Goal: Information Seeking & Learning: Learn about a topic

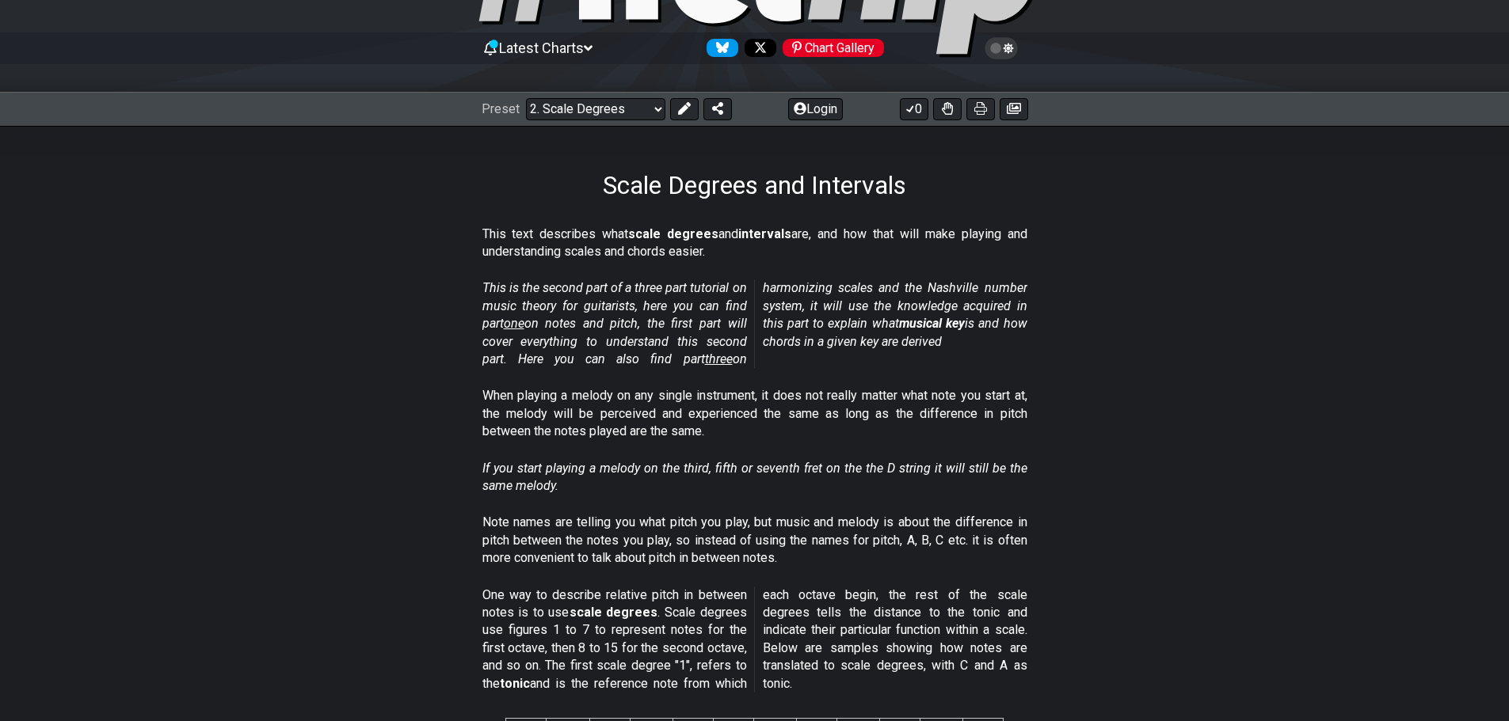
scroll to position [158, 0]
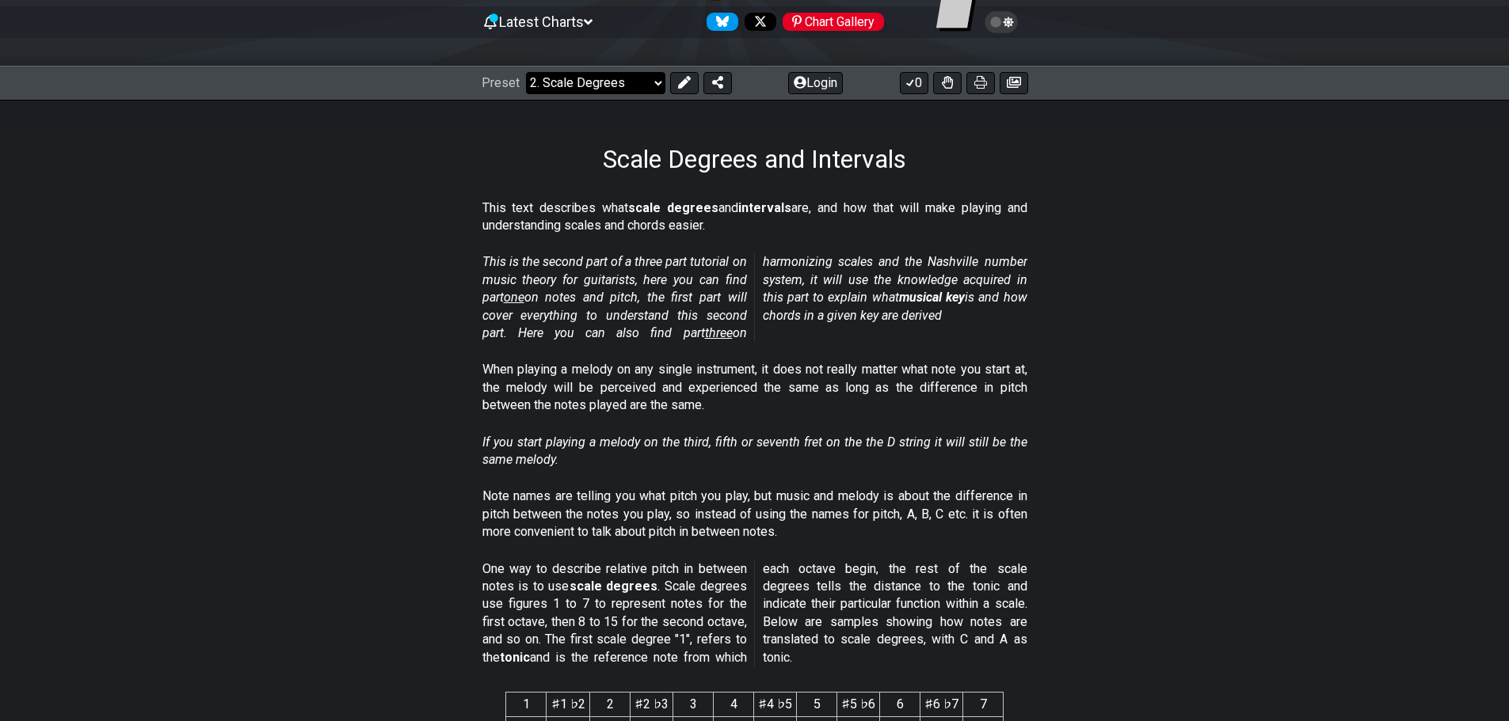
click at [638, 86] on select "Welcome to #fretflip! Initial Preset Custom Preset Minor Pentatonic Major Penta…" at bounding box center [595, 83] width 139 height 22
click at [526, 72] on select "Welcome to #fretflip! Initial Preset Custom Preset Minor Pentatonic Major Penta…" at bounding box center [595, 83] width 139 height 22
select select "/musical-notes-explained"
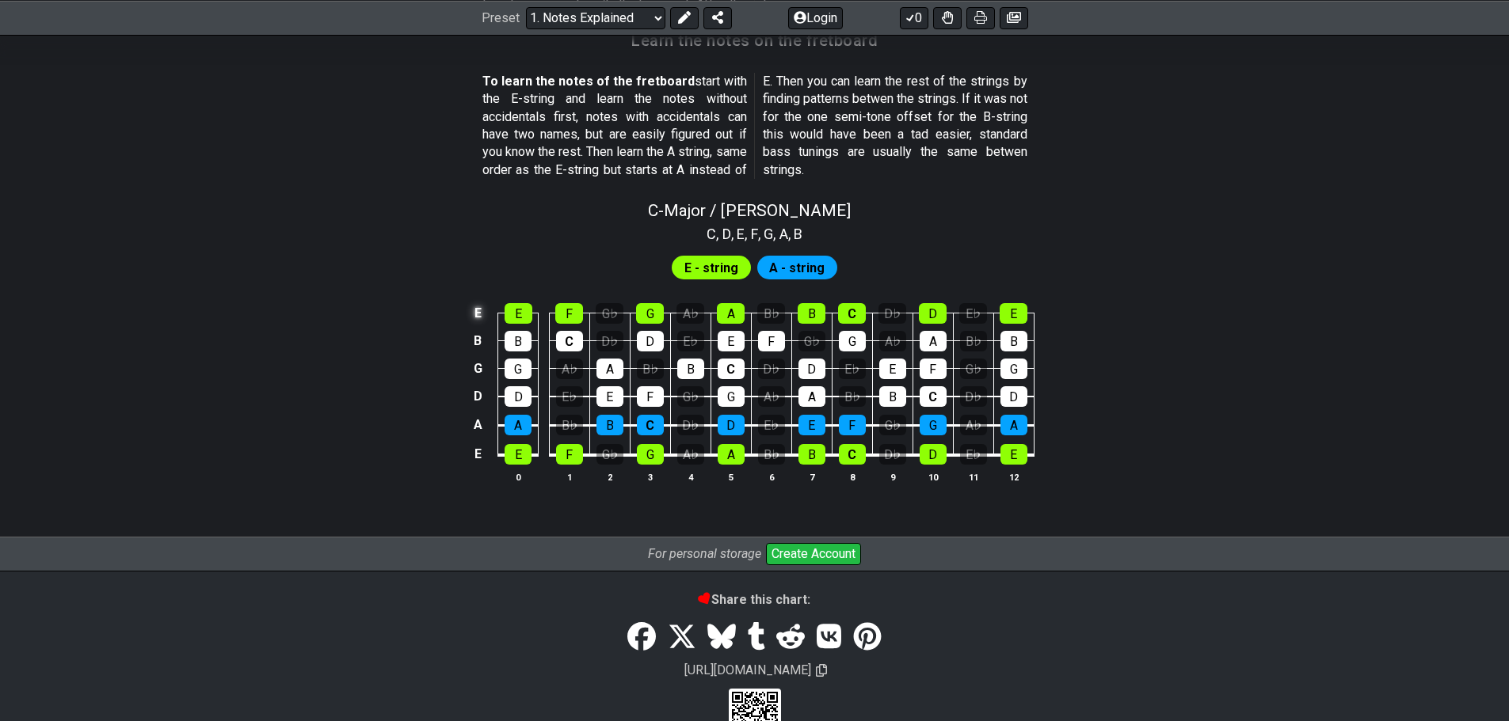
scroll to position [1323, 0]
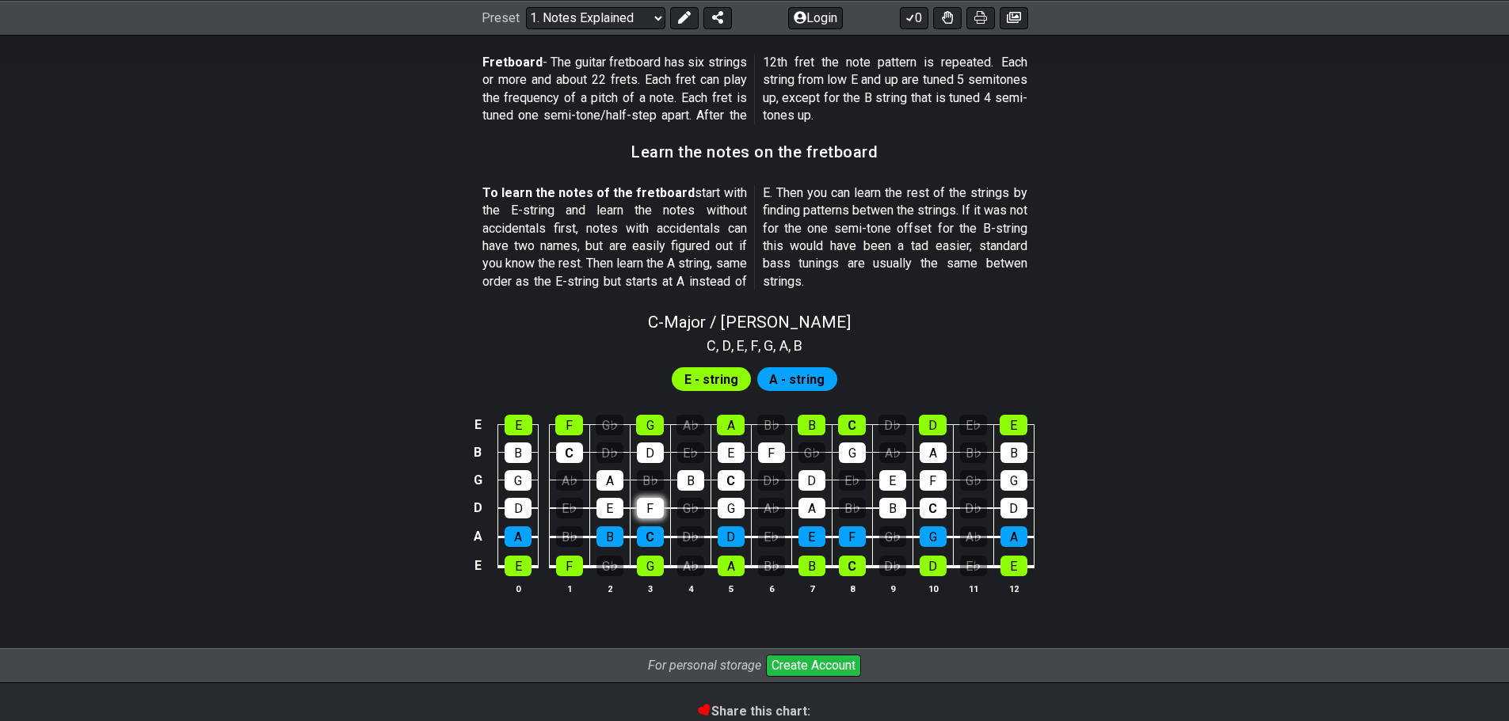
click at [652, 510] on div "F" at bounding box center [650, 508] width 27 height 21
click at [662, 511] on div "F" at bounding box center [650, 508] width 27 height 21
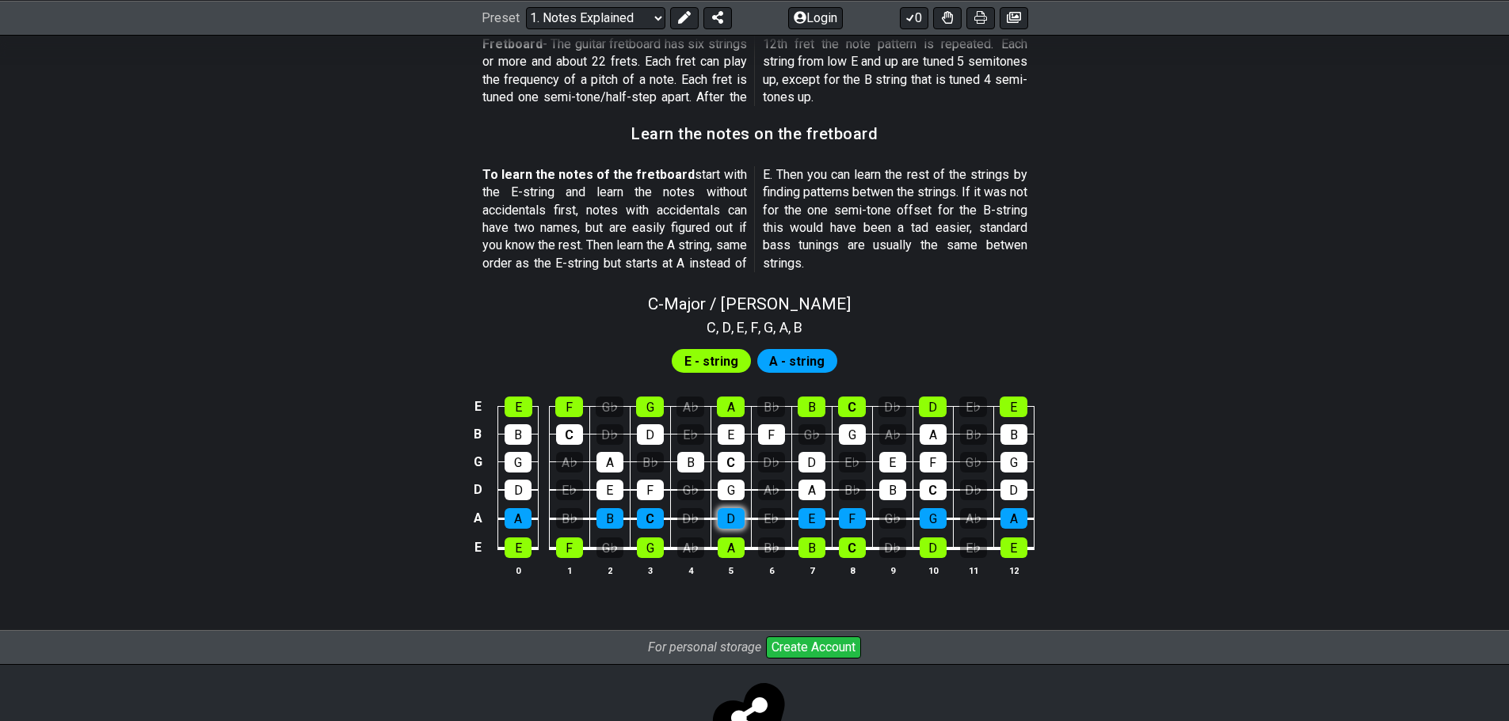
scroll to position [1408, 0]
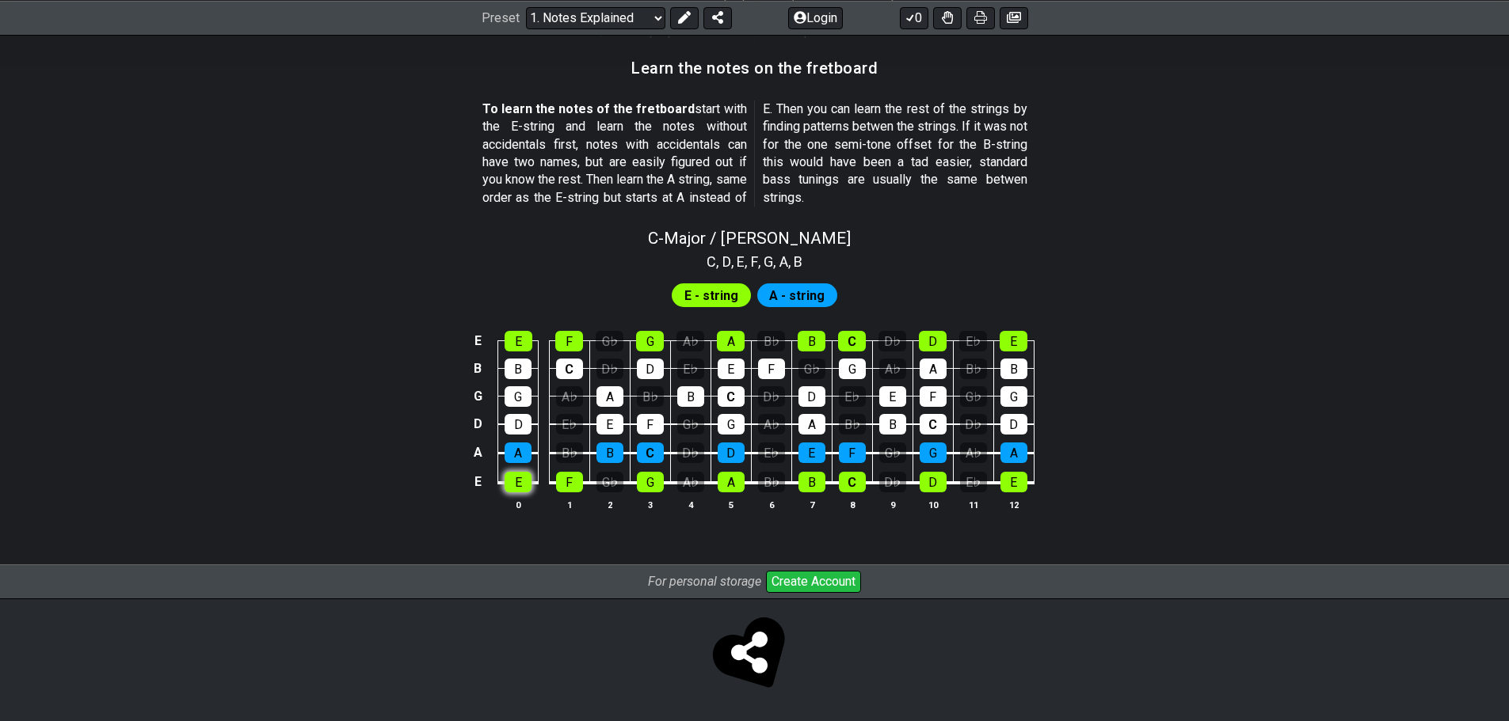
click at [516, 483] on div "E" at bounding box center [517, 482] width 27 height 21
click at [565, 487] on div "F" at bounding box center [569, 482] width 27 height 21
click at [523, 490] on div "E" at bounding box center [517, 482] width 27 height 21
click at [580, 489] on div "F" at bounding box center [569, 482] width 27 height 21
click at [647, 489] on div "G" at bounding box center [650, 482] width 27 height 21
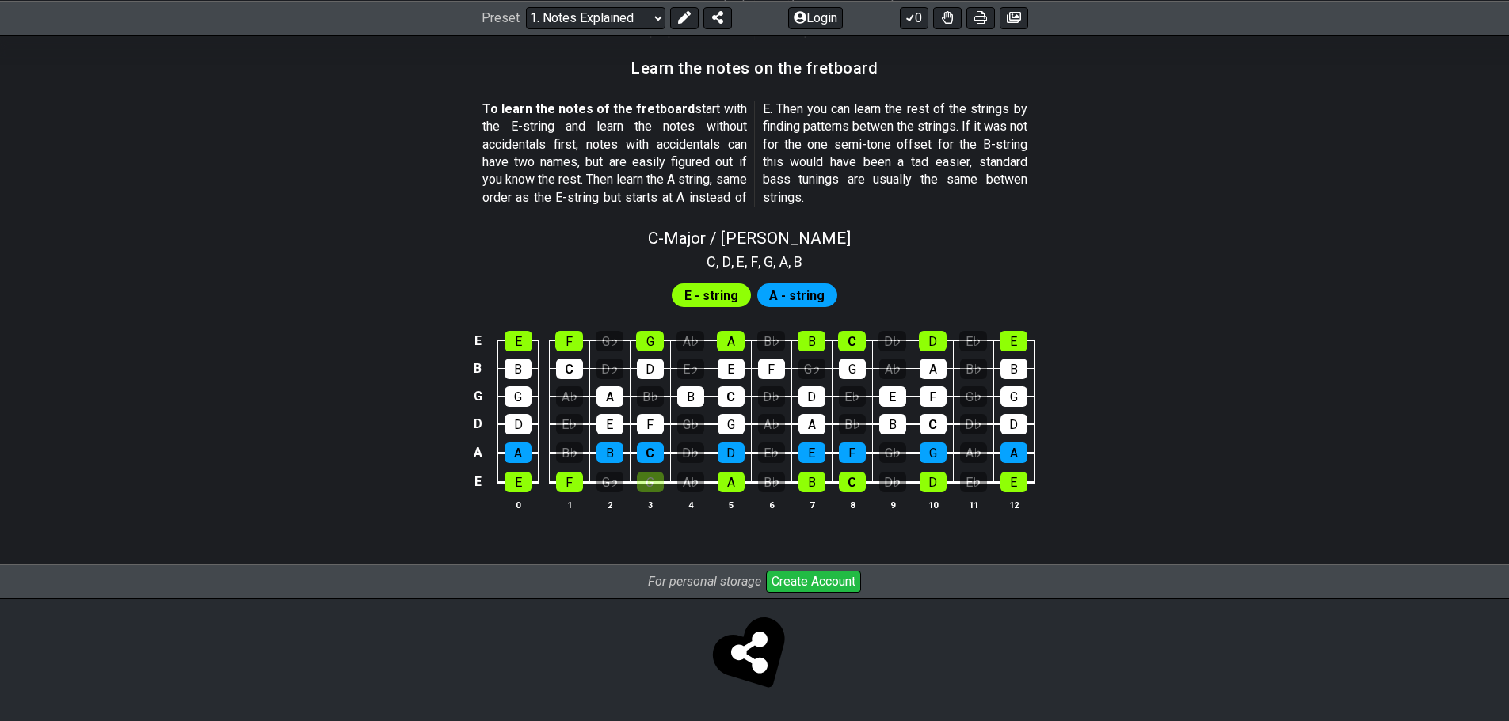
click at [653, 492] on table "E E F G♭ G A♭ A B♭ B C D♭ D E♭ E B B C D♭ D E♭ E F G♭ G A♭ A B♭ B G G A♭ A B♭ B…" at bounding box center [751, 407] width 566 height 186
click at [653, 484] on div "G" at bounding box center [650, 482] width 27 height 21
click at [683, 22] on icon at bounding box center [684, 17] width 13 height 13
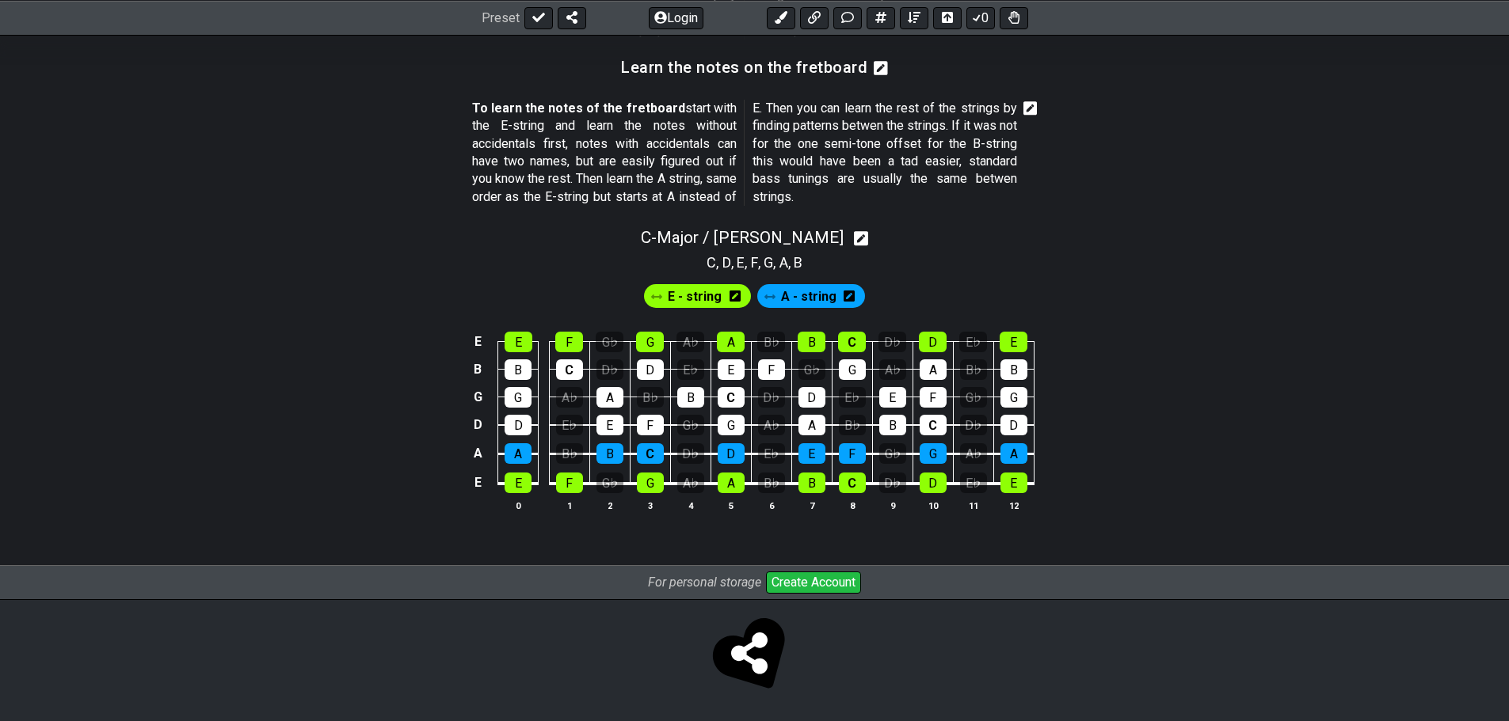
click at [661, 295] on icon at bounding box center [656, 296] width 11 height 11
drag, startPoint x: 662, startPoint y: 301, endPoint x: 630, endPoint y: 299, distance: 32.6
click at [630, 299] on div "E - string A - string" at bounding box center [754, 292] width 1235 height 38
drag, startPoint x: 684, startPoint y: 300, endPoint x: 797, endPoint y: 310, distance: 112.8
click at [797, 310] on div "E - string A - string" at bounding box center [754, 296] width 226 height 30
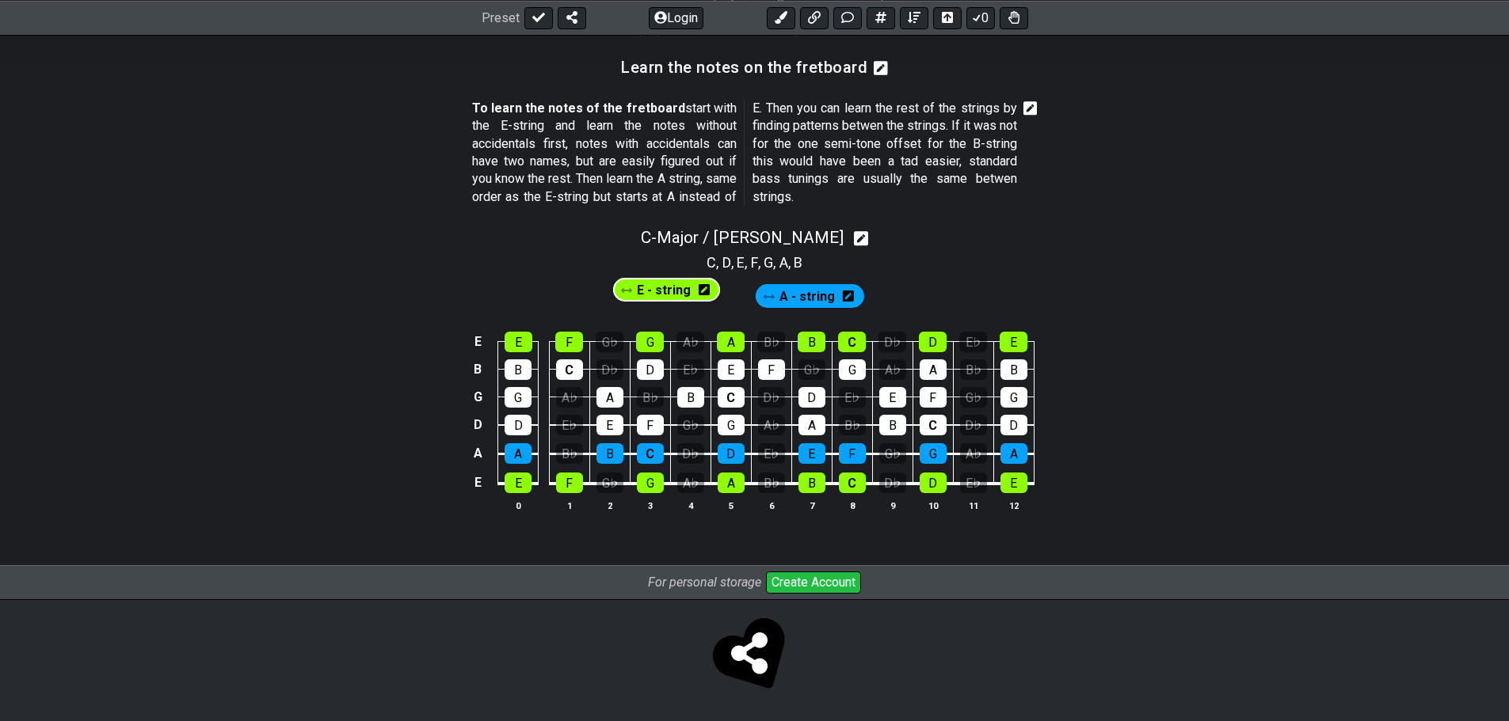
drag, startPoint x: 805, startPoint y: 306, endPoint x: 651, endPoint y: 299, distance: 153.8
click at [651, 299] on div "A - string E - string" at bounding box center [754, 296] width 226 height 30
click at [854, 241] on icon at bounding box center [861, 238] width 15 height 17
select select "C"
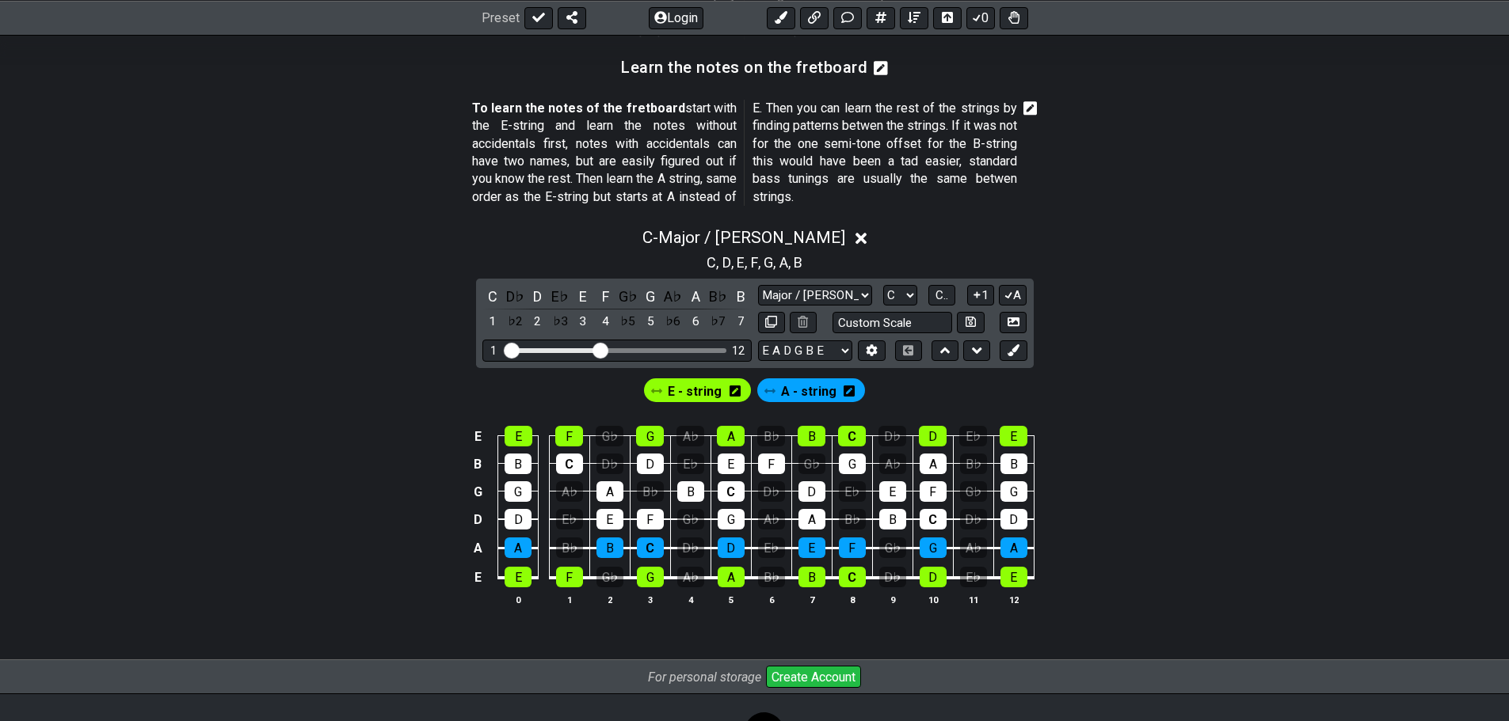
click at [855, 241] on icon at bounding box center [861, 239] width 12 height 12
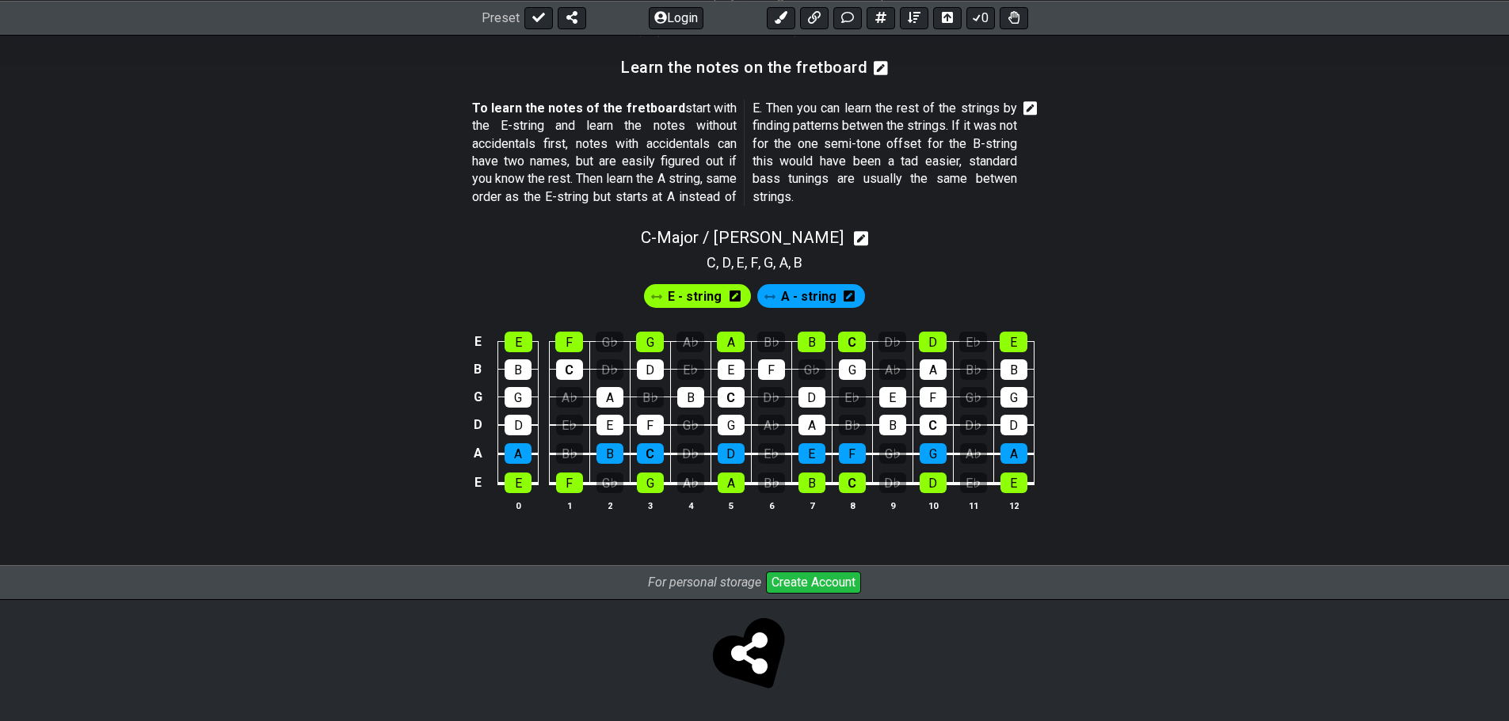
click at [854, 241] on icon at bounding box center [861, 238] width 15 height 17
select select "C"
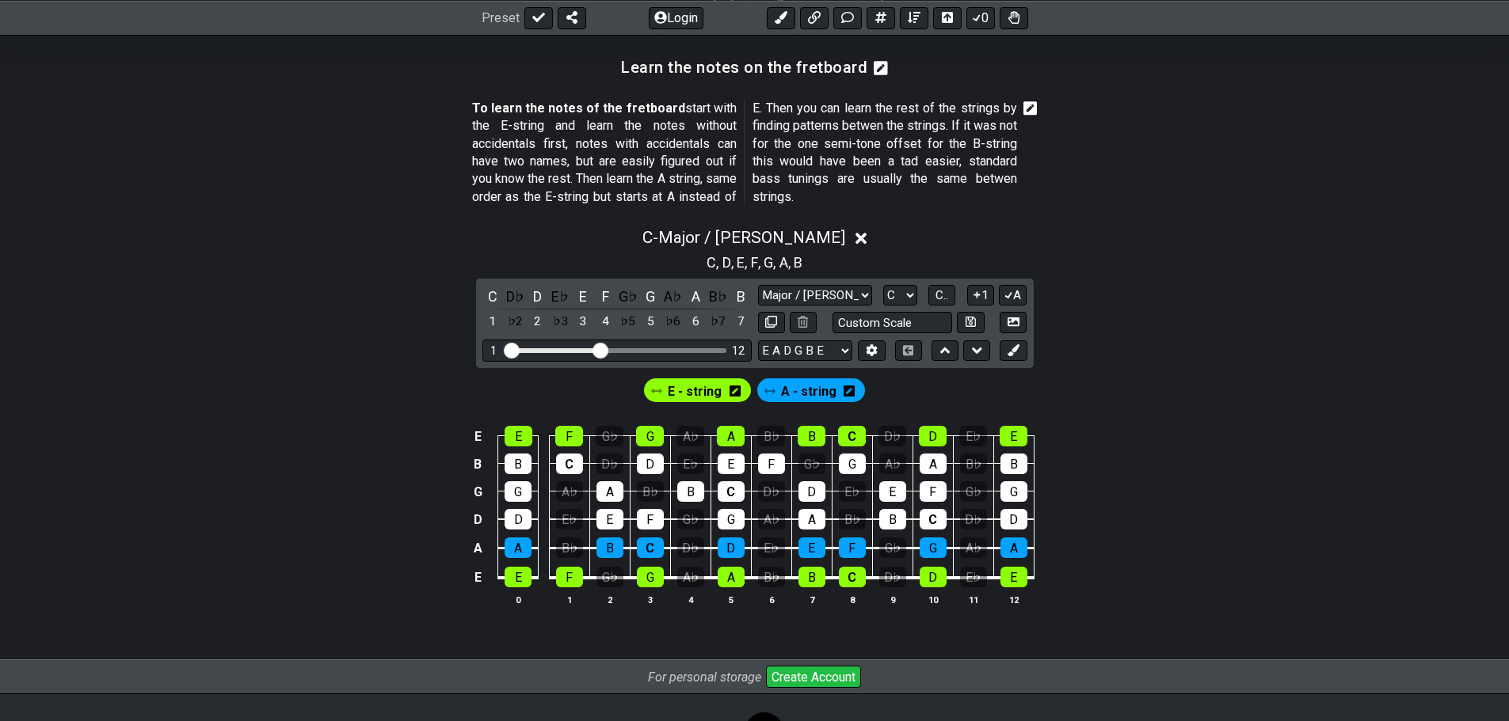
click at [855, 241] on icon at bounding box center [861, 239] width 12 height 12
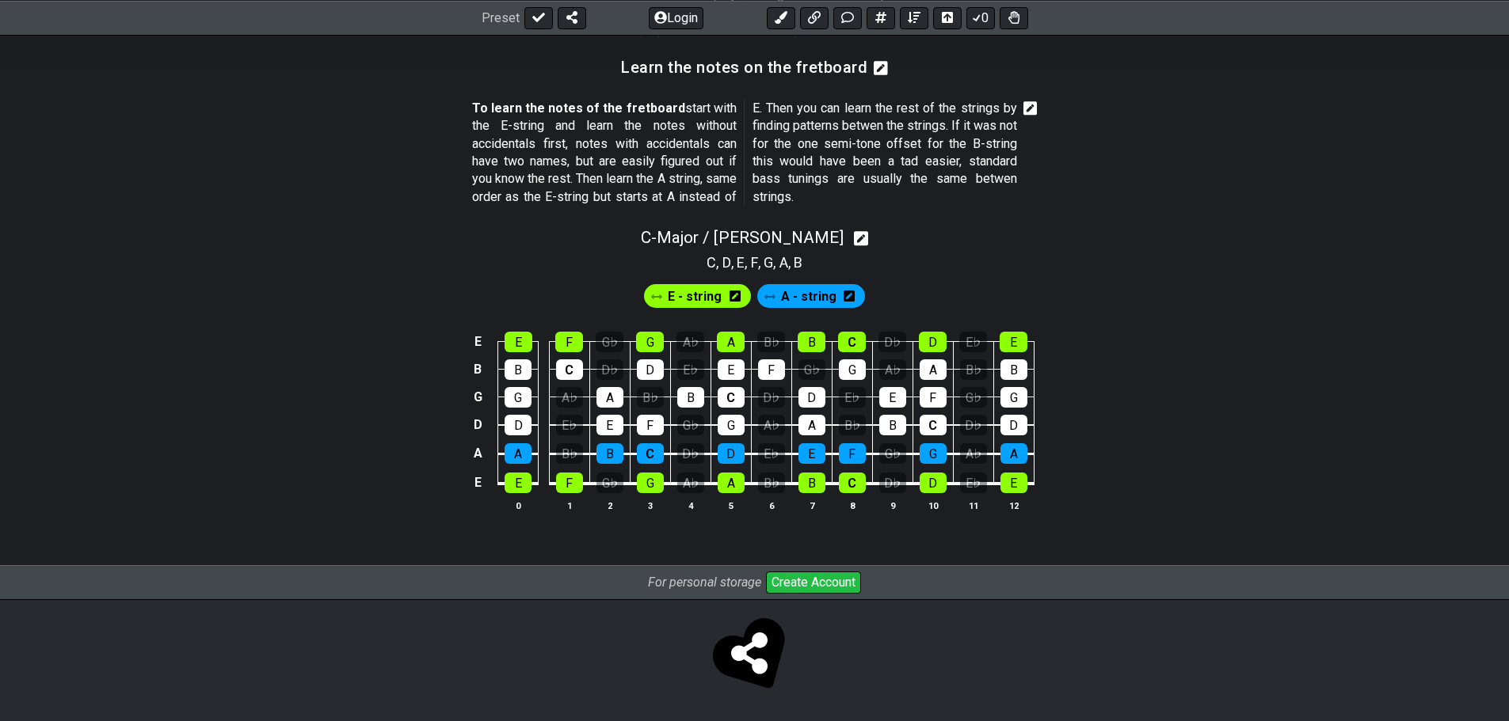
click at [854, 242] on icon at bounding box center [861, 238] width 15 height 15
select select "C"
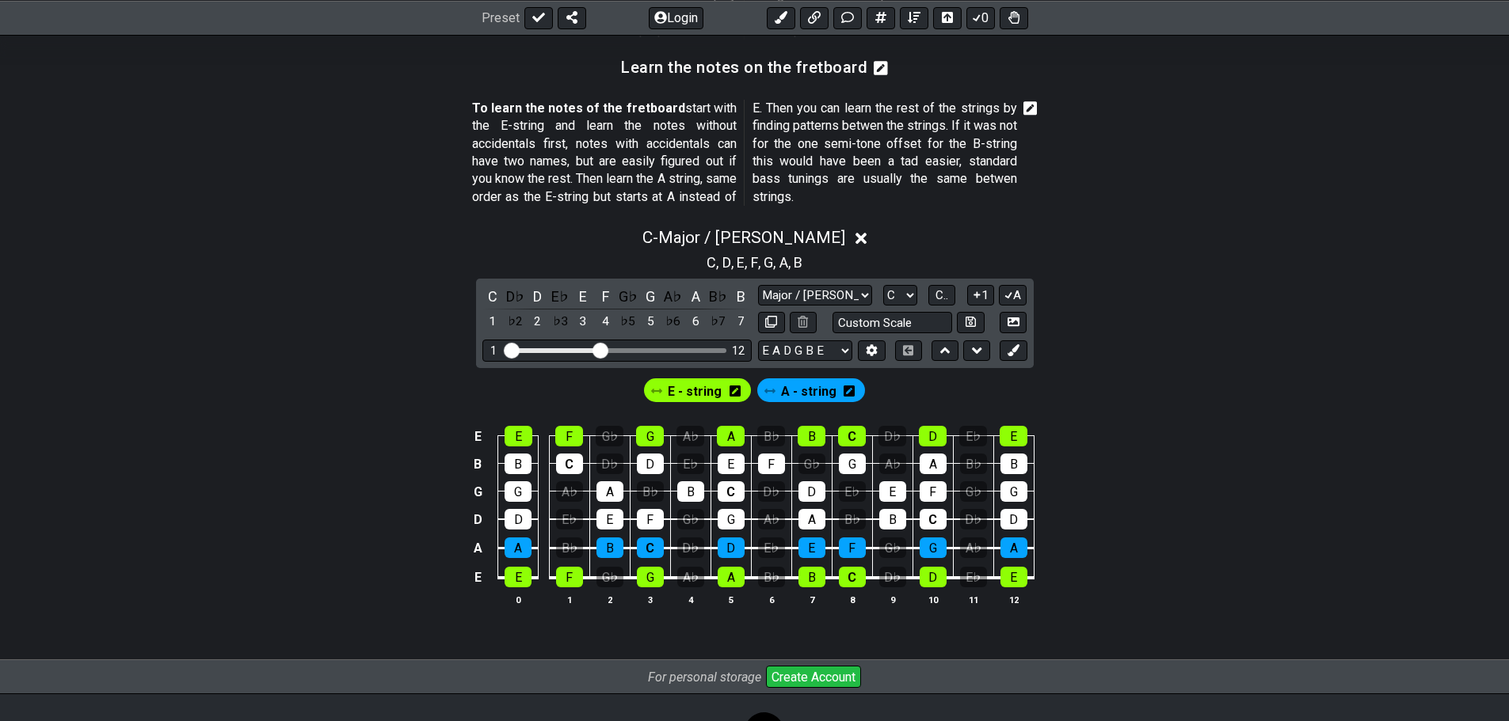
click at [855, 242] on icon at bounding box center [861, 238] width 12 height 17
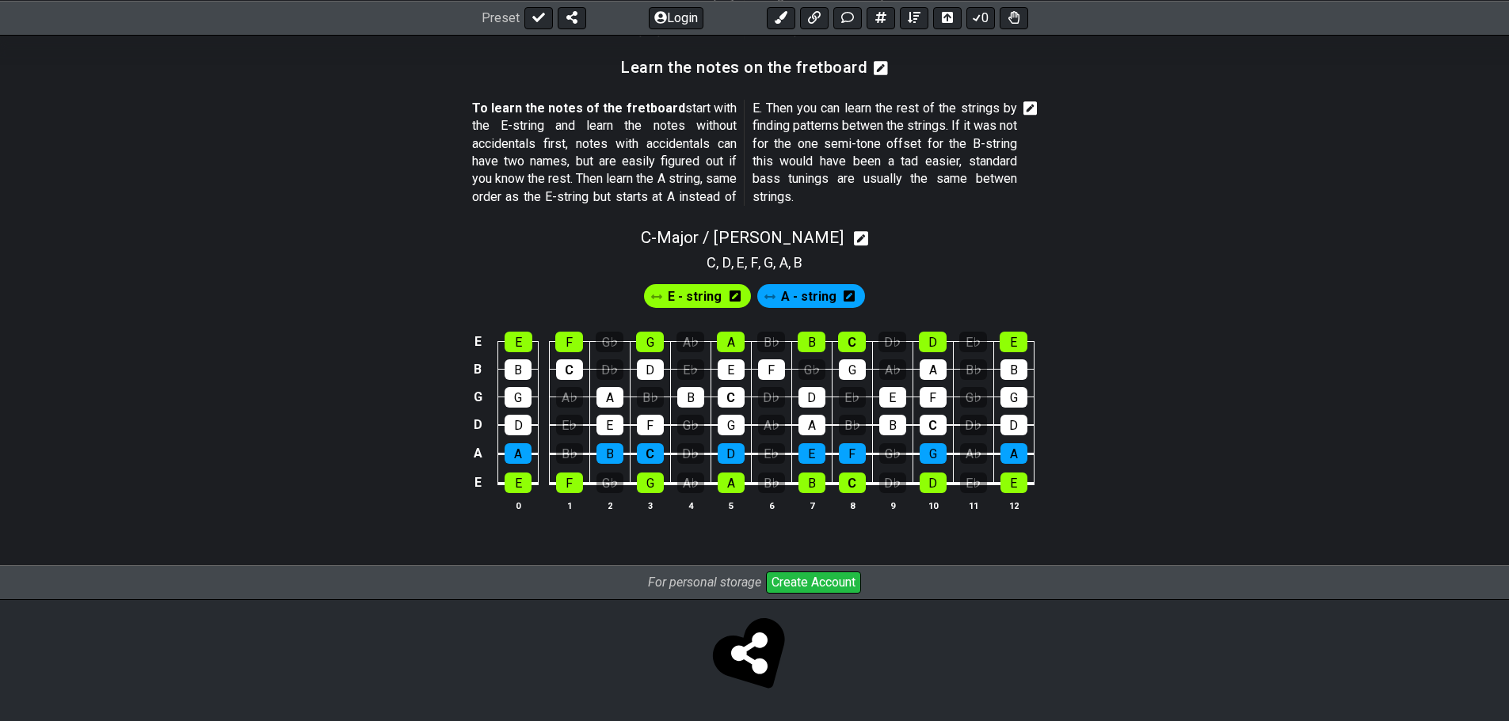
click at [637, 355] on td "D" at bounding box center [650, 355] width 40 height 28
click at [651, 347] on div "G" at bounding box center [650, 342] width 28 height 21
click at [656, 346] on div "G" at bounding box center [650, 342] width 28 height 21
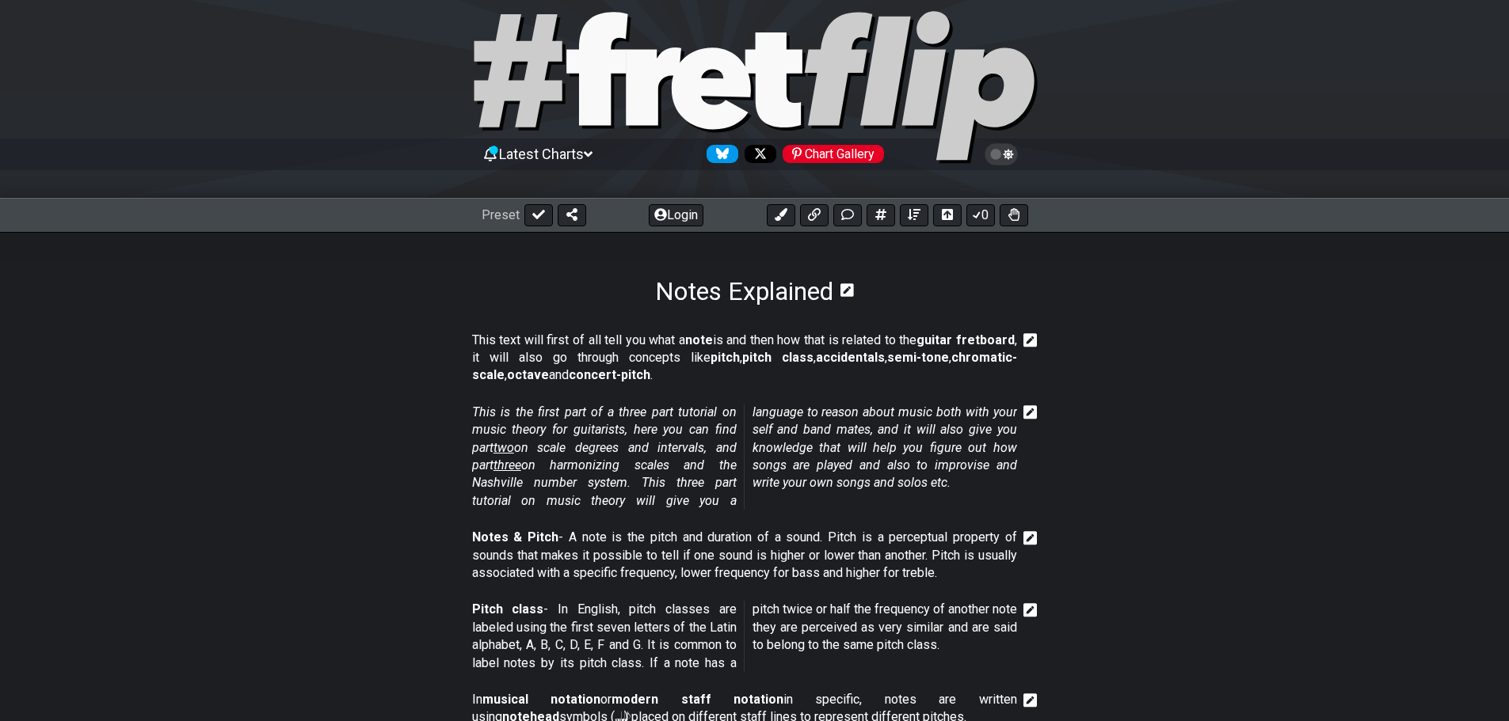
scroll to position [0, 0]
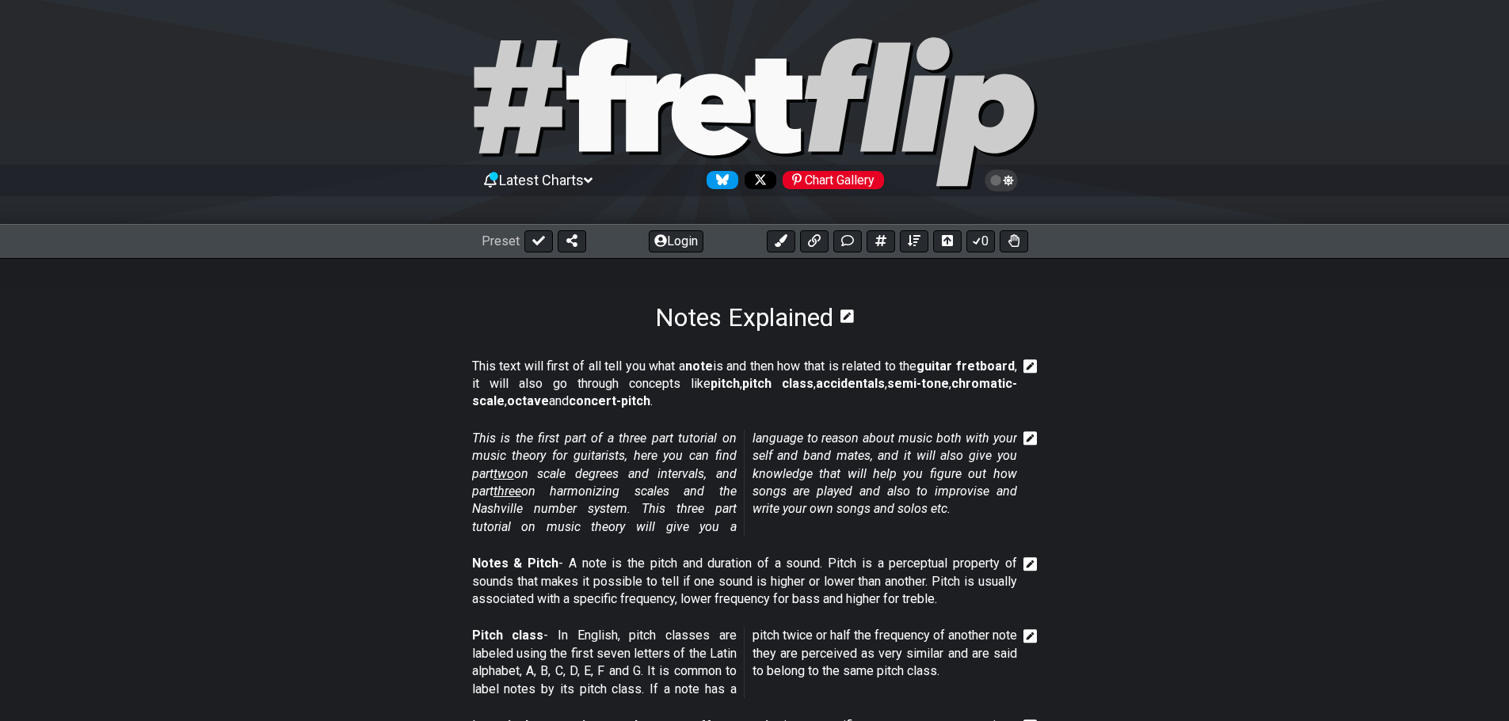
click at [1007, 183] on icon at bounding box center [1001, 180] width 14 height 14
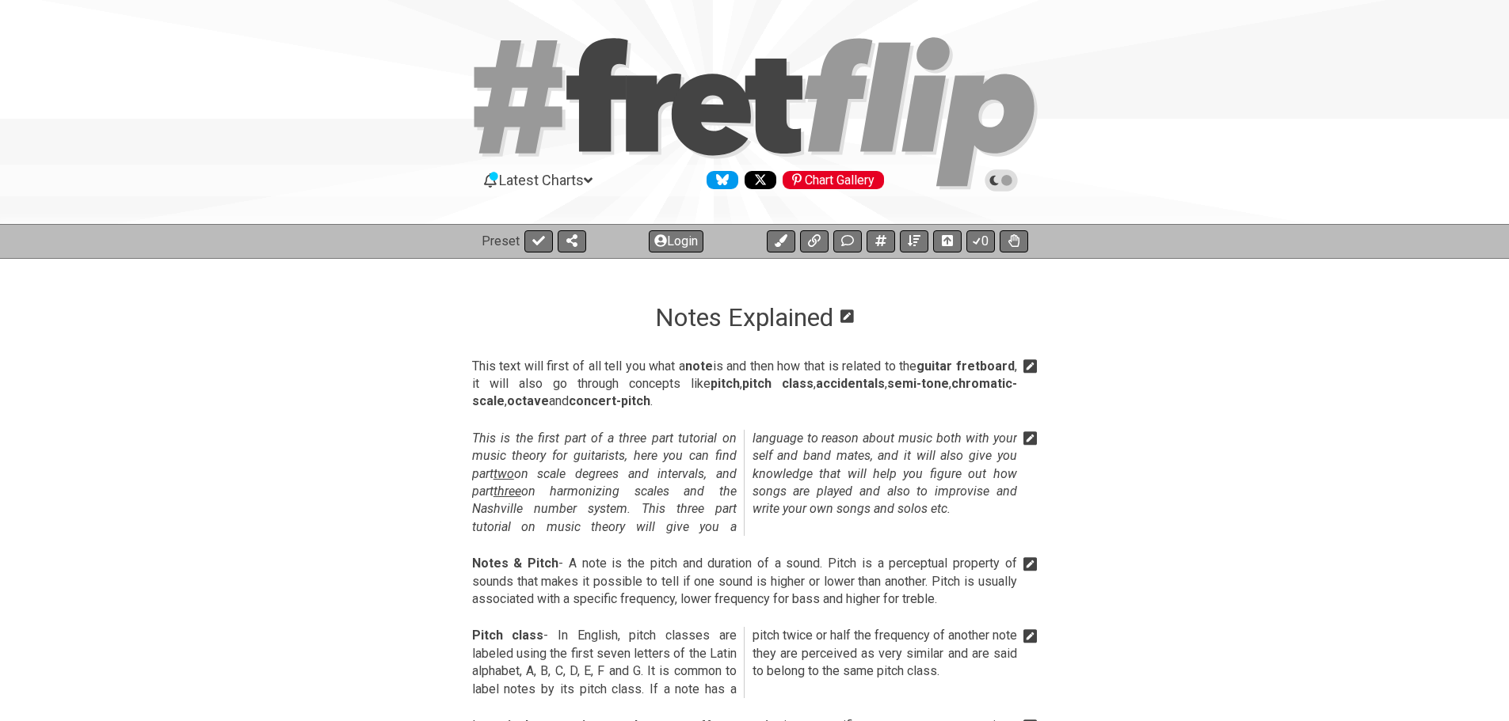
click at [1007, 182] on icon at bounding box center [1001, 180] width 14 height 14
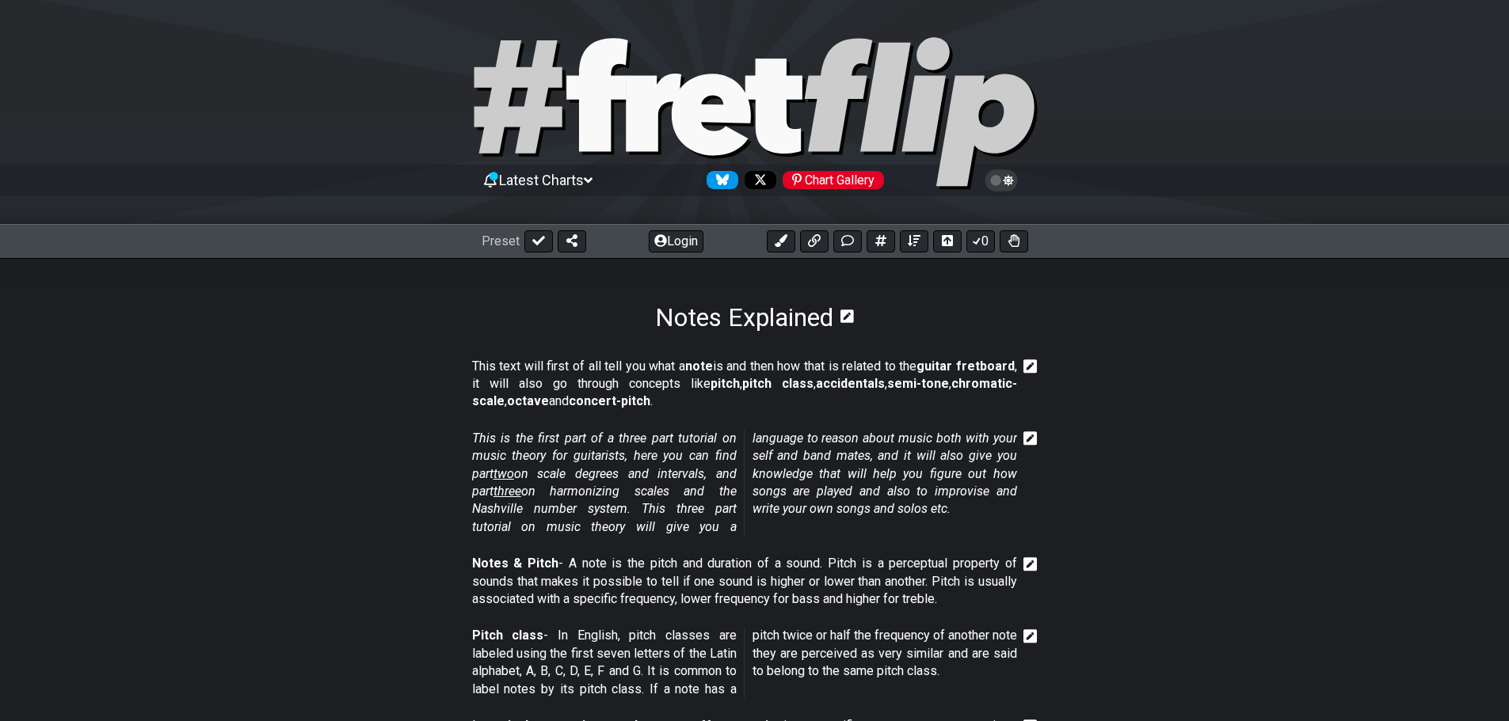
click at [1007, 182] on icon at bounding box center [1008, 180] width 10 height 11
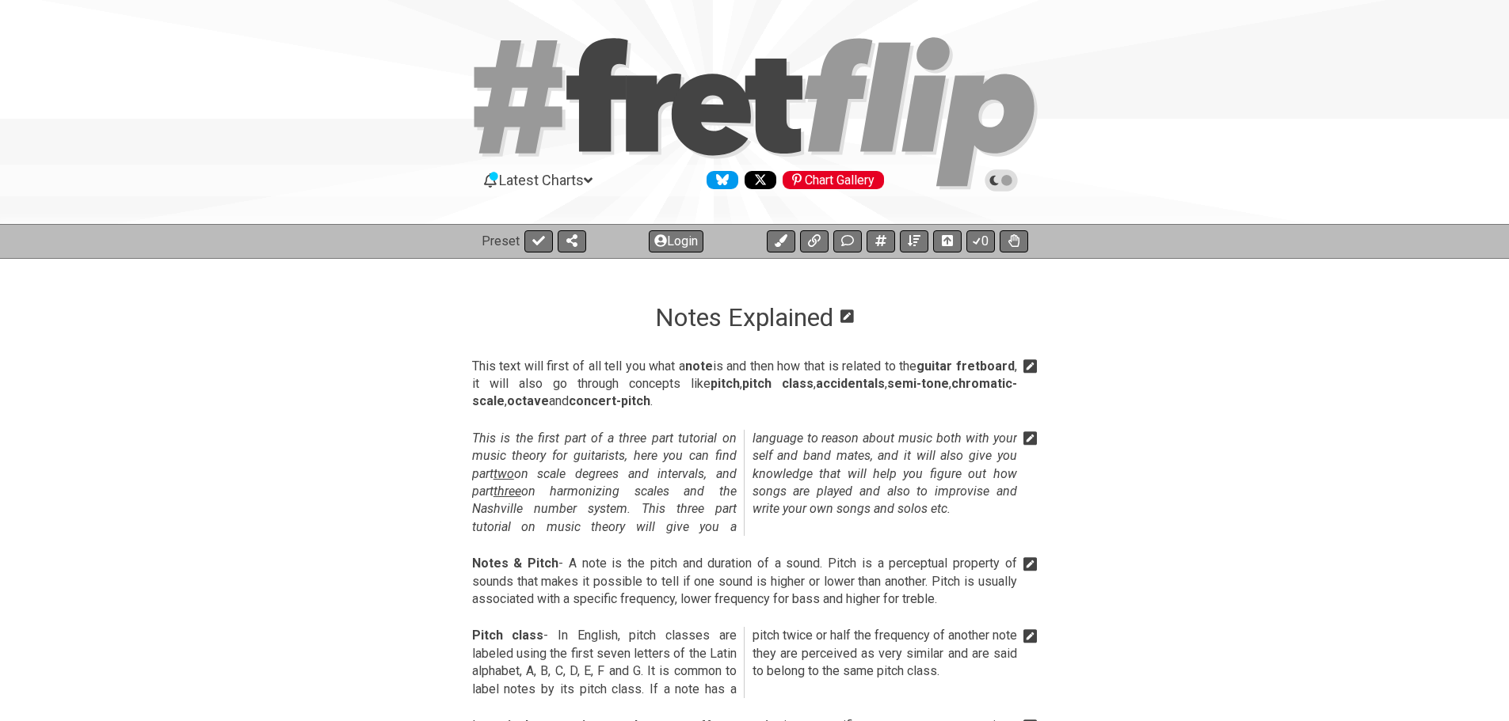
click at [1007, 182] on icon at bounding box center [1001, 180] width 14 height 14
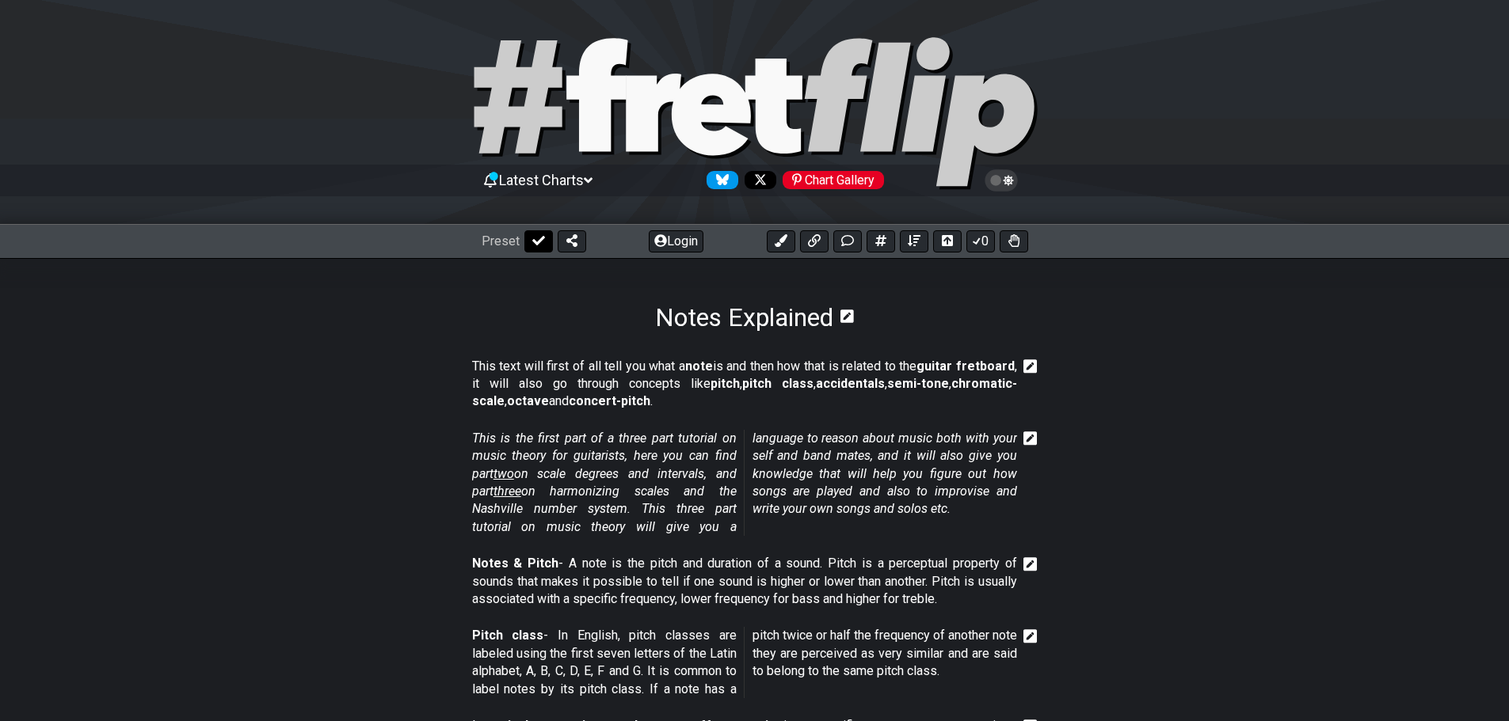
click at [539, 245] on icon at bounding box center [538, 240] width 13 height 13
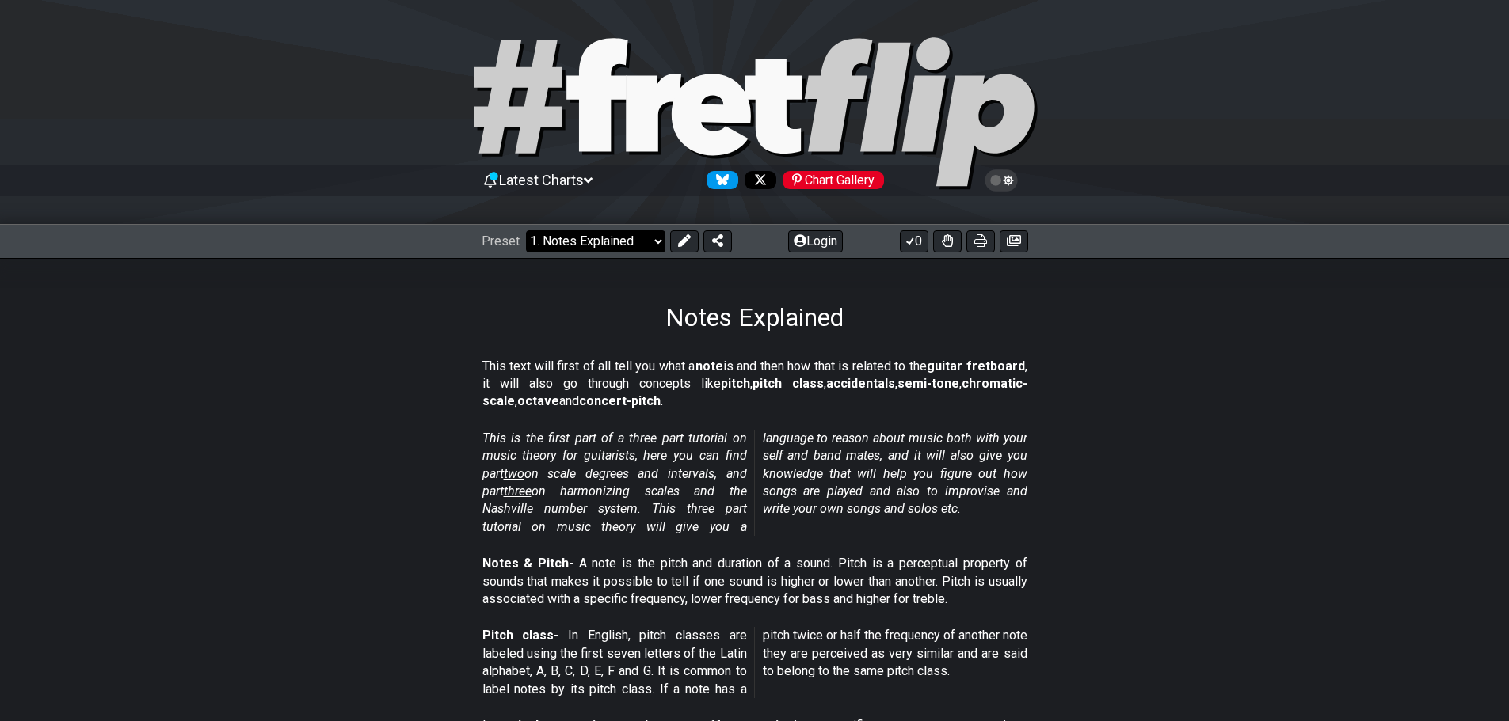
click at [650, 249] on select "Welcome to #fretflip! Initial Preset Custom Preset Minor Pentatonic Major Penta…" at bounding box center [595, 241] width 139 height 22
click at [526, 230] on select "Welcome to #fretflip! Initial Preset Custom Preset Minor Pentatonic Major Penta…" at bounding box center [595, 241] width 139 height 22
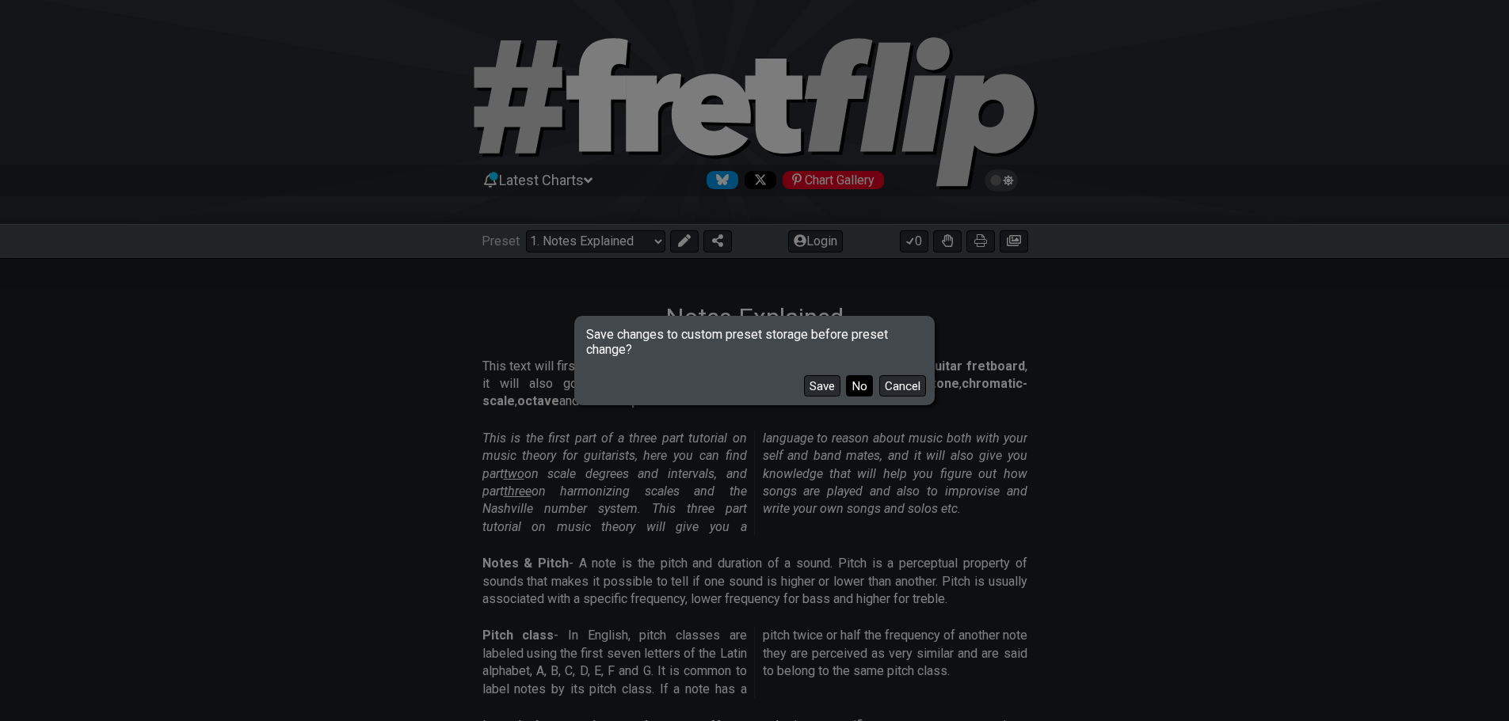
click at [860, 387] on button "No" at bounding box center [859, 385] width 27 height 21
select select "/welcome"
select select "C"
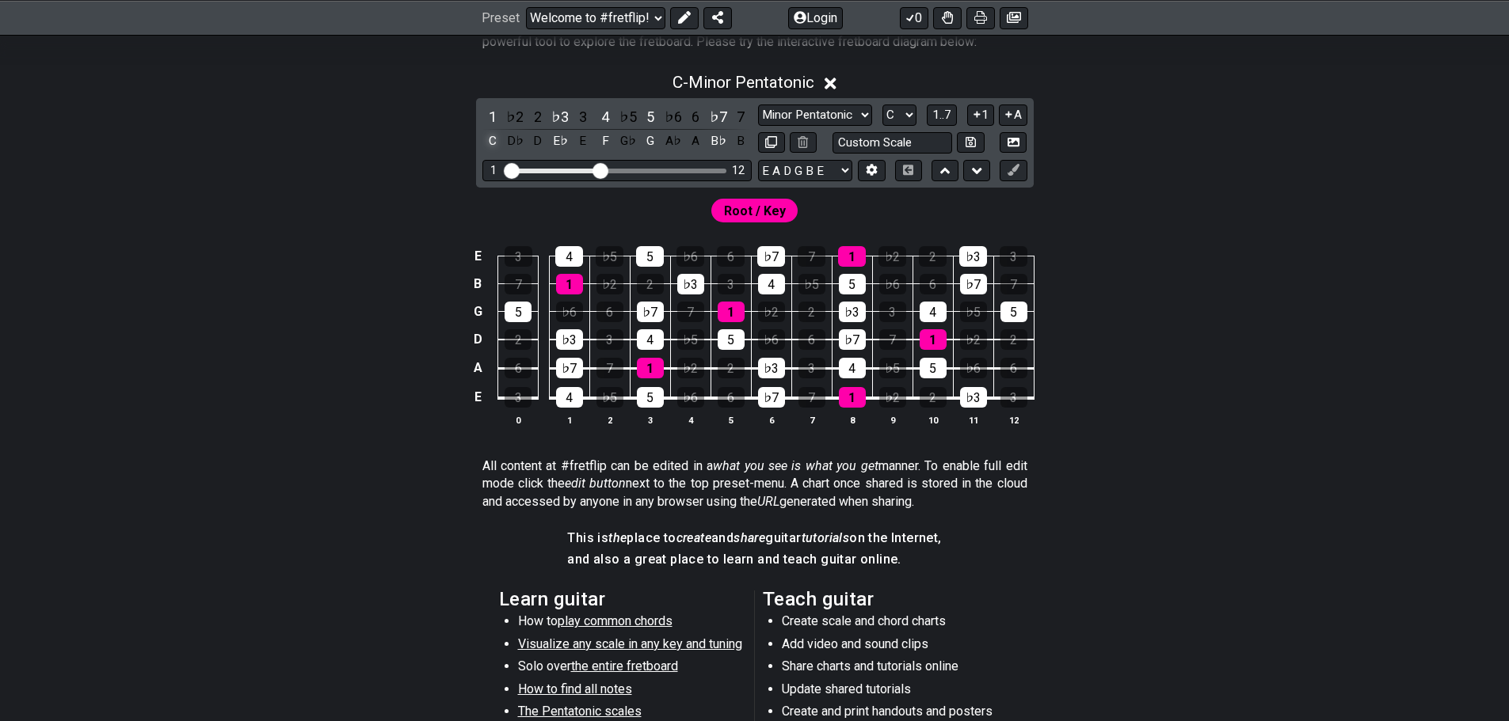
scroll to position [158, 0]
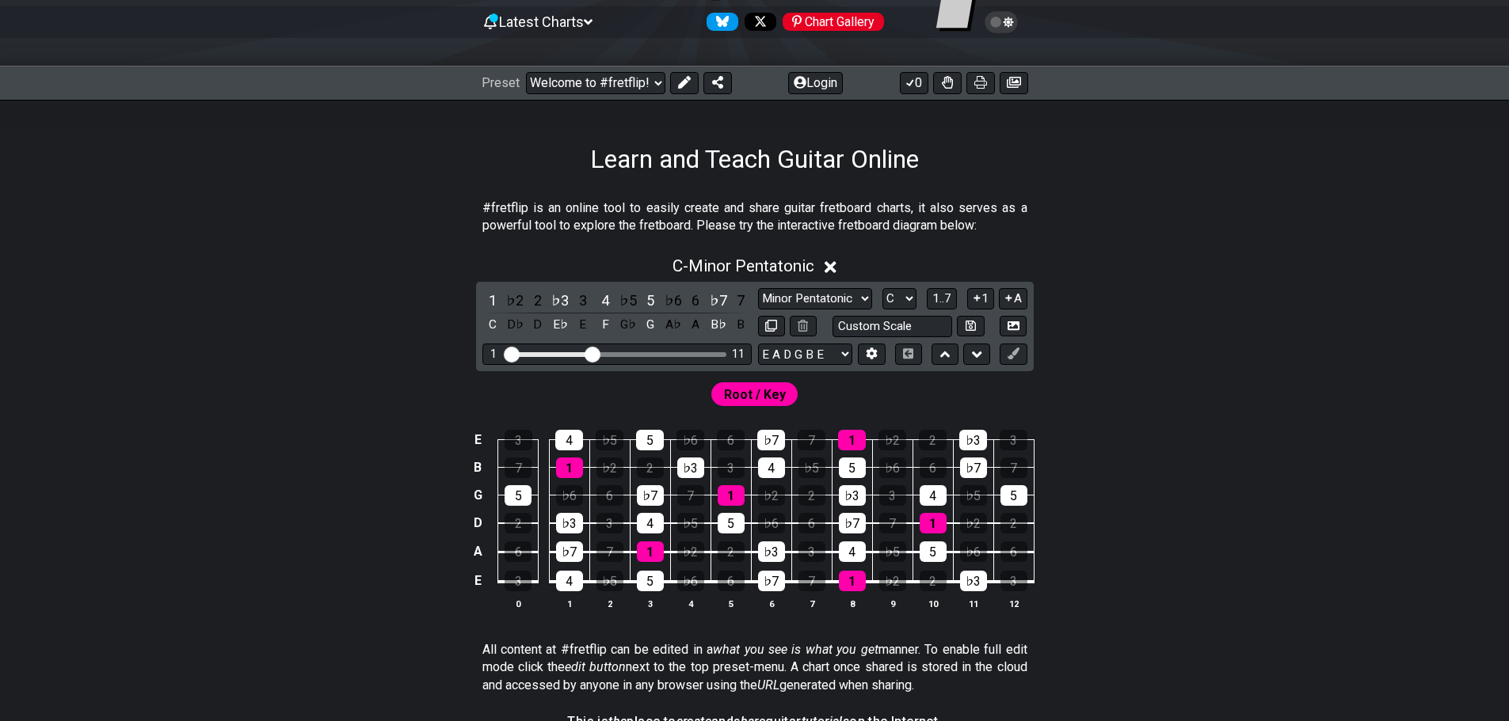
drag, startPoint x: 601, startPoint y: 355, endPoint x: 591, endPoint y: 356, distance: 10.4
click at [591, 353] on input "Visible fret range" at bounding box center [616, 353] width 225 height 0
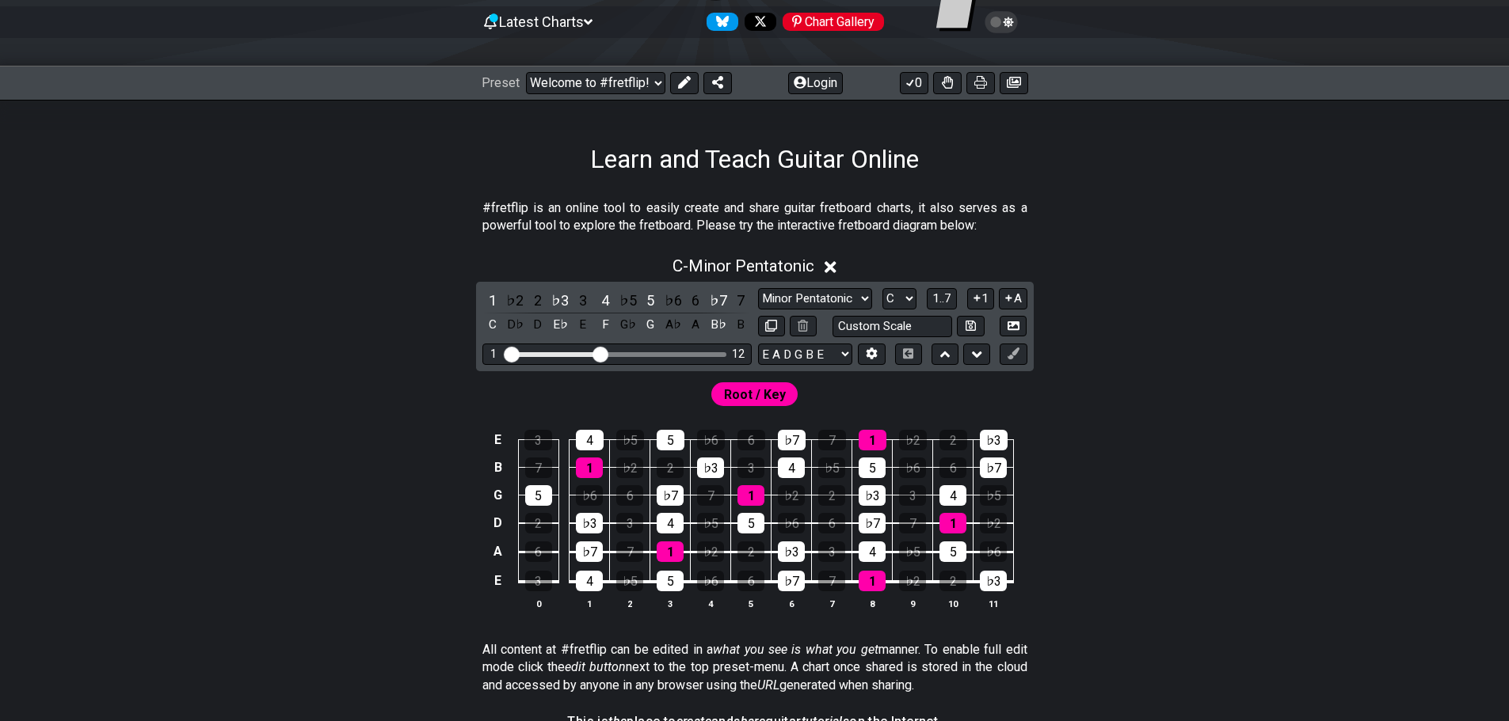
click at [597, 353] on input "Visible fret range" at bounding box center [616, 353] width 225 height 0
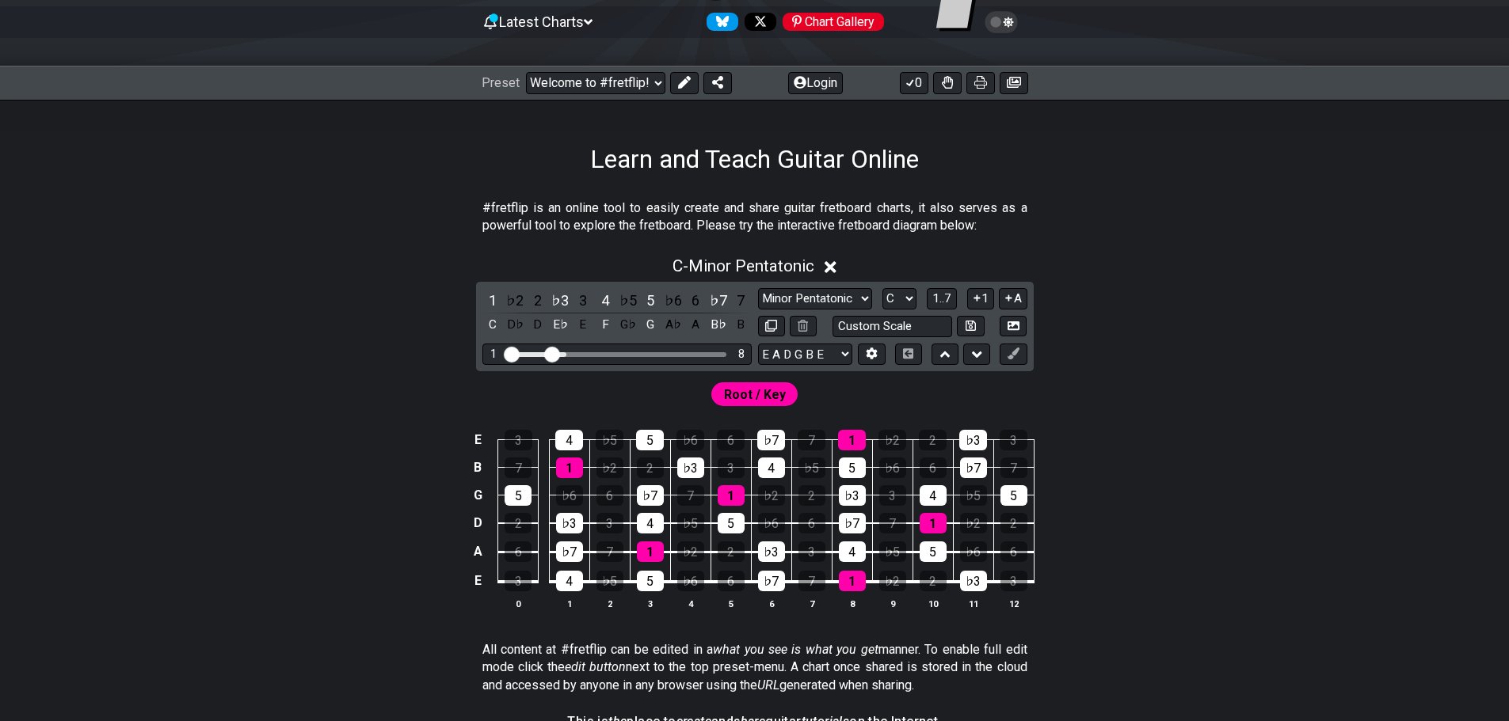
drag, startPoint x: 599, startPoint y: 357, endPoint x: 550, endPoint y: 355, distance: 49.2
click at [550, 353] on input "Visible fret range" at bounding box center [616, 353] width 225 height 0
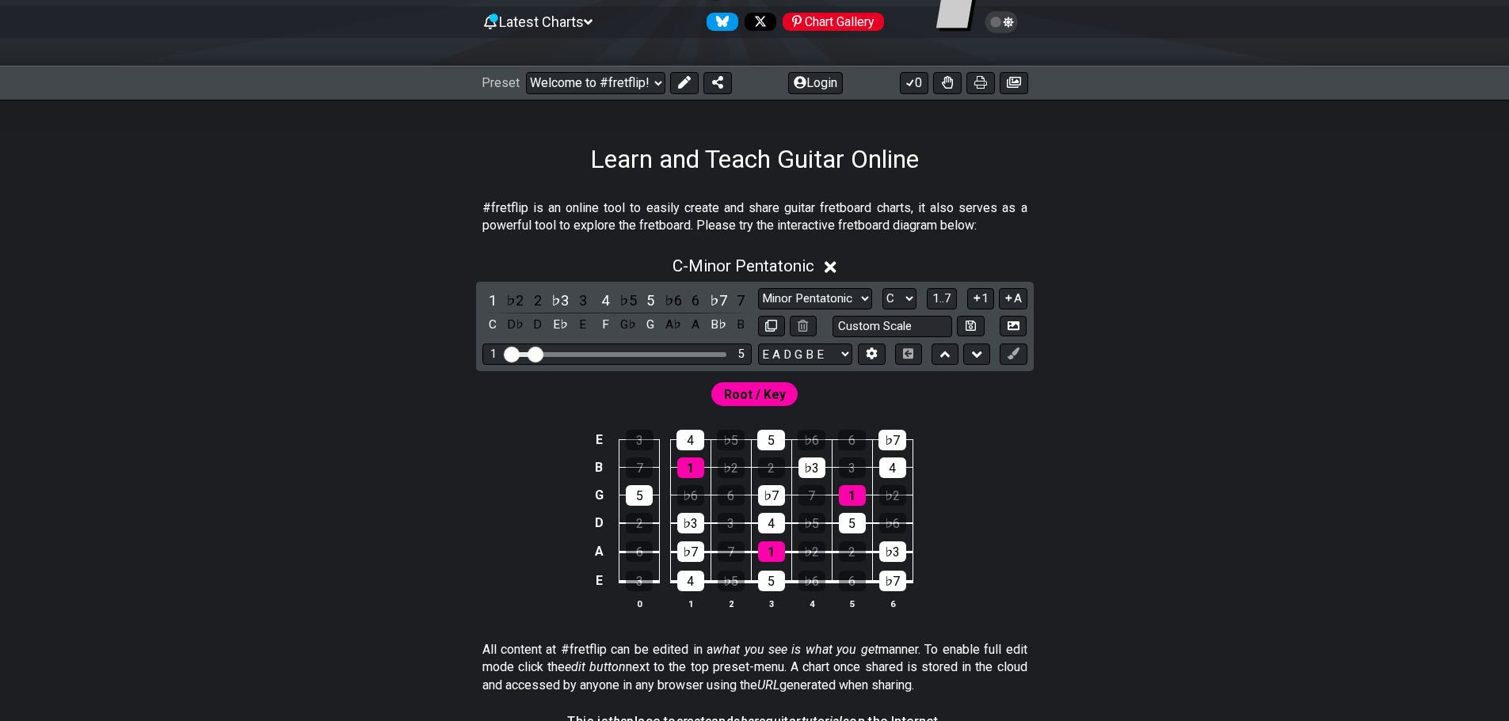
drag, startPoint x: 550, startPoint y: 355, endPoint x: 535, endPoint y: 356, distance: 15.9
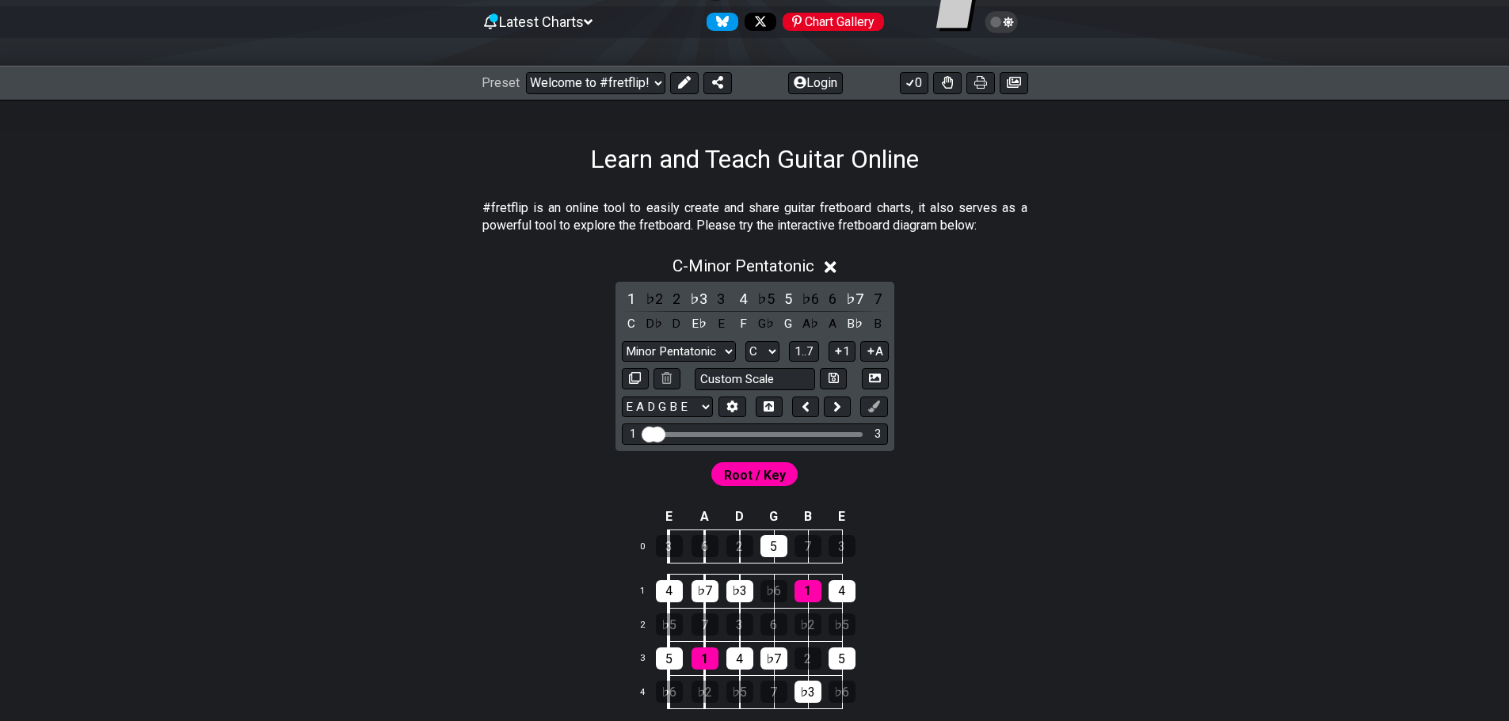
drag, startPoint x: 668, startPoint y: 433, endPoint x: 656, endPoint y: 433, distance: 11.9
click at [656, 433] on input "Visible fret range" at bounding box center [754, 433] width 225 height 0
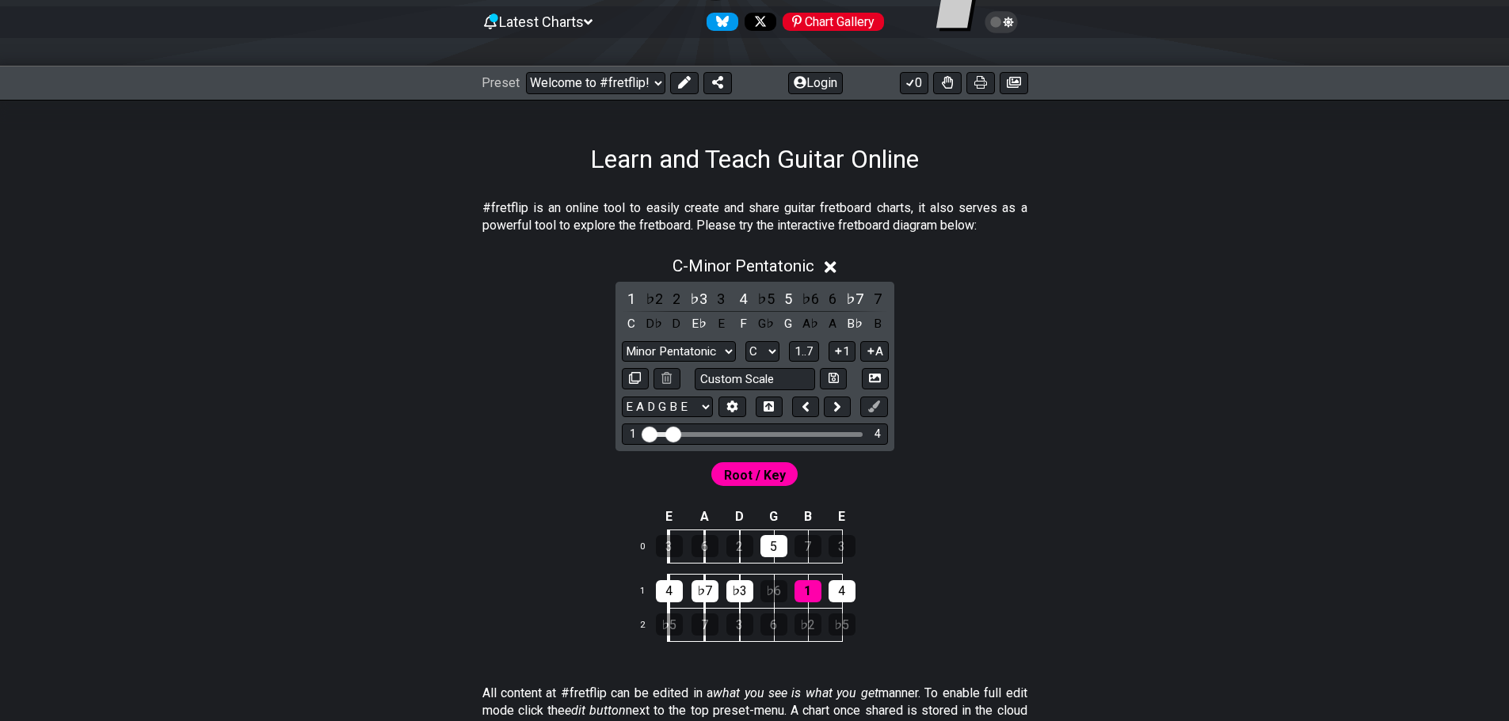
drag, startPoint x: 660, startPoint y: 438, endPoint x: 672, endPoint y: 438, distance: 11.1
click at [672, 433] on input "Visible fret range" at bounding box center [754, 433] width 225 height 0
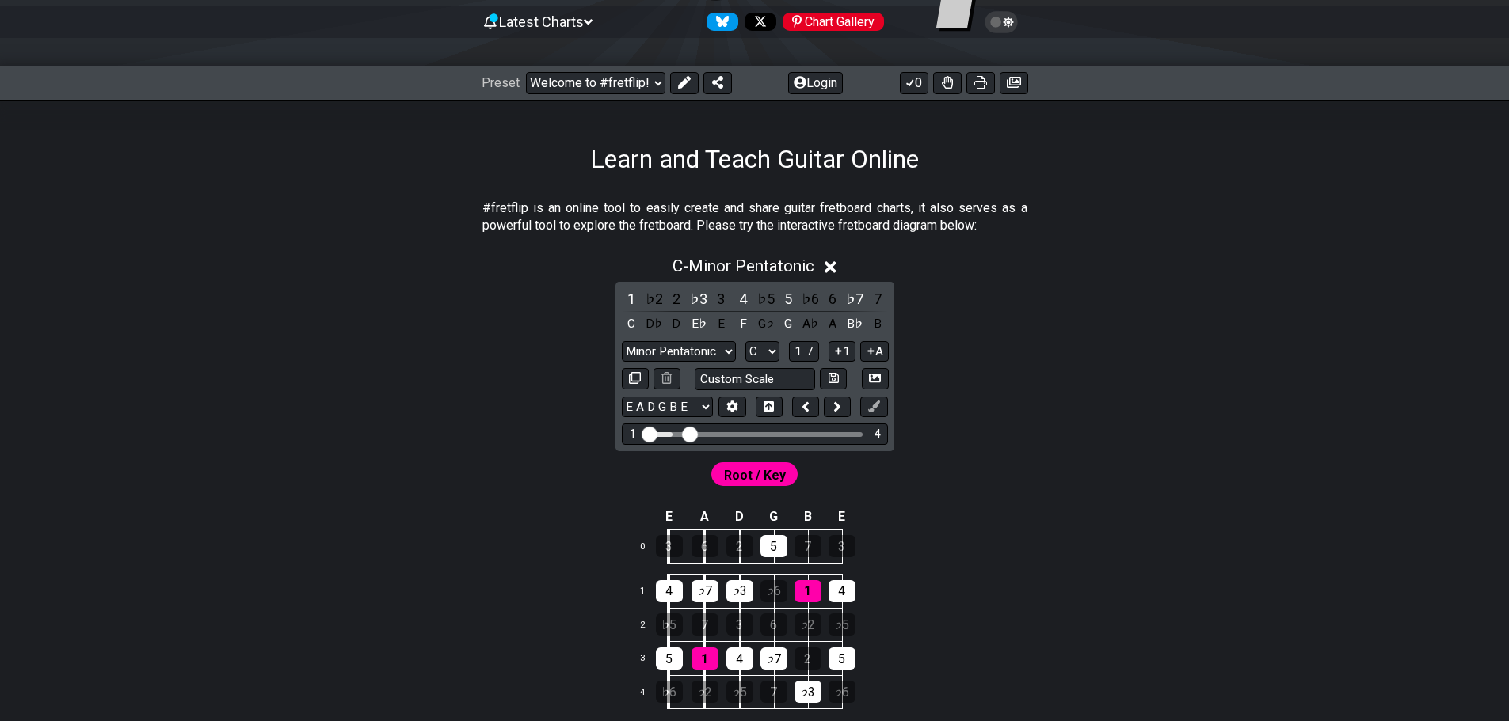
drag, startPoint x: 670, startPoint y: 439, endPoint x: 691, endPoint y: 439, distance: 21.4
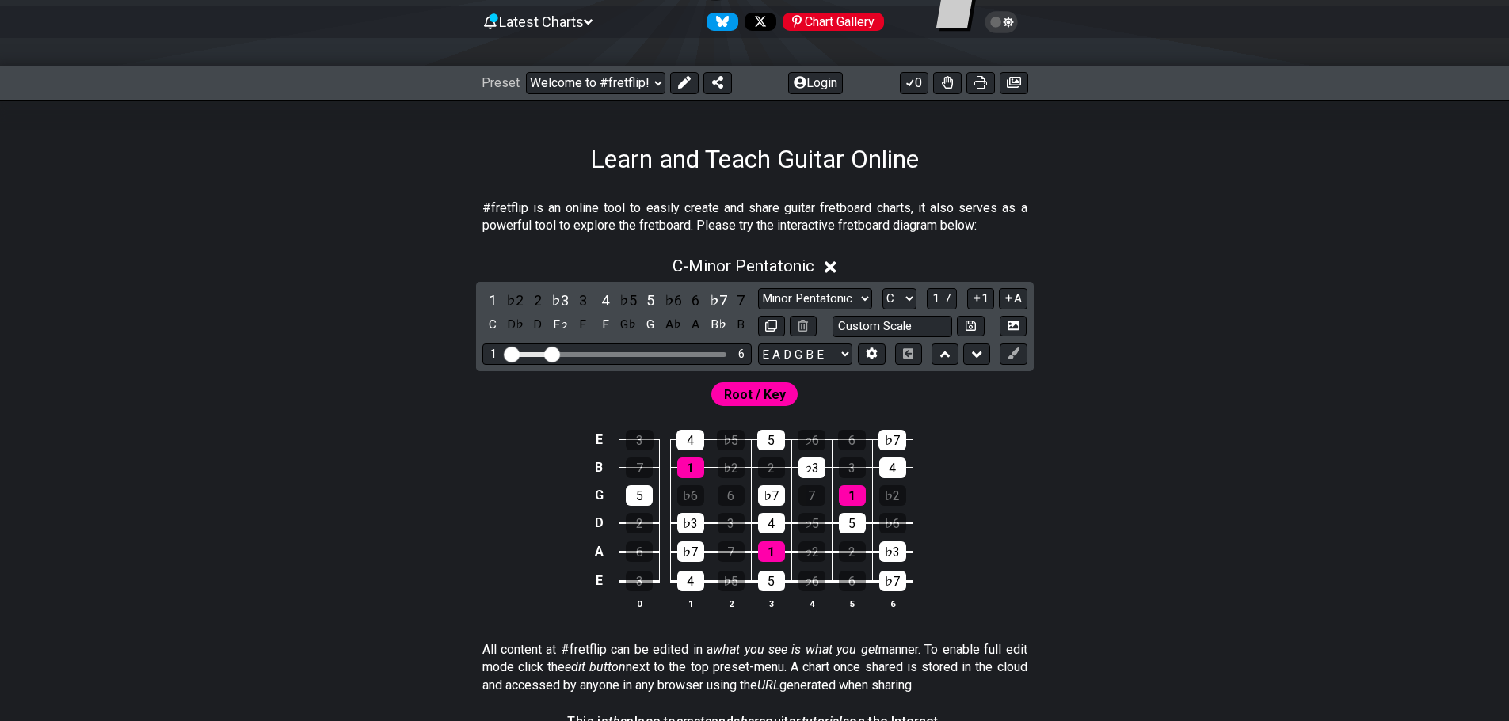
drag, startPoint x: 592, startPoint y: 360, endPoint x: 613, endPoint y: 364, distance: 21.0
click at [607, 362] on div "1 6" at bounding box center [616, 354] width 269 height 21
click at [739, 394] on span "Root / Key" at bounding box center [755, 394] width 62 height 23
drag, startPoint x: 556, startPoint y: 356, endPoint x: 590, endPoint y: 358, distance: 34.1
click at [590, 353] on input "Visible fret range" at bounding box center [616, 353] width 225 height 0
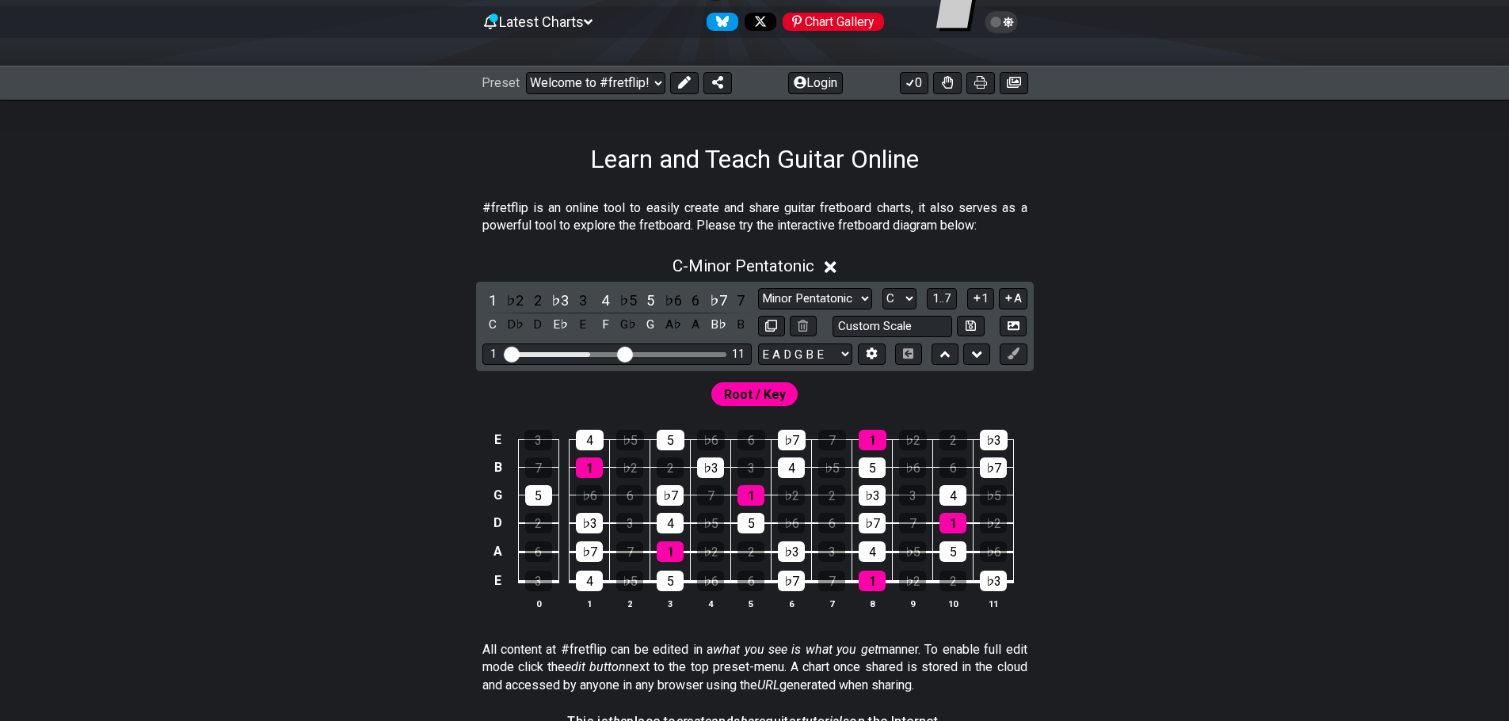
drag, startPoint x: 590, startPoint y: 356, endPoint x: 622, endPoint y: 359, distance: 32.6
click at [622, 353] on input "Visible fret range" at bounding box center [616, 353] width 225 height 0
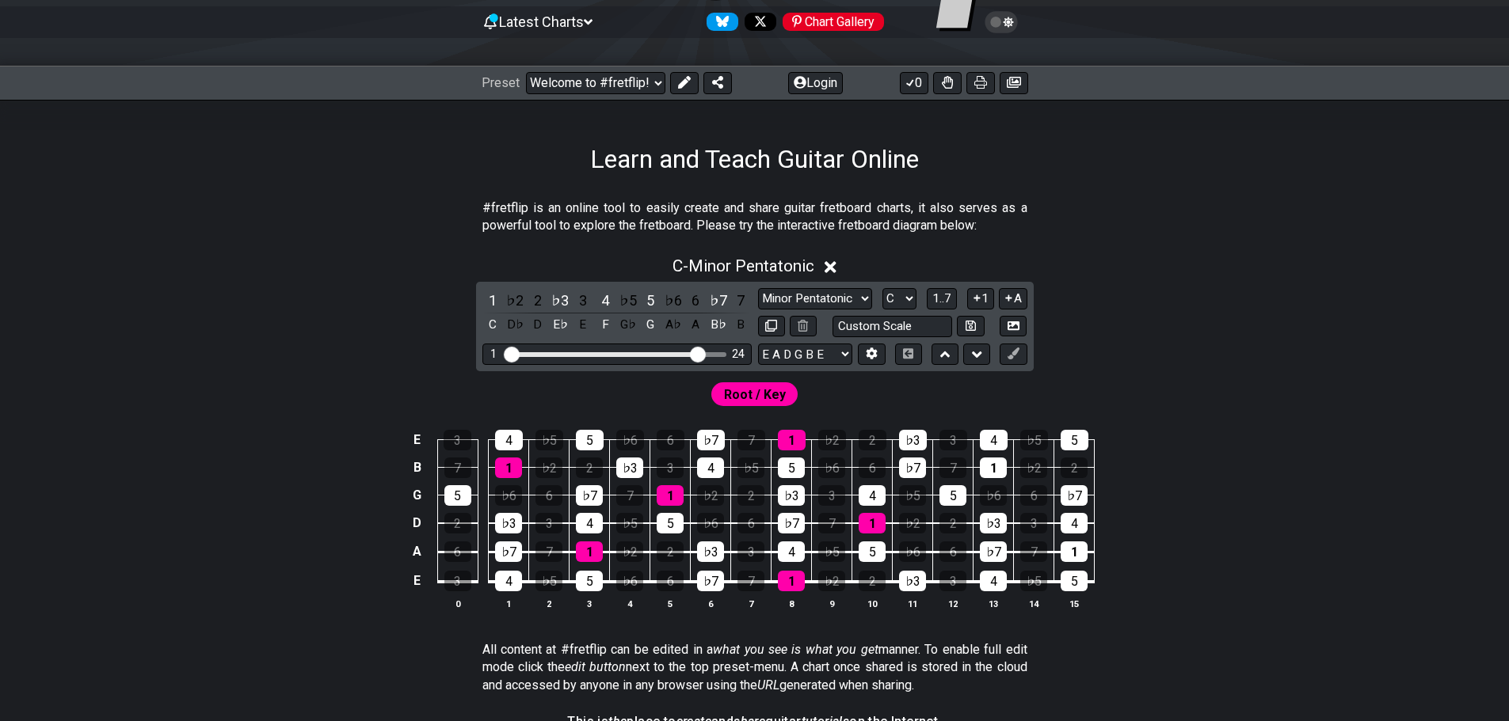
drag, startPoint x: 625, startPoint y: 359, endPoint x: 701, endPoint y: 363, distance: 76.2
click at [701, 353] on input "Visible fret range" at bounding box center [616, 353] width 225 height 0
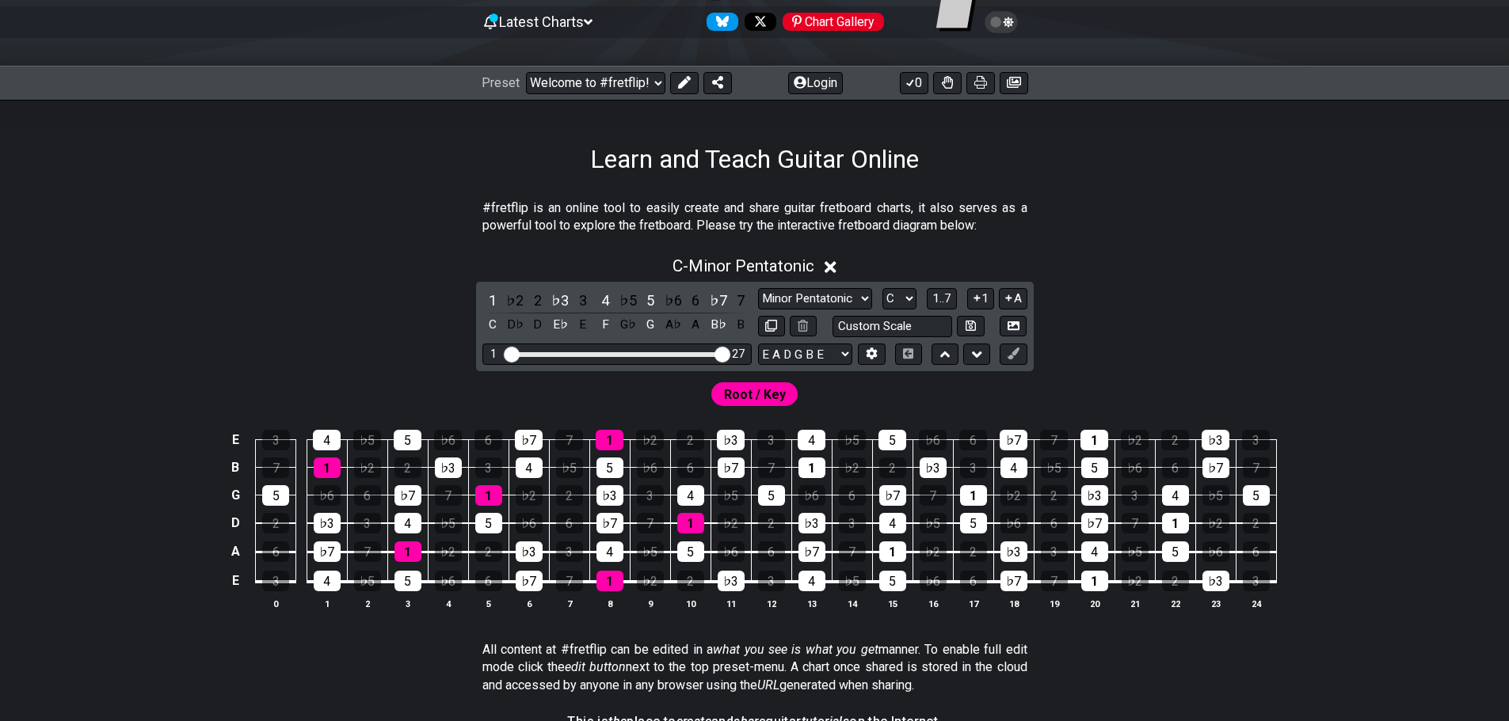
drag, startPoint x: 702, startPoint y: 356, endPoint x: 725, endPoint y: 356, distance: 23.0
click at [725, 353] on input "Visible fret range" at bounding box center [616, 353] width 225 height 0
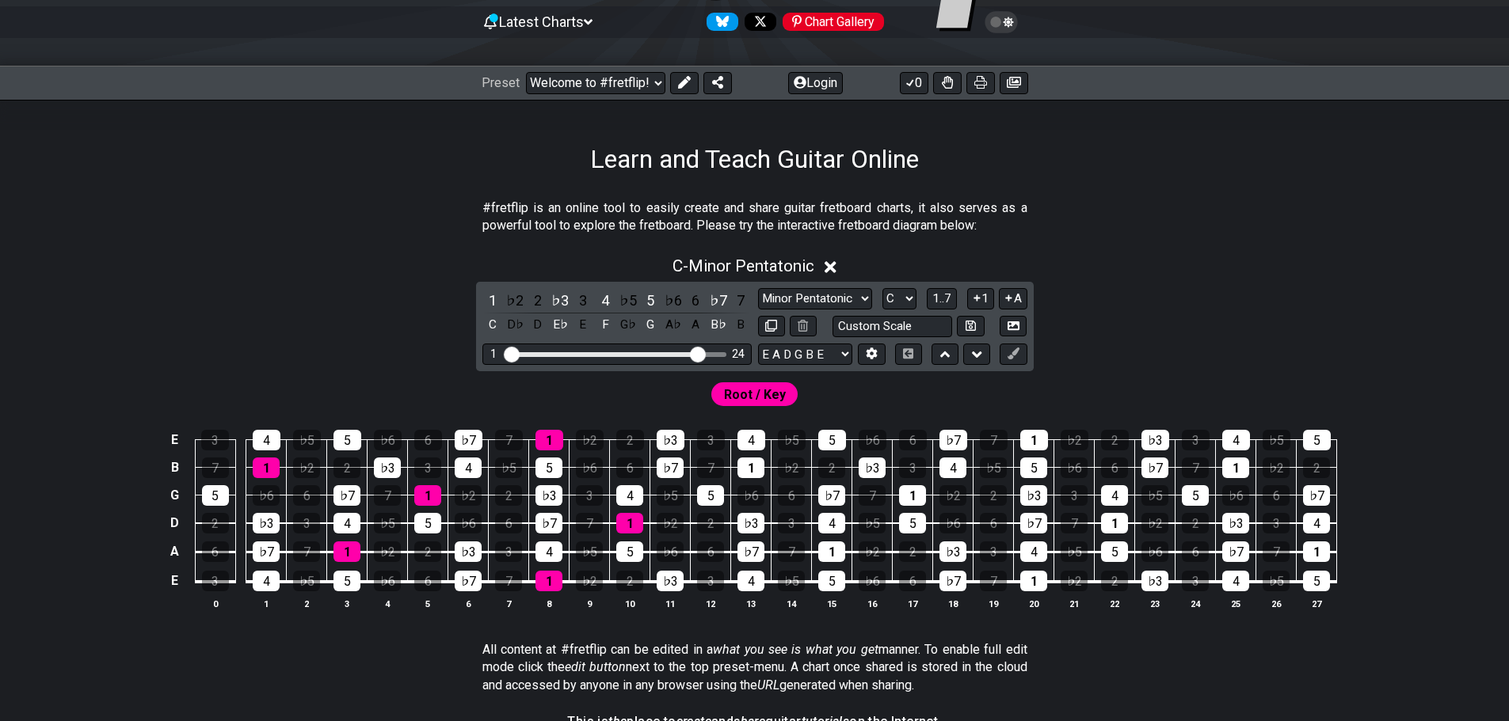
drag, startPoint x: 725, startPoint y: 356, endPoint x: 698, endPoint y: 362, distance: 26.9
click at [698, 353] on input "Visible fret range" at bounding box center [616, 353] width 225 height 0
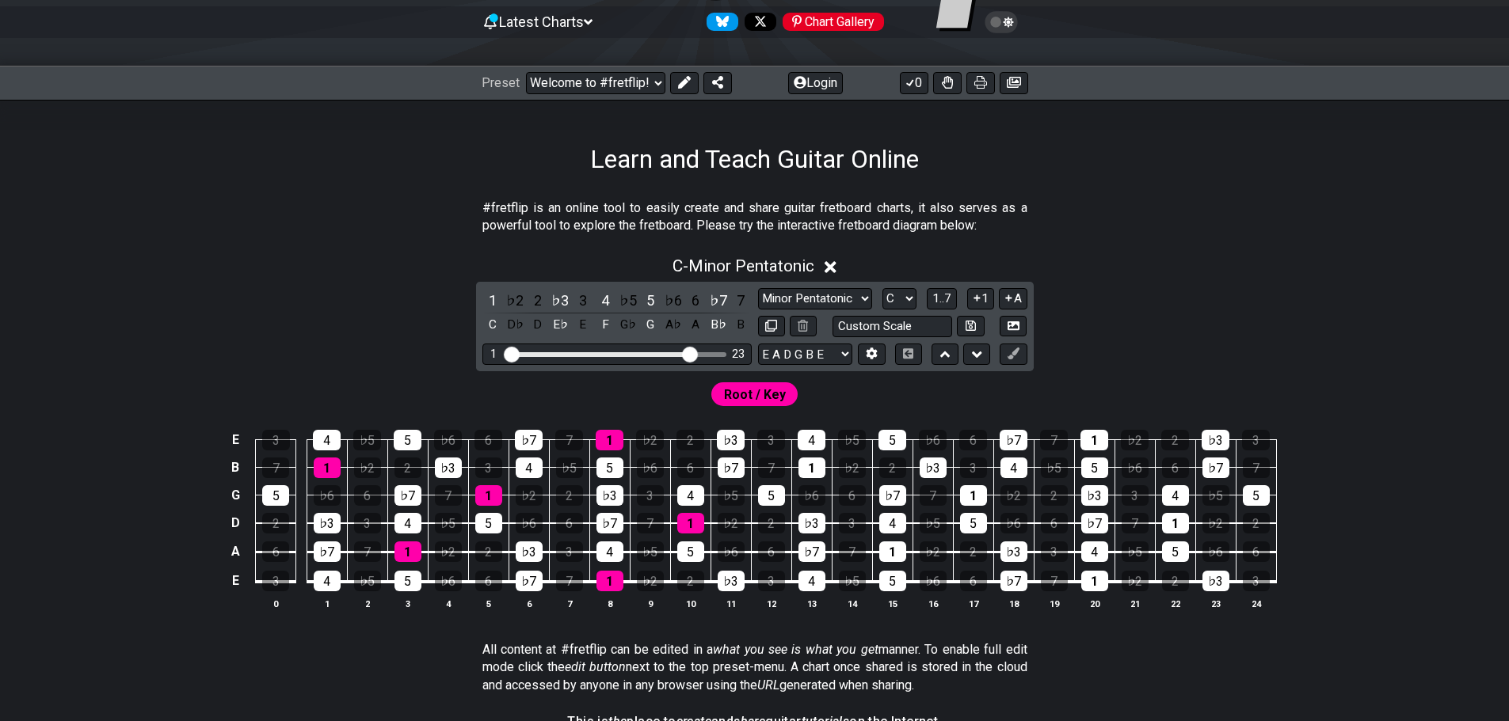
drag, startPoint x: 702, startPoint y: 358, endPoint x: 687, endPoint y: 360, distance: 14.3
click at [687, 353] on input "Visible fret range" at bounding box center [616, 353] width 225 height 0
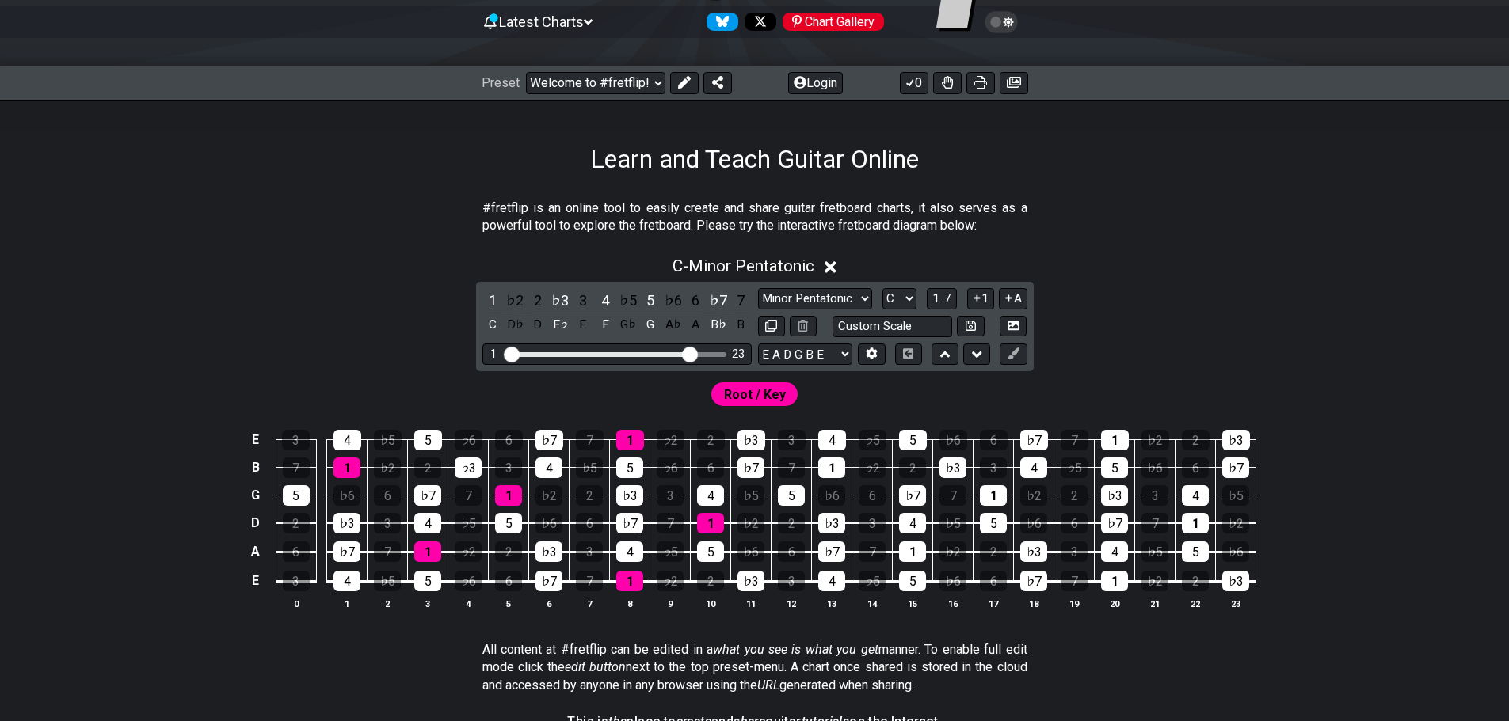
drag, startPoint x: 683, startPoint y: 360, endPoint x: 672, endPoint y: 361, distance: 10.3
click at [672, 361] on div "1 23" at bounding box center [616, 354] width 269 height 21
click at [681, 353] on input "Visible fret range" at bounding box center [616, 353] width 225 height 0
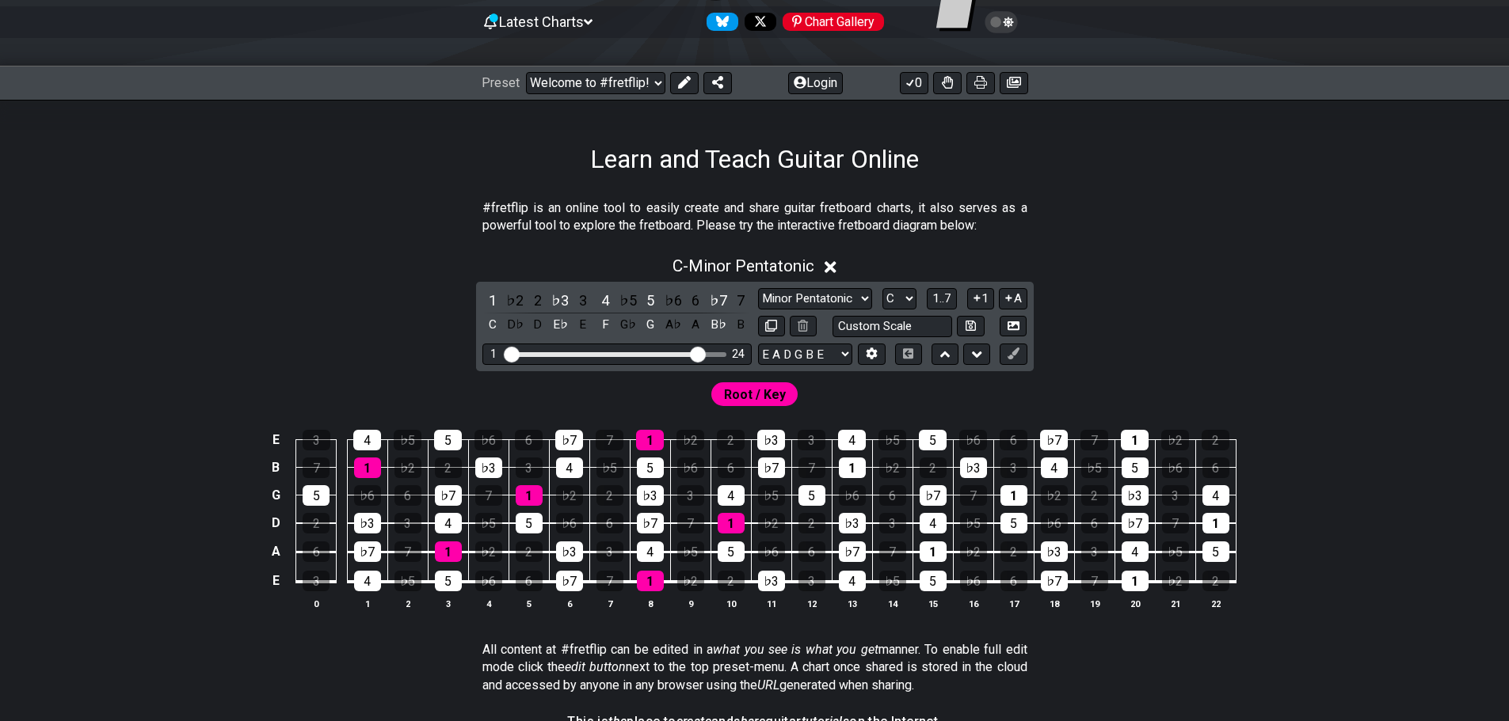
drag, startPoint x: 683, startPoint y: 356, endPoint x: 698, endPoint y: 354, distance: 15.1
click at [698, 353] on input "Visible fret range" at bounding box center [616, 353] width 225 height 0
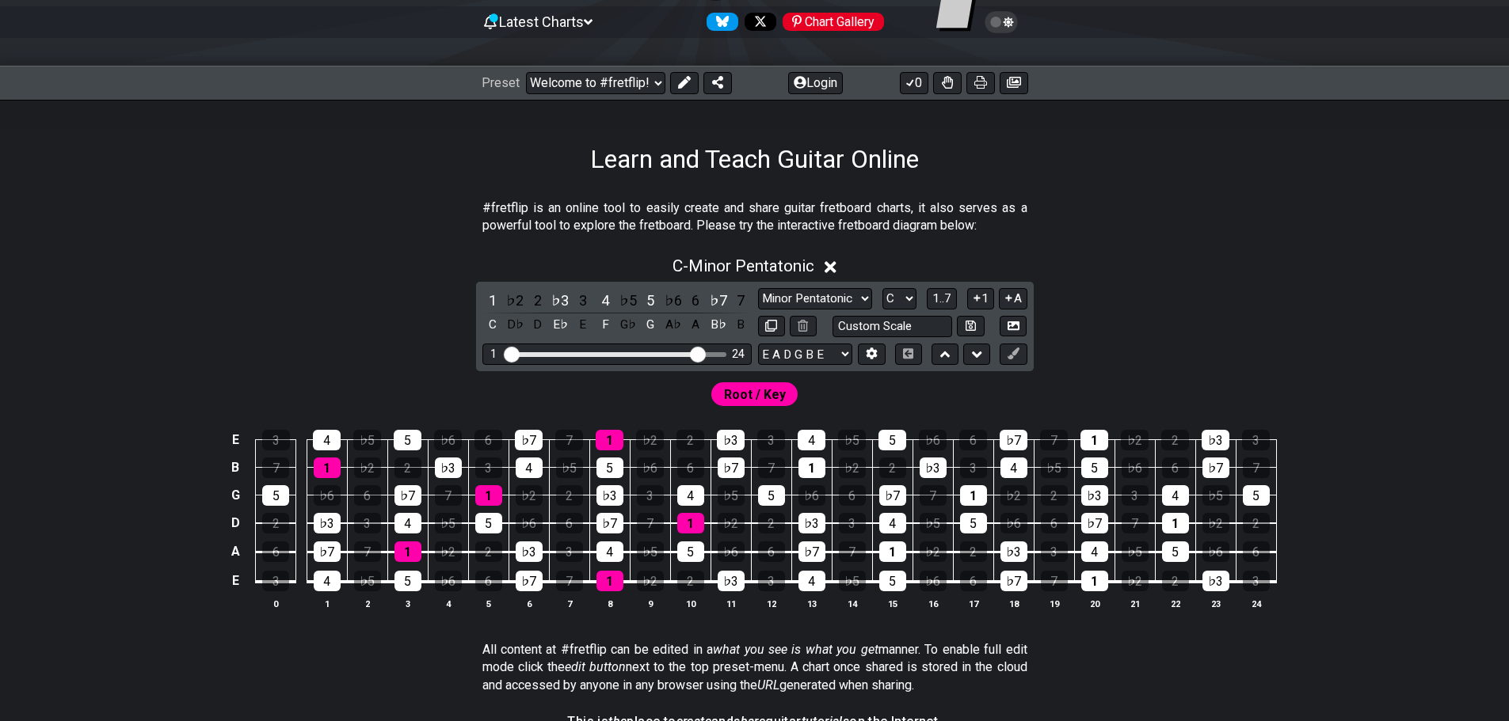
click at [833, 267] on icon at bounding box center [830, 267] width 12 height 12
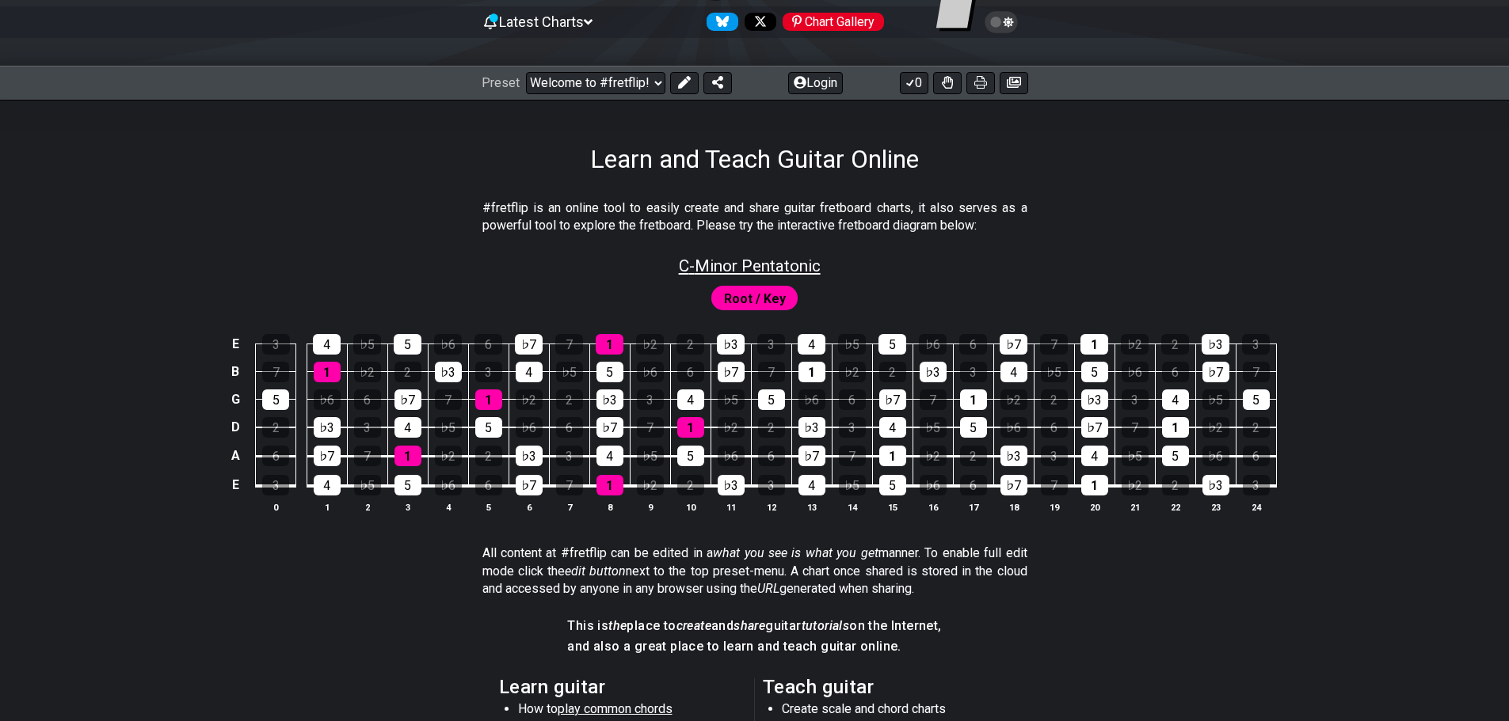
click at [807, 271] on span "C - Minor Pentatonic" at bounding box center [750, 266] width 142 height 19
select select "C"
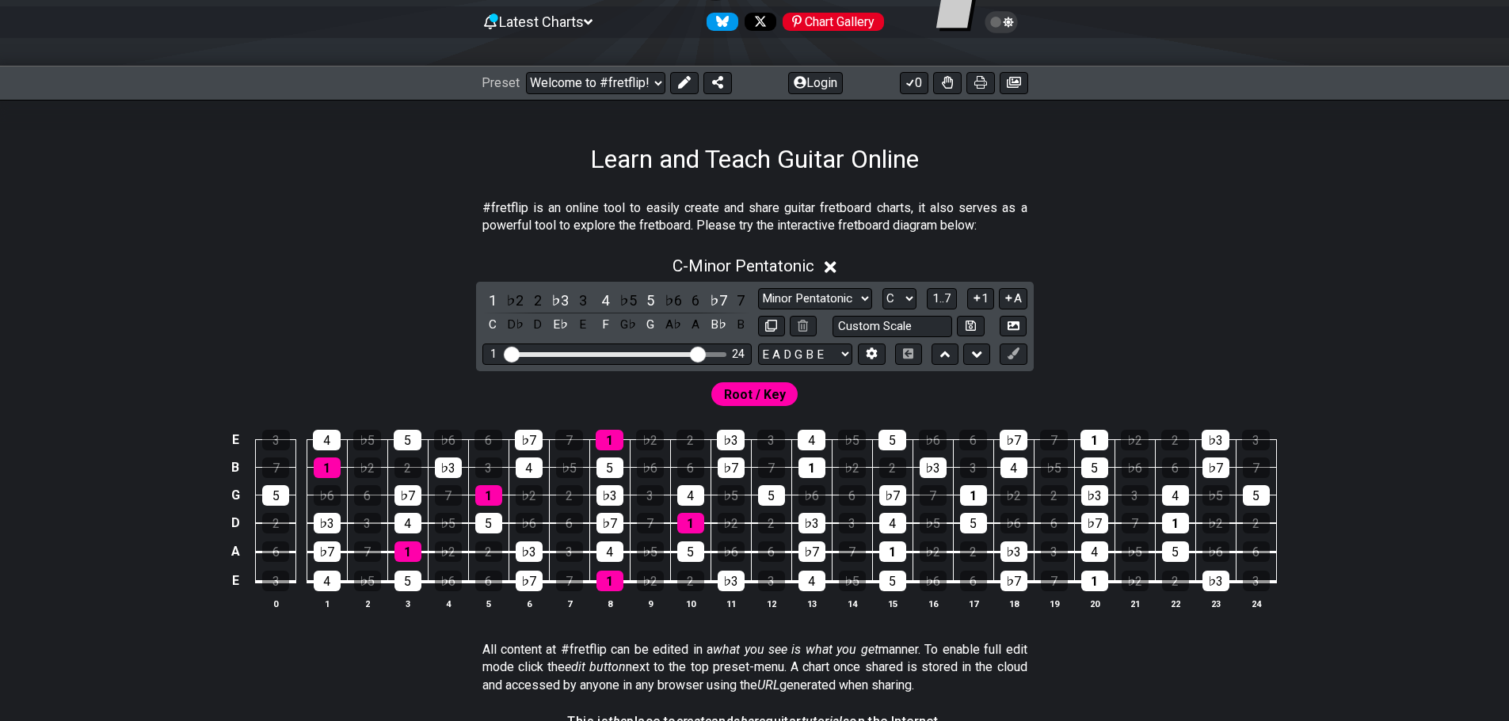
click at [834, 267] on icon at bounding box center [830, 267] width 12 height 12
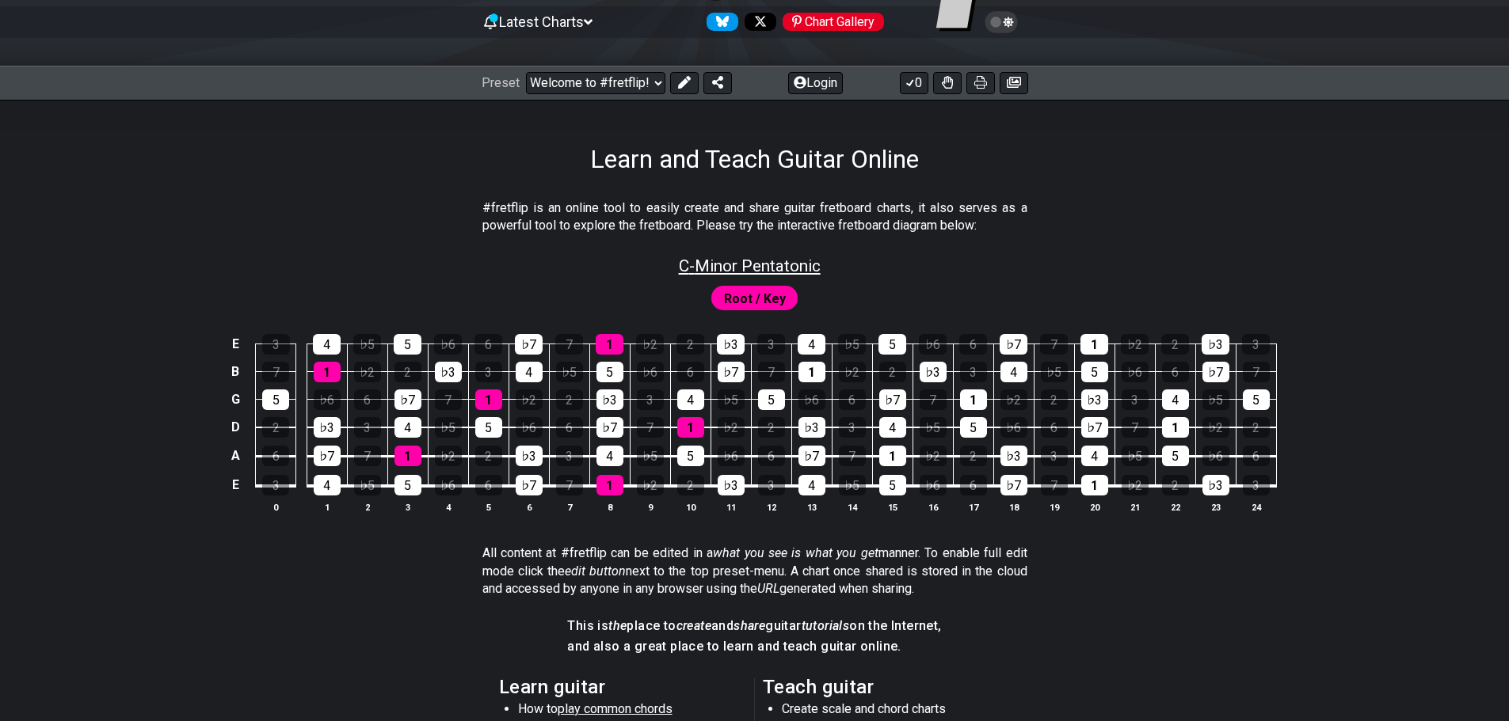
click at [794, 268] on span "C - Minor Pentatonic" at bounding box center [750, 266] width 142 height 19
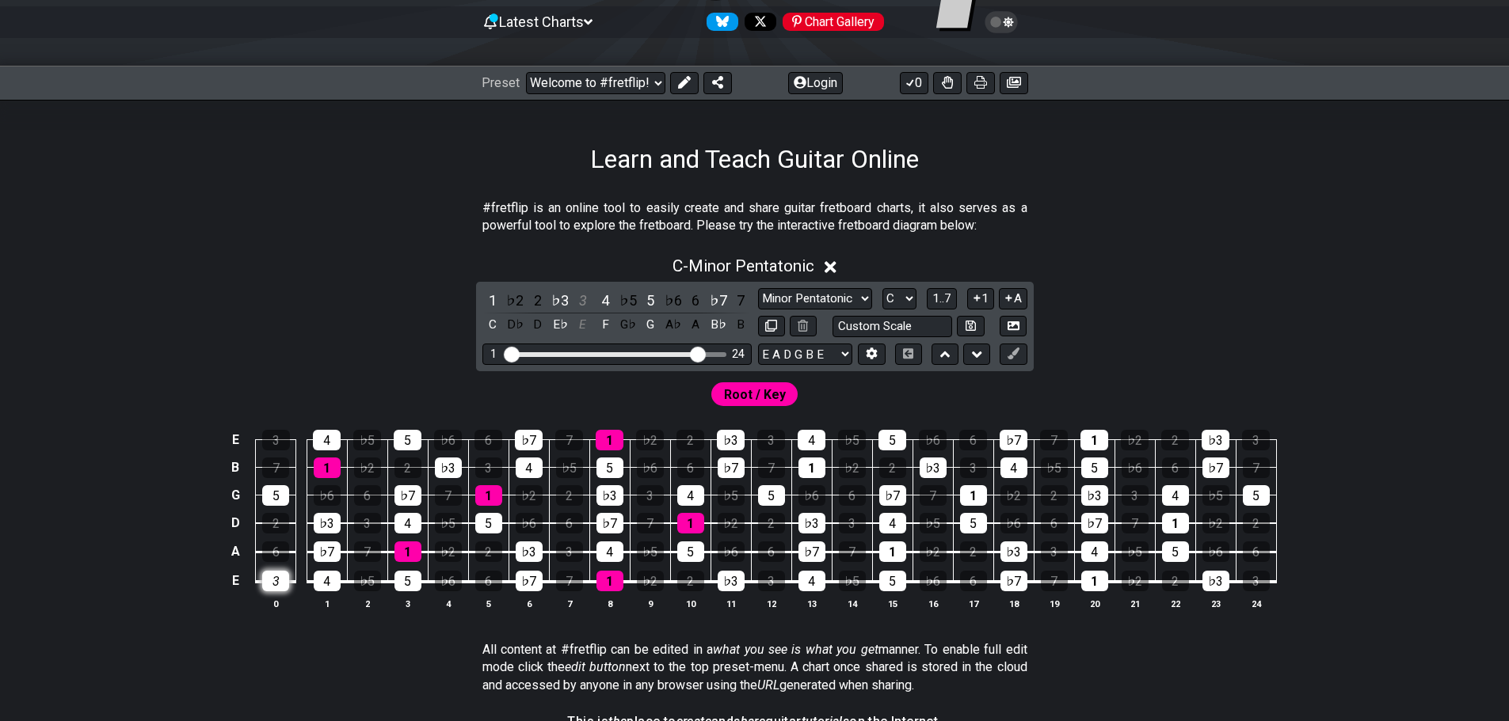
click at [274, 586] on div "3" at bounding box center [275, 581] width 27 height 21
click at [274, 585] on div "3" at bounding box center [275, 581] width 27 height 21
click at [274, 583] on div "3" at bounding box center [275, 581] width 27 height 21
click at [231, 586] on td "E" at bounding box center [235, 581] width 19 height 30
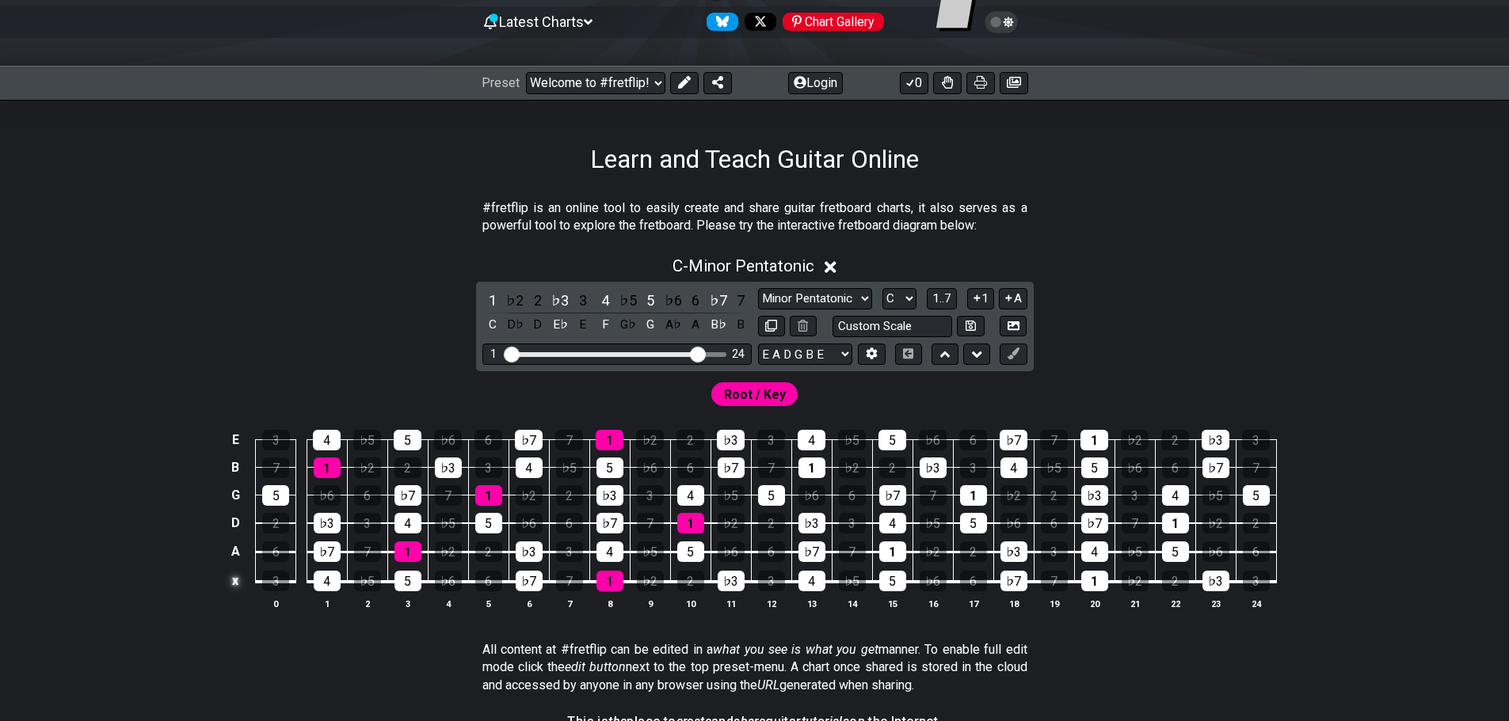
click at [232, 587] on td "x" at bounding box center [235, 581] width 19 height 30
click at [232, 559] on td "A" at bounding box center [235, 552] width 19 height 29
click at [236, 589] on td "o" at bounding box center [235, 581] width 19 height 30
click at [233, 588] on td at bounding box center [235, 581] width 19 height 30
click at [230, 557] on td "x" at bounding box center [235, 552] width 19 height 29
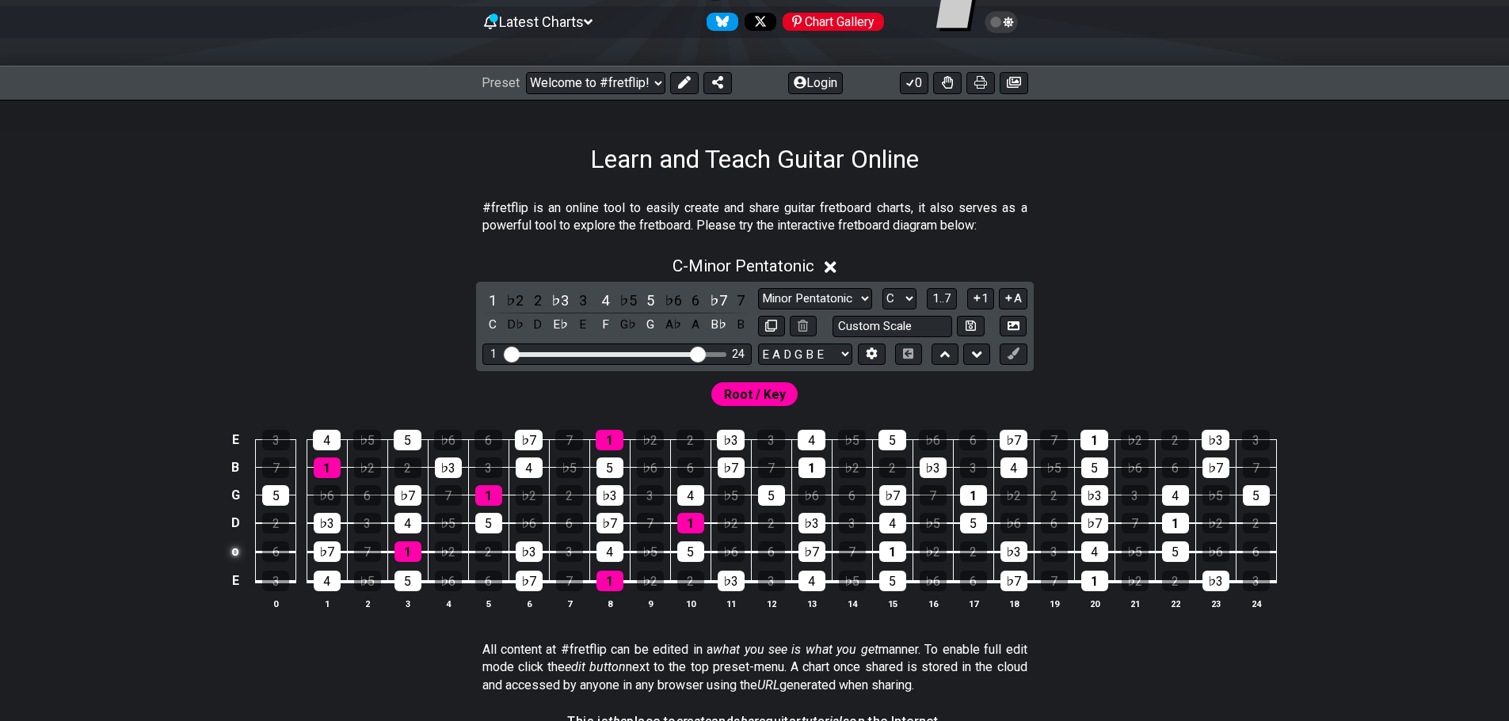
click at [230, 560] on td "o" at bounding box center [235, 552] width 19 height 29
click at [226, 559] on td at bounding box center [235, 552] width 19 height 29
drag, startPoint x: 696, startPoint y: 356, endPoint x: 614, endPoint y: 355, distance: 81.6
click at [614, 353] on input "Visible fret range" at bounding box center [616, 353] width 225 height 0
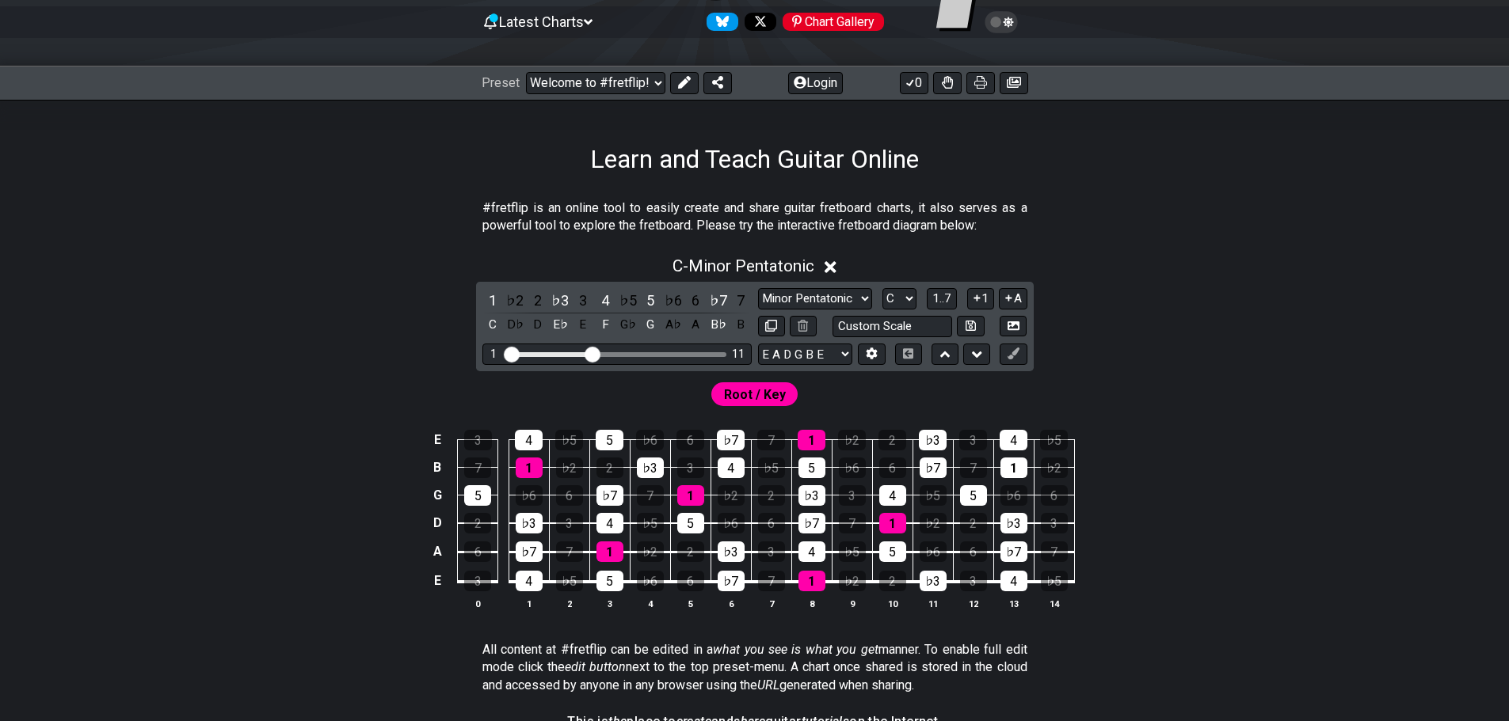
drag, startPoint x: 614, startPoint y: 355, endPoint x: 589, endPoint y: 349, distance: 25.9
click at [589, 353] on input "Visible fret range" at bounding box center [616, 353] width 225 height 0
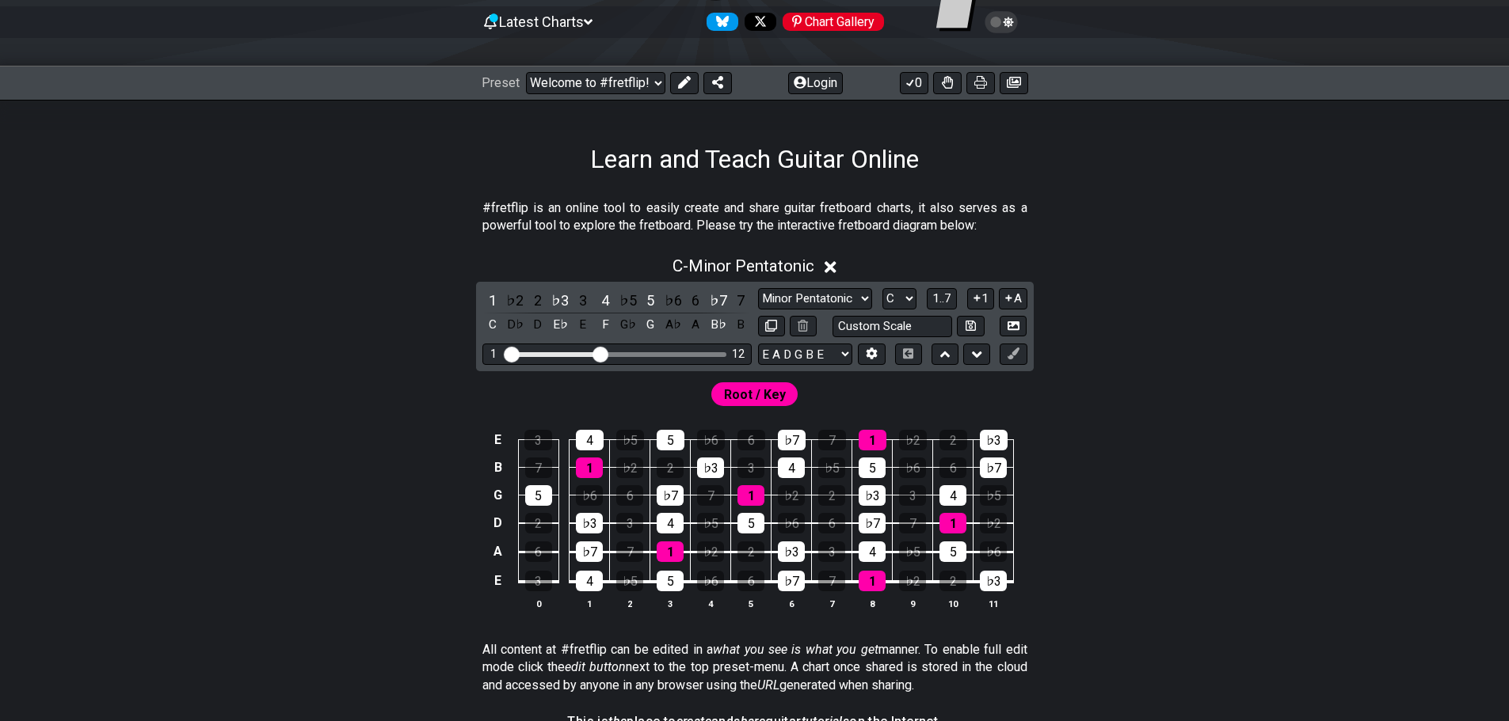
click at [598, 353] on input "Visible fret range" at bounding box center [616, 353] width 225 height 0
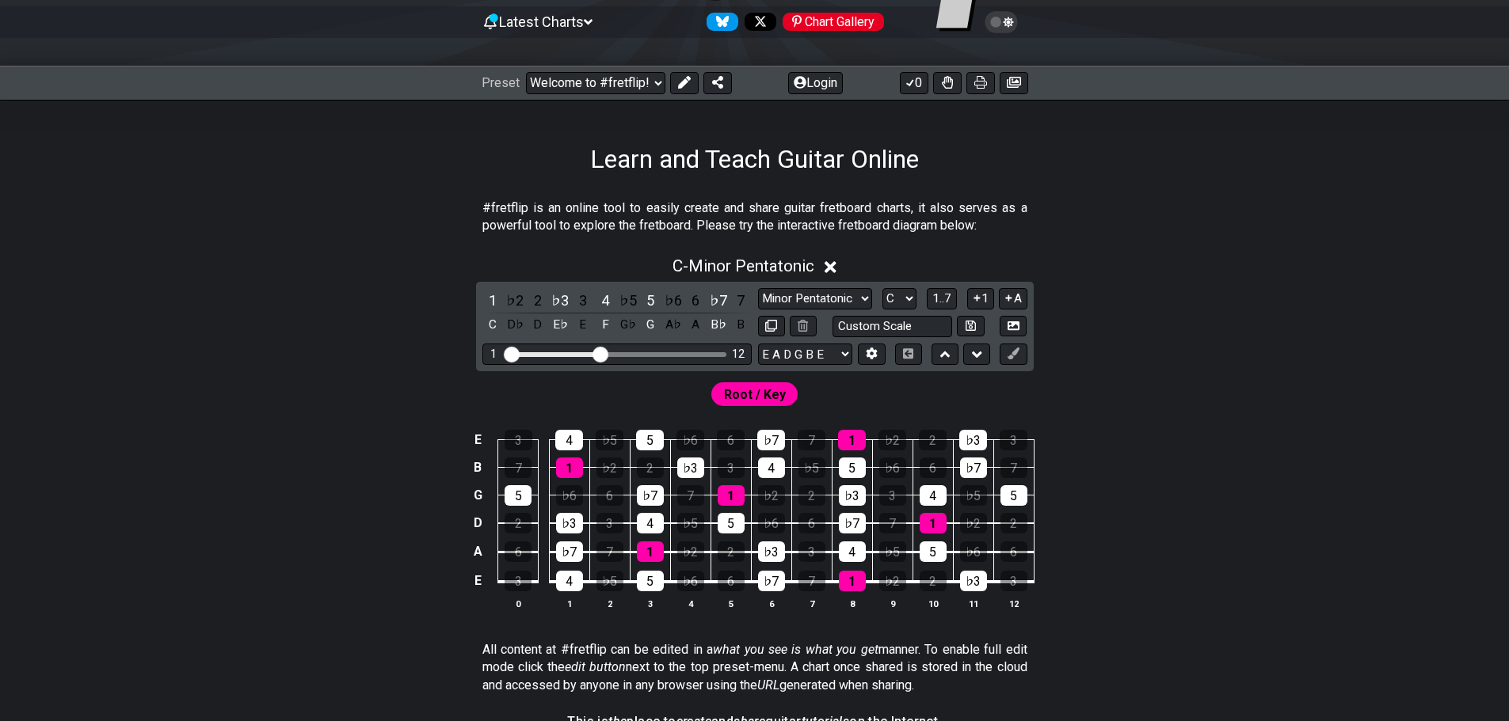
click at [736, 399] on span "Root / Key" at bounding box center [755, 394] width 62 height 23
click at [918, 89] on button "0" at bounding box center [914, 83] width 29 height 22
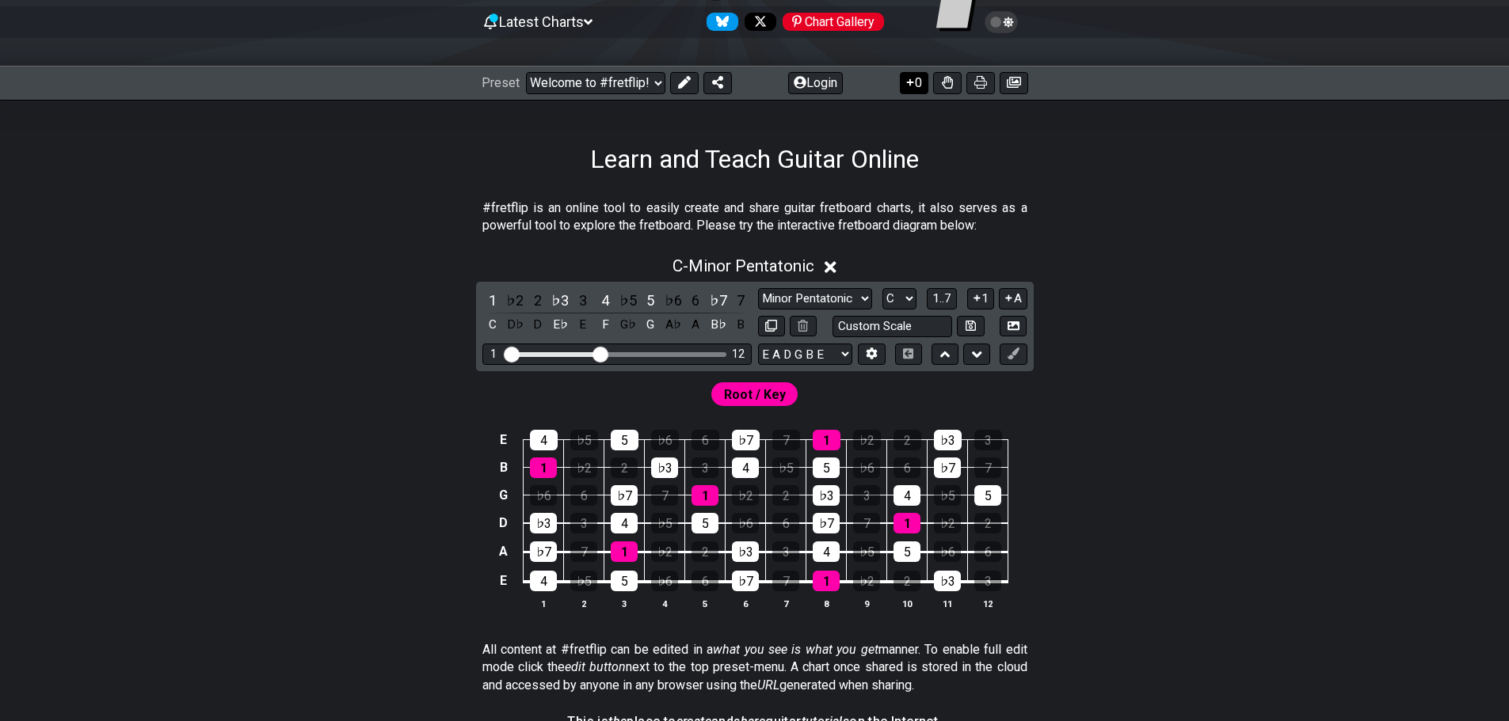
click at [918, 89] on button "0" at bounding box center [914, 83] width 29 height 22
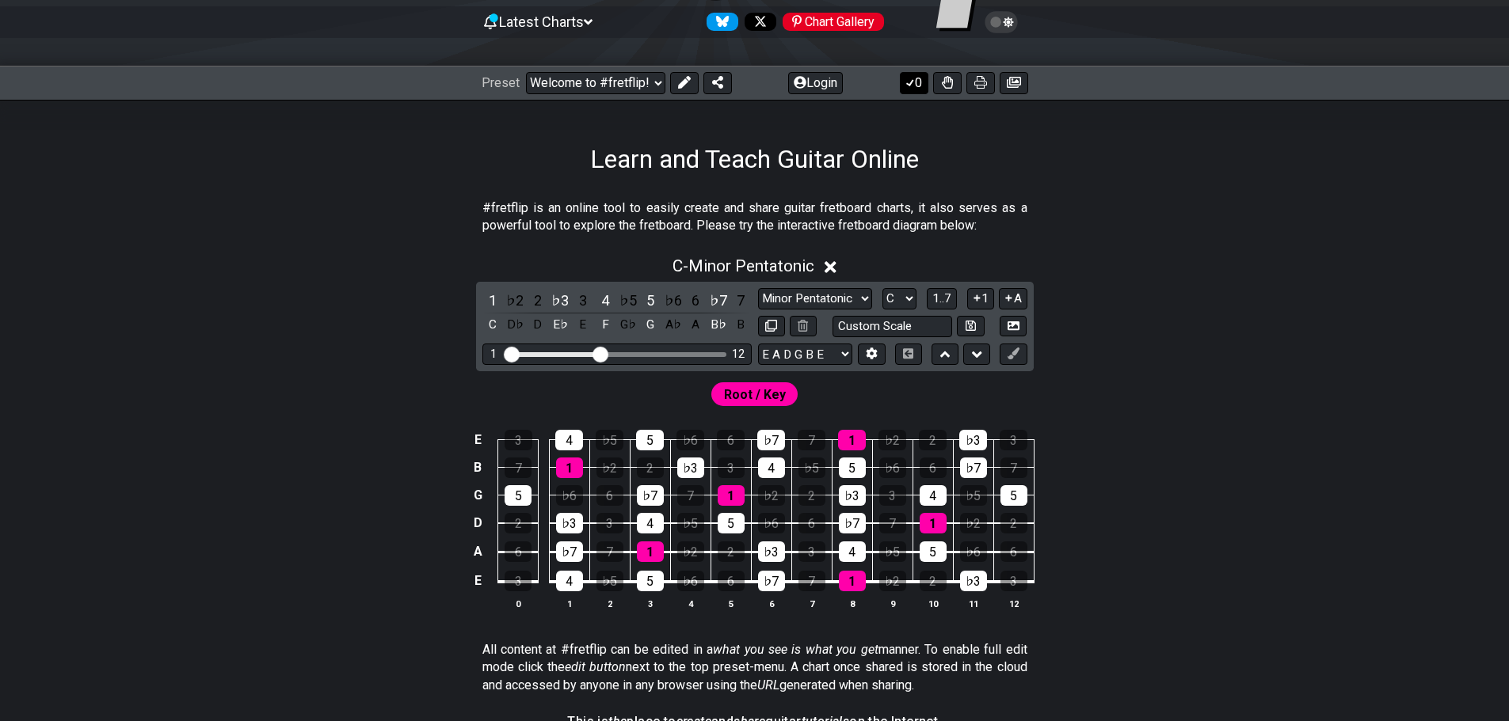
click at [918, 89] on button "0" at bounding box center [914, 83] width 29 height 22
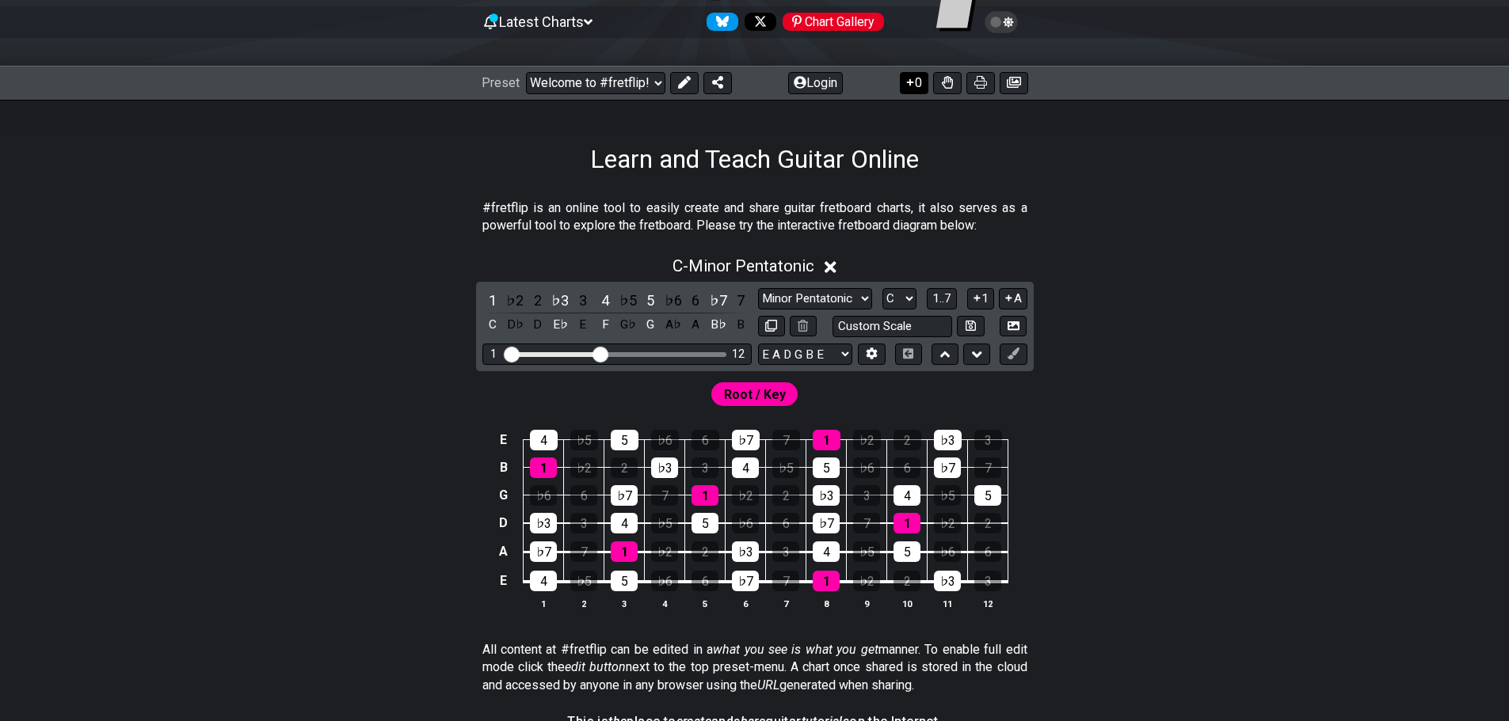
click at [918, 89] on button "0" at bounding box center [914, 83] width 29 height 22
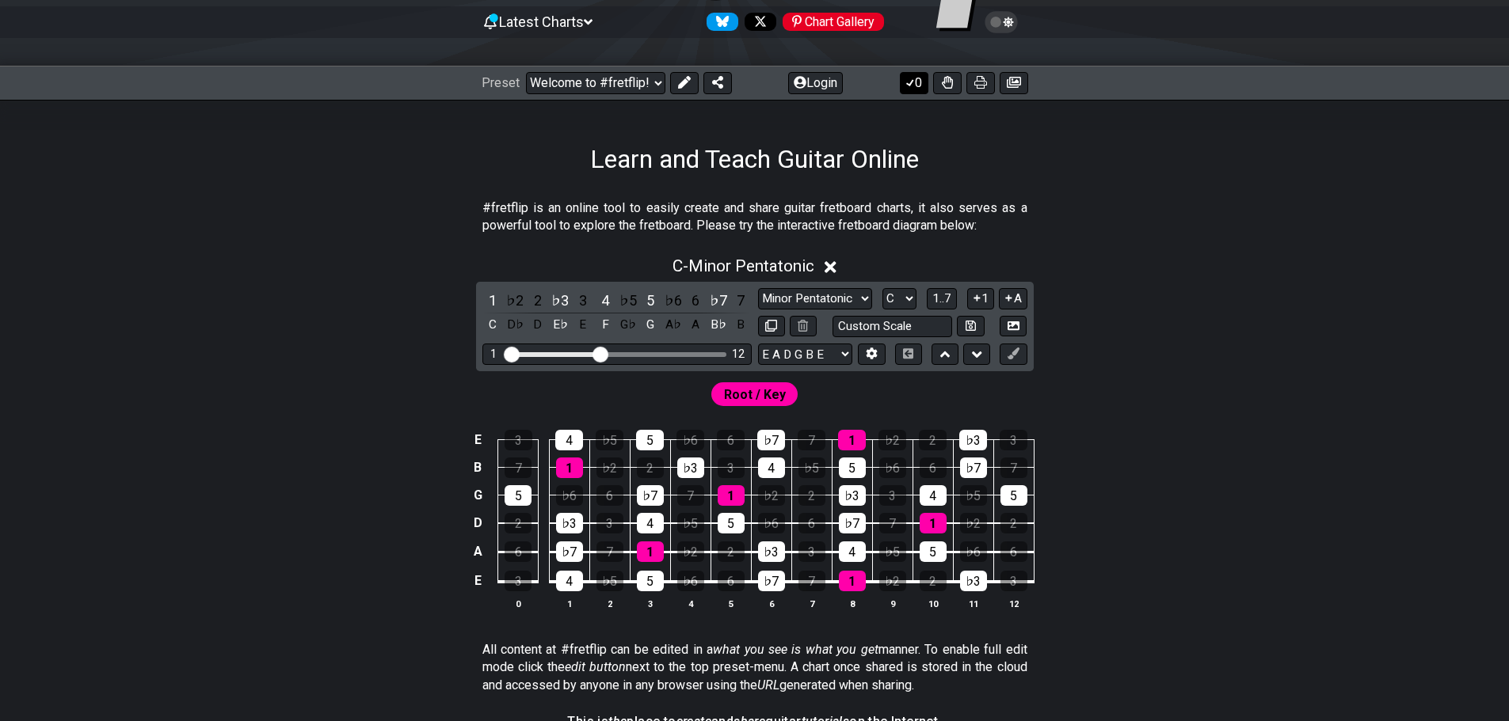
click at [918, 89] on button "0" at bounding box center [914, 83] width 29 height 22
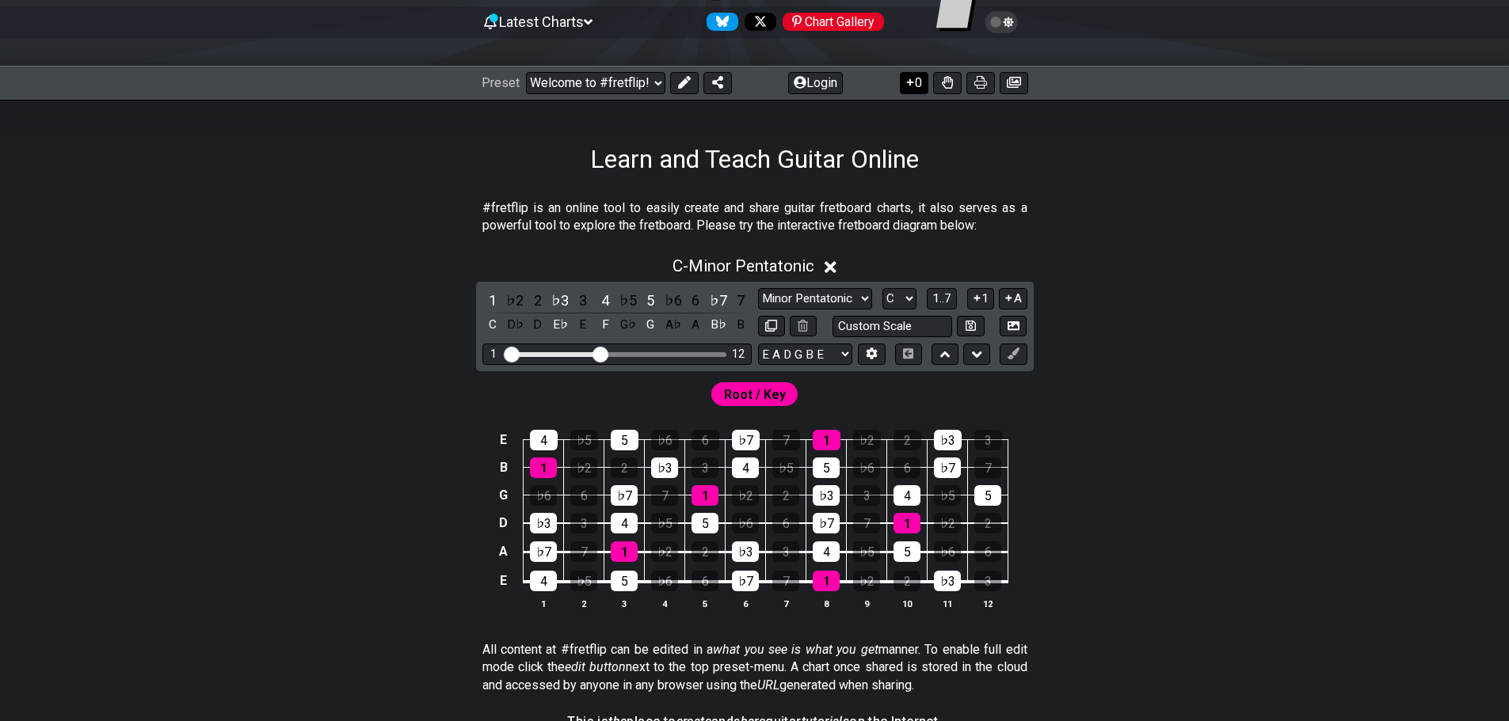
click at [918, 89] on button "0" at bounding box center [914, 83] width 29 height 22
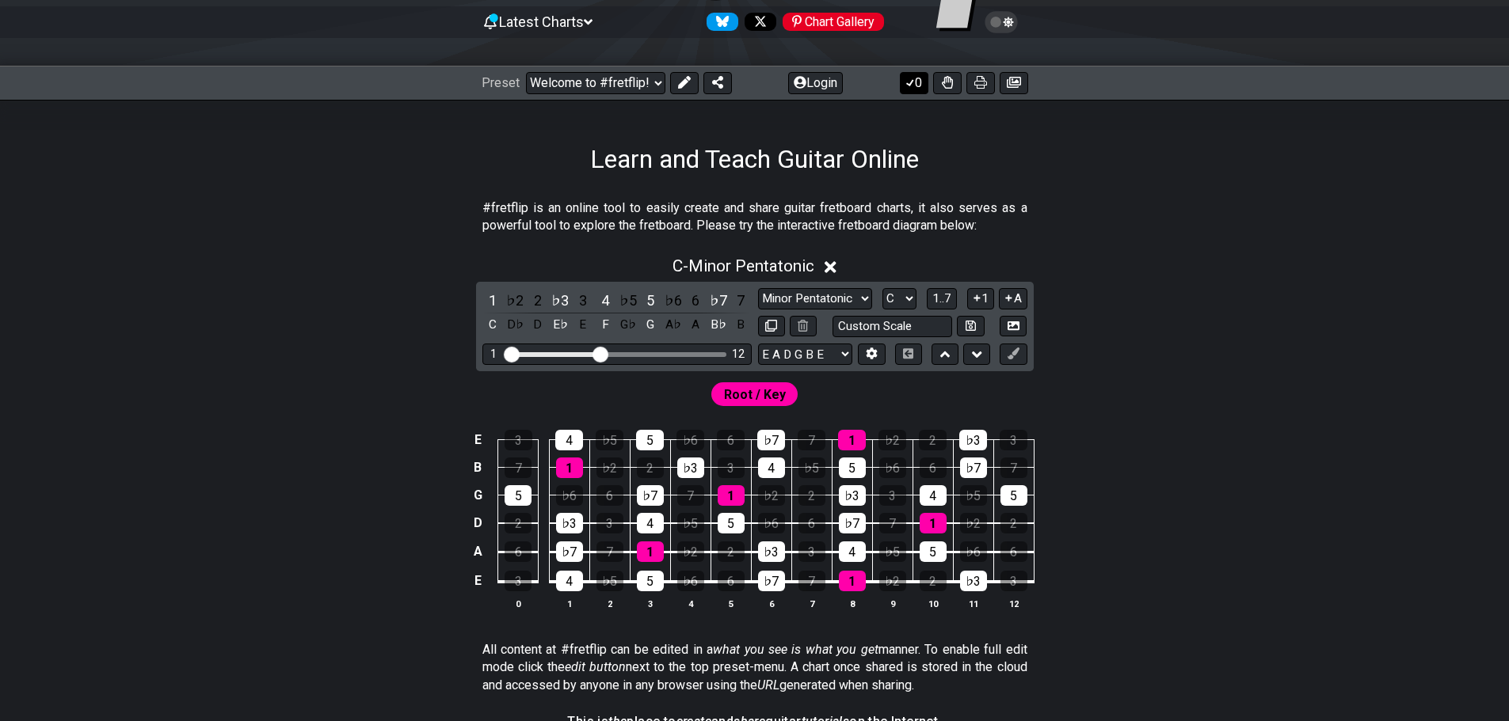
click at [918, 89] on button "0" at bounding box center [914, 83] width 29 height 22
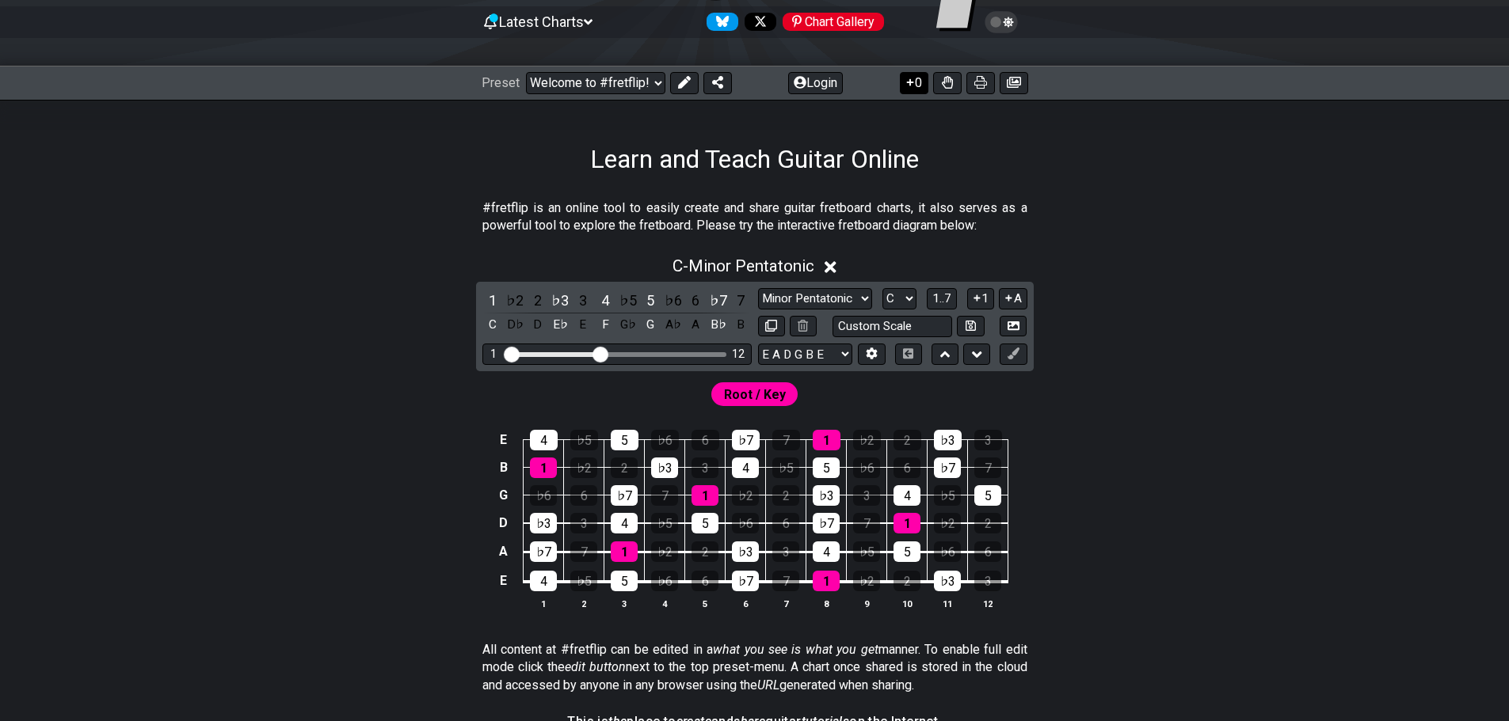
click at [918, 89] on button "0" at bounding box center [914, 83] width 29 height 22
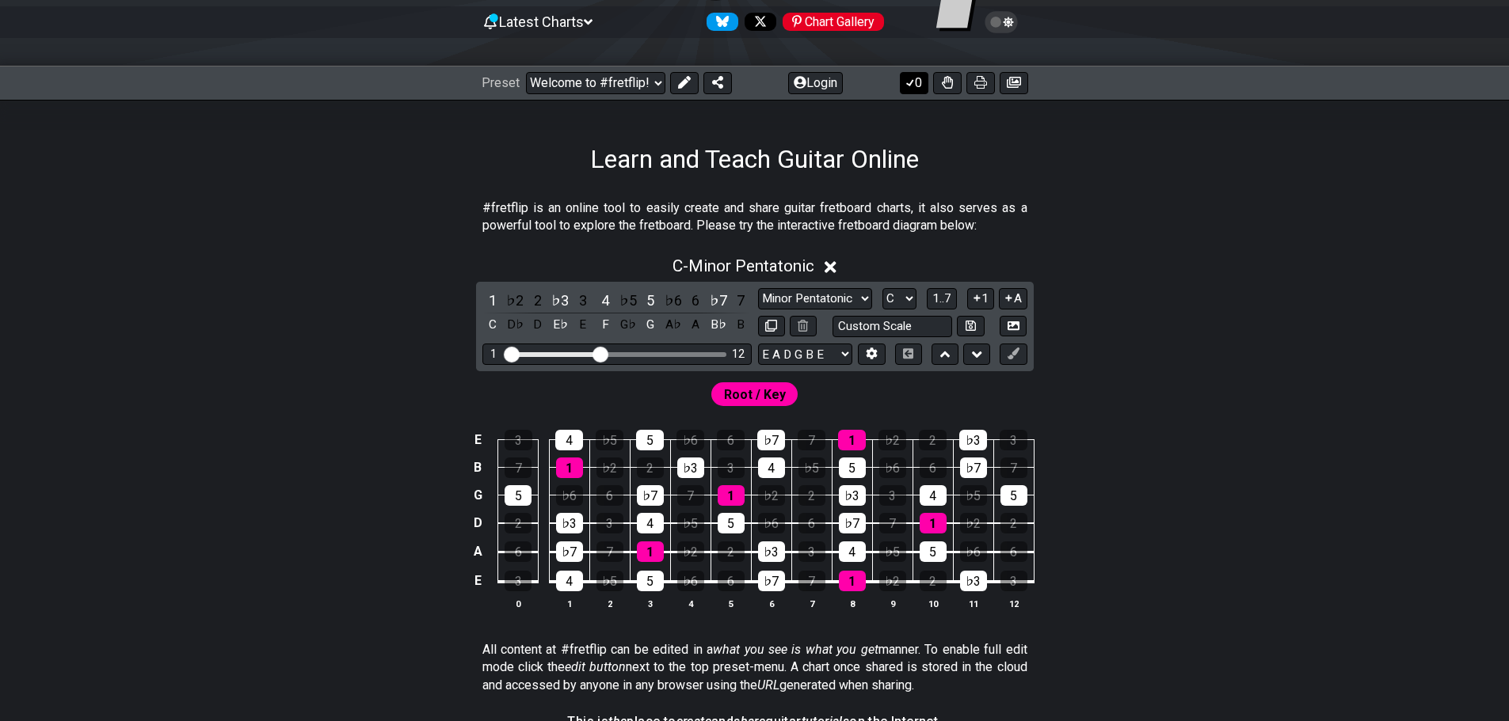
click at [918, 89] on button "0" at bounding box center [914, 83] width 29 height 22
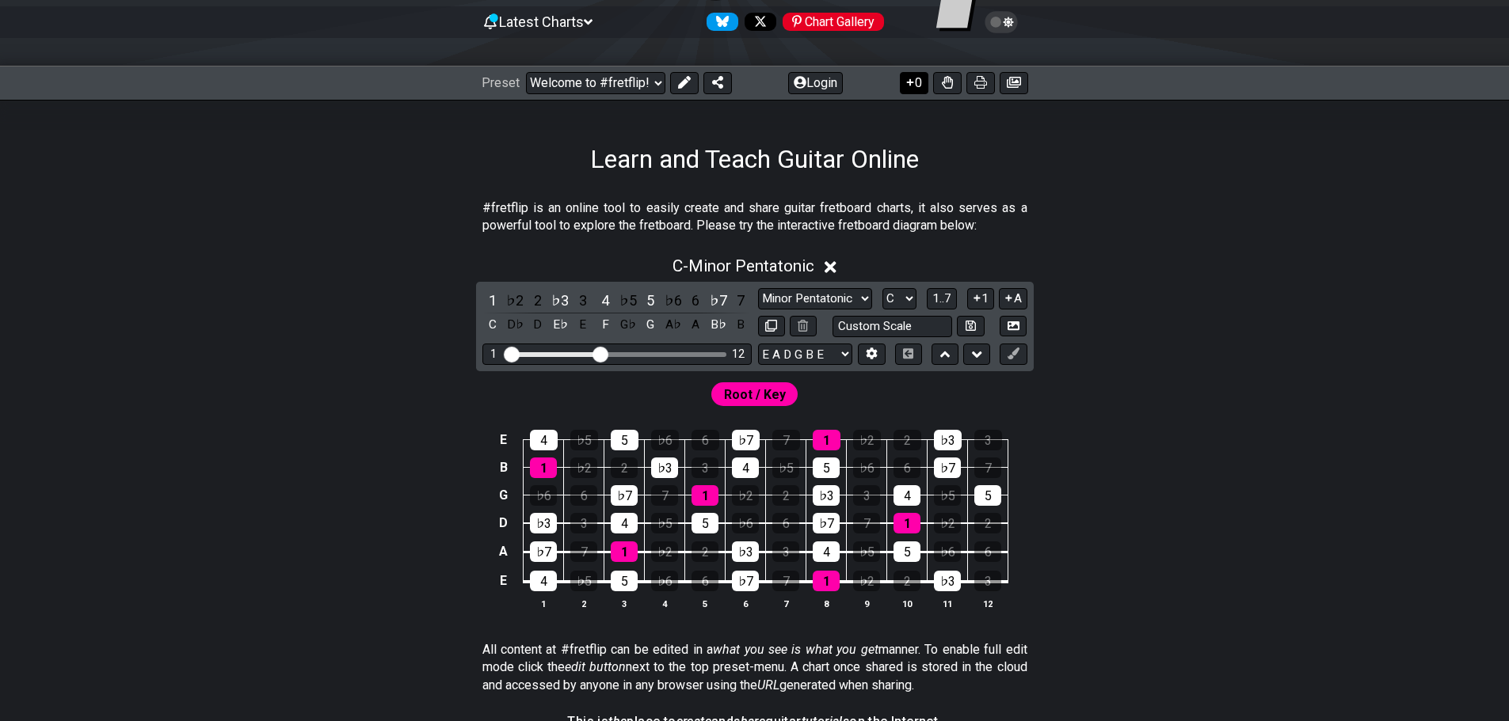
click at [918, 89] on button "0" at bounding box center [914, 83] width 29 height 22
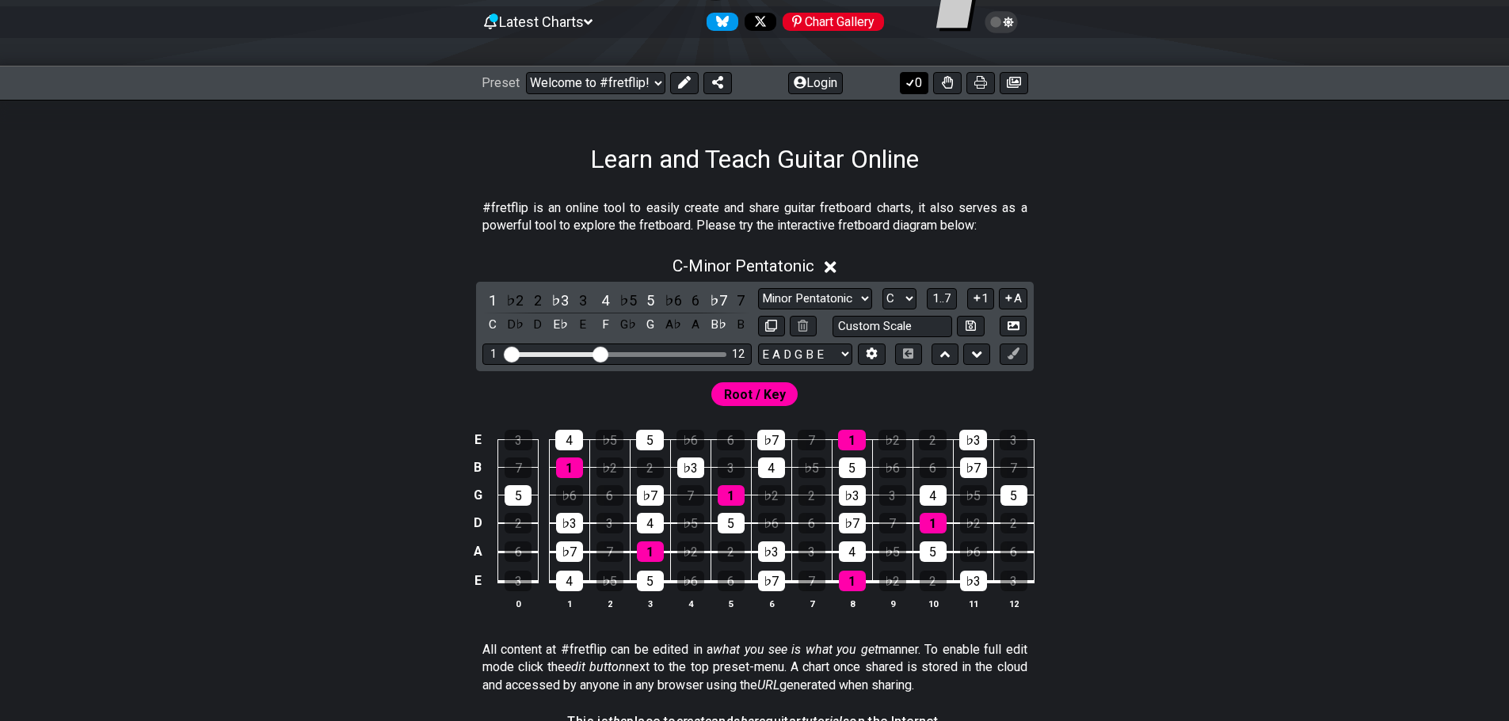
click at [918, 89] on button "0" at bounding box center [914, 83] width 29 height 22
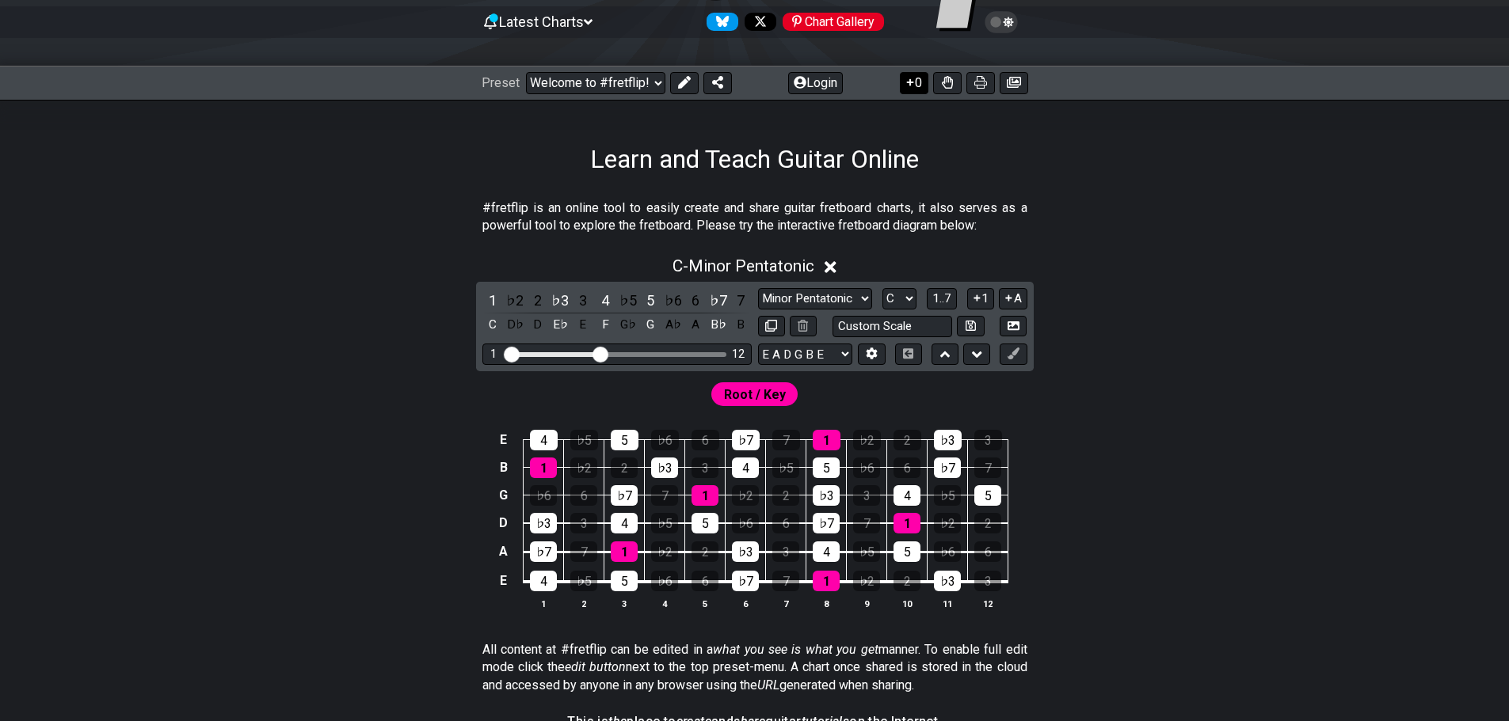
click at [918, 89] on button "0" at bounding box center [914, 83] width 29 height 22
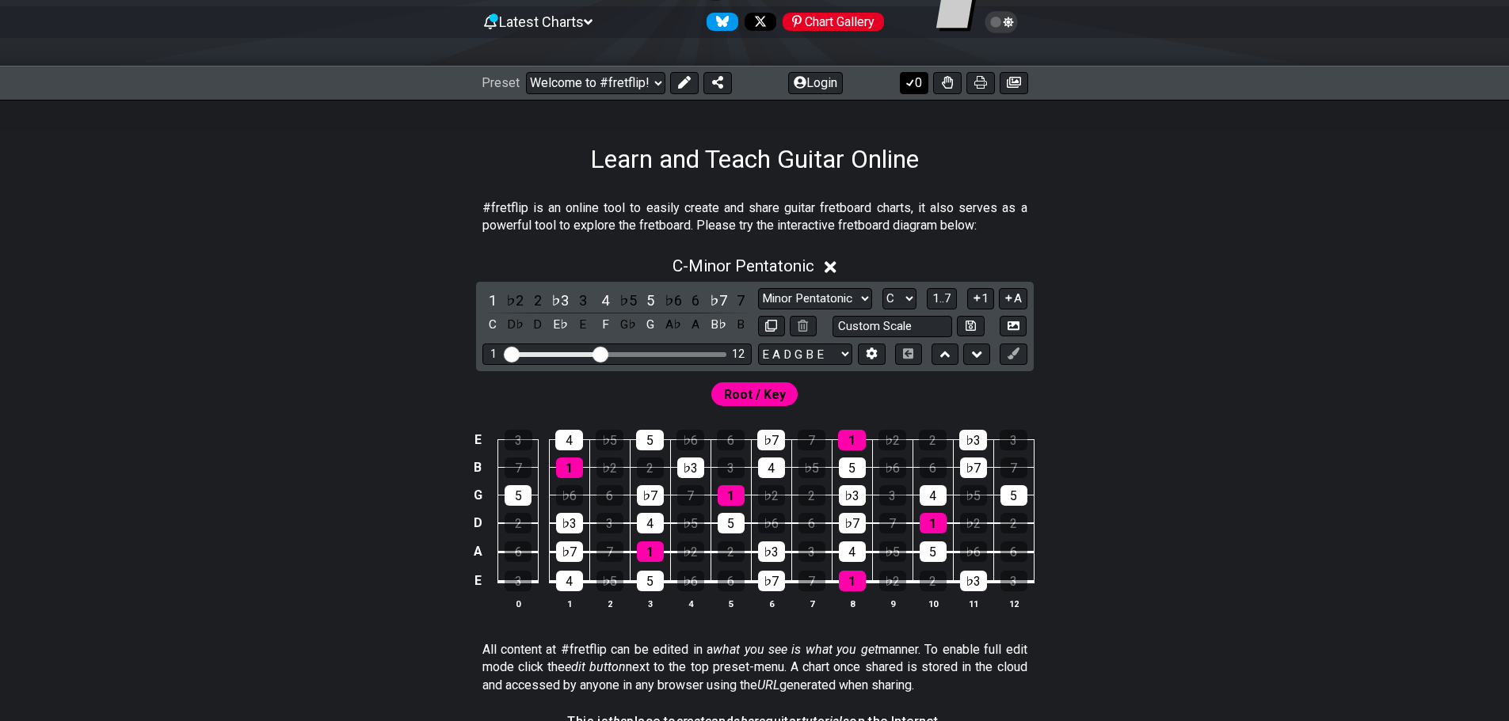
click at [918, 89] on button "0" at bounding box center [914, 83] width 29 height 22
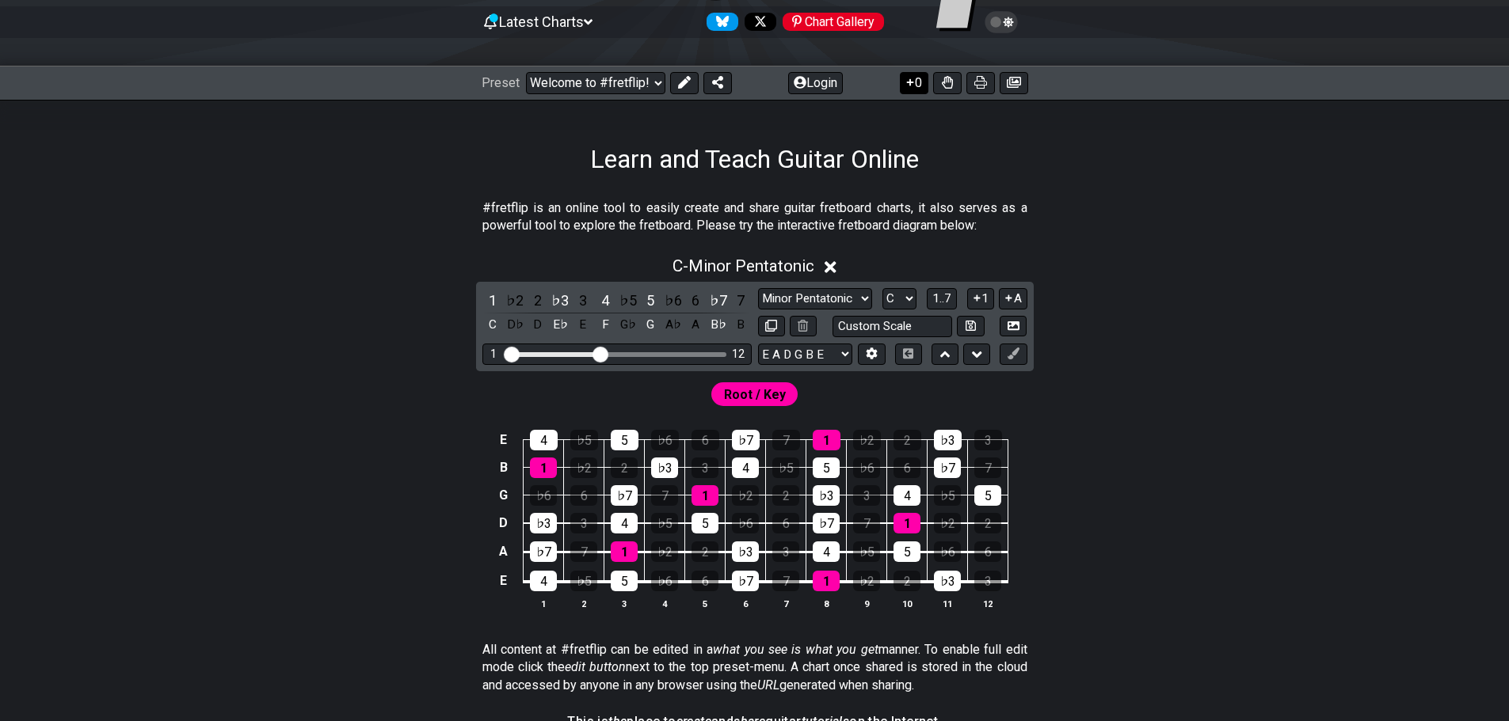
click at [915, 88] on button "0" at bounding box center [914, 83] width 29 height 22
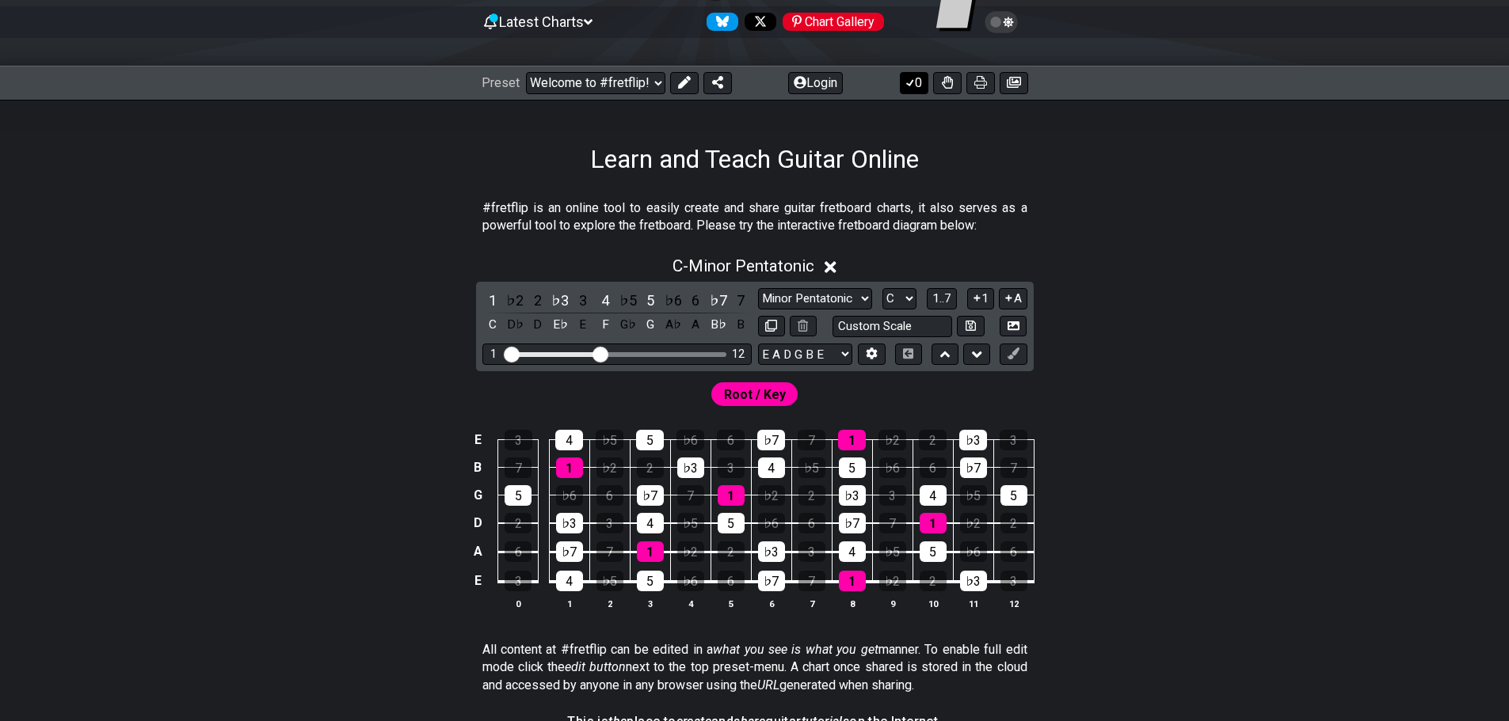
click at [915, 88] on button "0" at bounding box center [914, 83] width 29 height 22
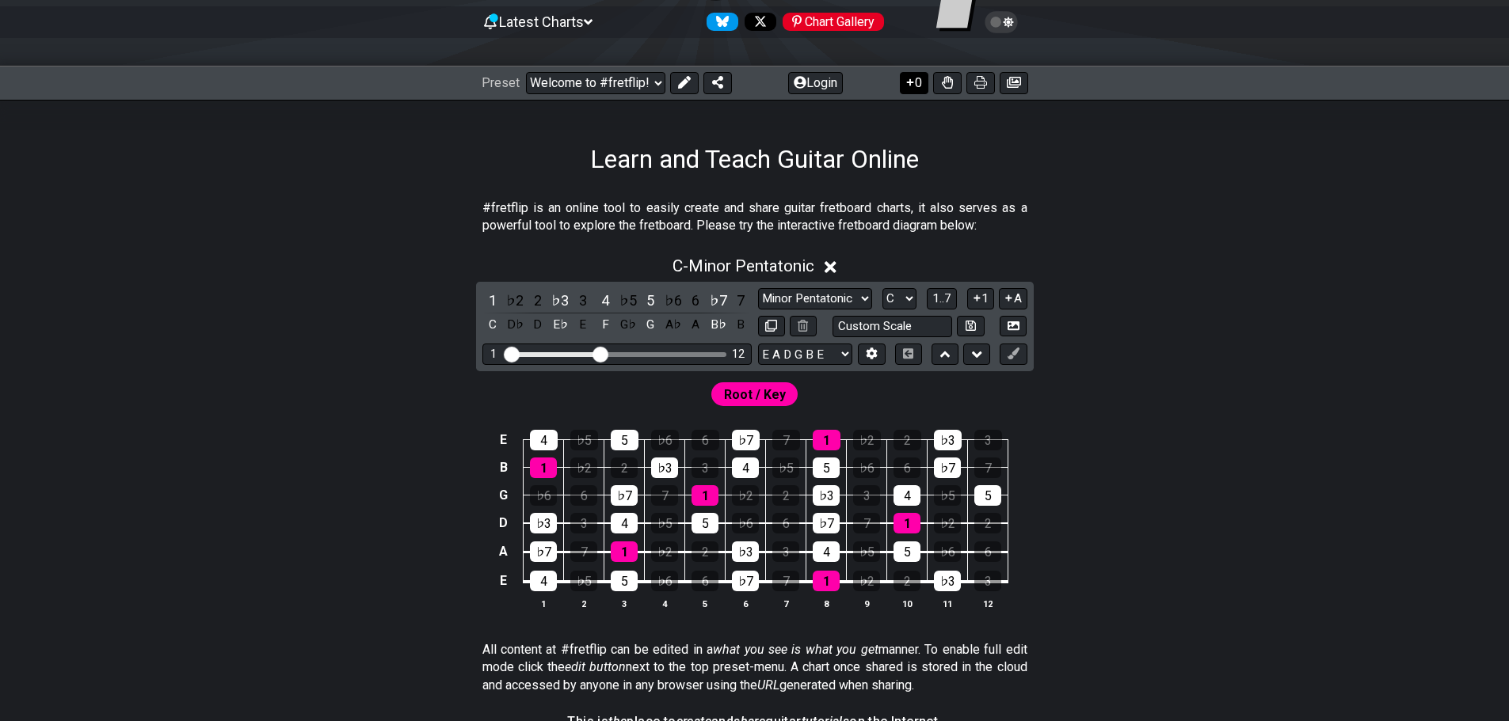
click at [915, 88] on button "0" at bounding box center [914, 83] width 29 height 22
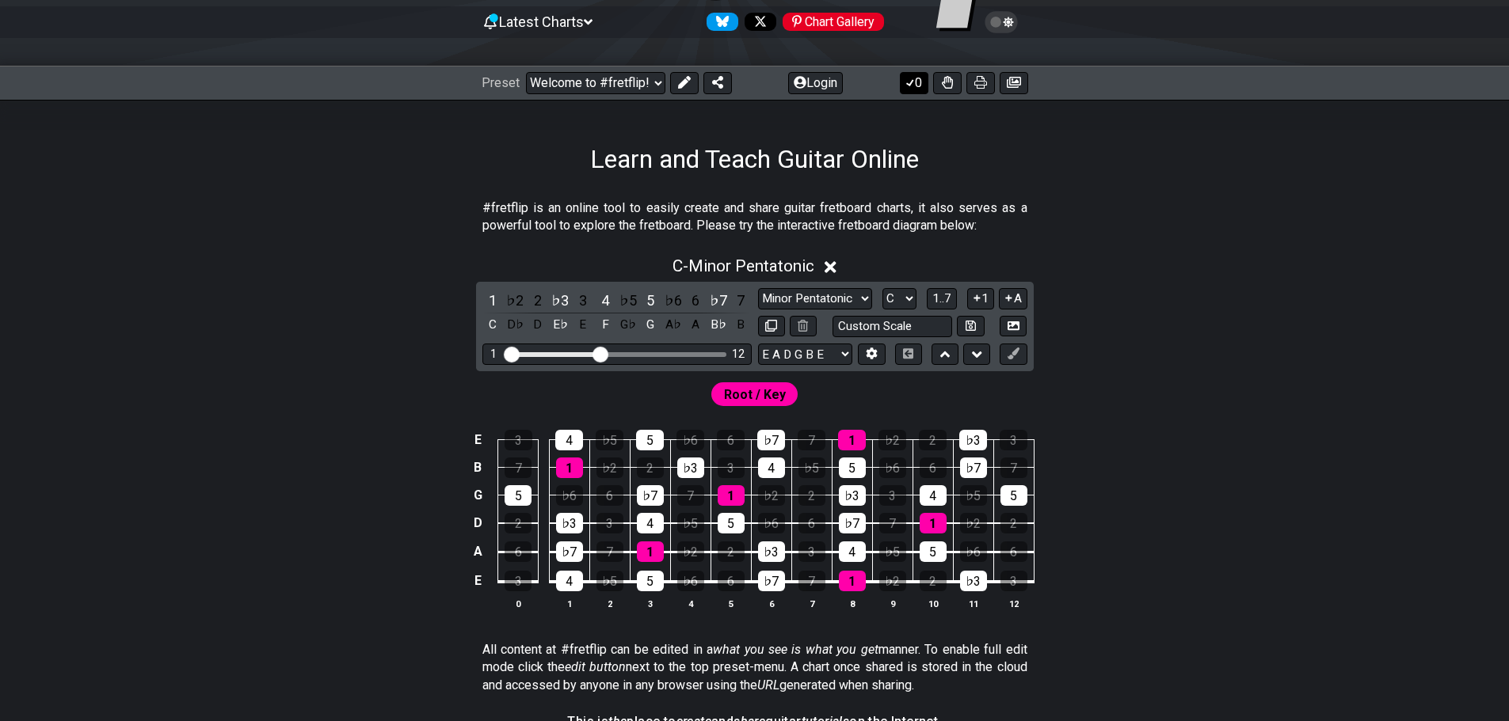
click at [915, 88] on button "0" at bounding box center [914, 83] width 29 height 22
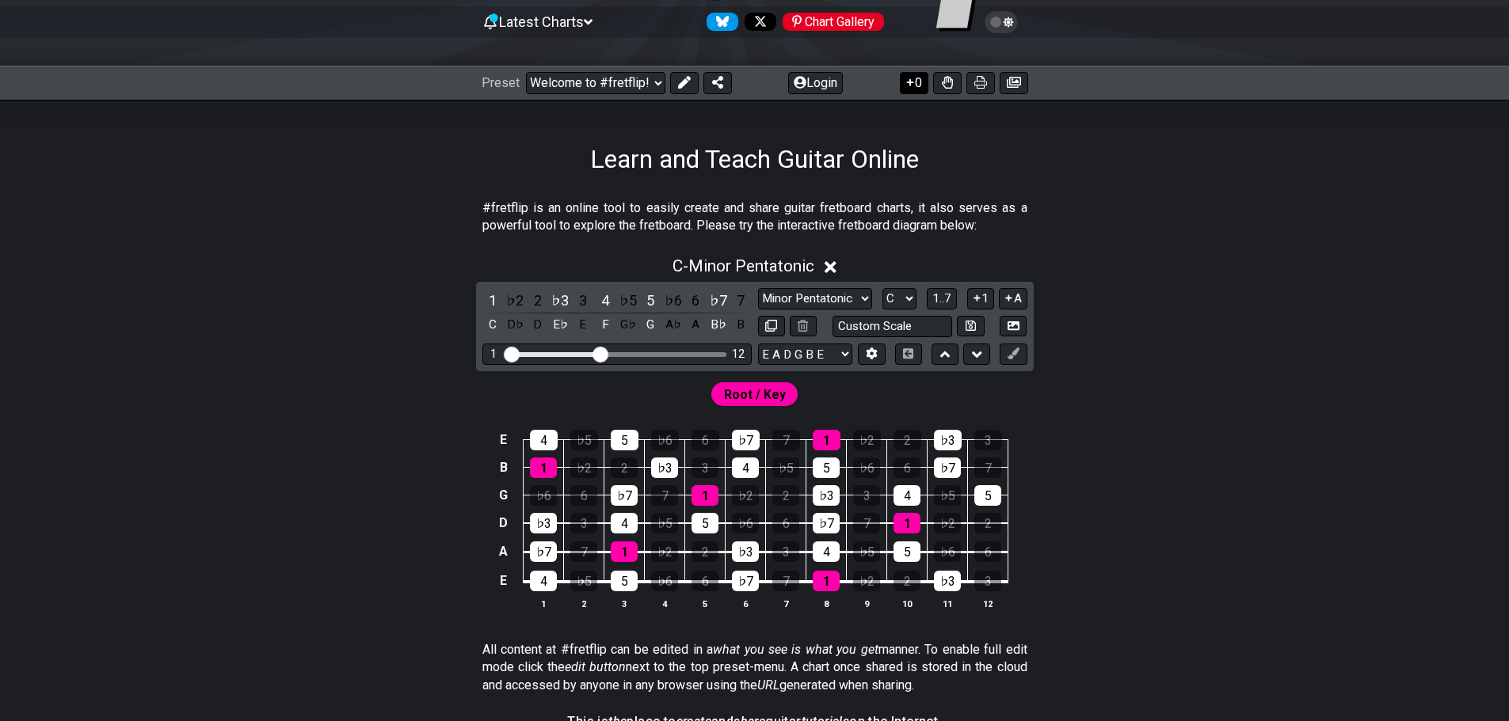
click at [915, 88] on button "0" at bounding box center [914, 83] width 29 height 22
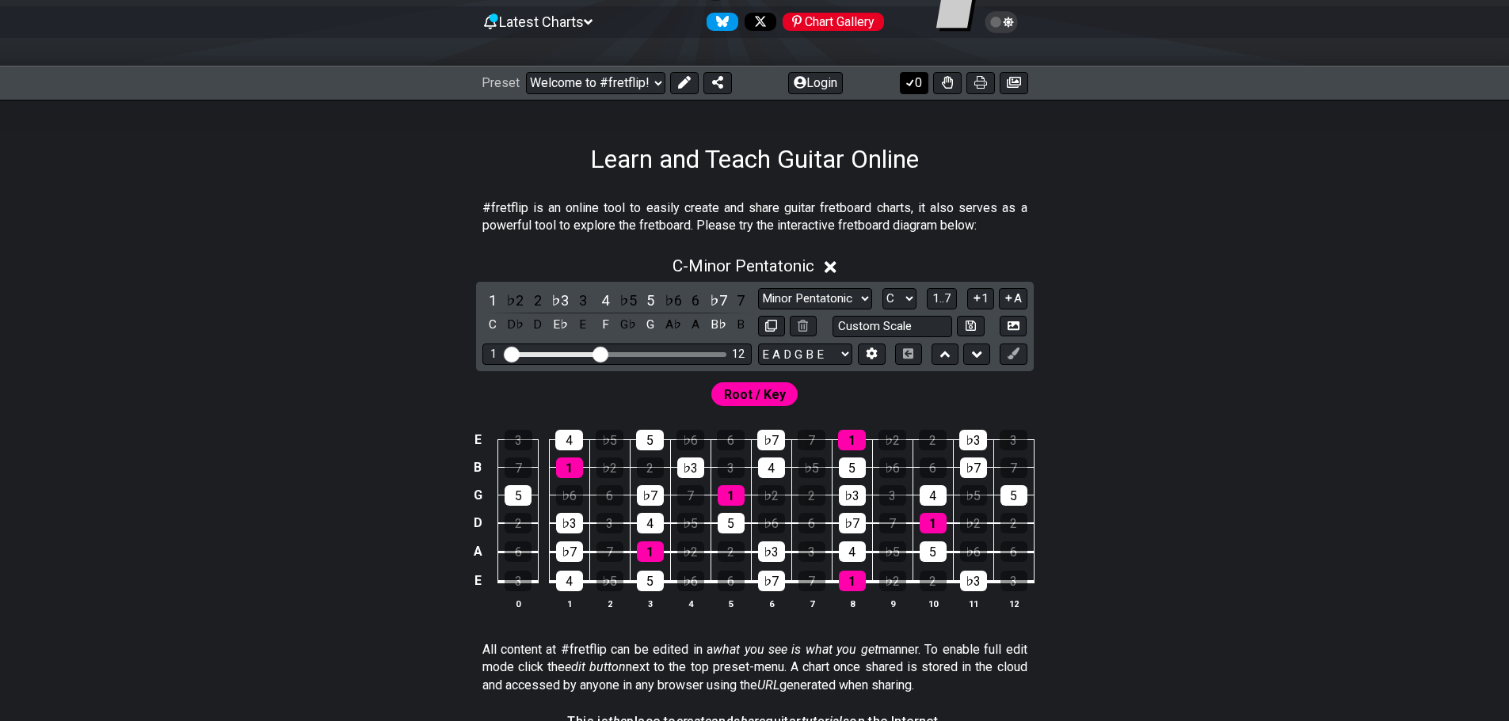
click at [915, 88] on button "0" at bounding box center [914, 83] width 29 height 22
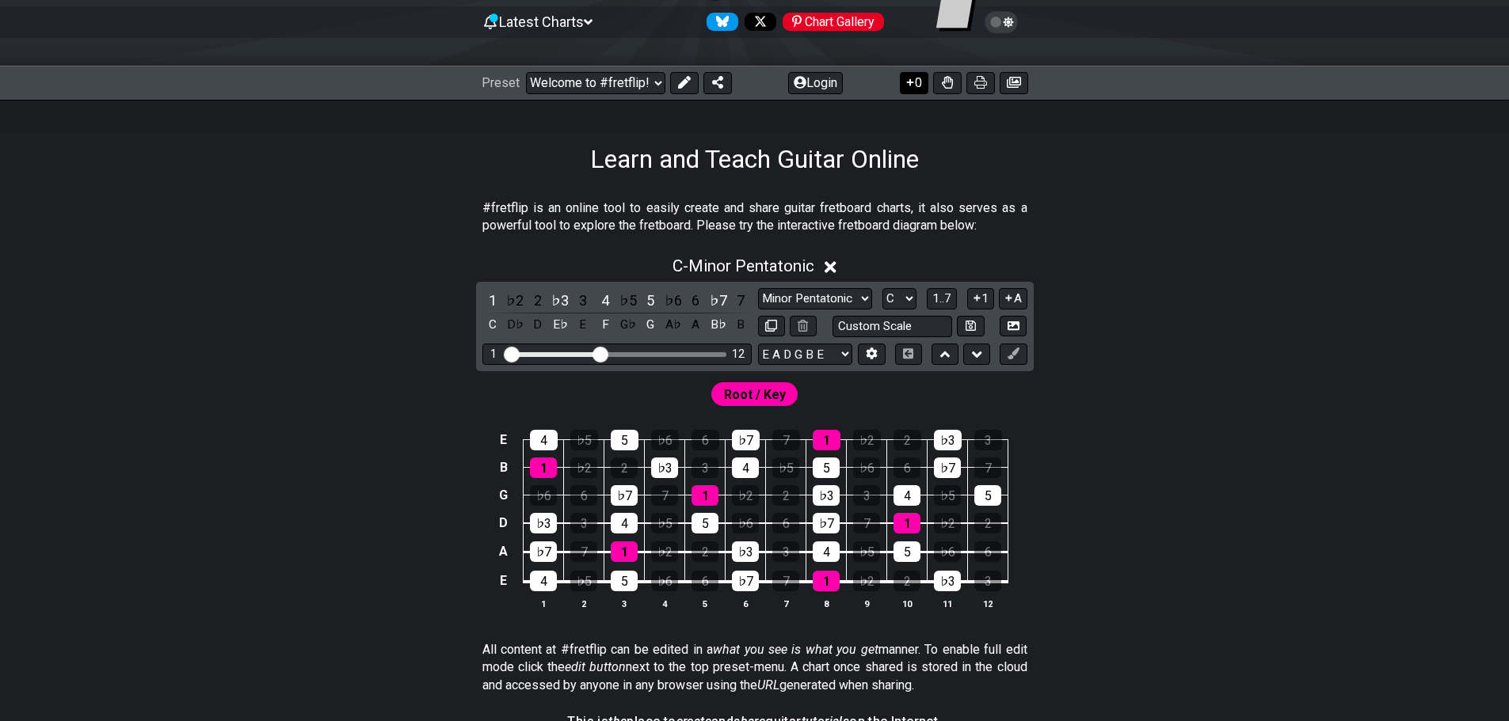
click at [915, 88] on button "0" at bounding box center [914, 83] width 29 height 22
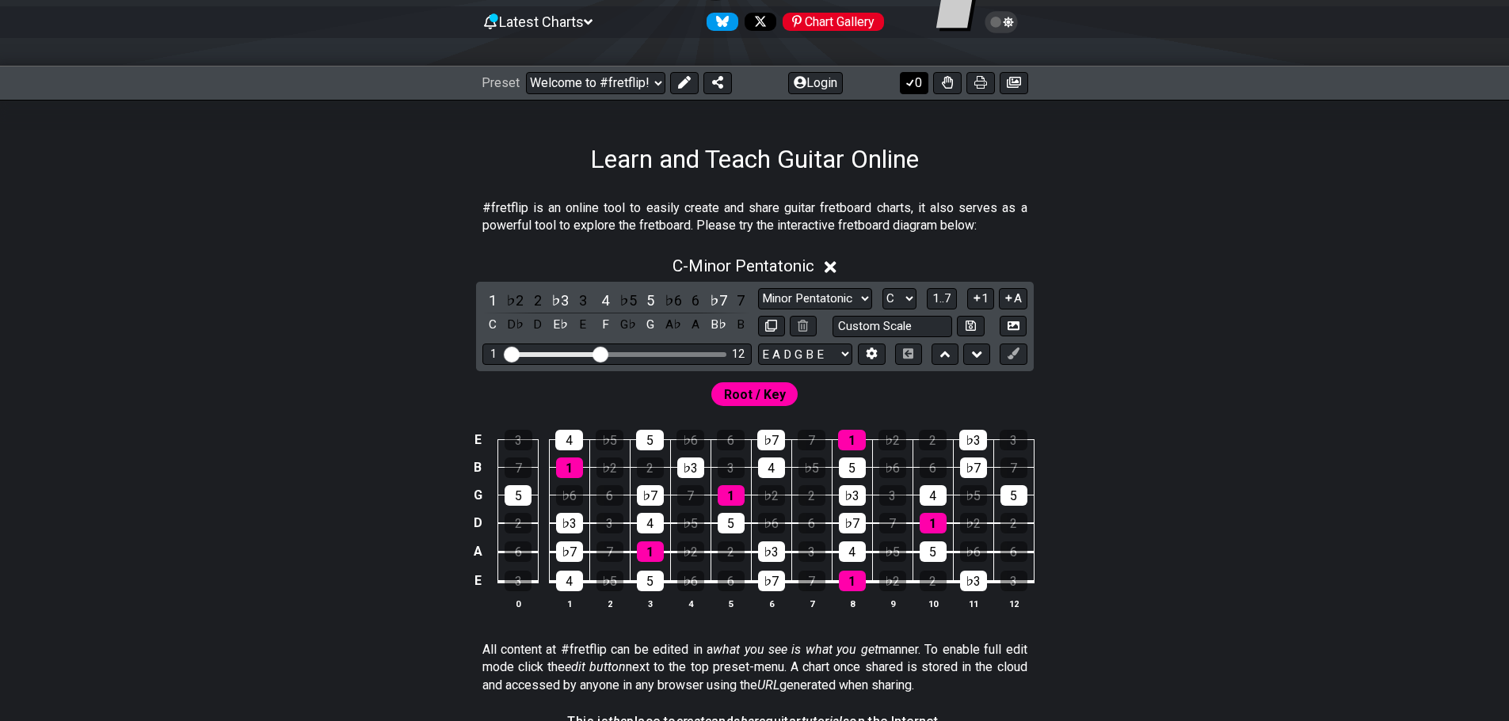
click at [915, 88] on button "0" at bounding box center [914, 83] width 29 height 22
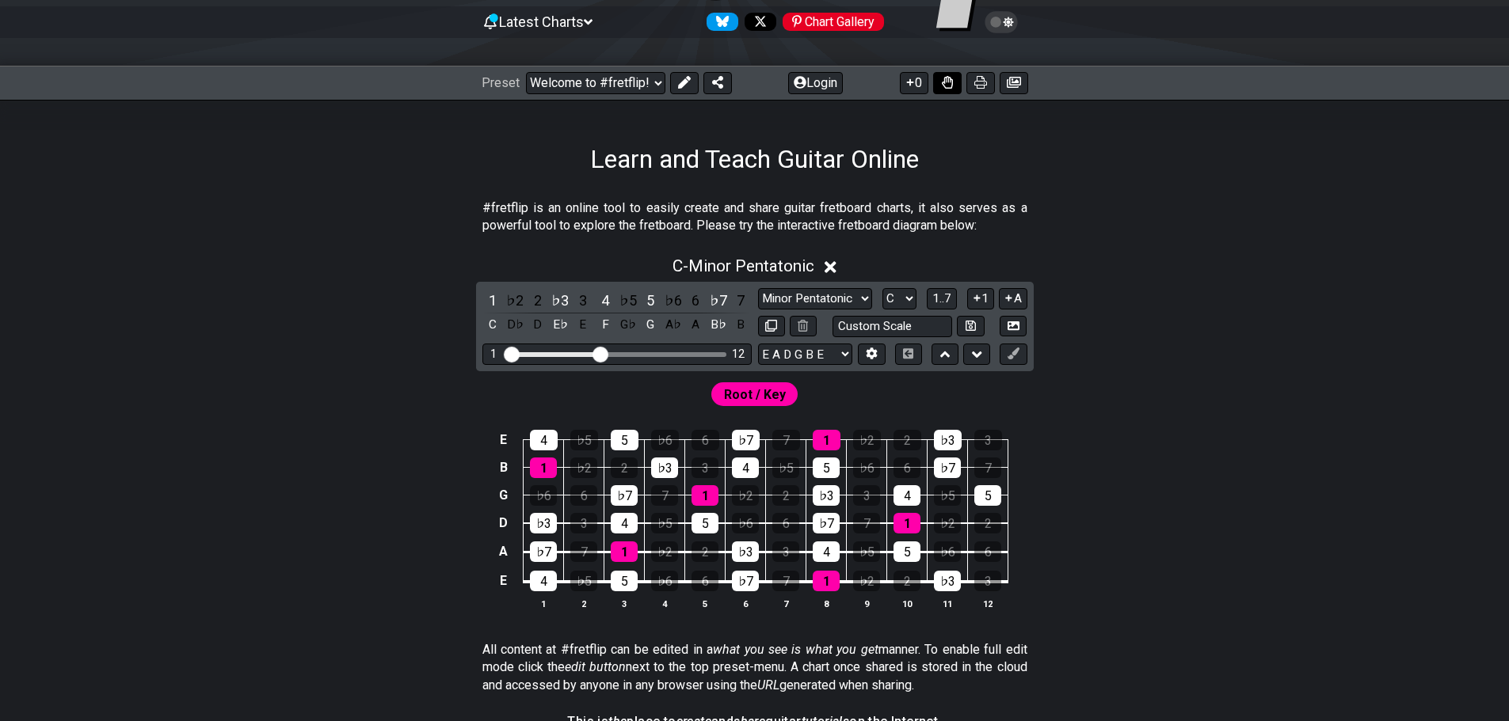
click at [945, 89] on button at bounding box center [947, 83] width 29 height 22
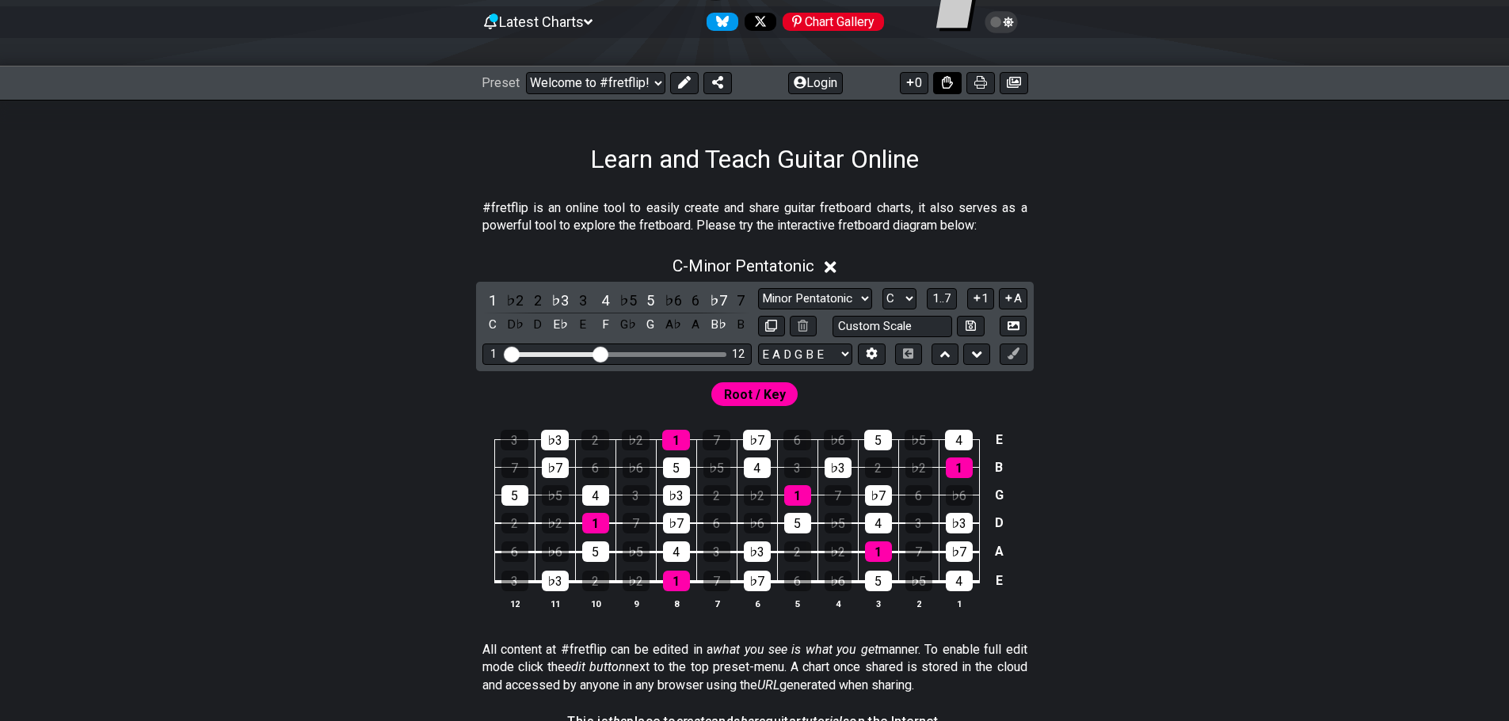
click at [945, 89] on button at bounding box center [947, 83] width 29 height 22
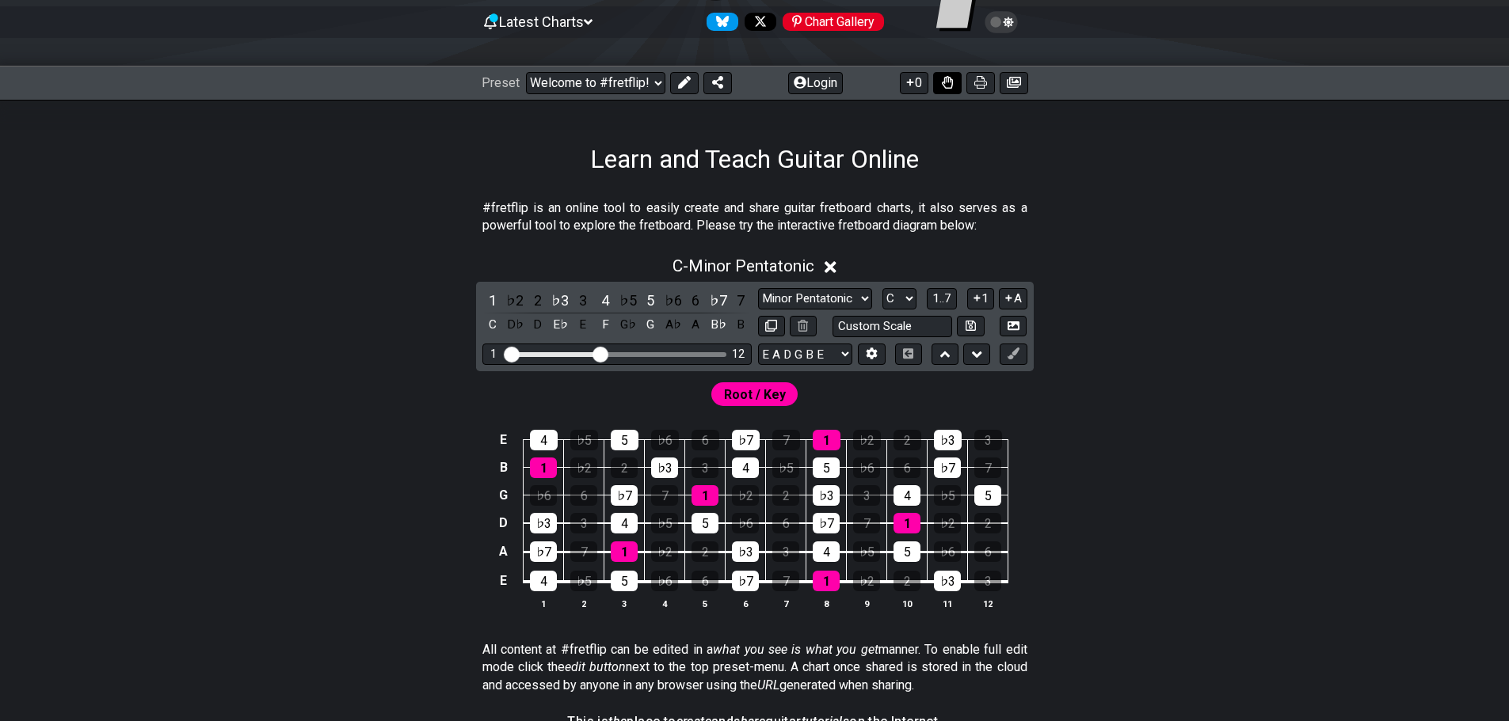
click at [945, 89] on button at bounding box center [947, 83] width 29 height 22
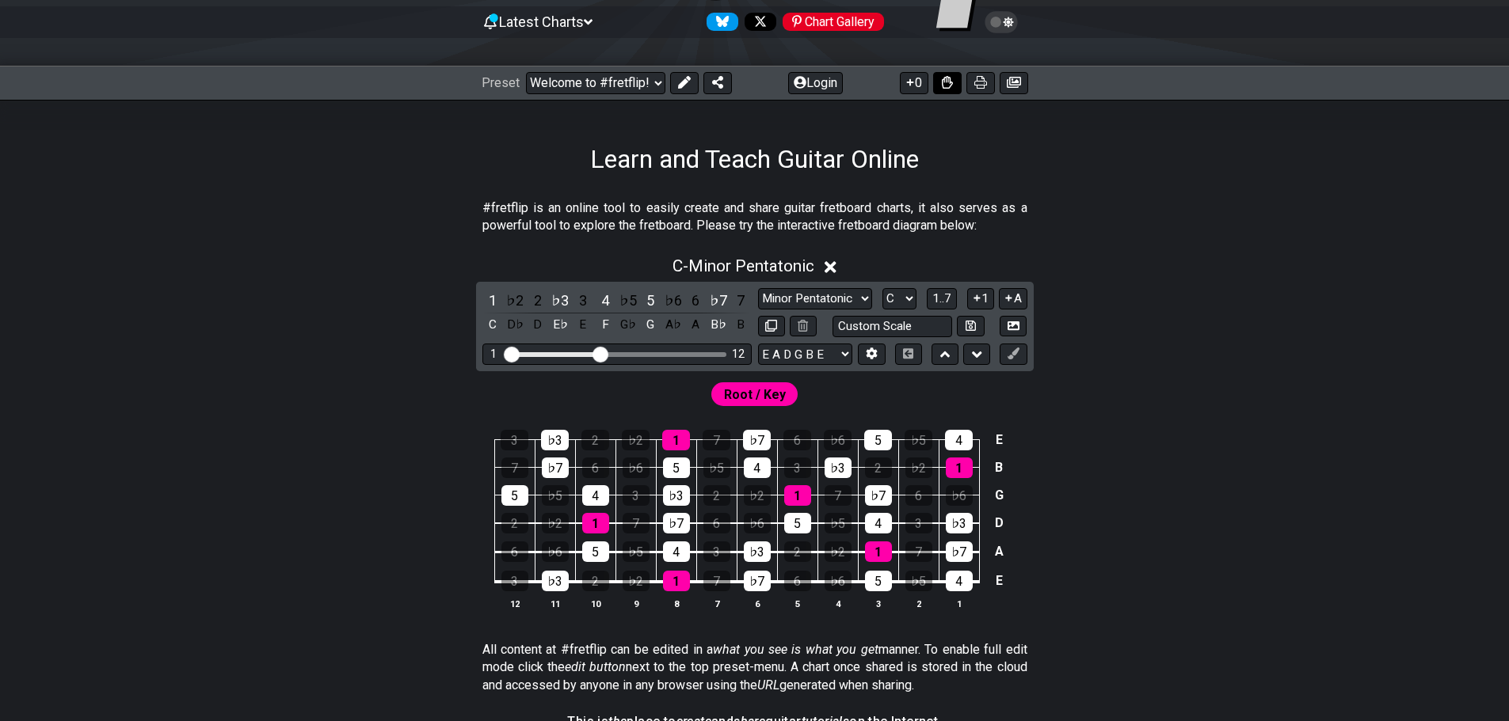
click at [945, 89] on button at bounding box center [947, 83] width 29 height 22
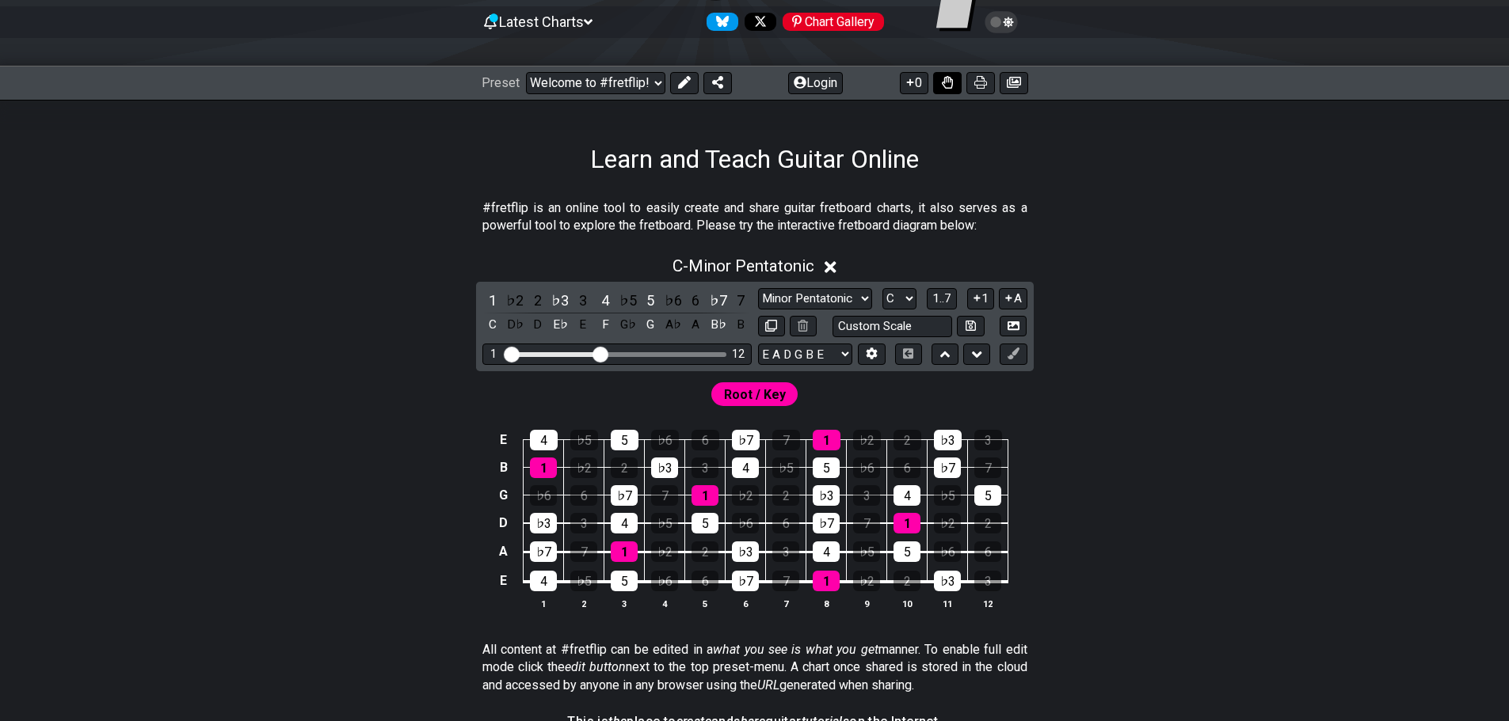
click at [945, 86] on icon at bounding box center [947, 82] width 11 height 13
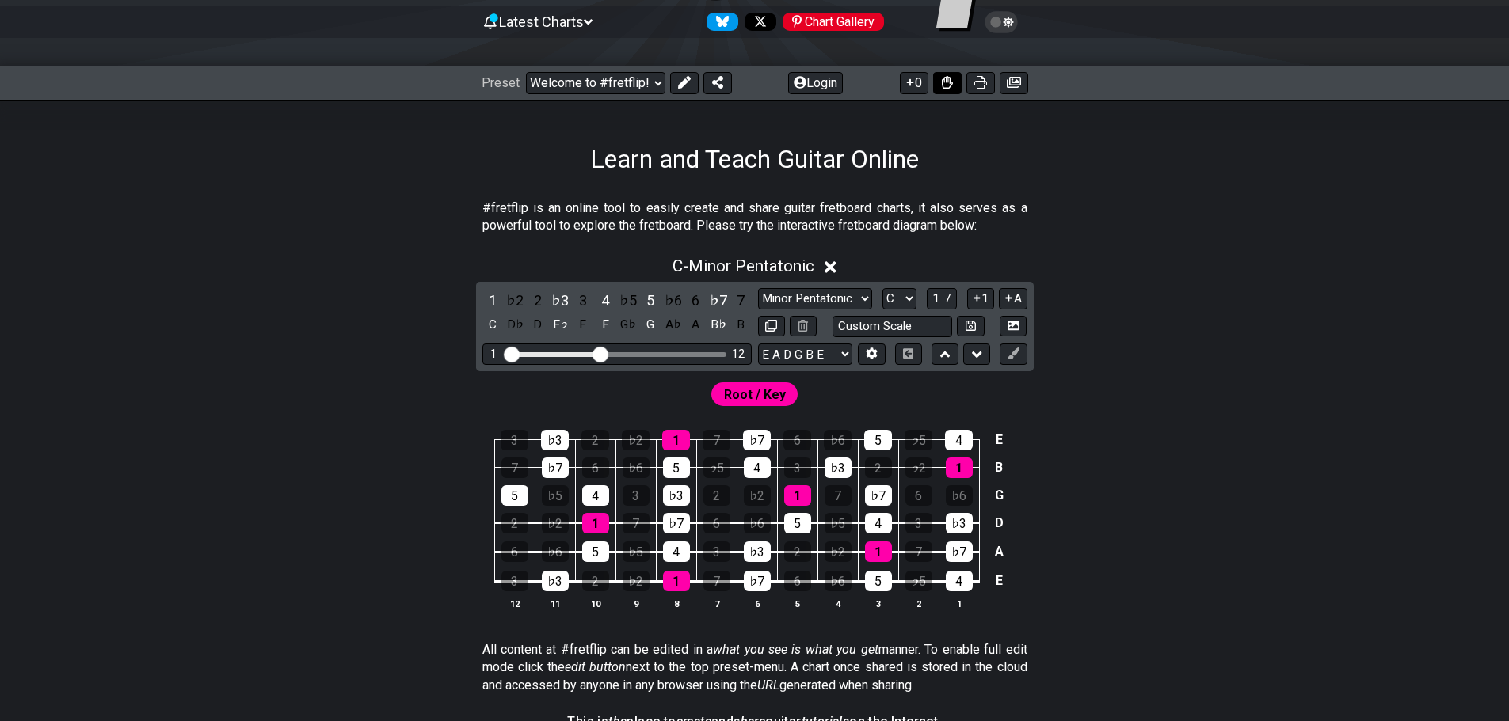
click at [947, 88] on icon at bounding box center [947, 82] width 11 height 13
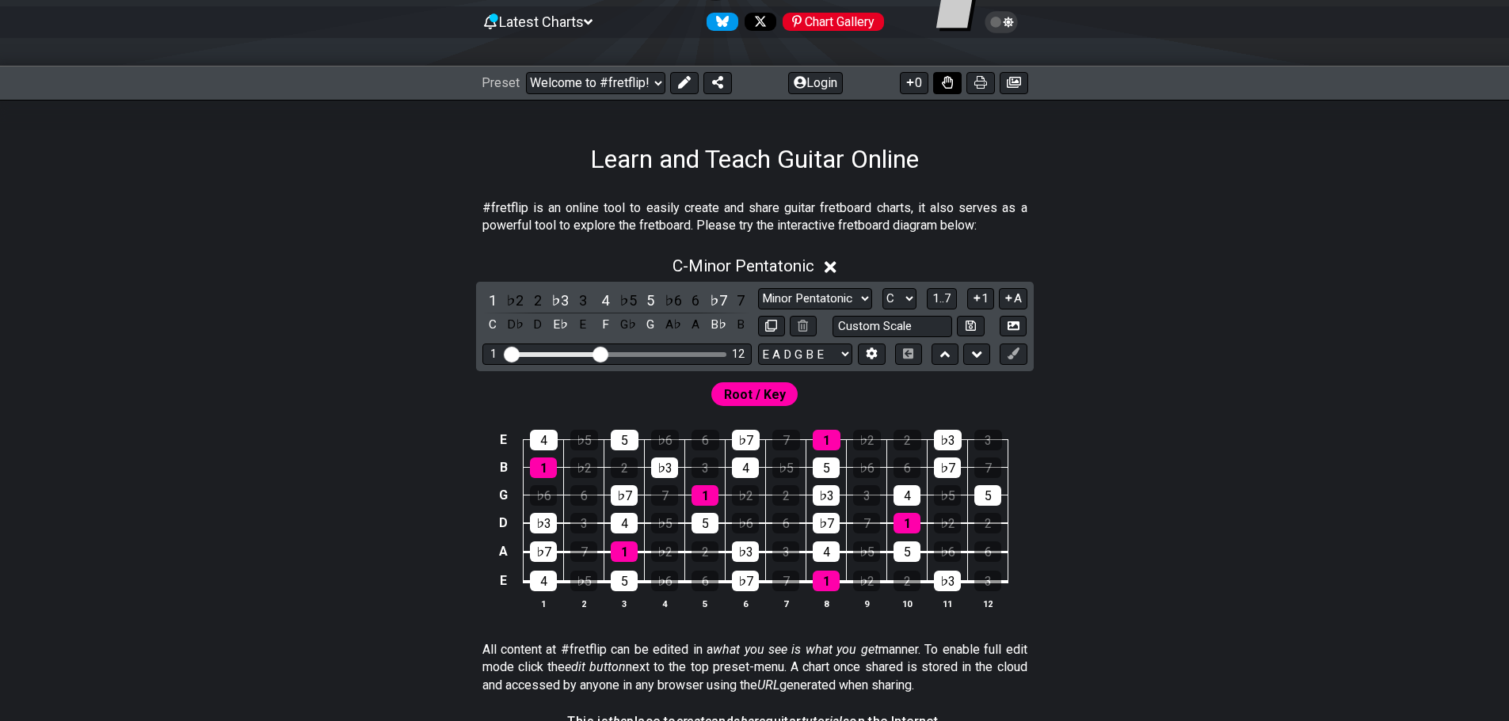
click at [953, 86] on button at bounding box center [947, 83] width 29 height 22
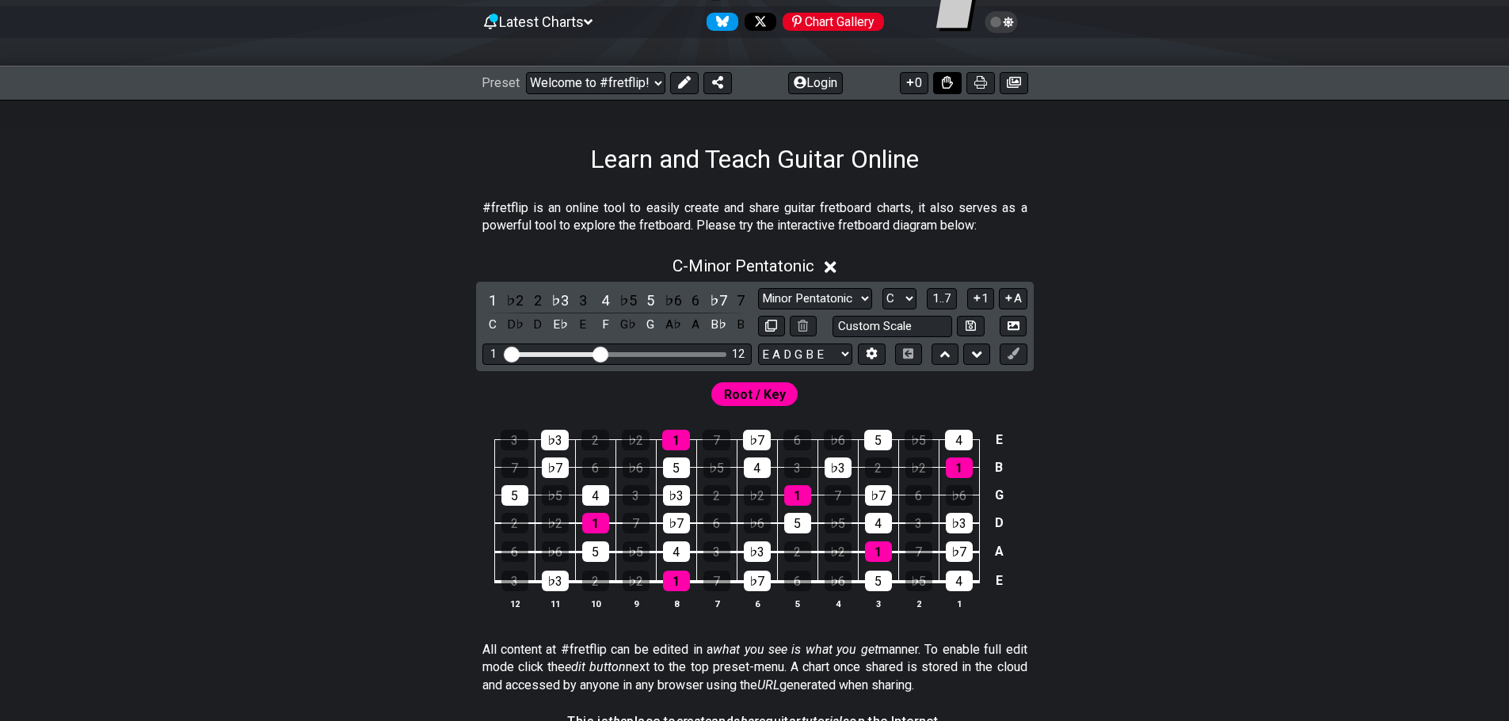
click at [953, 86] on button at bounding box center [947, 83] width 29 height 22
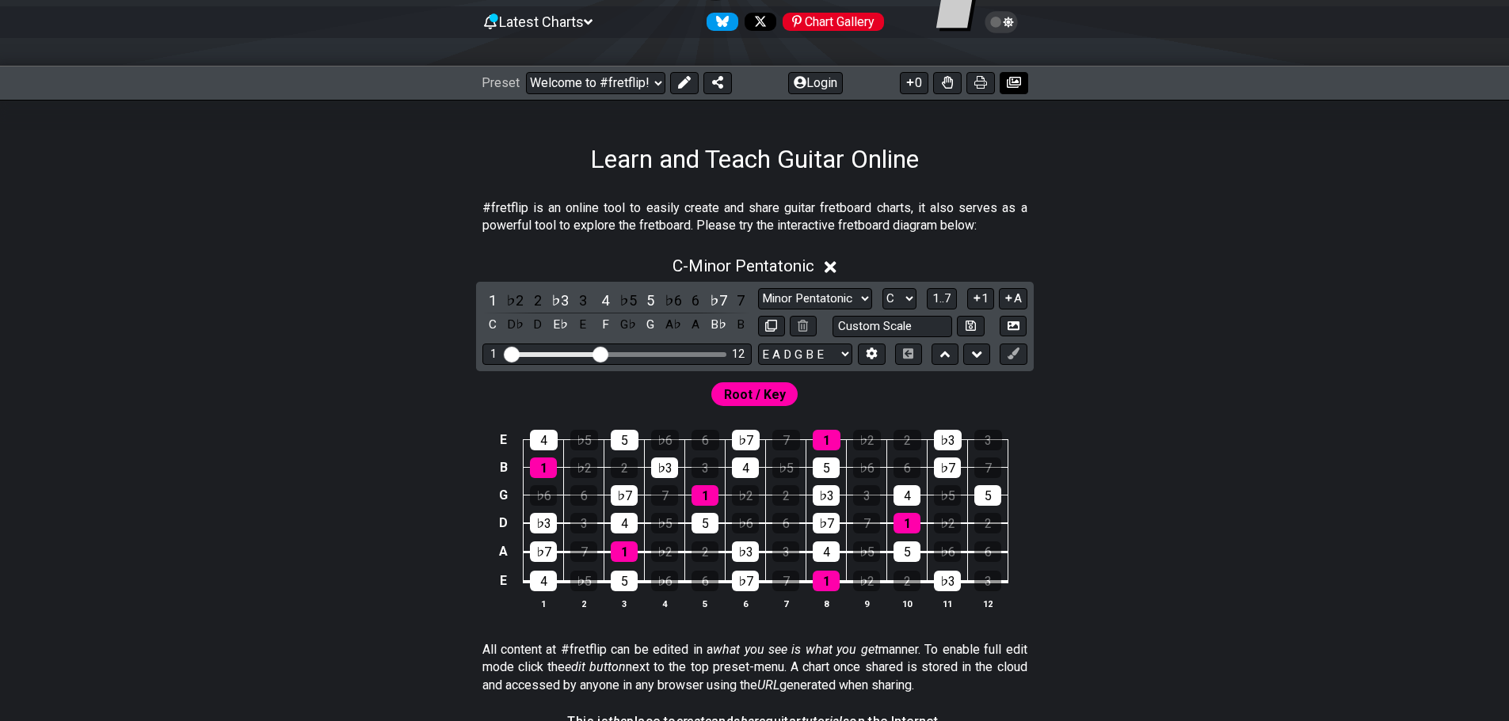
click at [1011, 89] on button at bounding box center [1013, 83] width 29 height 22
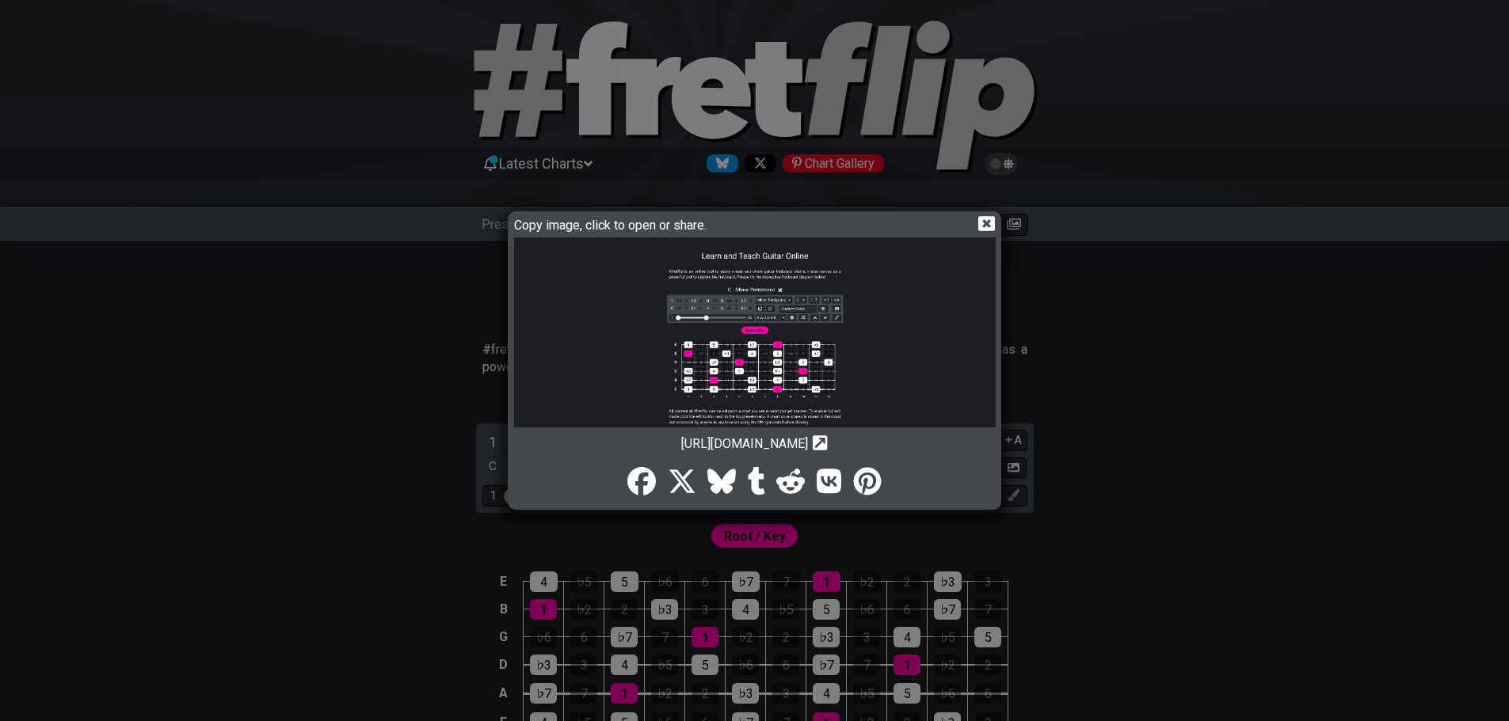
scroll to position [317, 0]
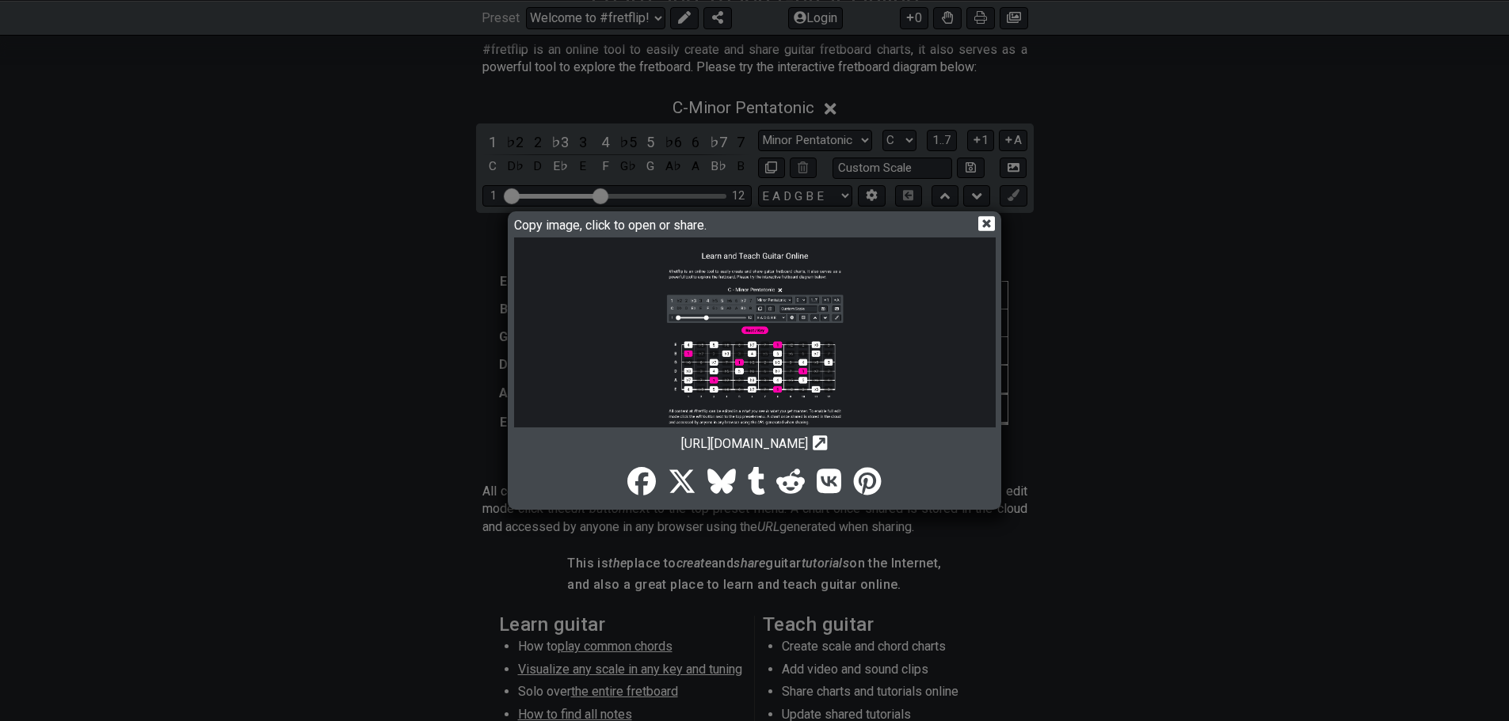
click at [985, 226] on icon at bounding box center [986, 223] width 17 height 17
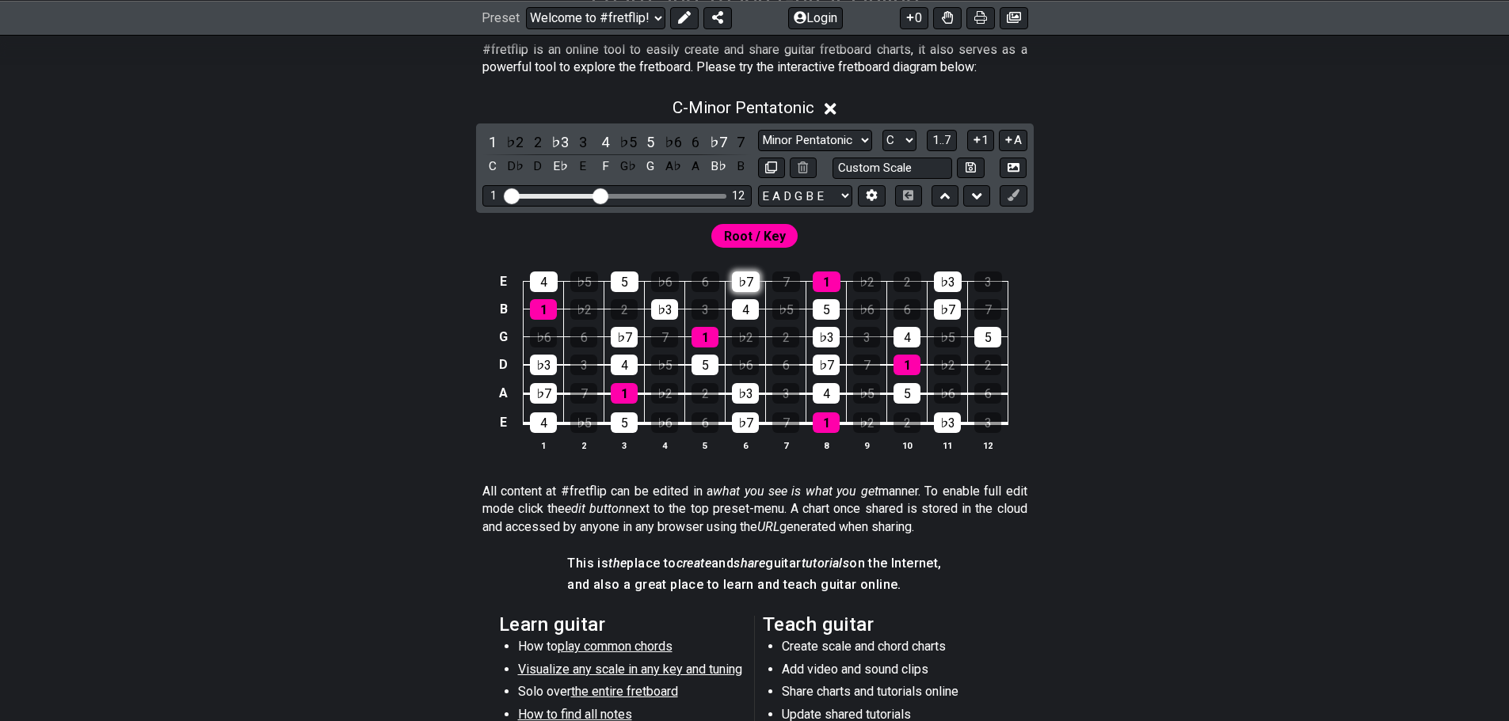
click at [748, 280] on div "♭7" at bounding box center [746, 282] width 28 height 21
click at [748, 283] on div "♭7" at bounding box center [746, 282] width 28 height 21
click at [623, 401] on div "1" at bounding box center [624, 393] width 27 height 21
click at [622, 399] on div "1" at bounding box center [624, 393] width 27 height 21
click at [621, 399] on div "1" at bounding box center [624, 393] width 27 height 21
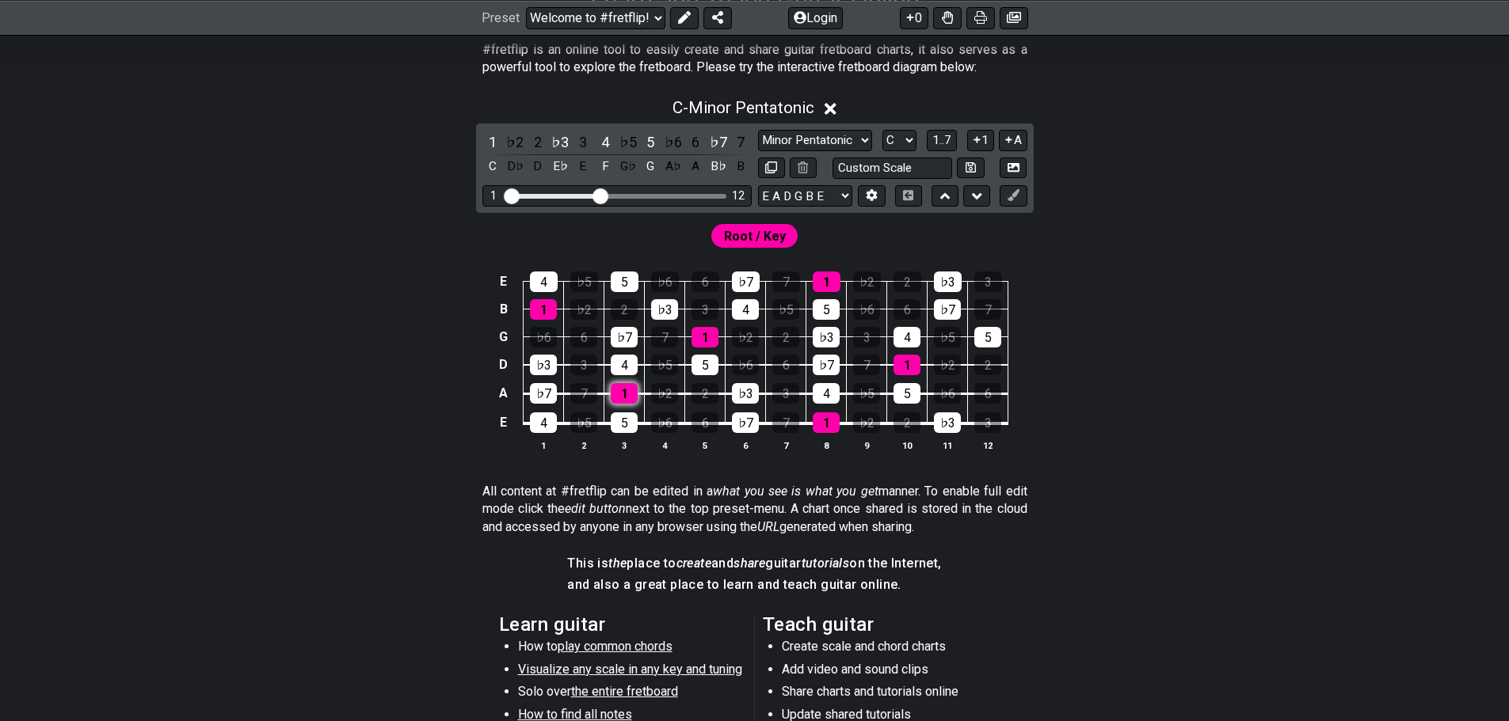
click at [621, 397] on div "1" at bounding box center [624, 393] width 27 height 21
click at [623, 395] on div "1" at bounding box center [624, 393] width 27 height 21
click at [623, 398] on div "1" at bounding box center [624, 393] width 27 height 21
click at [488, 134] on div "1" at bounding box center [492, 141] width 21 height 21
click at [493, 142] on div "1" at bounding box center [492, 141] width 21 height 21
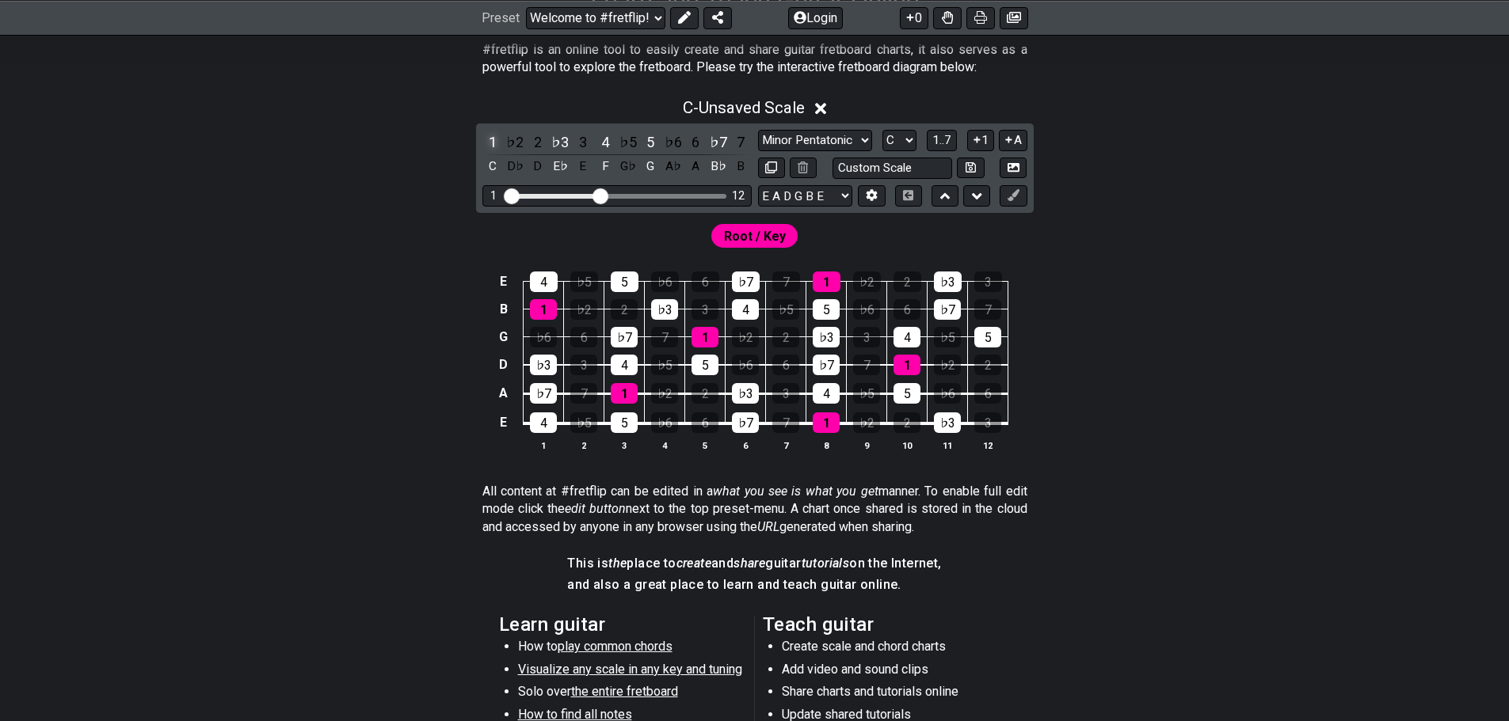
click at [496, 145] on div "1" at bounding box center [492, 141] width 21 height 21
click at [492, 143] on div "1" at bounding box center [492, 141] width 21 height 21
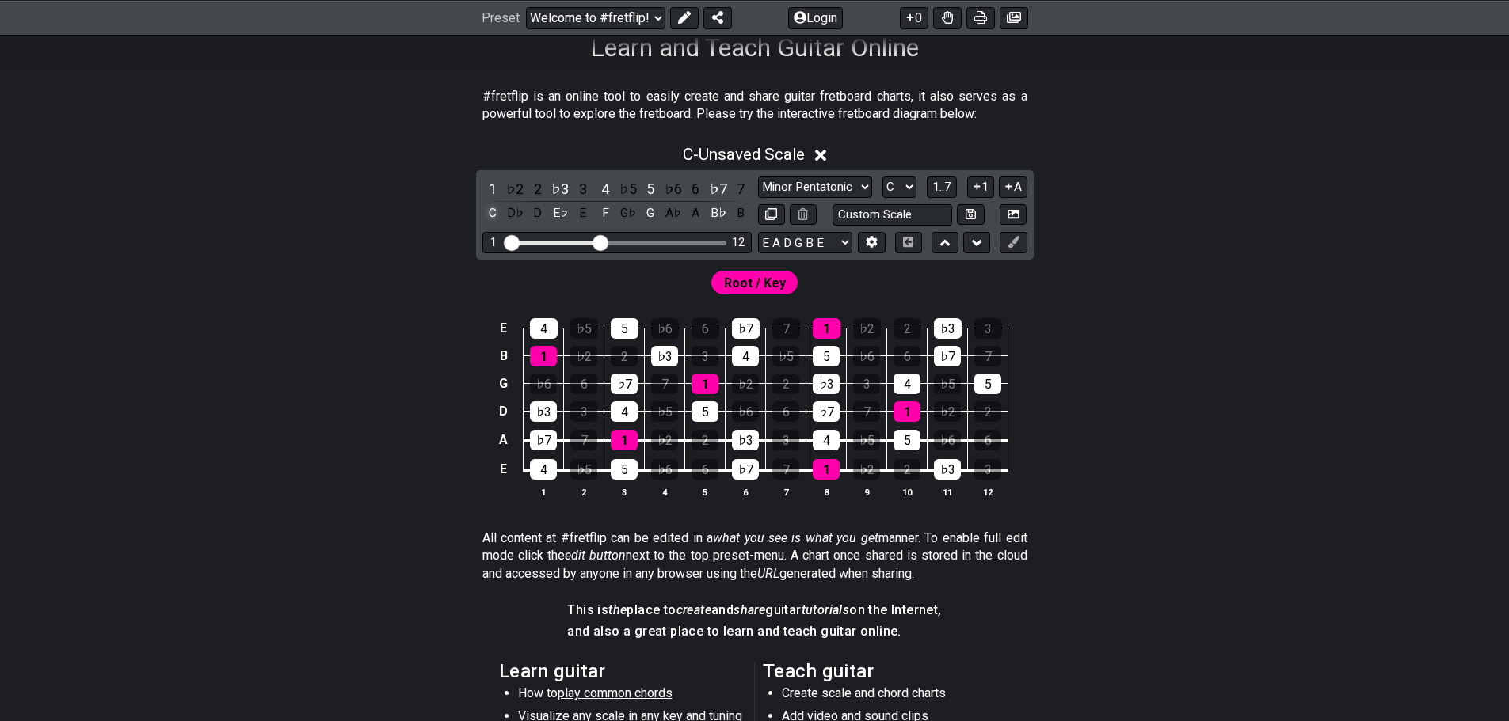
scroll to position [158, 0]
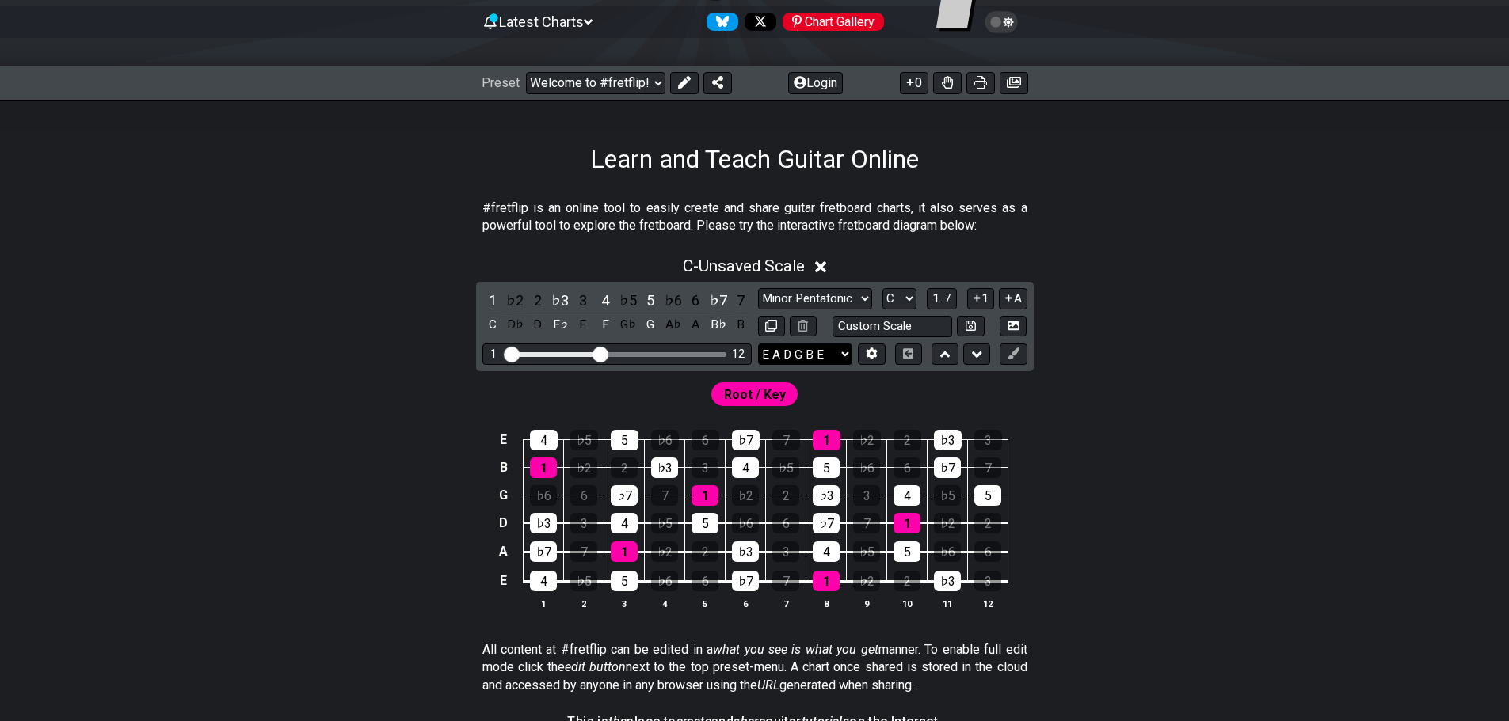
click at [838, 358] on select "E A D G B E E A D G B E E A D G B E B E A D F♯ B A D G C E A D A D G B E E♭ A♭ …" at bounding box center [805, 354] width 94 height 21
click at [866, 359] on icon at bounding box center [872, 354] width 12 height 12
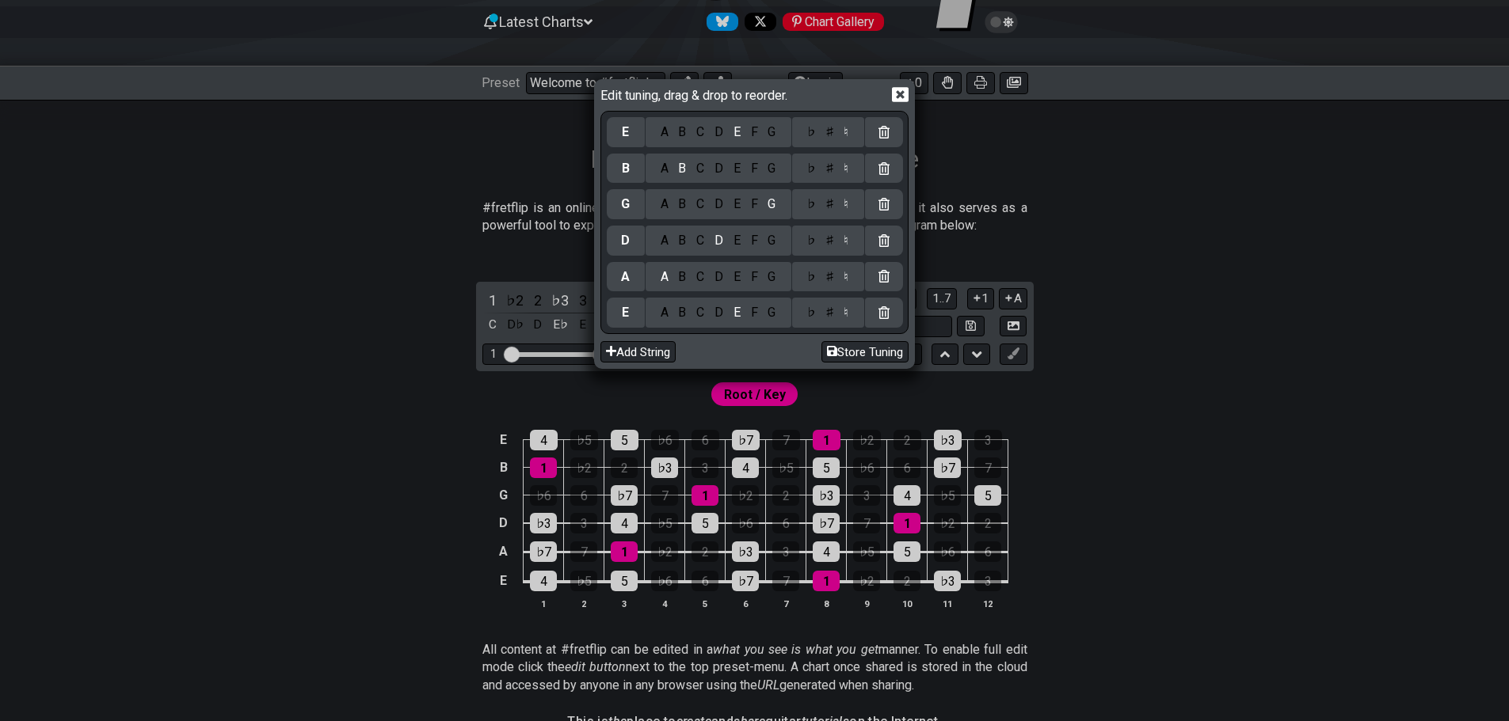
click at [901, 103] on div "Edit tuning, drag & drop to reorder." at bounding box center [754, 97] width 308 height 28
click at [901, 99] on icon at bounding box center [900, 94] width 17 height 15
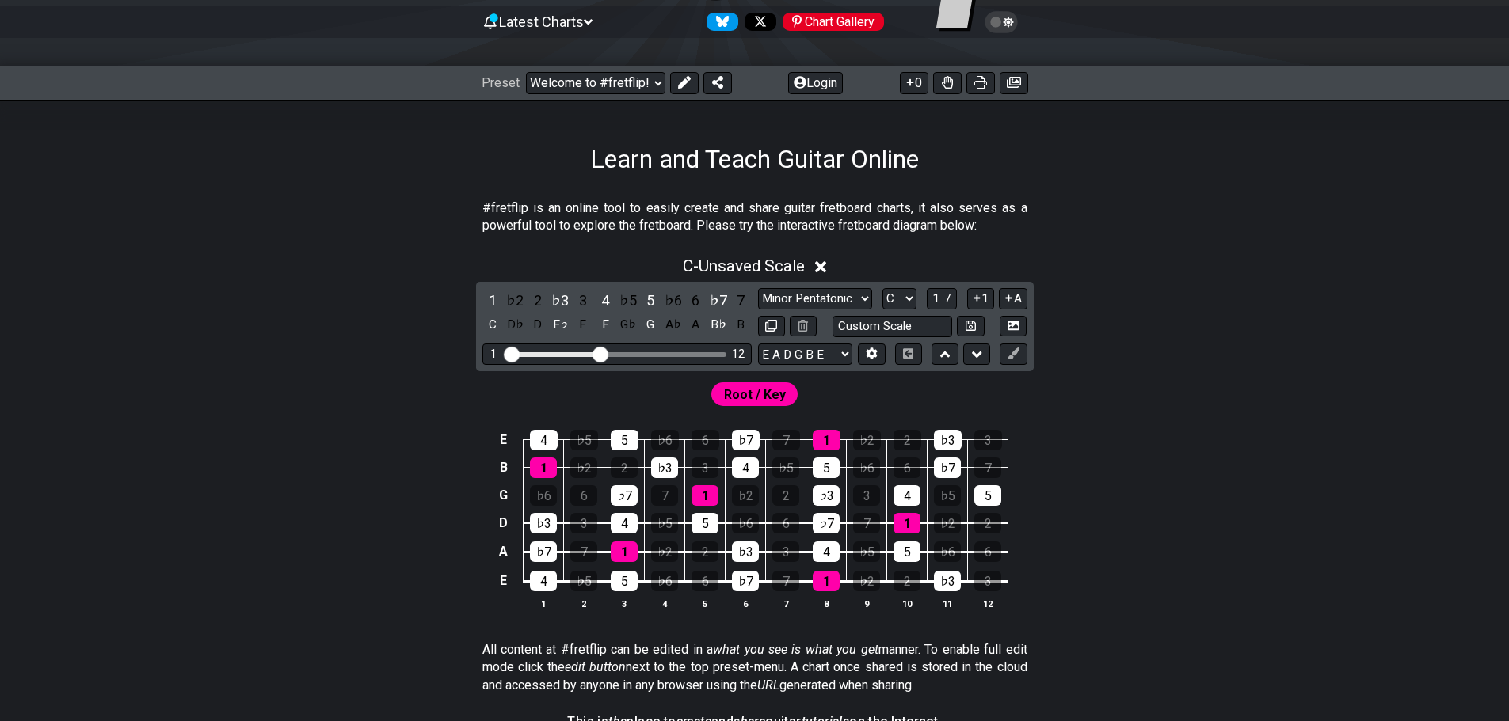
click at [916, 304] on div "Minor Pentatonic Click to edit Minor Pentatonic Major Pentatonic Minor Blues Ma…" at bounding box center [892, 298] width 269 height 21
click at [911, 302] on select "A♭ A A♯ B♭ B C C♯ D♭ D D♯ E♭ E F F♯ G♭ G G♯" at bounding box center [899, 298] width 34 height 21
click at [910, 300] on select "A♭ A A♯ B♭ B C C♯ D♭ D D♯ E♭ E F F♯ G♭ G G♯" at bounding box center [899, 298] width 34 height 21
click at [862, 300] on select "Minor Pentatonic Click to edit Minor Pentatonic Major Pentatonic Minor Blues Ma…" at bounding box center [815, 298] width 114 height 21
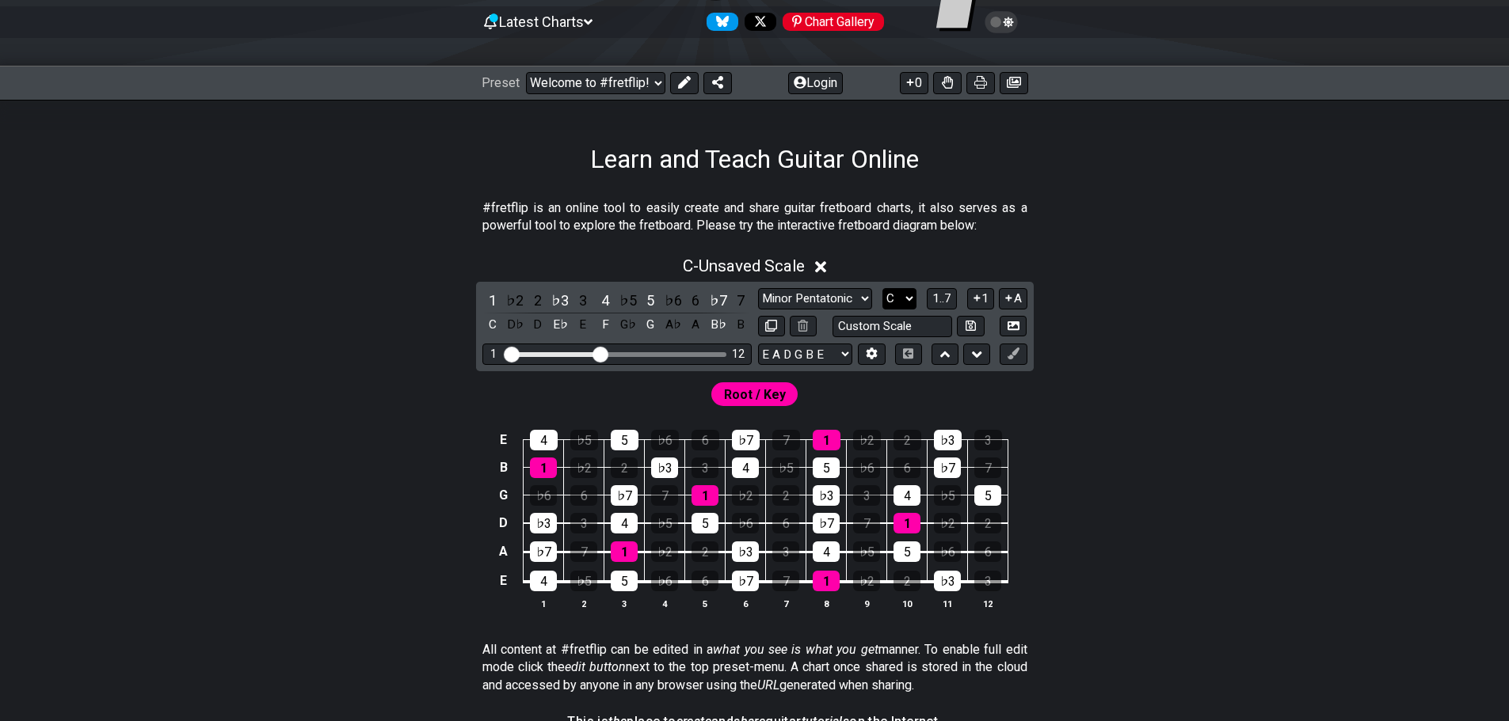
click at [904, 302] on select "A♭ A A♯ B♭ B C C♯ D♭ D D♯ E♭ E F F♯ G♭ G G♯" at bounding box center [899, 298] width 34 height 21
click at [882, 288] on select "A♭ A A♯ B♭ B C C♯ D♭ D D♯ E♭ E F F♯ G♭ G G♯" at bounding box center [899, 298] width 34 height 21
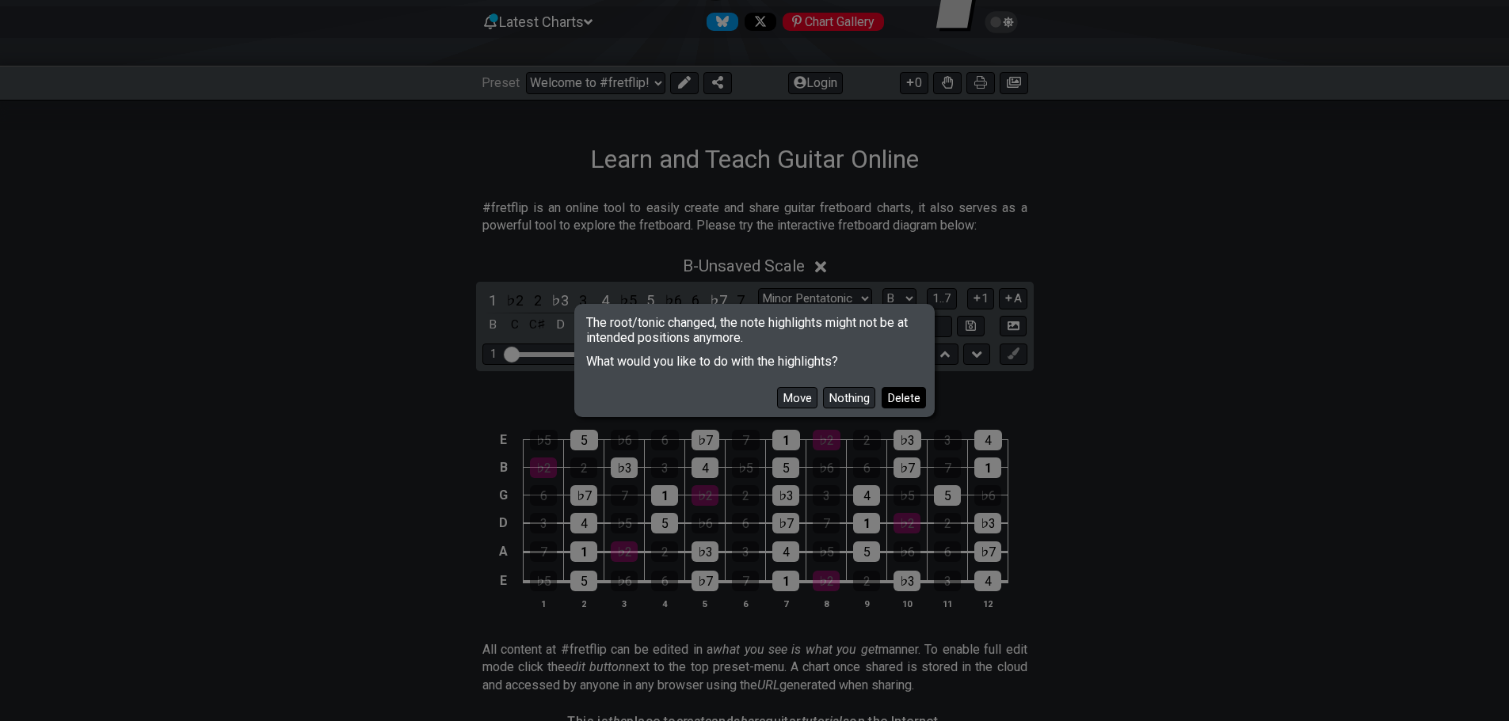
click at [890, 404] on button "Delete" at bounding box center [903, 397] width 44 height 21
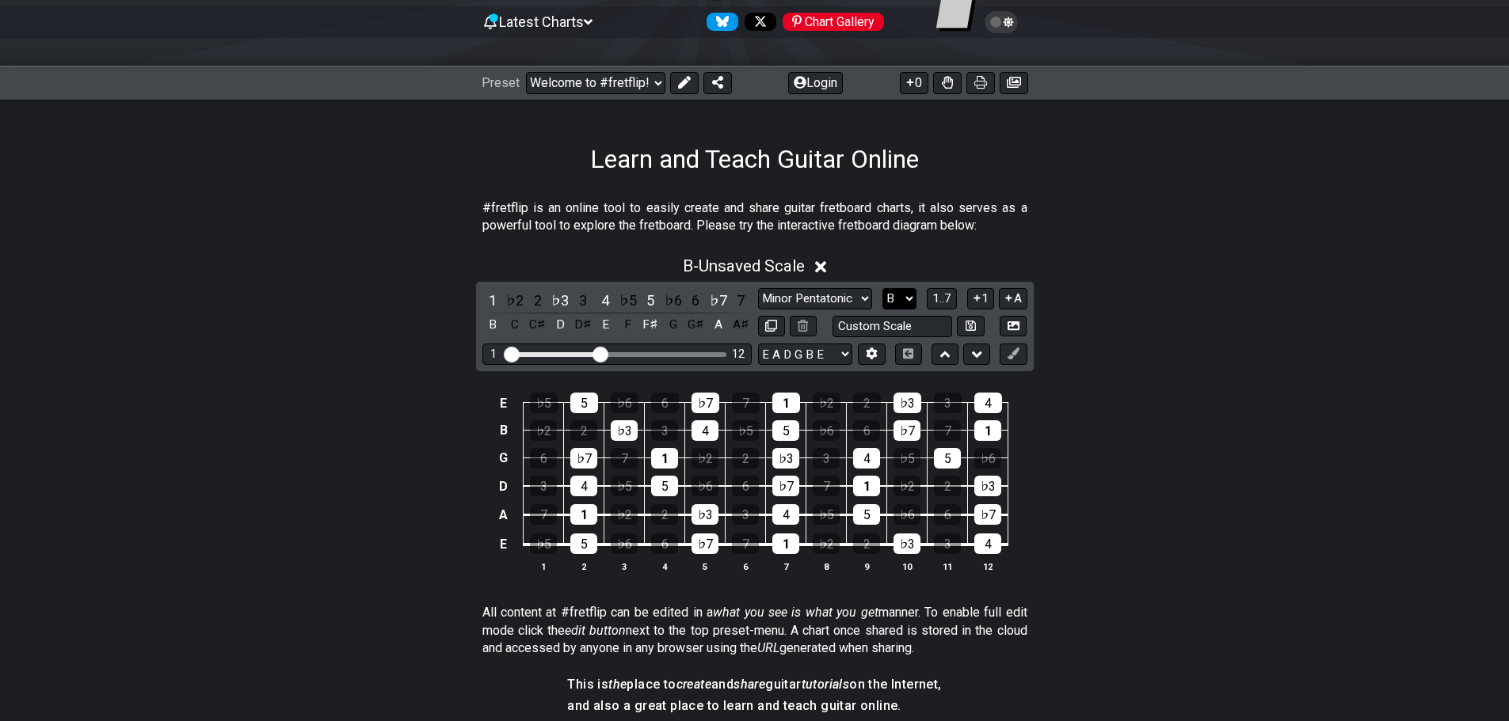
click at [907, 306] on select "A♭ A A♯ B♭ B C C♯ D♭ D D♯ E♭ E F F♯ G♭ G G♯" at bounding box center [899, 298] width 34 height 21
select select "C"
click at [882, 288] on select "A♭ A A♯ B♭ B C C♯ D♭ D D♯ E♭ E F F♯ G♭ G G♯" at bounding box center [899, 298] width 34 height 21
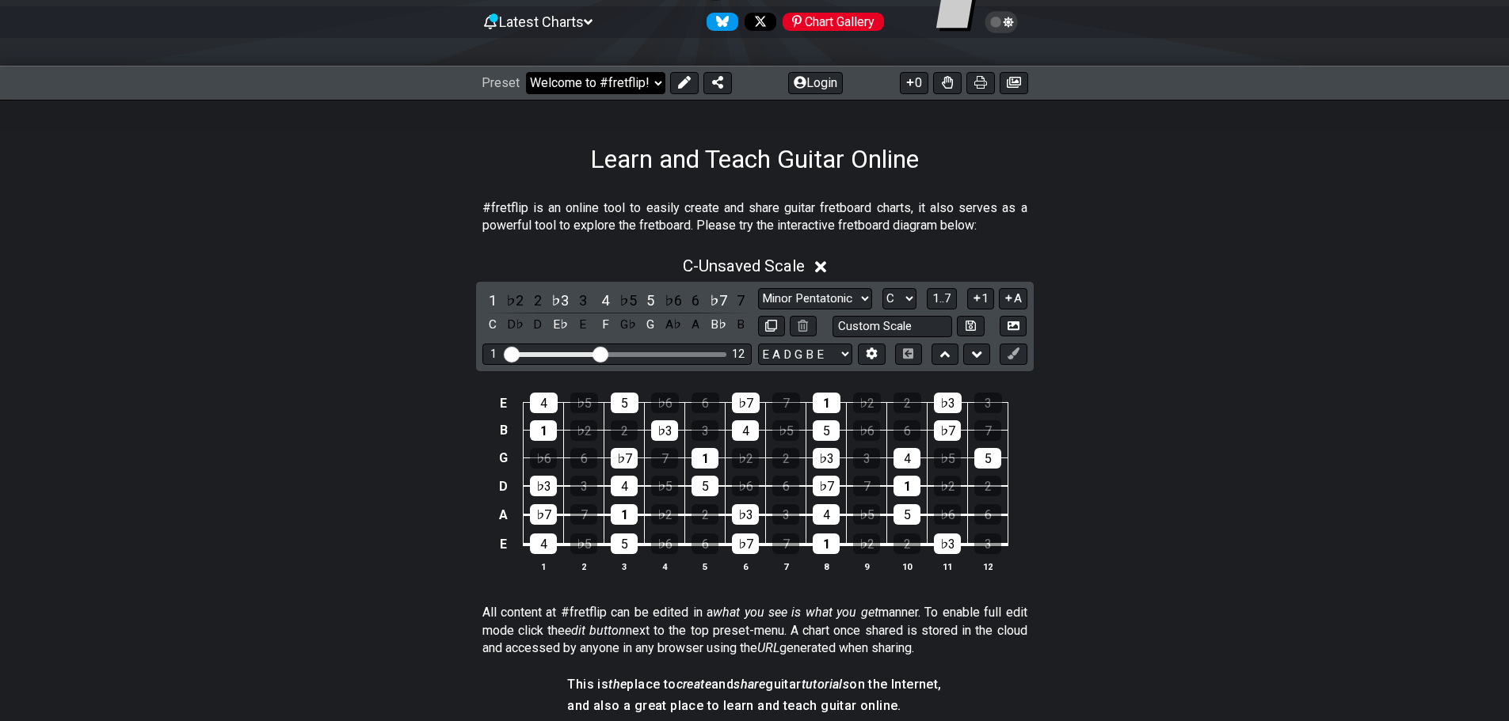
click at [639, 78] on select "Welcome to #fretflip! Initial Preset Custom Preset Minor Pentatonic Major Penta…" at bounding box center [595, 83] width 139 height 22
click at [526, 72] on select "Welcome to #fretflip! Initial Preset Custom Preset Minor Pentatonic Major Penta…" at bounding box center [595, 83] width 139 height 22
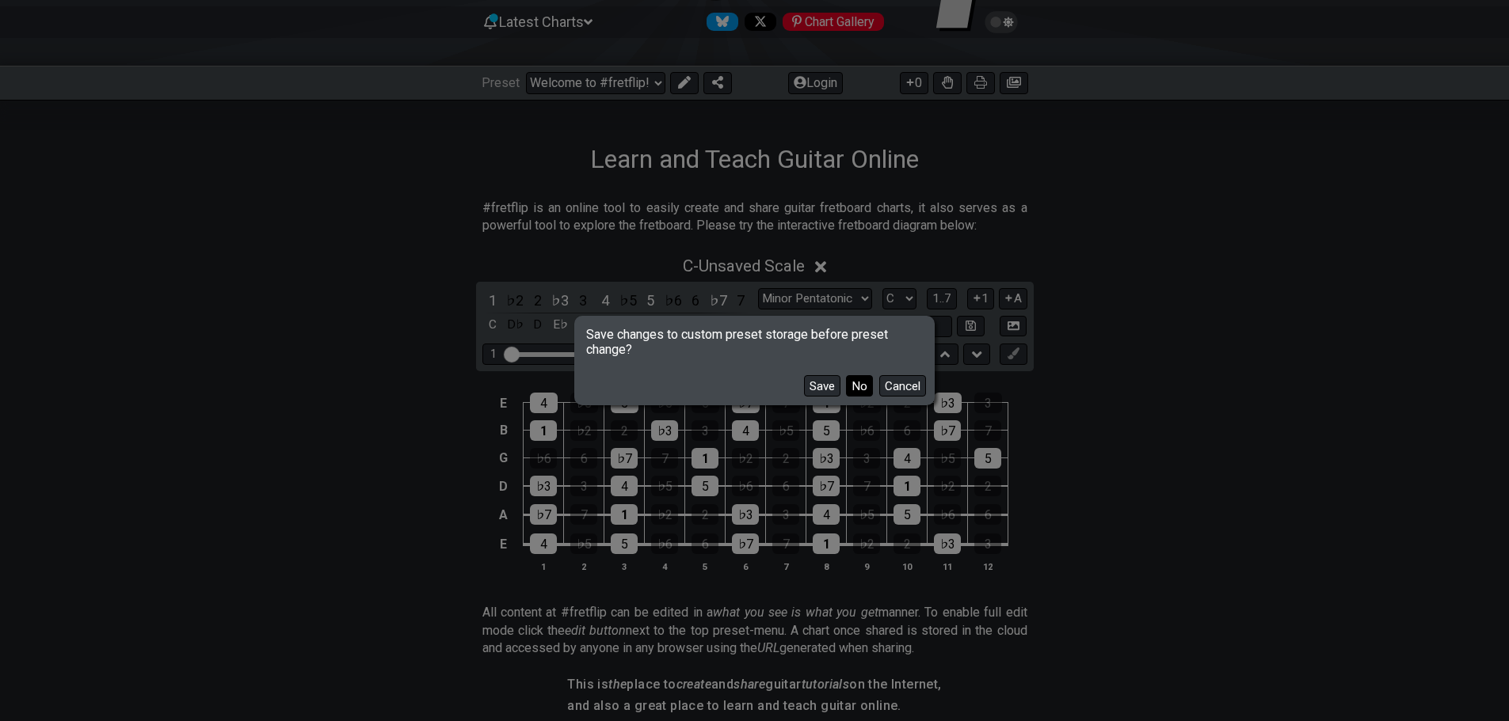
click at [865, 391] on button "No" at bounding box center [859, 385] width 27 height 21
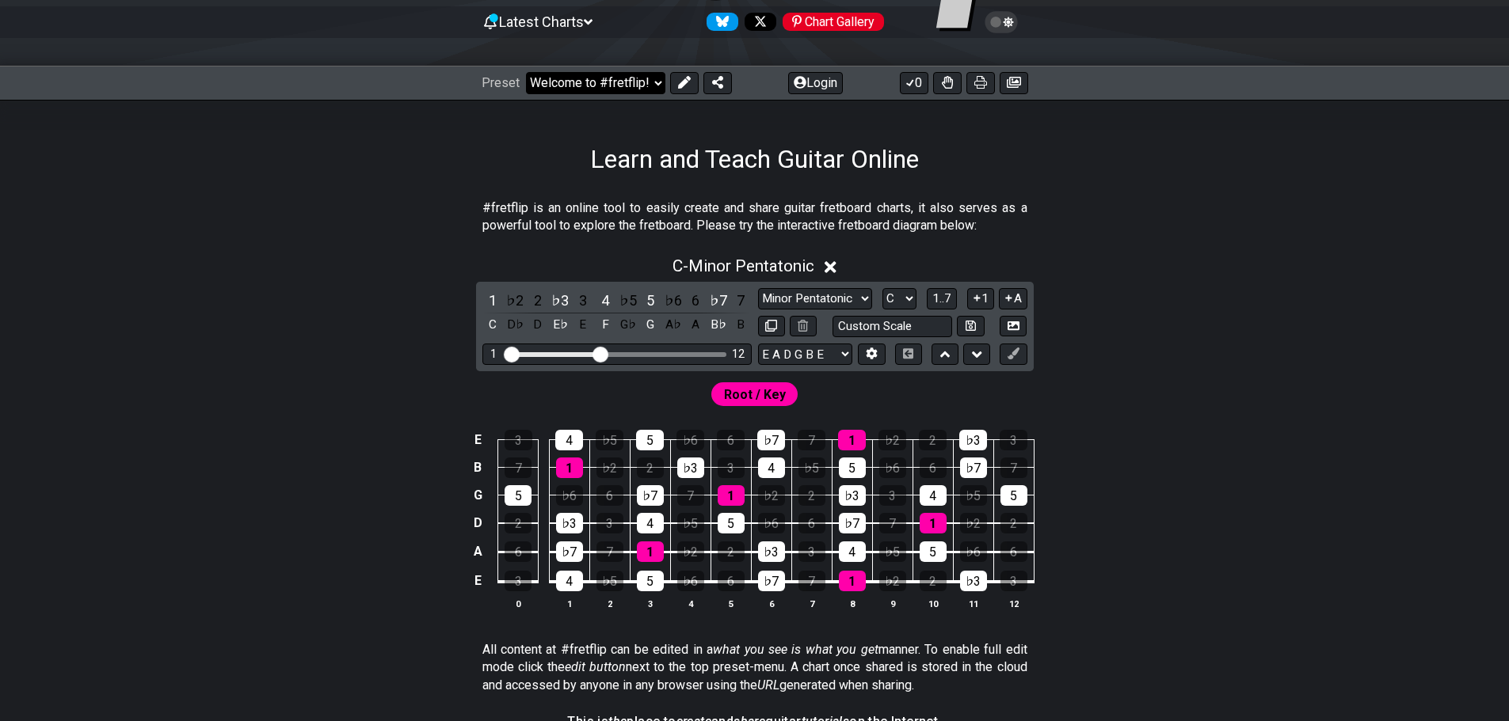
click at [629, 83] on select "Welcome to #fretflip! Initial Preset Custom Preset Minor Pentatonic Major Penta…" at bounding box center [595, 83] width 139 height 22
click at [526, 72] on select "Welcome to #fretflip! Initial Preset Custom Preset Minor Pentatonic Major Penta…" at bounding box center [595, 83] width 139 height 22
click at [640, 93] on select "Welcome to #fretflip! Initial Preset Custom Preset Minor Pentatonic Major Penta…" at bounding box center [595, 83] width 139 height 22
click at [526, 72] on select "Welcome to #fretflip! Initial Preset Custom Preset Minor Pentatonic Major Penta…" at bounding box center [595, 83] width 139 height 22
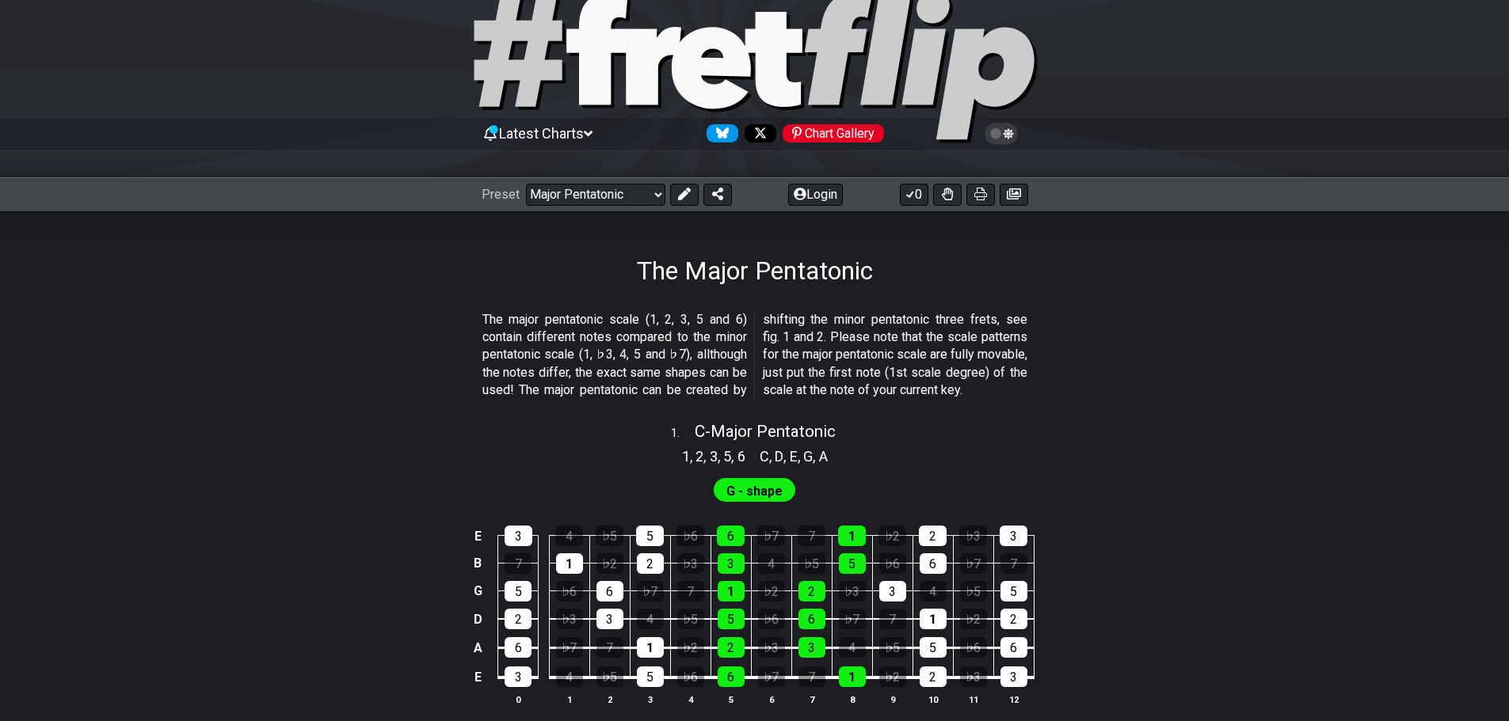
scroll to position [158, 0]
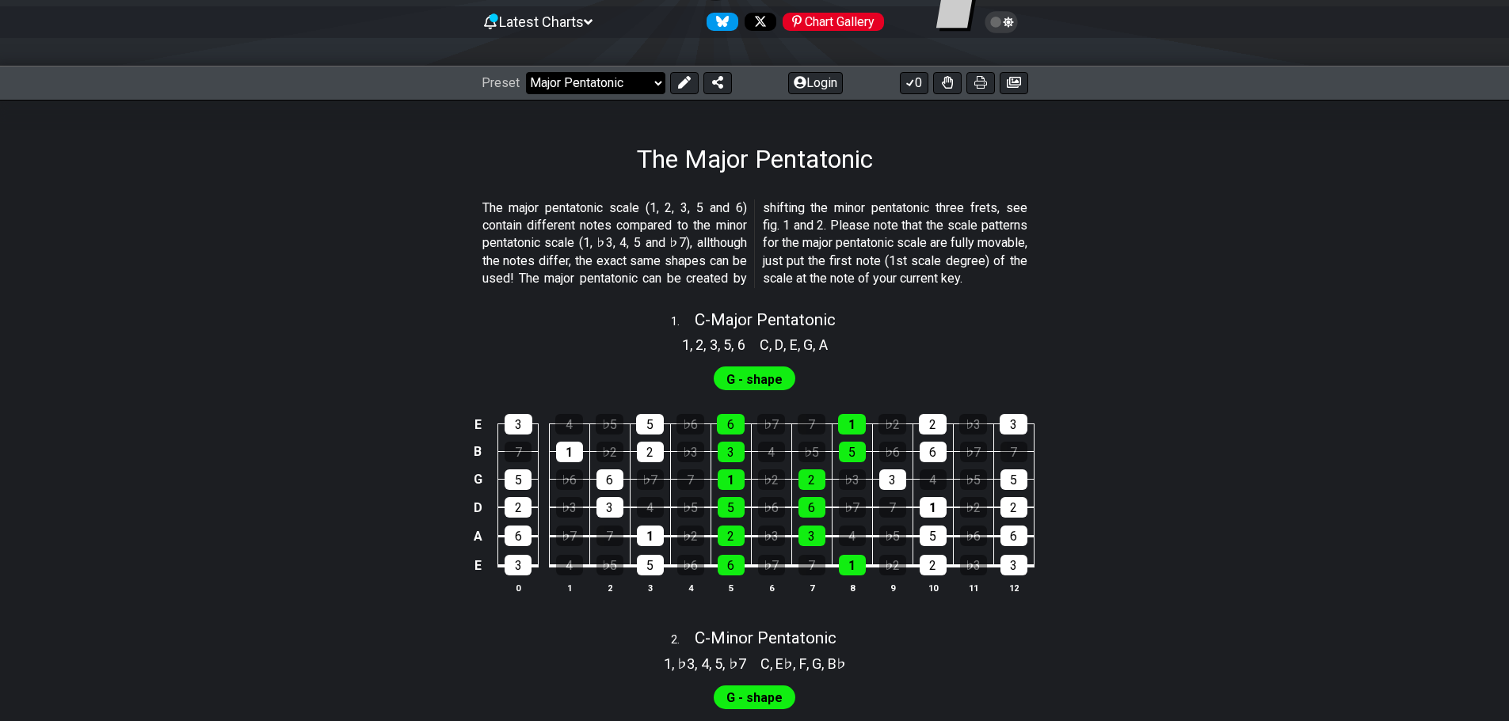
click at [617, 89] on select "Welcome to #fretflip! Initial Preset Custom Preset Minor Pentatonic Major Penta…" at bounding box center [595, 83] width 139 height 22
click at [526, 72] on select "Welcome to #fretflip! Initial Preset Custom Preset Minor Pentatonic Major Penta…" at bounding box center [595, 83] width 139 height 22
select select "/minor-pentatonic"
select select "C"
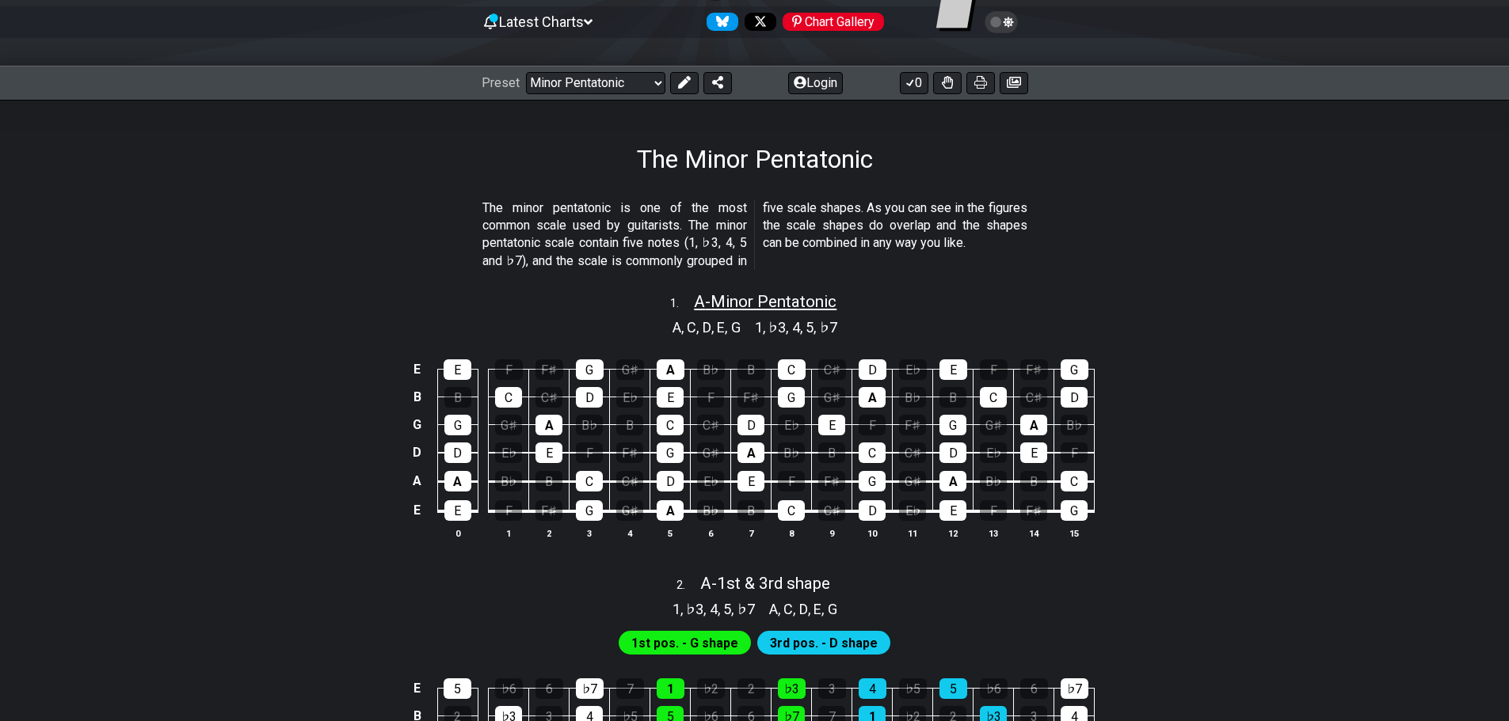
click at [749, 299] on span "A - Minor Pentatonic" at bounding box center [765, 301] width 143 height 19
select select "A"
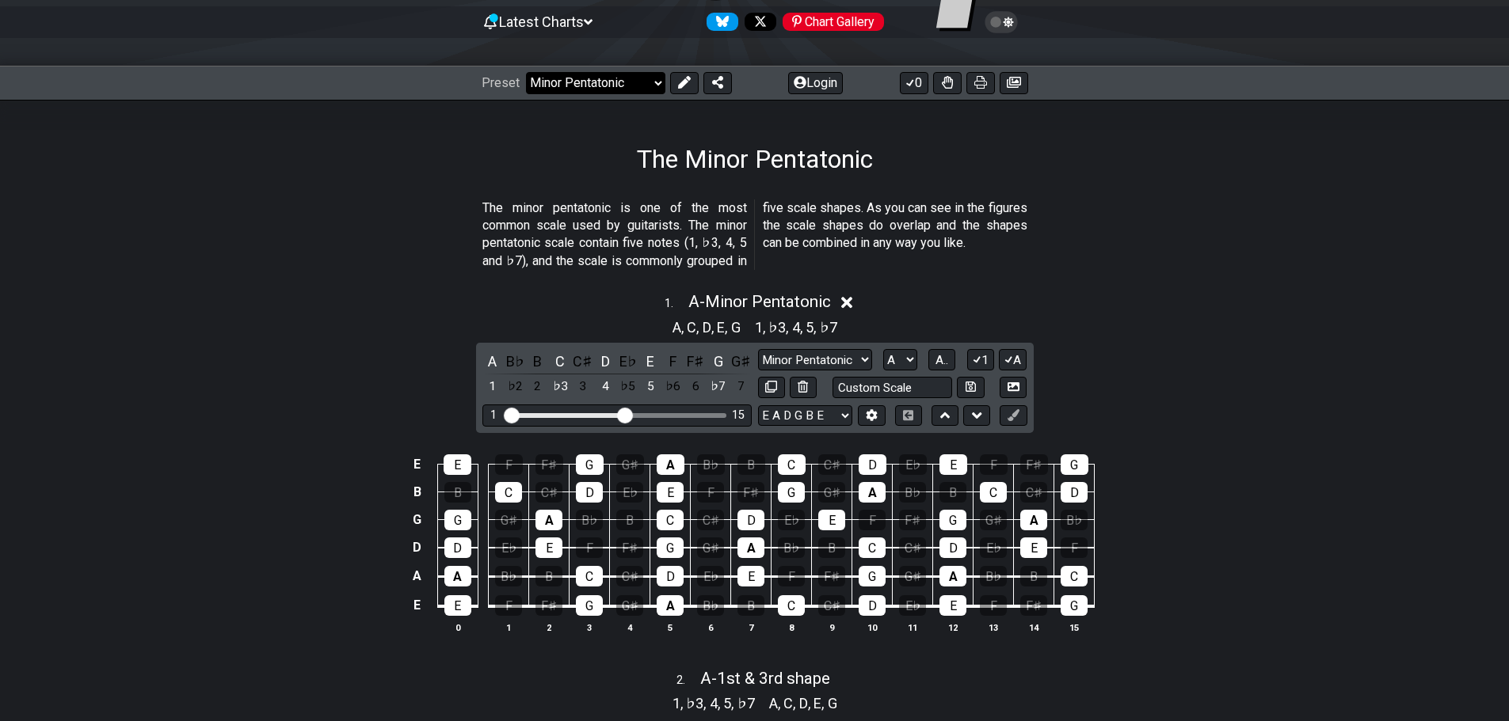
click at [643, 83] on select "Welcome to #fretflip! Initial Preset Custom Preset Minor Pentatonic Major Penta…" at bounding box center [595, 83] width 139 height 22
click at [526, 72] on select "Welcome to #fretflip! Initial Preset Custom Preset Minor Pentatonic Major Penta…" at bounding box center [595, 83] width 139 height 22
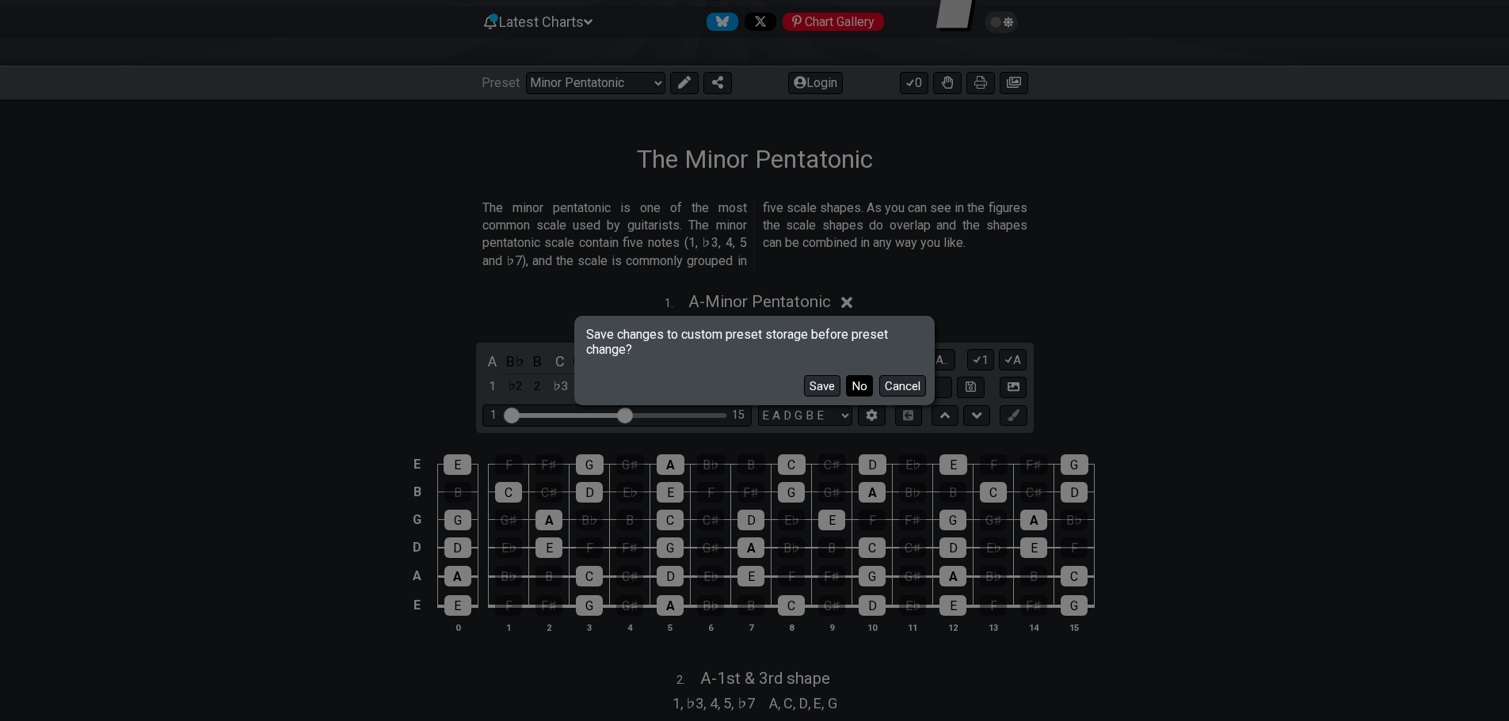
click at [857, 383] on button "No" at bounding box center [859, 385] width 27 height 21
select select "/welcome"
select select "C"
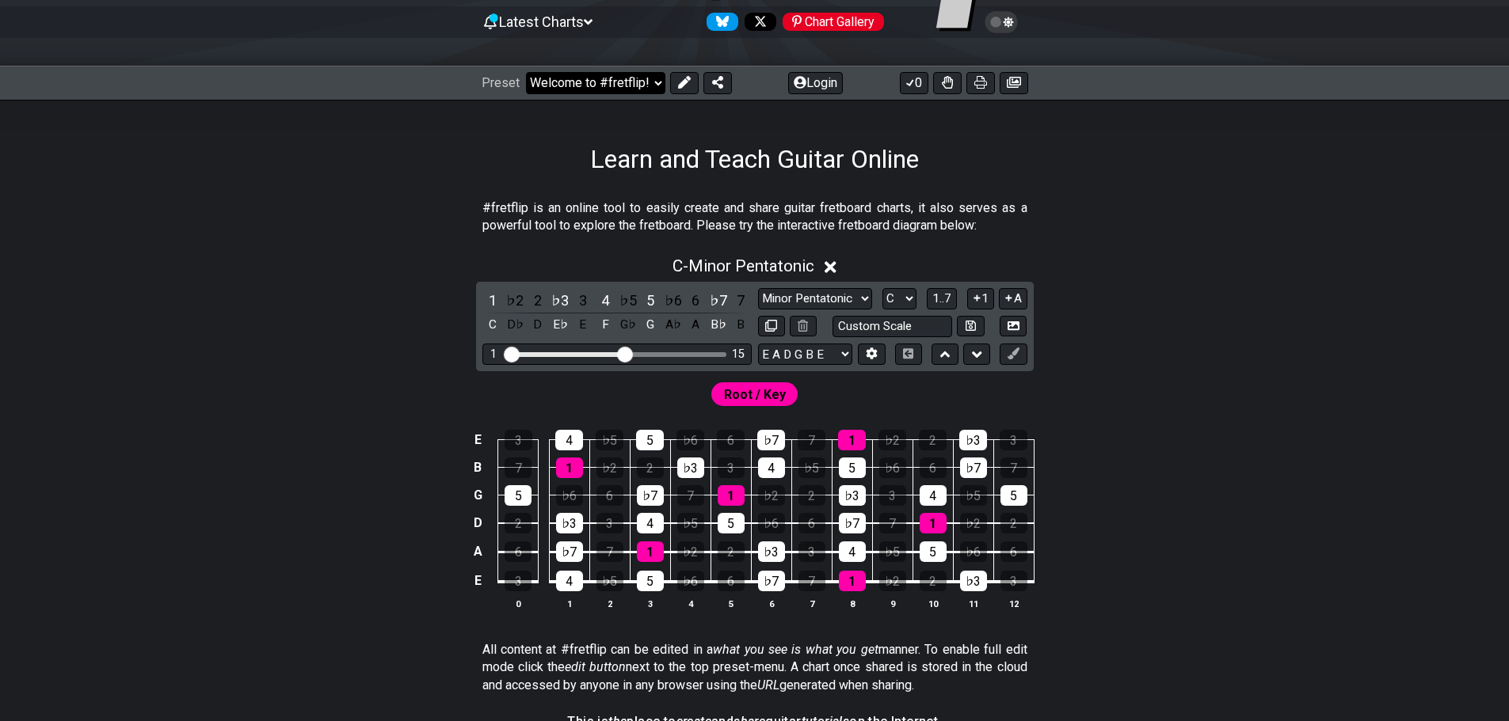
click at [634, 89] on select "Welcome to #fretflip! Initial Preset Custom Preset Minor Pentatonic Major Penta…" at bounding box center [595, 83] width 139 height 22
click at [526, 72] on select "Welcome to #fretflip! Initial Preset Custom Preset Minor Pentatonic Major Penta…" at bounding box center [595, 83] width 139 height 22
select select "/minor-pentatonic"
select select "C"
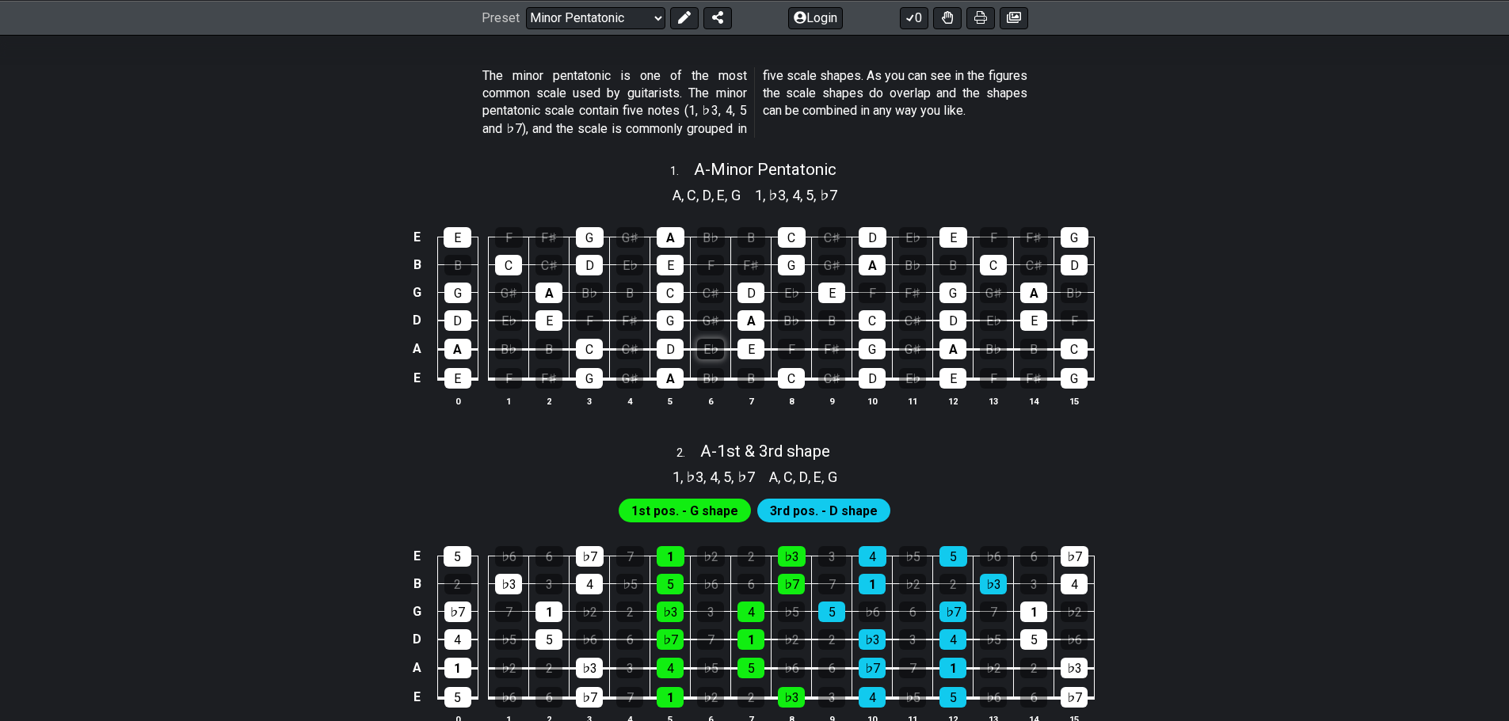
scroll to position [317, 0]
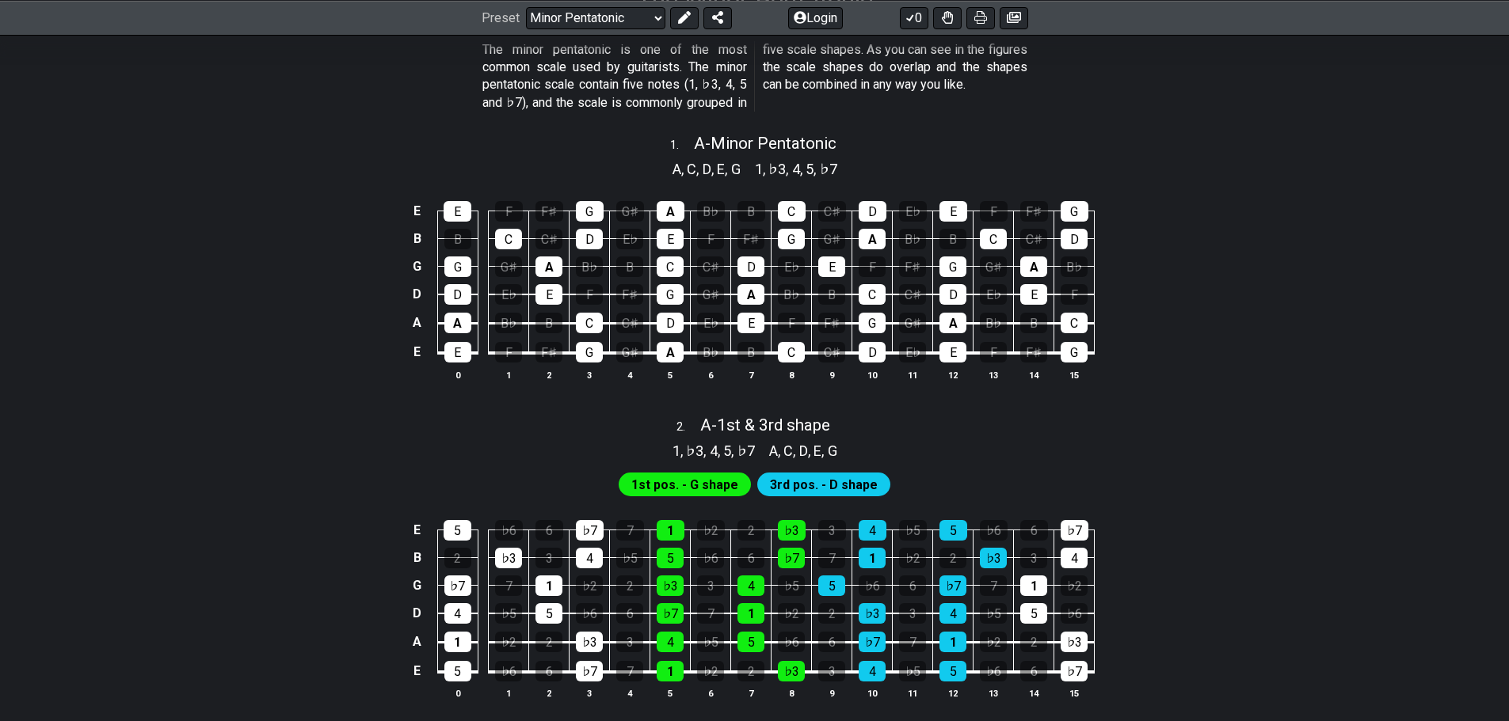
drag, startPoint x: 542, startPoint y: 367, endPoint x: 495, endPoint y: 405, distance: 60.8
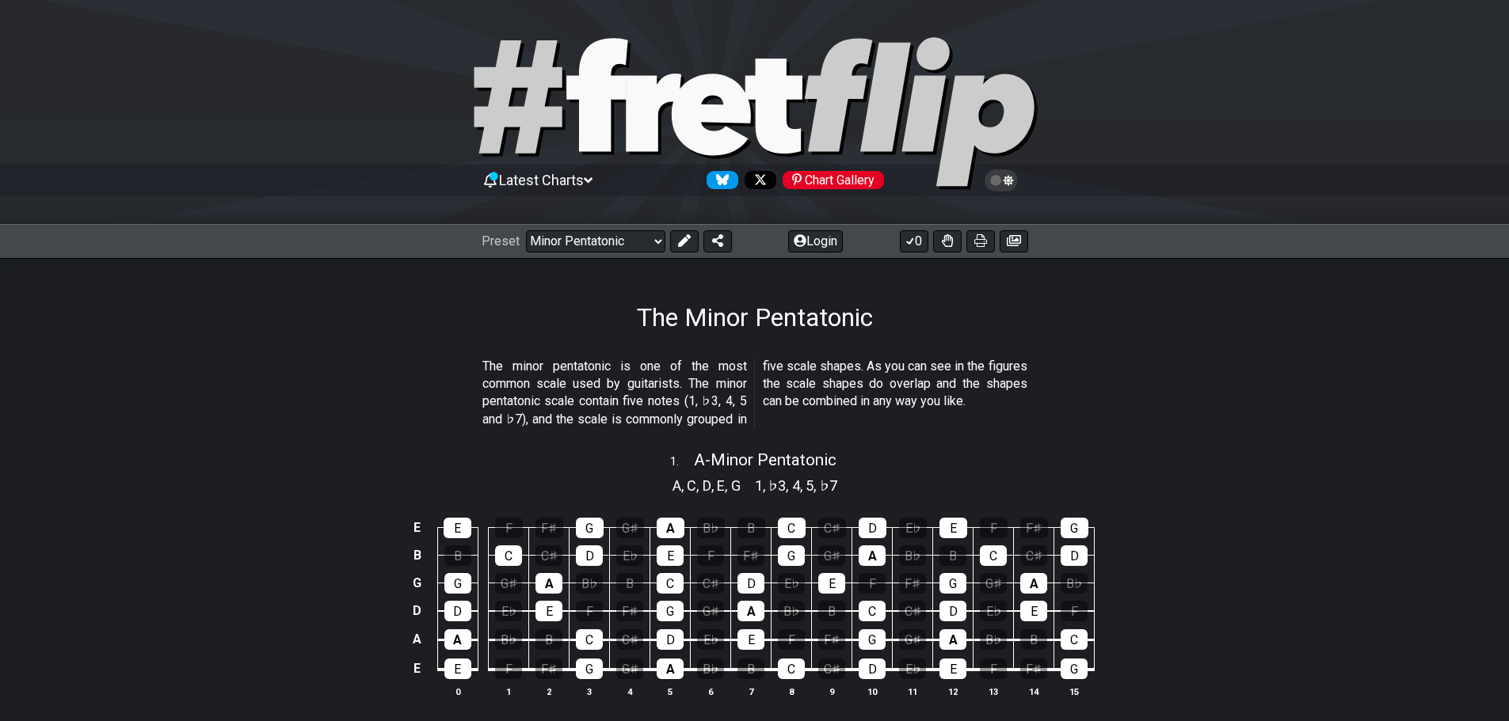
scroll to position [158, 0]
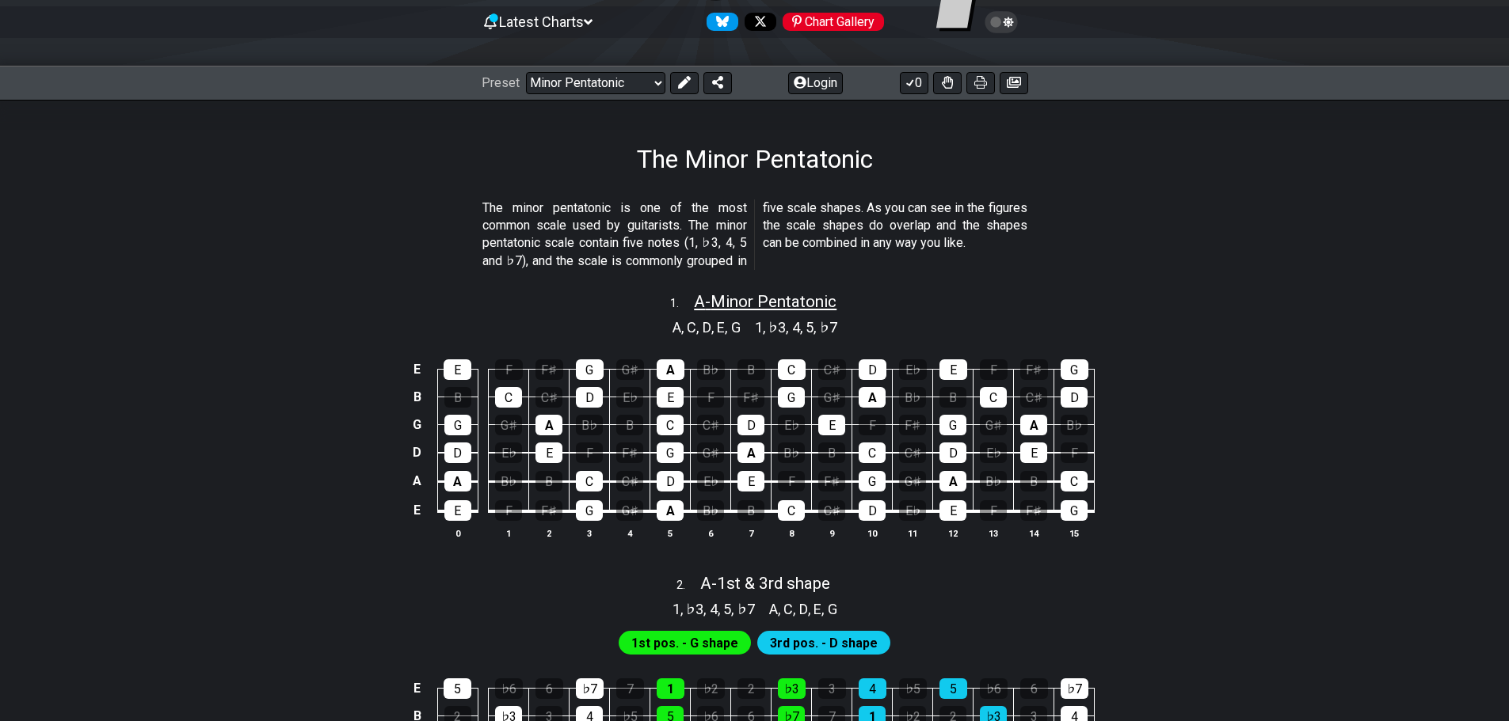
click at [757, 303] on span "A - Minor Pentatonic" at bounding box center [765, 301] width 143 height 19
select select "A"
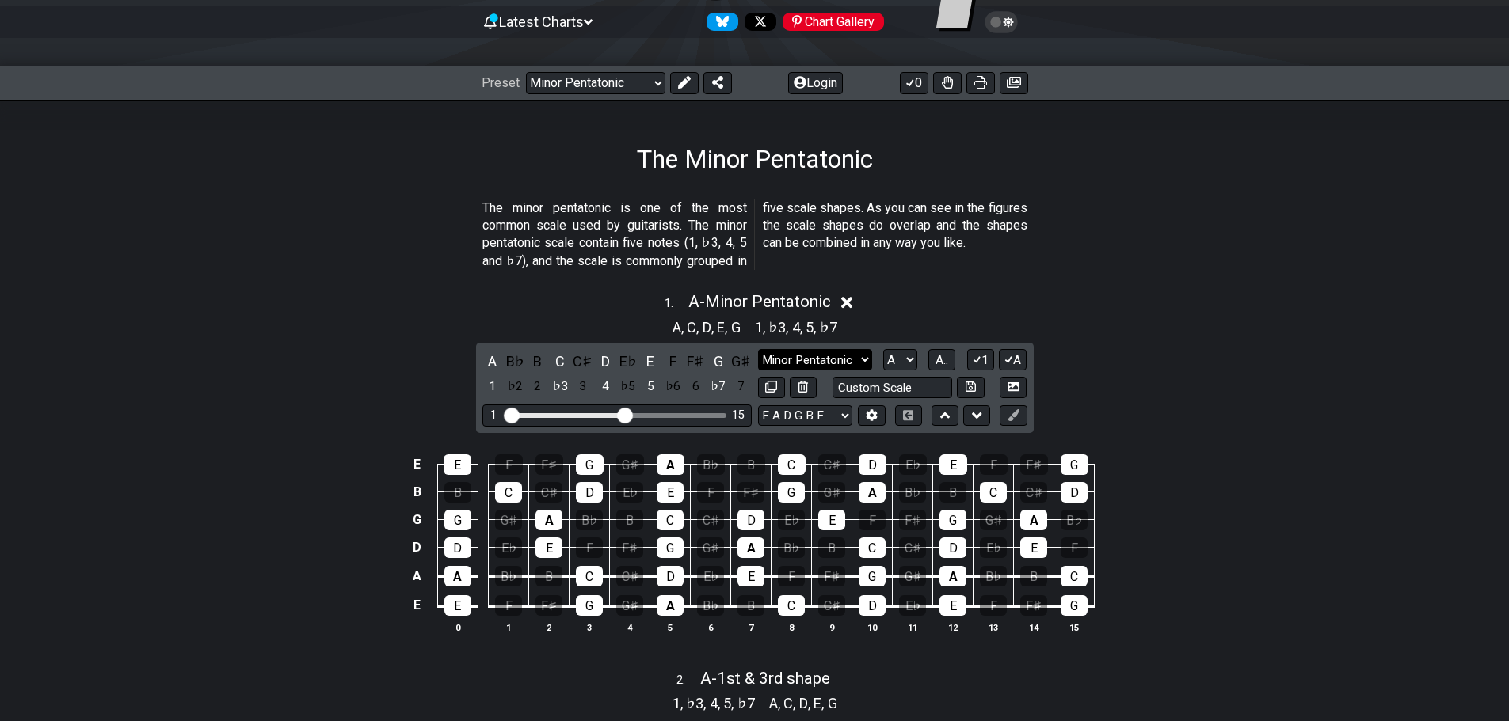
click at [852, 357] on select "Minor Pentatonic Notes Minor Pentatonic Major Pentatonic Minor Blues Major Blue…" at bounding box center [815, 359] width 114 height 21
click at [758, 349] on select "Minor Pentatonic Notes Minor Pentatonic Major Pentatonic Minor Blues Major Blue…" at bounding box center [815, 359] width 114 height 21
click at [867, 350] on select "Minor Pentatonic Notes Minor Pentatonic Major Pentatonic Minor Blues Major Blue…" at bounding box center [815, 359] width 114 height 21
select select "Minor Pentatonic"
click at [758, 349] on select "Minor Pentatonic Notes Minor Pentatonic Major Pentatonic Minor Blues Major Blue…" at bounding box center [815, 359] width 114 height 21
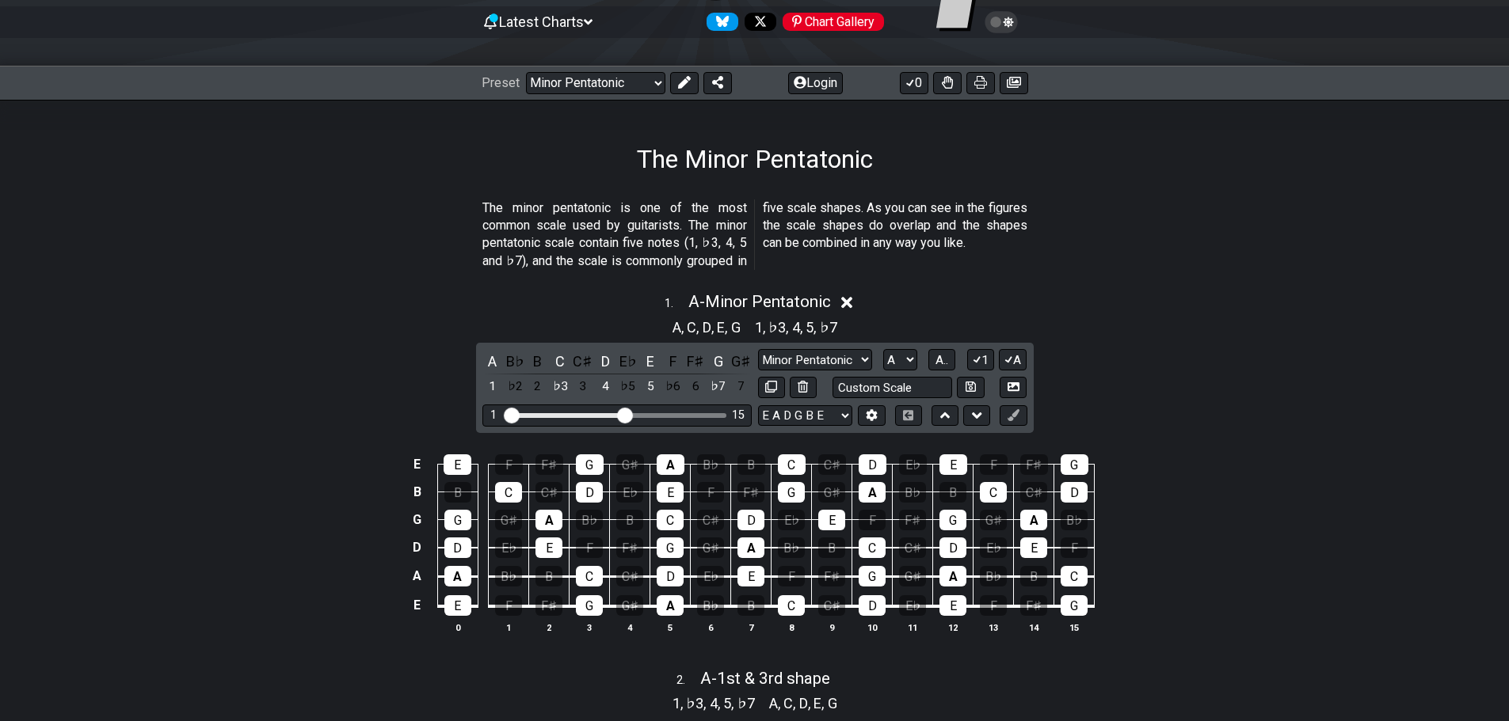
click at [379, 454] on div "E E F F♯ G G♯ A B♭ B C C♯ D E♭ E F F♯ G B B C C♯ D E♭ E F F♯ G G♯ A B♭ B C C♯ D…" at bounding box center [754, 545] width 1235 height 223
click at [603, 604] on td "G" at bounding box center [589, 591] width 40 height 30
click at [603, 607] on table "E E F F♯ G G♯ A B♭ B C C♯ D E♭ E F F♯ G B B C C♯ D E♭ E F F♯ G G♯ A B♭ B C C♯ D…" at bounding box center [751, 530] width 687 height 186
click at [602, 609] on div "G" at bounding box center [589, 605] width 27 height 21
click at [596, 610] on div "G" at bounding box center [589, 605] width 27 height 21
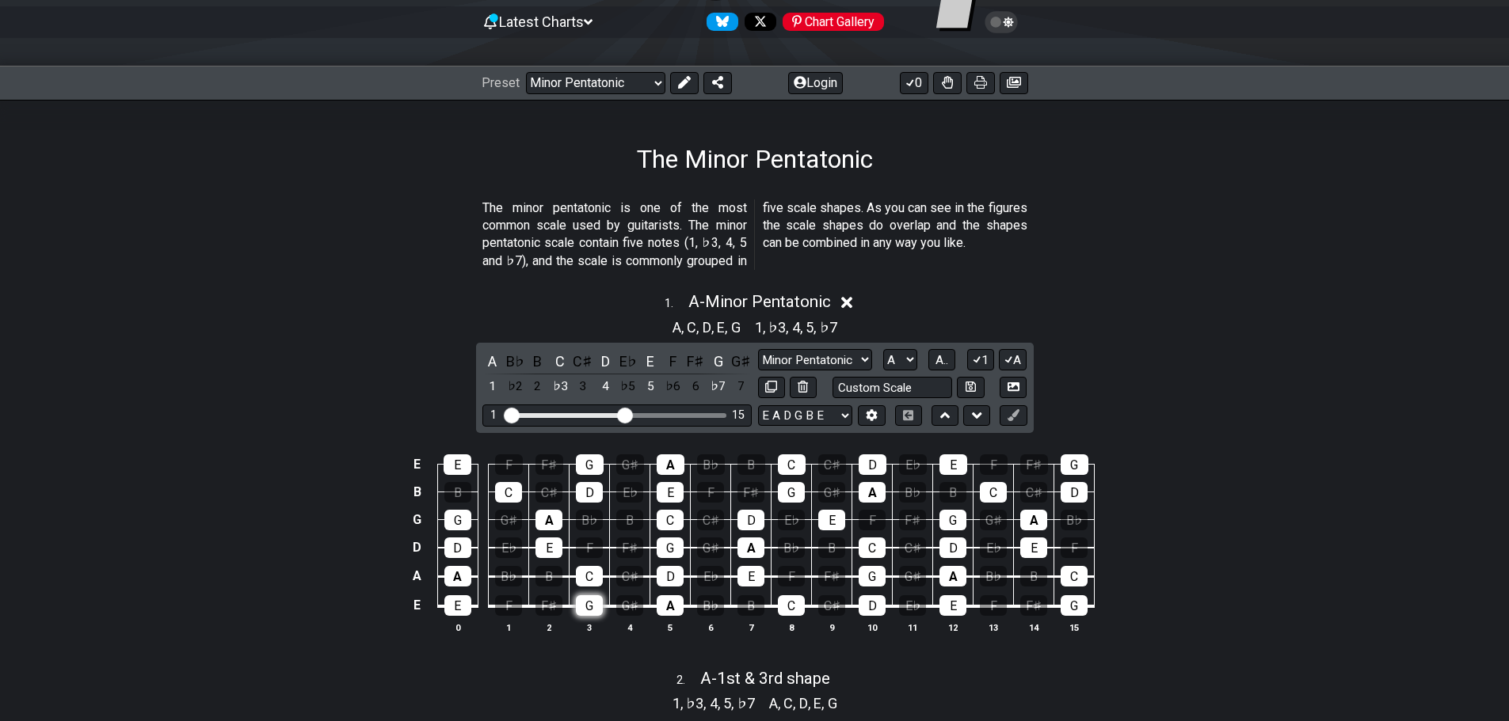
click at [596, 610] on div "G" at bounding box center [589, 605] width 27 height 21
click at [594, 611] on div "G" at bounding box center [589, 605] width 27 height 21
click at [366, 396] on div "1 . A - Minor Pentatonic A , C , D , E , G 1 , ♭3 , 4 , 5 , ♭7 A B♭ B C C♯ D E♭…" at bounding box center [754, 469] width 1235 height 373
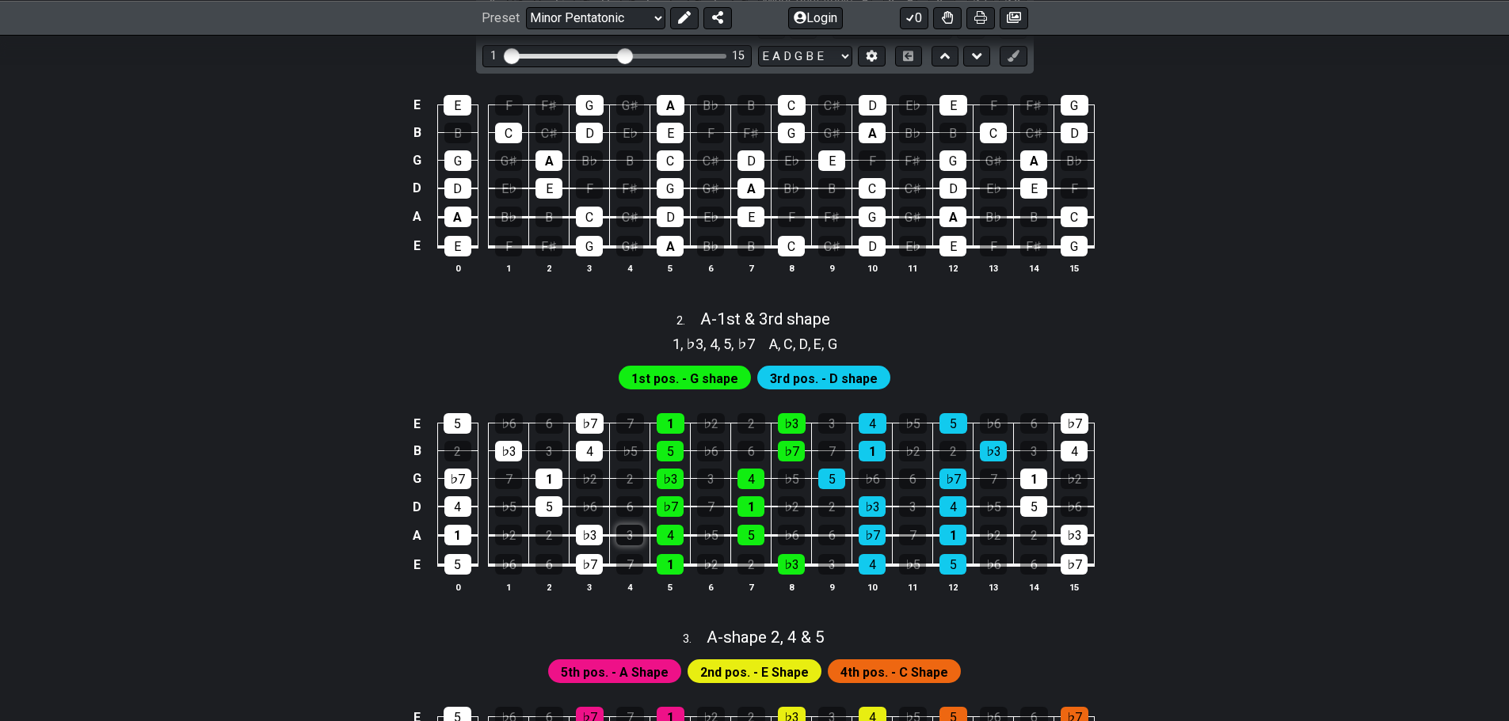
scroll to position [633, 0]
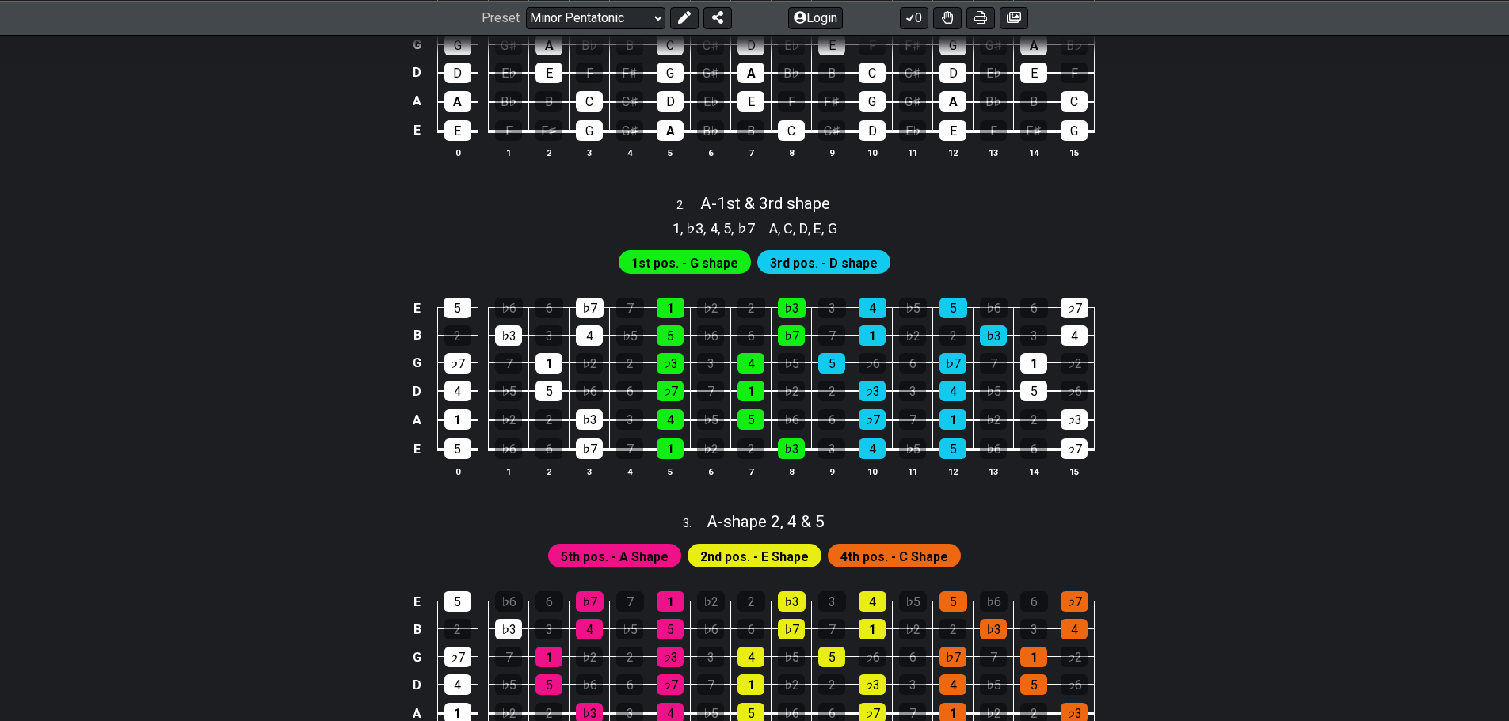
click at [682, 268] on span "1st pos. - G shape" at bounding box center [684, 263] width 107 height 23
drag, startPoint x: 708, startPoint y: 262, endPoint x: 664, endPoint y: 276, distance: 46.3
click at [664, 276] on div "1st pos. - G shape 3rd pos. - D shape" at bounding box center [754, 262] width 278 height 30
drag, startPoint x: 677, startPoint y: 265, endPoint x: 665, endPoint y: 266, distance: 11.9
click at [665, 266] on span "1st pos. - G shape" at bounding box center [684, 263] width 107 height 23
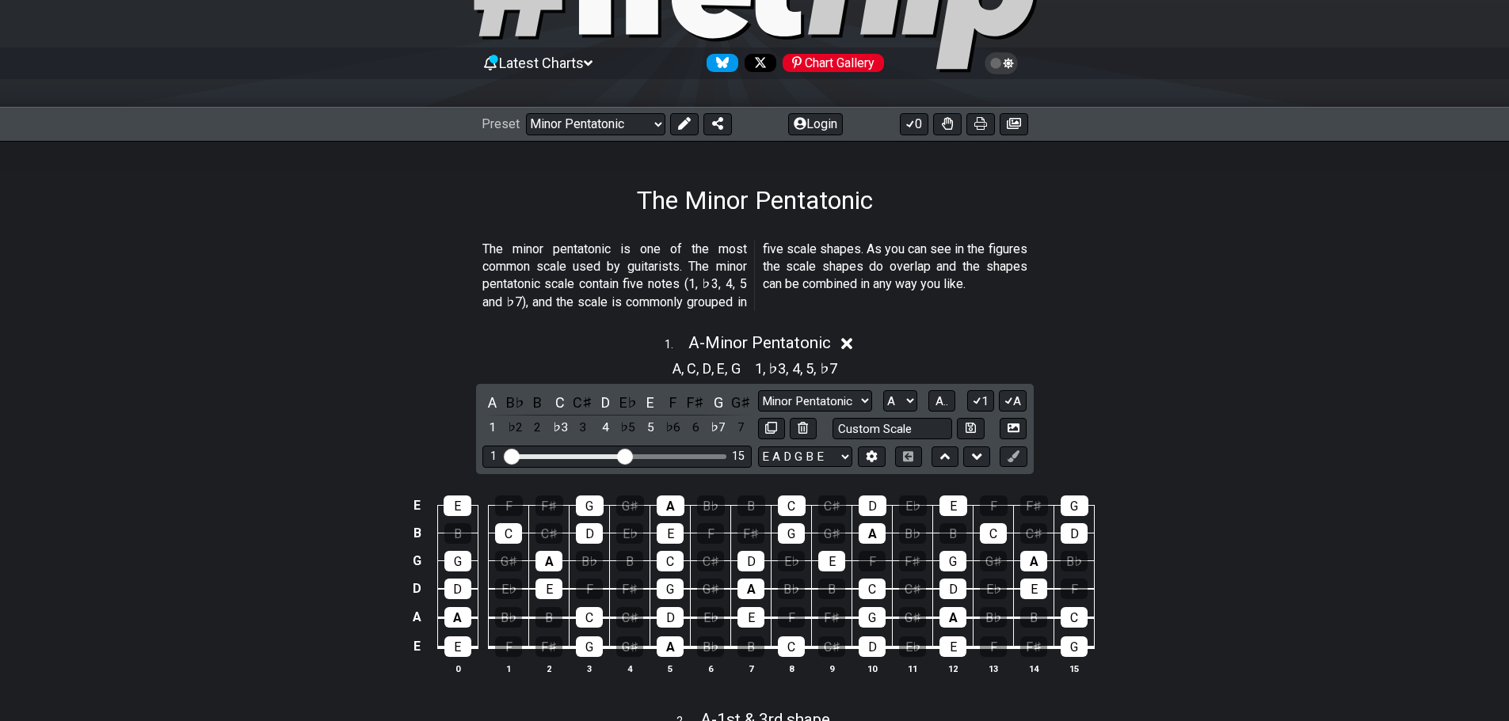
scroll to position [0, 0]
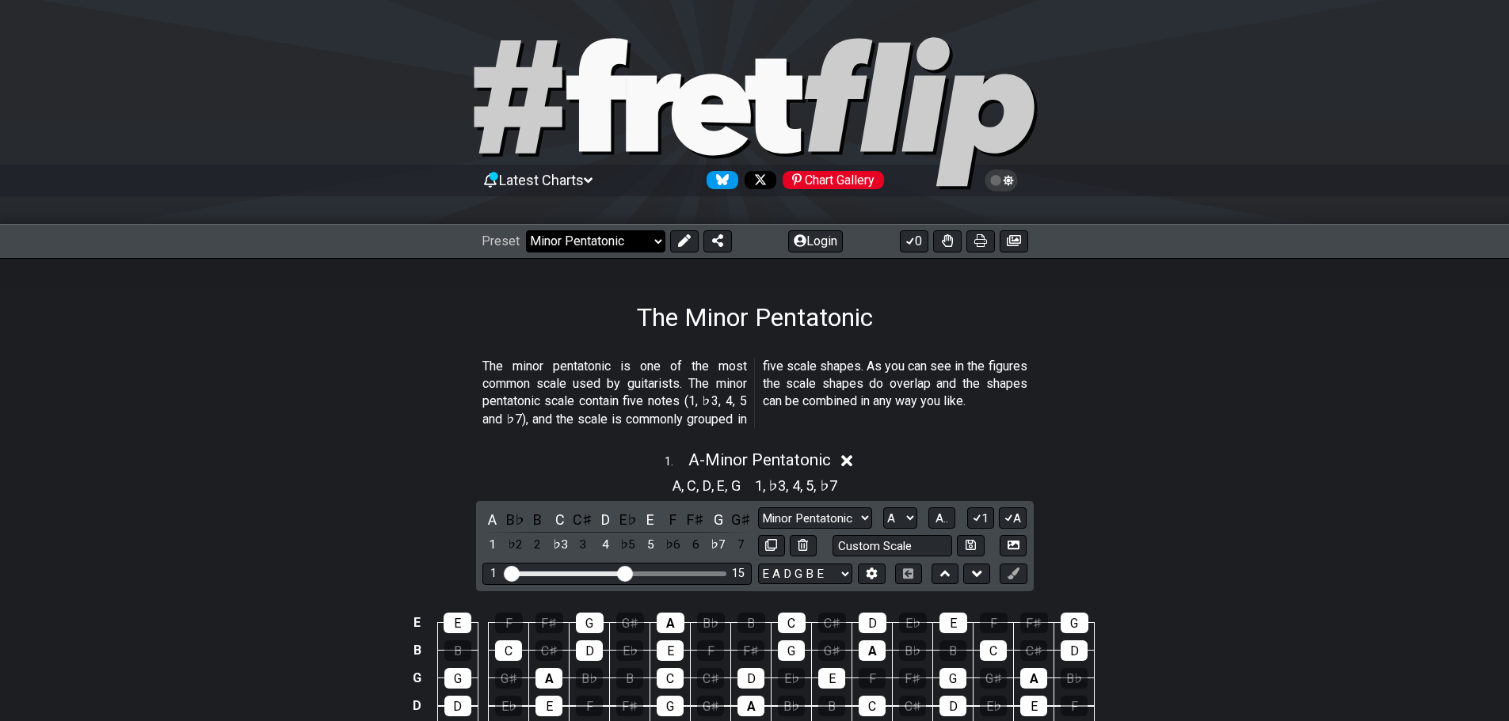
click at [611, 249] on select "Welcome to #fretflip! Initial Preset Custom Preset Minor Pentatonic Major Penta…" at bounding box center [595, 241] width 139 height 22
click at [526, 230] on select "Welcome to #fretflip! Initial Preset Custom Preset Minor Pentatonic Major Penta…" at bounding box center [595, 241] width 139 height 22
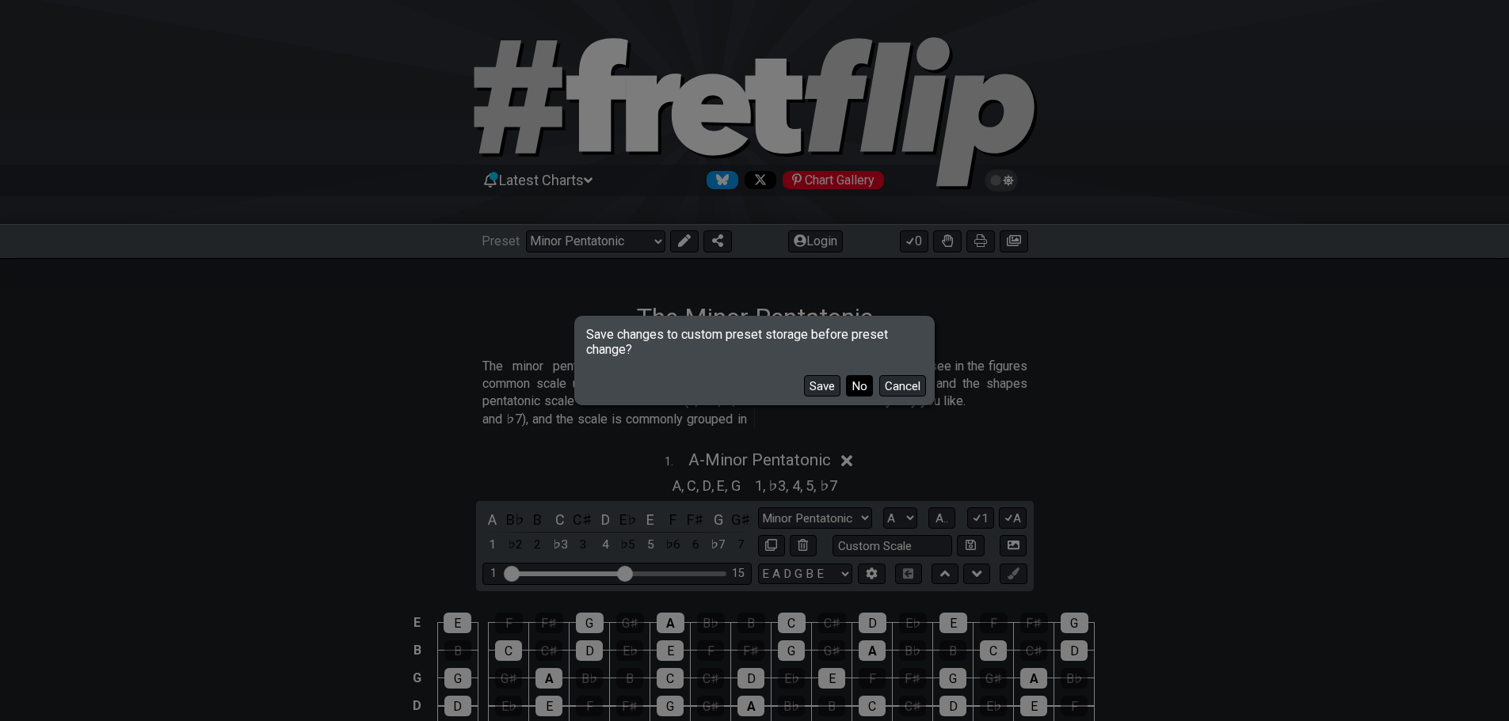
click at [858, 390] on button "No" at bounding box center [859, 385] width 27 height 21
select select "/guitar-scales"
select select "C"
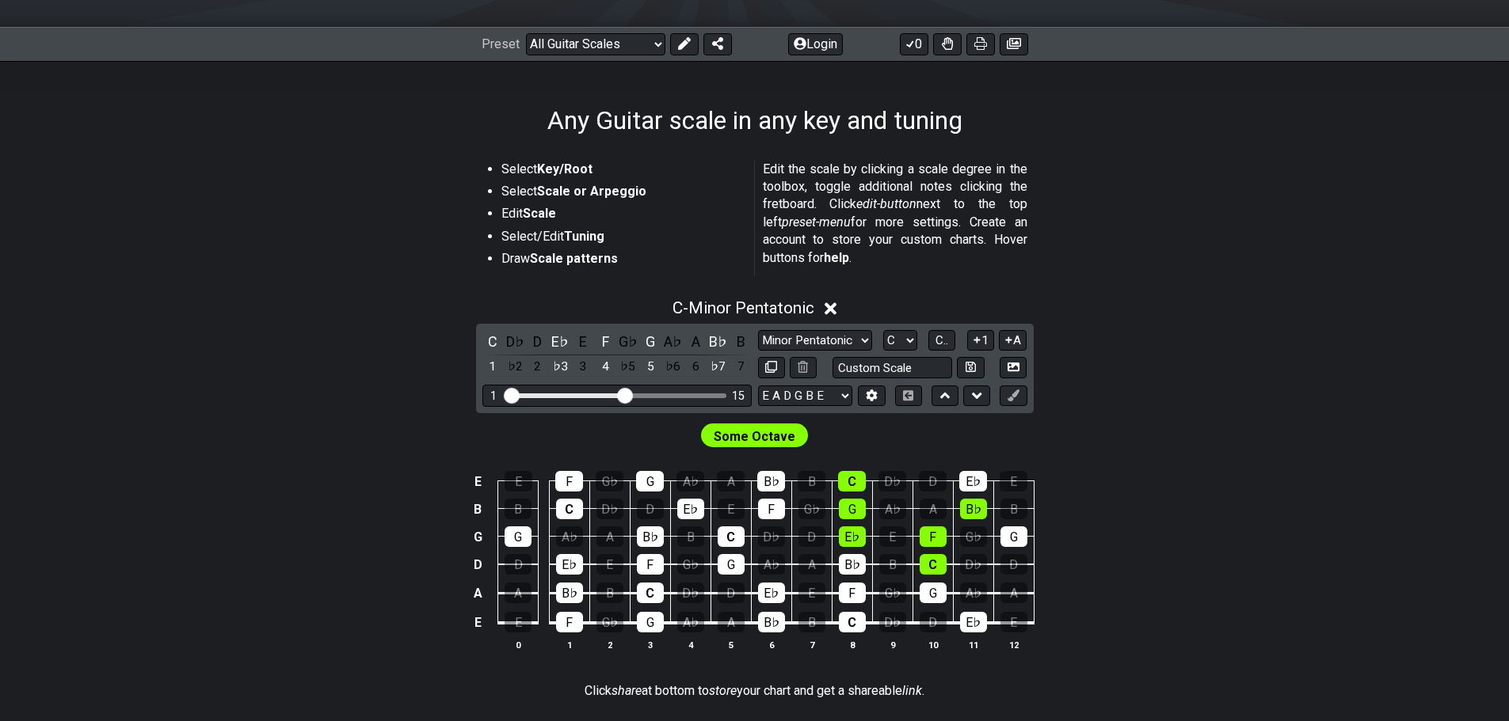
scroll to position [158, 0]
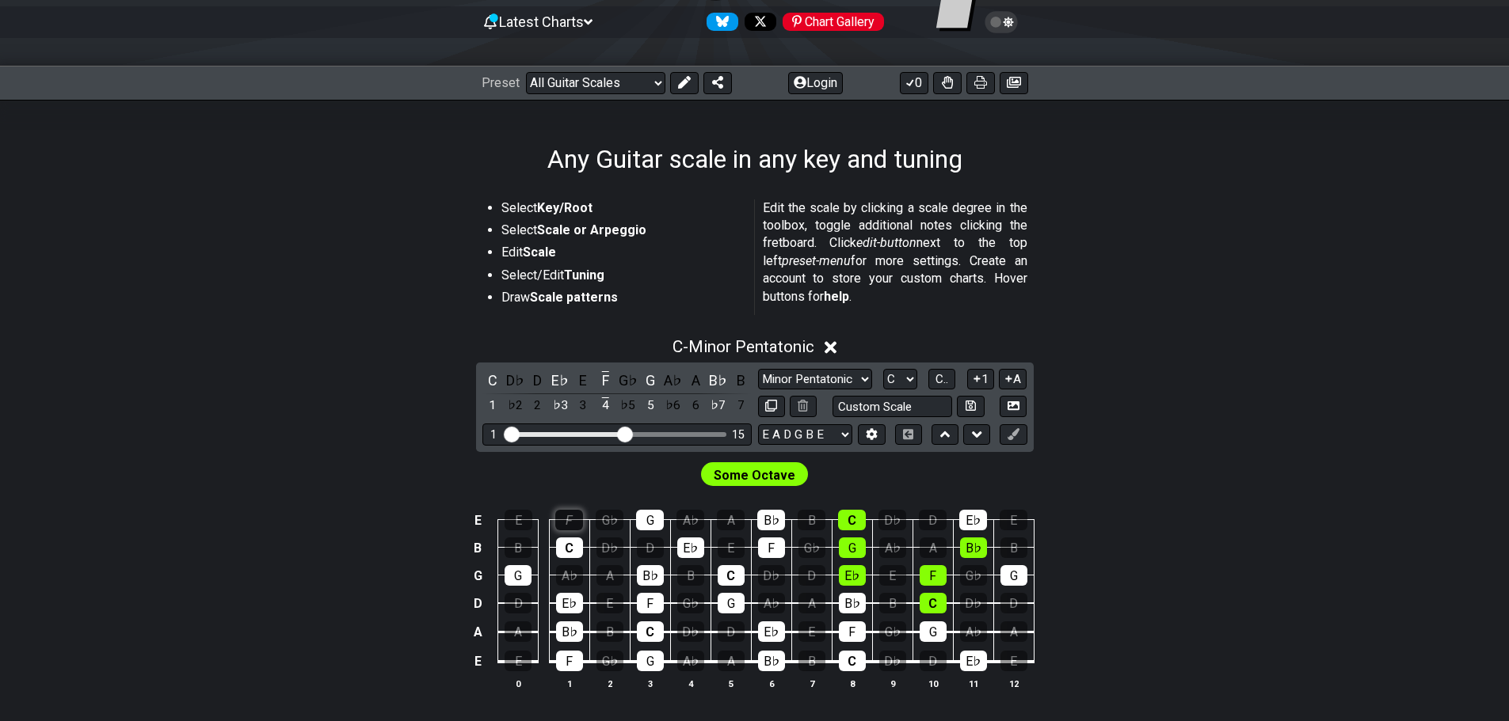
click at [571, 516] on div "F" at bounding box center [569, 520] width 28 height 21
click at [573, 523] on div "F" at bounding box center [569, 520] width 28 height 21
click at [623, 85] on select "Welcome to #fretflip! Initial Preset Custom Preset Minor Pentatonic Major Penta…" at bounding box center [595, 83] width 139 height 22
click at [526, 72] on select "Welcome to #fretflip! Initial Preset Custom Preset Minor Pentatonic Major Penta…" at bounding box center [595, 83] width 139 height 22
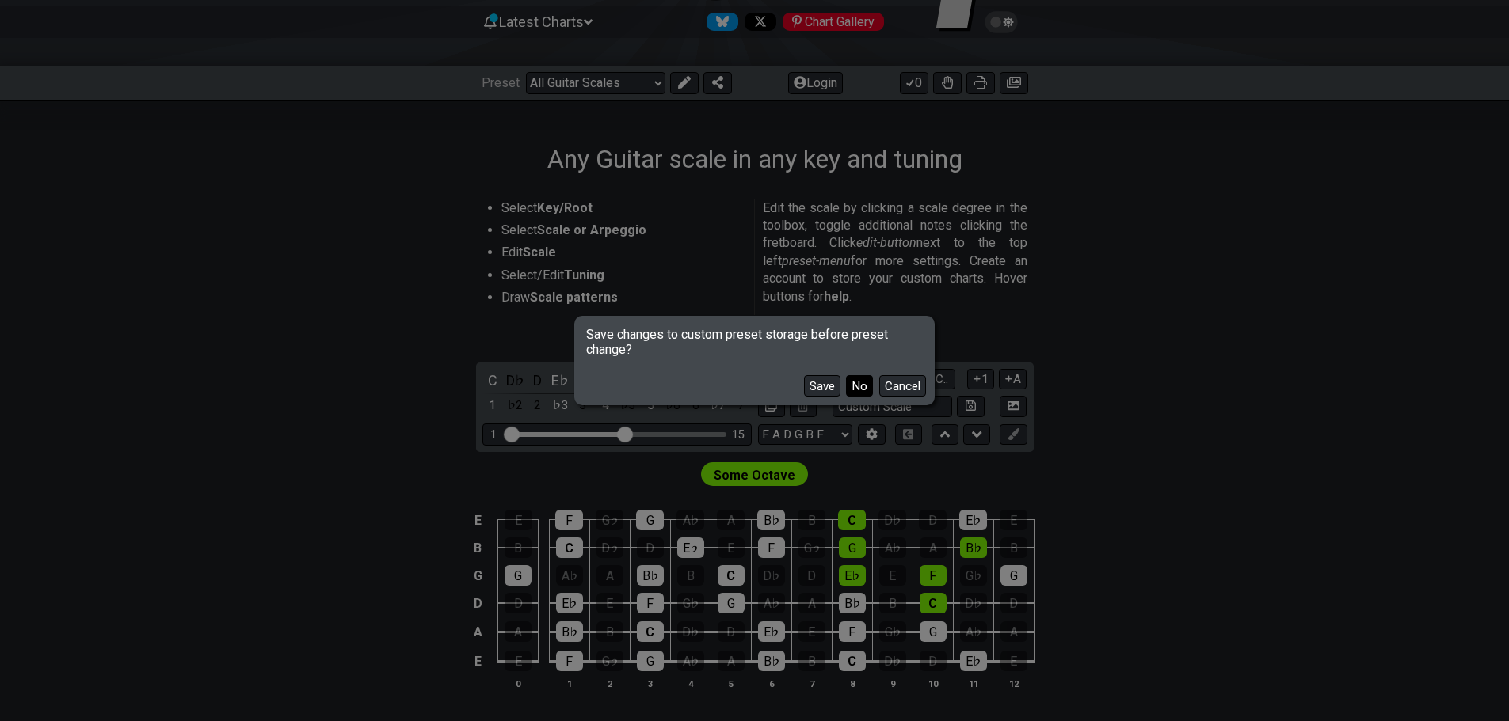
click at [862, 394] on button "No" at bounding box center [859, 385] width 27 height 21
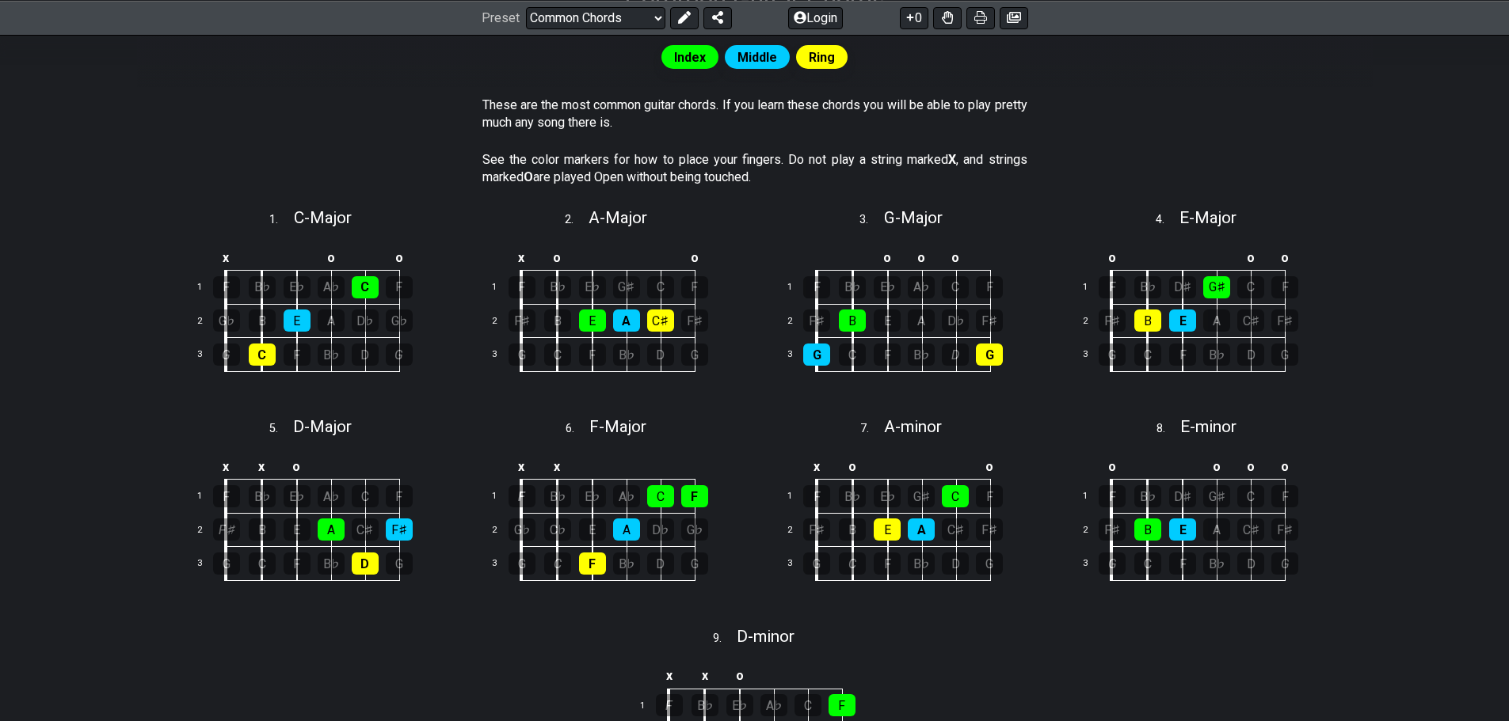
scroll to position [158, 0]
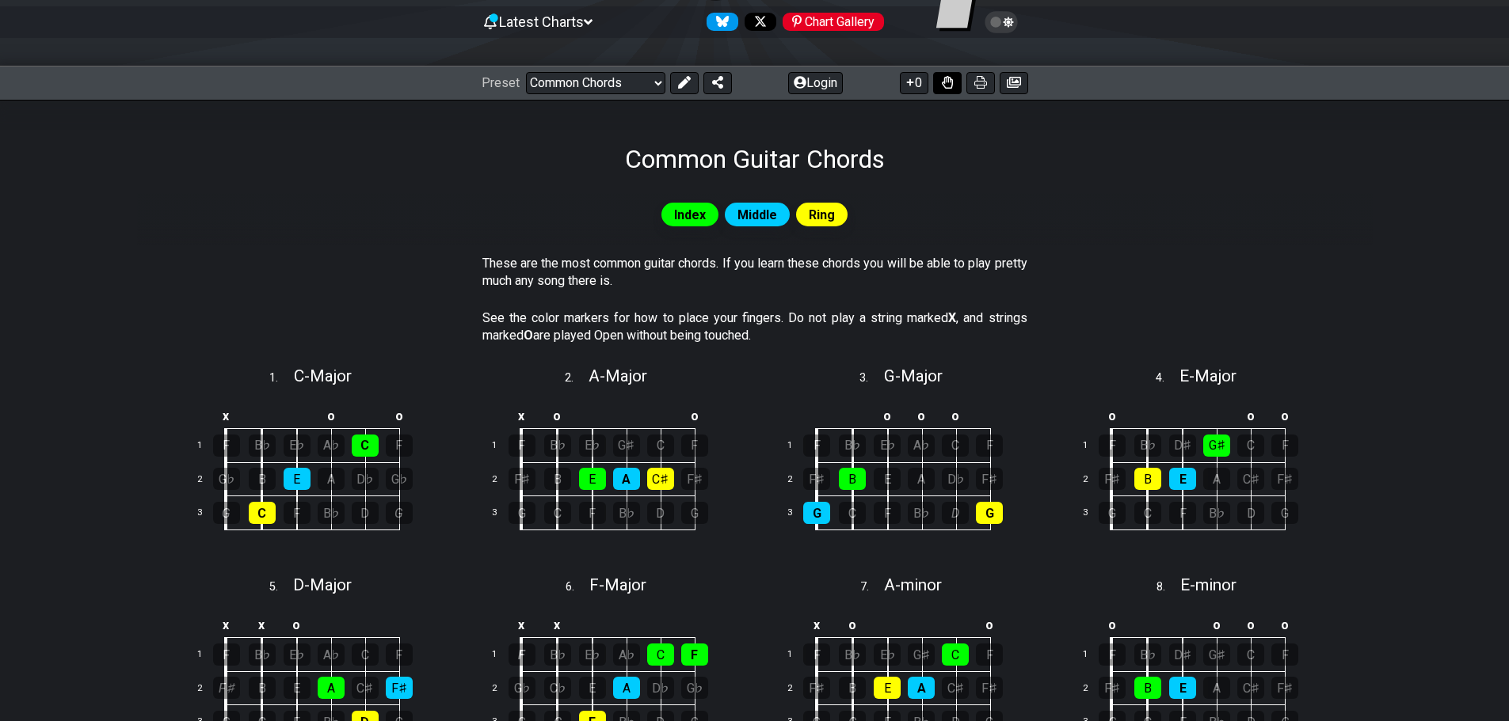
click at [946, 84] on icon at bounding box center [947, 82] width 11 height 13
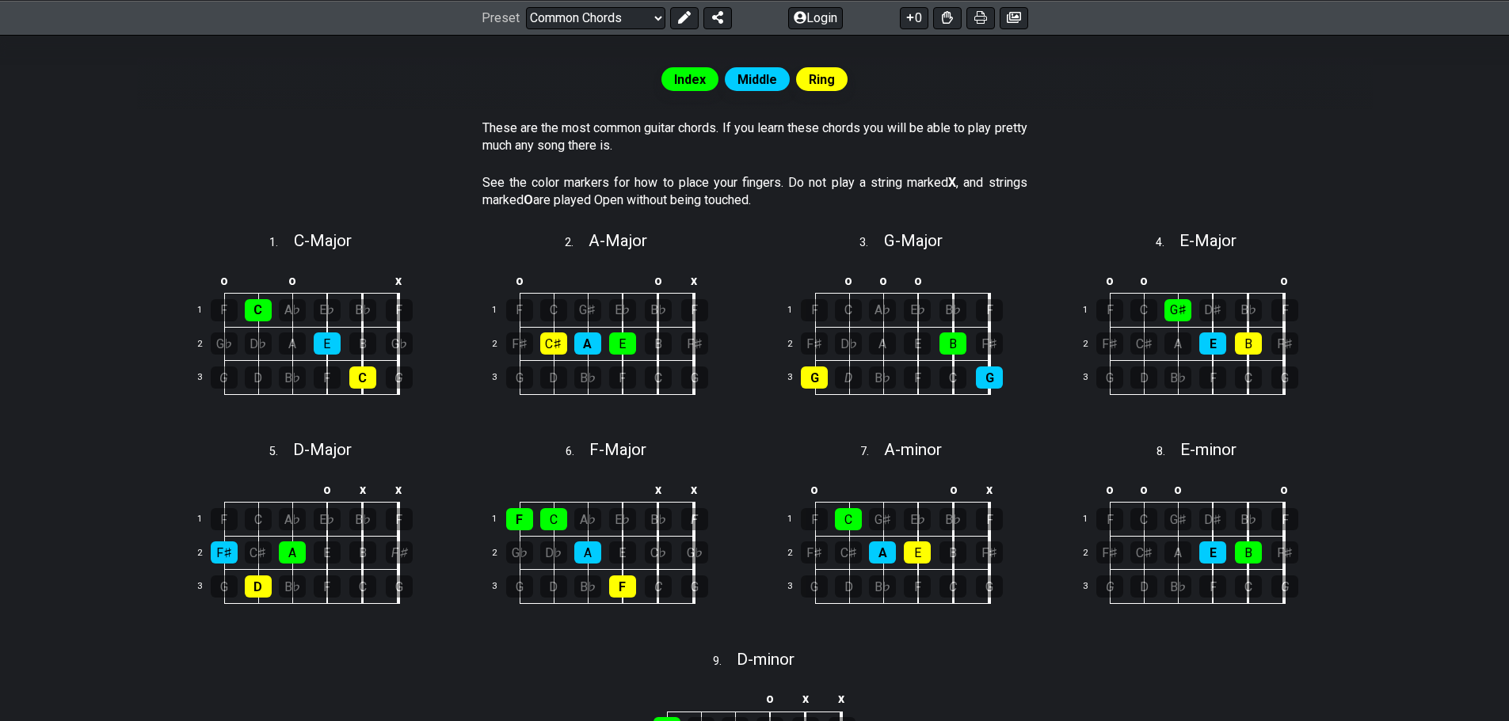
scroll to position [317, 0]
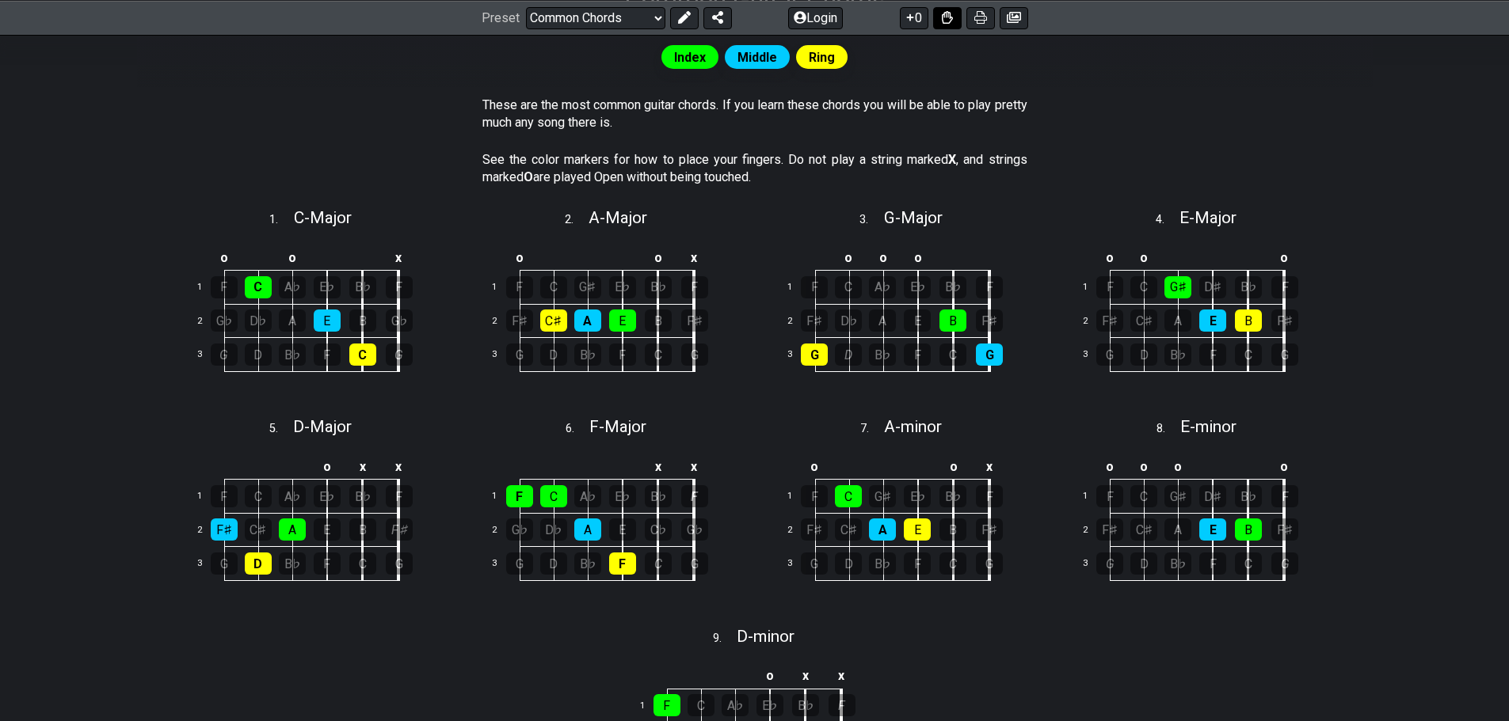
click at [960, 19] on button at bounding box center [947, 17] width 29 height 22
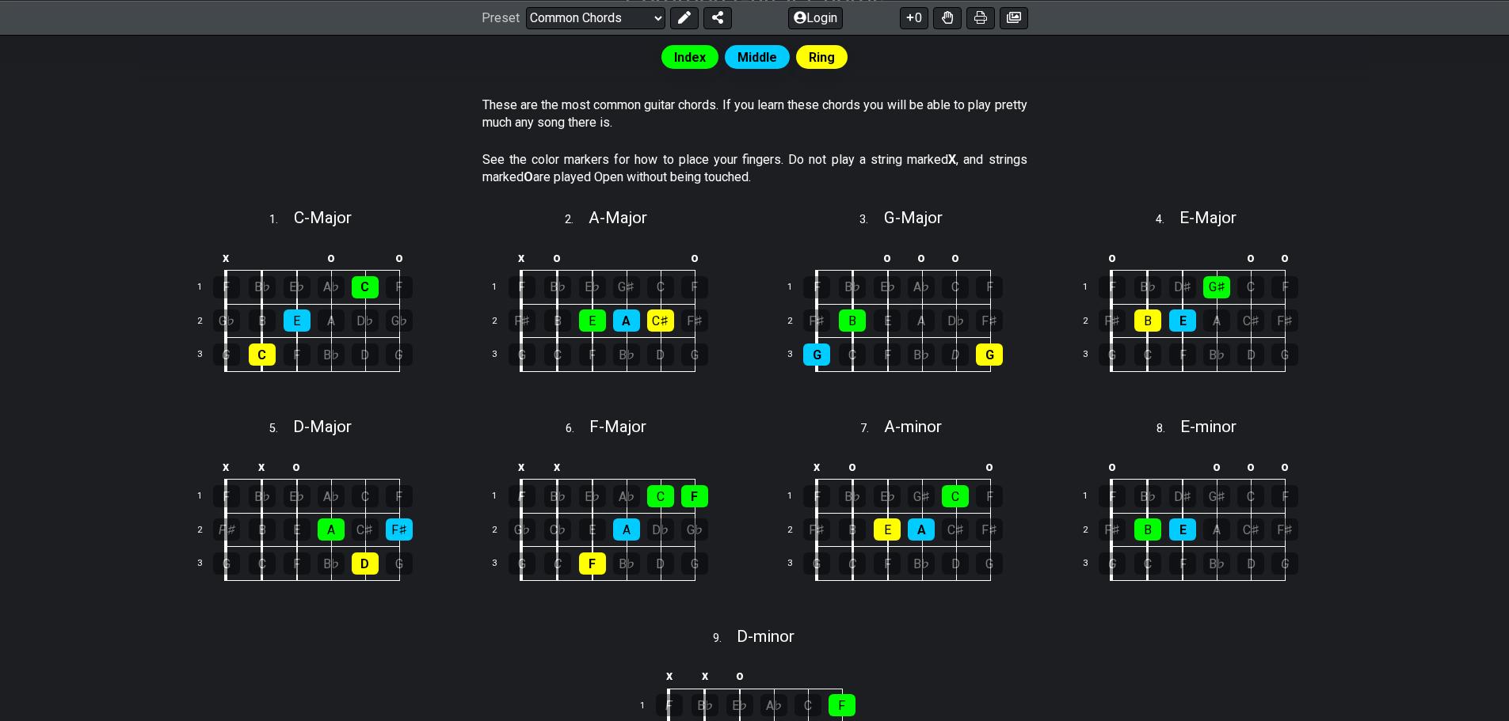
drag, startPoint x: 480, startPoint y: 350, endPoint x: 472, endPoint y: 399, distance: 49.7
click at [472, 399] on div "x o o 1 F B♭ E♭ G♯ C F 2 F♯ B E A C♯ F♯ 3 G C F B♭ D G" at bounding box center [606, 319] width 285 height 178
click at [449, 671] on div "Index Middle Ring These are the most common guitar chords. If you learn these c…" at bounding box center [754, 483] width 1235 height 935
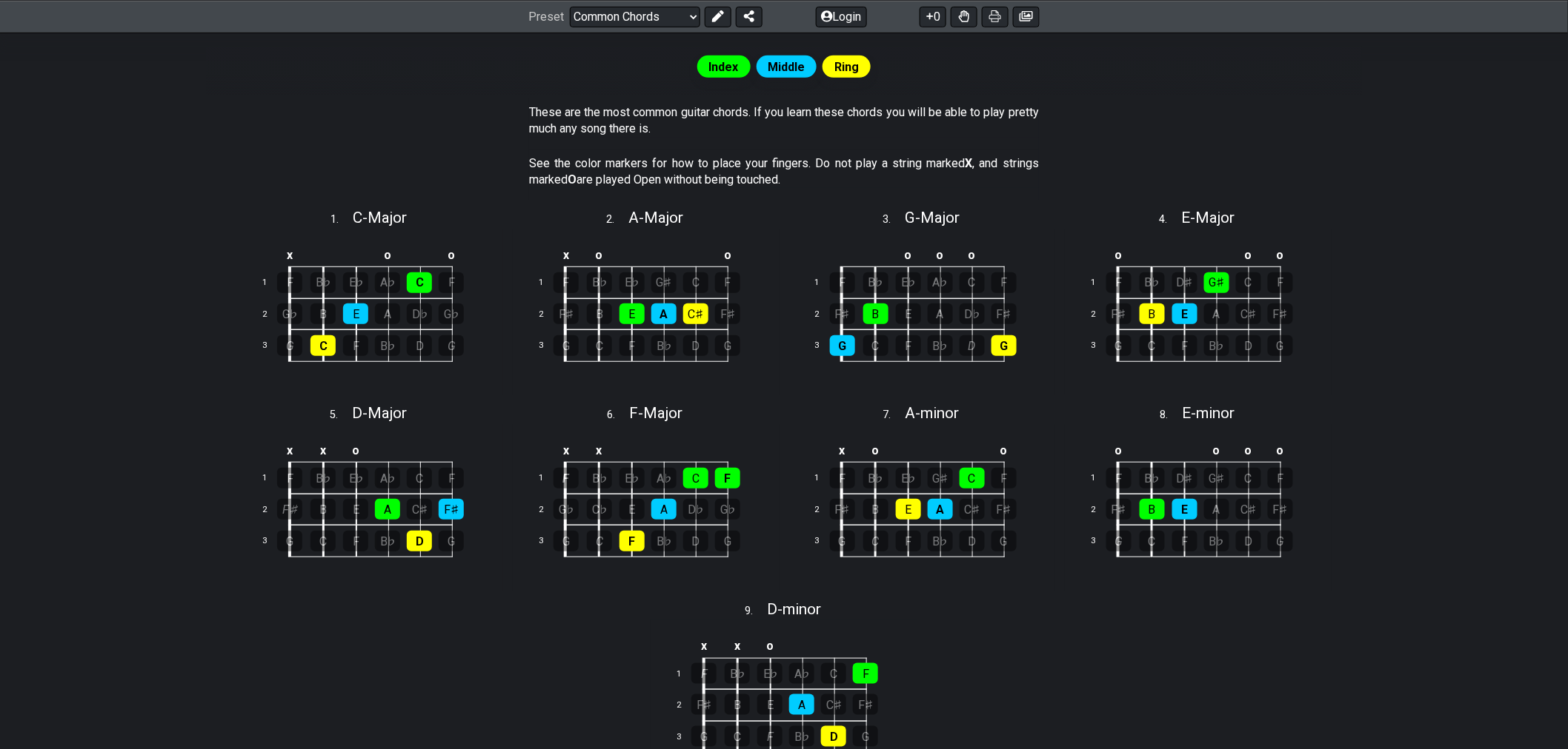
scroll to position [131, 0]
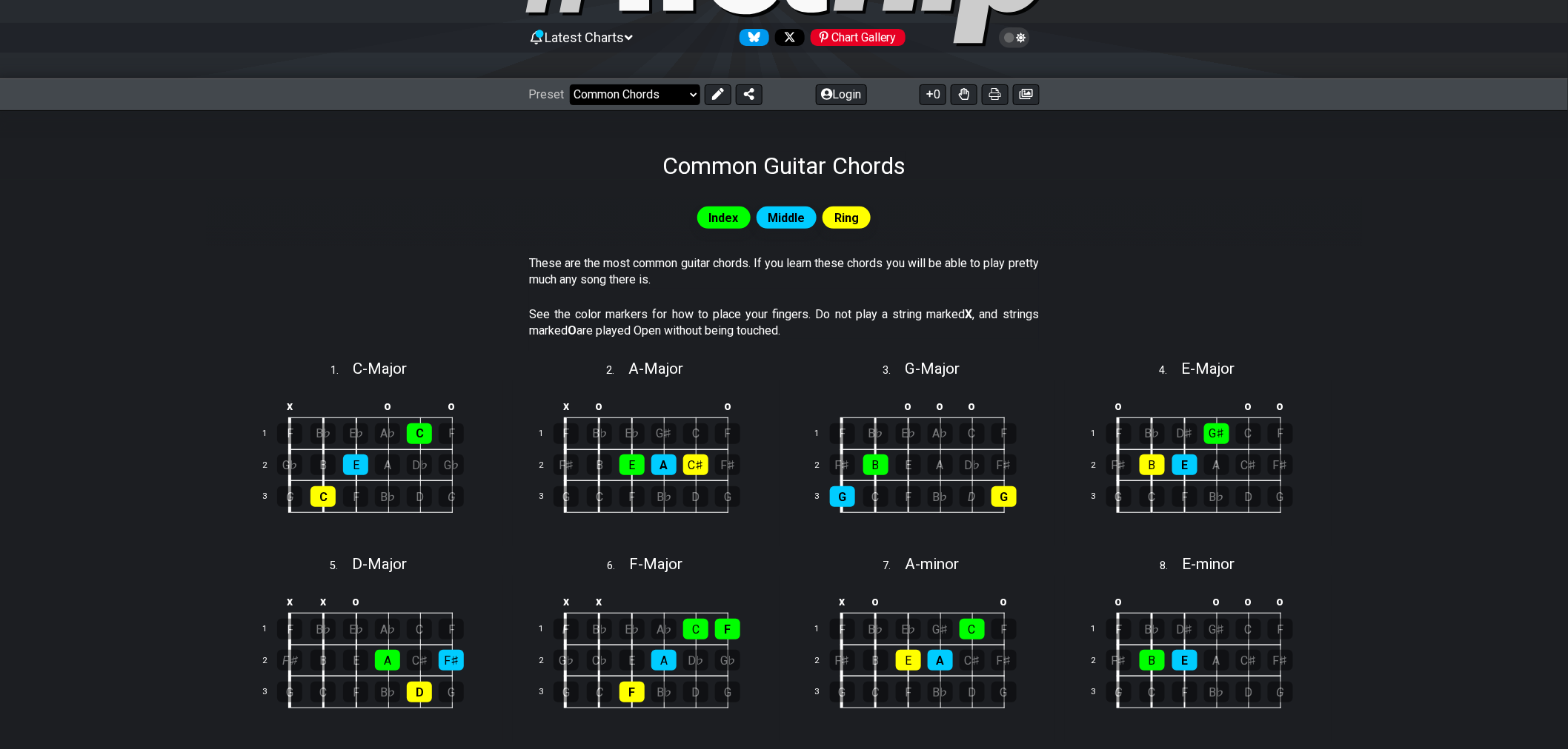
click at [673, 99] on select "Welcome to #fretflip! Initial Preset Custom Preset Minor Pentatonic Major Penta…" at bounding box center [634, 94] width 130 height 21
click at [570, 84] on select "Welcome to #fretflip! Initial Preset Custom Preset Minor Pentatonic Major Penta…" at bounding box center [634, 94] width 130 height 21
select select "/common-guitar-chords"
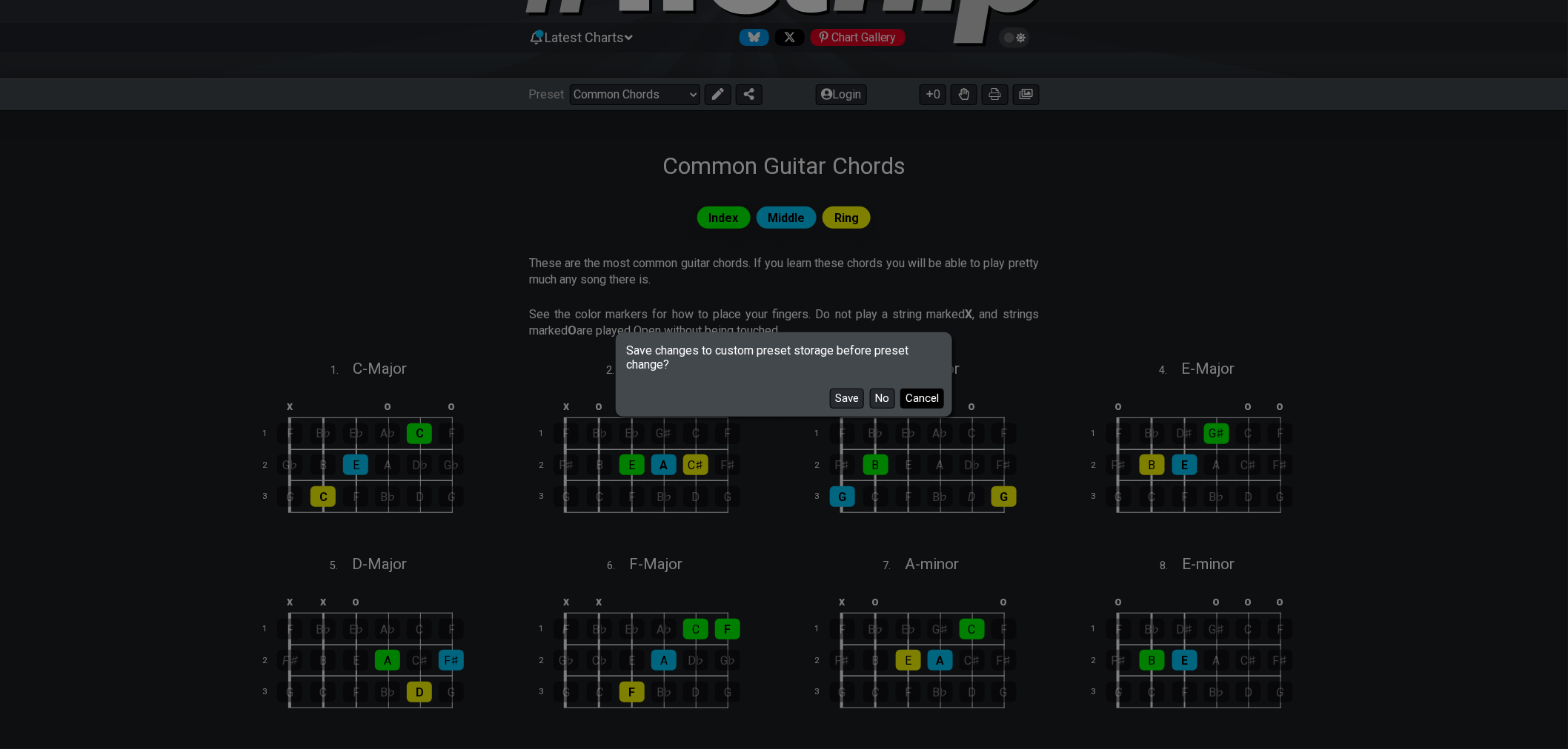
click at [921, 400] on button "Cancel" at bounding box center [922, 398] width 44 height 20
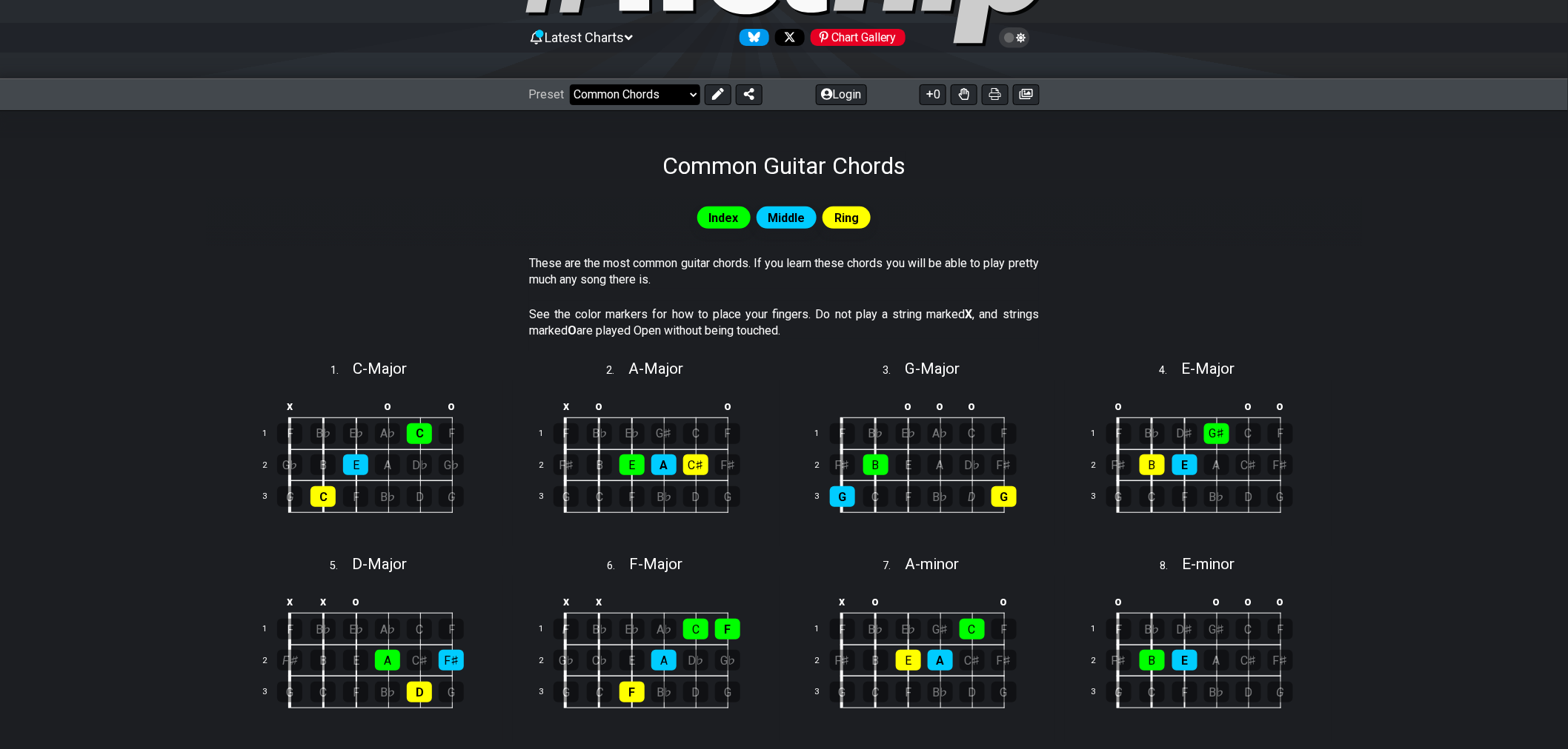
click at [677, 98] on select "Welcome to #fretflip! Initial Preset Custom Preset Minor Pentatonic Major Penta…" at bounding box center [634, 94] width 130 height 21
click at [632, 38] on icon at bounding box center [628, 37] width 8 height 6
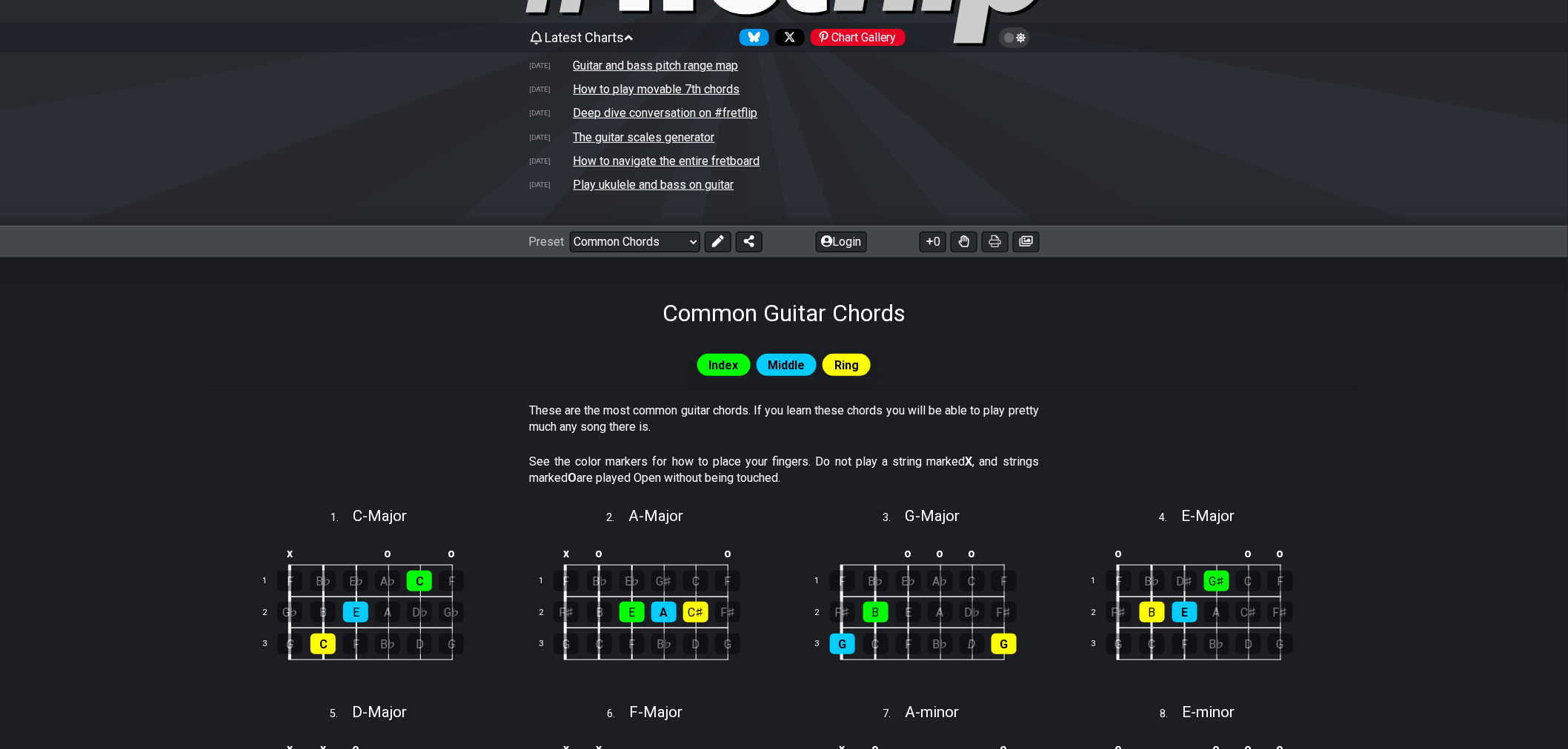
click at [632, 36] on icon at bounding box center [628, 37] width 8 height 6
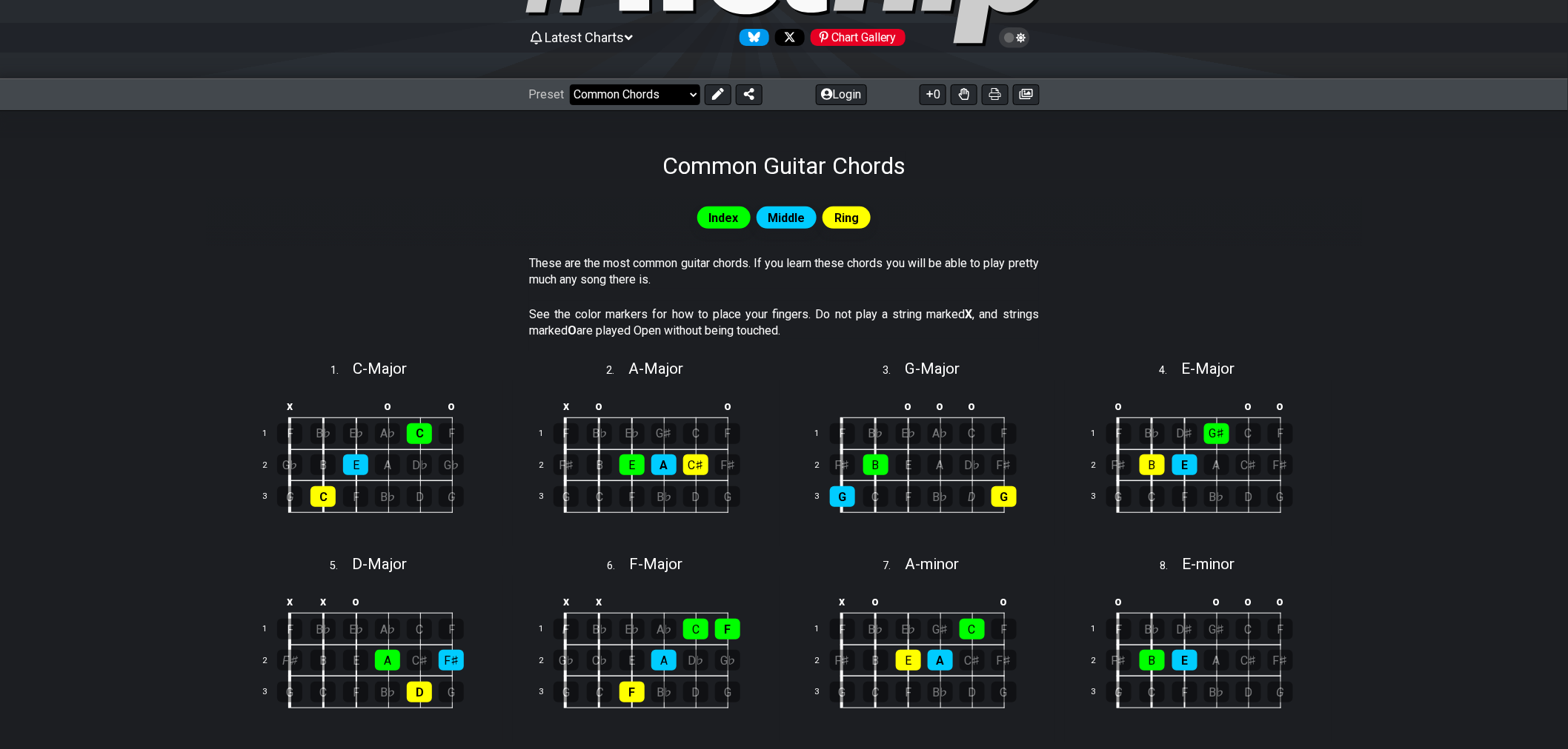
click at [678, 92] on select "Welcome to #fretflip! Initial Preset Custom Preset Minor Pentatonic Major Penta…" at bounding box center [634, 94] width 130 height 21
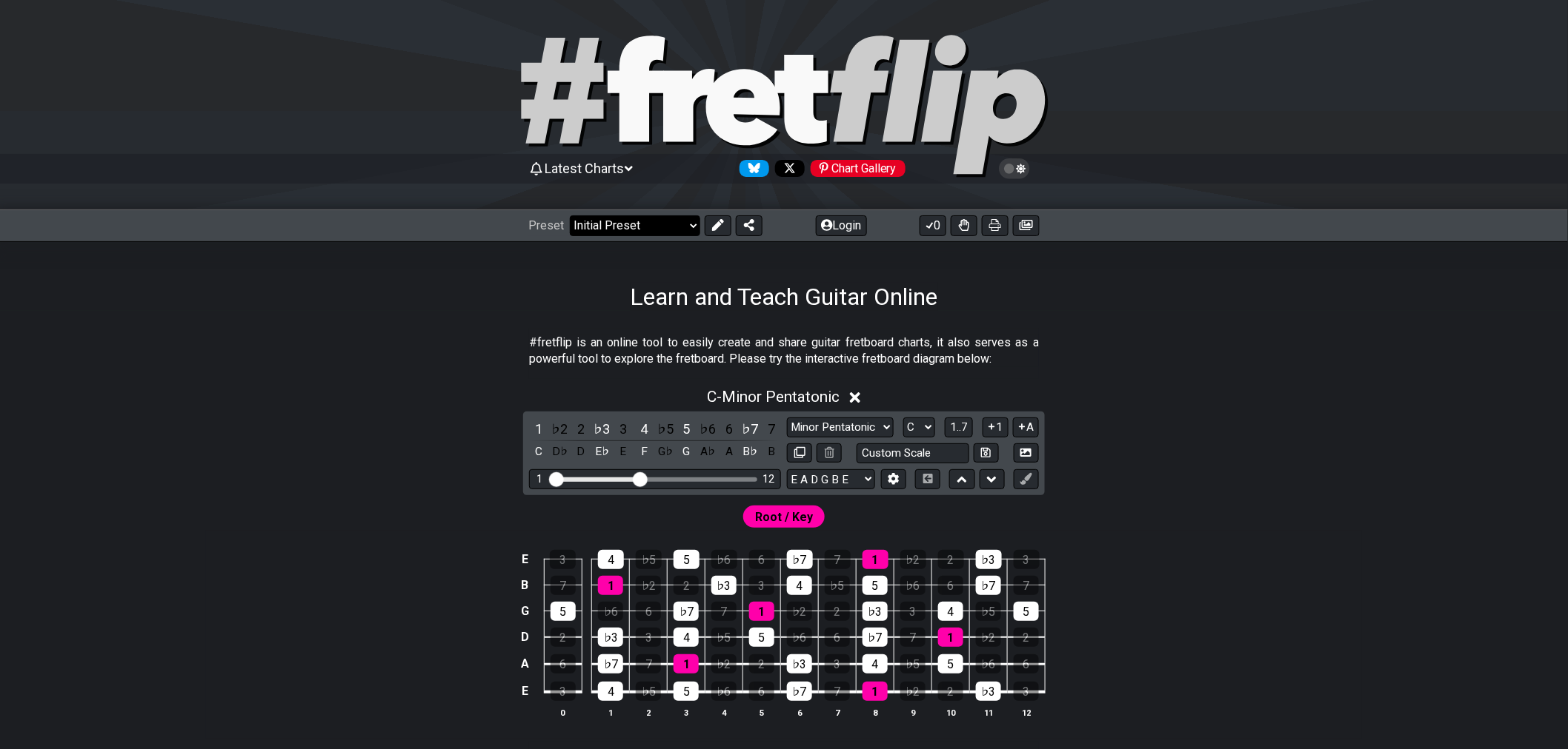
click at [690, 226] on select "Welcome to #fretflip! Initial Preset Custom Preset Minor Pentatonic Major Penta…" at bounding box center [634, 225] width 130 height 21
click at [570, 215] on select "Welcome to #fretflip! Initial Preset Custom Preset Minor Pentatonic Major Penta…" at bounding box center [634, 225] width 130 height 21
select select "/common-guitar-chords"
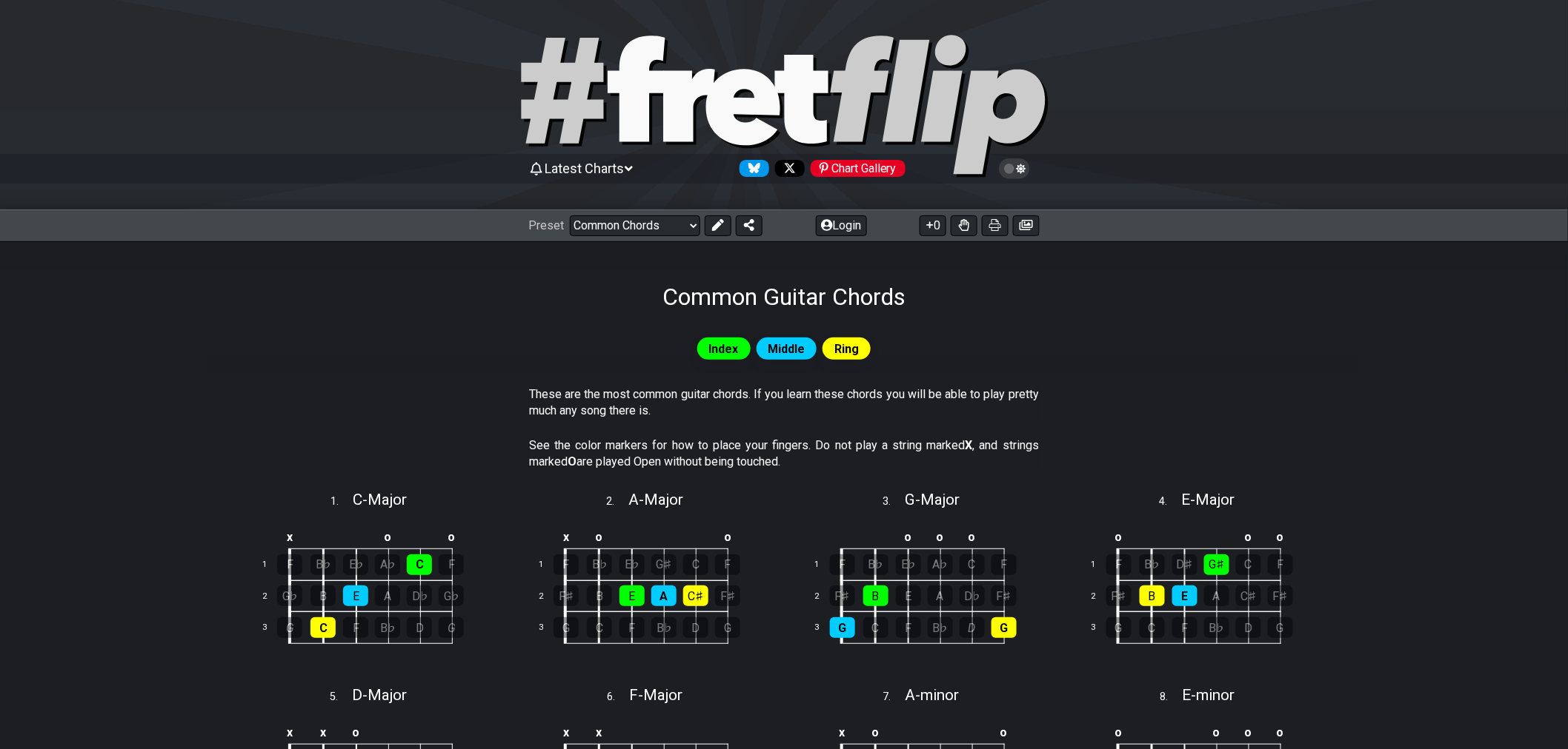
scroll to position [165, 0]
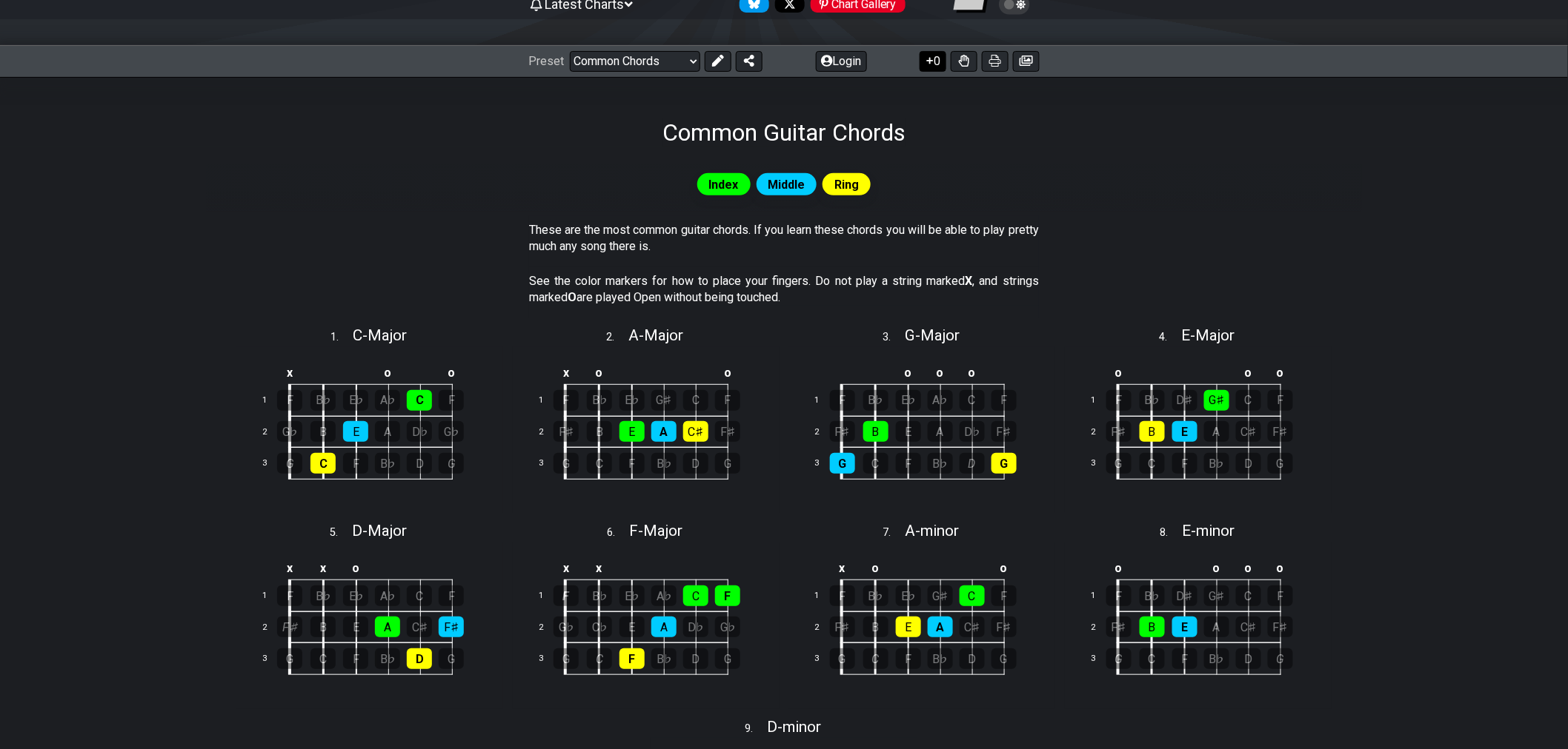
click at [934, 64] on icon at bounding box center [930, 61] width 15 height 12
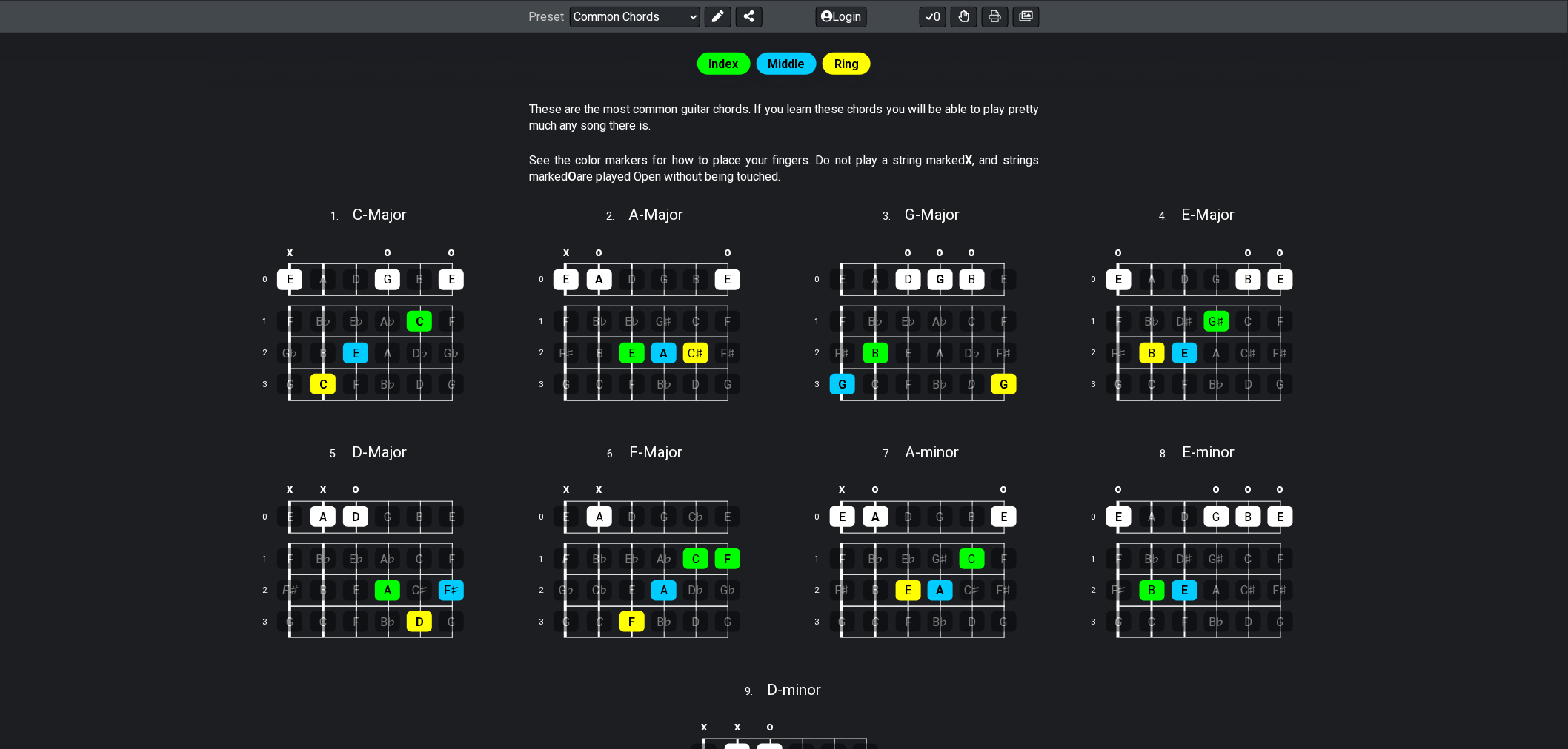
scroll to position [329, 0]
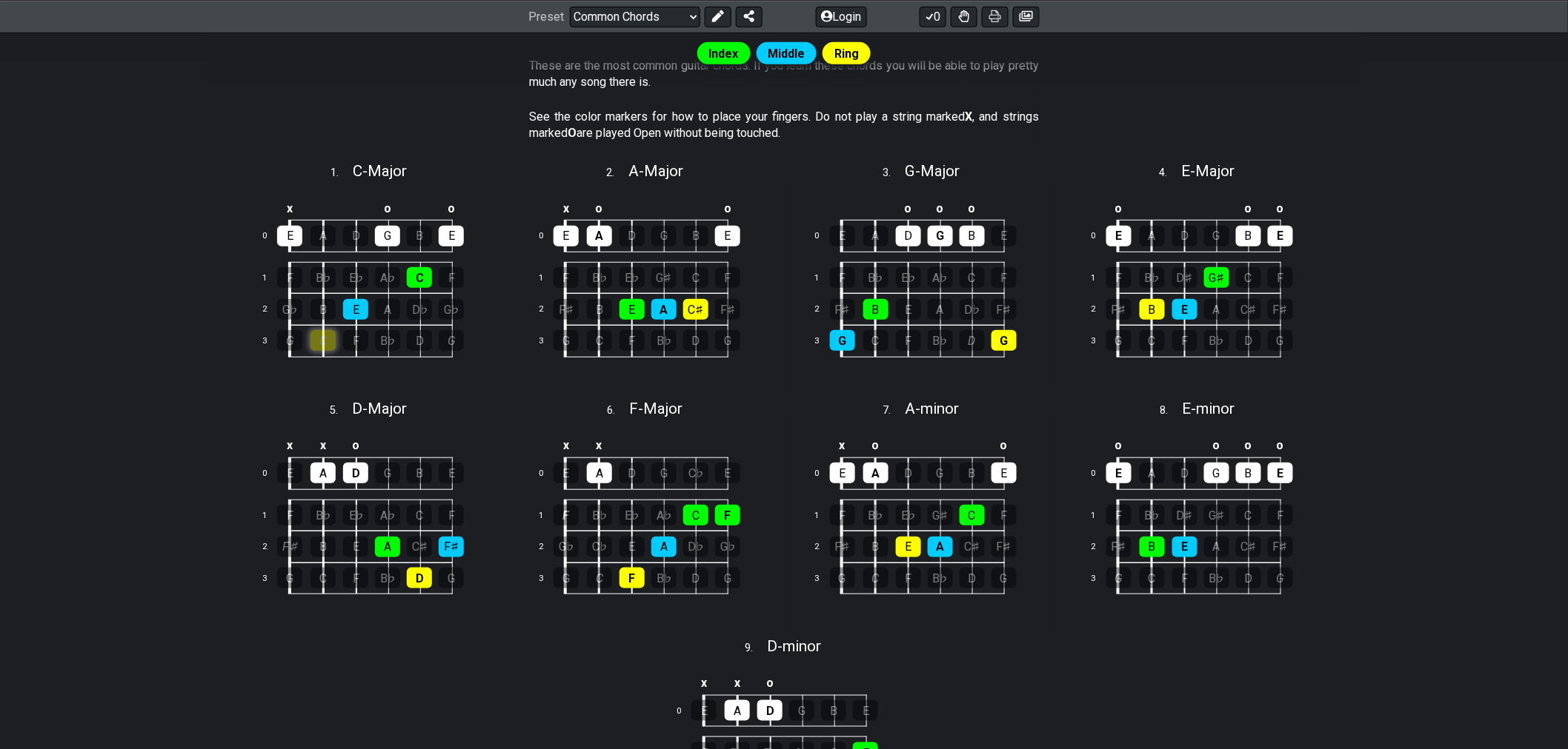
click at [326, 343] on div "C" at bounding box center [323, 340] width 25 height 21
click at [327, 350] on div "C" at bounding box center [323, 340] width 25 height 21
click at [322, 345] on div "C" at bounding box center [323, 340] width 25 height 21
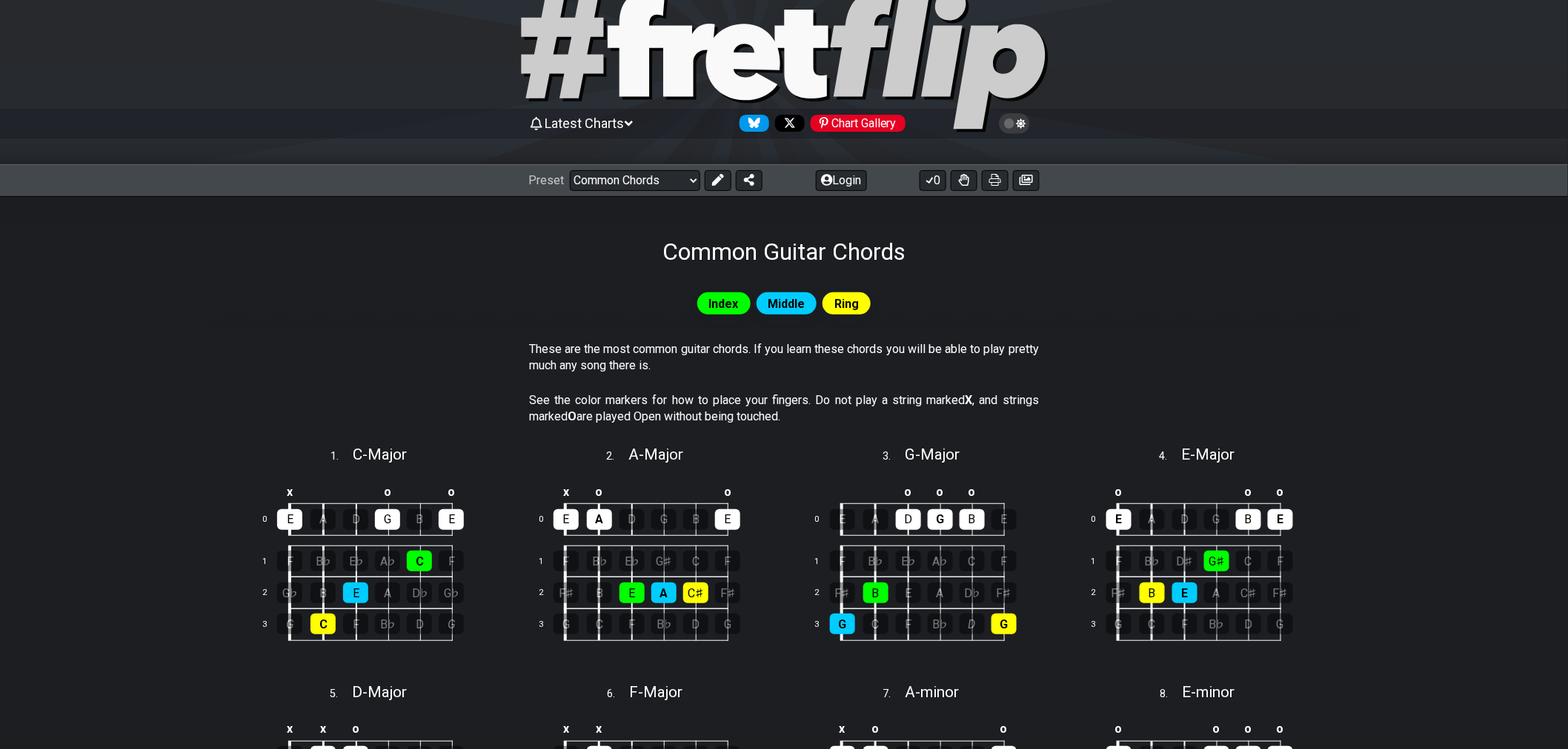
scroll to position [0, 0]
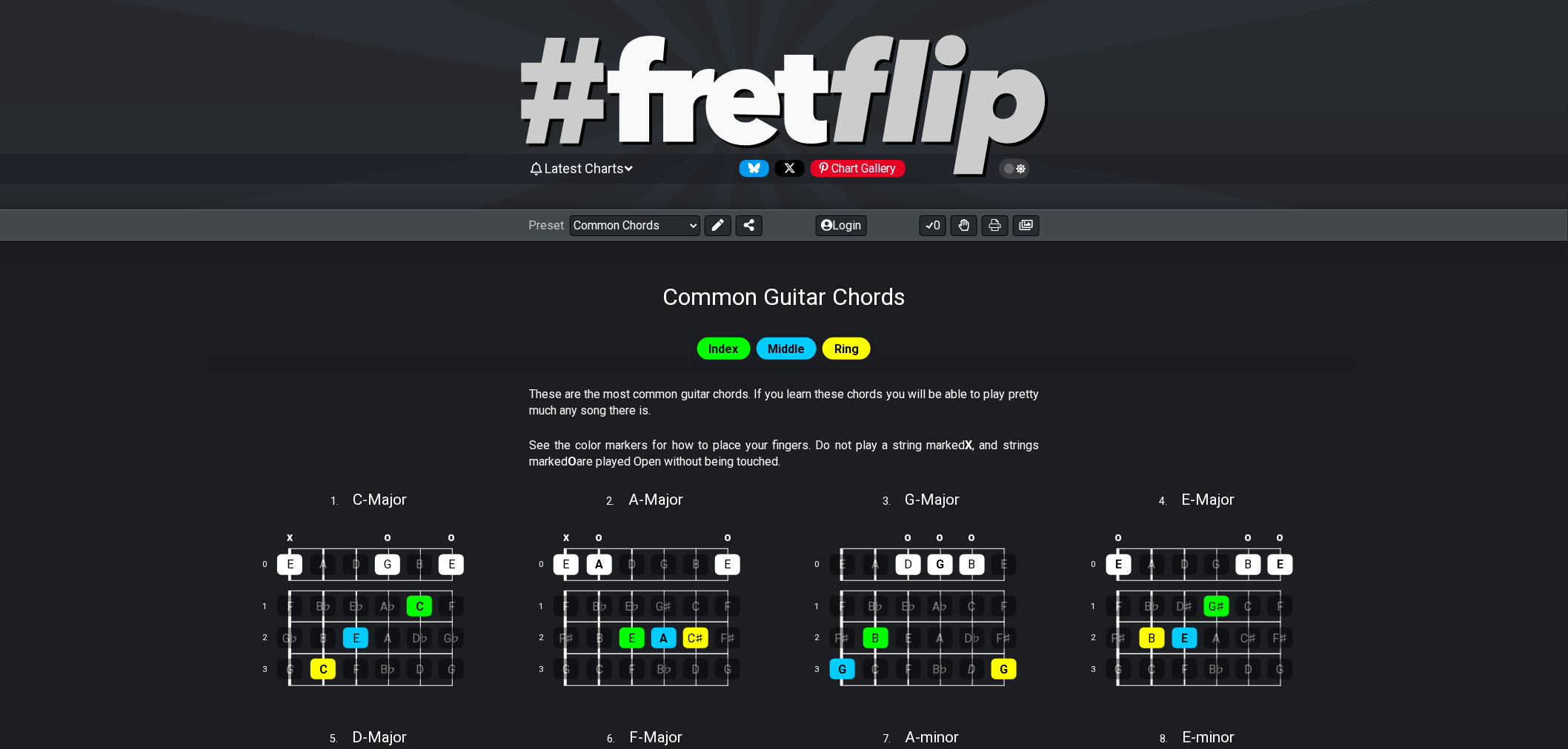
click at [1020, 170] on icon at bounding box center [1021, 168] width 9 height 10
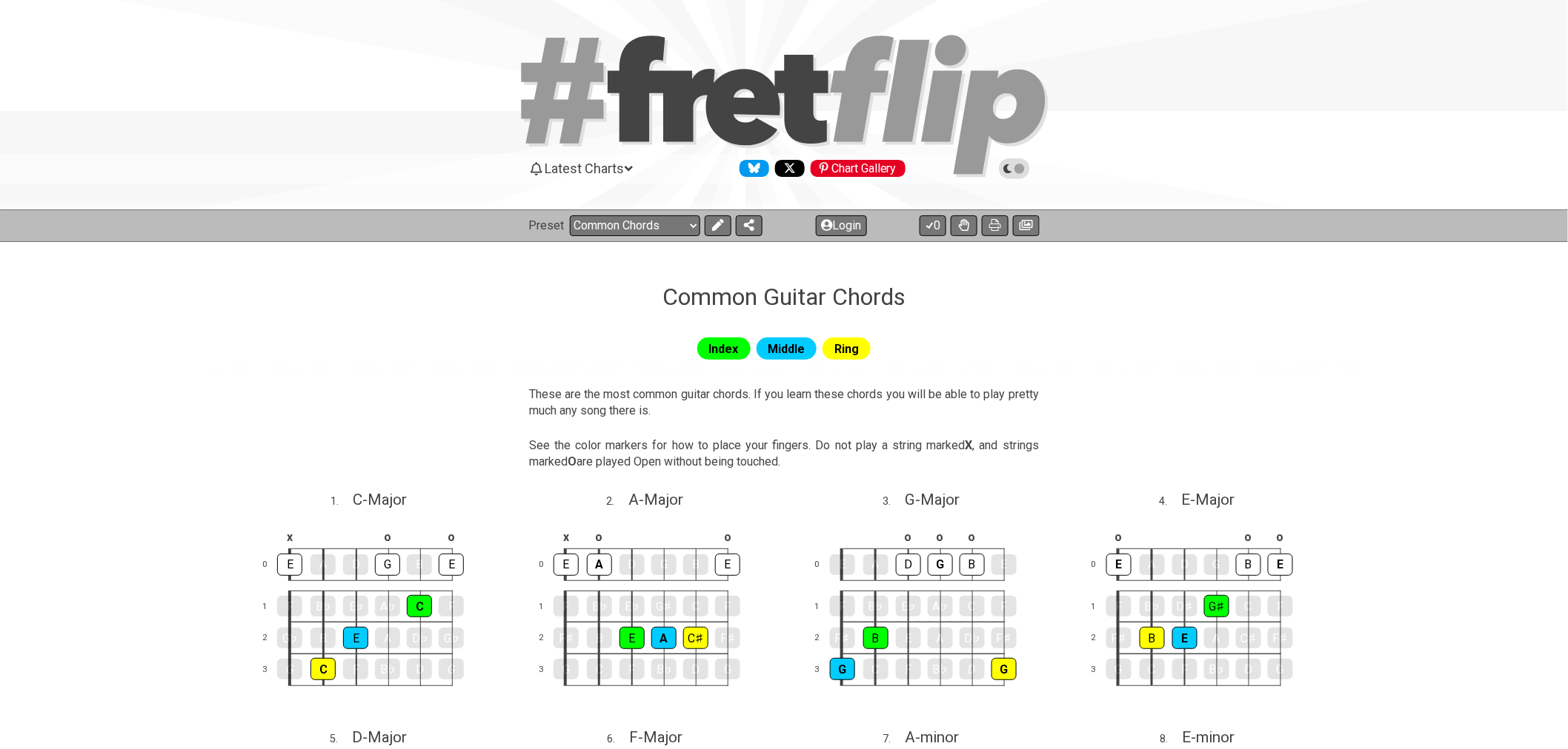
click at [1020, 170] on icon at bounding box center [1014, 168] width 13 height 13
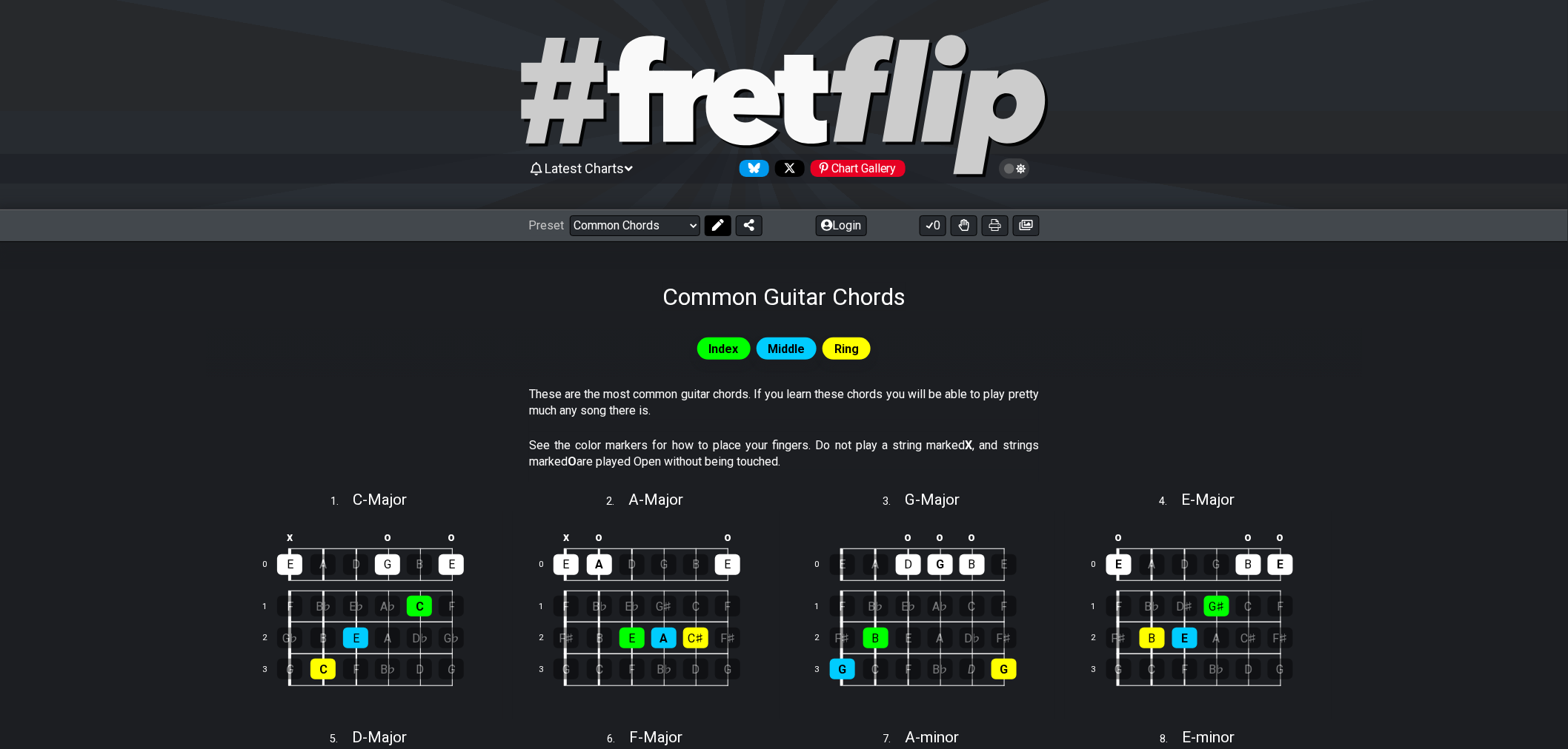
click at [718, 226] on icon at bounding box center [718, 224] width 12 height 12
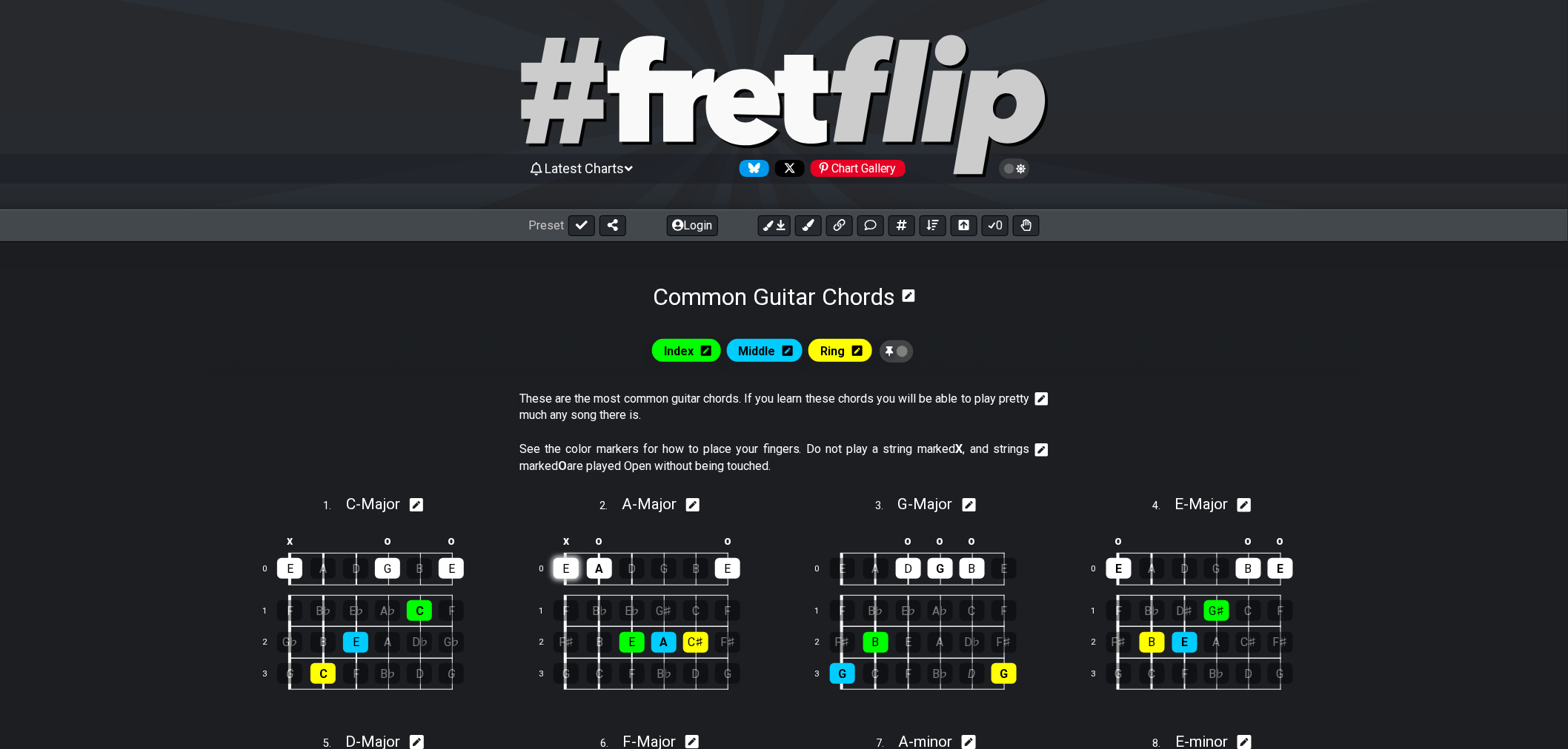
click at [568, 573] on div "E" at bounding box center [566, 569] width 25 height 21
click at [560, 574] on div "E" at bounding box center [566, 569] width 25 height 21
click at [559, 575] on div "E" at bounding box center [566, 569] width 25 height 21
click at [581, 231] on icon at bounding box center [581, 224] width 12 height 12
select select "/common-guitar-chords"
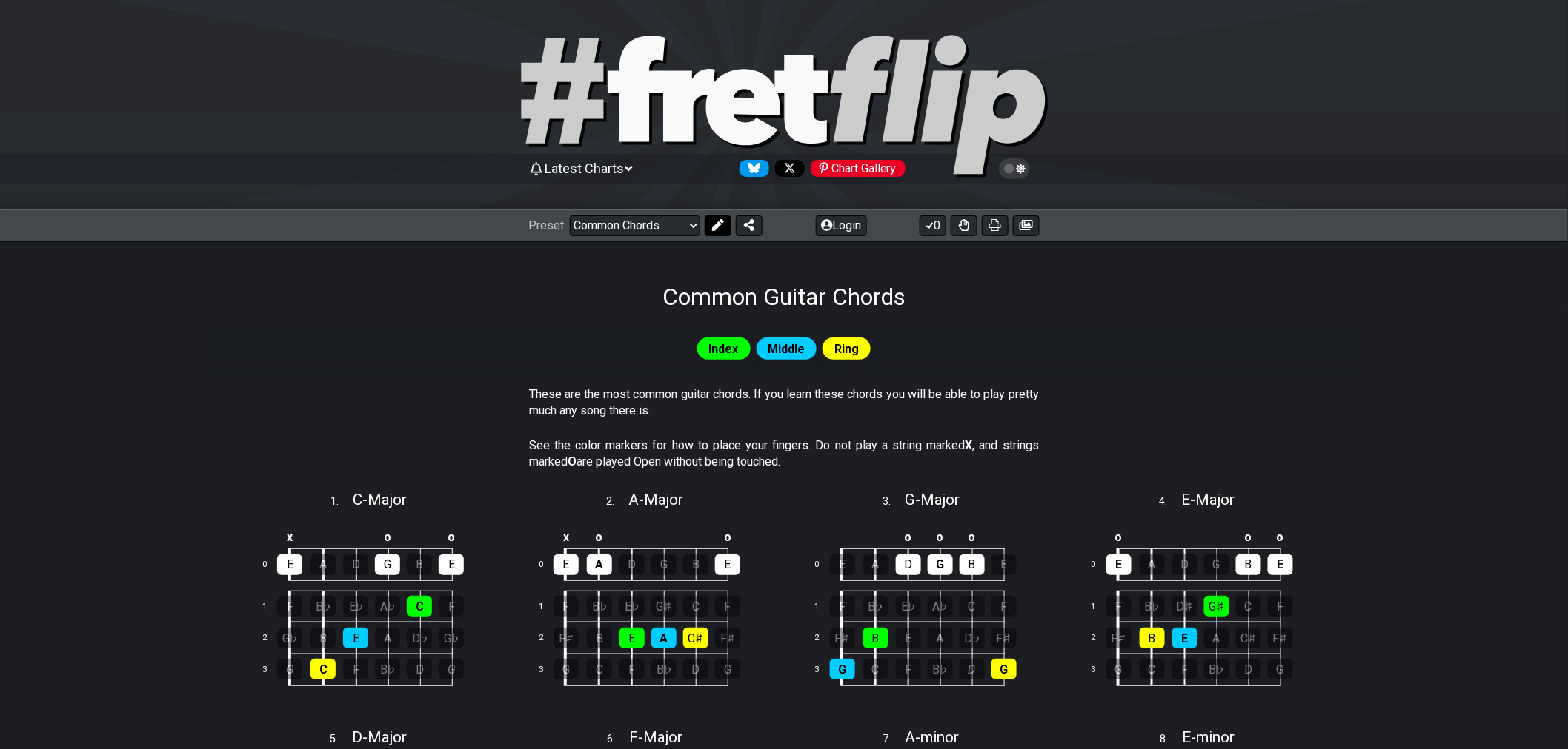
click at [717, 233] on button at bounding box center [718, 225] width 27 height 21
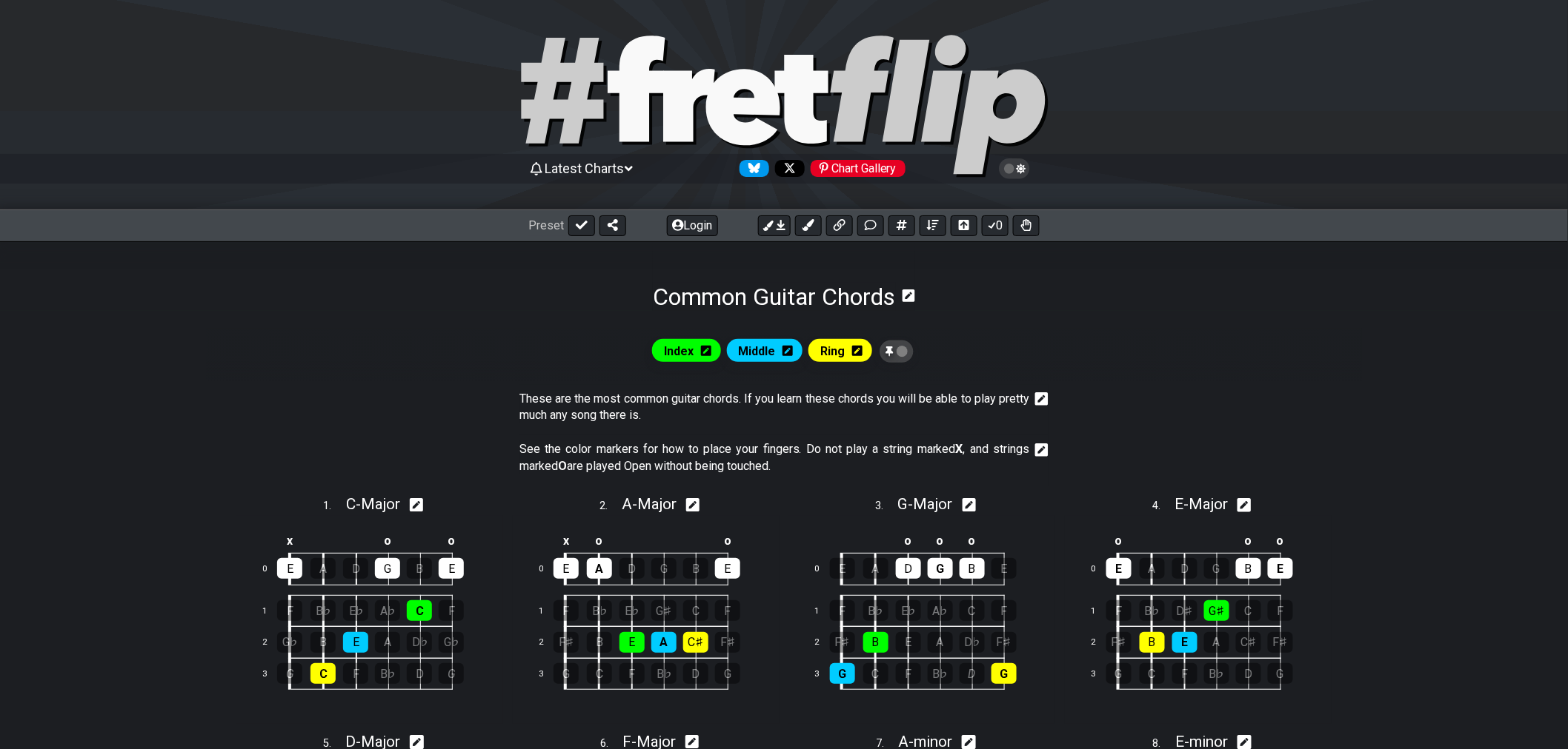
click at [856, 353] on icon at bounding box center [857, 351] width 10 height 10
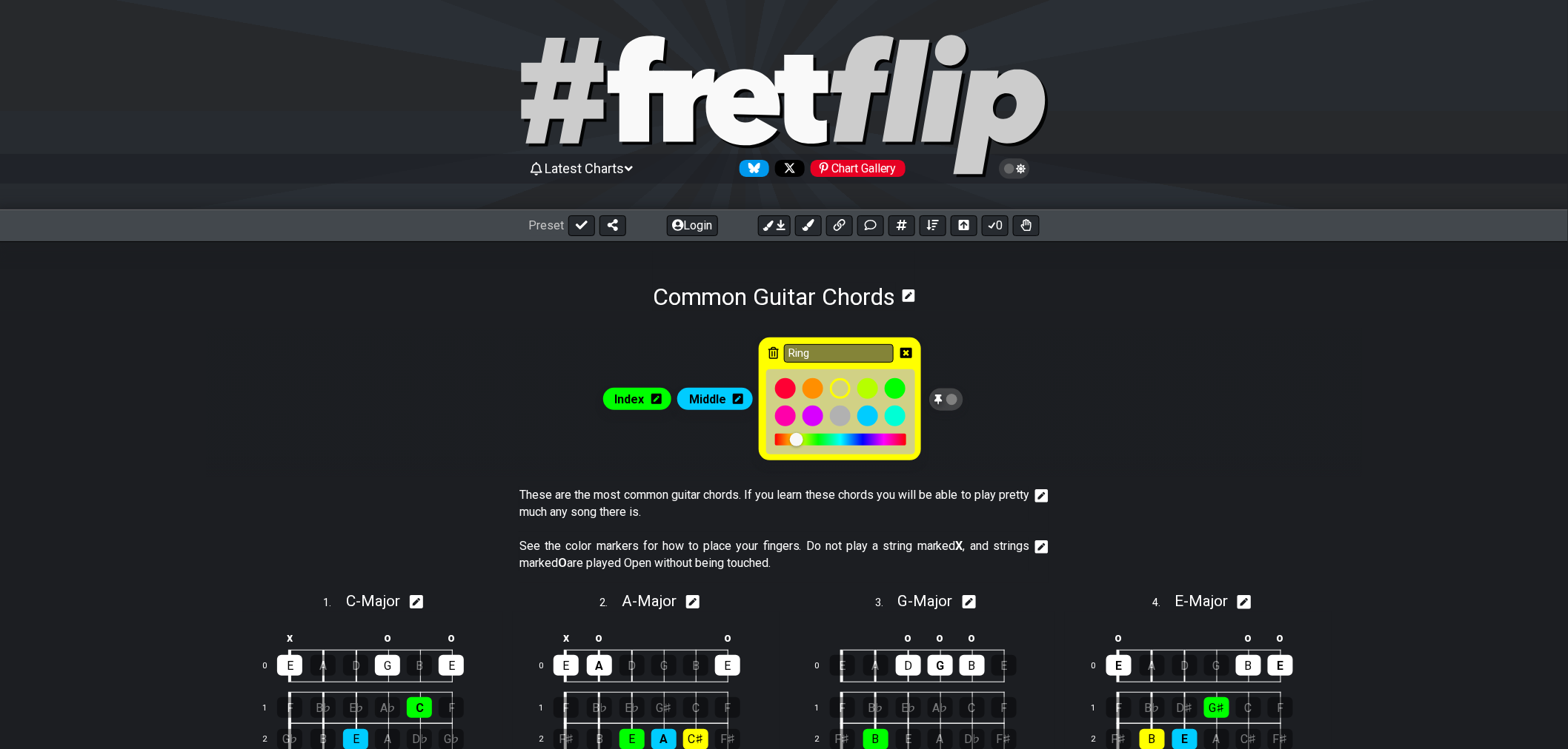
click at [905, 353] on icon at bounding box center [906, 353] width 12 height 12
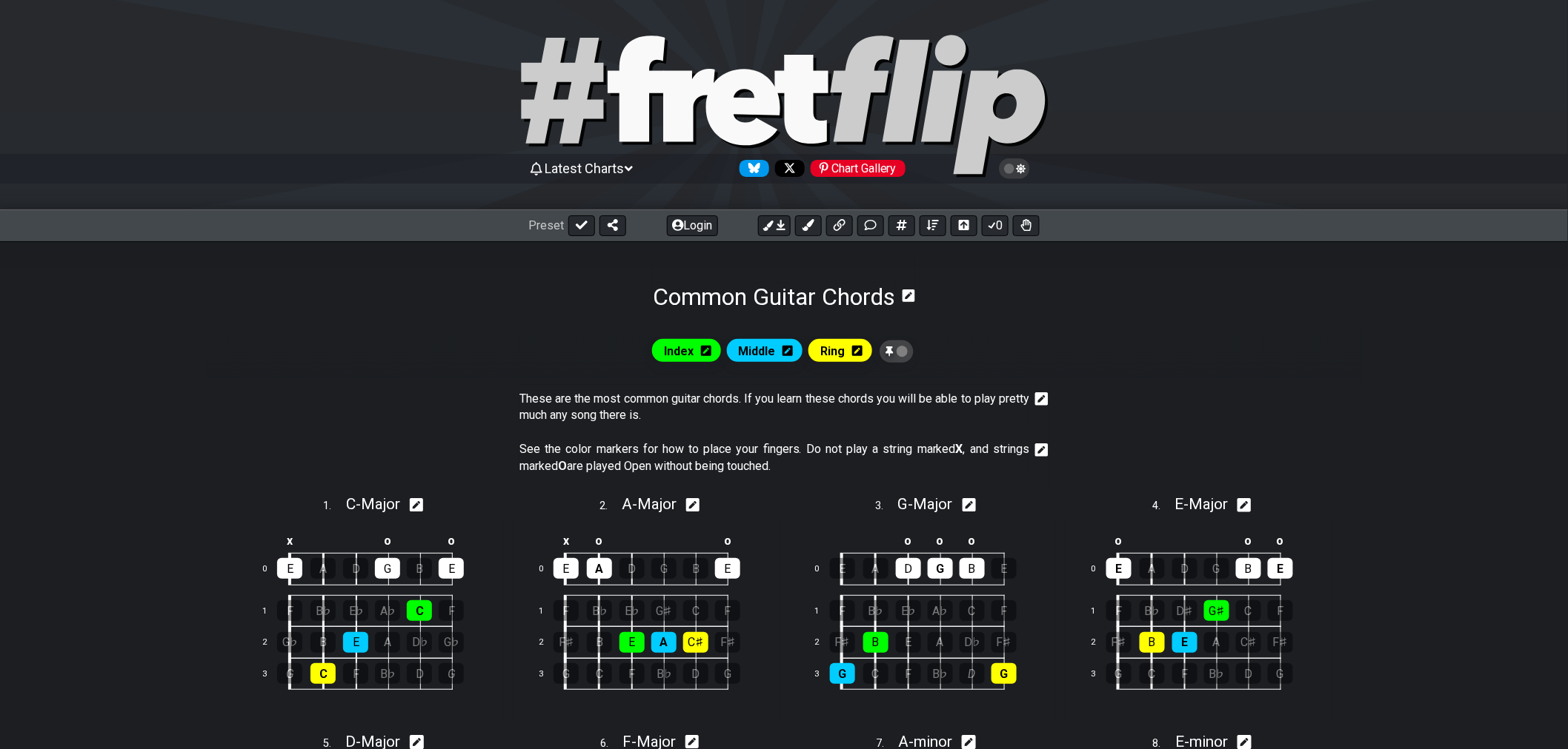
click at [706, 353] on icon at bounding box center [705, 351] width 10 height 10
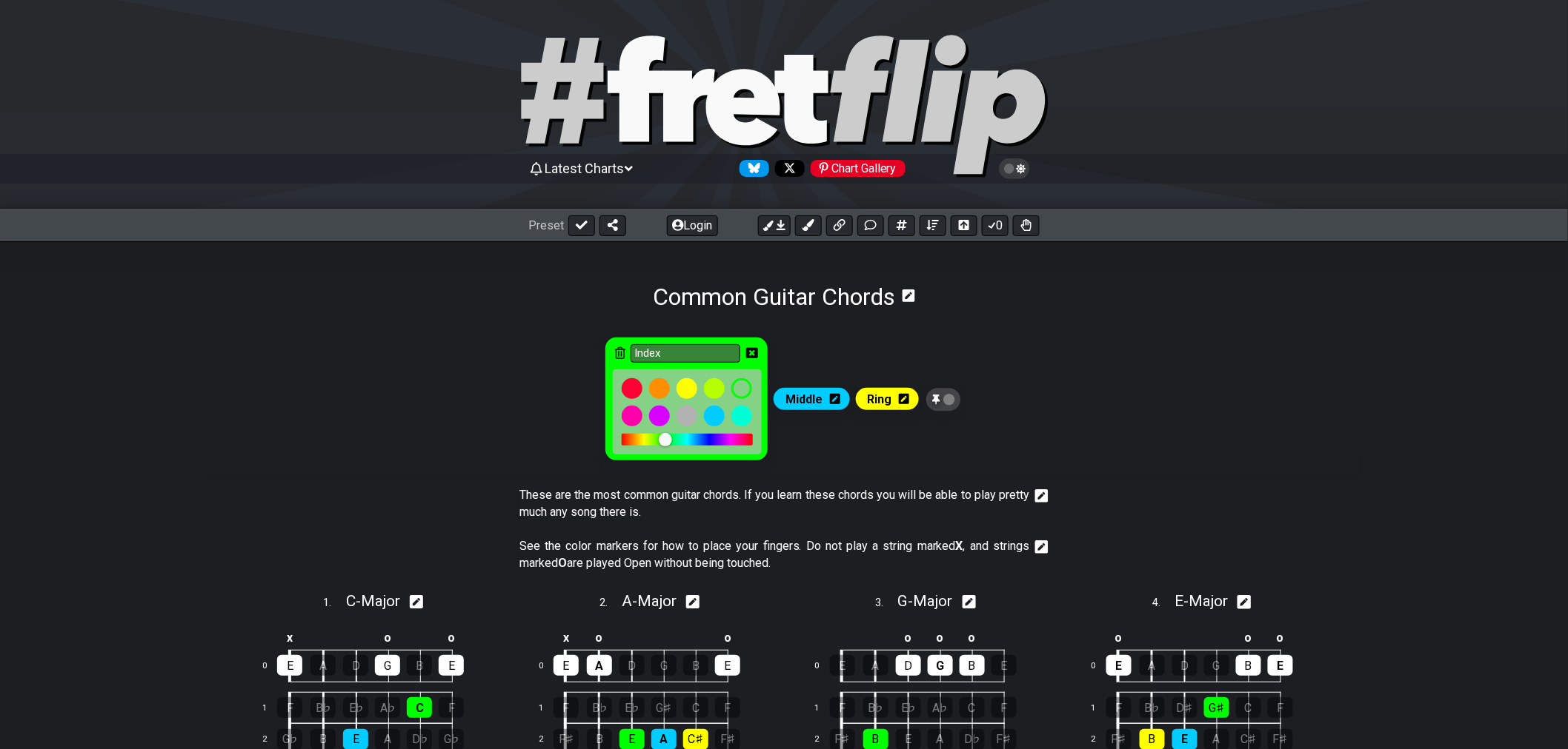
click at [754, 354] on icon at bounding box center [751, 353] width 12 height 12
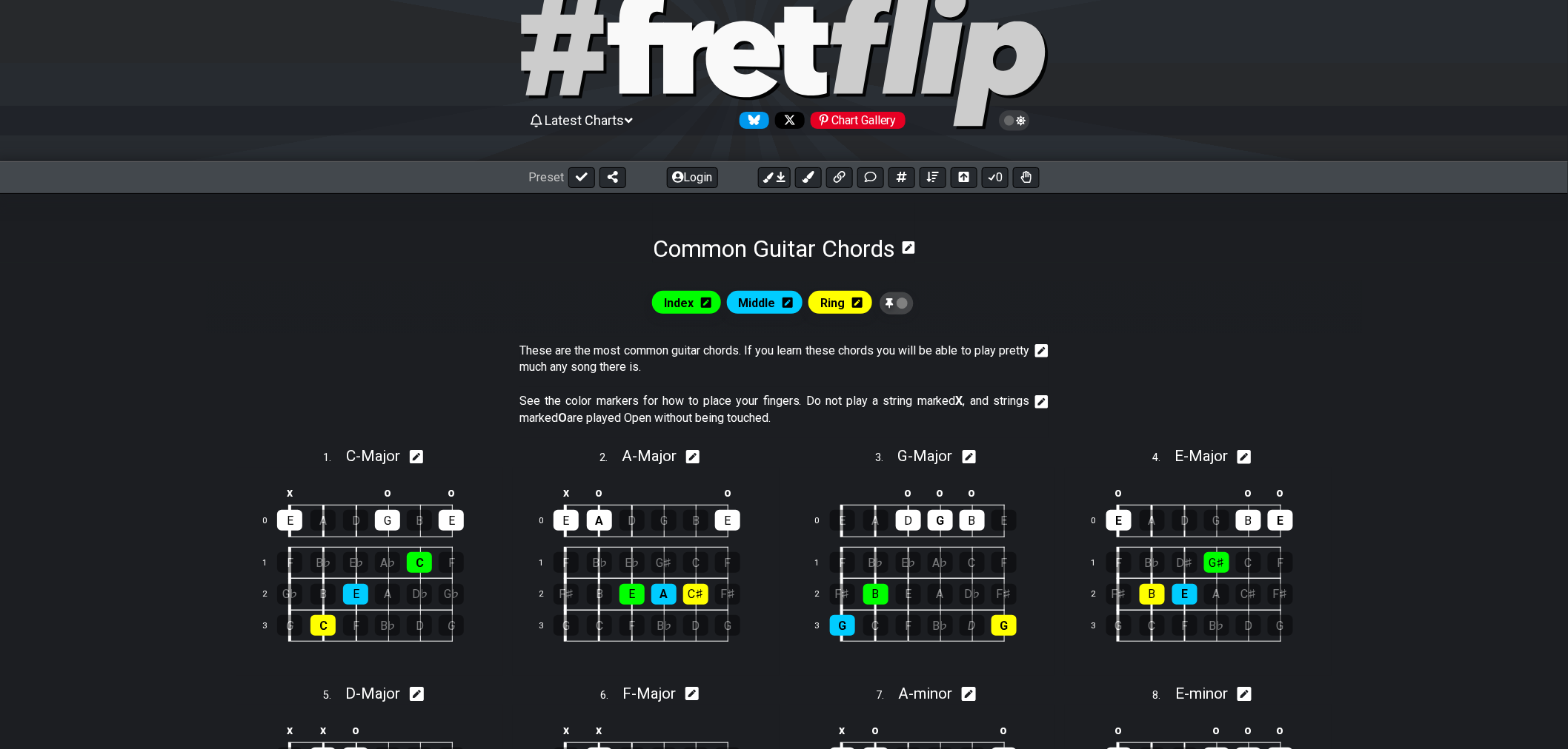
scroll to position [165, 0]
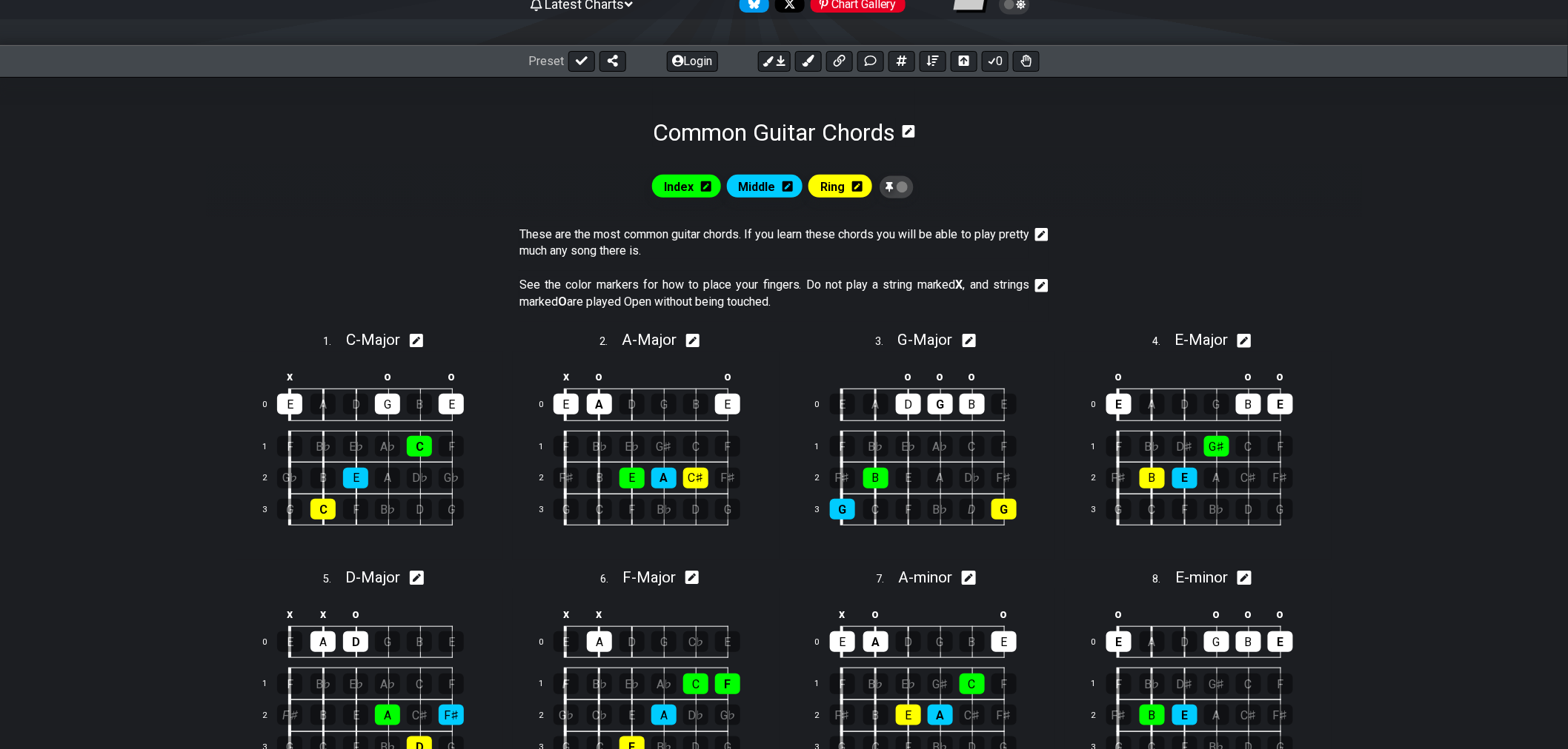
click at [420, 343] on icon at bounding box center [416, 340] width 14 height 14
select select "C"
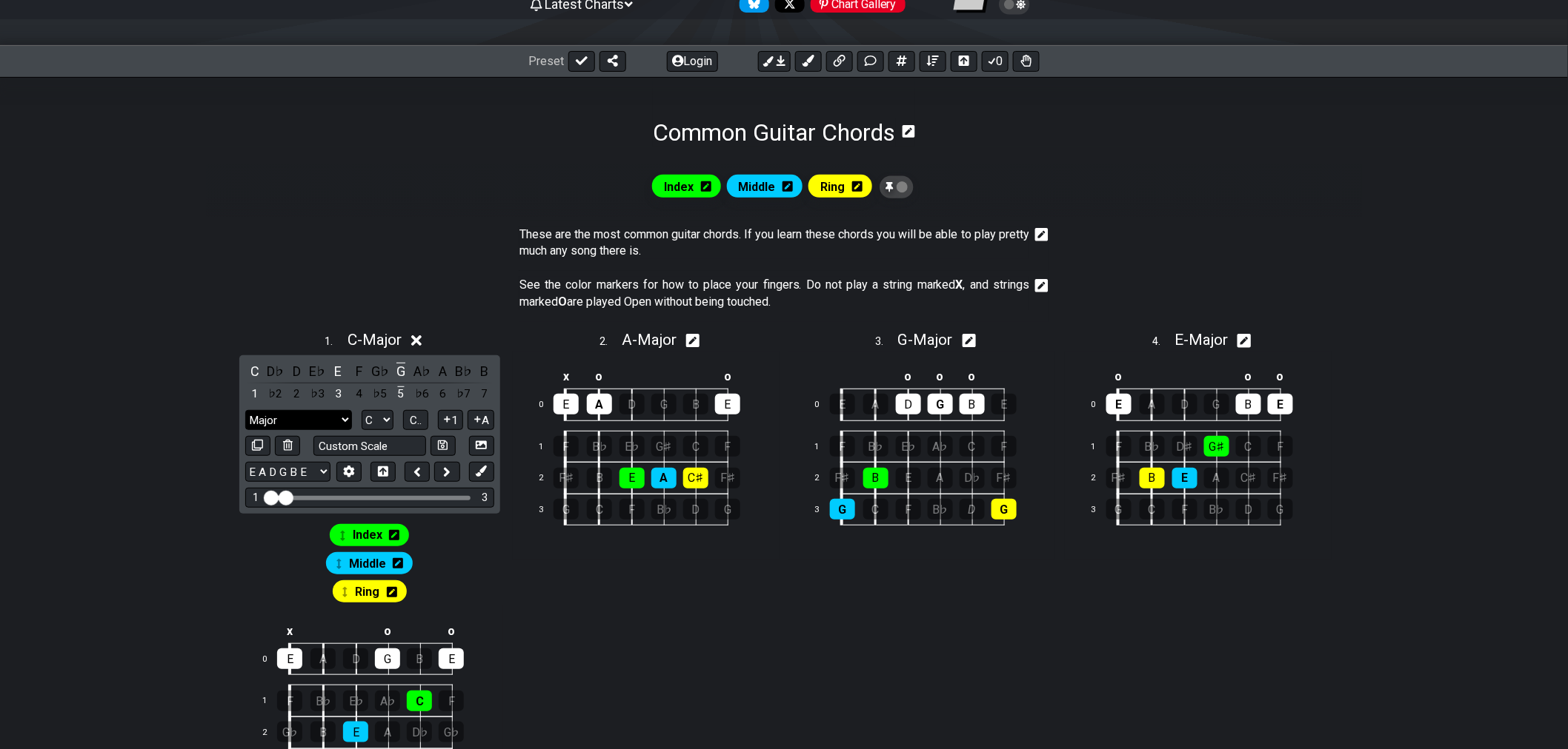
click at [339, 424] on select "Major Major Minor Pentatonic Major Pentatonic Minor Blues Major Blues Major / I…" at bounding box center [298, 420] width 107 height 20
click at [371, 424] on select "A♭ A A♯ B♭ B C C♯ D♭ D D♯ E♭ E F F♯ G♭ G G♯" at bounding box center [377, 420] width 32 height 20
click at [383, 420] on select "A♭ A A♯ B♭ B C C♯ D♭ D D♯ E♭ E F F♯ G♭ G G♯" at bounding box center [377, 420] width 32 height 20
click at [411, 425] on span "C.." at bounding box center [415, 421] width 12 height 13
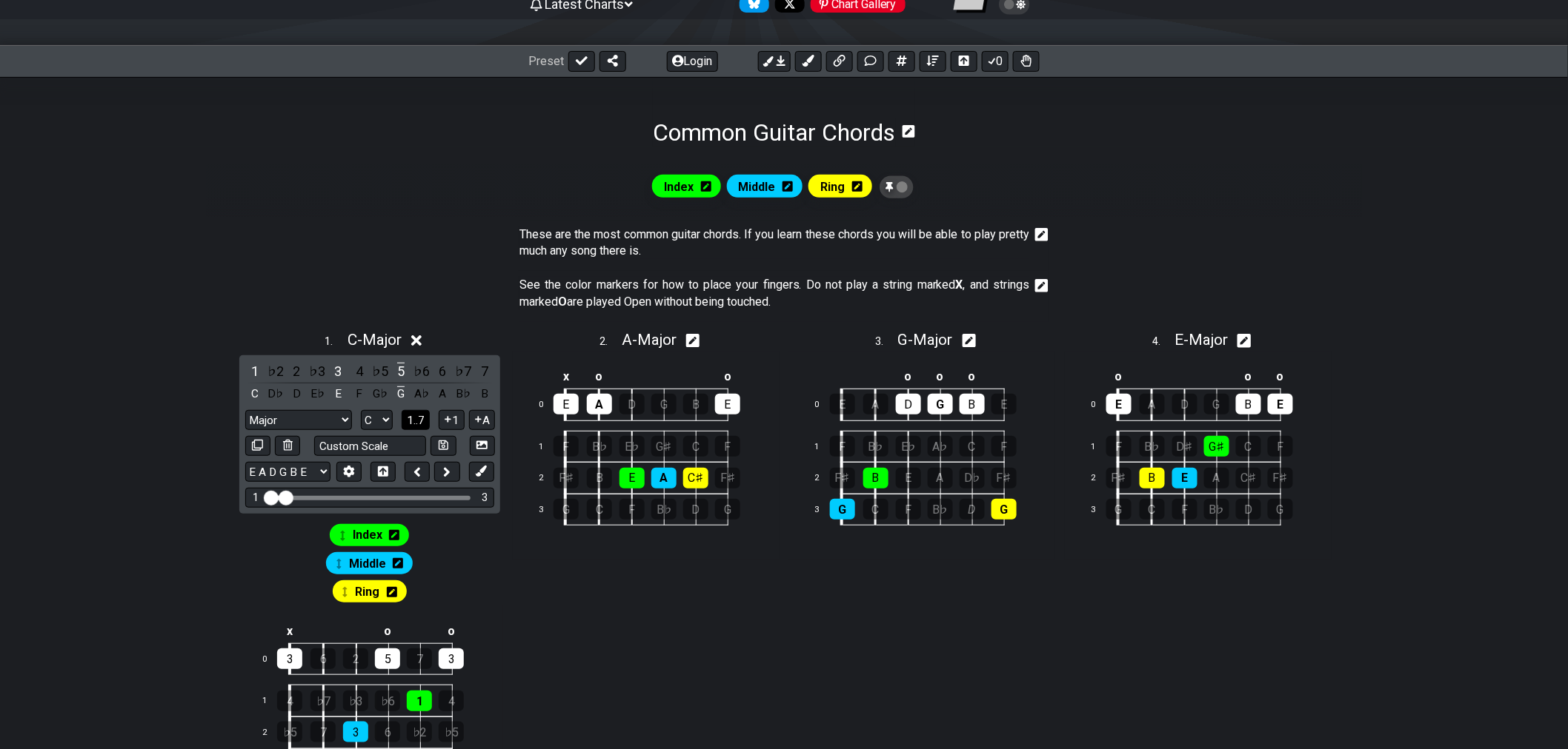
click at [411, 424] on span "1..7" at bounding box center [415, 421] width 18 height 13
click at [413, 425] on span "..." at bounding box center [415, 421] width 7 height 13
click at [411, 418] on span "C.." at bounding box center [415, 421] width 12 height 13
click at [411, 418] on span "1..7" at bounding box center [415, 421] width 18 height 13
click at [413, 418] on span "..." at bounding box center [415, 421] width 7 height 13
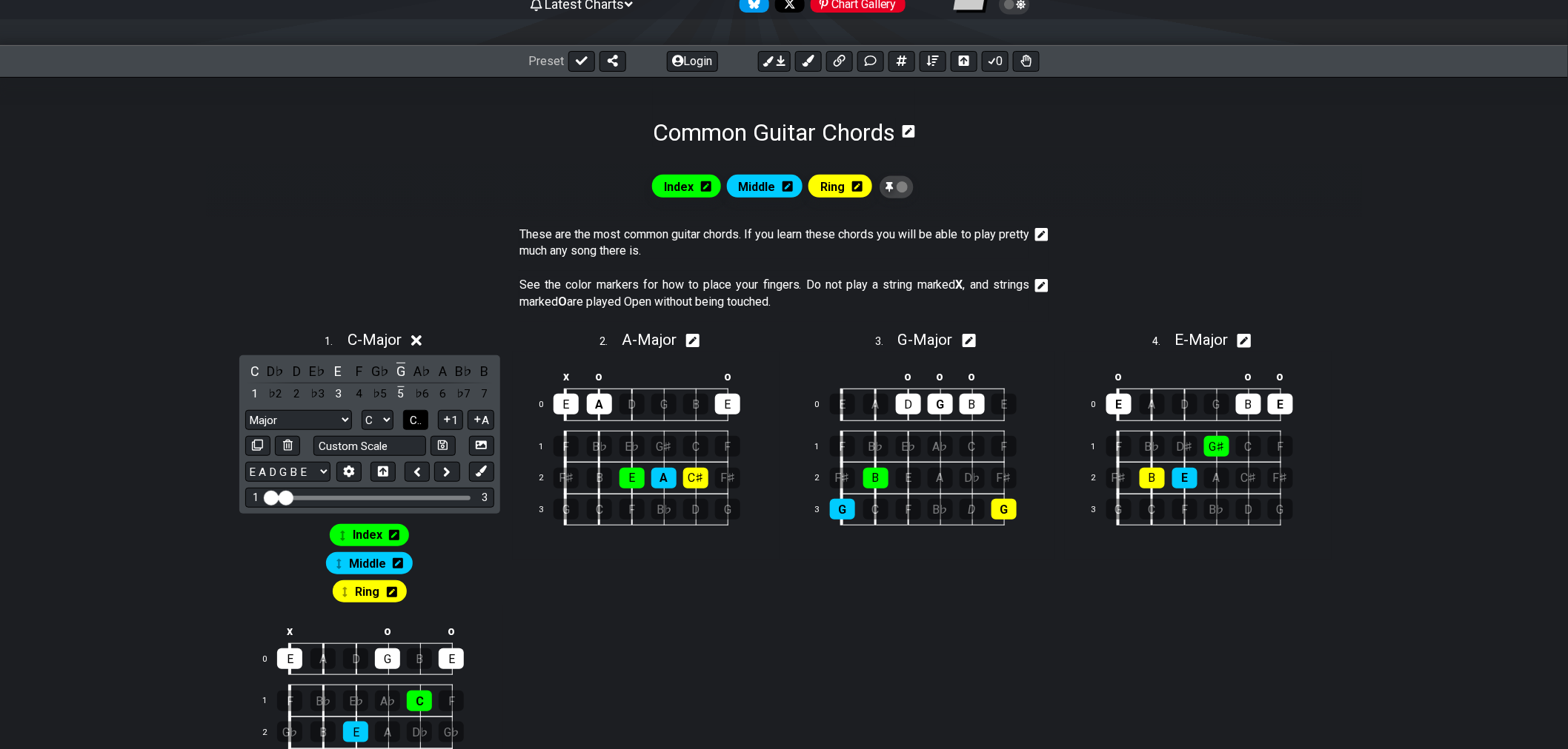
click at [411, 418] on span "C.." at bounding box center [415, 421] width 12 height 13
click at [411, 418] on span "1..7" at bounding box center [415, 421] width 18 height 13
click at [413, 418] on span "..." at bounding box center [415, 421] width 7 height 13
click at [478, 423] on icon at bounding box center [477, 420] width 14 height 11
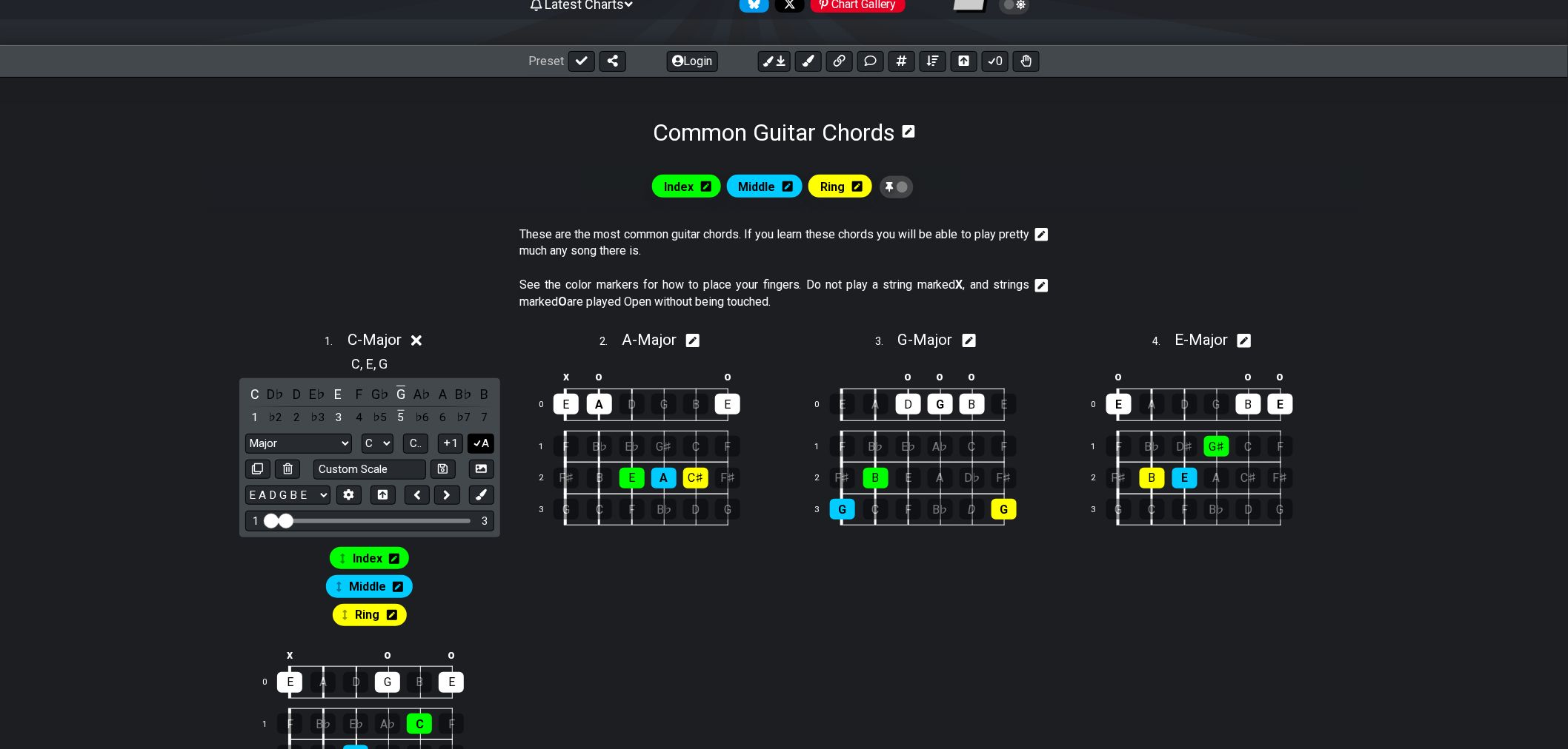
click at [482, 450] on button "A" at bounding box center [481, 443] width 26 height 20
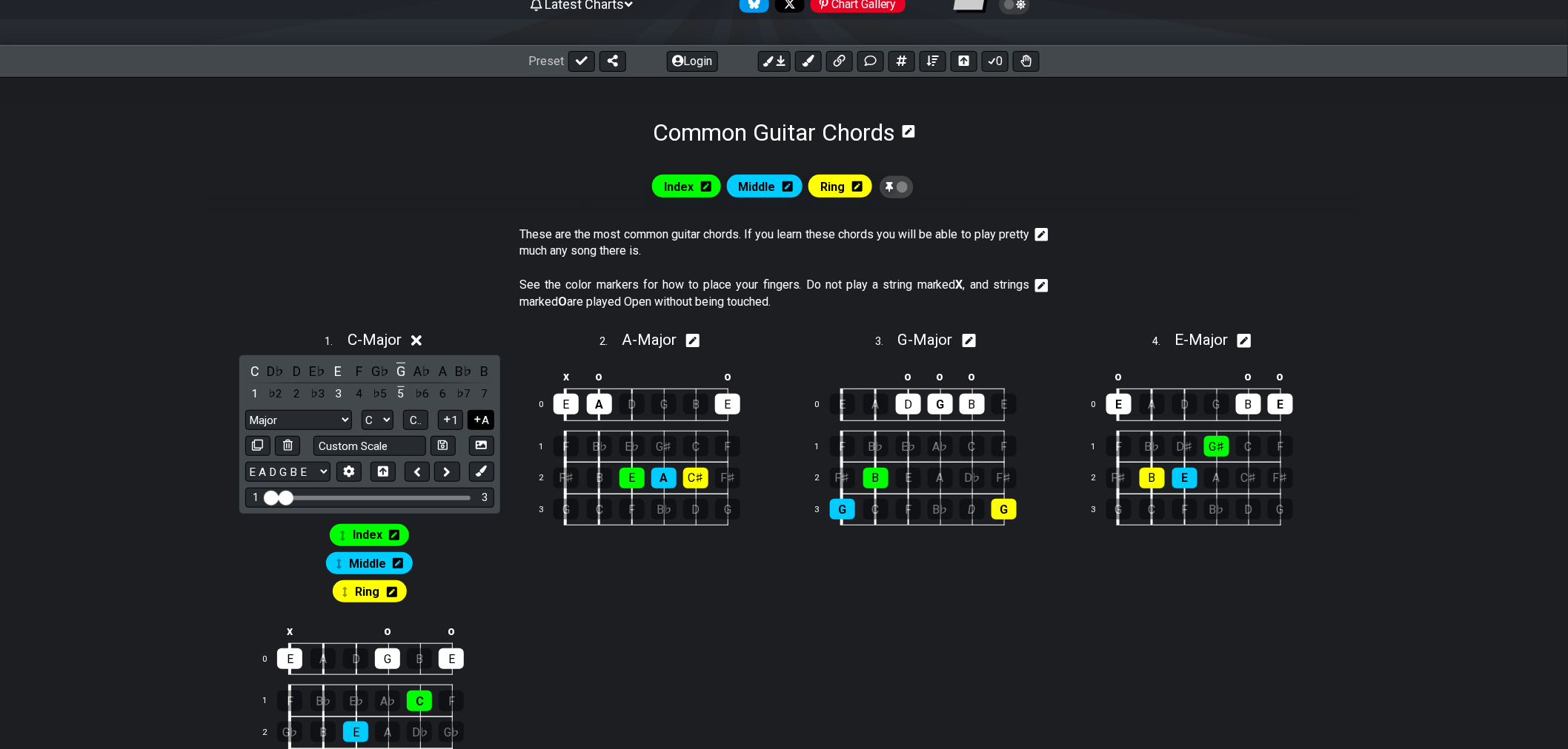
click at [479, 427] on button "A" at bounding box center [481, 420] width 26 height 20
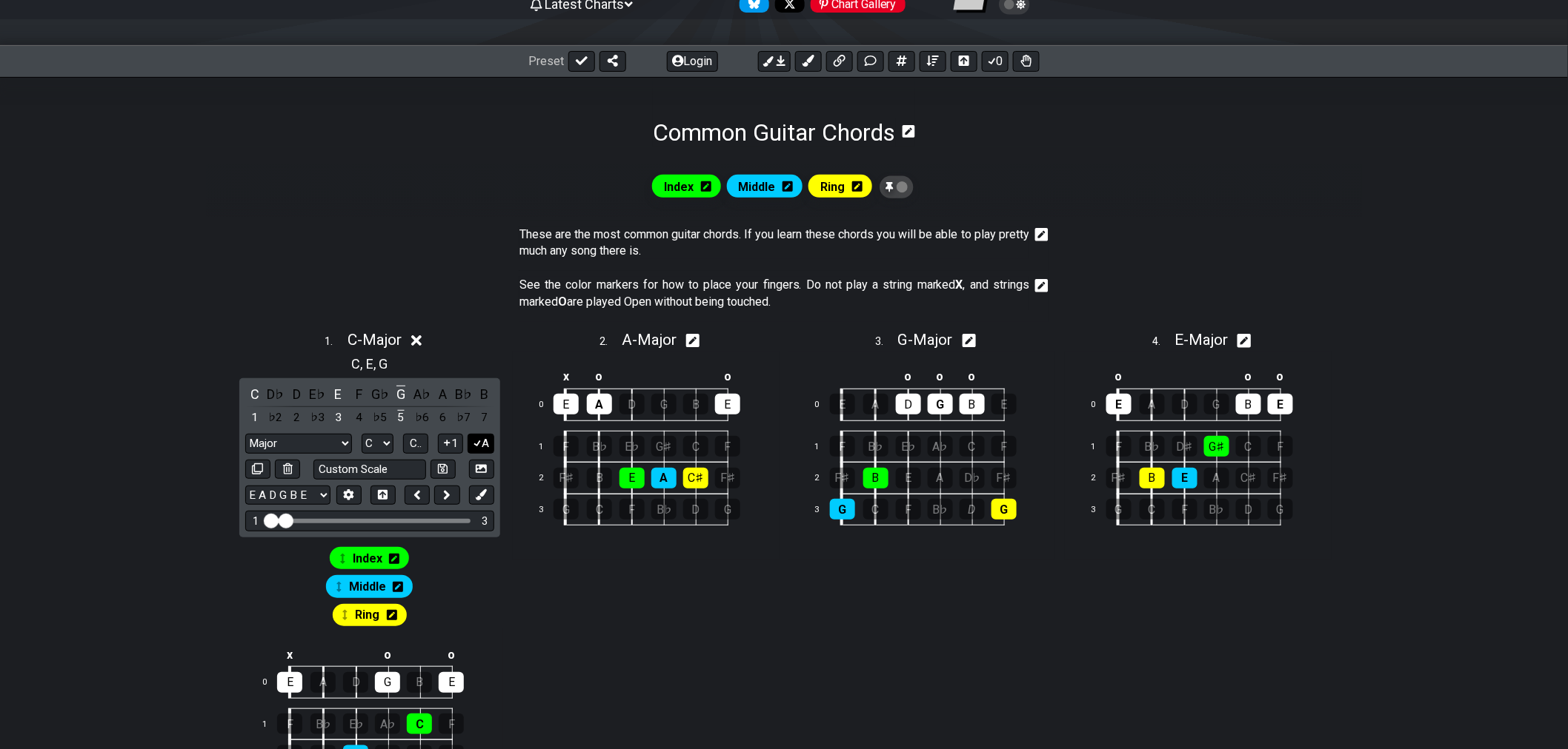
click at [482, 442] on button "A" at bounding box center [481, 443] width 26 height 20
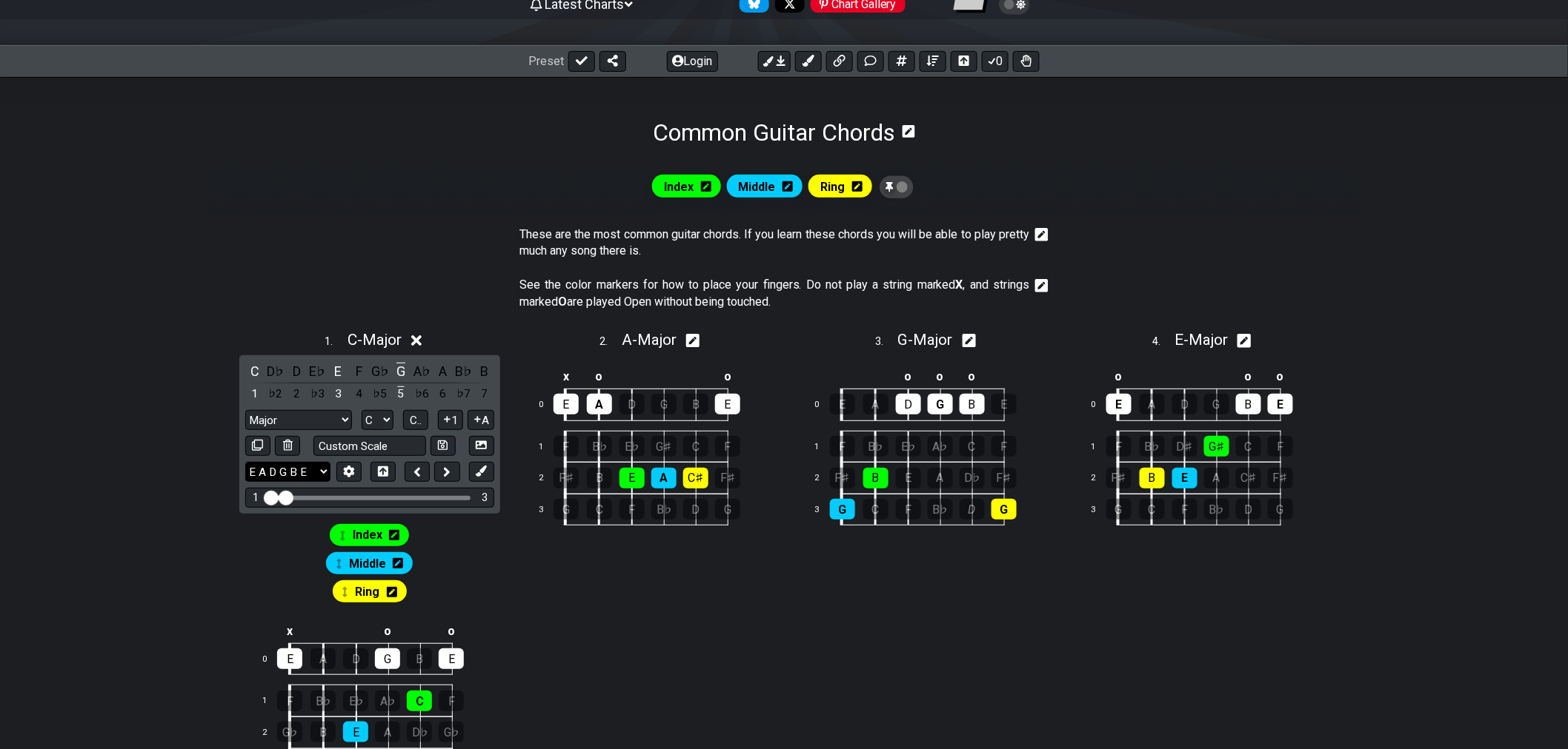
click at [327, 471] on select "E A D G B E E A D G B E E A D G B E B E A D F♯ B A D G C E A D A D G B E E♭ A♭ …" at bounding box center [287, 471] width 85 height 20
click at [414, 343] on icon at bounding box center [416, 340] width 11 height 16
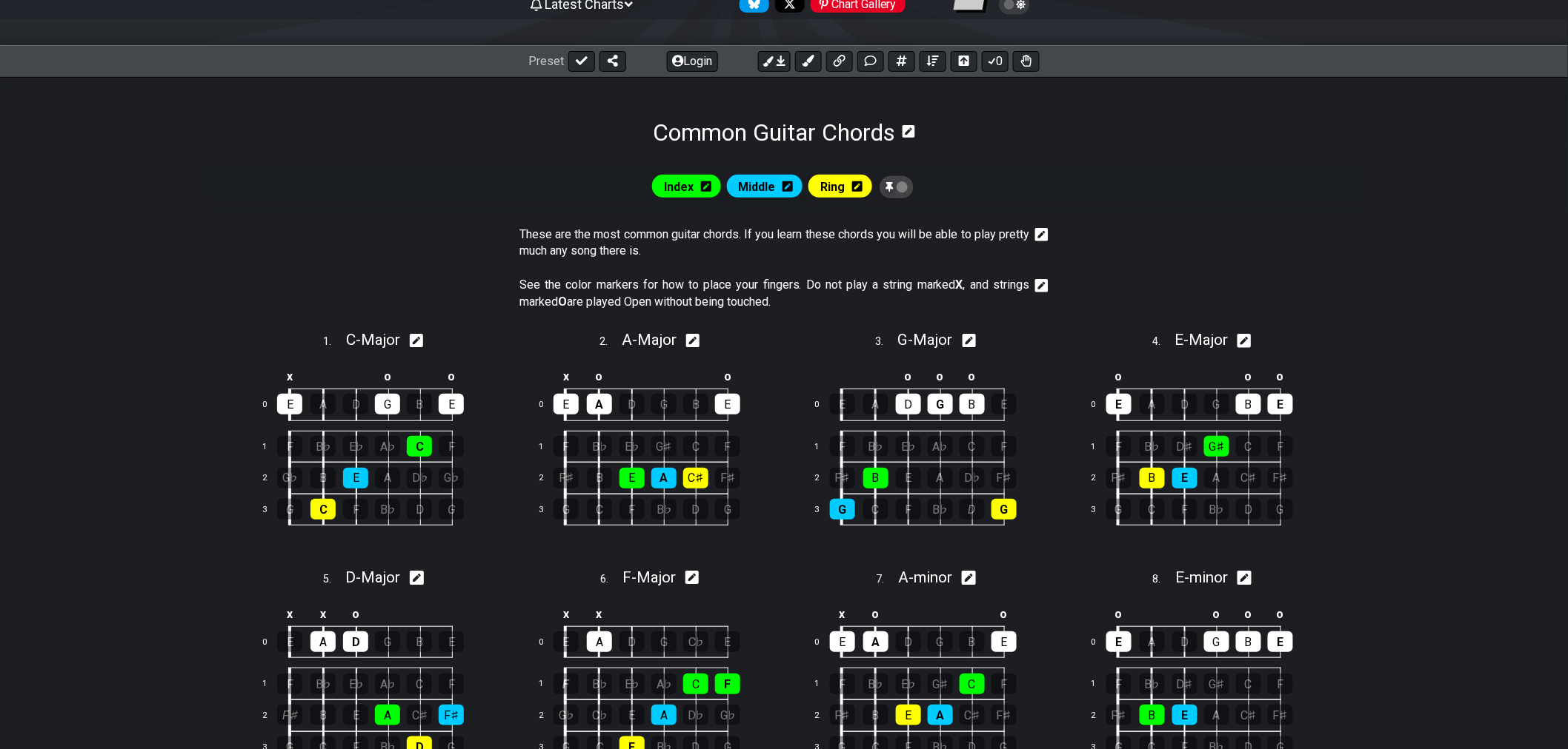
drag, startPoint x: 341, startPoint y: 337, endPoint x: 319, endPoint y: 357, distance: 29.7
click at [312, 357] on div "x o o 0 E A D G B E 1 F B♭ E♭ A♭ C F 2 G♭ B E A D♭ G♭ 3 G C F B♭ D G" at bounding box center [370, 455] width 267 height 209
click at [781, 64] on icon at bounding box center [781, 61] width 9 height 12
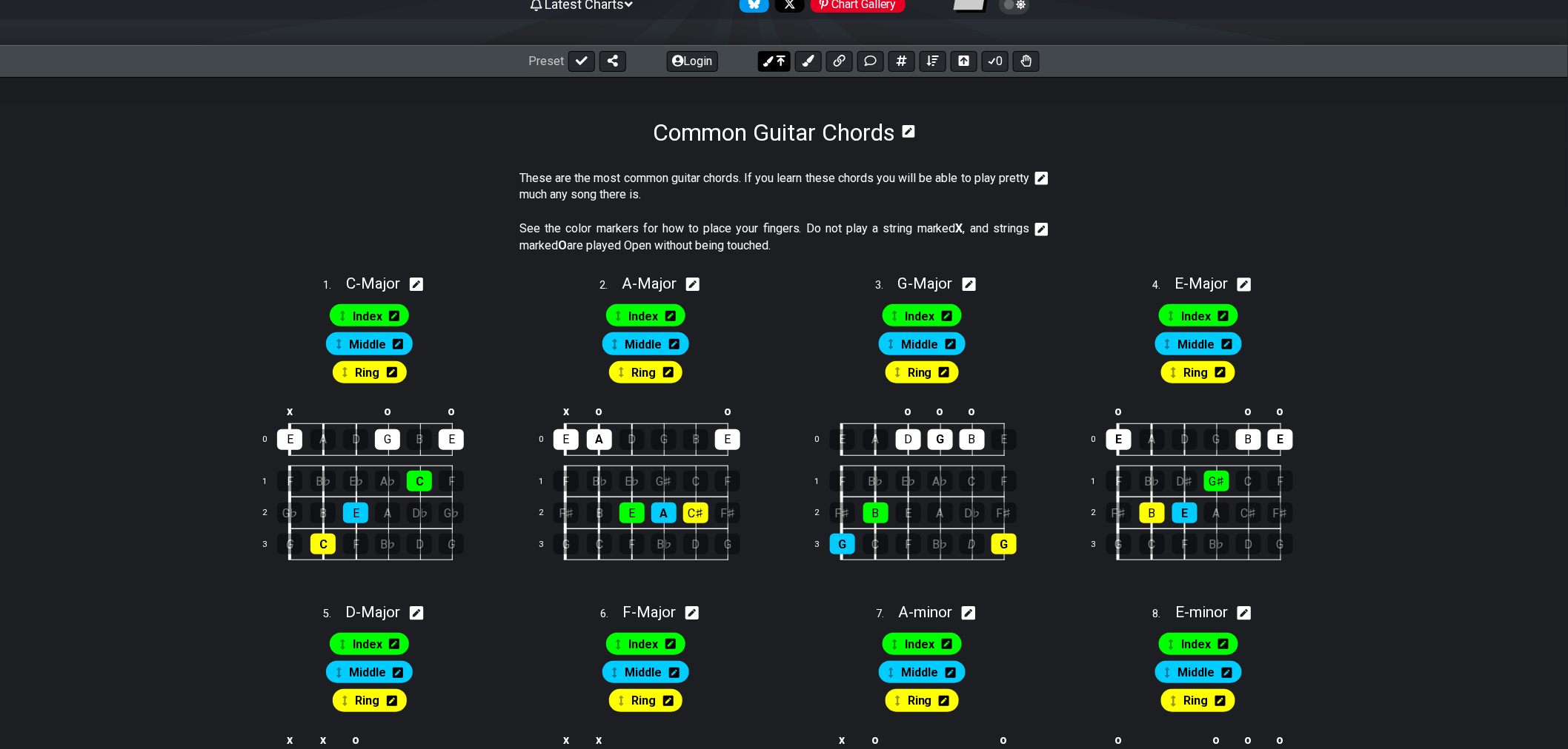
click at [783, 63] on icon at bounding box center [781, 61] width 9 height 12
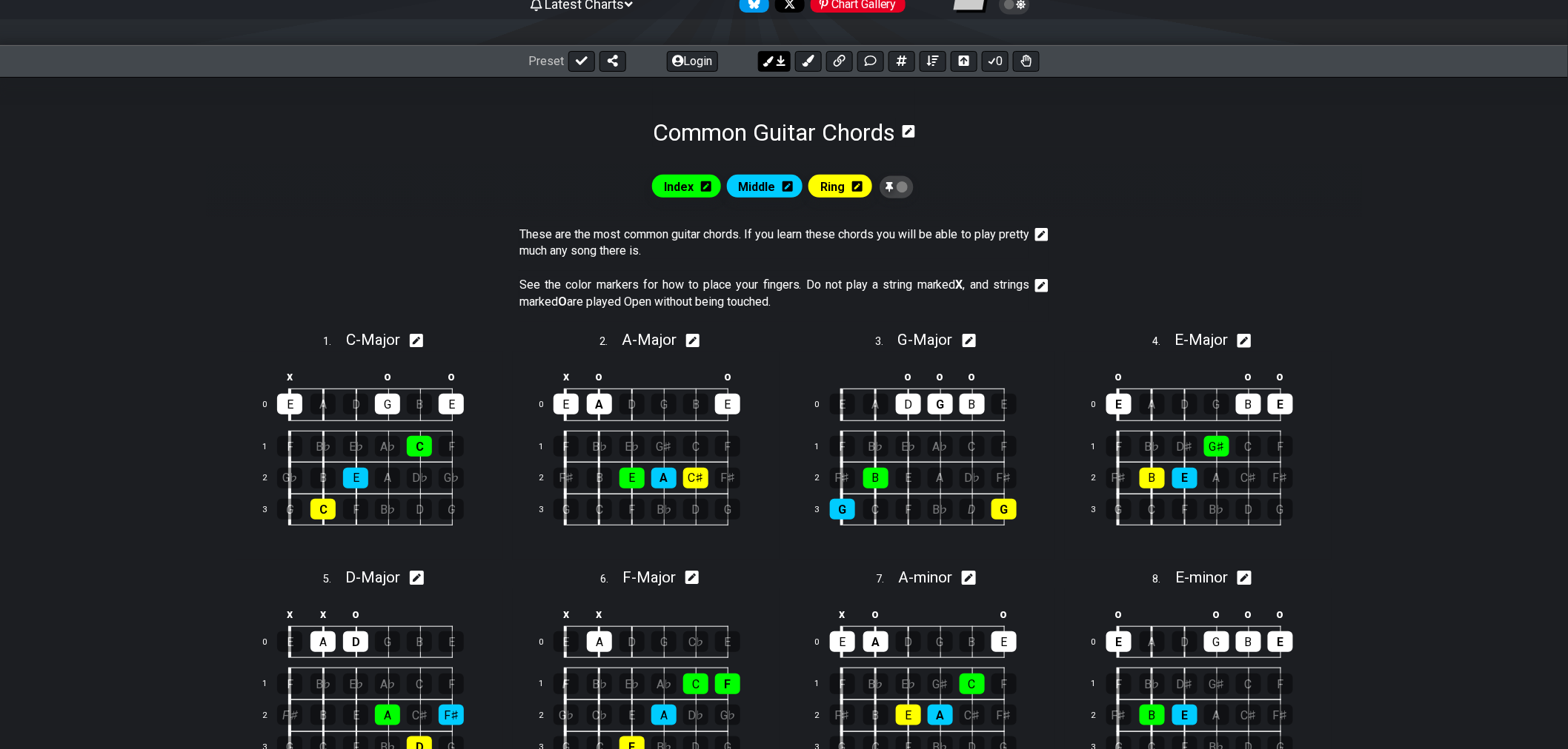
click at [783, 63] on icon at bounding box center [781, 61] width 9 height 12
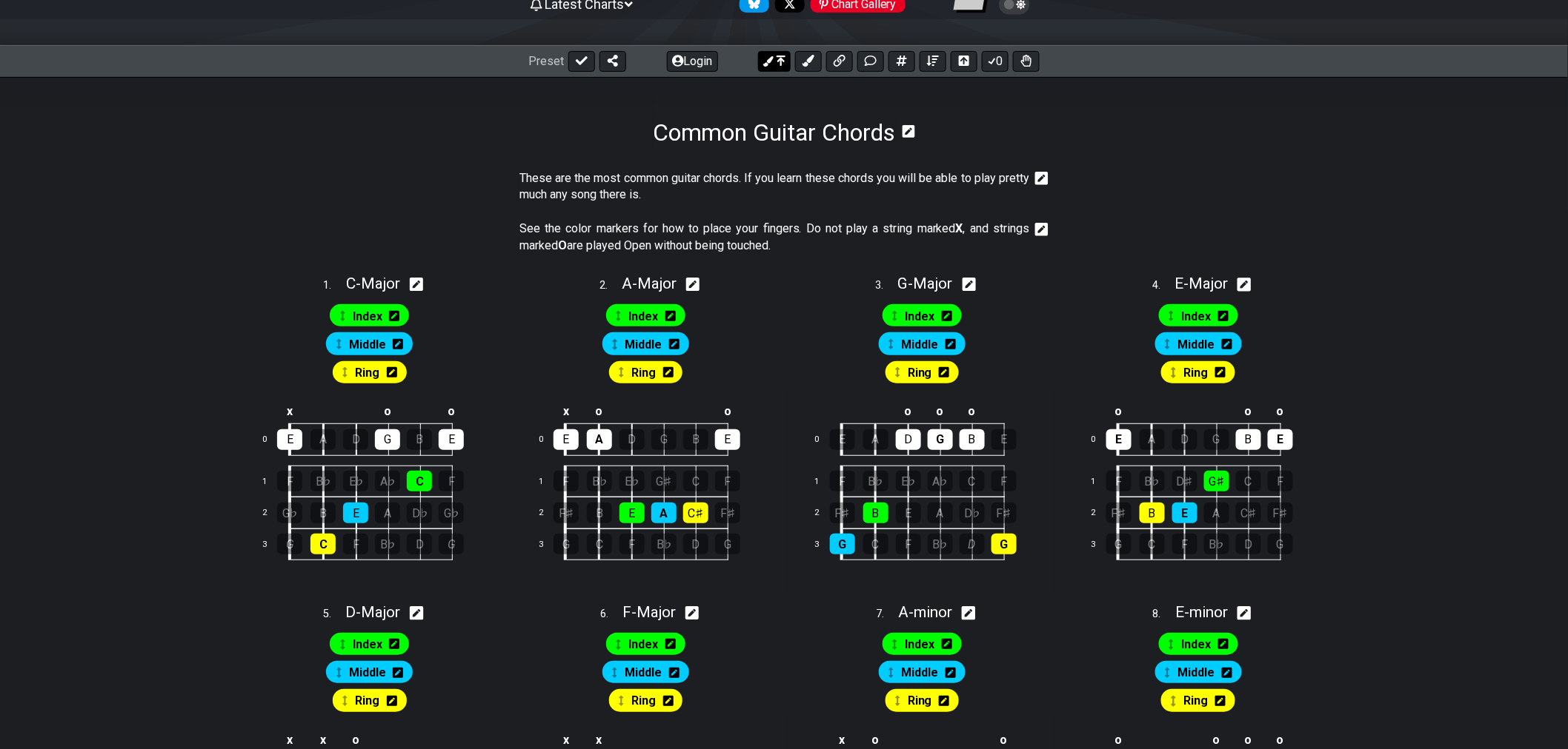
click at [783, 63] on icon at bounding box center [781, 61] width 9 height 12
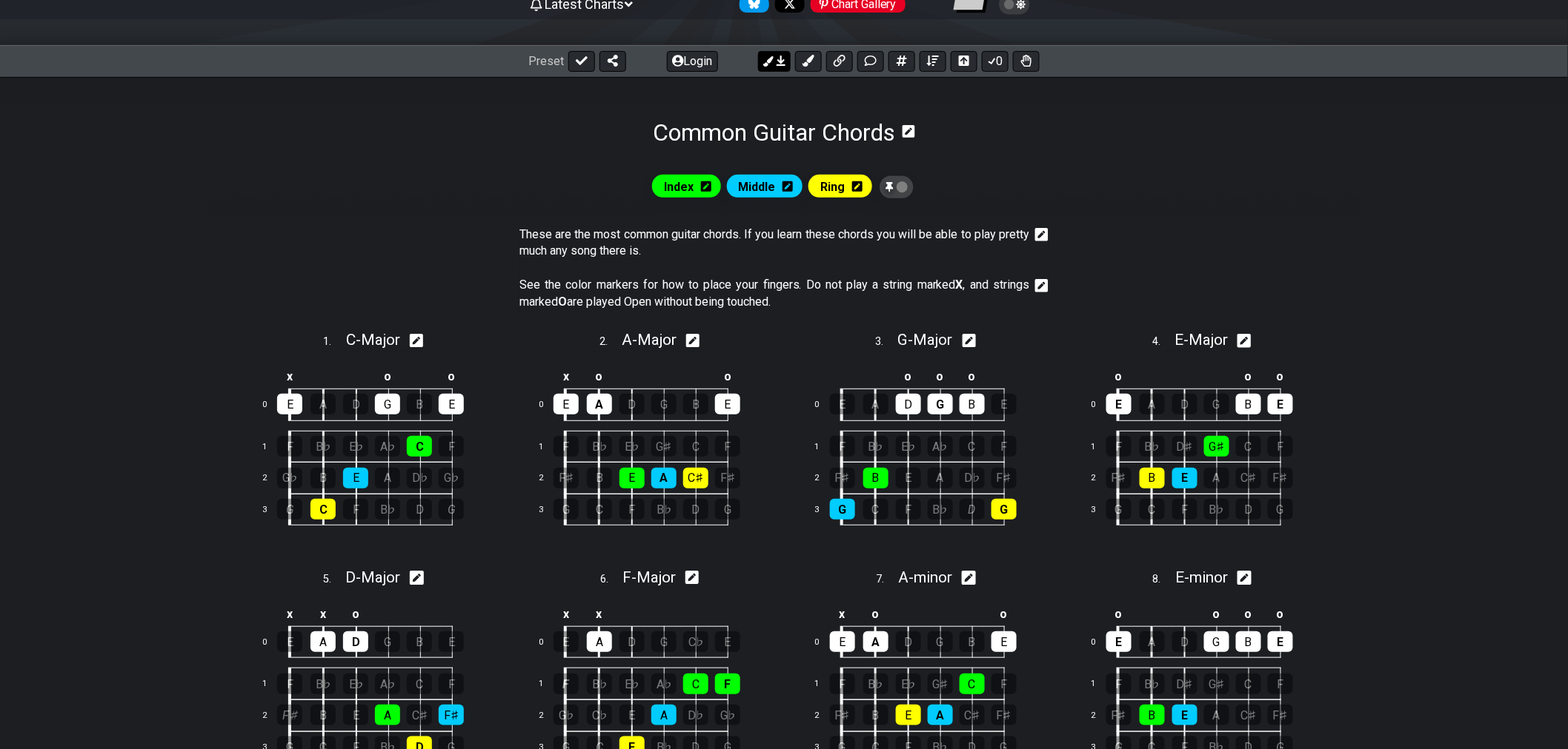
click at [783, 63] on icon at bounding box center [781, 61] width 9 height 12
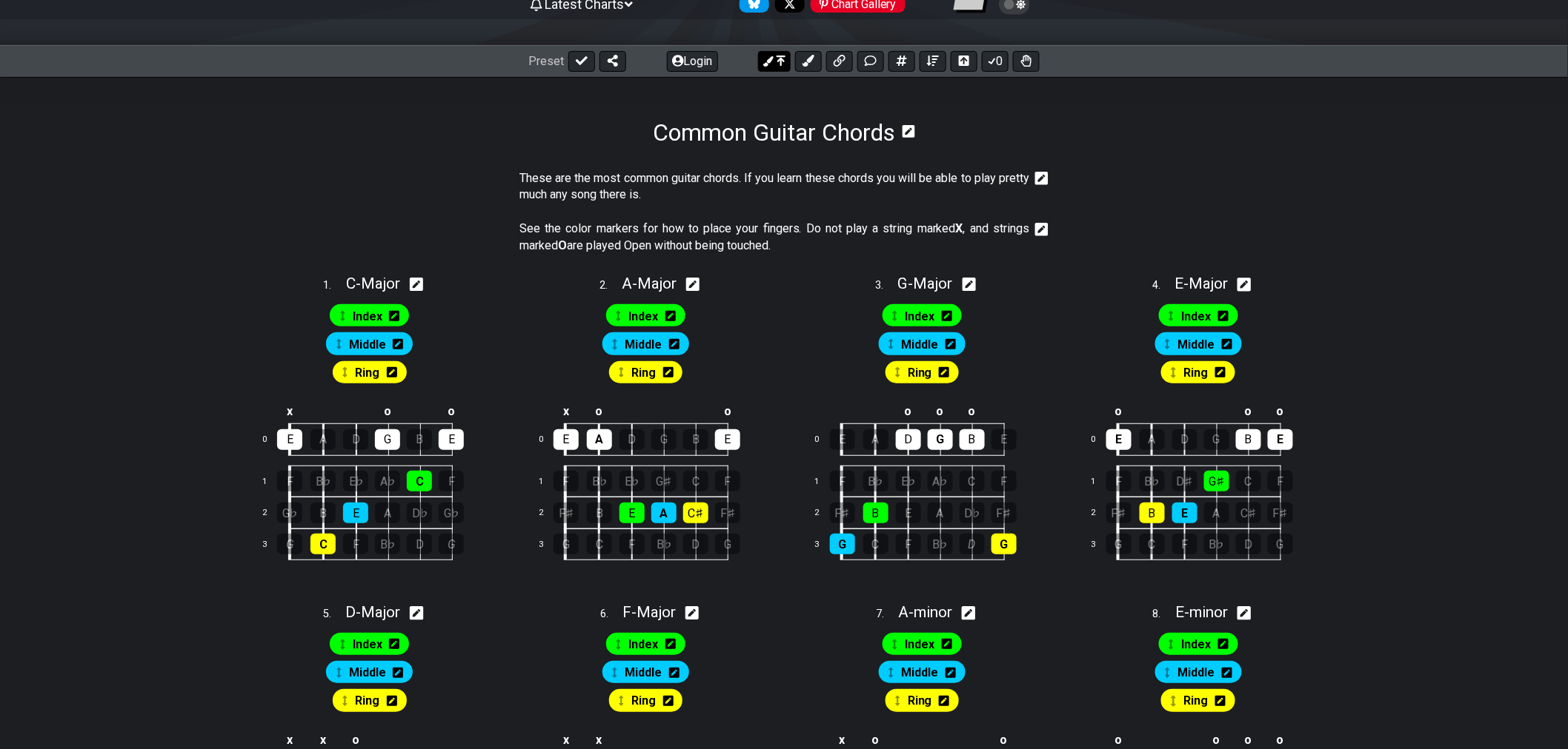
click at [783, 63] on icon at bounding box center [781, 61] width 9 height 12
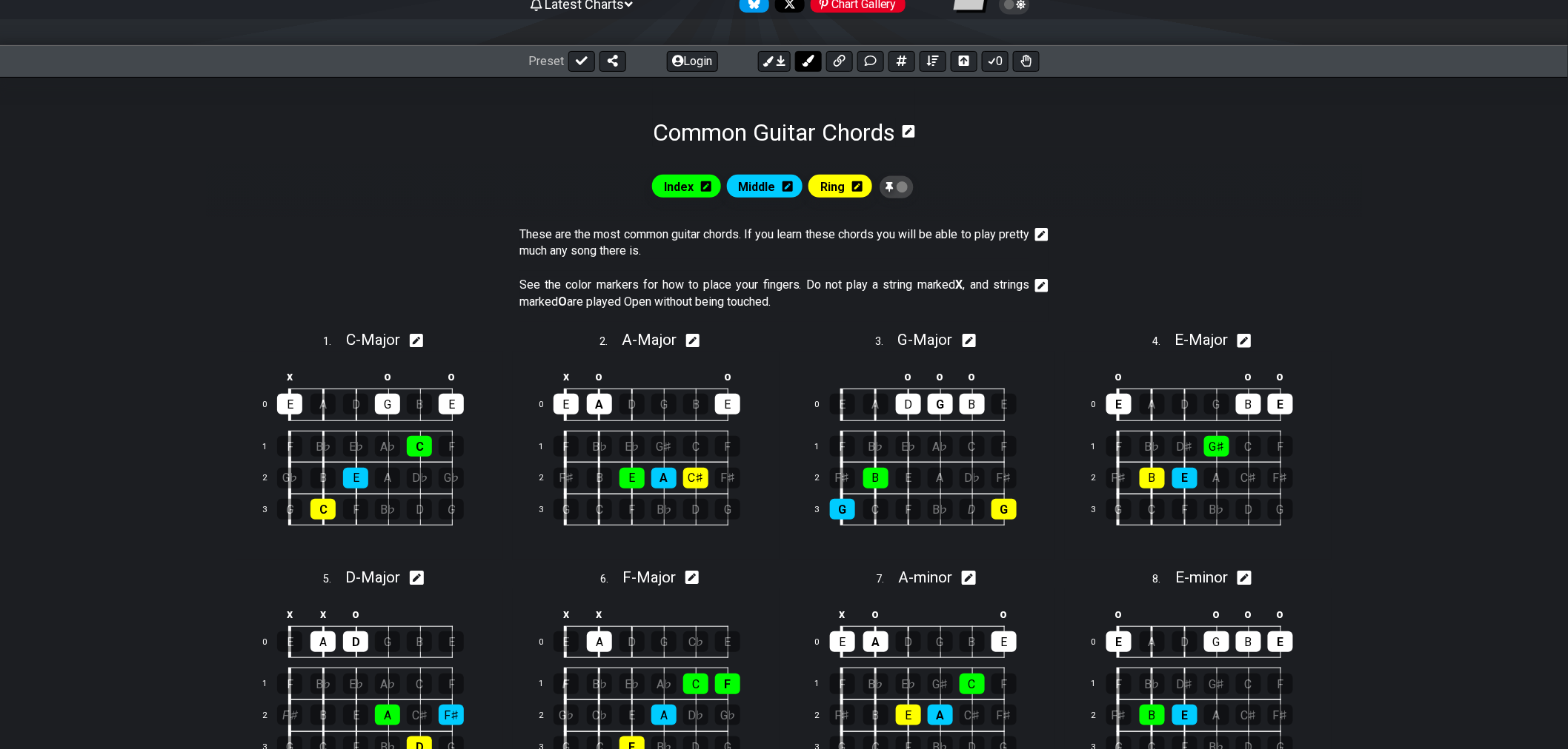
click at [806, 65] on icon at bounding box center [808, 61] width 12 height 12
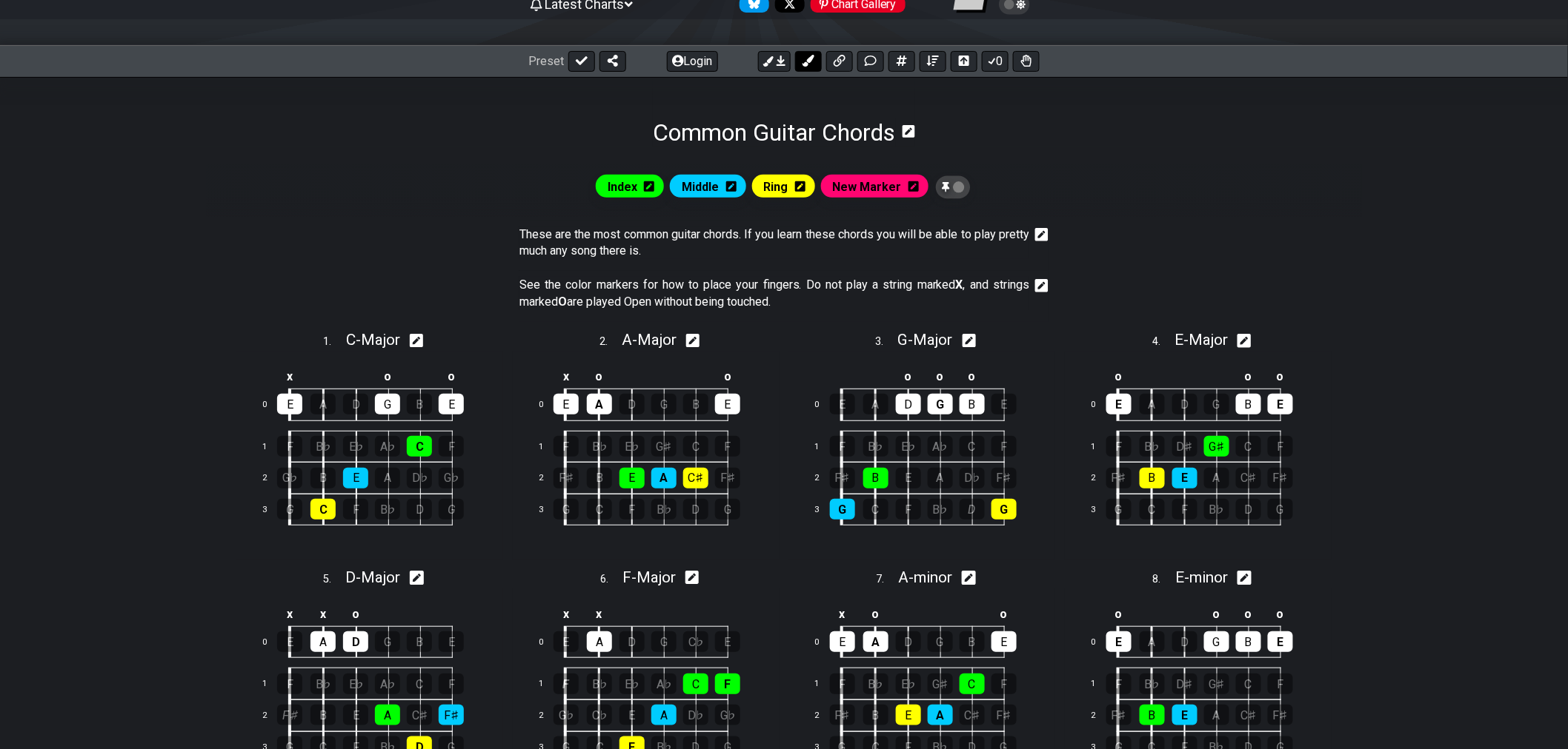
click at [806, 65] on icon at bounding box center [808, 61] width 12 height 12
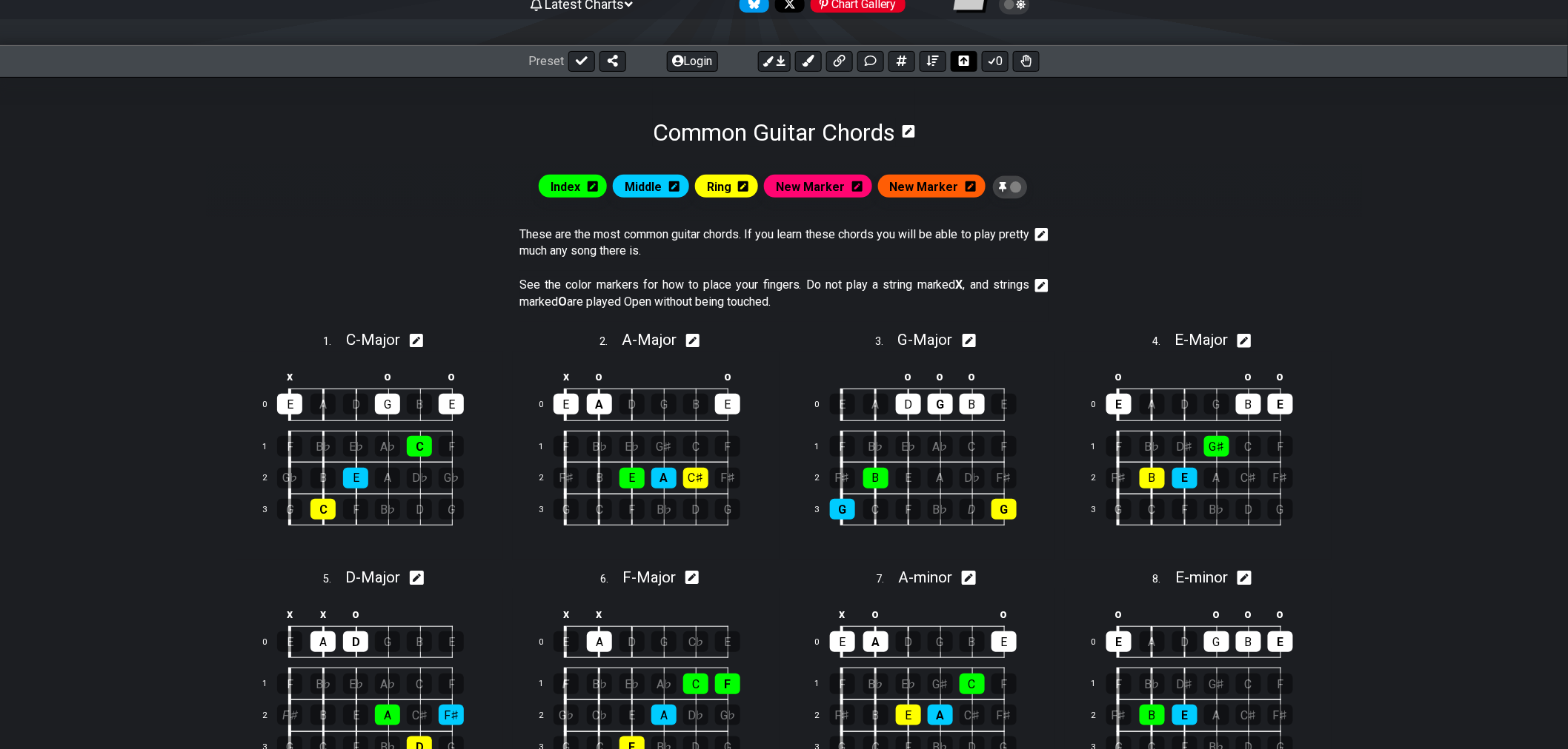
click at [963, 61] on icon at bounding box center [964, 60] width 10 height 10
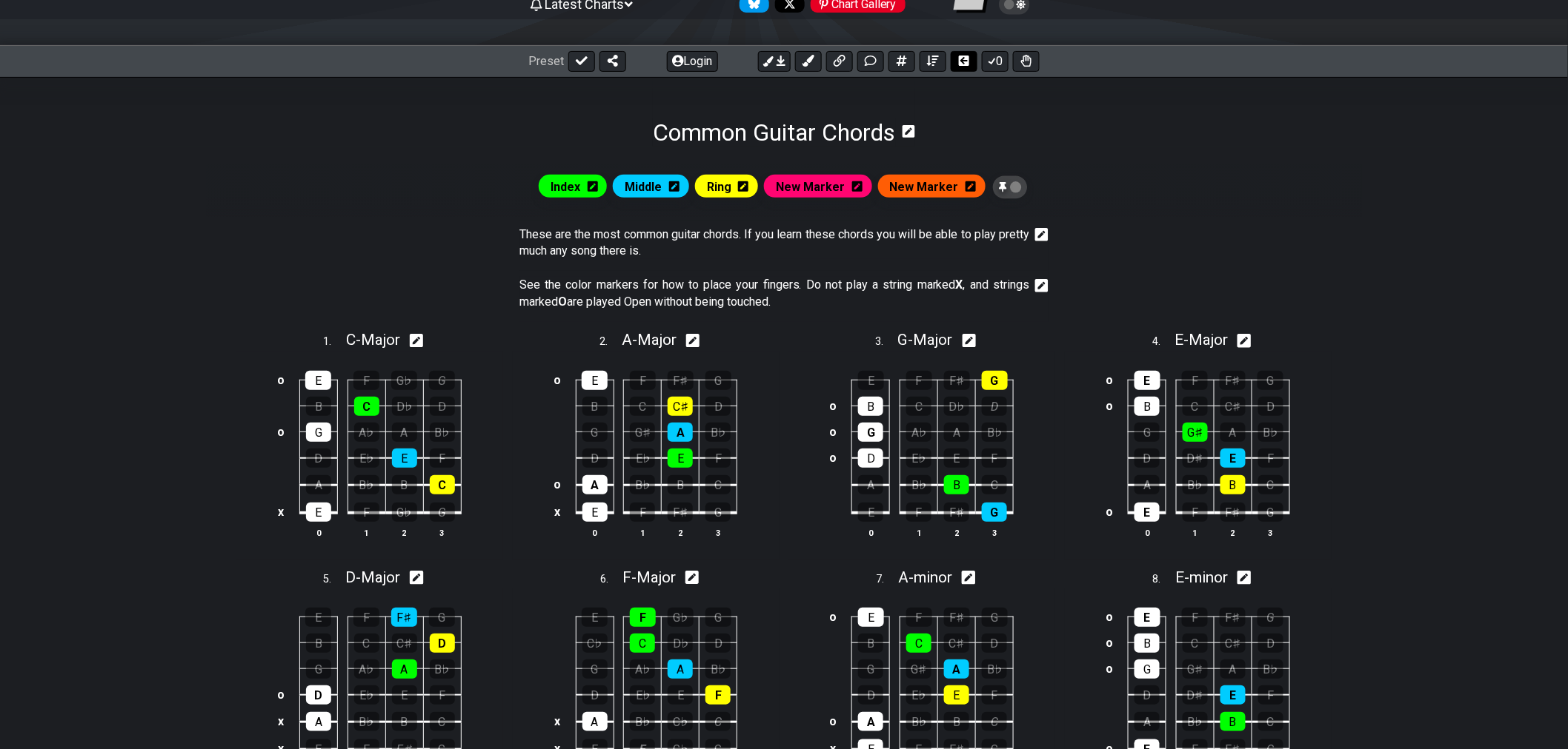
click at [965, 65] on icon at bounding box center [964, 60] width 10 height 10
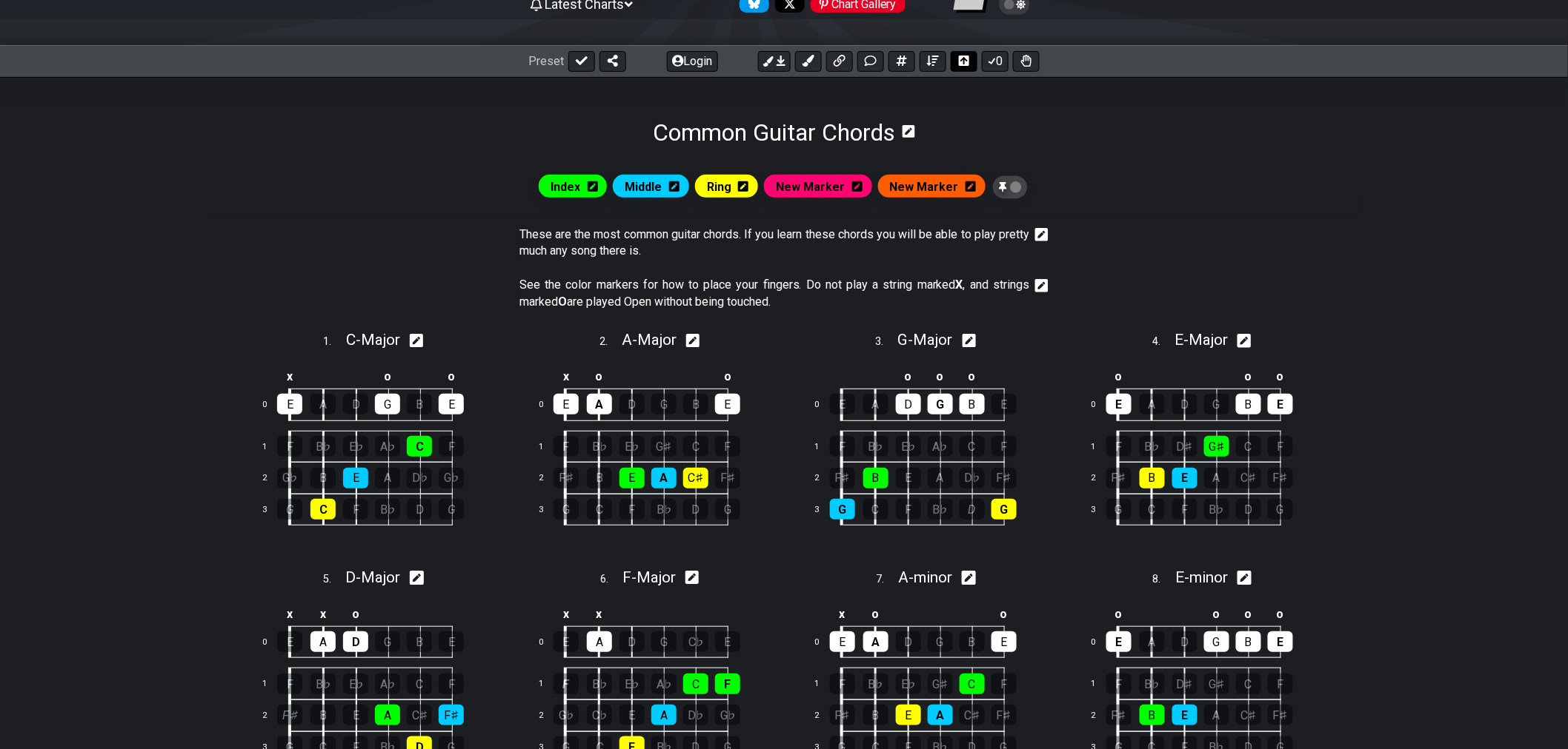
click at [965, 65] on icon at bounding box center [964, 60] width 10 height 10
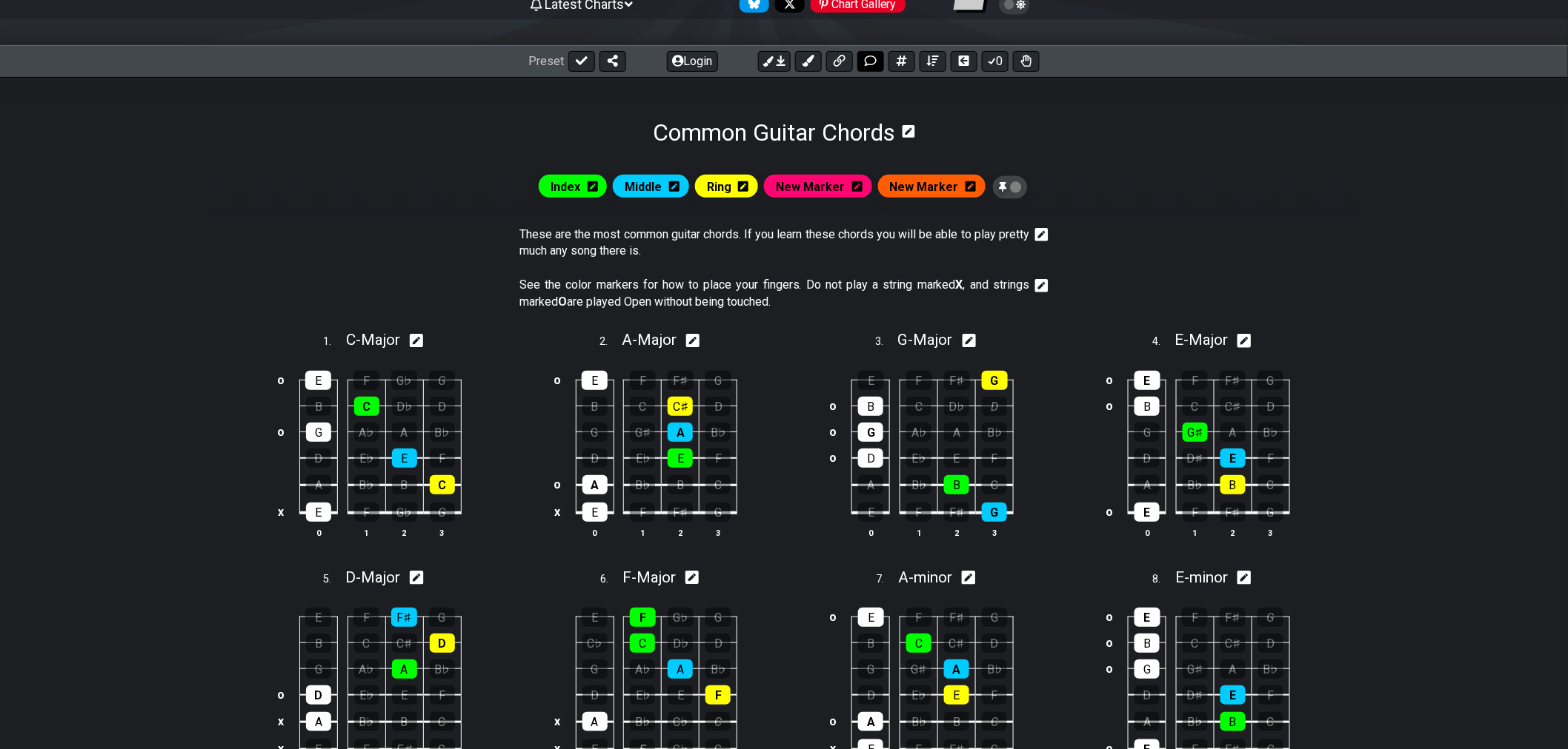
click at [875, 62] on icon at bounding box center [870, 61] width 12 height 12
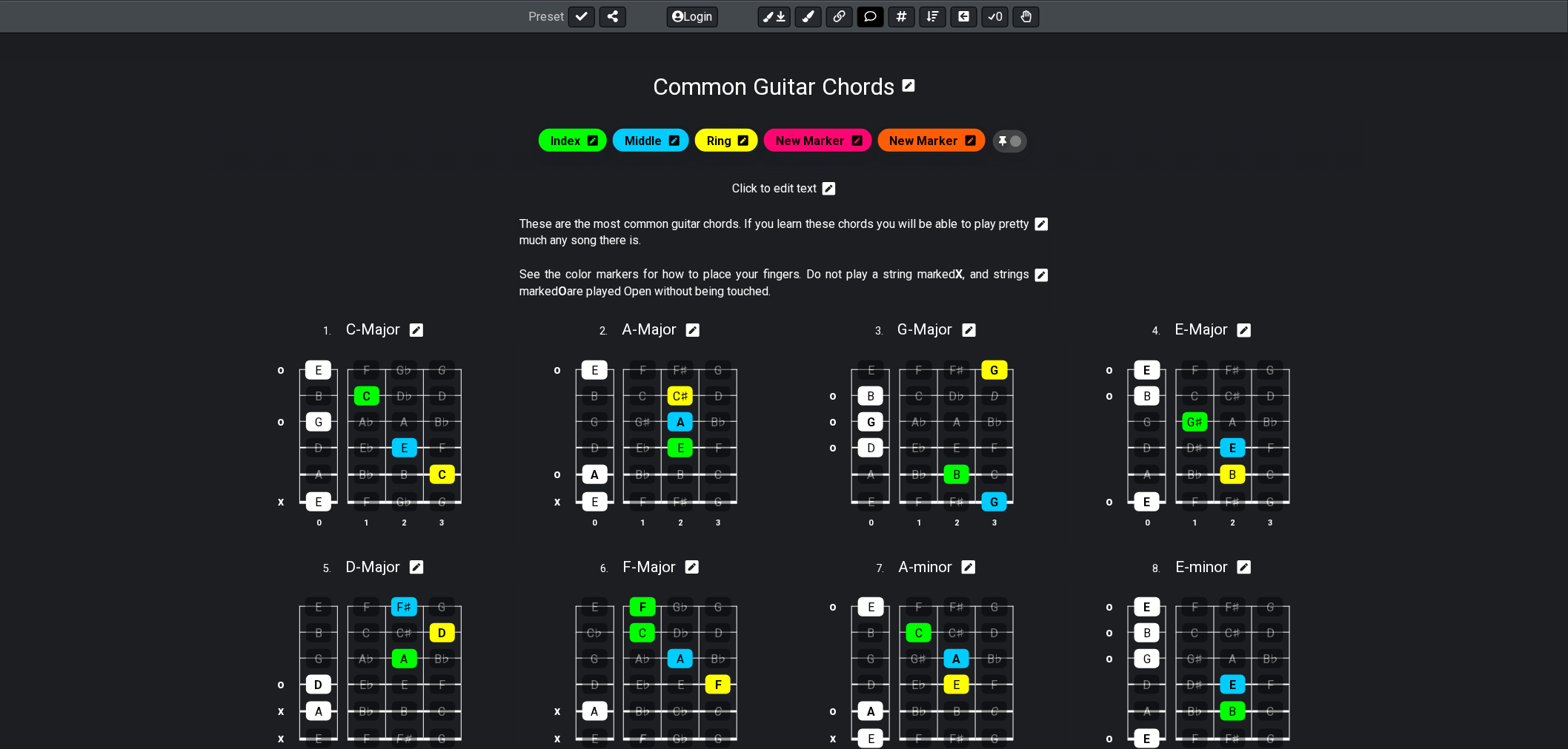
click at [879, 19] on button at bounding box center [870, 16] width 27 height 21
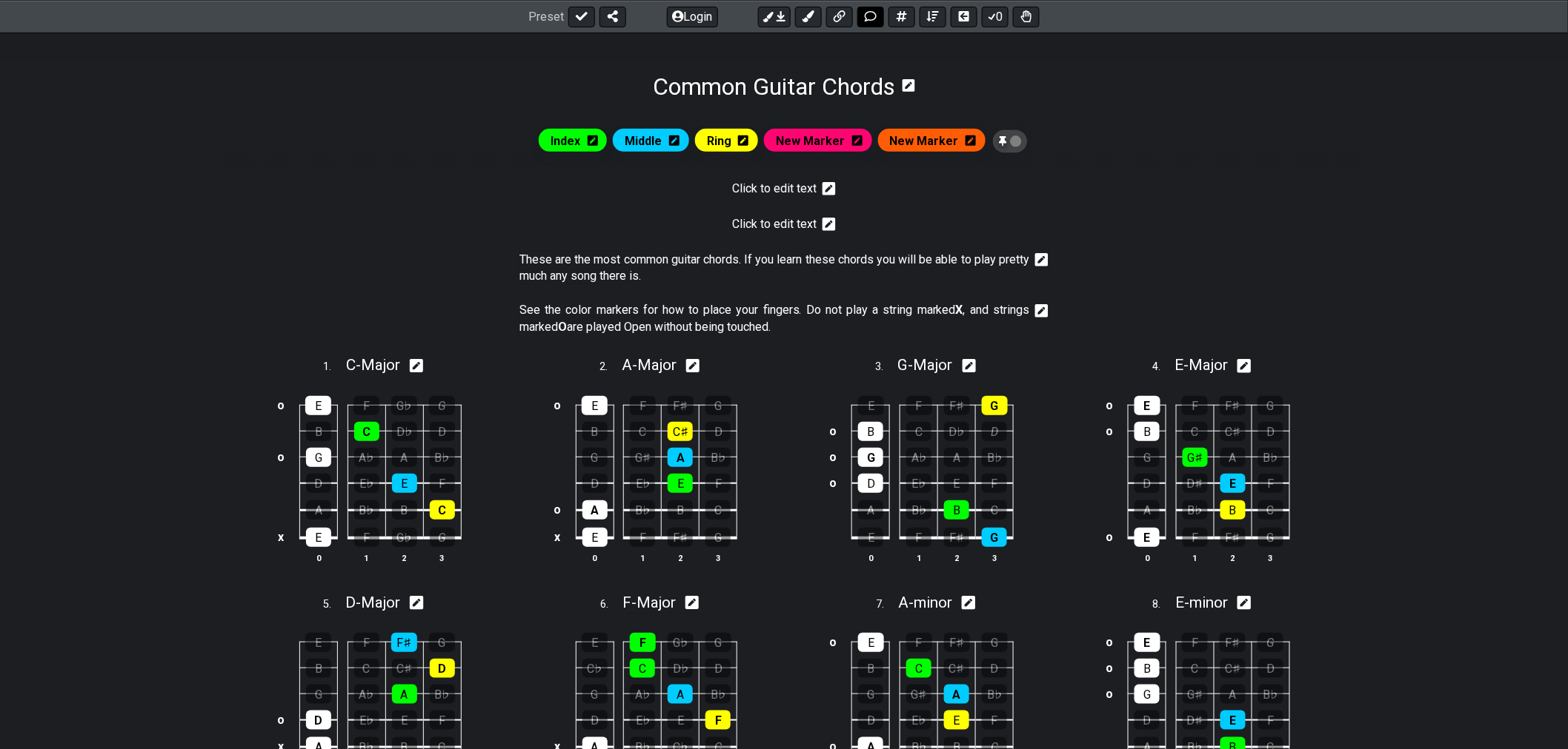
click at [878, 18] on button at bounding box center [870, 16] width 27 height 21
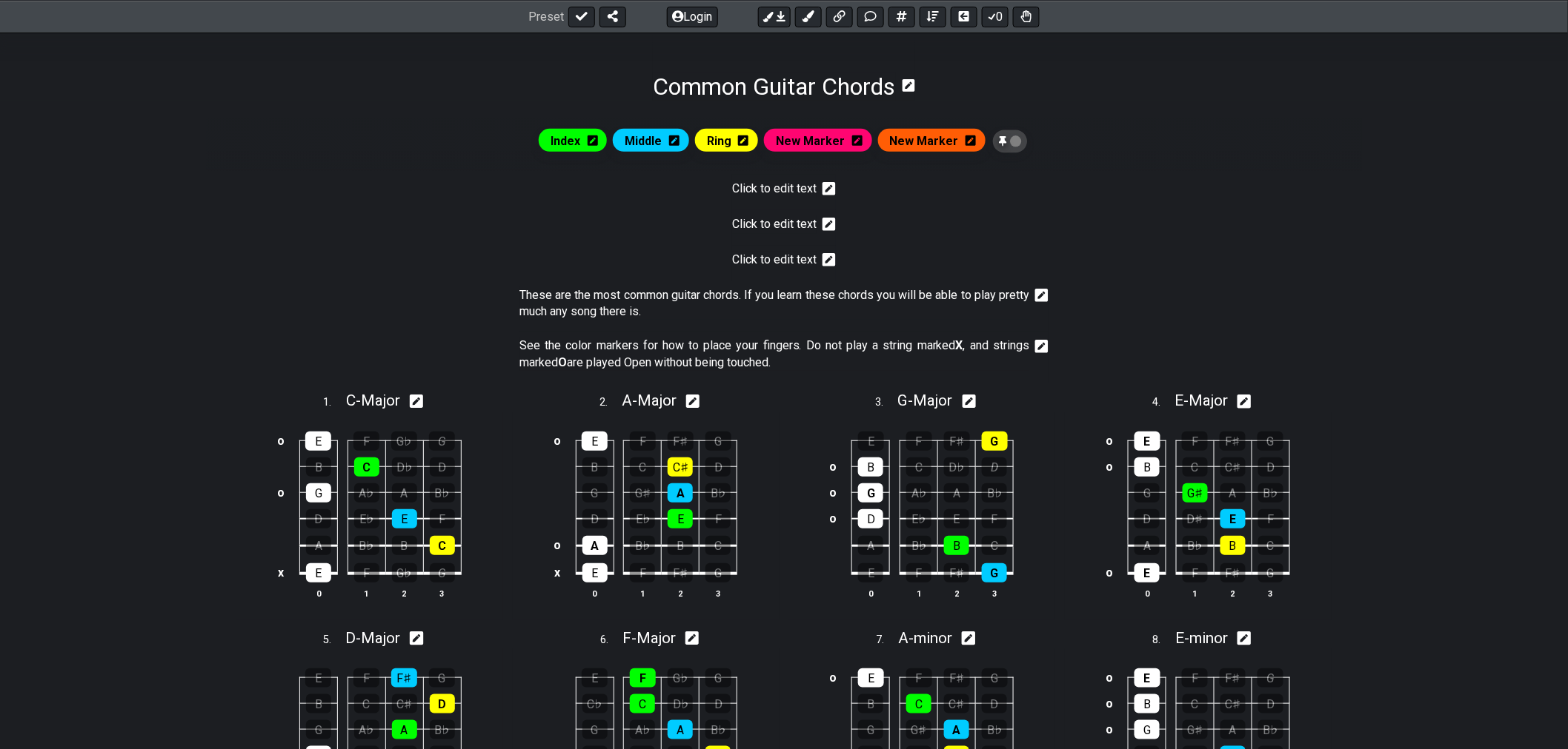
drag, startPoint x: 796, startPoint y: 262, endPoint x: 802, endPoint y: 268, distance: 8.5
click at [802, 268] on span "Click to edit text" at bounding box center [774, 260] width 84 height 18
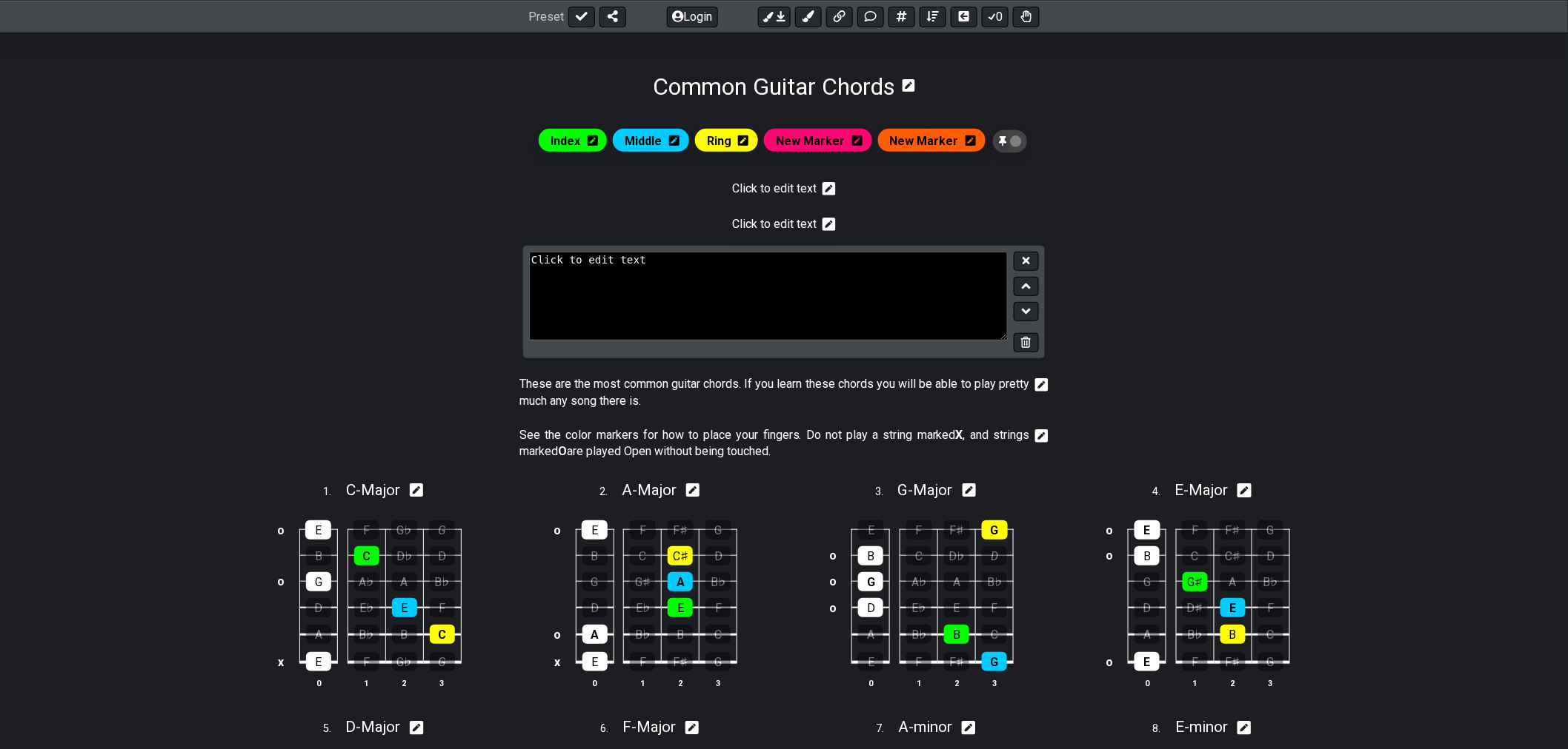
click at [923, 230] on section "Click to edit text" at bounding box center [783, 228] width 1155 height 36
click at [1030, 339] on icon at bounding box center [1025, 342] width 9 height 11
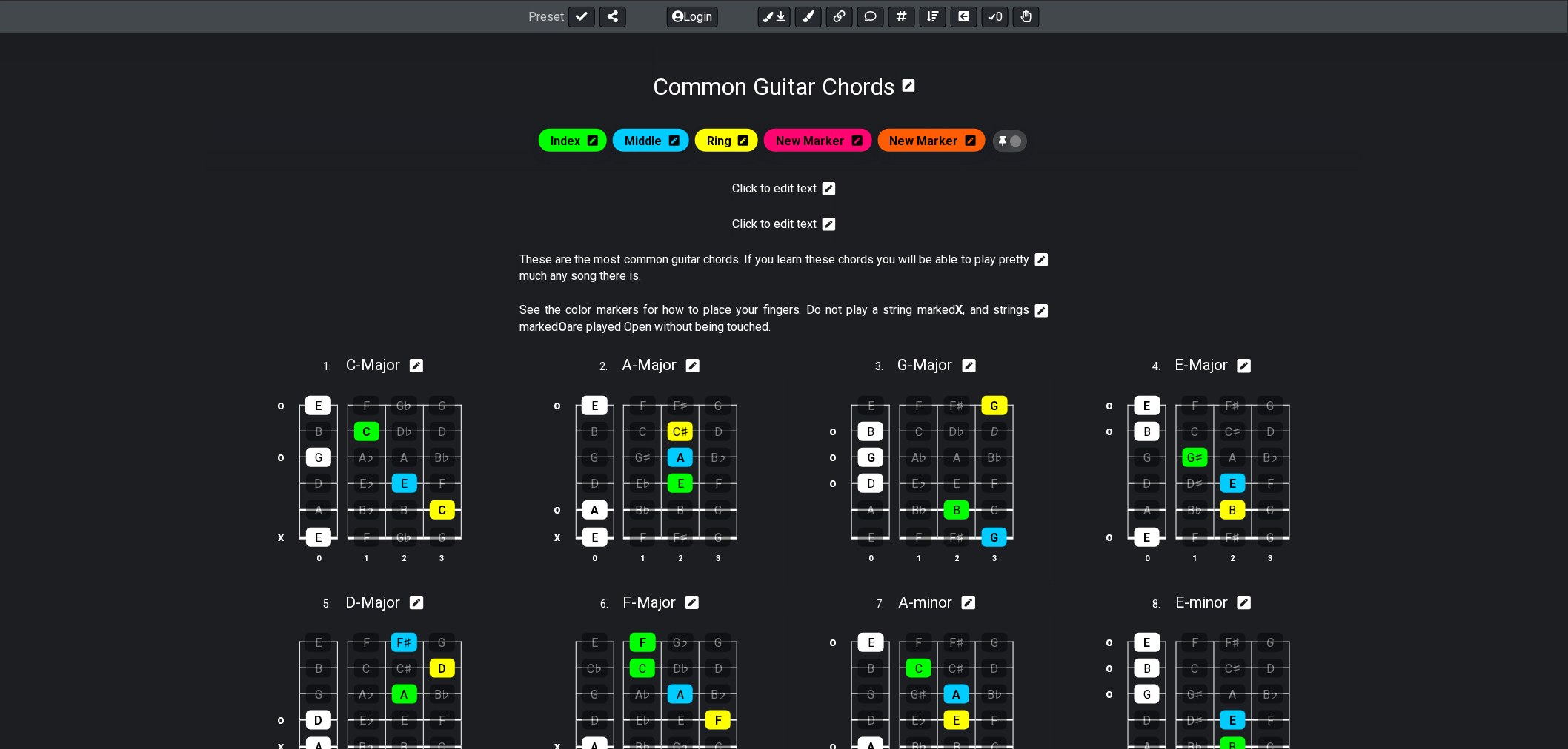
drag, startPoint x: 833, startPoint y: 231, endPoint x: 857, endPoint y: 294, distance: 67.4
click at [857, 294] on div "Index Middle Ring New Marker New Marker Click to edit text Click to edit text T…" at bounding box center [783, 639] width 1155 height 1075
click at [826, 223] on icon at bounding box center [829, 224] width 13 height 13
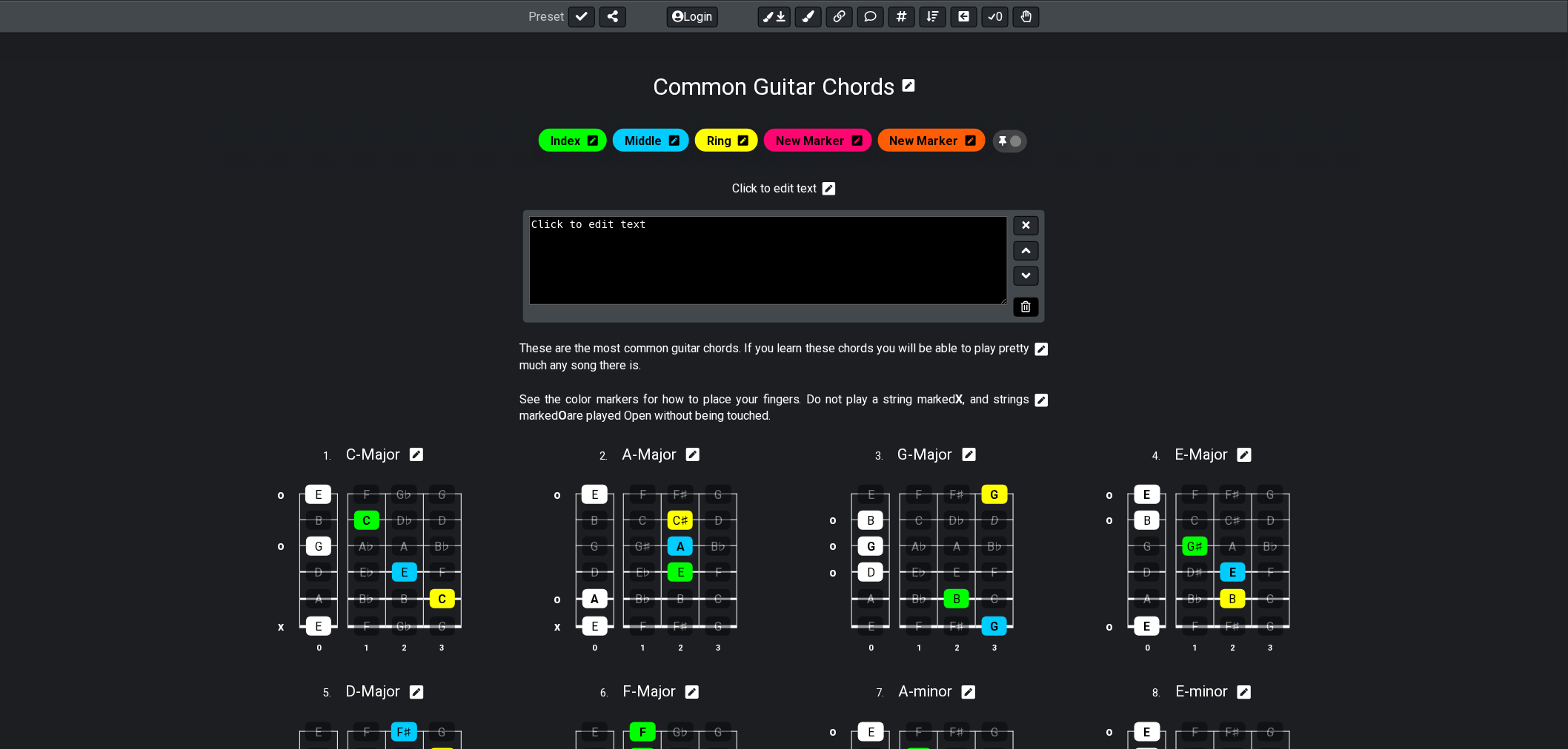
click at [1023, 305] on icon at bounding box center [1025, 307] width 9 height 11
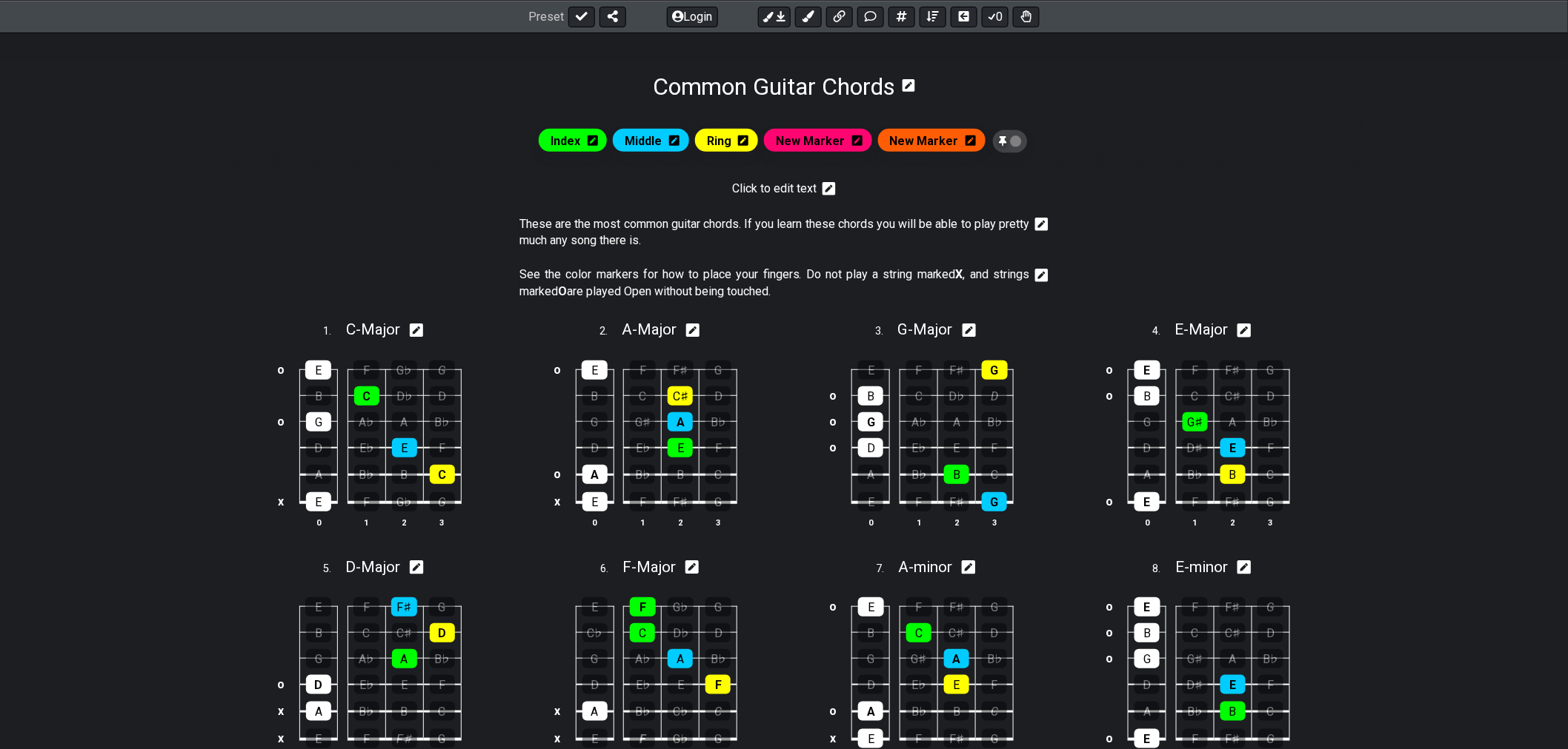
click at [835, 193] on section "Click to edit text" at bounding box center [783, 193] width 1155 height 36
click at [831, 189] on icon at bounding box center [829, 189] width 13 height 13
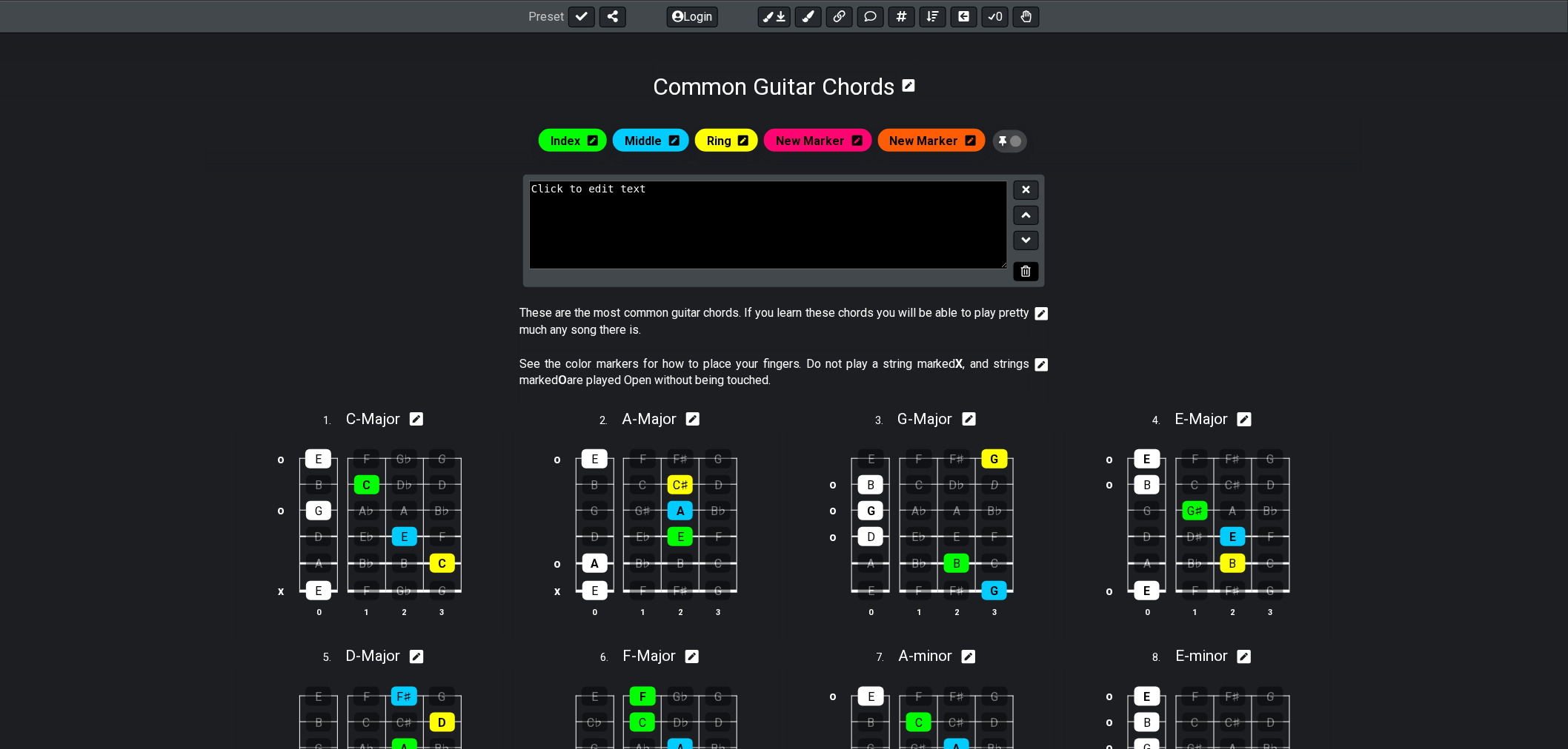
click at [1021, 276] on icon at bounding box center [1025, 271] width 9 height 11
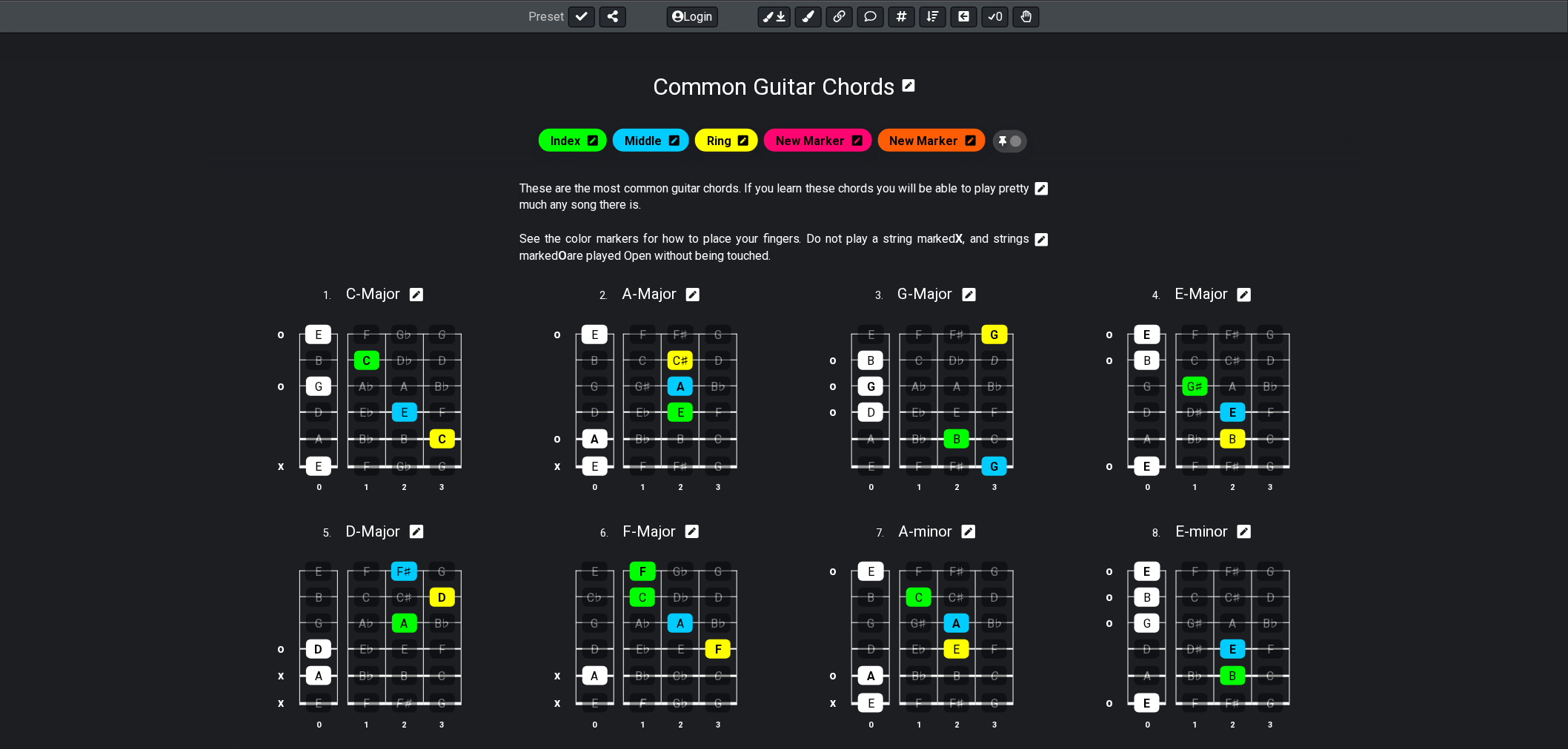
click at [956, 141] on div "New Marker" at bounding box center [931, 140] width 108 height 22
click at [972, 145] on div "New Marker" at bounding box center [931, 140] width 108 height 22
click at [968, 142] on icon at bounding box center [970, 140] width 10 height 10
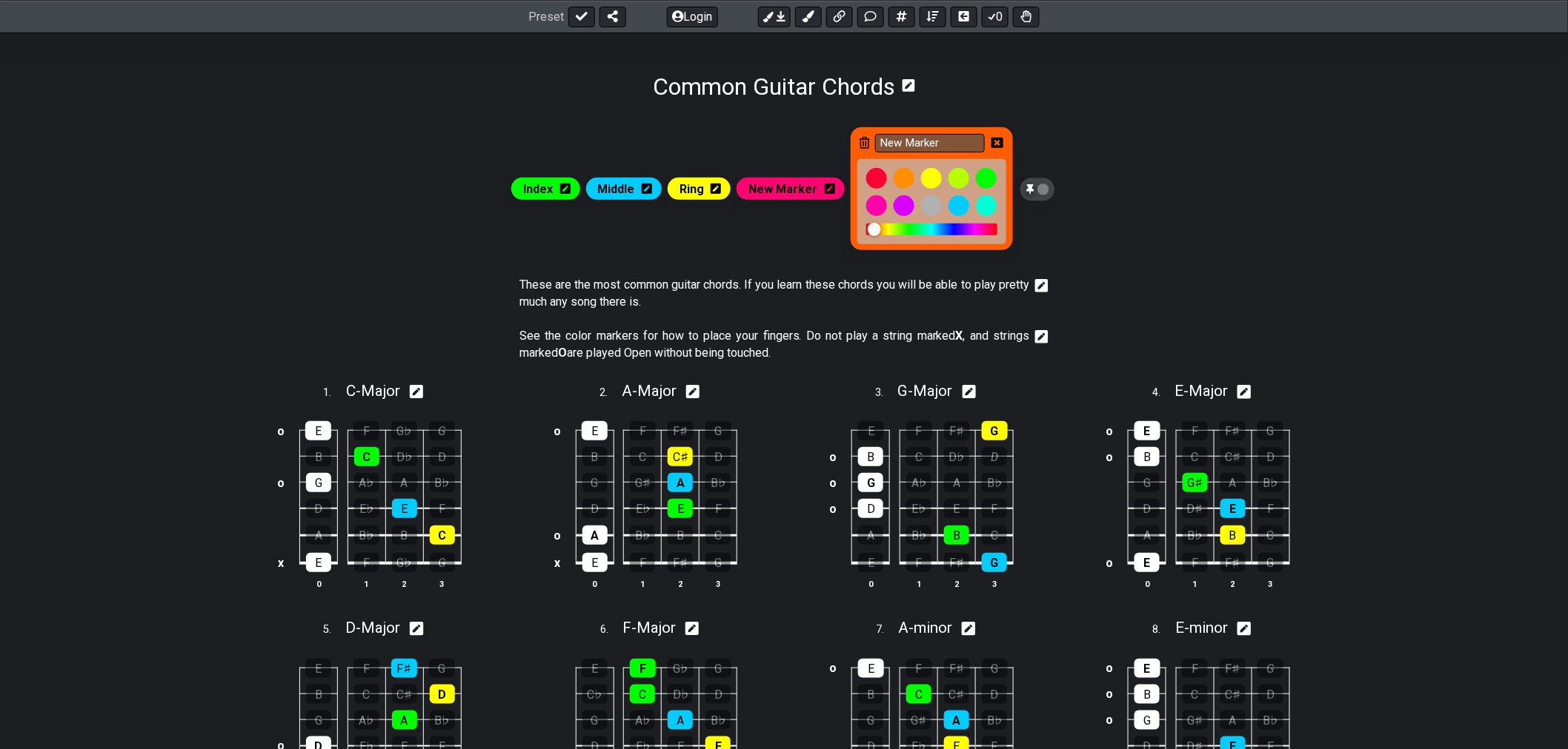
click at [864, 144] on icon at bounding box center [864, 142] width 10 height 12
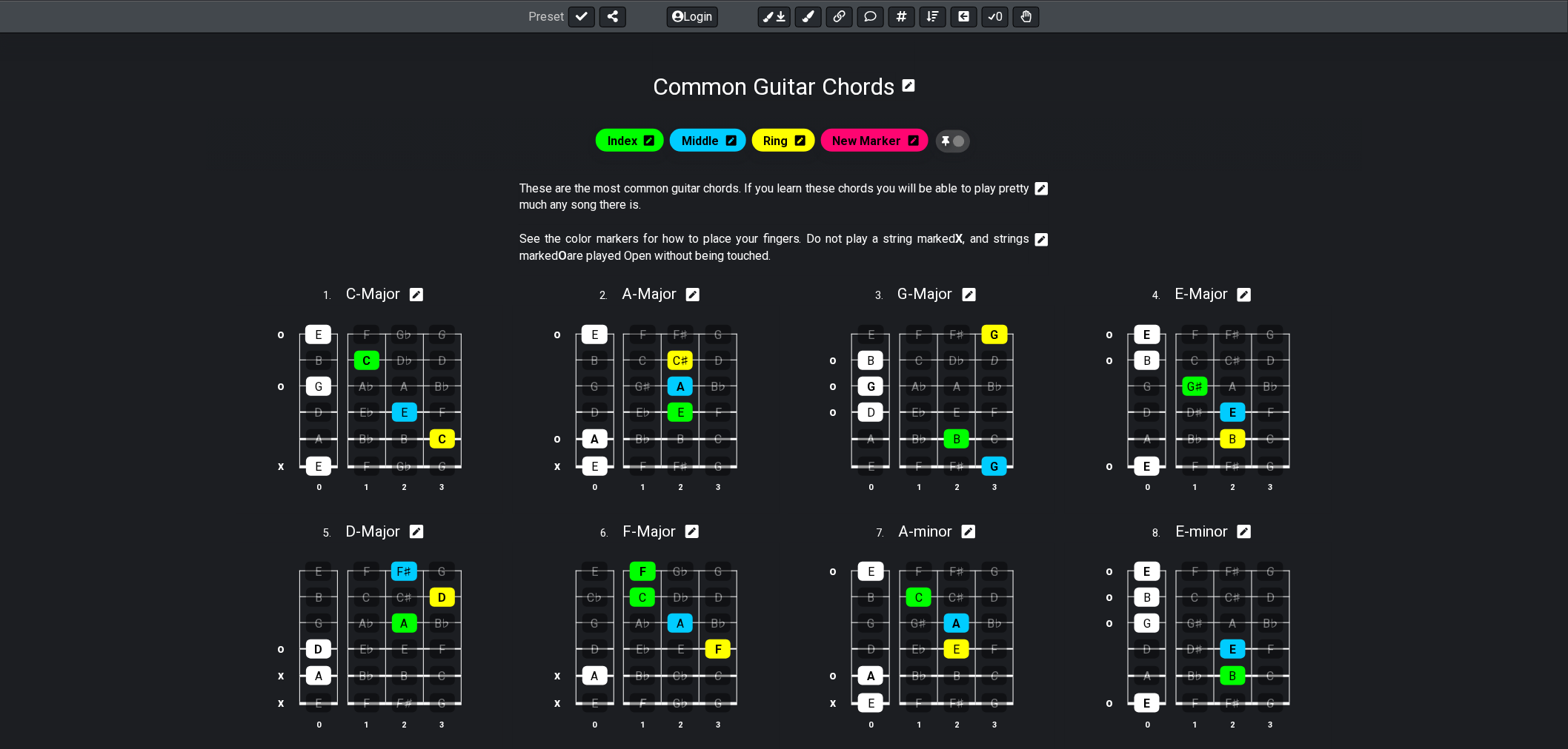
click at [912, 146] on icon at bounding box center [913, 140] width 10 height 12
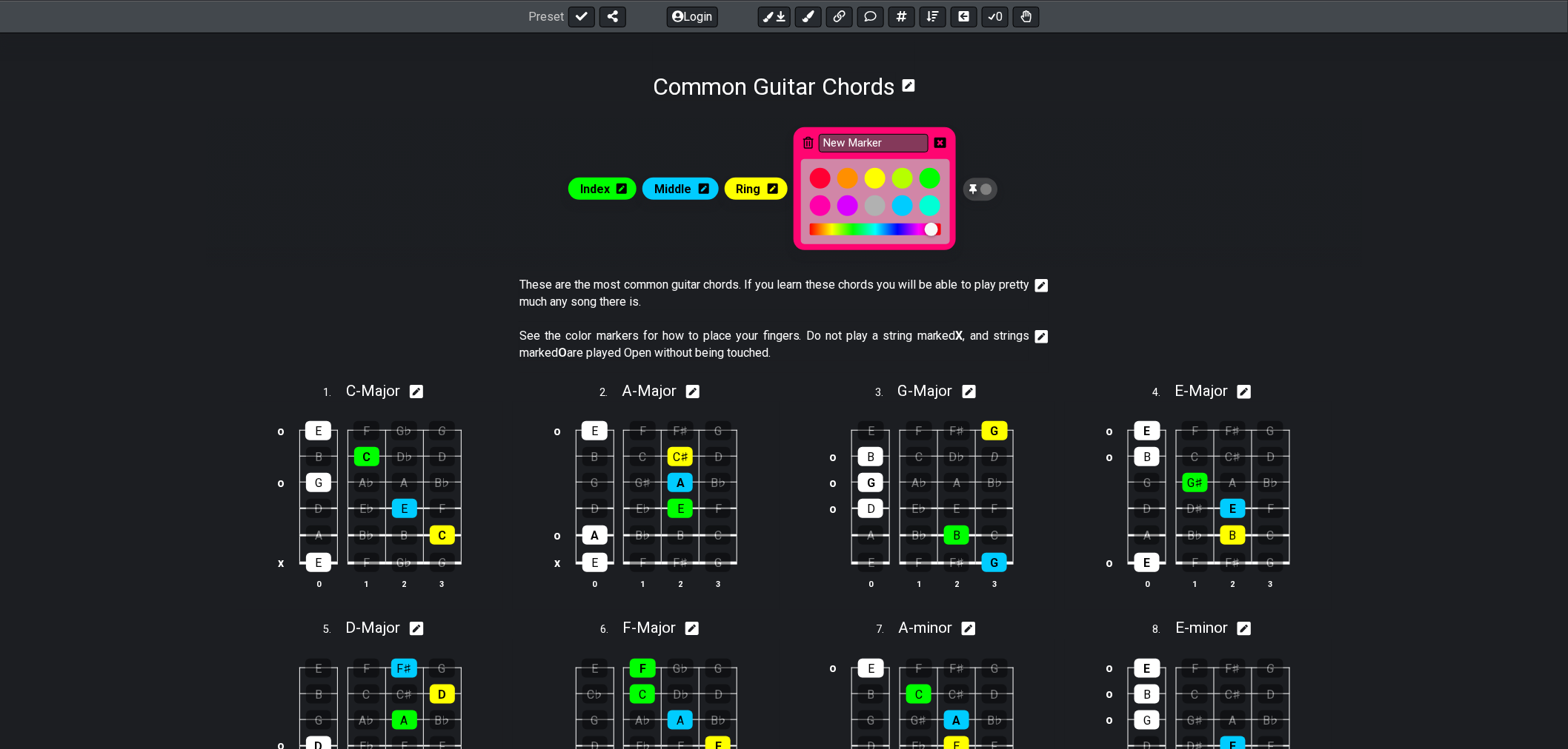
click at [805, 144] on icon at bounding box center [807, 142] width 10 height 12
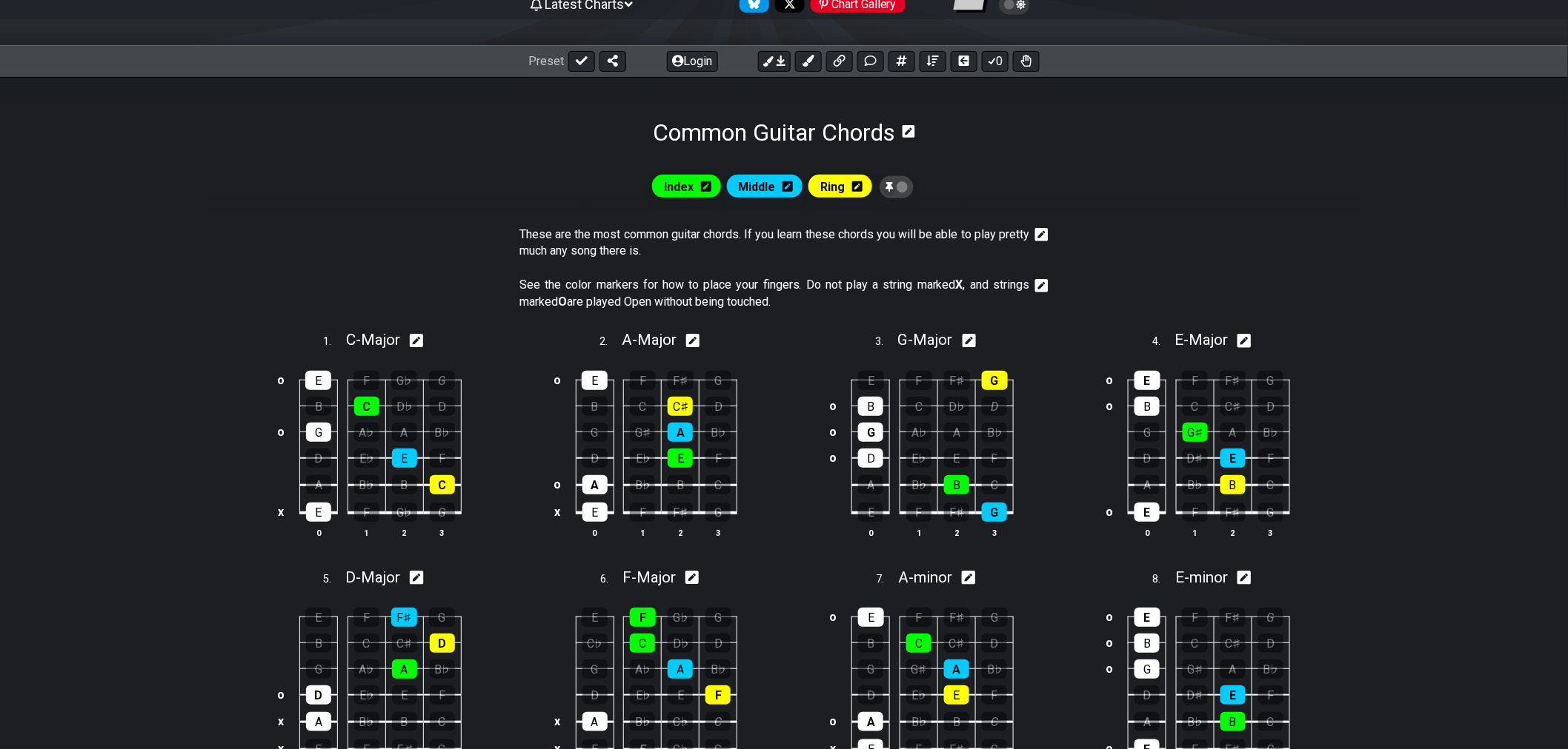
scroll to position [0, 0]
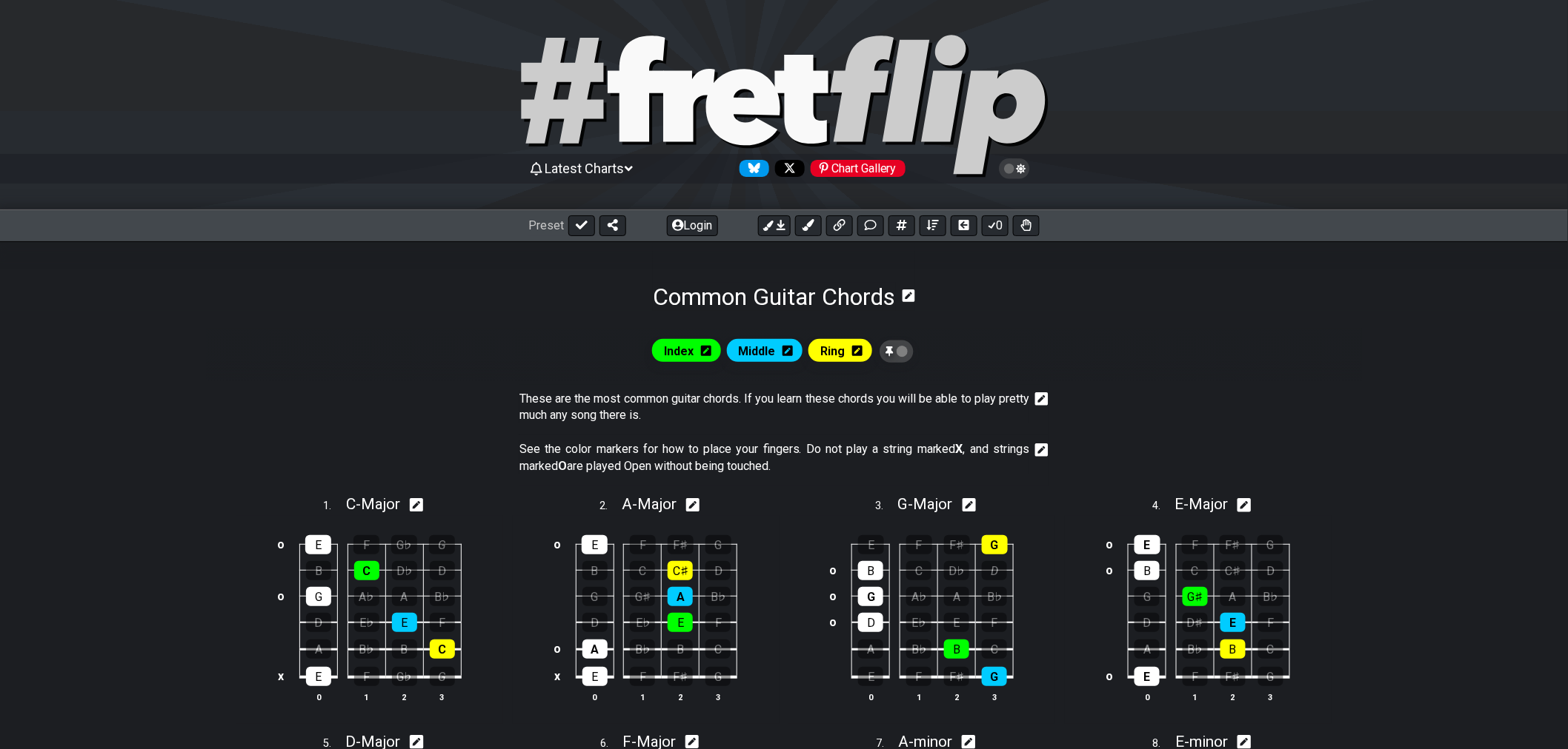
click at [641, 173] on div "Latest Charts Chart Gallery" at bounding box center [784, 168] width 511 height 23
click at [632, 171] on icon at bounding box center [629, 168] width 8 height 13
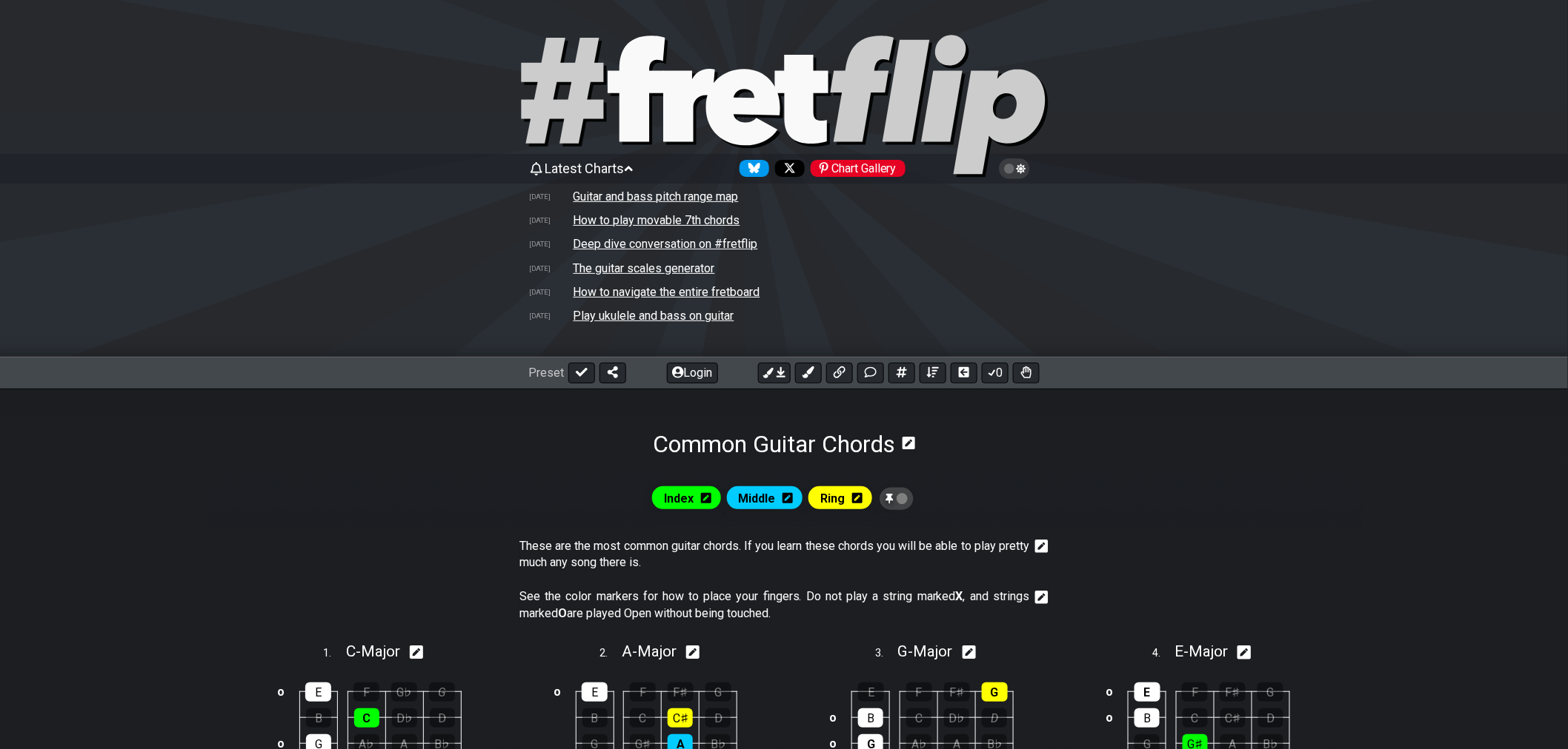
click at [623, 176] on div "Latest Charts Chart Gallery" at bounding box center [784, 168] width 511 height 23
click at [625, 161] on span "Latest Charts" at bounding box center [585, 168] width 80 height 16
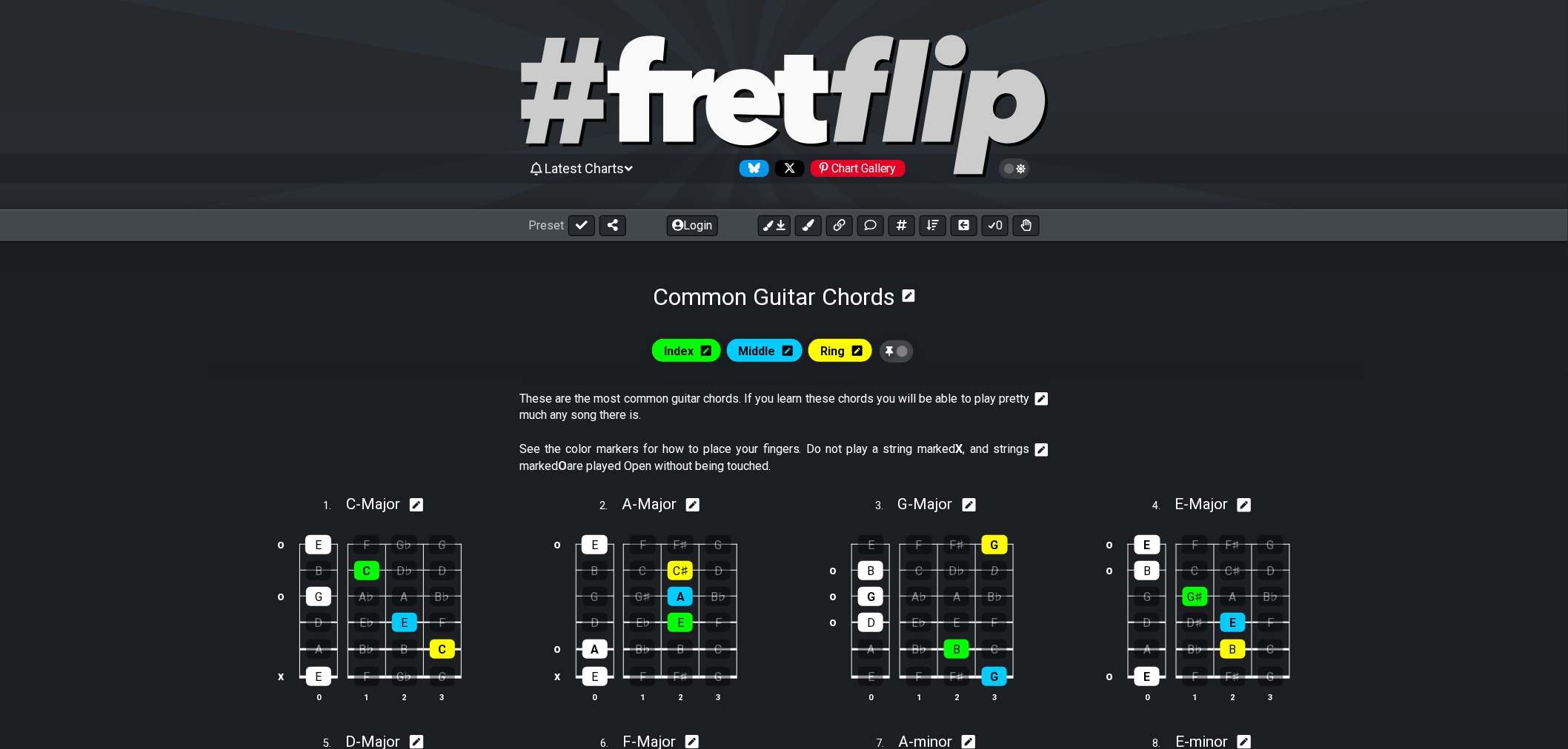
click at [908, 298] on icon at bounding box center [908, 295] width 12 height 14
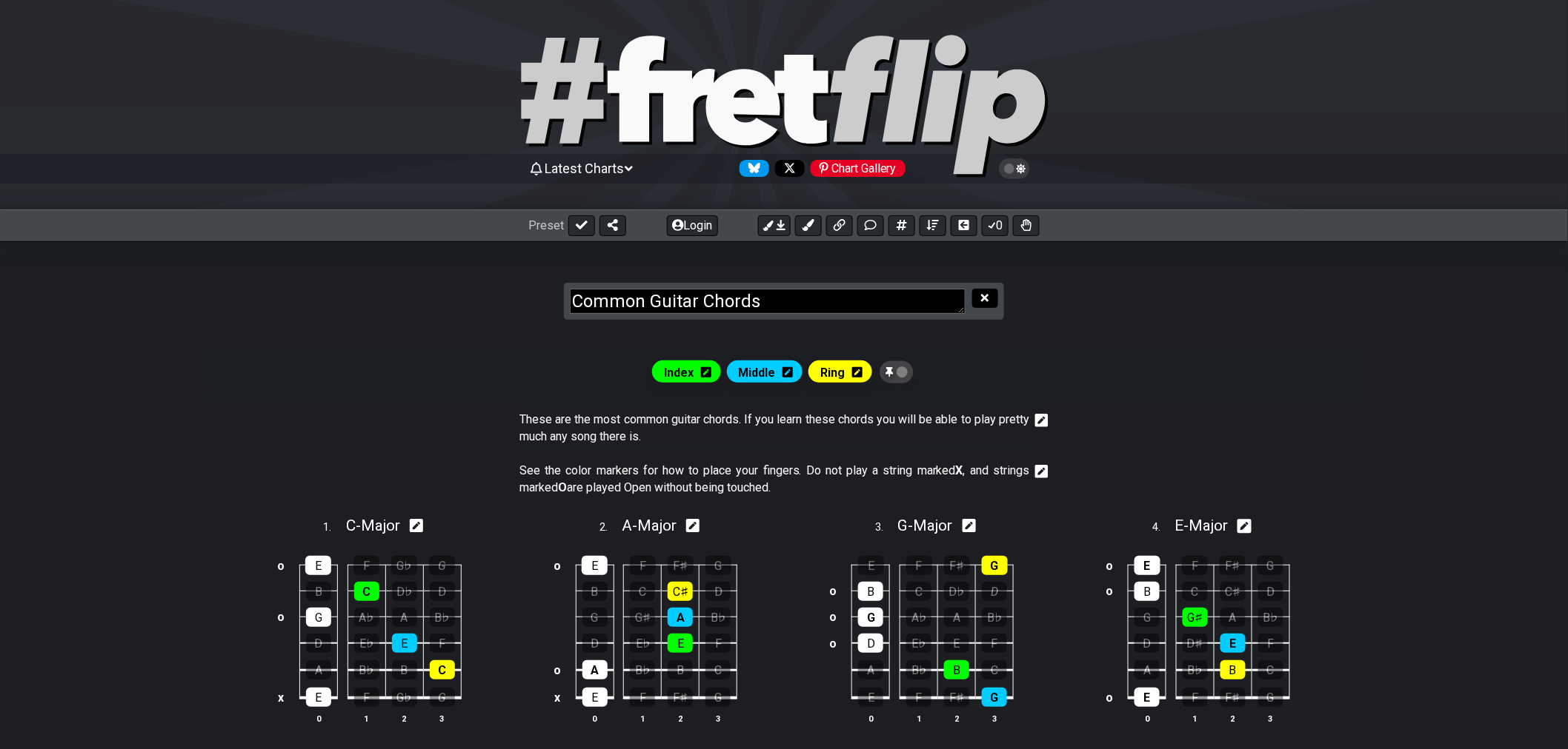
click at [985, 301] on icon at bounding box center [984, 298] width 7 height 11
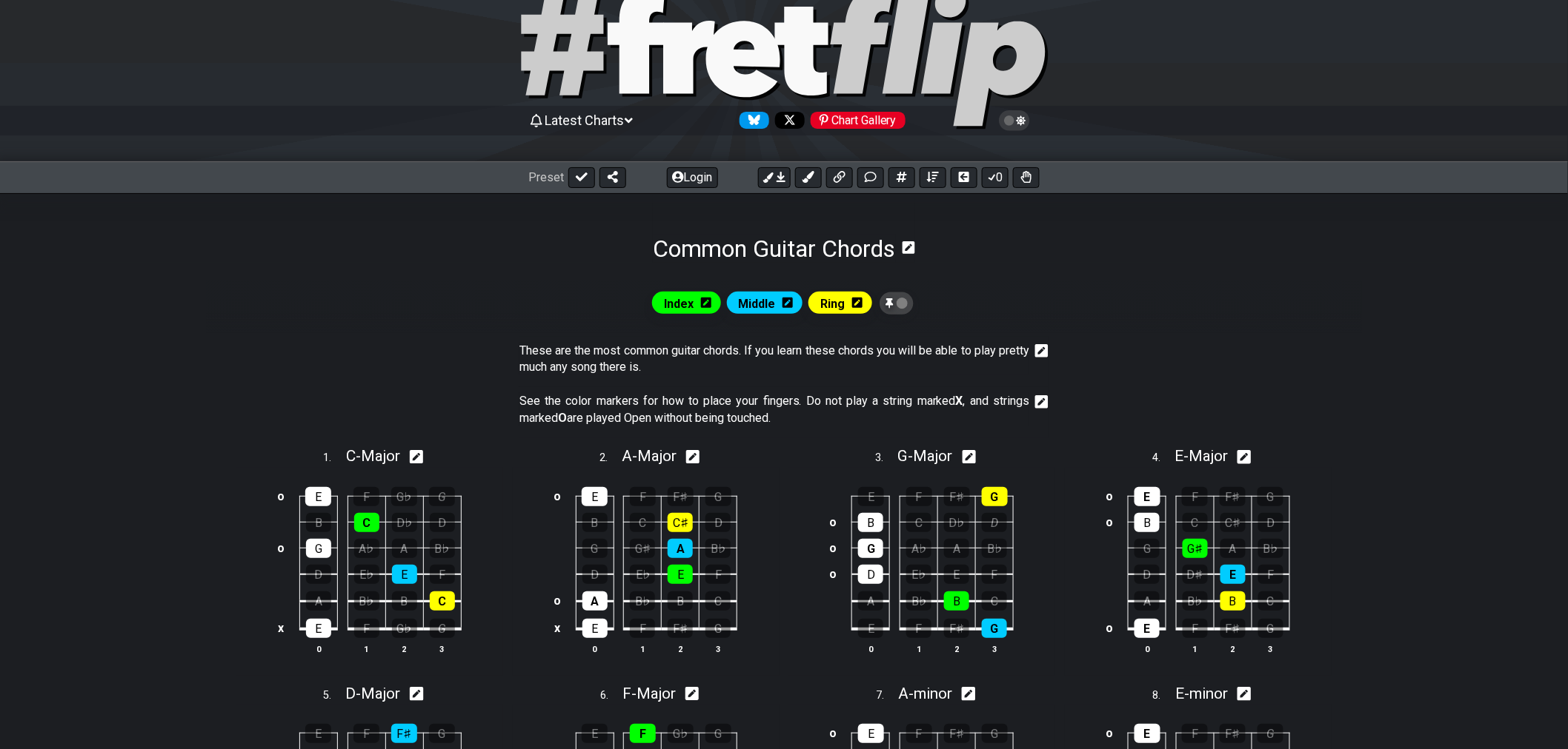
scroll to position [165, 0]
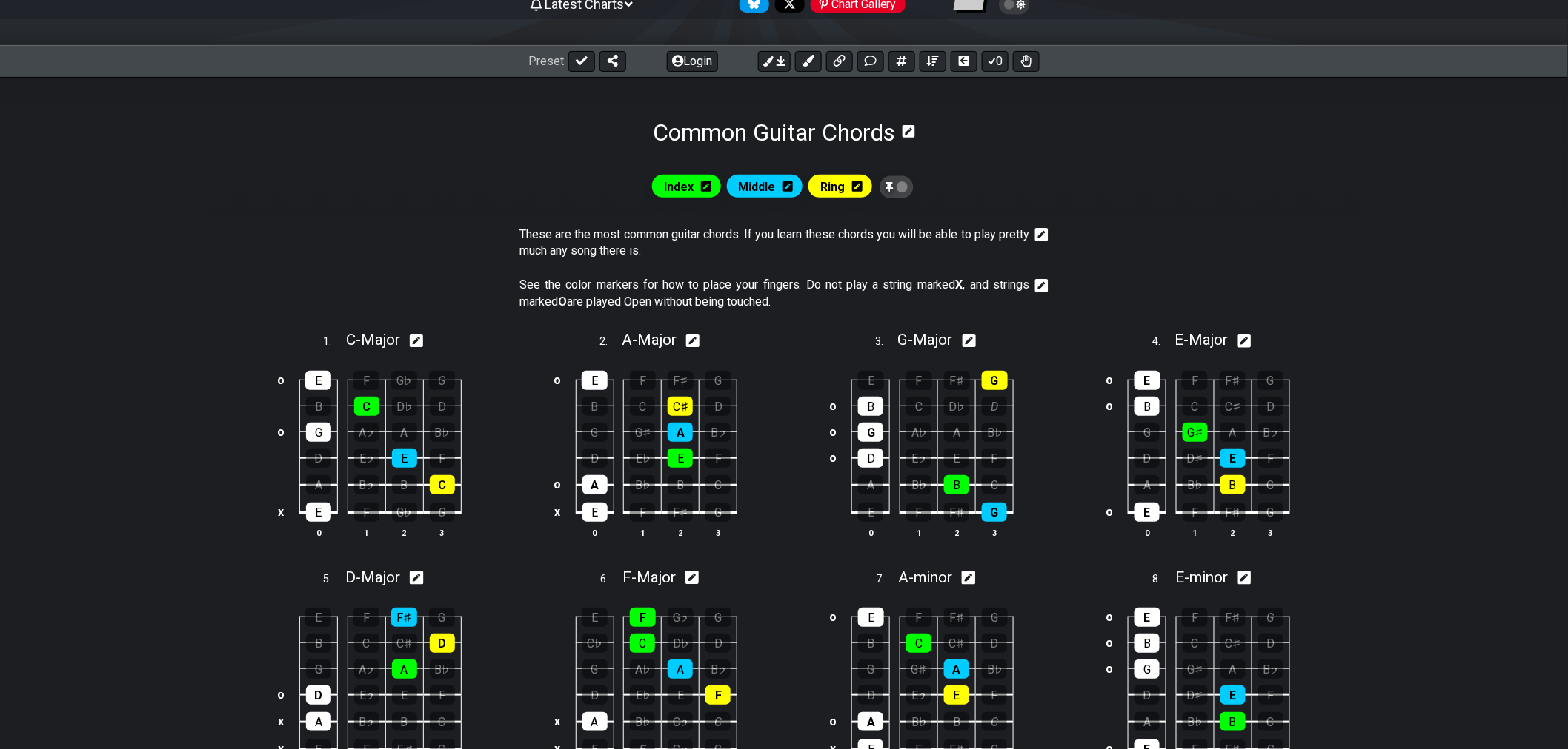
click at [900, 190] on icon at bounding box center [897, 187] width 11 height 15
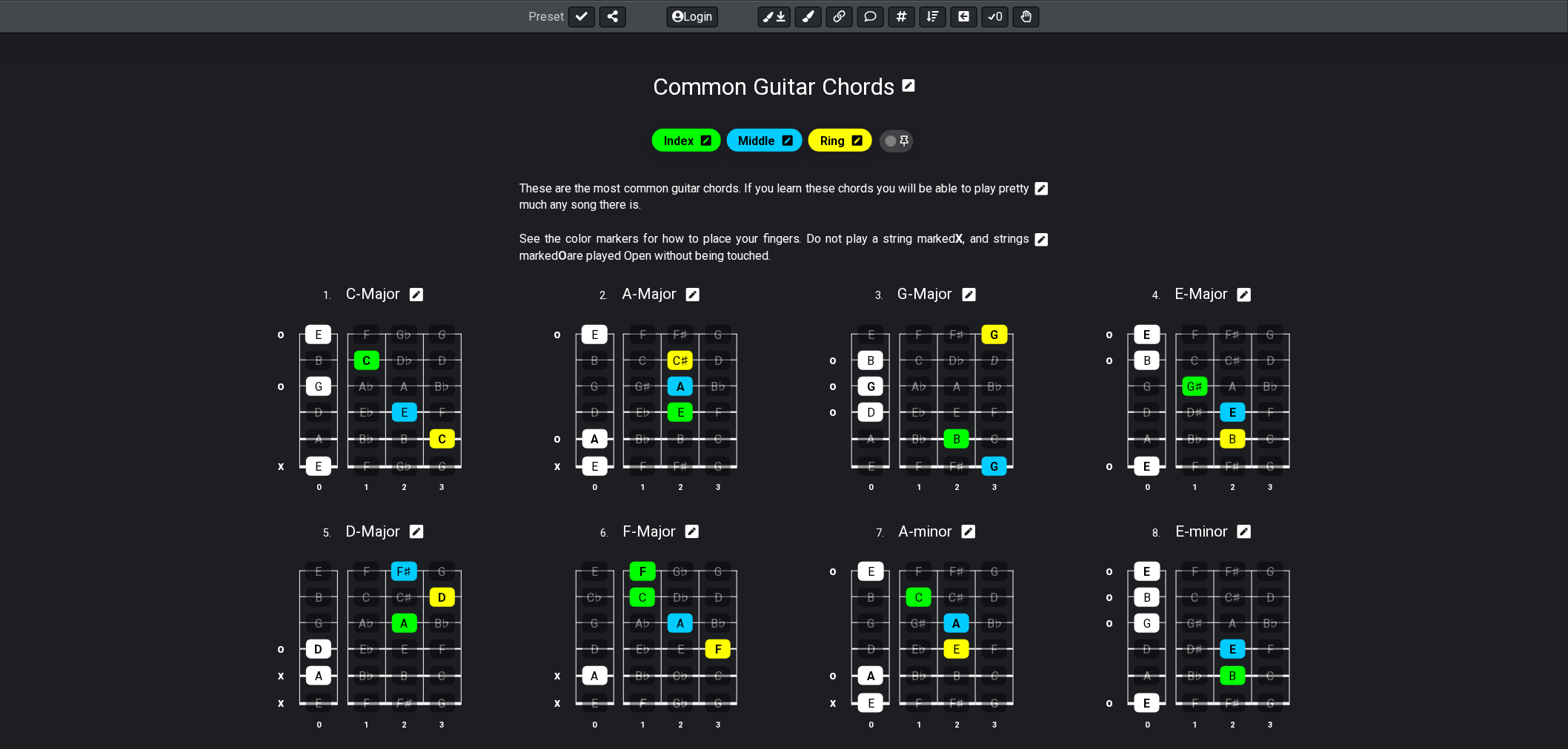
click at [893, 146] on icon at bounding box center [897, 141] width 11 height 15
click at [897, 148] on icon at bounding box center [897, 141] width 11 height 15
click at [894, 147] on icon at bounding box center [897, 141] width 11 height 15
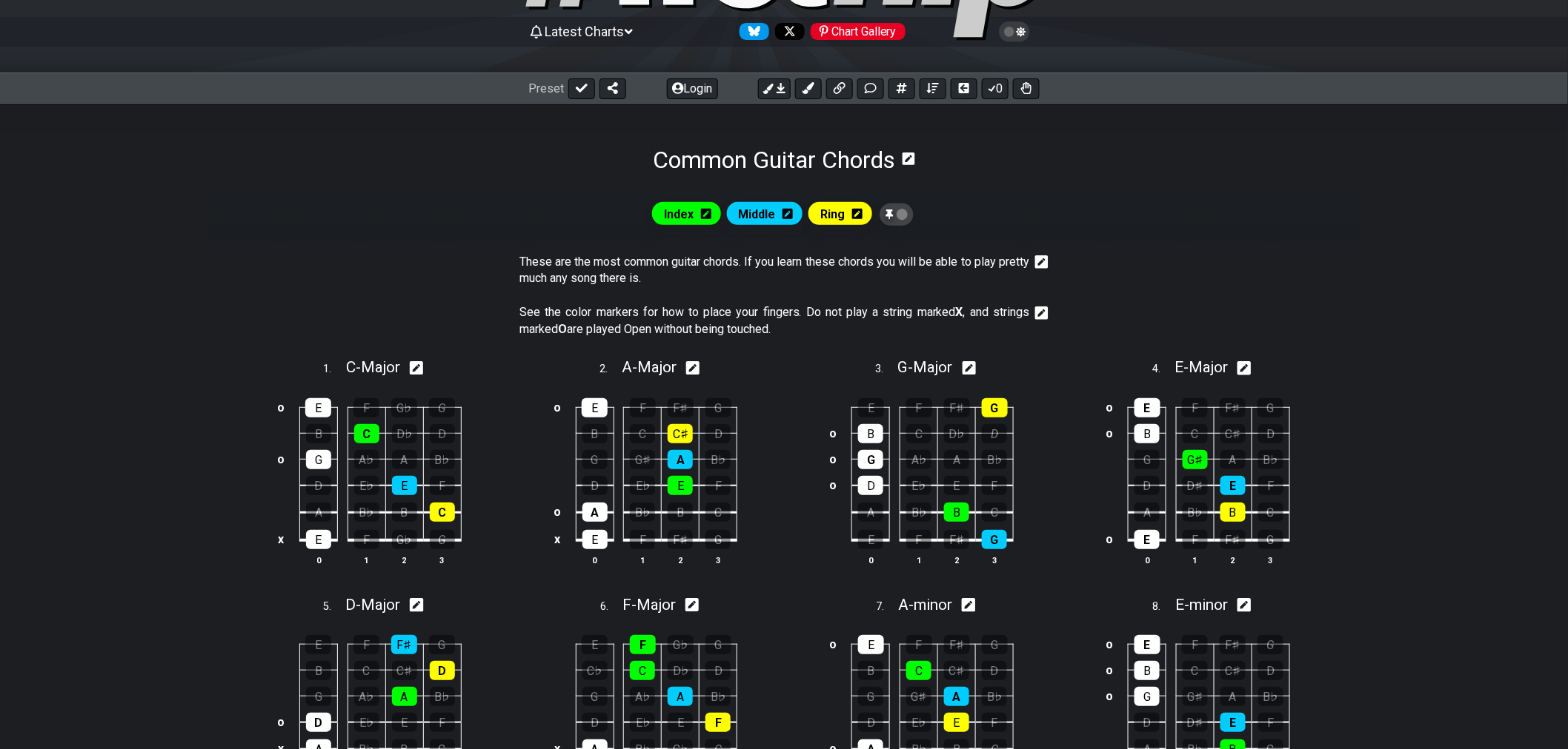
scroll to position [165, 0]
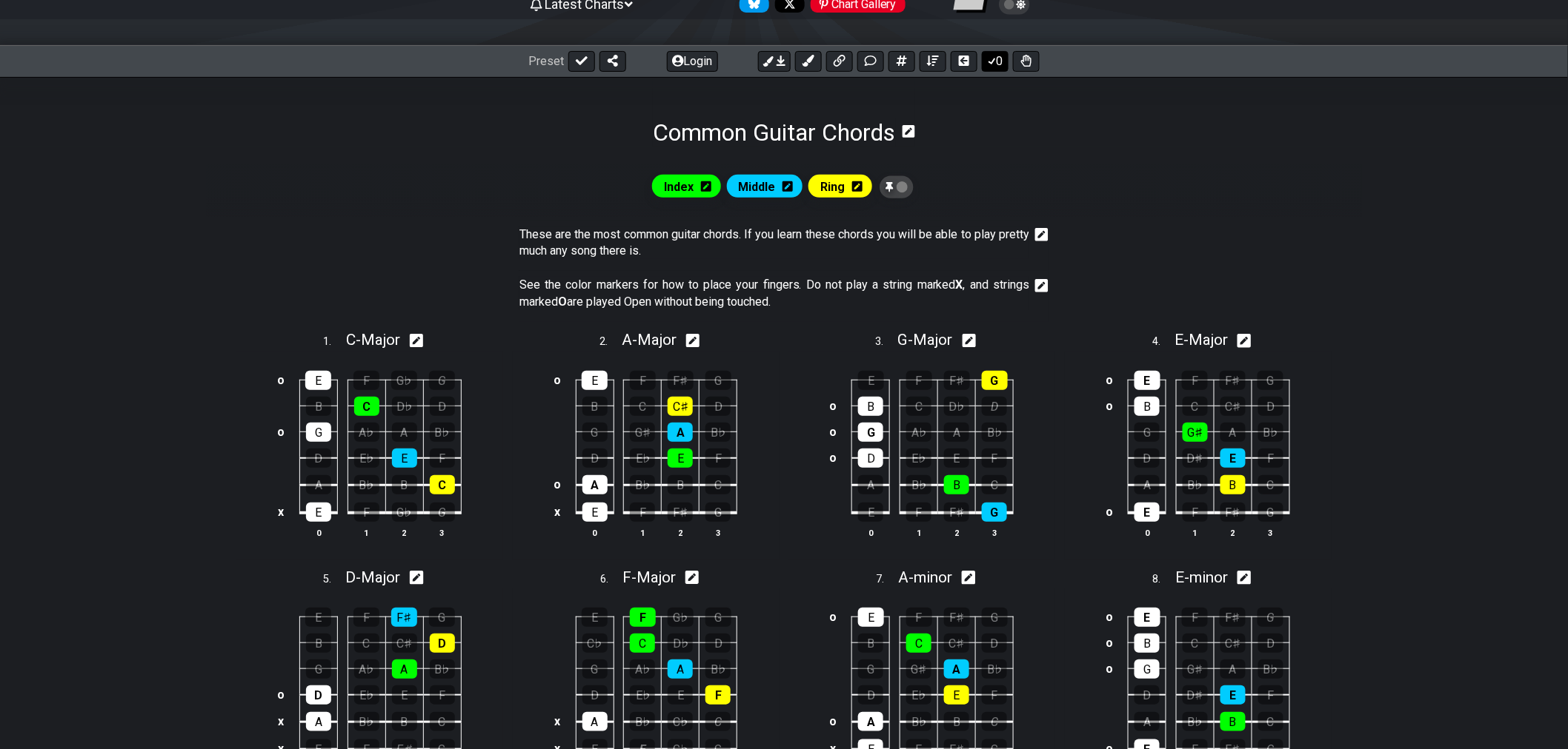
click at [1001, 62] on button "0" at bounding box center [995, 62] width 27 height 21
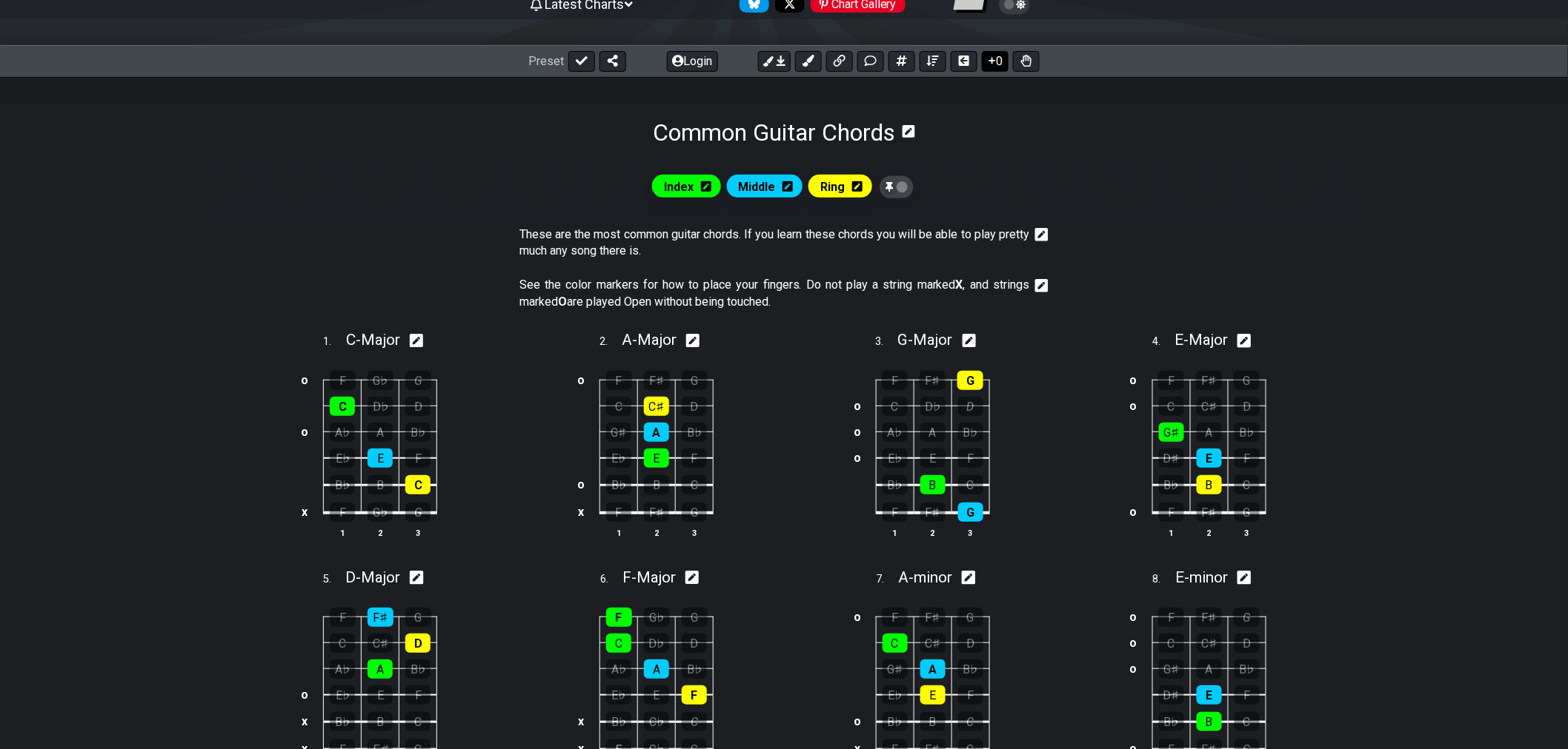
click at [996, 61] on button "0" at bounding box center [995, 62] width 27 height 21
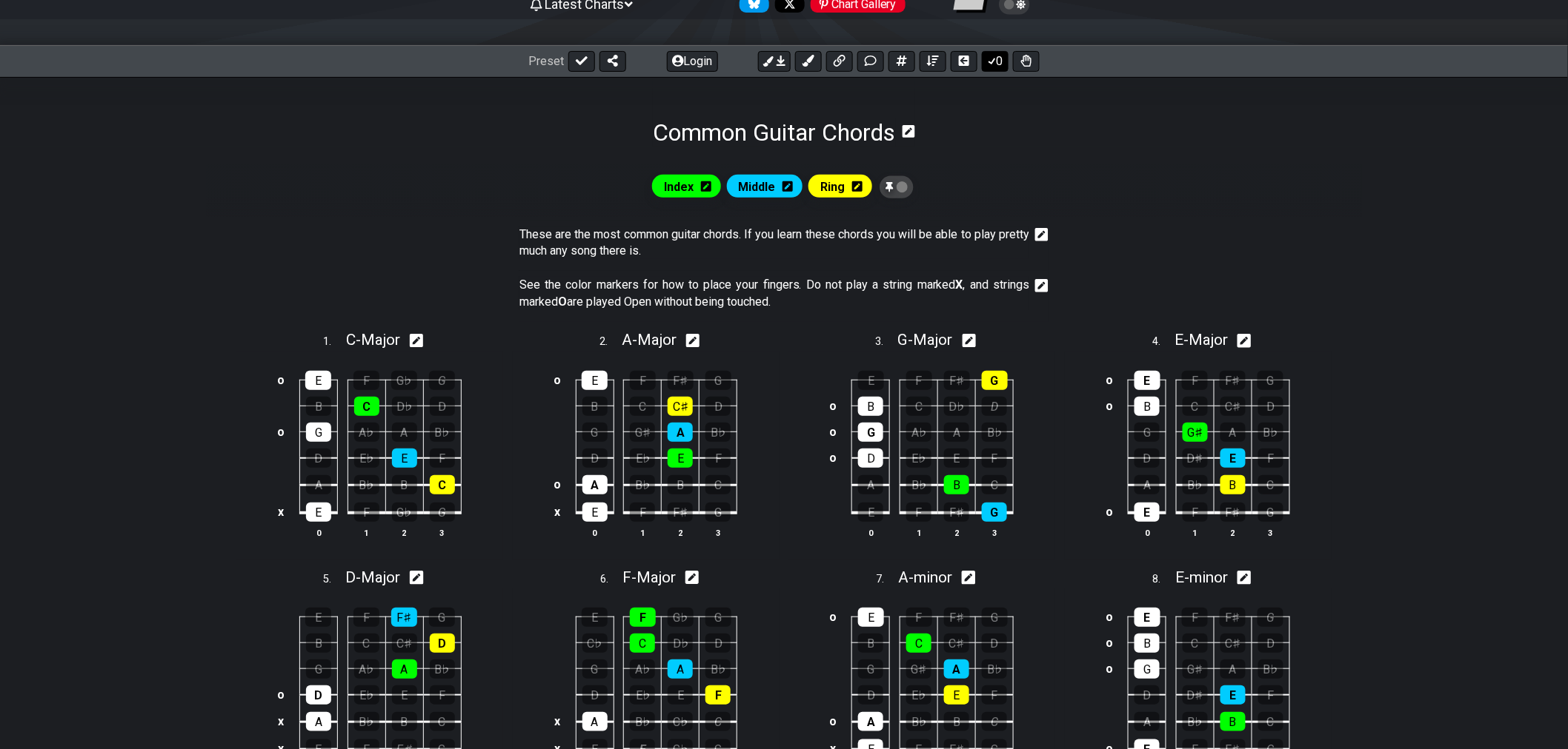
click at [996, 61] on button "0" at bounding box center [995, 62] width 27 height 21
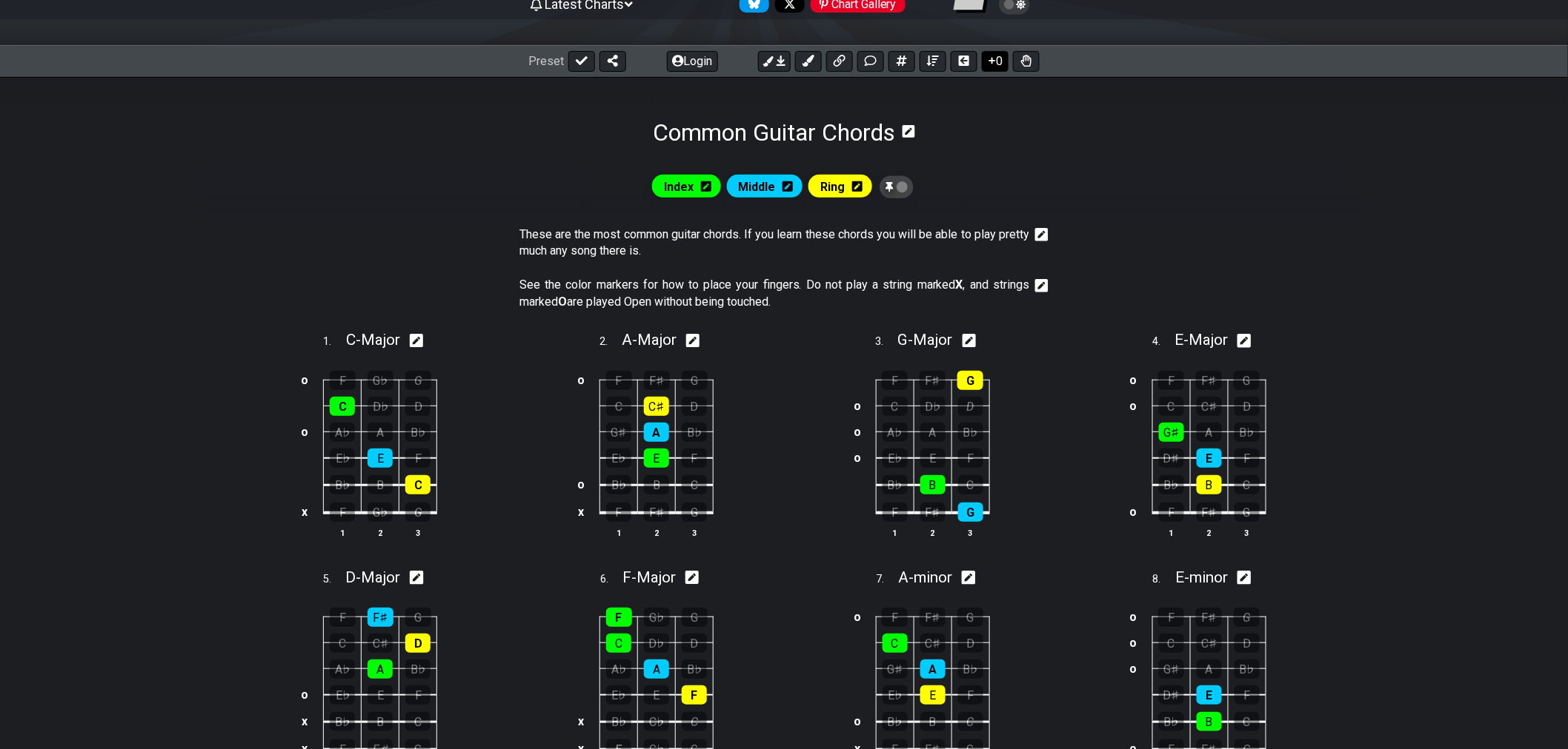
click at [995, 67] on button "0" at bounding box center [995, 62] width 27 height 21
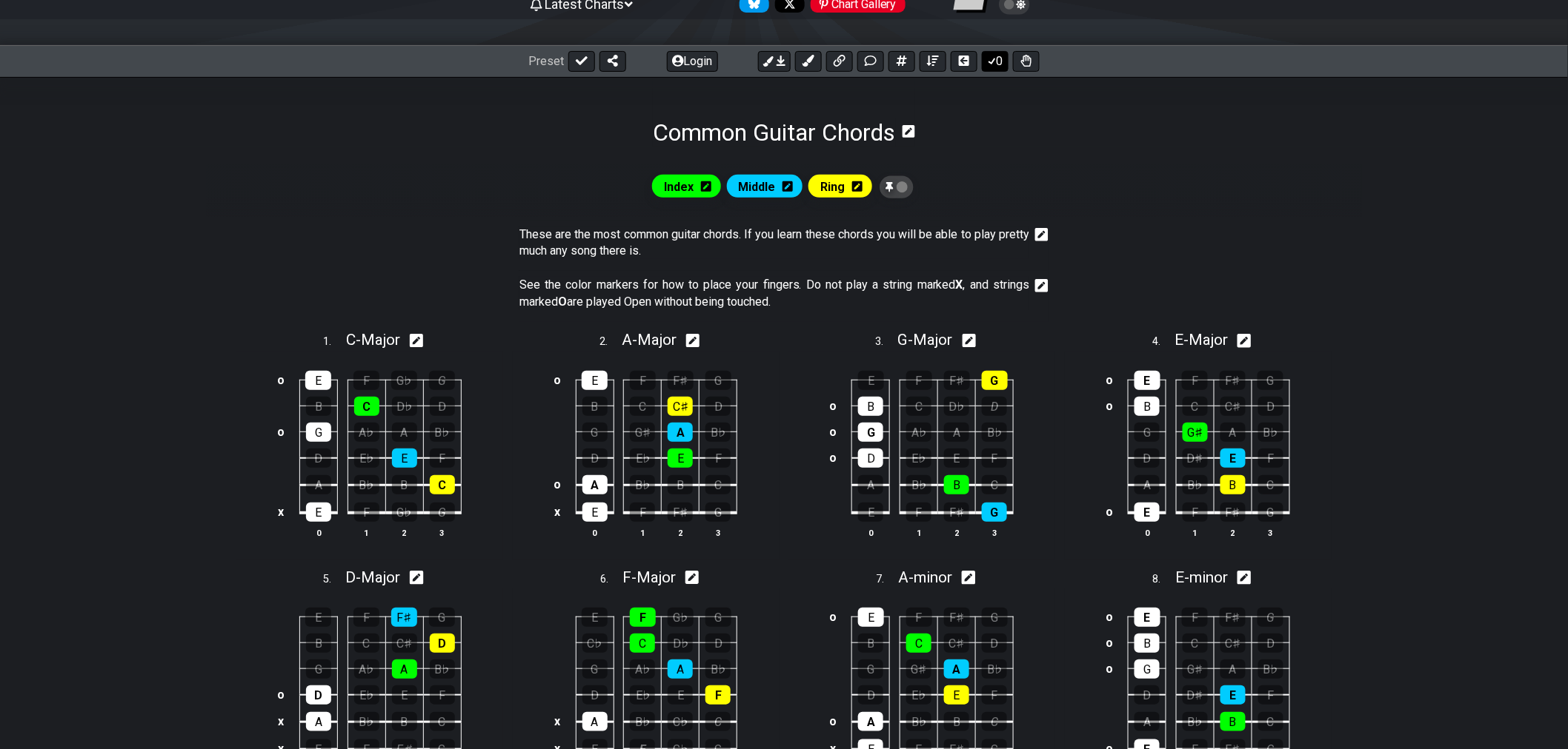
click at [996, 65] on button "0" at bounding box center [995, 62] width 27 height 21
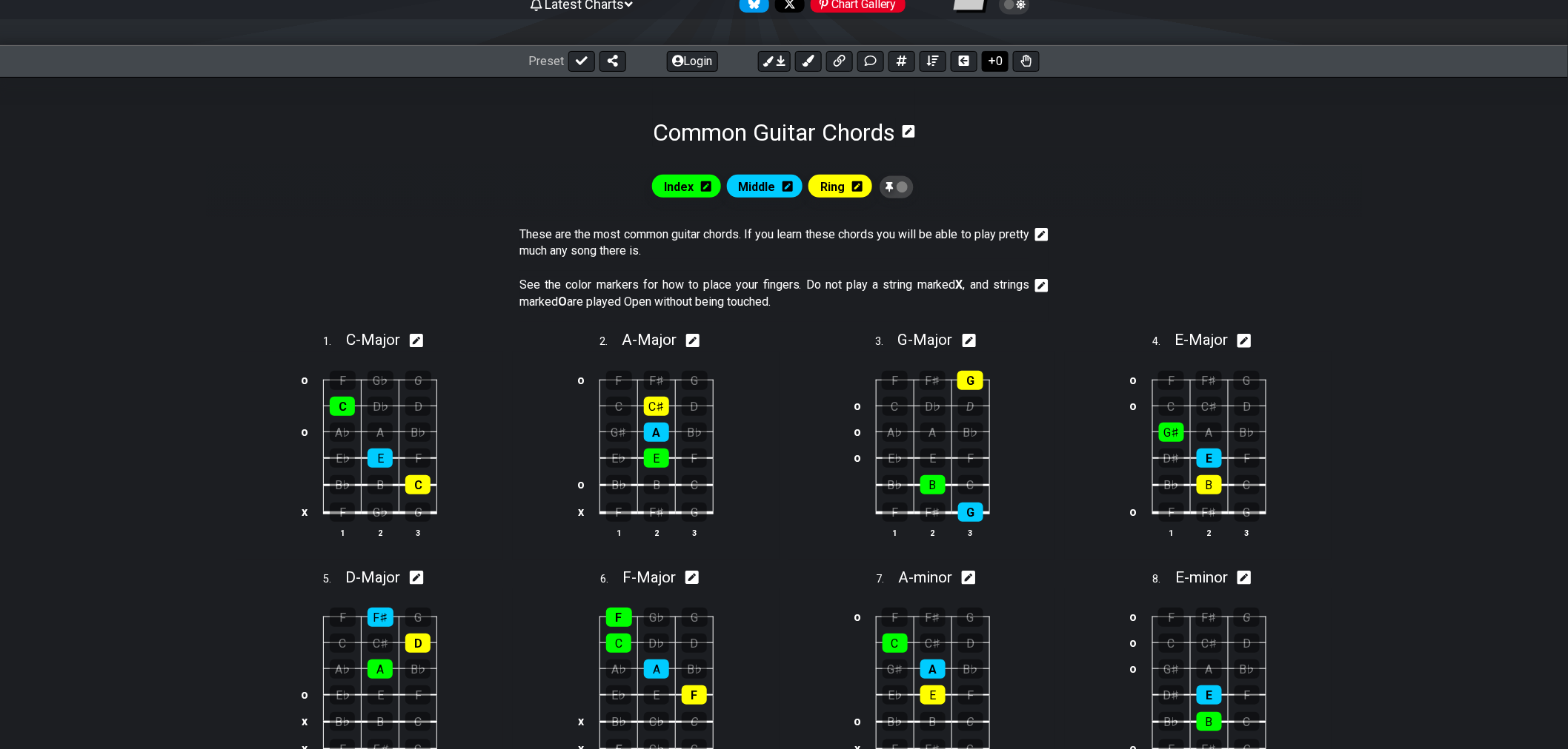
click at [996, 65] on button "0" at bounding box center [995, 62] width 27 height 21
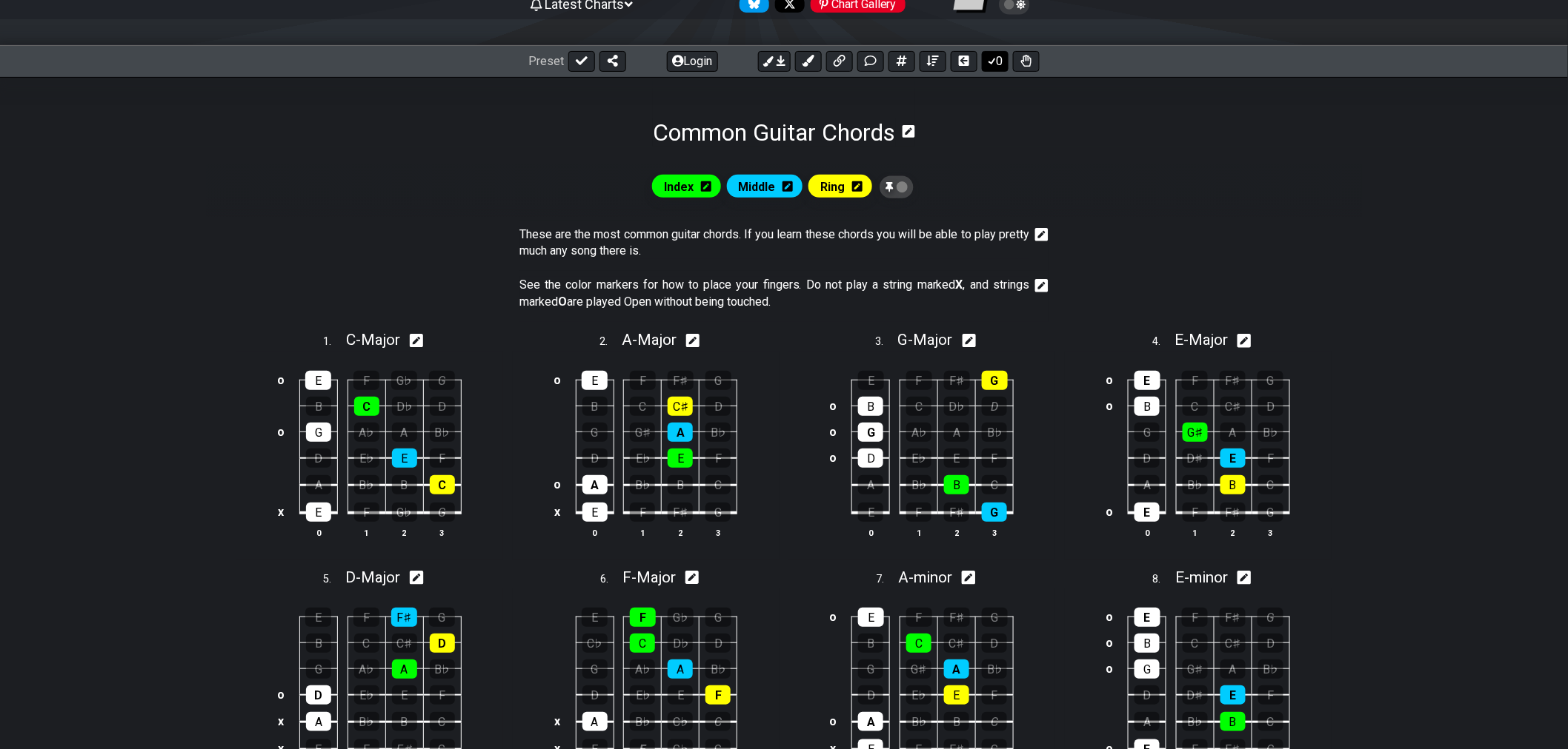
click at [995, 63] on icon at bounding box center [992, 61] width 15 height 12
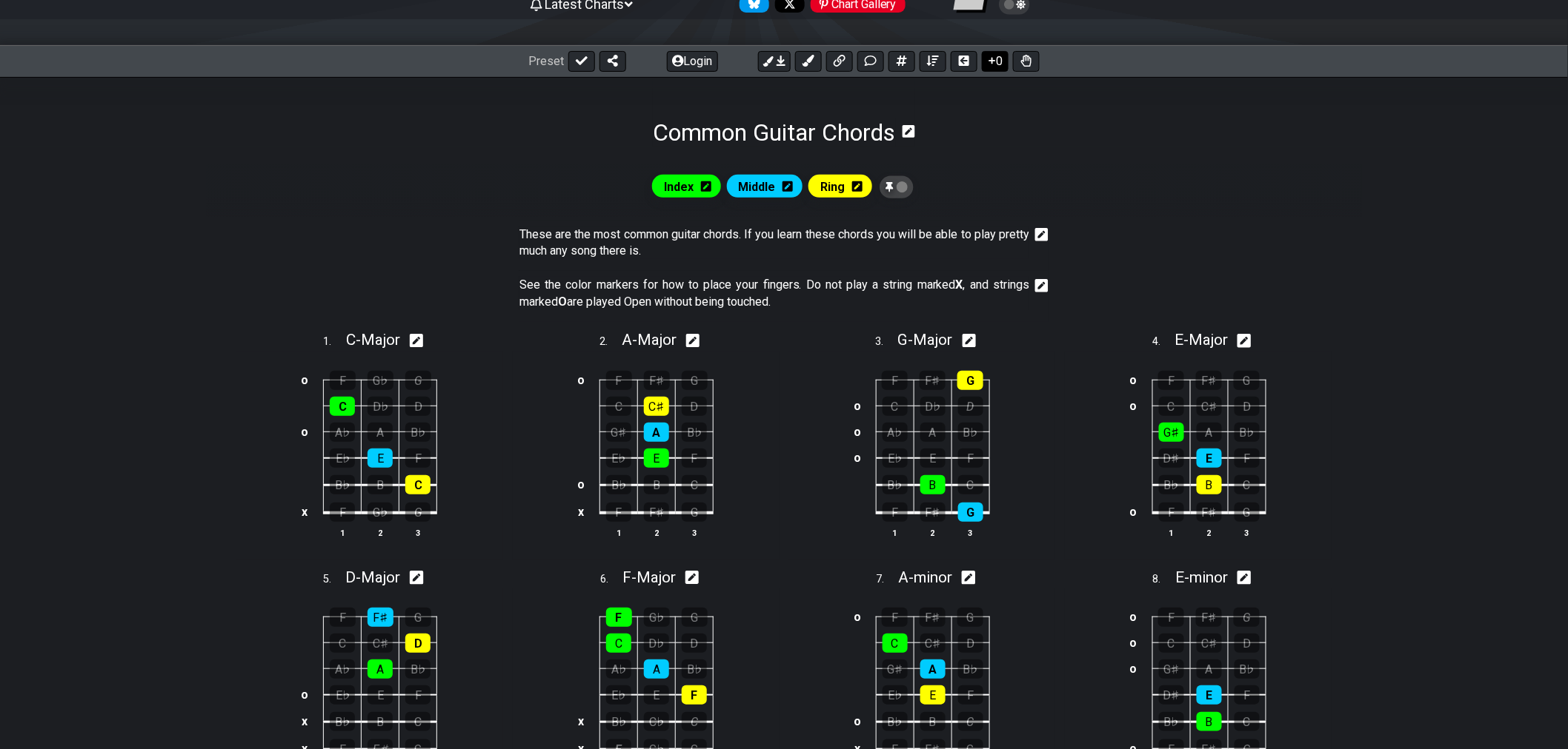
click at [995, 63] on icon at bounding box center [992, 61] width 15 height 12
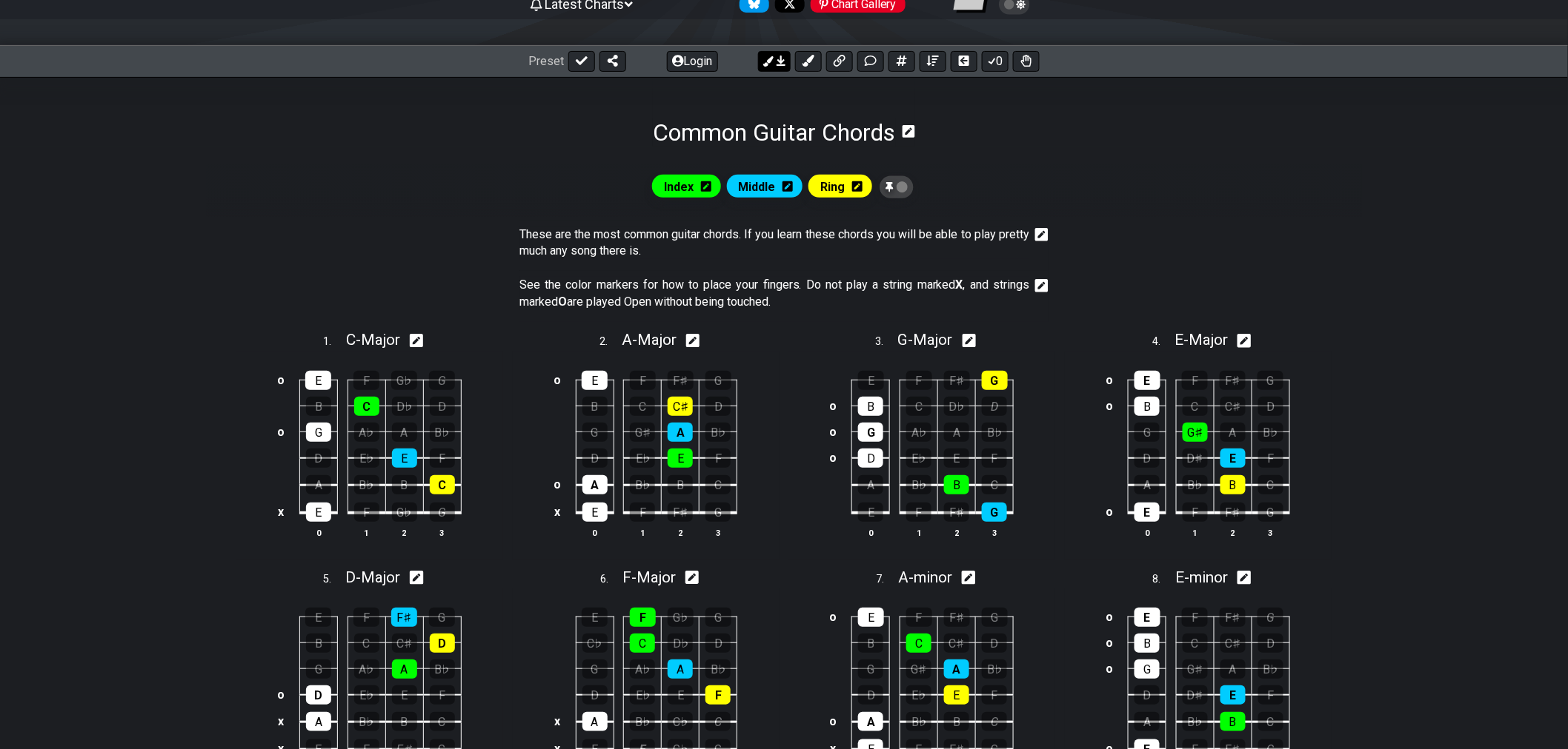
click at [781, 63] on icon at bounding box center [781, 60] width 9 height 10
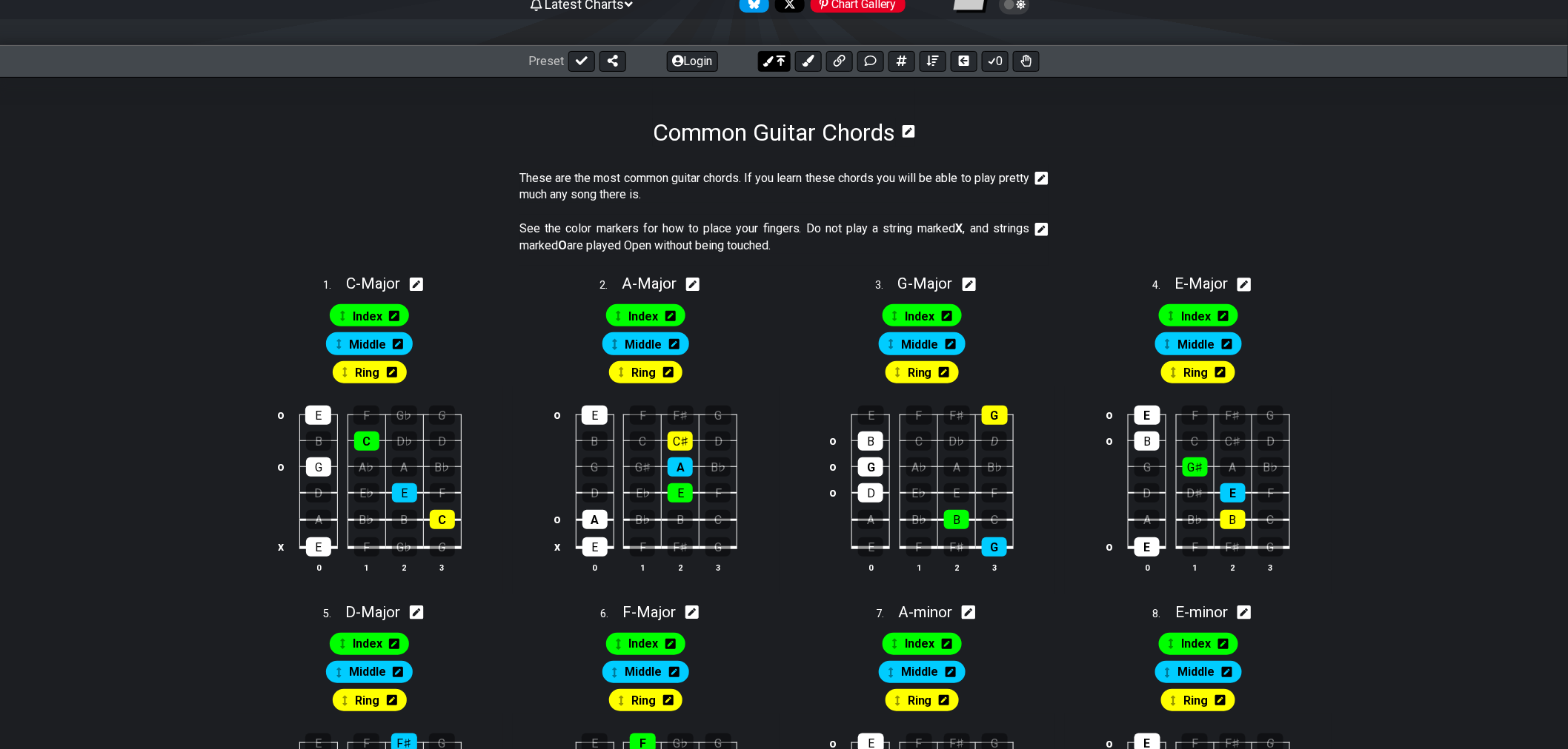
click at [781, 63] on icon at bounding box center [781, 60] width 9 height 10
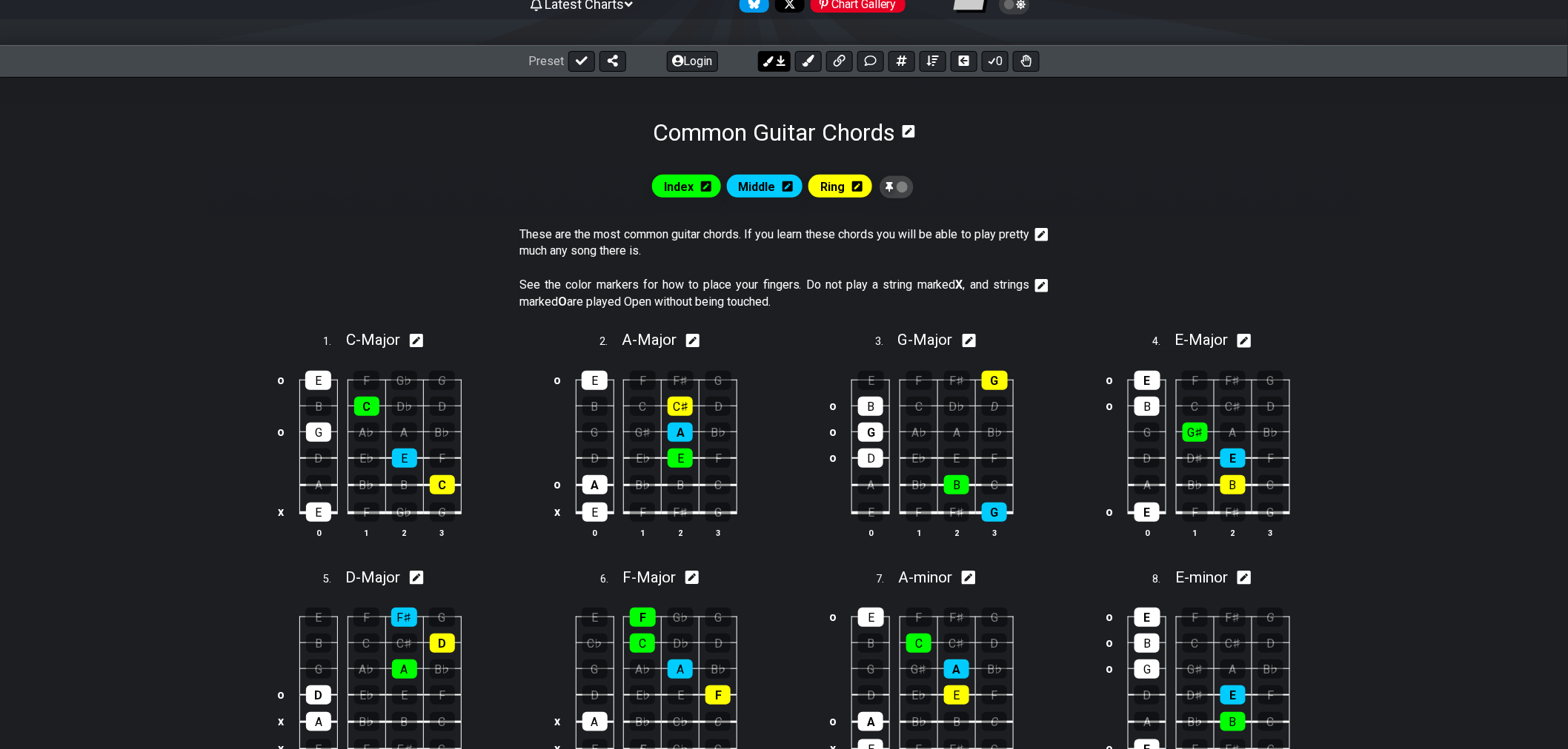
click at [781, 63] on icon at bounding box center [781, 60] width 9 height 10
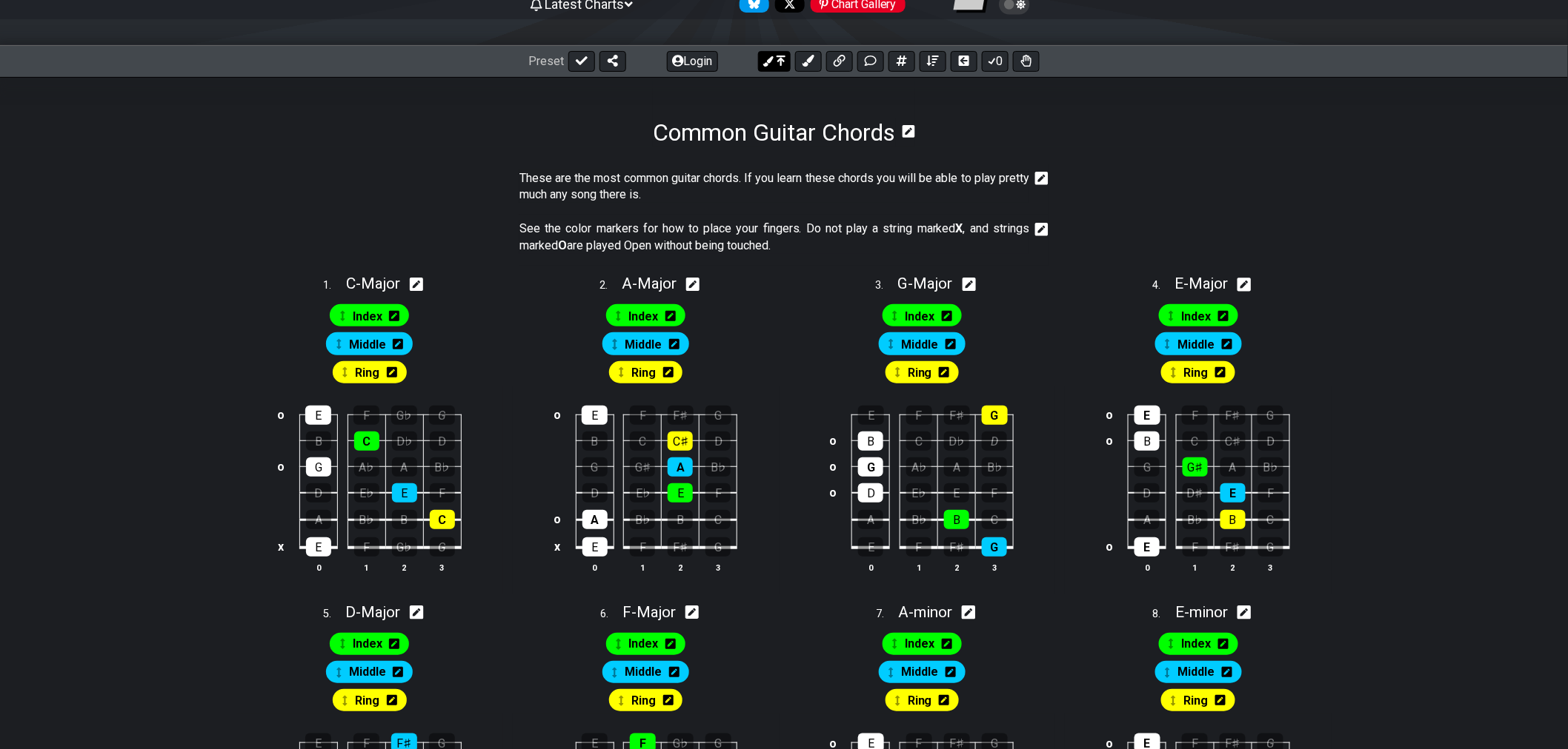
click at [781, 63] on icon at bounding box center [781, 60] width 9 height 10
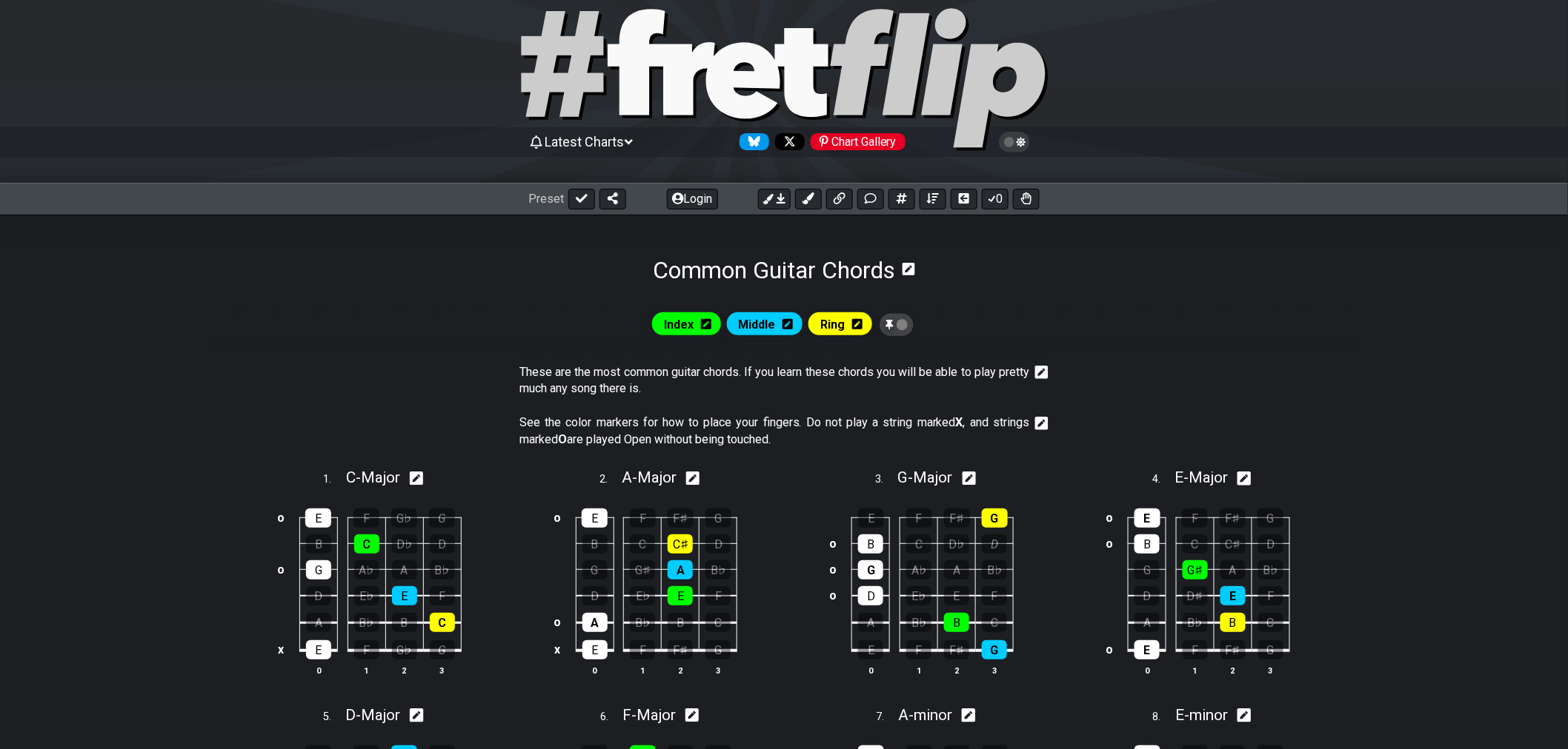
scroll to position [0, 0]
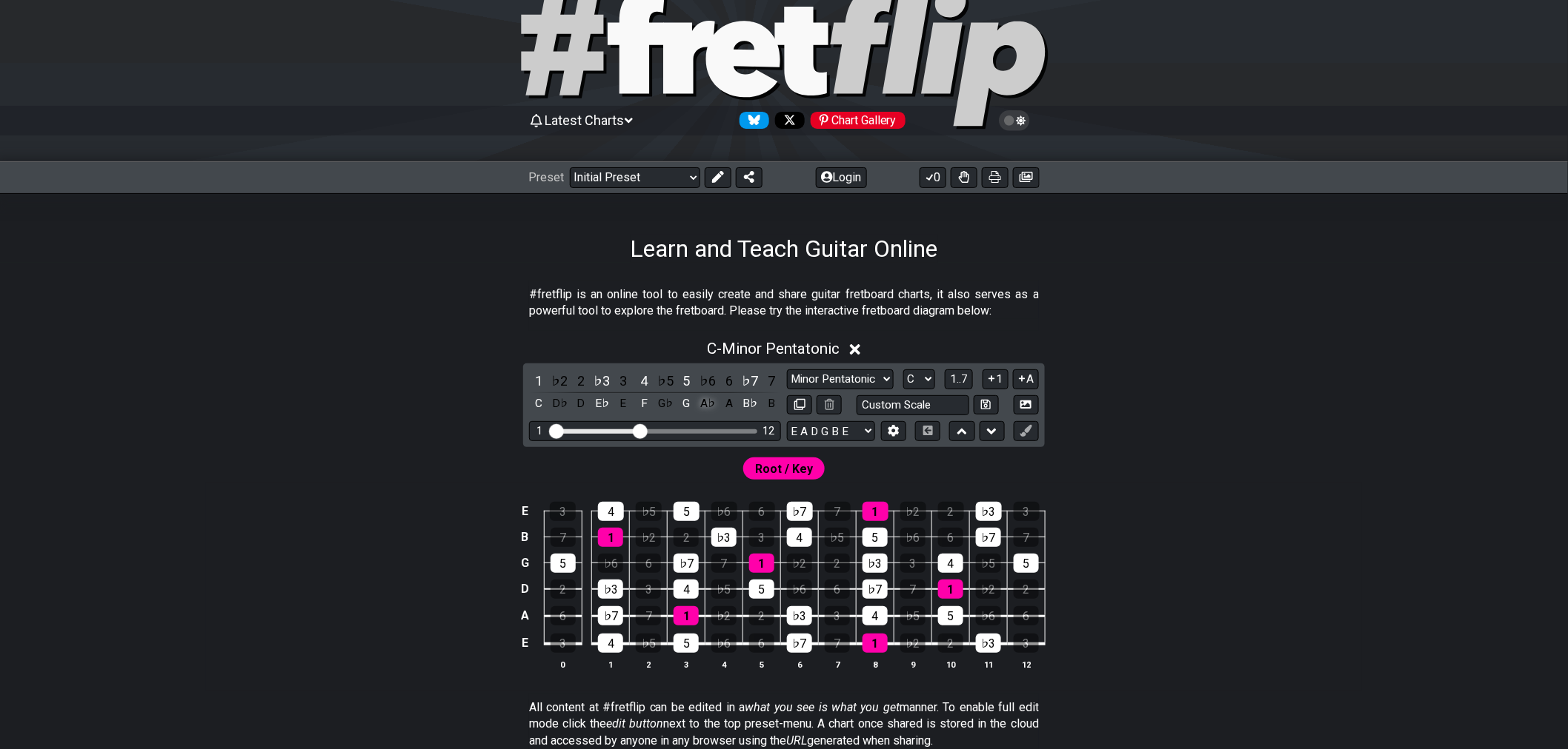
scroll to position [165, 0]
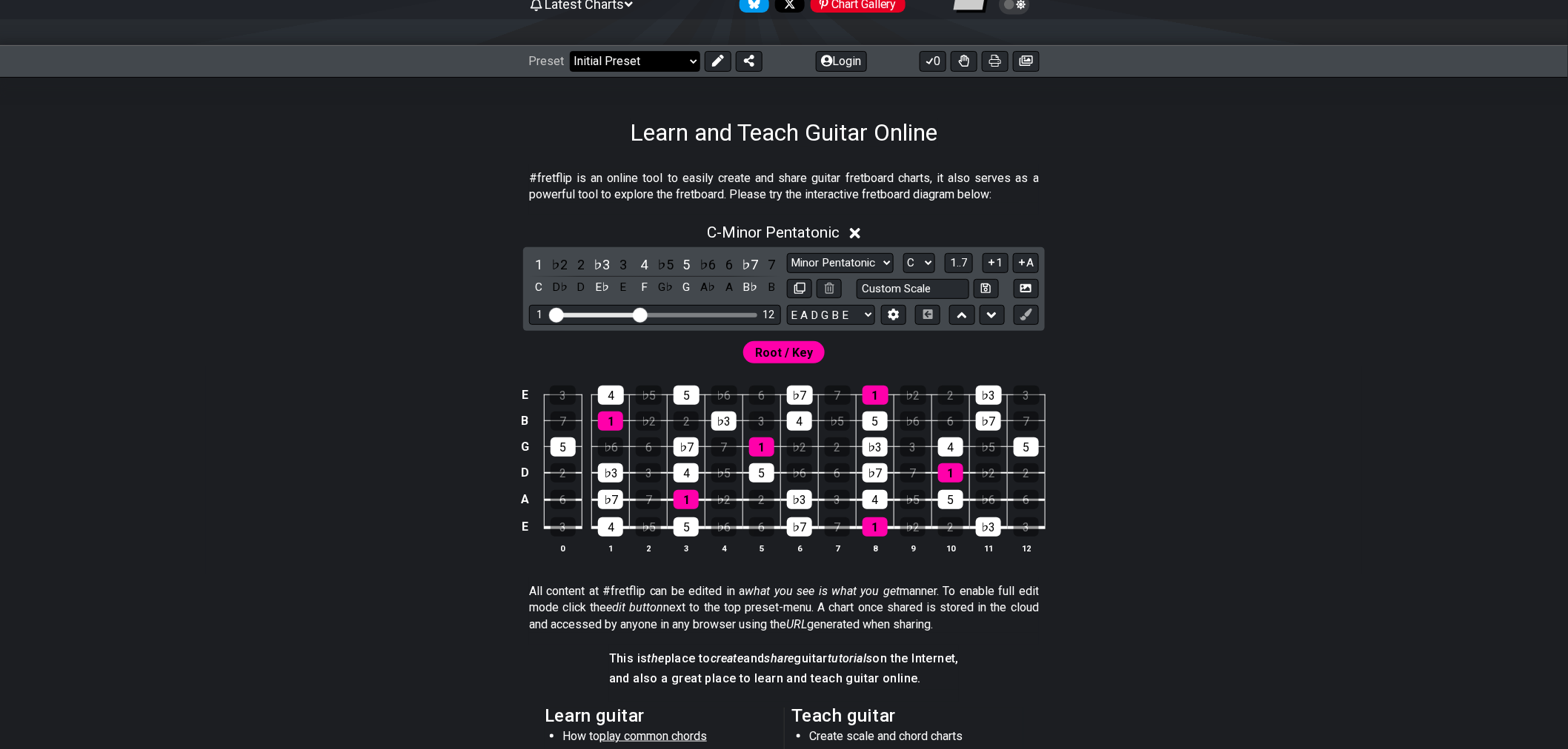
click at [687, 56] on select "Welcome to #fretflip! Initial Preset Custom Preset Minor Pentatonic Major Penta…" at bounding box center [634, 62] width 130 height 21
click at [570, 51] on select "Welcome to #fretflip! Initial Preset Custom Preset Minor Pentatonic Major Penta…" at bounding box center [634, 62] width 130 height 21
select select "/common-guitar-chords"
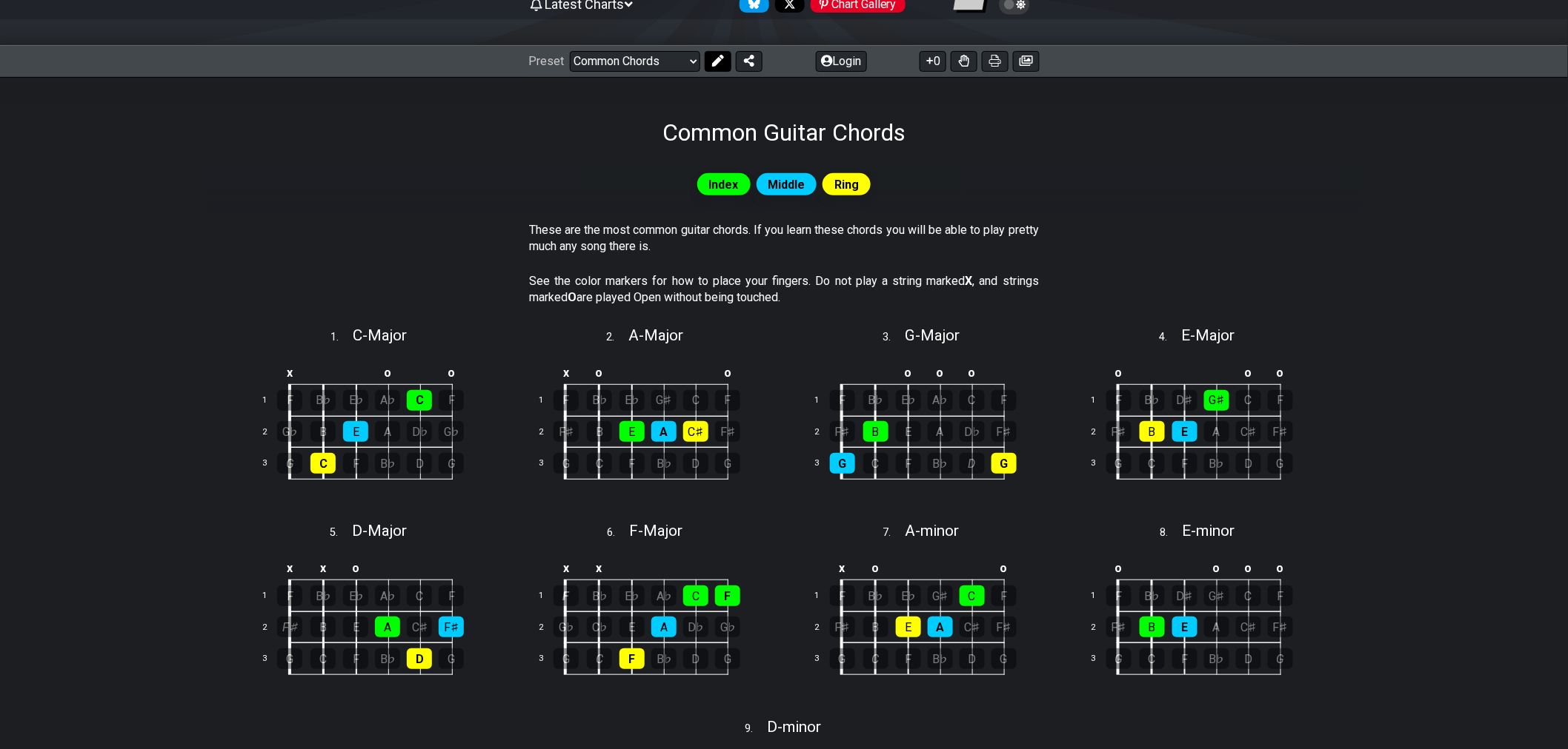
click at [719, 68] on button at bounding box center [718, 62] width 27 height 21
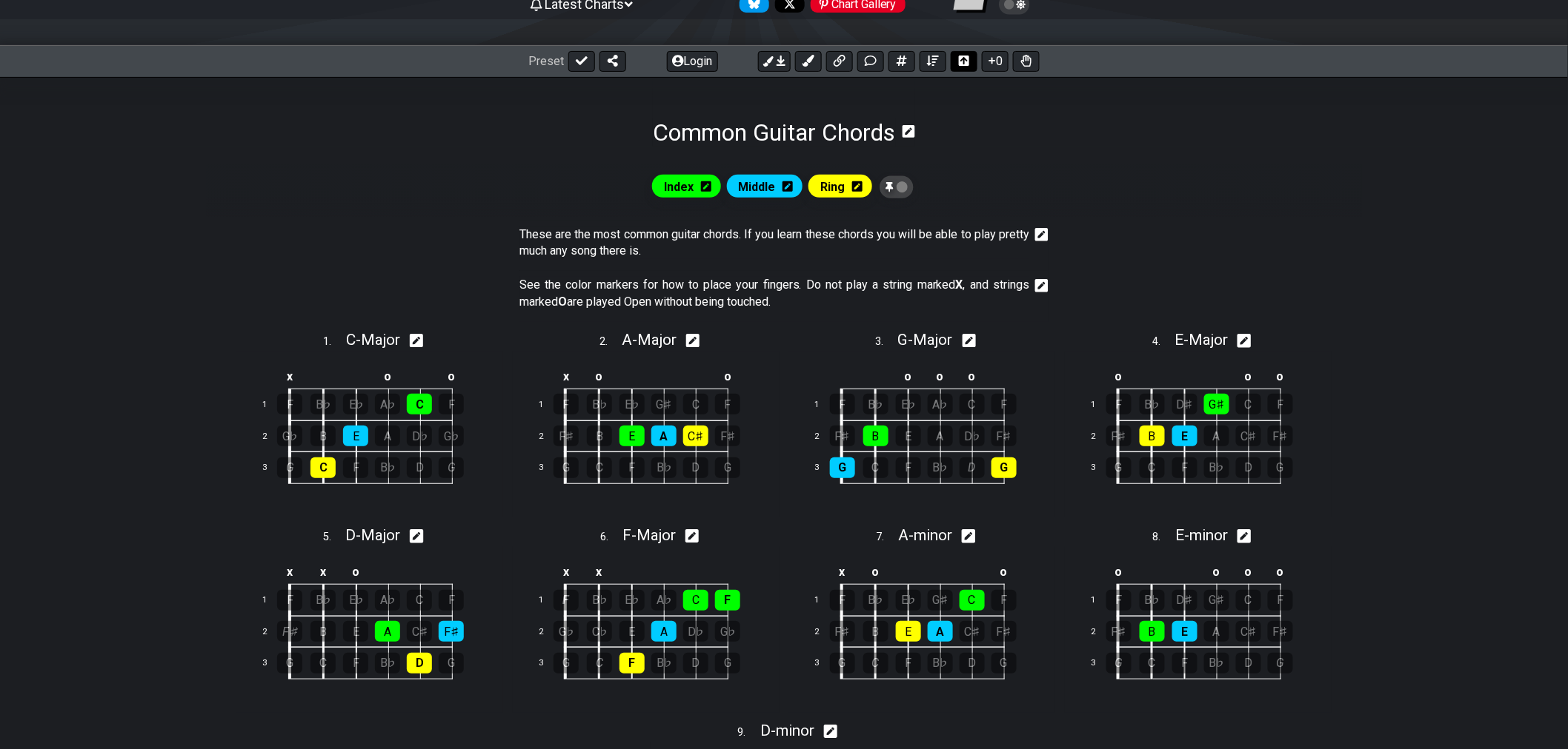
click at [964, 63] on icon at bounding box center [964, 61] width 10 height 12
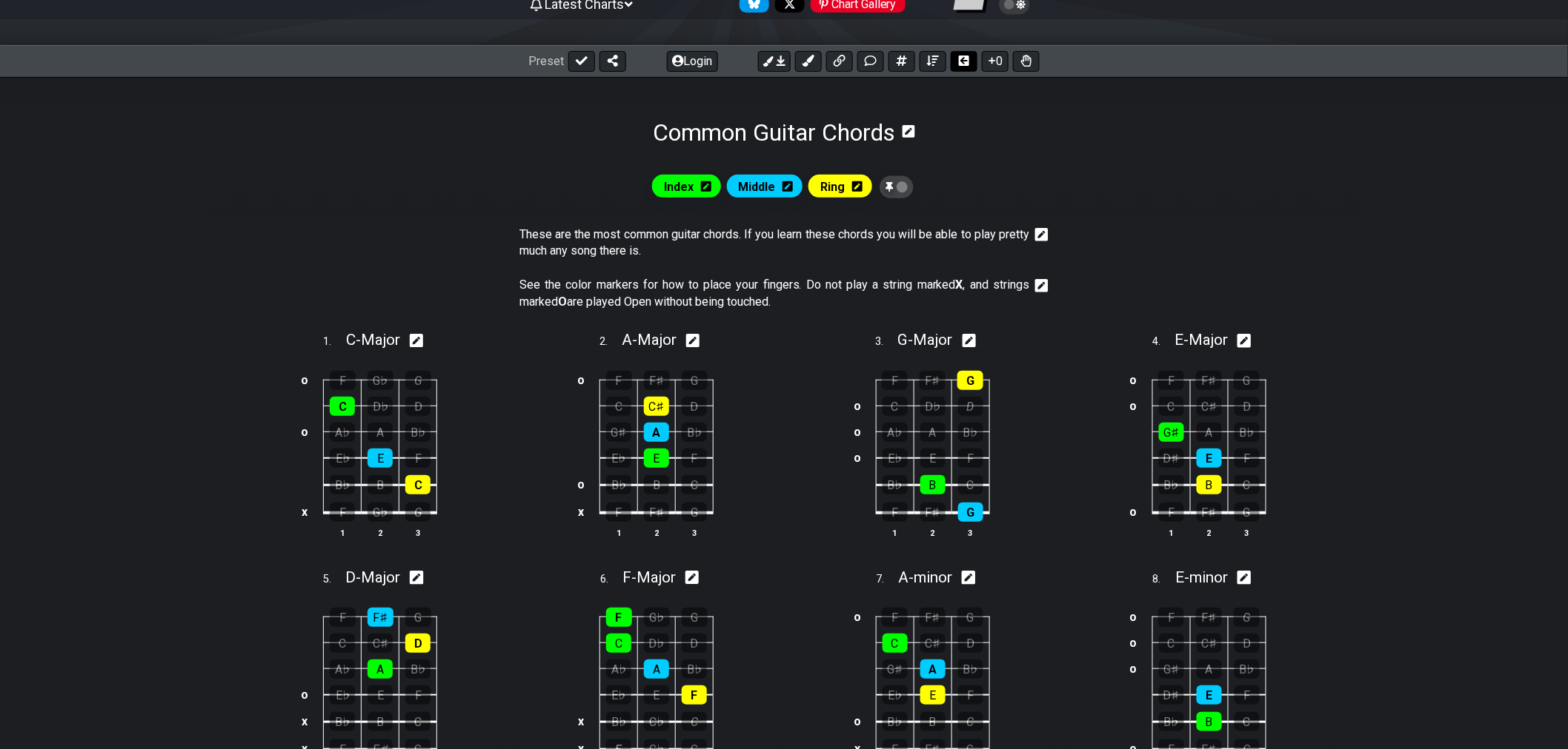
click at [964, 63] on icon at bounding box center [964, 60] width 10 height 10
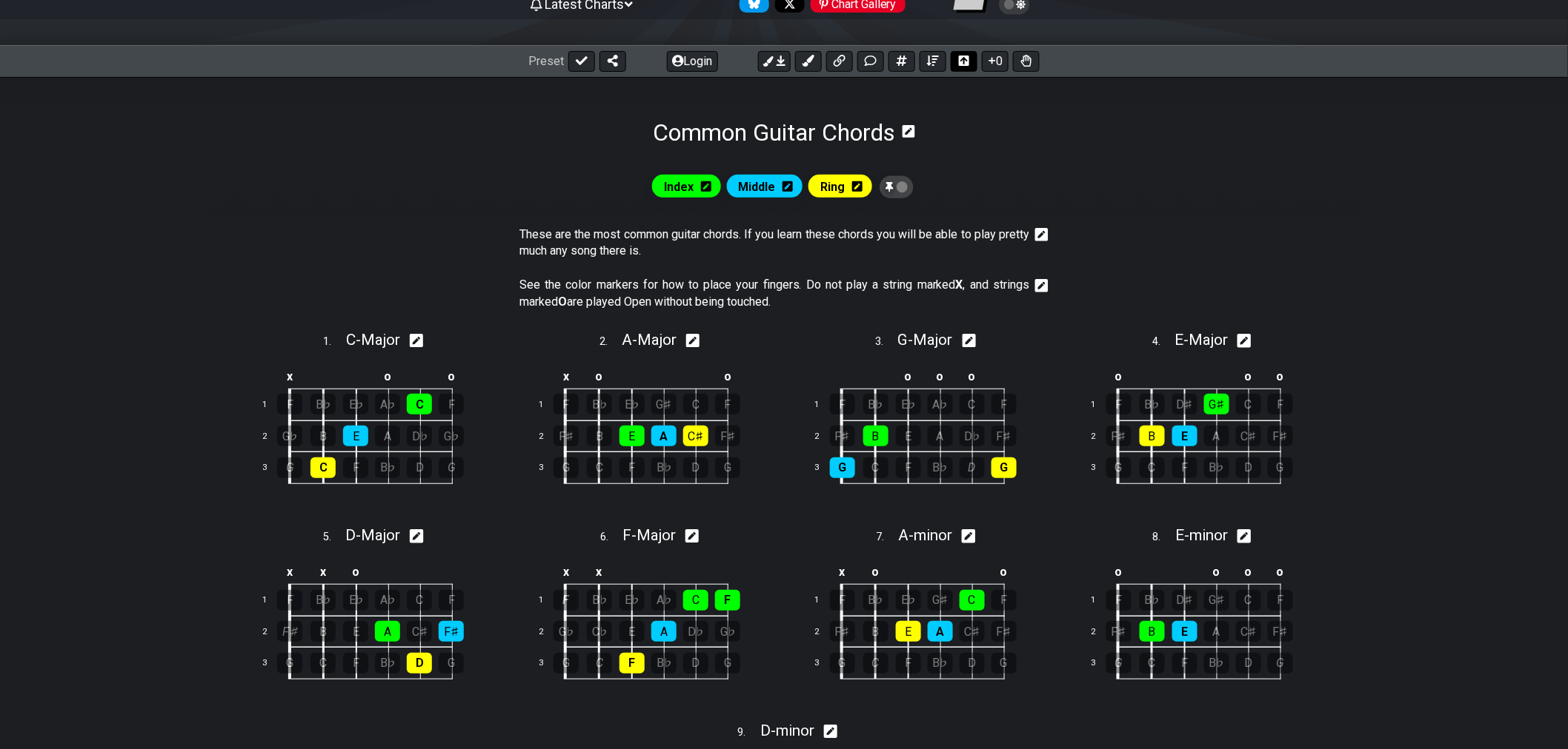
click at [965, 65] on icon at bounding box center [964, 60] width 10 height 10
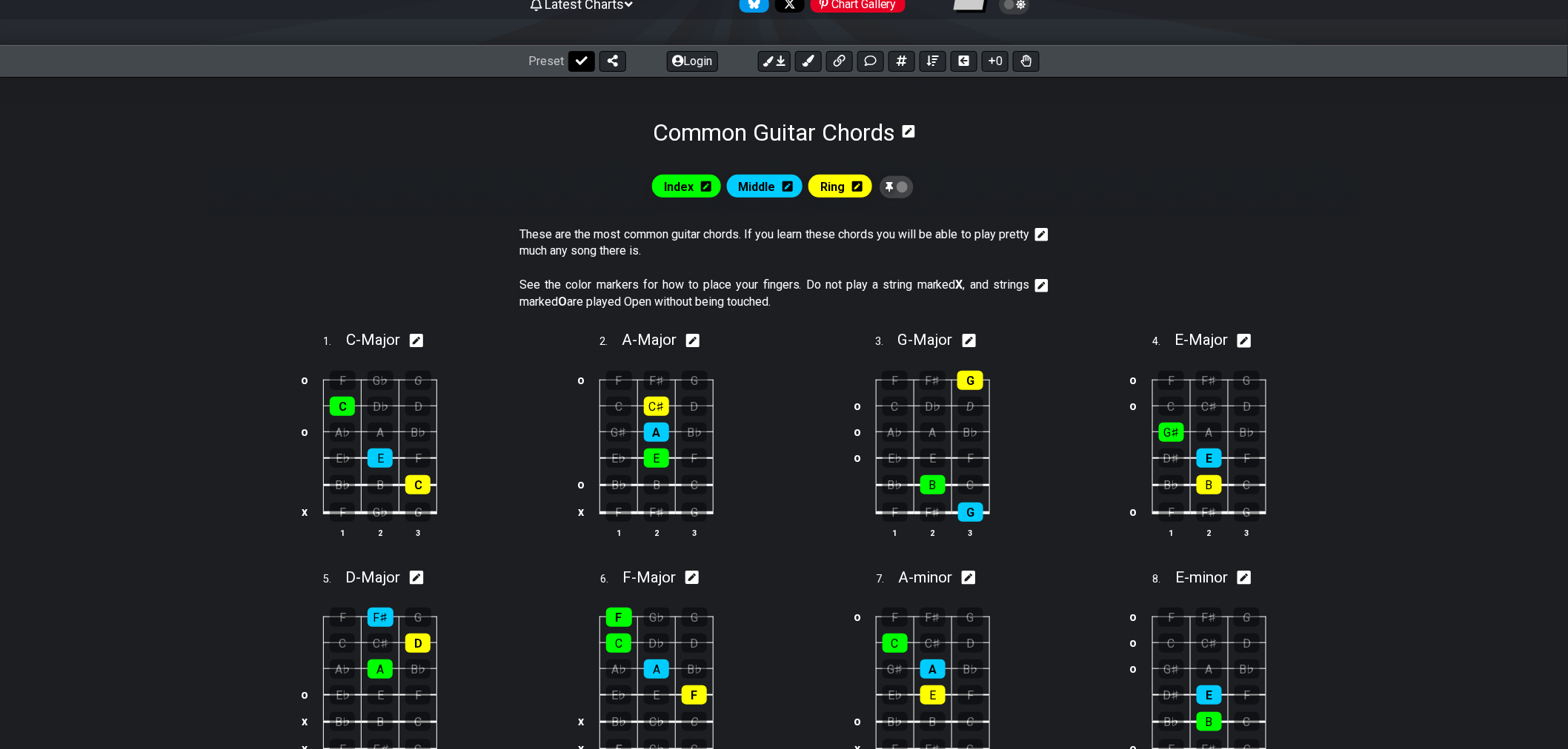
click at [586, 62] on icon at bounding box center [581, 61] width 12 height 12
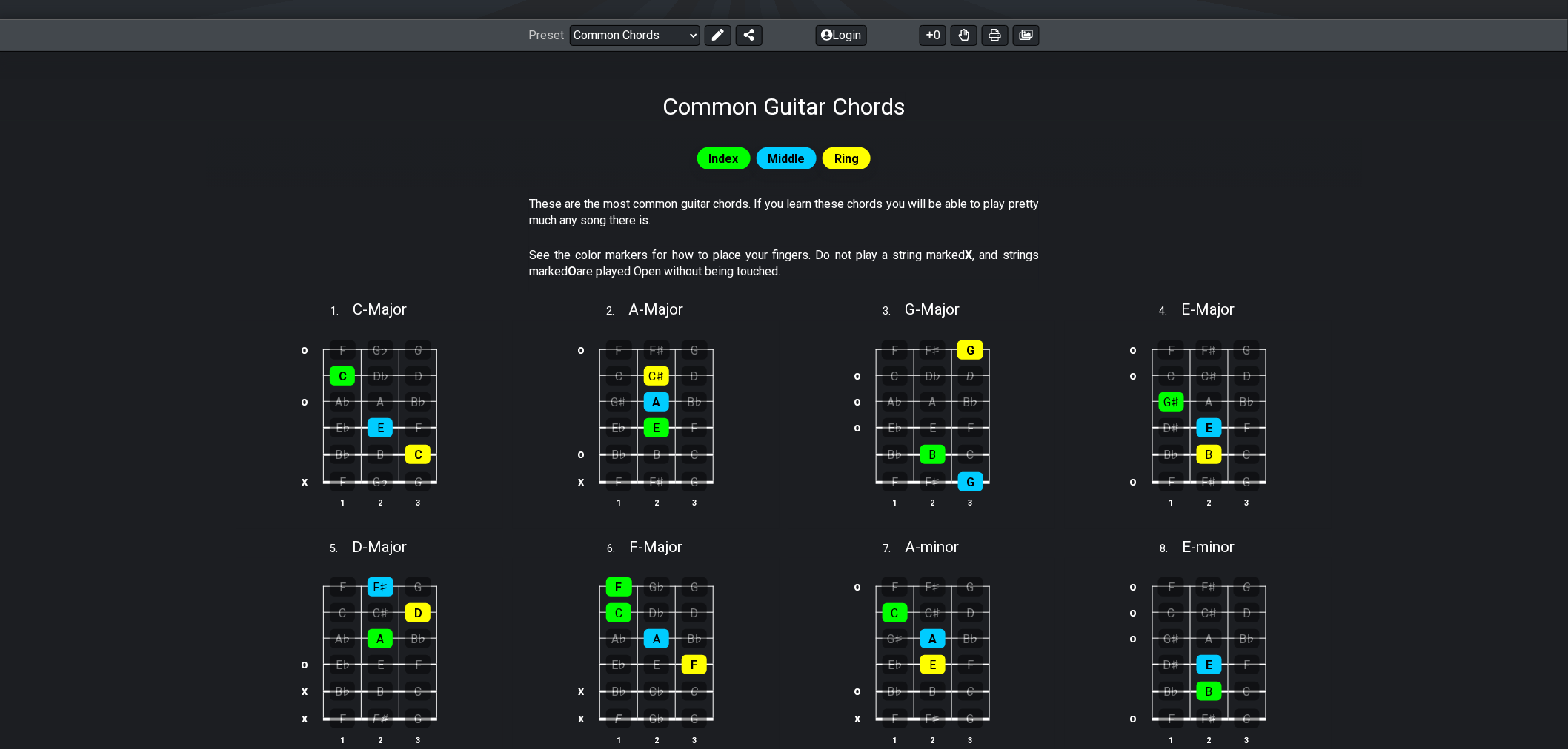
scroll to position [165, 0]
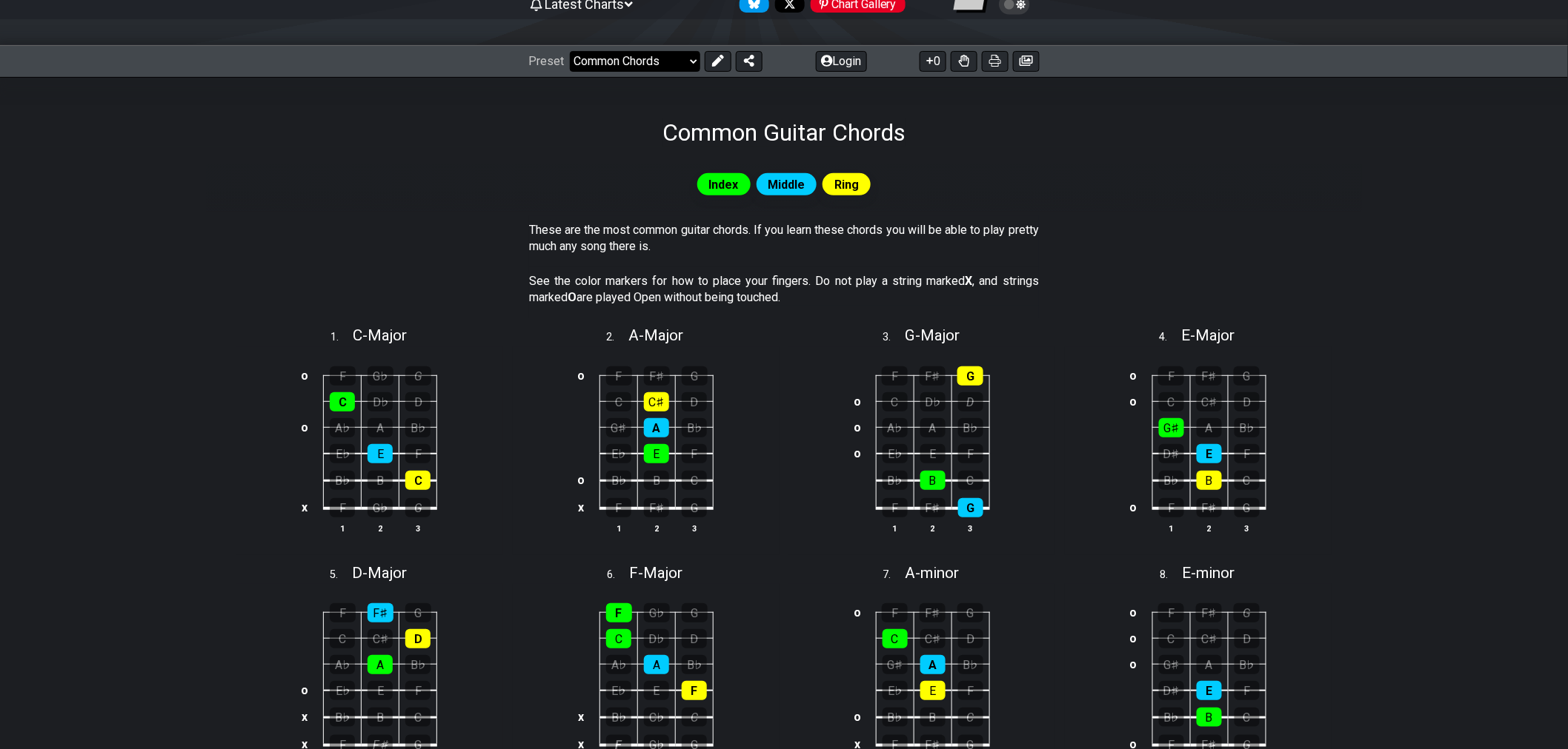
click at [696, 67] on select "Welcome to #fretflip! Initial Preset Custom Preset Minor Pentatonic Major Penta…" at bounding box center [634, 62] width 130 height 21
click at [570, 51] on select "Welcome to #fretflip! Initial Preset Custom Preset Minor Pentatonic Major Penta…" at bounding box center [634, 62] width 130 height 21
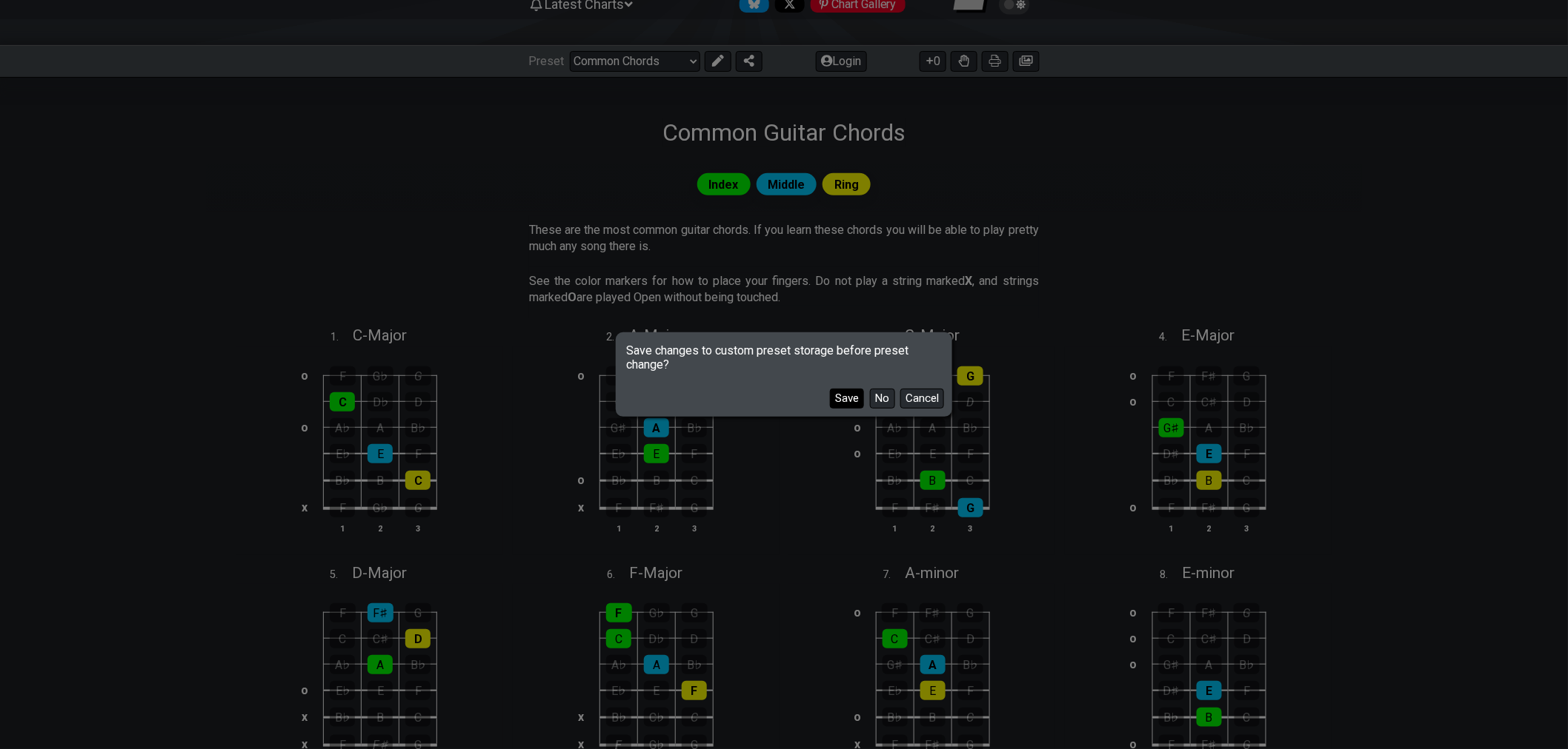
click at [838, 401] on button "Save" at bounding box center [847, 398] width 34 height 20
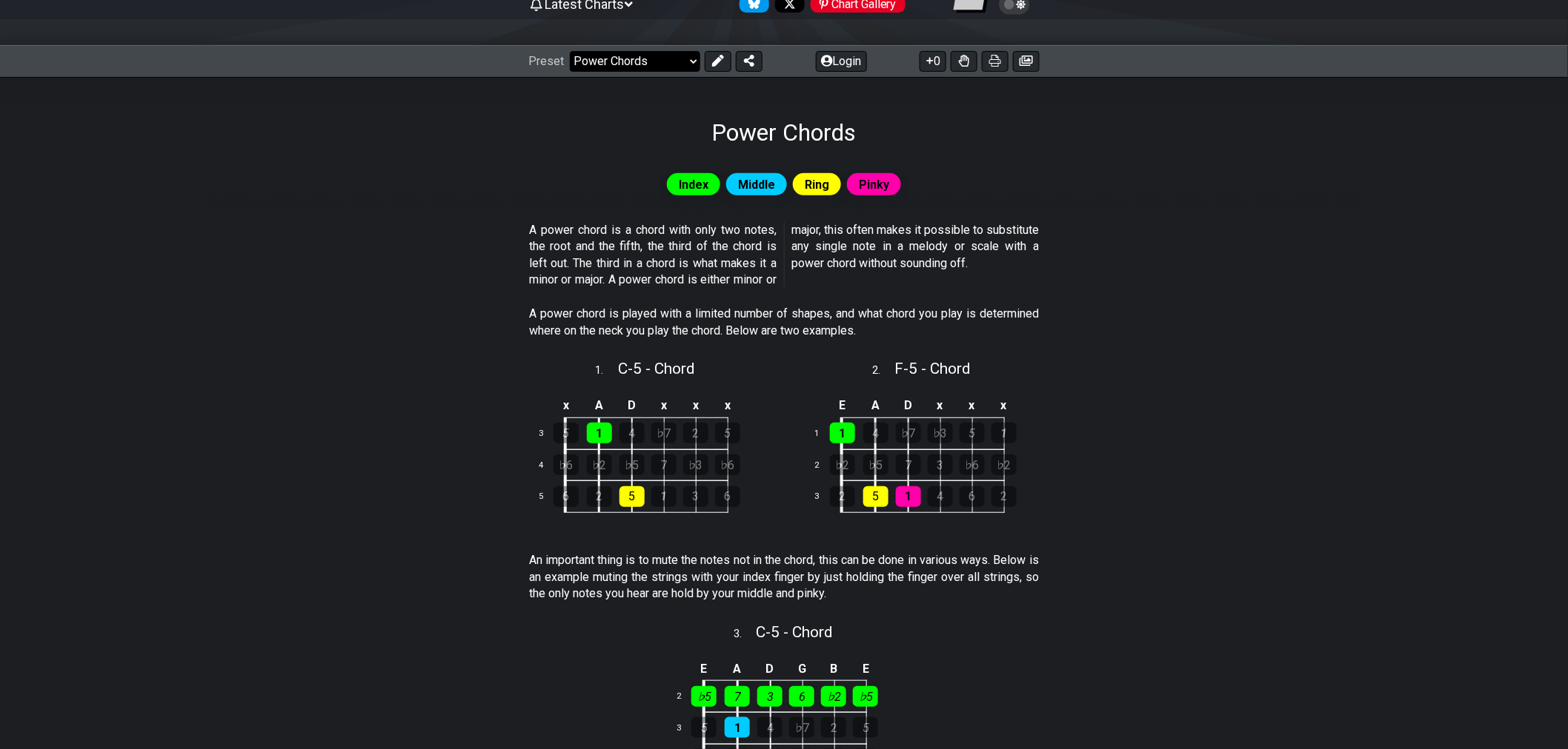
click at [657, 63] on select "Welcome to #fretflip! Initial Preset Common Guitar Chords Minor Pentatonic Majo…" at bounding box center [634, 62] width 130 height 21
click at [570, 51] on select "Welcome to #fretflip! Initial Preset Common Guitar Chords Minor Pentatonic Majo…" at bounding box center [634, 62] width 130 height 21
select select "/common-guitar-chords"
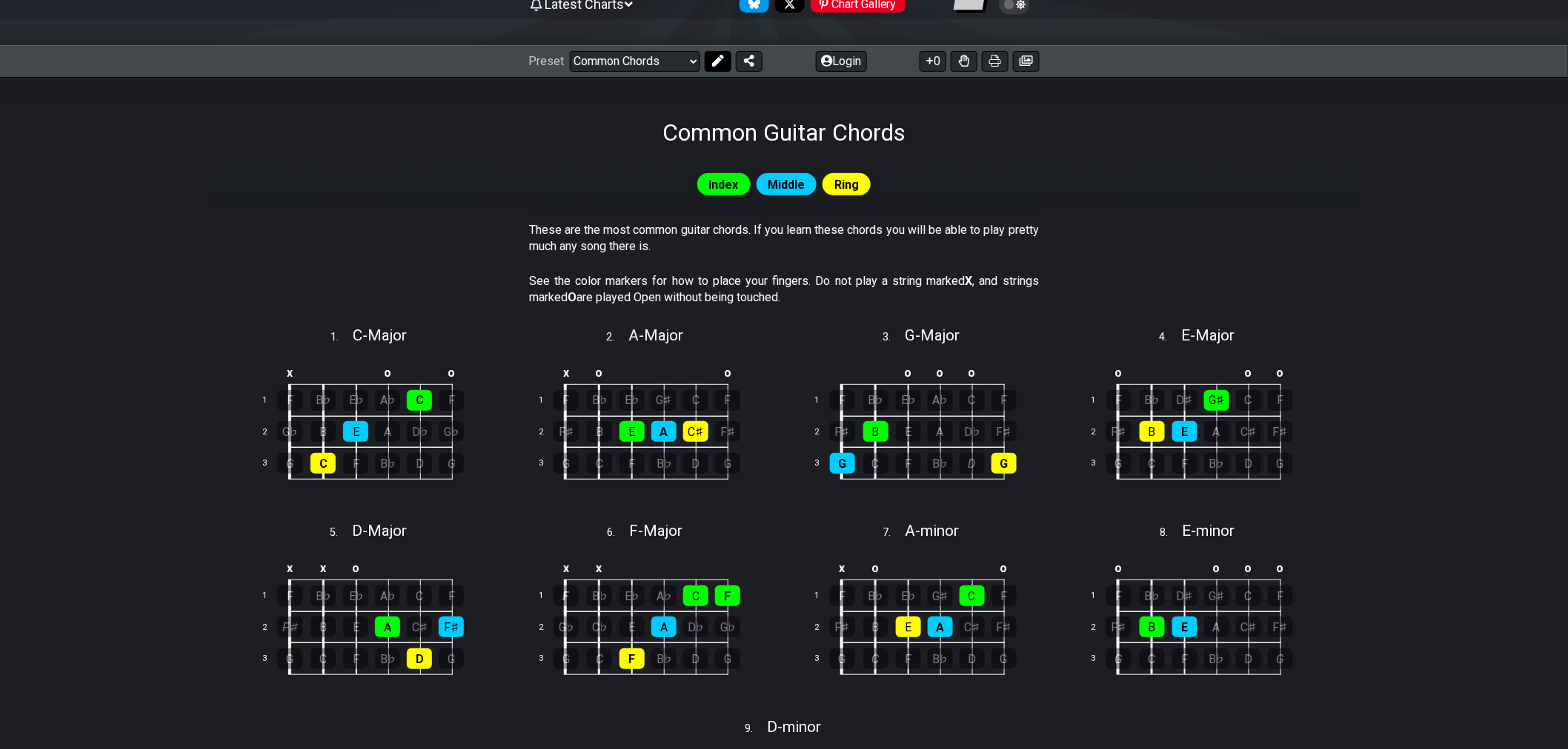
click at [716, 65] on icon at bounding box center [718, 61] width 12 height 12
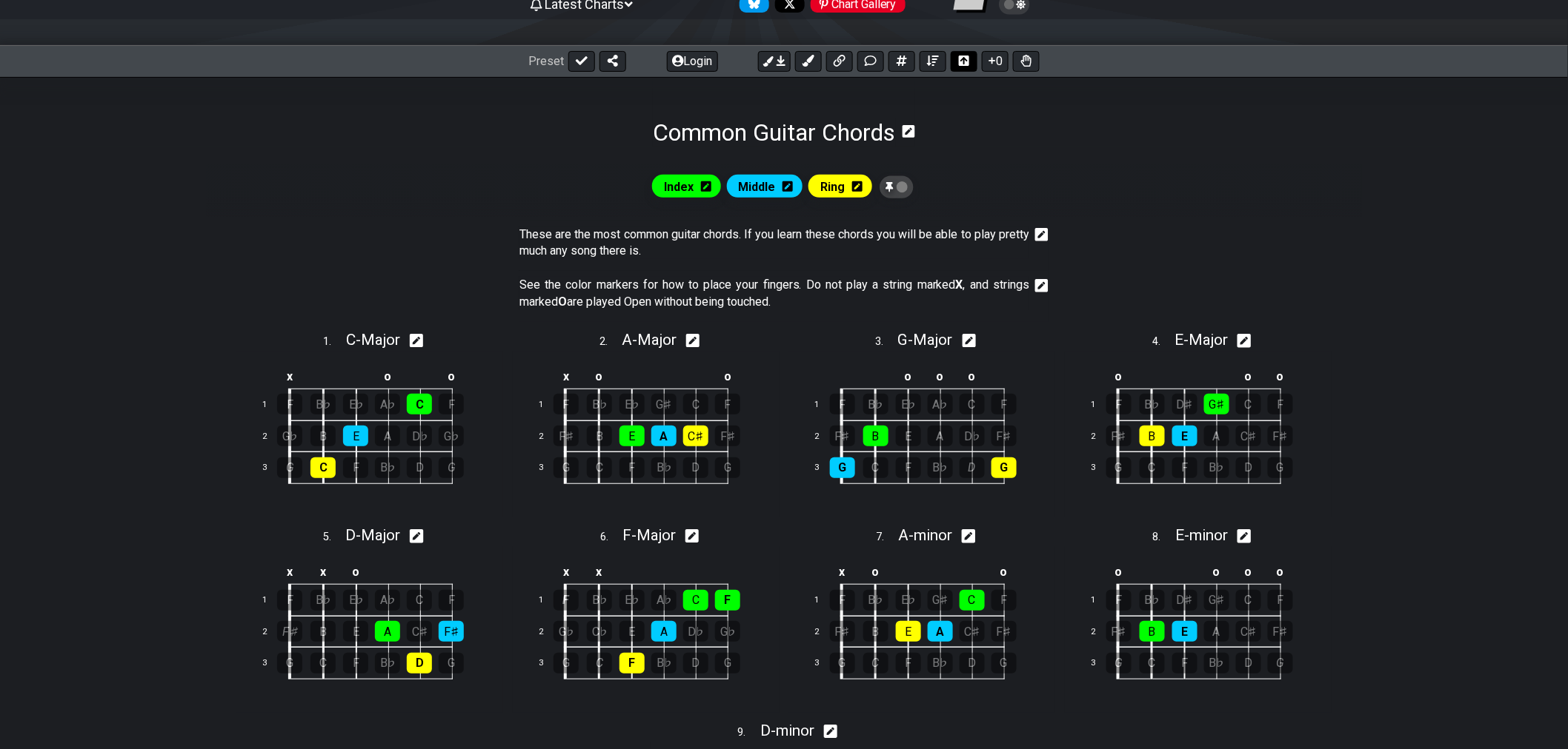
click at [961, 67] on button at bounding box center [964, 62] width 27 height 21
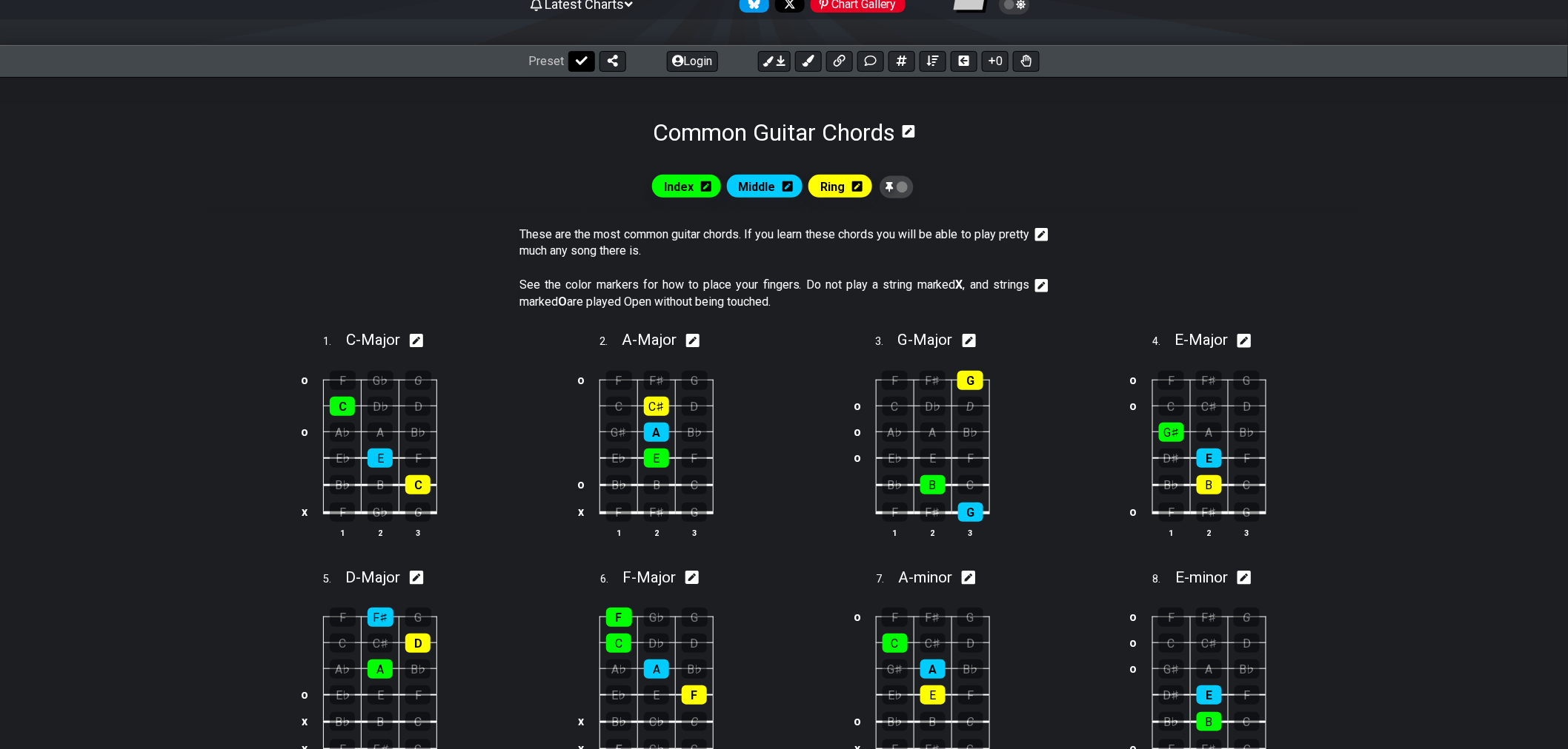
click at [578, 64] on icon at bounding box center [581, 61] width 12 height 9
select select "/common-guitar-chords"
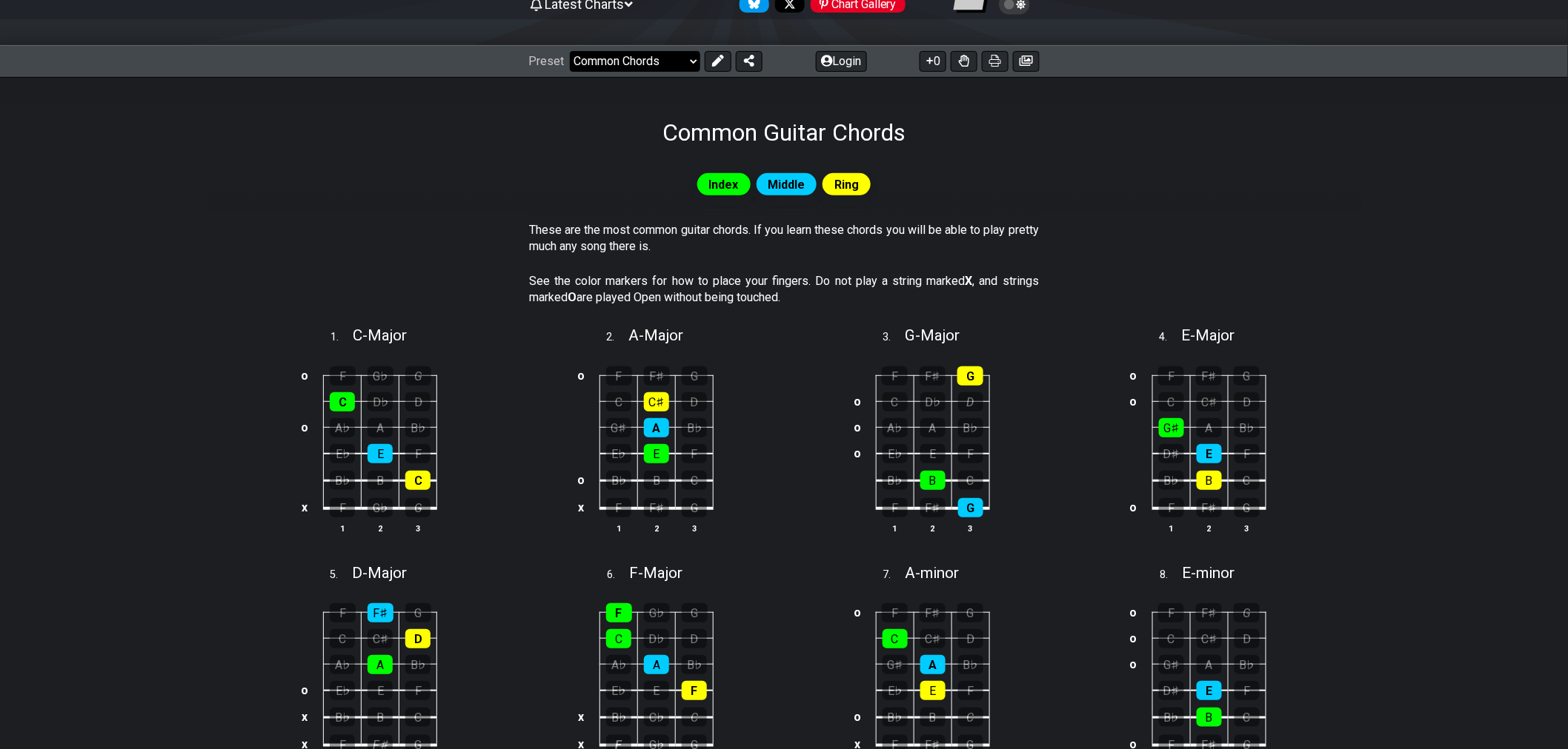
click at [662, 63] on select "Welcome to #fretflip! Initial Preset Common Guitar Chords Minor Pentatonic Majo…" at bounding box center [634, 62] width 130 height 21
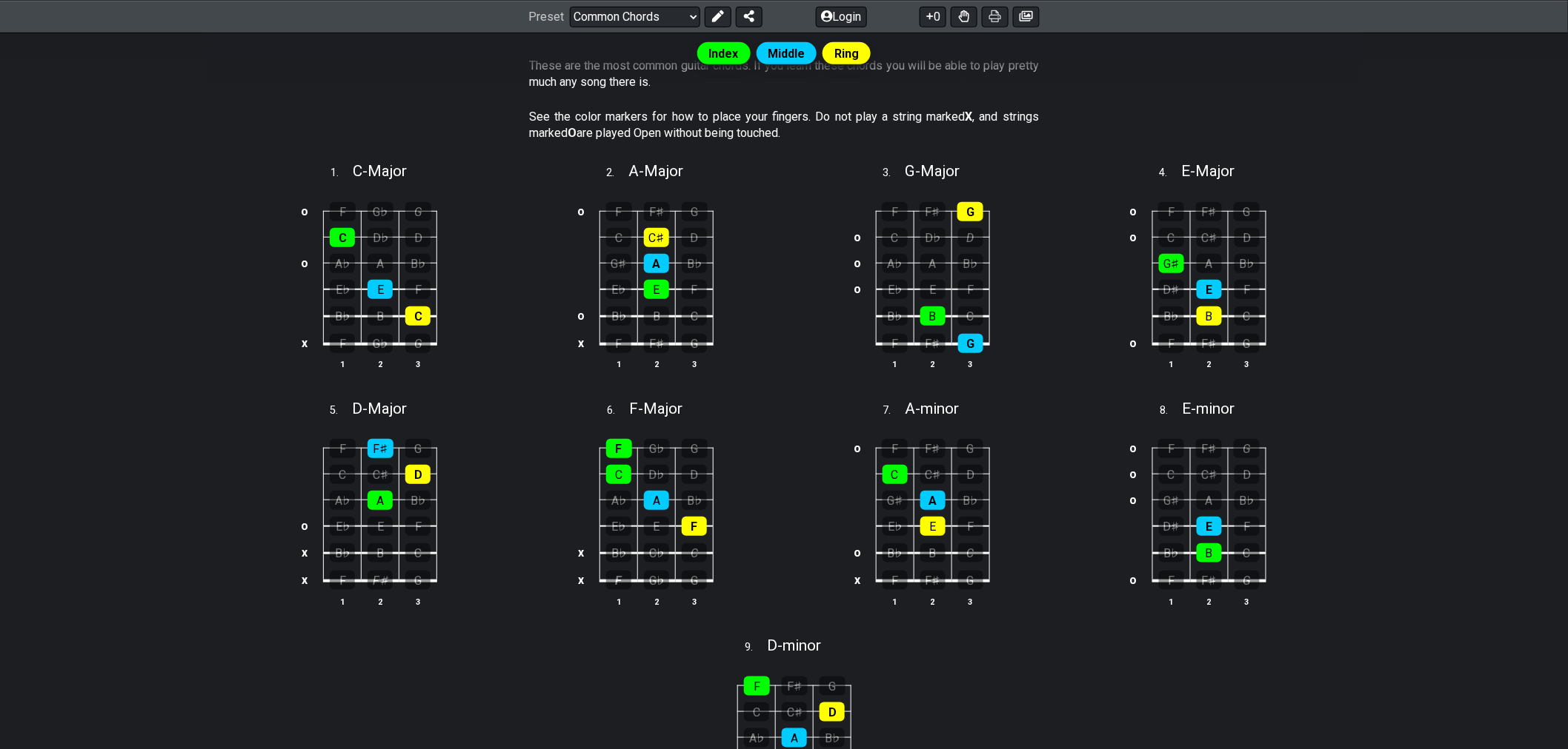
scroll to position [165, 0]
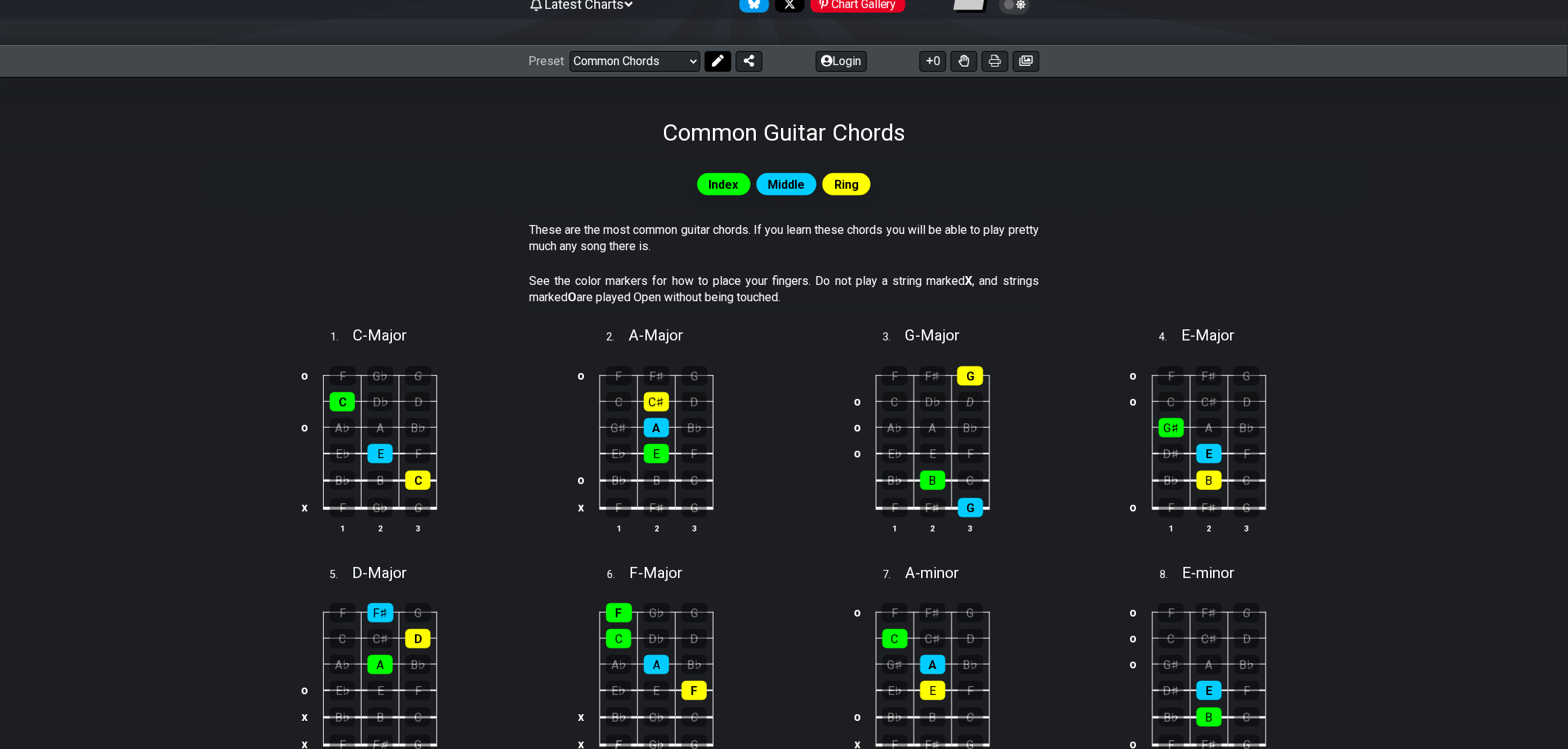
click at [719, 68] on button at bounding box center [718, 62] width 27 height 21
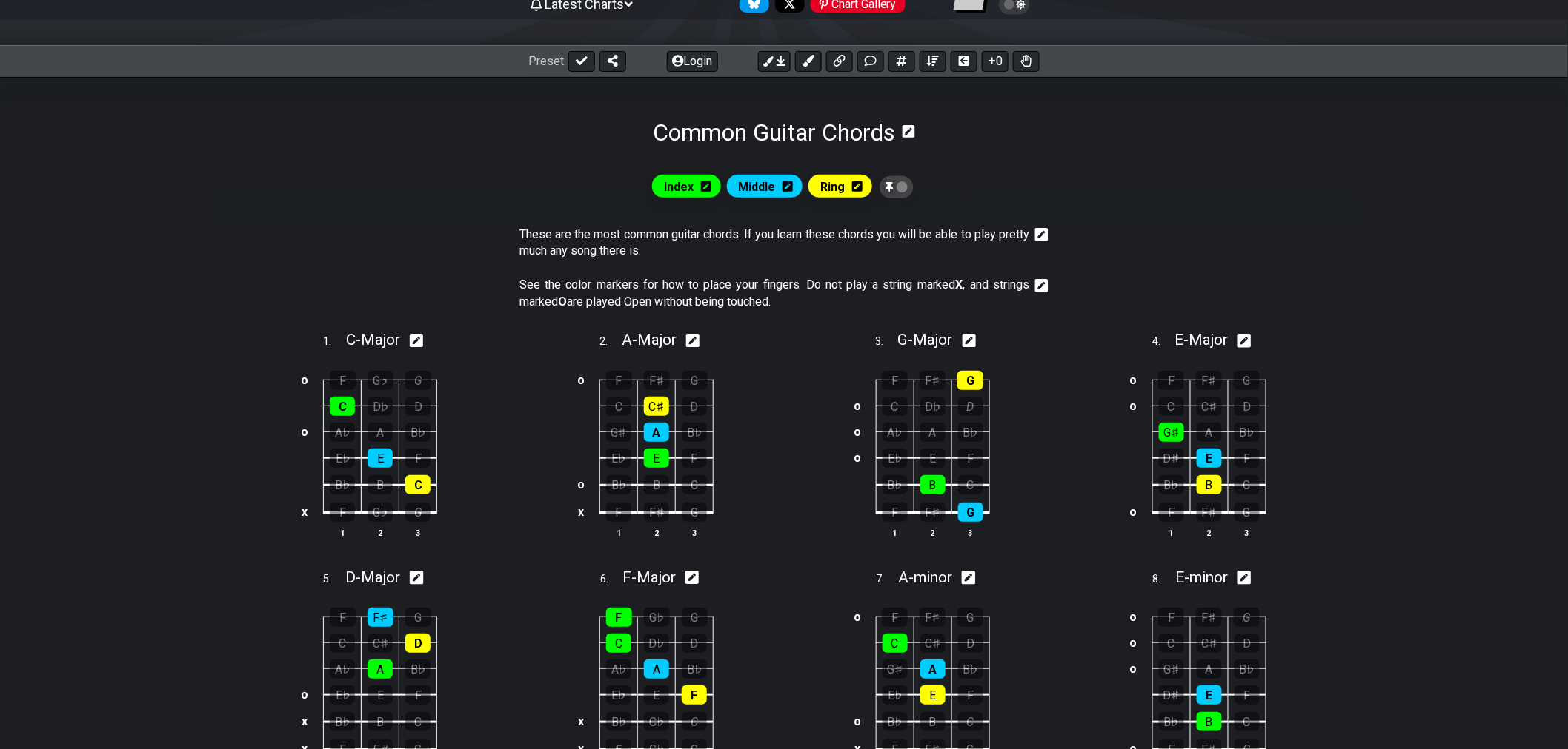
click at [417, 343] on icon at bounding box center [416, 340] width 14 height 16
select select "C"
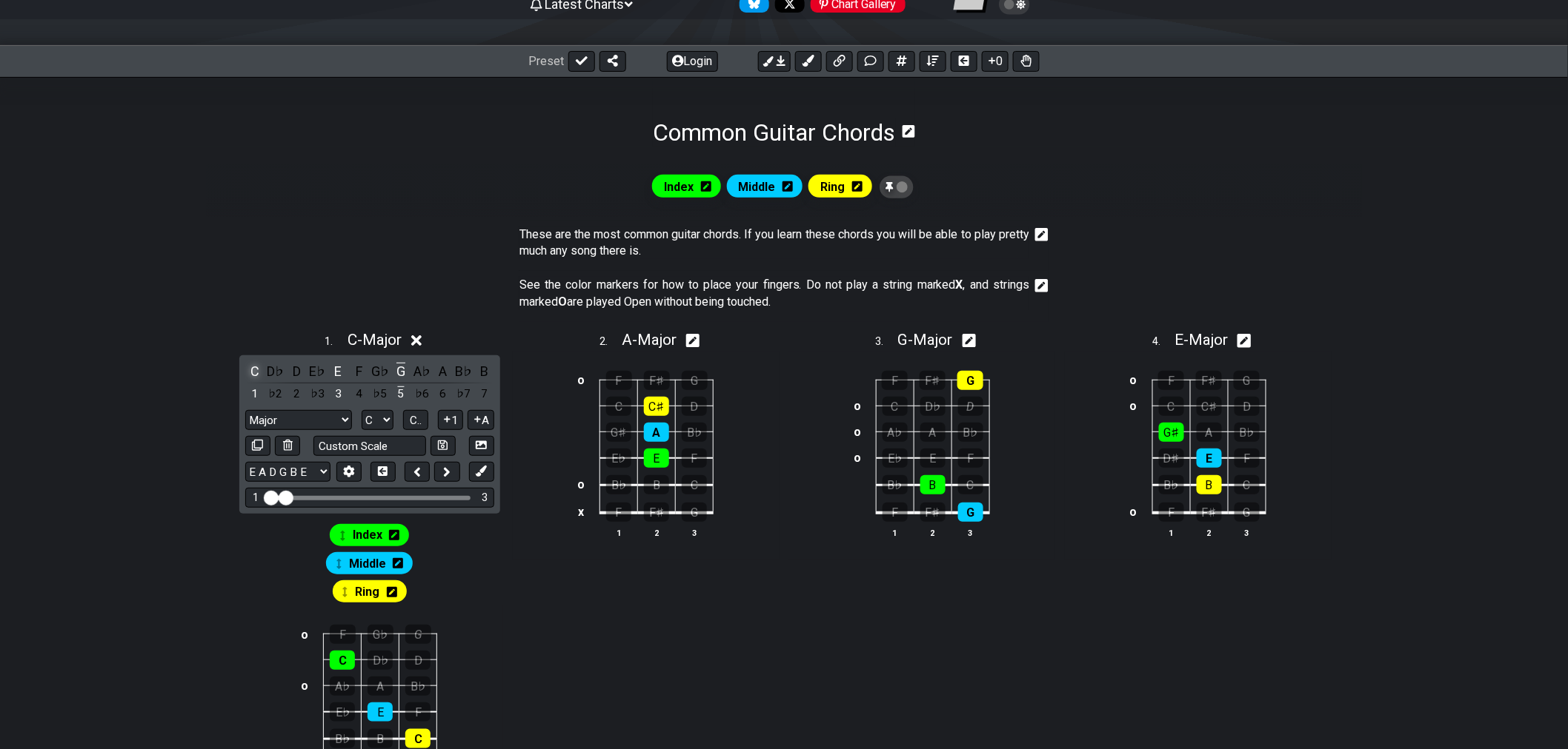
click at [254, 374] on div "C" at bounding box center [254, 370] width 20 height 20
click at [255, 373] on div "C" at bounding box center [254, 370] width 20 height 20
click at [447, 338] on icon at bounding box center [446, 341] width 11 height 11
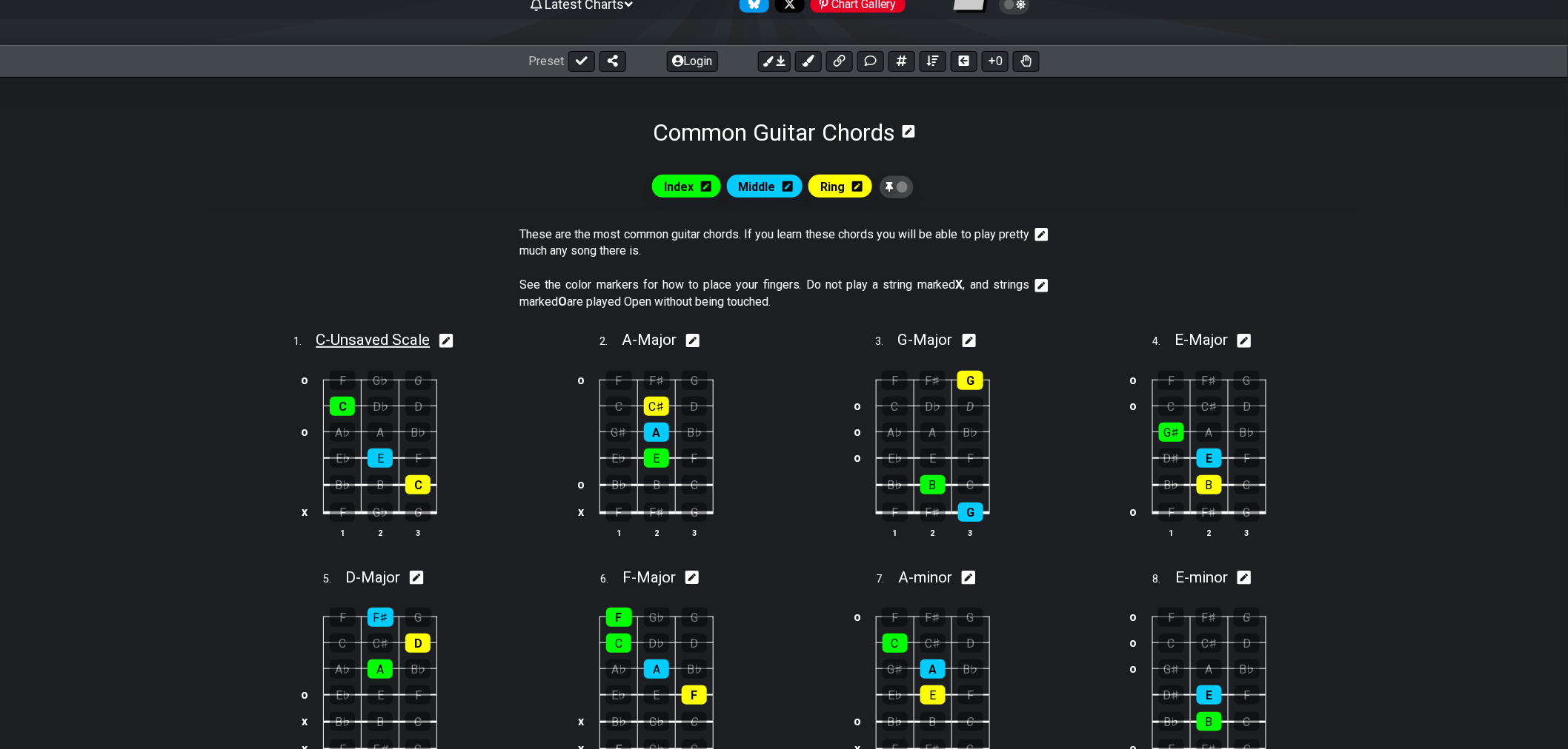
click at [414, 338] on span "C - Unsaved Scale" at bounding box center [372, 339] width 114 height 18
select select "C"
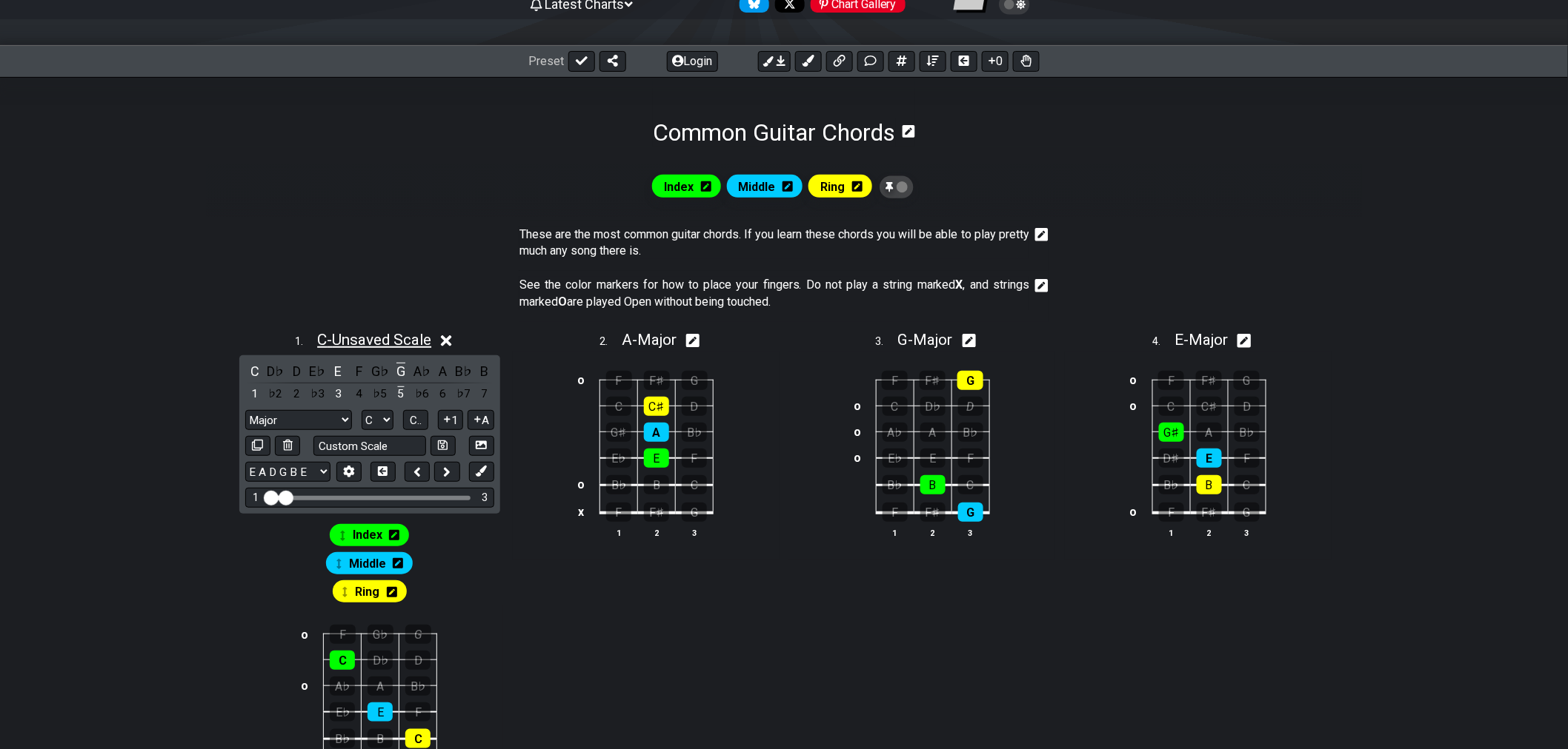
click at [416, 341] on span "C - Unsaved Scale" at bounding box center [374, 339] width 114 height 18
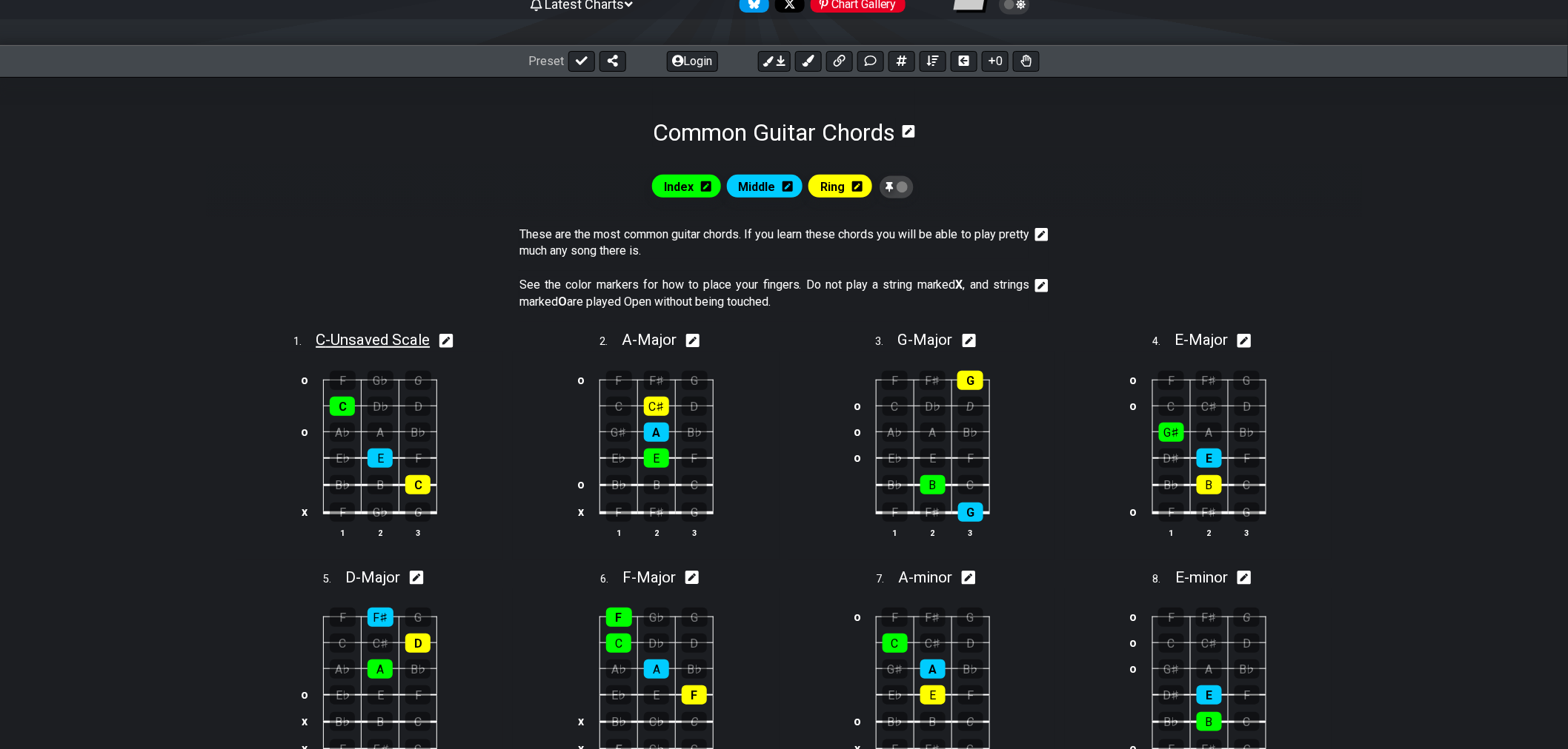
click at [416, 341] on span "C - Unsaved Scale" at bounding box center [372, 339] width 114 height 18
select select "C"
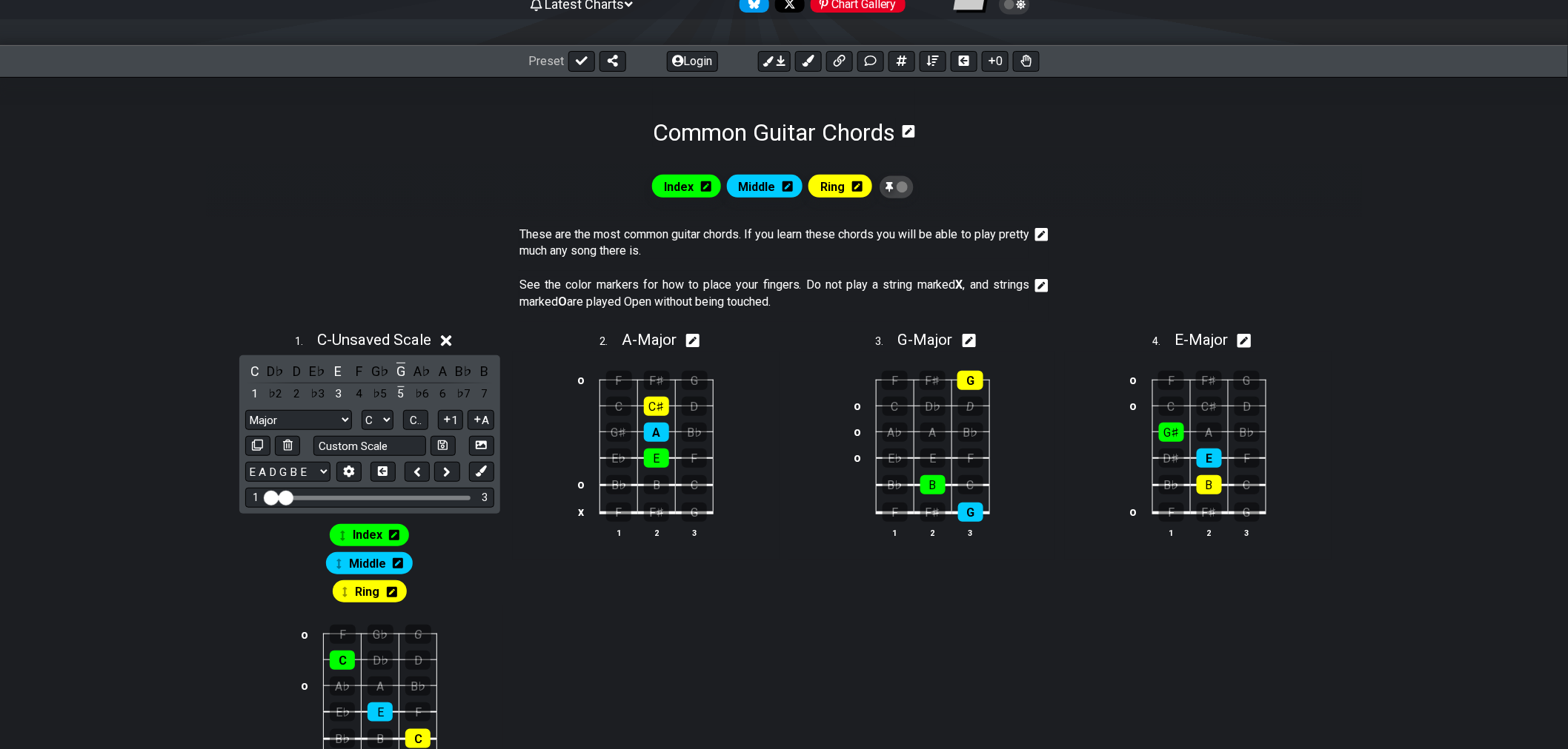
drag, startPoint x: 408, startPoint y: 343, endPoint x: 365, endPoint y: 327, distance: 45.9
click at [365, 327] on div "C - Unsaved Scale" at bounding box center [374, 335] width 114 height 26
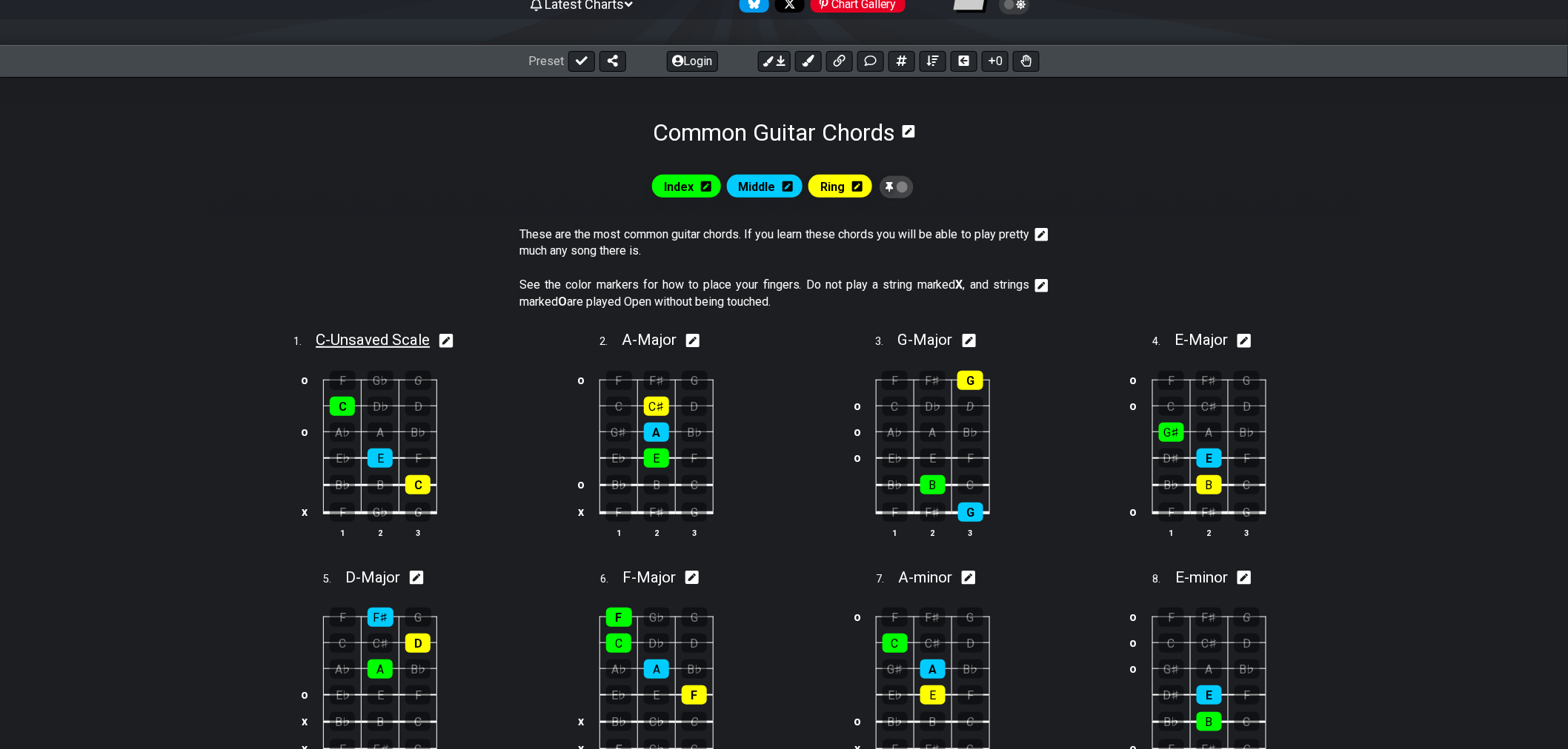
click at [370, 340] on span "C - Unsaved Scale" at bounding box center [372, 339] width 114 height 18
select select "C"
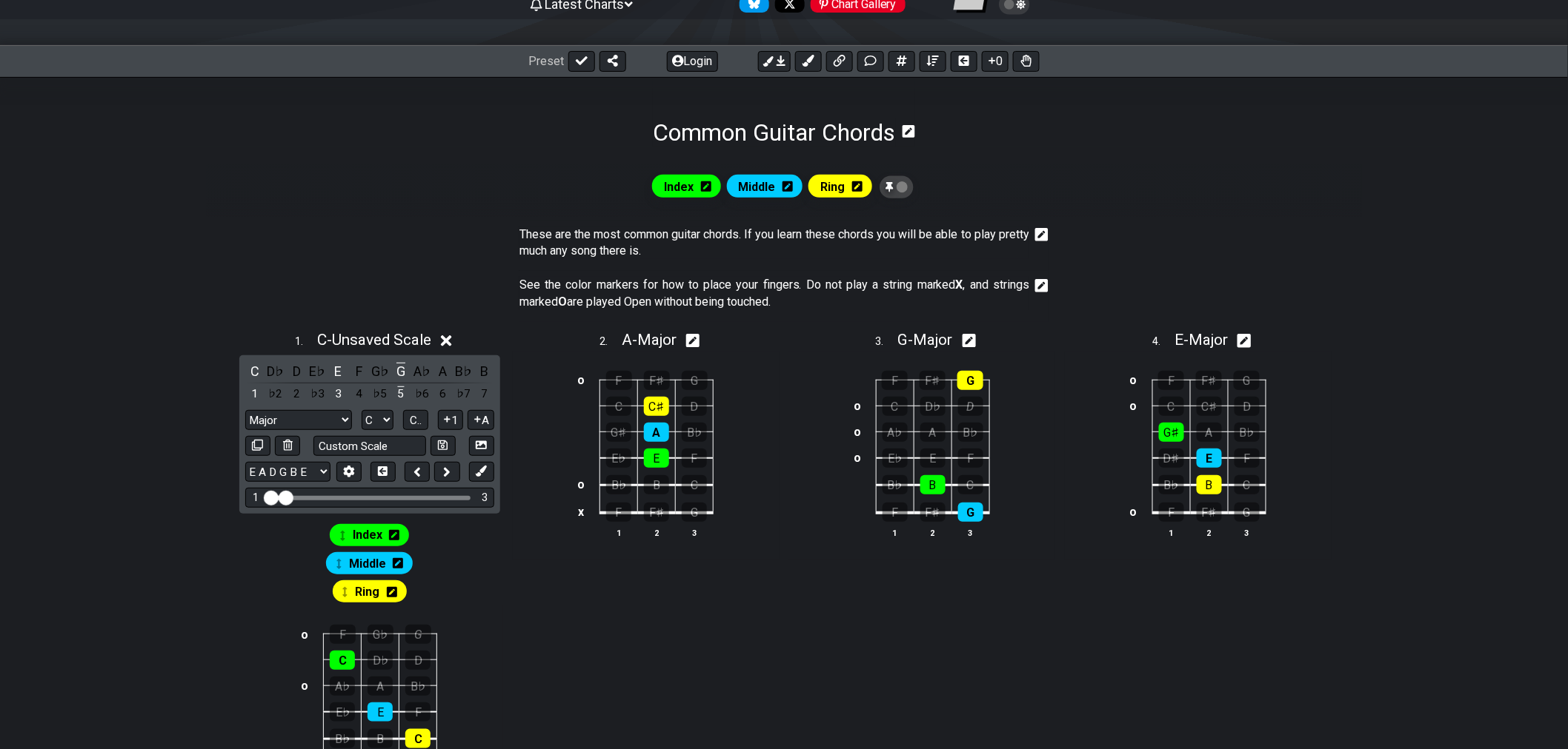
click at [447, 339] on icon at bounding box center [446, 340] width 11 height 16
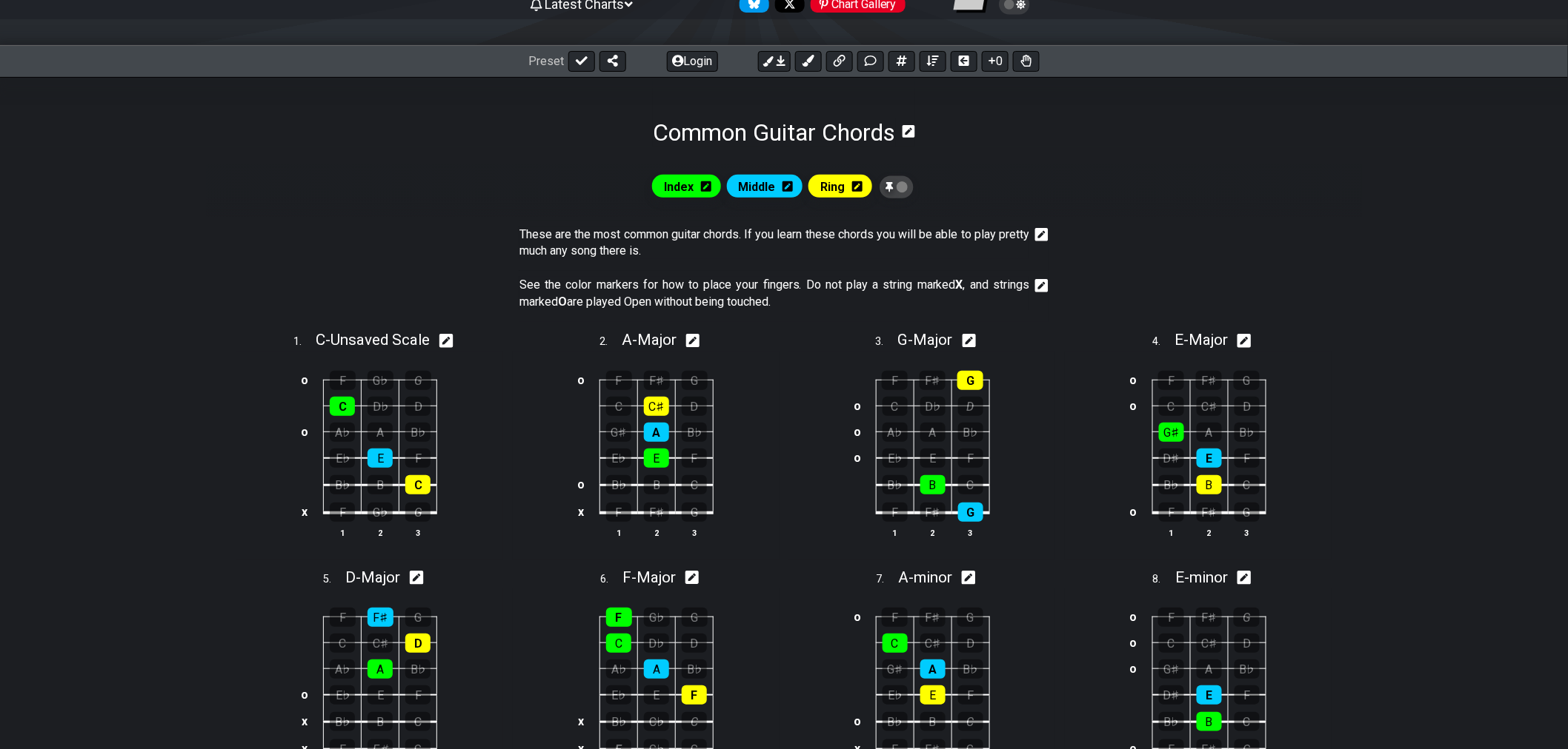
click at [447, 345] on icon at bounding box center [446, 340] width 14 height 14
select select "C"
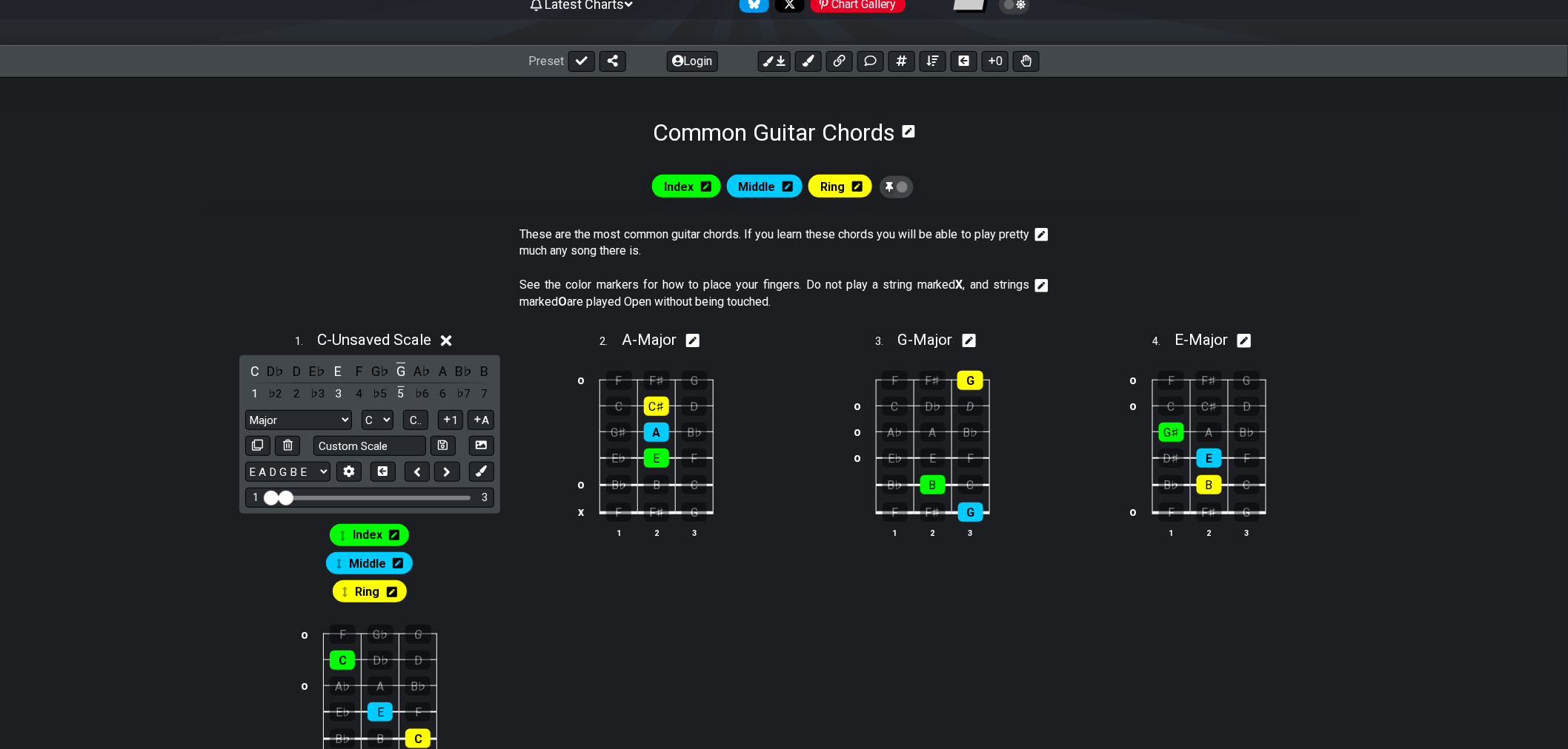
drag, startPoint x: 290, startPoint y: 494, endPoint x: 316, endPoint y: 499, distance: 26.5
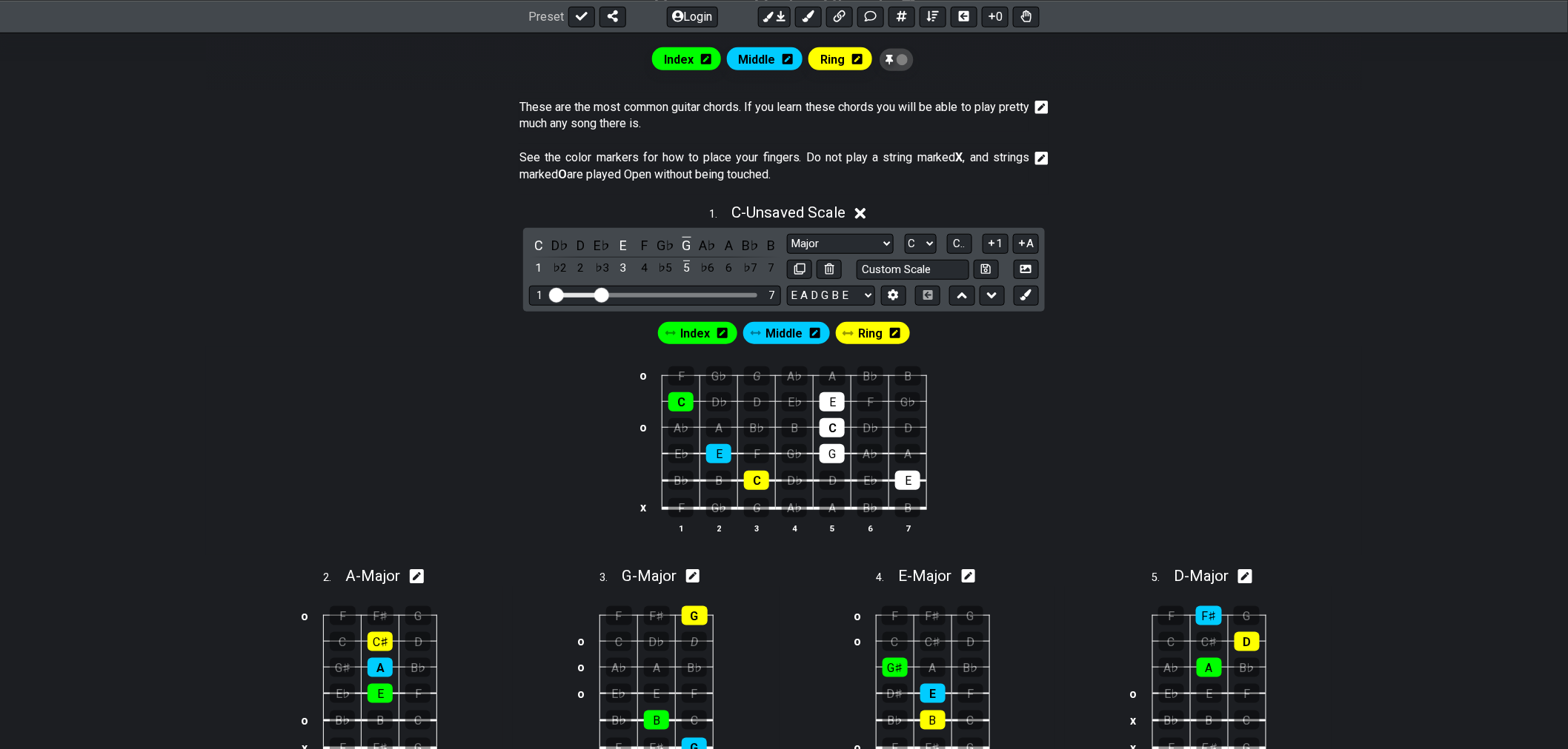
scroll to position [329, 0]
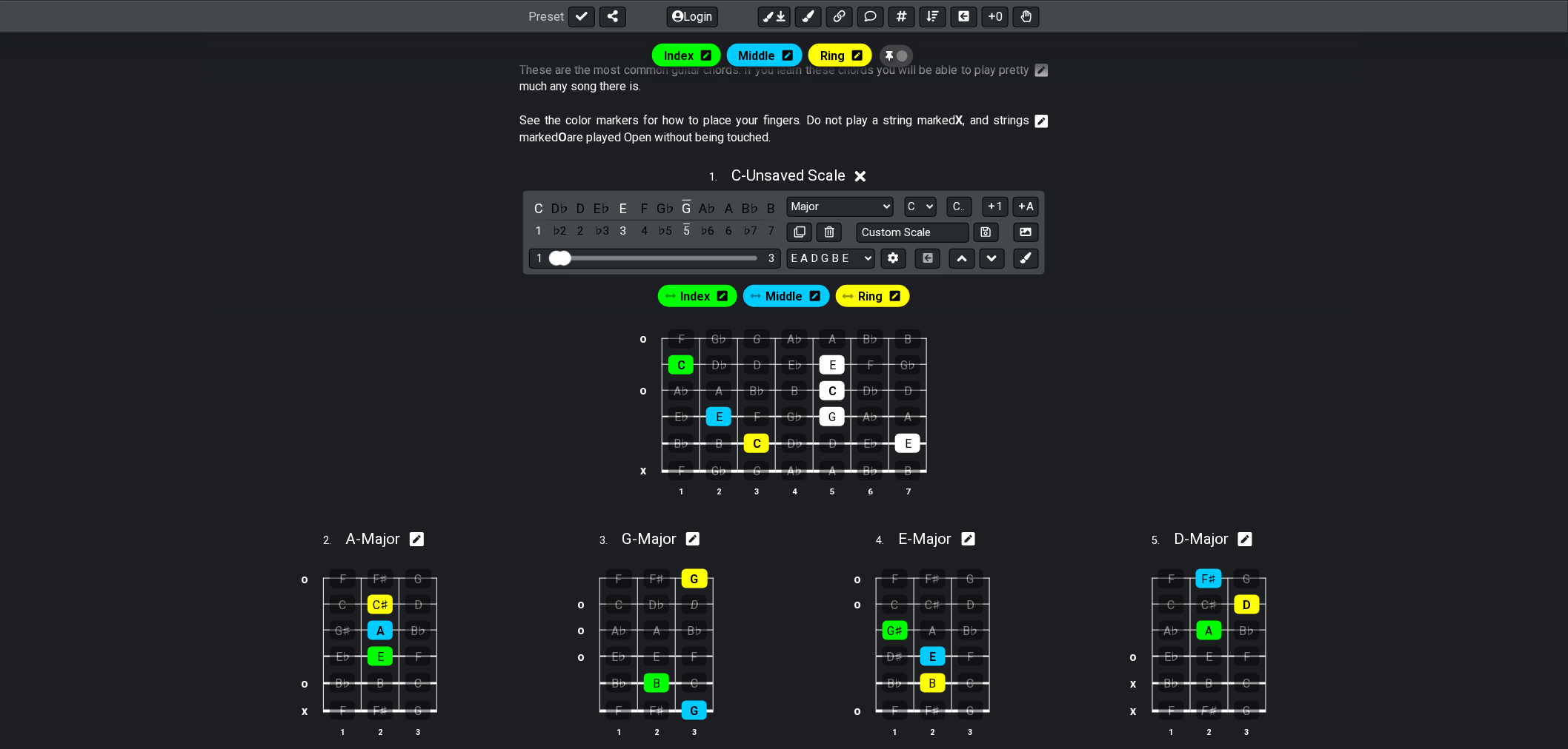
drag, startPoint x: 600, startPoint y: 262, endPoint x: 523, endPoint y: 275, distance: 78.1
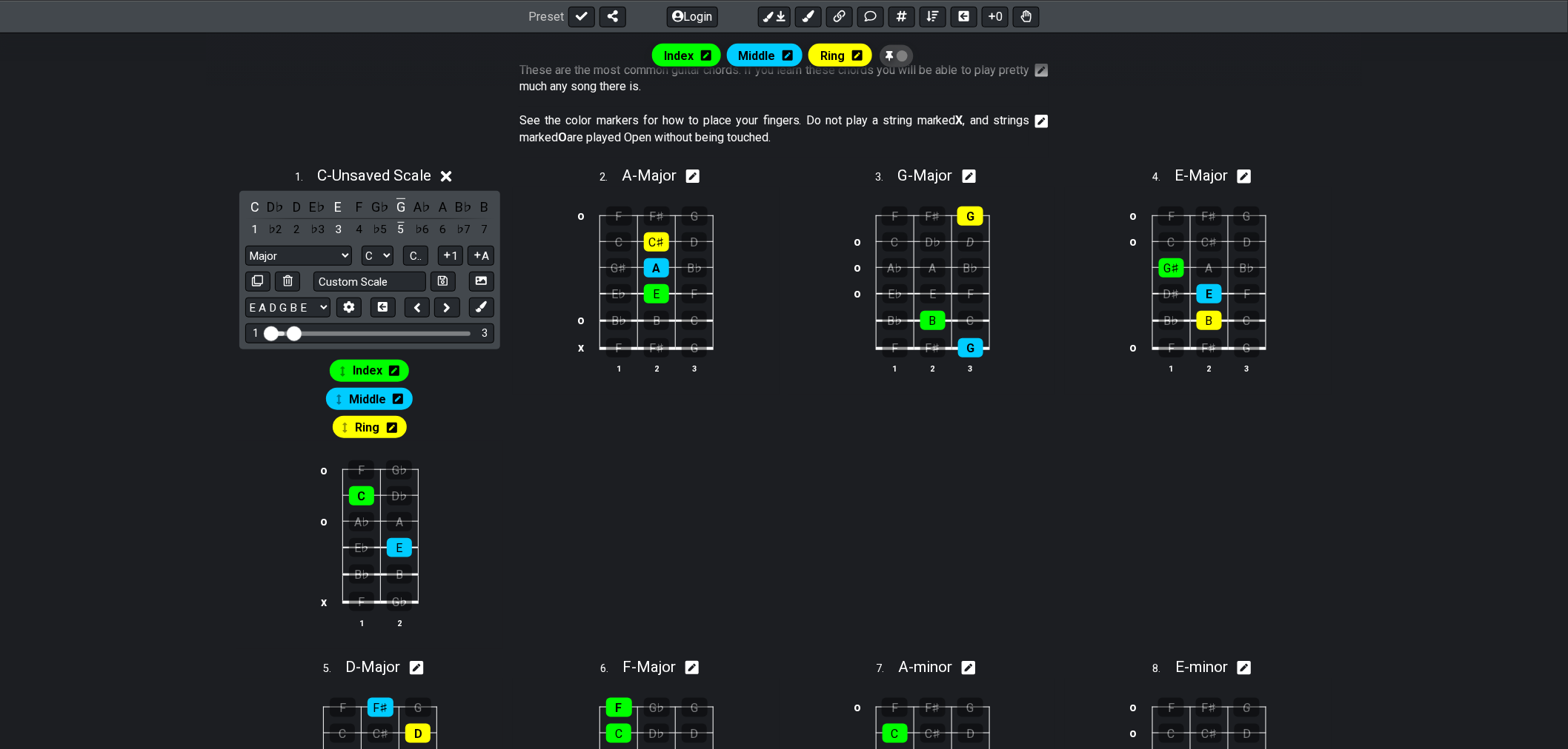
click at [294, 333] on input "Visible fret range" at bounding box center [370, 333] width 211 height 0
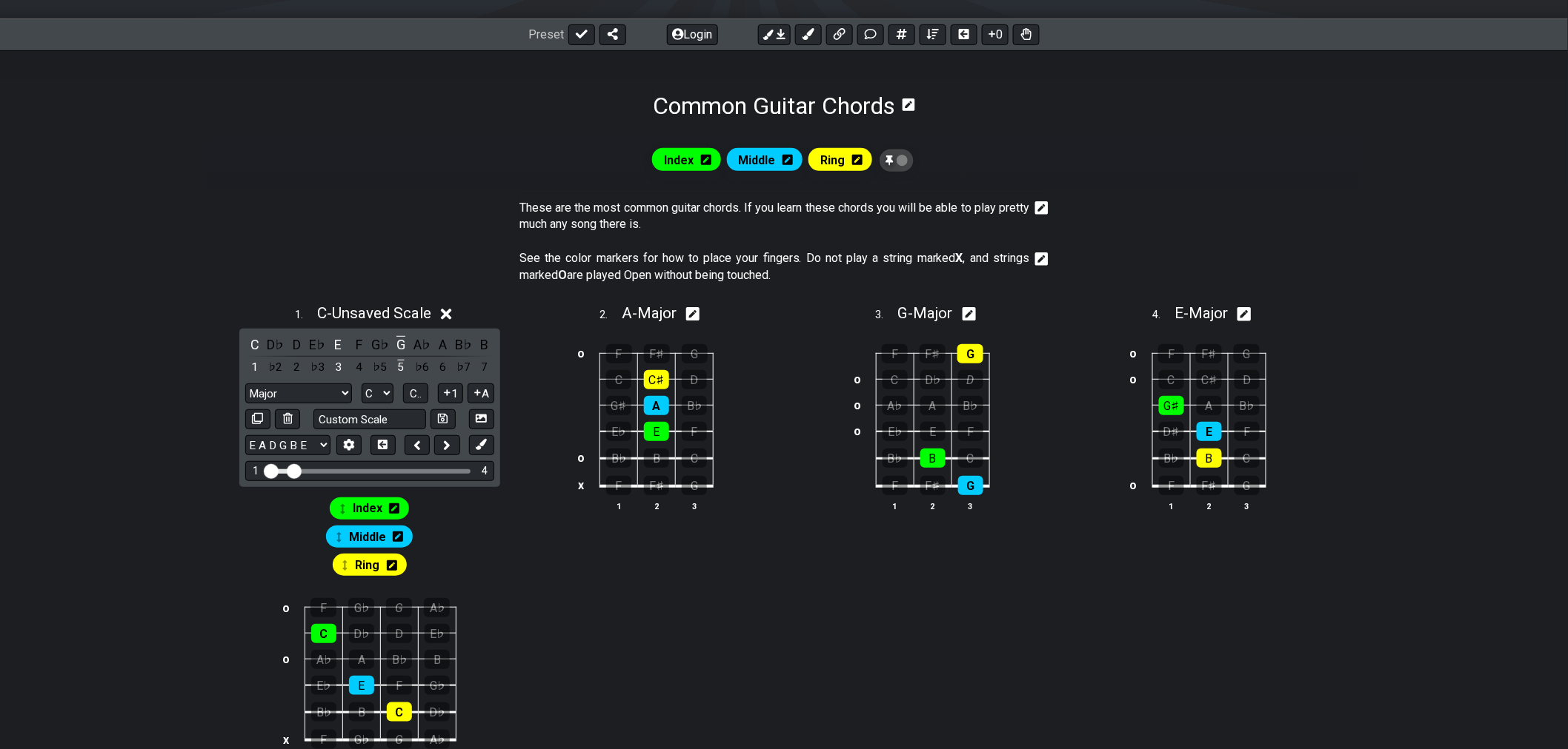
scroll to position [165, 0]
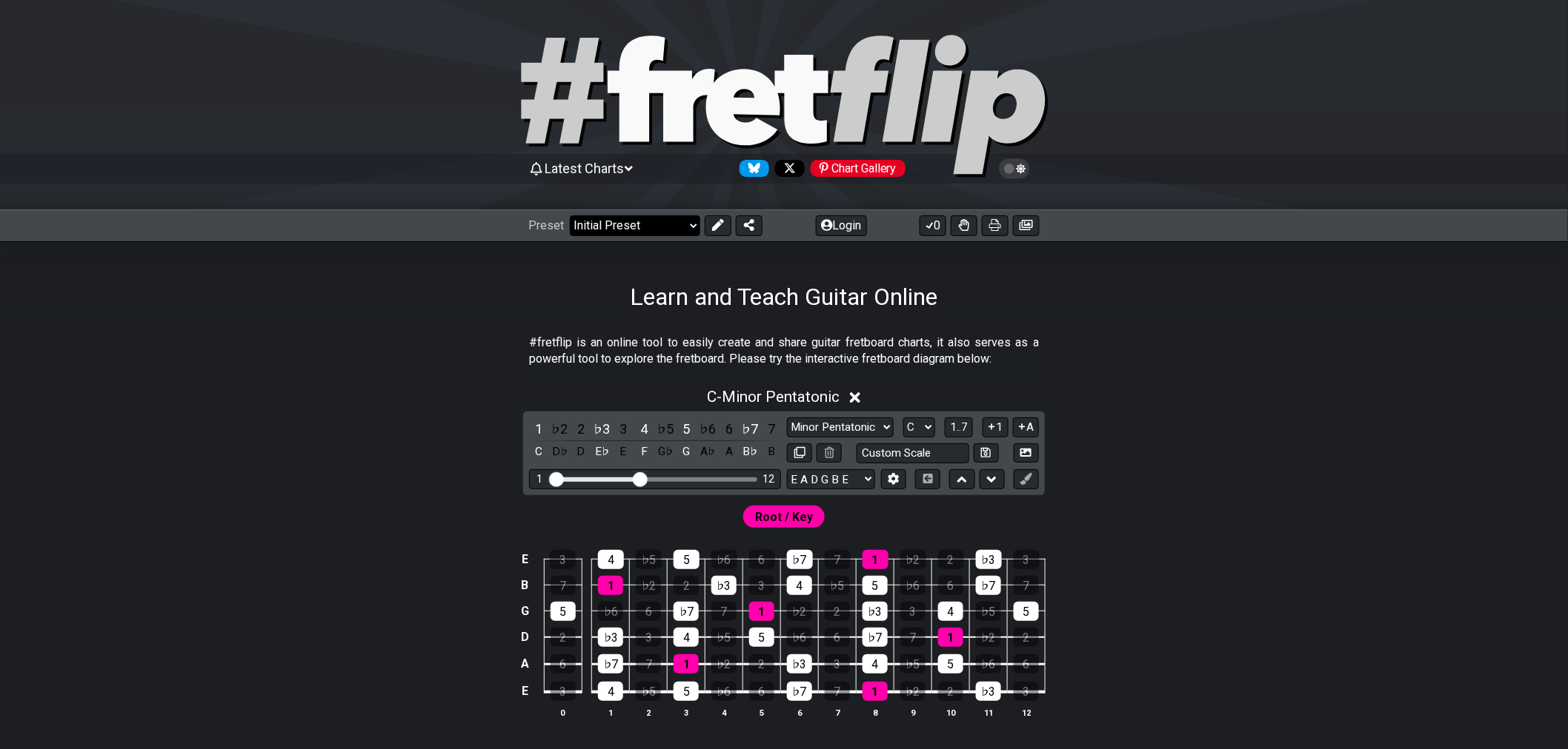
click at [657, 232] on select "Welcome to #fretflip! Initial Preset Custom Preset Minor Pentatonic Major Penta…" at bounding box center [634, 225] width 130 height 21
click at [657, 231] on select "Welcome to #fretflip! Initial Preset Custom Preset Minor Pentatonic Major Penta…" at bounding box center [634, 225] width 130 height 21
click at [682, 226] on select "Welcome to #fretflip! Initial Preset Custom Preset Minor Pentatonic Major Penta…" at bounding box center [634, 225] width 130 height 21
click at [570, 215] on select "Welcome to #fretflip! Initial Preset Custom Preset Minor Pentatonic Major Penta…" at bounding box center [634, 225] width 130 height 21
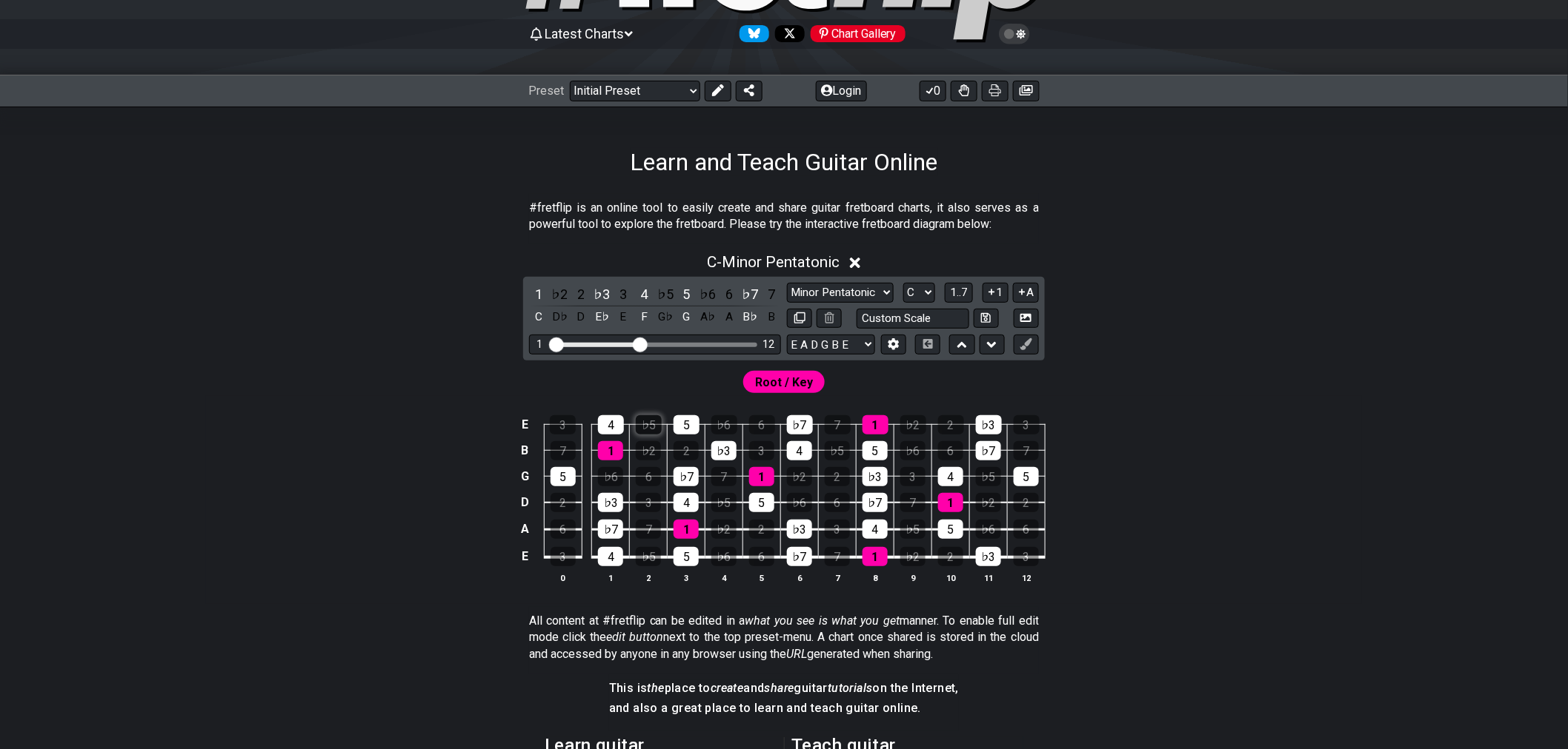
scroll to position [165, 0]
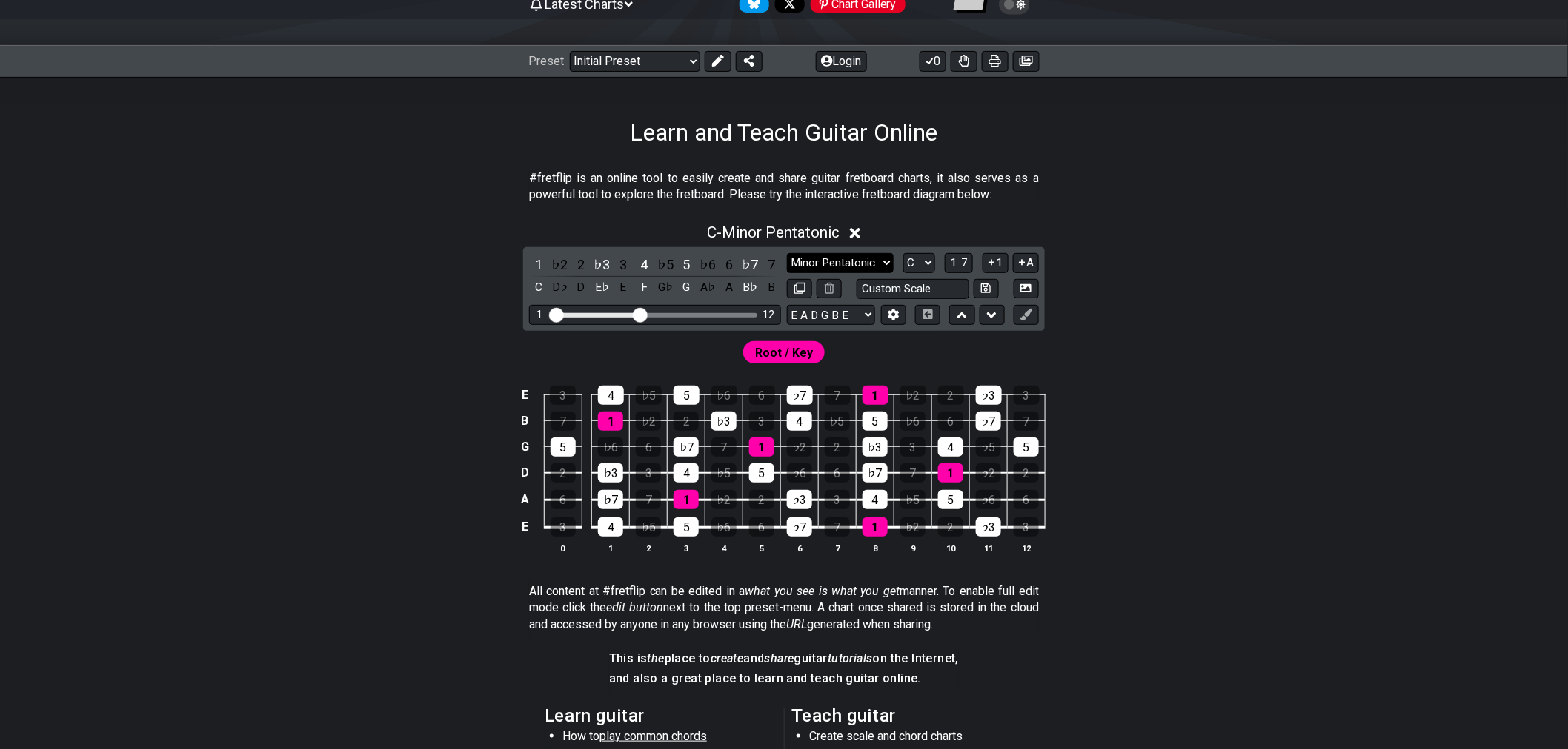
click at [875, 259] on select "Minor Pentatonic Click to edit Minor Pentatonic Major Pentatonic Minor Blues Ma…" at bounding box center [840, 263] width 107 height 20
click at [787, 253] on select "Minor Pentatonic Click to edit Minor Pentatonic Major Pentatonic Minor Blues Ma…" at bounding box center [840, 263] width 107 height 20
click at [849, 262] on select "Minor Pentatonic Click to edit Minor Pentatonic Major Pentatonic Minor Blues Ma…" at bounding box center [840, 263] width 107 height 20
click at [787, 253] on select "Minor Pentatonic Click to edit Minor Pentatonic Major Pentatonic Minor Blues Ma…" at bounding box center [840, 263] width 107 height 20
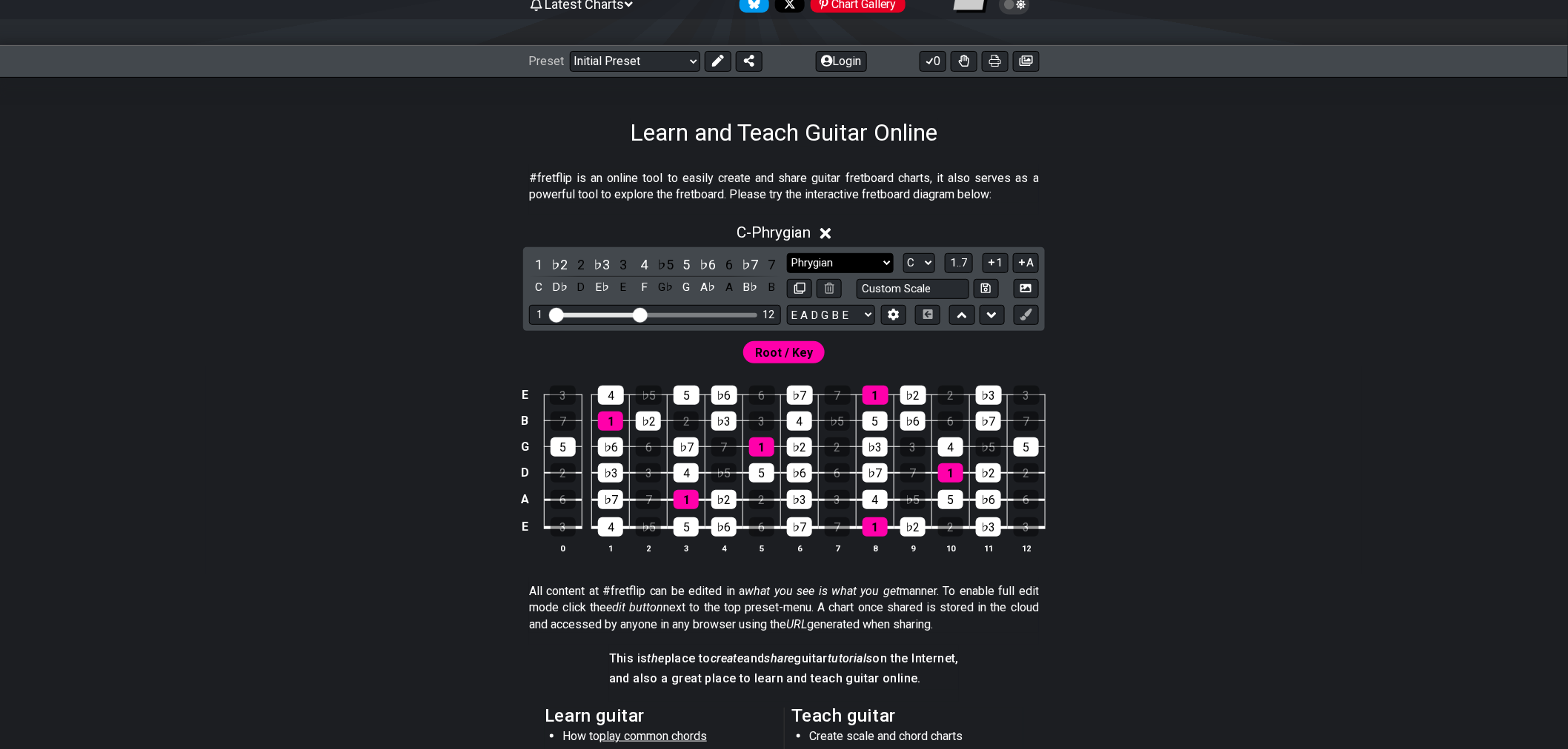
click at [849, 263] on select "Minor Pentatonic Click to edit Minor Pentatonic Major Pentatonic Minor Blues Ma…" at bounding box center [840, 263] width 107 height 20
click at [787, 253] on select "Minor Pentatonic Click to edit Minor Pentatonic Major Pentatonic Minor Blues Ma…" at bounding box center [840, 263] width 107 height 20
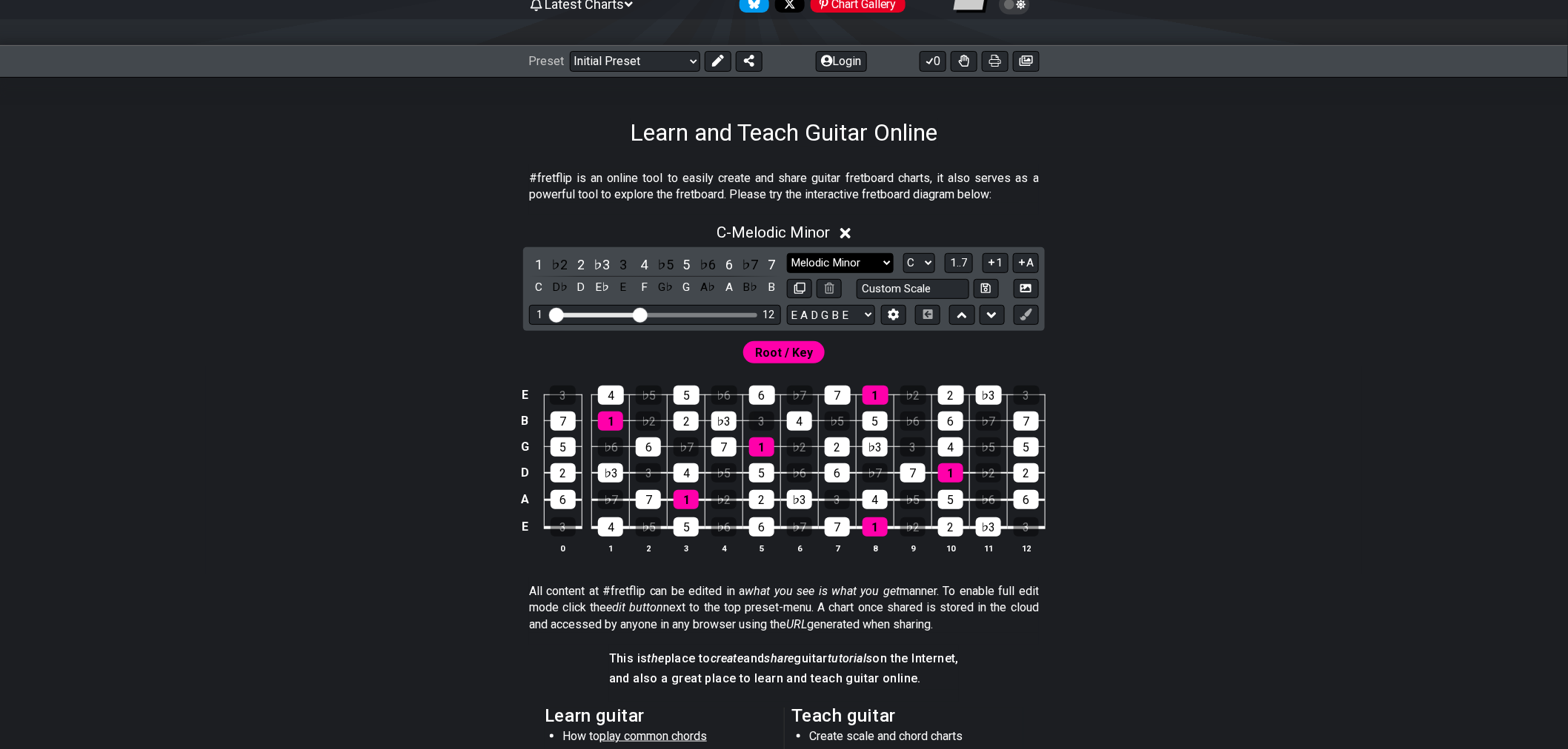
click at [864, 267] on select "Minor Pentatonic Click to edit Minor Pentatonic Major Pentatonic Minor Blues Ma…" at bounding box center [840, 263] width 107 height 20
click at [787, 253] on select "Minor Pentatonic Click to edit Minor Pentatonic Major Pentatonic Minor Blues Ma…" at bounding box center [840, 263] width 107 height 20
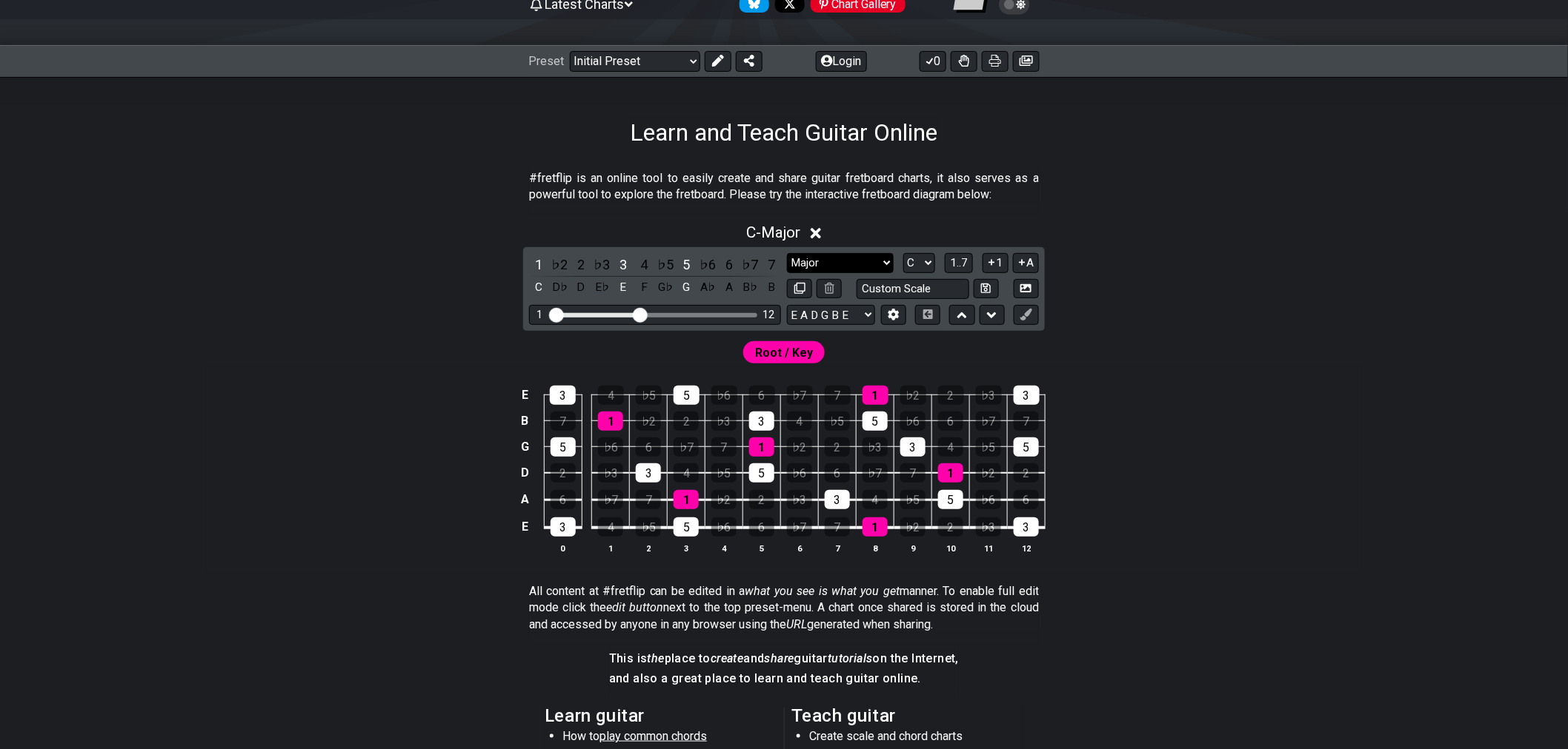
click at [853, 266] on select "Minor Pentatonic Click to edit Minor Pentatonic Major Pentatonic Minor Blues Ma…" at bounding box center [840, 263] width 107 height 20
click at [787, 253] on select "Minor Pentatonic Click to edit Minor Pentatonic Major Pentatonic Minor Blues Ma…" at bounding box center [840, 263] width 107 height 20
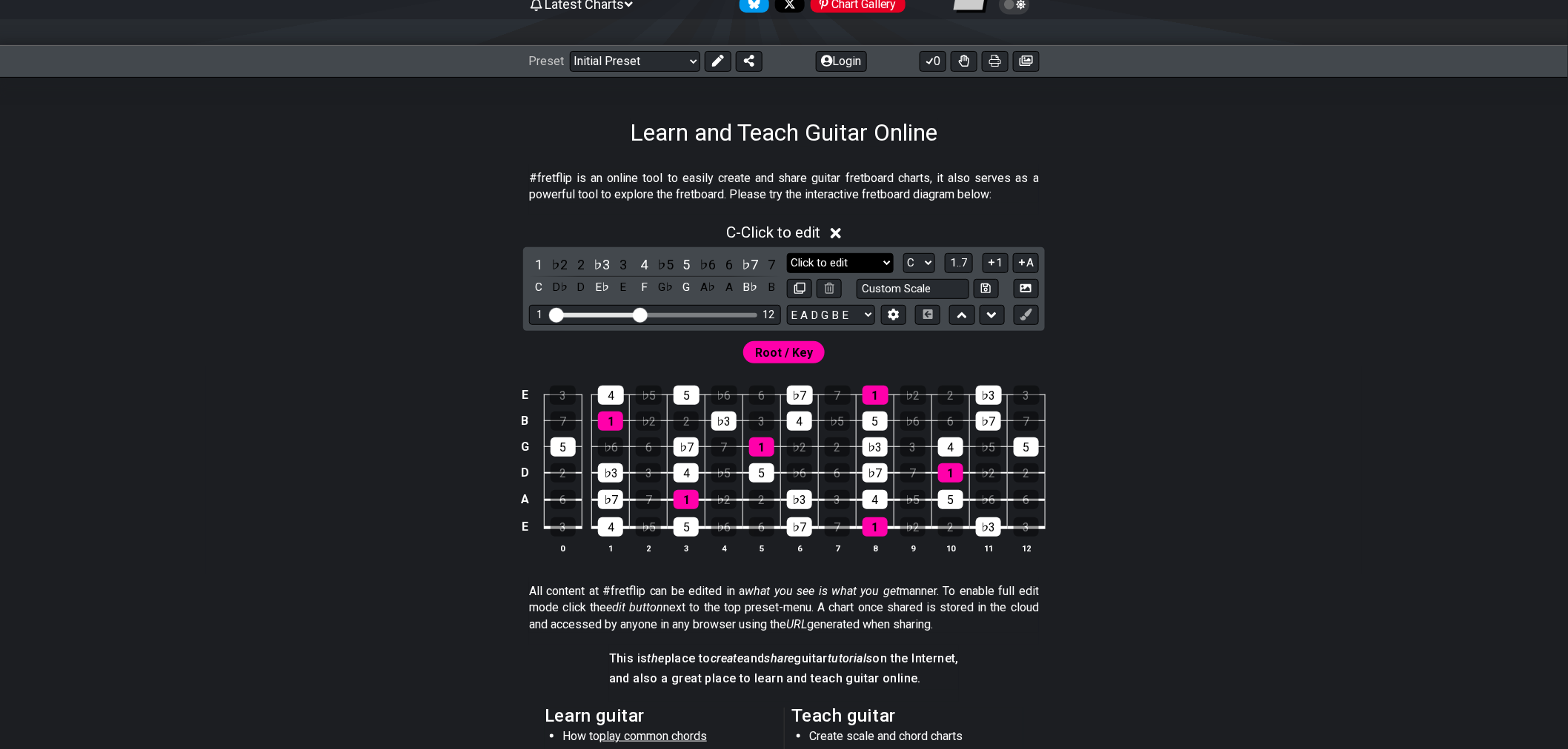
click at [834, 262] on select "Minor Pentatonic Click to edit Minor Pentatonic Major Pentatonic Minor Blues Ma…" at bounding box center [840, 263] width 107 height 20
select select "Minor Pentatonic"
click at [787, 253] on select "Minor Pentatonic Click to edit Minor Pentatonic Major Pentatonic Minor Blues Ma…" at bounding box center [840, 263] width 107 height 20
click at [842, 250] on div "1 ♭2 2 ♭3 3 4 ♭5 5 ♭6 6 ♭7 7 C D♭ D E♭ E F G♭ G A♭ A B♭ B Minor Pentatonic Clic…" at bounding box center [783, 288] width 521 height 83
click at [846, 256] on select "Minor Pentatonic Click to edit Minor Pentatonic Major Pentatonic Minor Blues Ma…" at bounding box center [840, 263] width 107 height 20
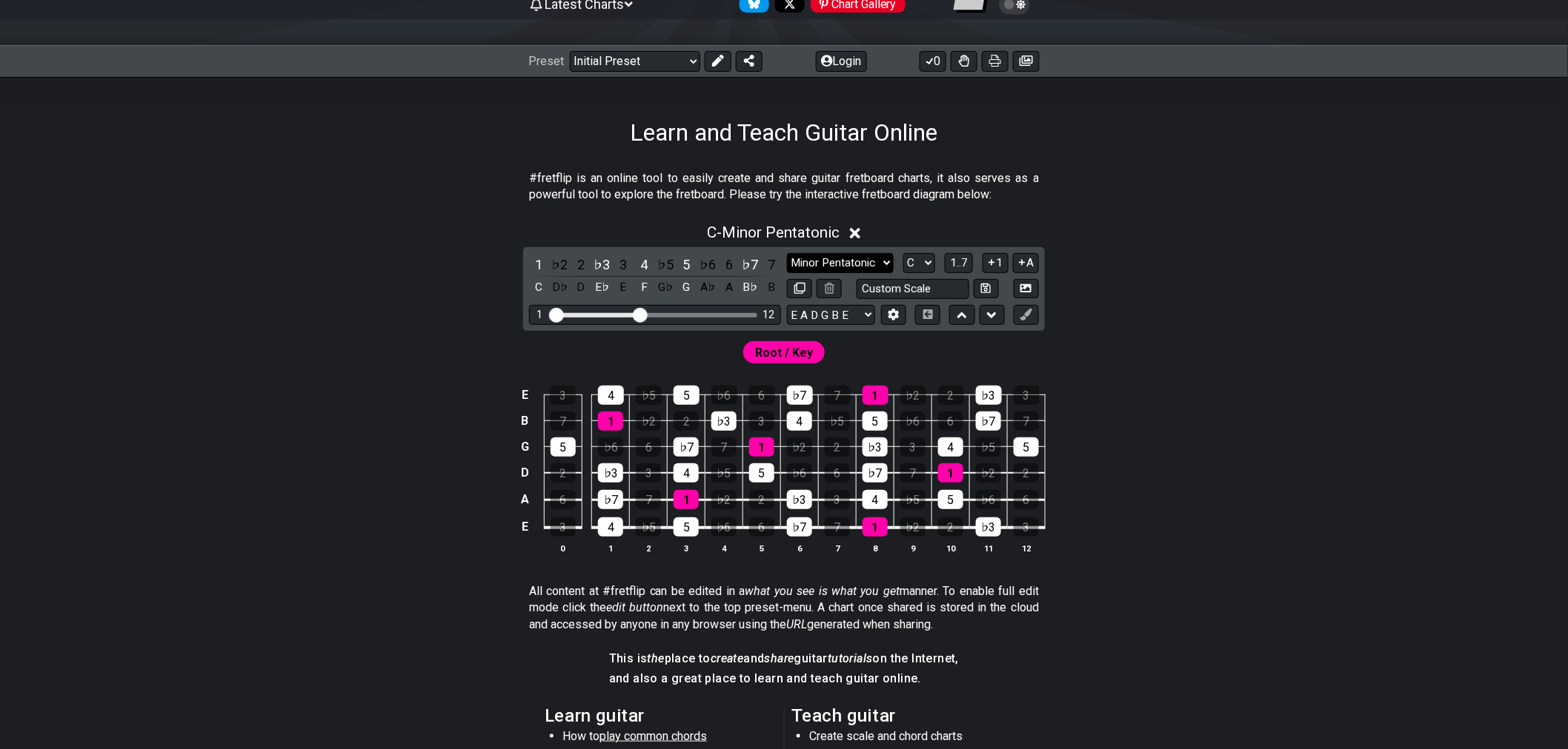
click at [787, 253] on select "Minor Pentatonic Click to edit Minor Pentatonic Major Pentatonic Minor Blues Ma…" at bounding box center [840, 263] width 107 height 20
click at [860, 262] on select "Minor Pentatonic Click to edit Minor Pentatonic Major Pentatonic Minor Blues Ma…" at bounding box center [840, 263] width 107 height 20
click at [858, 262] on select "Minor Pentatonic Click to edit Minor Pentatonic Major Pentatonic Minor Blues Ma…" at bounding box center [840, 263] width 107 height 20
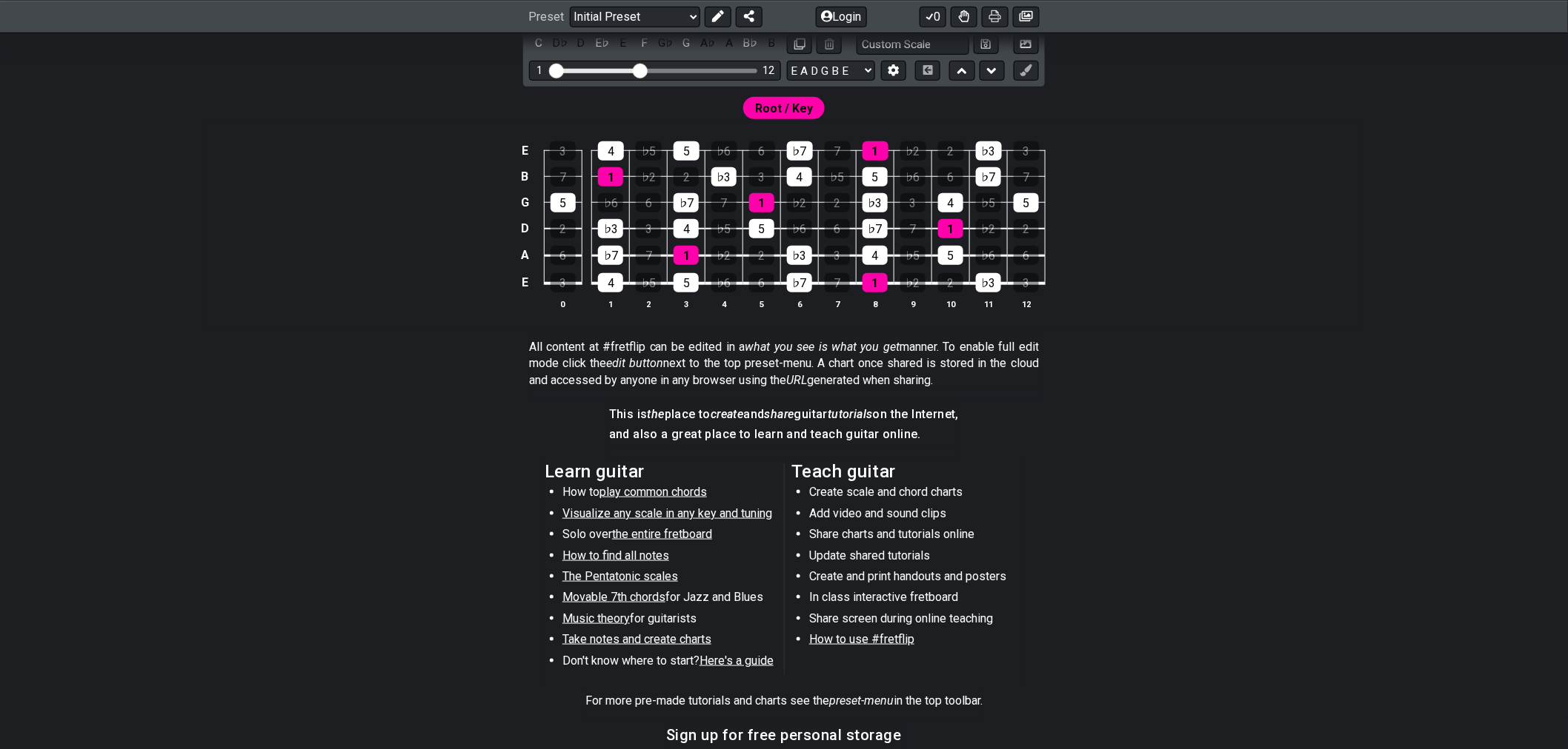
scroll to position [493, 0]
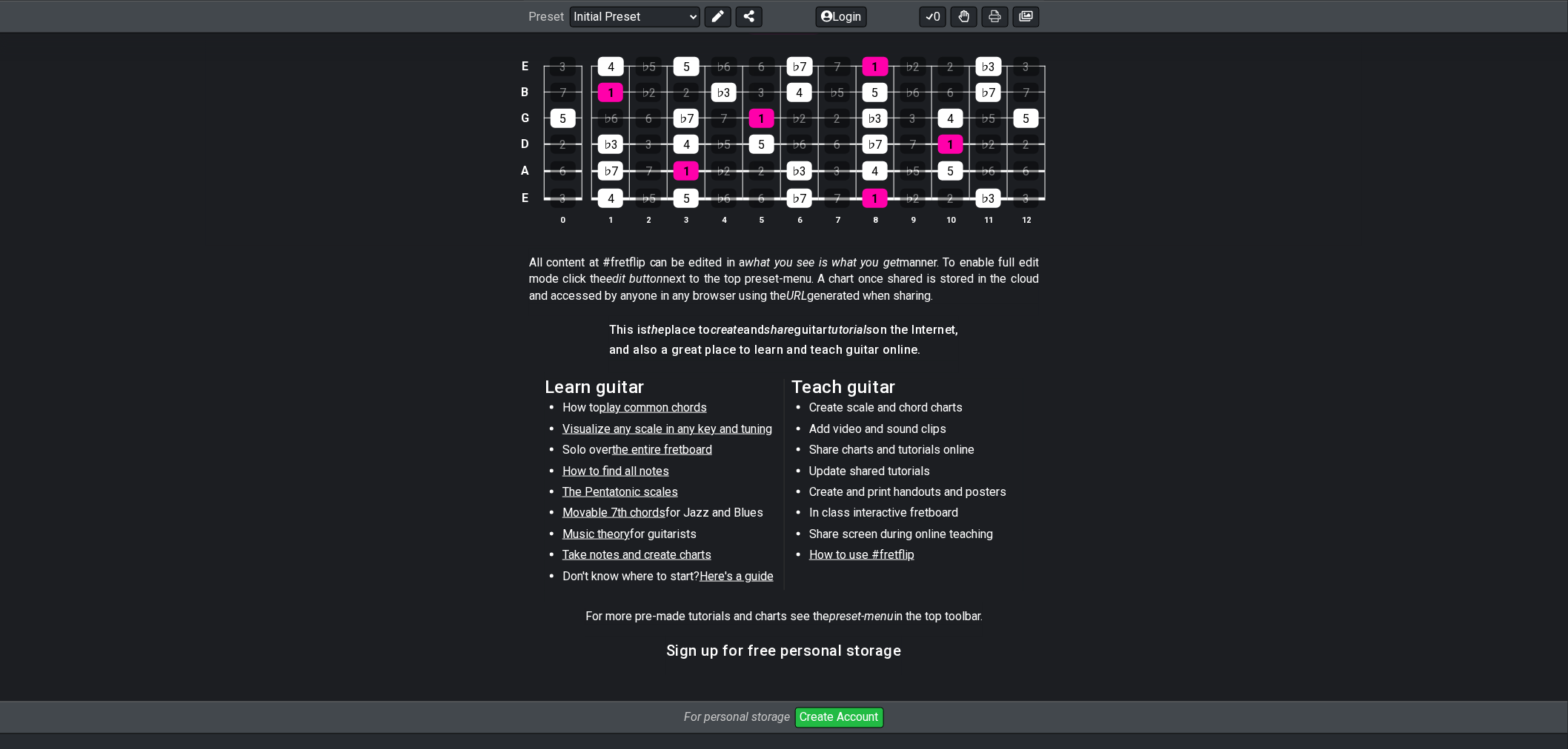
click at [661, 411] on span "play common chords" at bounding box center [653, 407] width 108 height 14
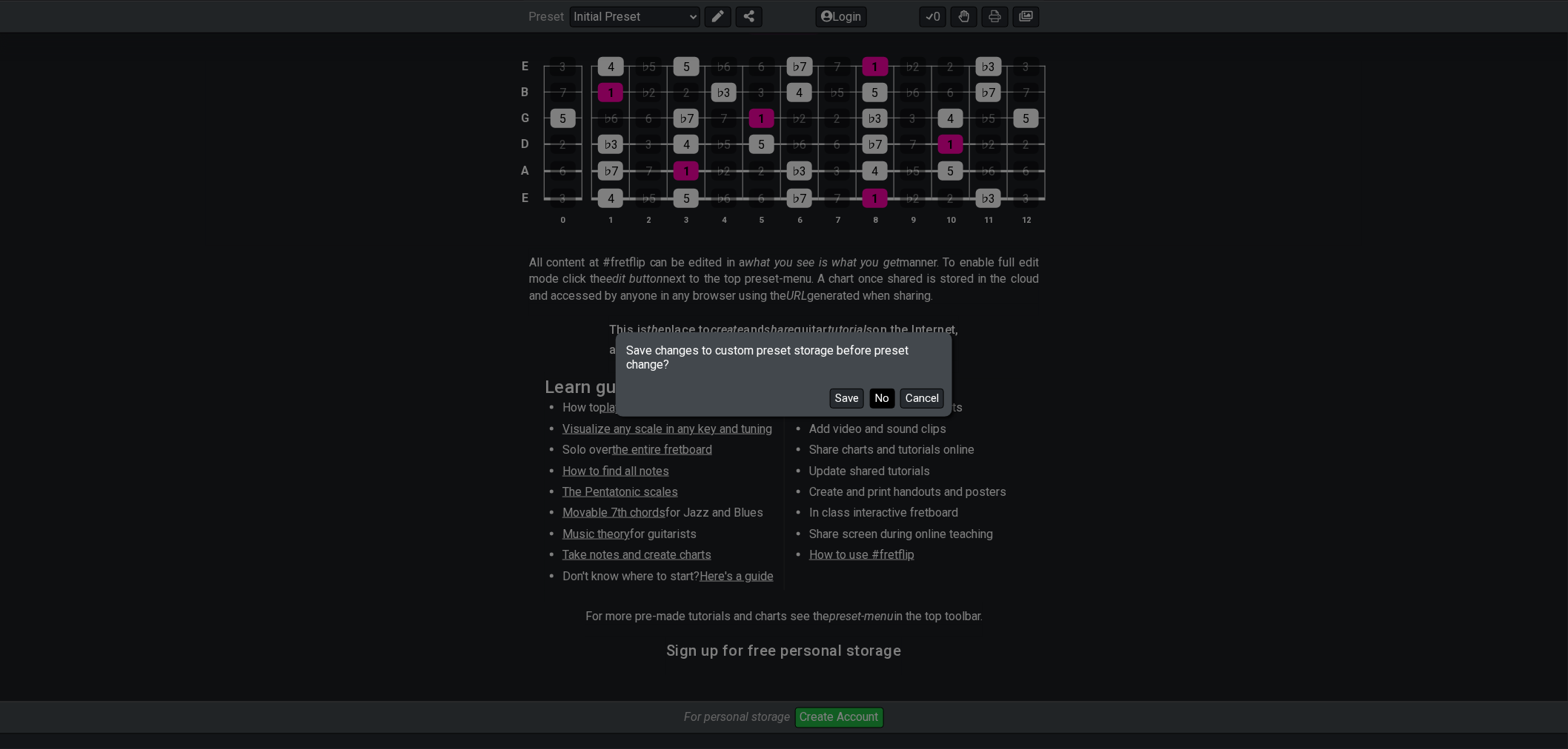
click at [873, 403] on button "No" at bounding box center [882, 398] width 25 height 20
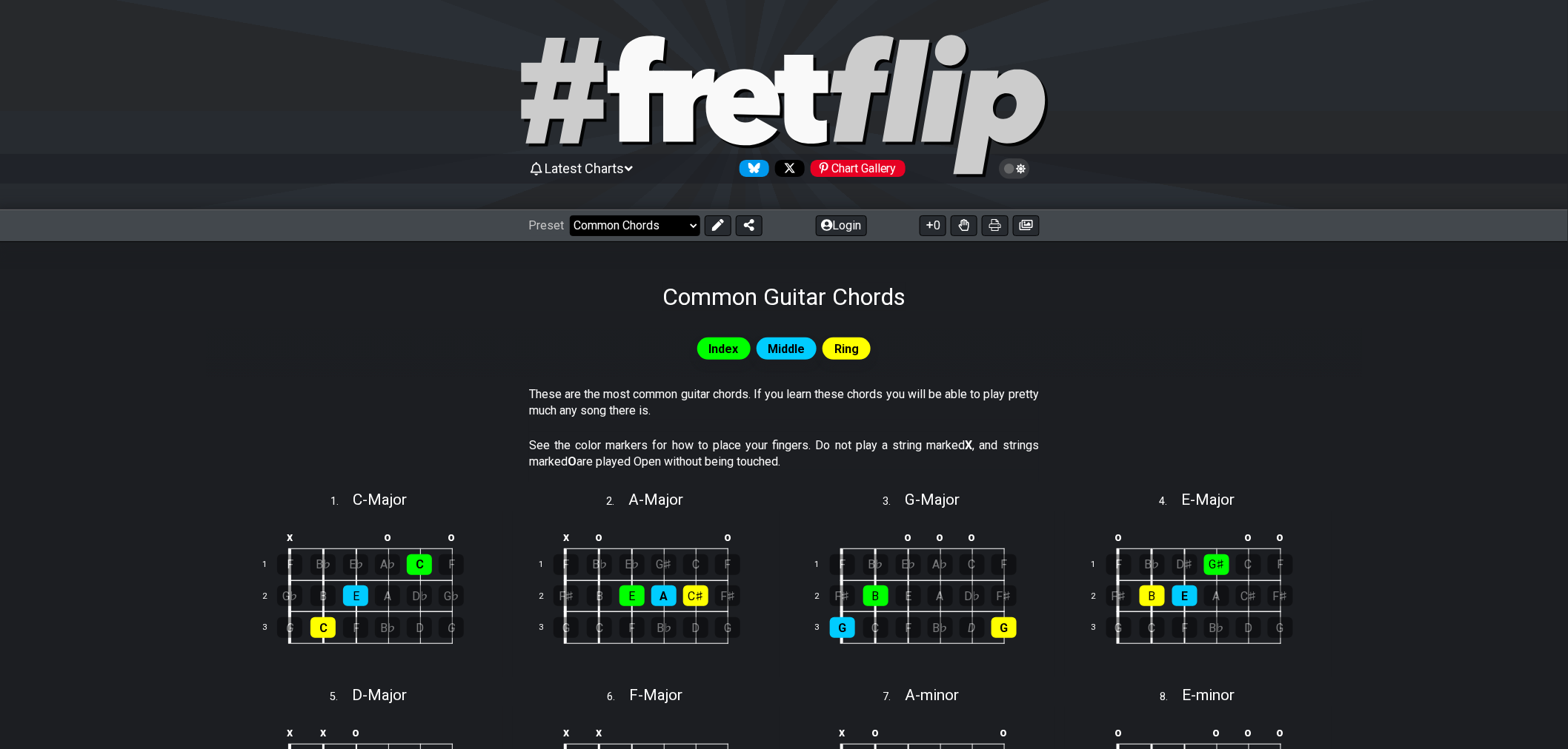
click at [664, 230] on select "Welcome to #fretflip! Initial Preset Custom Preset Minor Pentatonic Major Penta…" at bounding box center [634, 225] width 130 height 21
click at [570, 215] on select "Welcome to #fretflip! Initial Preset Custom Preset Minor Pentatonic Major Penta…" at bounding box center [634, 225] width 130 height 21
select select "/power-chords"
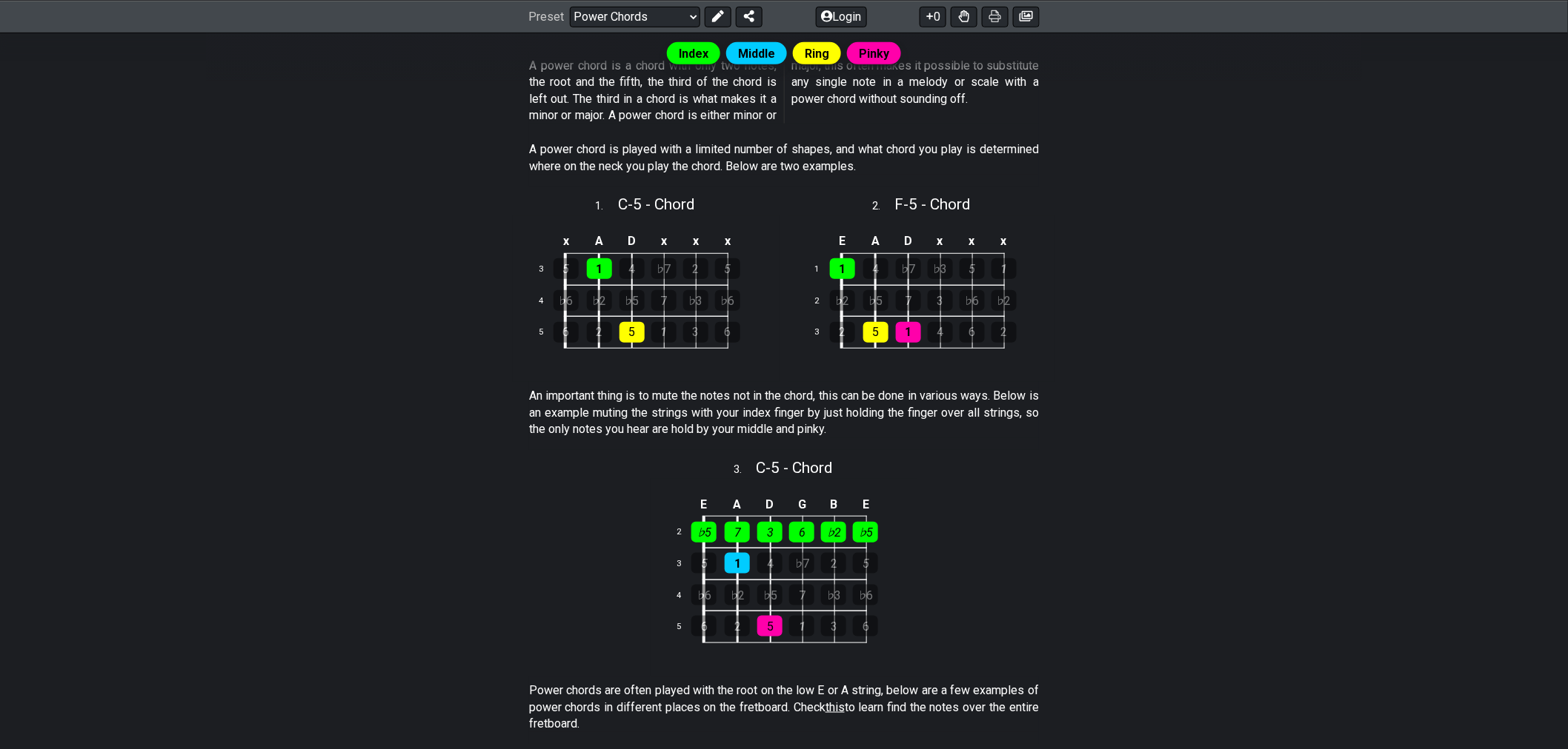
scroll to position [165, 0]
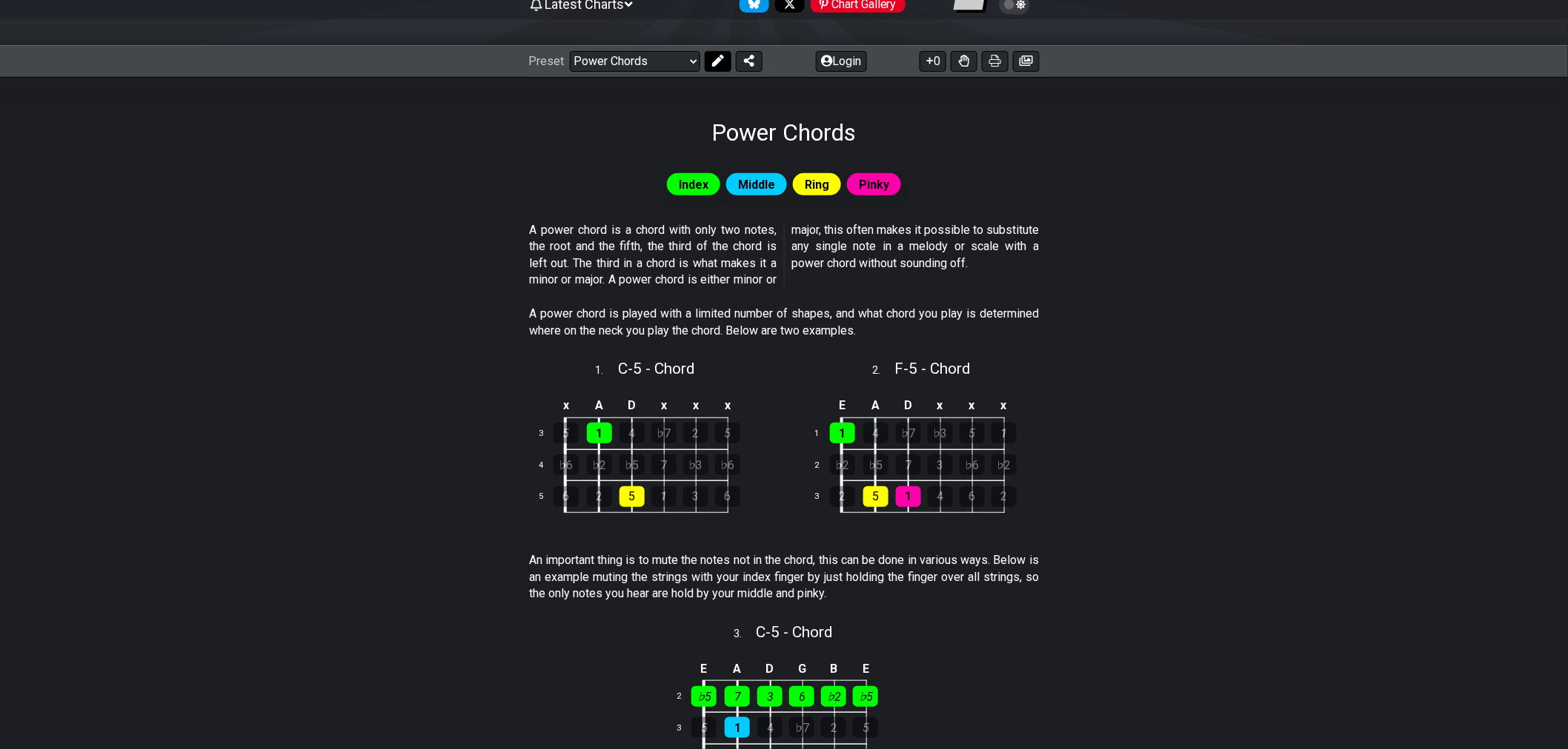
click at [708, 69] on button at bounding box center [718, 62] width 27 height 21
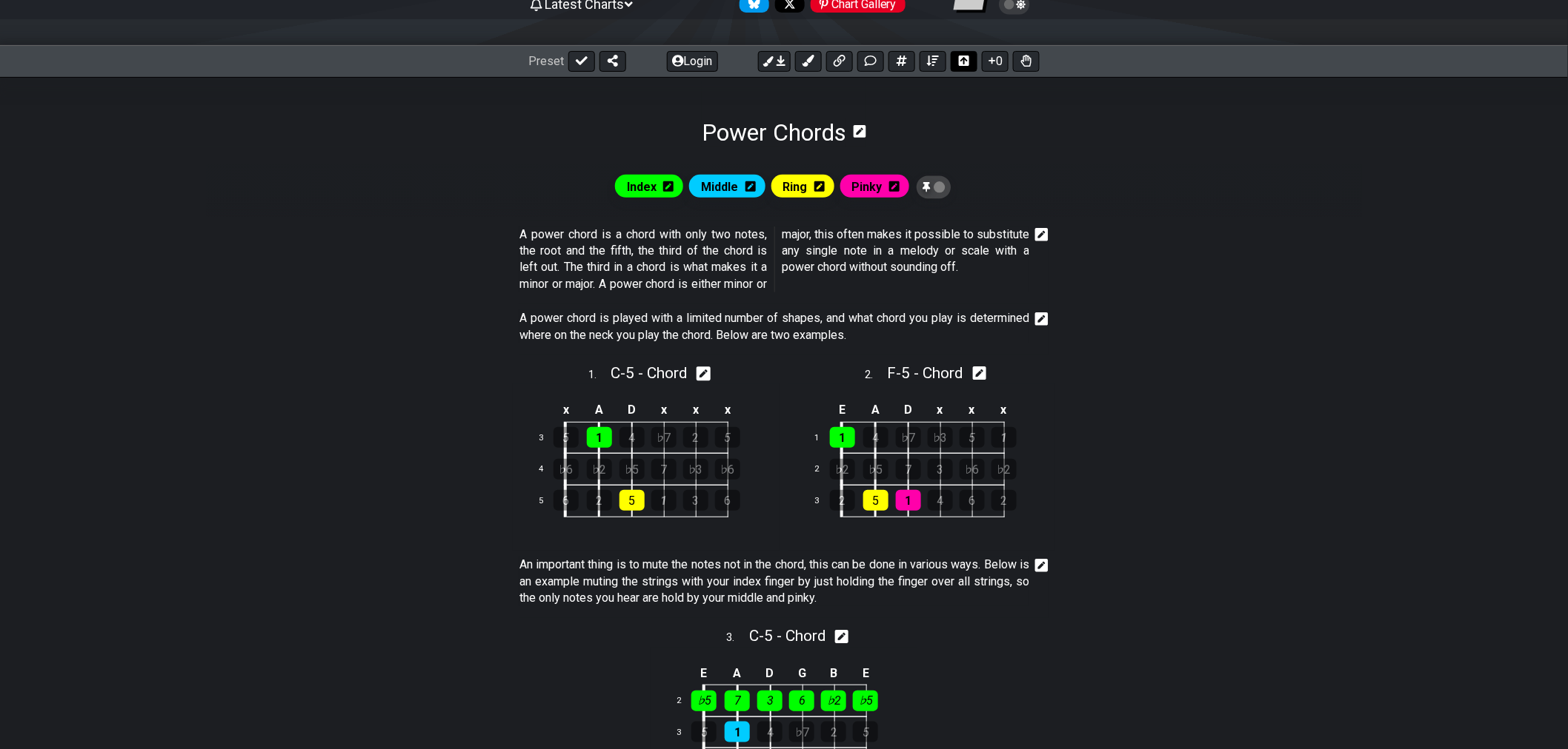
click at [965, 65] on icon at bounding box center [964, 60] width 10 height 10
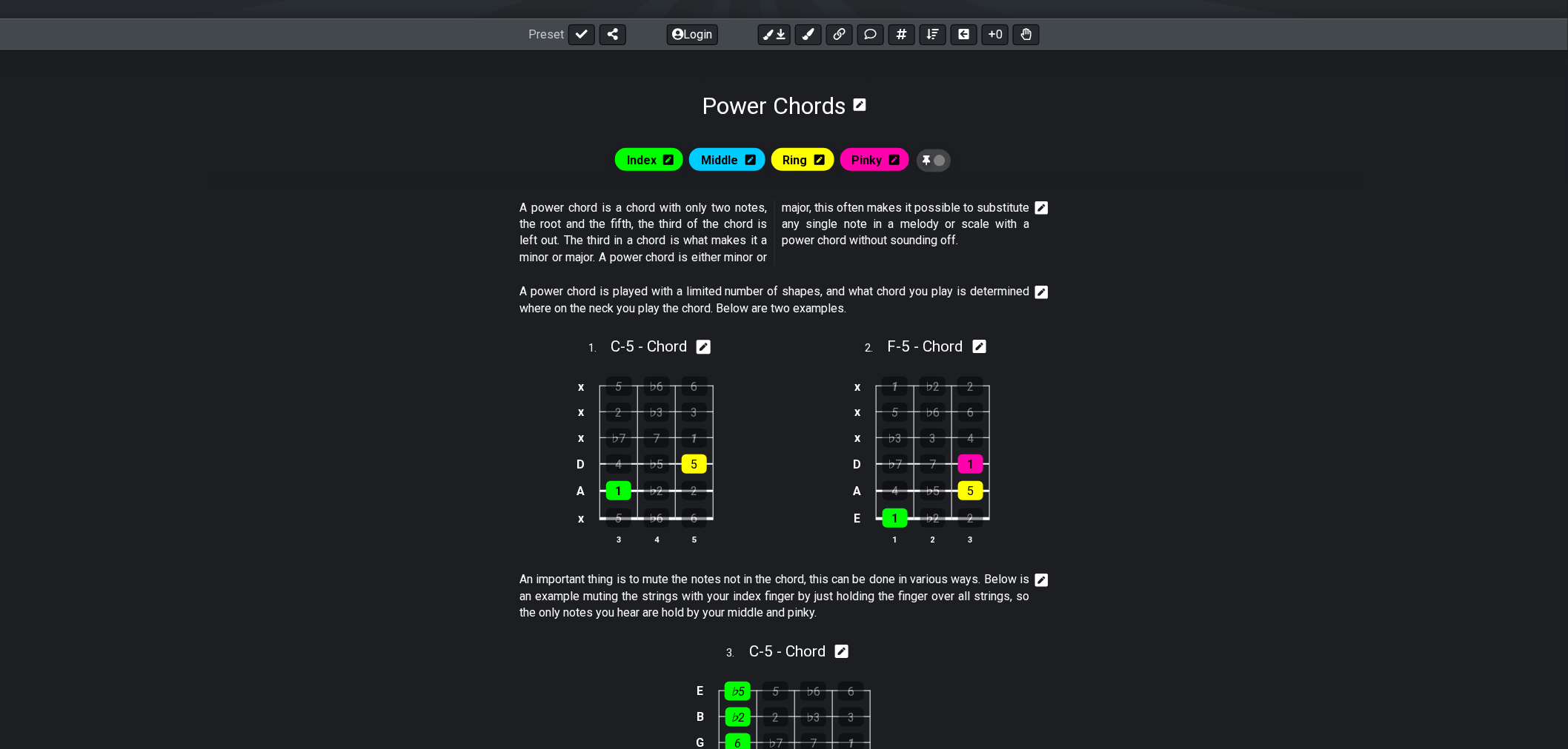
scroll to position [165, 0]
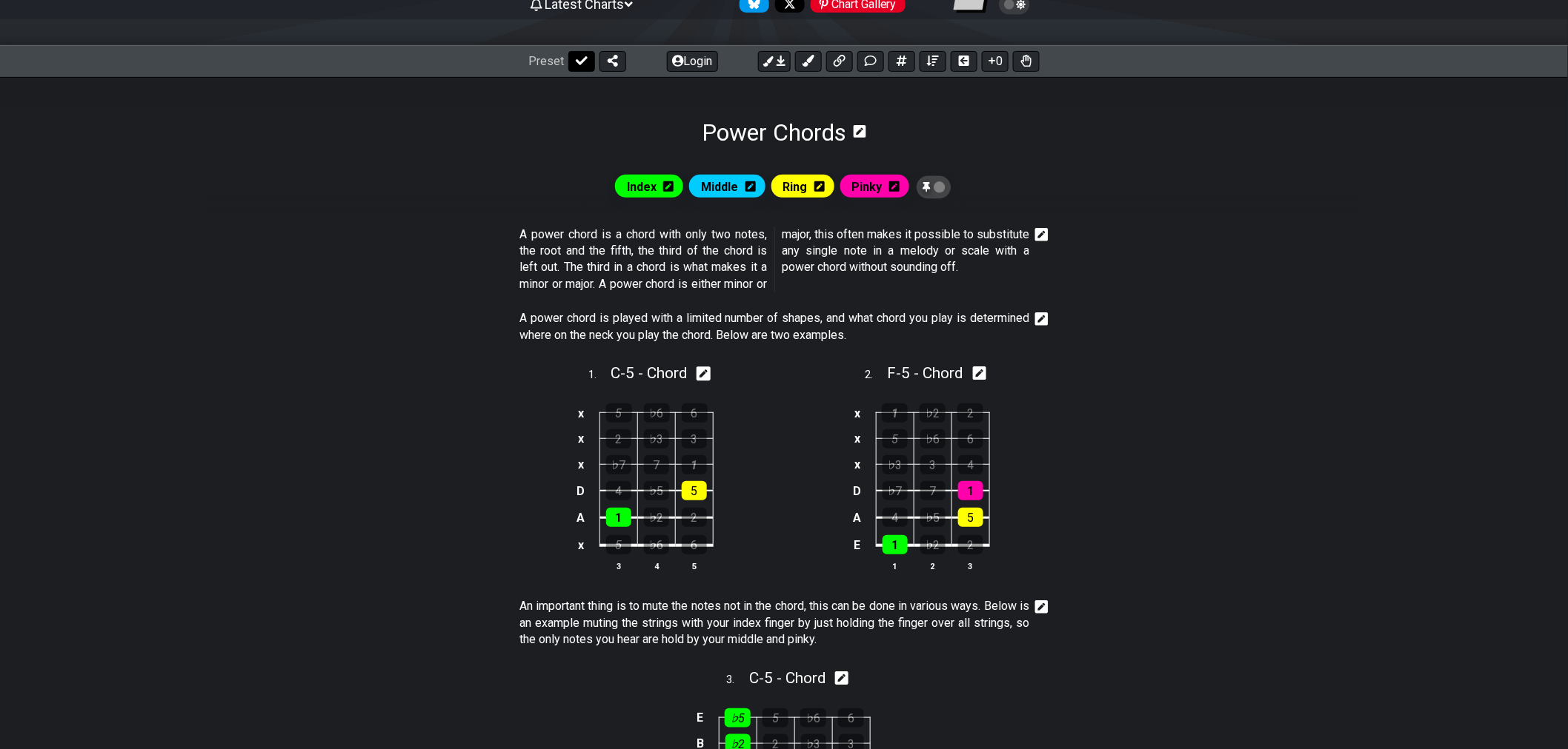
click at [582, 63] on icon at bounding box center [581, 61] width 12 height 12
select select "/power-chords"
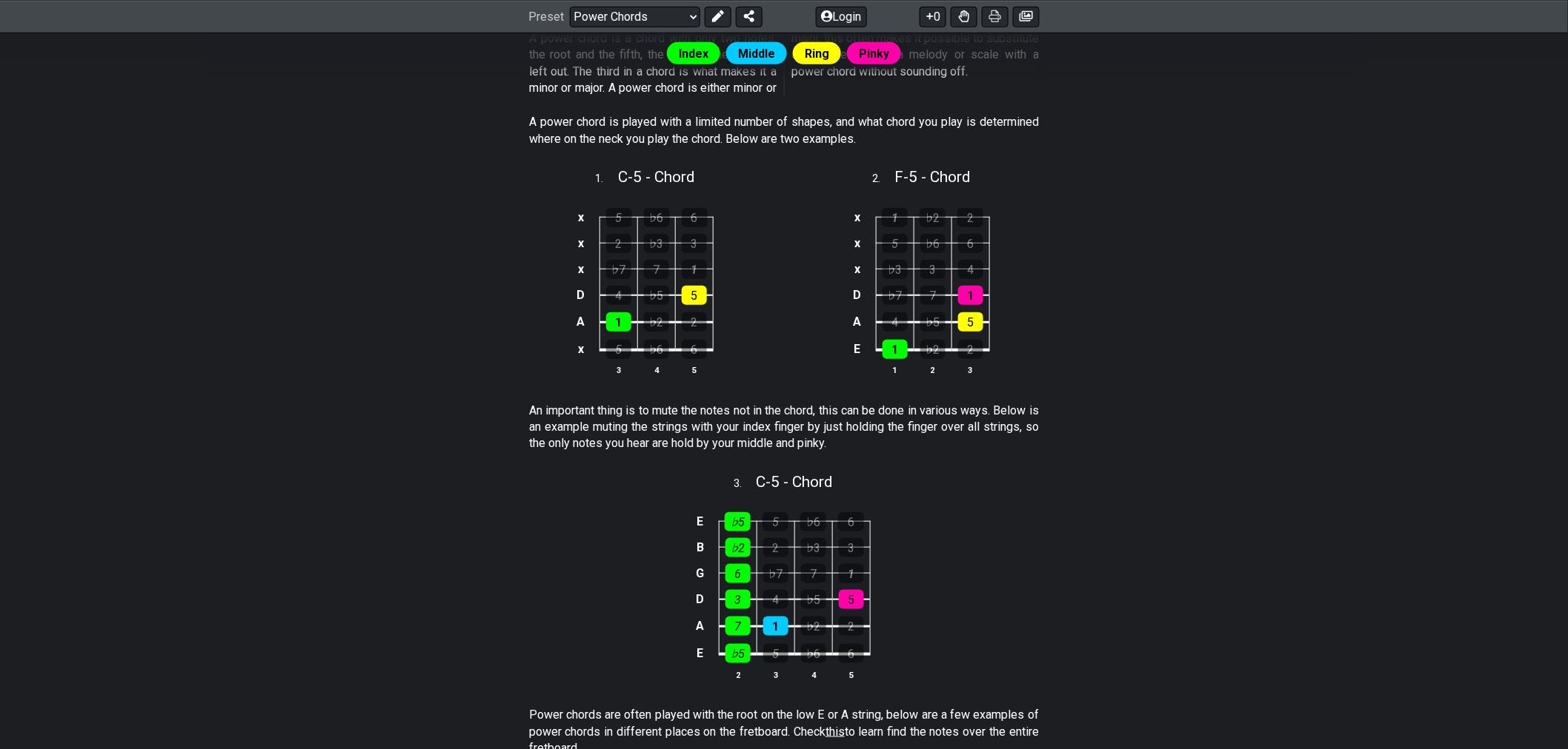
scroll to position [329, 0]
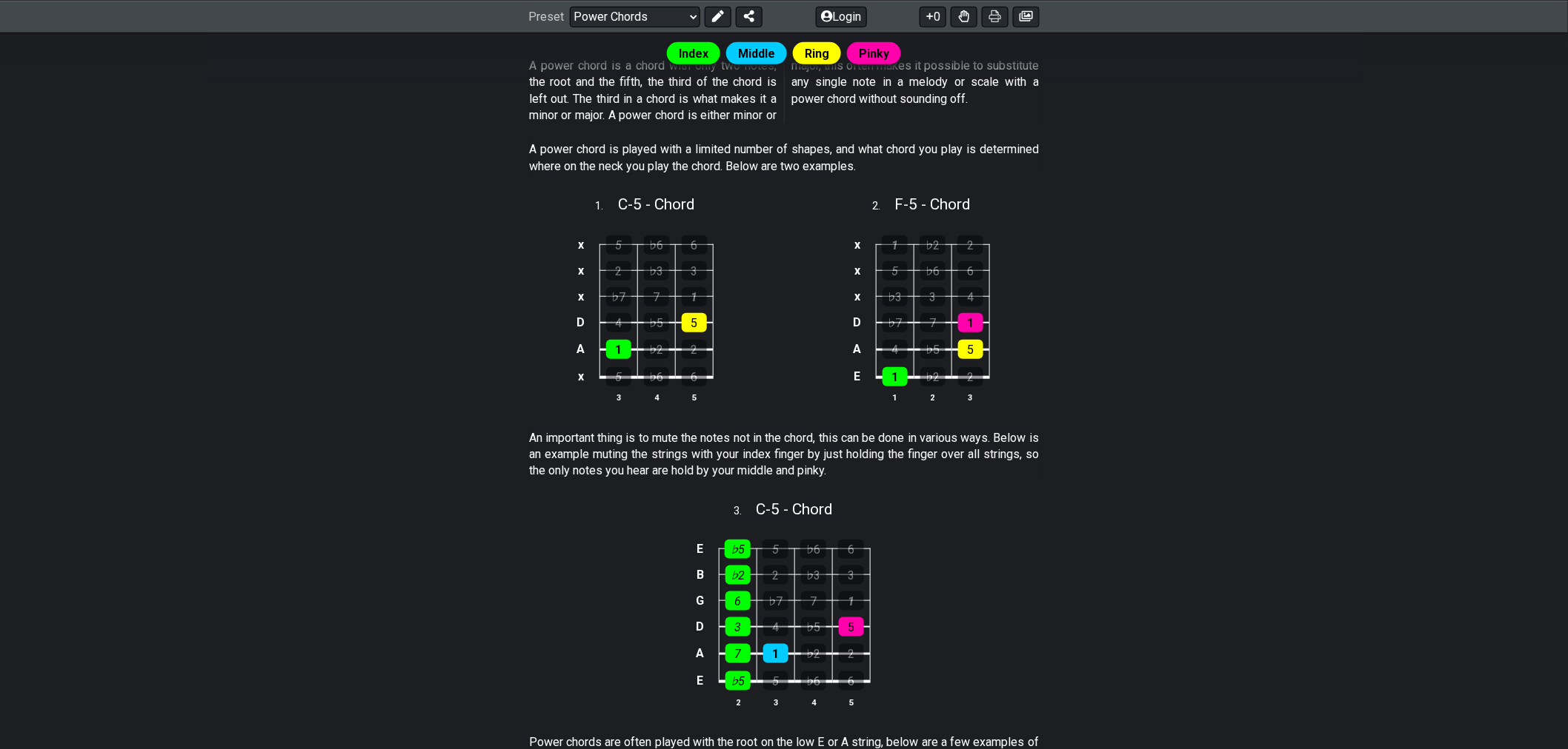
drag, startPoint x: 521, startPoint y: 430, endPoint x: 631, endPoint y: 446, distance: 111.2
click at [631, 446] on section "An important thing is to mute the notes not in the chord, this can be done in v…" at bounding box center [783, 458] width 1155 height 67
click at [935, 20] on button "0" at bounding box center [933, 16] width 27 height 21
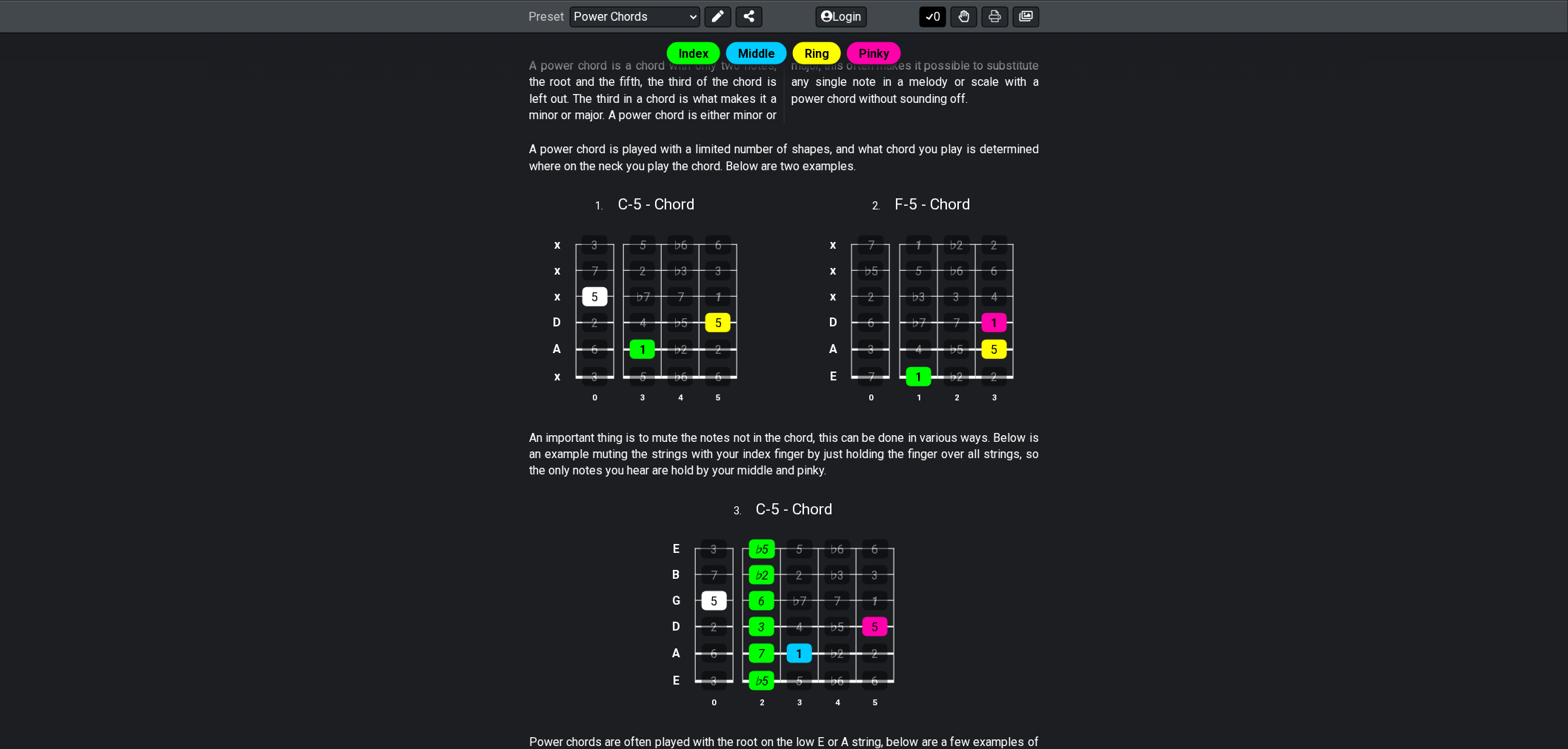
click at [926, 20] on icon at bounding box center [930, 16] width 15 height 12
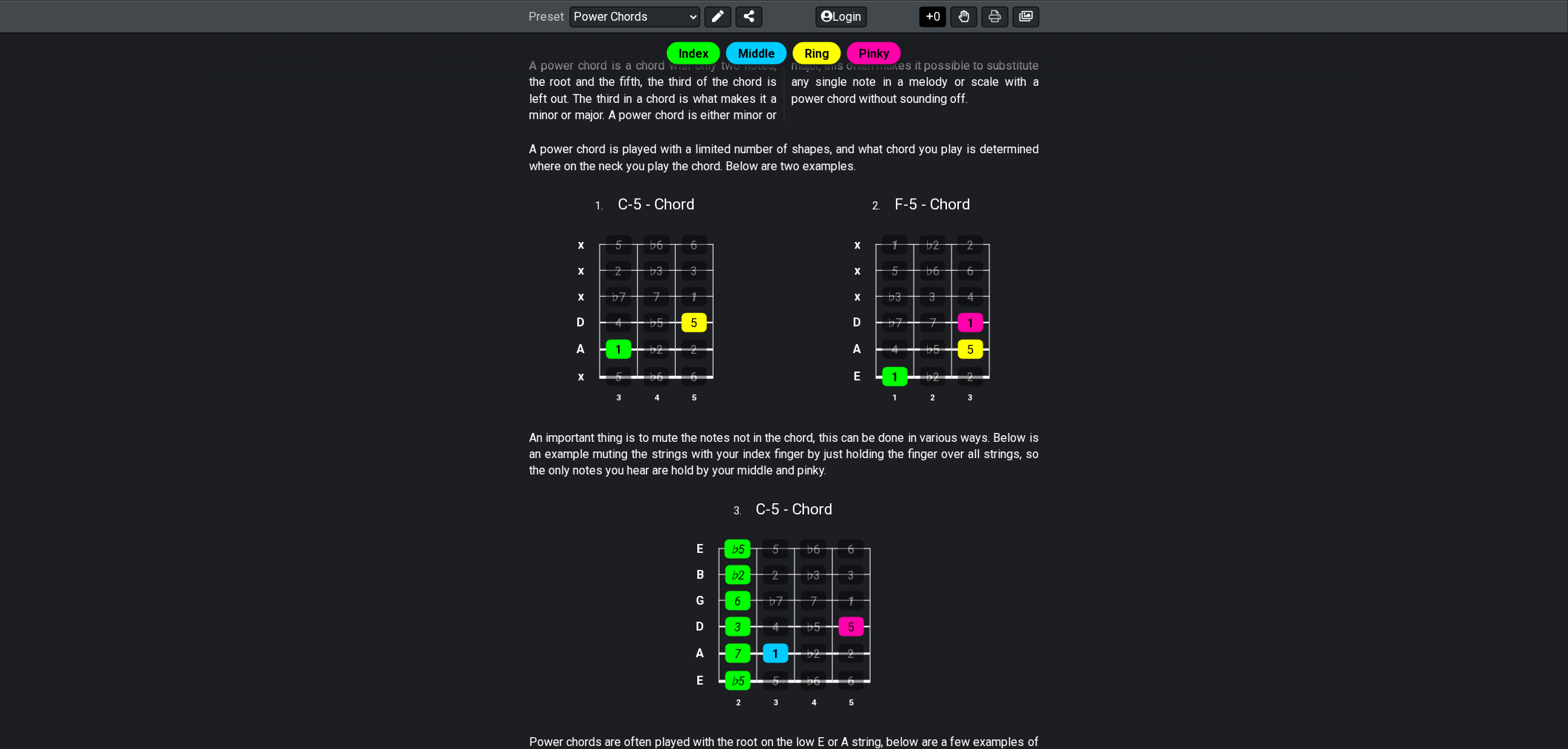
click at [932, 22] on button "0" at bounding box center [933, 16] width 27 height 21
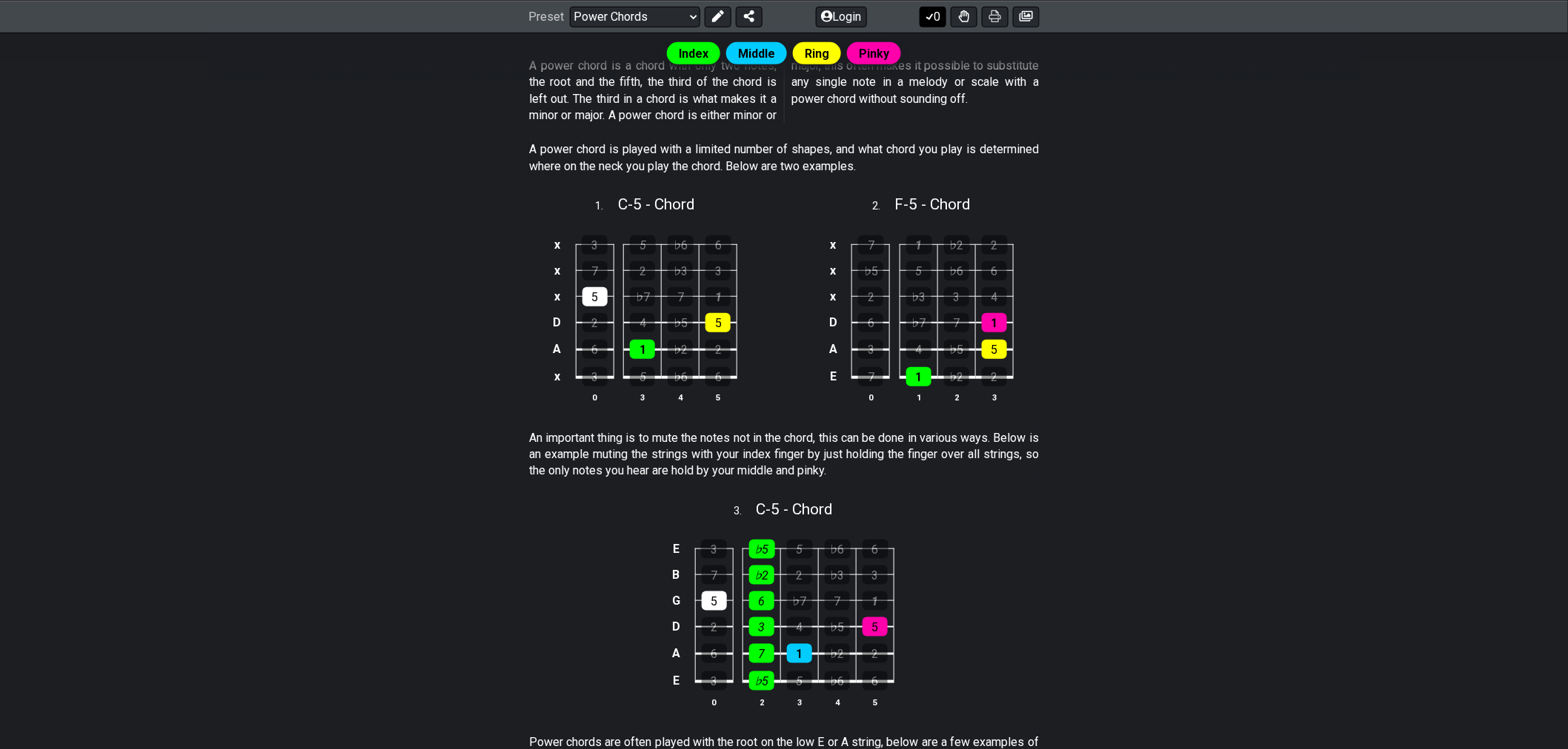
click at [932, 22] on button "0" at bounding box center [933, 16] width 27 height 21
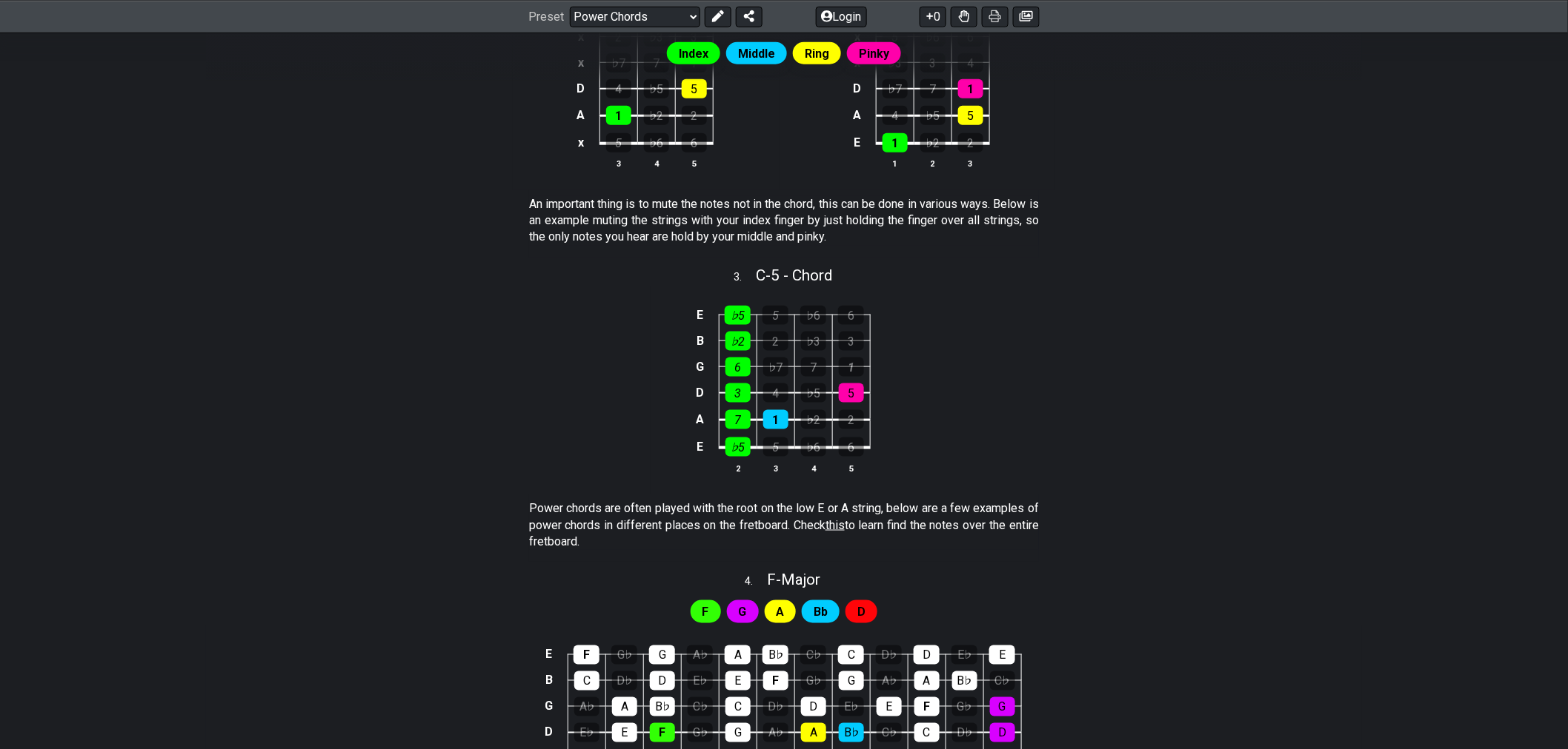
scroll to position [823, 0]
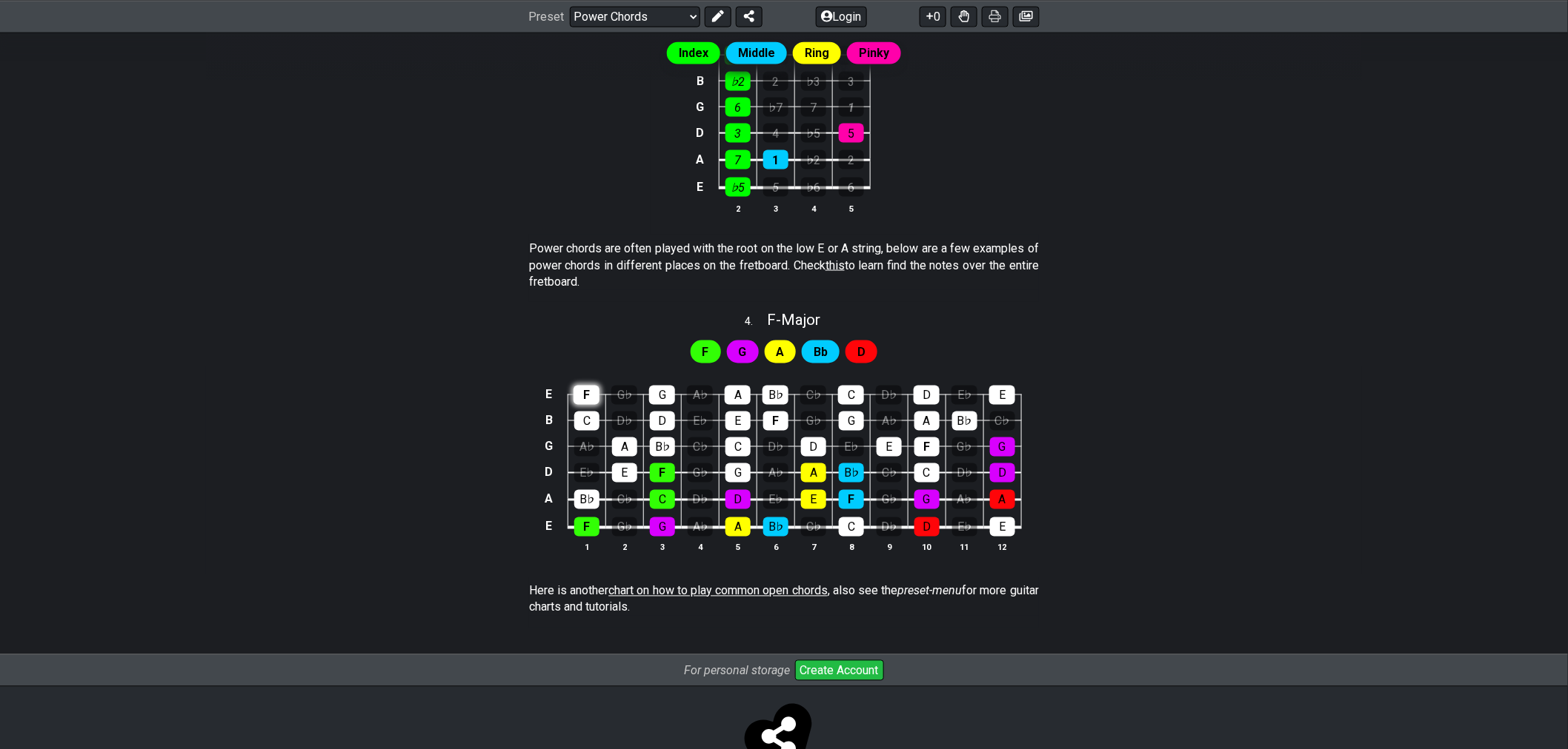
click at [578, 391] on div "F" at bounding box center [587, 396] width 26 height 20
click at [583, 419] on div "C" at bounding box center [587, 421] width 25 height 20
click at [617, 446] on div "A" at bounding box center [624, 447] width 25 height 20
click at [626, 465] on div "E" at bounding box center [624, 473] width 25 height 20
click at [588, 497] on div "B♭" at bounding box center [587, 499] width 25 height 20
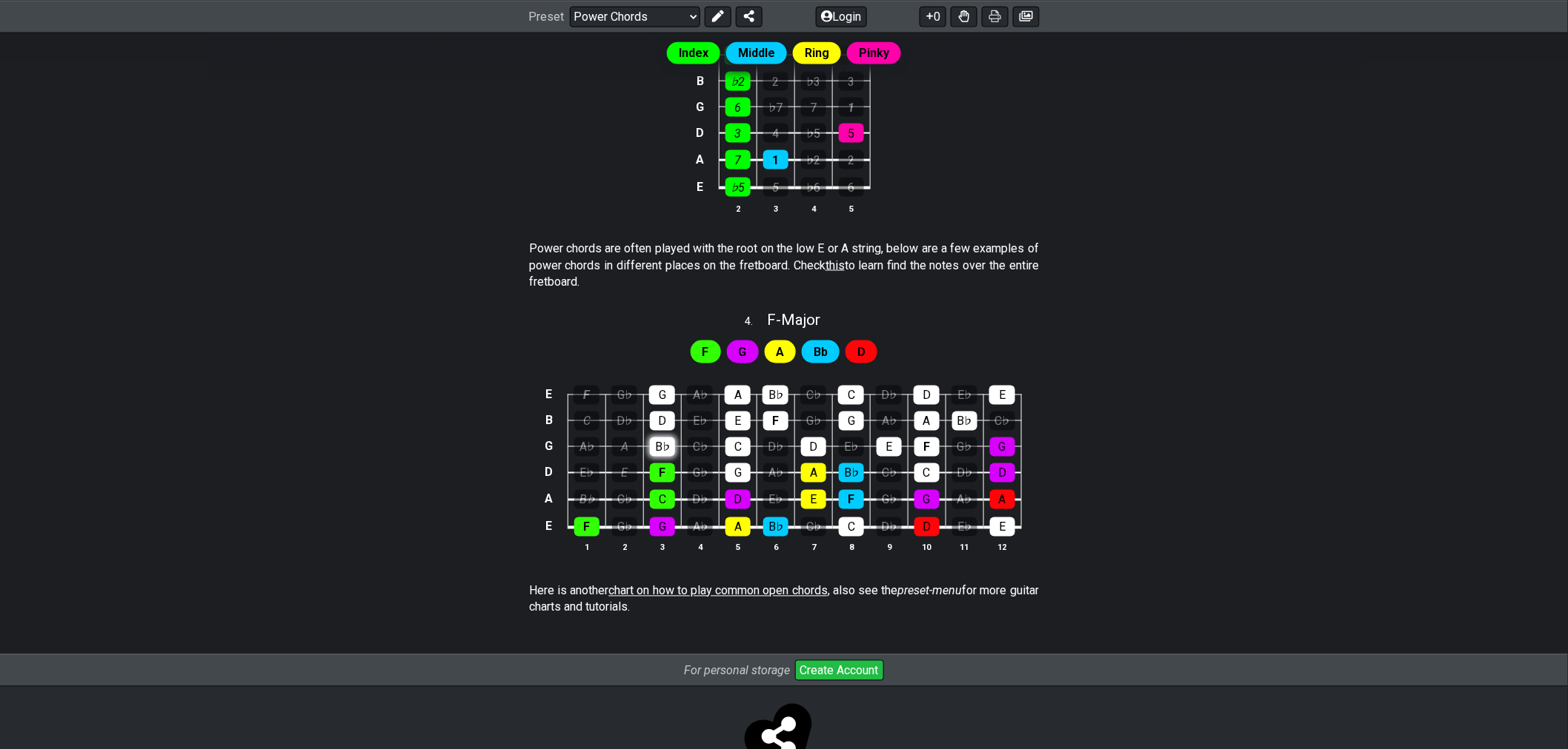
click at [664, 447] on div "B♭" at bounding box center [661, 447] width 25 height 20
click at [663, 421] on div "D" at bounding box center [661, 421] width 25 height 20
click at [660, 393] on div "G" at bounding box center [662, 396] width 26 height 20
click at [733, 476] on div "G" at bounding box center [737, 473] width 25 height 20
click at [732, 450] on div "C" at bounding box center [737, 447] width 25 height 20
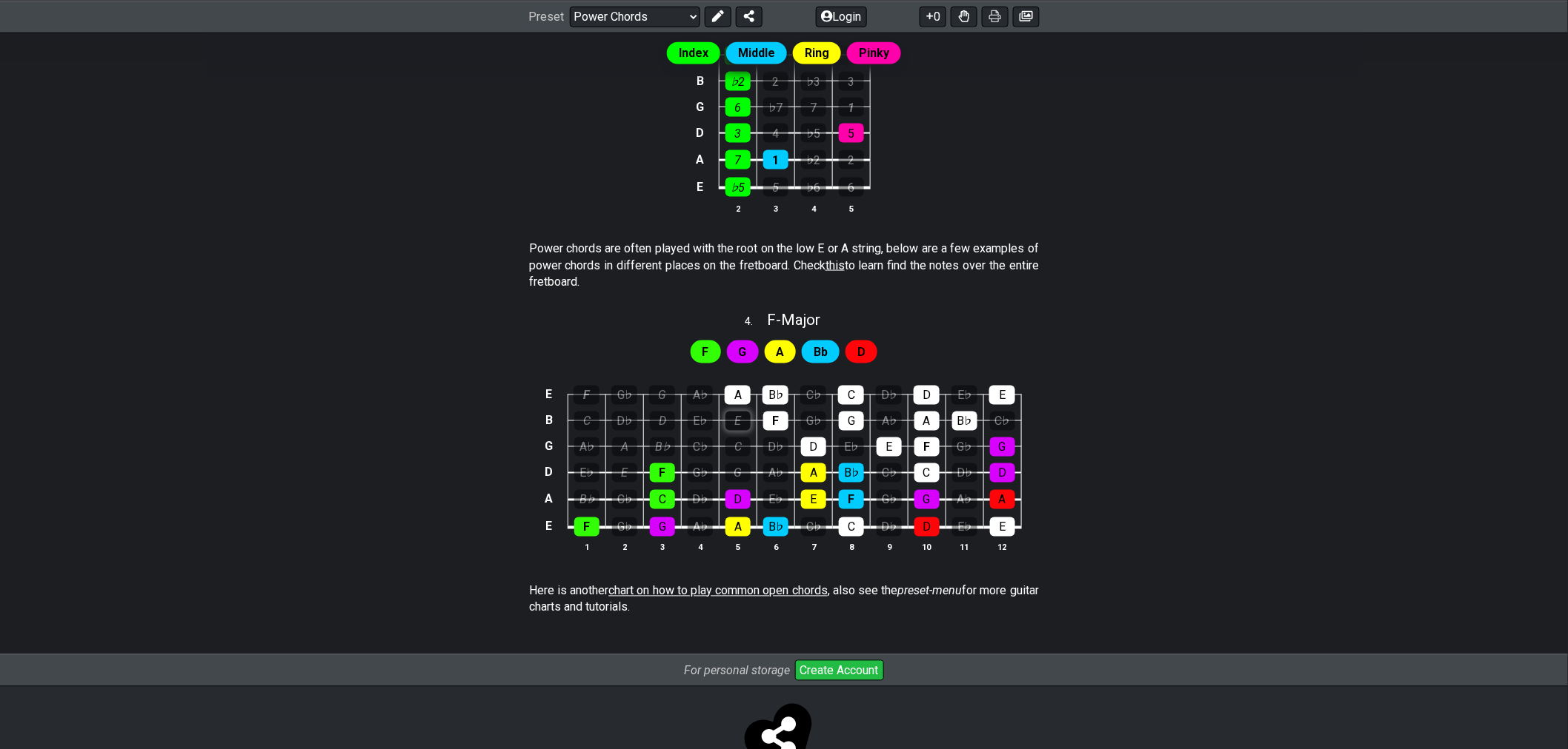
click at [732, 423] on div "E" at bounding box center [737, 421] width 25 height 20
click at [735, 396] on div "A" at bounding box center [737, 396] width 26 height 20
click at [771, 415] on div "F" at bounding box center [776, 421] width 25 height 20
click at [779, 400] on div "B♭" at bounding box center [776, 396] width 26 height 20
click at [816, 442] on div "D" at bounding box center [813, 447] width 25 height 20
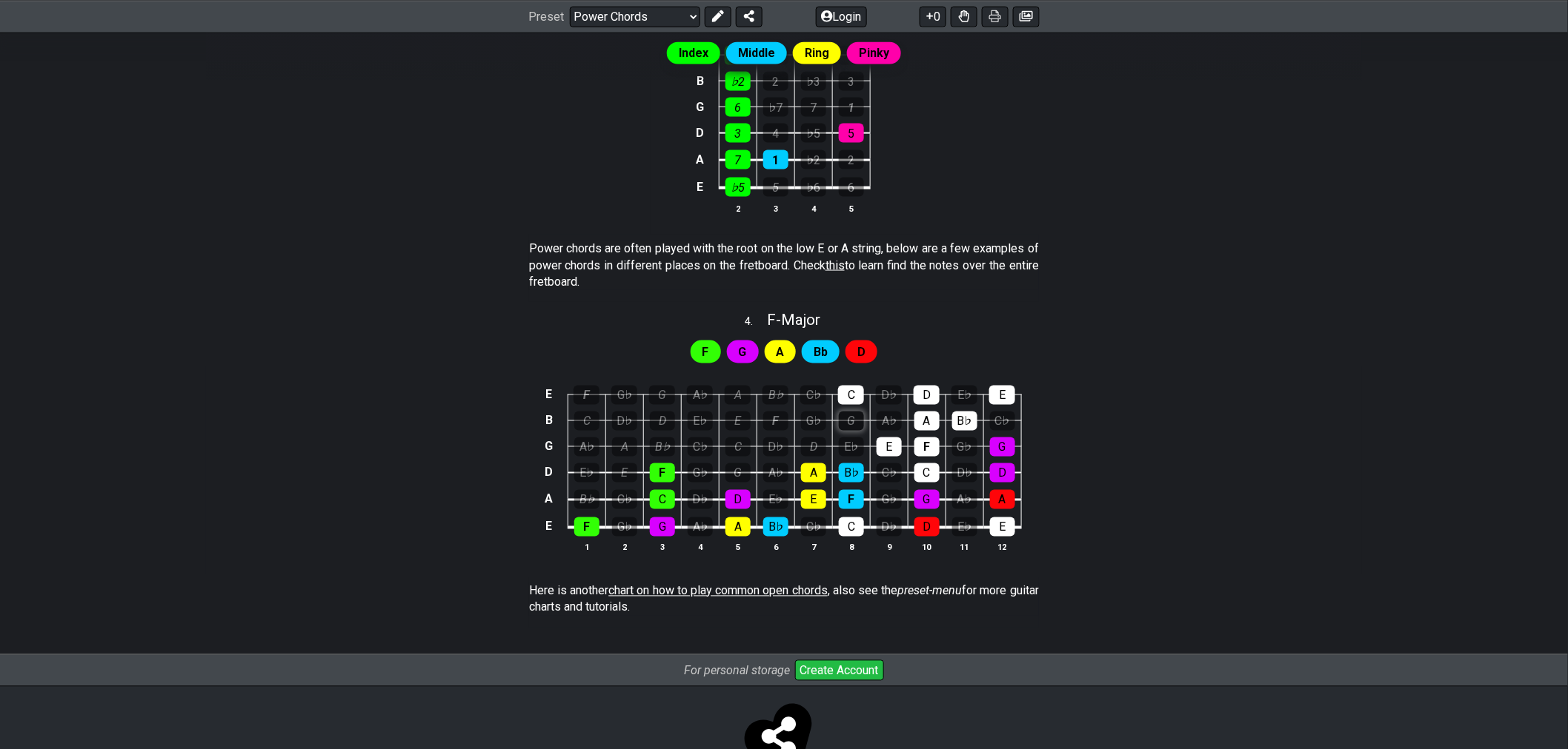
click at [842, 431] on div "G" at bounding box center [850, 421] width 25 height 20
click at [853, 396] on div "C" at bounding box center [851, 396] width 26 height 20
click at [858, 527] on div "C" at bounding box center [850, 527] width 25 height 20
click at [922, 468] on div "C" at bounding box center [926, 473] width 25 height 20
click at [891, 450] on div "E" at bounding box center [889, 447] width 25 height 20
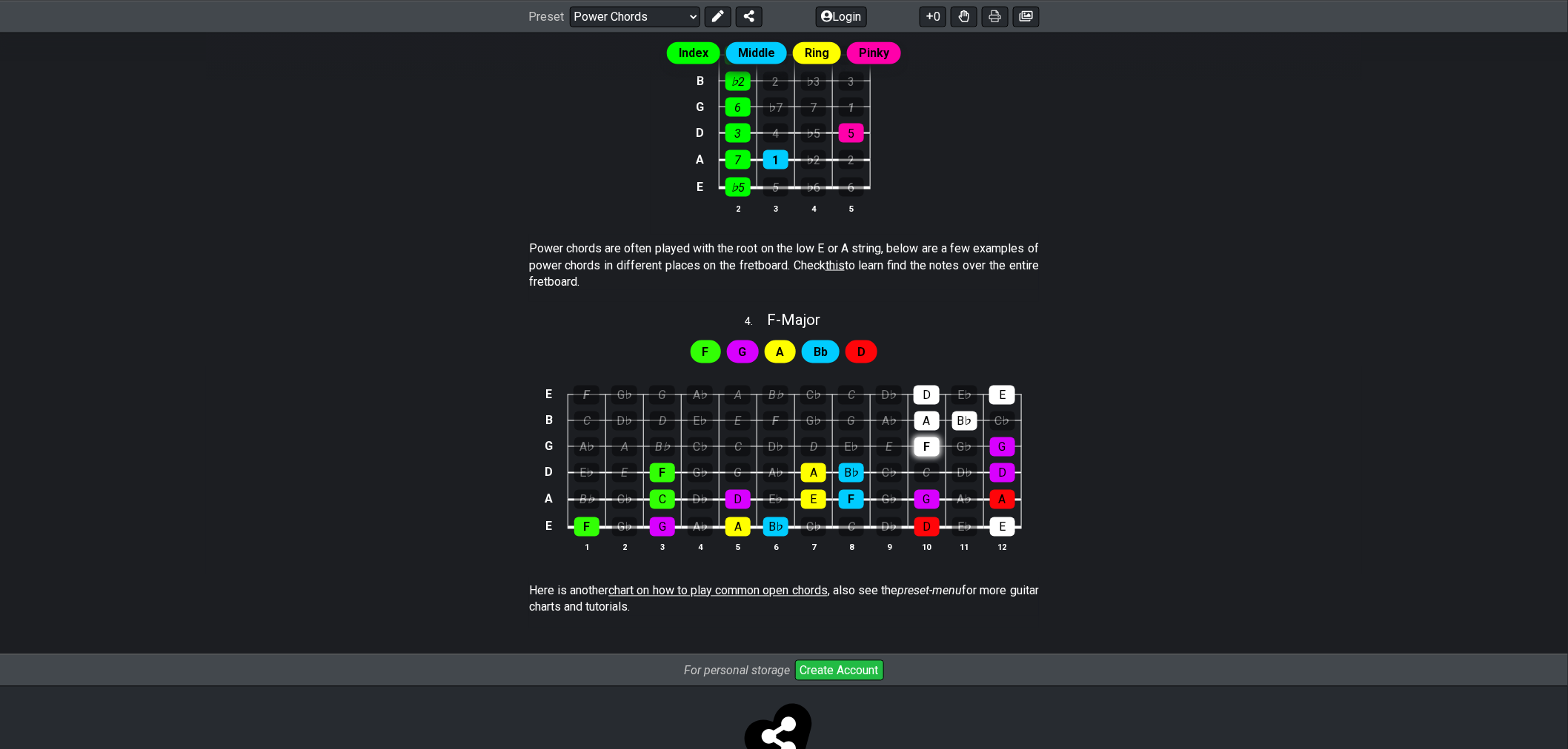
click at [919, 448] on div "F" at bounding box center [926, 447] width 25 height 20
click at [926, 418] on div "A" at bounding box center [926, 421] width 25 height 20
click at [930, 394] on div "D" at bounding box center [926, 396] width 26 height 20
click at [958, 413] on div "B♭" at bounding box center [965, 421] width 25 height 20
click at [1003, 397] on div "E" at bounding box center [1002, 396] width 26 height 20
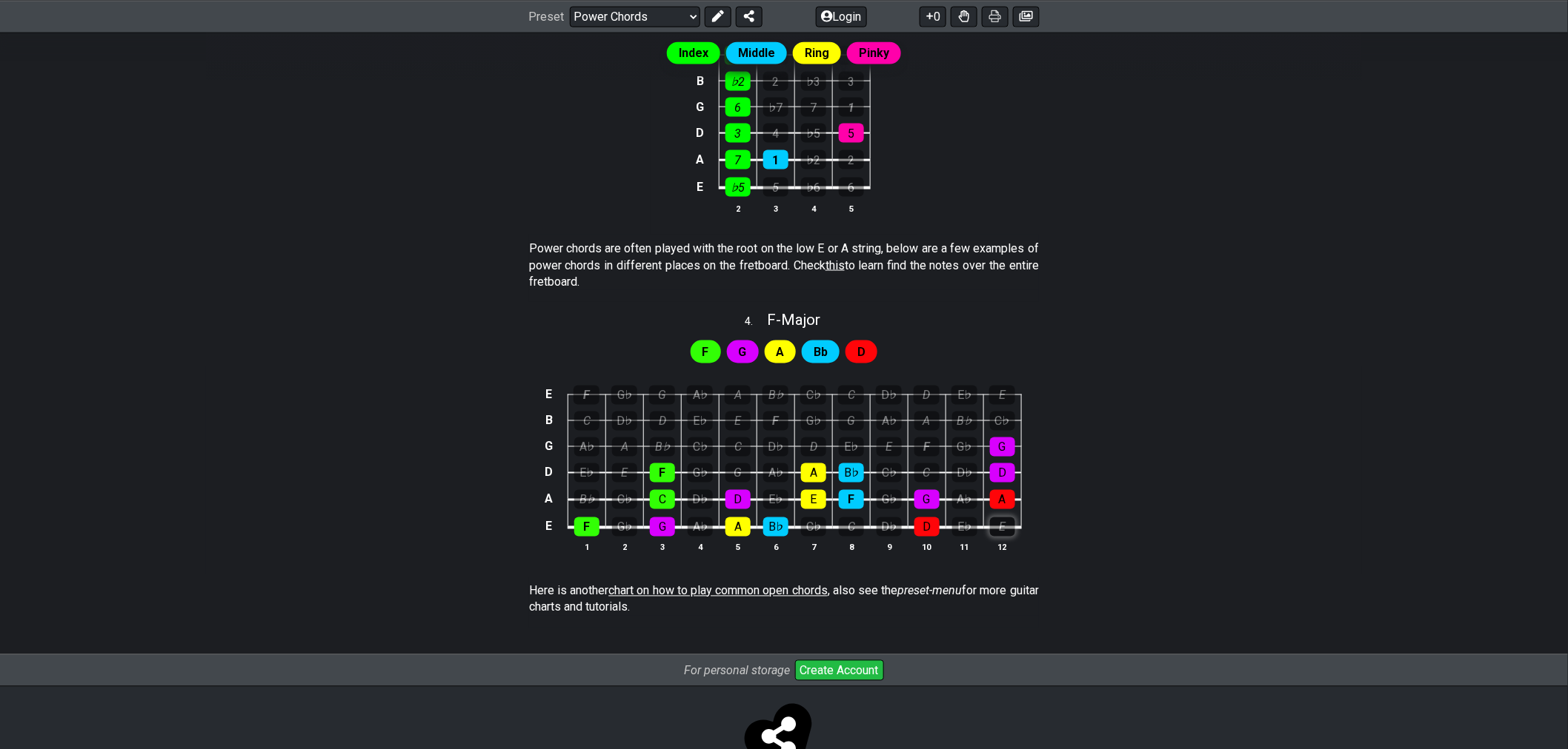
click at [1002, 534] on div "E" at bounding box center [1002, 527] width 25 height 20
drag, startPoint x: 568, startPoint y: 253, endPoint x: 915, endPoint y: 238, distance: 347.3
click at [871, 238] on div "Power chords are often played with the root on the low E or A string, below are…" at bounding box center [783, 268] width 510 height 67
click at [795, 322] on span "F - Major" at bounding box center [793, 320] width 53 height 18
select select "F"
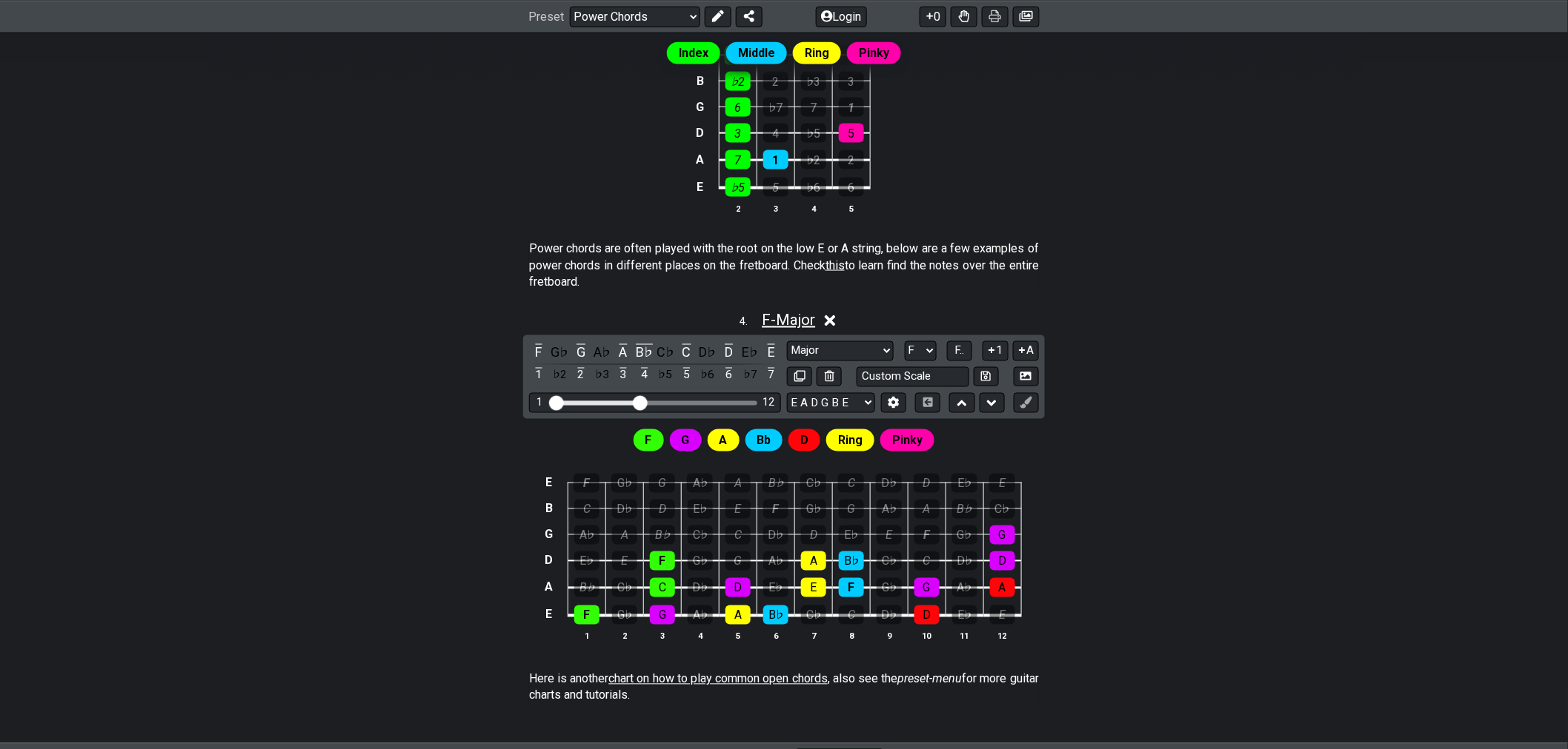
click at [800, 317] on span "F - Major" at bounding box center [788, 320] width 53 height 18
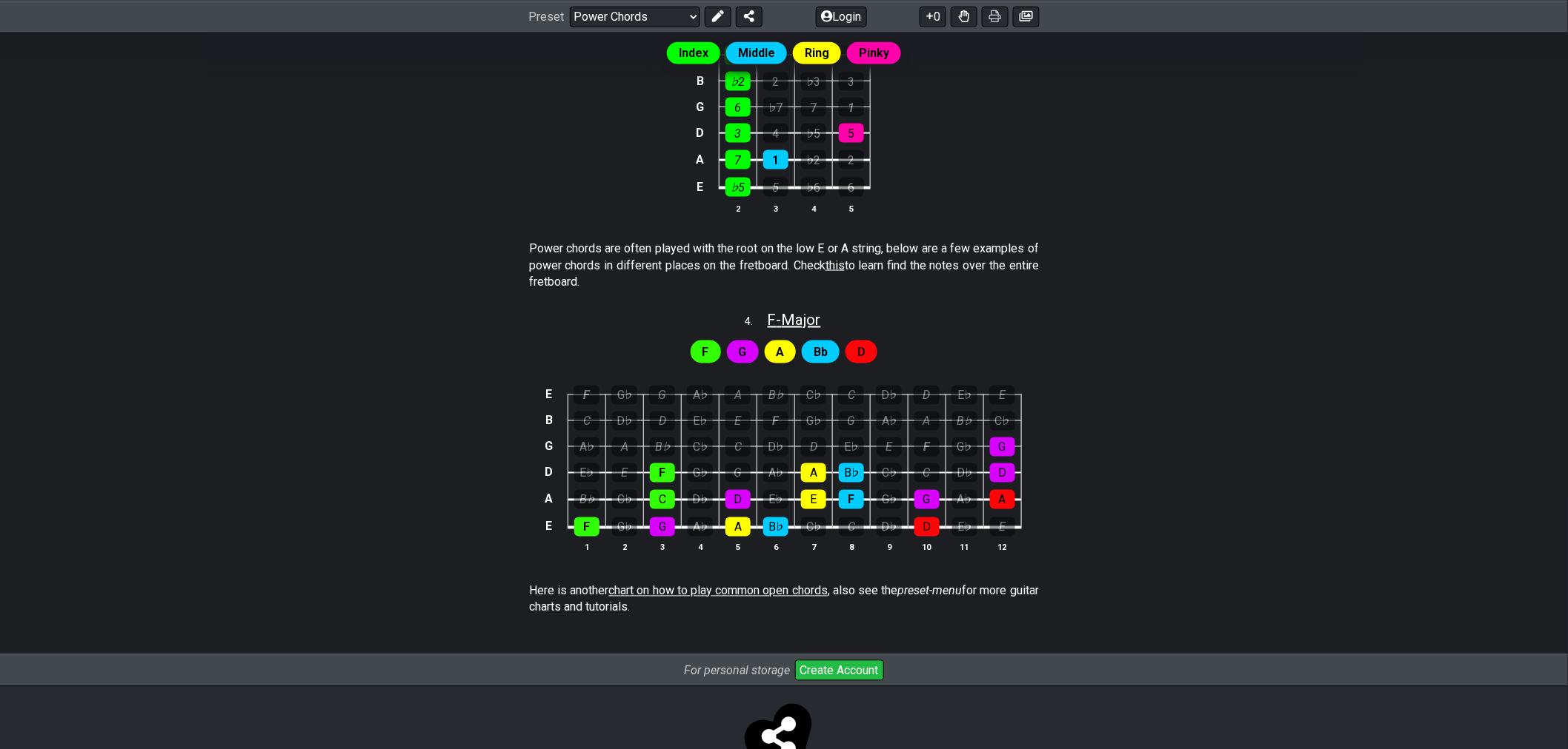
click at [800, 317] on span "F - Major" at bounding box center [793, 320] width 53 height 18
select select "F"
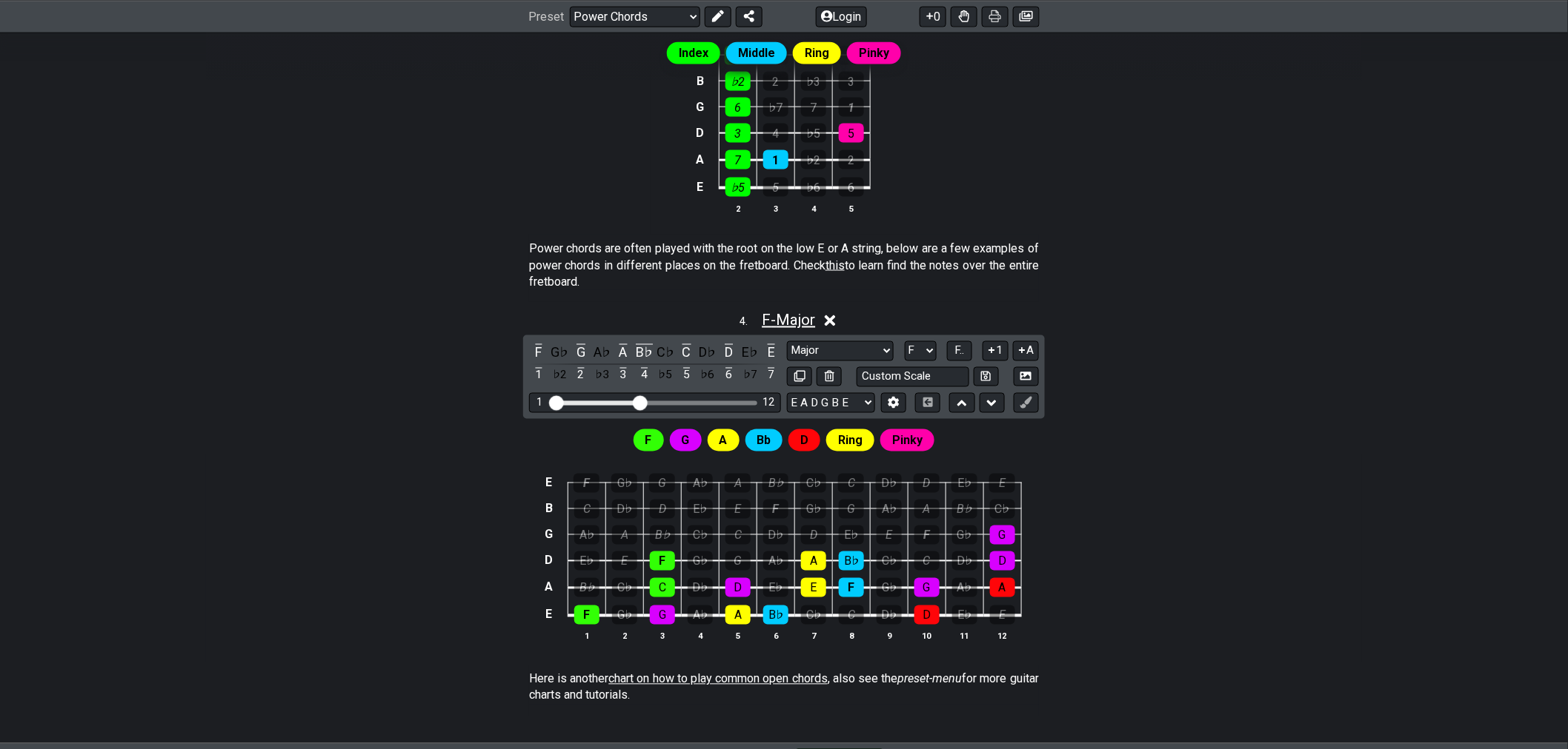
click at [789, 319] on span "F - Major" at bounding box center [788, 320] width 53 height 18
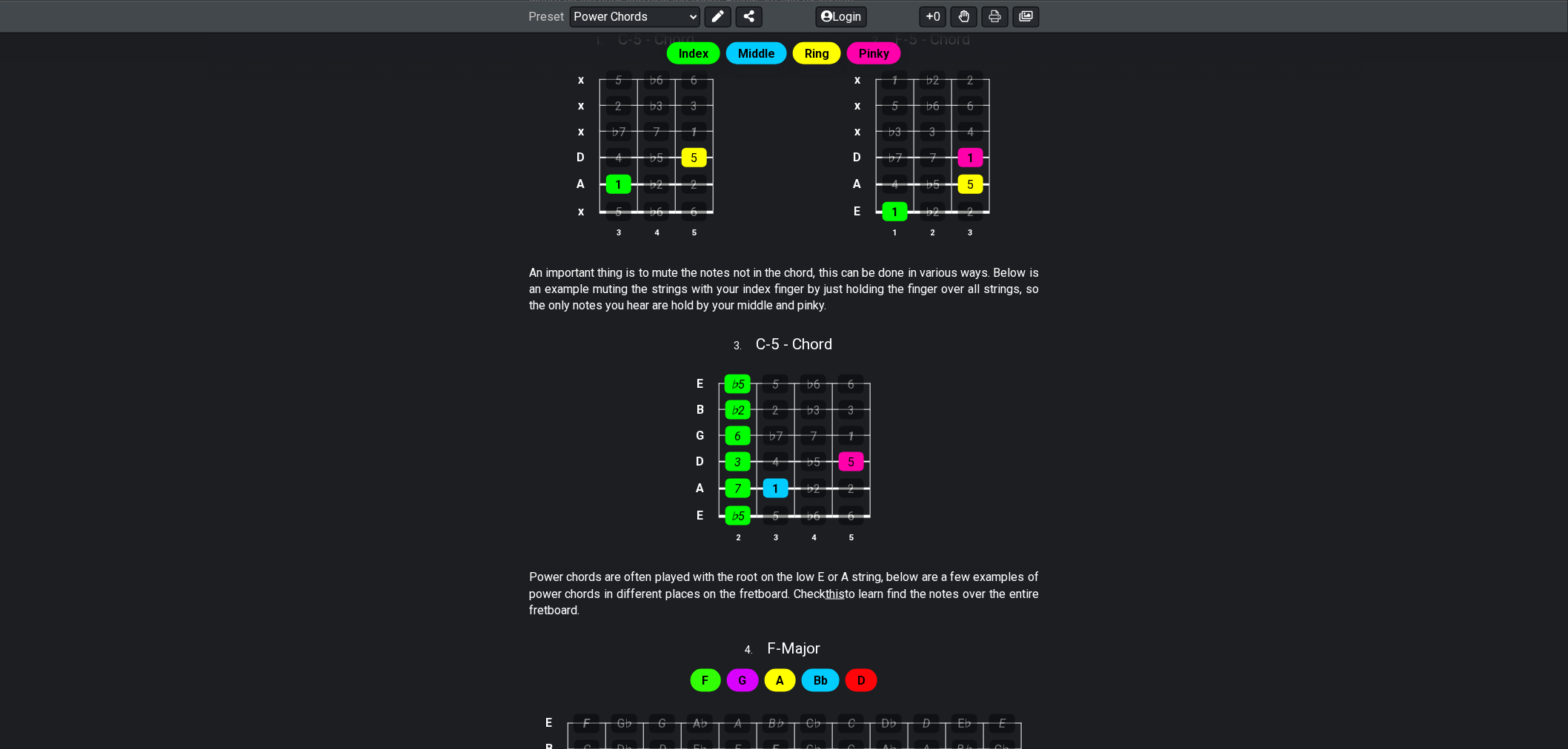
scroll to position [493, 0]
click at [827, 345] on span "C - 5 - Chord" at bounding box center [794, 345] width 77 height 18
select select "C"
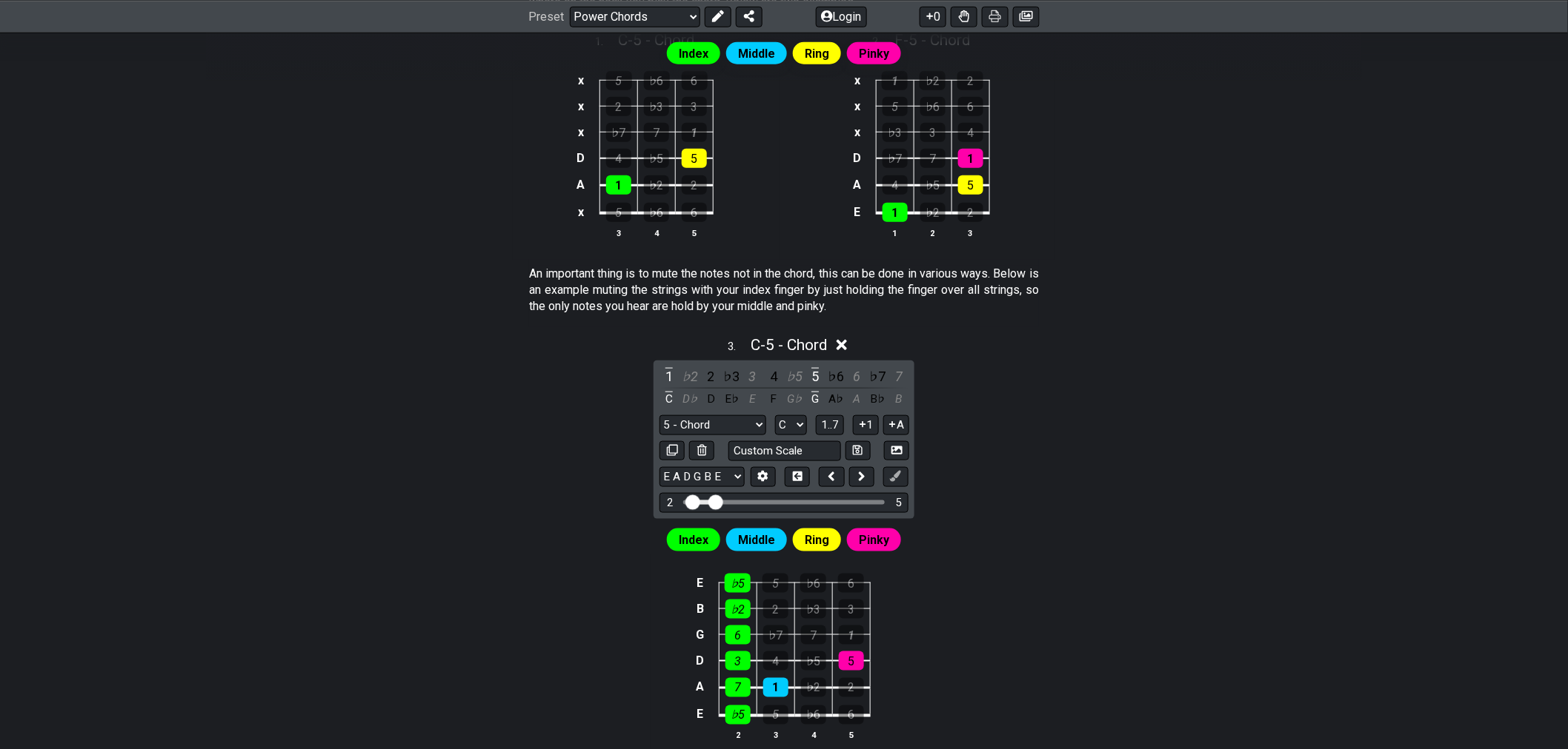
click at [843, 348] on icon at bounding box center [842, 346] width 11 height 11
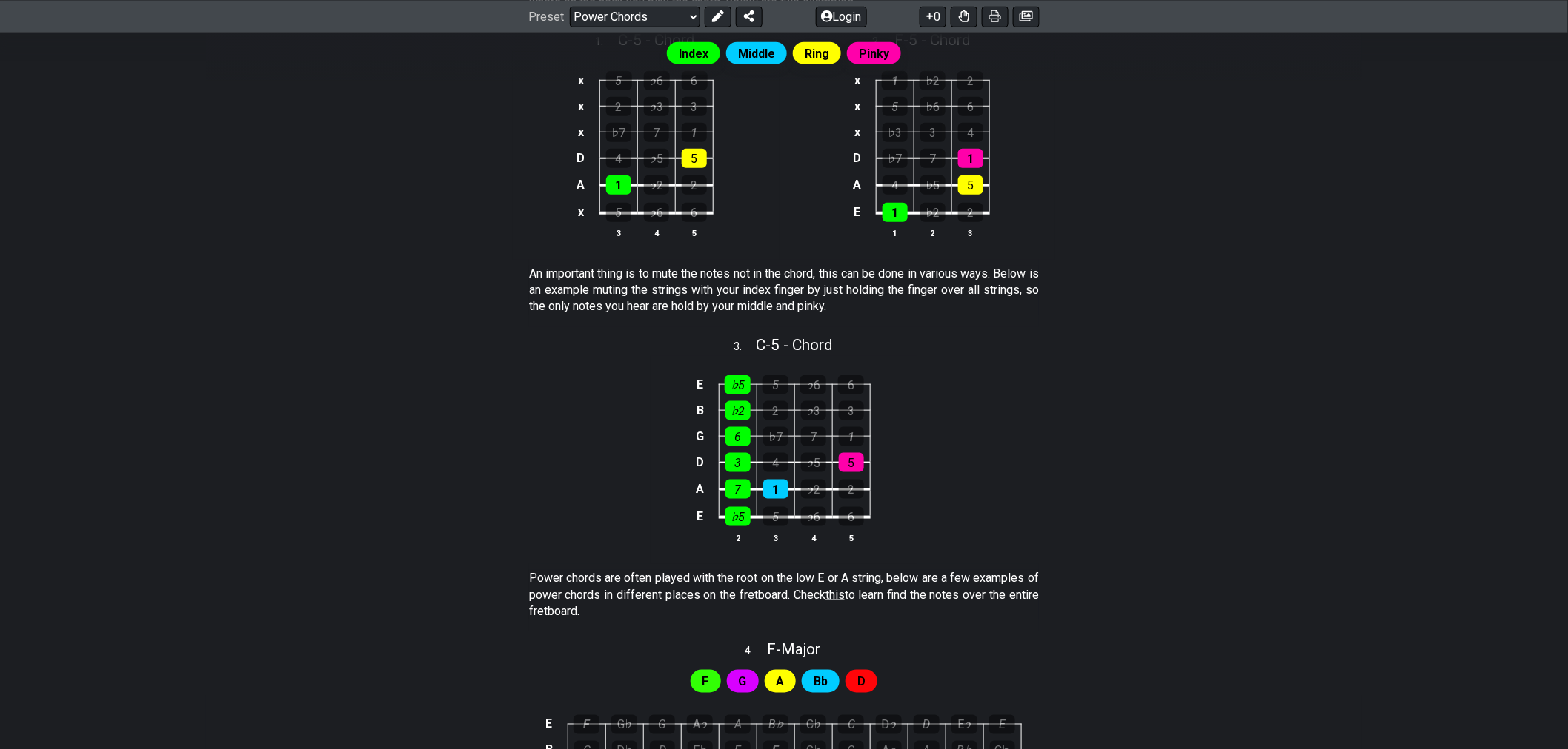
scroll to position [657, 0]
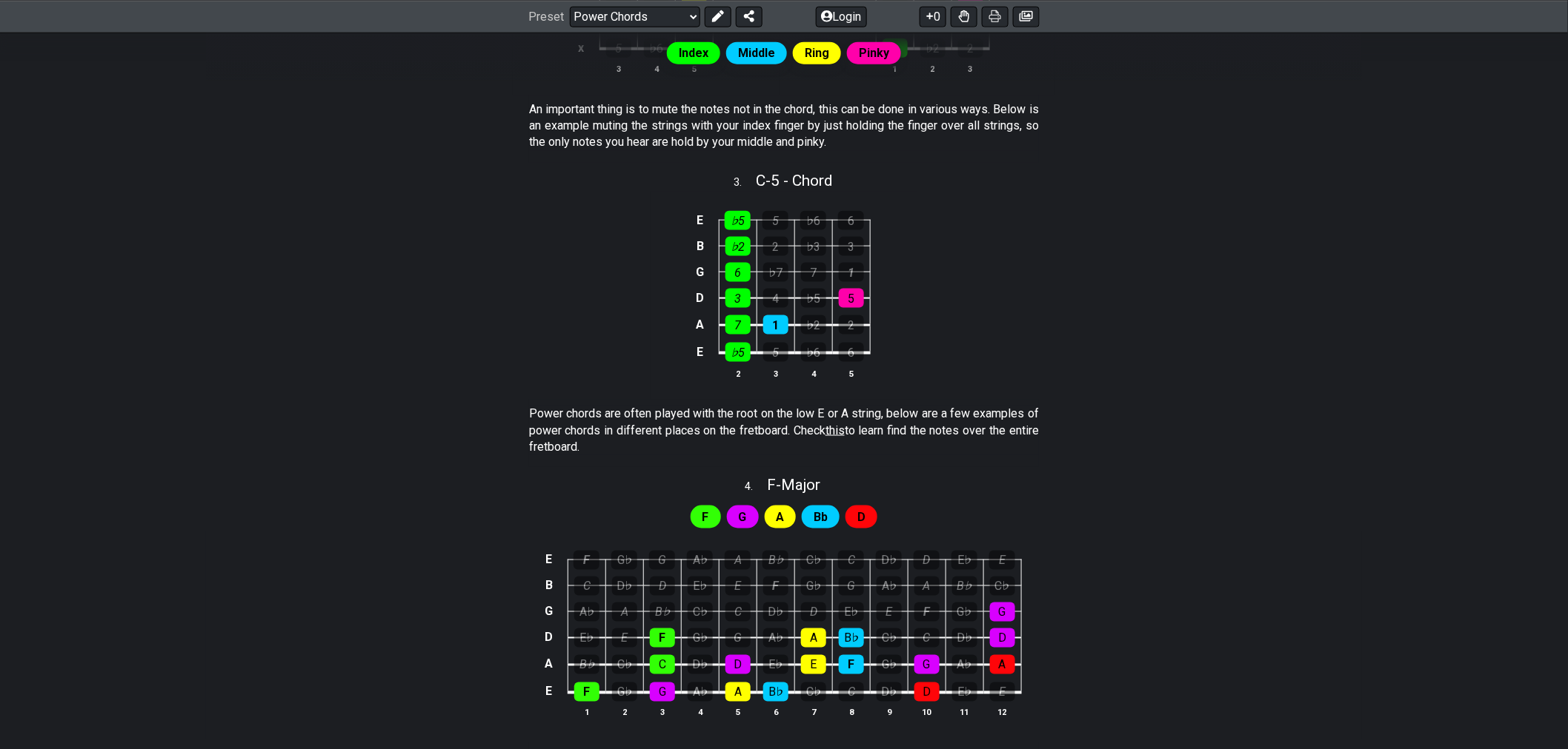
click at [845, 435] on span "this" at bounding box center [835, 430] width 20 height 14
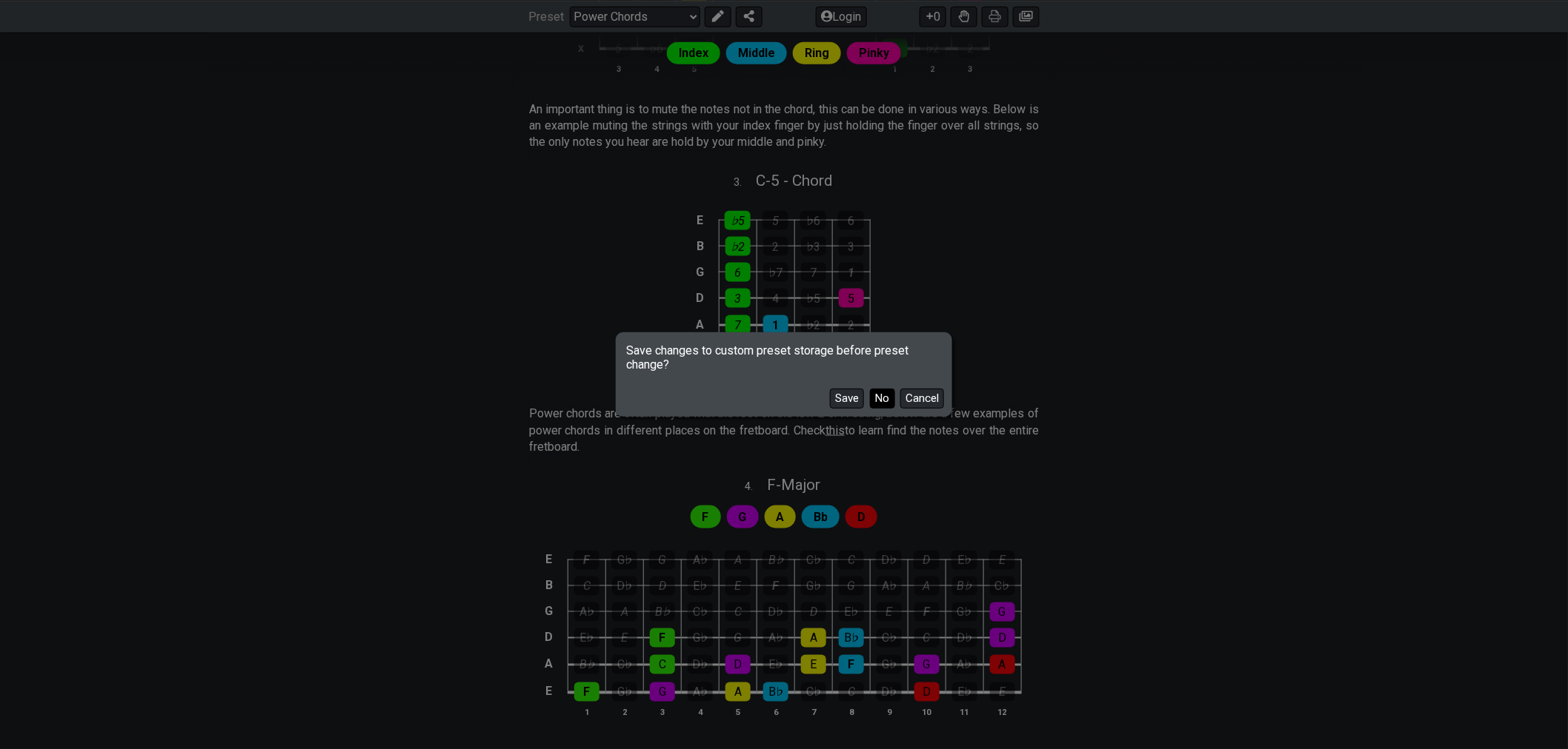
click at [886, 395] on button "No" at bounding box center [882, 398] width 25 height 20
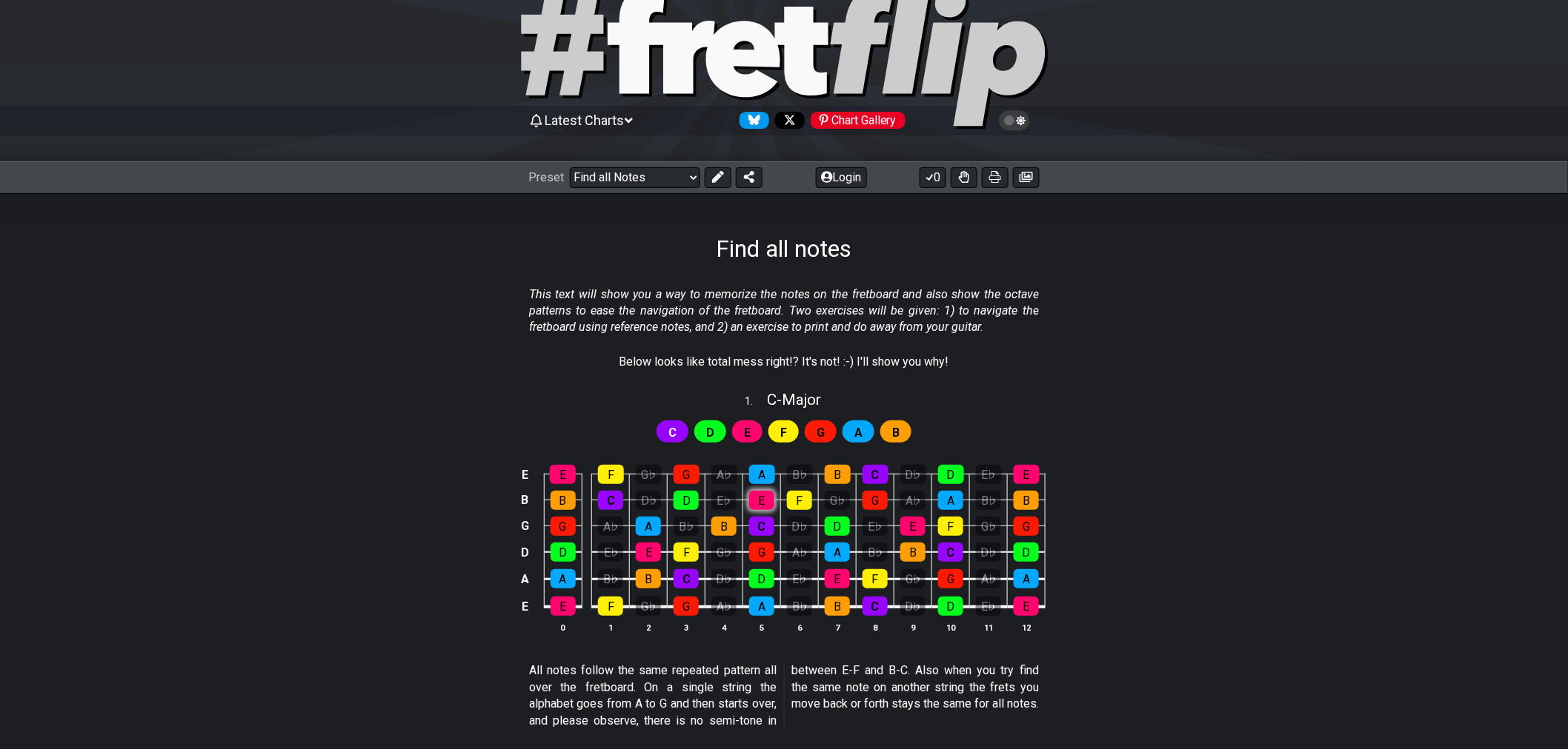
scroll to position [165, 0]
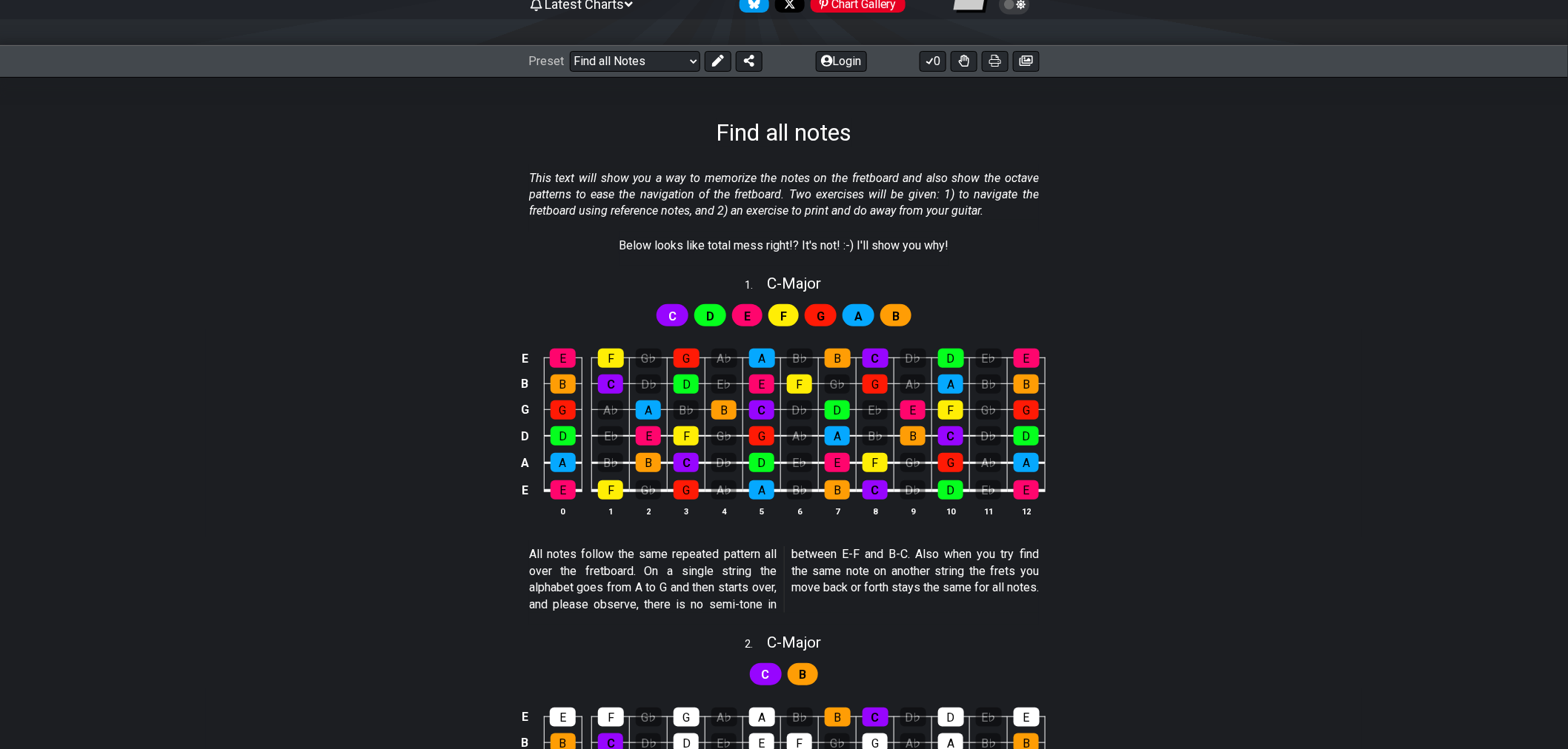
click at [684, 309] on div "C" at bounding box center [673, 315] width 32 height 22
click at [605, 388] on div "C" at bounding box center [610, 384] width 25 height 20
click at [607, 388] on div "C" at bounding box center [610, 384] width 25 height 20
click at [691, 461] on div "C" at bounding box center [686, 463] width 25 height 20
click at [687, 465] on div "C" at bounding box center [686, 463] width 25 height 20
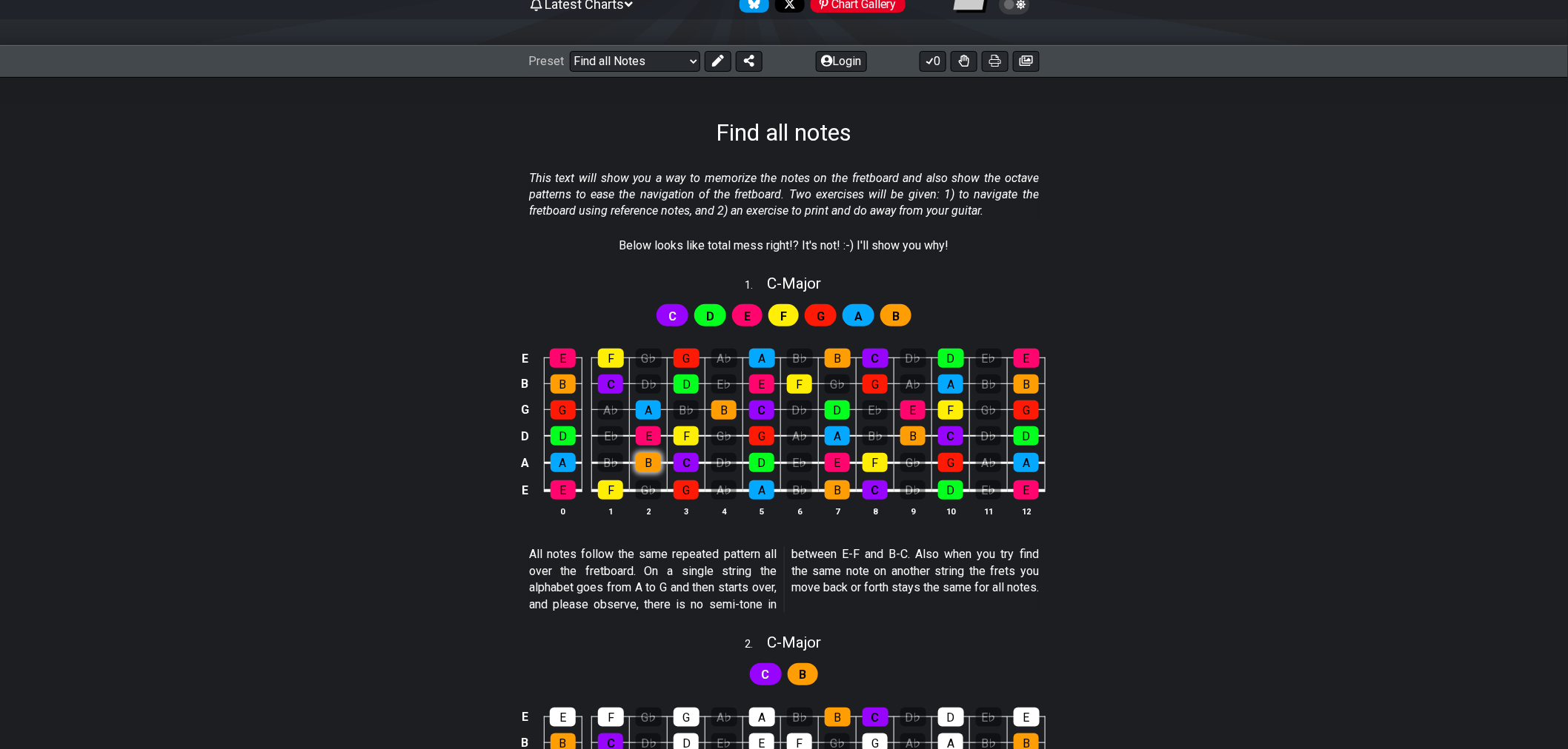
click at [641, 465] on div "B" at bounding box center [647, 463] width 25 height 20
click at [643, 464] on div "B" at bounding box center [647, 463] width 25 height 20
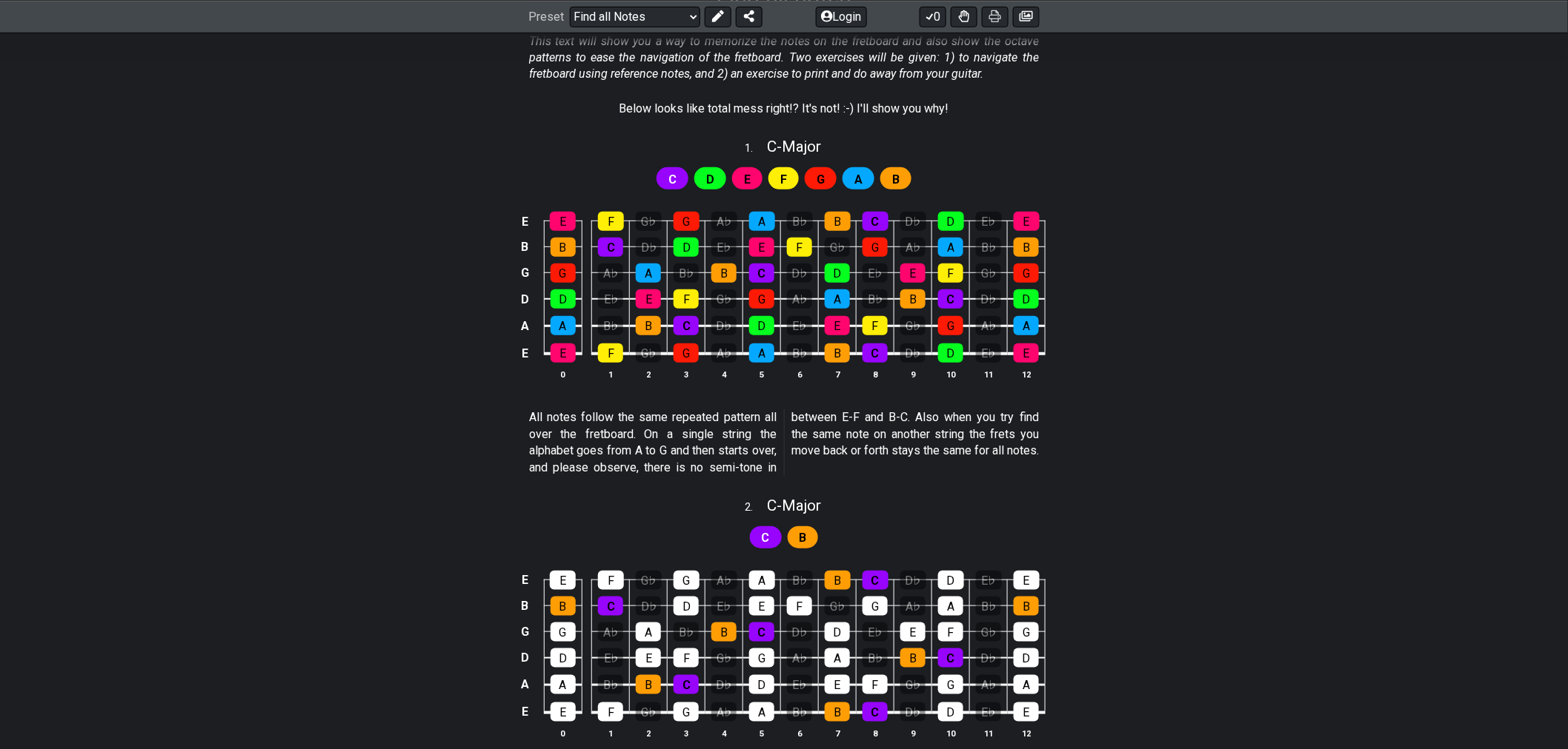
scroll to position [329, 0]
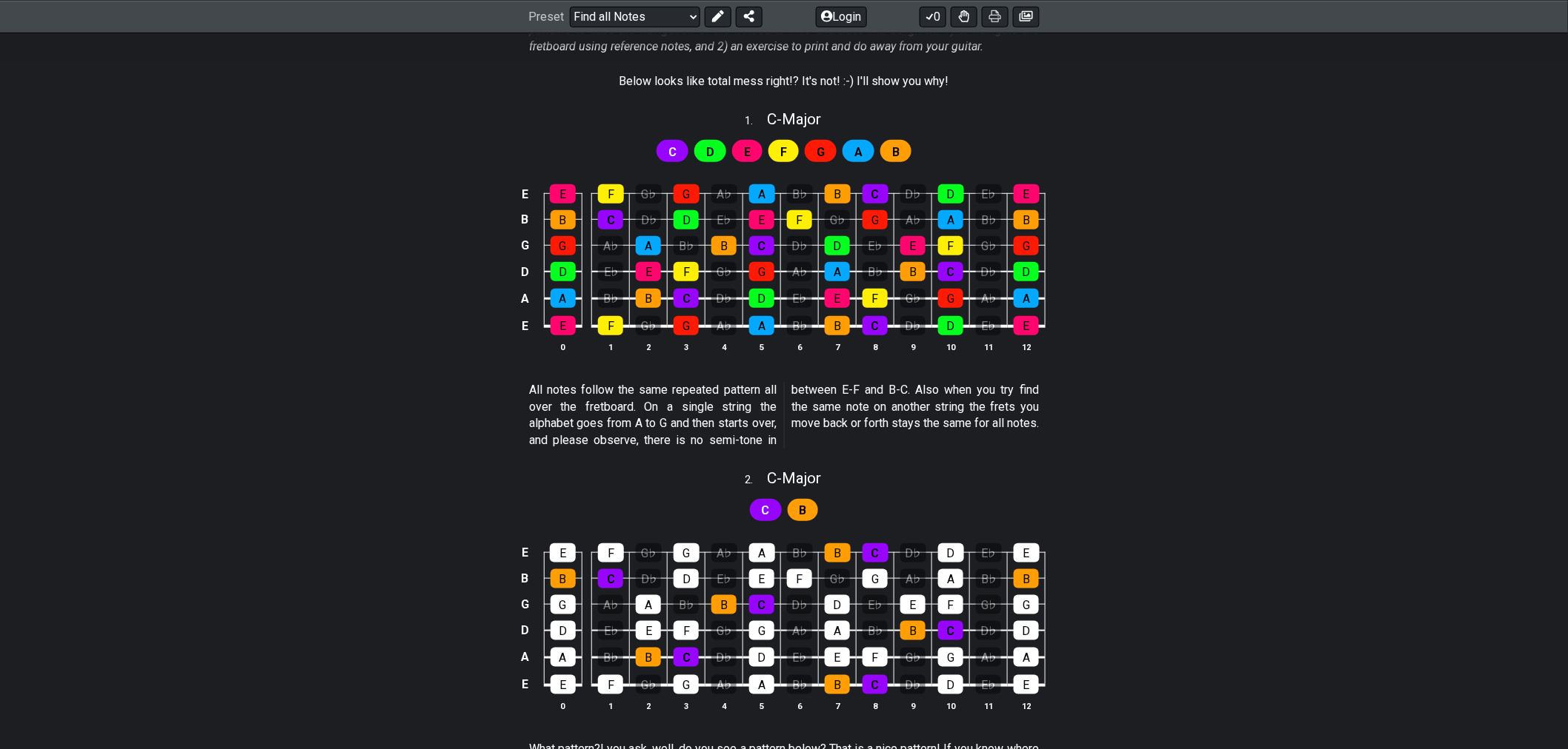
drag, startPoint x: 855, startPoint y: 413, endPoint x: 911, endPoint y: 412, distance: 56.0
click at [911, 412] on p "All notes follow the same repeated pattern all over the fretboard. On a single …" at bounding box center [783, 415] width 510 height 66
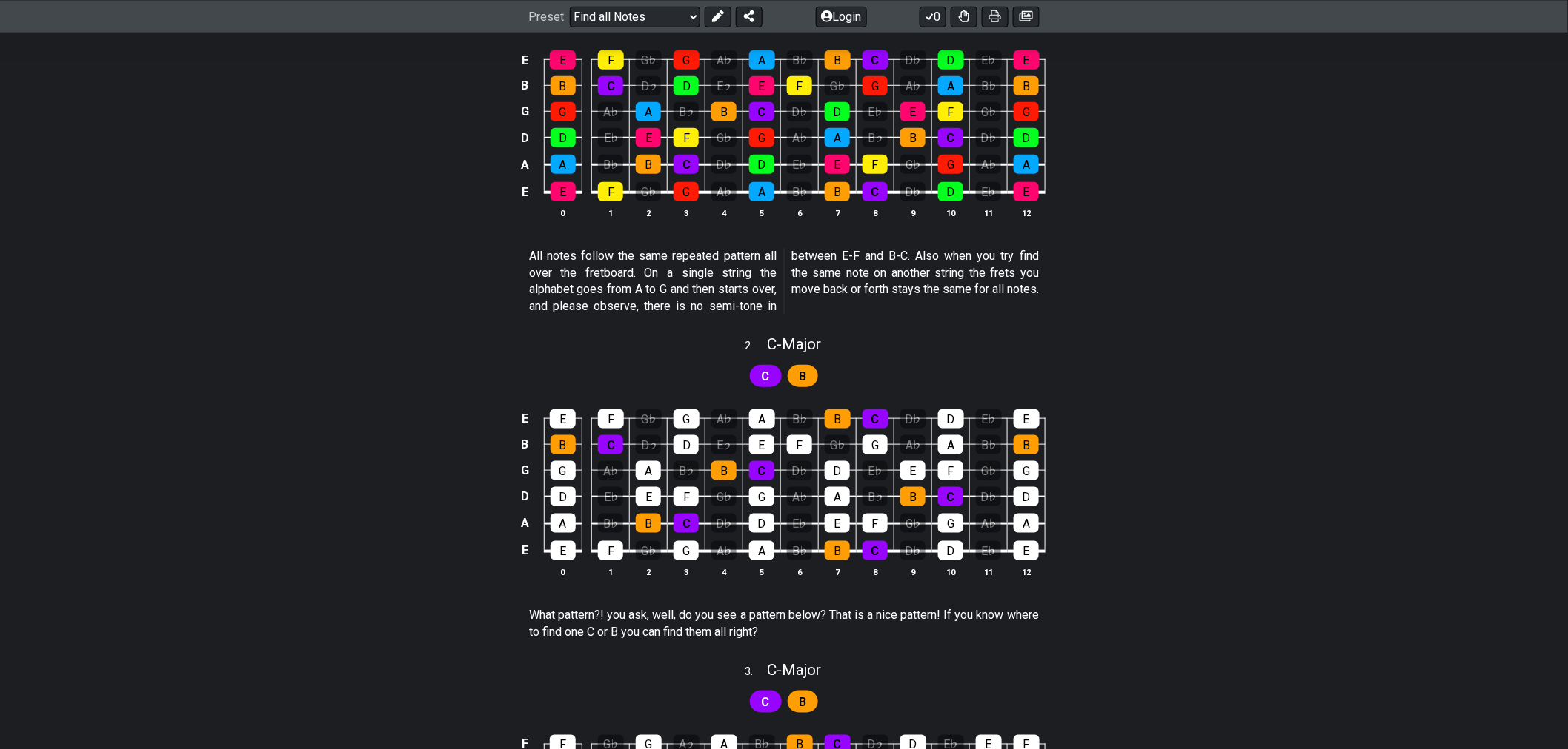
scroll to position [493, 0]
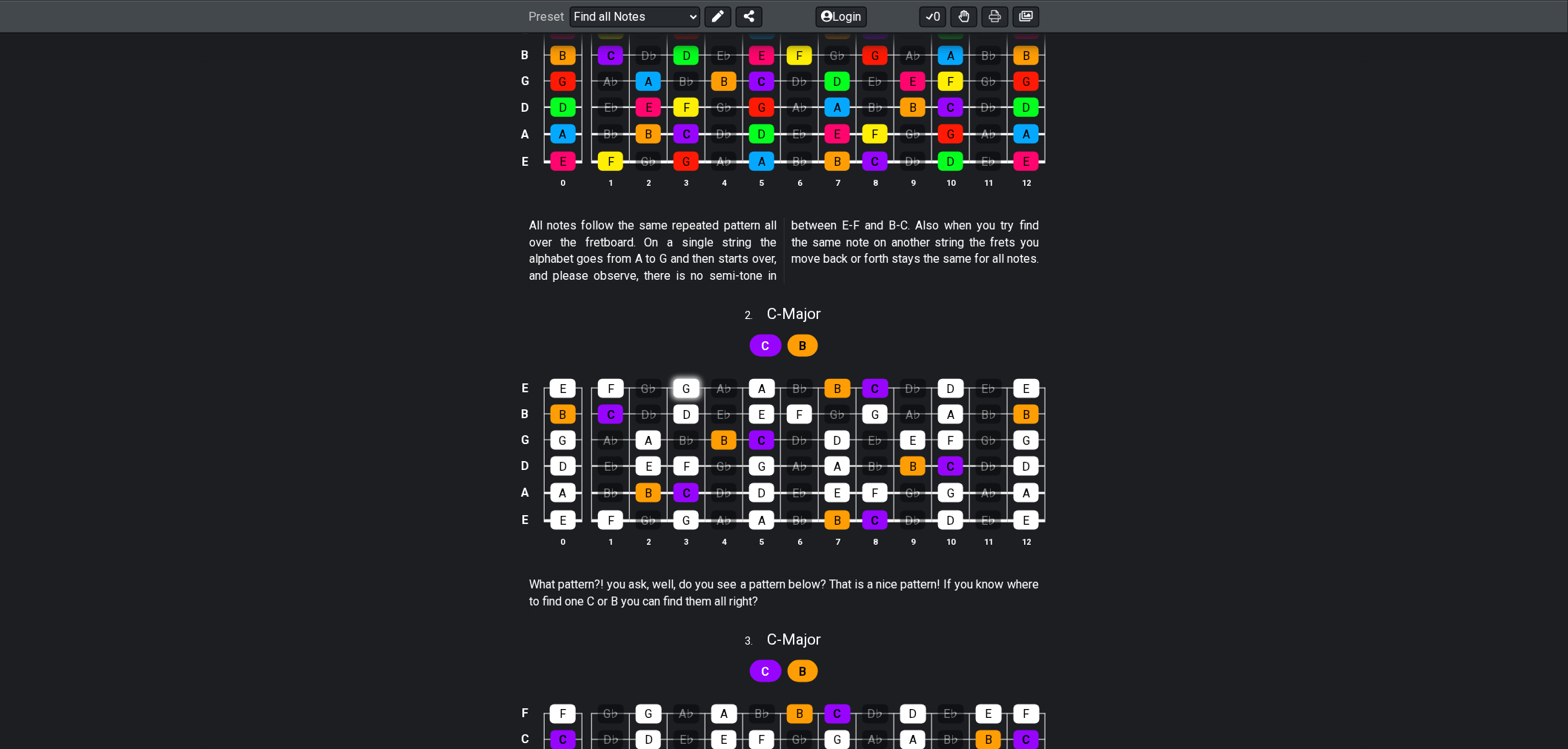
click at [685, 396] on div "G" at bounding box center [687, 388] width 26 height 20
click at [685, 394] on div "G" at bounding box center [687, 388] width 26 height 20
click at [605, 394] on div "F" at bounding box center [611, 388] width 26 height 20
click at [609, 393] on div "F" at bounding box center [611, 388] width 26 height 20
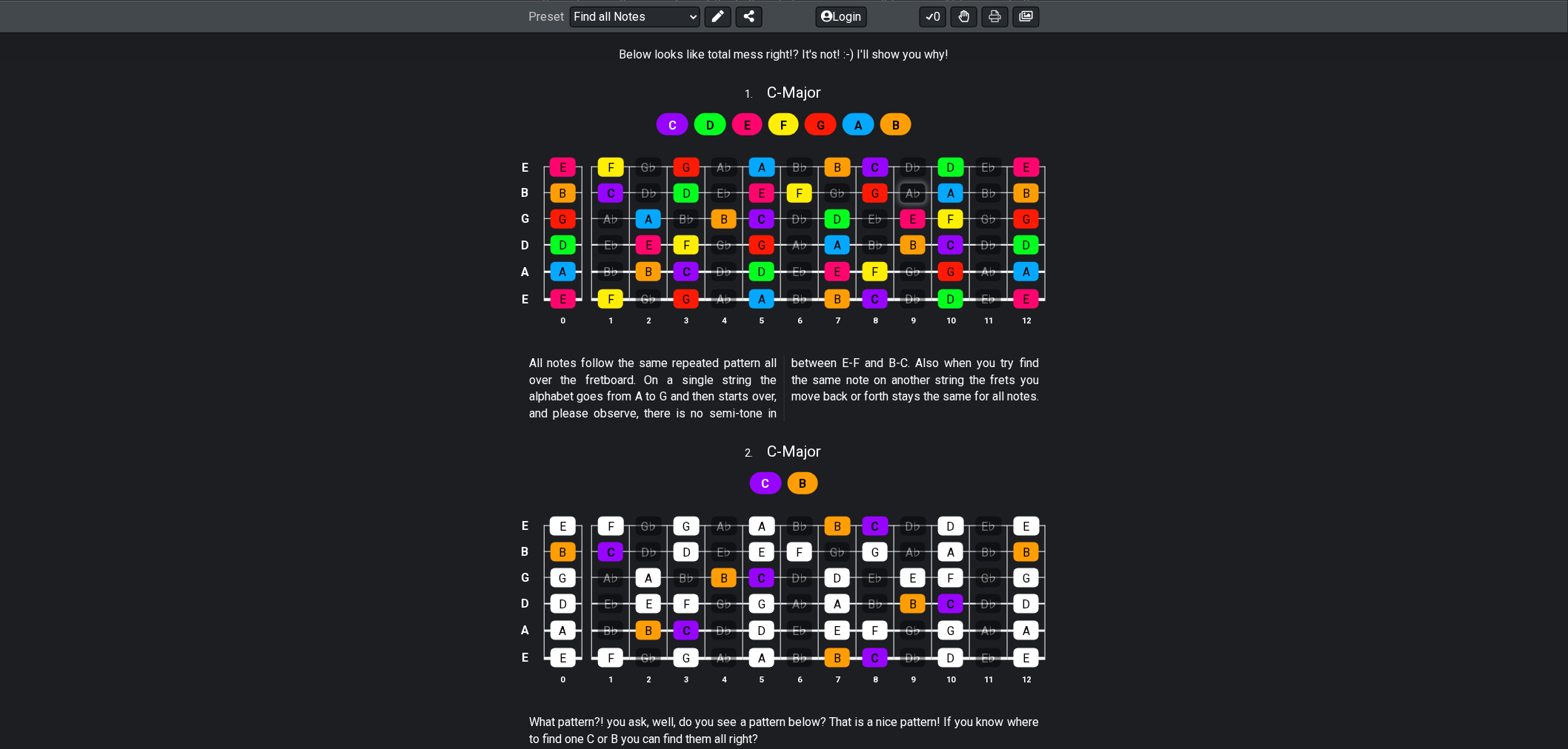
scroll to position [329, 0]
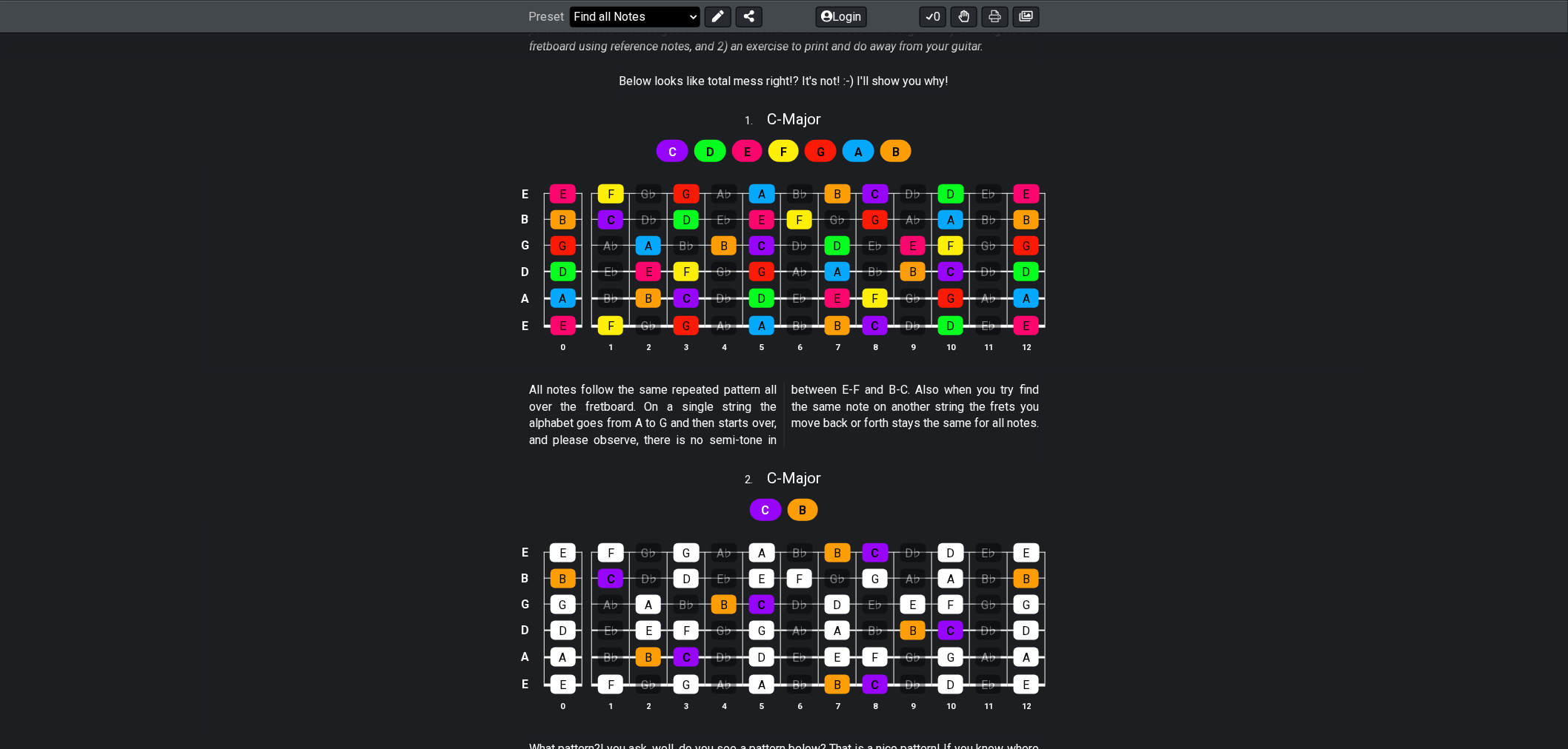
click at [655, 17] on select "Welcome to #fretflip! Initial Preset Custom Preset Minor Pentatonic Major Penta…" at bounding box center [634, 16] width 130 height 21
click at [677, 16] on select "Welcome to #fretflip! Initial Preset Custom Preset Minor Pentatonic Major Penta…" at bounding box center [634, 16] width 130 height 21
click at [570, 6] on select "Welcome to #fretflip! Initial Preset Custom Preset Minor Pentatonic Major Penta…" at bounding box center [634, 16] width 130 height 21
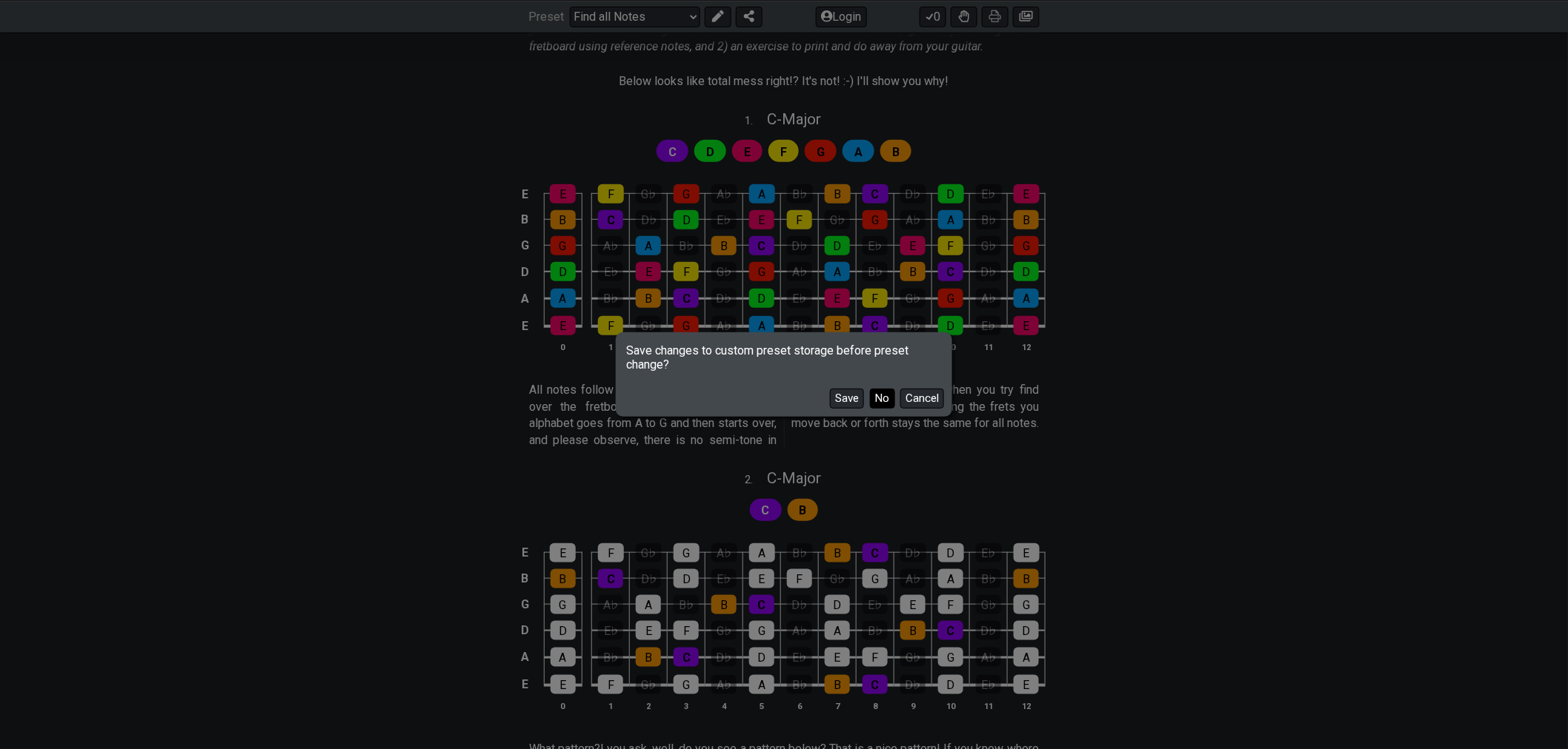
click at [882, 400] on button "No" at bounding box center [882, 398] width 25 height 20
select select "/template"
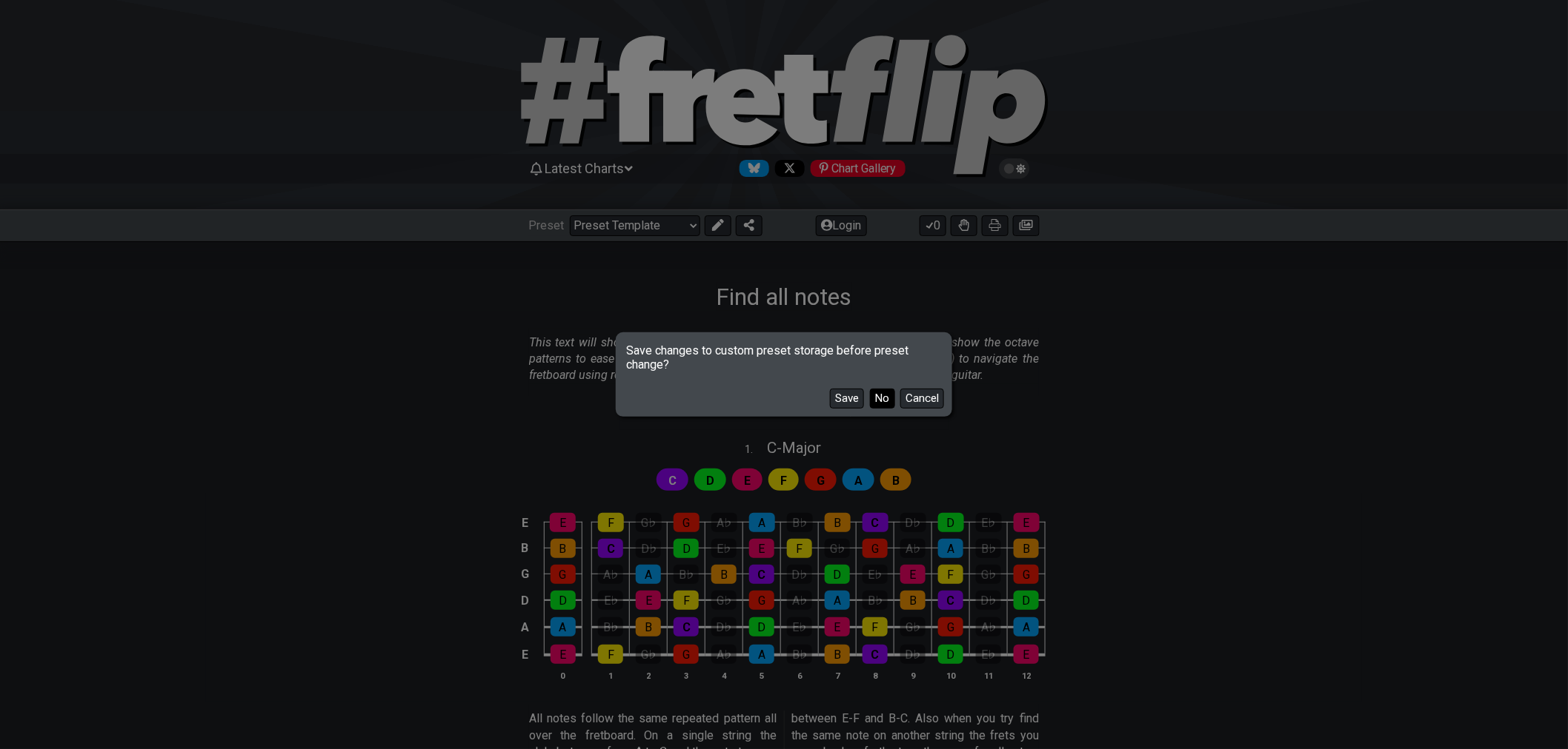
select select "A"
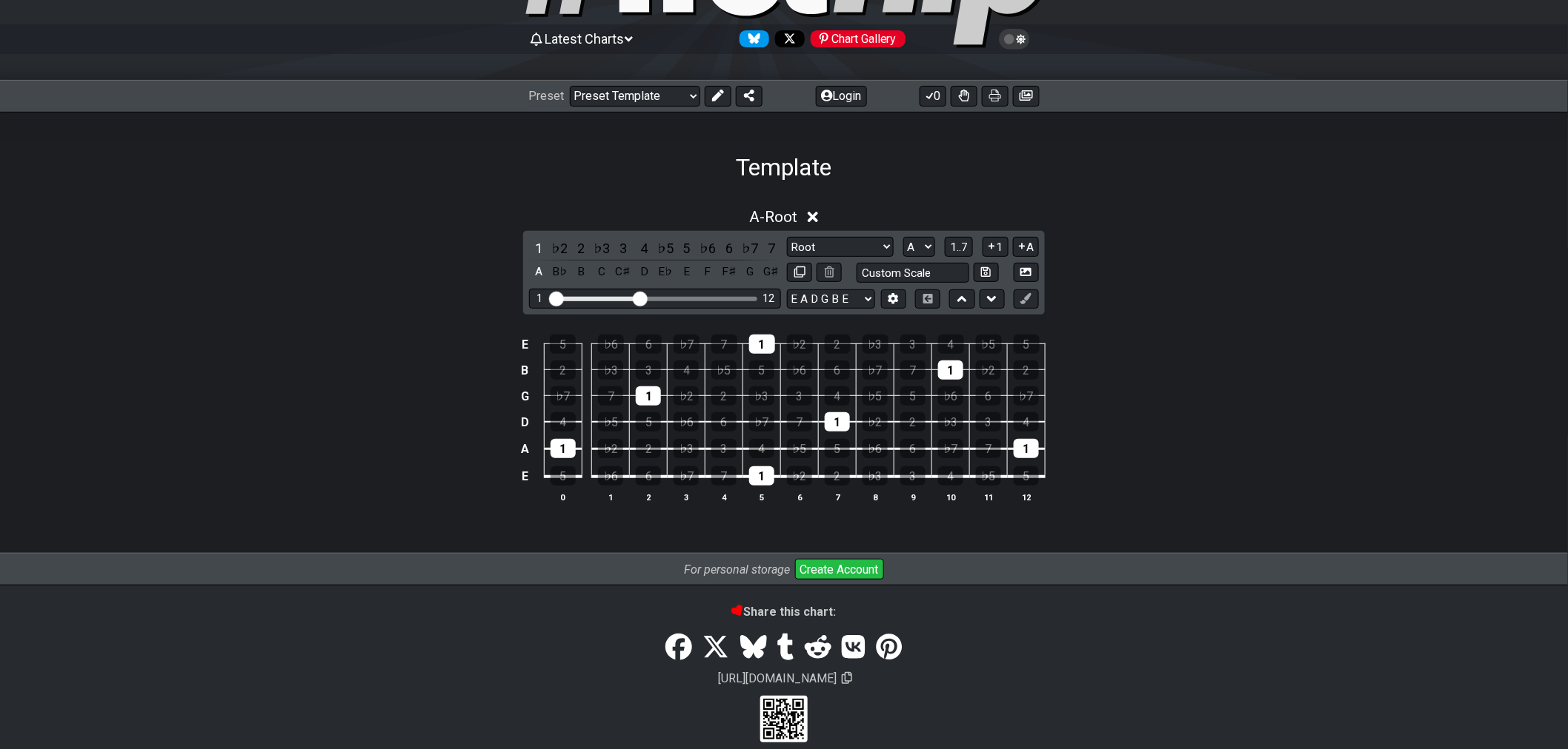
scroll to position [150, 0]
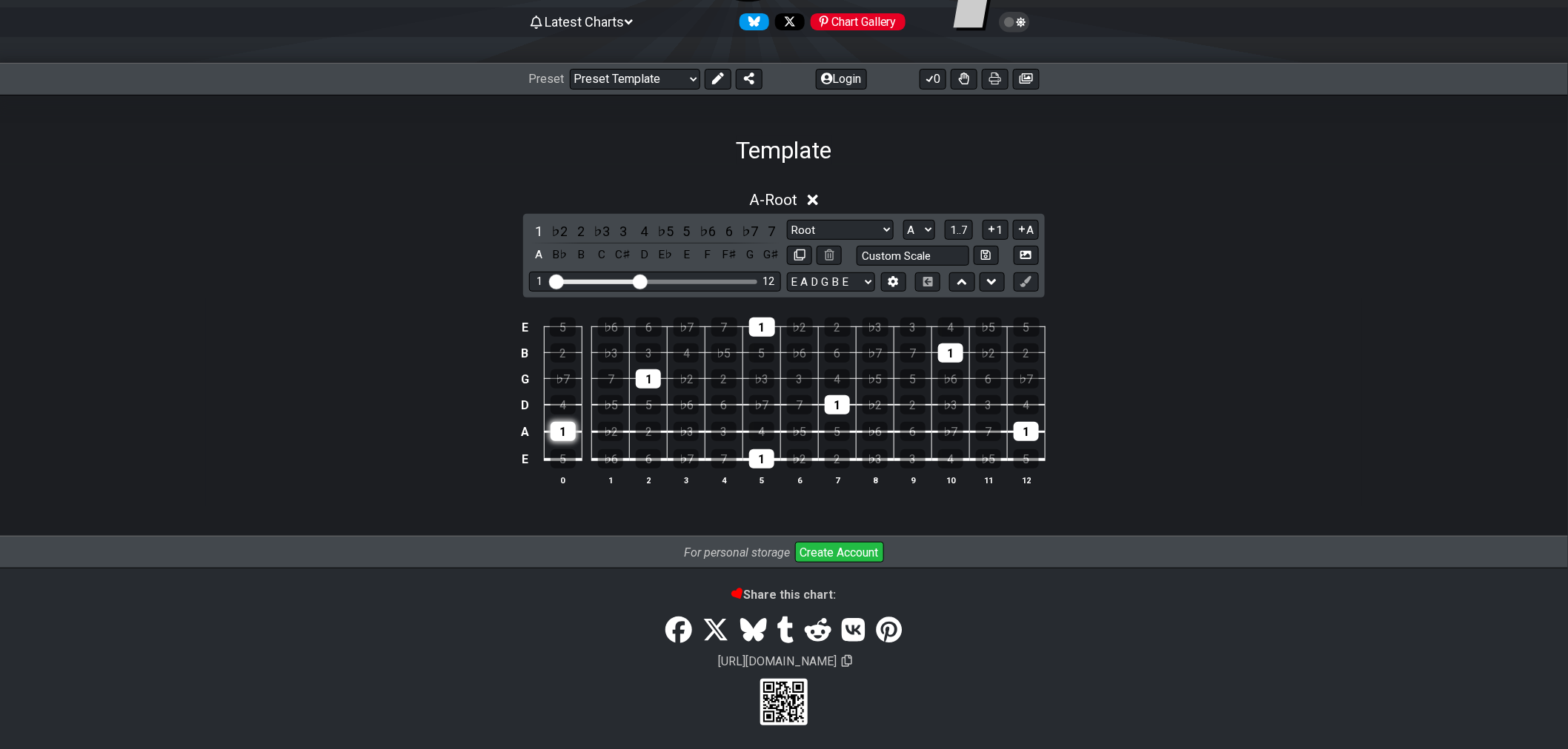
scroll to position [81, 0]
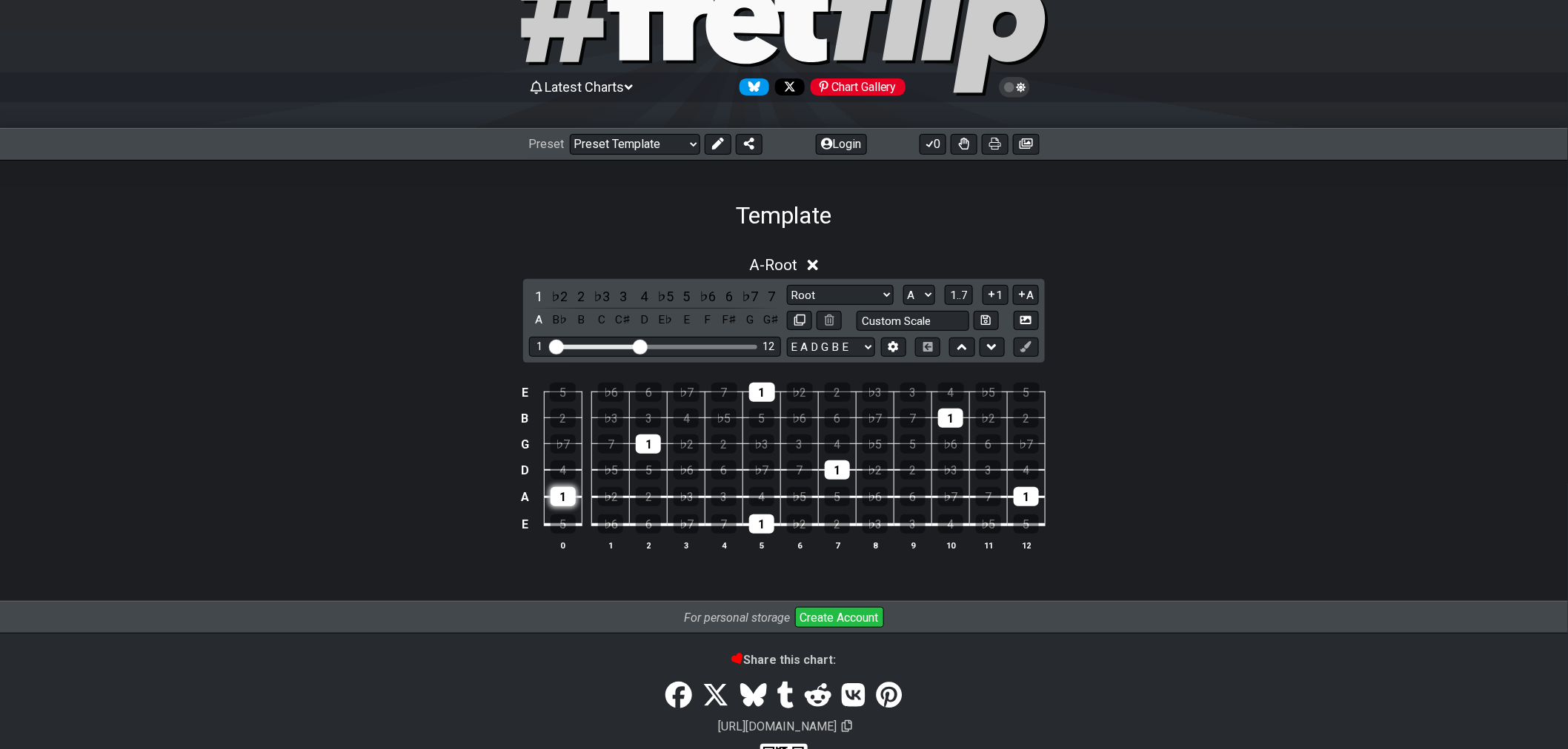
click at [559, 425] on tbody "E 5 ♭6 6 ♭7 7 1 ♭2 2 ♭3 3 4 ♭5 5 B 2 ♭3 3 4 ♭5 5 ♭6 6 ♭7 7 1 ♭2 2 G ♭7 7 1 ♭2 2…" at bounding box center [780, 454] width 529 height 174
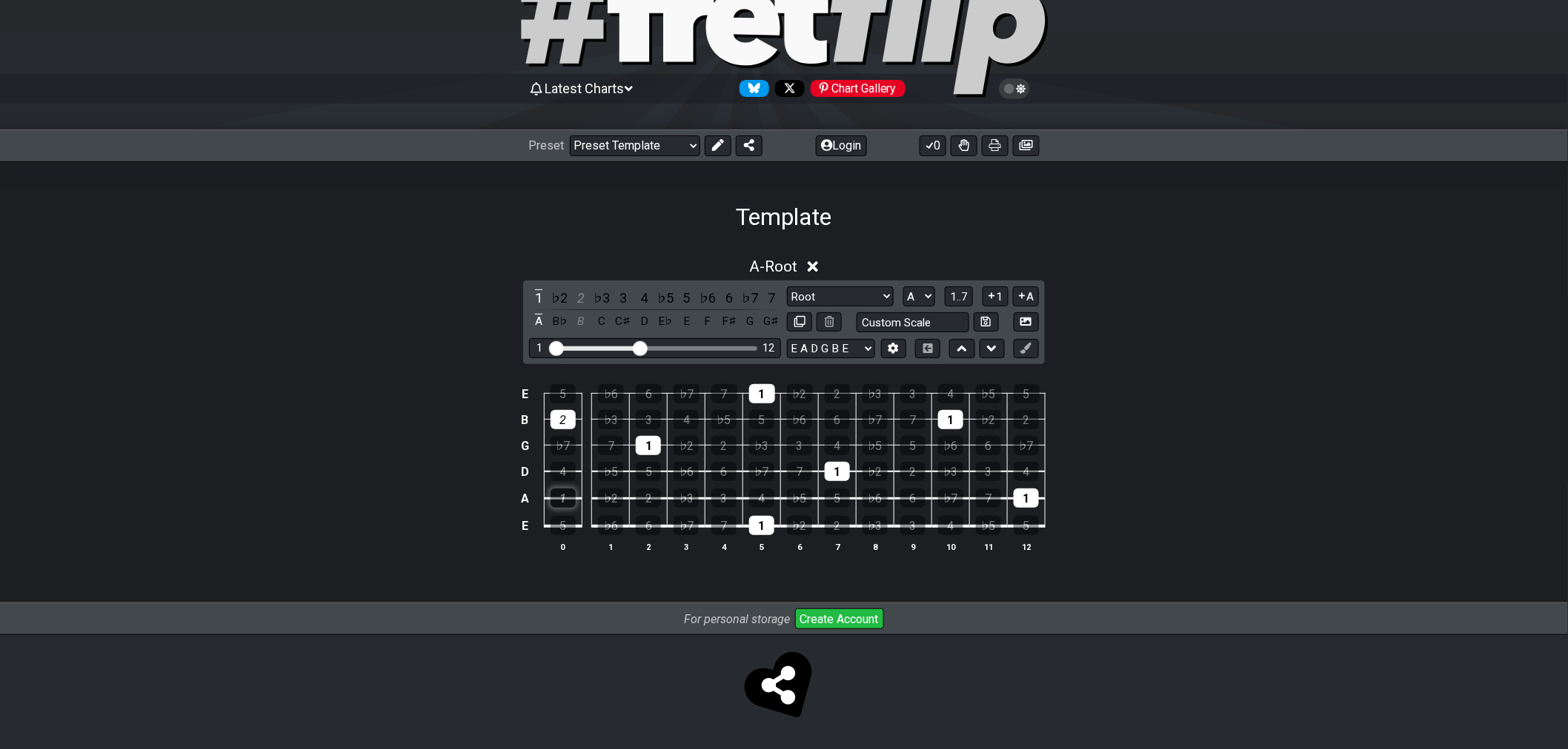
click at [564, 497] on div "1" at bounding box center [562, 498] width 25 height 20
click at [938, 147] on button "0" at bounding box center [933, 146] width 27 height 21
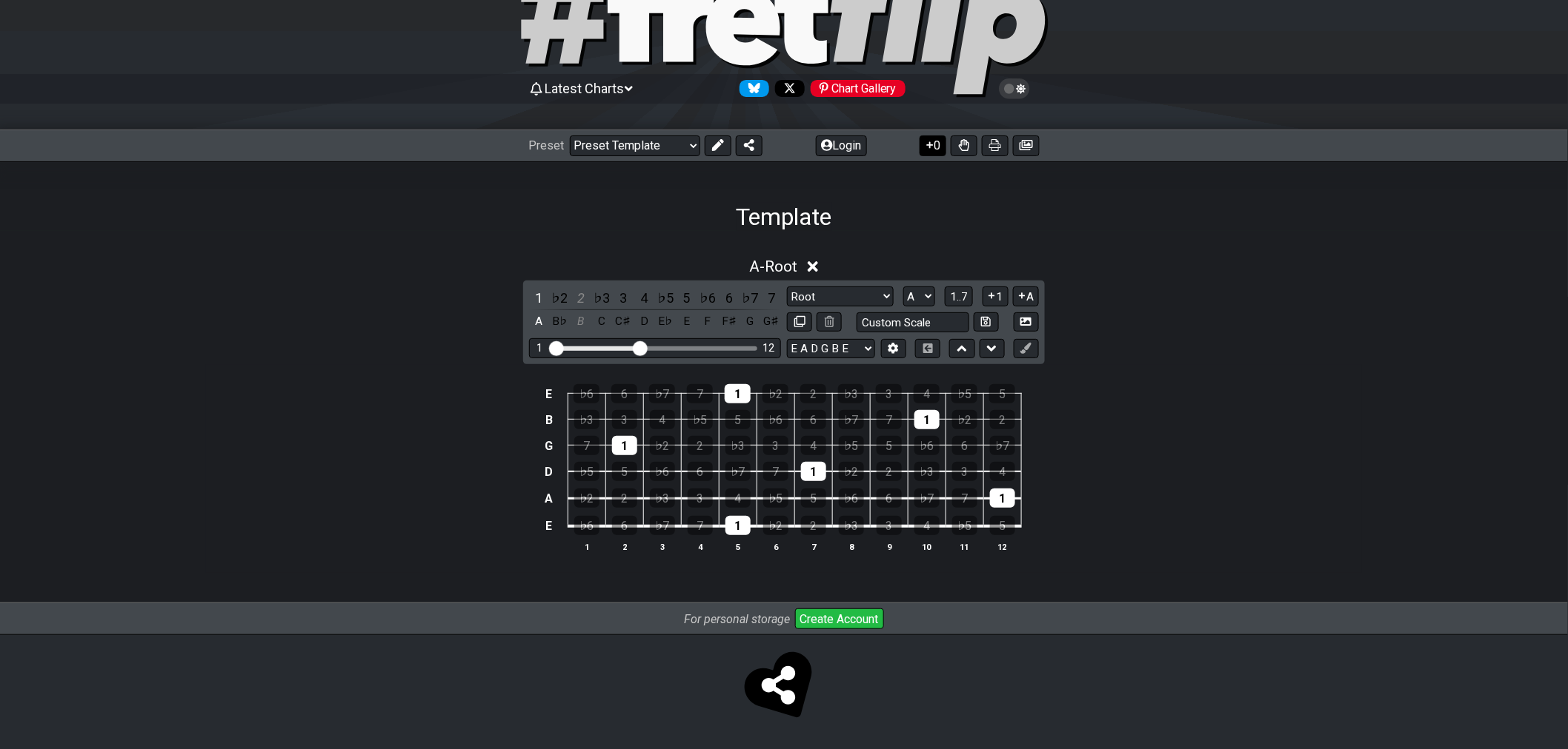
click at [937, 147] on button "0" at bounding box center [933, 146] width 27 height 21
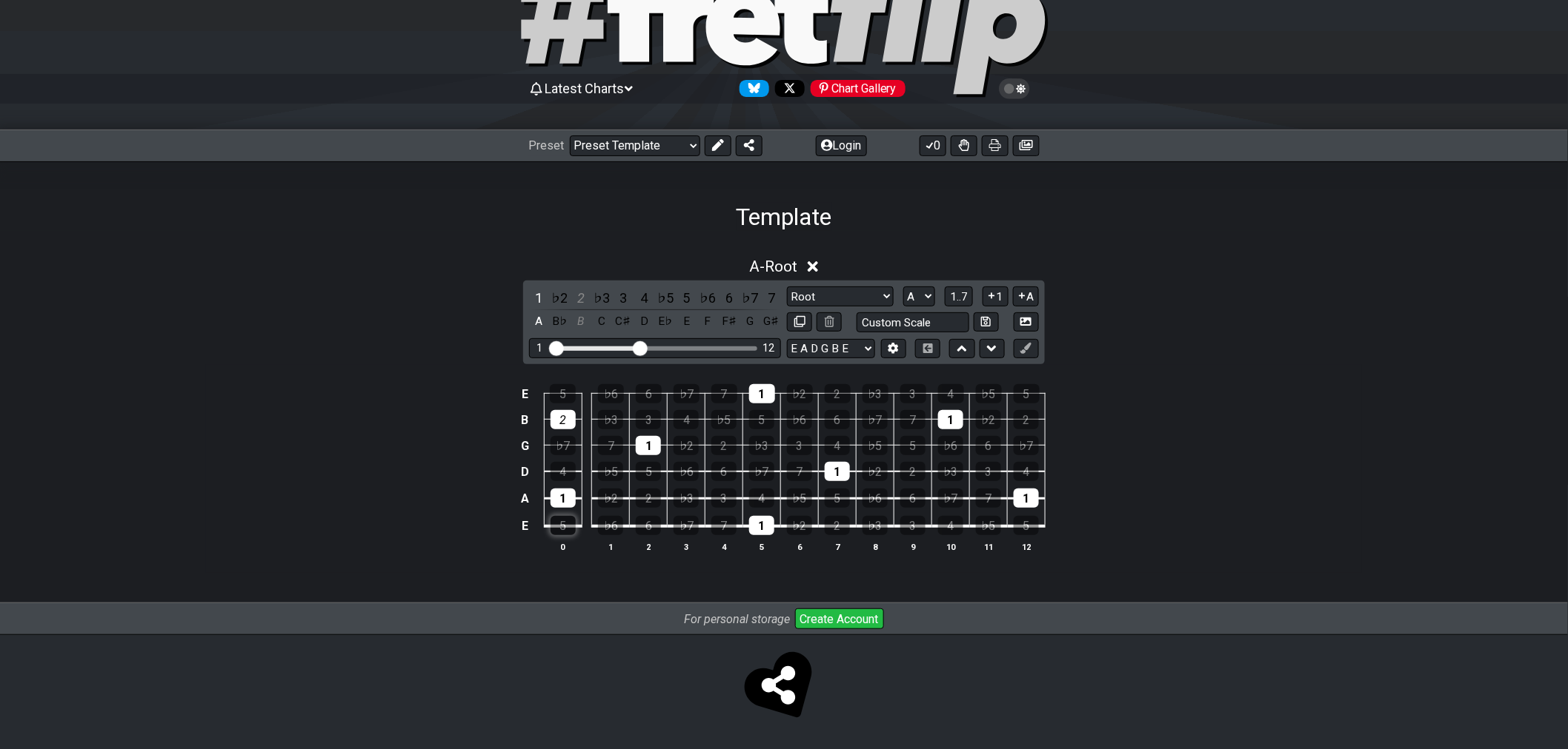
click at [559, 527] on div "5" at bounding box center [562, 526] width 25 height 20
click at [563, 527] on div "5" at bounding box center [562, 526] width 25 height 20
click at [559, 506] on div "1" at bounding box center [562, 498] width 25 height 20
click at [559, 500] on div "1" at bounding box center [562, 498] width 25 height 20
click at [686, 528] on div "♭7" at bounding box center [686, 526] width 25 height 20
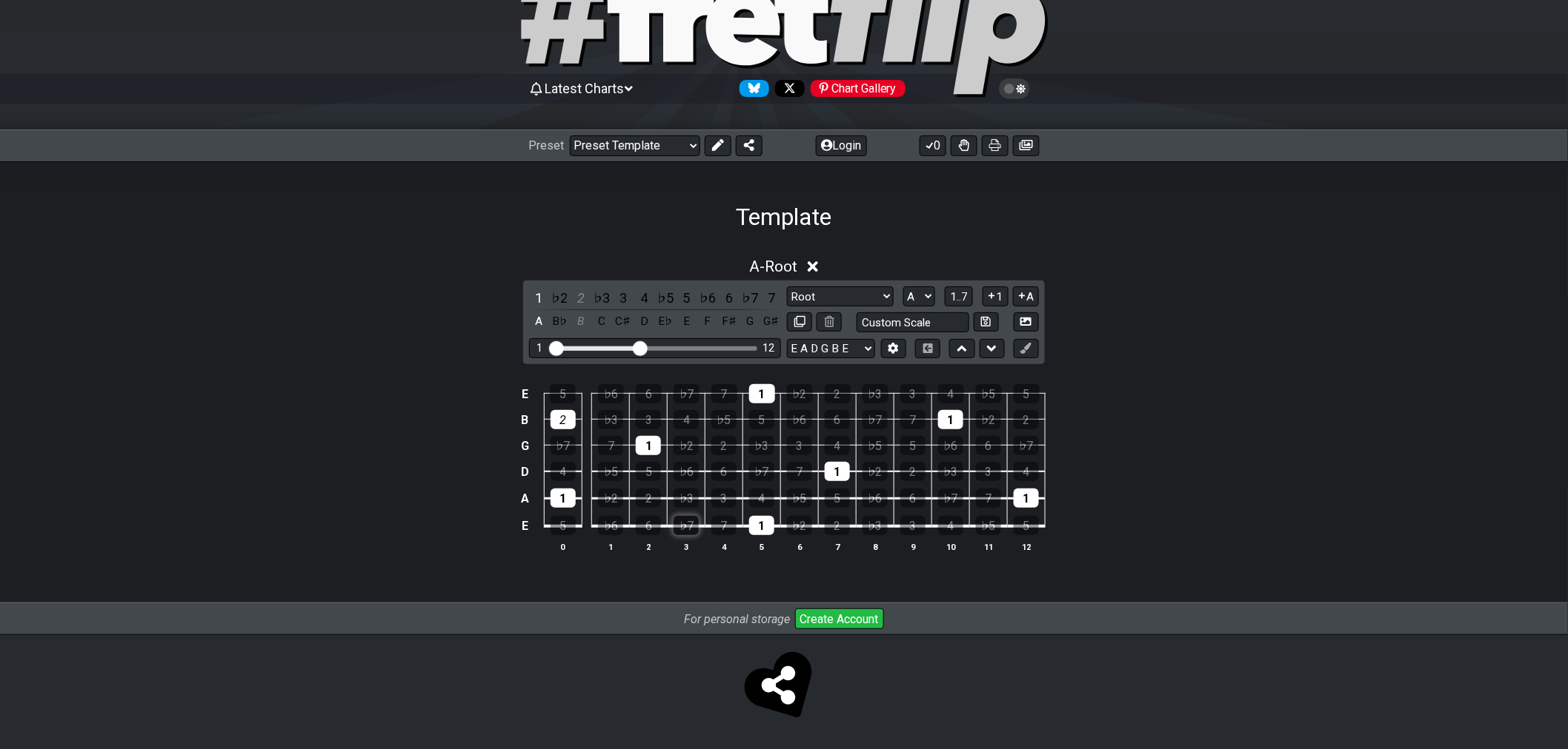
click at [688, 528] on div "♭7" at bounding box center [686, 526] width 25 height 20
click at [894, 319] on input "text" at bounding box center [912, 322] width 112 height 20
type input "Custom Scale"
click at [1136, 319] on div "A - Root 1 ♭2 2 ♭3 3 4 ♭5 5 ♭6 6 ♭7 7 A B♭ B C C♯ D E♭ E F F♯ G G♯ Root Root Mi…" at bounding box center [783, 411] width 1155 height 325
click at [853, 295] on select "Root Root Minor Pentatonic Major Pentatonic Minor Blues Major Blues Major / Ion…" at bounding box center [840, 295] width 107 height 20
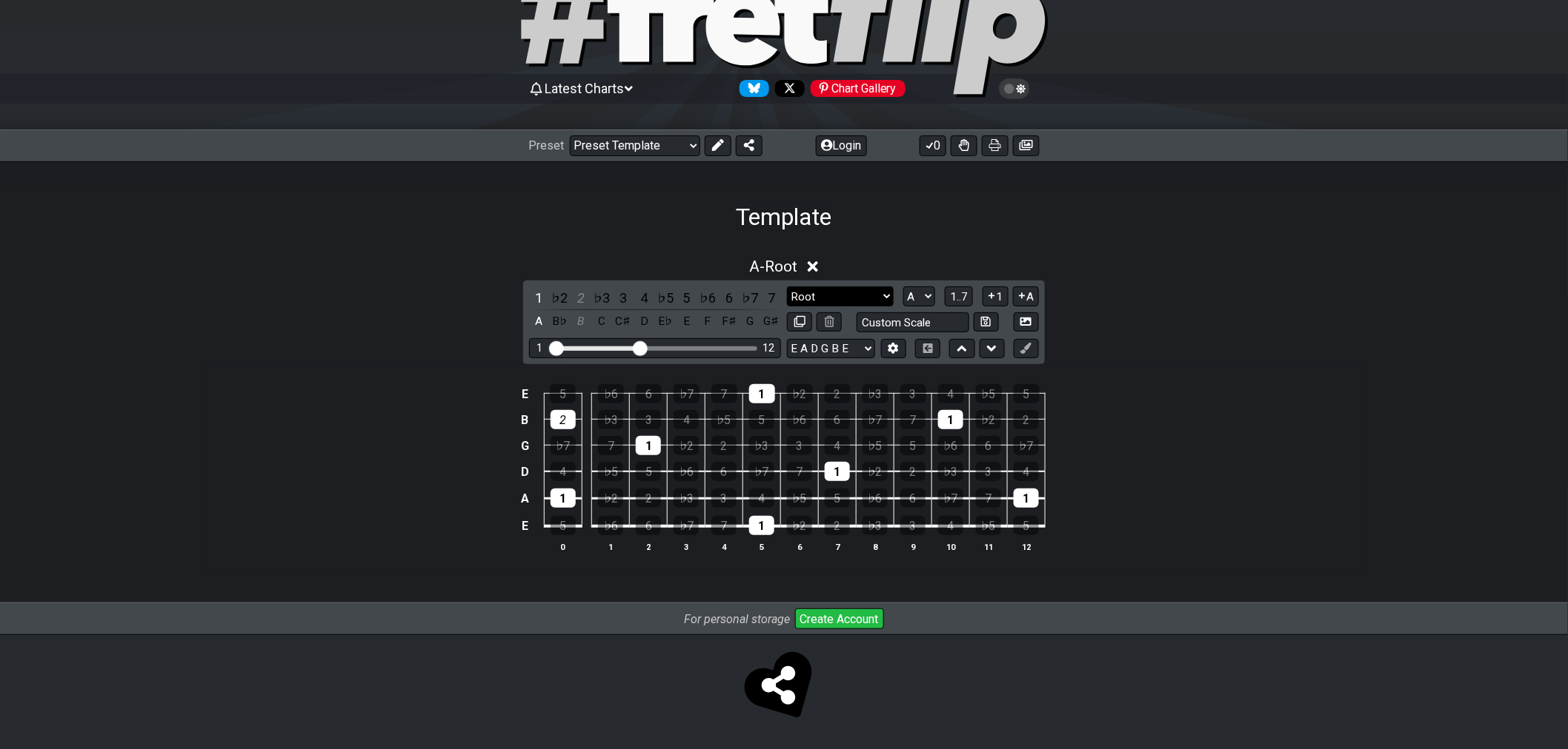
click at [860, 294] on select "Root Root Minor Pentatonic Major Pentatonic Minor Blues Major Blues Major / Ion…" at bounding box center [840, 295] width 107 height 20
click at [923, 295] on select "A♭ A A♯ B♭ B C C♯ D♭ D D♯ E♭ E F F♯ G♭ G G♯" at bounding box center [919, 295] width 32 height 20
click at [1023, 296] on icon at bounding box center [1022, 296] width 6 height 6
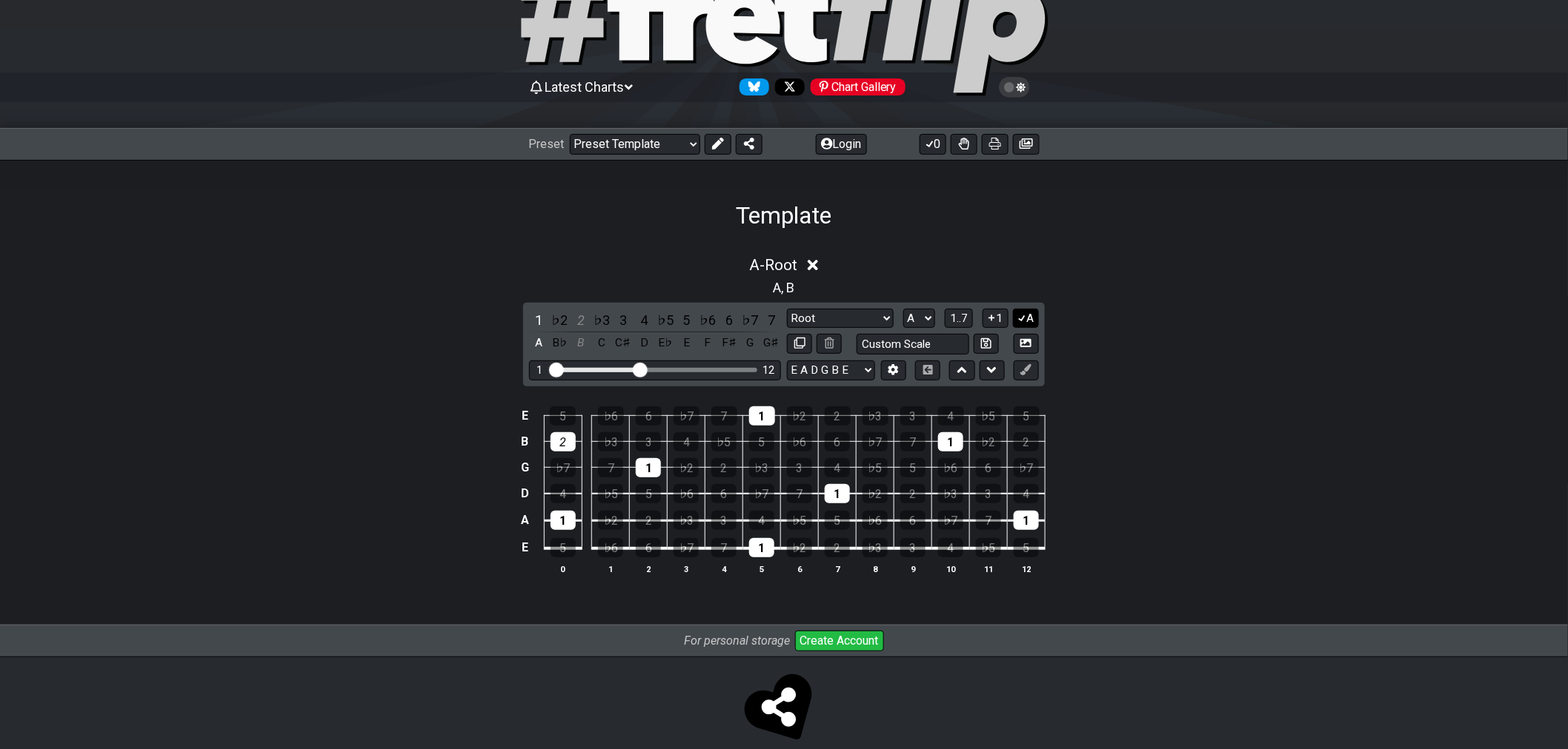
click at [1033, 317] on button "A" at bounding box center [1025, 318] width 26 height 20
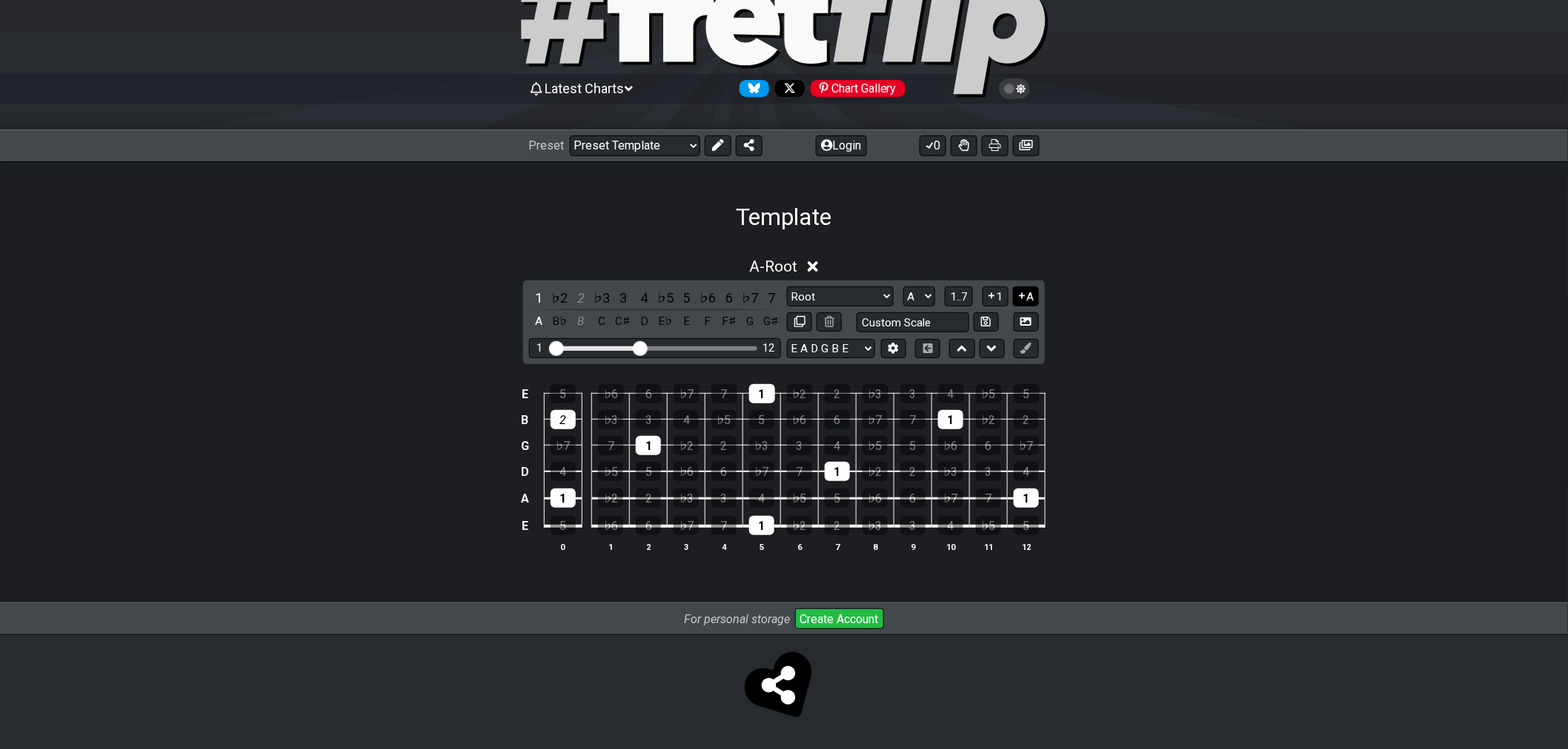
click at [1027, 297] on button "A" at bounding box center [1025, 295] width 26 height 20
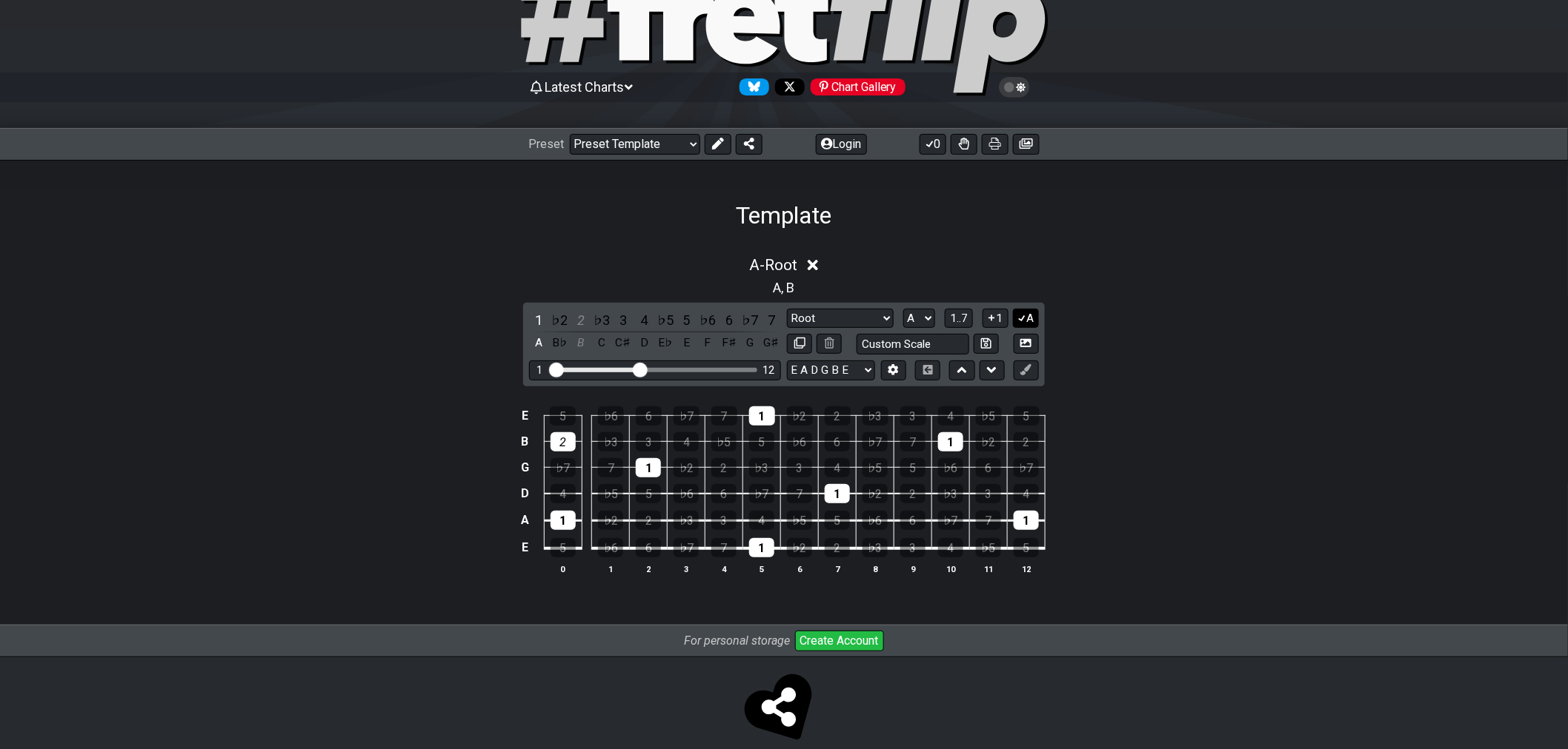
click at [1030, 314] on button "A" at bounding box center [1025, 318] width 26 height 20
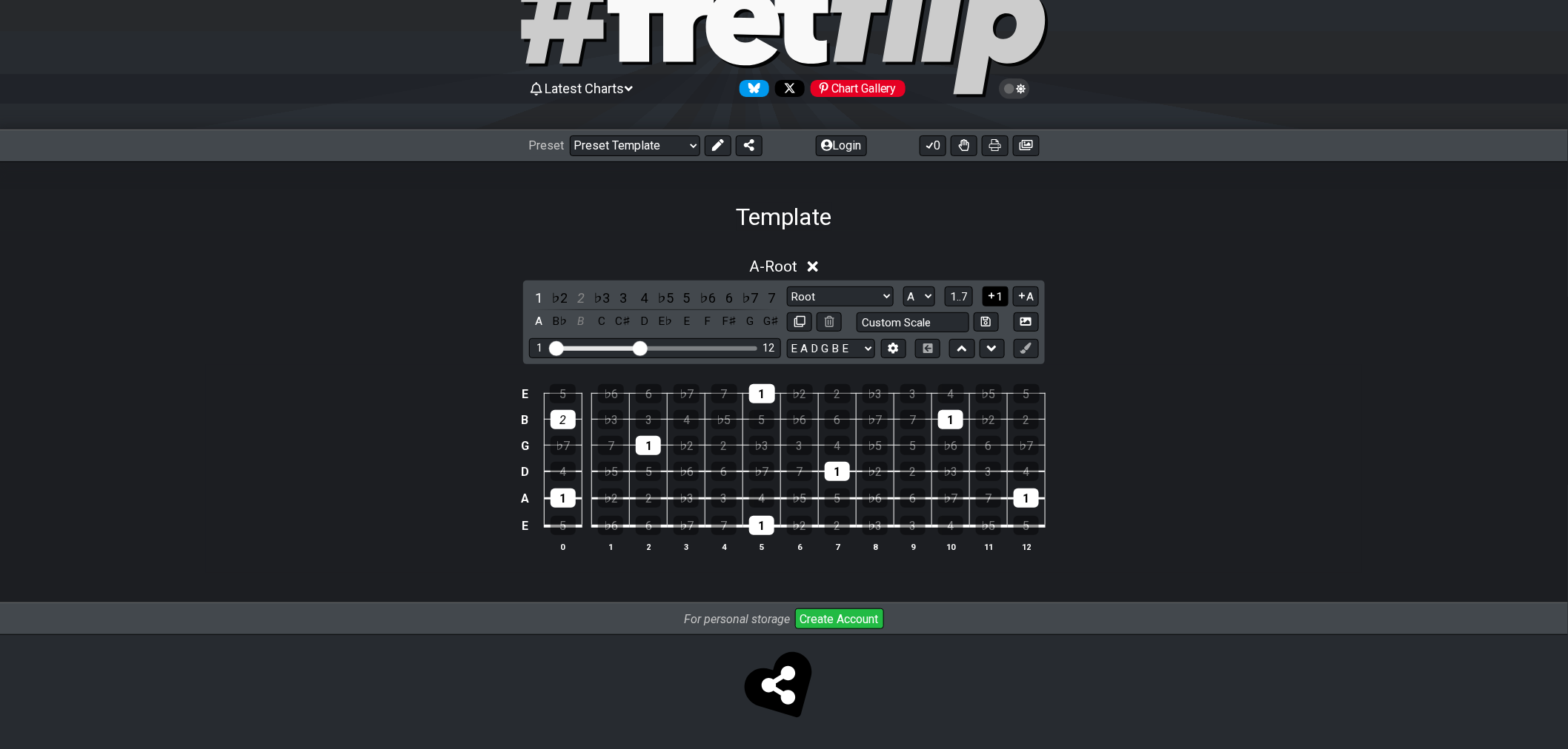
click at [996, 294] on button "1" at bounding box center [995, 295] width 25 height 20
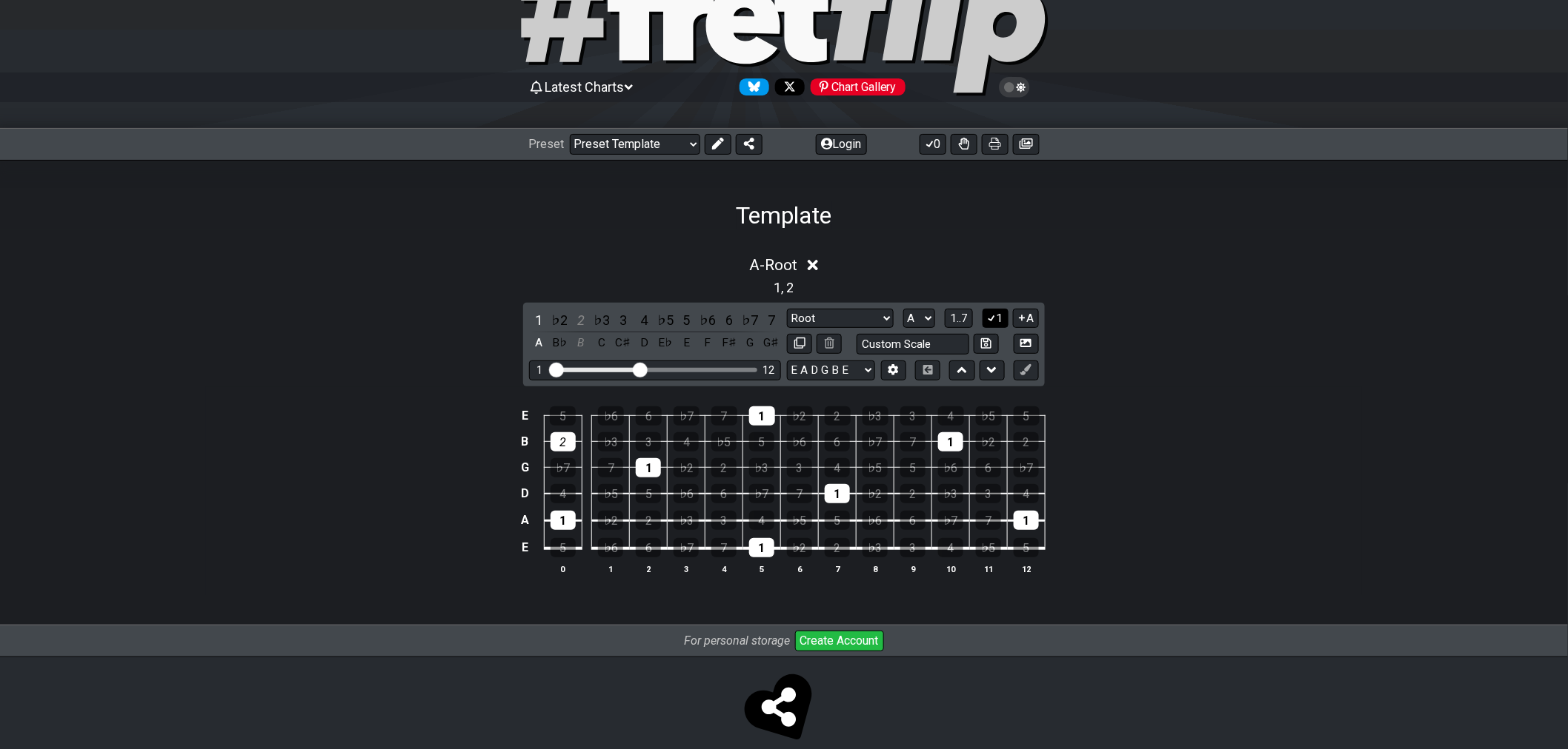
click at [996, 317] on button "1" at bounding box center [995, 318] width 25 height 20
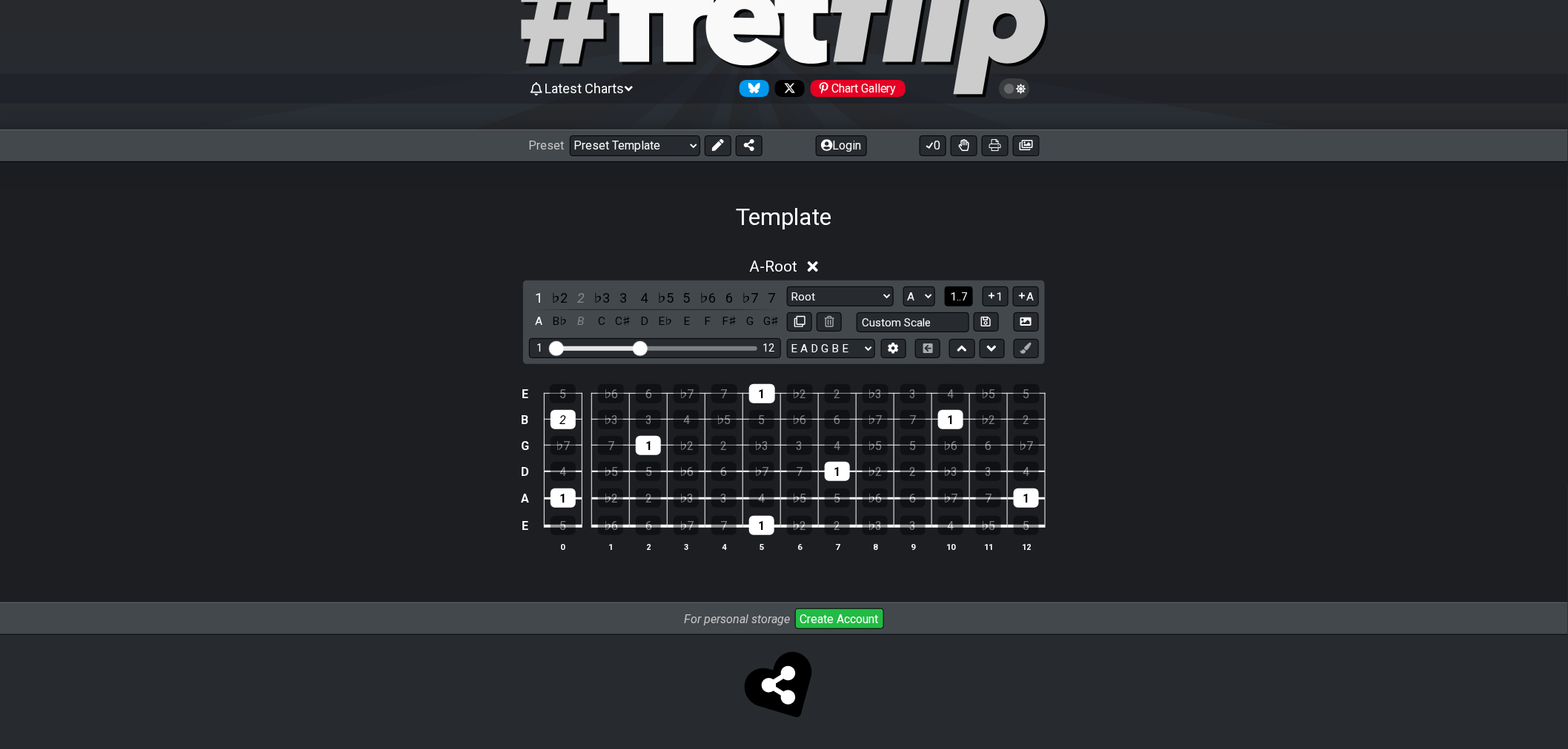
click at [966, 297] on span "1..7" at bounding box center [958, 296] width 18 height 13
click at [965, 296] on button "..." at bounding box center [959, 295] width 25 height 20
click at [965, 301] on button "A.." at bounding box center [959, 295] width 25 height 20
click at [965, 298] on span "1..7" at bounding box center [958, 296] width 18 height 13
click at [758, 396] on div at bounding box center [762, 394] width 26 height 20
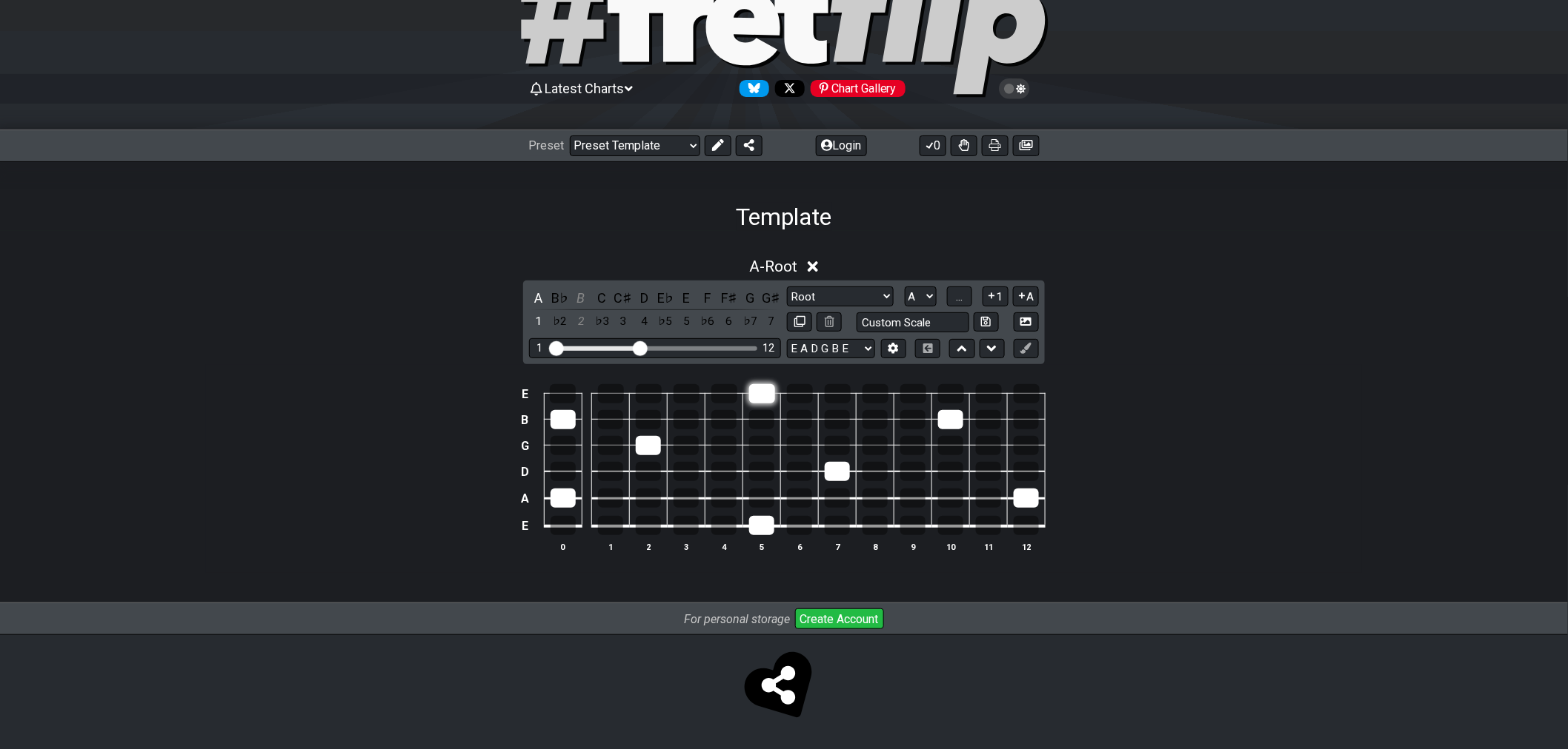
click at [763, 388] on div at bounding box center [762, 394] width 26 height 20
click at [956, 297] on span "..." at bounding box center [959, 296] width 7 height 13
click at [959, 293] on span "A.." at bounding box center [959, 296] width 12 height 13
click at [959, 293] on span "1..7" at bounding box center [958, 296] width 18 height 13
click at [959, 293] on span "..." at bounding box center [959, 296] width 7 height 13
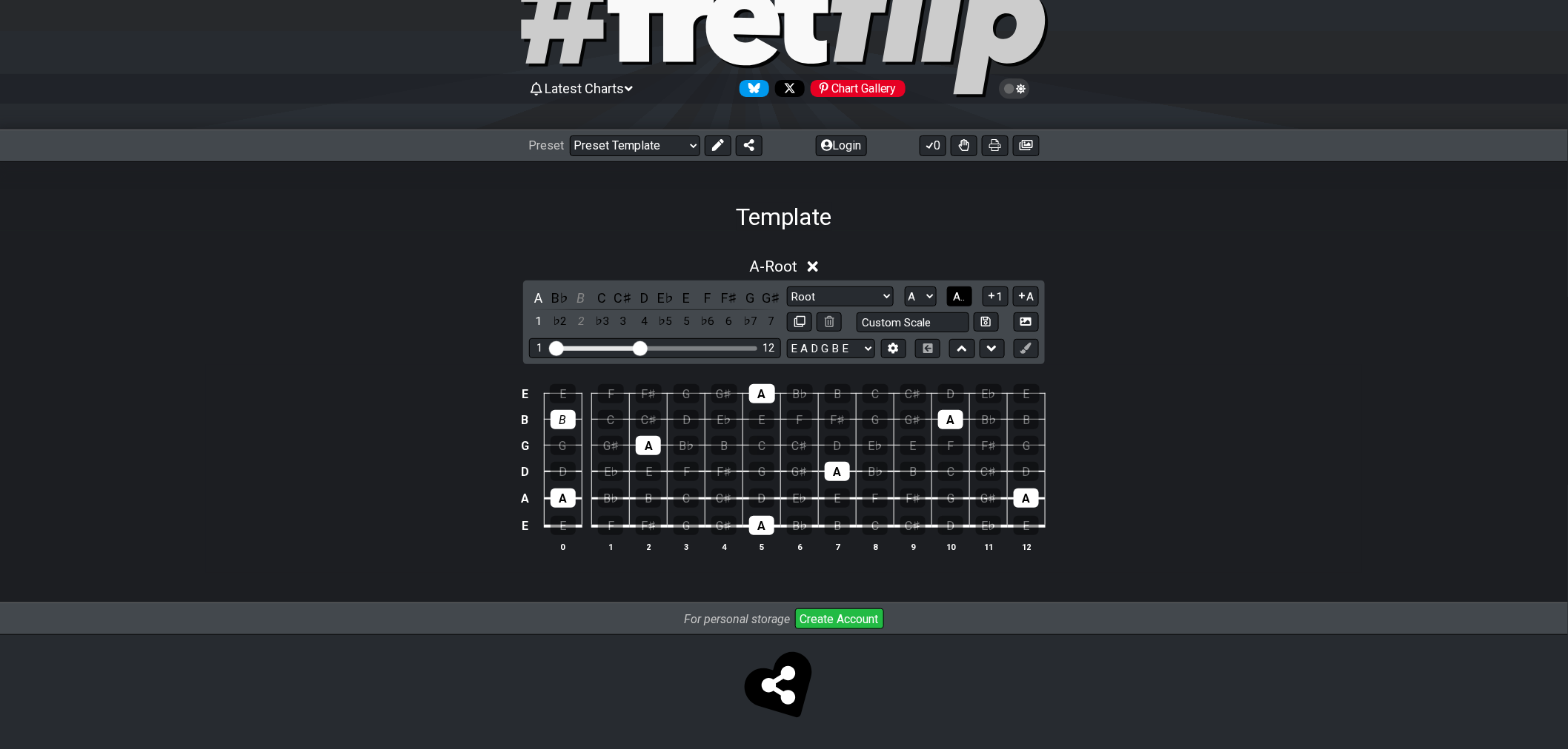
click at [959, 293] on span "A.." at bounding box center [959, 296] width 12 height 13
click at [959, 293] on span "1..7" at bounding box center [958, 296] width 18 height 13
click at [961, 292] on span "..." at bounding box center [959, 296] width 7 height 13
click at [873, 348] on select "E A D G B E E A D G B E E A D G B E B E A D F♯ B A D G C E A D A D G B E E♭ A♭ …" at bounding box center [831, 349] width 88 height 20
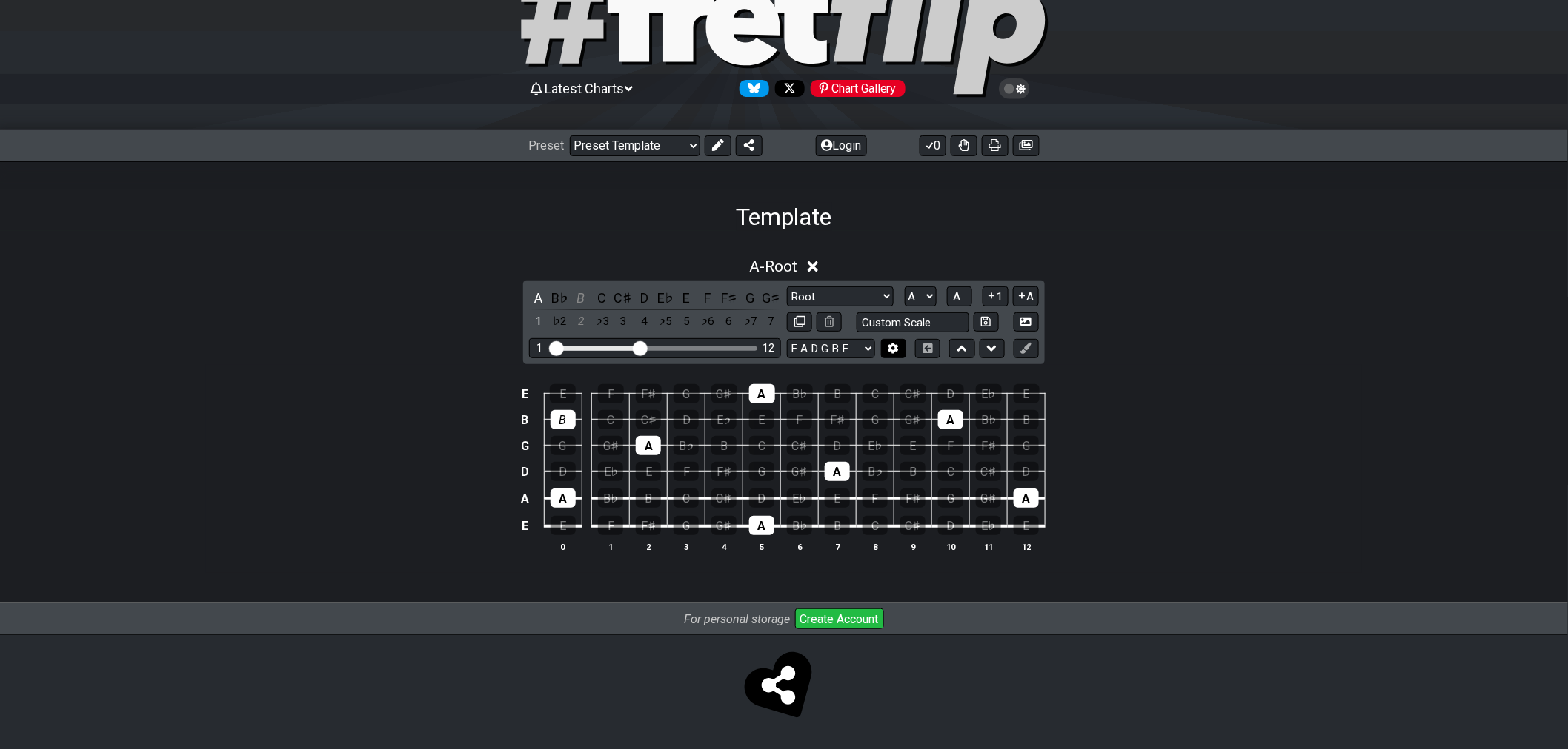
click at [902, 352] on button at bounding box center [893, 349] width 25 height 20
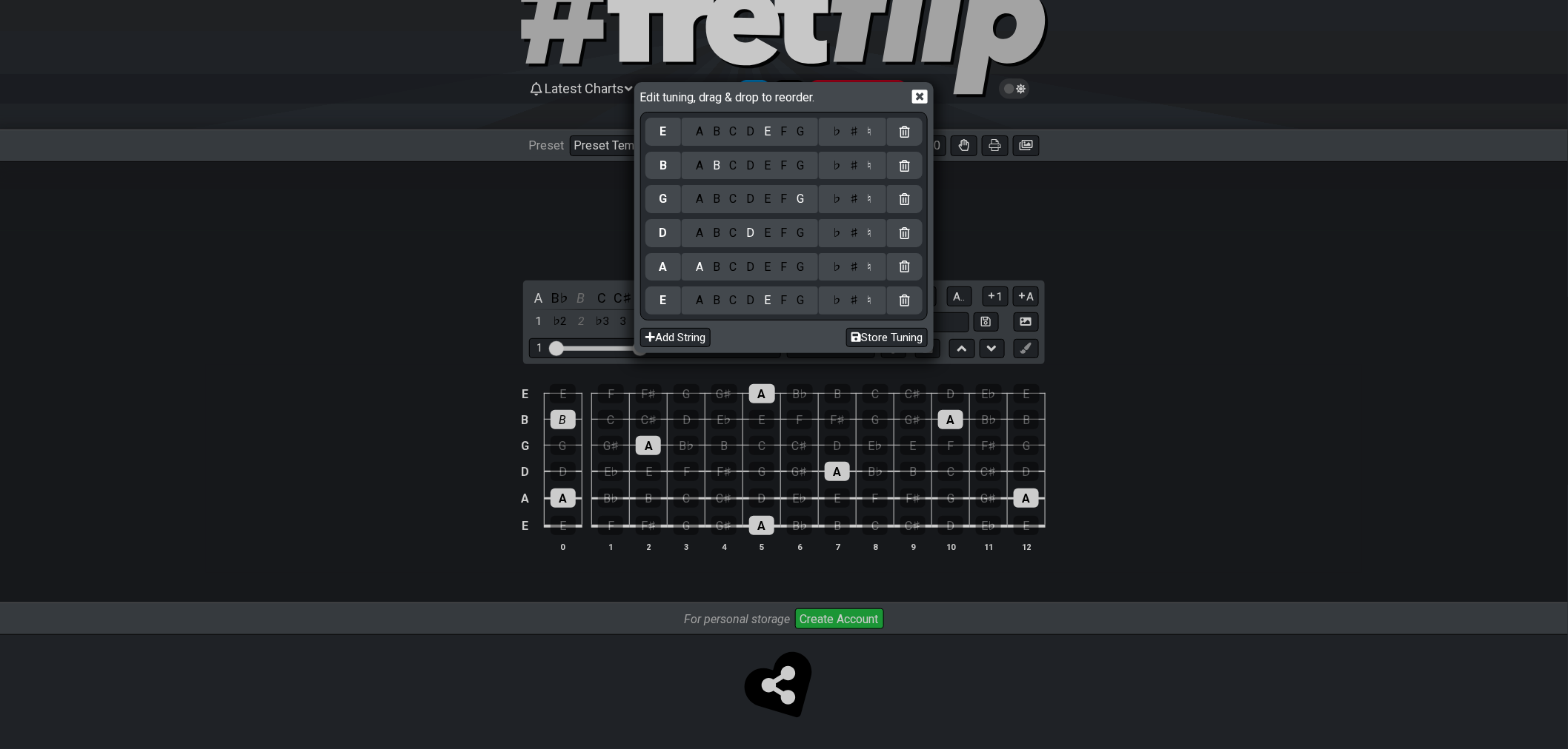
click at [921, 101] on icon at bounding box center [920, 96] width 16 height 14
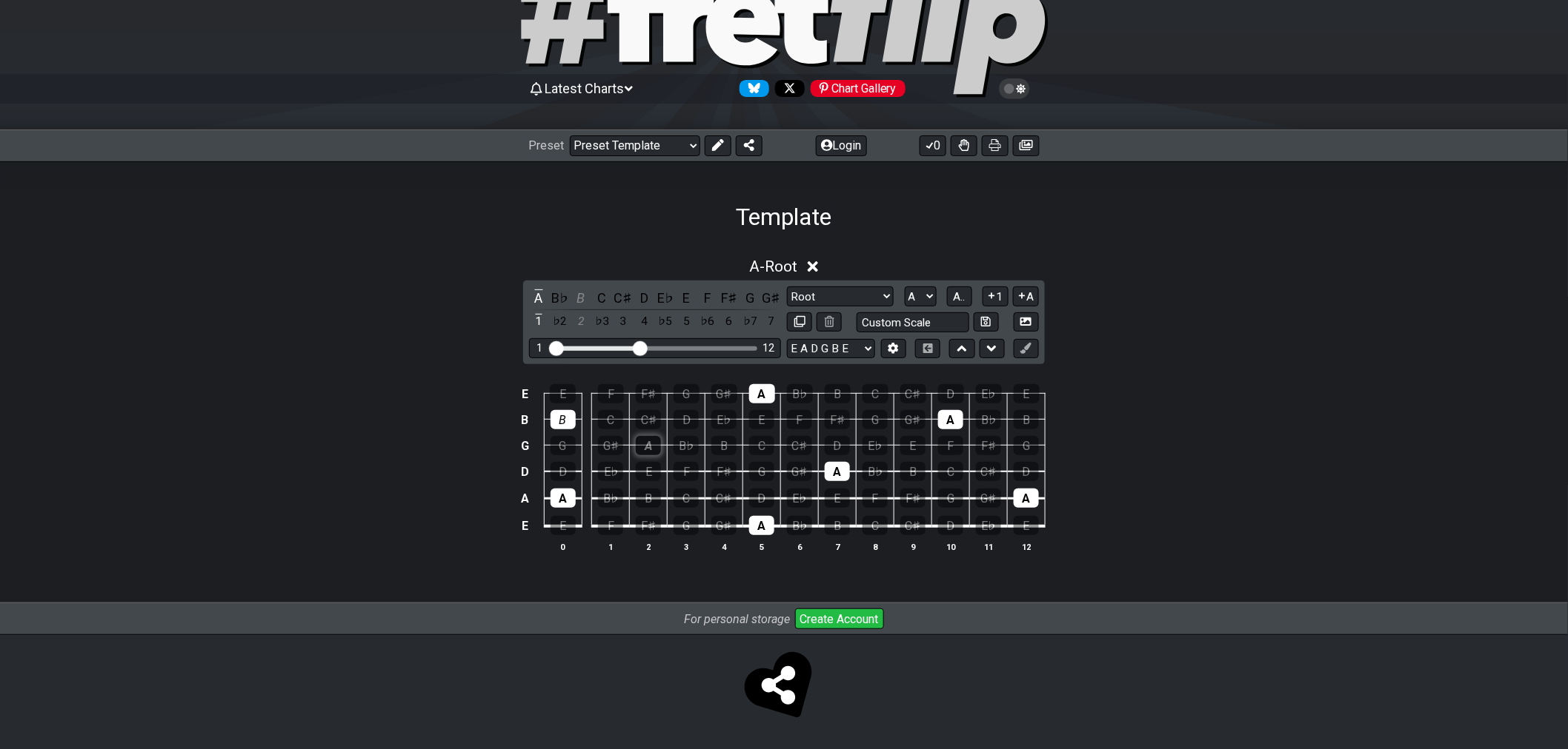
click at [645, 447] on div "A" at bounding box center [647, 445] width 25 height 20
click at [646, 442] on div "A" at bounding box center [647, 445] width 25 height 20
click at [647, 444] on div "A" at bounding box center [647, 445] width 25 height 20
click at [573, 498] on div "A" at bounding box center [562, 498] width 25 height 20
click at [559, 495] on div "A" at bounding box center [562, 498] width 25 height 20
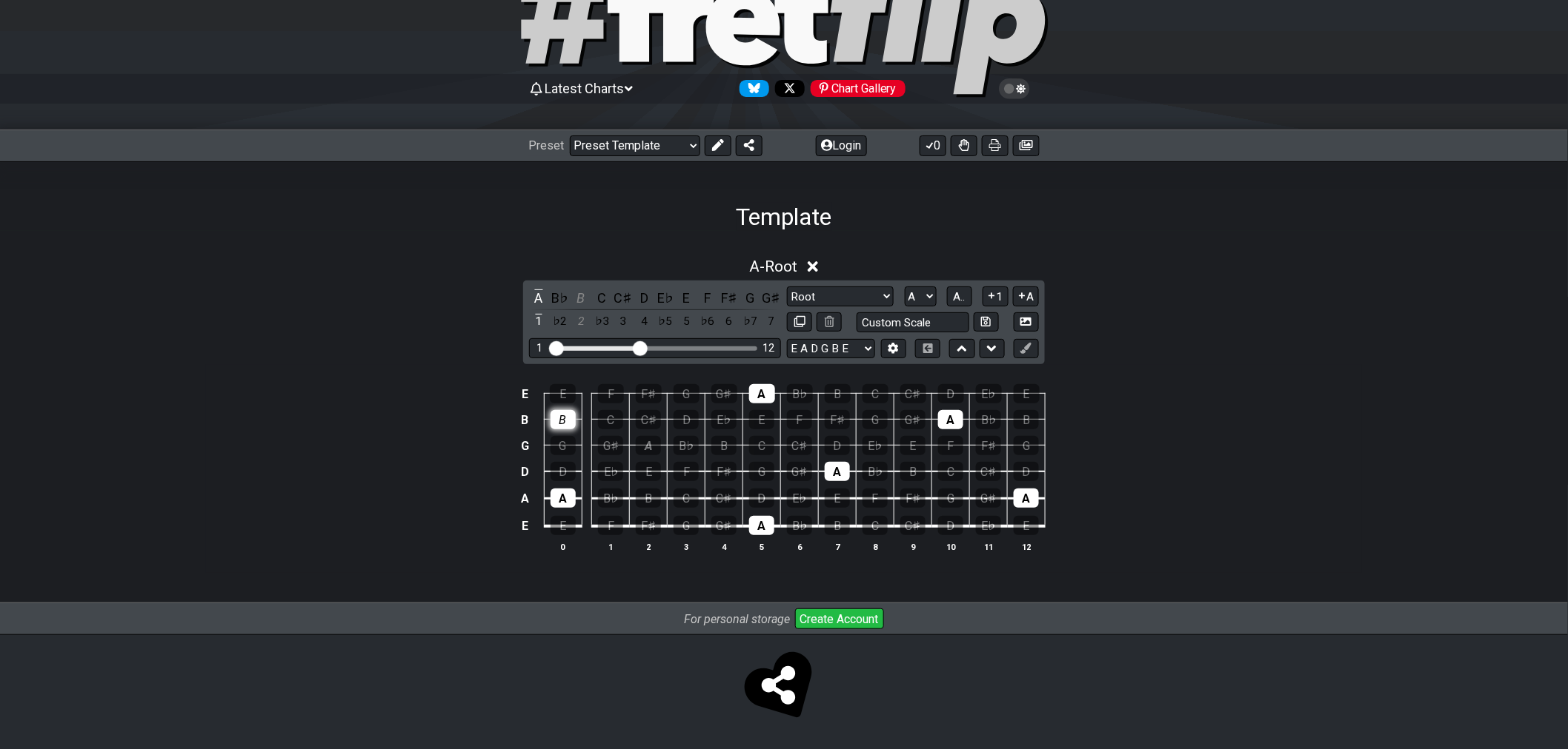
click at [560, 419] on div "B" at bounding box center [562, 420] width 25 height 20
click at [559, 500] on div "A" at bounding box center [562, 498] width 25 height 20
click at [559, 497] on div "A" at bounding box center [562, 498] width 25 height 20
click at [607, 418] on div "C" at bounding box center [610, 420] width 25 height 20
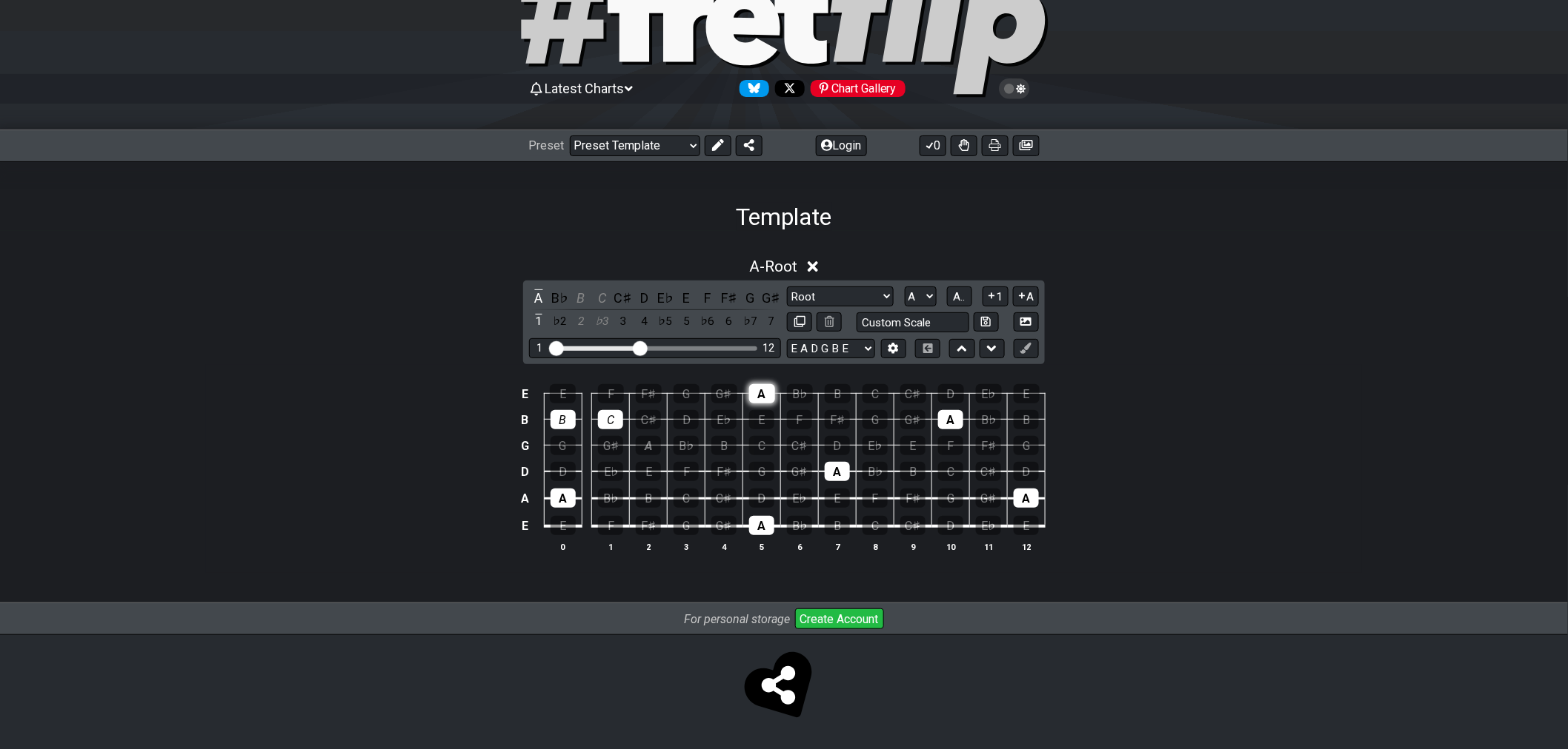
click at [766, 393] on div "A" at bounding box center [762, 394] width 26 height 20
click at [765, 540] on th "5" at bounding box center [762, 546] width 37 height 16
click at [761, 525] on div "A" at bounding box center [762, 526] width 25 height 20
click at [835, 462] on div "A" at bounding box center [836, 471] width 25 height 20
click at [951, 421] on div "A" at bounding box center [951, 420] width 25 height 20
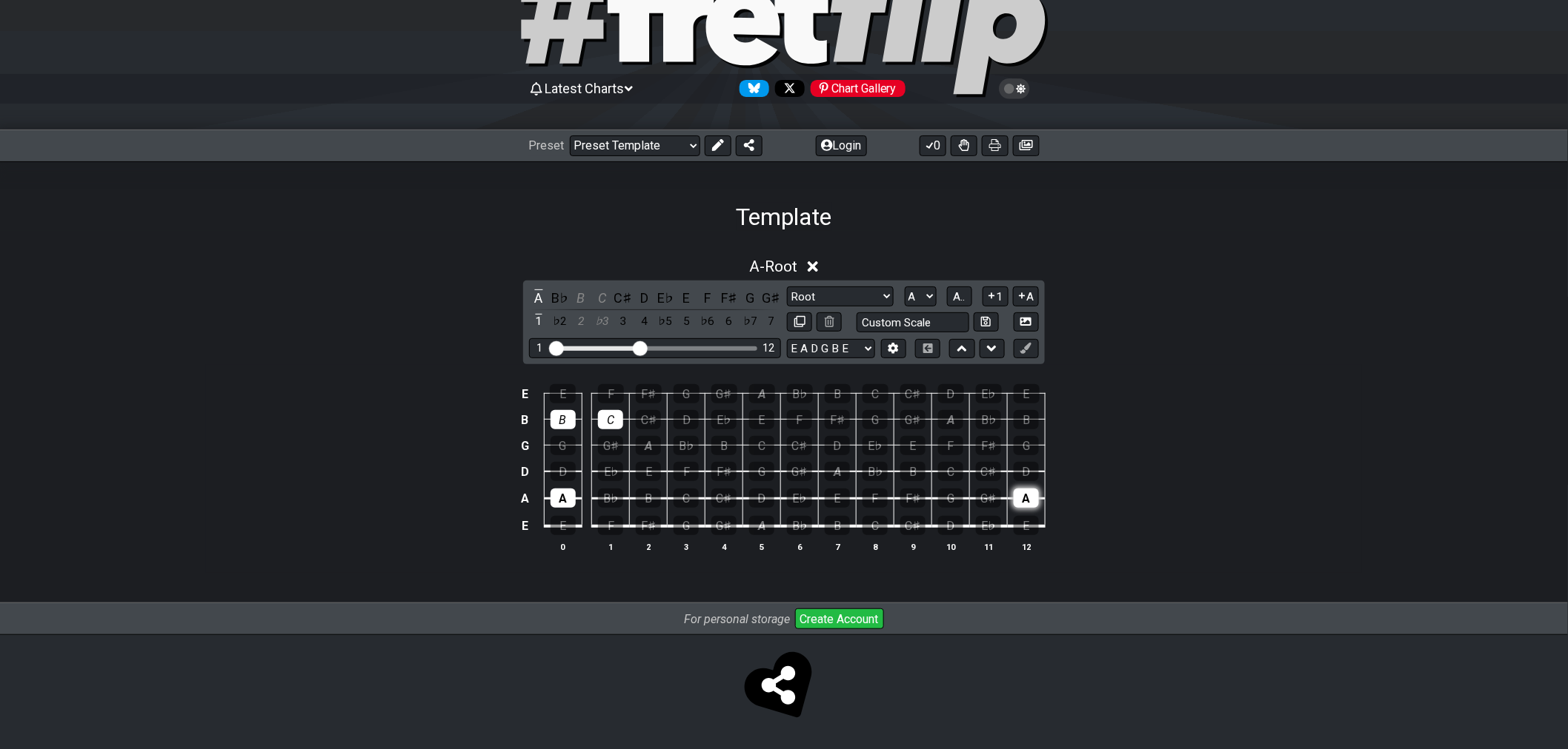
click at [1035, 504] on div "A" at bounding box center [1025, 498] width 25 height 20
click at [932, 351] on icon at bounding box center [928, 348] width 11 height 9
click at [927, 352] on button at bounding box center [927, 349] width 25 height 20
click at [965, 353] on icon at bounding box center [962, 349] width 9 height 15
click at [959, 350] on icon at bounding box center [962, 349] width 9 height 6
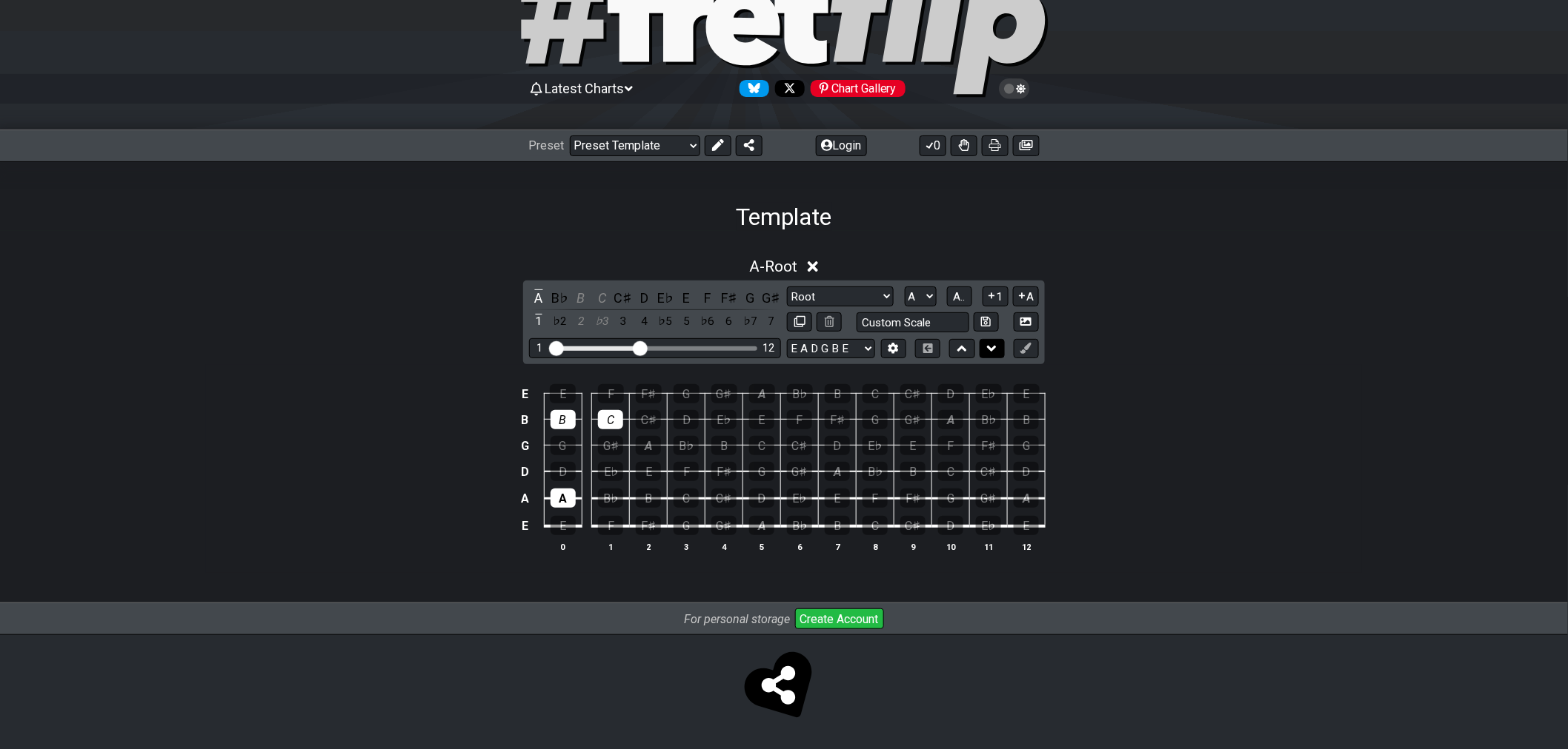
click at [995, 350] on icon at bounding box center [992, 349] width 9 height 15
click at [994, 353] on icon at bounding box center [992, 349] width 9 height 15
click at [719, 145] on icon at bounding box center [718, 145] width 12 height 12
click at [1024, 396] on div "E" at bounding box center [1026, 394] width 26 height 20
click at [1027, 396] on div "E" at bounding box center [1026, 394] width 26 height 20
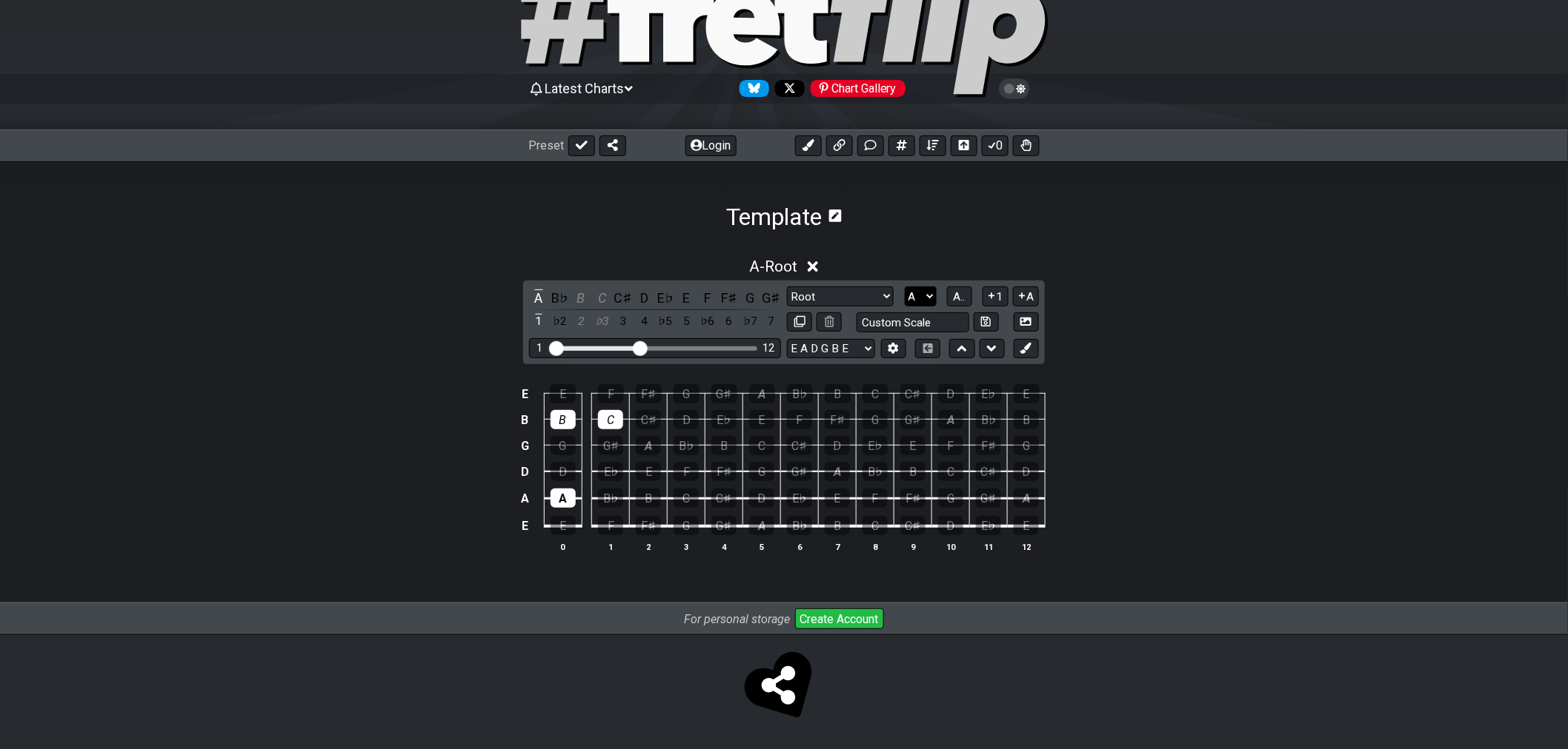
click at [924, 297] on select "A♭ A A♯ B♭ B C C♯ D♭ D D♯ E♭ E F F♯ G♭ G G♯" at bounding box center [921, 295] width 32 height 20
click at [959, 298] on span "A.." at bounding box center [959, 296] width 12 height 13
click at [959, 298] on span "1..7" at bounding box center [958, 296] width 18 height 13
click at [959, 298] on span "..." at bounding box center [959, 296] width 7 height 13
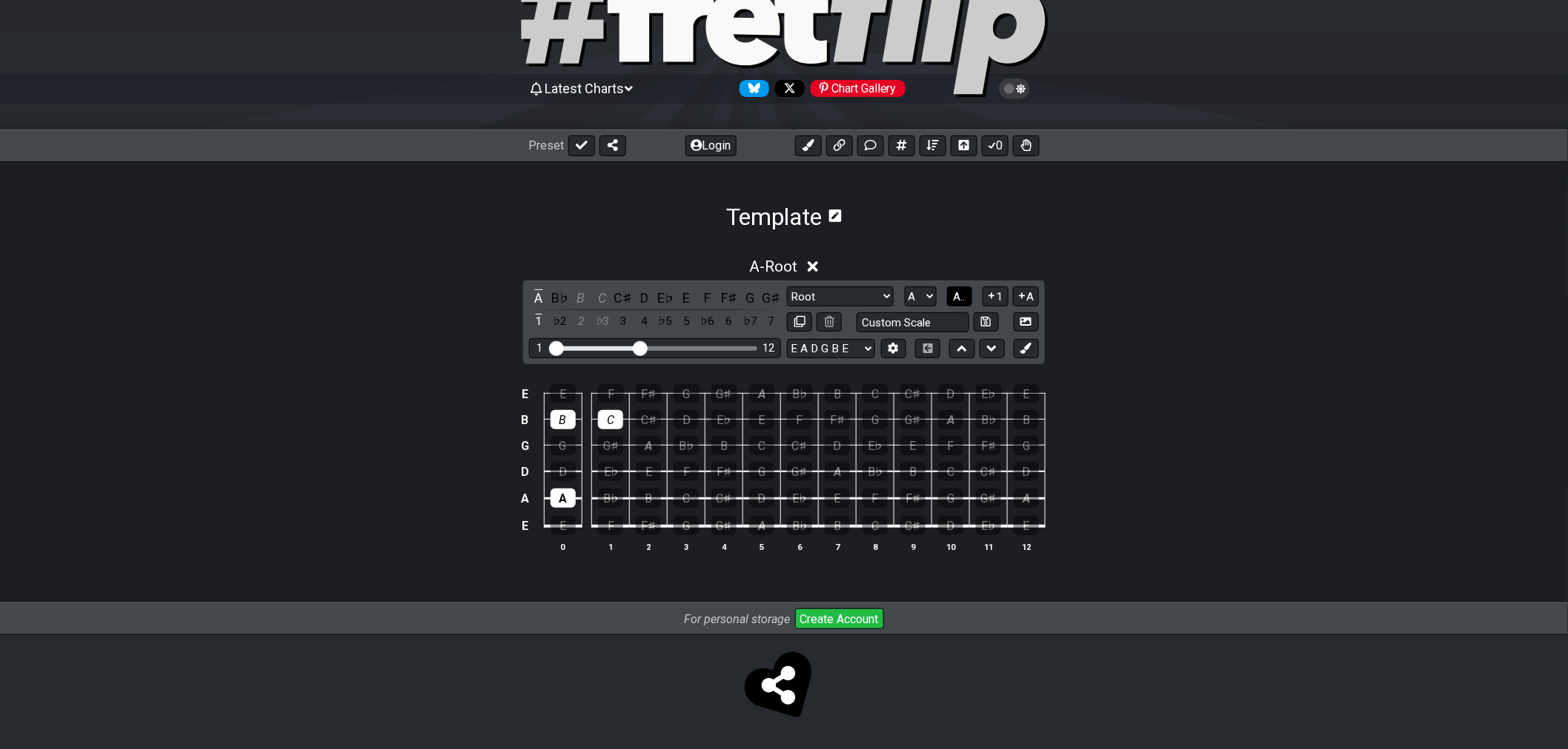
click at [963, 296] on span "A.." at bounding box center [959, 296] width 12 height 13
click at [960, 295] on span "1..7" at bounding box center [958, 296] width 18 height 13
click at [909, 150] on button at bounding box center [901, 146] width 27 height 21
select select "New Scale"
select select "A"
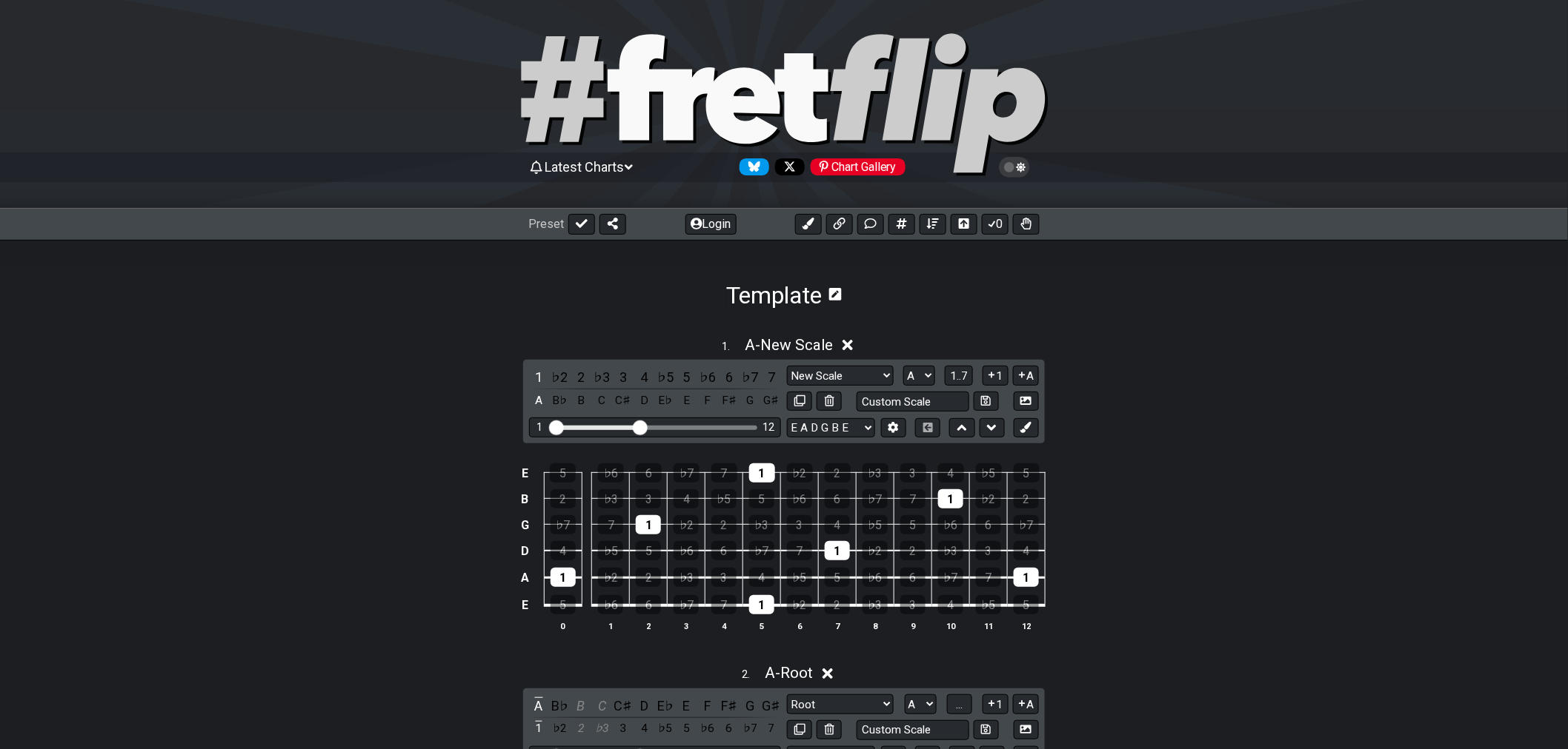
scroll to position [0, 0]
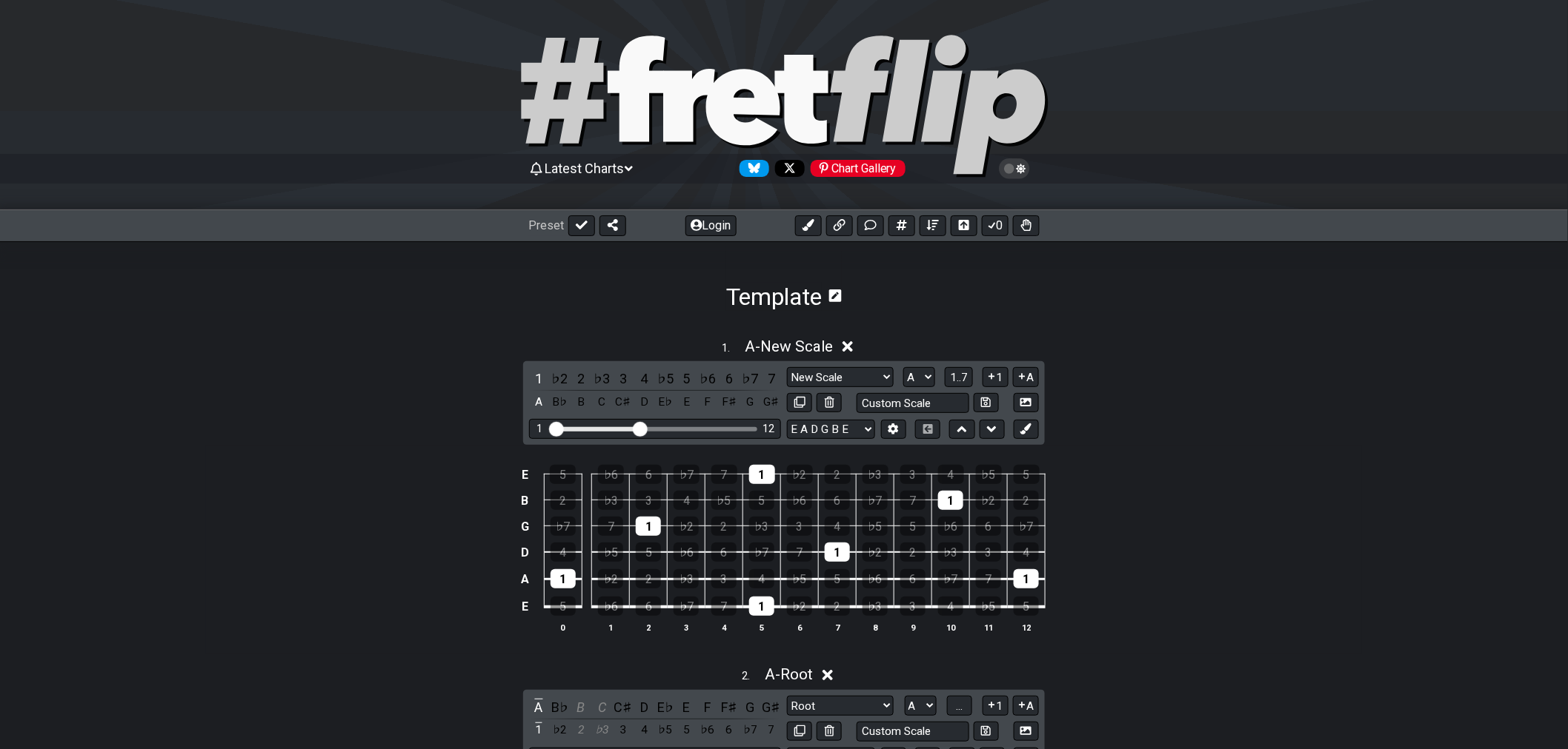
click at [849, 353] on icon at bounding box center [848, 347] width 11 height 16
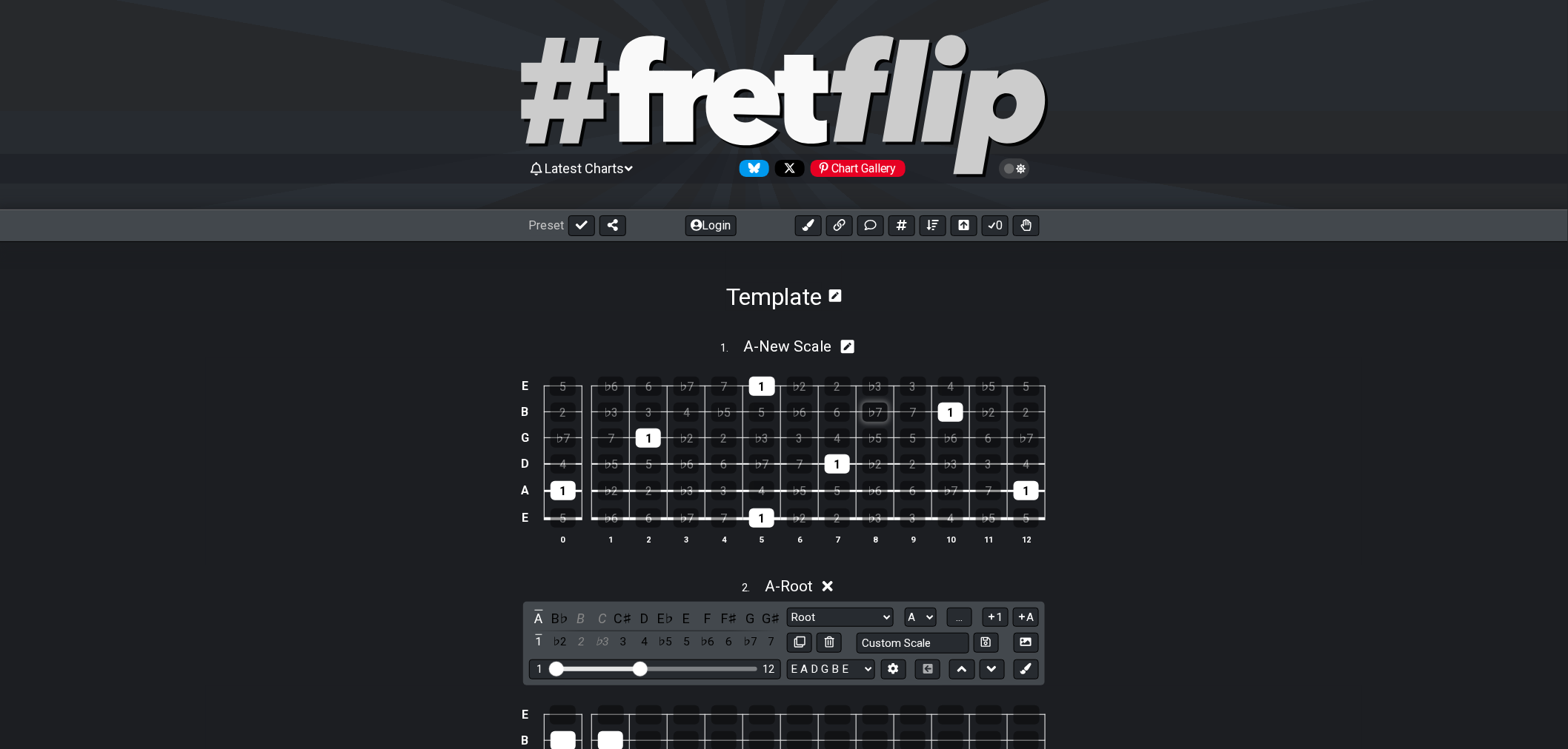
click at [869, 230] on icon at bounding box center [870, 224] width 12 height 12
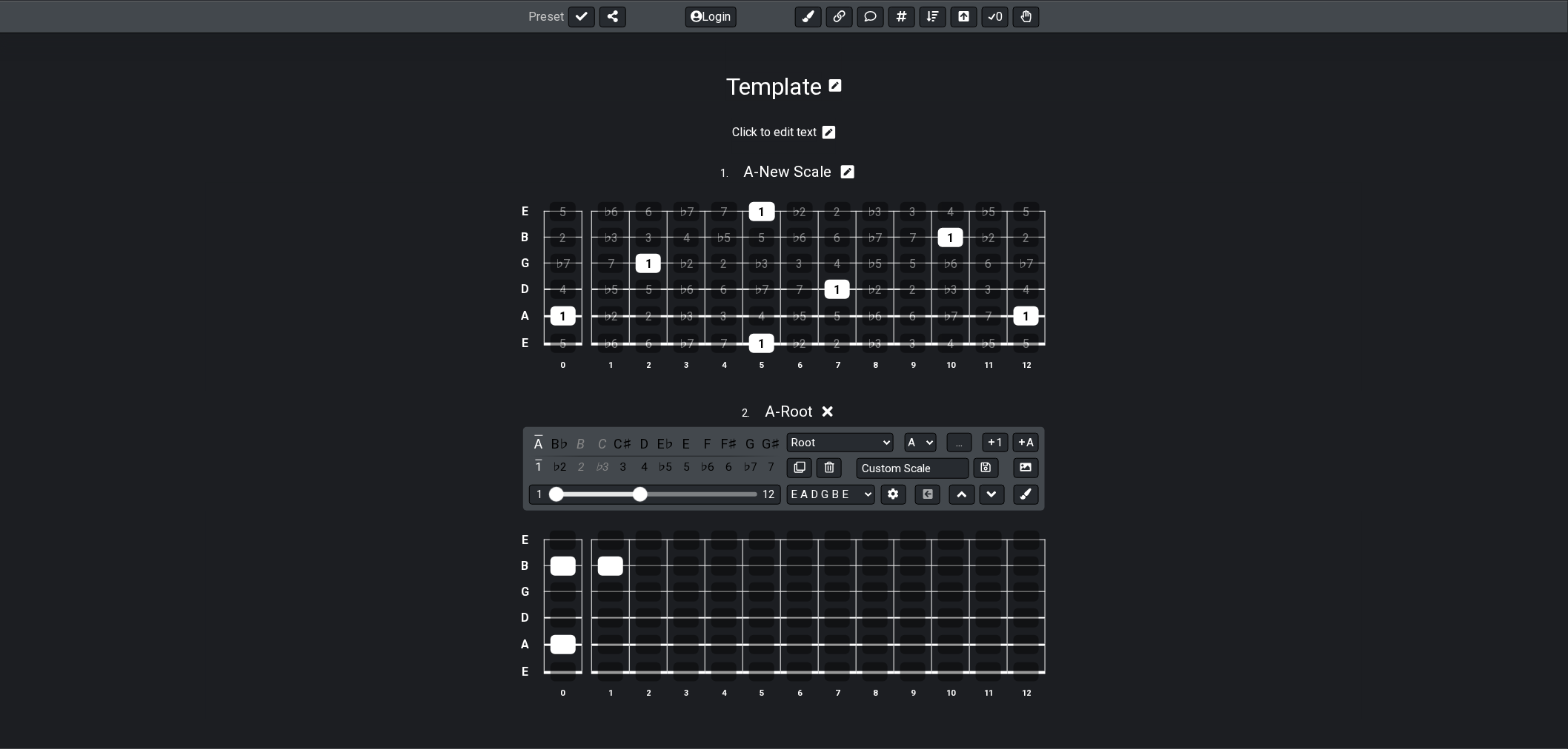
click at [828, 139] on icon at bounding box center [829, 133] width 13 height 18
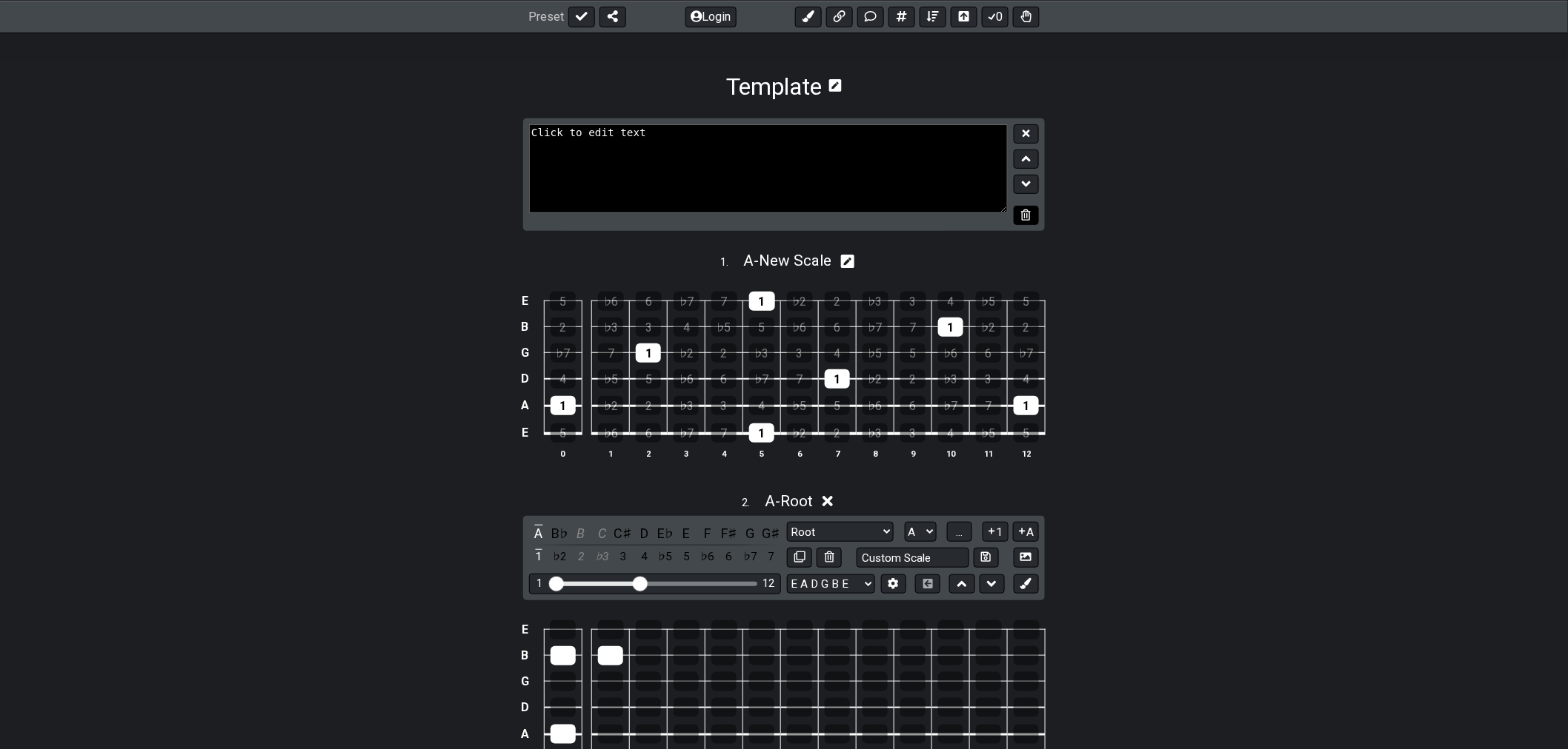
click at [1031, 220] on button at bounding box center [1025, 215] width 25 height 20
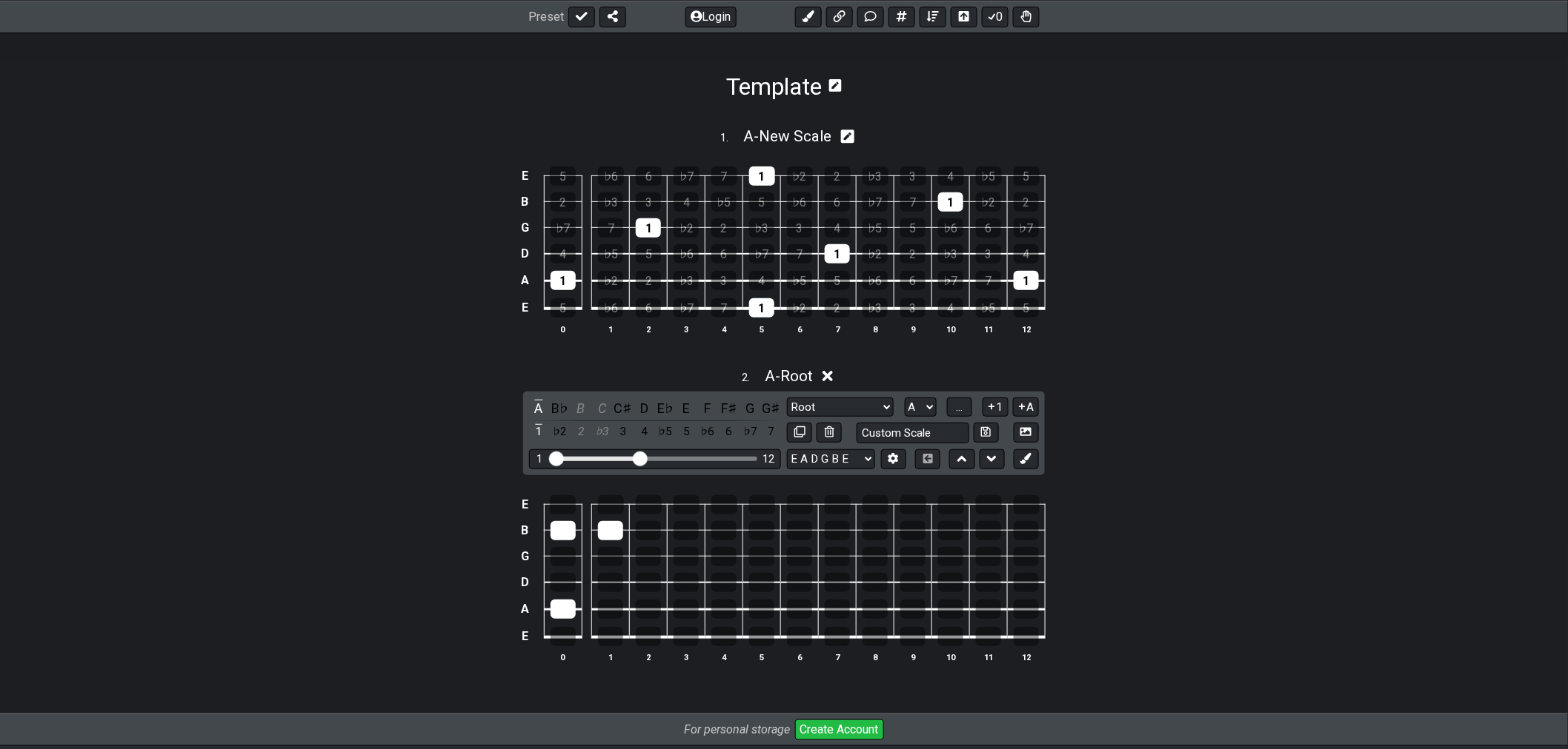
click at [854, 136] on icon at bounding box center [848, 137] width 14 height 14
select select "A"
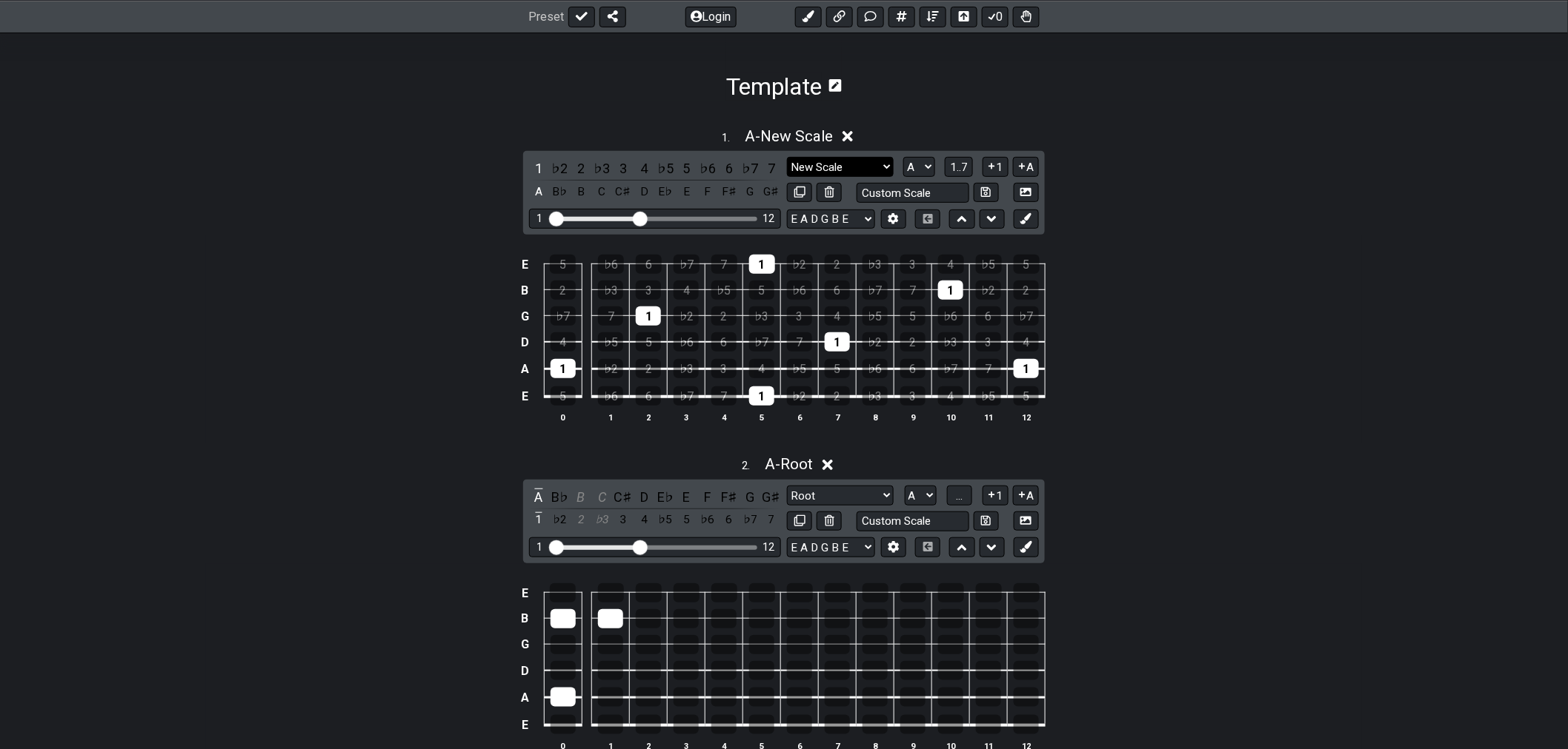
click at [881, 169] on select "New Scale New Scale Minor Pentatonic Major Pentatonic Minor Blues Major Blues M…" at bounding box center [840, 166] width 107 height 20
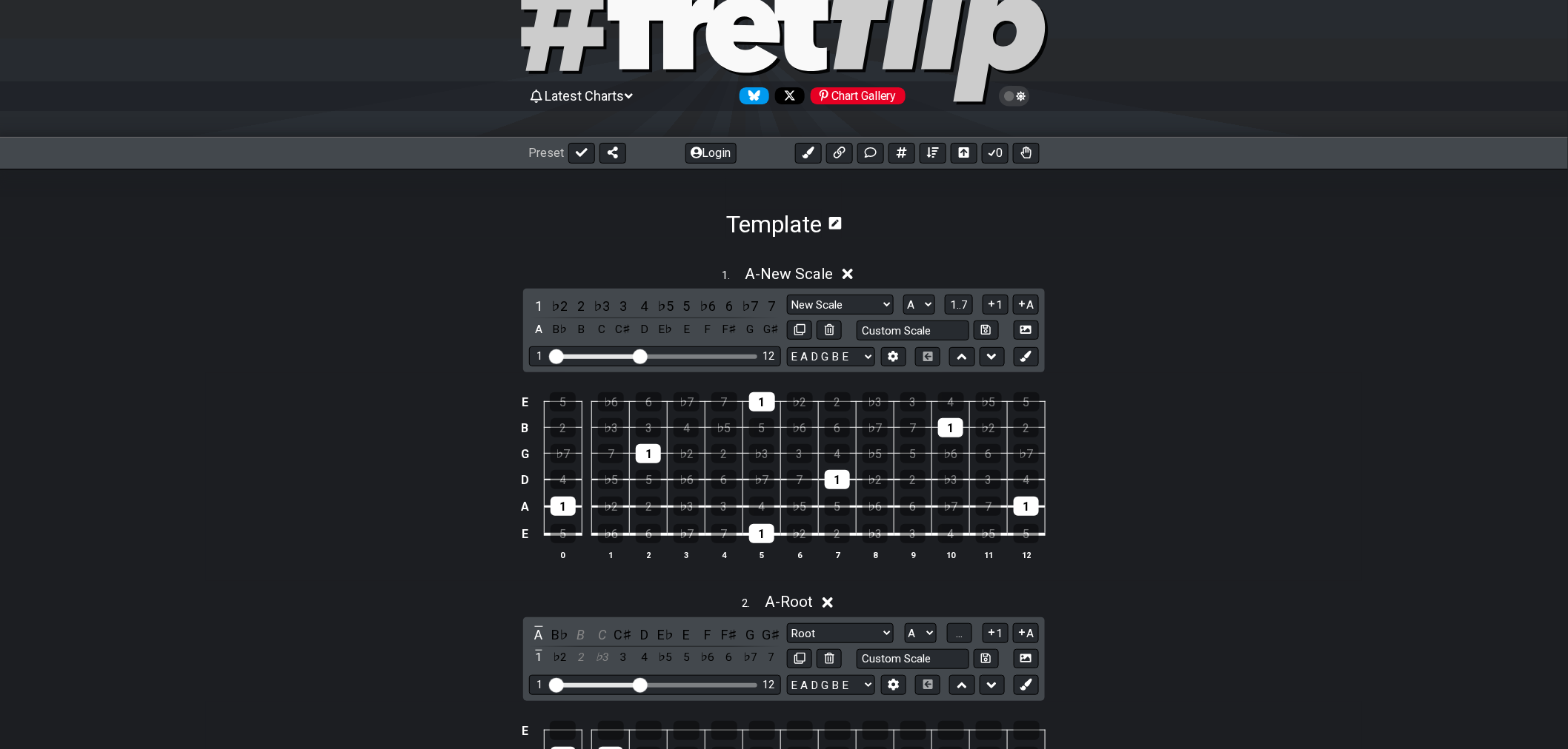
scroll to position [46, 0]
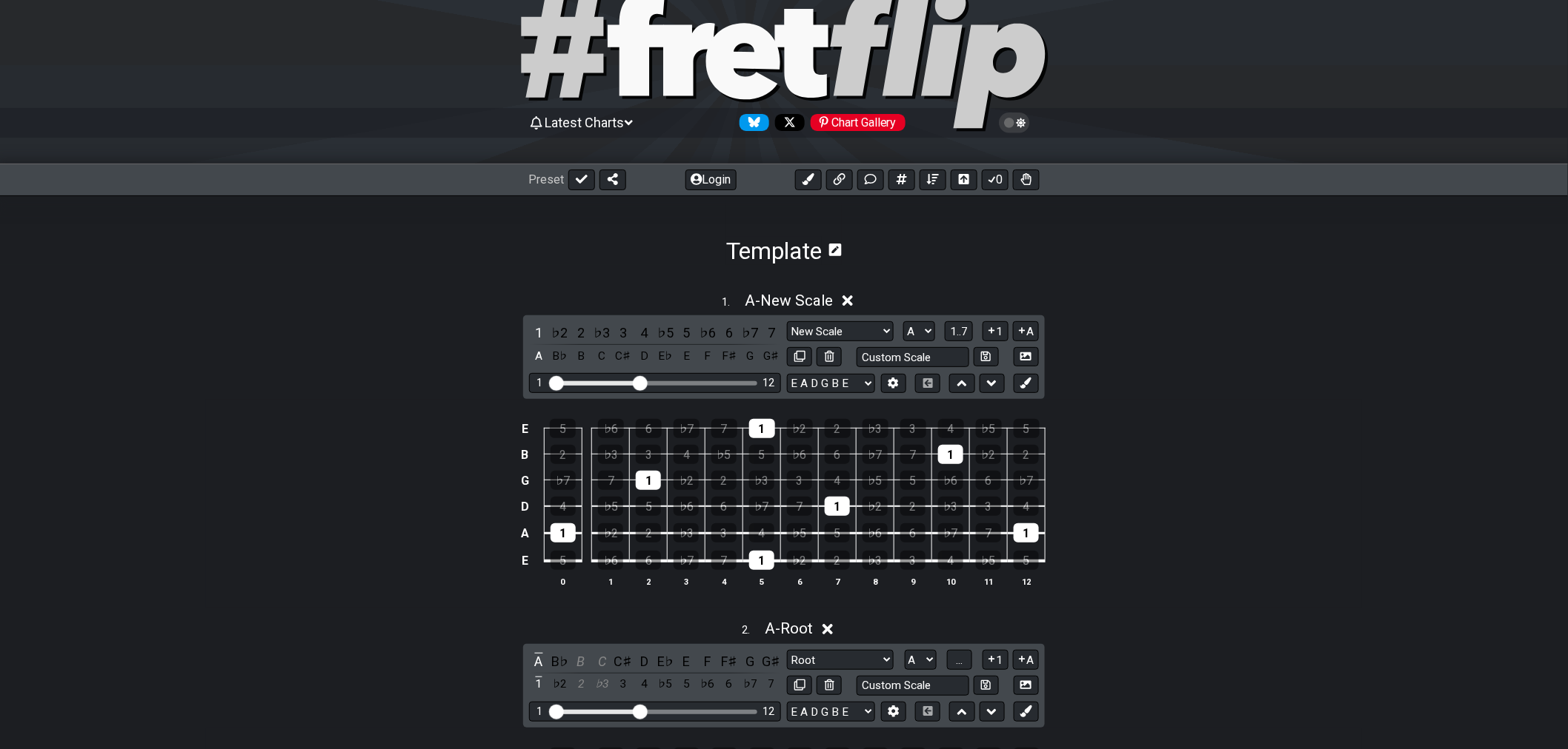
click at [852, 307] on icon at bounding box center [848, 301] width 11 height 16
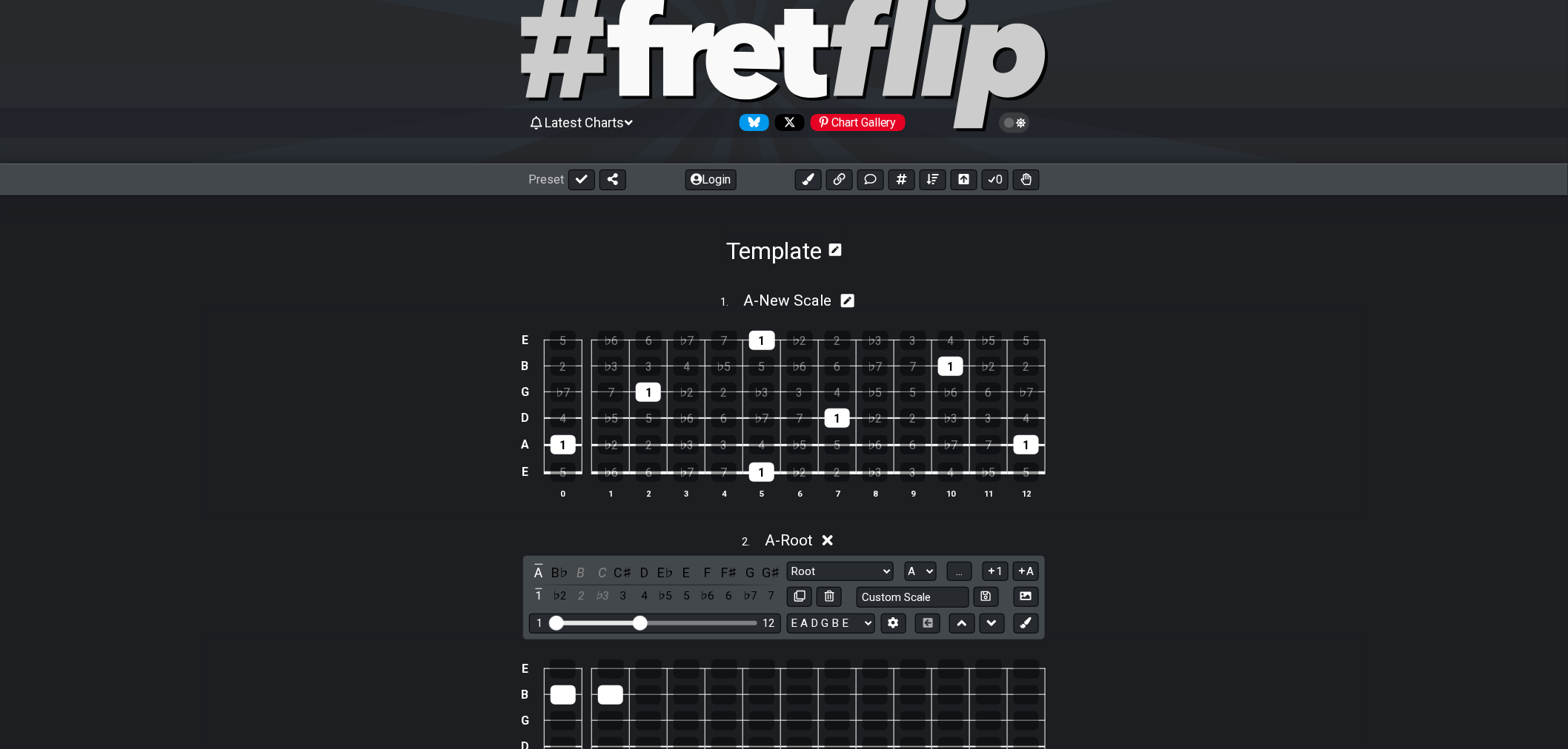
drag, startPoint x: 800, startPoint y: 300, endPoint x: 936, endPoint y: 261, distance: 141.5
click at [936, 261] on section "Template" at bounding box center [784, 230] width 1568 height 69
click at [834, 545] on icon at bounding box center [828, 541] width 11 height 11
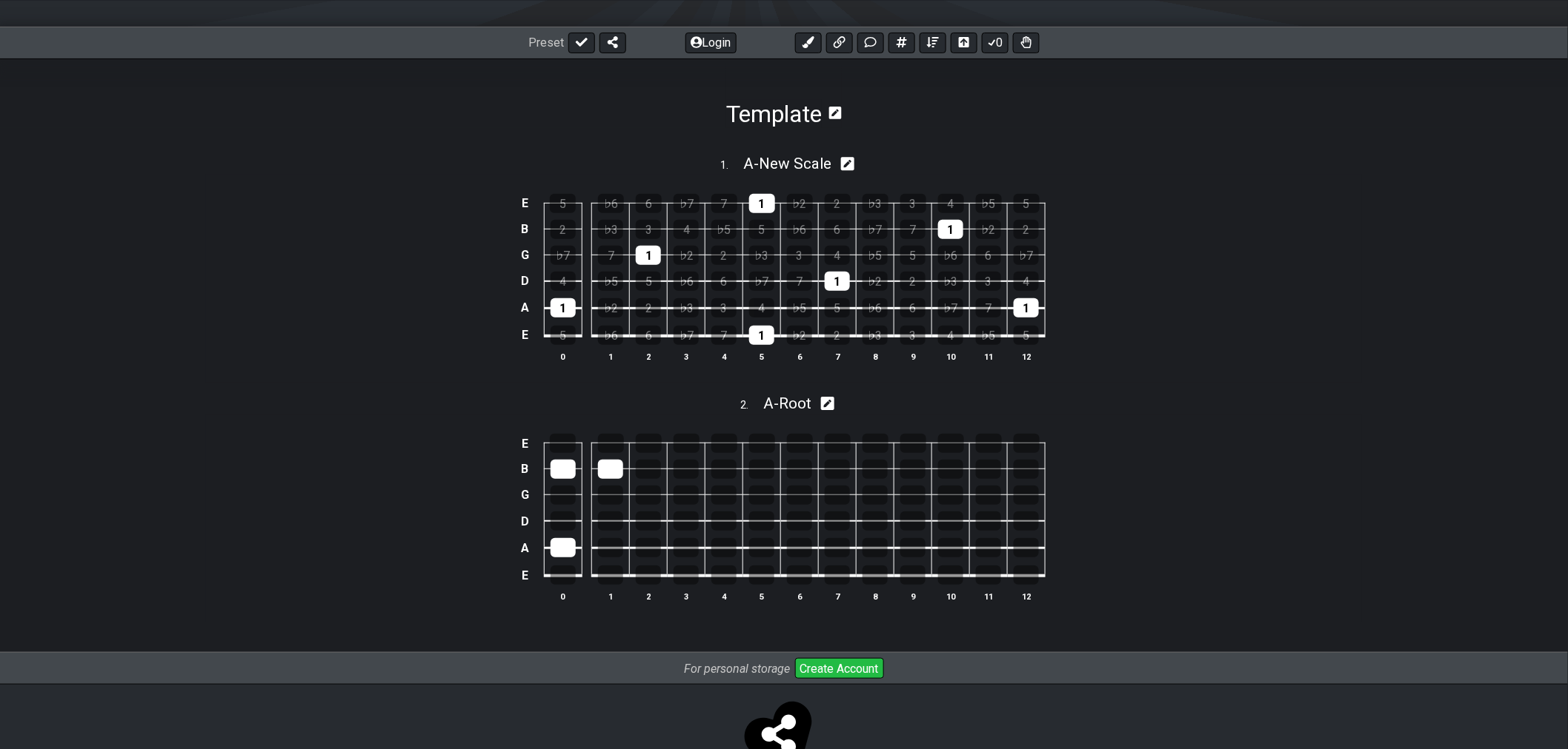
scroll to position [210, 0]
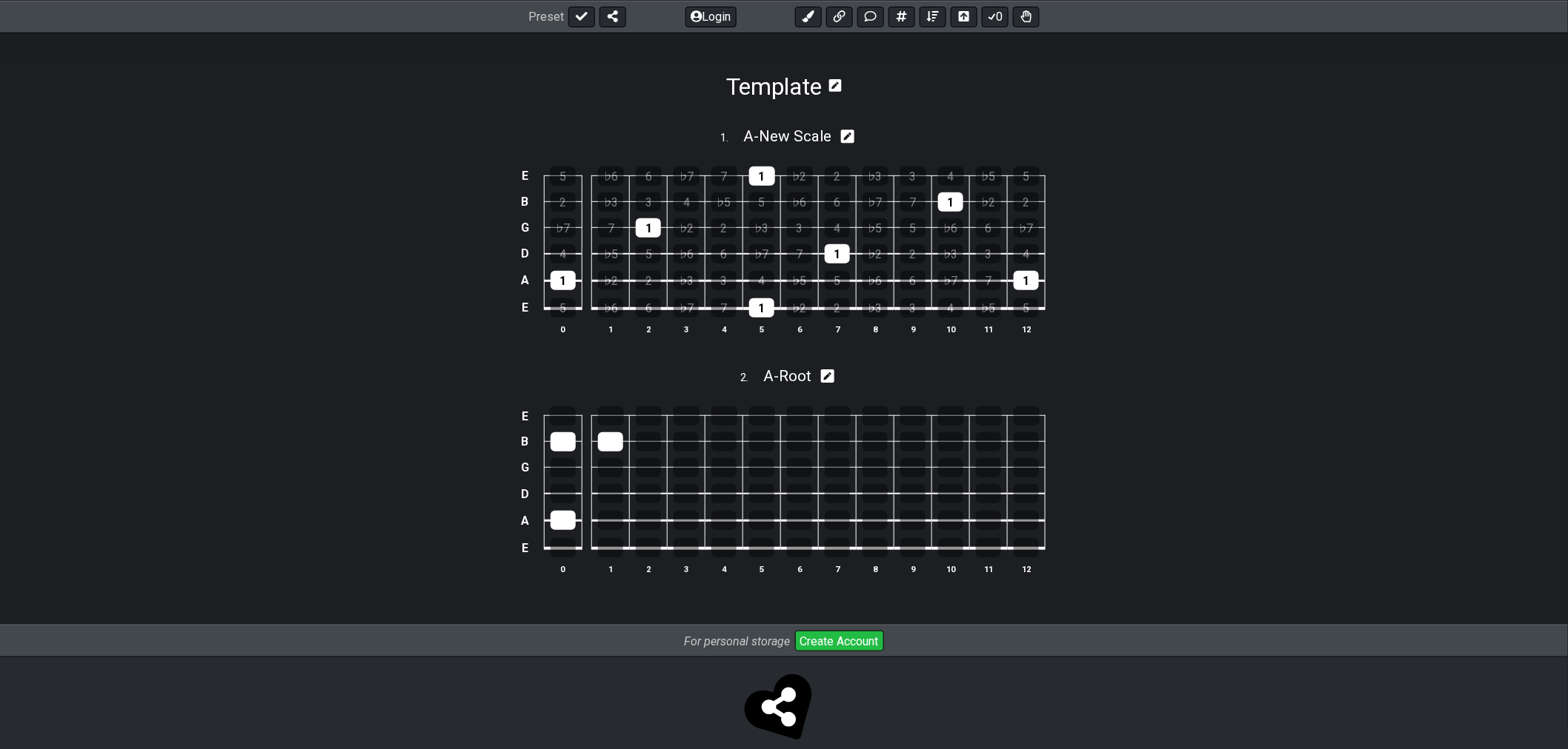
click at [834, 379] on icon at bounding box center [827, 377] width 14 height 14
select select "A"
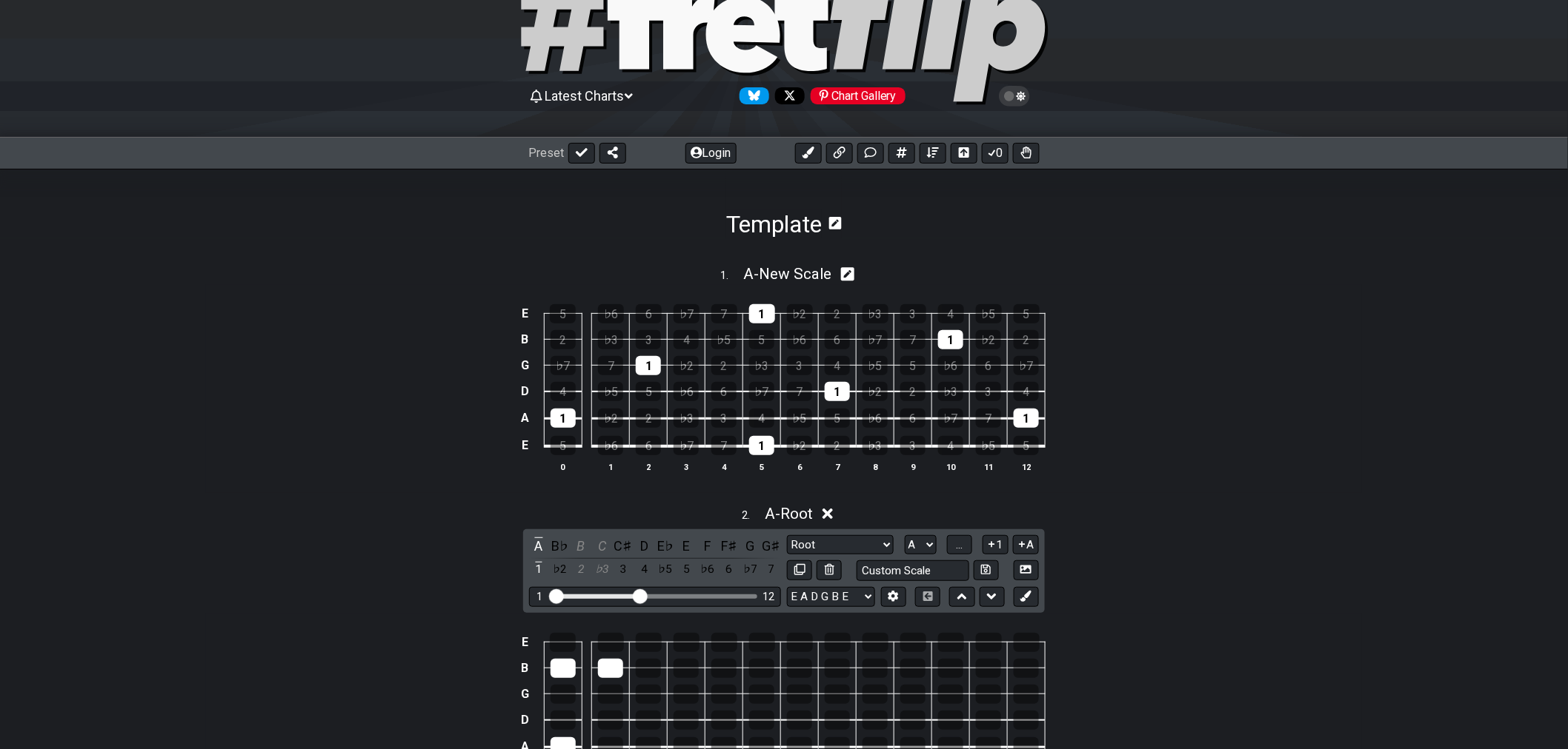
scroll to position [46, 0]
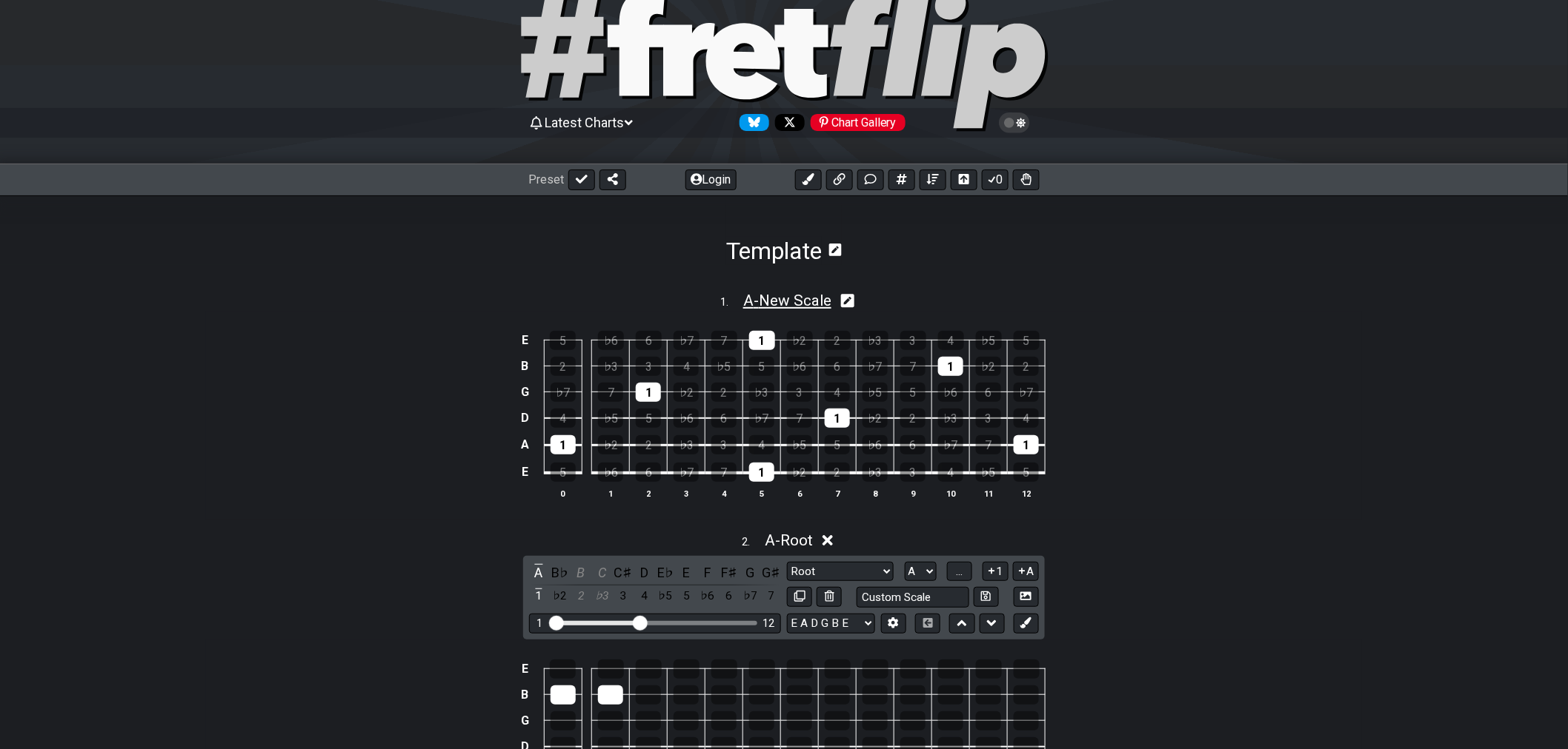
click at [815, 301] on span "A - New Scale" at bounding box center [787, 300] width 88 height 18
select select "A"
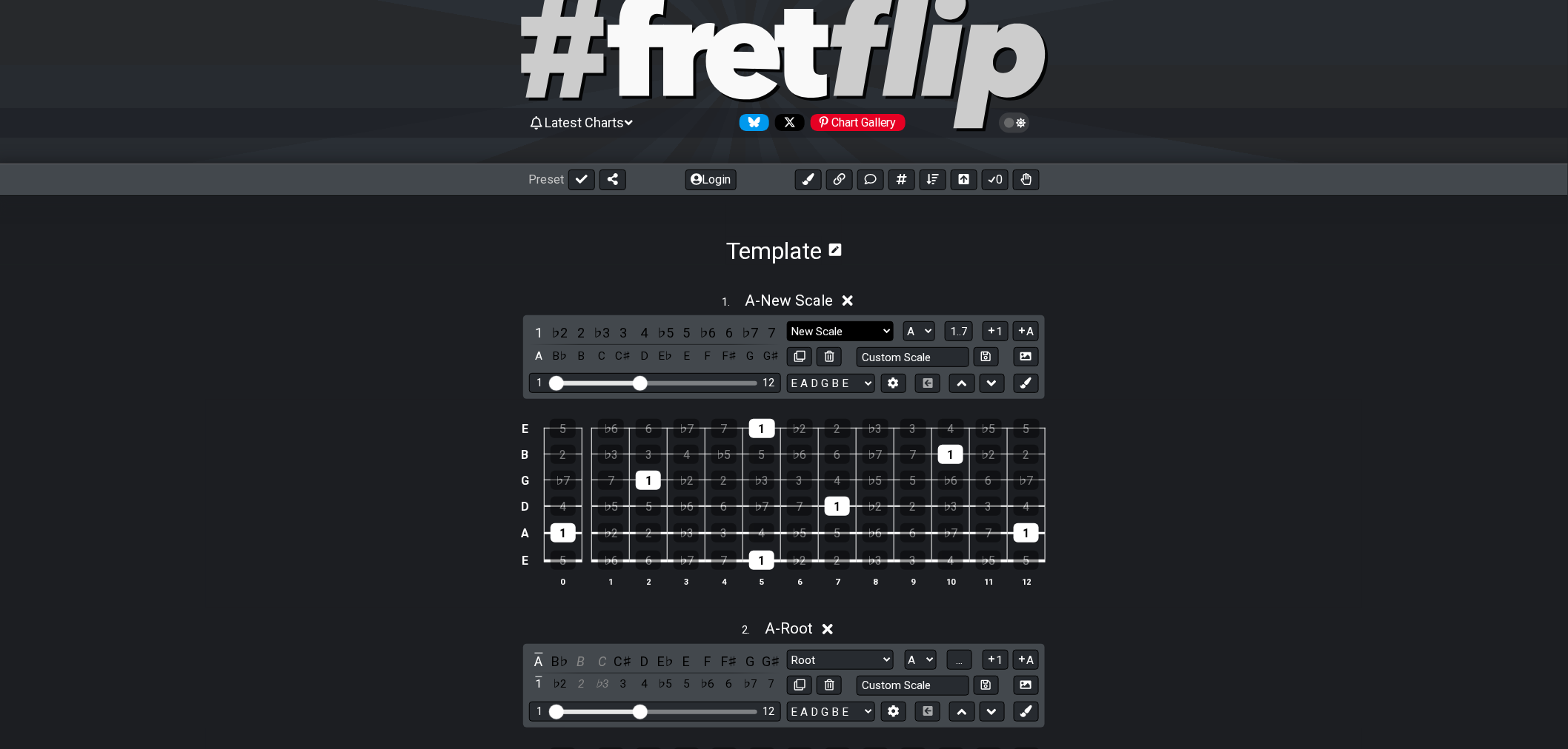
click at [863, 328] on select "New Scale New Scale Minor Pentatonic Major Pentatonic Minor Blues Major Blues M…" at bounding box center [840, 331] width 107 height 20
click at [860, 333] on select "New Scale New Scale Minor Pentatonic Major Pentatonic Minor Blues Major Blues M…" at bounding box center [840, 331] width 107 height 20
click at [864, 332] on select "New Scale New Scale Minor Pentatonic Major Pentatonic Minor Blues Major Blues M…" at bounding box center [840, 331] width 107 height 20
click at [913, 226] on section "Template" at bounding box center [784, 230] width 1568 height 69
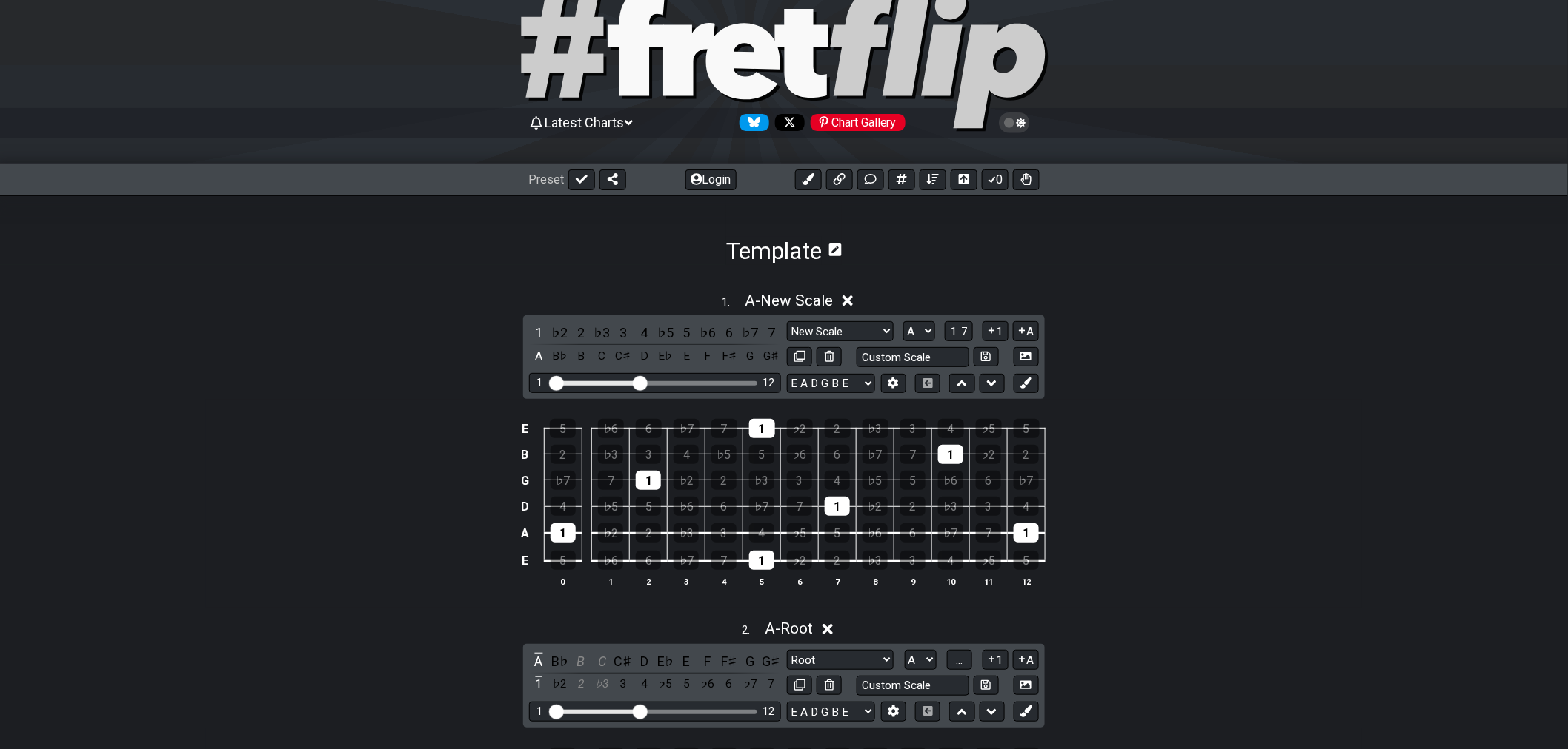
click at [611, 217] on section "Template" at bounding box center [784, 230] width 1568 height 69
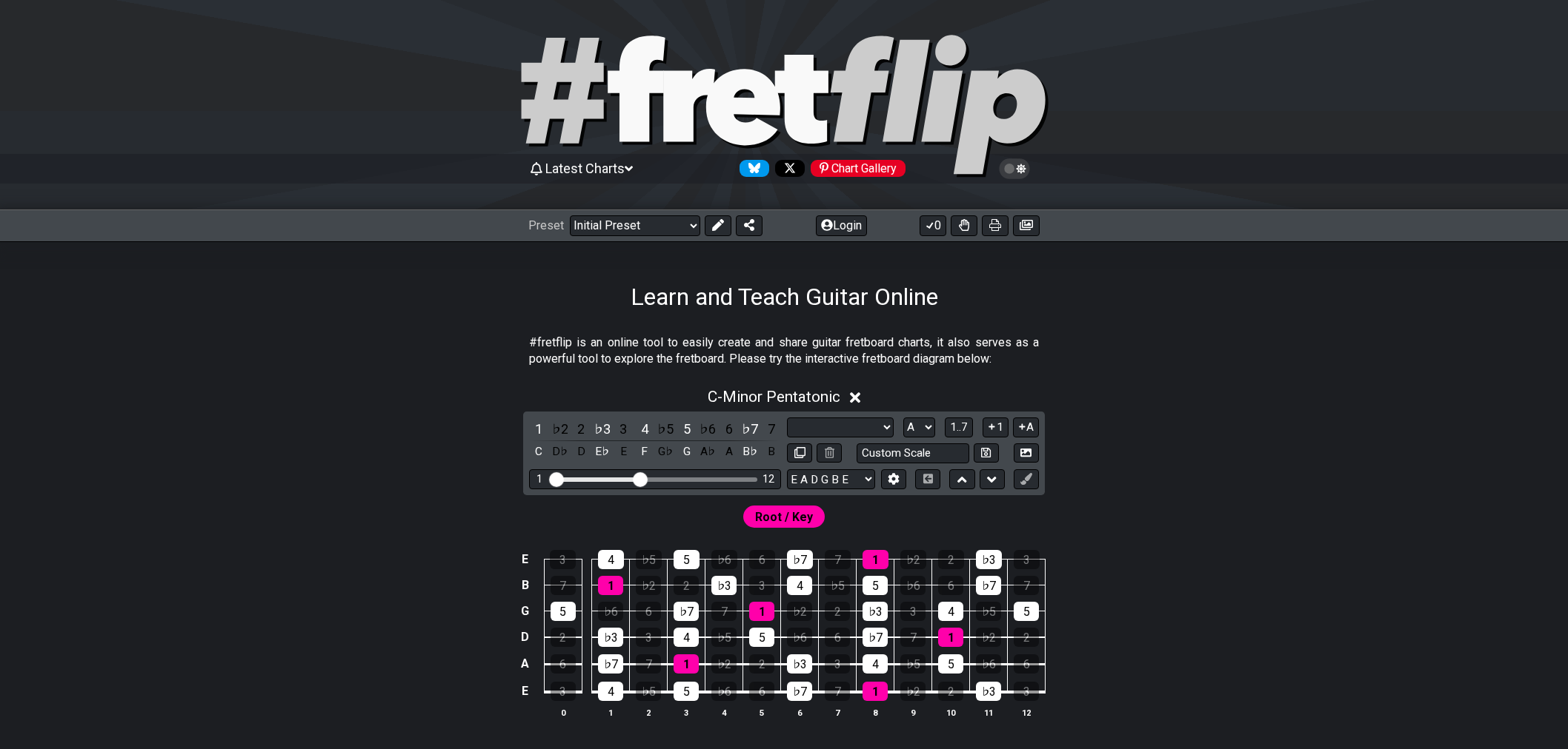
select select "Scale"
select select "A"
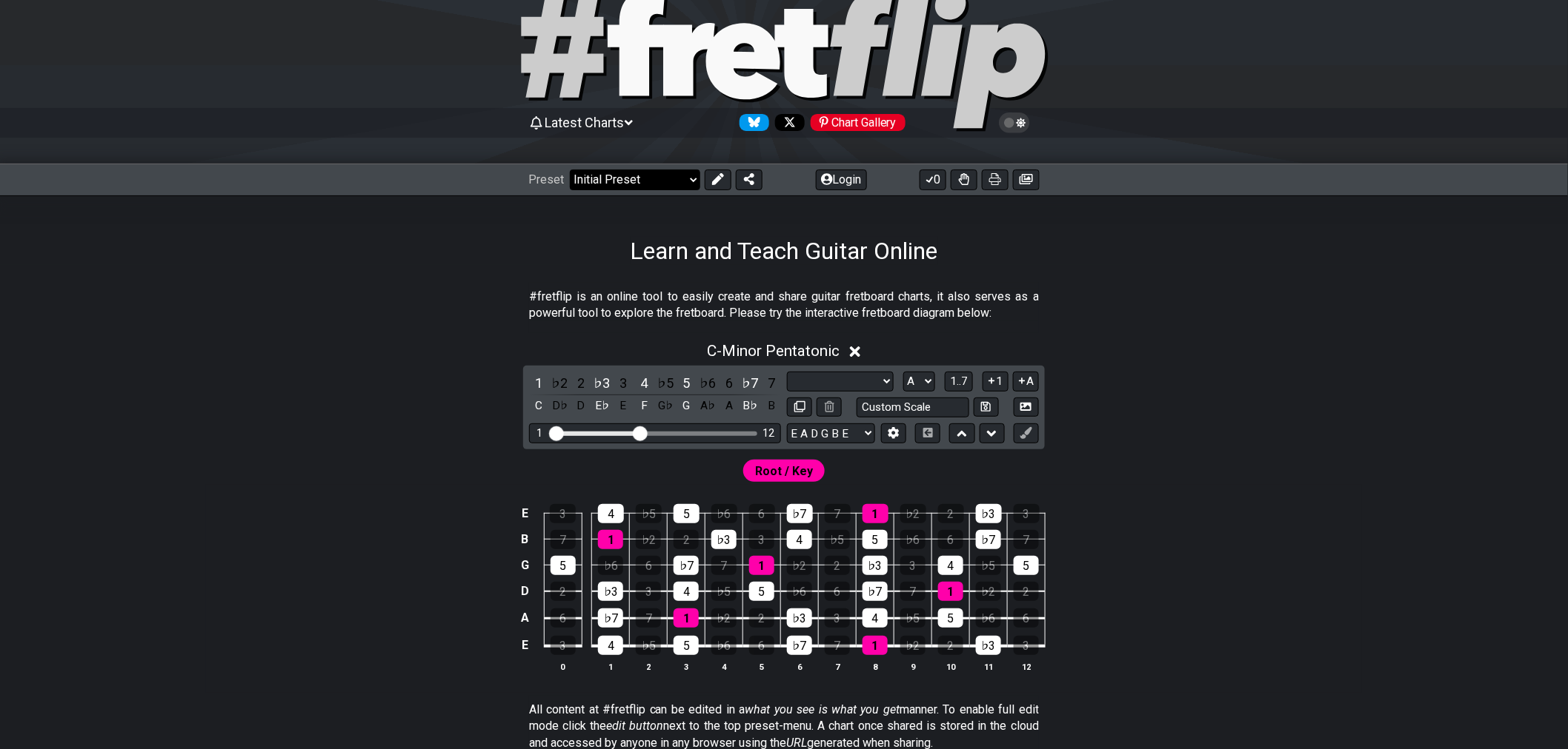
click at [670, 183] on select "Welcome to #fretflip! Initial Preset Custom Preset Minor Pentatonic Major Penta…" at bounding box center [634, 180] width 130 height 21
click at [570, 169] on select "Welcome to #fretflip! Initial Preset Custom Preset Minor Pentatonic Major Penta…" at bounding box center [634, 180] width 130 height 21
select select "/template"
select select "Root"
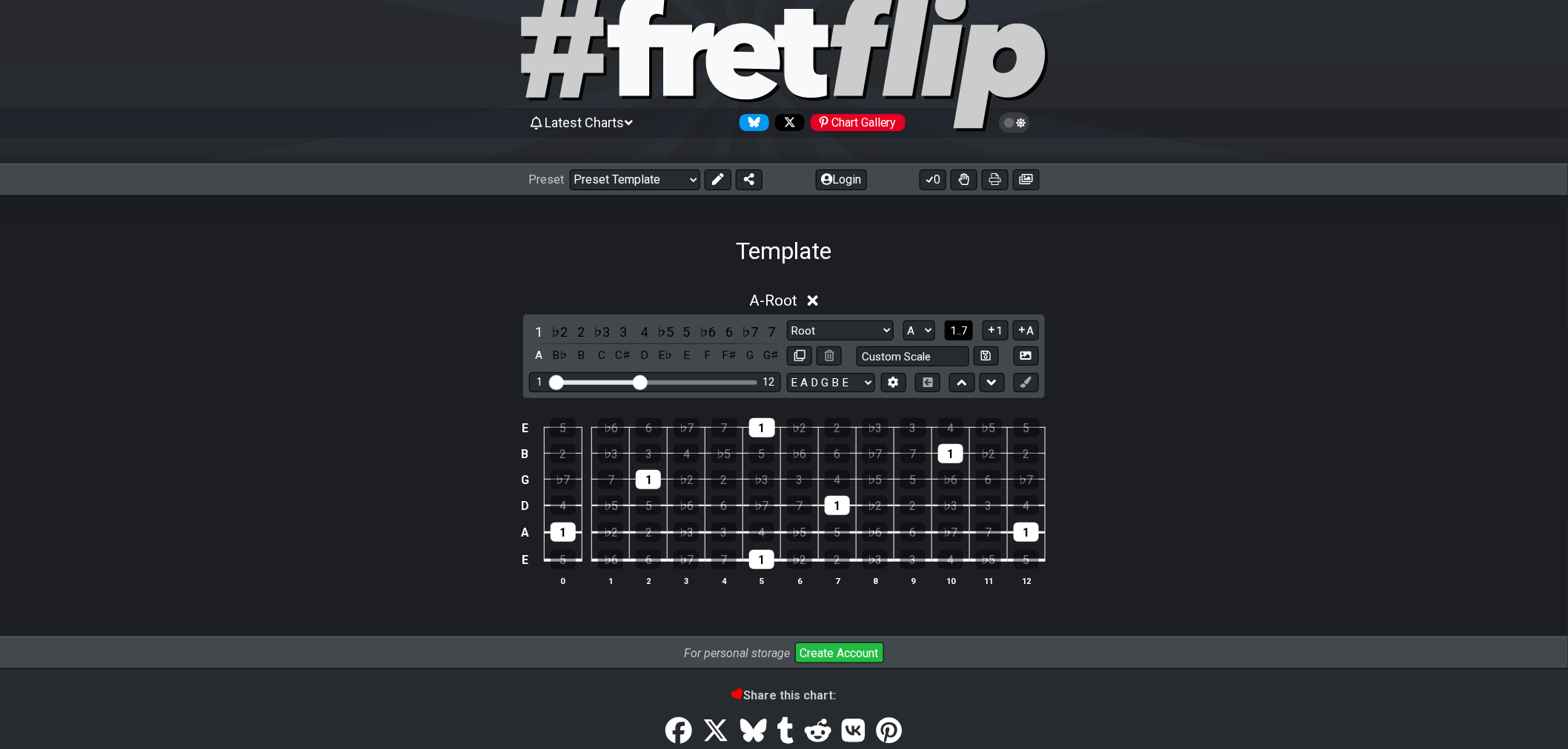
click at [951, 337] on span "1..7" at bounding box center [958, 331] width 18 height 13
click at [956, 331] on span "..." at bounding box center [959, 331] width 7 height 13
click at [936, 187] on button "0" at bounding box center [933, 180] width 27 height 21
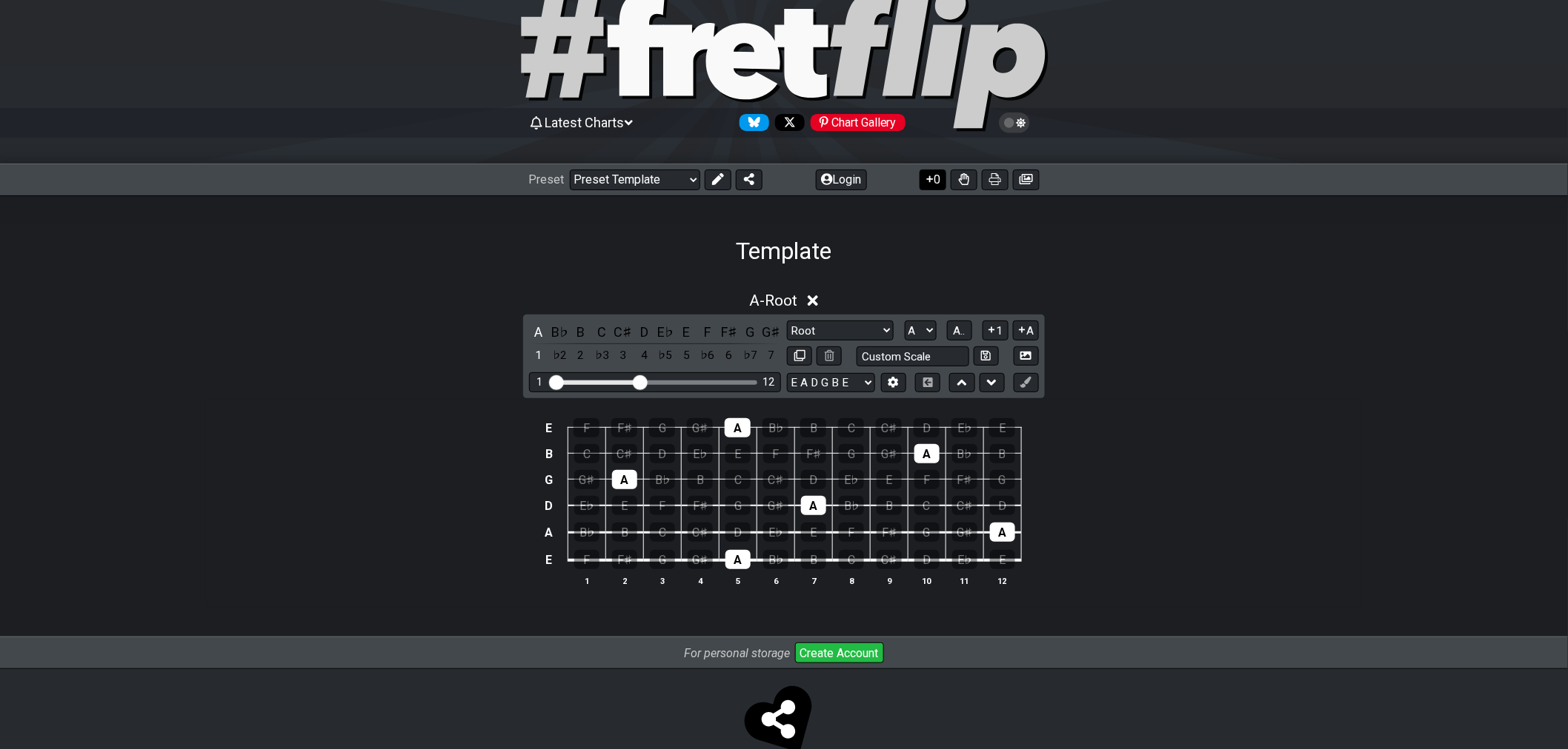
click at [936, 185] on button "0" at bounding box center [933, 180] width 27 height 21
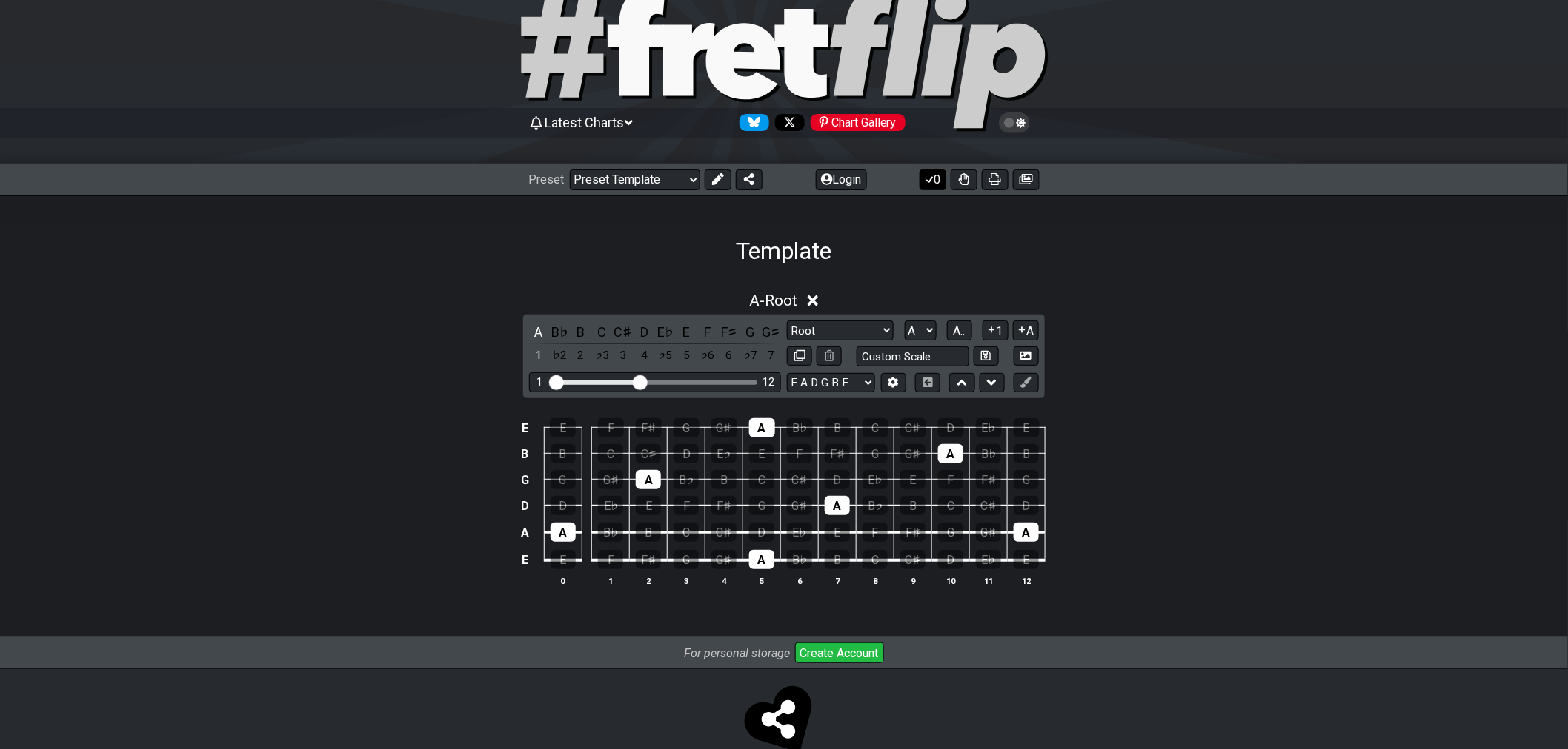
click at [936, 182] on button "0" at bounding box center [933, 180] width 27 height 21
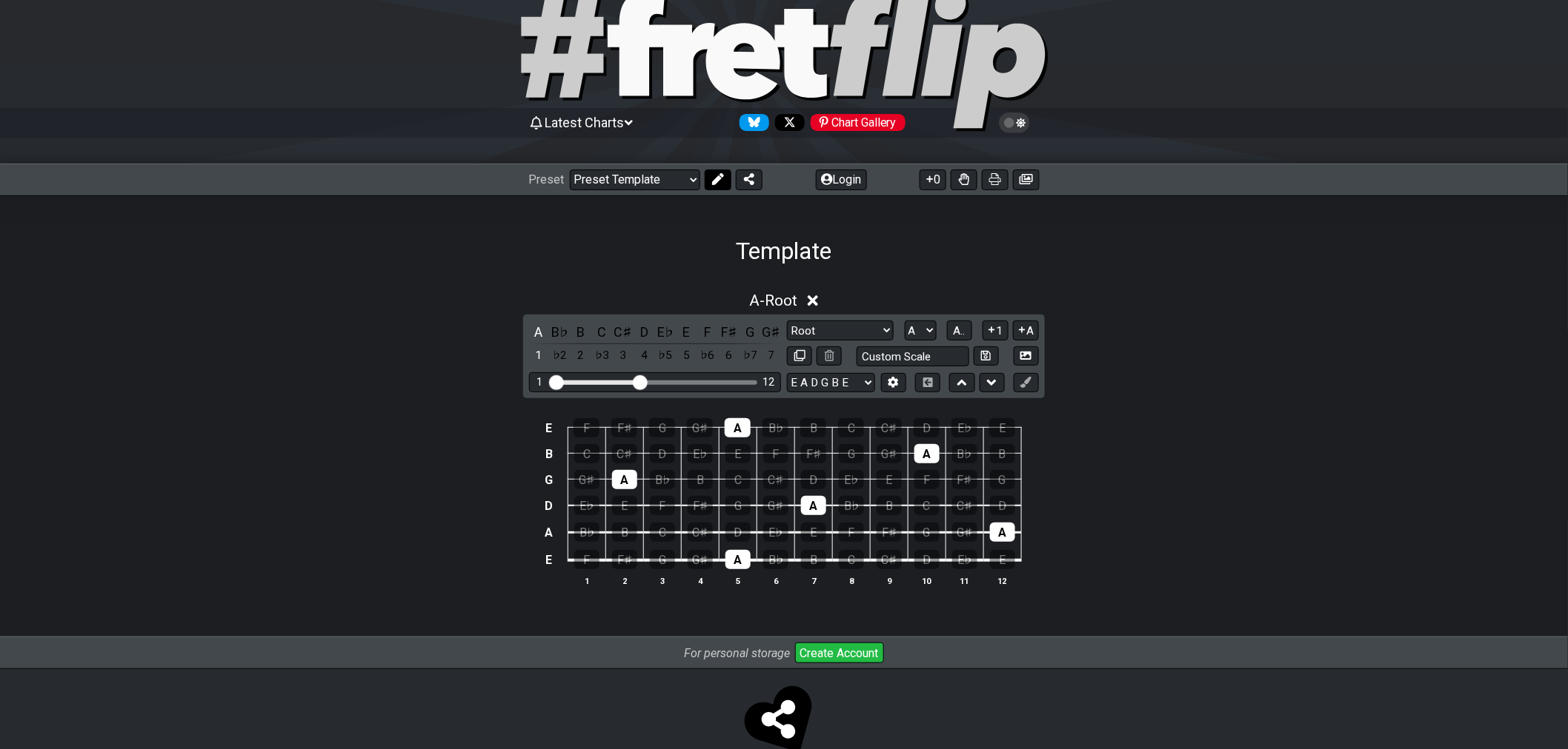
click at [720, 186] on button at bounding box center [718, 180] width 27 height 21
click at [809, 183] on icon at bounding box center [808, 179] width 12 height 12
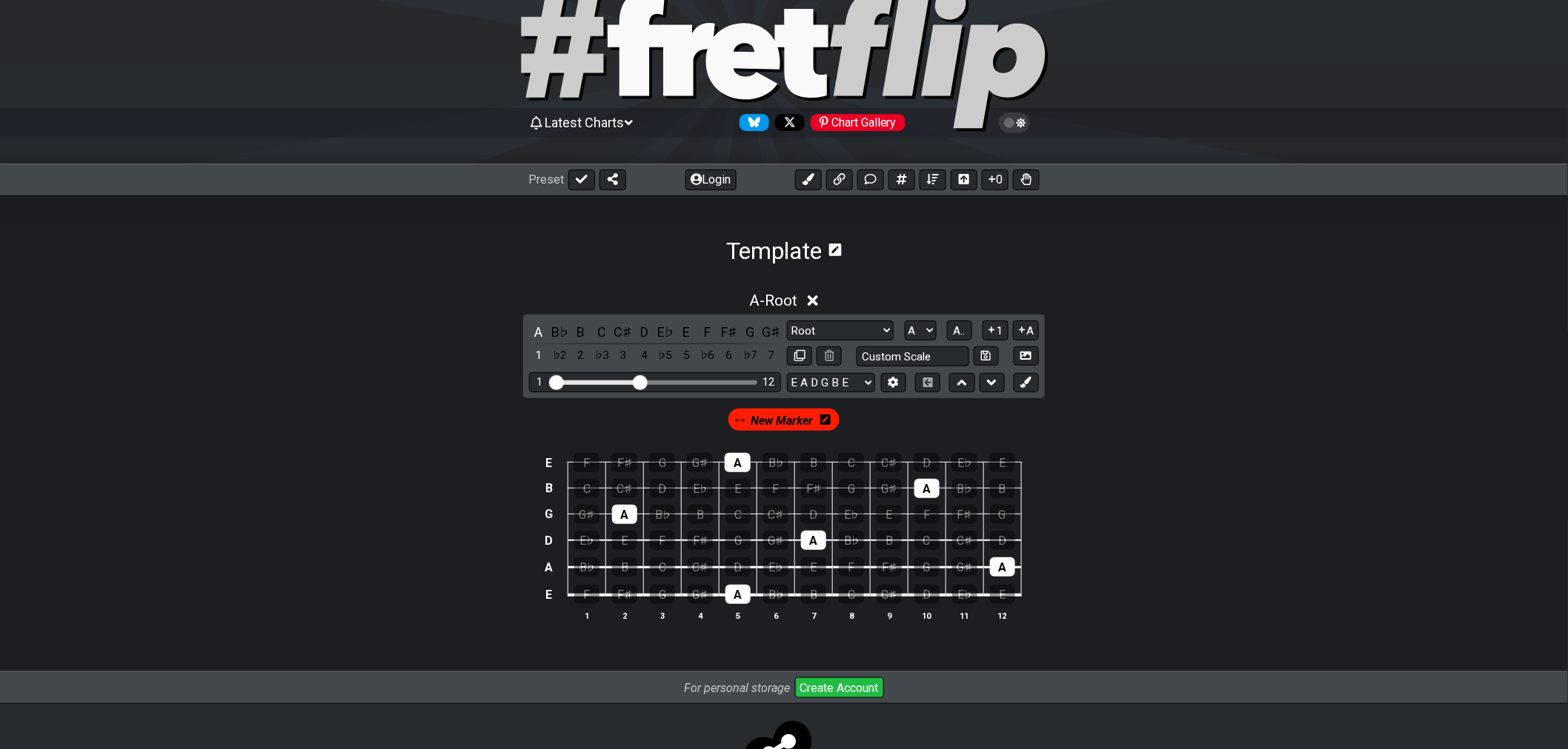
click at [784, 423] on span "New Marker" at bounding box center [781, 421] width 63 height 22
click at [780, 416] on span "New Marker" at bounding box center [782, 421] width 69 height 22
click at [780, 416] on span "New Marker" at bounding box center [781, 421] width 63 height 22
click at [781, 418] on span "New Marker" at bounding box center [782, 421] width 69 height 22
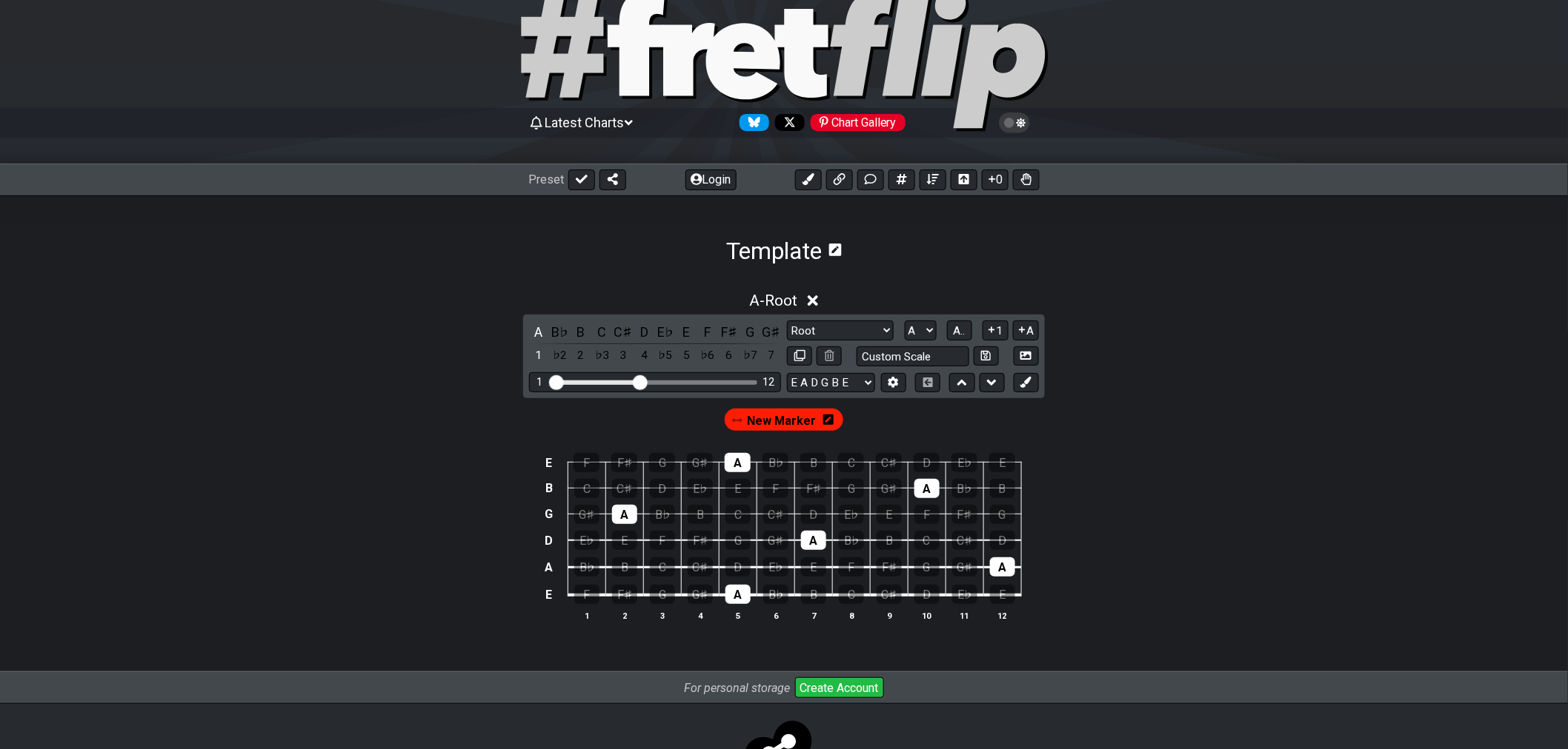
click at [746, 417] on div "New Marker" at bounding box center [783, 420] width 119 height 22
drag, startPoint x: 739, startPoint y: 423, endPoint x: 705, endPoint y: 423, distance: 34.0
click at [705, 423] on div "New Marker" at bounding box center [783, 416] width 1155 height 36
click at [767, 420] on span "New Marker" at bounding box center [782, 421] width 69 height 22
click at [822, 419] on icon at bounding box center [825, 419] width 10 height 10
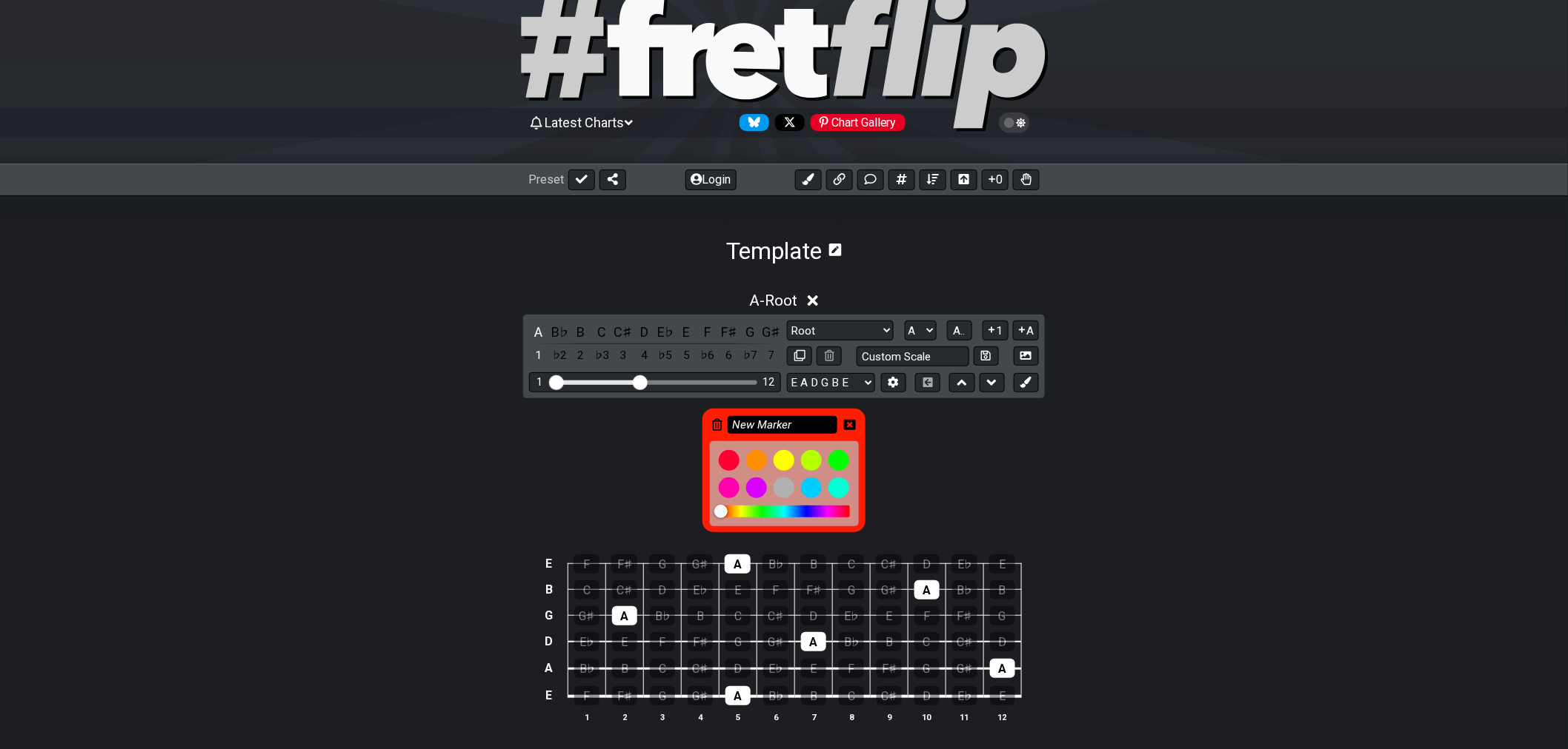
click at [761, 420] on input "New Marker" at bounding box center [782, 425] width 109 height 19
drag, startPoint x: 800, startPoint y: 426, endPoint x: 704, endPoint y: 425, distance: 96.0
click at [704, 425] on div "New Marker" at bounding box center [783, 470] width 162 height 123
type input "Do > C"
click at [903, 446] on div "Do > C" at bounding box center [783, 467] width 1155 height 137
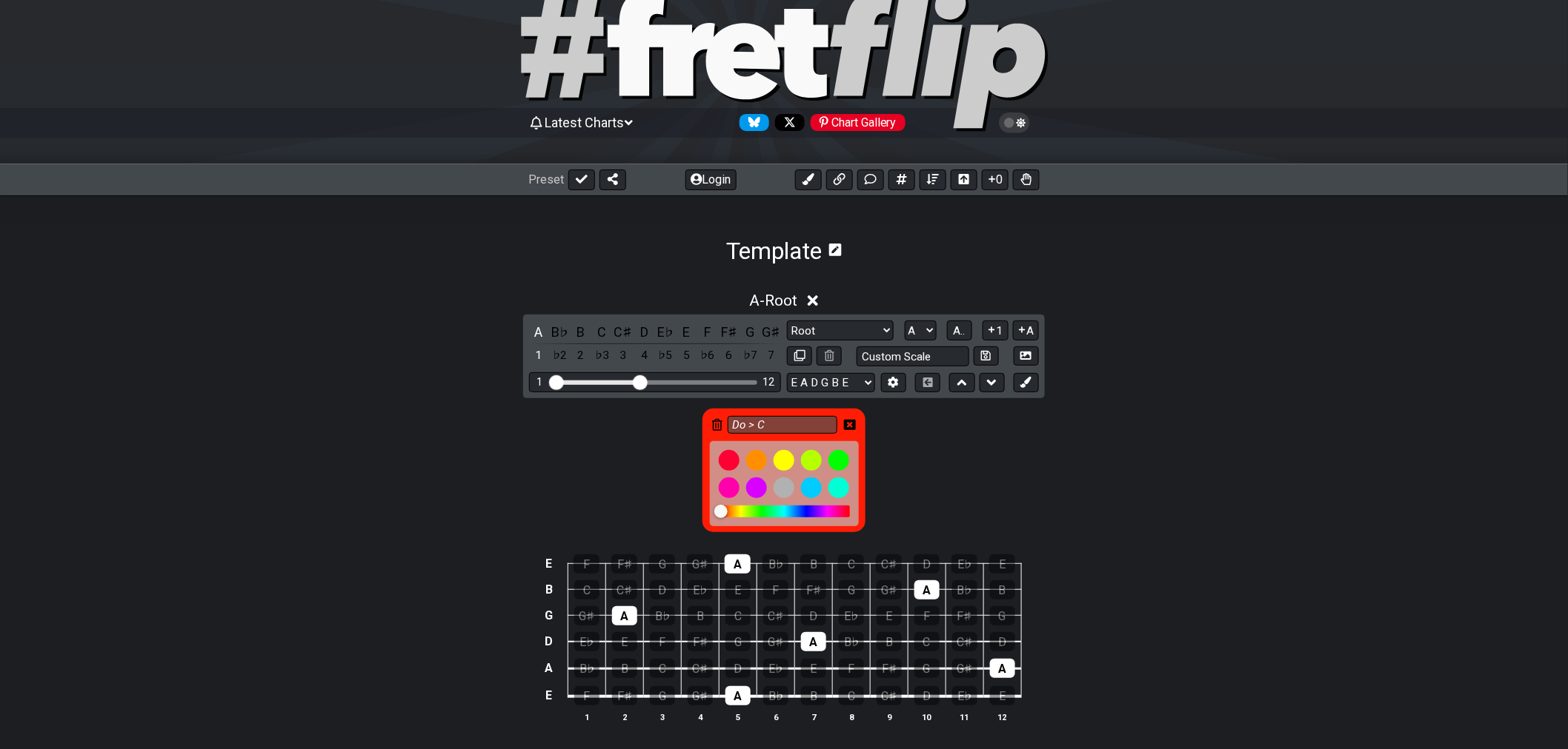
click at [849, 421] on icon at bounding box center [849, 425] width 12 height 10
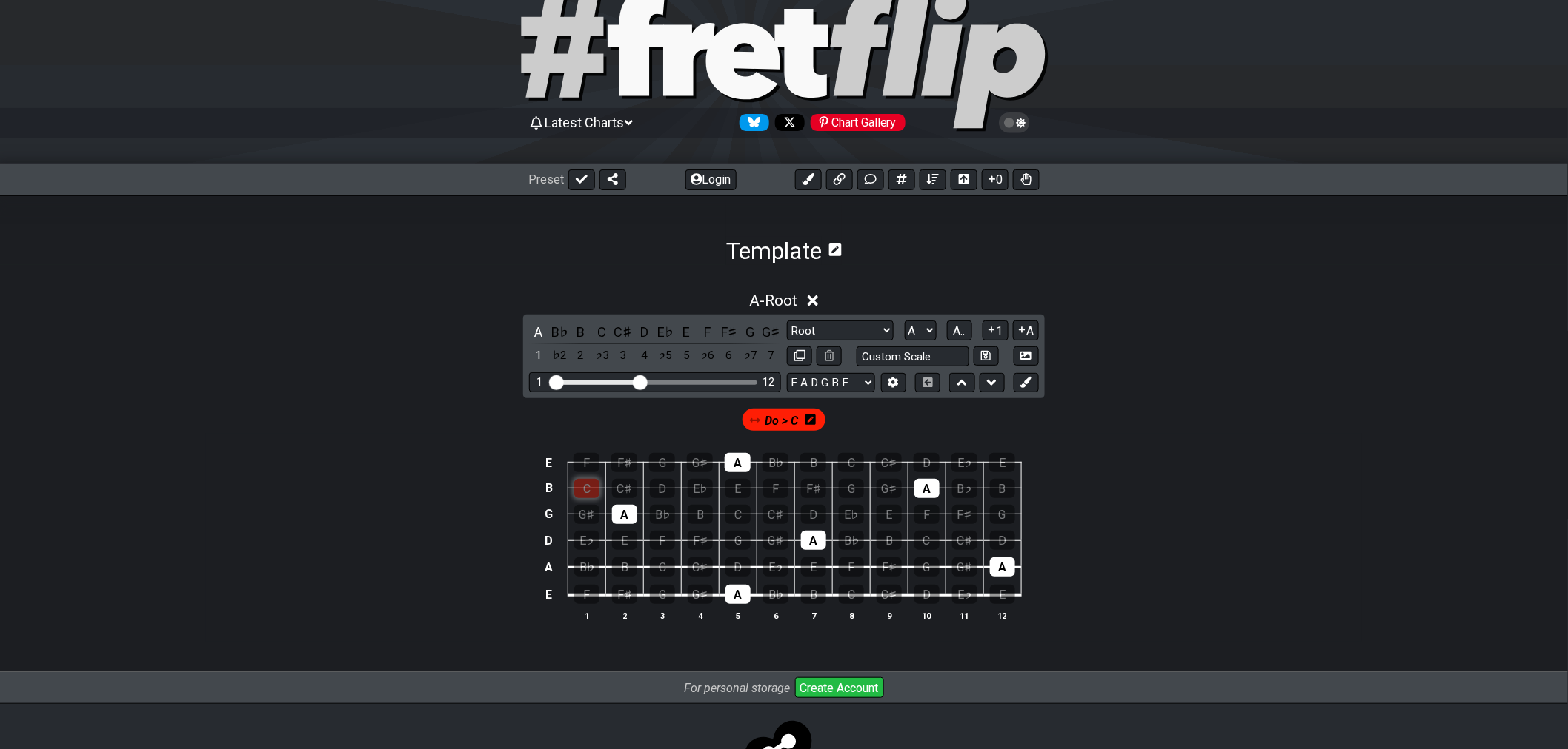
click at [584, 491] on div "C" at bounding box center [587, 488] width 25 height 20
click at [811, 424] on icon at bounding box center [810, 419] width 10 height 10
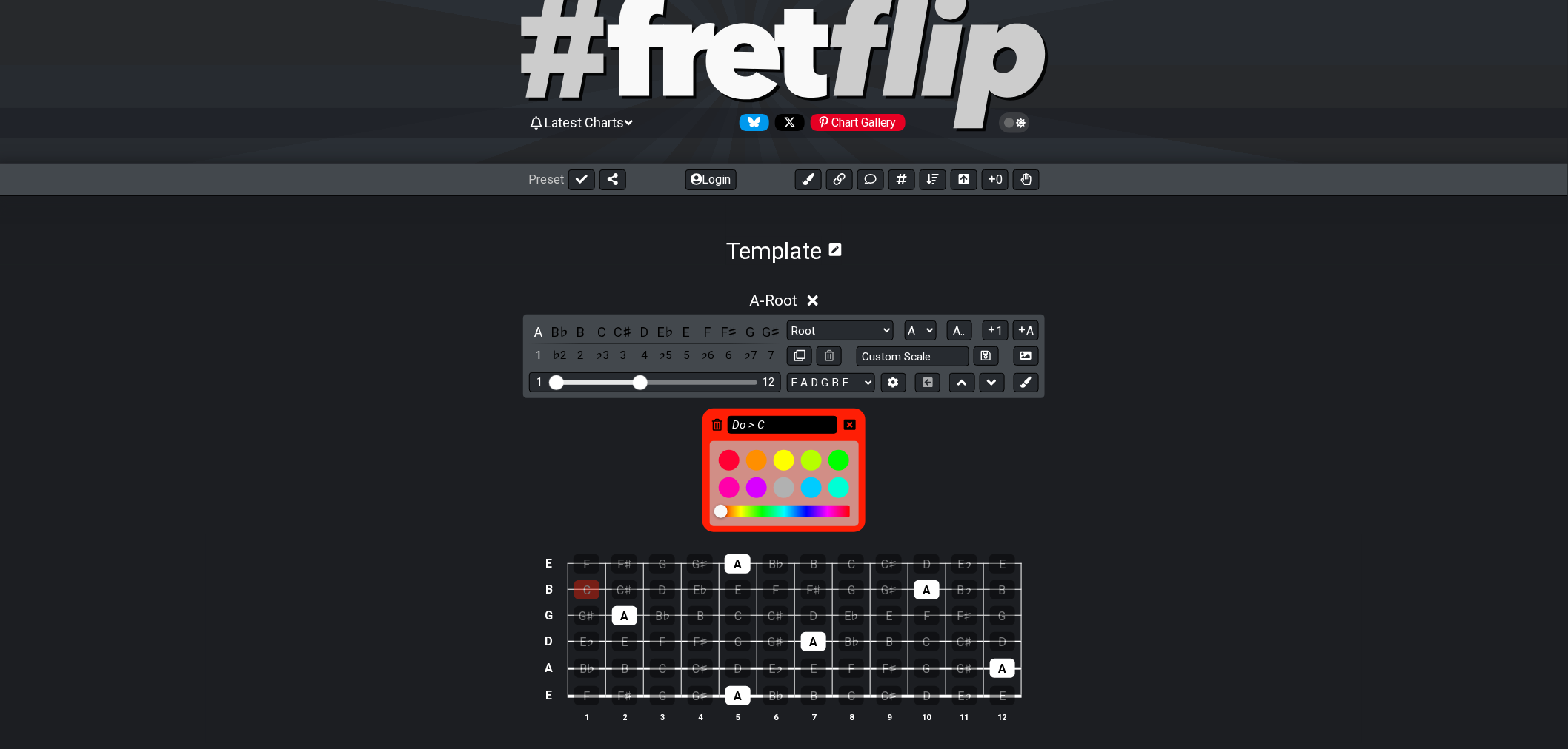
click at [748, 425] on input "Do > C" at bounding box center [782, 425] width 109 height 19
click at [757, 424] on input "Do > C" at bounding box center [782, 425] width 109 height 19
type input "Do / C"
click at [849, 424] on icon at bounding box center [849, 425] width 12 height 12
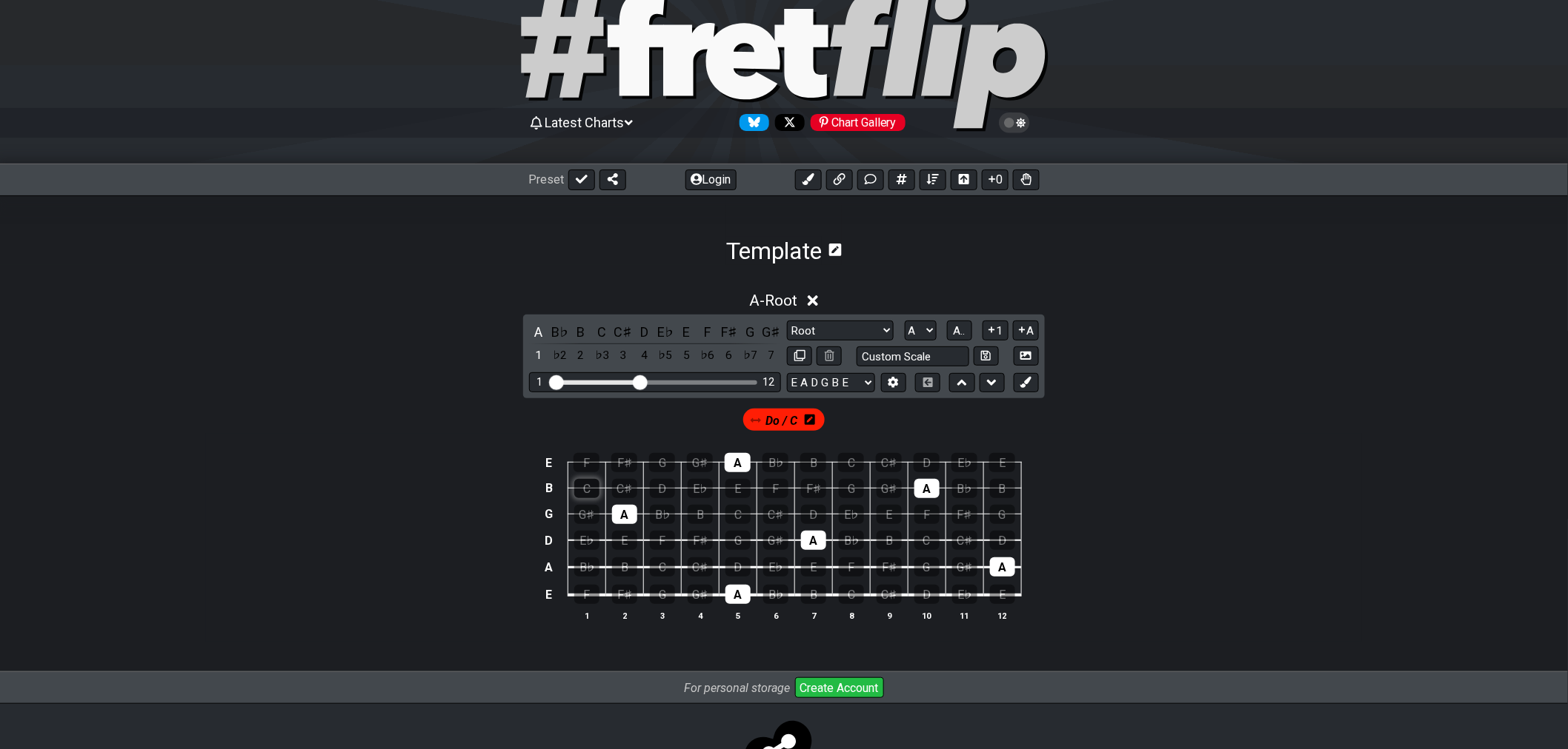
click at [589, 494] on div "C" at bounding box center [587, 488] width 25 height 20
click at [588, 497] on div "C" at bounding box center [587, 488] width 25 height 20
click at [586, 491] on div "C" at bounding box center [587, 488] width 25 height 20
click at [586, 492] on div "C" at bounding box center [587, 488] width 25 height 20
click at [661, 566] on div "C" at bounding box center [661, 567] width 25 height 20
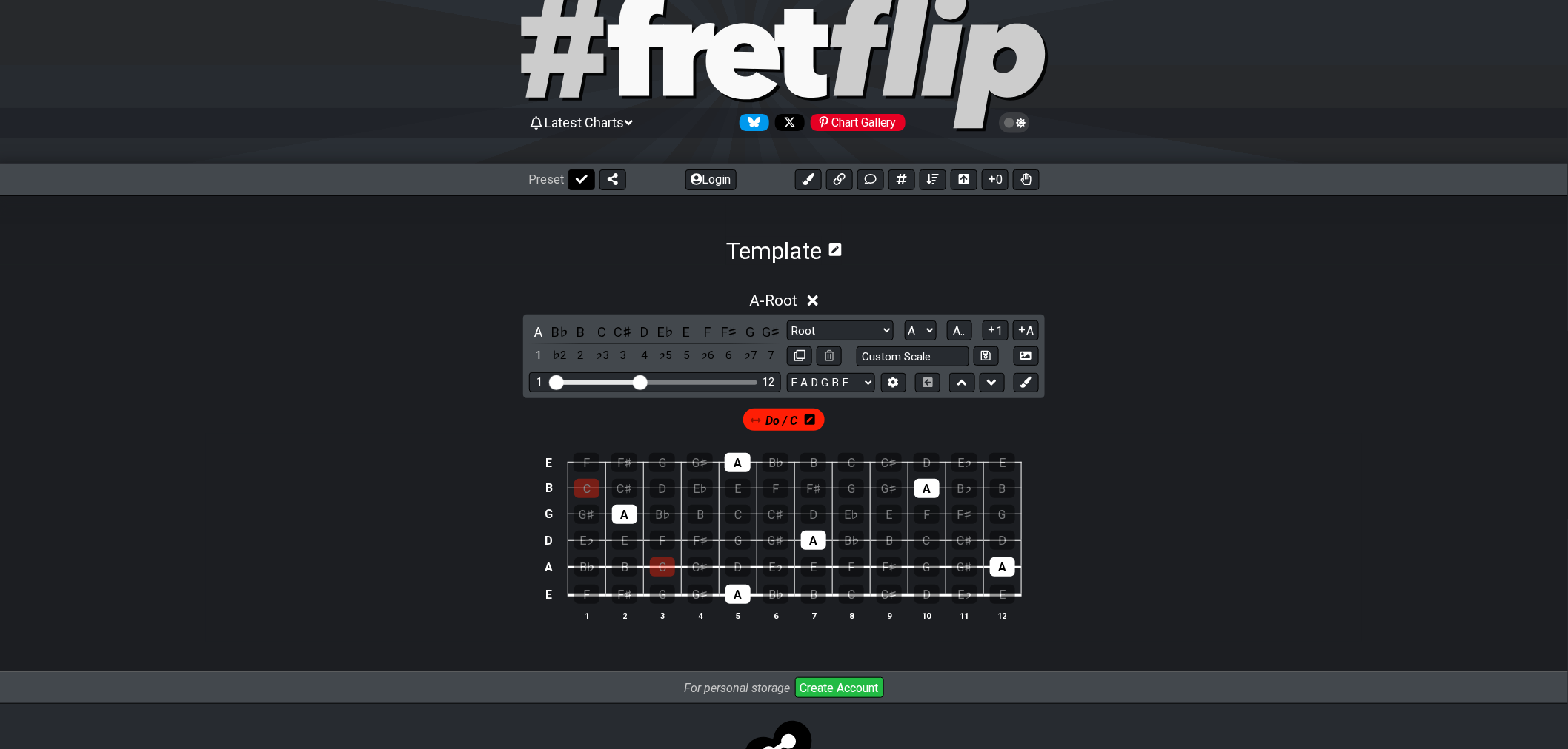
click at [581, 183] on icon at bounding box center [581, 179] width 12 height 12
select select "/template"
click at [662, 571] on div "C" at bounding box center [661, 567] width 25 height 20
click at [603, 487] on td "C" at bounding box center [587, 476] width 37 height 26
click at [595, 487] on div "C" at bounding box center [587, 488] width 25 height 20
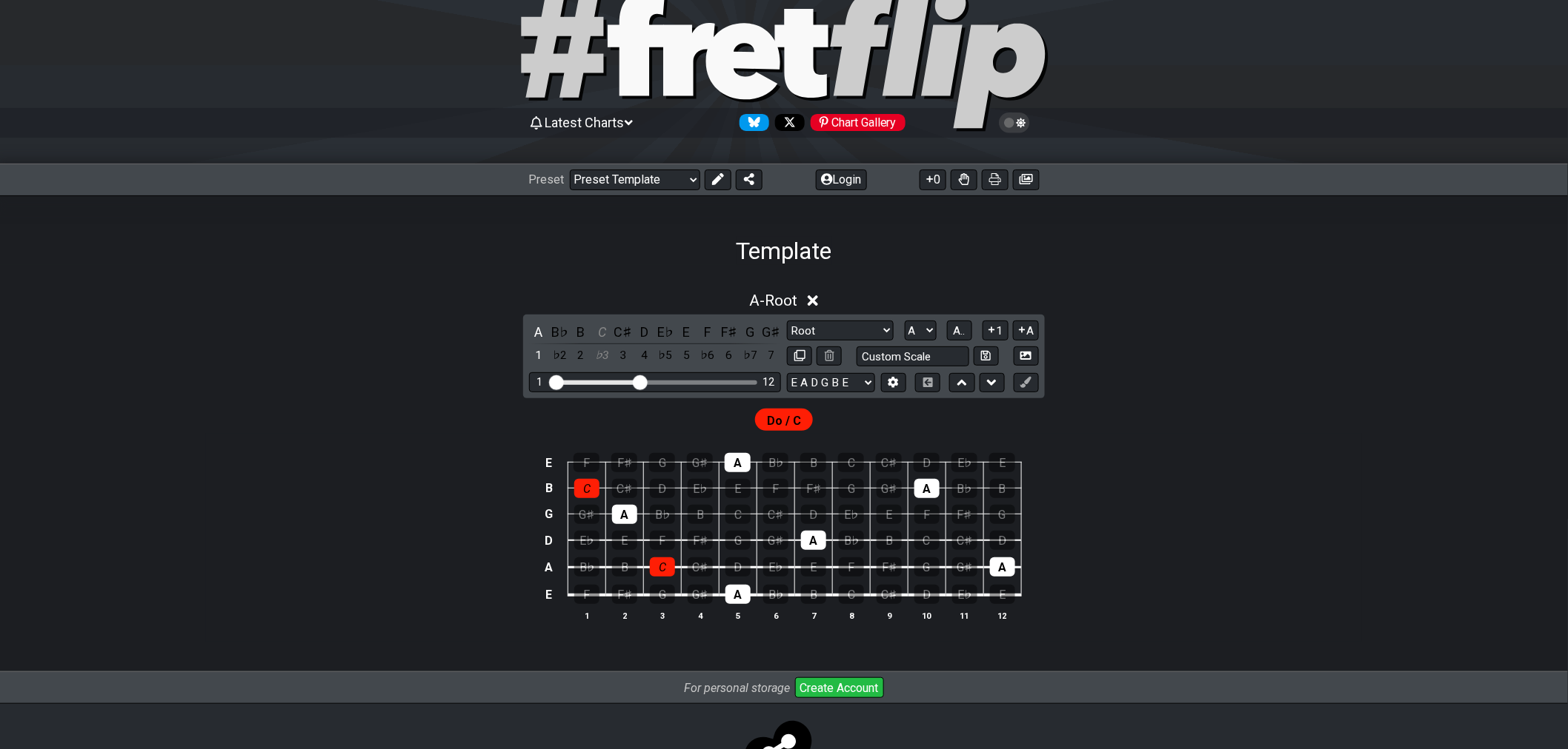
click at [722, 601] on table "E F F♯ G G♯ A B♭ B C C♯ D E♭ E B C C♯ D E♭ E F F♯ G G♯ A B♭ B G G♯ A B♭ B C C♯ …" at bounding box center [780, 524] width 482 height 174
click at [737, 602] on div "A" at bounding box center [737, 595] width 25 height 20
click at [635, 516] on div "A" at bounding box center [624, 514] width 25 height 20
click at [735, 461] on div "A" at bounding box center [737, 463] width 26 height 20
click at [813, 550] on div "A" at bounding box center [813, 540] width 25 height 20
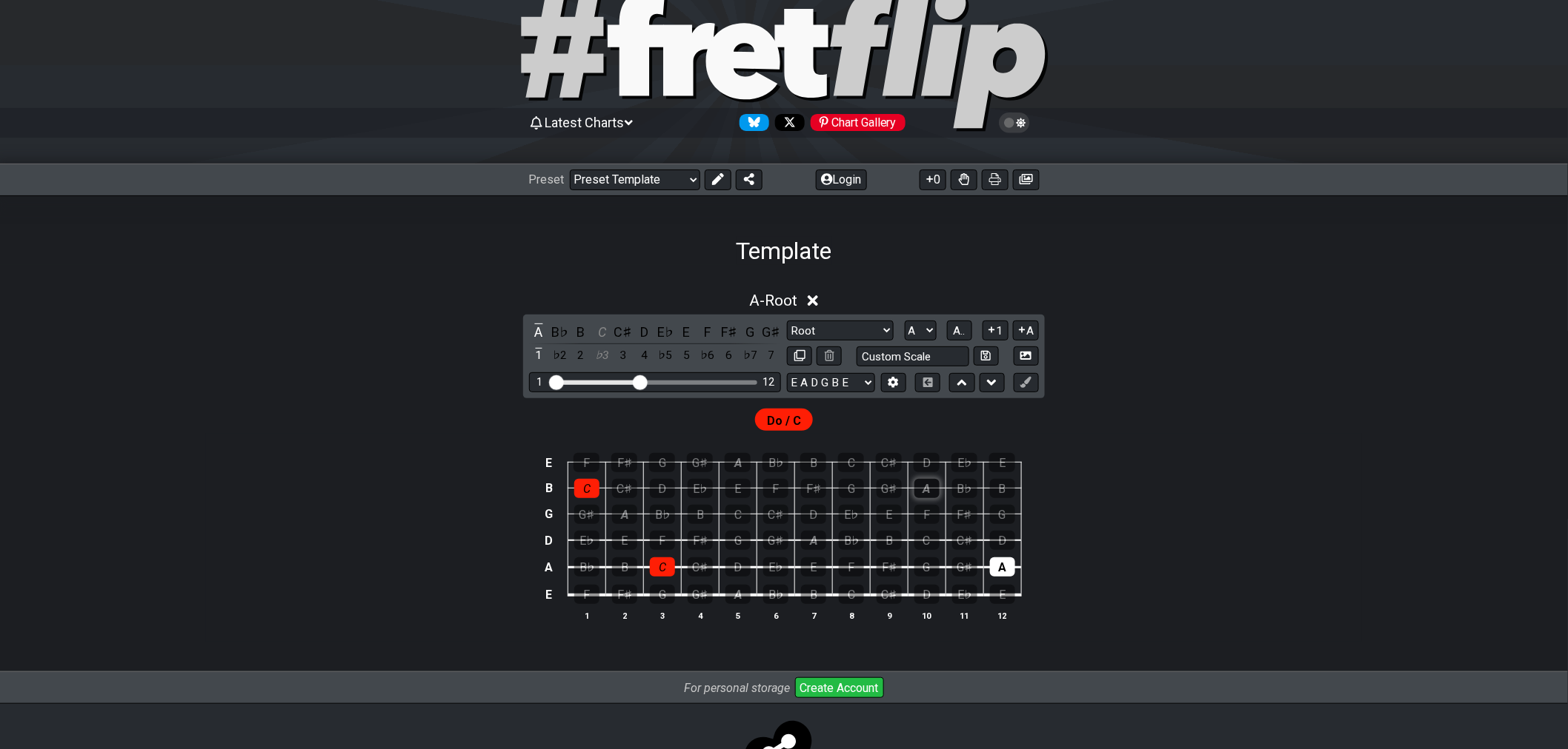
click at [936, 482] on div "A" at bounding box center [926, 488] width 25 height 20
click at [1023, 587] on div "E F F♯ G G♯ A B♭ B C C♯ D E♭ E B C C♯ D E♭ E F F♯ G G♯ A B♭ B G G♯ A B♭ B C C♯ …" at bounding box center [783, 538] width 1155 height 209
click at [1003, 560] on div "A" at bounding box center [1002, 567] width 25 height 20
click at [733, 518] on div "C" at bounding box center [737, 514] width 25 height 20
click at [856, 462] on div "C" at bounding box center [851, 463] width 26 height 20
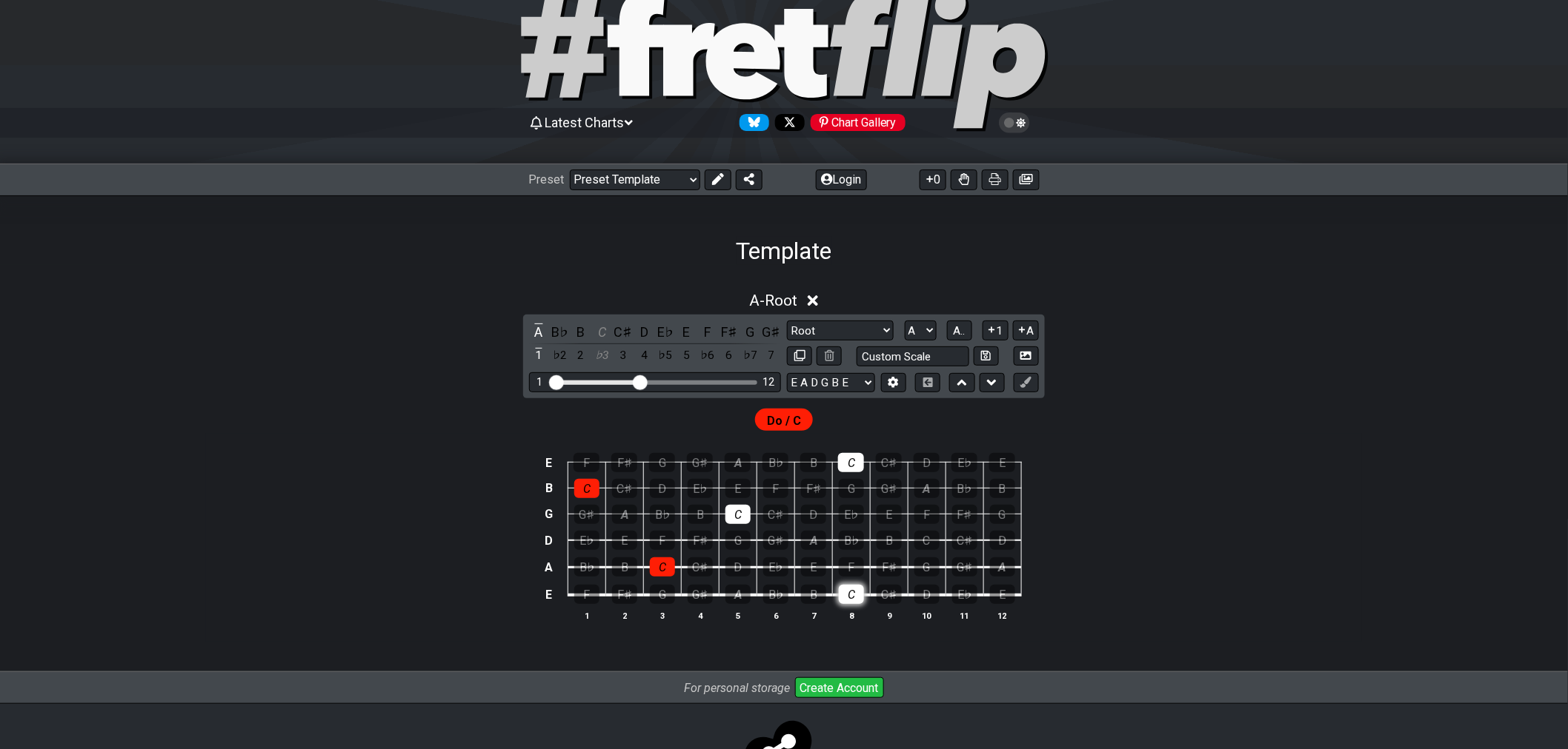
click at [854, 594] on div "C" at bounding box center [850, 595] width 25 height 20
click at [923, 568] on div "G" at bounding box center [926, 567] width 25 height 20
click at [927, 569] on div "G" at bounding box center [926, 567] width 25 height 20
click at [927, 539] on div "C" at bounding box center [926, 540] width 25 height 20
click at [554, 493] on td "B" at bounding box center [548, 488] width 18 height 26
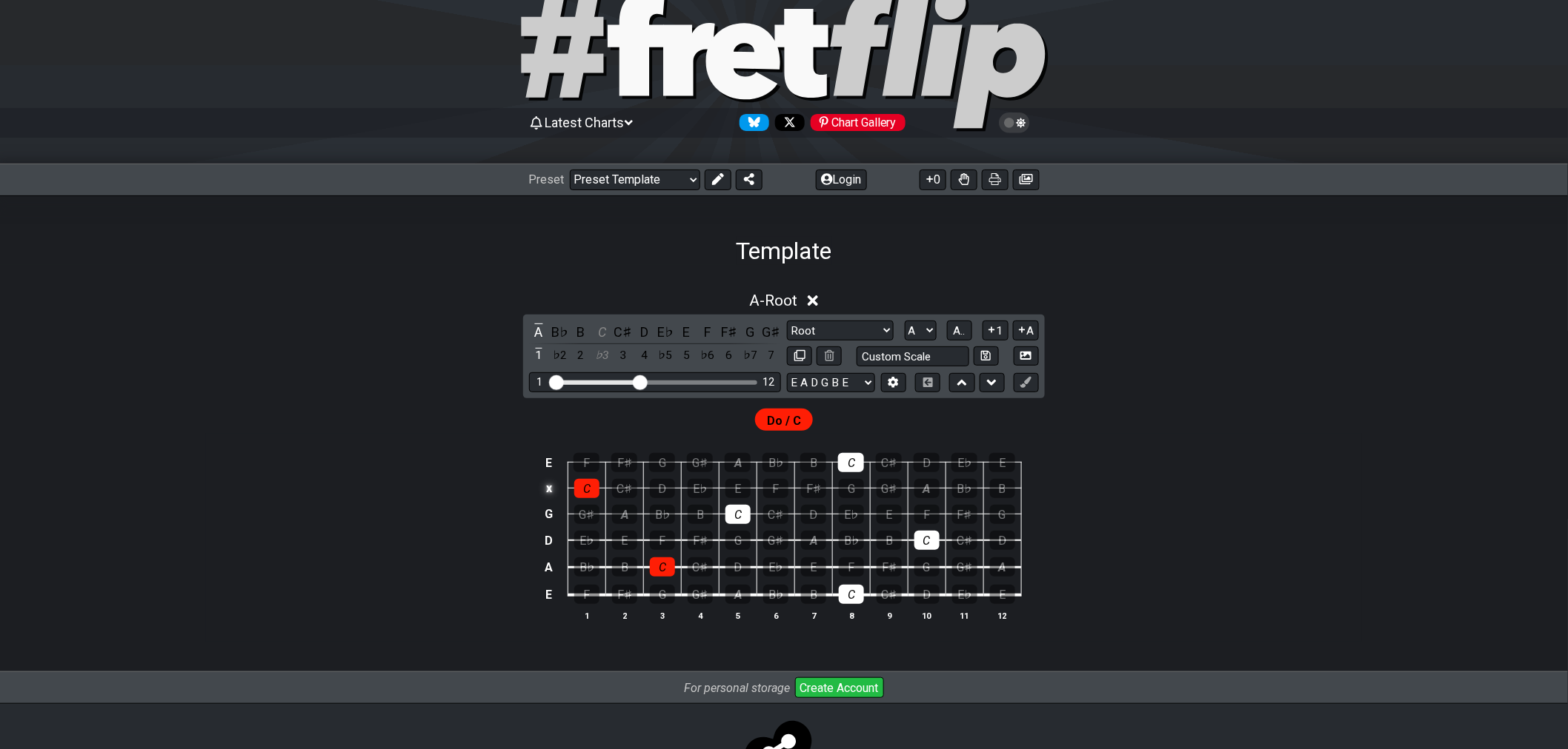
click at [550, 494] on td "x" at bounding box center [548, 488] width 18 height 26
click at [548, 491] on td "o" at bounding box center [548, 488] width 18 height 26
click at [544, 492] on td at bounding box center [548, 488] width 18 height 26
click at [943, 183] on button "0" at bounding box center [933, 180] width 27 height 21
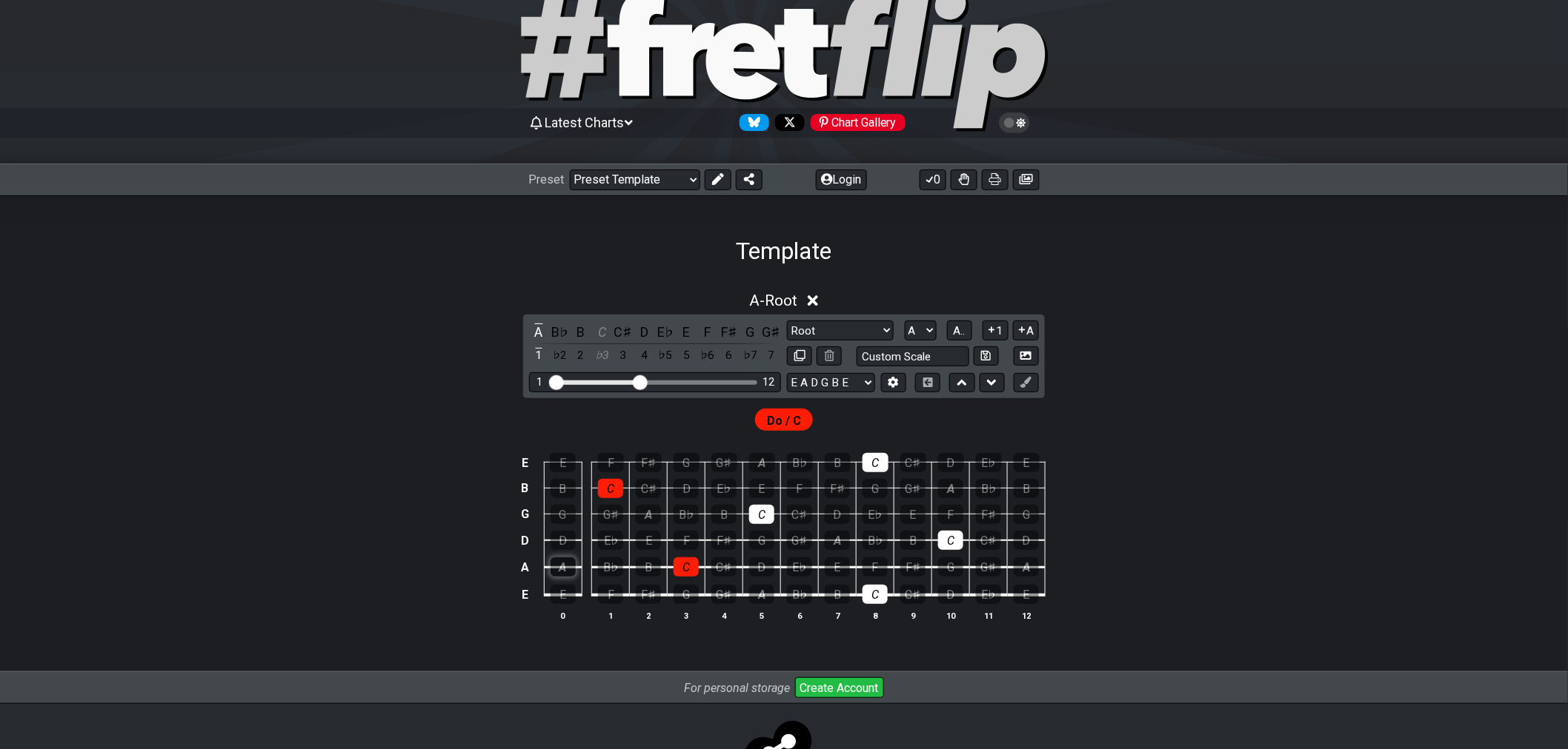
click at [564, 571] on div "A" at bounding box center [562, 567] width 25 height 20
click at [787, 422] on span "Do / C" at bounding box center [784, 421] width 34 height 22
click at [794, 425] on span "Do / C" at bounding box center [784, 421] width 34 height 22
click at [720, 185] on icon at bounding box center [718, 179] width 12 height 12
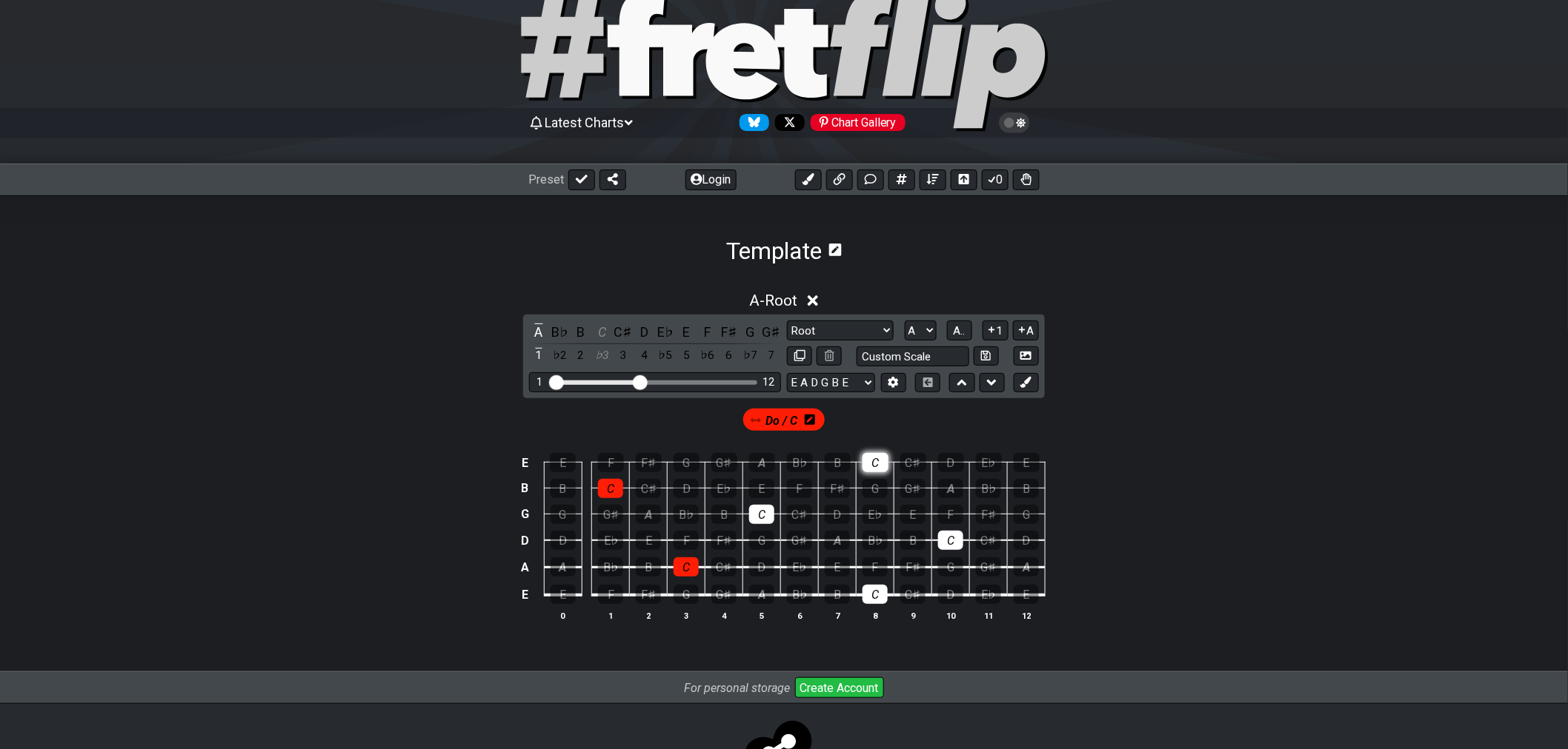
click at [871, 464] on div "C" at bounding box center [876, 463] width 26 height 20
click at [766, 511] on div "C" at bounding box center [762, 514] width 25 height 20
click at [873, 593] on div "C" at bounding box center [875, 595] width 25 height 20
click at [952, 542] on div "C" at bounding box center [951, 540] width 25 height 20
click at [635, 447] on td "F♯" at bounding box center [648, 450] width 37 height 26
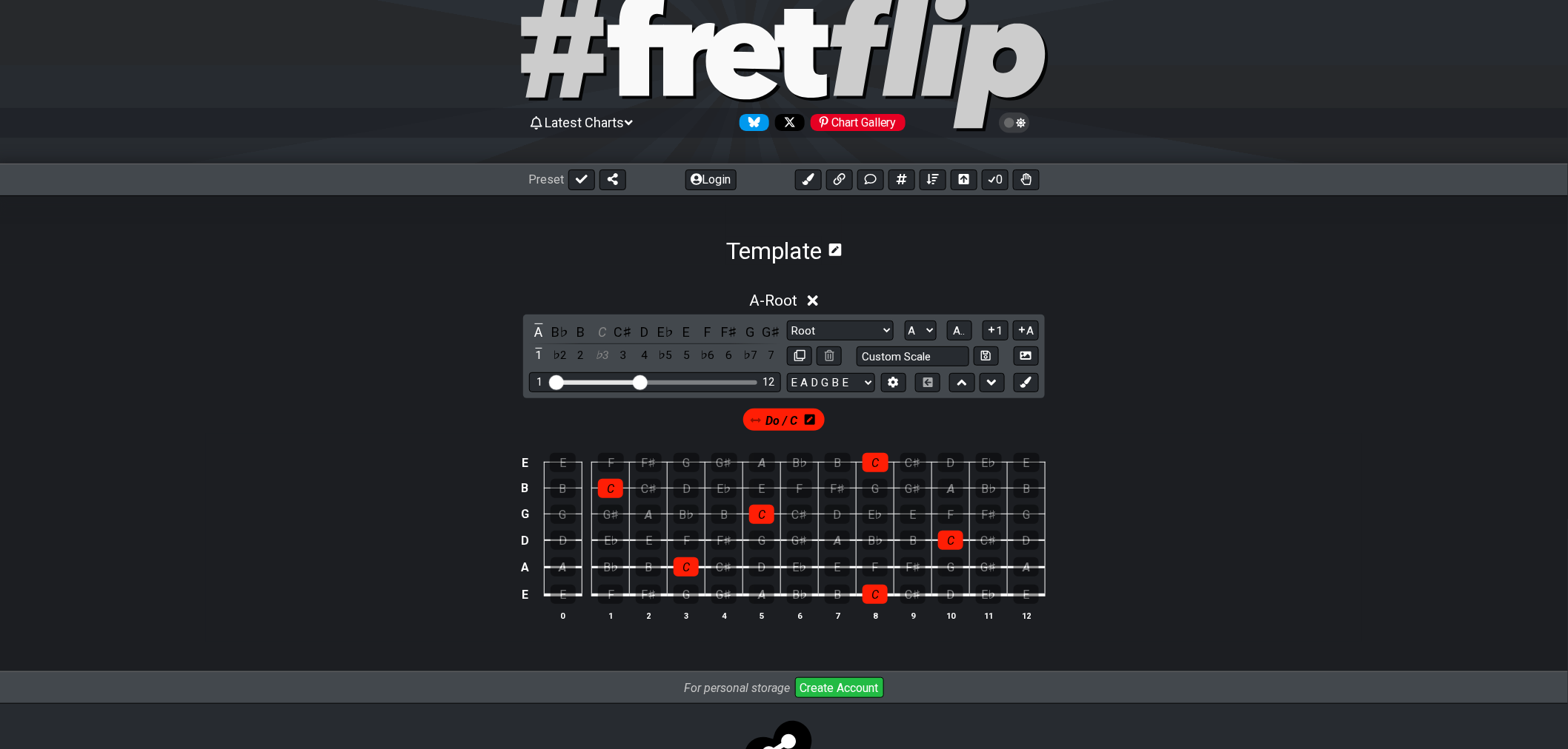
click at [766, 419] on span "Do / C" at bounding box center [782, 421] width 32 height 22
click at [756, 424] on icon at bounding box center [754, 420] width 10 height 10
drag, startPoint x: 754, startPoint y: 424, endPoint x: 588, endPoint y: 433, distance: 166.2
click at [588, 433] on div "Do / C" at bounding box center [783, 416] width 1155 height 36
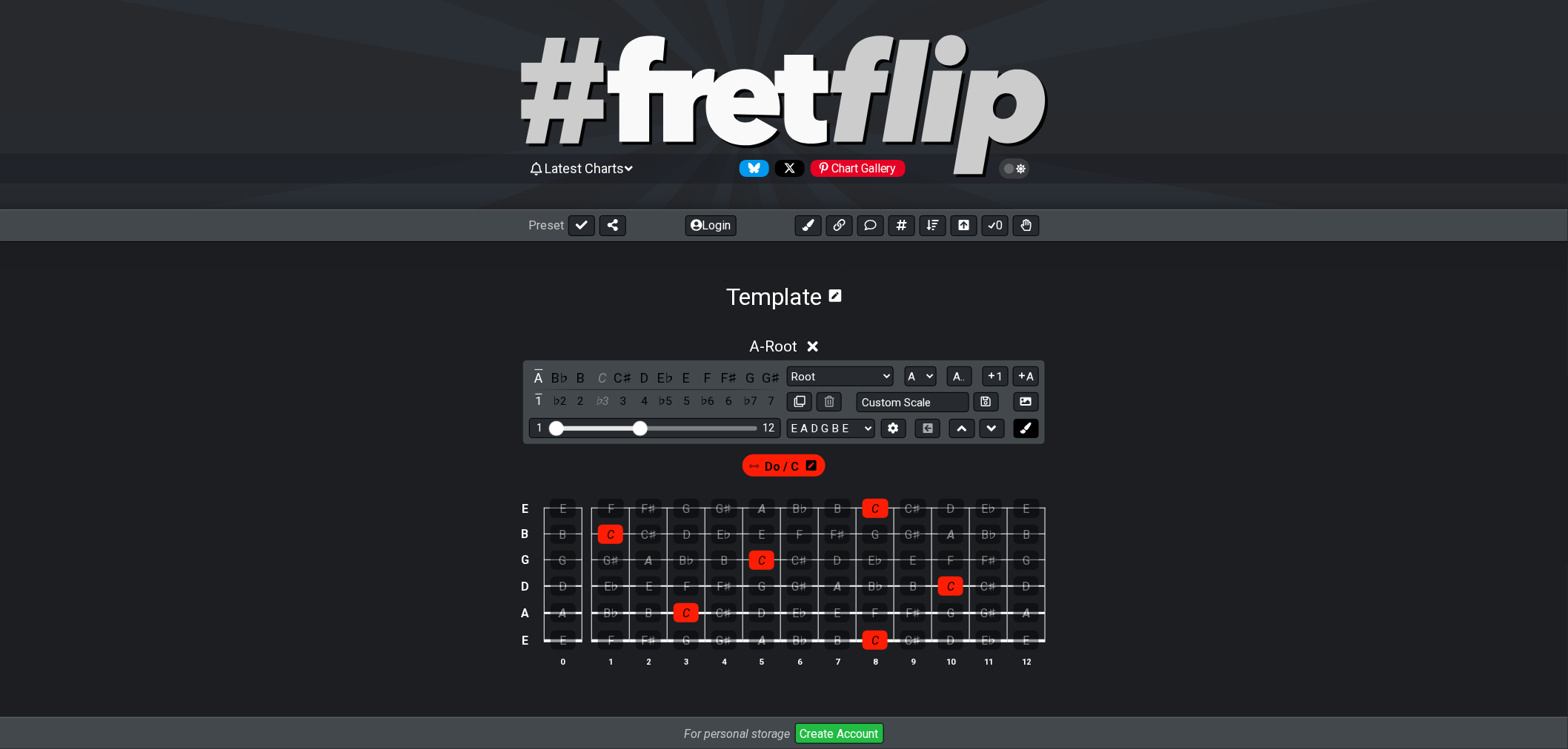
click at [1023, 427] on icon at bounding box center [1025, 428] width 11 height 11
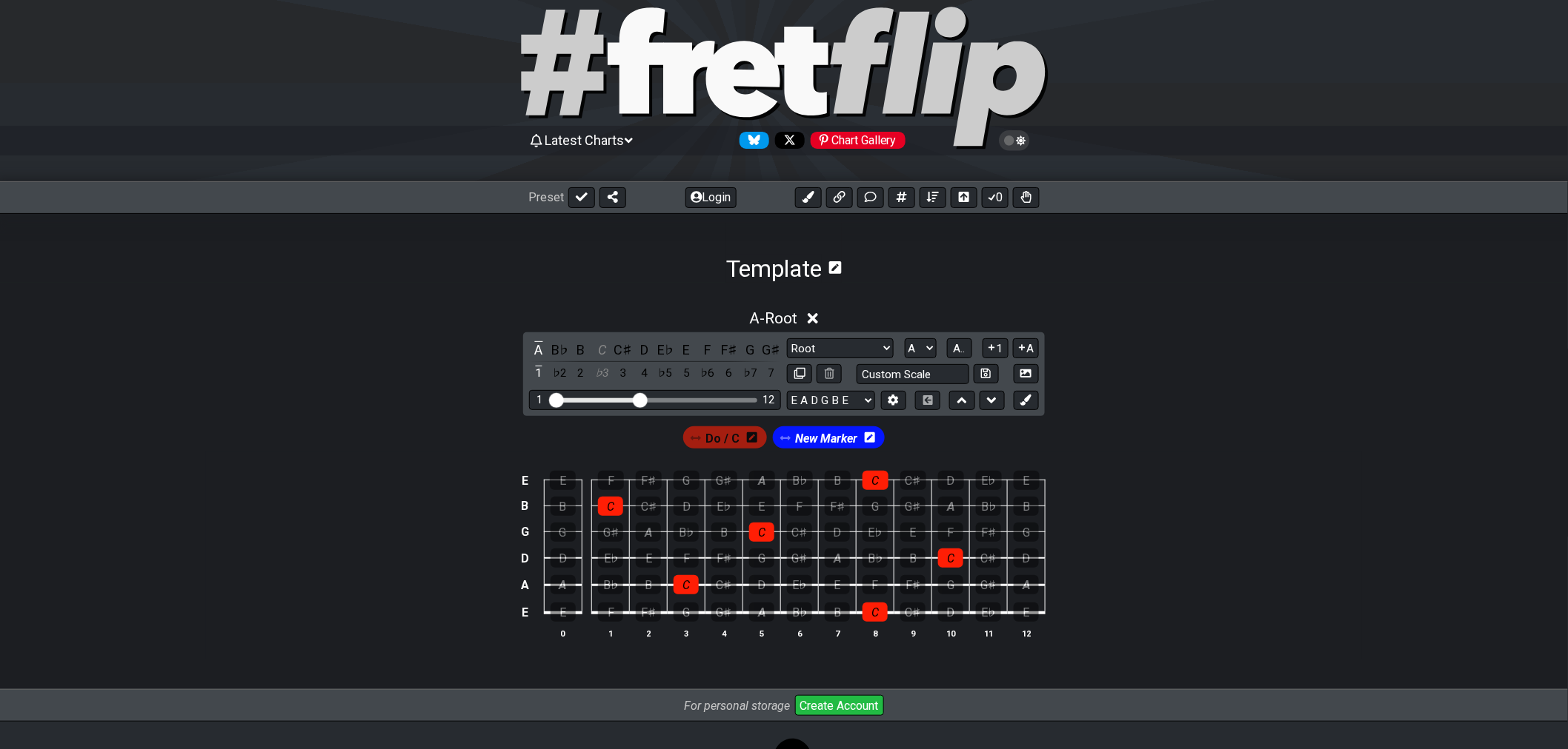
scroll to position [116, 0]
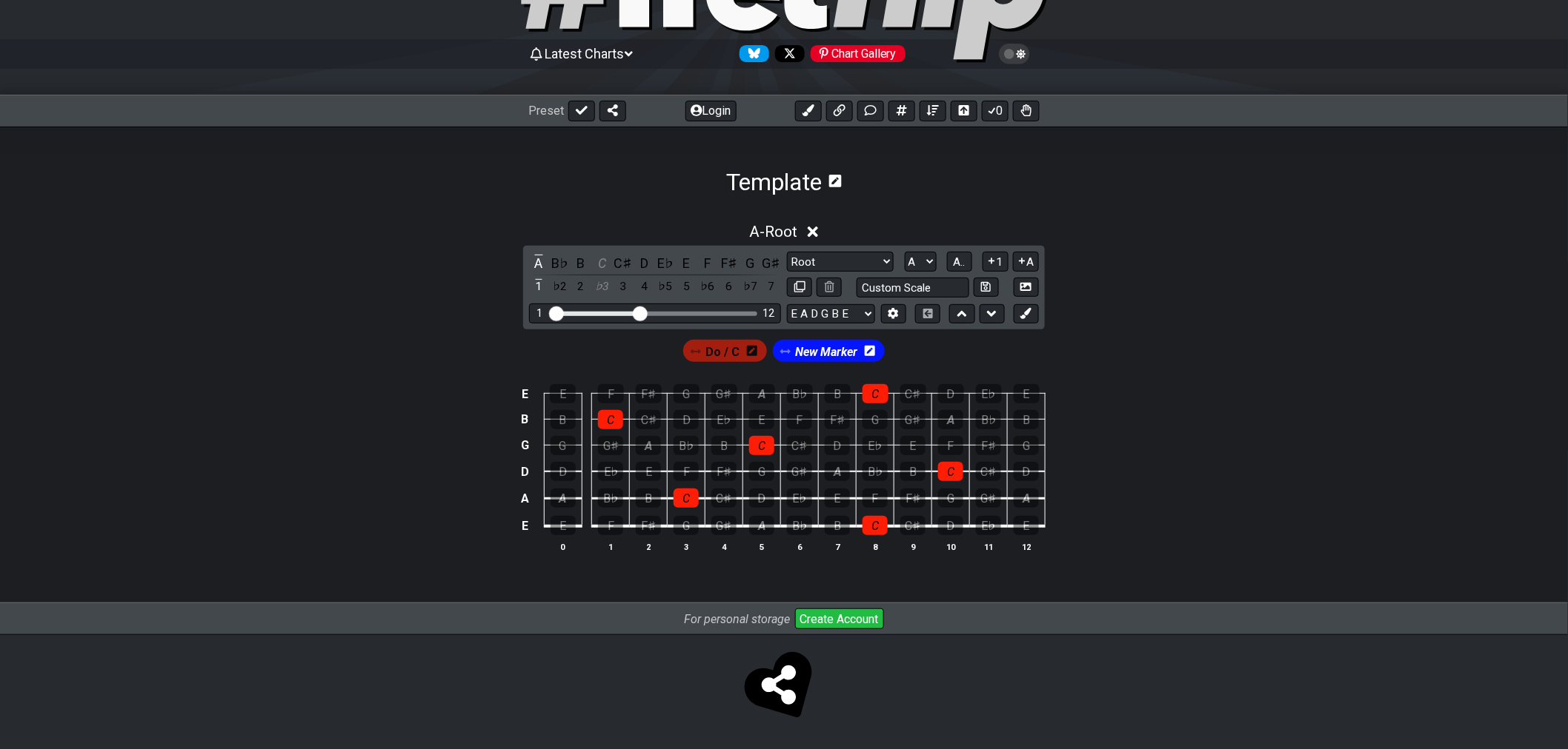
click at [870, 352] on icon at bounding box center [869, 351] width 10 height 10
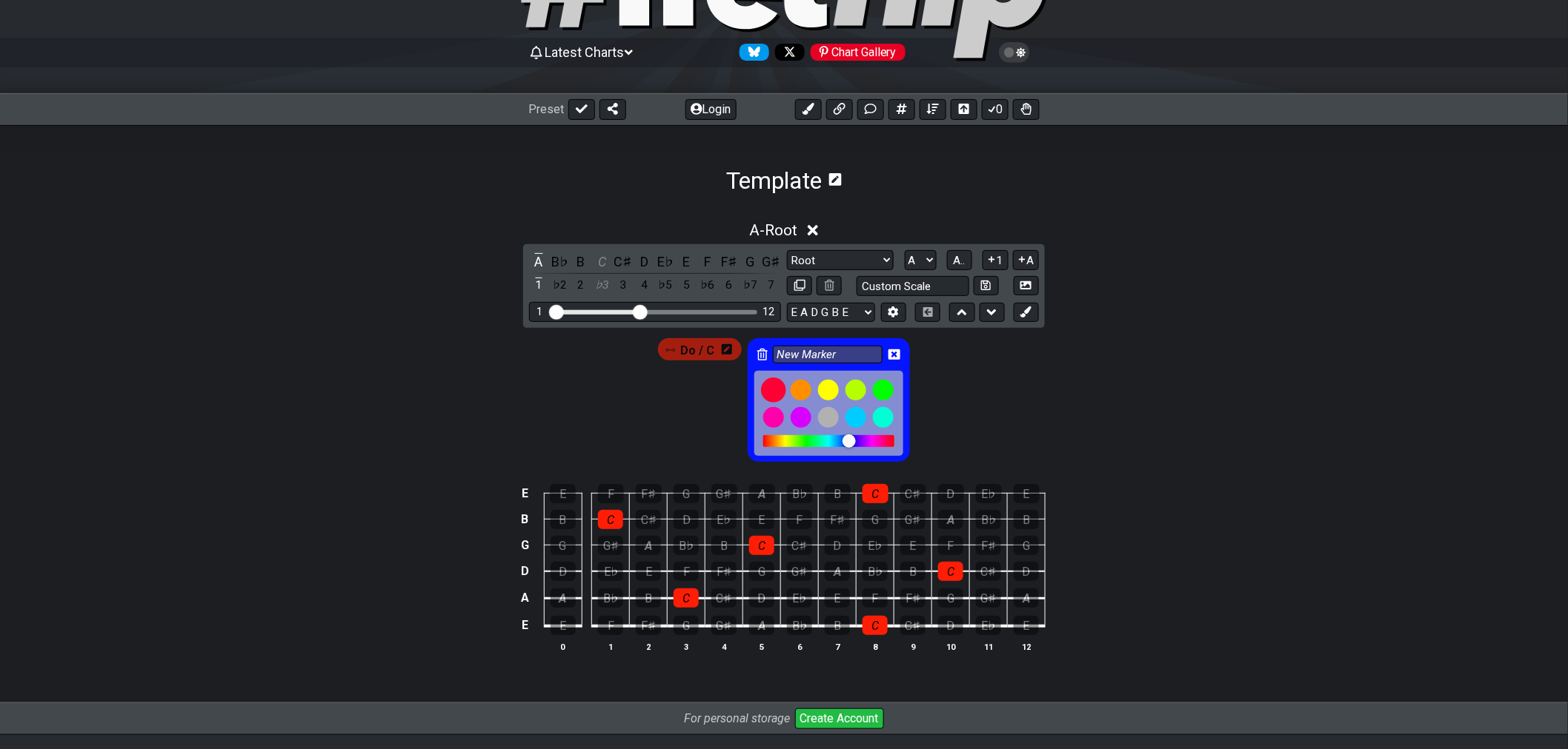
click at [775, 390] on div at bounding box center [774, 390] width 25 height 25
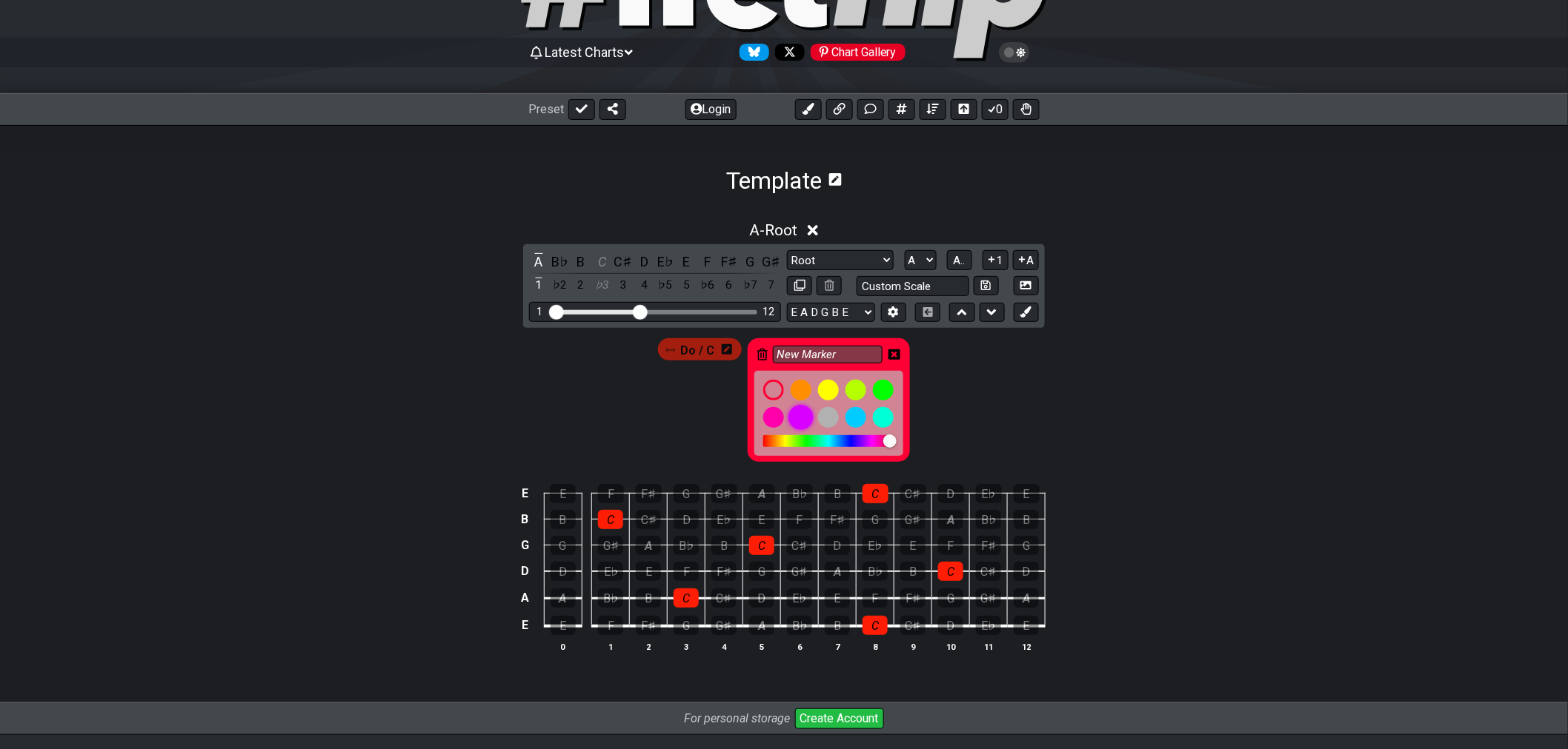
click at [808, 425] on div at bounding box center [801, 417] width 25 height 25
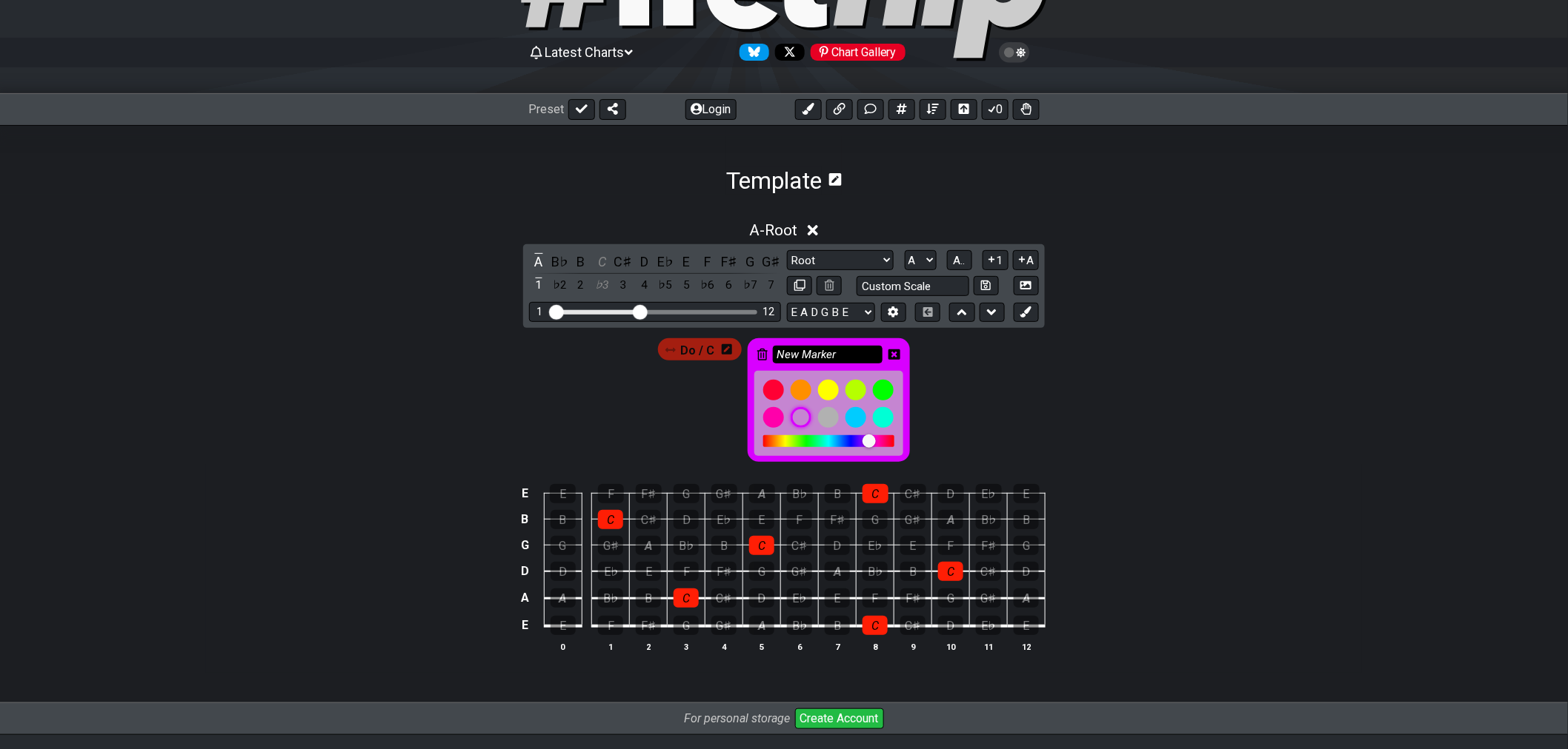
click at [839, 353] on input "New Marker" at bounding box center [827, 355] width 109 height 19
drag, startPoint x: 811, startPoint y: 353, endPoint x: 759, endPoint y: 353, distance: 52.0
click at [760, 353] on div "New Marker" at bounding box center [828, 400] width 162 height 123
type input "Si / B"
click at [895, 353] on icon at bounding box center [893, 354] width 12 height 12
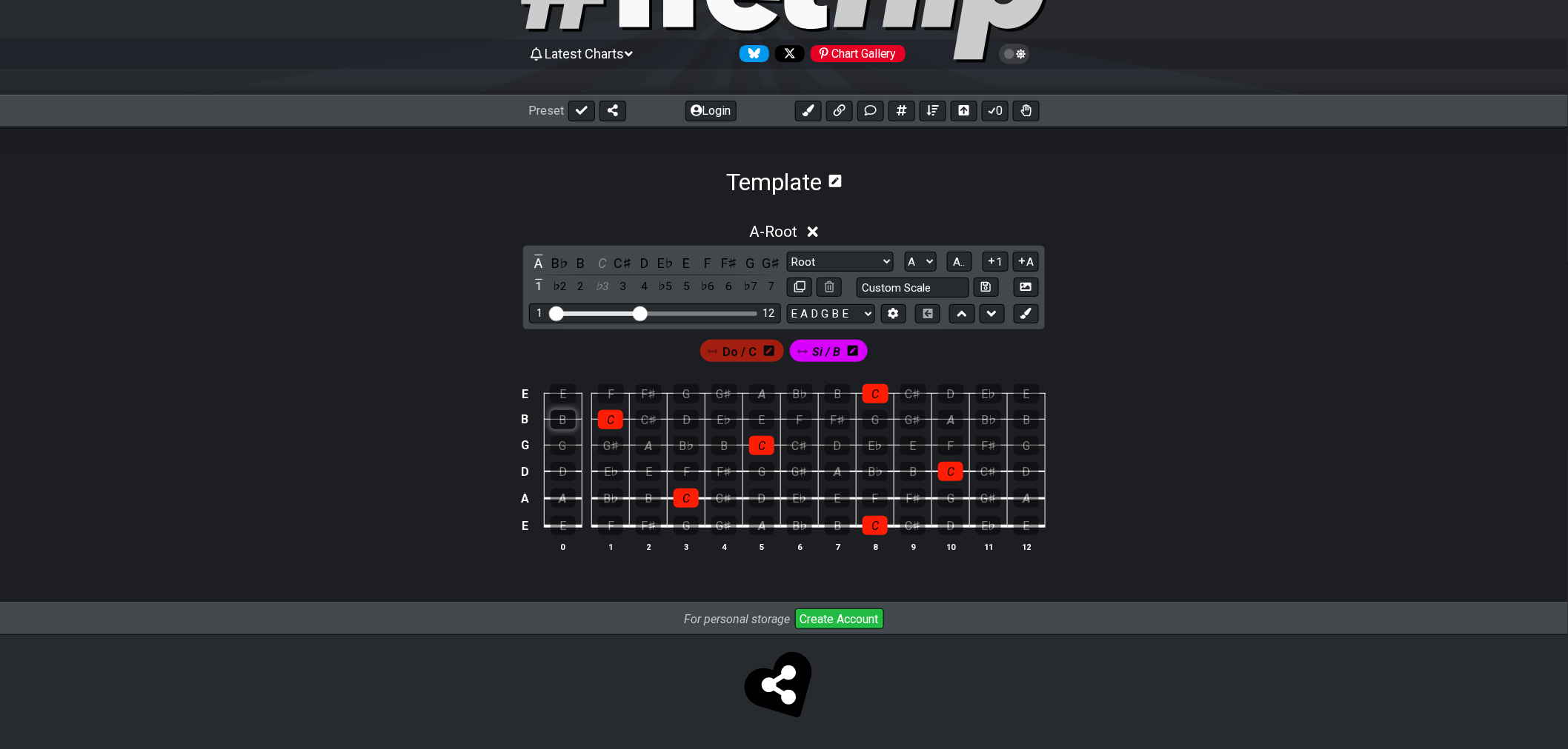
click at [560, 423] on div "B" at bounding box center [562, 420] width 25 height 20
click at [728, 445] on div "B" at bounding box center [723, 445] width 25 height 20
click at [653, 493] on div "B" at bounding box center [647, 498] width 25 height 20
click at [841, 526] on div "B" at bounding box center [836, 526] width 25 height 20
click at [919, 463] on div "B" at bounding box center [912, 471] width 25 height 20
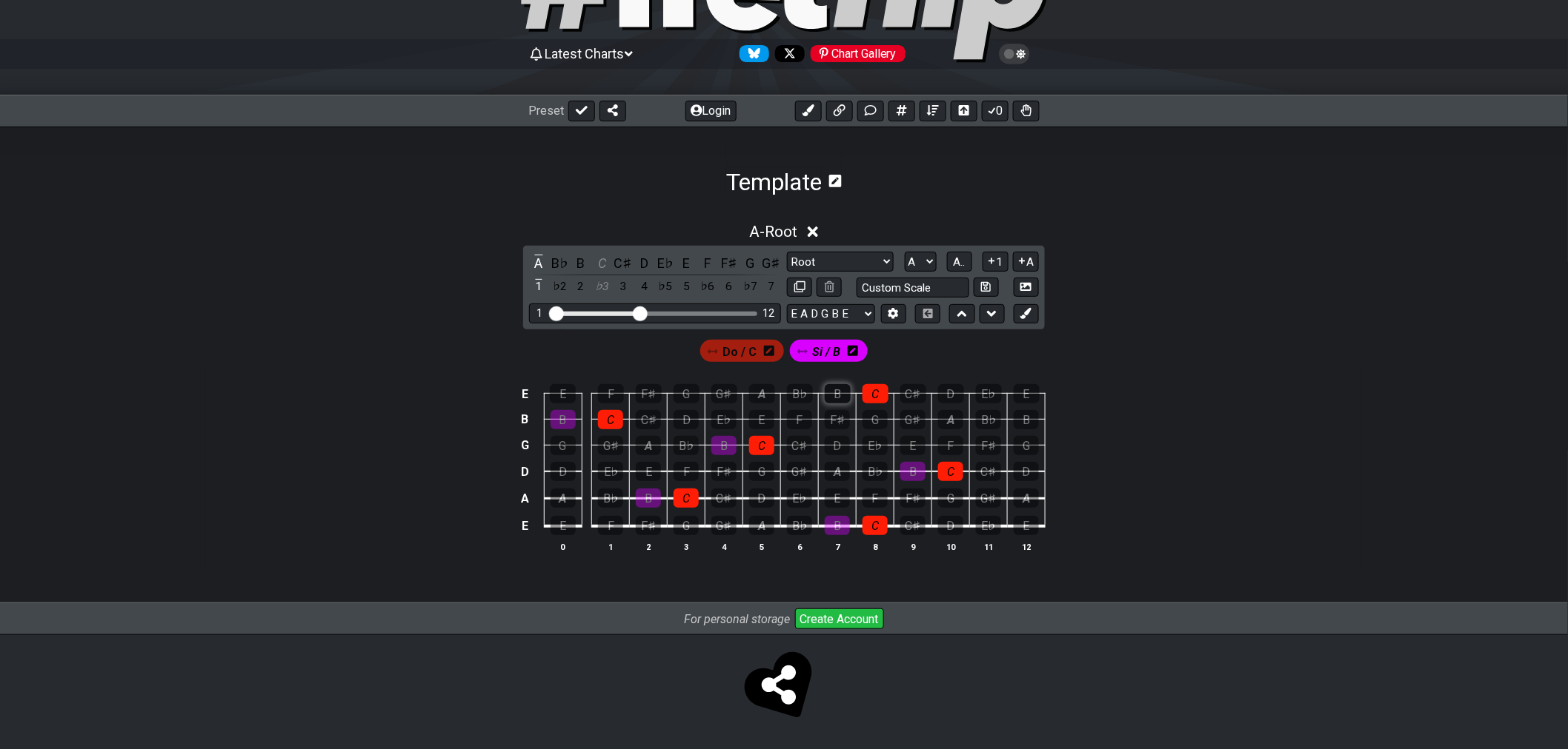
click at [837, 389] on div "B" at bounding box center [837, 394] width 26 height 20
click at [1027, 416] on div "B" at bounding box center [1025, 420] width 25 height 20
click at [1027, 319] on button at bounding box center [1025, 313] width 25 height 20
click at [914, 353] on icon at bounding box center [910, 351] width 10 height 10
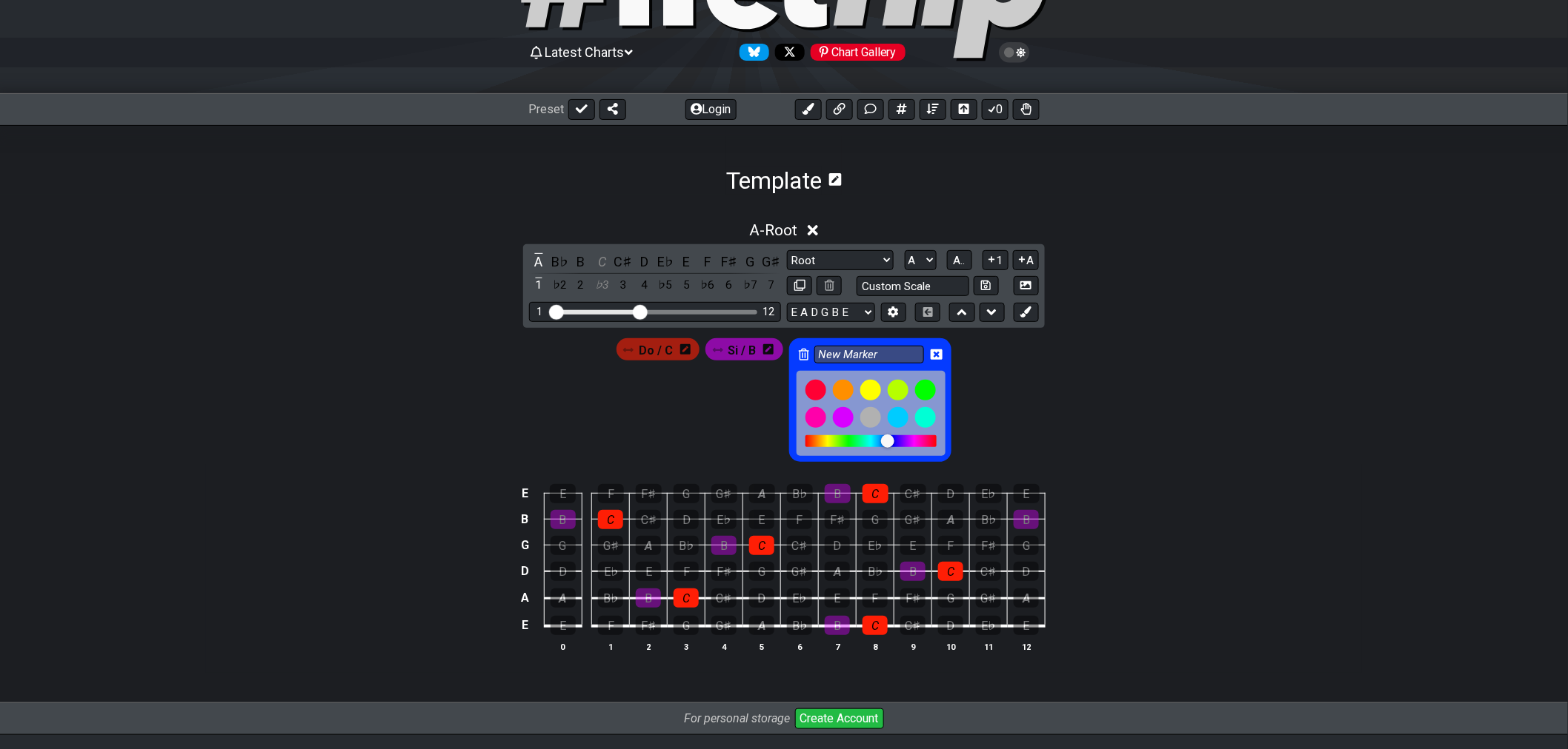
click at [939, 353] on icon at bounding box center [936, 354] width 12 height 10
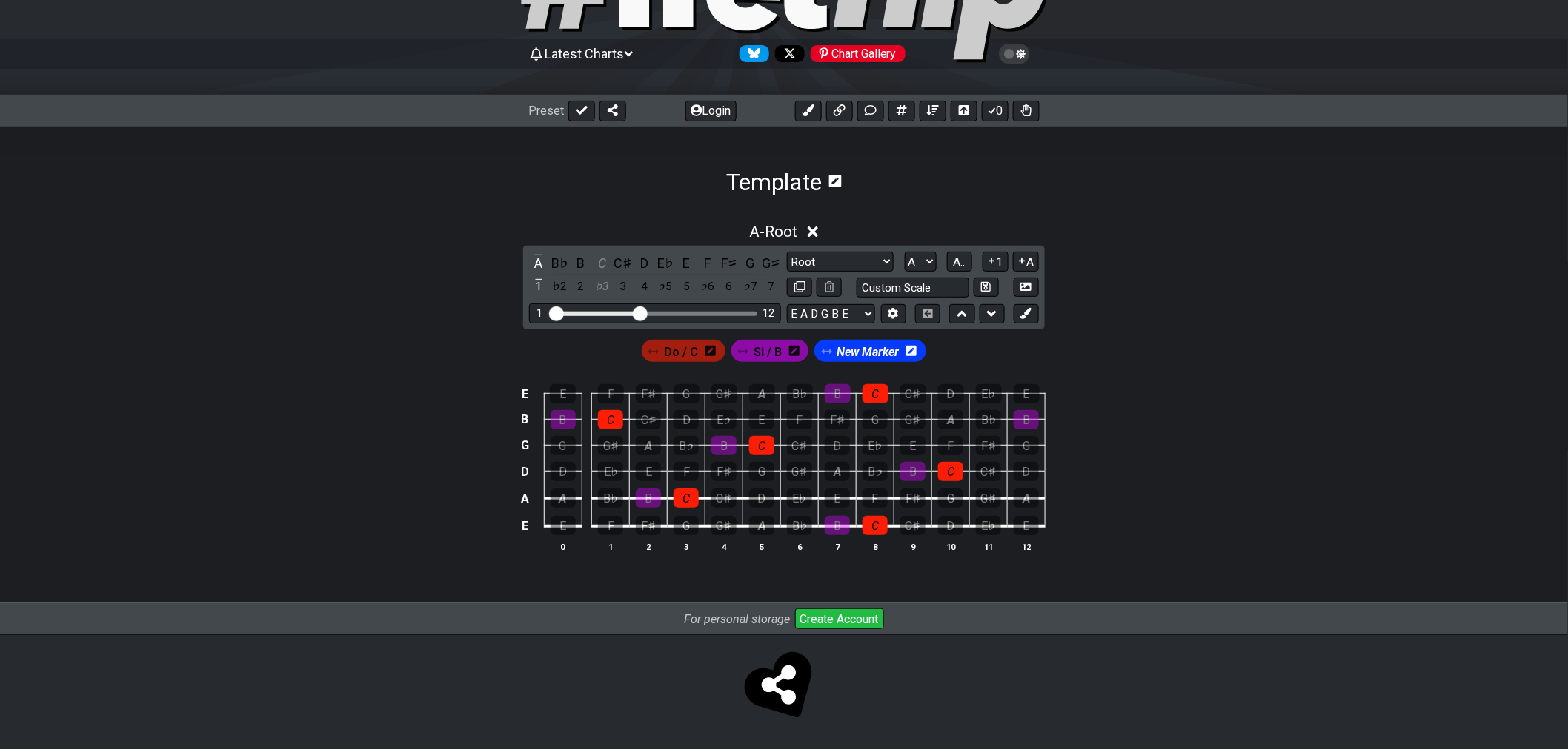
click at [915, 351] on icon at bounding box center [910, 351] width 10 height 10
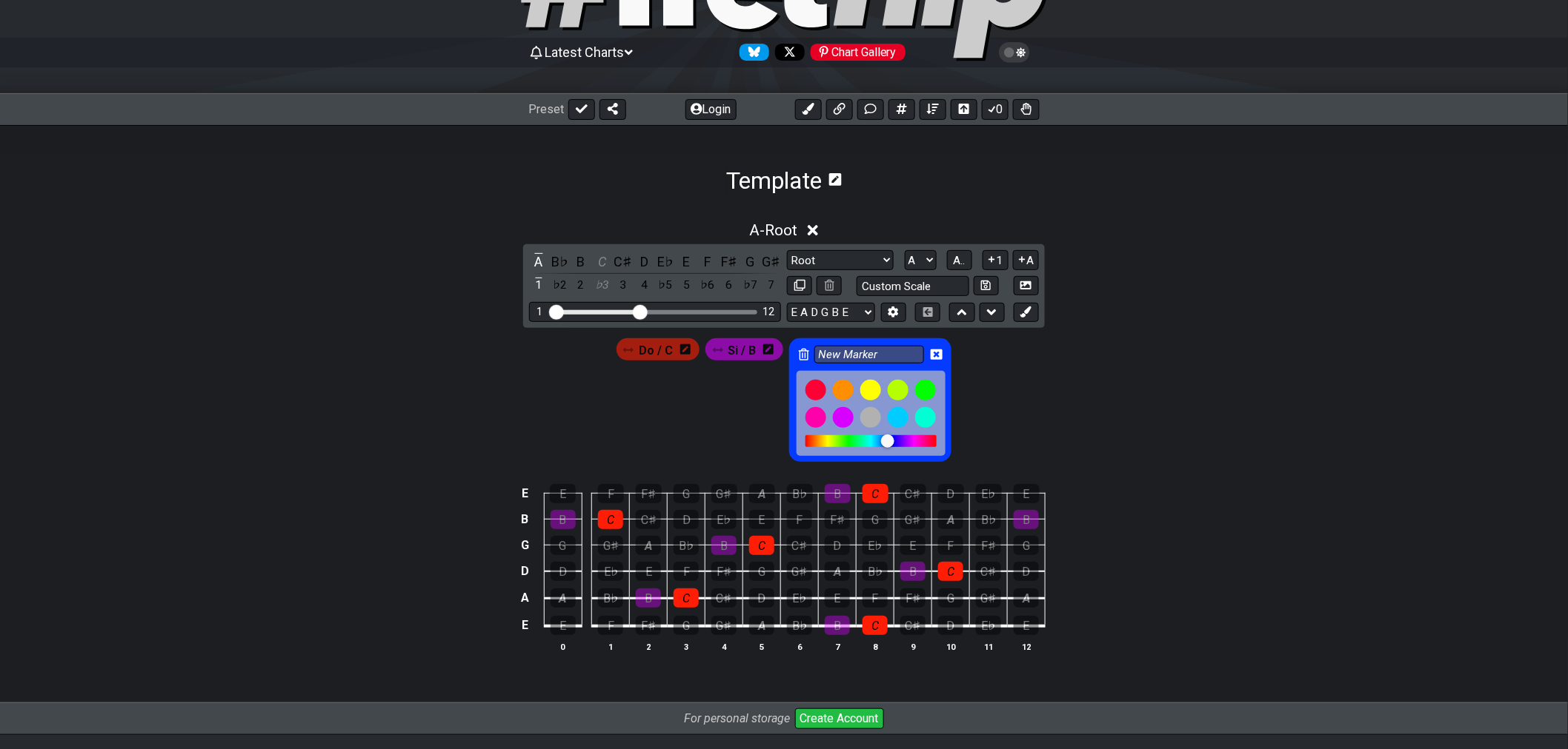
click at [799, 353] on icon at bounding box center [804, 354] width 10 height 12
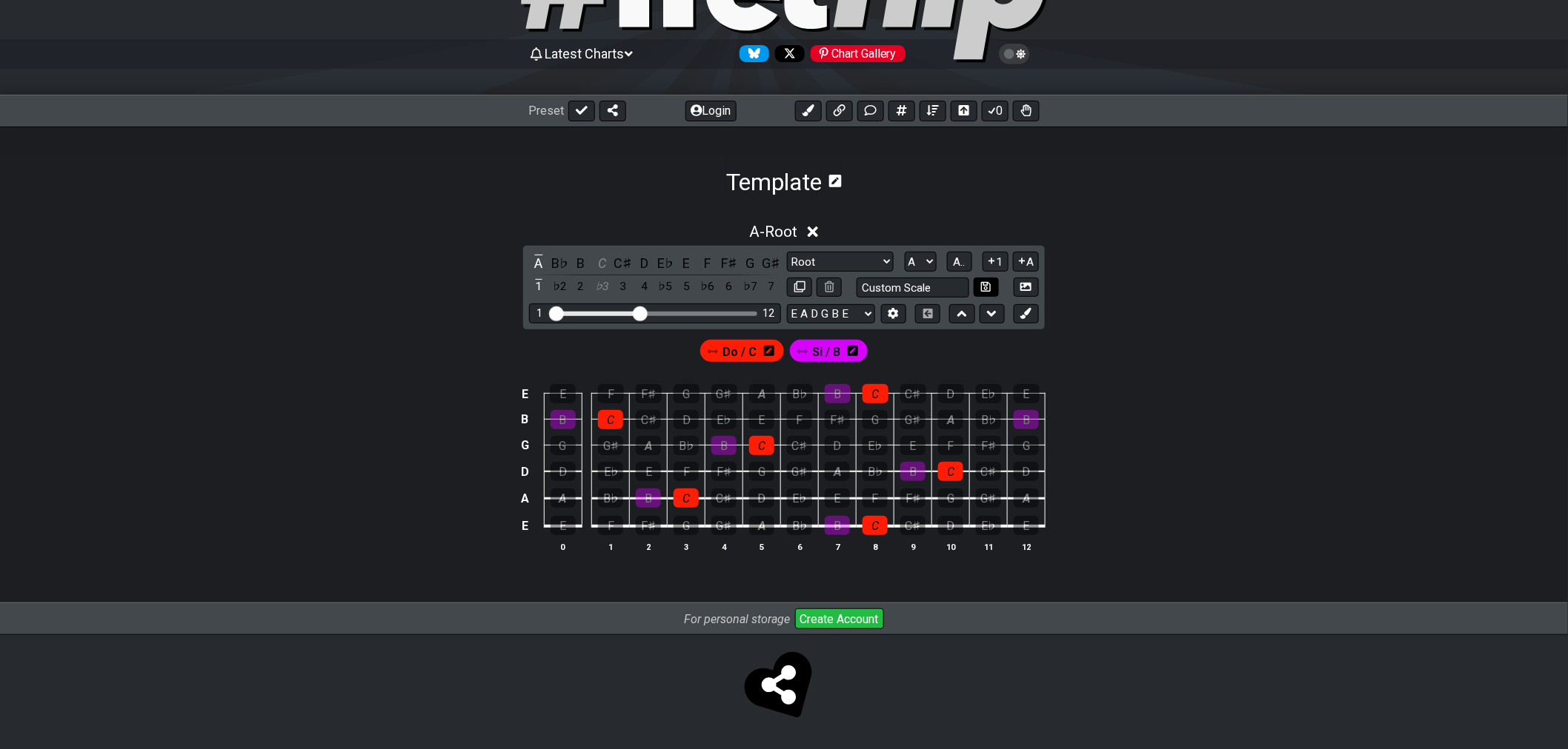
click at [987, 290] on icon at bounding box center [985, 287] width 9 height 9
select select "Custom Scale"
click at [987, 289] on icon at bounding box center [985, 287] width 9 height 9
click at [988, 289] on icon at bounding box center [985, 287] width 9 height 9
click at [957, 290] on input "text" at bounding box center [912, 287] width 112 height 20
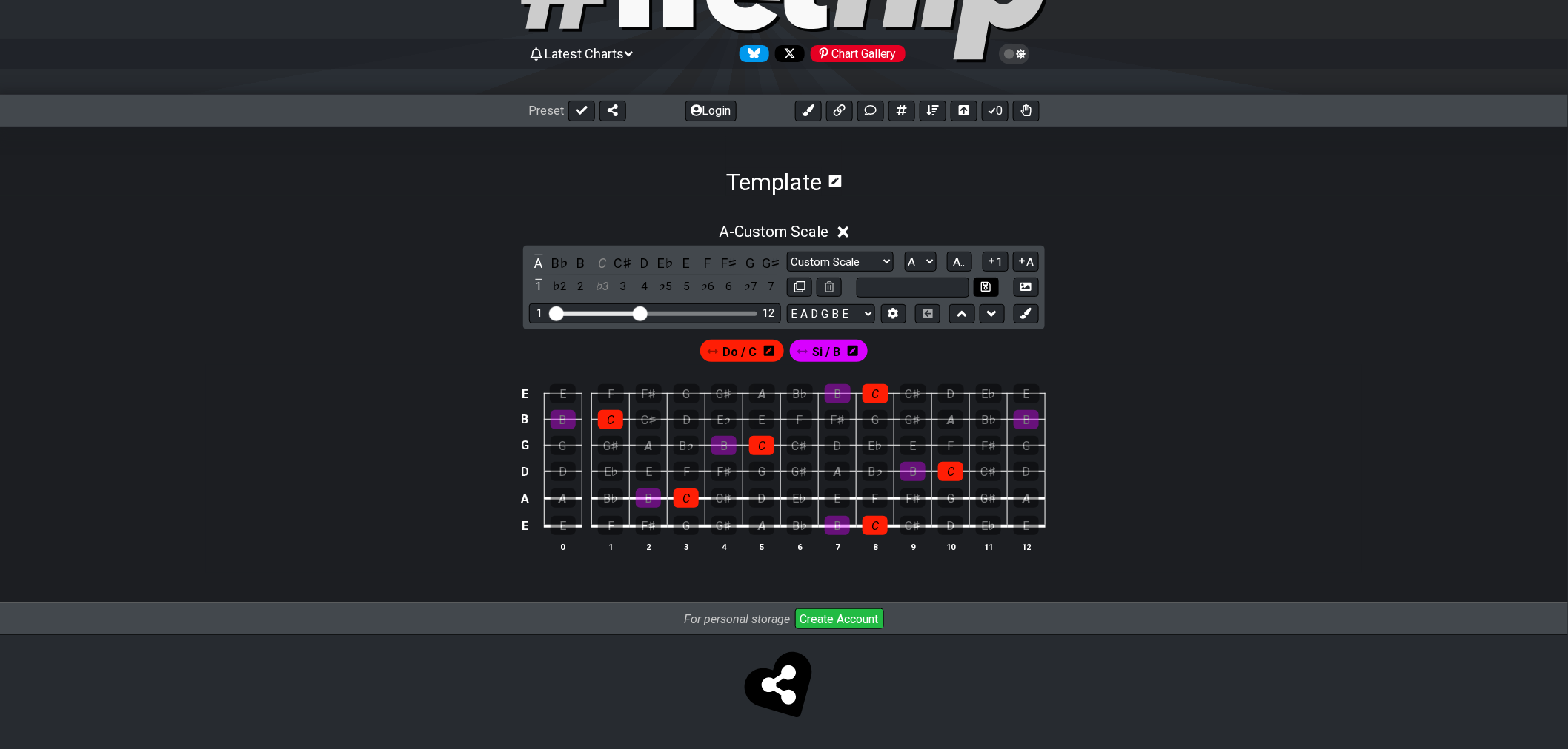
type input "Custom Scale"
click at [980, 285] on button at bounding box center [986, 287] width 25 height 20
click at [936, 287] on input "text" at bounding box center [912, 287] width 112 height 20
type input "Custom Scale"
click at [991, 287] on icon at bounding box center [985, 287] width 9 height 9
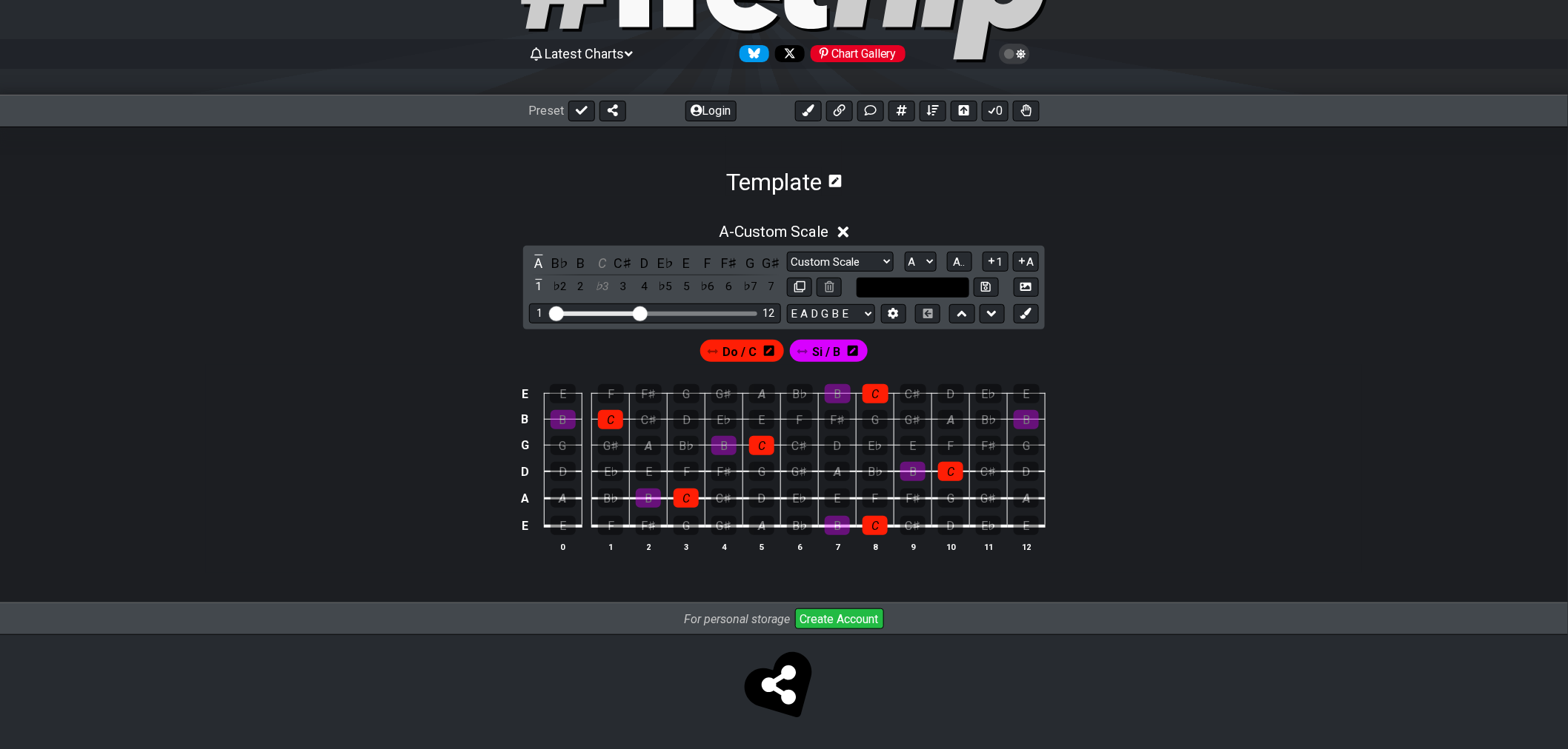
click at [936, 290] on input "text" at bounding box center [912, 287] width 112 height 20
type input "Custom Scale"
click at [977, 291] on button at bounding box center [986, 287] width 25 height 20
drag, startPoint x: 638, startPoint y: 314, endPoint x: 646, endPoint y: 313, distance: 8.1
click at [646, 312] on input "Visible fret range" at bounding box center [655, 312] width 211 height 0
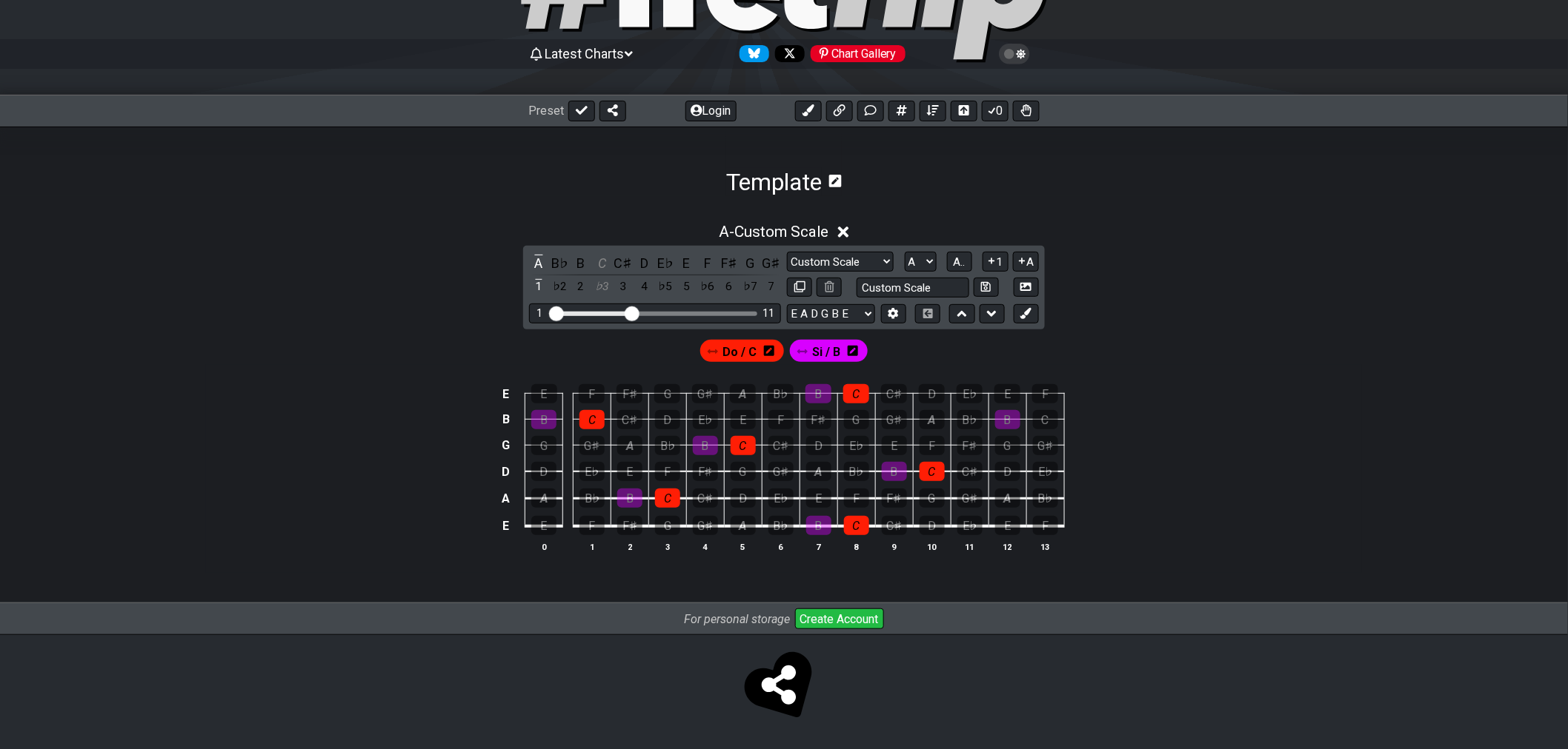
drag, startPoint x: 646, startPoint y: 312, endPoint x: 632, endPoint y: 311, distance: 14.0
click at [632, 312] on input "Visible fret range" at bounding box center [655, 312] width 211 height 0
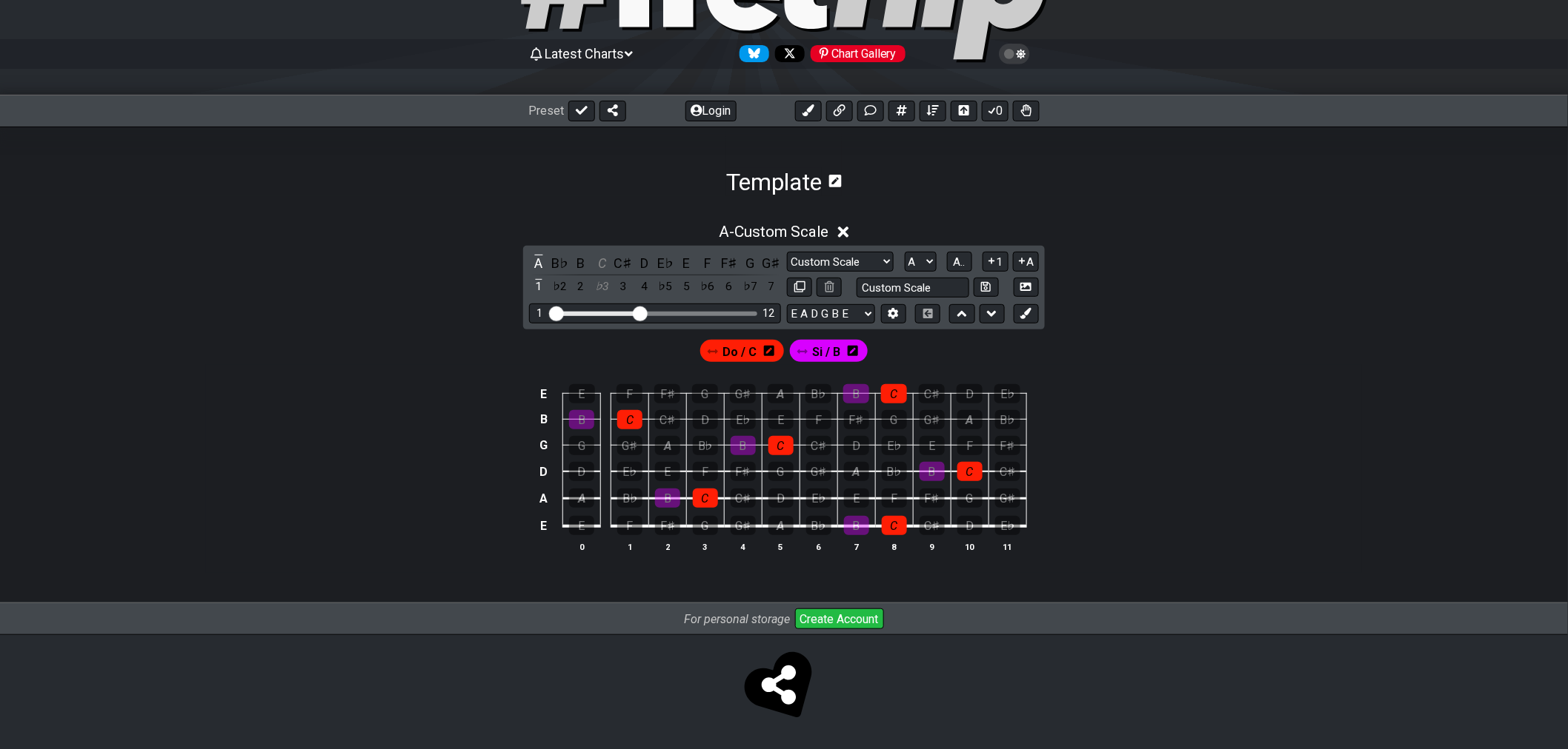
click at [639, 312] on input "Visible fret range" at bounding box center [655, 312] width 211 height 0
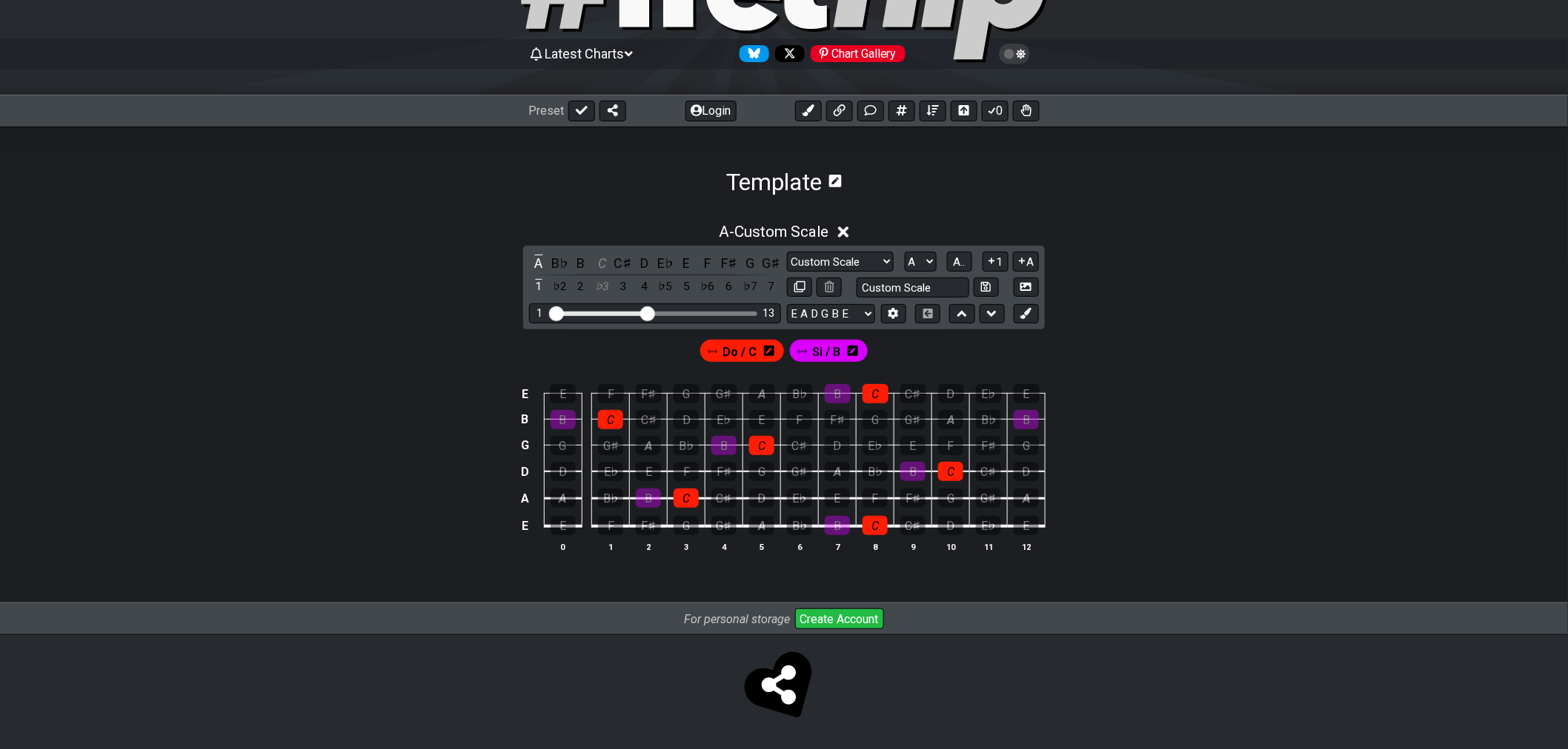
drag, startPoint x: 638, startPoint y: 313, endPoint x: 646, endPoint y: 313, distance: 8.0
click at [646, 312] on input "Visible fret range" at bounding box center [655, 312] width 211 height 0
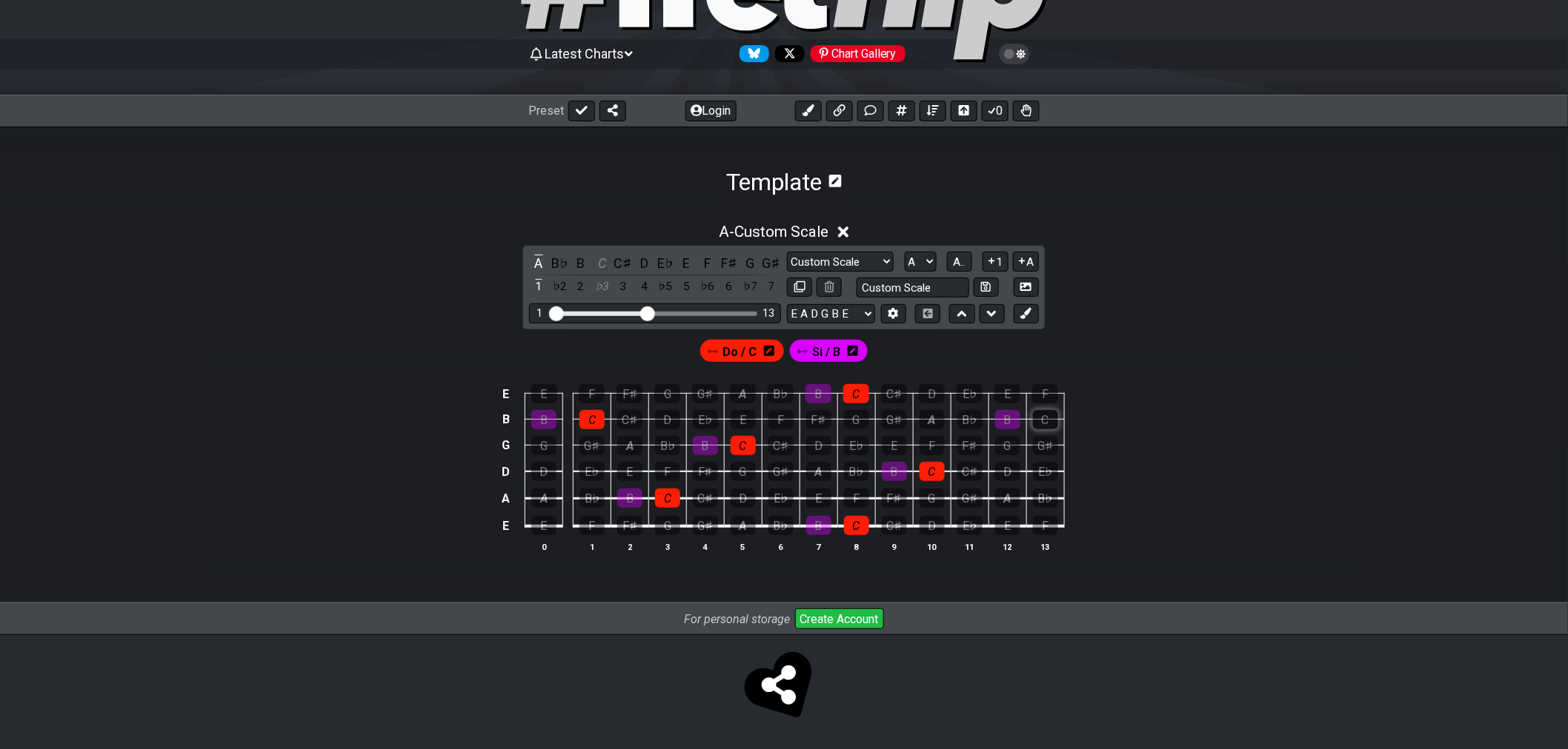
click at [1048, 423] on div "C" at bounding box center [1045, 420] width 25 height 20
click at [1032, 319] on button at bounding box center [1025, 313] width 25 height 20
click at [914, 352] on icon at bounding box center [910, 351] width 10 height 10
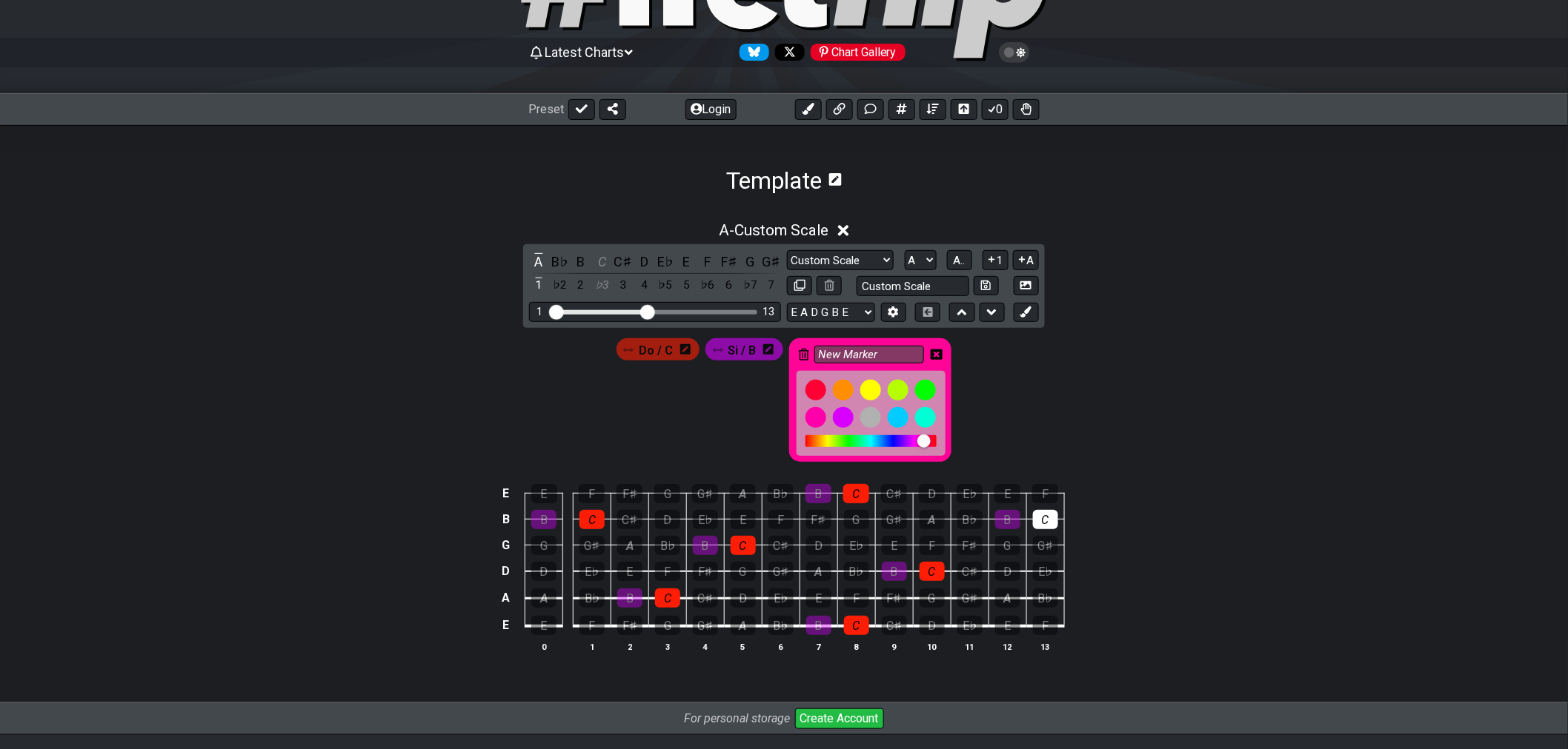
click at [804, 355] on icon at bounding box center [804, 354] width 10 height 12
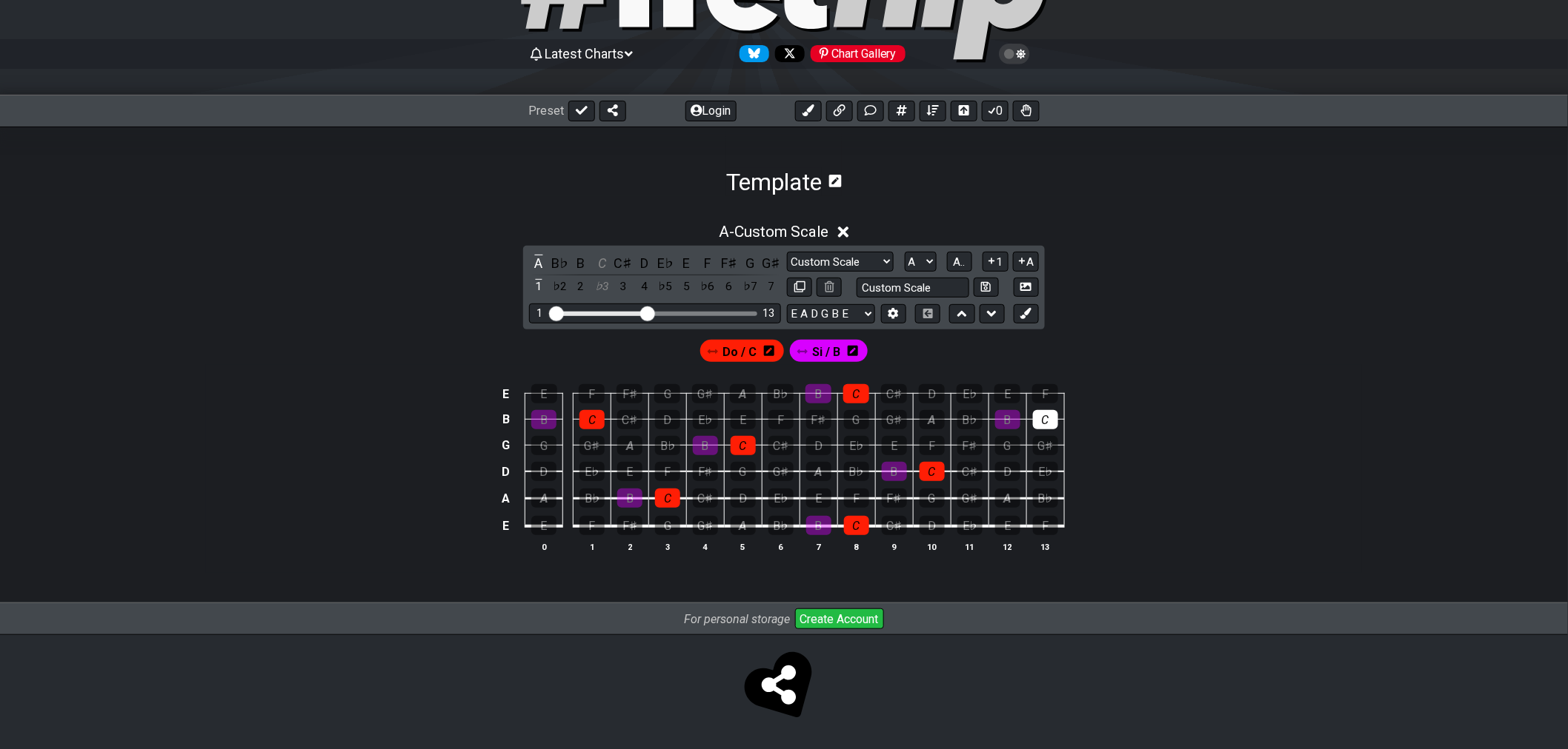
click at [729, 355] on span "Do / C" at bounding box center [740, 352] width 34 height 22
click at [1035, 420] on div "C" at bounding box center [1045, 420] width 25 height 20
click at [752, 353] on span "Do / C" at bounding box center [740, 352] width 32 height 22
click at [1052, 419] on div "C" at bounding box center [1045, 420] width 25 height 20
click at [1049, 421] on div "C" at bounding box center [1045, 420] width 25 height 20
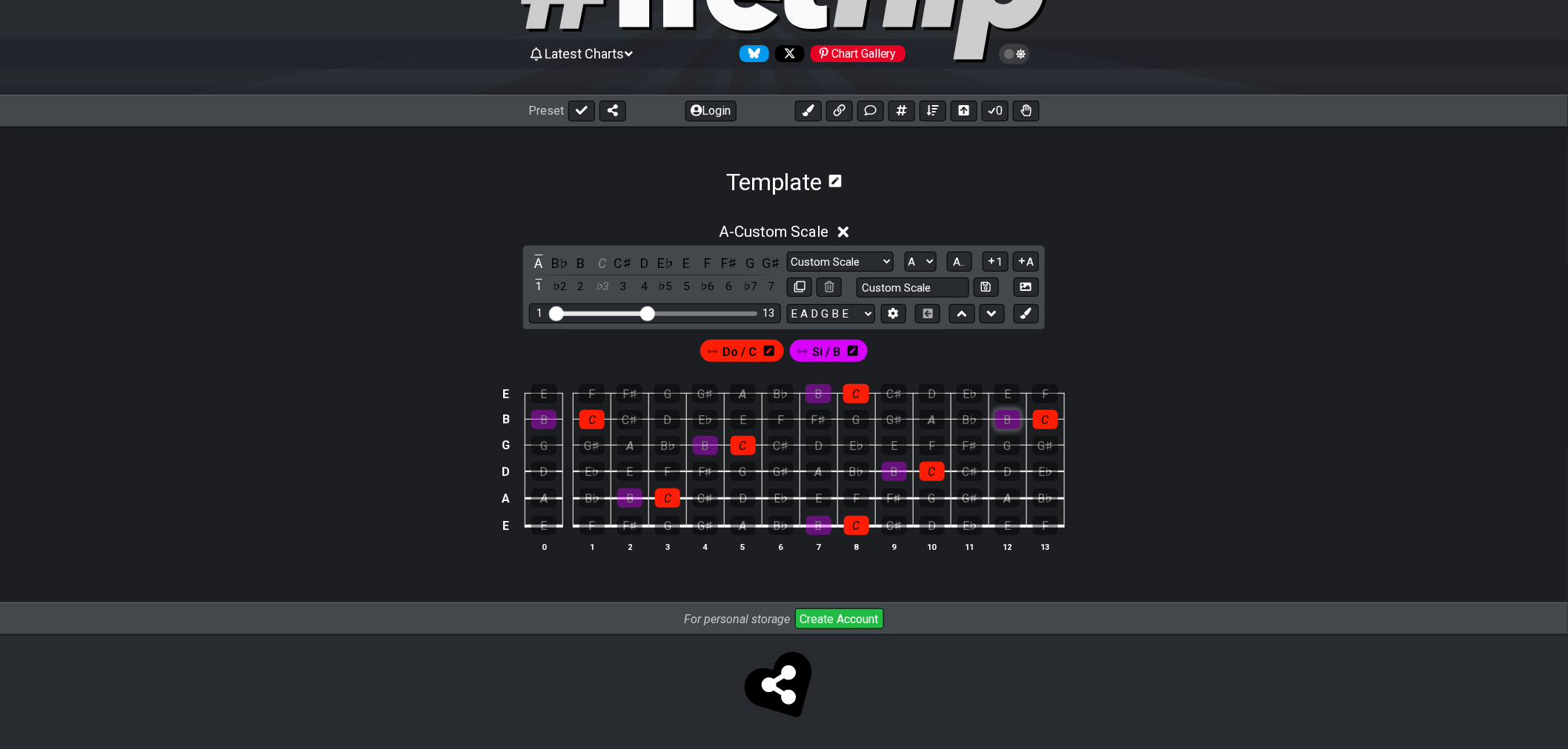
click at [1002, 418] on div "B" at bounding box center [1007, 420] width 25 height 20
click at [895, 475] on div "B" at bounding box center [893, 471] width 25 height 20
click at [825, 394] on div "B" at bounding box center [819, 394] width 26 height 20
click at [816, 522] on div "B" at bounding box center [819, 526] width 25 height 20
click at [714, 450] on div "B" at bounding box center [704, 445] width 25 height 20
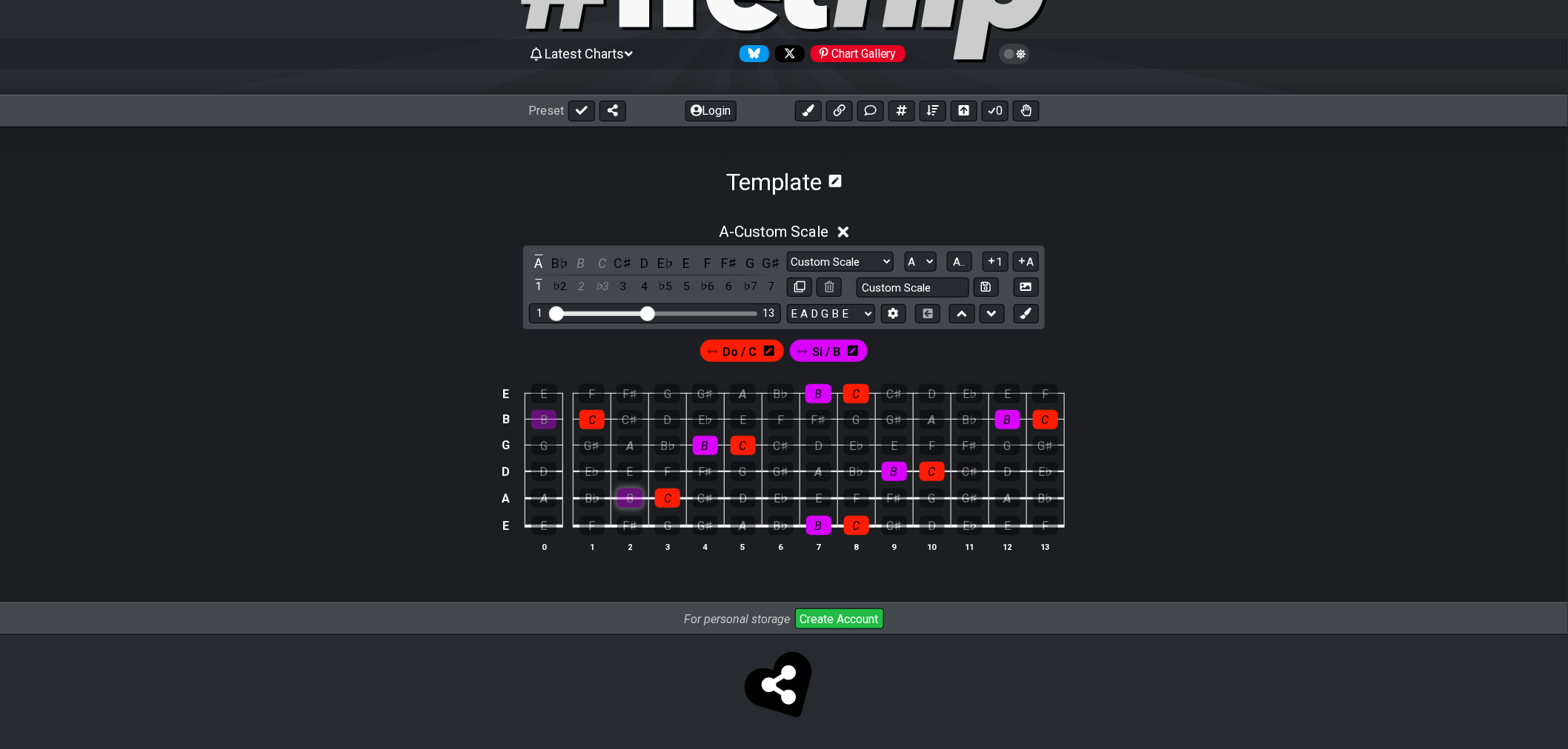
click at [635, 505] on div "B" at bounding box center [630, 498] width 25 height 20
click at [544, 419] on div "B" at bounding box center [544, 420] width 25 height 20
click at [962, 258] on span "A.." at bounding box center [959, 262] width 12 height 13
click at [962, 258] on span "1..7" at bounding box center [958, 262] width 18 height 13
click at [989, 114] on icon at bounding box center [992, 110] width 15 height 12
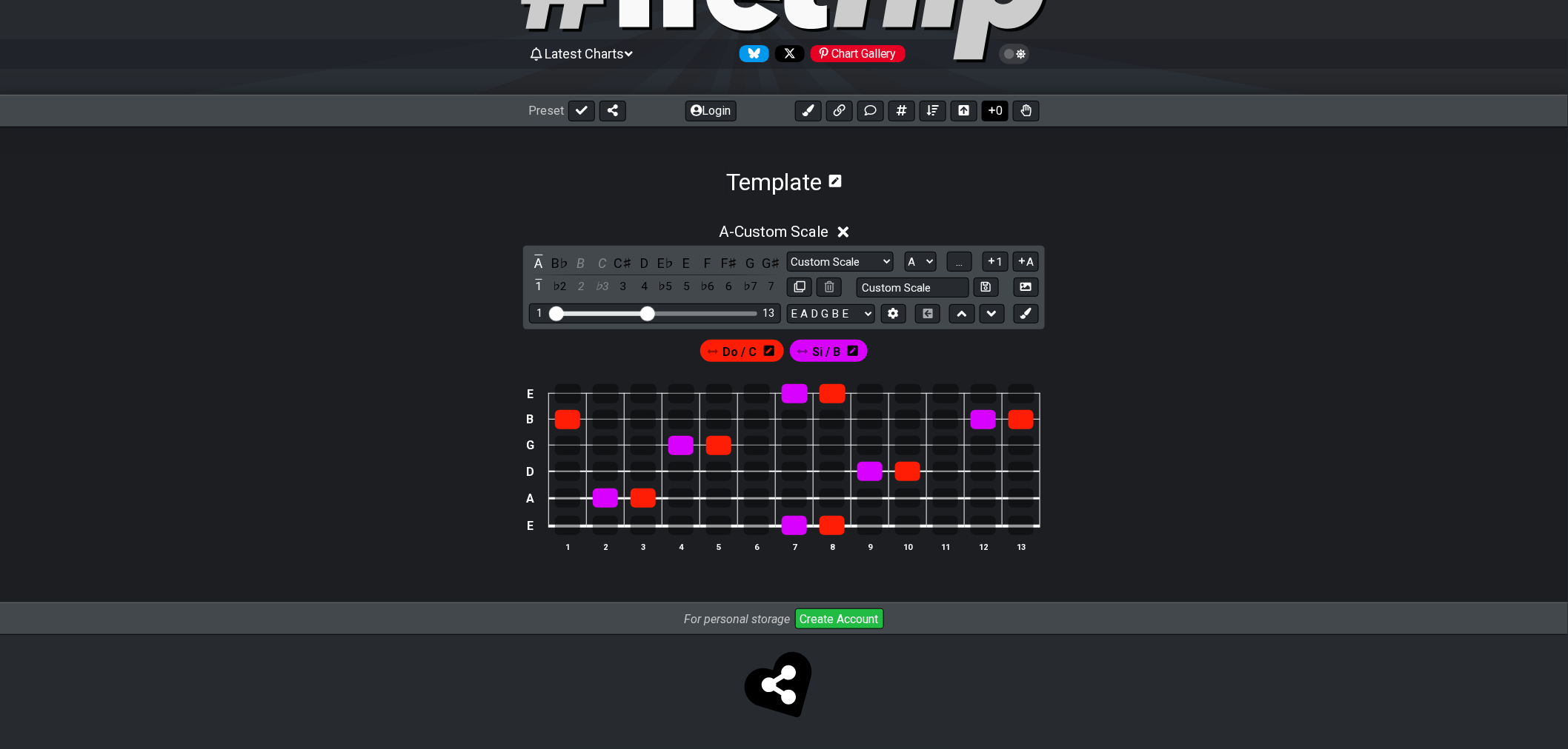
click at [989, 114] on icon at bounding box center [992, 110] width 15 height 12
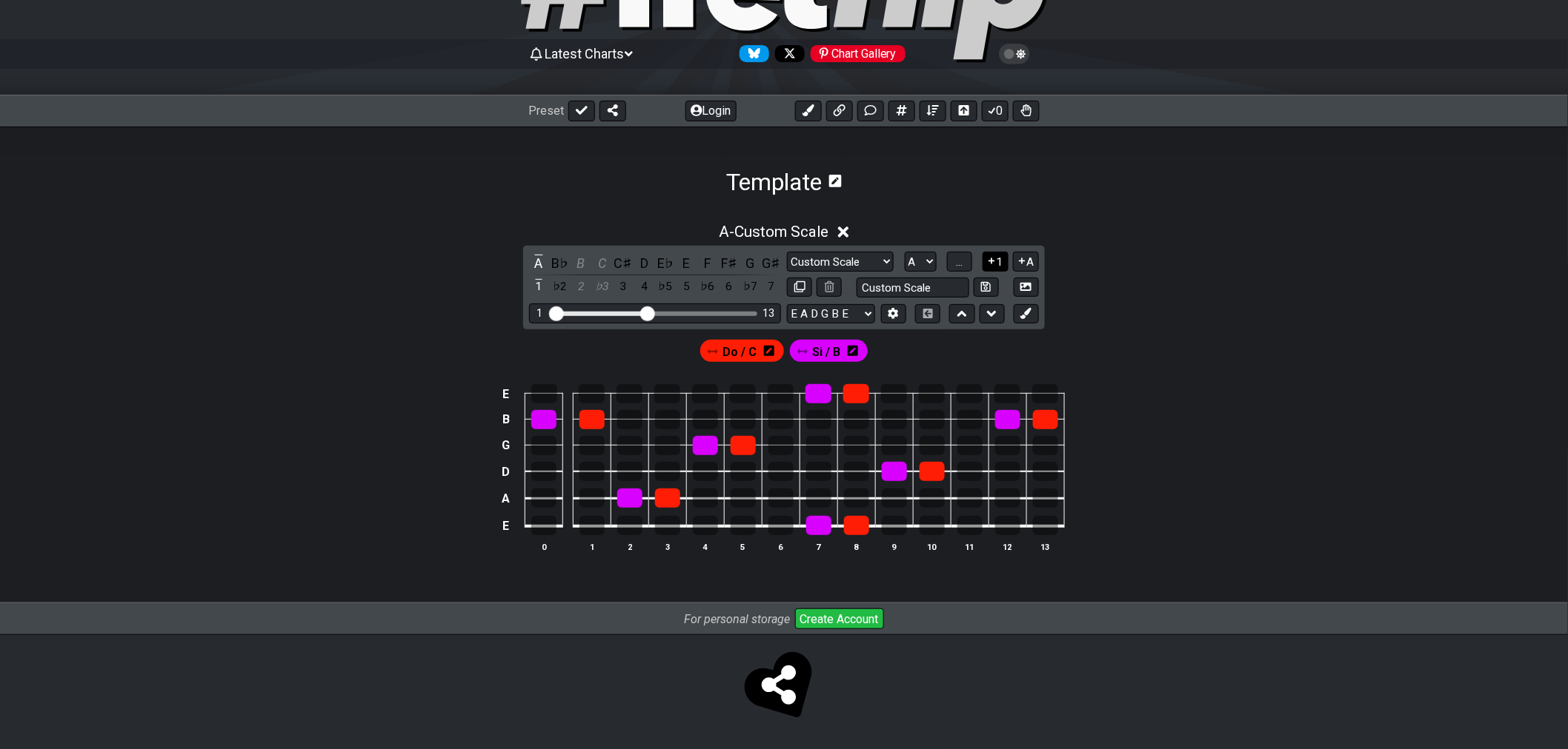
click at [995, 261] on icon at bounding box center [991, 261] width 14 height 11
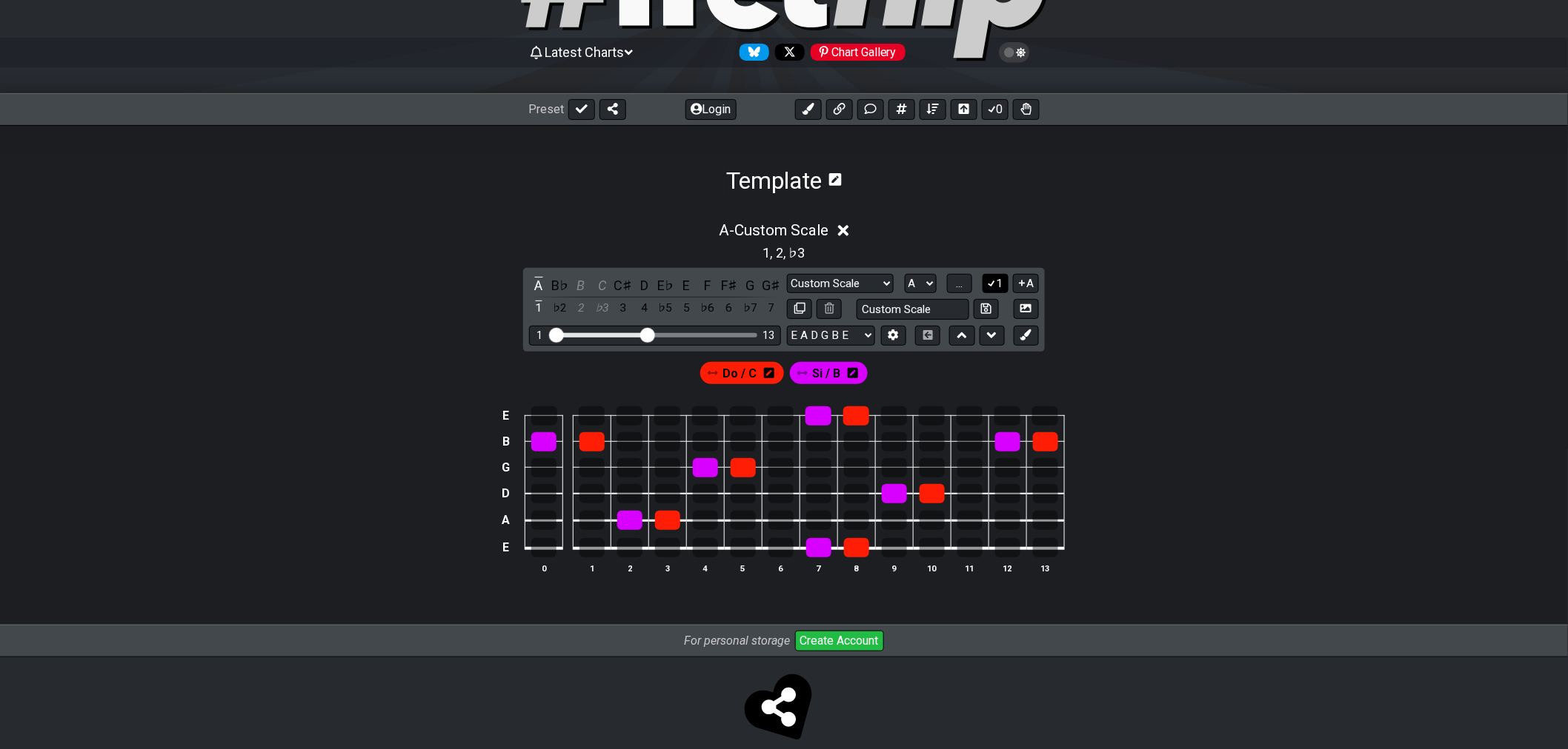
click at [995, 278] on icon at bounding box center [991, 283] width 14 height 11
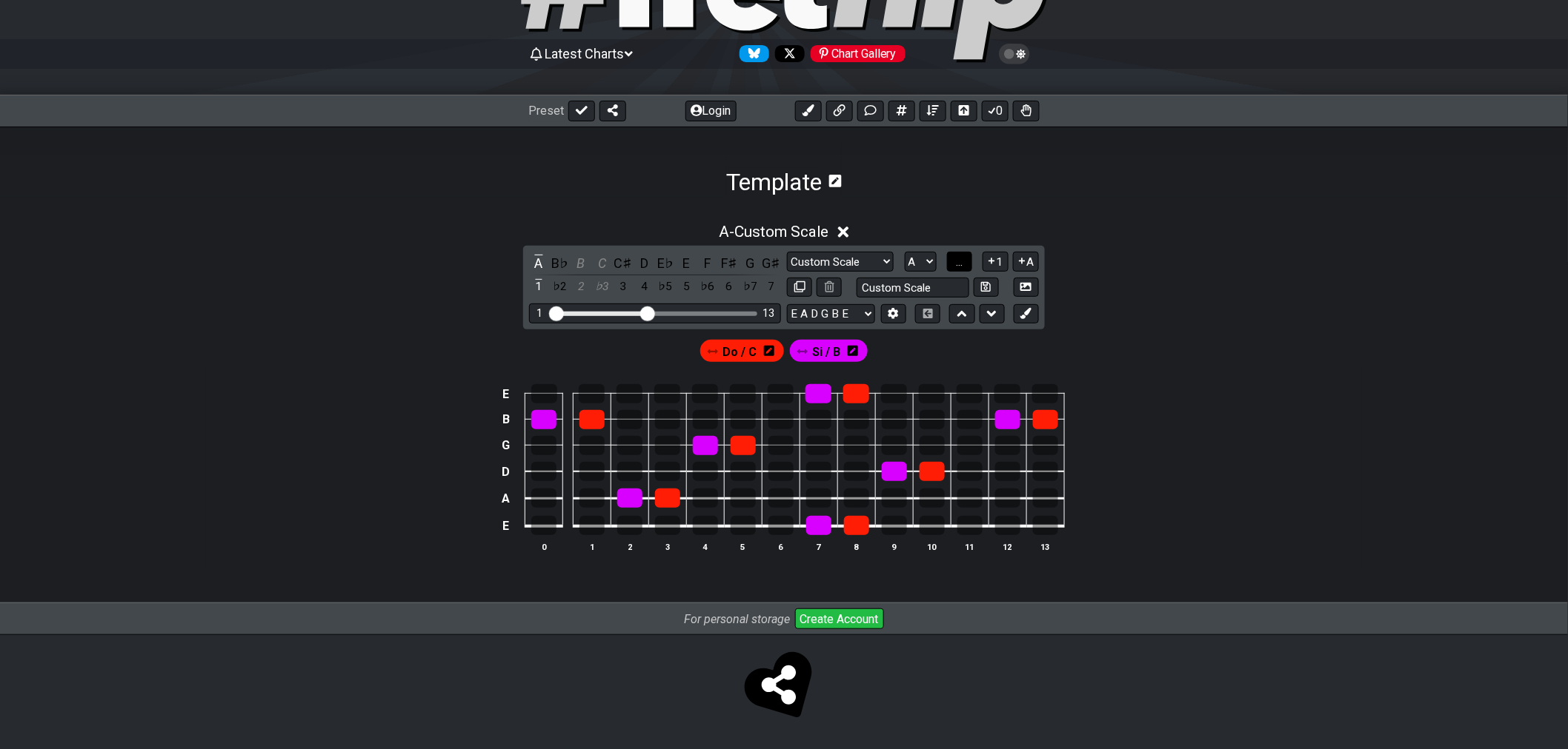
click at [965, 262] on button "..." at bounding box center [959, 261] width 25 height 20
click at [965, 265] on span "A.." at bounding box center [959, 262] width 12 height 13
click at [965, 265] on span "1..7" at bounding box center [958, 262] width 18 height 13
click at [965, 265] on button "..." at bounding box center [959, 261] width 25 height 20
click at [965, 265] on span "A.." at bounding box center [959, 262] width 12 height 13
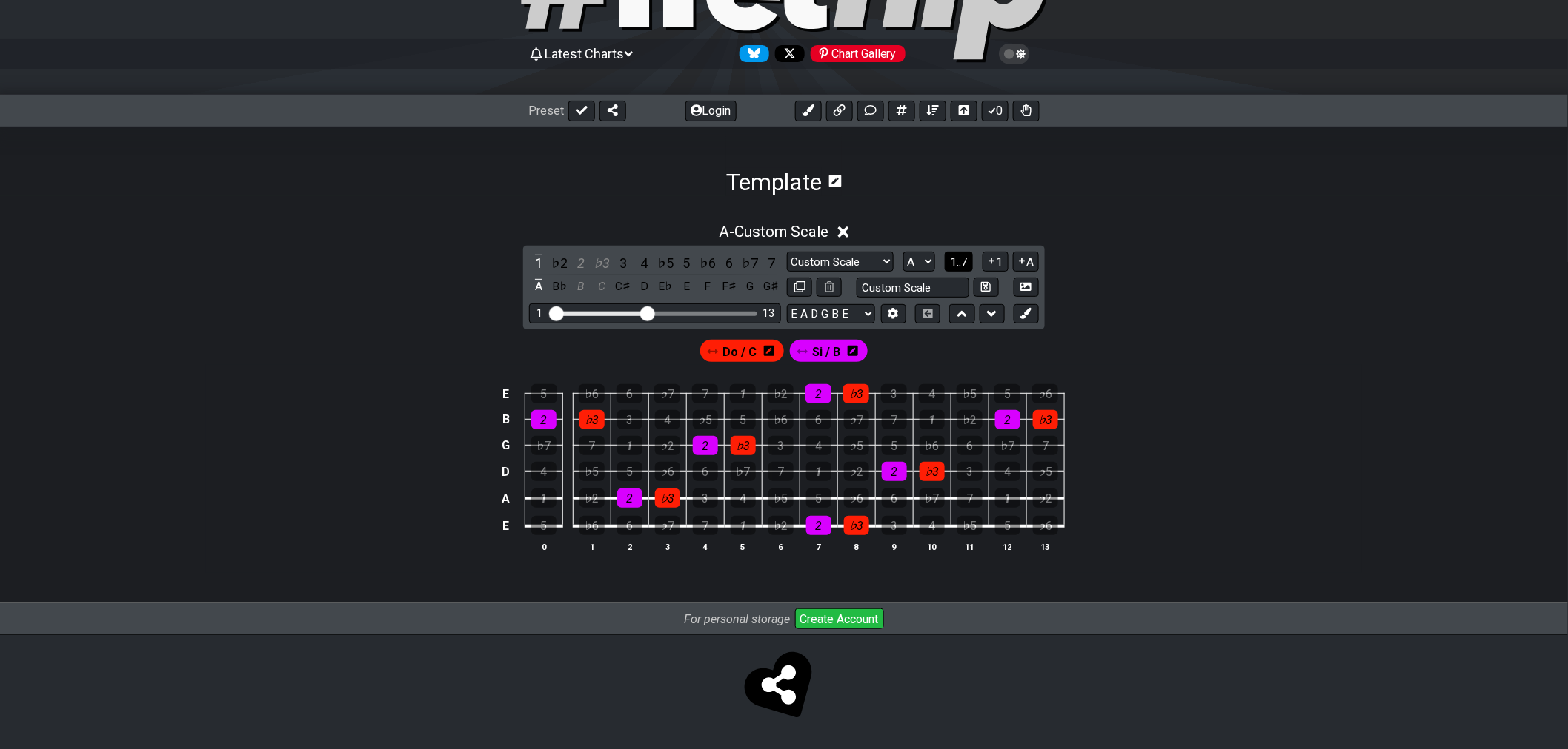
click at [960, 262] on span "1..7" at bounding box center [958, 262] width 18 height 13
click at [843, 233] on icon at bounding box center [844, 232] width 11 height 11
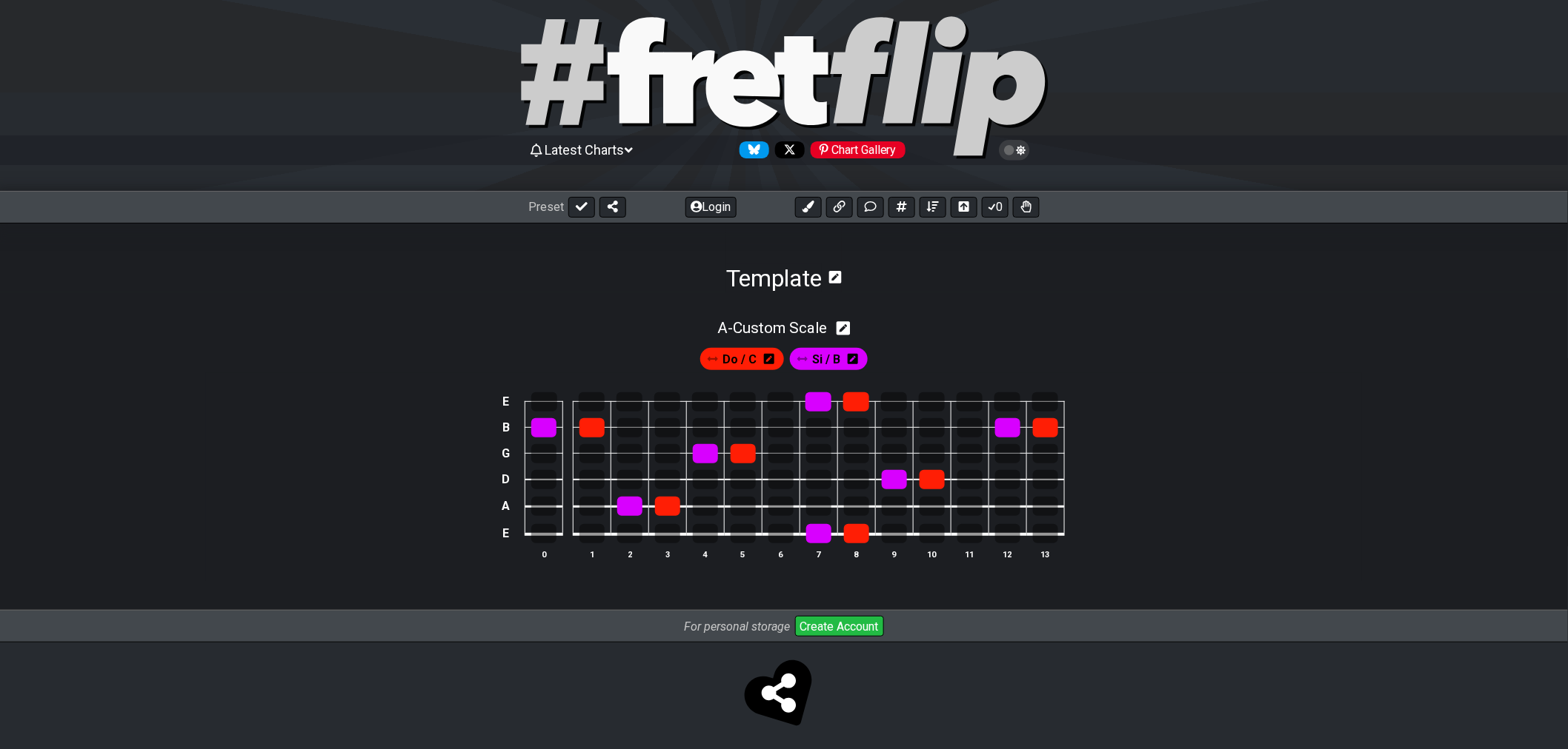
scroll to position [0, 0]
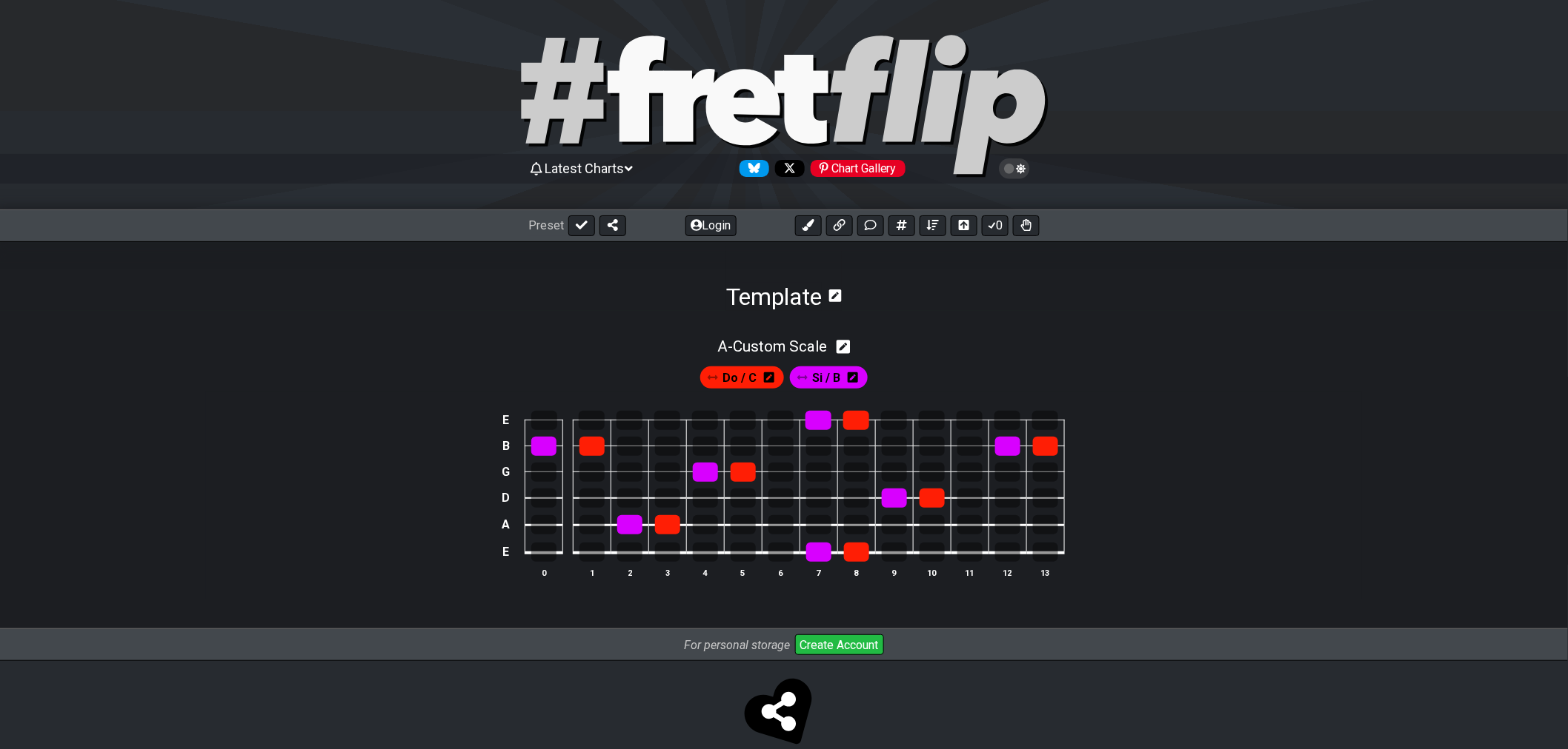
click at [849, 350] on icon at bounding box center [843, 346] width 14 height 14
select select "Custom Scale"
select select "A"
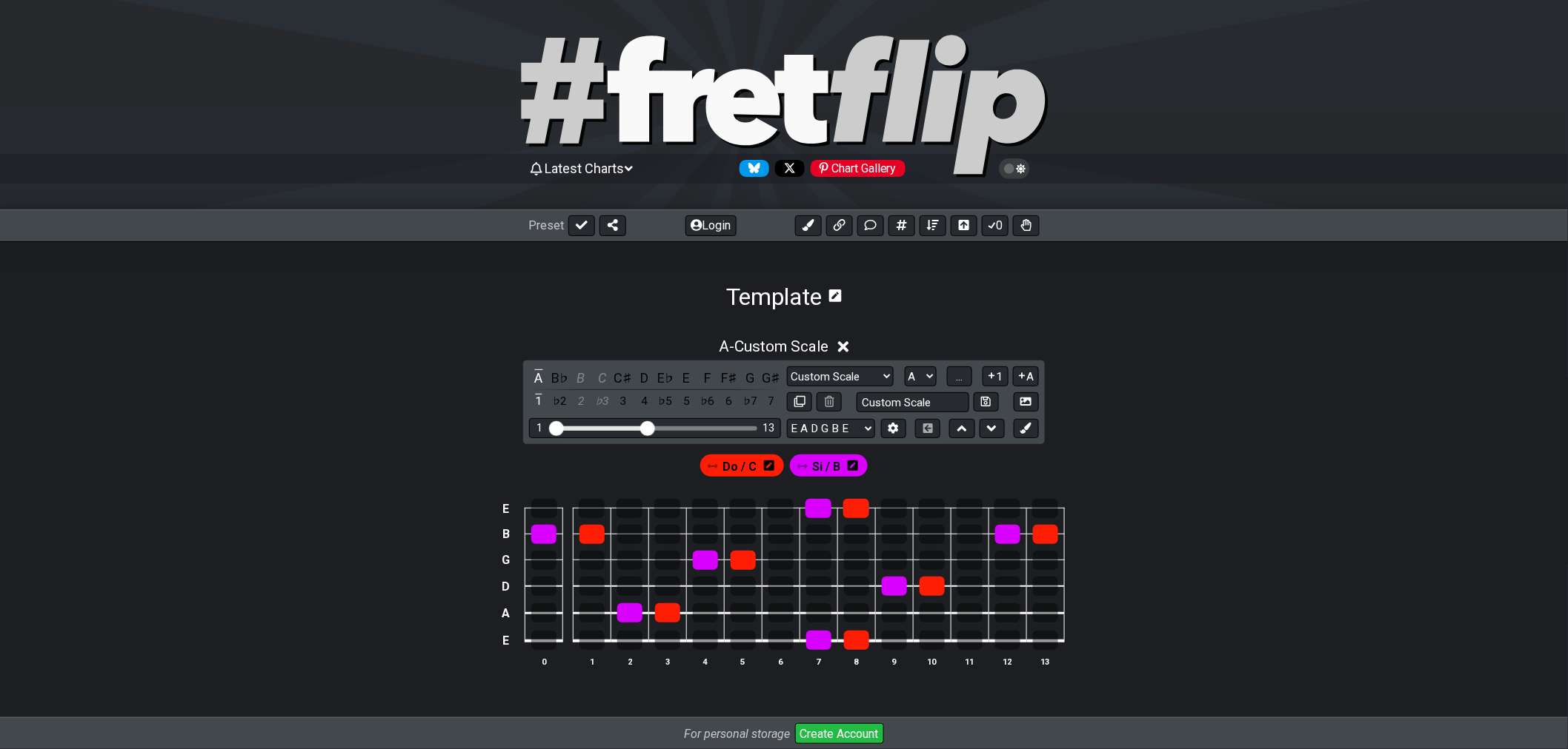
click at [842, 345] on icon at bounding box center [844, 347] width 11 height 16
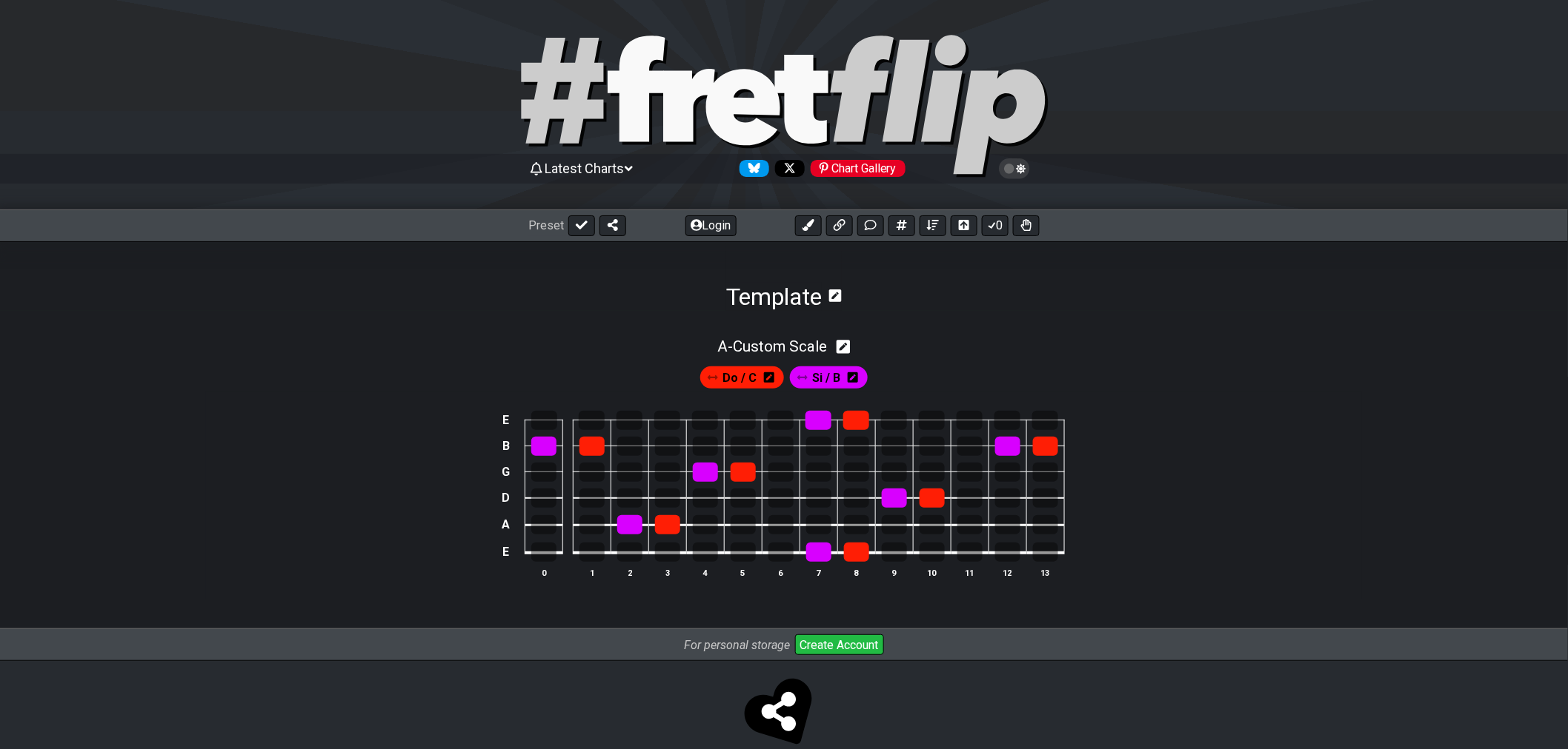
click at [841, 351] on icon at bounding box center [843, 346] width 14 height 14
select select "Custom Scale"
select select "A"
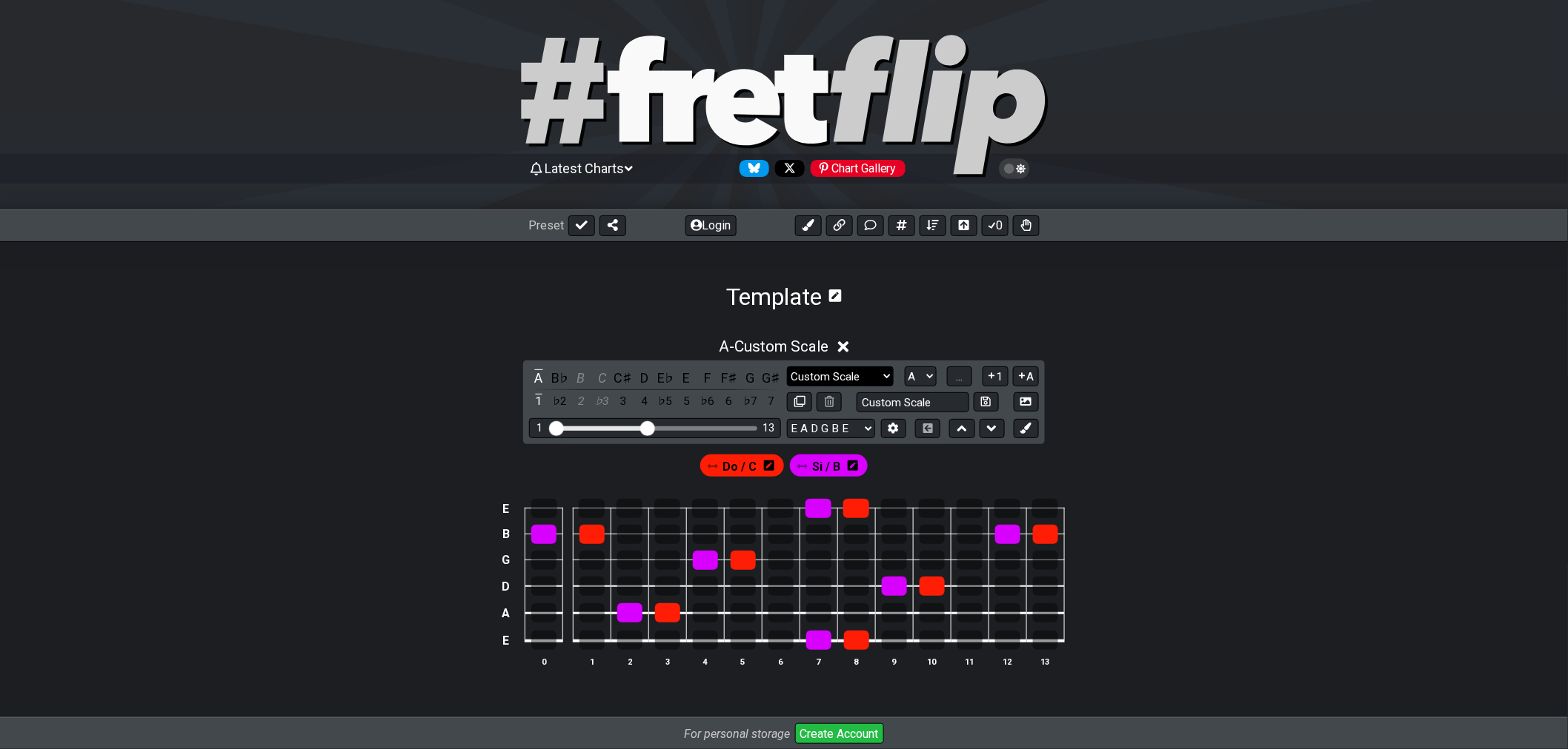
click at [863, 378] on select "Root Custom Scale Minor Pentatonic Major Pentatonic Minor Blues Major Blues Maj…" at bounding box center [840, 376] width 107 height 20
click at [868, 379] on select "Root Custom Scale Minor Pentatonic Major Pentatonic Minor Blues Major Blues Maj…" at bounding box center [840, 376] width 107 height 20
click at [922, 404] on input "text" at bounding box center [912, 402] width 112 height 20
type input "F"
click at [906, 403] on input "FIND DO & Si" at bounding box center [912, 402] width 112 height 20
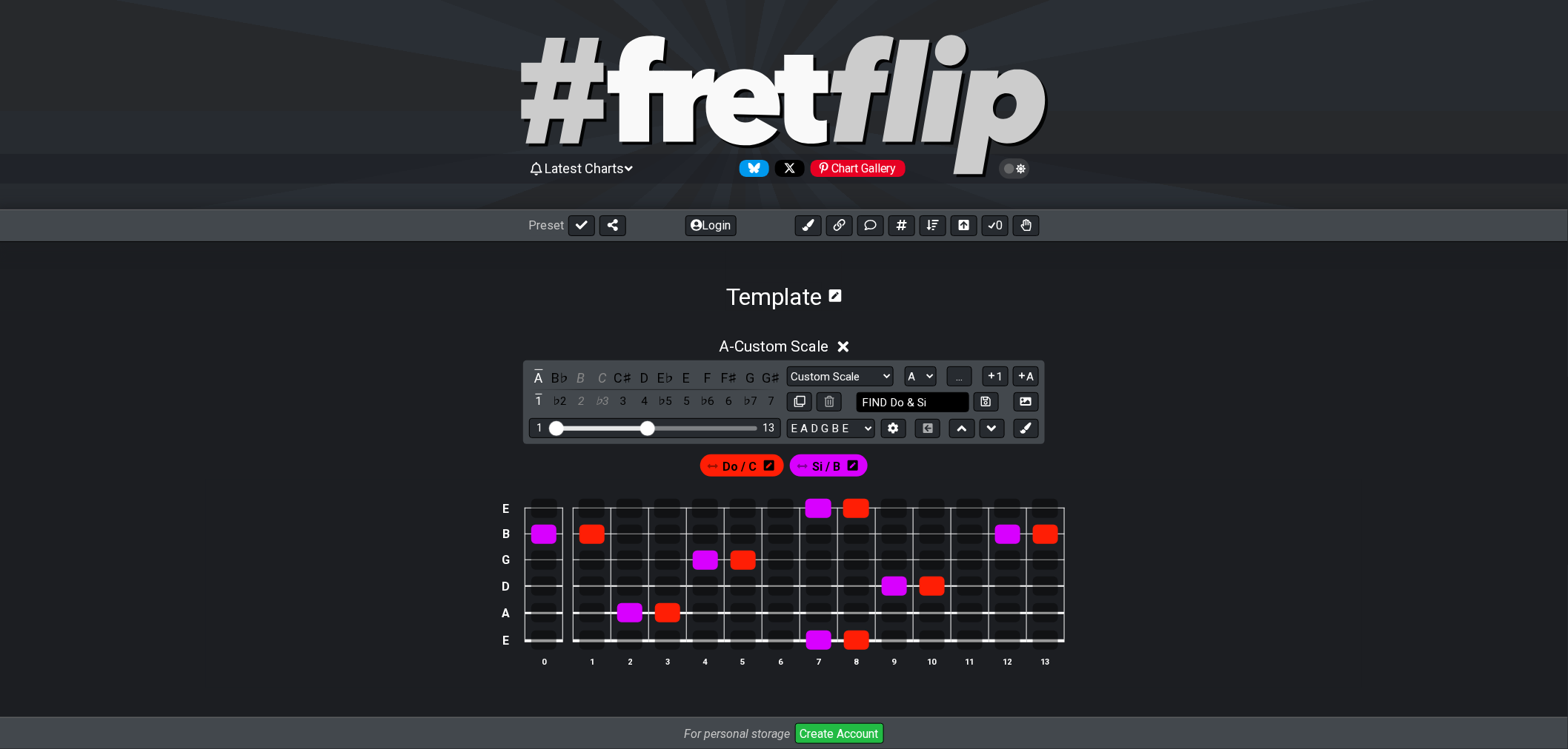
click at [890, 402] on input "FIND Do & Si" at bounding box center [912, 402] width 112 height 20
drag, startPoint x: 887, startPoint y: 402, endPoint x: 827, endPoint y: 404, distance: 60.0
click at [828, 404] on div "FIND Do & Si" at bounding box center [912, 402] width 252 height 20
type input "Find notes : Do & Si"
click at [985, 406] on icon at bounding box center [985, 401] width 9 height 9
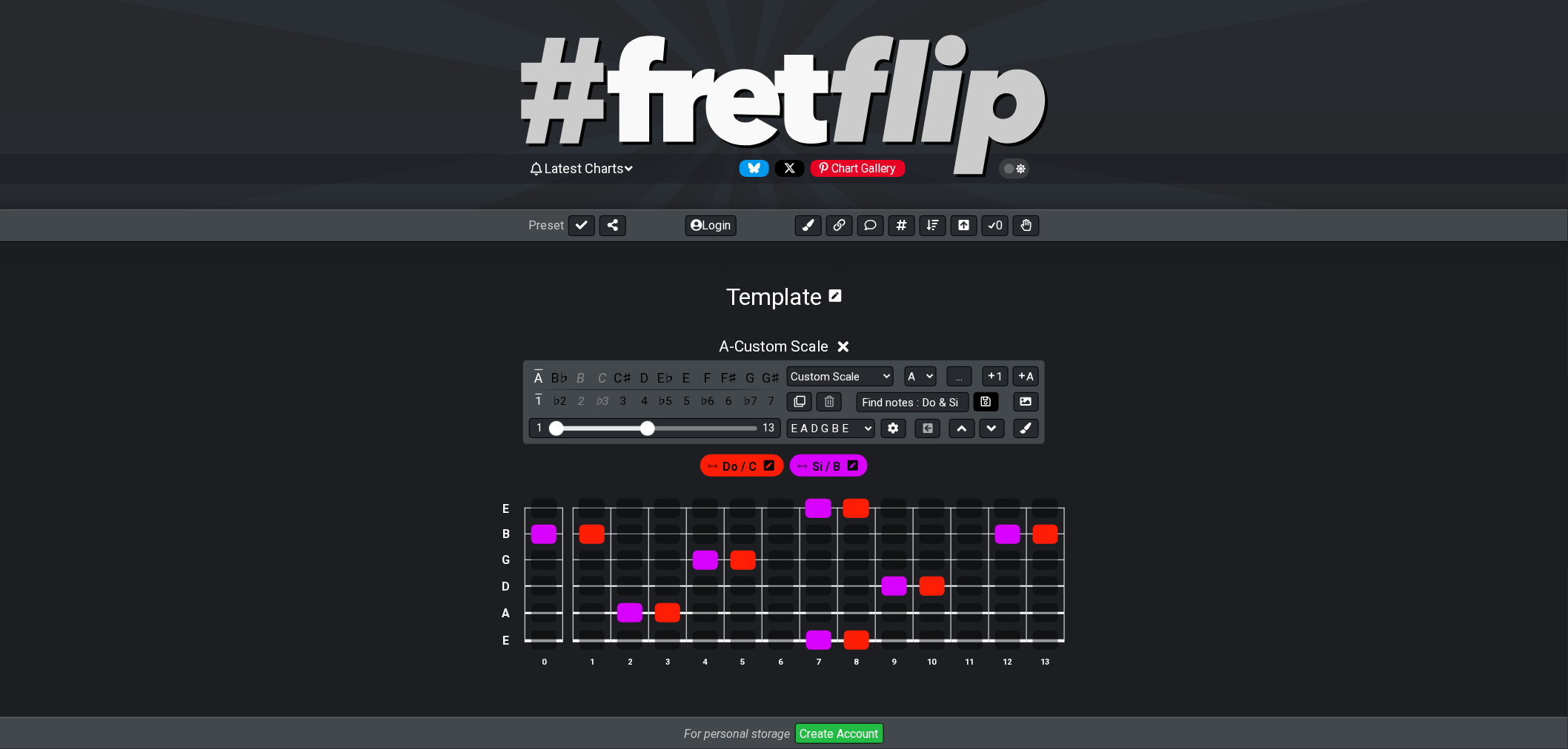
select select "Find notes : Do & Si"
click at [867, 348] on icon at bounding box center [862, 347] width 11 height 11
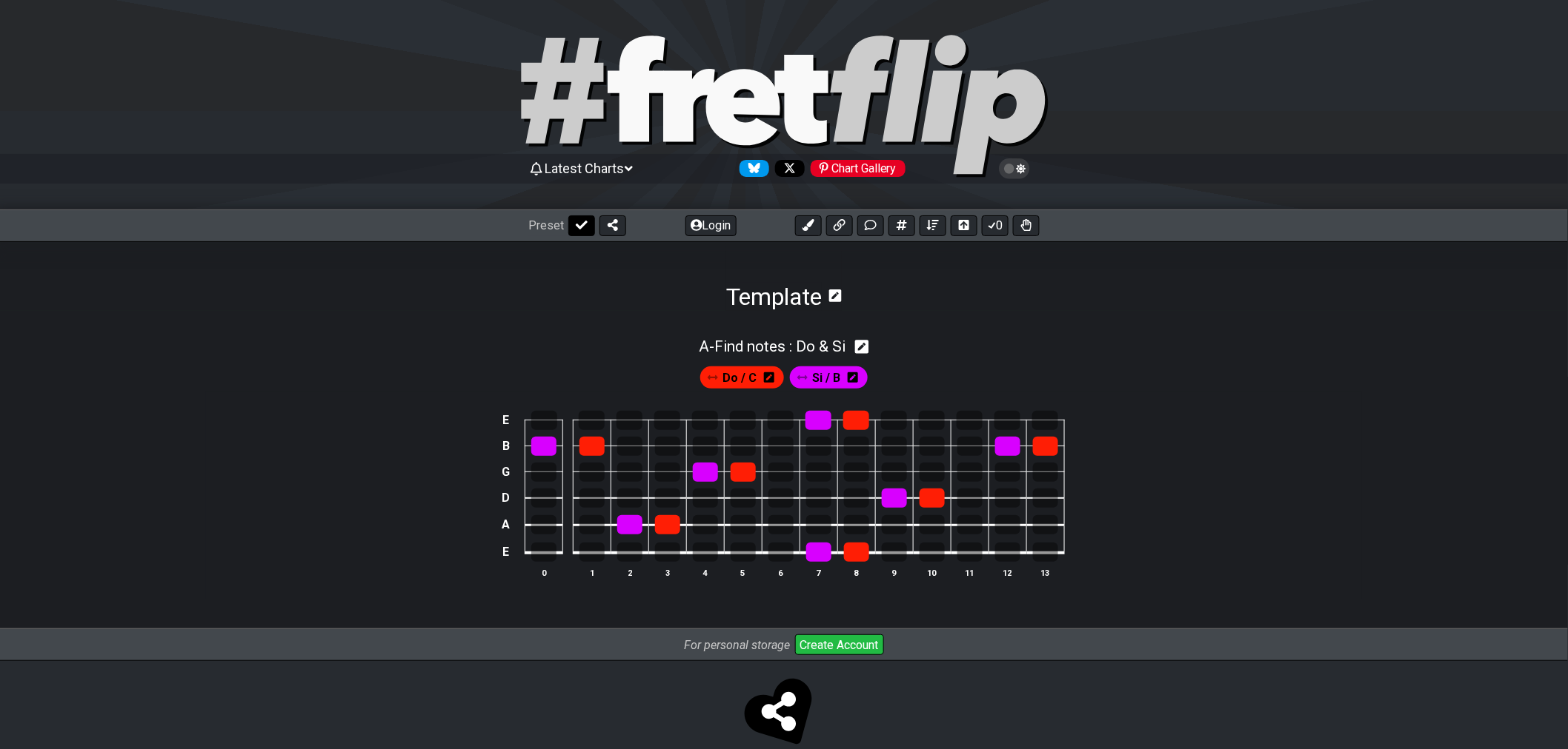
click at [578, 226] on icon at bounding box center [581, 225] width 12 height 9
select select "/template"
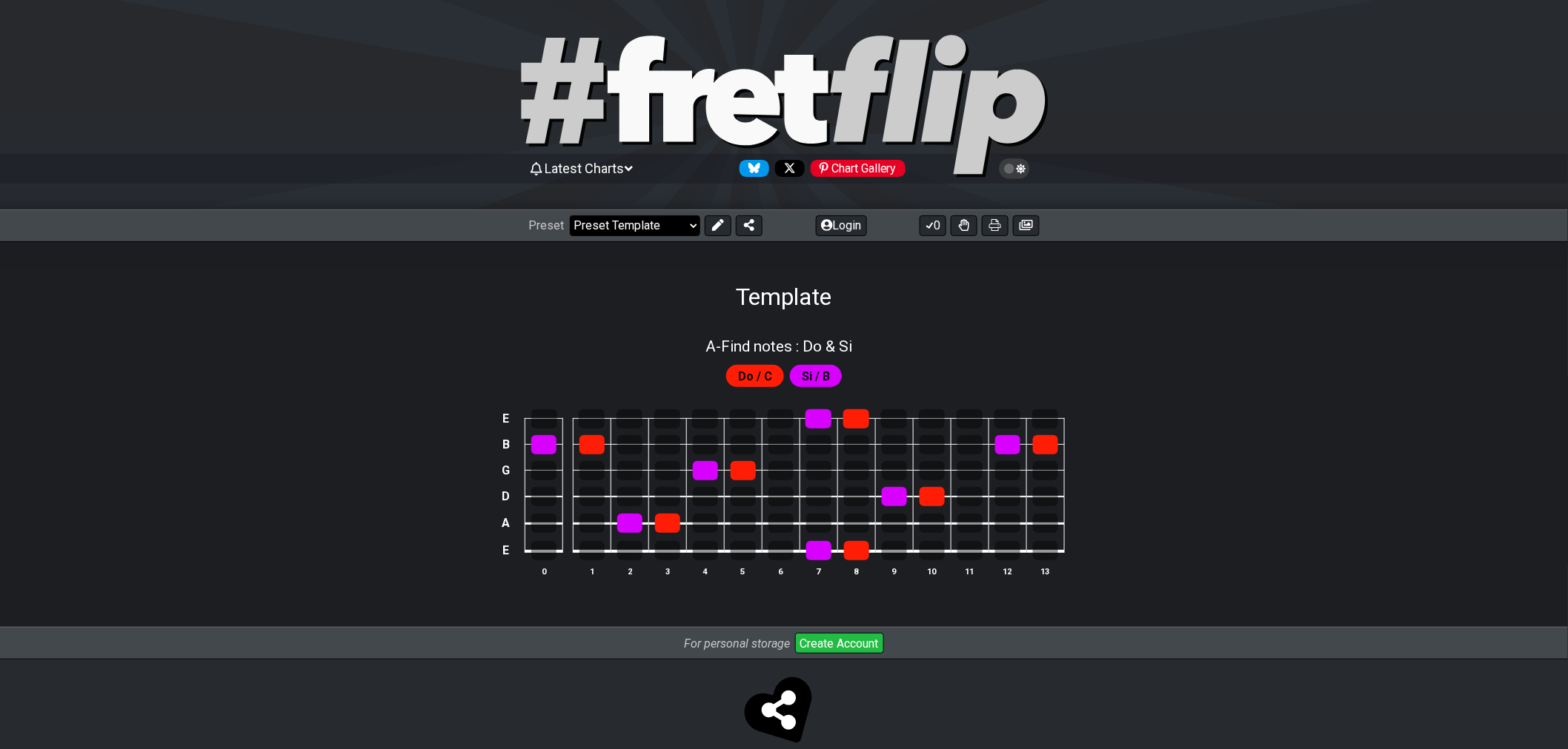
click at [675, 234] on select "Welcome to #fretflip! Initial Preset Custom Preset Minor Pentatonic Major Penta…" at bounding box center [634, 225] width 130 height 21
click at [339, 338] on div "A - Find notes : Do & Si" at bounding box center [783, 342] width 1155 height 26
select select "Find notes : Do & Si"
select select "A"
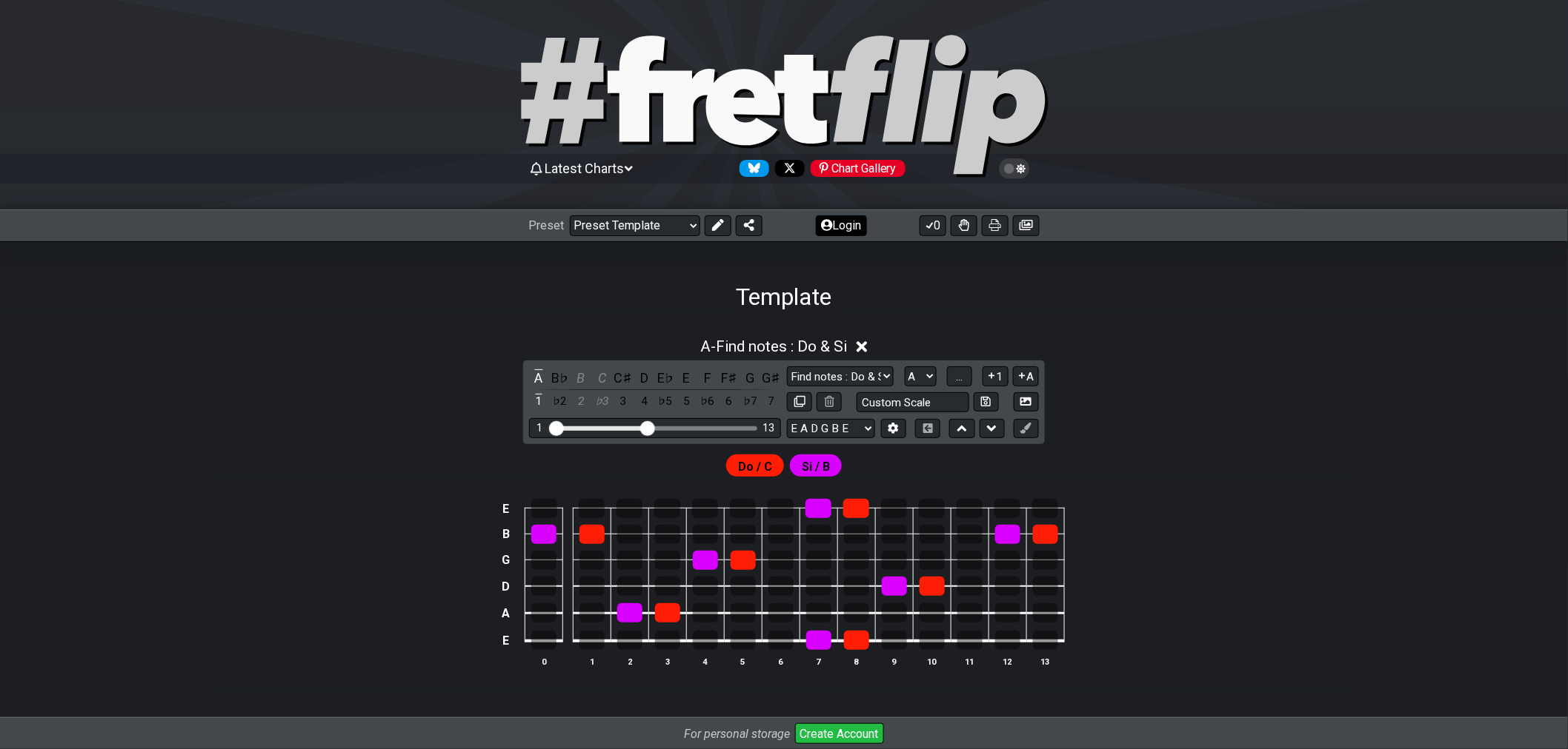
click at [831, 227] on button "Login" at bounding box center [841, 225] width 51 height 21
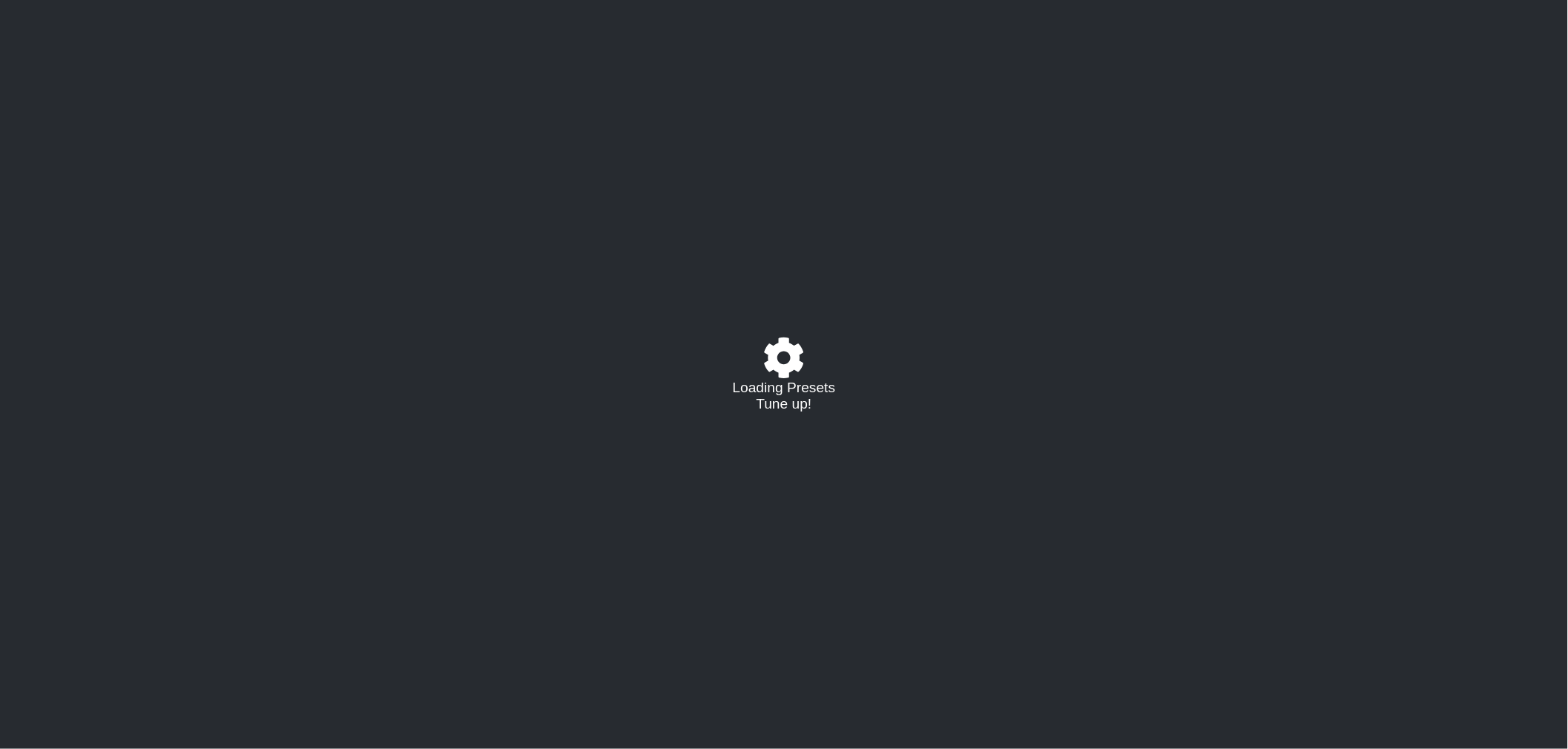
select select "/template"
select select "A"
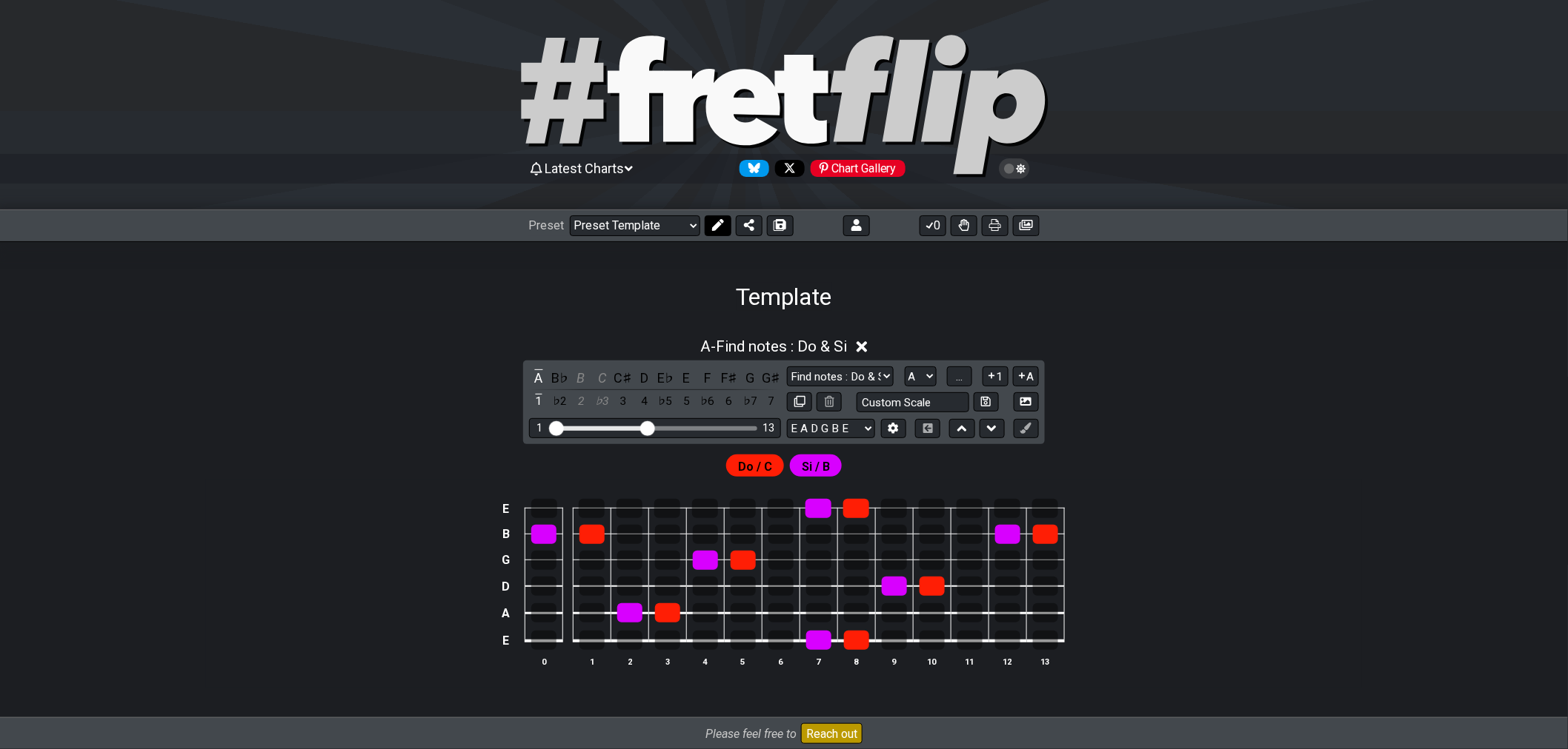
click at [720, 230] on icon at bounding box center [718, 224] width 12 height 12
click at [578, 230] on icon at bounding box center [581, 224] width 12 height 12
click at [867, 346] on icon at bounding box center [862, 347] width 11 height 16
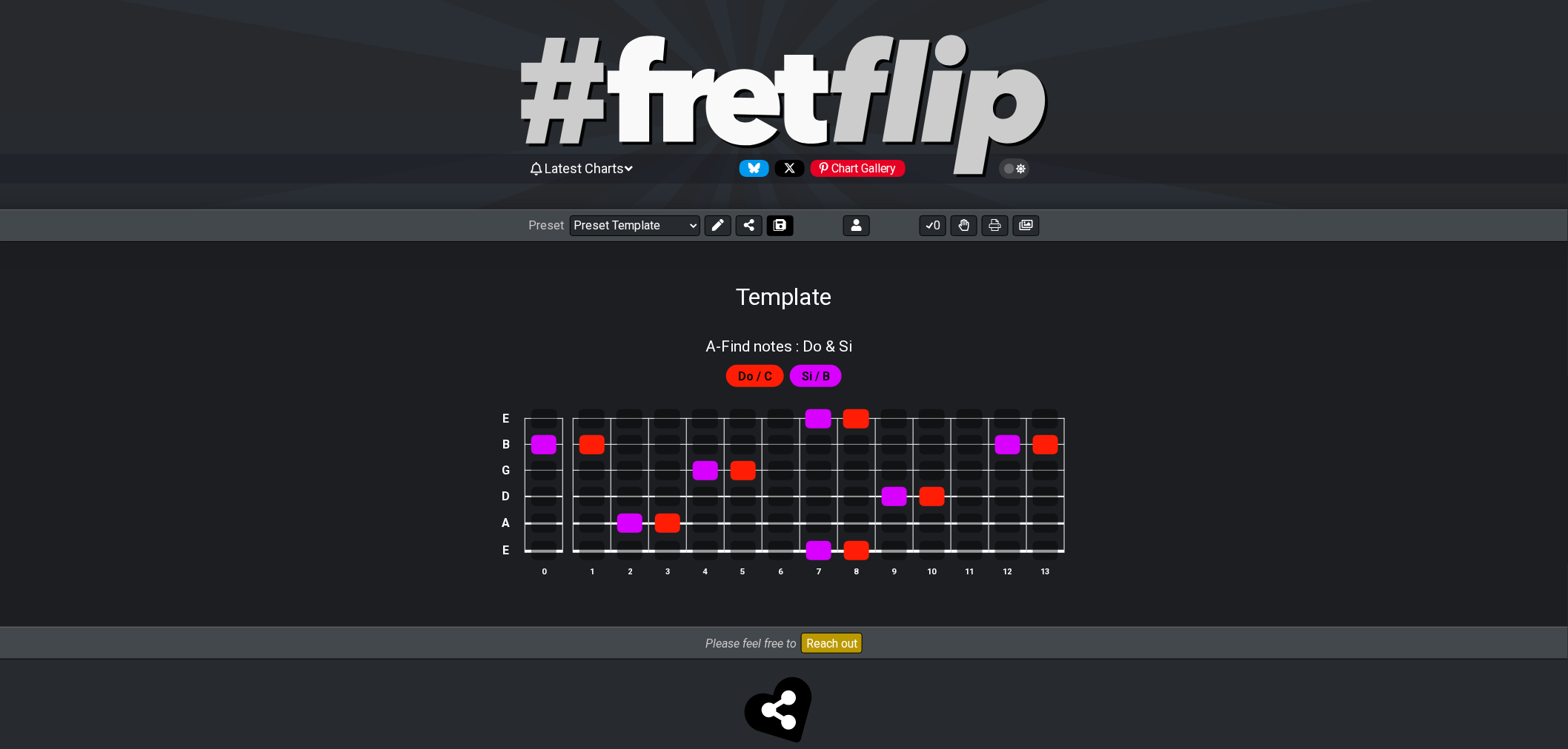
click at [776, 230] on icon at bounding box center [779, 224] width 10 height 12
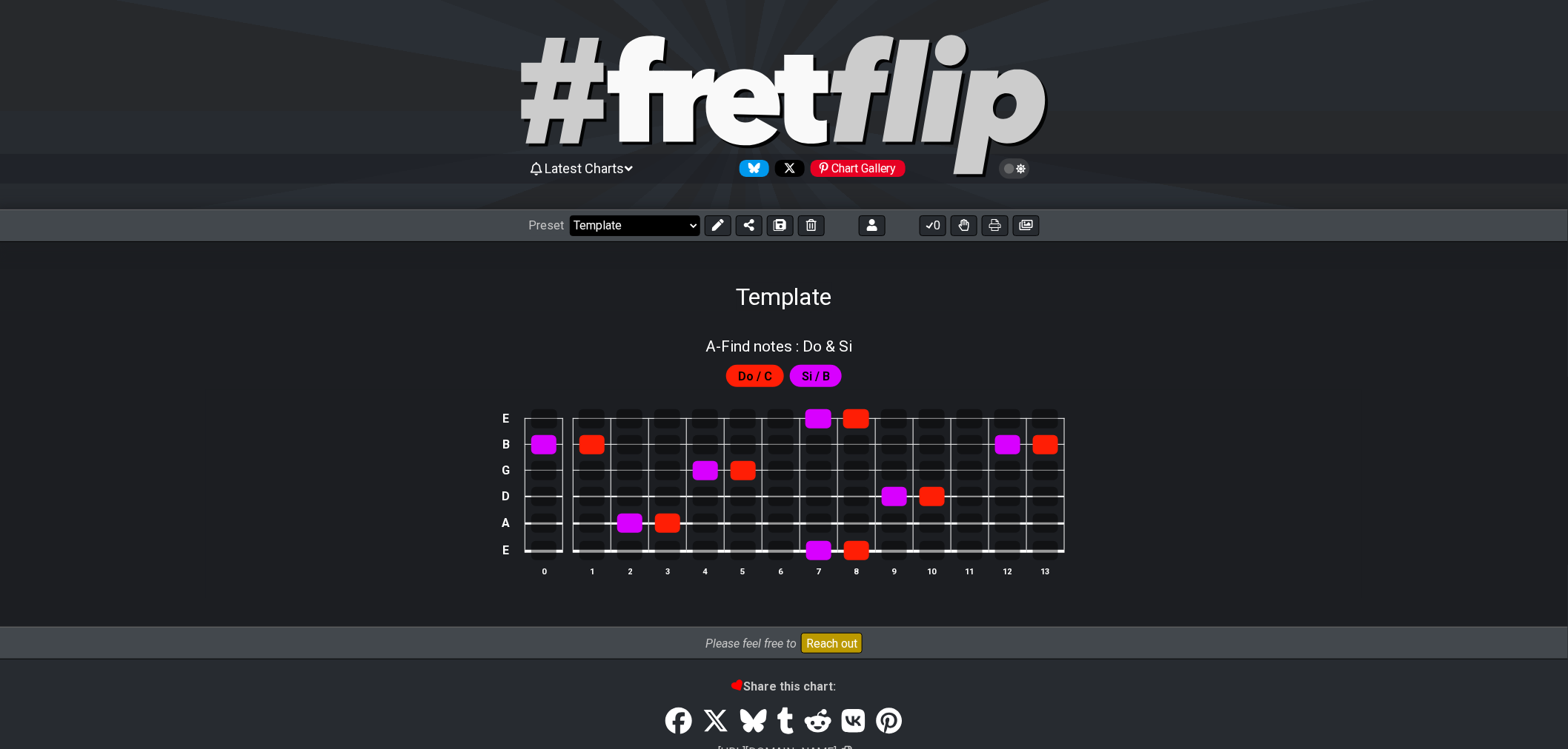
click at [677, 226] on select "Welcome to #fretflip! Initial Preset Custom Preset Template Minor Pentatonic Ma…" at bounding box center [634, 225] width 130 height 21
click at [570, 215] on select "Welcome to #fretflip! Initial Preset Custom Preset Template Minor Pentatonic Ma…" at bounding box center [634, 225] width 130 height 21
click at [685, 224] on select "Welcome to #fretflip! Initial Preset Custom Preset Template Minor Pentatonic Ma…" at bounding box center [634, 225] width 130 height 21
click at [570, 215] on select "Welcome to #fretflip! Initial Preset Custom Preset Template Minor Pentatonic Ma…" at bounding box center [634, 225] width 130 height 21
click at [779, 227] on icon at bounding box center [779, 224] width 10 height 12
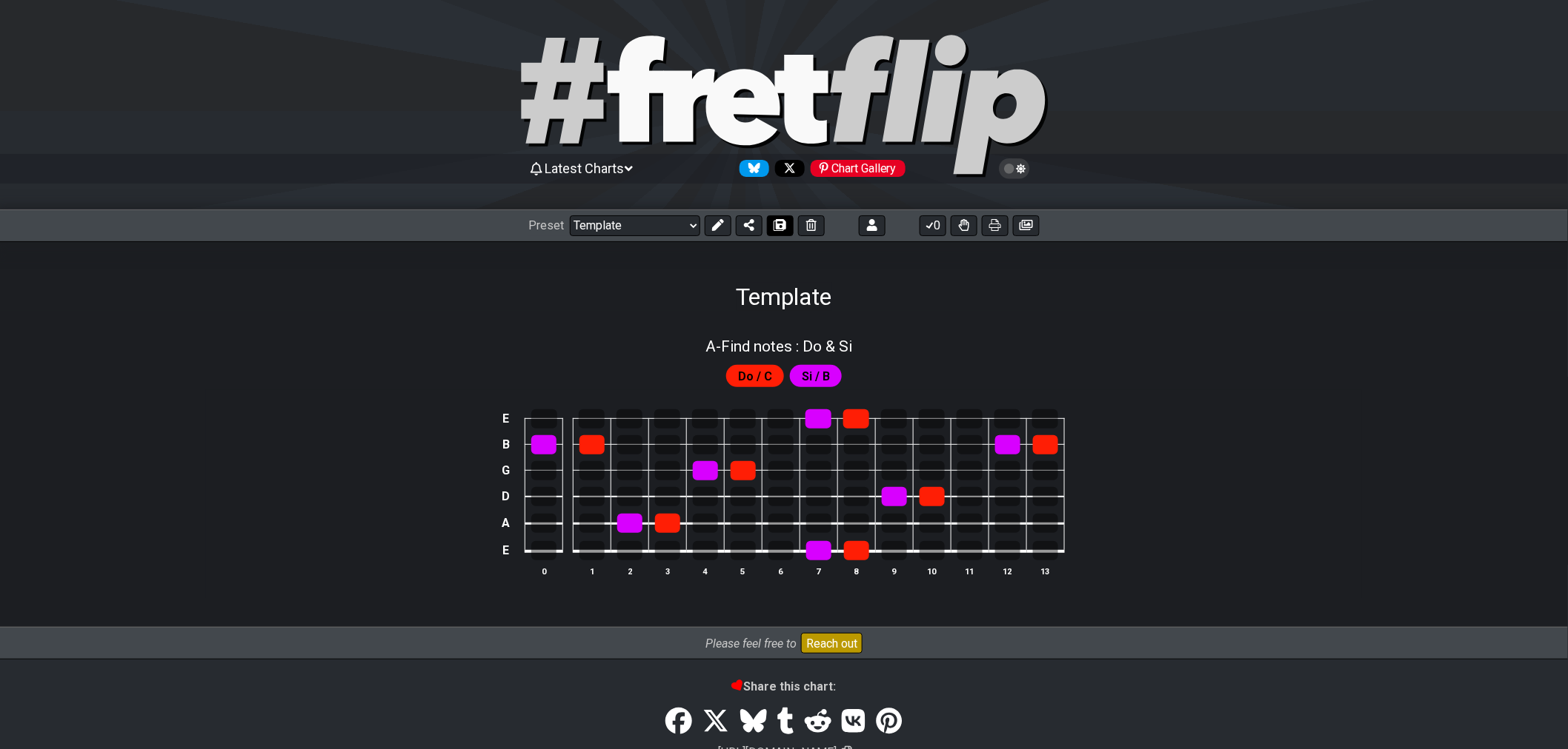
select select "/0234X78QN"
click at [688, 227] on select "Welcome to #fretflip! Initial Preset Custom Preset Template Template (copy) Min…" at bounding box center [634, 225] width 130 height 21
click at [570, 215] on select "Welcome to #fretflip! Initial Preset Custom Preset Template Template (copy) Min…" at bounding box center [634, 225] width 130 height 21
click at [722, 224] on button at bounding box center [718, 225] width 27 height 21
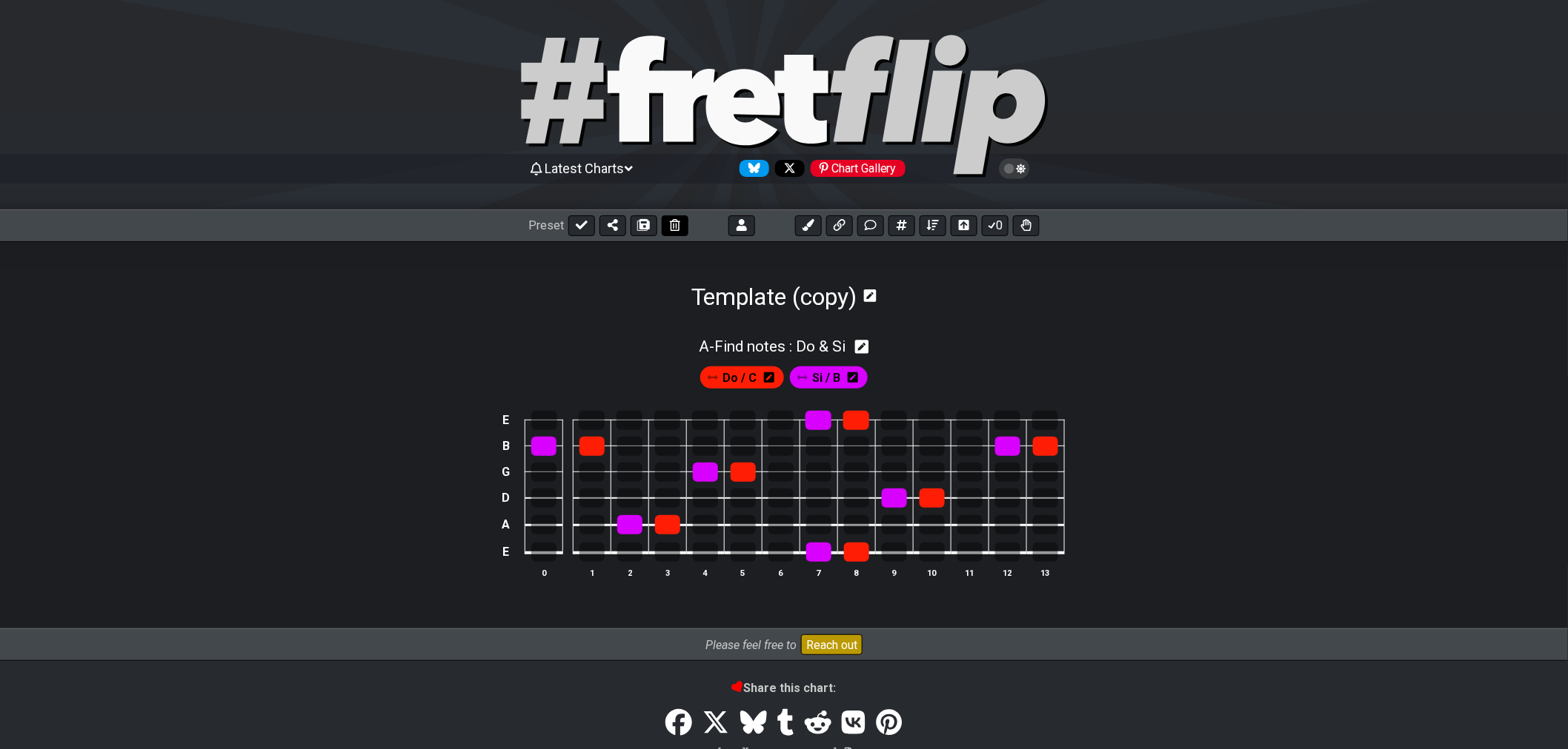
click at [672, 232] on button at bounding box center [675, 225] width 27 height 21
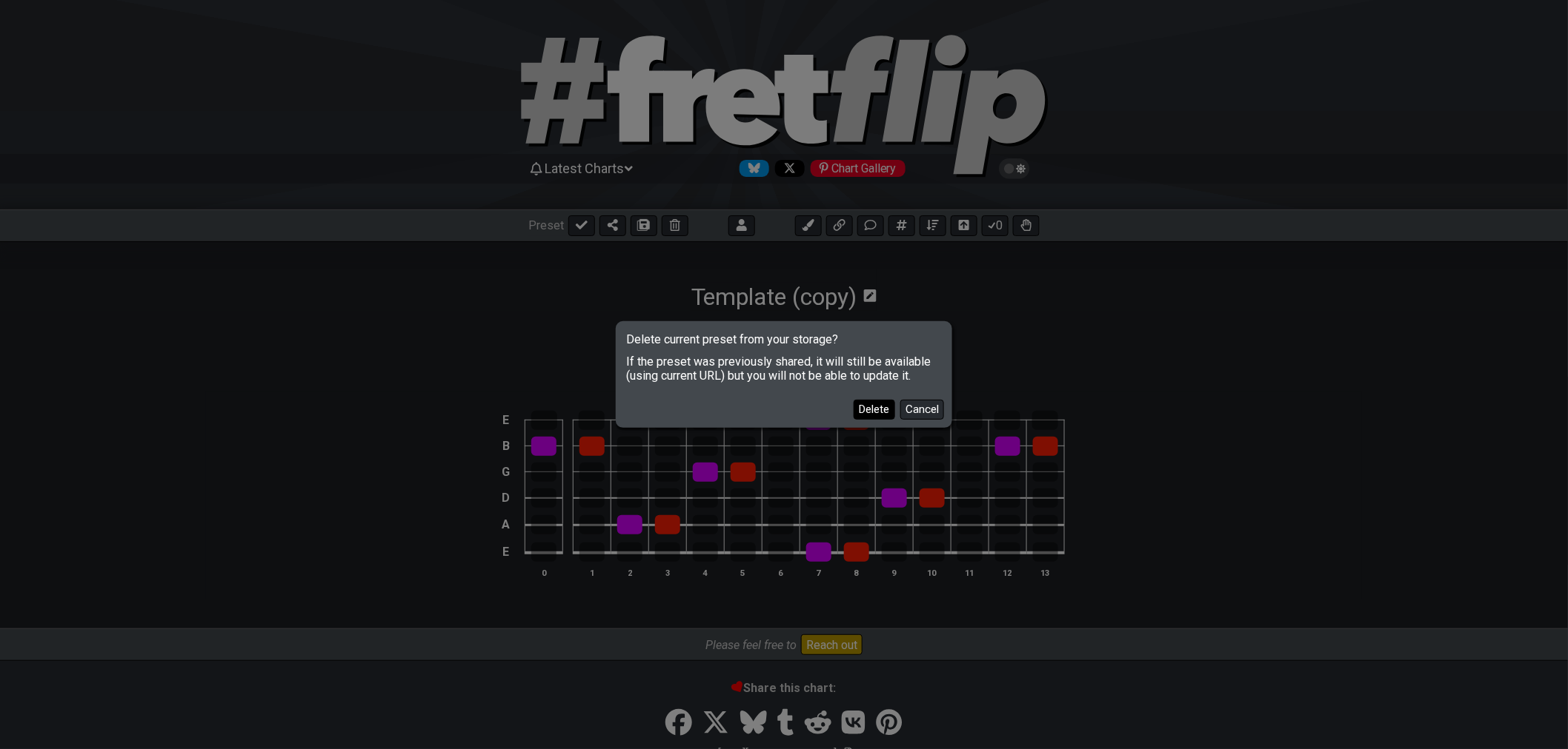
drag, startPoint x: 917, startPoint y: 417, endPoint x: 872, endPoint y: 411, distance: 45.4
click at [874, 411] on div "Delete Cancel" at bounding box center [783, 404] width 332 height 43
click at [871, 411] on button "Delete" at bounding box center [874, 410] width 41 height 20
select select "C"
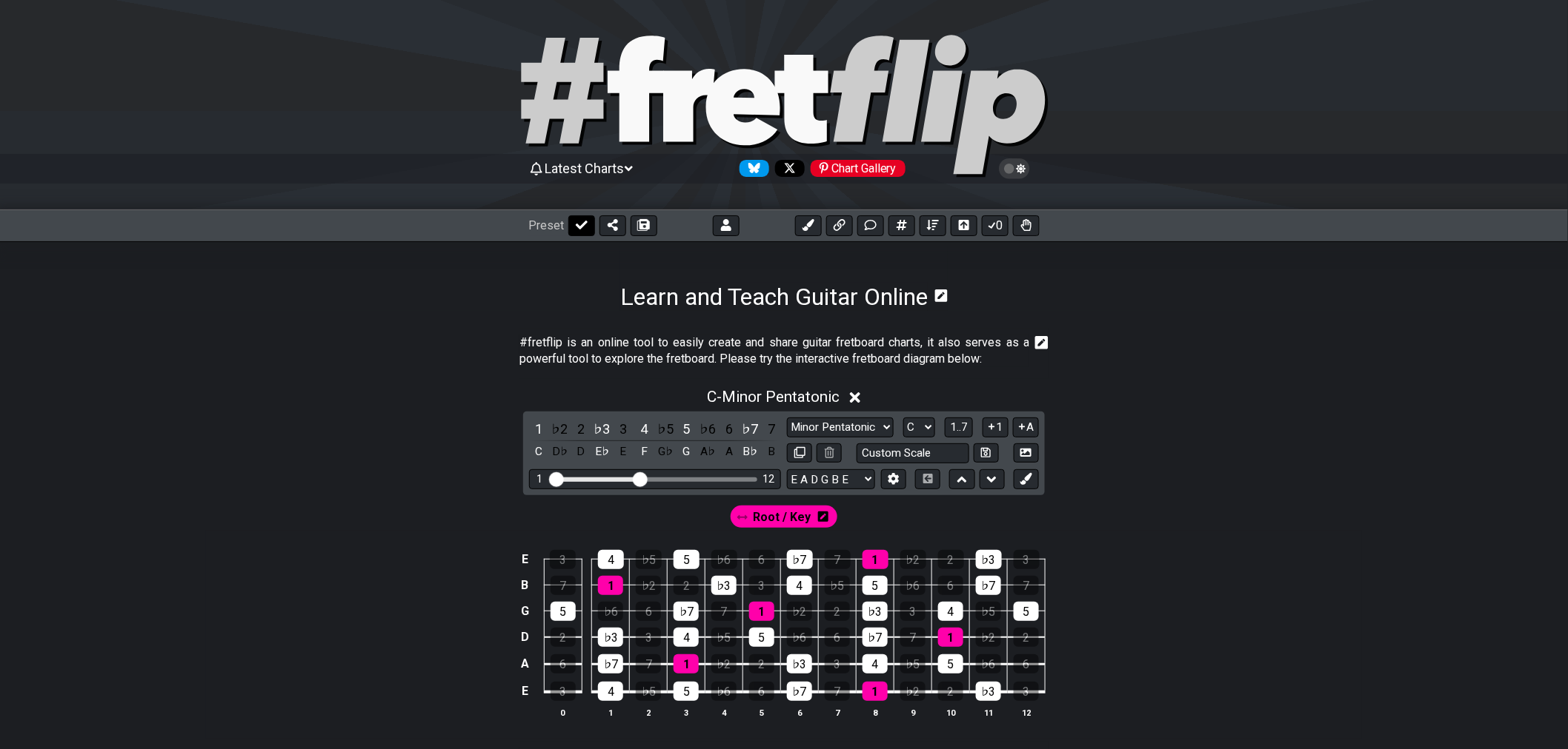
click at [575, 228] on icon at bounding box center [581, 224] width 12 height 12
click at [682, 230] on select "Welcome to #fretflip! Initial Preset Custom Preset Template Minor Pentatonic Ma…" at bounding box center [634, 225] width 130 height 21
click at [570, 215] on select "Welcome to #fretflip! Initial Preset Custom Preset Template Minor Pentatonic Ma…" at bounding box center [634, 225] width 130 height 21
select select "/02SXFW8H"
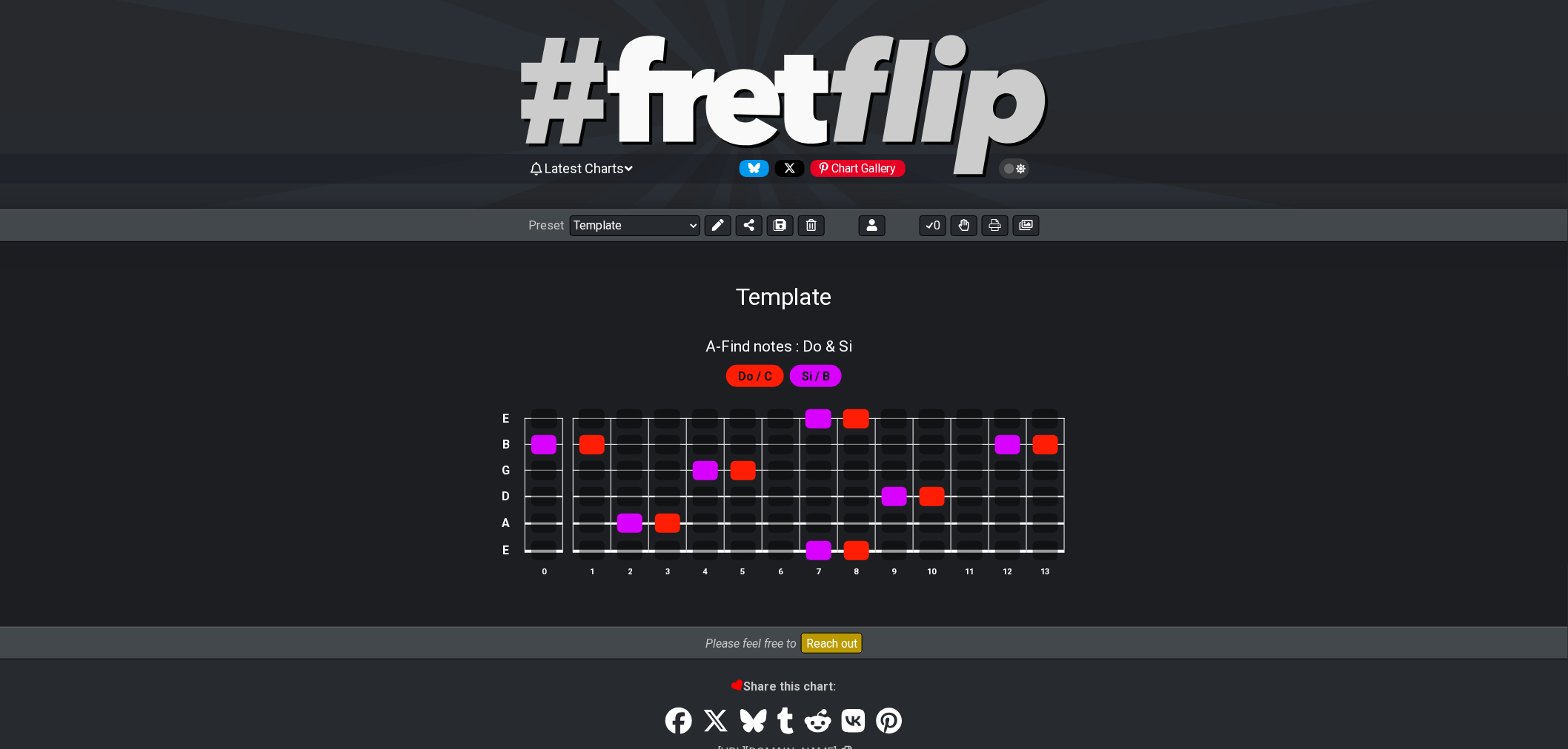
click at [800, 297] on h1 "Template" at bounding box center [784, 296] width 95 height 28
click at [816, 305] on h1 "Template" at bounding box center [784, 296] width 95 height 28
drag, startPoint x: 816, startPoint y: 305, endPoint x: 701, endPoint y: 248, distance: 128.4
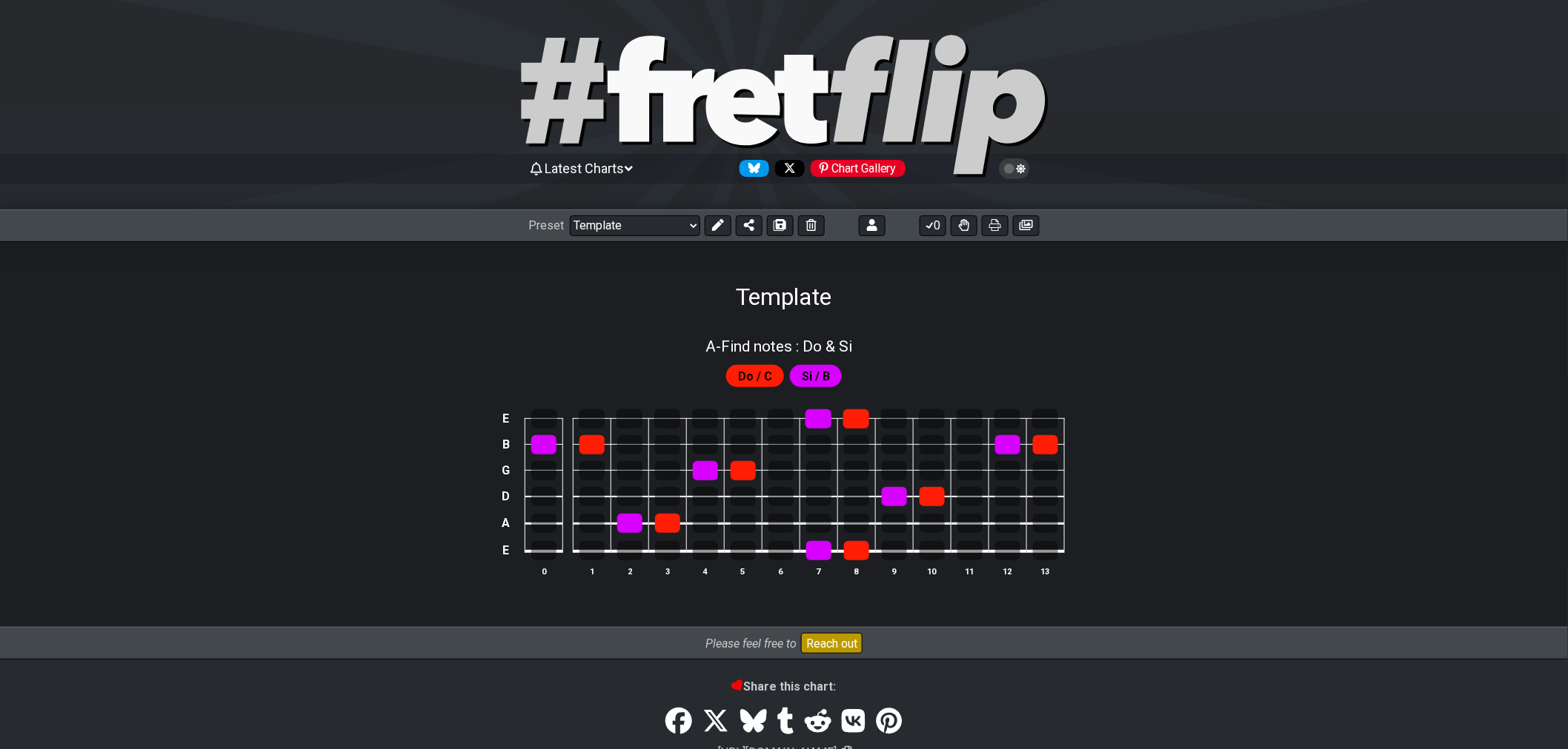
click at [813, 305] on h1 "Template" at bounding box center [784, 296] width 95 height 28
click at [677, 223] on select "Welcome to #fretflip! Initial Preset Custom Preset Template Minor Pentatonic Ma…" at bounding box center [634, 225] width 130 height 21
click at [712, 226] on icon at bounding box center [718, 224] width 12 height 12
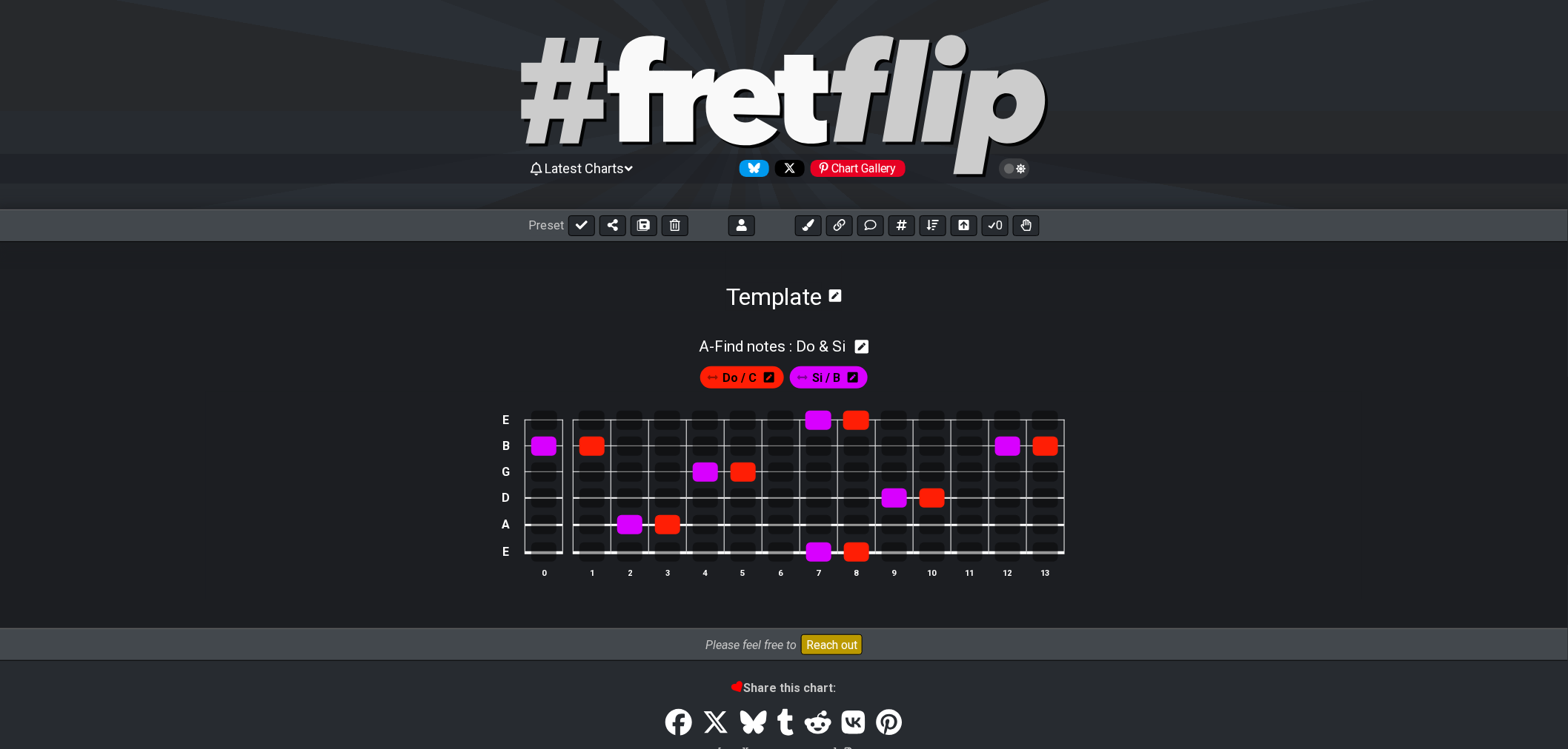
click at [835, 300] on icon at bounding box center [835, 295] width 12 height 12
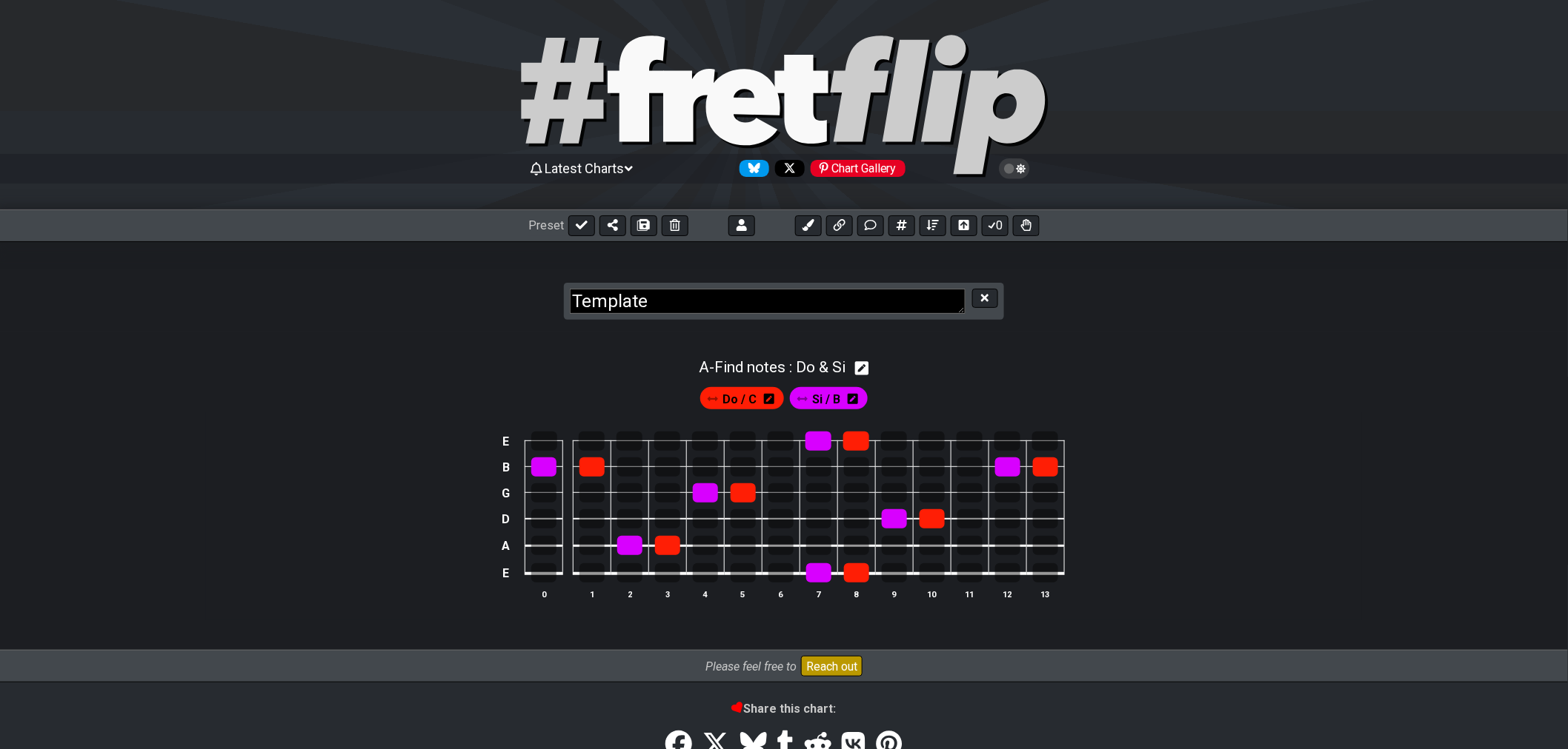
click at [757, 300] on textarea "Template" at bounding box center [767, 302] width 396 height 26
drag, startPoint x: 736, startPoint y: 304, endPoint x: 502, endPoint y: 302, distance: 234.0
click at [503, 302] on section "Template" at bounding box center [784, 286] width 1568 height 91
type textarea "F"
type textarea "Find notes"
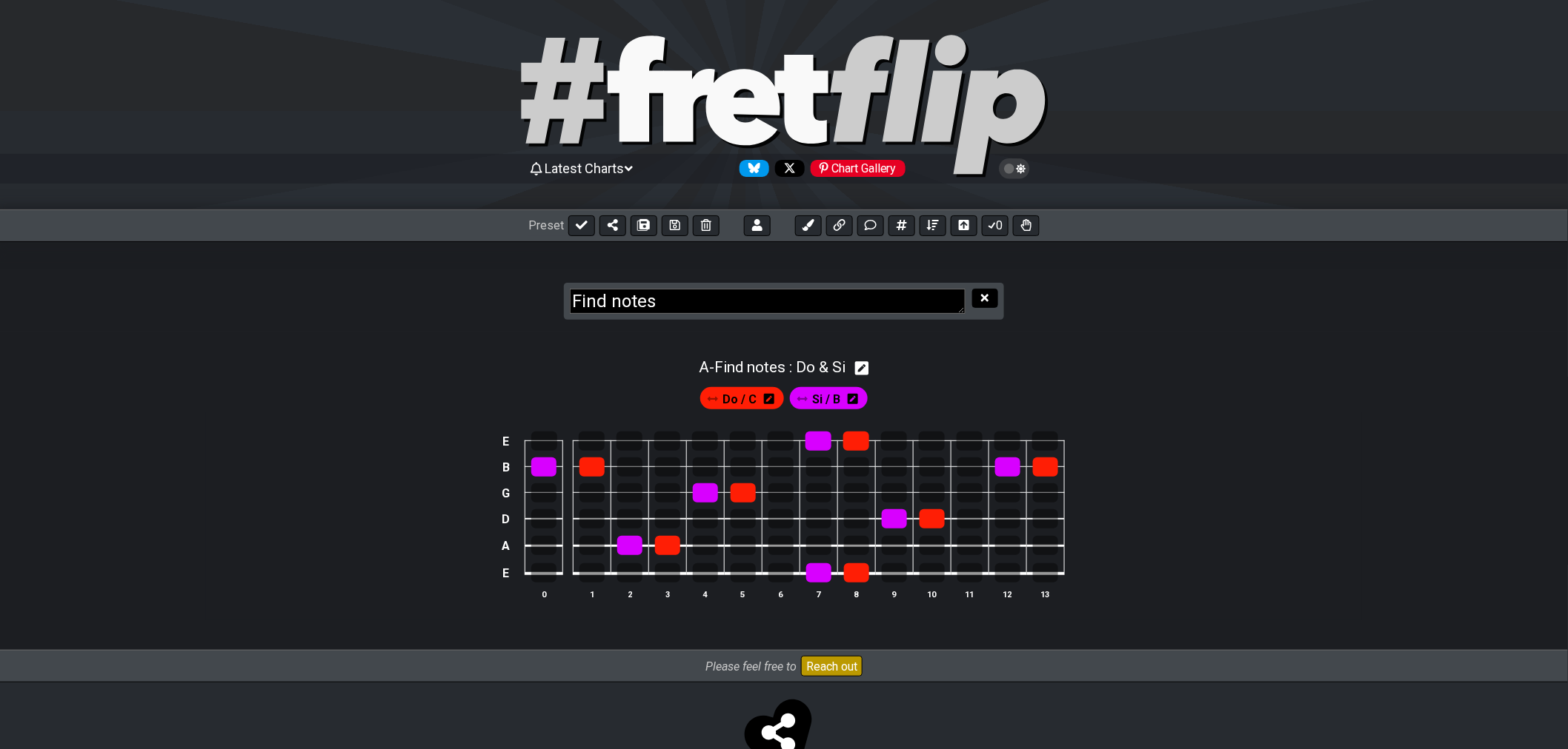
click at [986, 301] on icon at bounding box center [984, 298] width 7 height 11
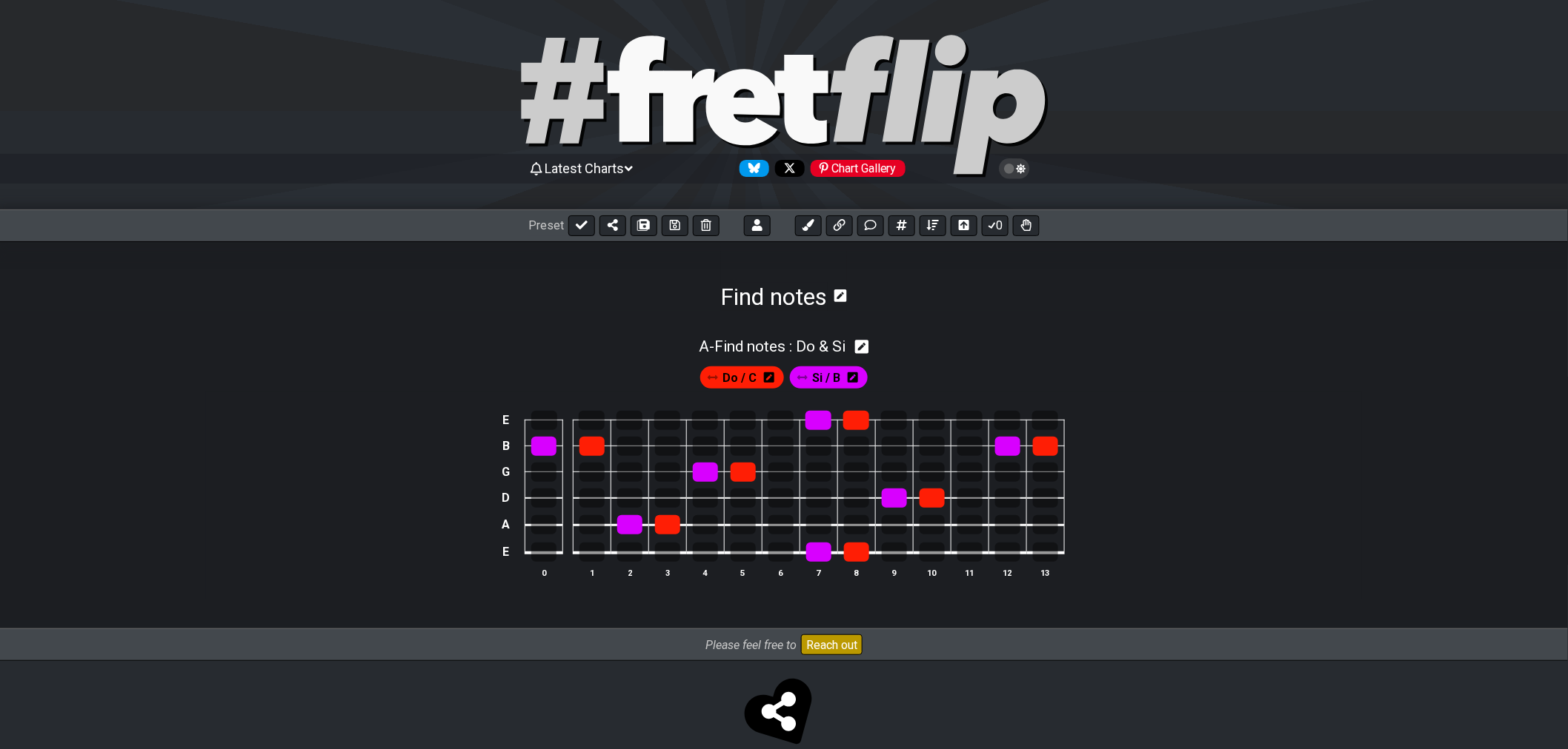
click at [927, 321] on div "A - Find notes : Do & Si Do / C Si / B E B G D A E 0 1 2 3 4 5 6 7 8 9 10 11 12…" at bounding box center [783, 470] width 1155 height 319
click at [579, 228] on icon at bounding box center [581, 225] width 12 height 9
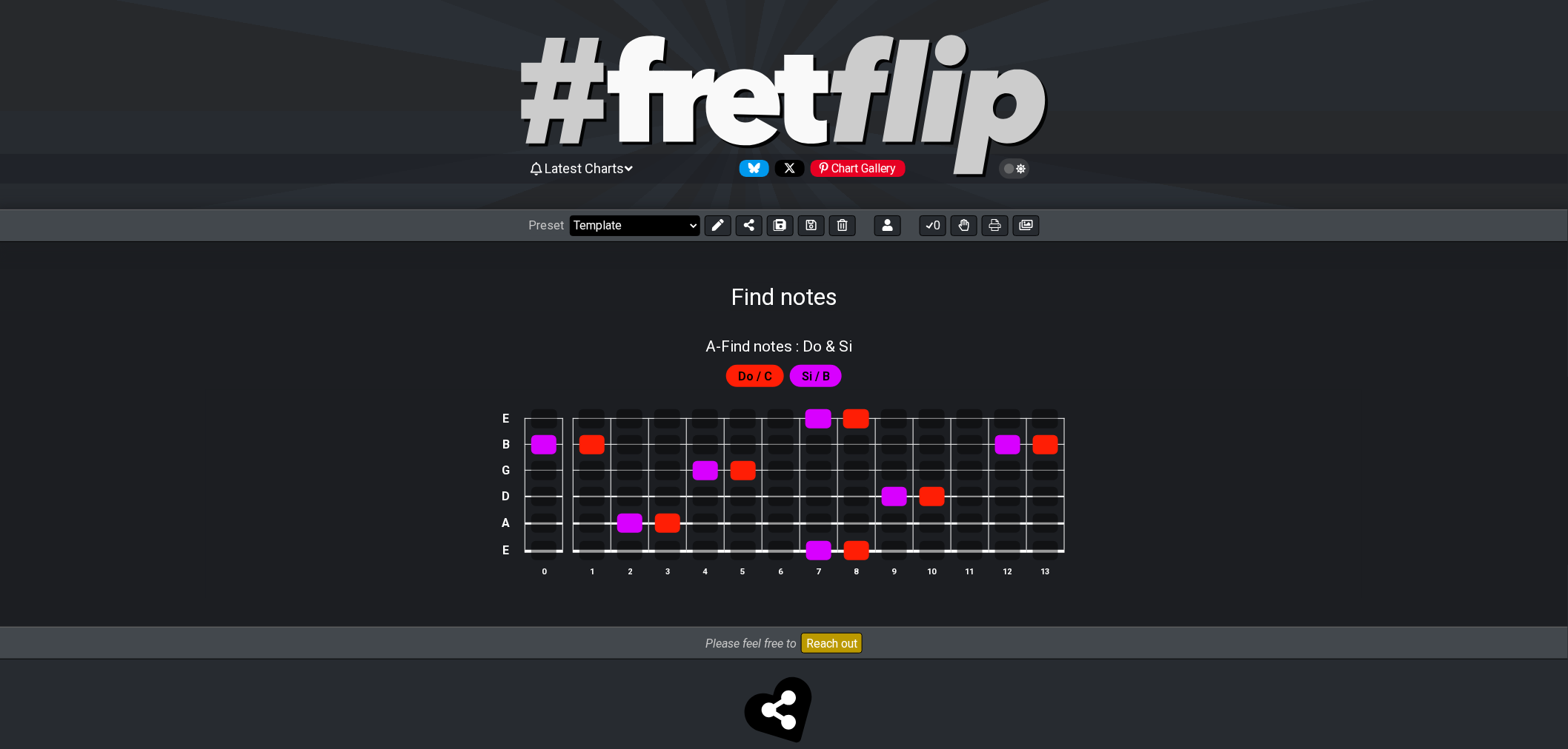
click at [684, 227] on select "Welcome to #fretflip! Initial Preset Custom Preset Template Minor Pentatonic Ma…" at bounding box center [634, 225] width 130 height 21
click at [570, 215] on select "Welcome to #fretflip! Initial Preset Custom Preset Template Minor Pentatonic Ma…" at bounding box center [634, 225] width 130 height 21
click at [645, 235] on select "Welcome to #fretflip! Initial Preset Custom Preset Template Minor Pentatonic Ma…" at bounding box center [634, 225] width 130 height 21
click at [570, 215] on select "Welcome to #fretflip! Initial Preset Custom Preset Template Minor Pentatonic Ma…" at bounding box center [634, 225] width 130 height 21
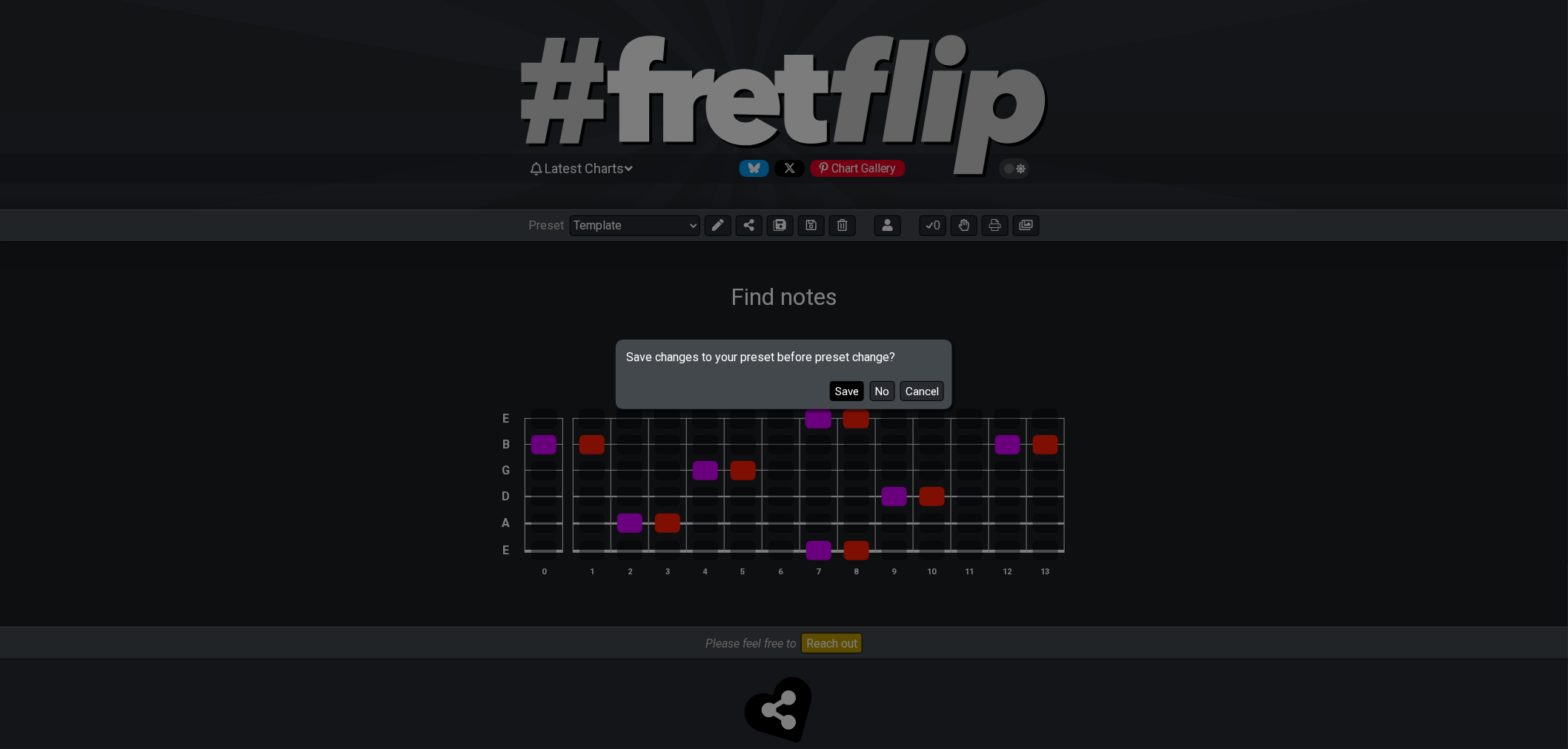
click at [841, 390] on button "Save" at bounding box center [847, 391] width 34 height 20
select select "/minor-pentatonic"
select select "C"
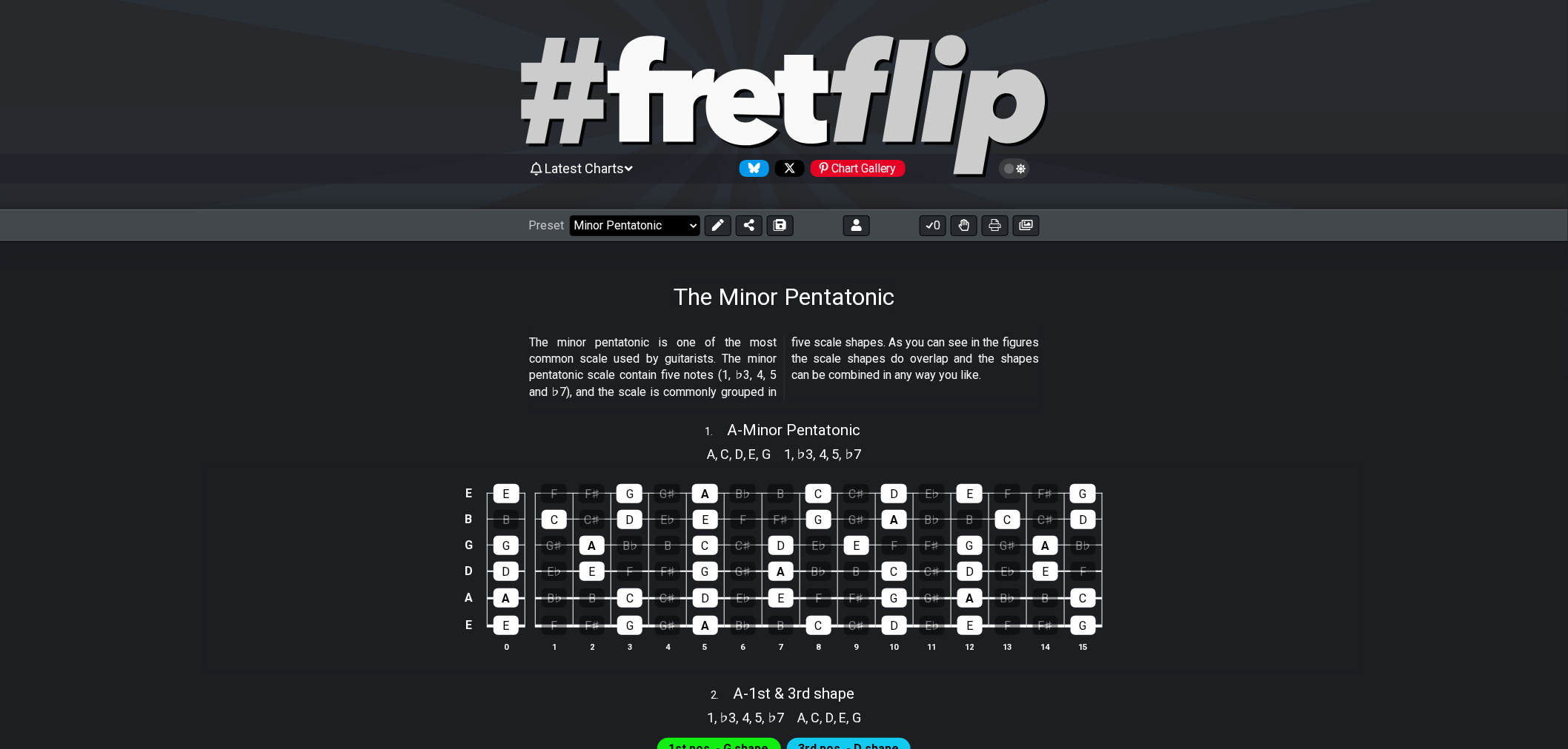
click at [687, 229] on select "Welcome to #fretflip! Initial Preset Custom Preset Find notes Minor Pentatonic …" at bounding box center [634, 225] width 130 height 21
click at [570, 215] on select "Welcome to #fretflip! Initial Preset Custom Preset Find notes Minor Pentatonic …" at bounding box center [634, 225] width 130 height 21
select select "/02SXFW8H"
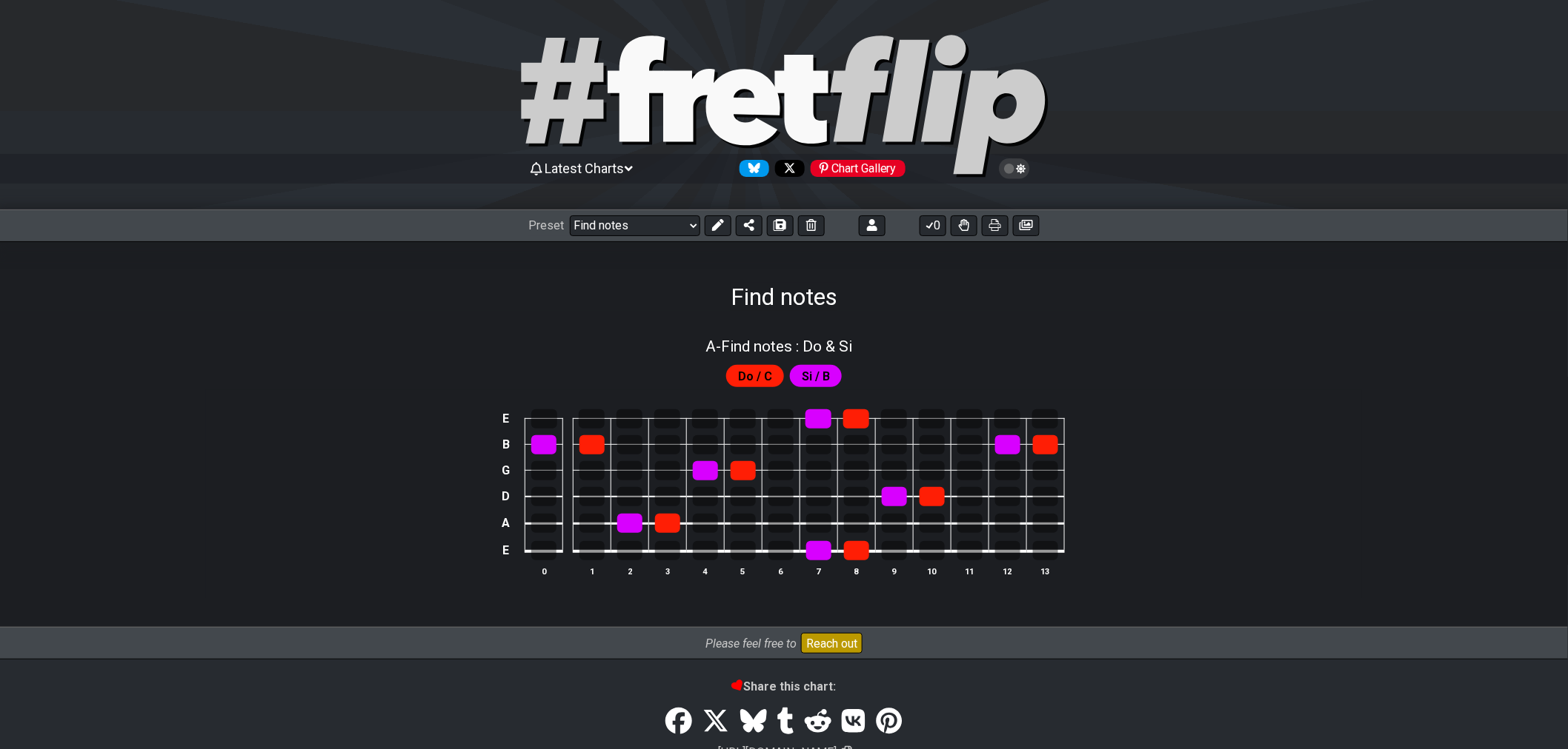
click at [798, 336] on div "A - Find notes : Do & Si" at bounding box center [779, 342] width 147 height 26
select select "A"
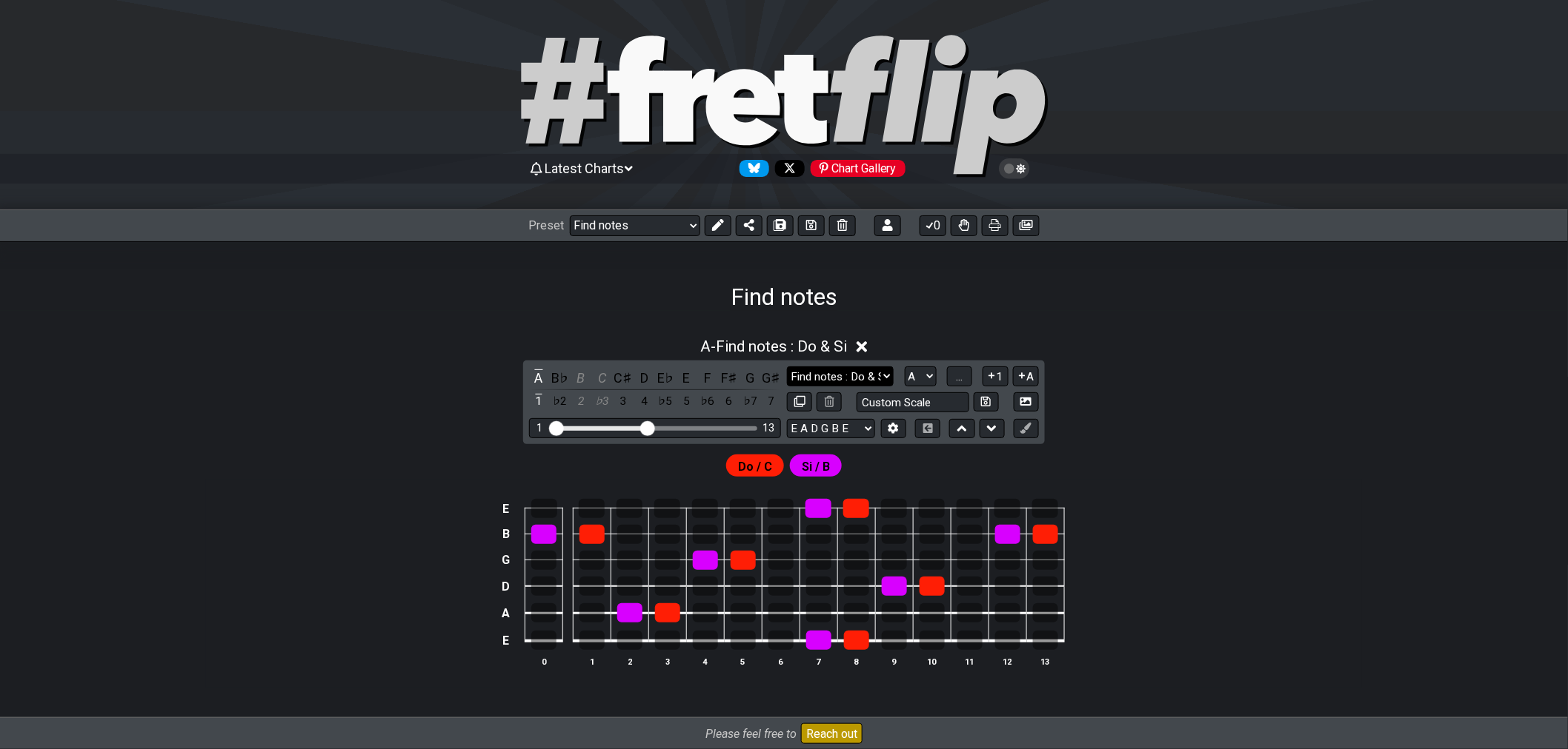
click at [871, 378] on select "Find notes : Do & Si Find notes : Do & Si Minor Pentatonic Major Pentatonic Min…" at bounding box center [840, 376] width 107 height 20
click at [370, 324] on div "A - Find notes : Do & Si A B♭ B C C♯ D E♭ E F F♯ G G♯ 1 ♭2 2 ♭3 3 4 ♭5 5 ♭6 6 ♭…" at bounding box center [783, 515] width 1155 height 408
click at [724, 223] on button at bounding box center [718, 225] width 27 height 21
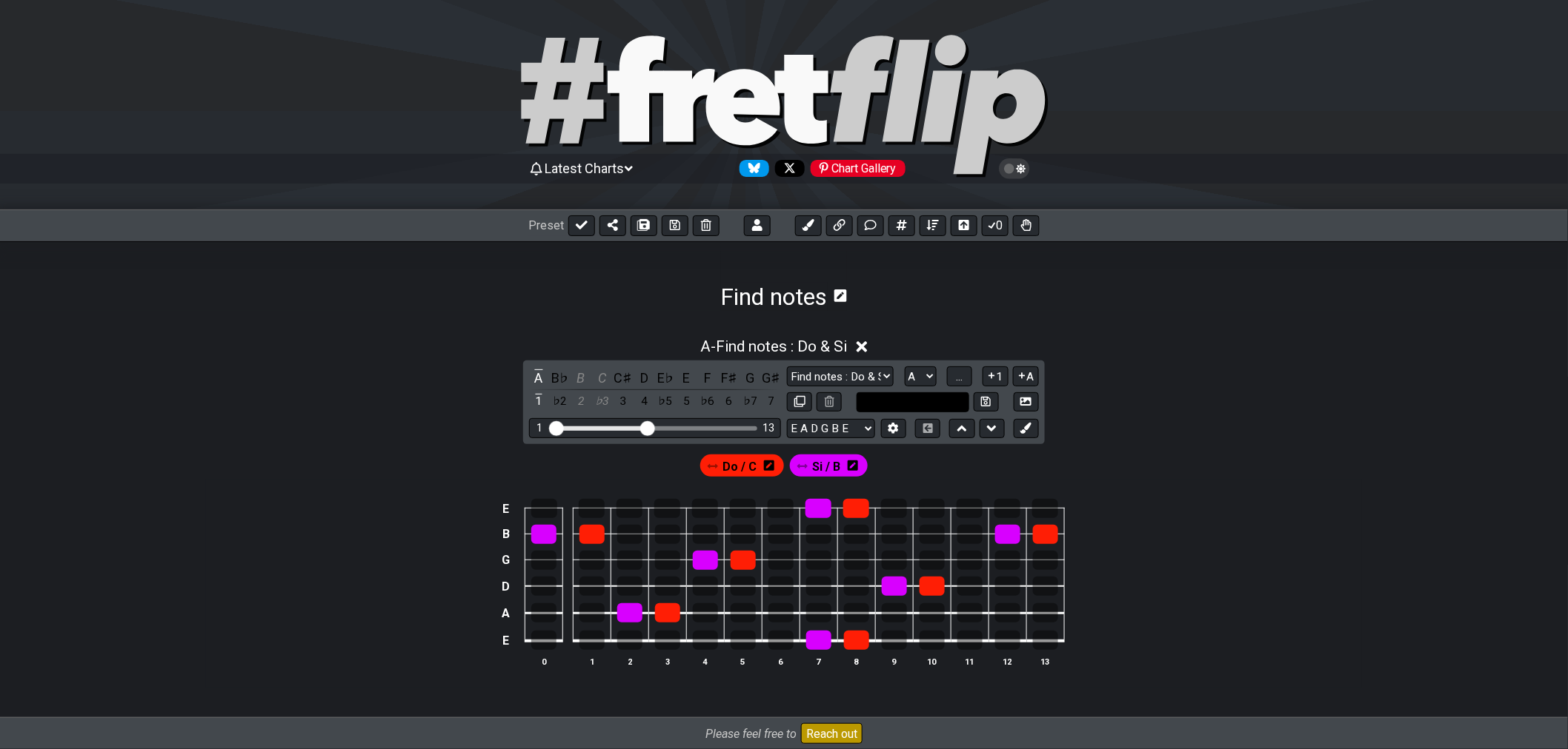
click at [935, 404] on input "text" at bounding box center [912, 402] width 112 height 20
type input "f"
type input "Do & Si"
click at [1002, 400] on div "Do & Si" at bounding box center [912, 402] width 252 height 20
click at [996, 400] on button at bounding box center [986, 402] width 25 height 20
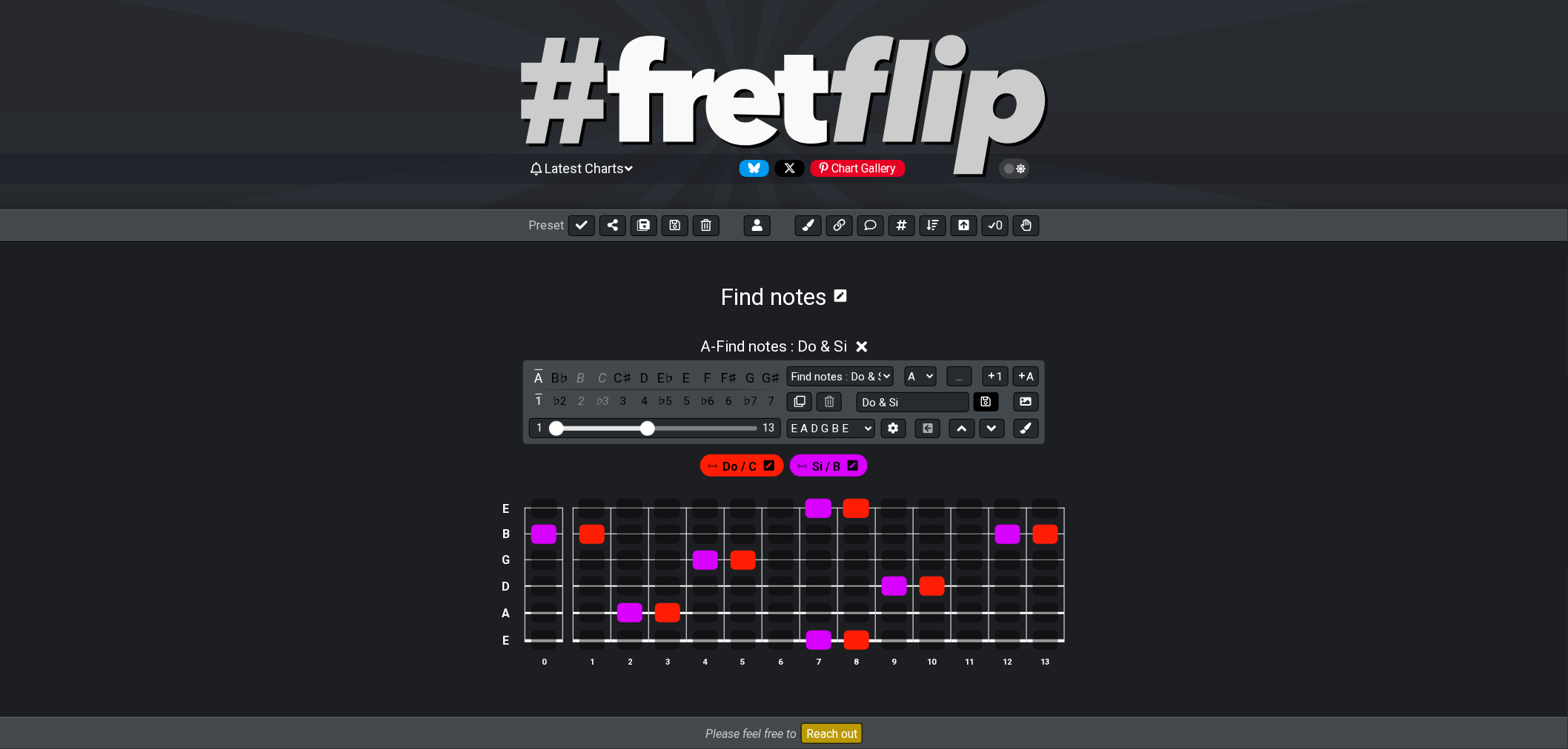
select select "Do & Si"
click at [881, 386] on select "Find notes : Do & Si Do & Si Minor Pentatonic Major Pentatonic Minor Blues Majo…" at bounding box center [840, 376] width 107 height 20
click at [992, 406] on button at bounding box center [986, 402] width 25 height 20
click at [824, 346] on icon at bounding box center [821, 347] width 11 height 11
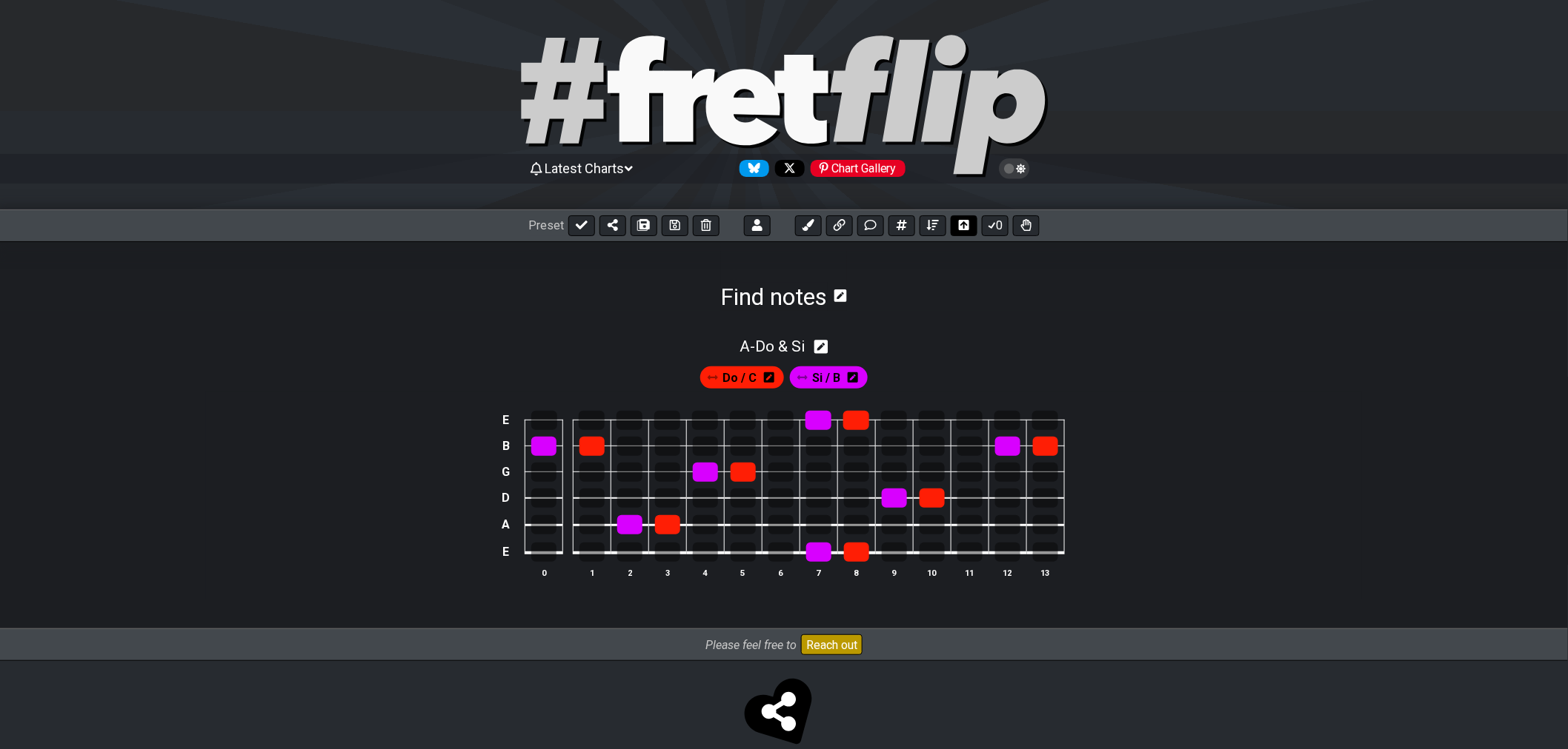
click at [959, 226] on icon at bounding box center [964, 224] width 10 height 12
click at [959, 232] on button at bounding box center [964, 225] width 27 height 21
click at [936, 233] on button at bounding box center [933, 225] width 27 height 21
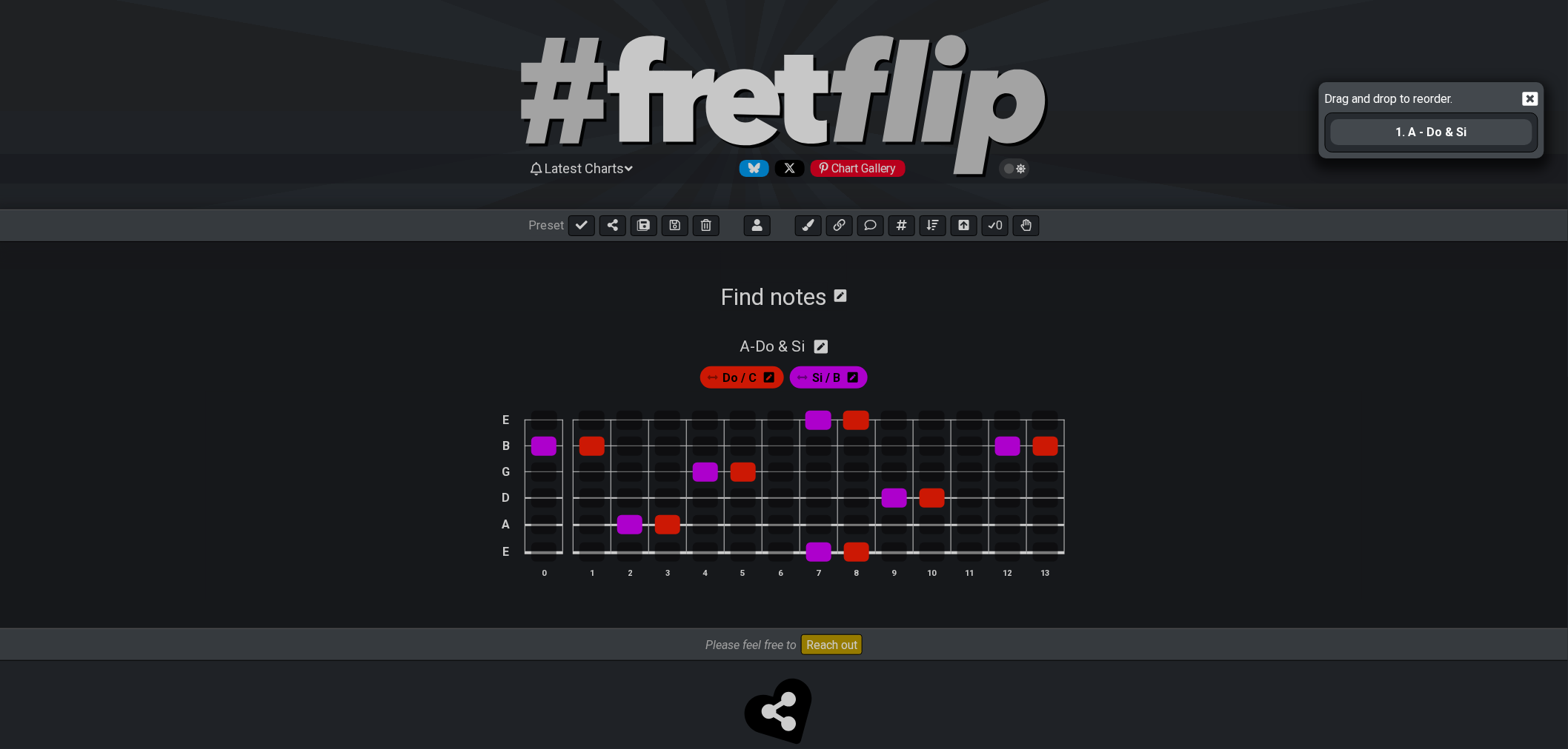
click at [930, 229] on div "Drag and drop to reorder. 1. A - Do & Si" at bounding box center [784, 374] width 1568 height 749
click at [1445, 135] on div "1. A - Do & Si" at bounding box center [1430, 132] width 201 height 26
drag, startPoint x: 1434, startPoint y: 142, endPoint x: 1411, endPoint y: 180, distance: 44.4
click at [1411, 180] on div "Drag and drop to reorder. 1. A - Do & Si" at bounding box center [784, 374] width 1568 height 749
click at [1532, 101] on icon at bounding box center [1530, 98] width 16 height 16
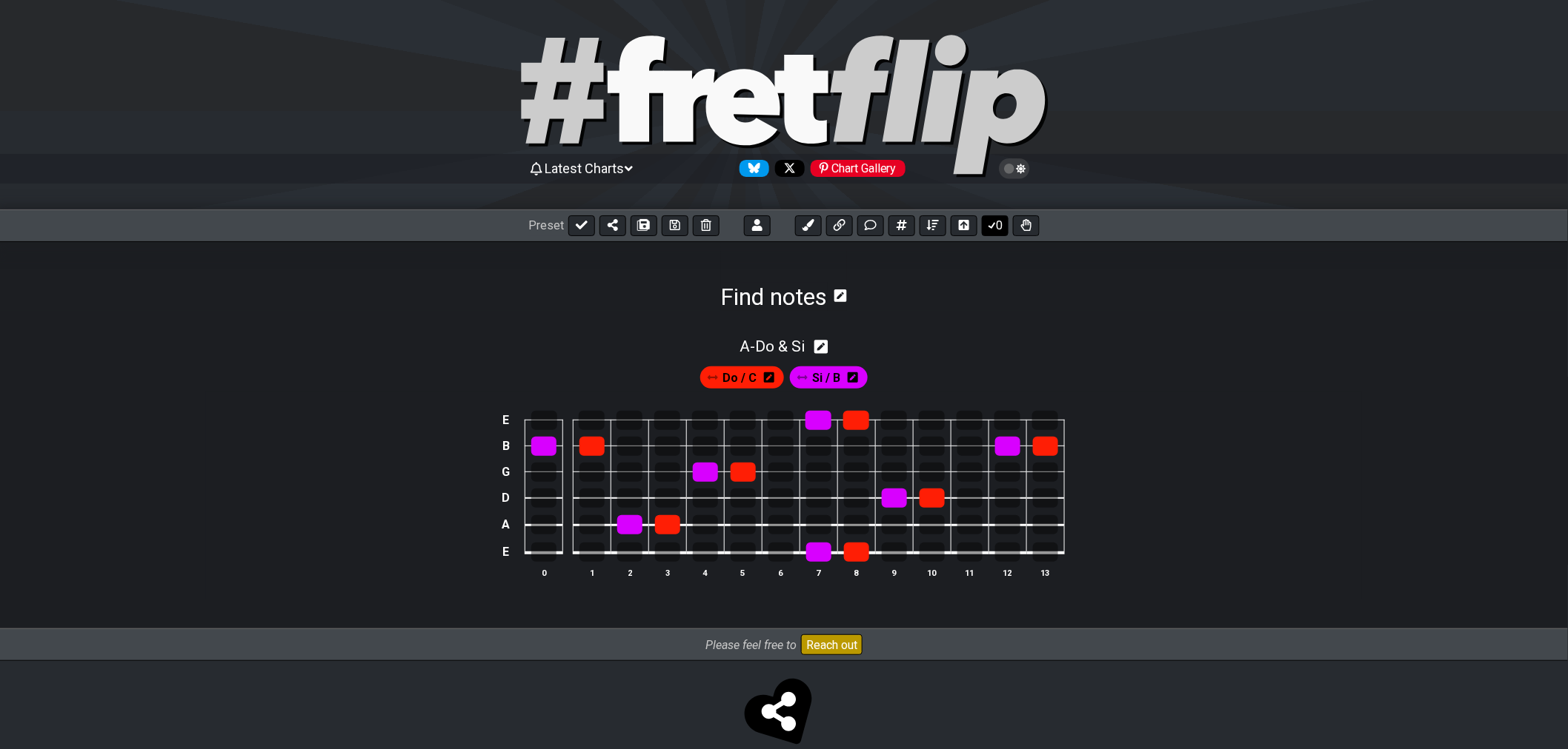
click at [993, 228] on icon at bounding box center [992, 224] width 15 height 12
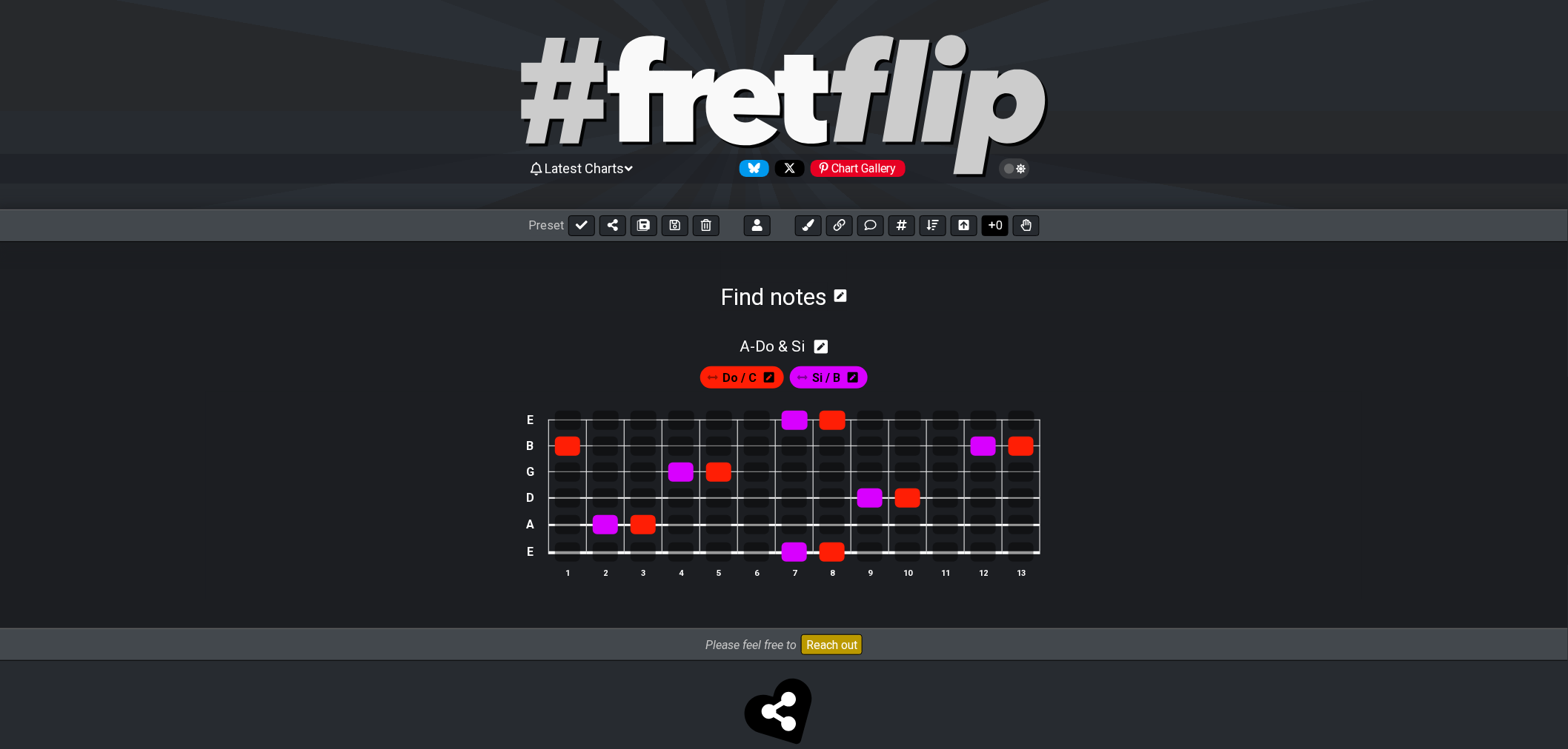
click at [993, 228] on icon at bounding box center [992, 224] width 15 height 12
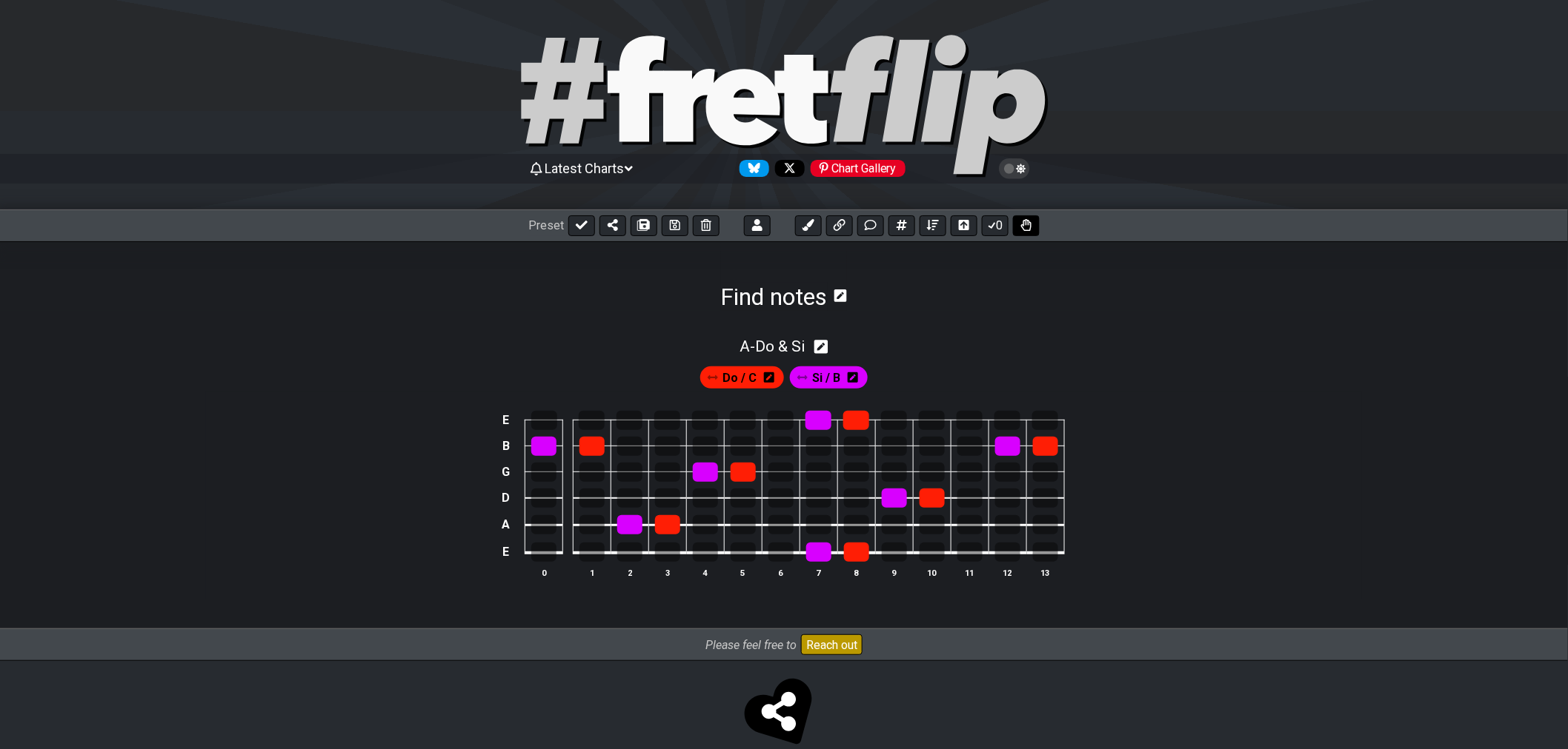
click at [1026, 230] on icon at bounding box center [1025, 224] width 10 height 12
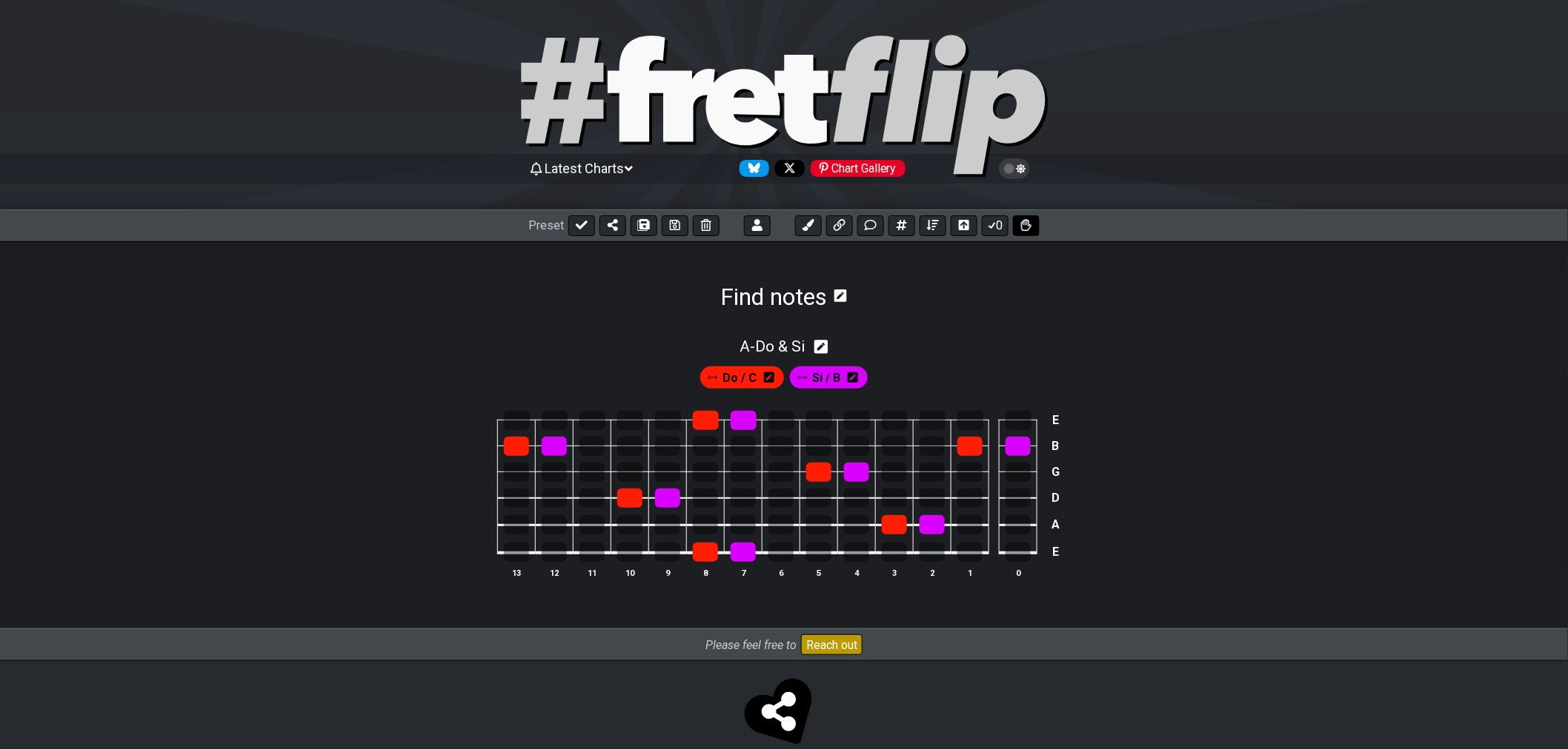
click at [1026, 230] on icon at bounding box center [1025, 224] width 10 height 12
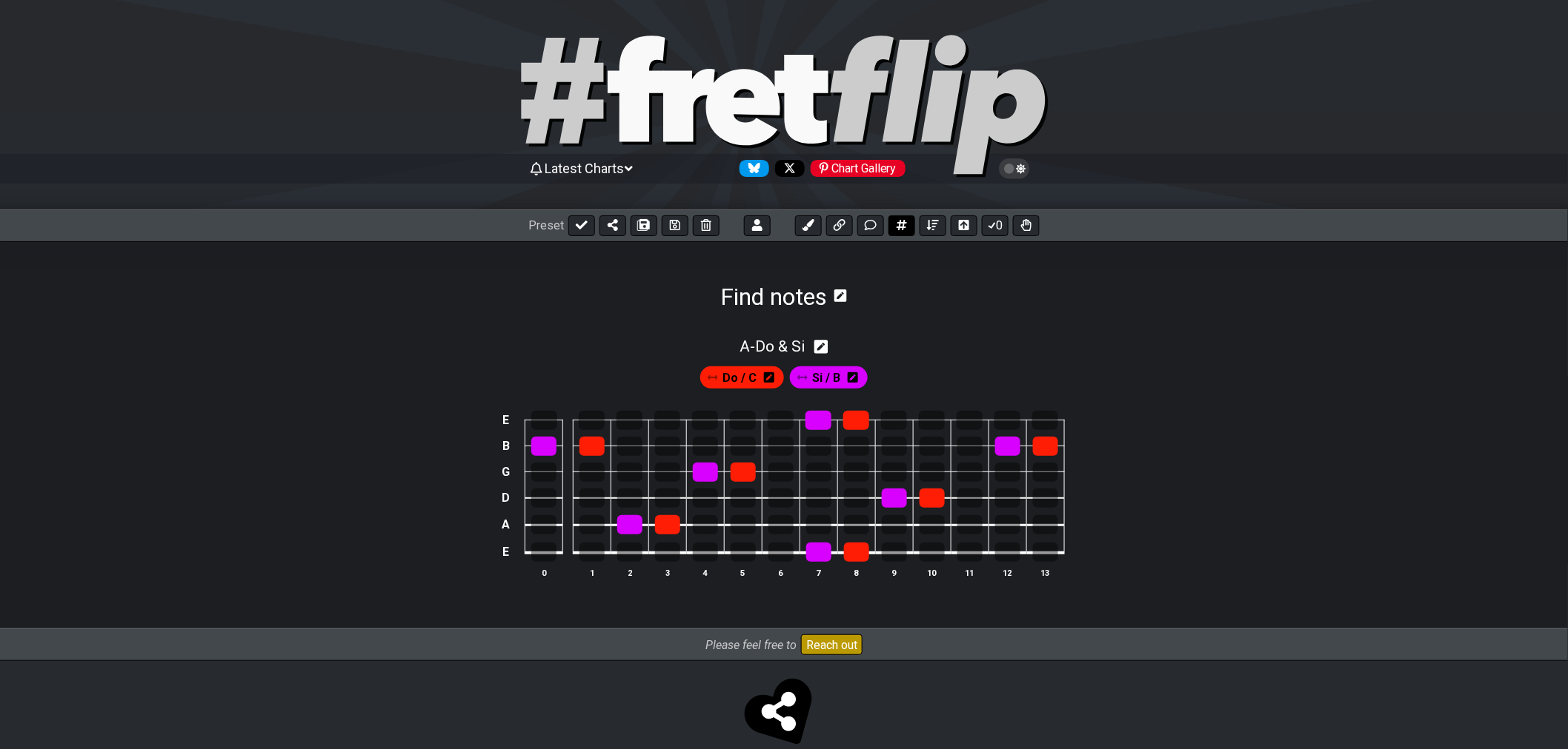
click at [898, 226] on icon at bounding box center [901, 224] width 10 height 10
select select "A"
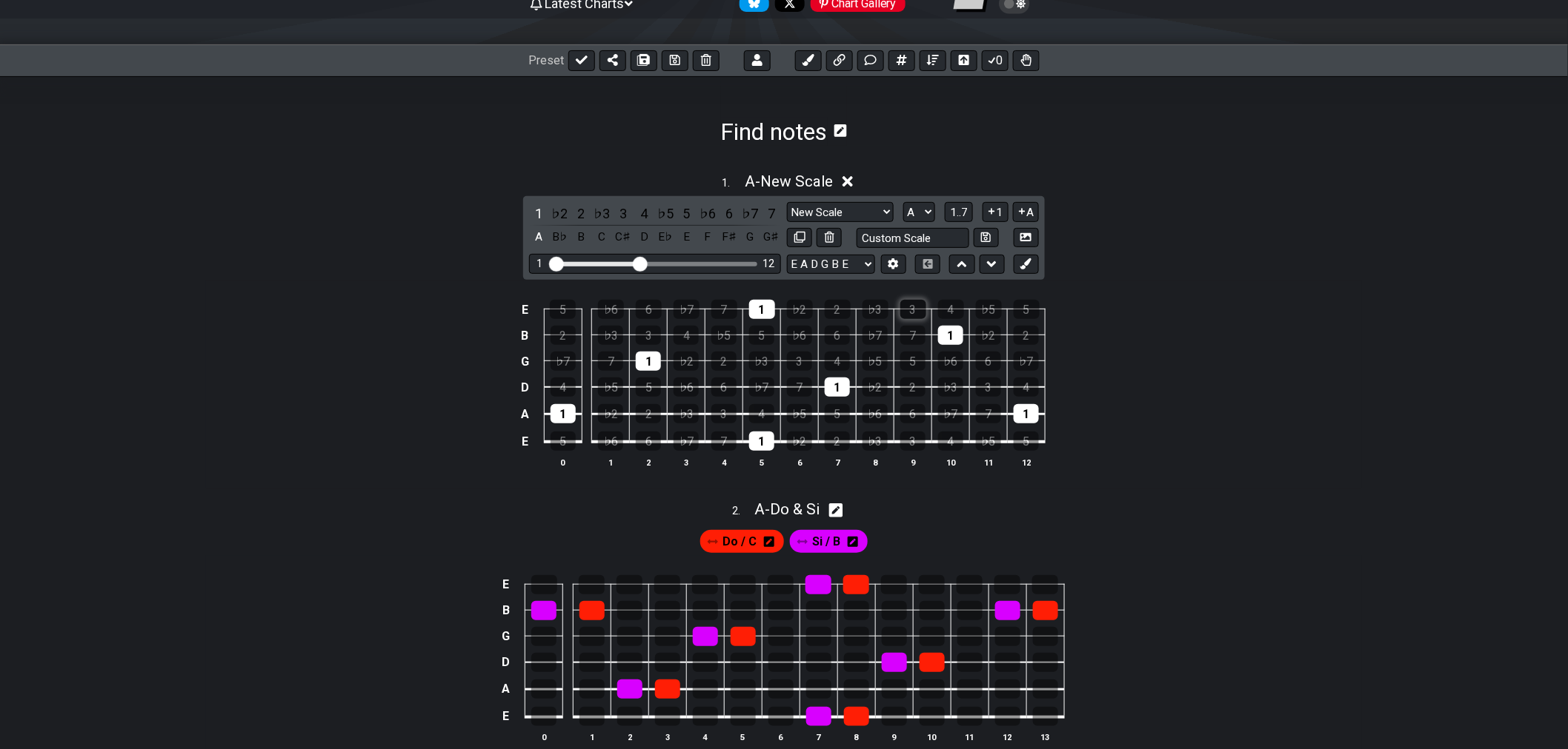
scroll to position [193, 0]
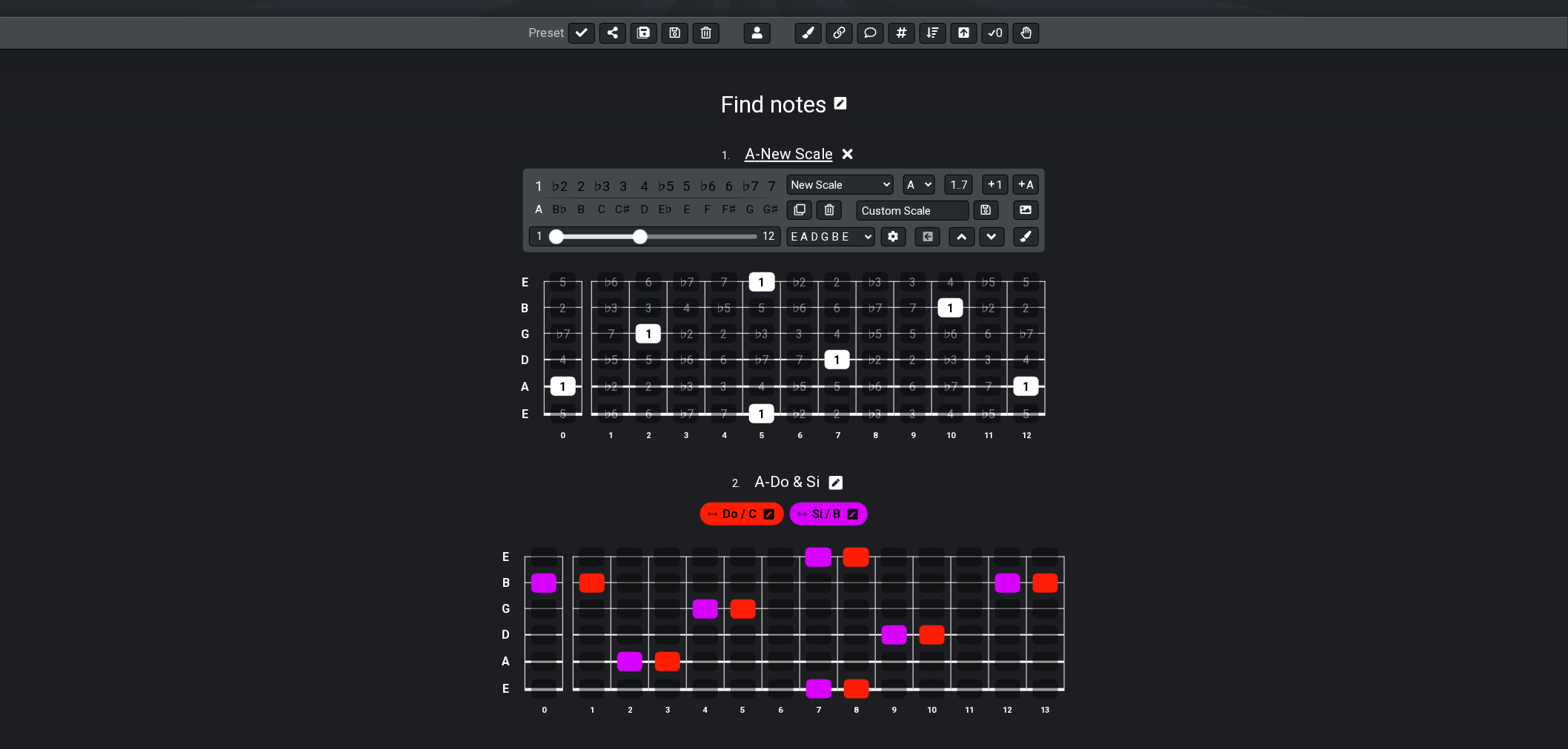
drag, startPoint x: 801, startPoint y: 483, endPoint x: 817, endPoint y: 145, distance: 338.4
click at [817, 145] on div "1 . A - New Scale 1 ♭2 2 ♭3 3 4 ♭5 5 ♭6 6 ♭7 7 A B♭ B C C♯ D E♭ E F F♯ G G♯ New…" at bounding box center [783, 443] width 1155 height 649
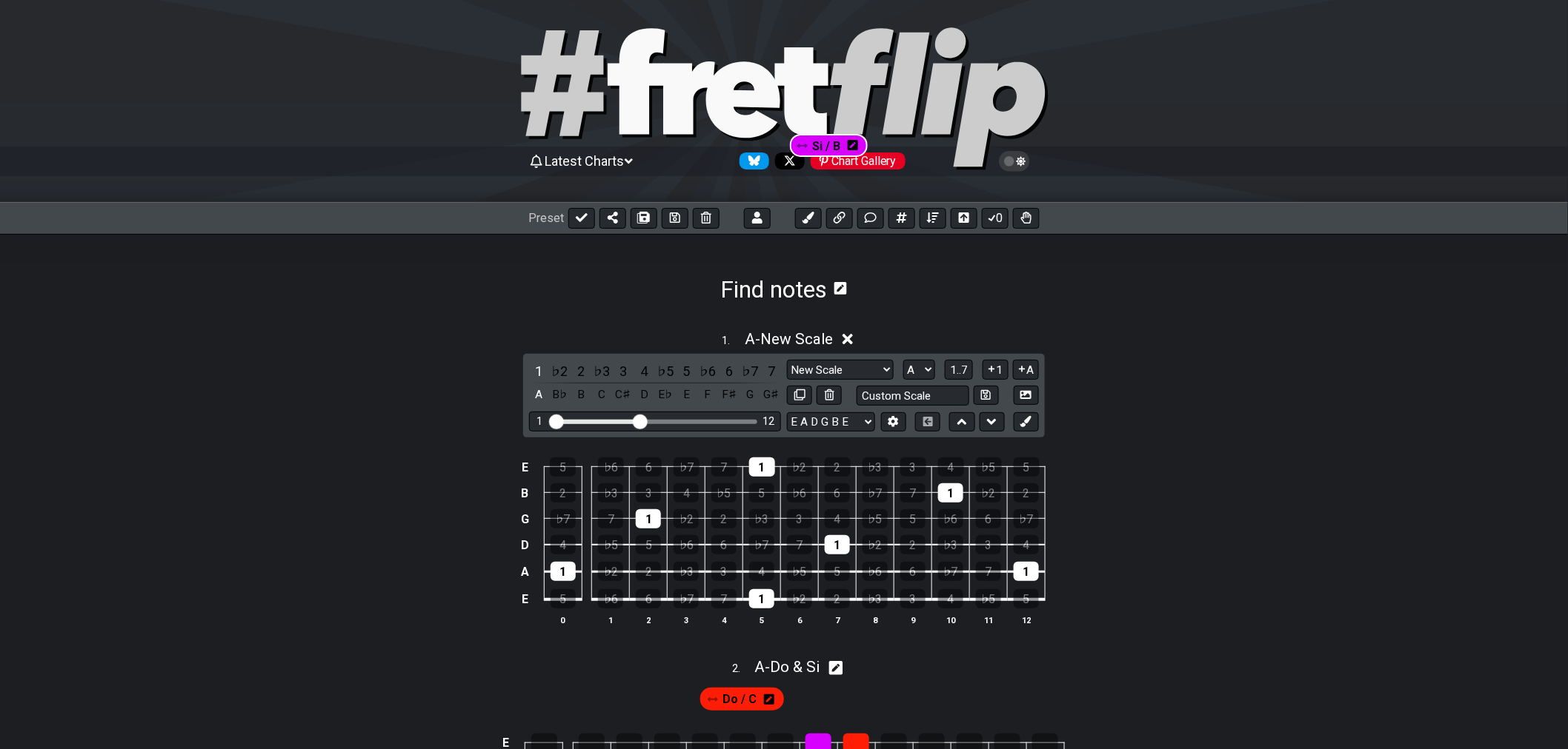
scroll to position [0, 0]
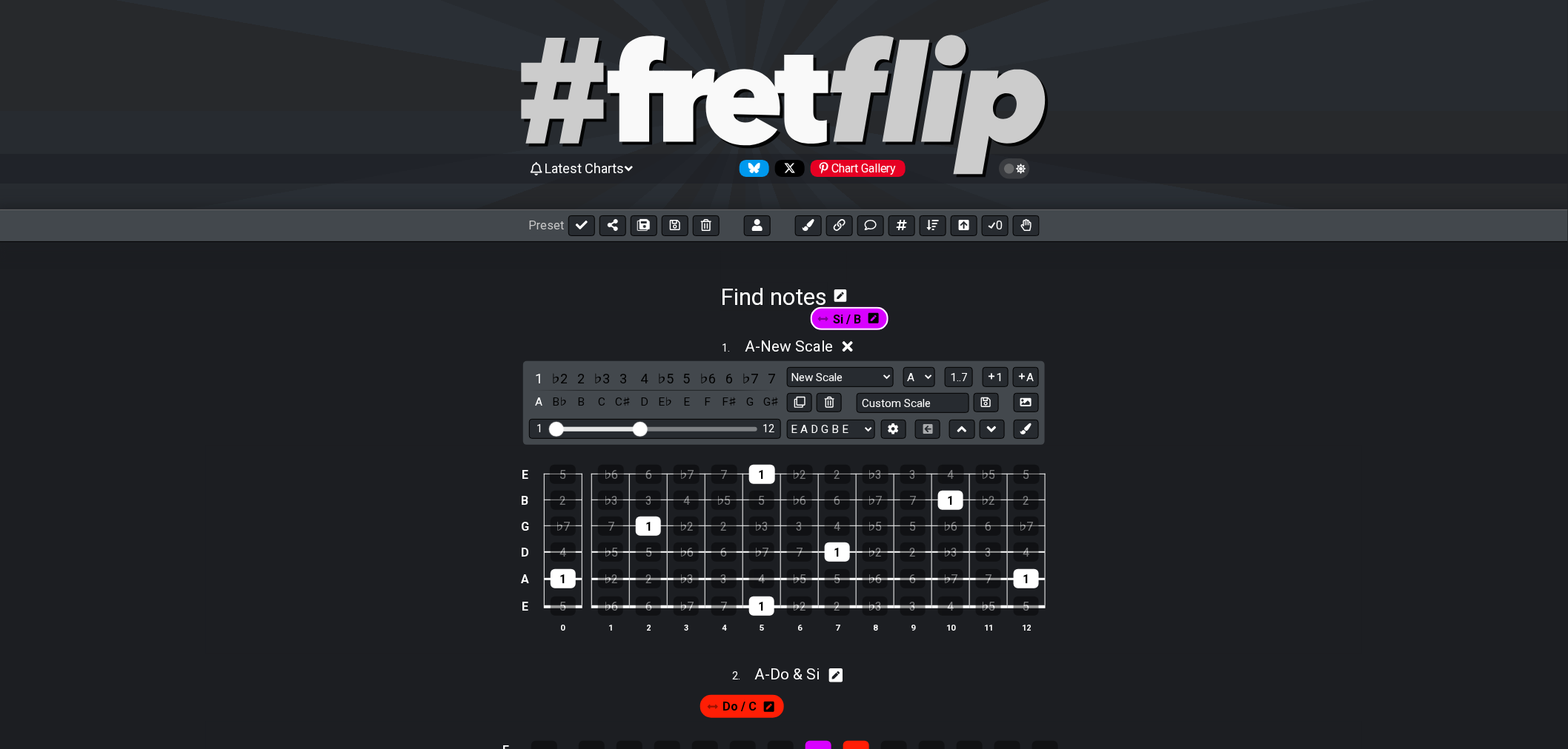
drag, startPoint x: 803, startPoint y: 500, endPoint x: 825, endPoint y: 322, distance: 179.4
click at [825, 322] on div "1 . A - New Scale 1 ♭2 2 ♭3 3 4 ♭5 5 ♭6 6 ♭7 7 A B♭ B C C♯ D E♭ E F F♯ G G♯ New…" at bounding box center [783, 636] width 1155 height 649
click at [936, 237] on div "Preset 0" at bounding box center [784, 225] width 1568 height 33
click at [935, 230] on icon at bounding box center [933, 224] width 12 height 10
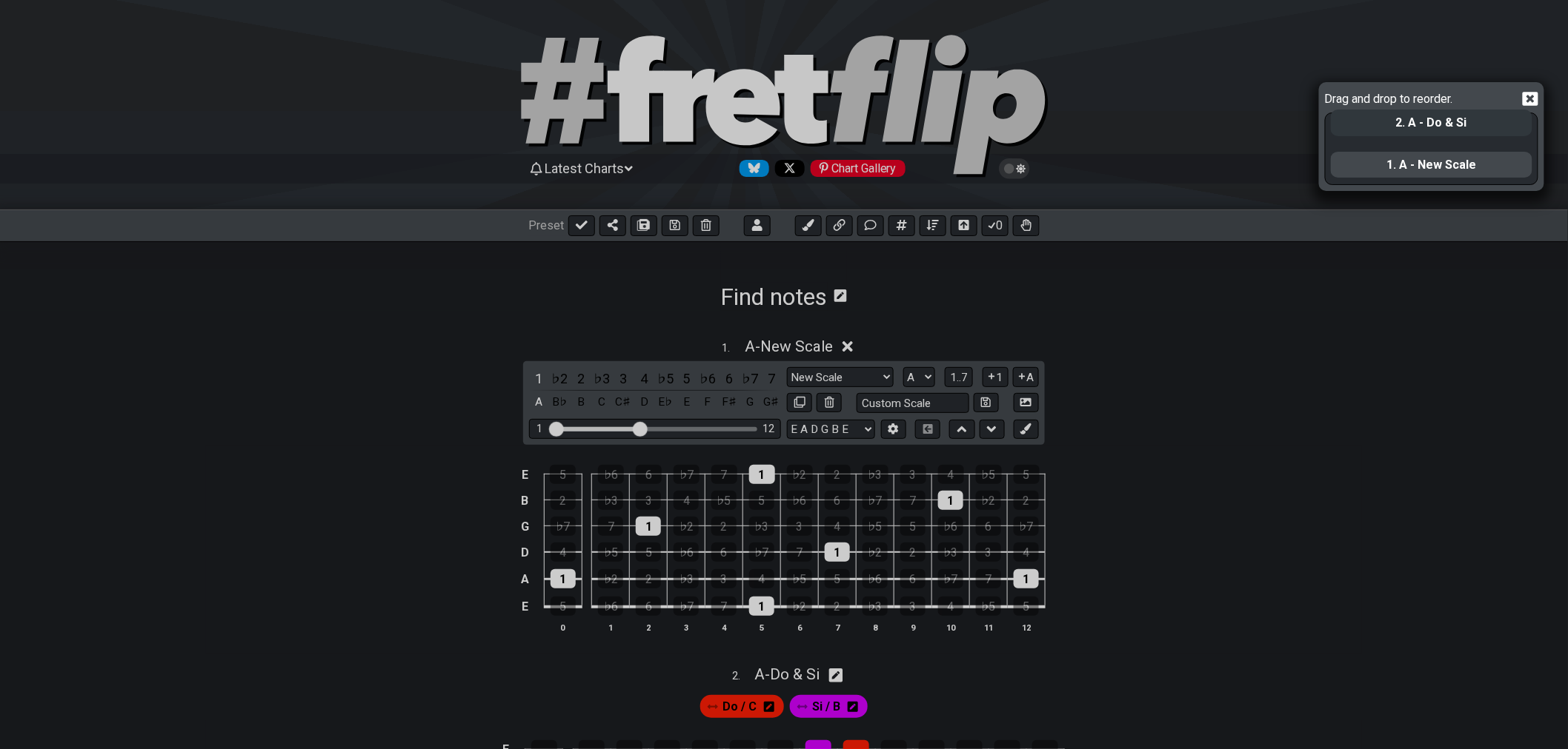
drag, startPoint x: 1413, startPoint y: 171, endPoint x: 1413, endPoint y: 131, distance: 40.0
click at [1413, 131] on div "1. A - New Scale 2. A - Do & Si" at bounding box center [1431, 148] width 205 height 70
select select "A"
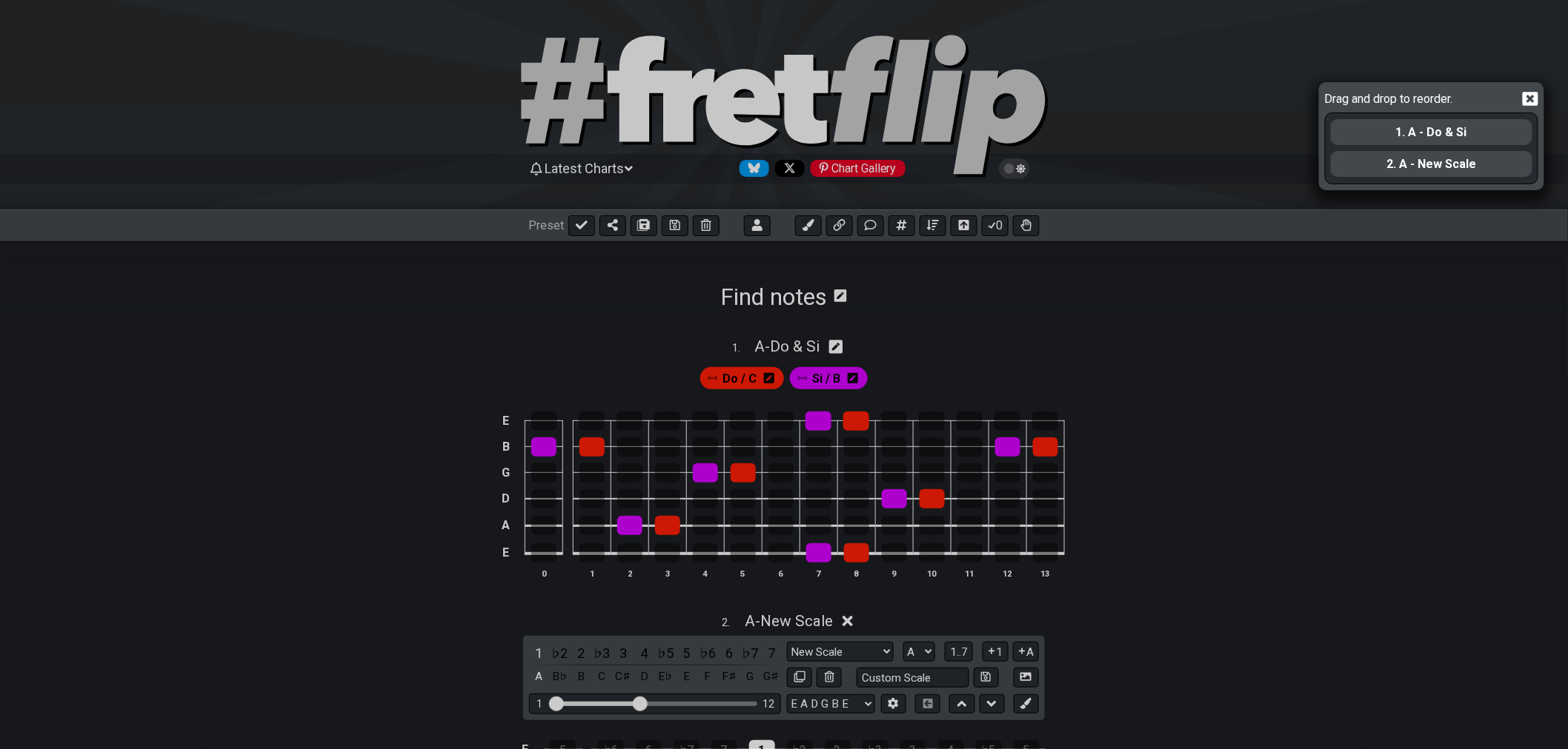
click at [1205, 403] on div "Drag and drop to reorder. 1. A - Do & Si 2. A - New Scale" at bounding box center [784, 374] width 1568 height 749
click at [1528, 101] on icon at bounding box center [1530, 98] width 16 height 16
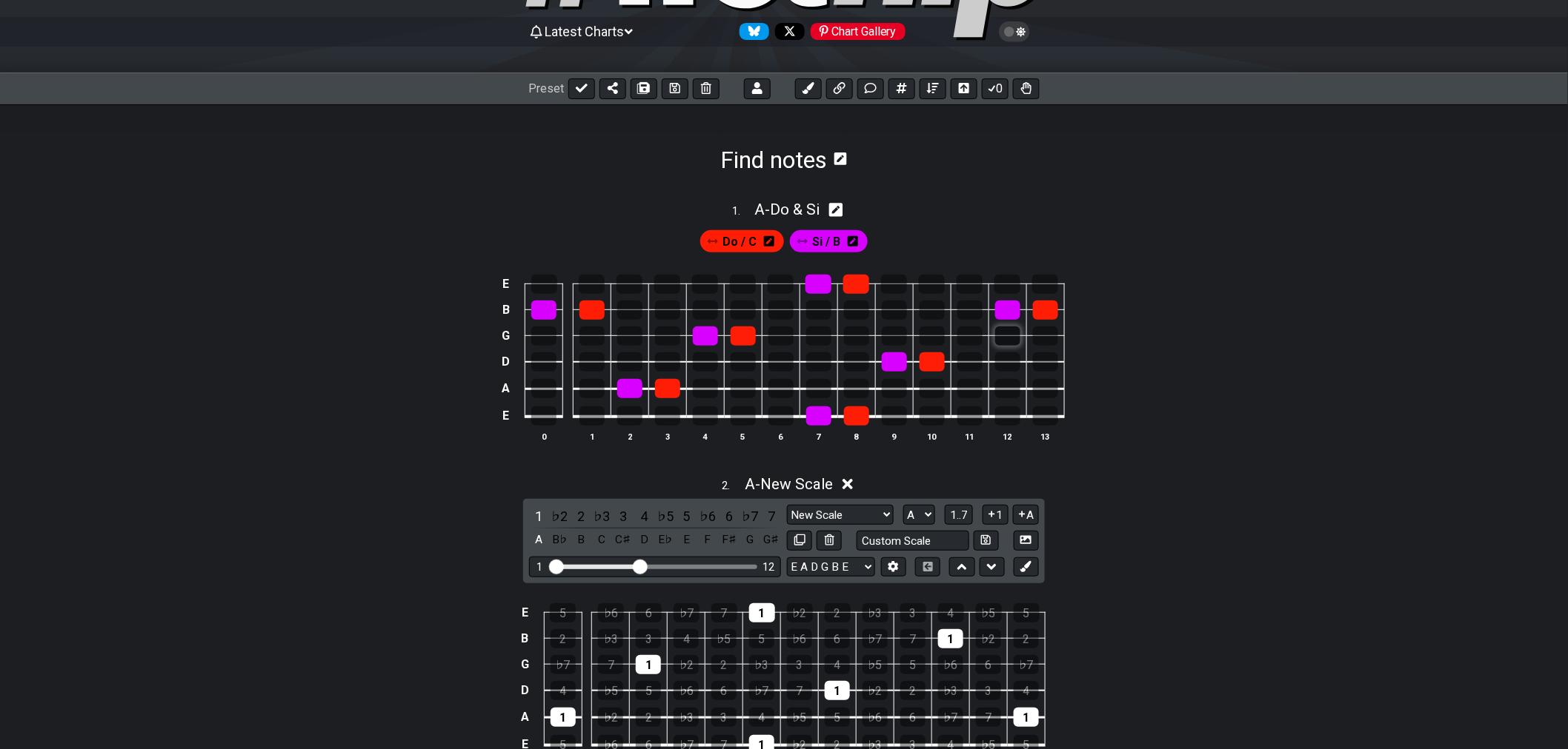
scroll to position [165, 0]
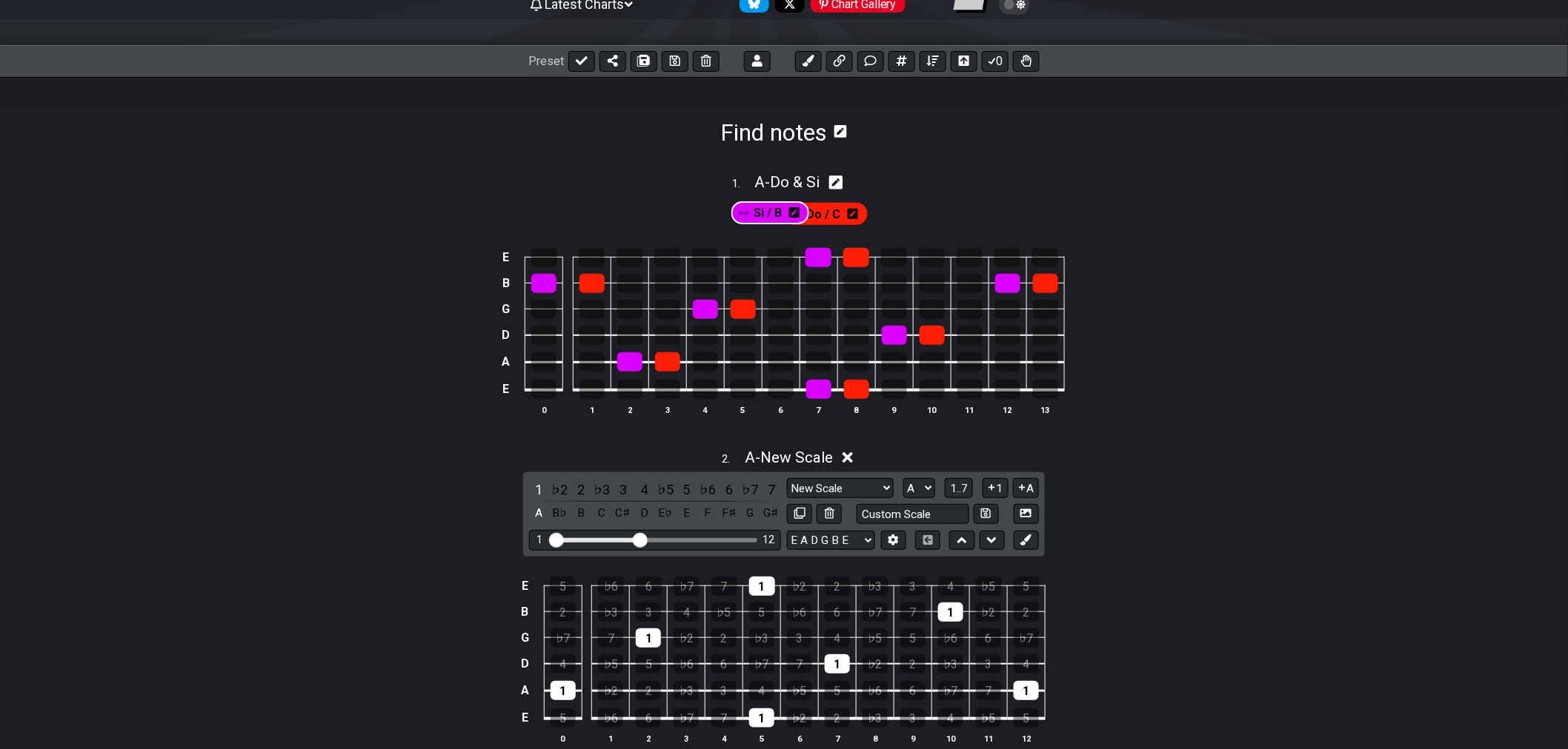
drag, startPoint x: 825, startPoint y: 216, endPoint x: 675, endPoint y: 211, distance: 150.1
click at [675, 211] on div "Do / C Si / B" at bounding box center [783, 210] width 1155 height 36
drag, startPoint x: 806, startPoint y: 216, endPoint x: 678, endPoint y: 215, distance: 128.0
click at [678, 215] on div "Si / B Do / C" at bounding box center [783, 210] width 1155 height 36
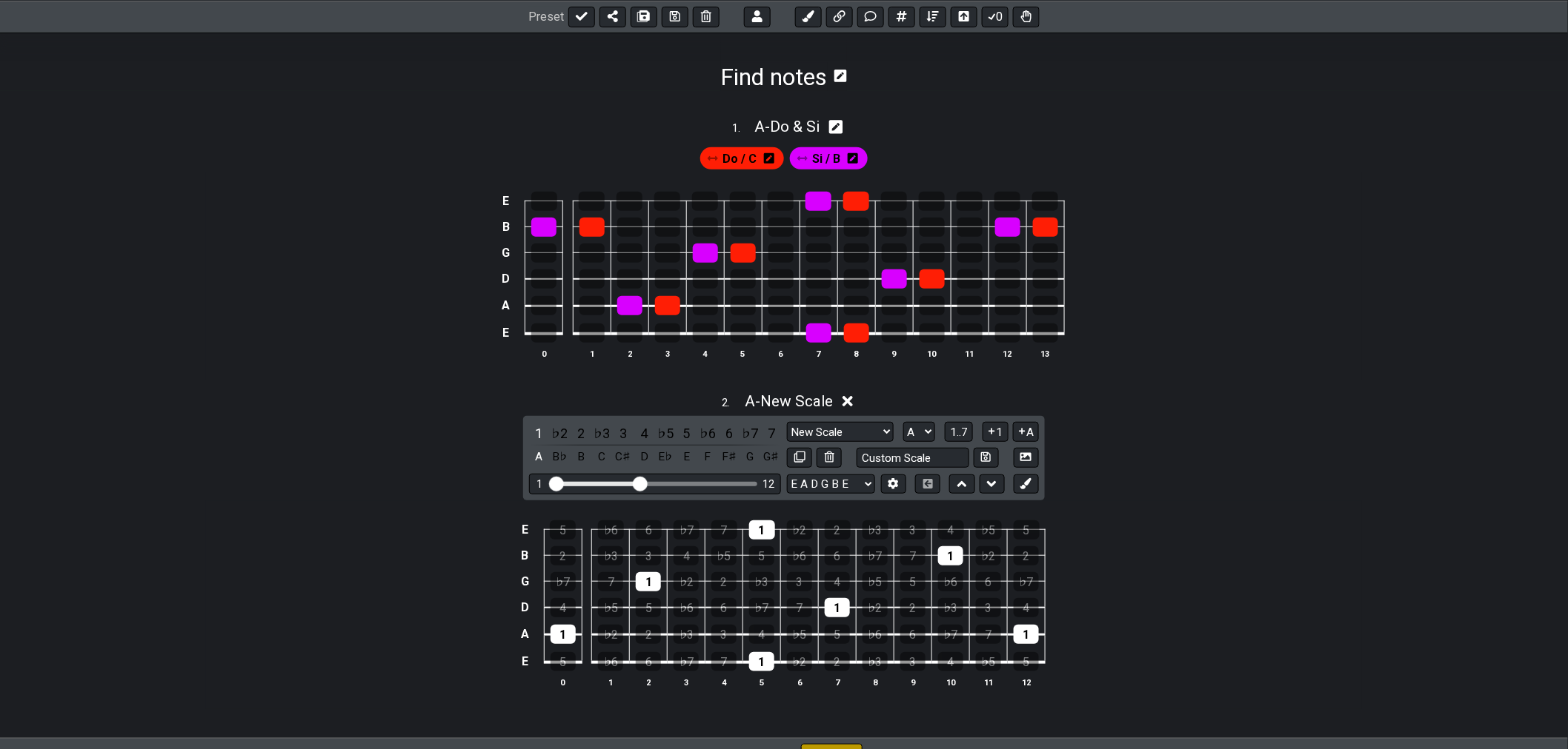
scroll to position [194, 0]
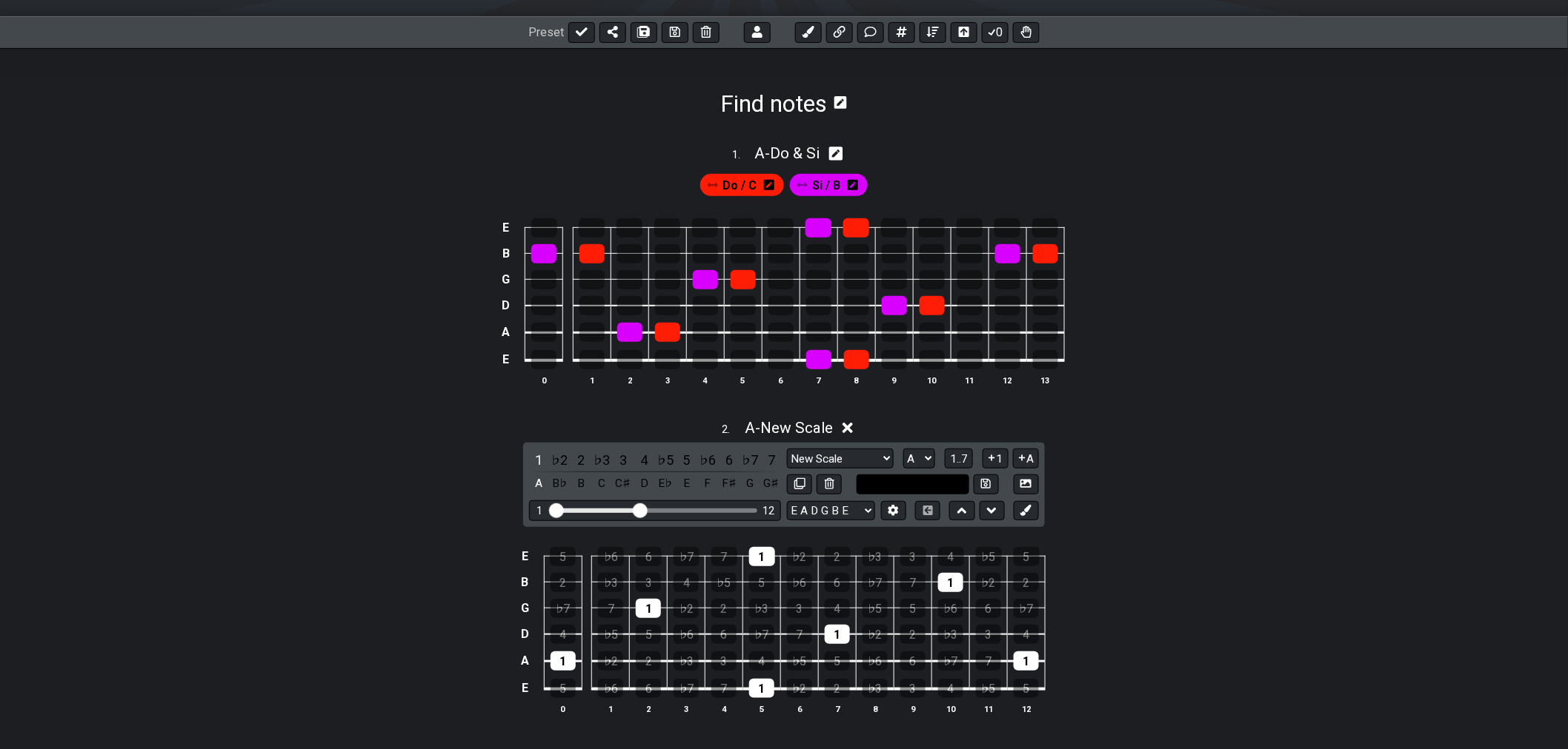
click at [906, 485] on input "text" at bounding box center [912, 484] width 112 height 20
type input "Ré / G"
click at [989, 485] on icon at bounding box center [985, 484] width 9 height 11
select select "Ré / G"
click at [905, 490] on input "Ré / G" at bounding box center [912, 484] width 112 height 20
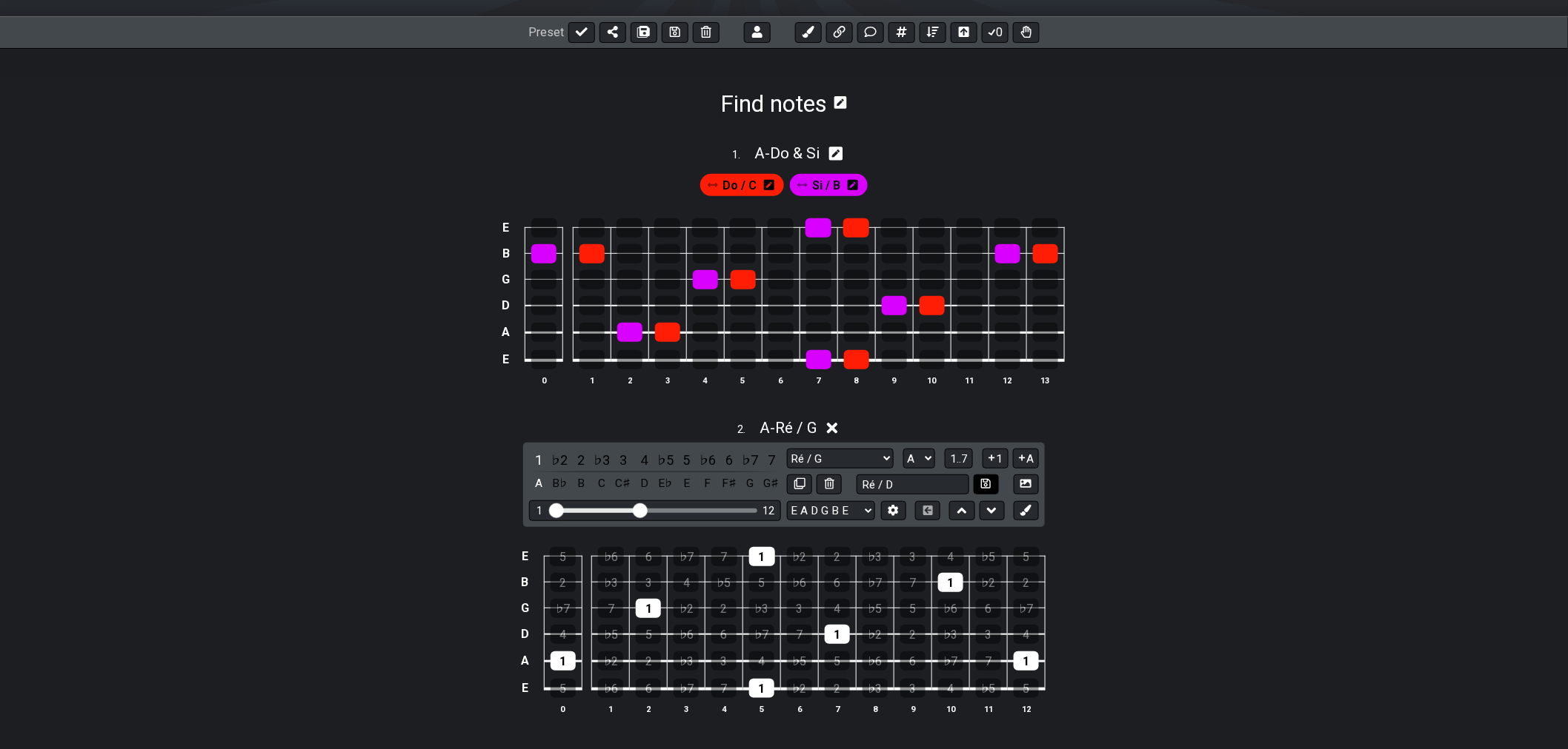
type input "Ré / D"
click at [989, 485] on icon at bounding box center [985, 484] width 9 height 11
select select "Ré / D"
click at [1031, 485] on icon at bounding box center [1025, 483] width 11 height 8
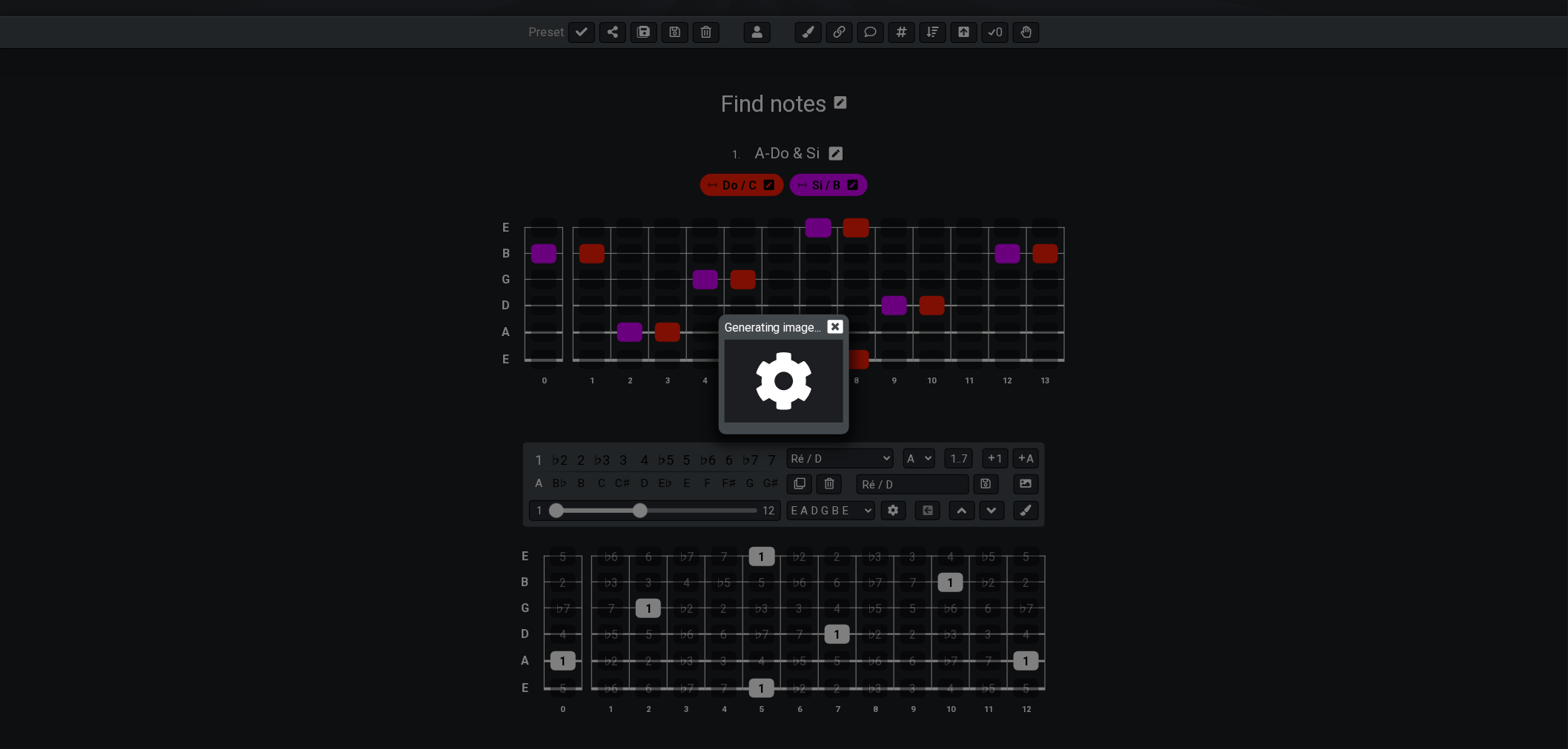
click at [835, 329] on icon at bounding box center [835, 326] width 16 height 16
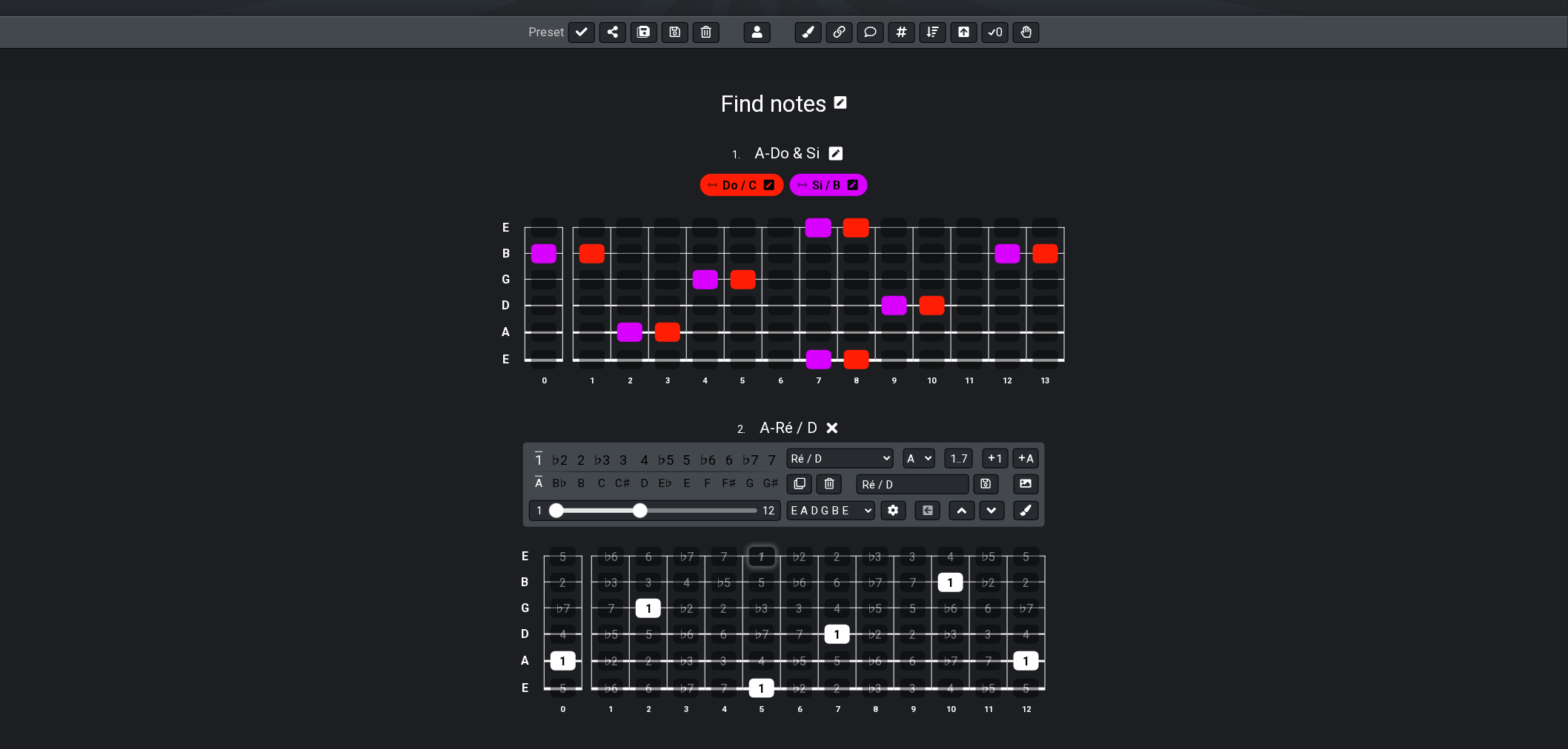
click at [774, 563] on div "1" at bounding box center [762, 556] width 26 height 20
click at [949, 585] on div "1" at bounding box center [951, 583] width 25 height 20
click at [993, 464] on icon at bounding box center [991, 458] width 14 height 11
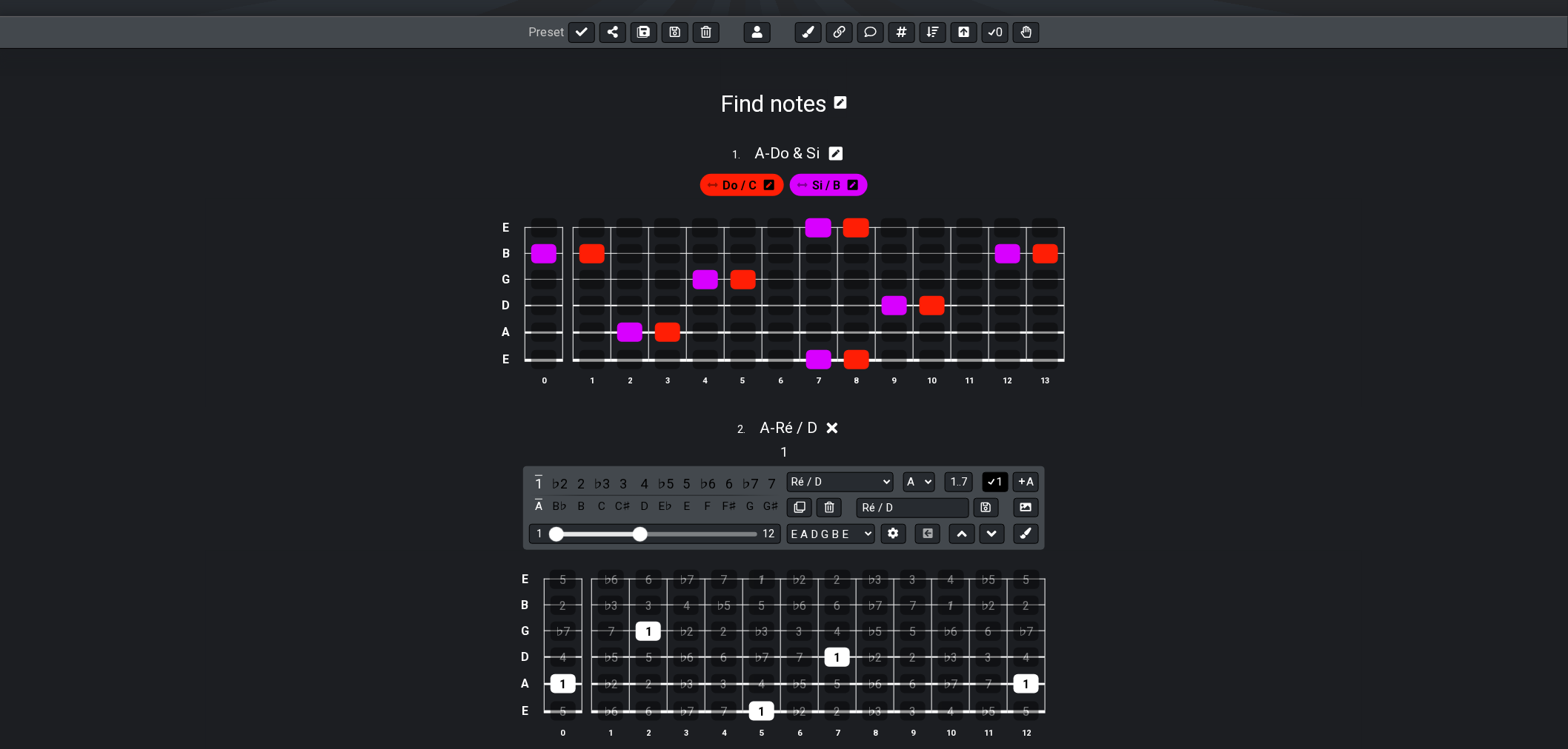
click at [1001, 484] on button "1" at bounding box center [995, 482] width 25 height 20
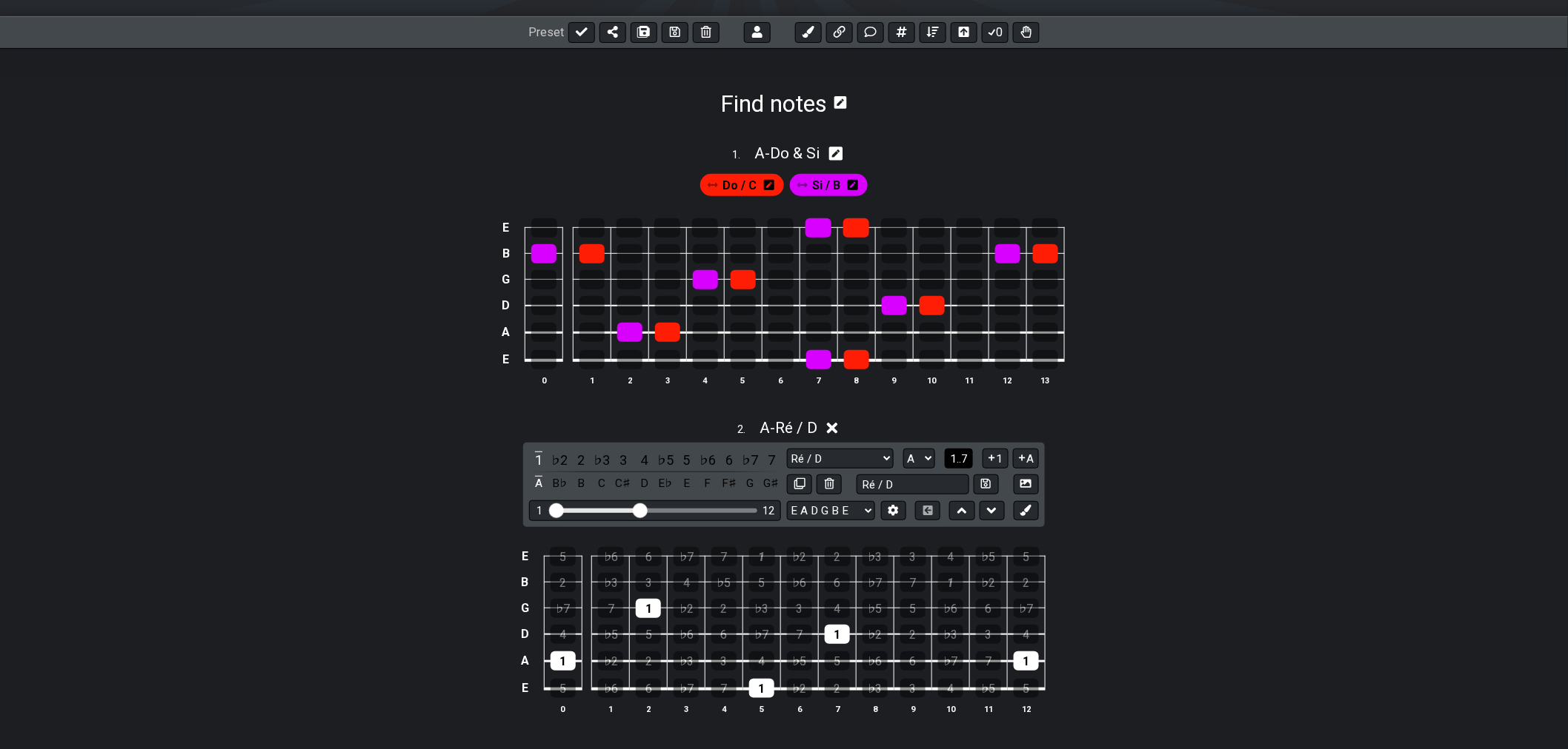
click at [965, 465] on span "1..7" at bounding box center [958, 459] width 18 height 13
click at [965, 465] on button "..." at bounding box center [959, 458] width 25 height 20
click at [1024, 661] on div "A" at bounding box center [1025, 661] width 25 height 20
click at [839, 637] on div "A" at bounding box center [836, 634] width 25 height 20
click at [750, 691] on div "A" at bounding box center [762, 688] width 25 height 20
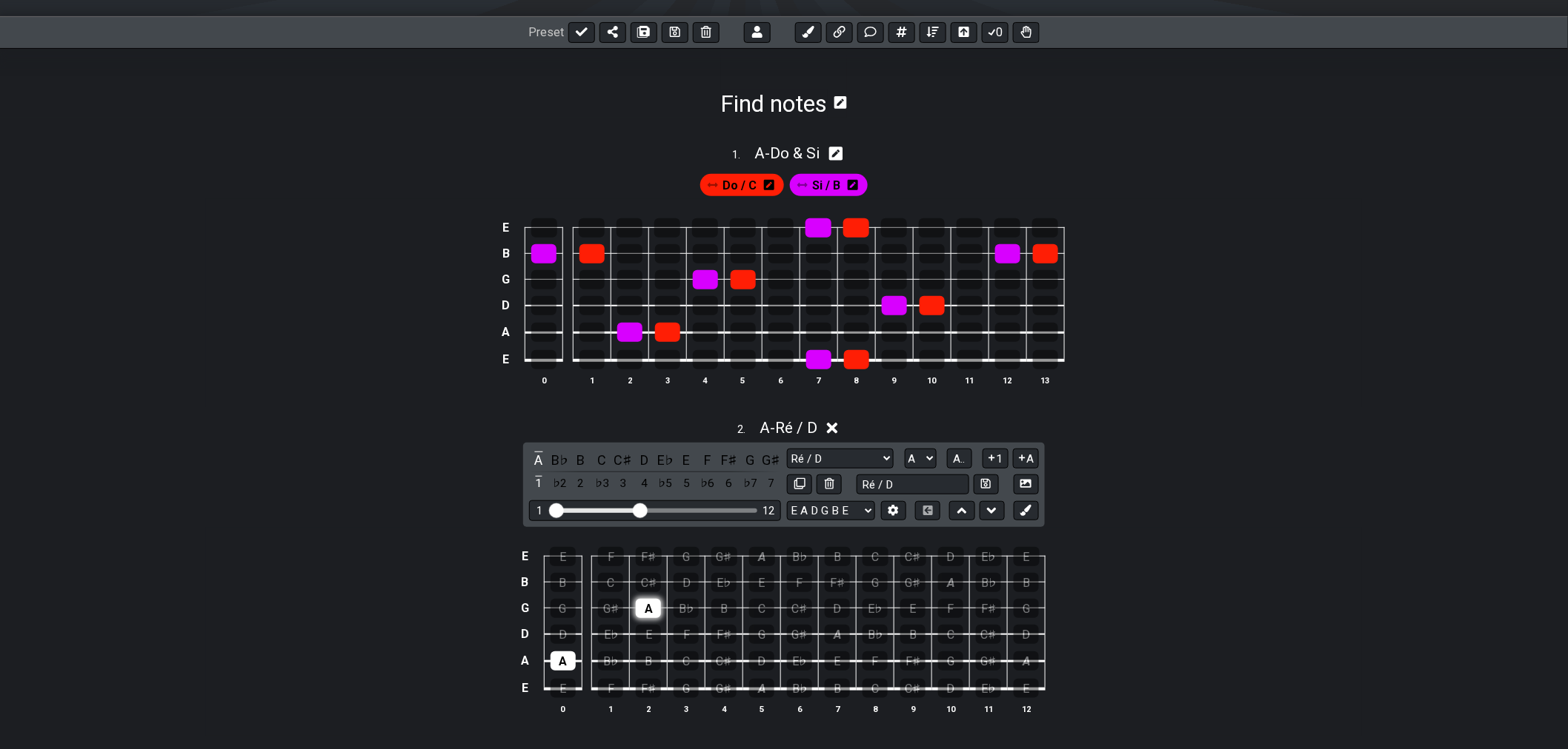
click at [646, 612] on div "A" at bounding box center [647, 609] width 25 height 20
click at [564, 665] on div "A" at bounding box center [562, 661] width 25 height 20
click at [1028, 514] on icon at bounding box center [1025, 511] width 11 height 11
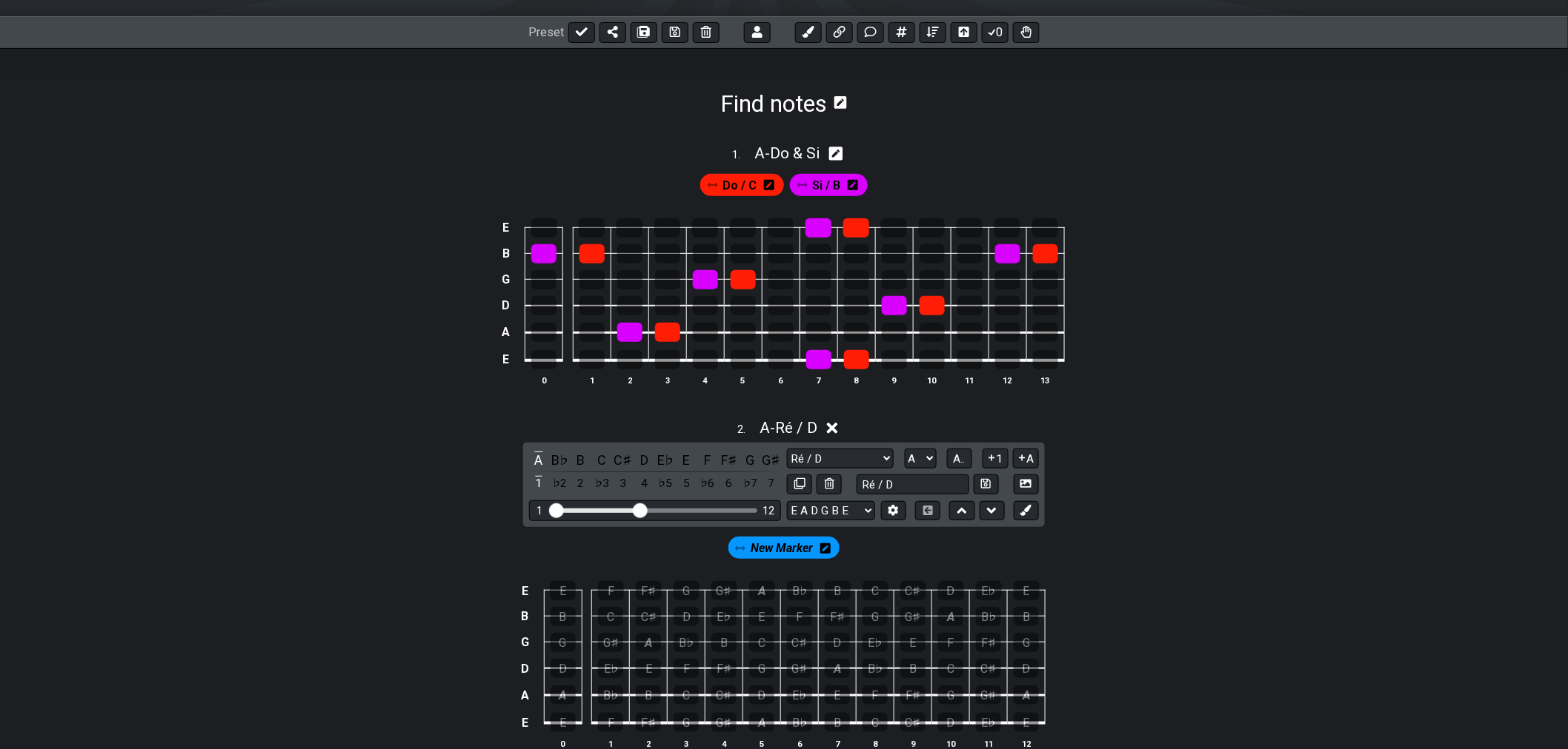
scroll to position [357, 0]
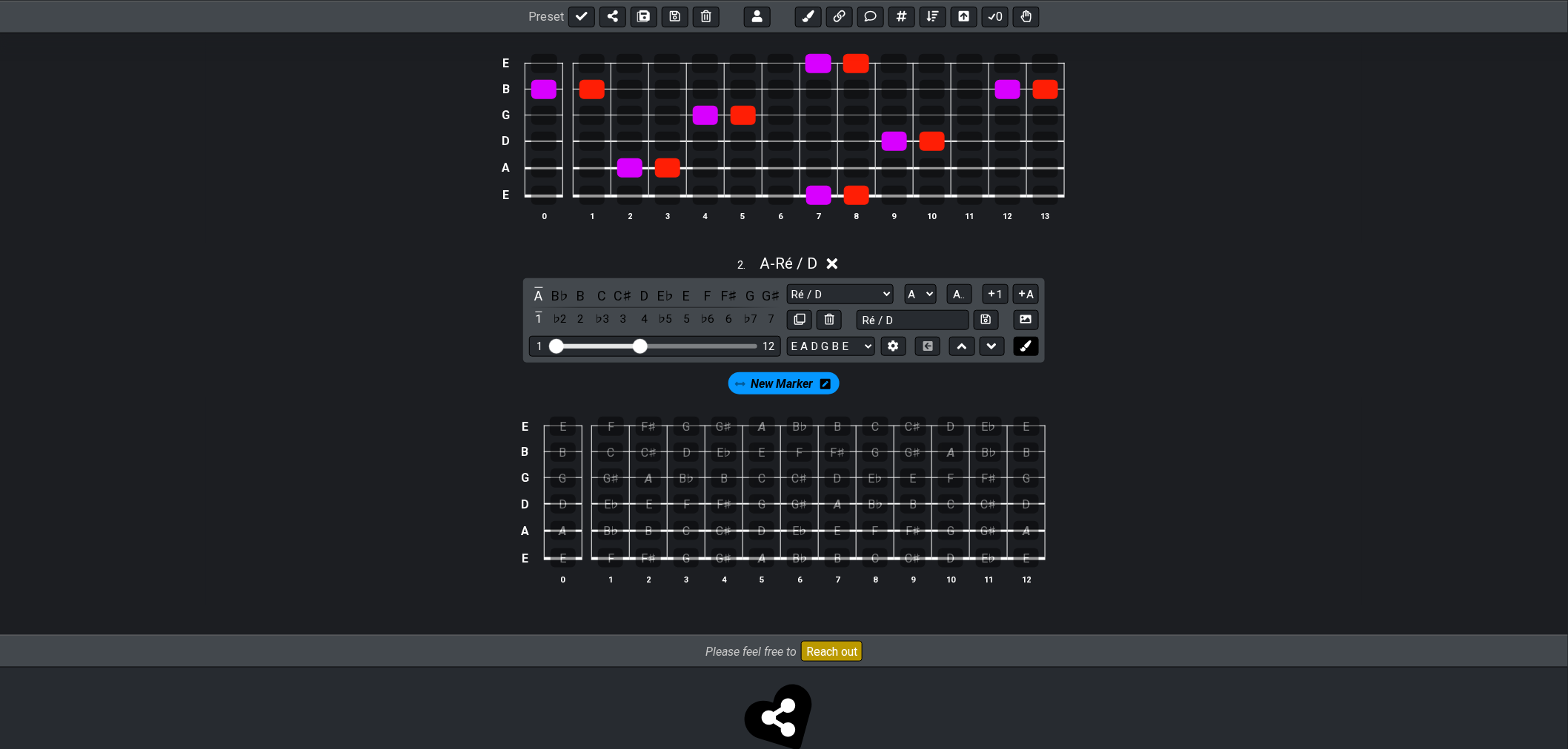
click at [1027, 351] on icon at bounding box center [1025, 346] width 11 height 11
click at [883, 382] on icon at bounding box center [886, 383] width 10 height 10
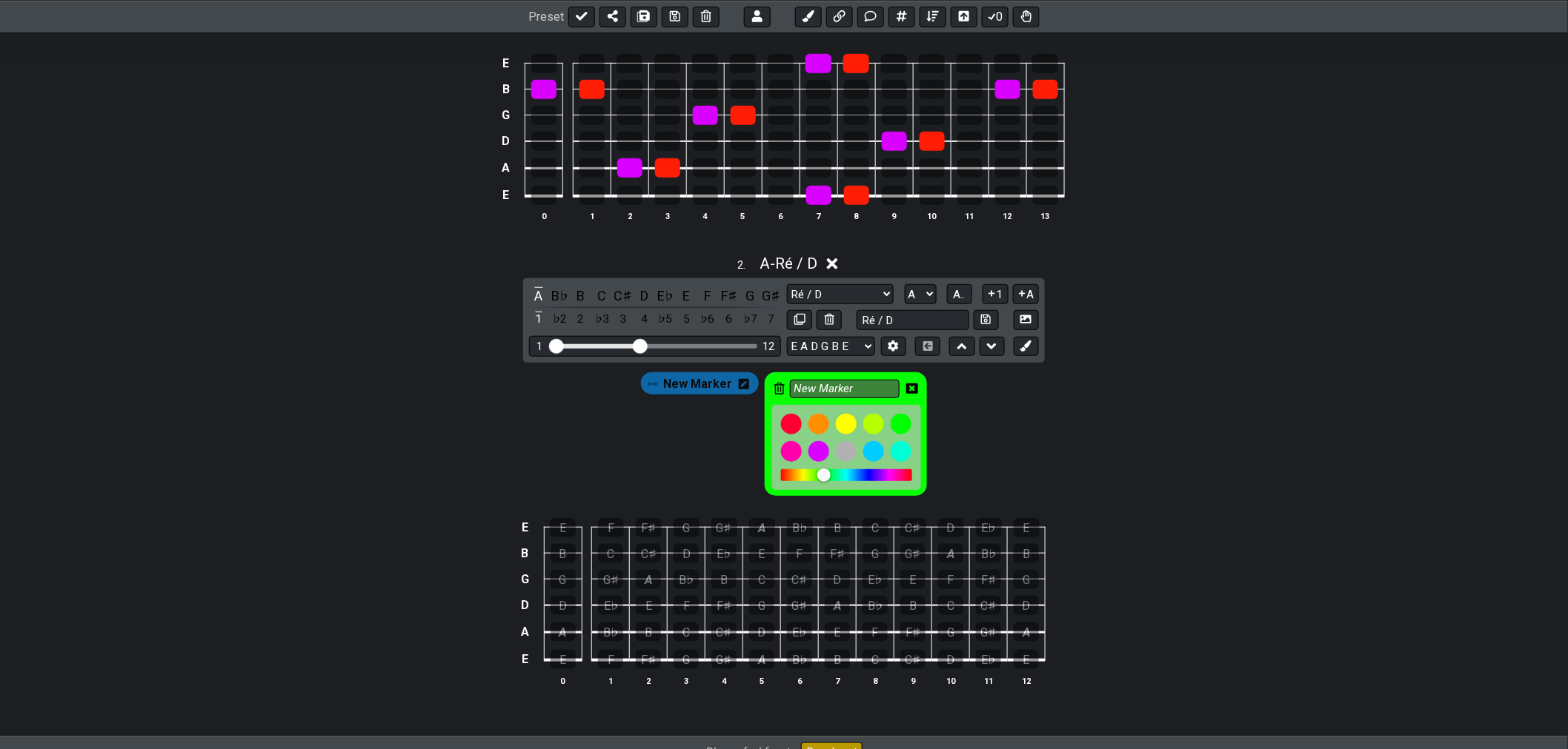
click at [780, 393] on icon at bounding box center [779, 388] width 10 height 12
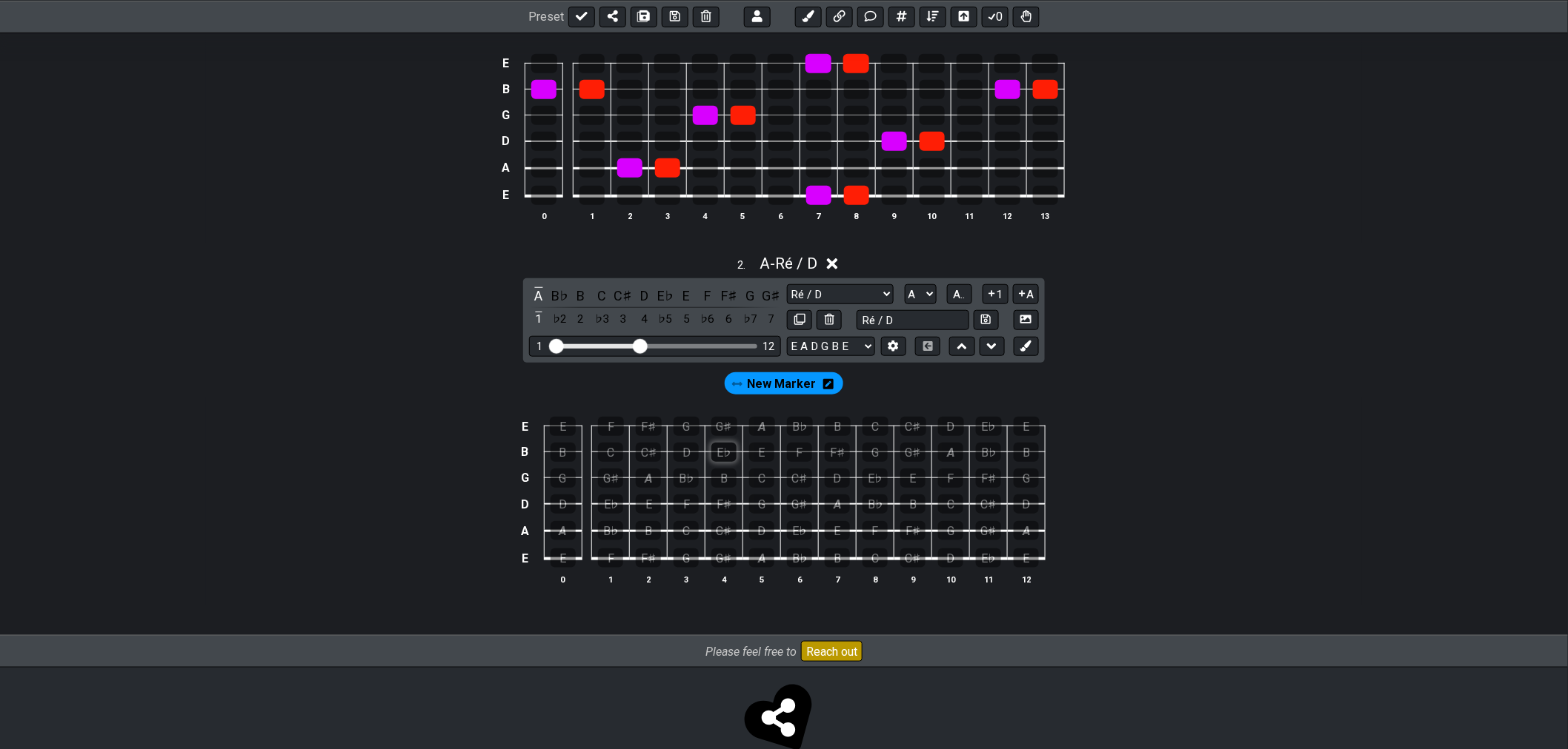
click at [724, 456] on div "E♭" at bounding box center [723, 453] width 25 height 20
click at [728, 460] on div "E♭" at bounding box center [723, 453] width 25 height 20
click at [769, 393] on span "New Marker" at bounding box center [782, 384] width 69 height 22
click at [704, 428] on td "D" at bounding box center [686, 439] width 37 height 26
click at [726, 430] on div "G♯" at bounding box center [724, 426] width 26 height 20
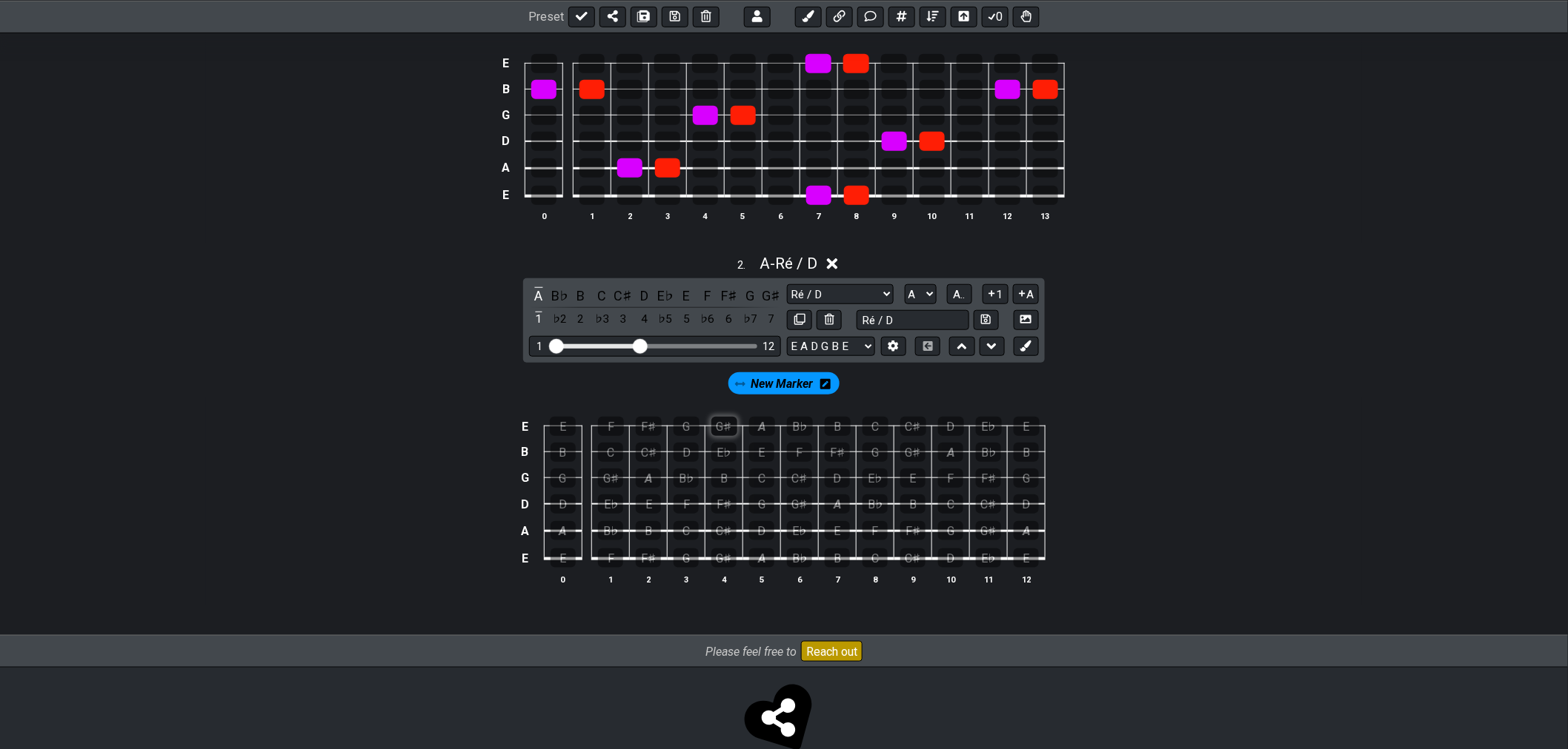
click at [728, 431] on div "G♯" at bounding box center [724, 426] width 26 height 20
click at [565, 508] on div "D" at bounding box center [562, 504] width 25 height 20
click at [682, 462] on div "D" at bounding box center [686, 453] width 25 height 20
click at [952, 560] on div "D" at bounding box center [951, 558] width 25 height 20
click at [949, 430] on div "D" at bounding box center [951, 426] width 26 height 20
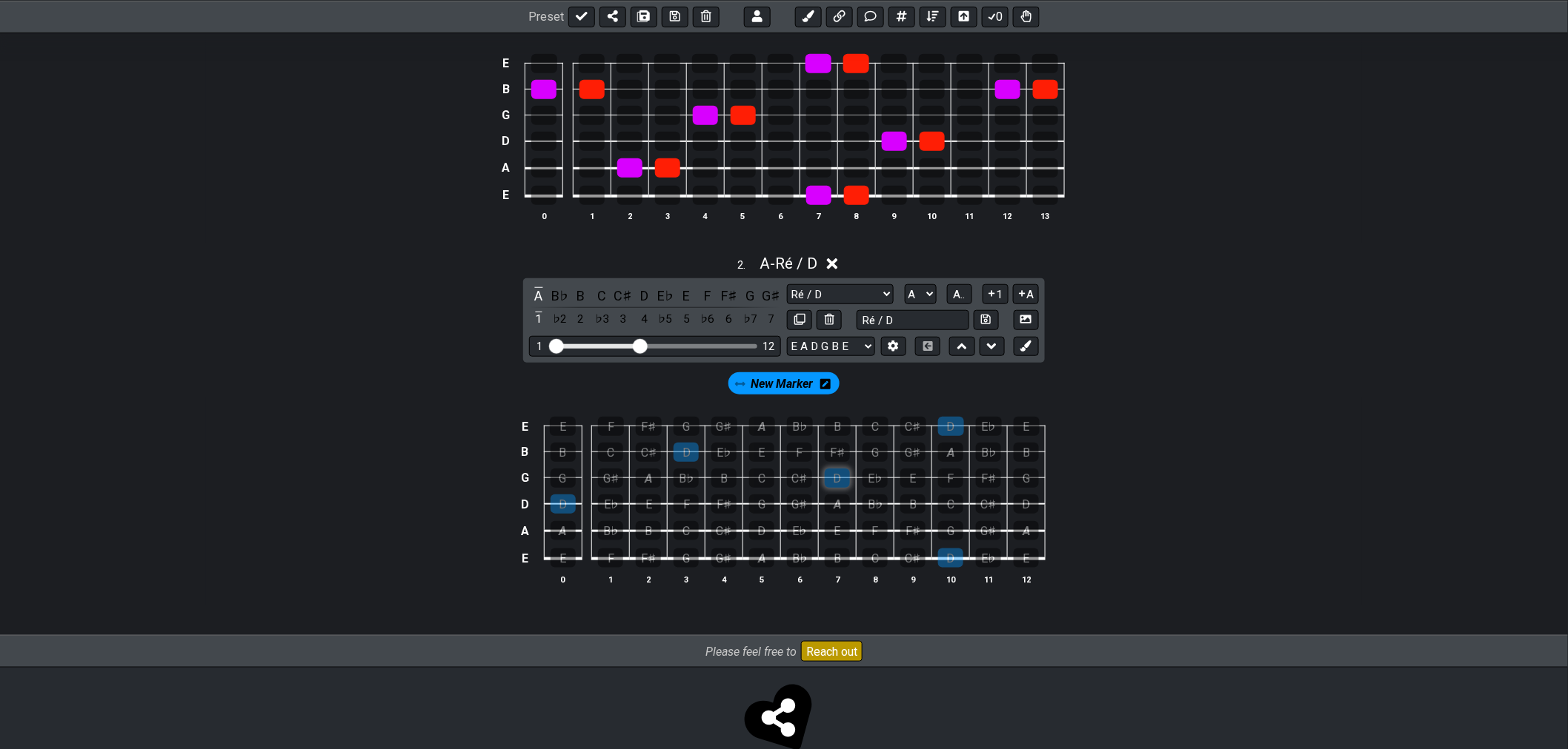
click at [837, 478] on div "D" at bounding box center [836, 478] width 25 height 20
click at [763, 529] on div "D" at bounding box center [762, 530] width 25 height 20
click at [1024, 354] on button at bounding box center [1025, 346] width 25 height 20
click at [878, 386] on div "New Marker" at bounding box center [847, 383] width 112 height 22
click at [883, 386] on icon at bounding box center [886, 384] width 10 height 12
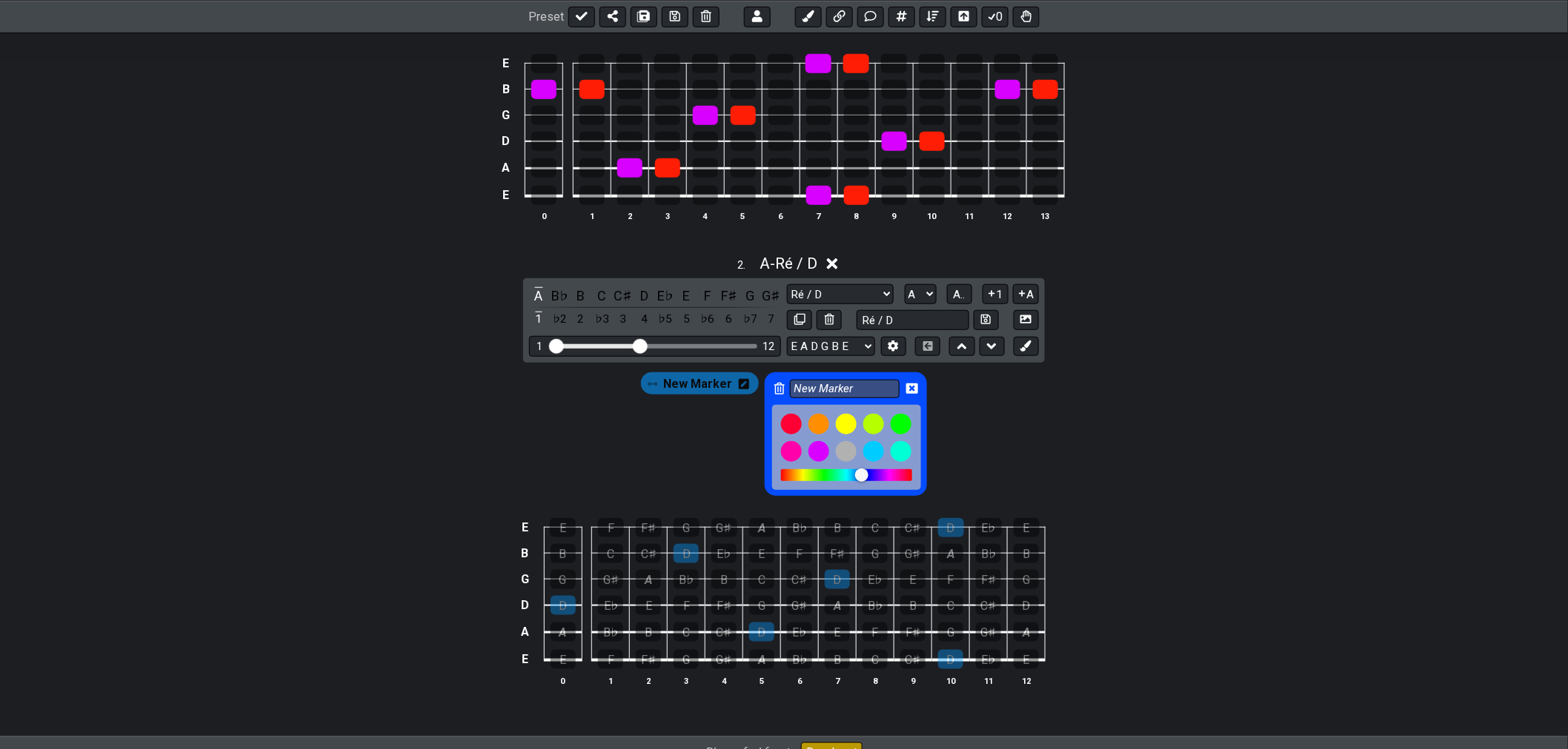
click at [775, 390] on icon at bounding box center [779, 388] width 10 height 12
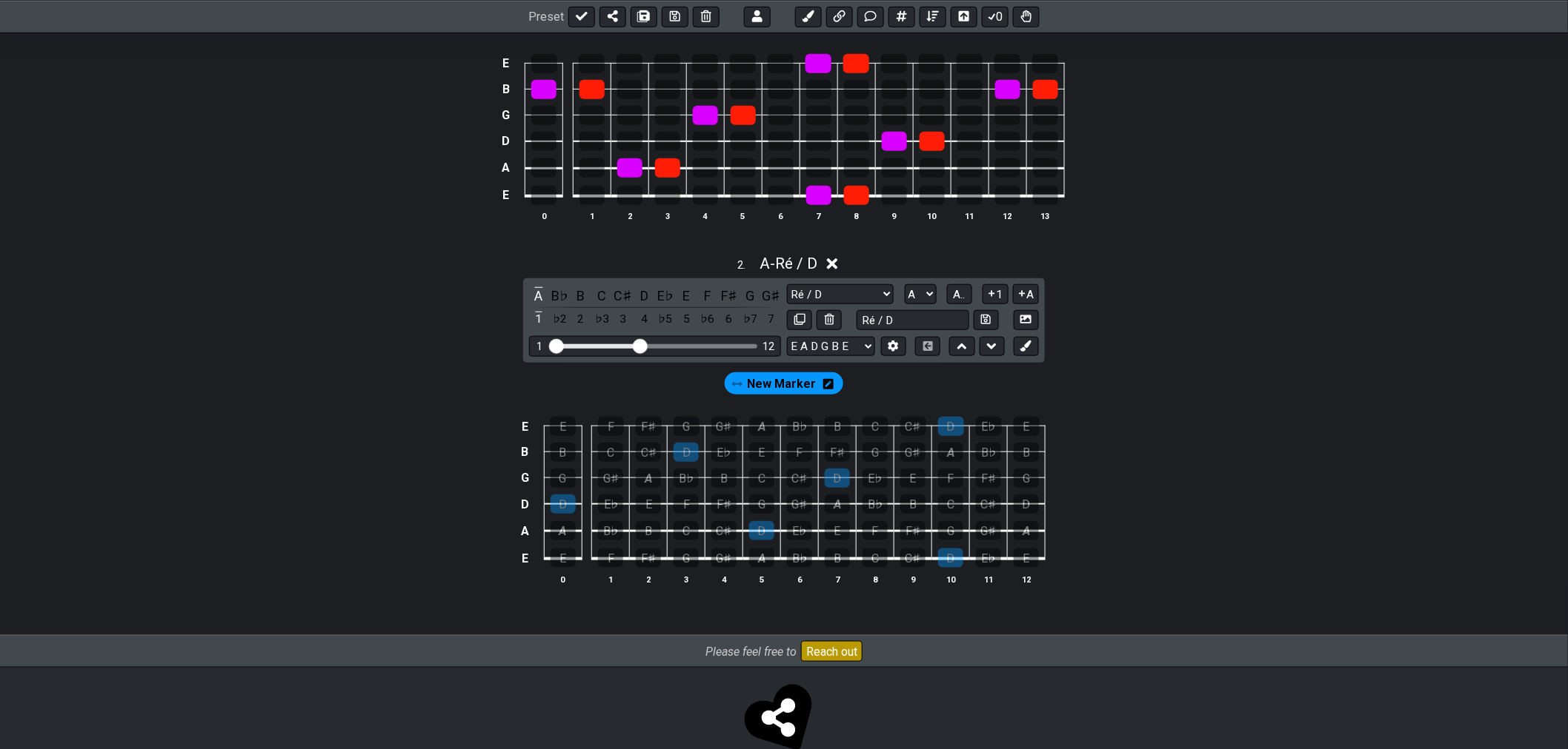
click at [767, 382] on span "New Marker" at bounding box center [782, 384] width 69 height 22
click at [835, 475] on div "D" at bounding box center [836, 478] width 25 height 20
click at [835, 479] on div "D" at bounding box center [836, 478] width 25 height 20
click at [794, 395] on span "New Marker" at bounding box center [781, 384] width 63 height 22
click at [841, 474] on div "D" at bounding box center [836, 478] width 25 height 20
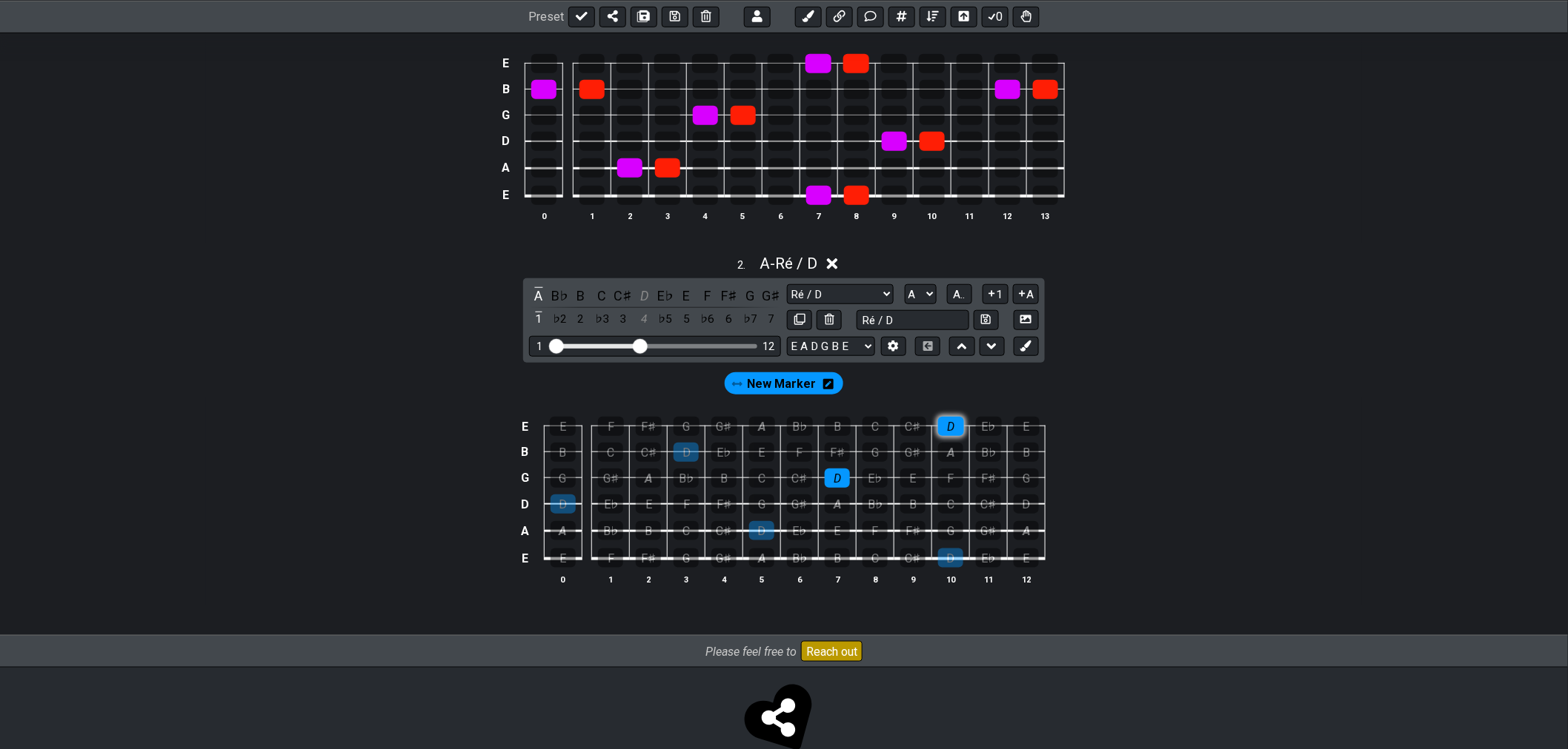
click at [952, 425] on div "D" at bounding box center [951, 426] width 26 height 20
click at [691, 453] on div "D" at bounding box center [686, 453] width 25 height 20
click at [956, 561] on div "D" at bounding box center [951, 558] width 25 height 20
click at [764, 534] on div "D" at bounding box center [762, 530] width 25 height 20
click at [559, 514] on div "D" at bounding box center [562, 504] width 25 height 20
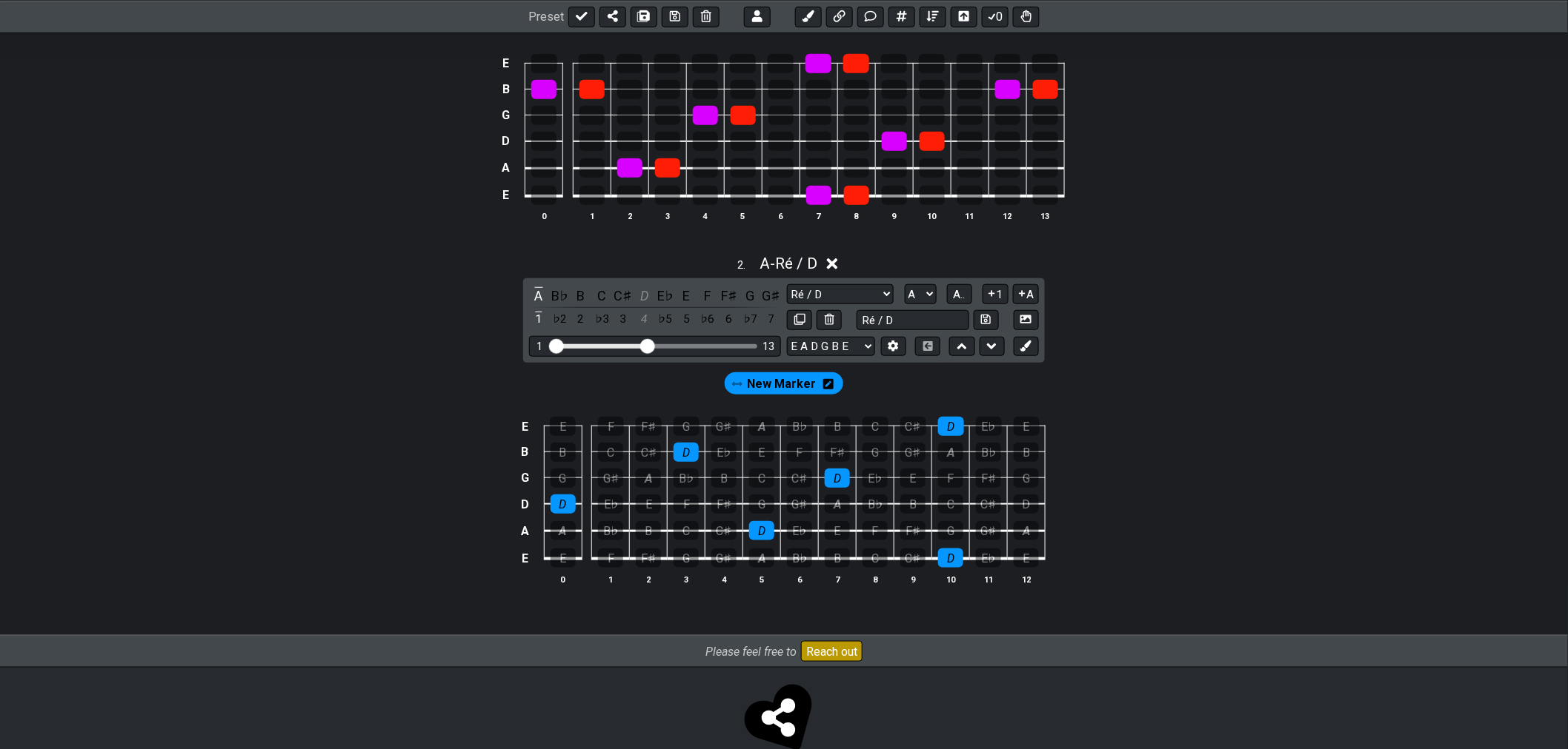
click at [645, 345] on input "Visible fret range" at bounding box center [655, 345] width 211 height 0
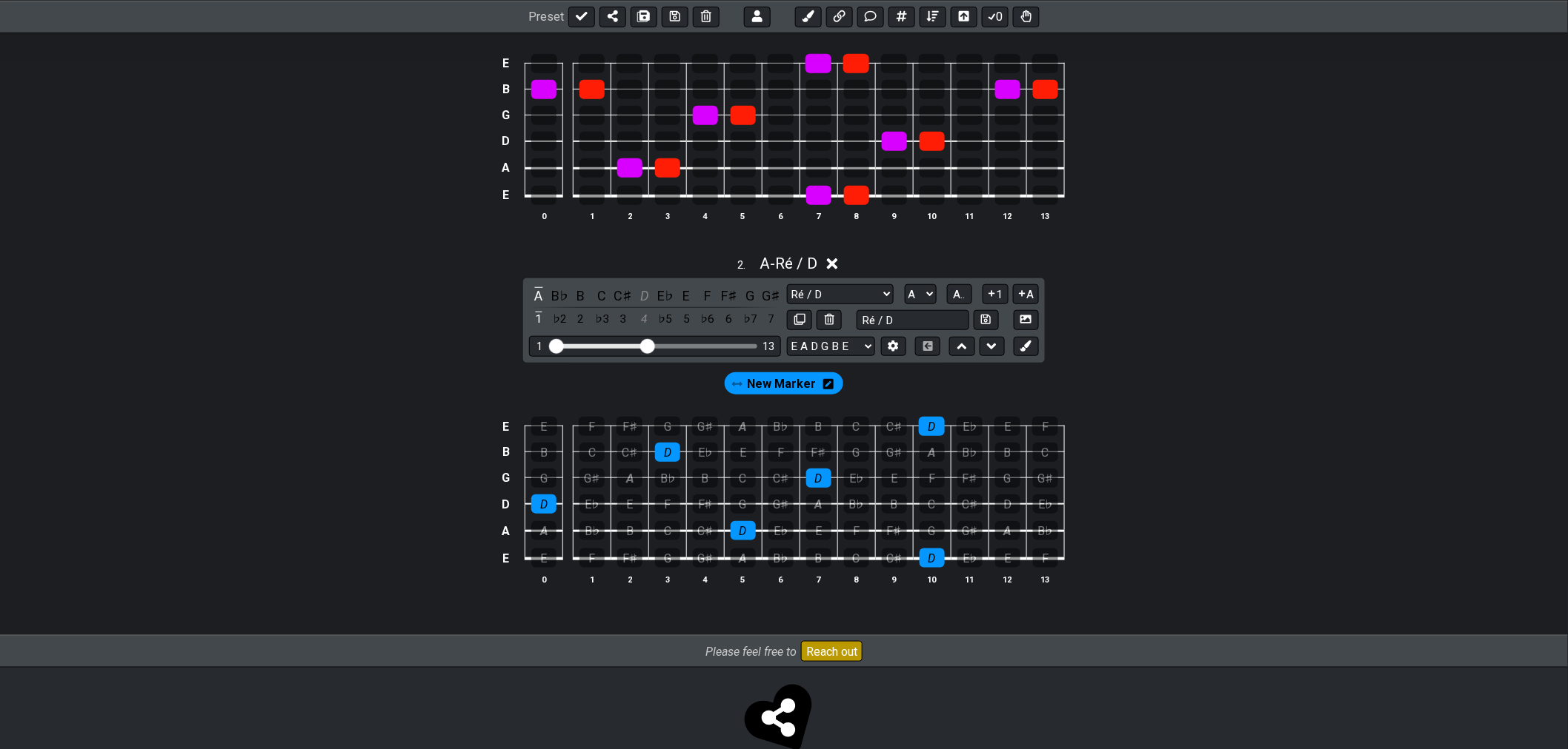
click at [777, 386] on span "New Marker" at bounding box center [782, 384] width 69 height 22
click at [1006, 504] on div "D" at bounding box center [1007, 504] width 25 height 20
click at [800, 385] on span "New Marker" at bounding box center [781, 384] width 63 height 22
click at [1002, 511] on div "D" at bounding box center [1007, 504] width 25 height 20
click at [988, 322] on icon at bounding box center [985, 320] width 9 height 9
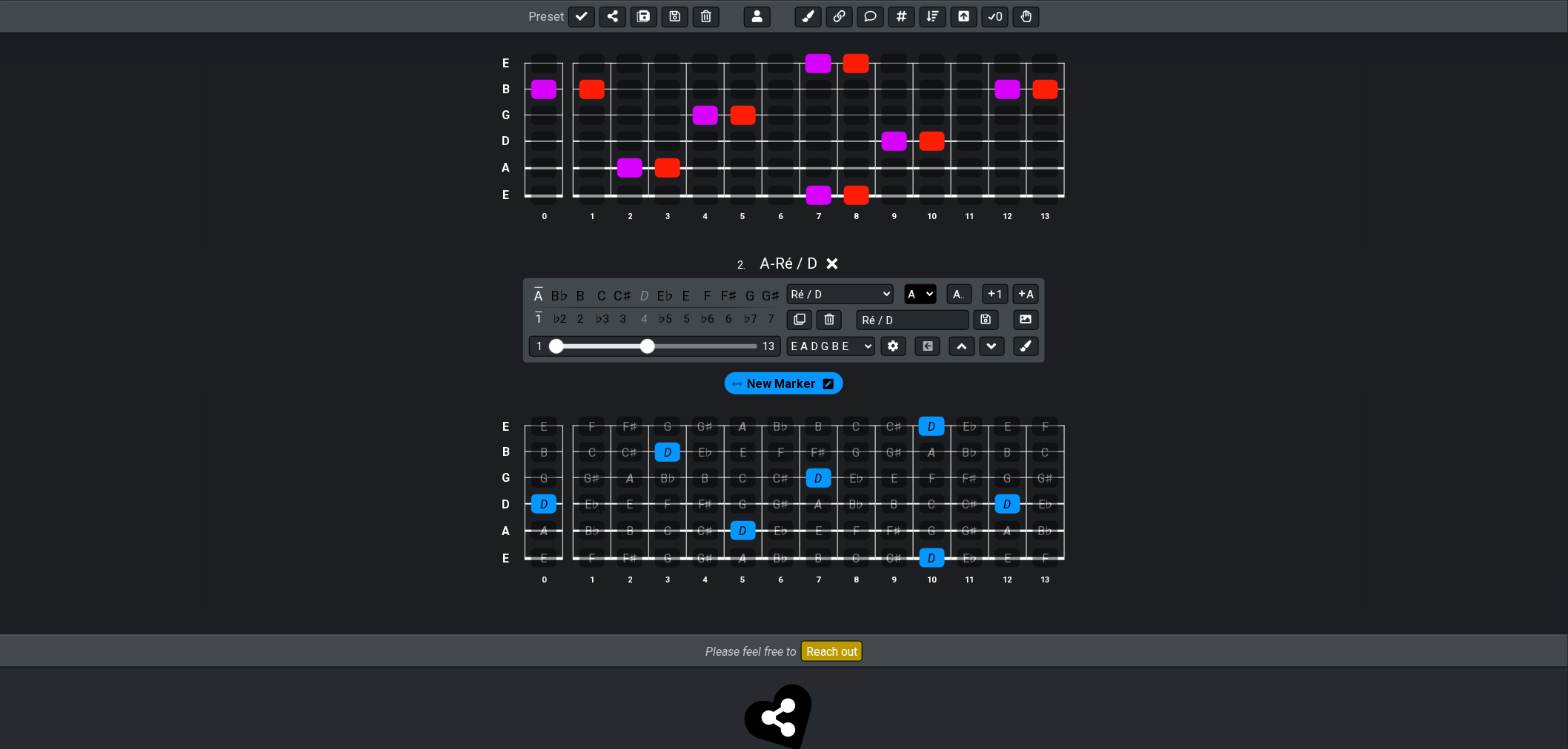
click at [932, 295] on select "A♭ A A♯ B♭ B C C♯ D♭ D D♯ E♭ E F F♯ G♭ G G♯" at bounding box center [921, 294] width 32 height 20
click at [930, 295] on select "A♭ A A♯ B♭ B C C♯ D♭ D D♯ E♭ E F F♯ G♭ G G♯" at bounding box center [921, 294] width 32 height 20
click at [905, 285] on select "A♭ A A♯ B♭ B C C♯ D♭ D D♯ E♭ E F F♯ G♭ G G♯" at bounding box center [921, 294] width 32 height 20
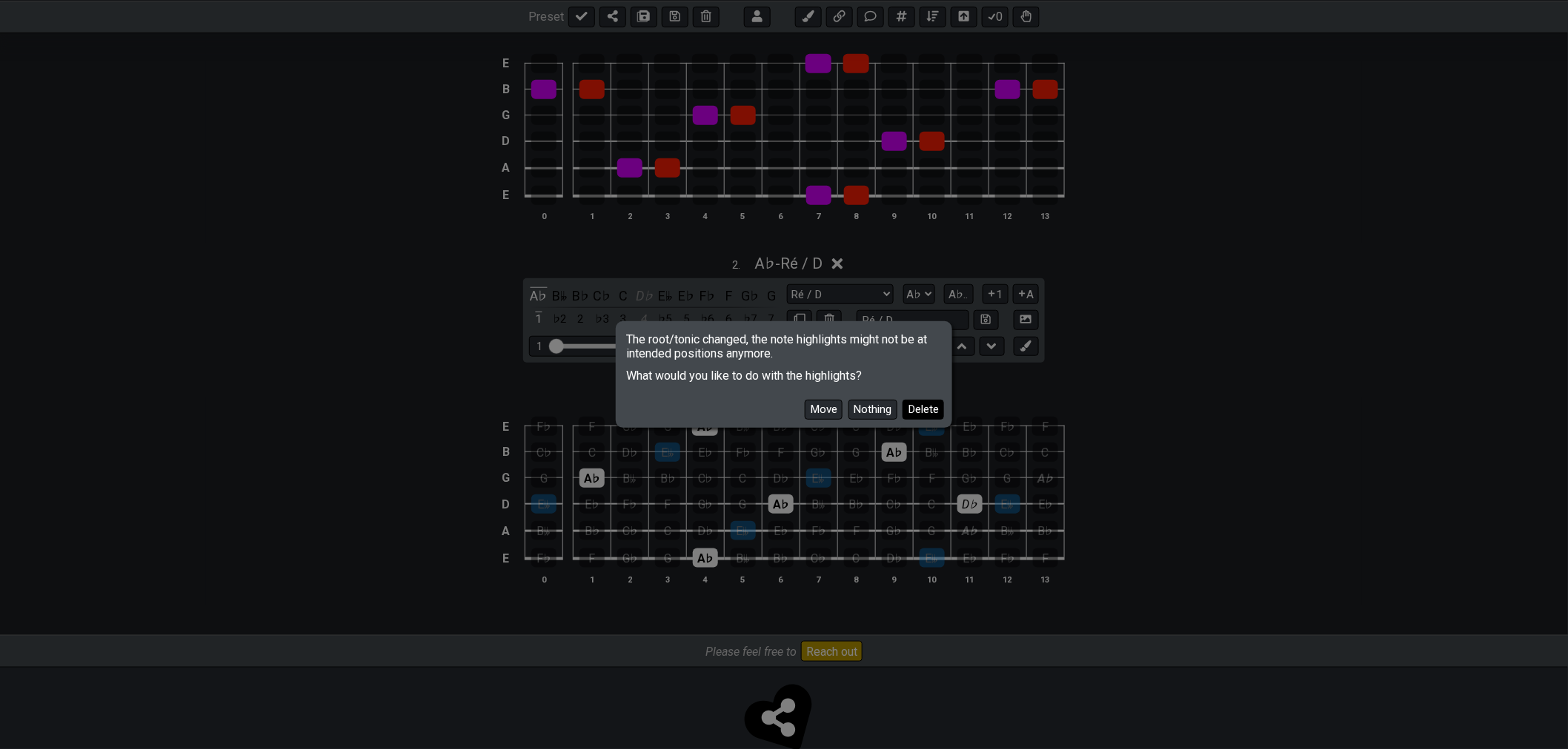
click at [922, 414] on button "Delete" at bounding box center [923, 410] width 41 height 20
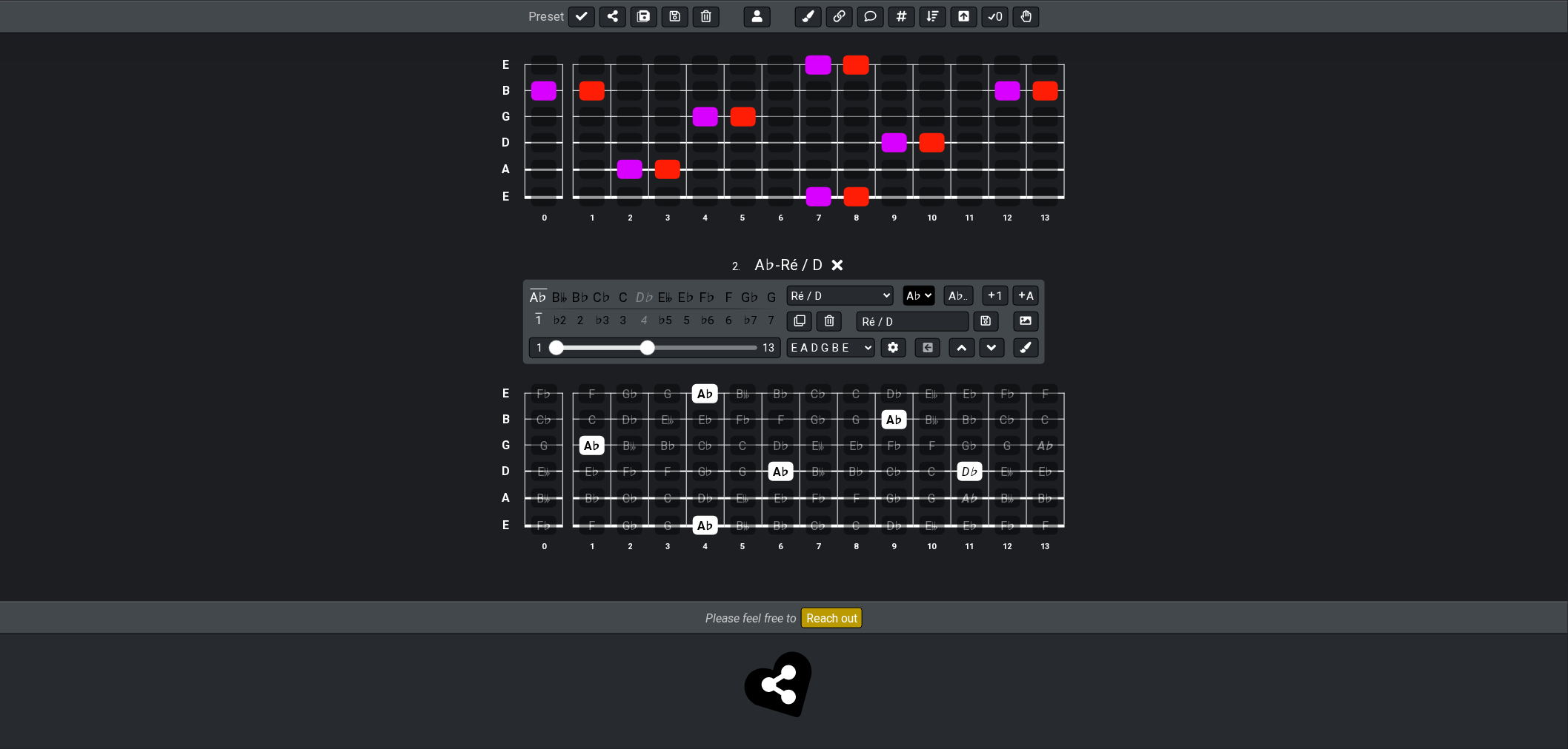
click at [920, 294] on select "A♭ A A♯ B♭ B C C♯ D♭ D D♯ E♭ E F F♯ G♭ G G♯" at bounding box center [919, 295] width 32 height 20
click at [904, 286] on select "A♭ A A♯ B♭ B C C♯ D♭ D D♯ E♭ E F F♯ G♭ G G♯" at bounding box center [919, 295] width 32 height 20
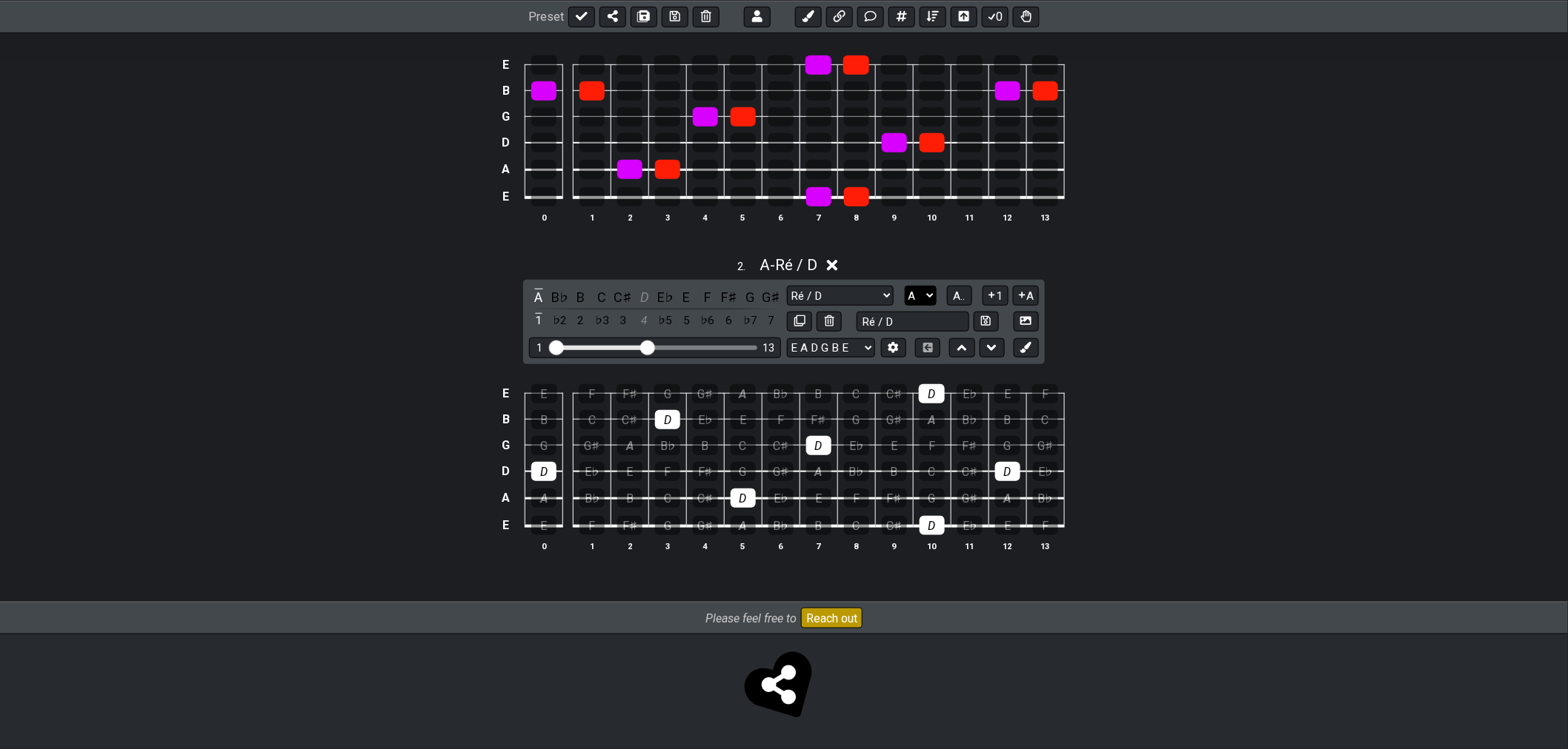
click at [922, 298] on select "A♭ A A♯ B♭ B C C♯ D♭ D D♯ E♭ E F F♯ G♭ G G♯" at bounding box center [921, 295] width 32 height 20
click at [922, 296] on select "A♭ A A♯ B♭ B C C♯ D♭ D D♯ E♭ E F F♯ G♭ G G♯" at bounding box center [921, 295] width 32 height 20
click at [929, 297] on select "A♭ A A♯ B♭ B C C♯ D♭ D D♯ E♭ E F F♯ G♭ G G♯" at bounding box center [921, 295] width 32 height 20
click at [905, 286] on select "A♭ A A♯ B♭ B C C♯ D♭ D D♯ E♭ E F F♯ G♭ G G♯" at bounding box center [921, 295] width 32 height 20
click at [928, 294] on select "A♭ A A♯ B♭ B C C♯ D♭ D D♯ E♭ E F F♯ G♭ G G♯" at bounding box center [921, 295] width 32 height 20
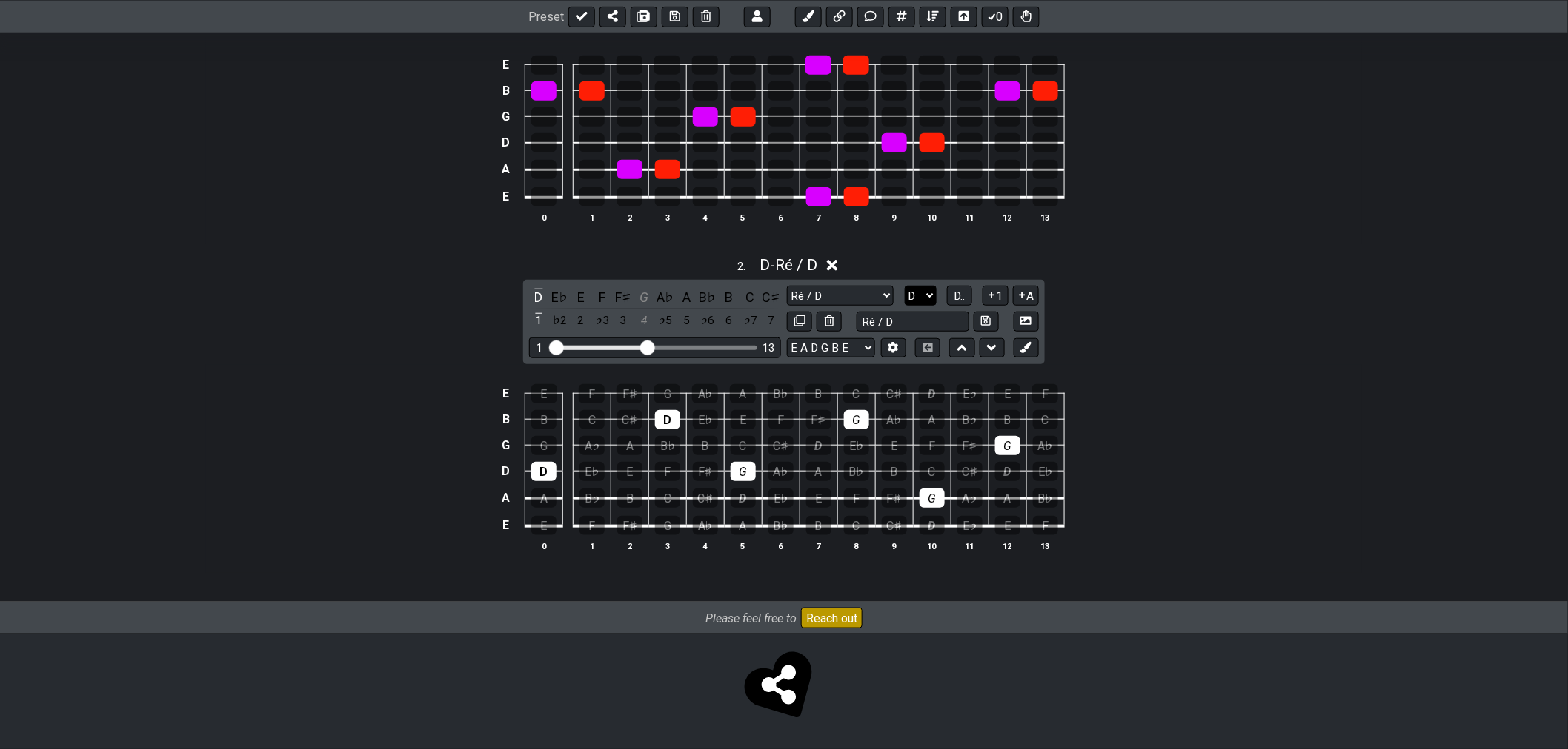
select select "A"
click at [905, 286] on select "A♭ A A♯ B♭ B C C♯ D♭ D D♯ E♭ E F F♯ G♭ G G♯" at bounding box center [921, 295] width 32 height 20
click at [957, 297] on span "A.." at bounding box center [959, 296] width 12 height 13
click at [957, 297] on span "1..7" at bounding box center [958, 296] width 18 height 13
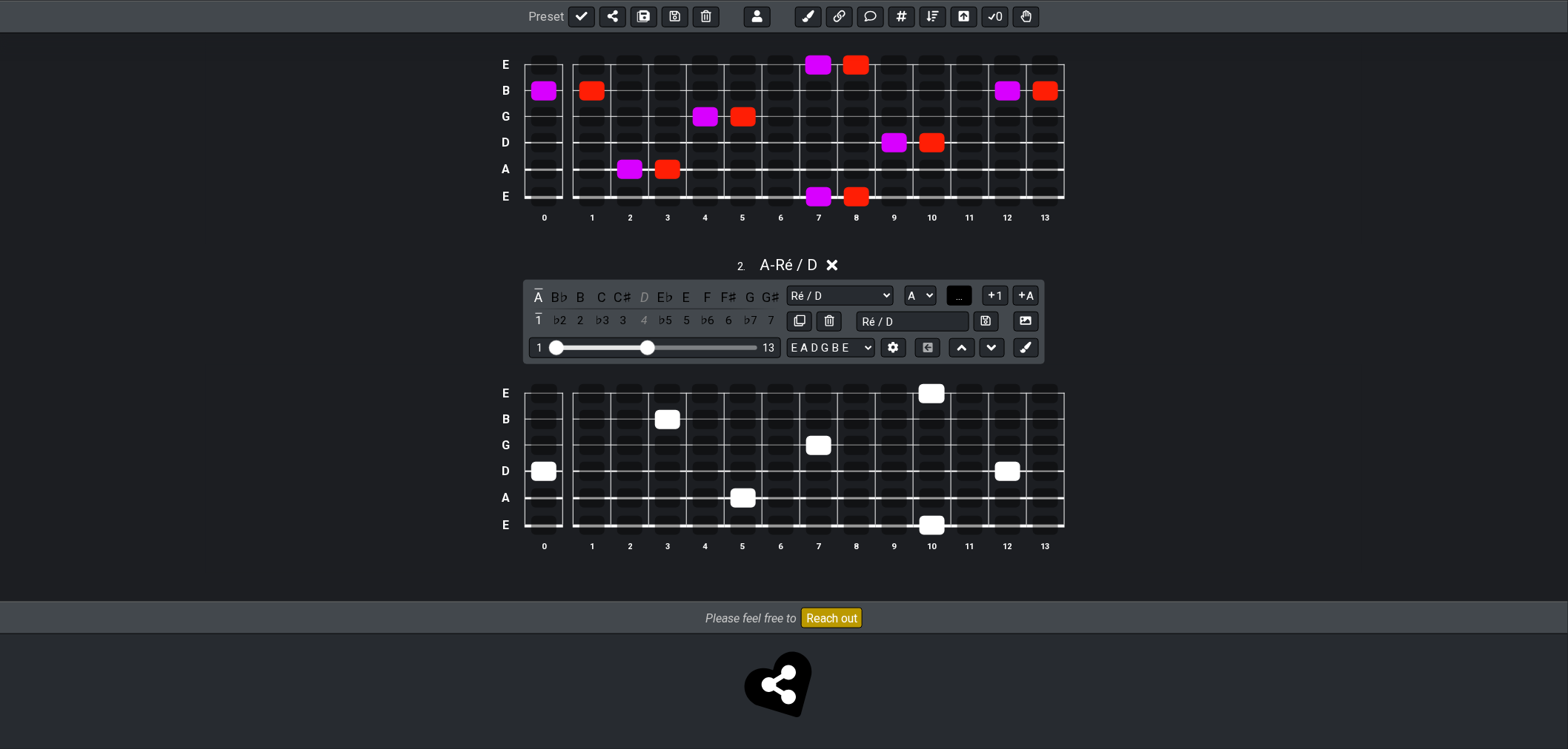
click at [957, 297] on span "..." at bounding box center [959, 296] width 7 height 13
click at [957, 297] on span "A.." at bounding box center [959, 296] width 12 height 13
click at [990, 297] on icon at bounding box center [991, 295] width 14 height 11
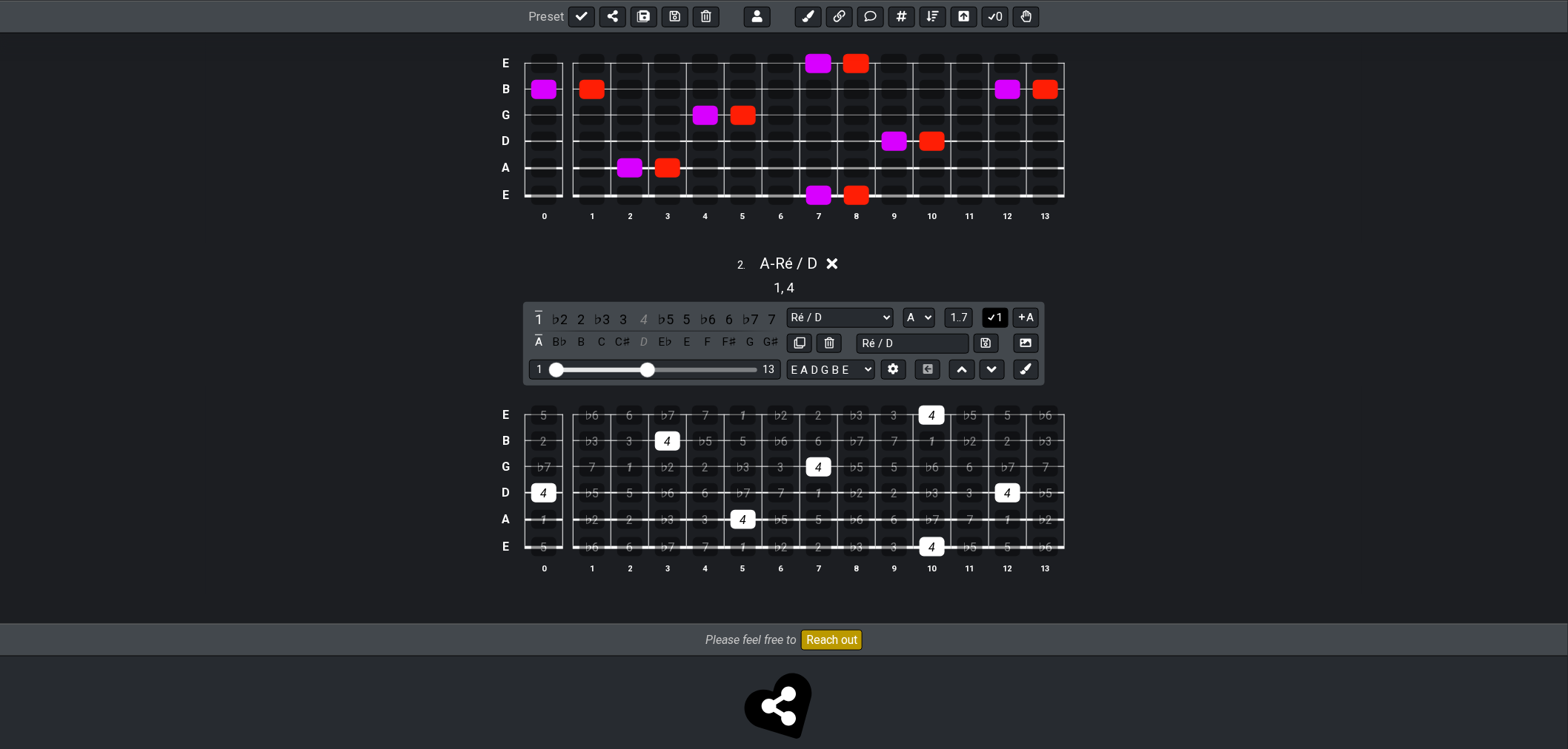
click at [990, 320] on icon at bounding box center [992, 318] width 8 height 7
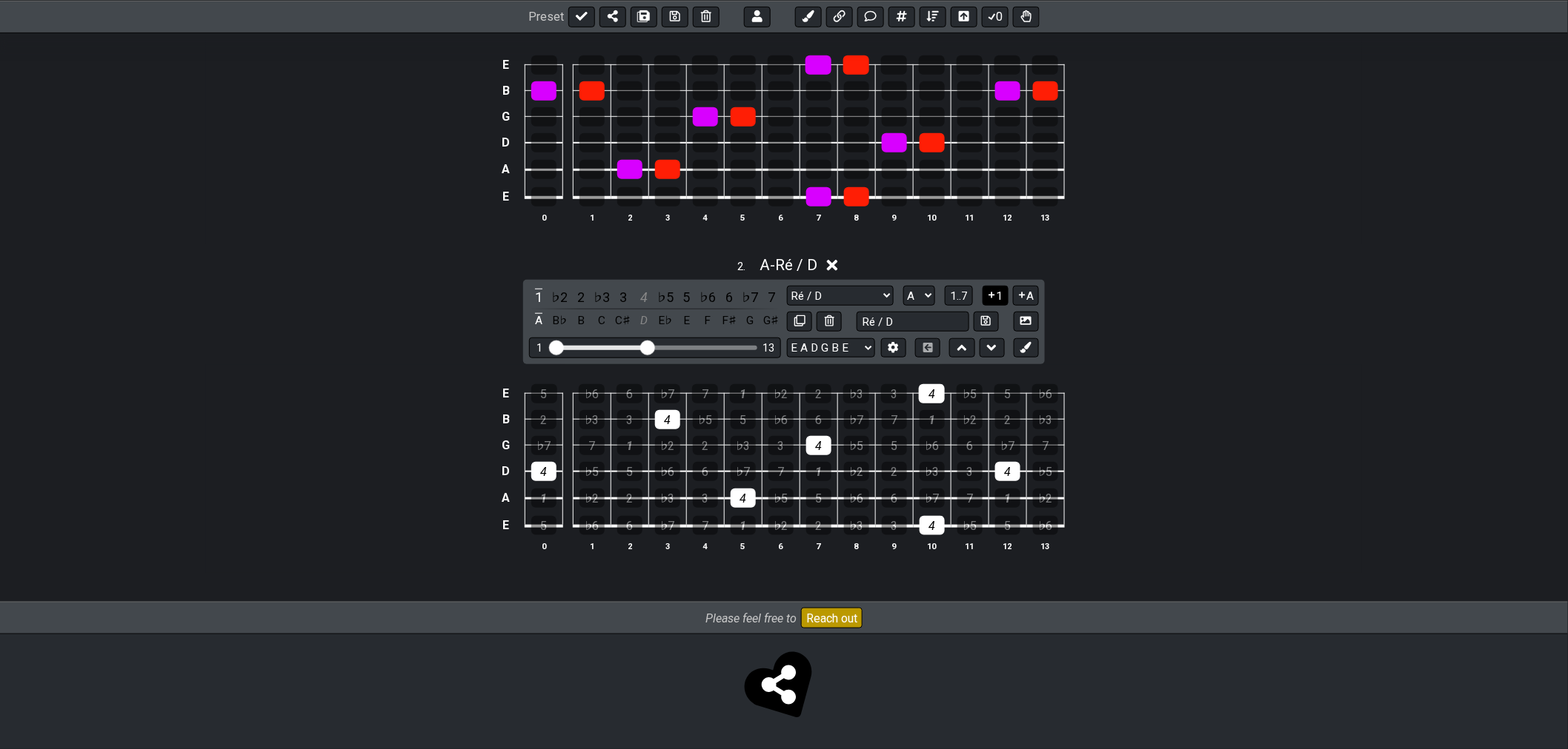
click at [991, 295] on icon at bounding box center [992, 295] width 6 height 6
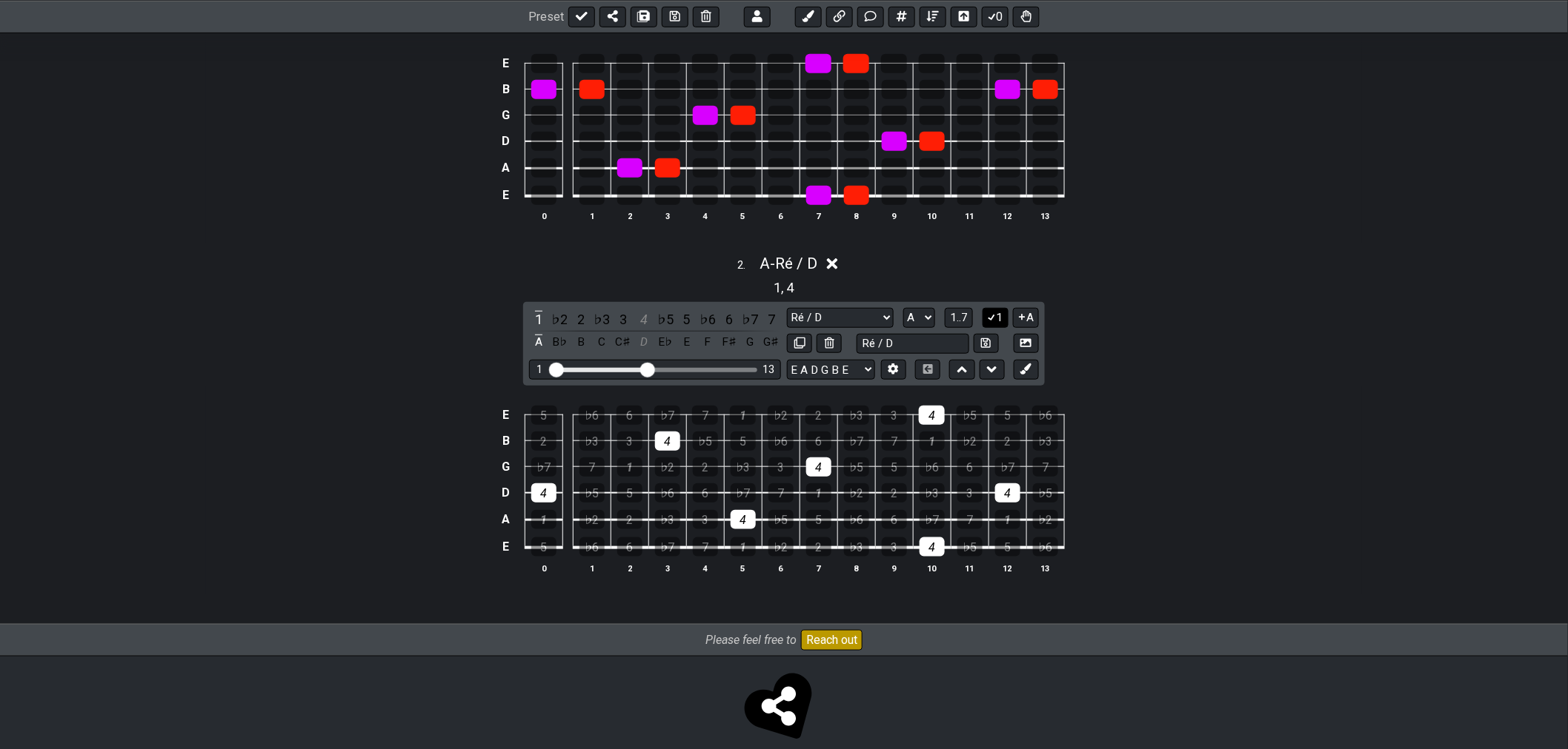
click at [988, 320] on icon at bounding box center [991, 317] width 14 height 11
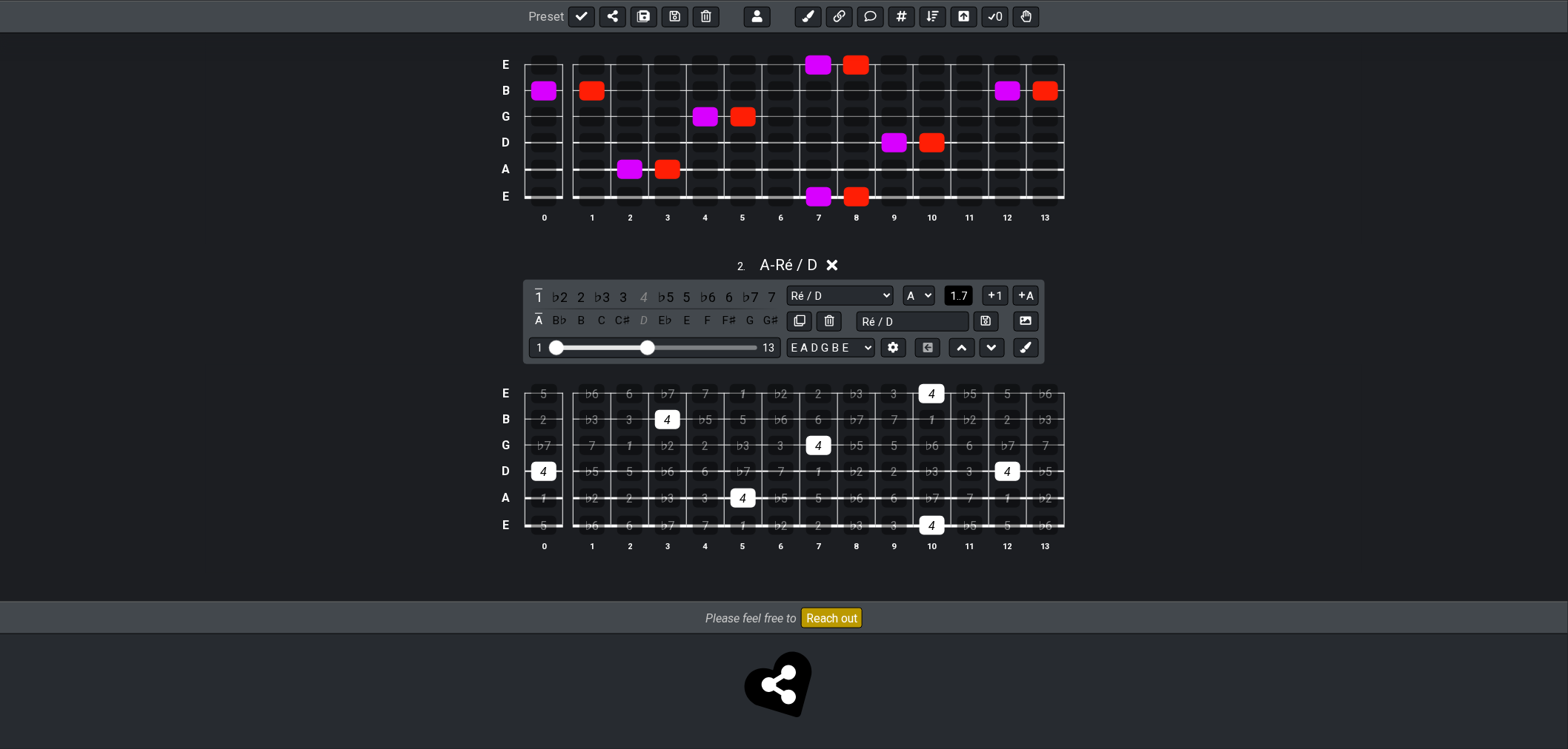
click at [952, 300] on span "1..7" at bounding box center [958, 296] width 18 height 13
click at [956, 297] on span "..." at bounding box center [959, 296] width 7 height 13
click at [963, 294] on span "A.." at bounding box center [959, 296] width 12 height 13
click at [963, 294] on span "1..7" at bounding box center [958, 296] width 18 height 13
click at [963, 294] on span "..." at bounding box center [959, 296] width 7 height 13
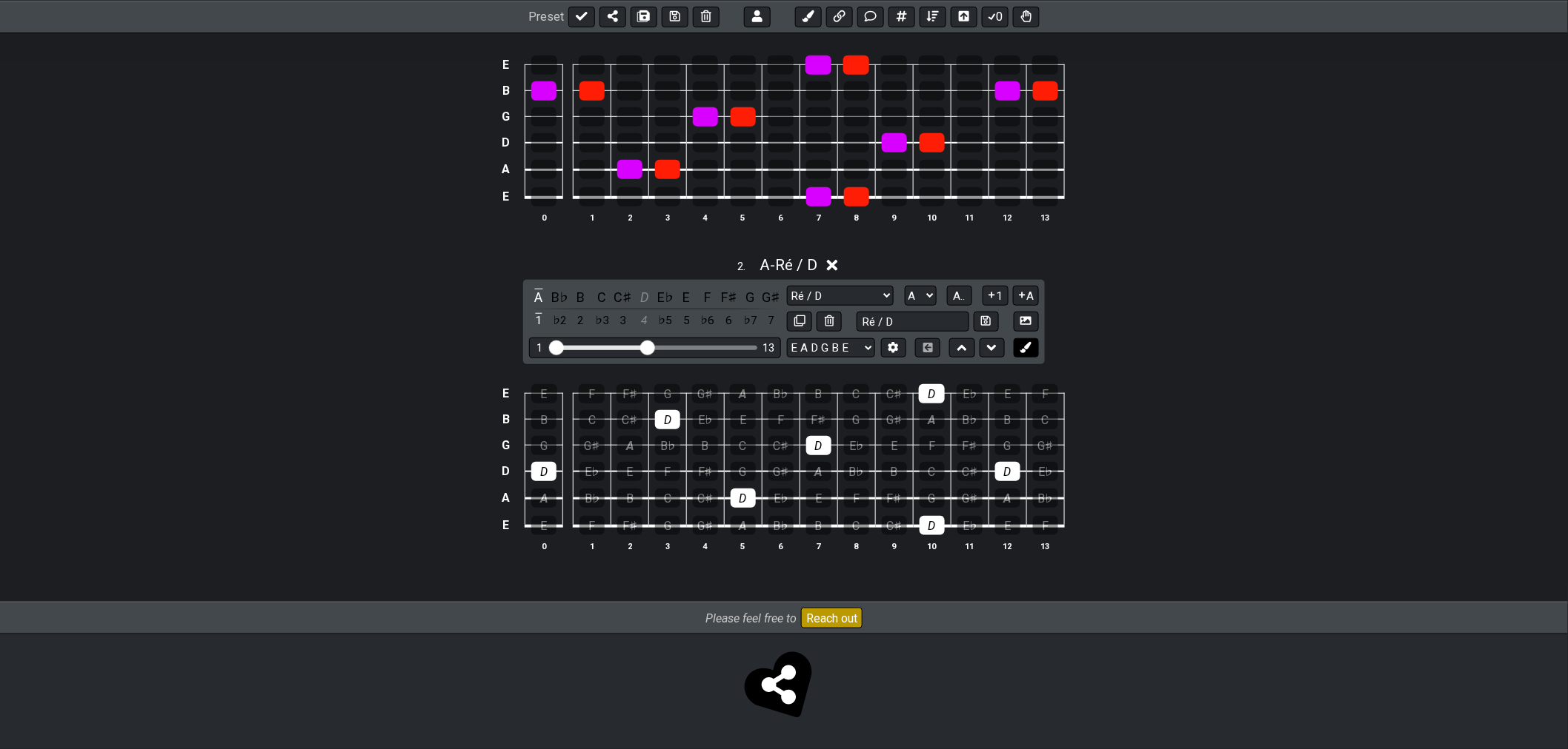
click at [1020, 353] on button at bounding box center [1025, 348] width 25 height 20
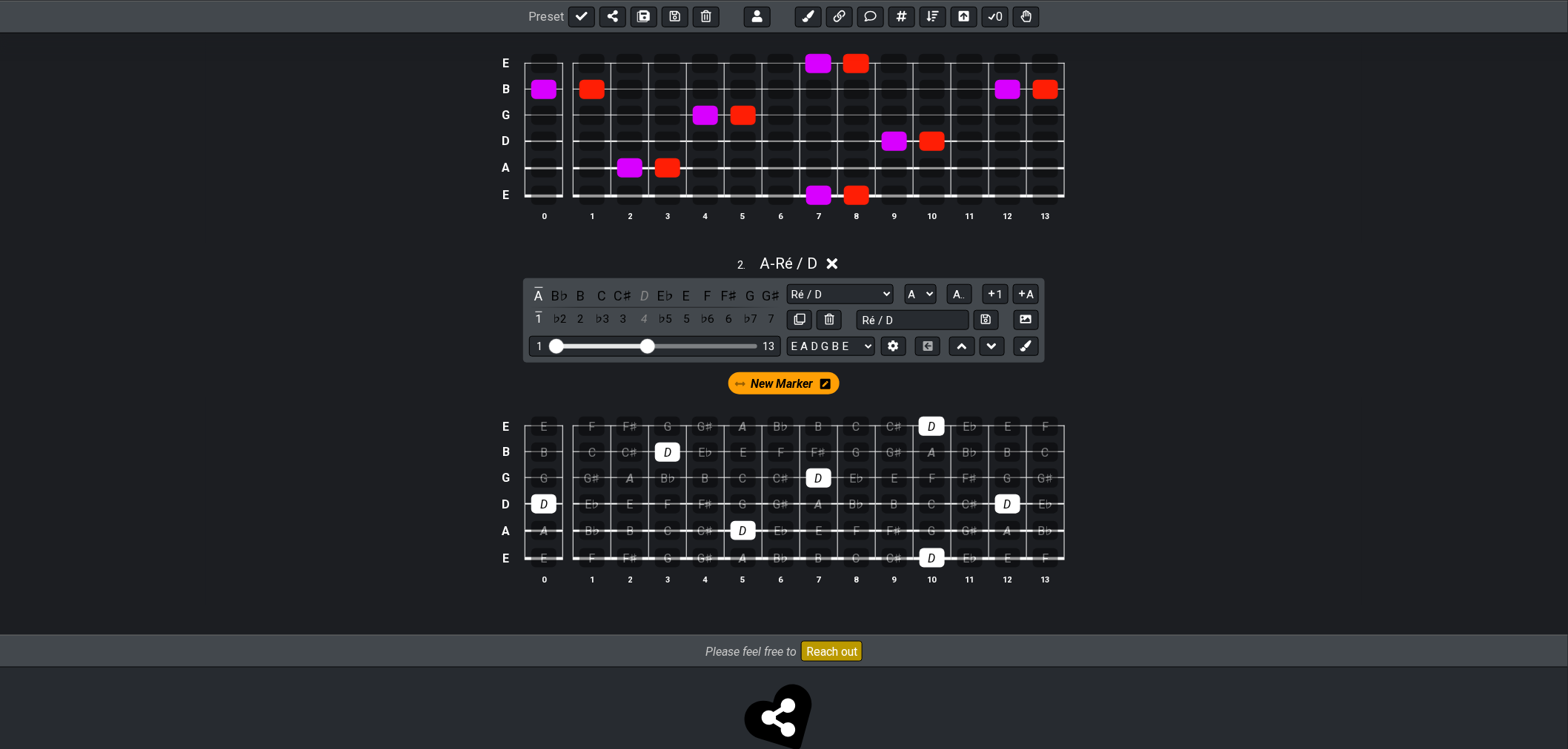
click at [820, 385] on icon at bounding box center [825, 383] width 10 height 10
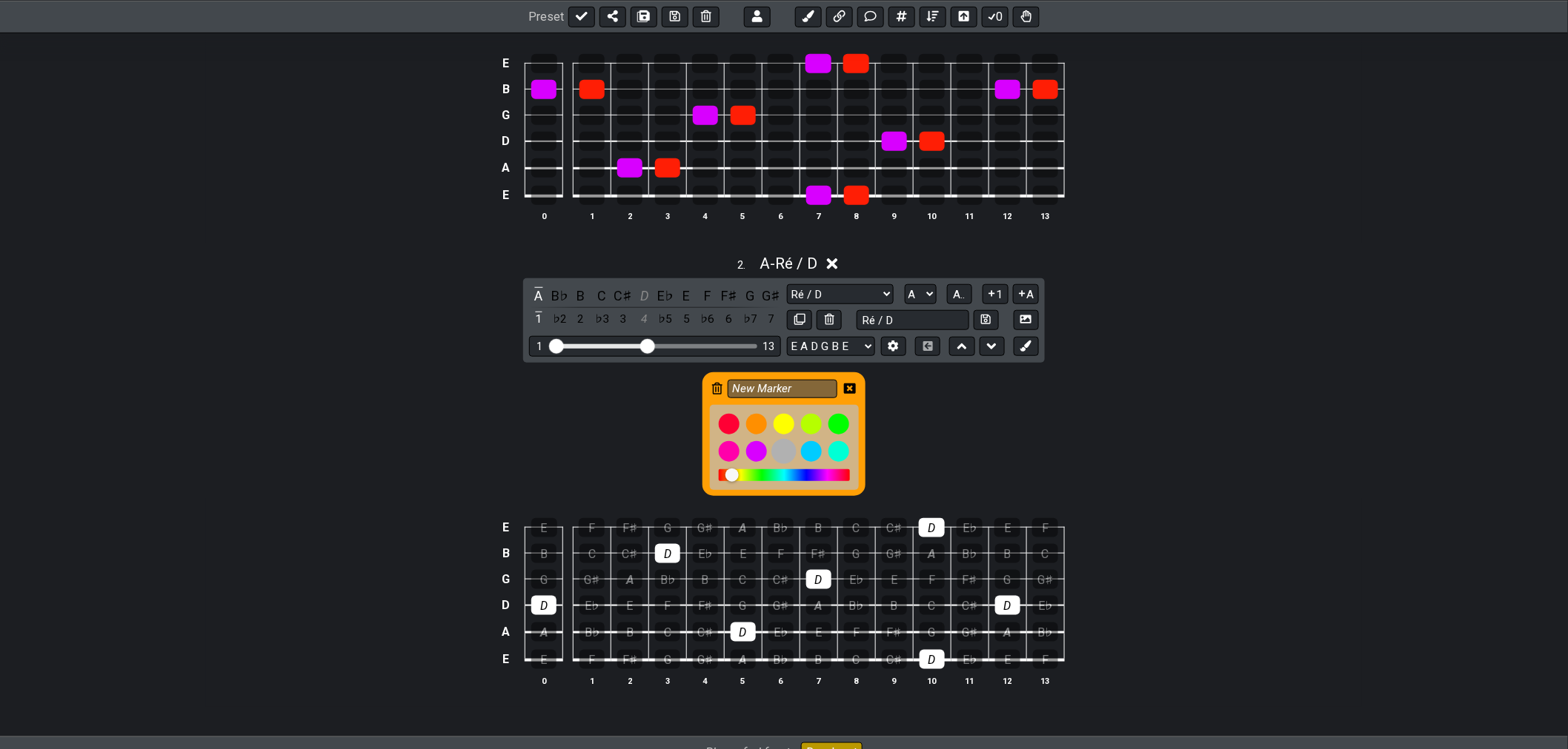
click at [806, 454] on div at bounding box center [811, 452] width 21 height 21
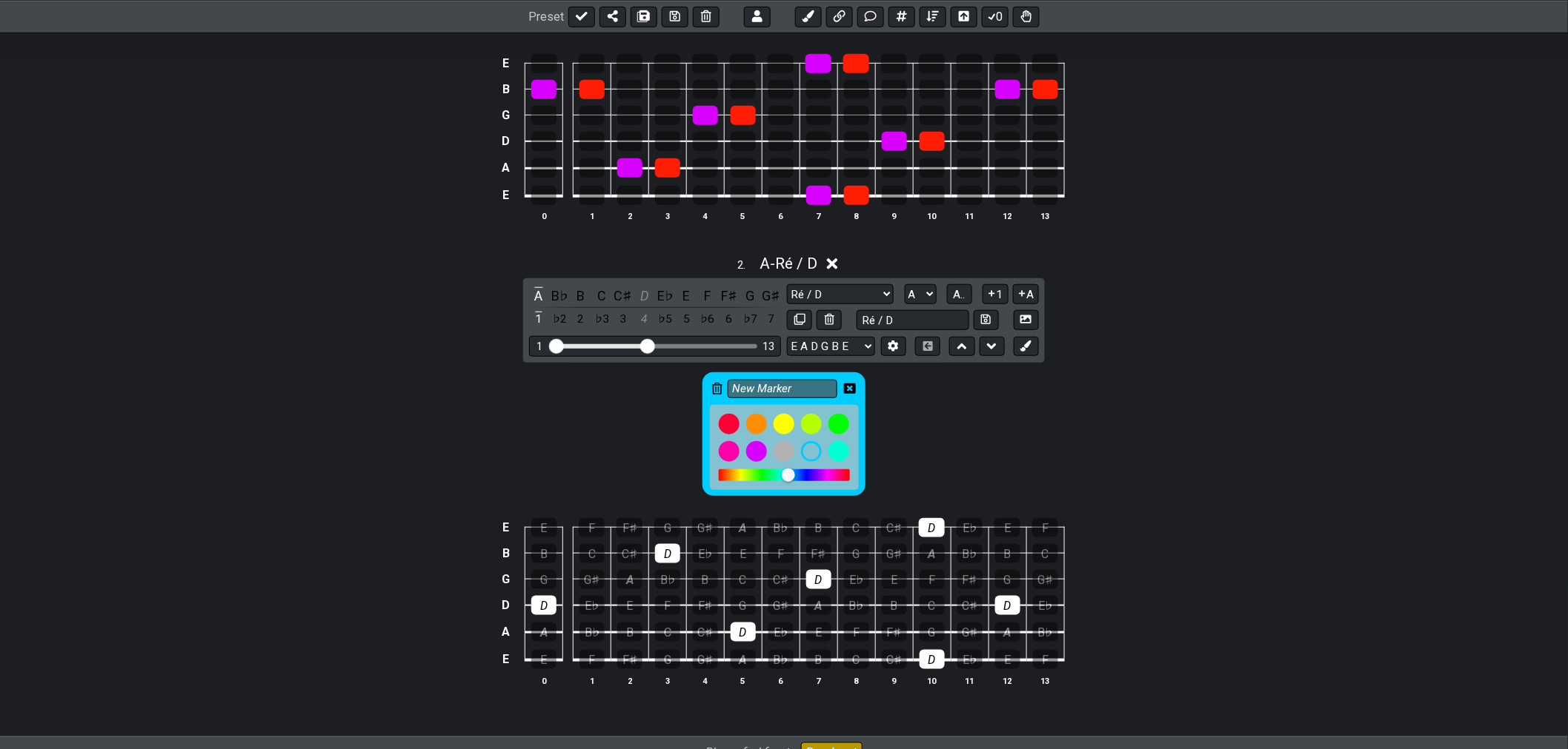
drag, startPoint x: 789, startPoint y: 480, endPoint x: 799, endPoint y: 482, distance: 10.2
click at [799, 482] on div at bounding box center [795, 476] width 13 height 13
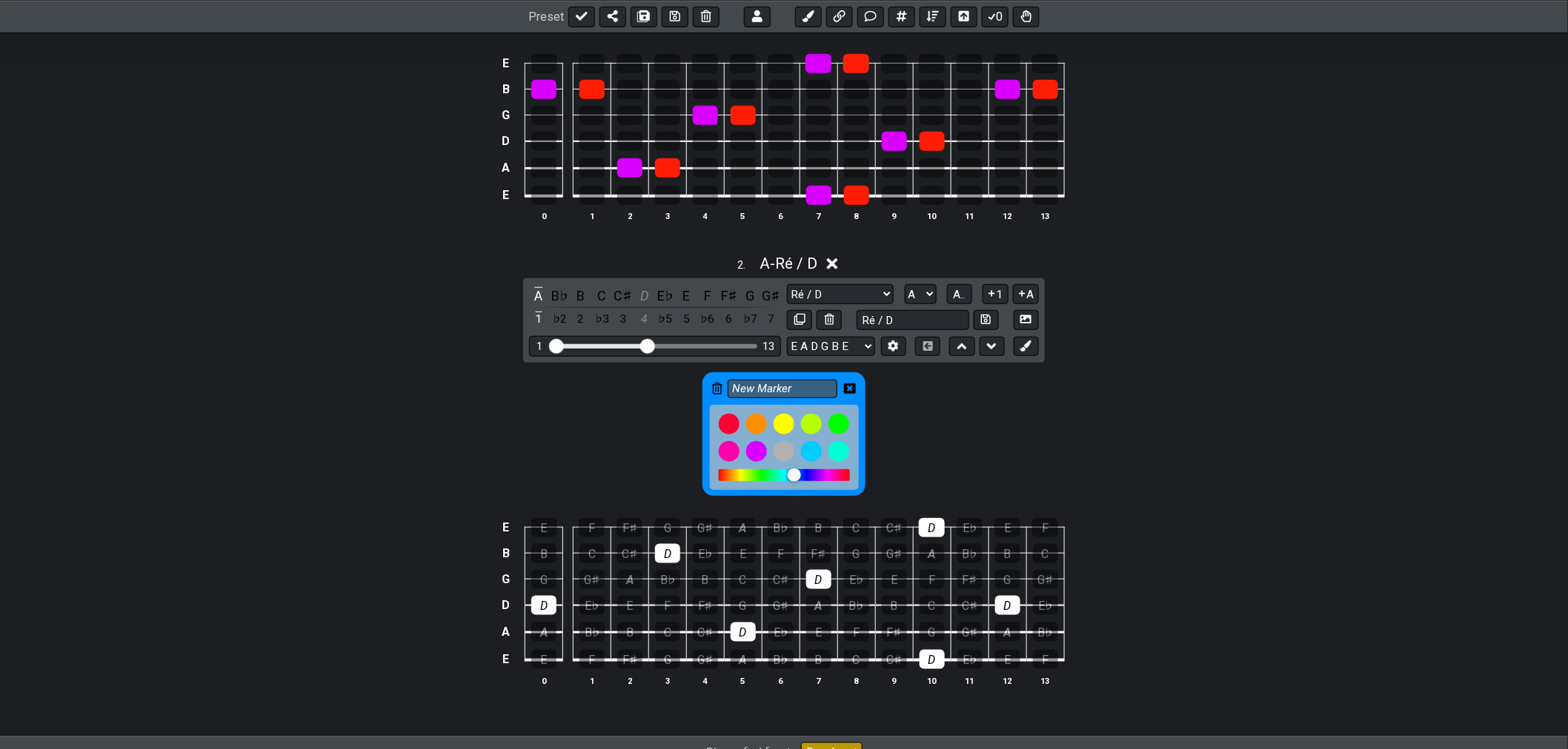
click at [794, 478] on div at bounding box center [794, 475] width 13 height 13
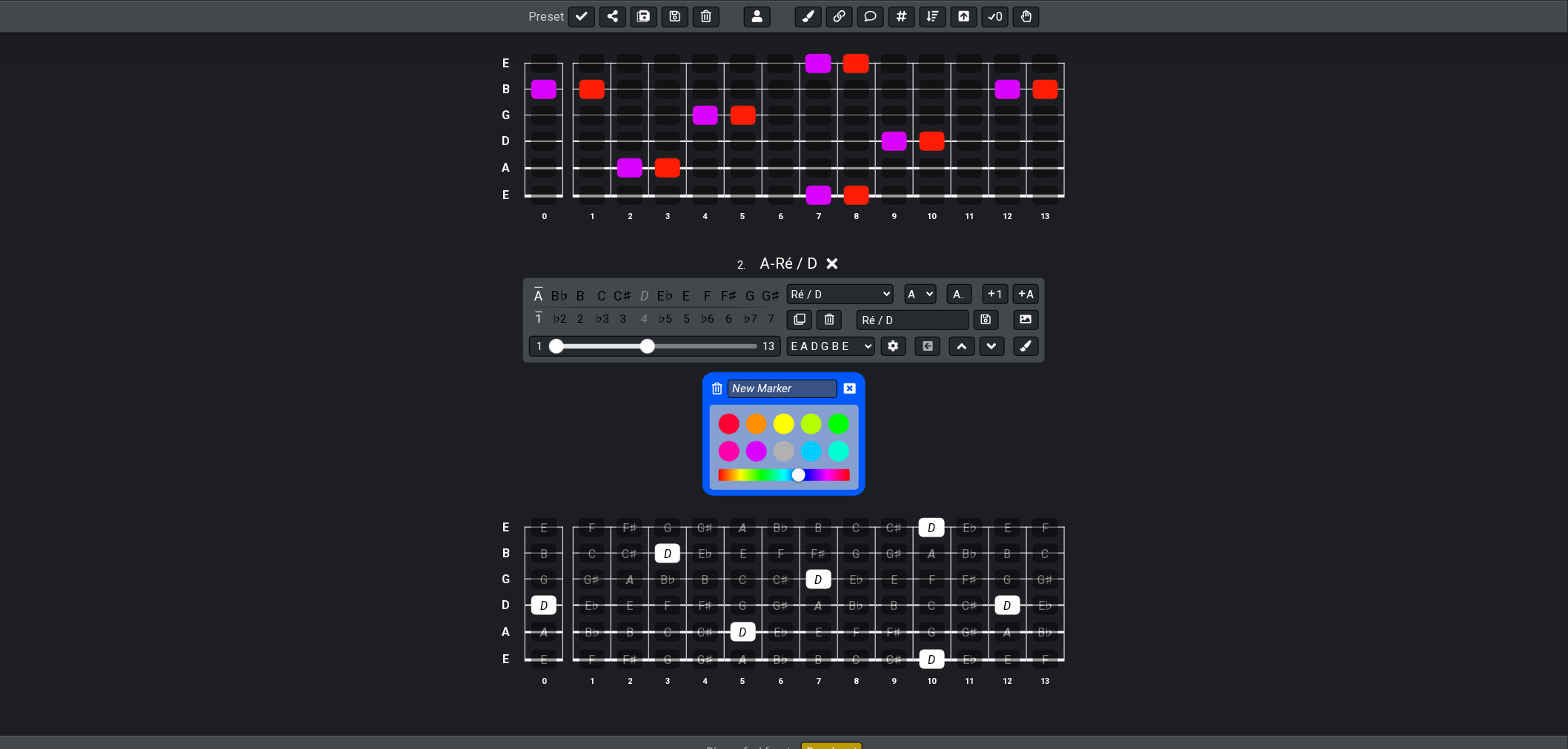
click at [799, 480] on div at bounding box center [799, 475] width 13 height 13
click at [813, 386] on input "New Marker" at bounding box center [782, 389] width 109 height 19
drag, startPoint x: 819, startPoint y: 389, endPoint x: 703, endPoint y: 395, distance: 116.2
click at [704, 395] on div "New Marker" at bounding box center [783, 434] width 162 height 123
type input "Ré / D"
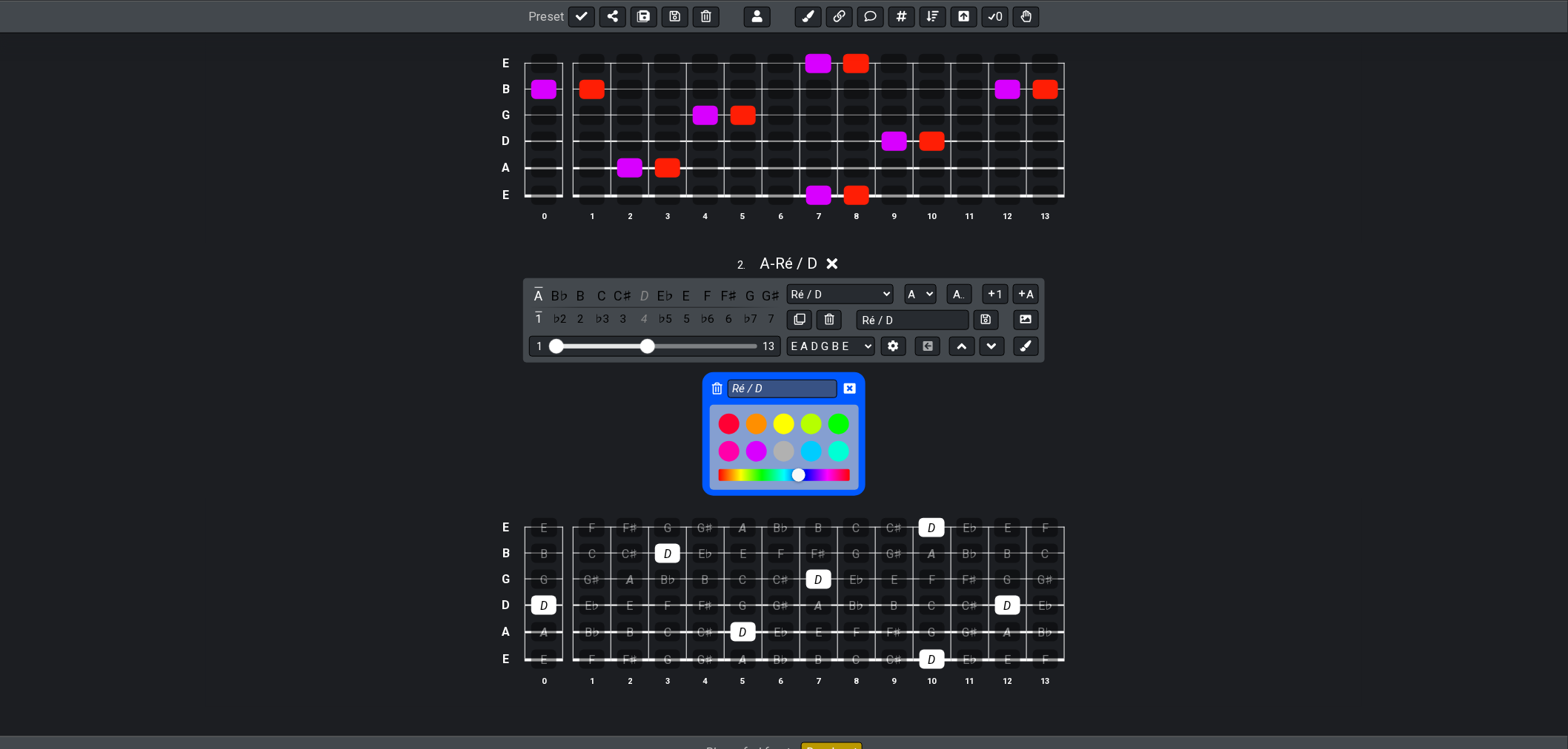
click at [849, 390] on icon at bounding box center [849, 388] width 12 height 12
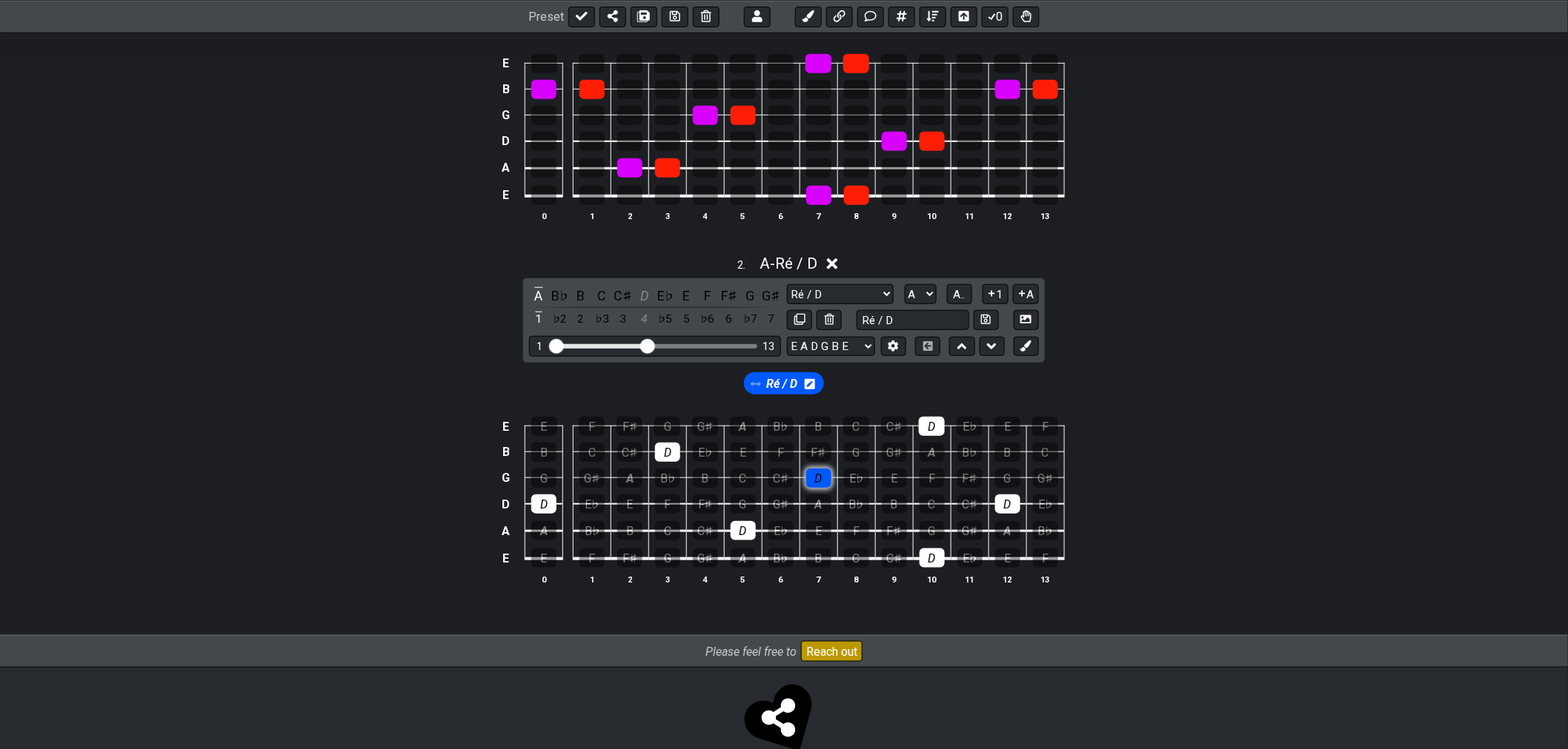
click at [812, 482] on div "D" at bounding box center [819, 478] width 25 height 20
click at [671, 454] on div "D" at bounding box center [667, 453] width 25 height 20
click at [743, 536] on div "D" at bounding box center [743, 530] width 25 height 20
click at [543, 506] on div "D" at bounding box center [544, 504] width 25 height 20
click at [931, 431] on div "D" at bounding box center [932, 426] width 26 height 20
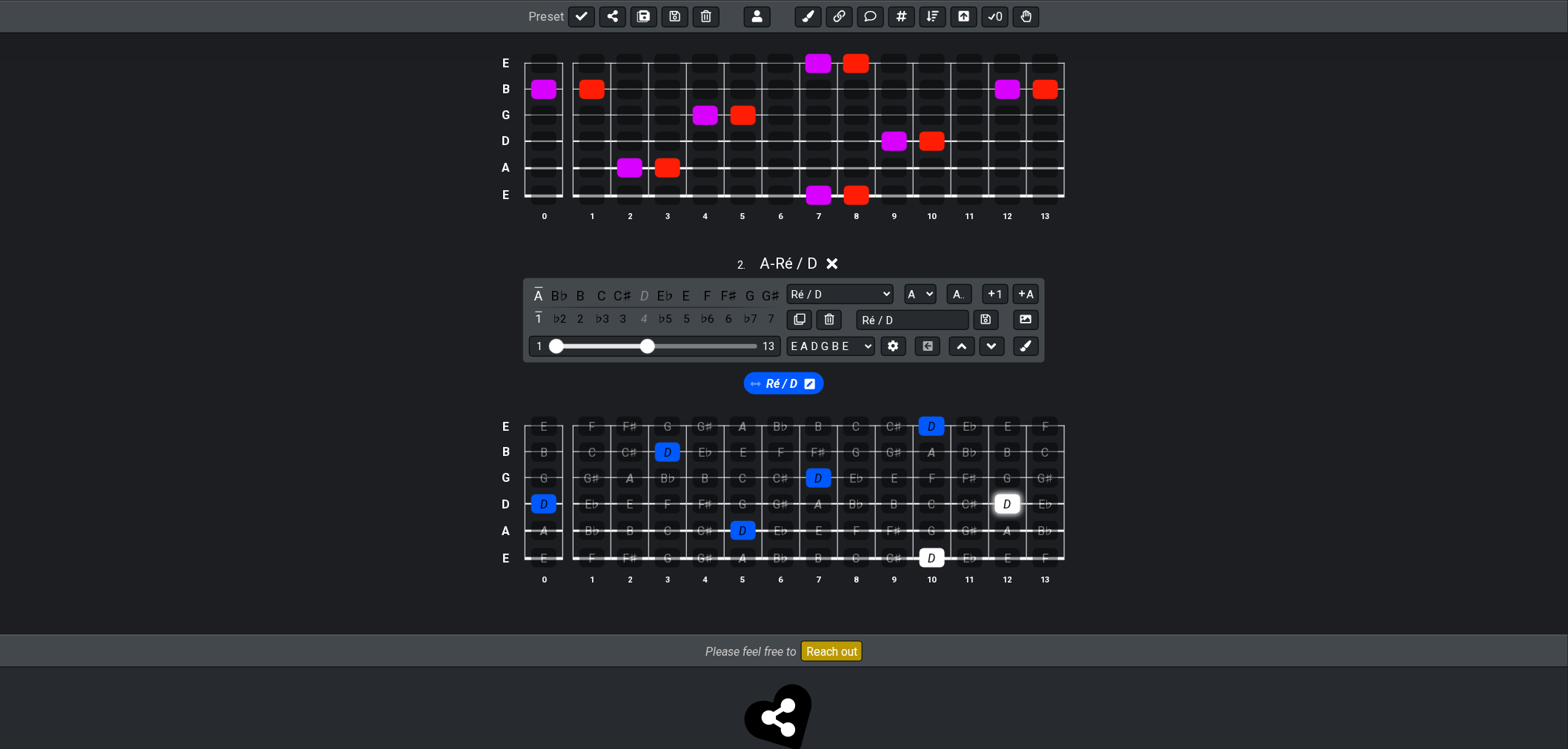
click at [1009, 506] on div "D" at bounding box center [1007, 504] width 25 height 20
click at [935, 559] on div "D" at bounding box center [932, 558] width 25 height 20
click at [1031, 347] on icon at bounding box center [1025, 346] width 11 height 11
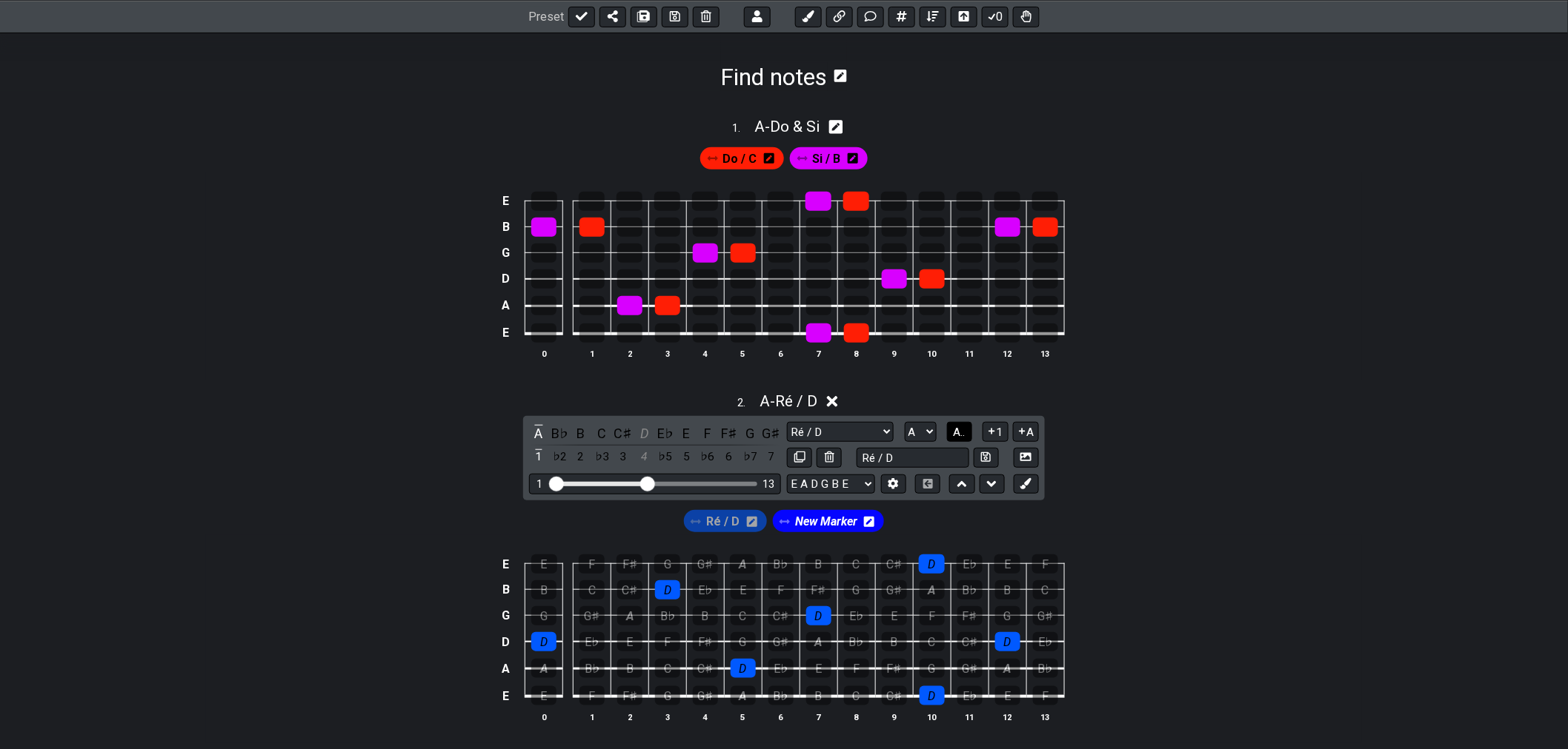
scroll to position [194, 0]
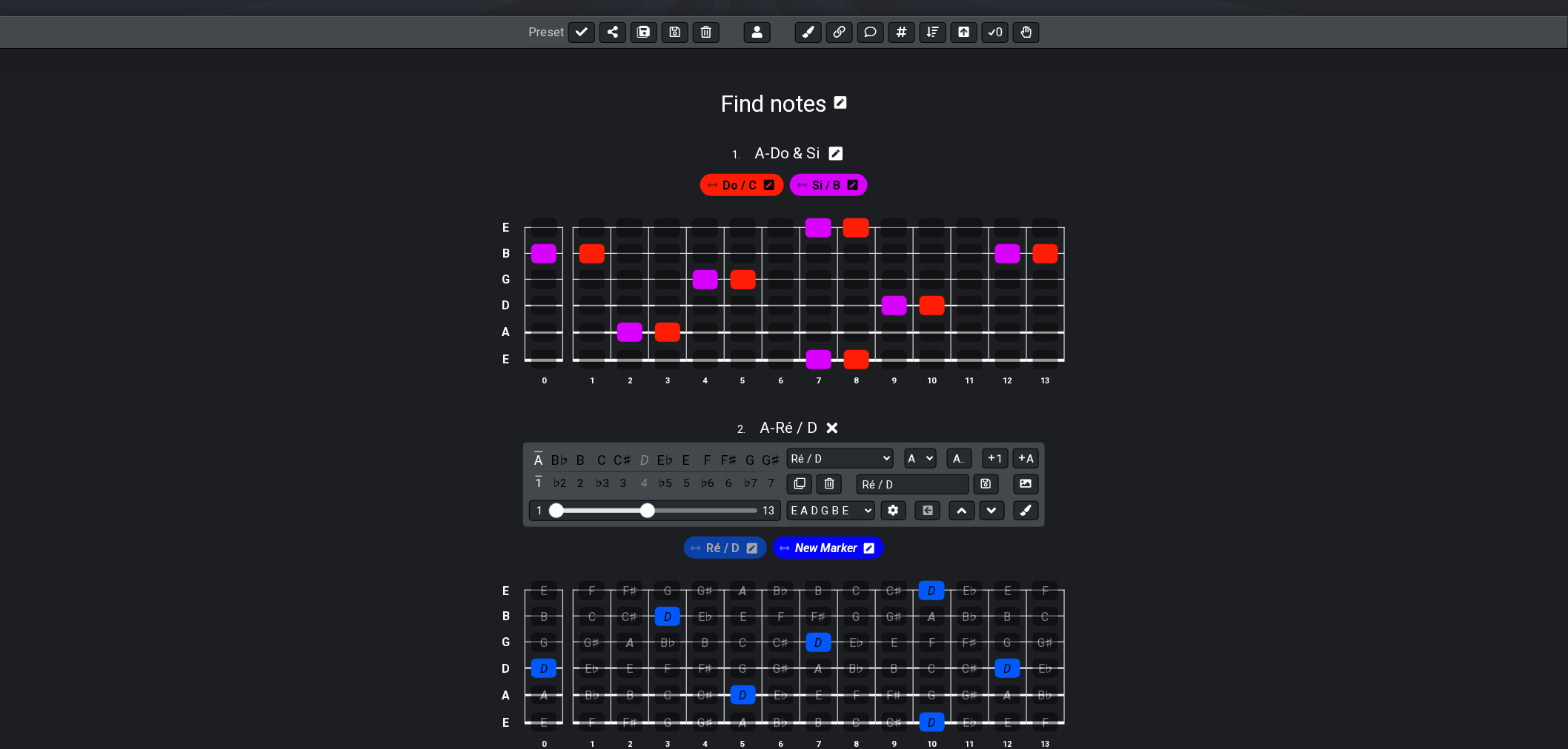
click at [867, 550] on icon at bounding box center [868, 548] width 10 height 12
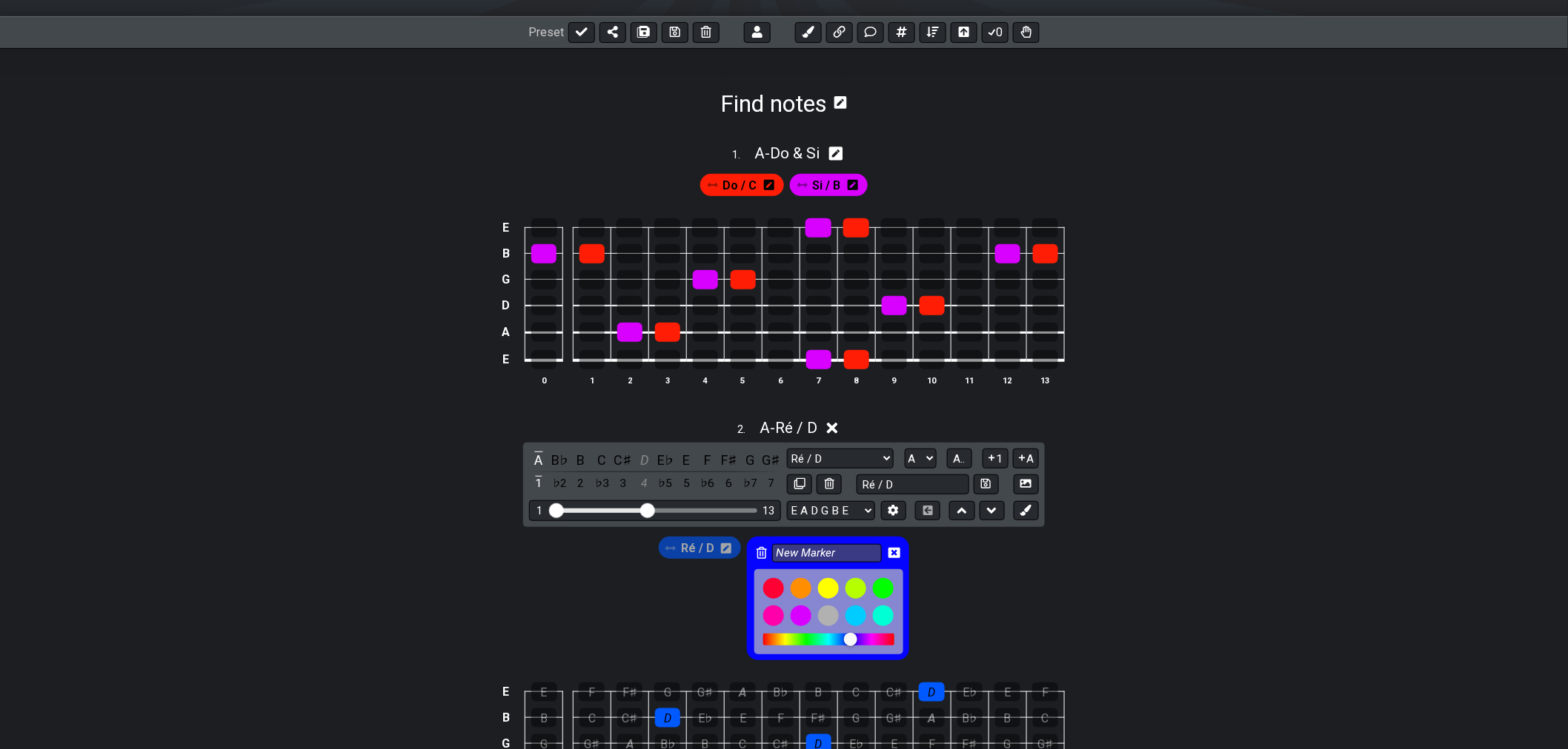
click at [758, 550] on icon at bounding box center [762, 553] width 10 height 12
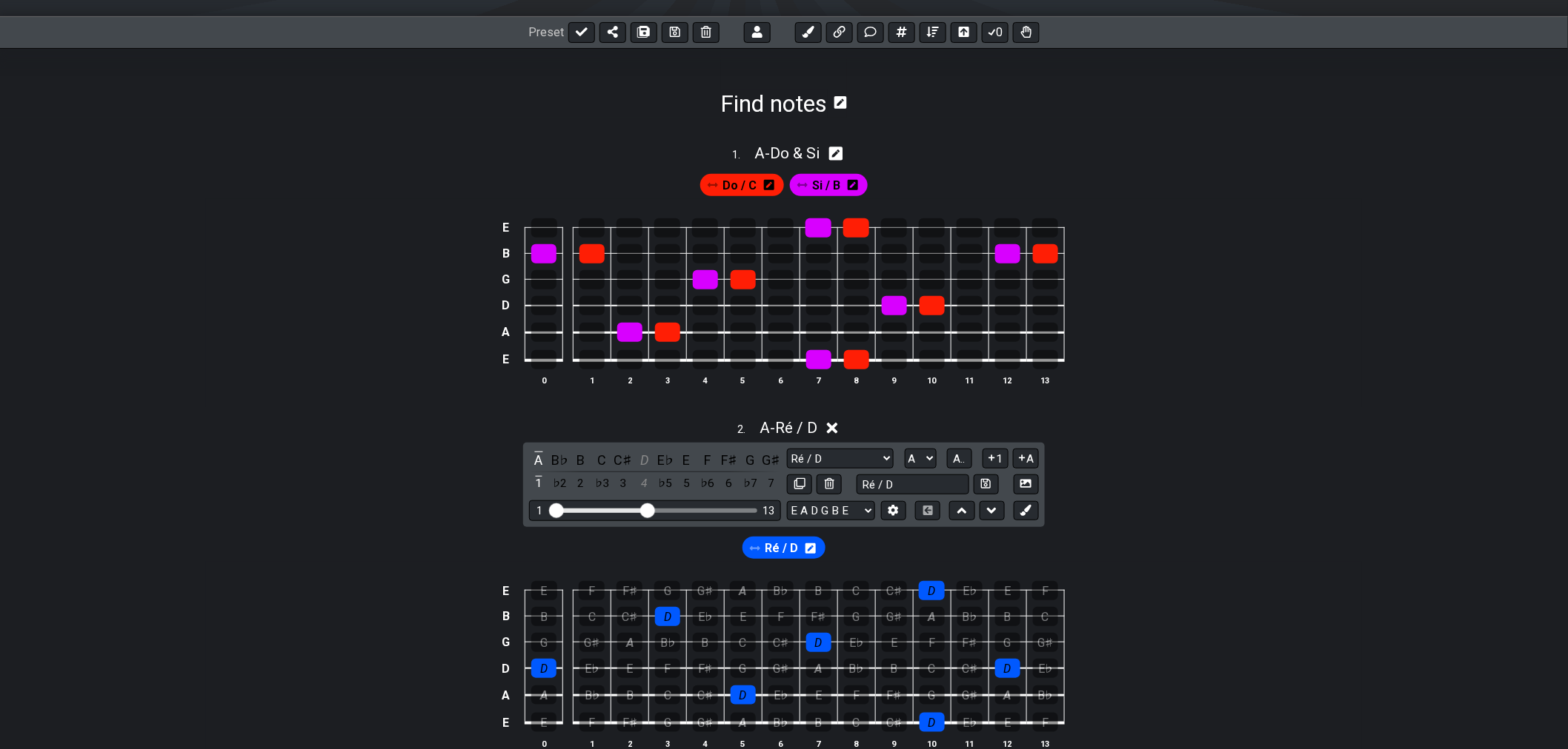
click at [789, 548] on span "Ré / D" at bounding box center [782, 549] width 34 height 22
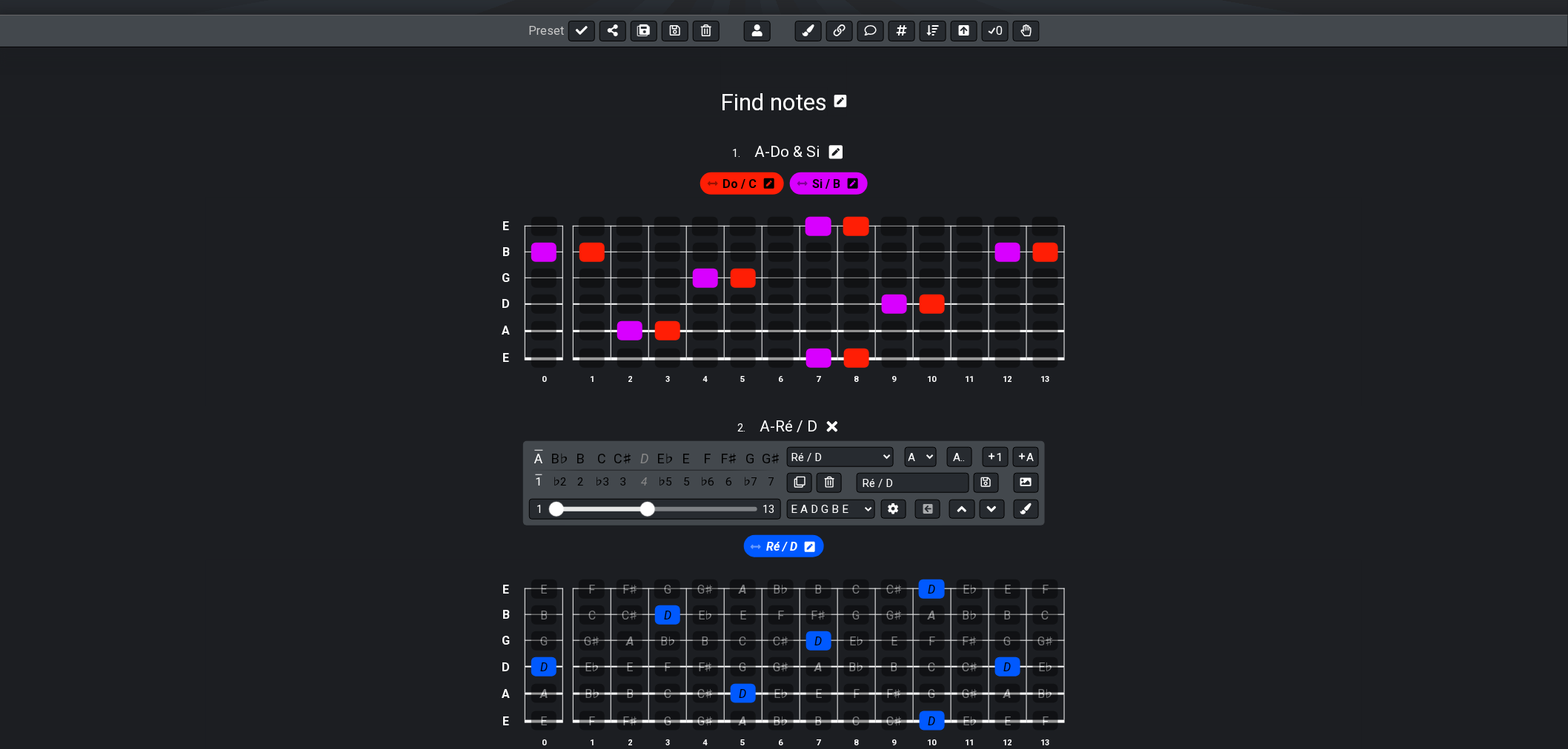
scroll to position [357, 0]
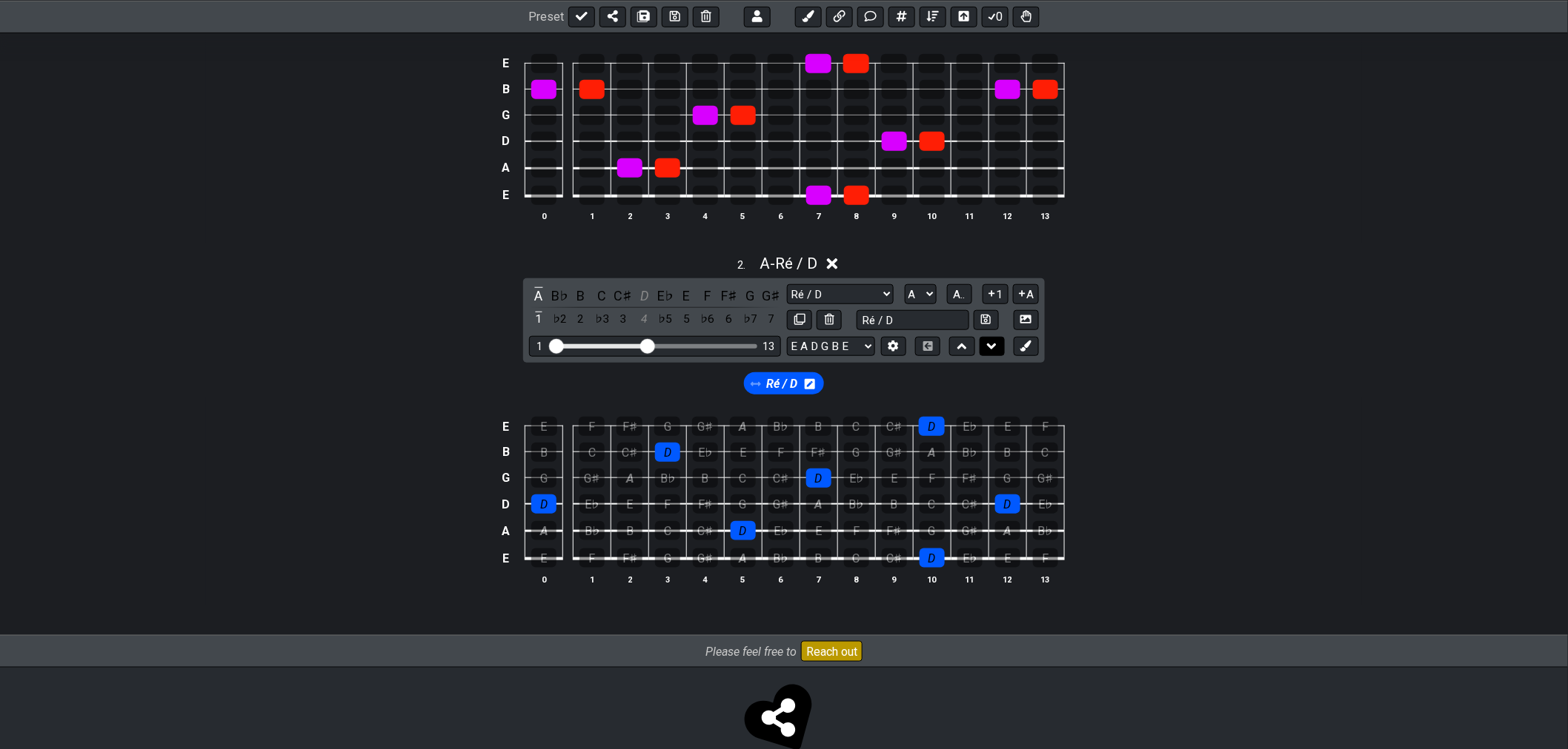
click at [1002, 351] on button at bounding box center [992, 346] width 25 height 20
click at [964, 352] on icon at bounding box center [962, 347] width 9 height 15
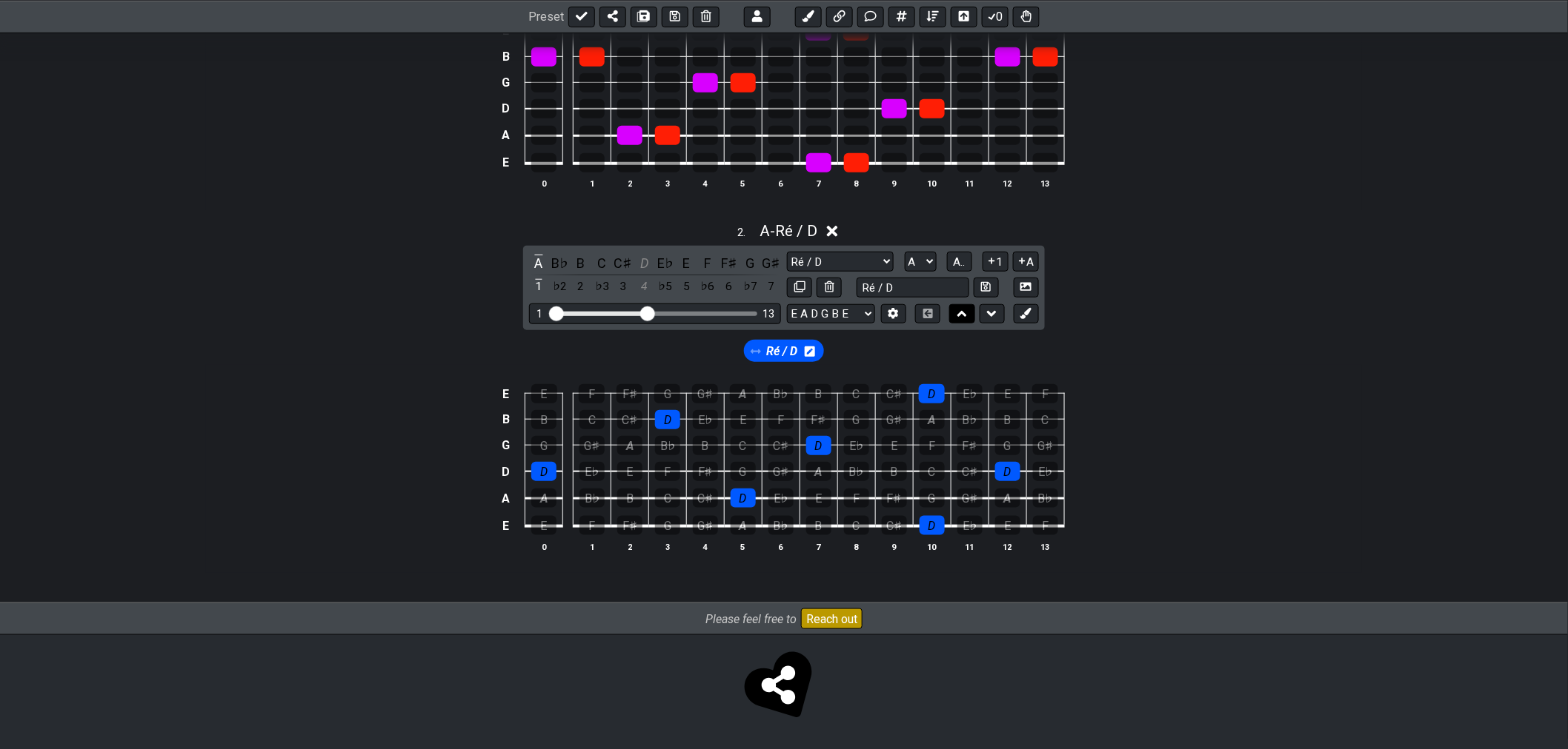
select select "Ré / D"
select select "A"
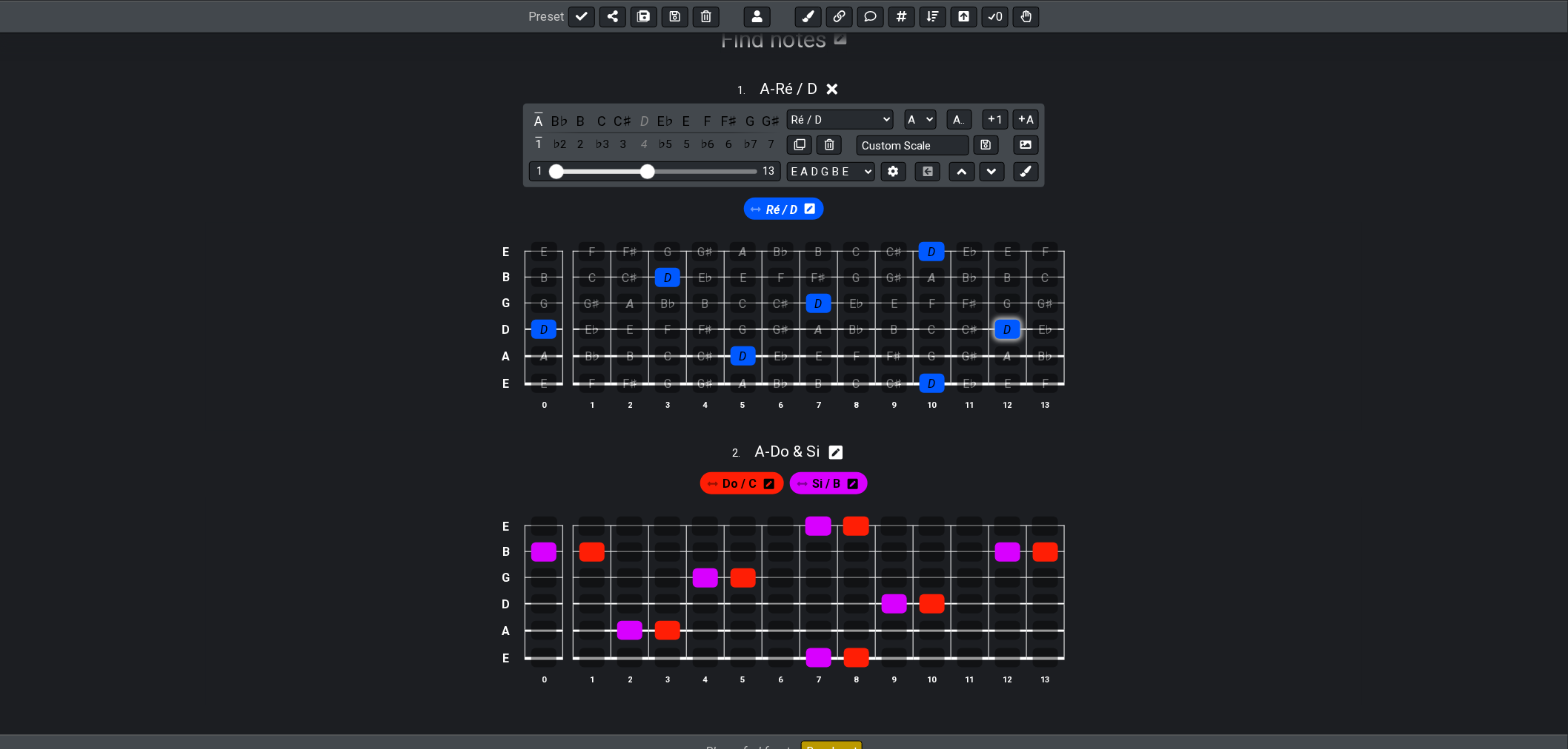
scroll to position [228, 0]
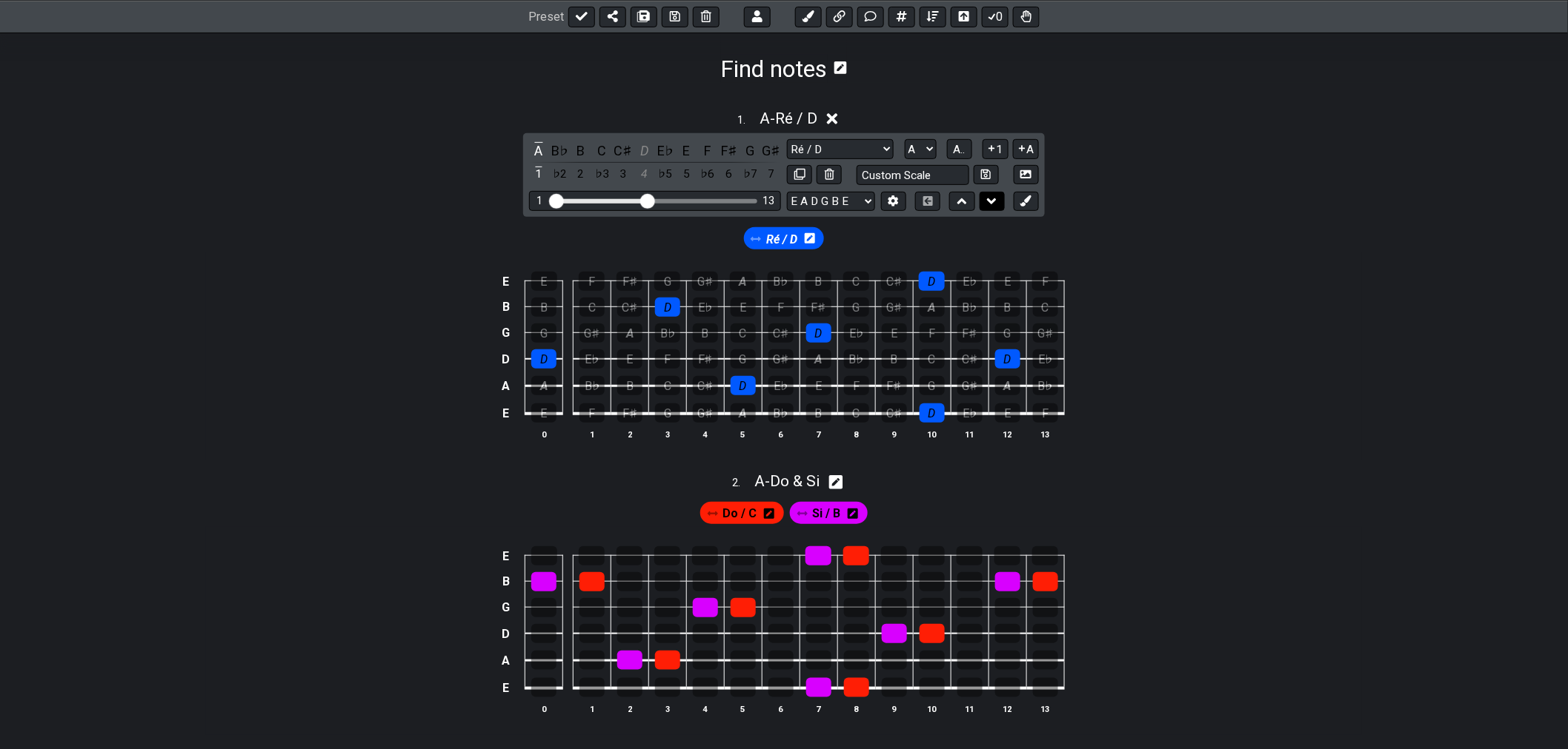
click at [989, 209] on button at bounding box center [992, 201] width 25 height 20
select select "Ré / D"
select select "A"
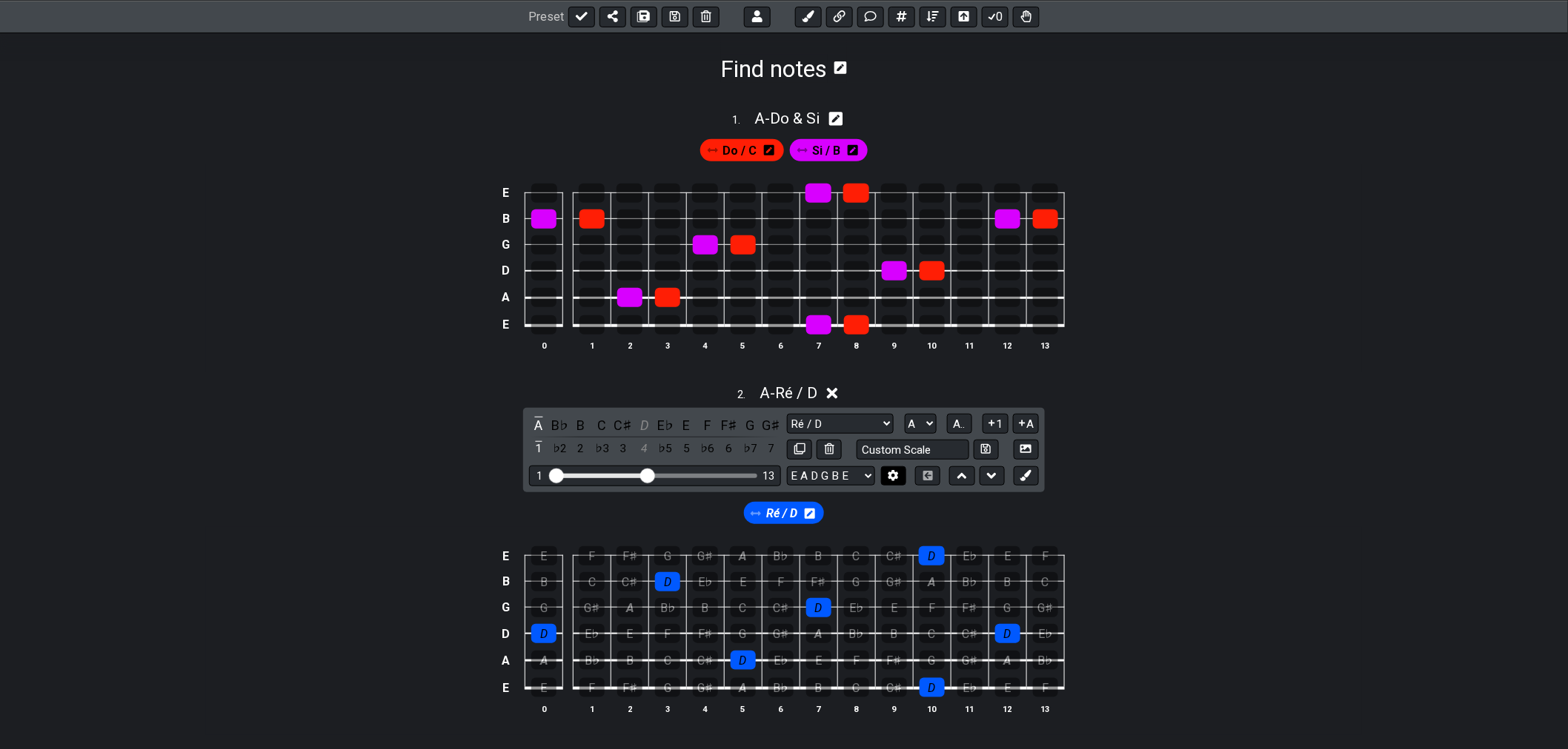
click at [898, 479] on icon at bounding box center [893, 476] width 10 height 11
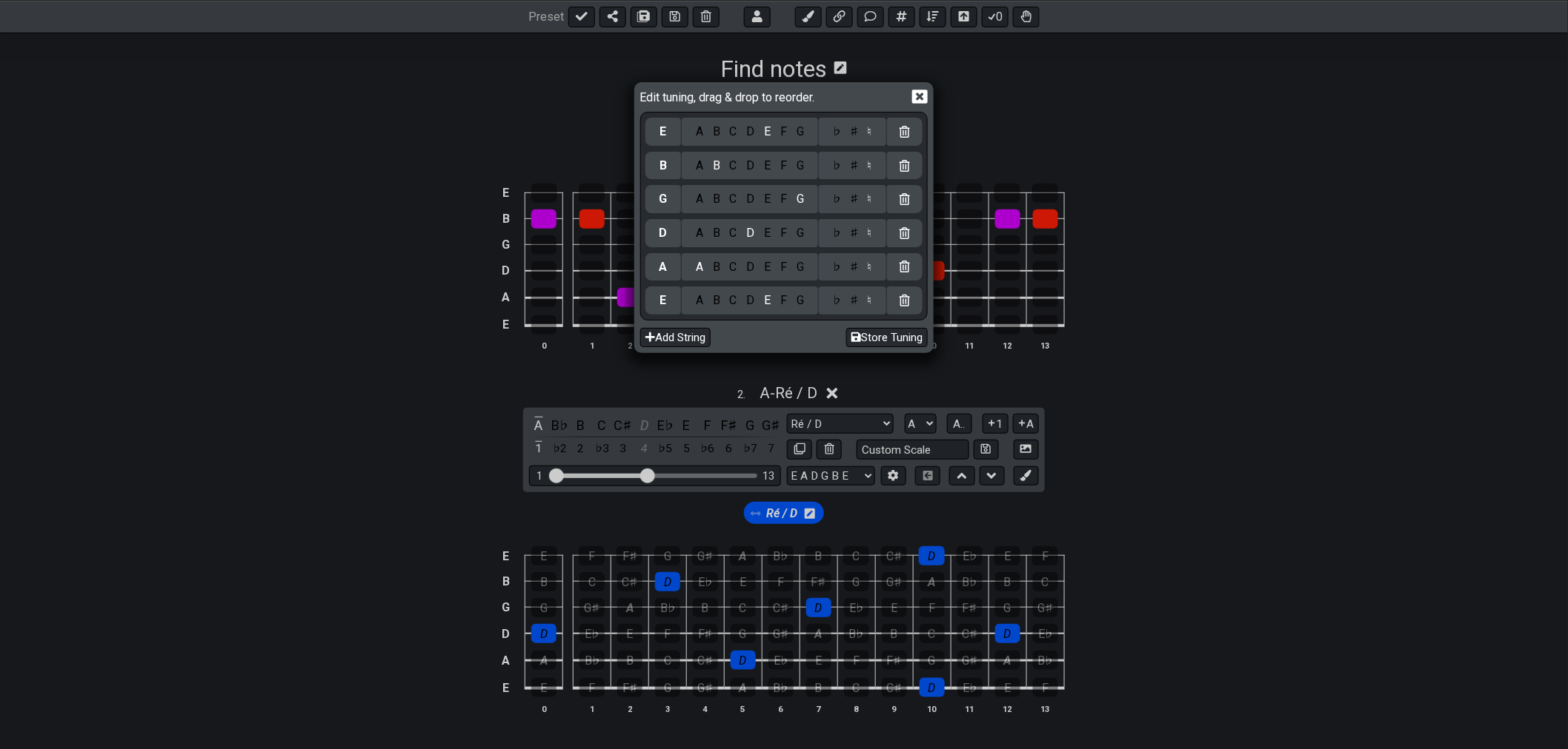
click at [917, 97] on icon at bounding box center [920, 96] width 16 height 14
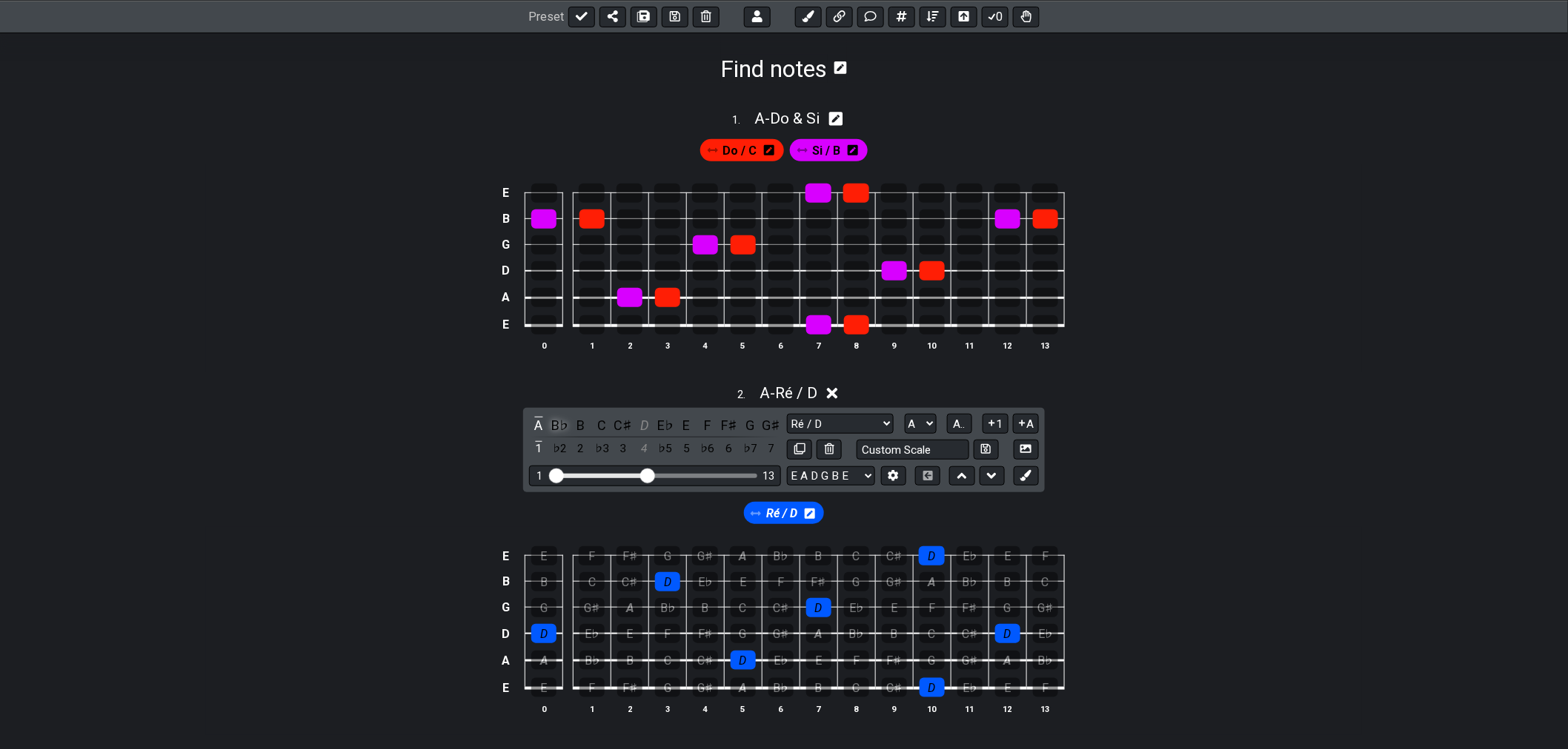
click at [554, 426] on div "B♭" at bounding box center [559, 425] width 20 height 20
click at [558, 424] on div "B♭" at bounding box center [559, 425] width 20 height 20
click at [649, 425] on div "D" at bounding box center [645, 425] width 20 height 20
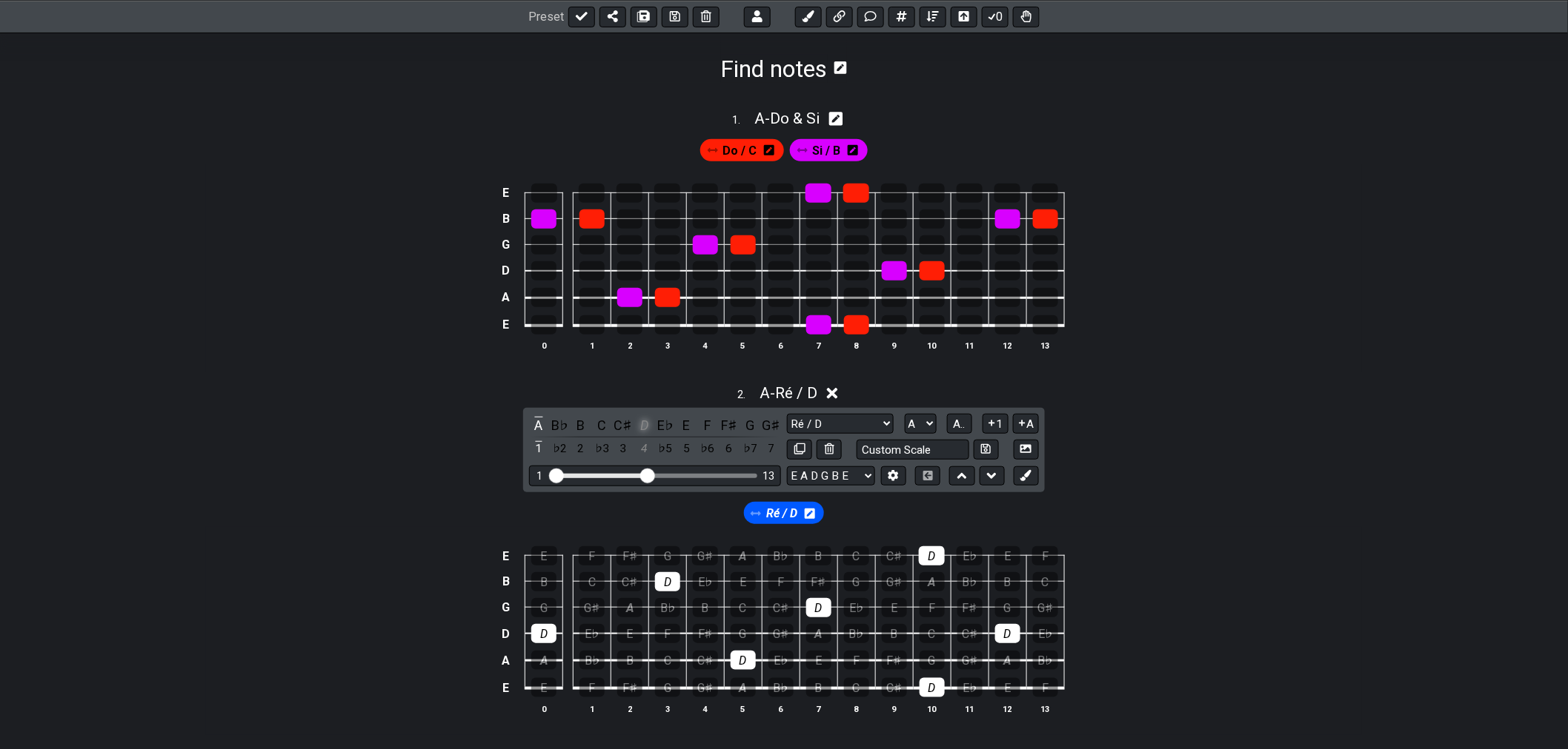
click at [646, 425] on div "D" at bounding box center [645, 425] width 20 height 20
click at [645, 425] on div "D" at bounding box center [645, 425] width 20 height 20
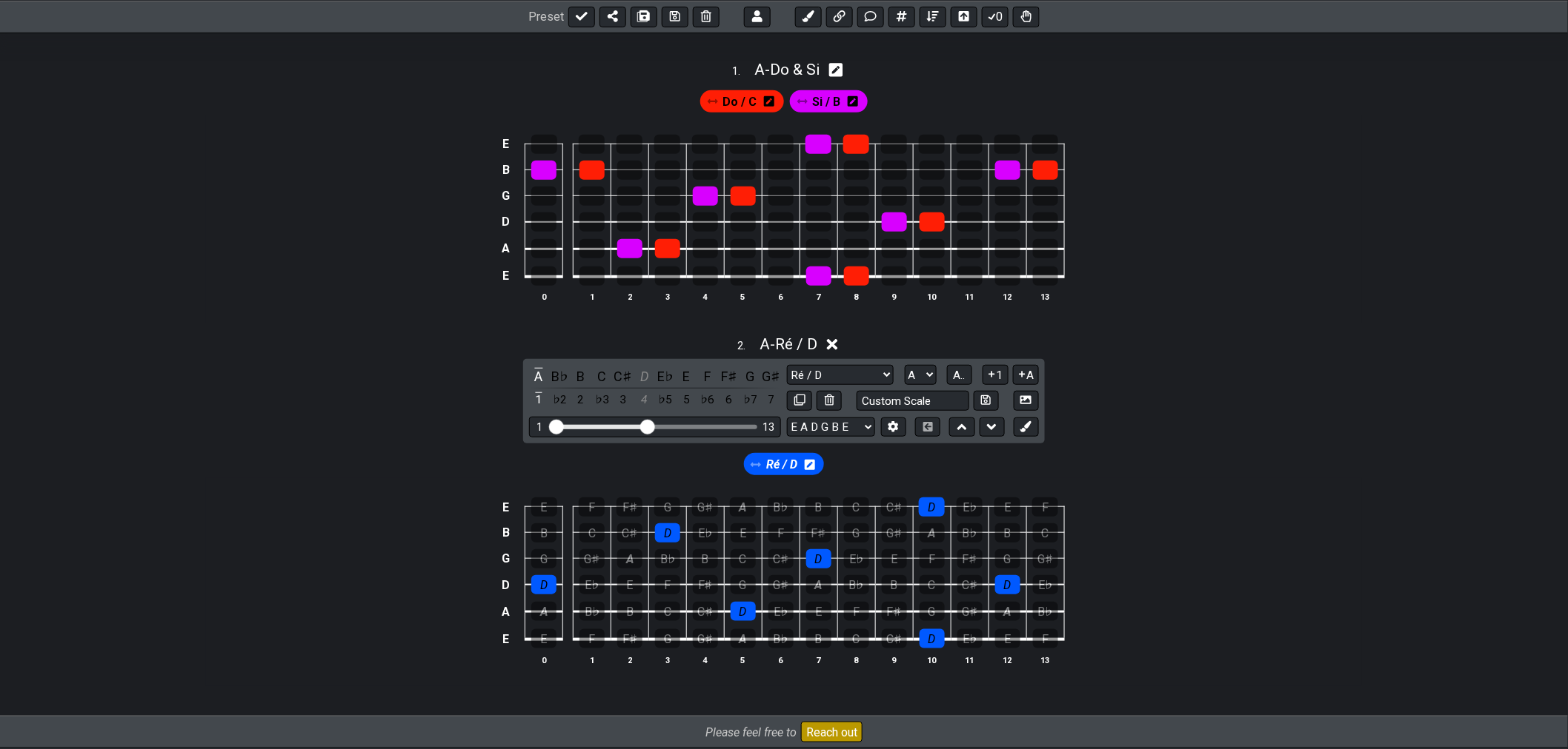
scroll to position [393, 0]
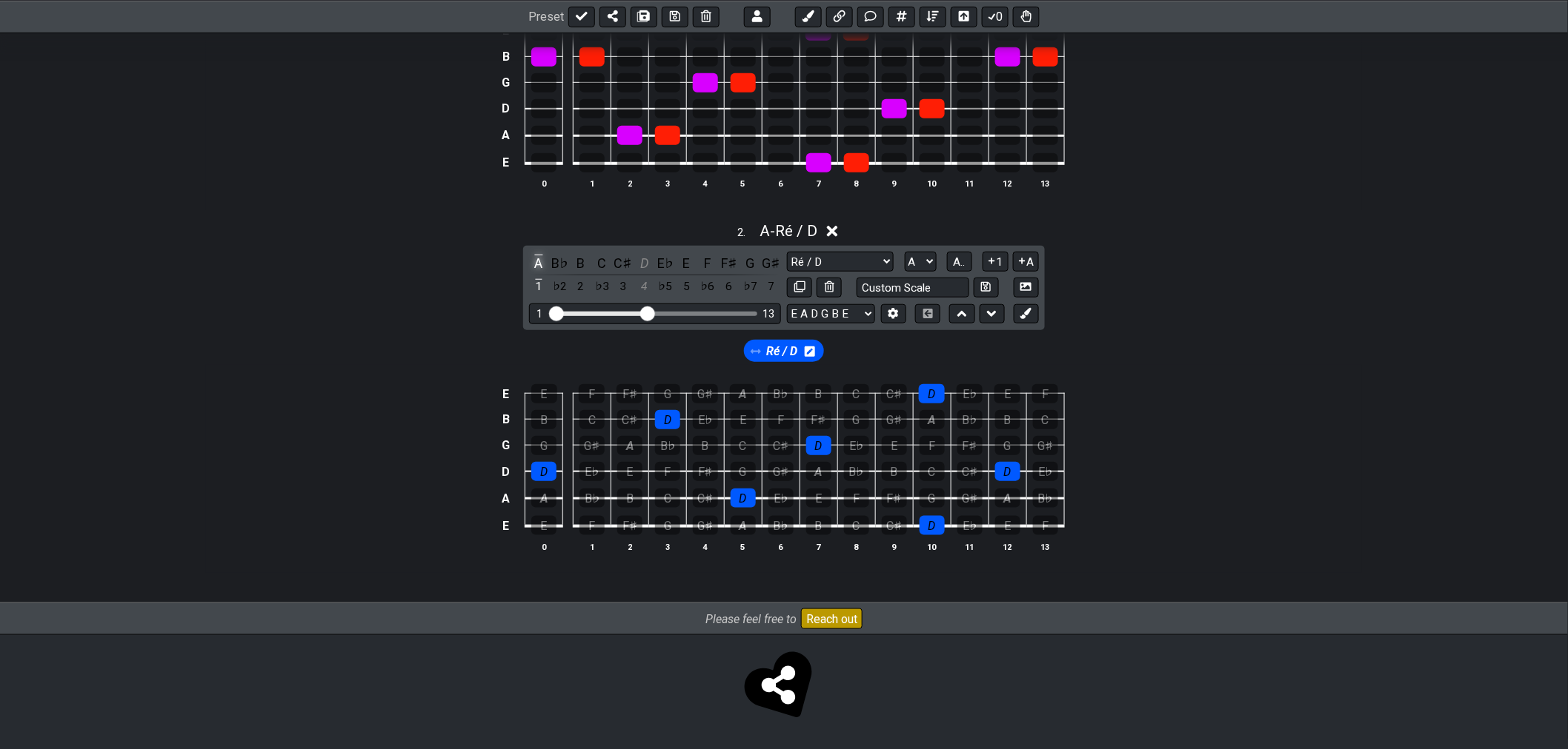
click at [534, 262] on div "A" at bounding box center [538, 263] width 20 height 20
click at [536, 264] on div "A" at bounding box center [538, 263] width 20 height 20
click at [536, 262] on div "A" at bounding box center [538, 263] width 20 height 20
click at [536, 283] on div "1" at bounding box center [538, 286] width 20 height 20
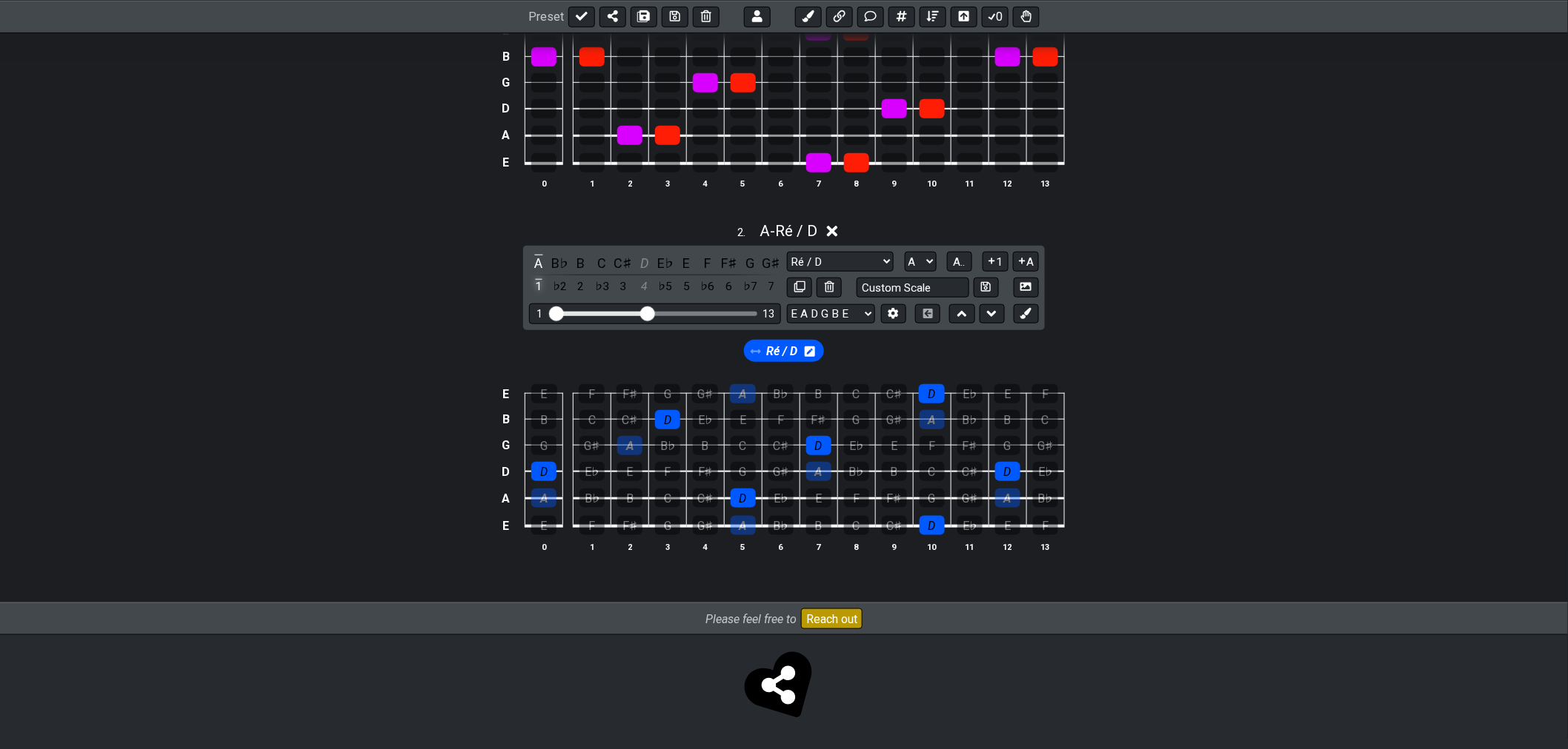
click at [536, 283] on div "1" at bounding box center [538, 286] width 20 height 20
click at [560, 257] on div "B♭" at bounding box center [559, 263] width 20 height 20
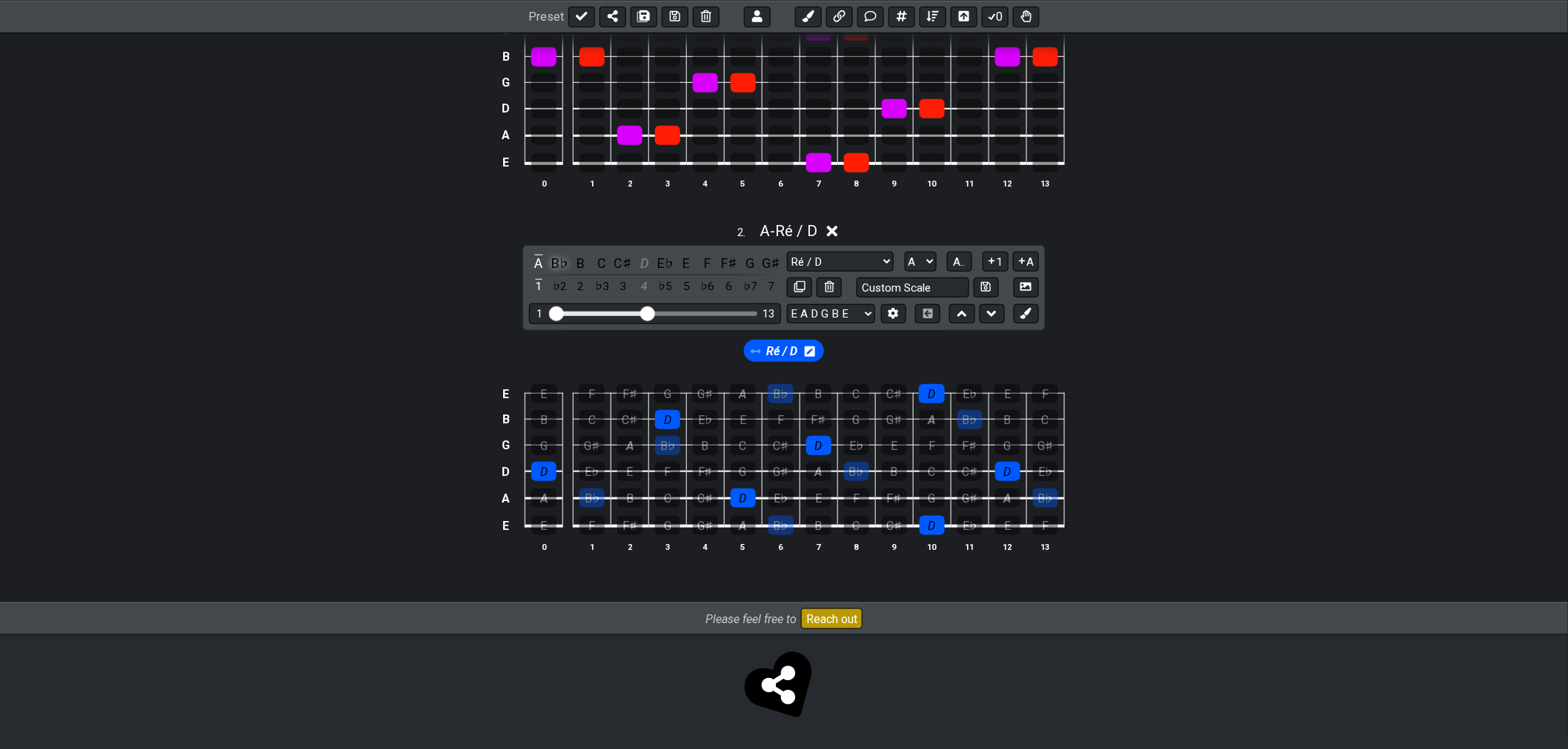
click at [560, 257] on div "B♭" at bounding box center [559, 263] width 20 height 20
click at [603, 261] on div "C" at bounding box center [602, 263] width 20 height 20
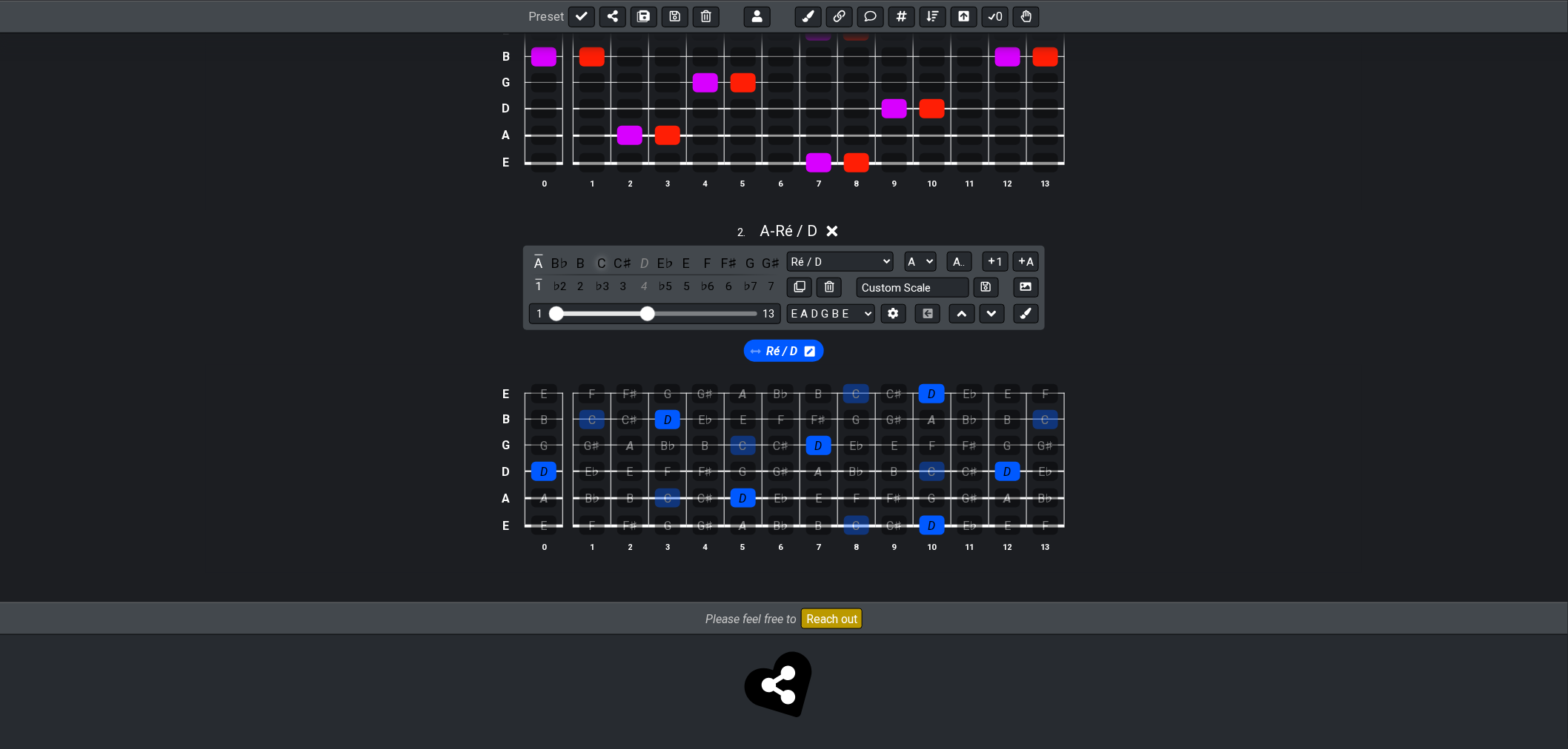
click at [603, 261] on div "C" at bounding box center [602, 263] width 20 height 20
click at [838, 229] on icon at bounding box center [833, 231] width 11 height 16
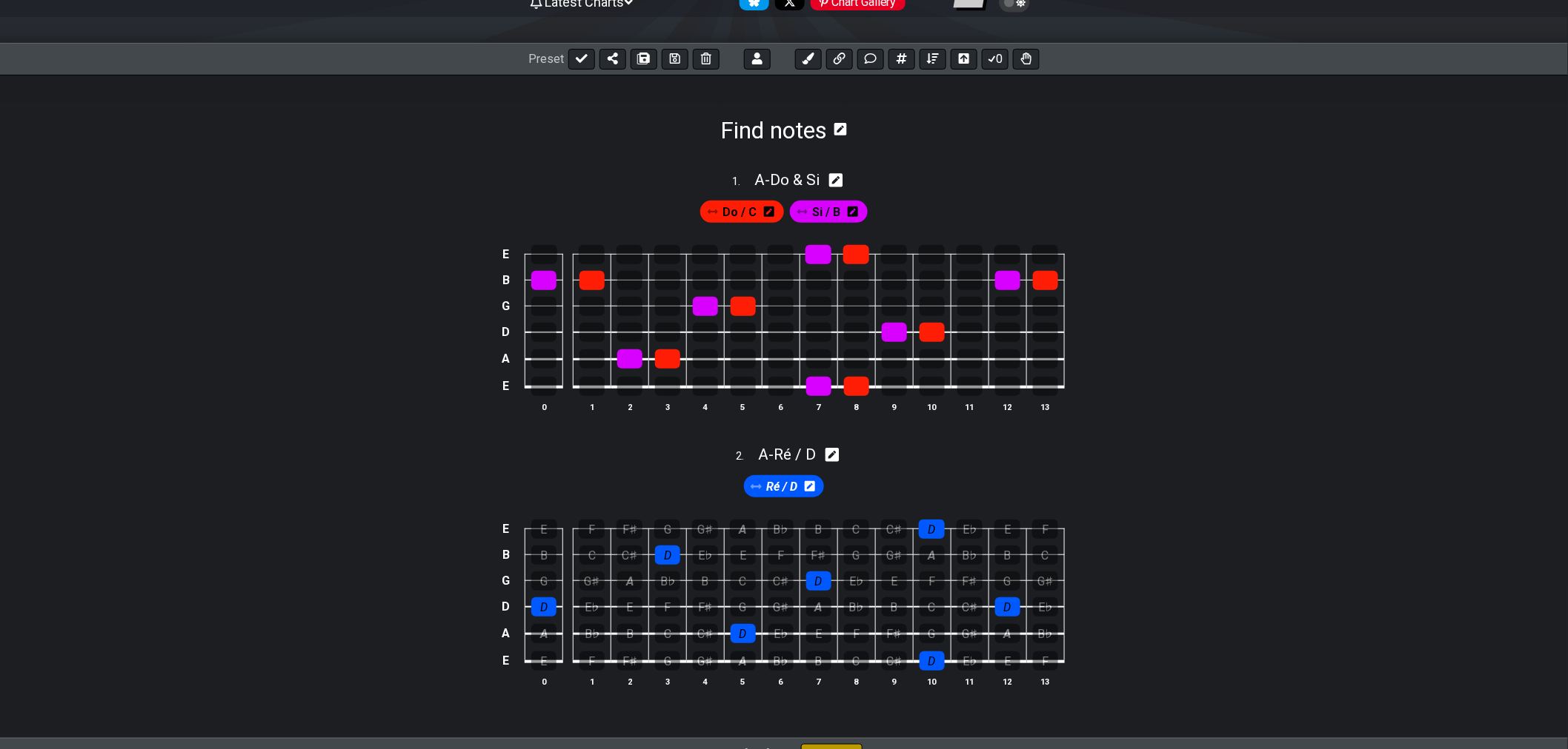
scroll to position [139, 0]
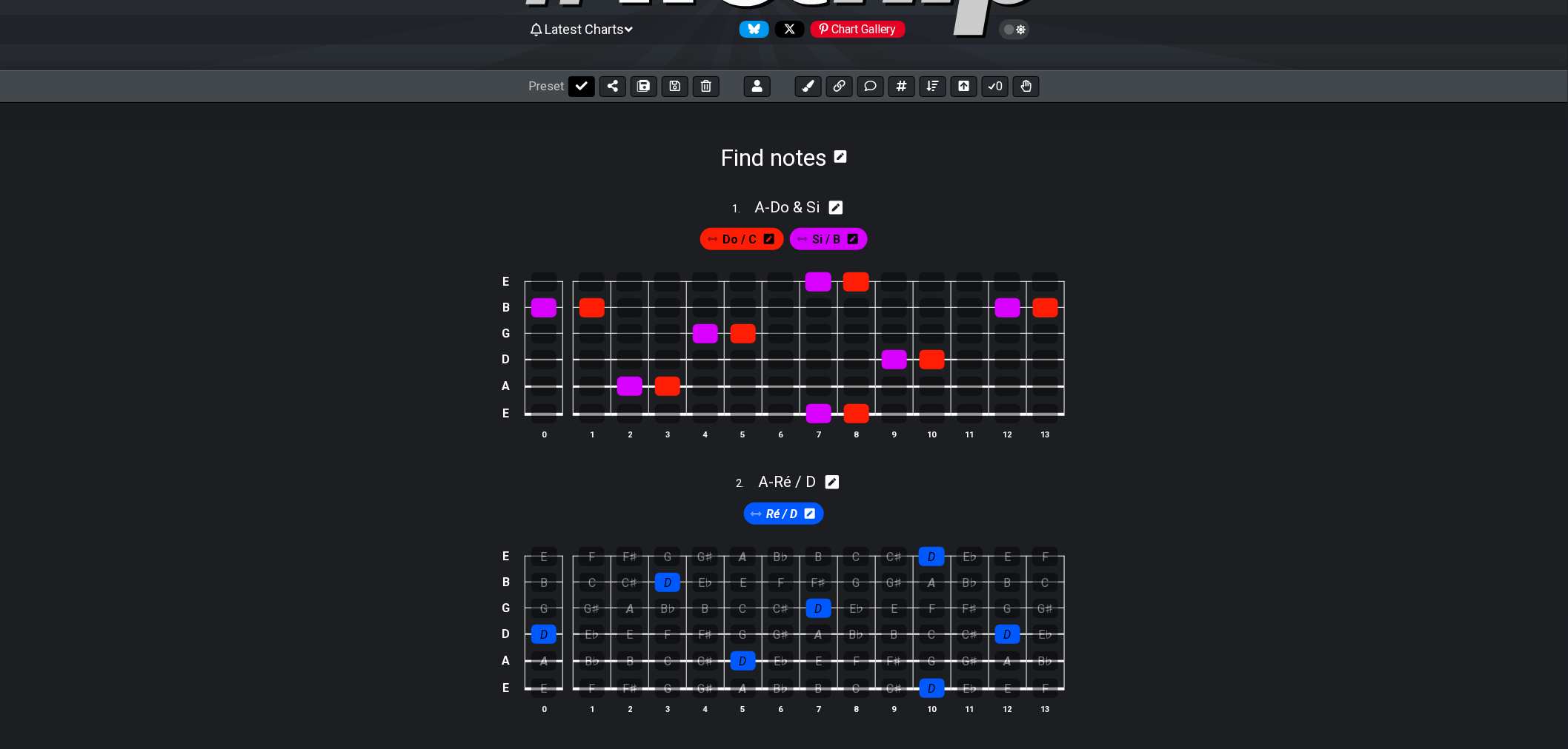
click at [583, 89] on icon at bounding box center [581, 86] width 12 height 12
select select "/02SXFW8H"
click at [719, 86] on icon at bounding box center [718, 86] width 12 height 12
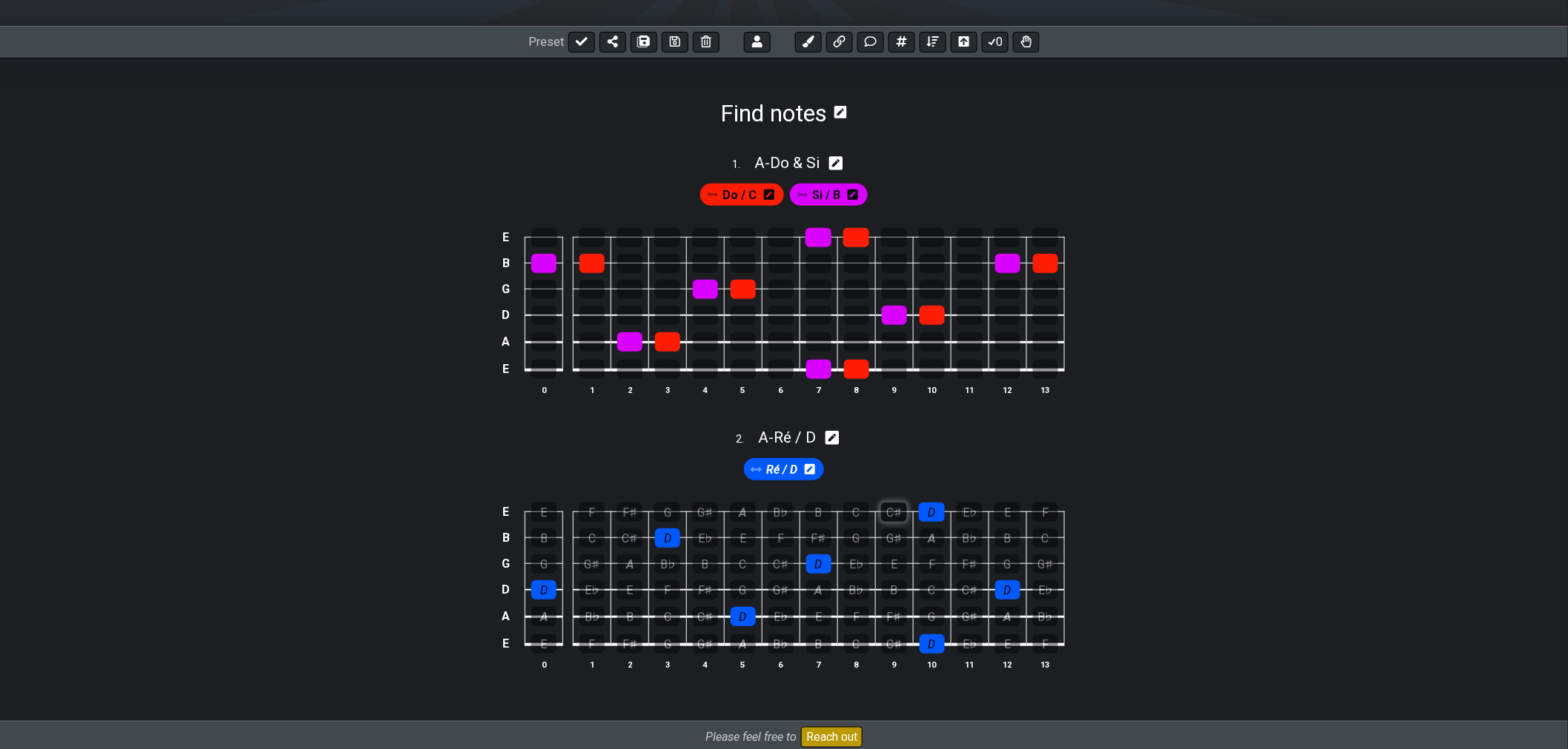
scroll to position [304, 0]
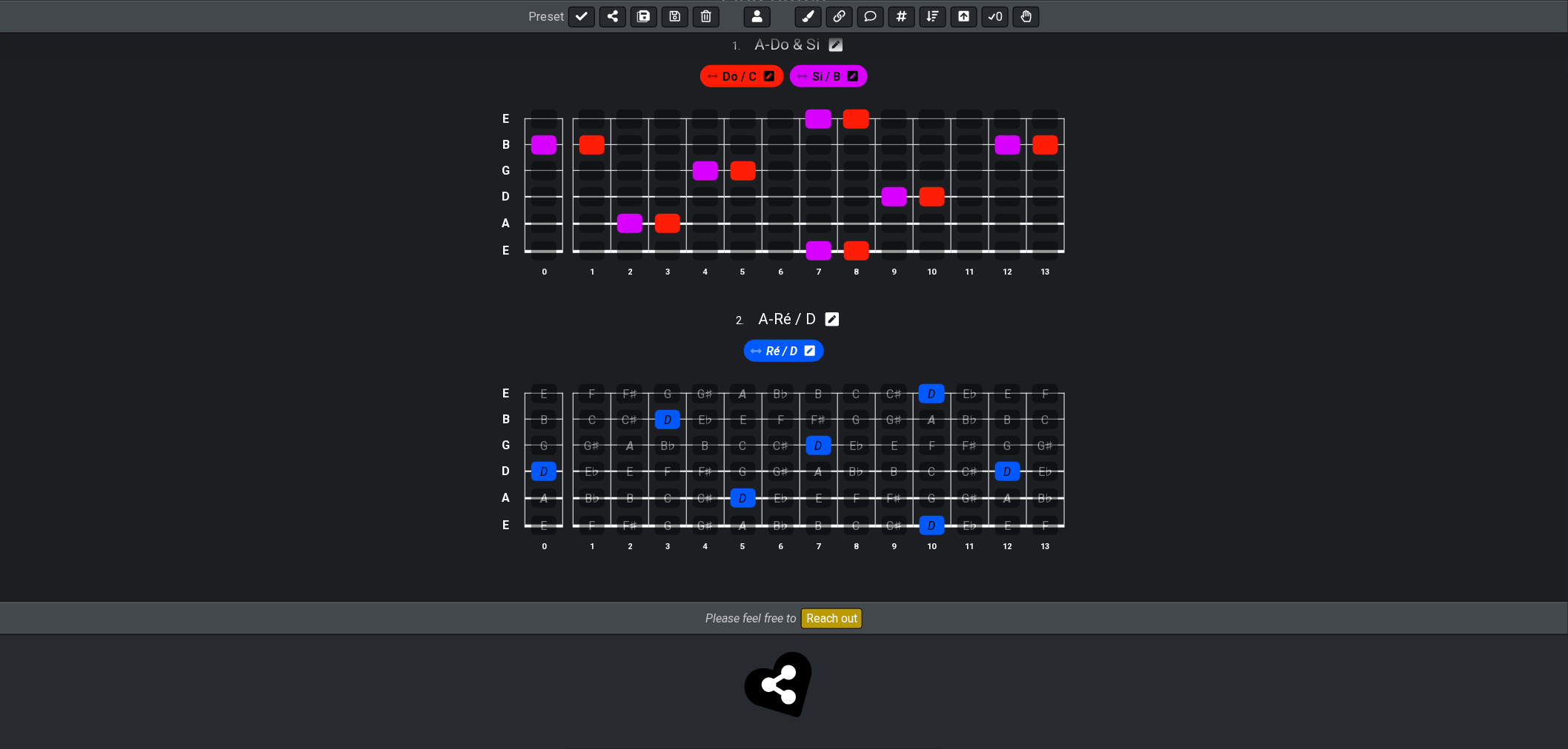
click at [833, 323] on icon at bounding box center [832, 319] width 14 height 14
select select "Ré / D"
select select "A"
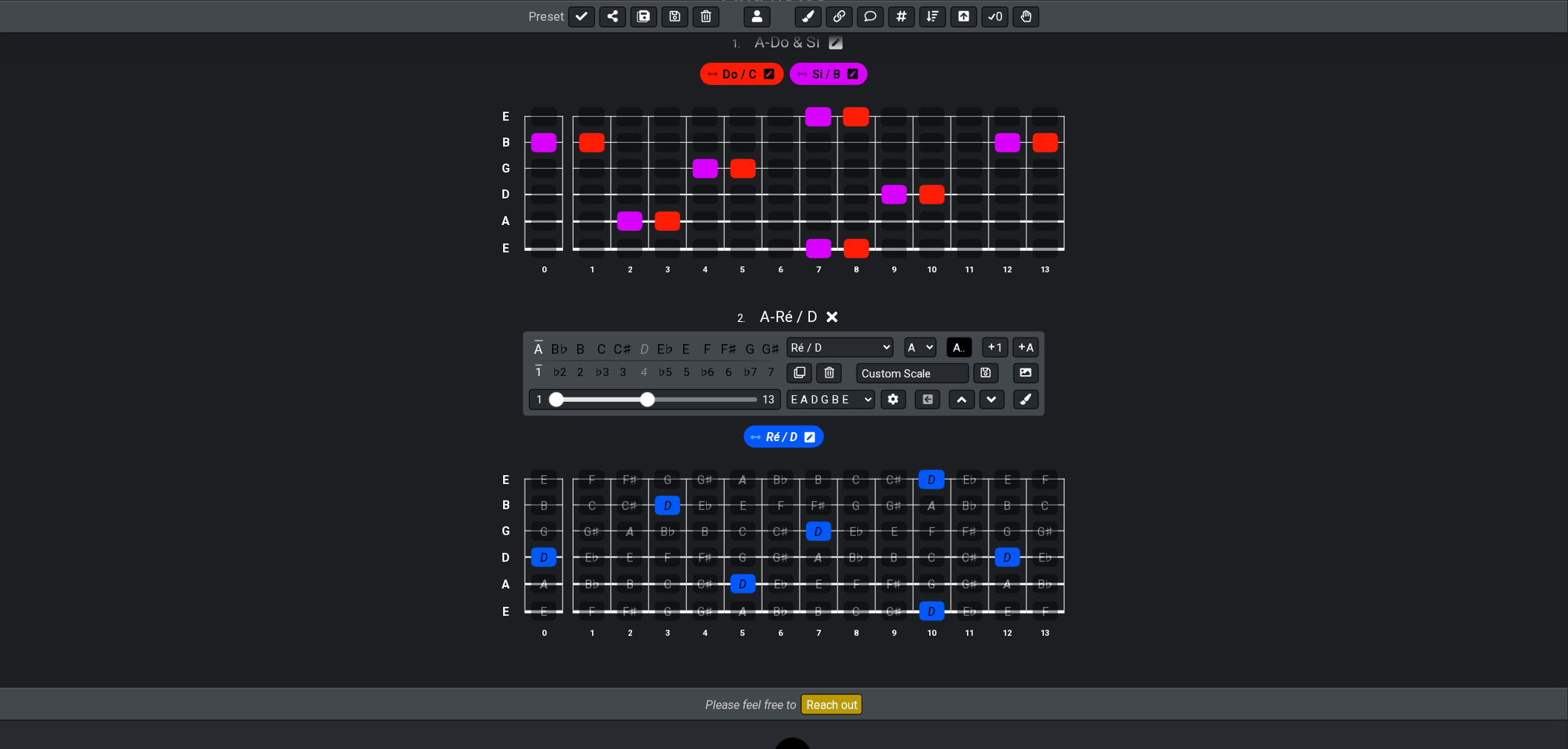
click at [956, 350] on span "A.." at bounding box center [959, 348] width 12 height 13
click at [959, 350] on span "1..7" at bounding box center [958, 348] width 18 height 13
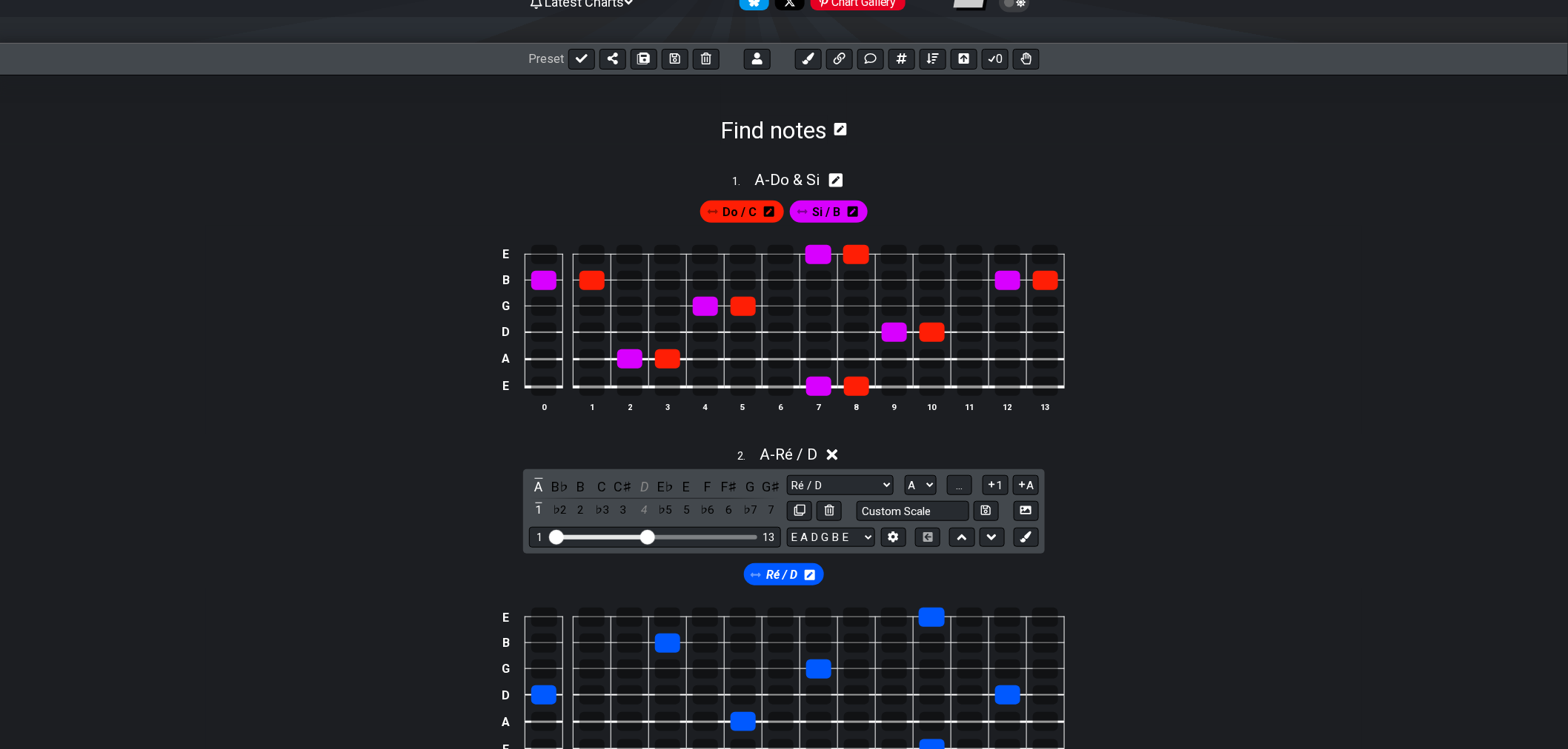
scroll to position [139, 0]
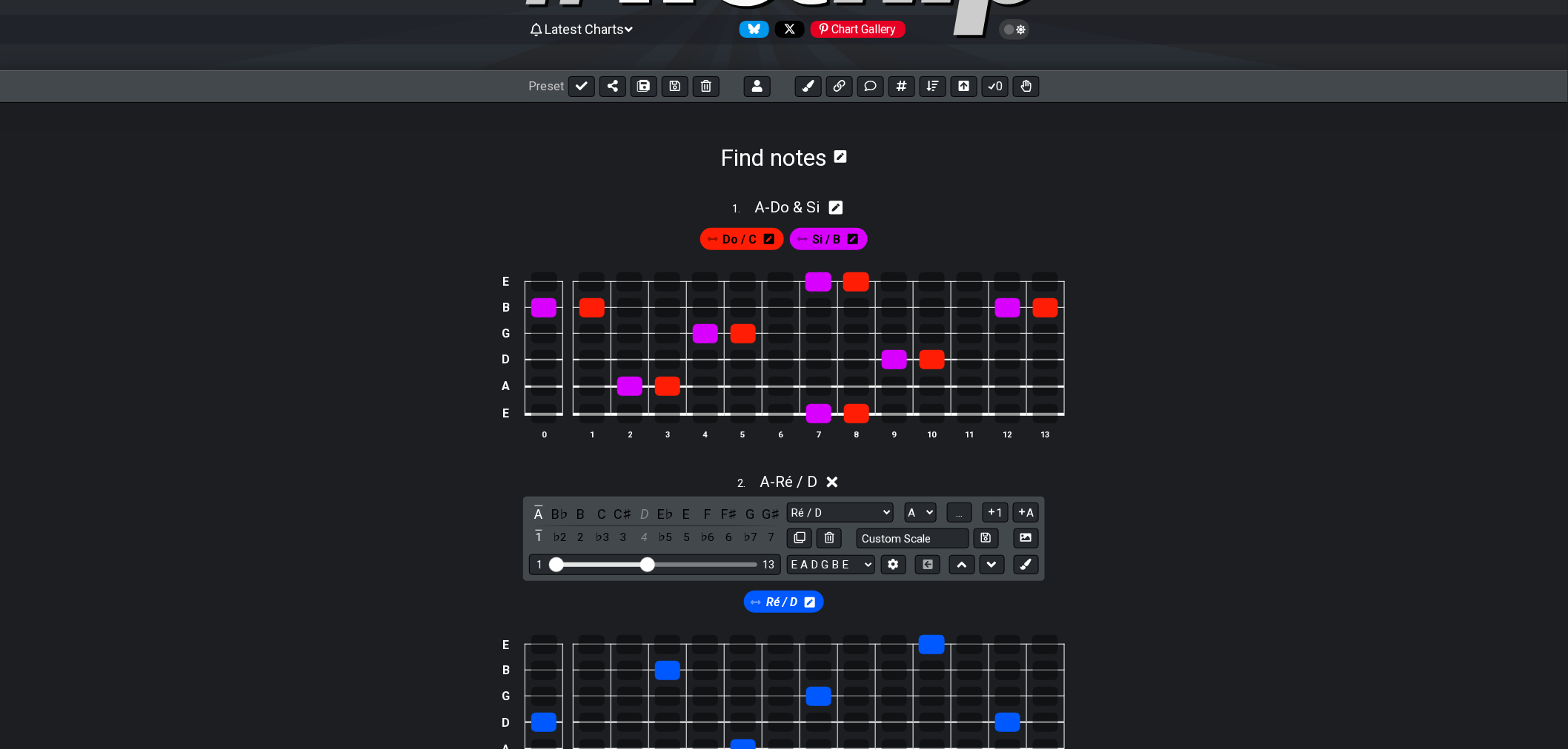
click at [838, 480] on icon at bounding box center [833, 483] width 11 height 16
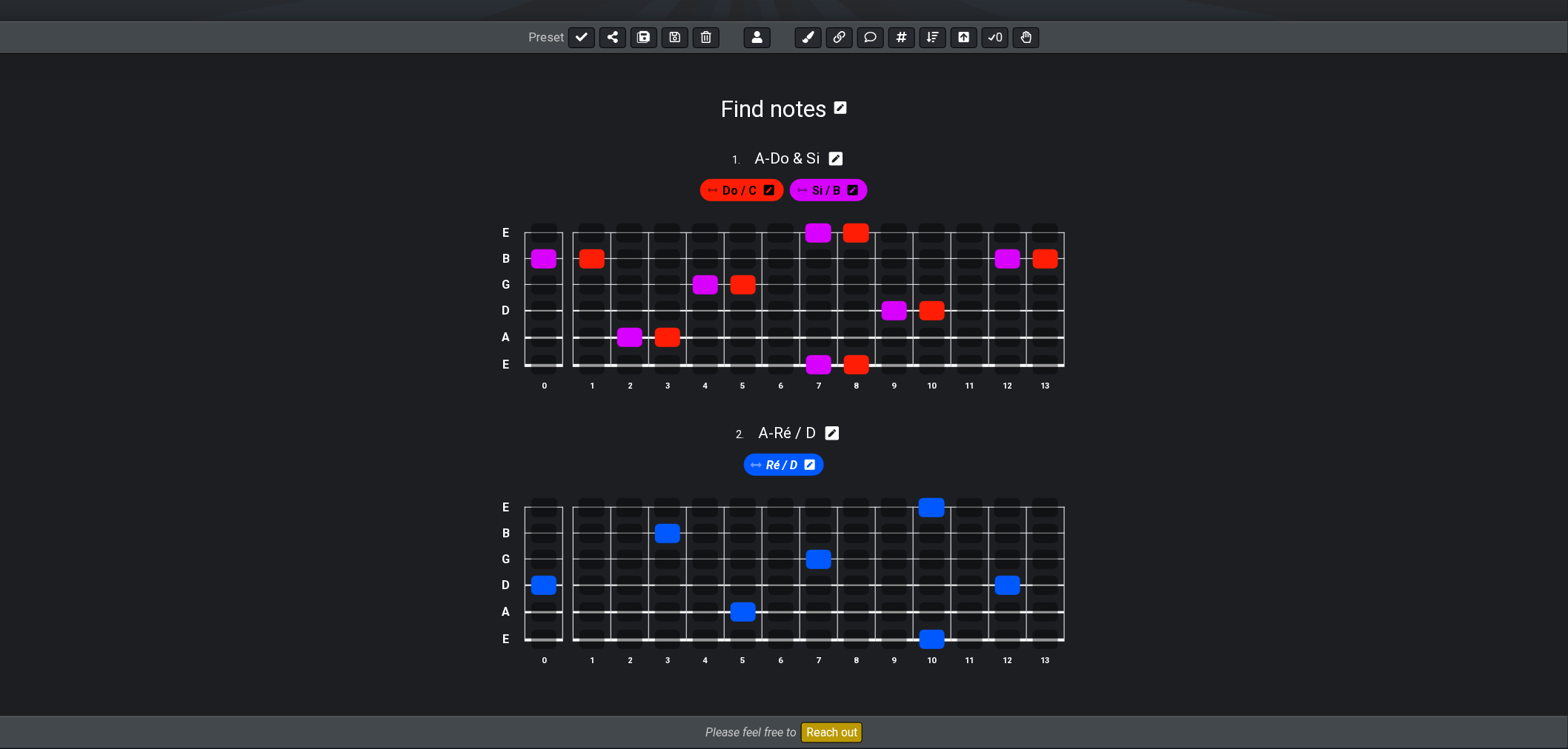
scroll to position [304, 0]
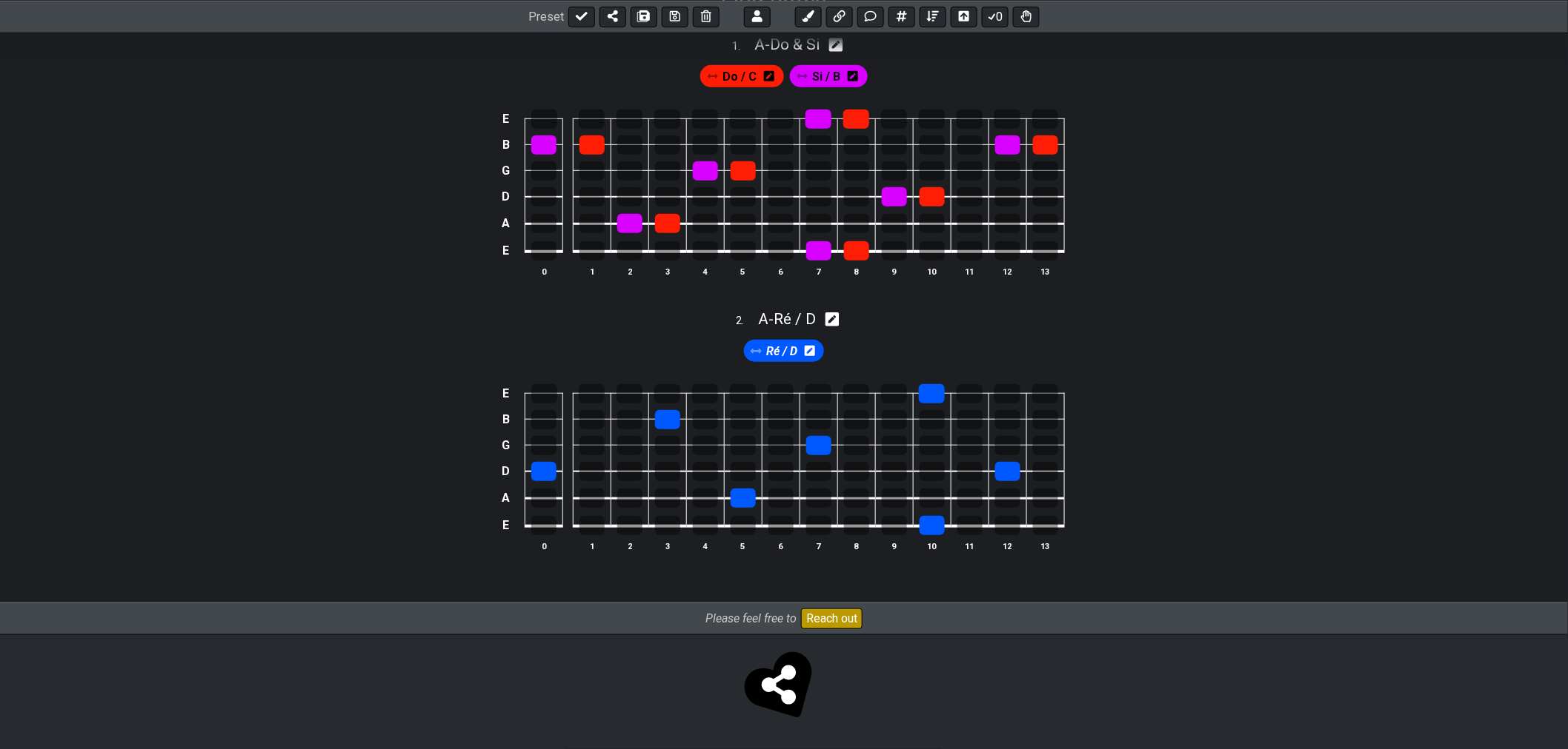
click at [1180, 434] on div "E B G D A E 0 1 2 3 4 5 6 7 8 9 10 11 12 13" at bounding box center [783, 468] width 1155 height 209
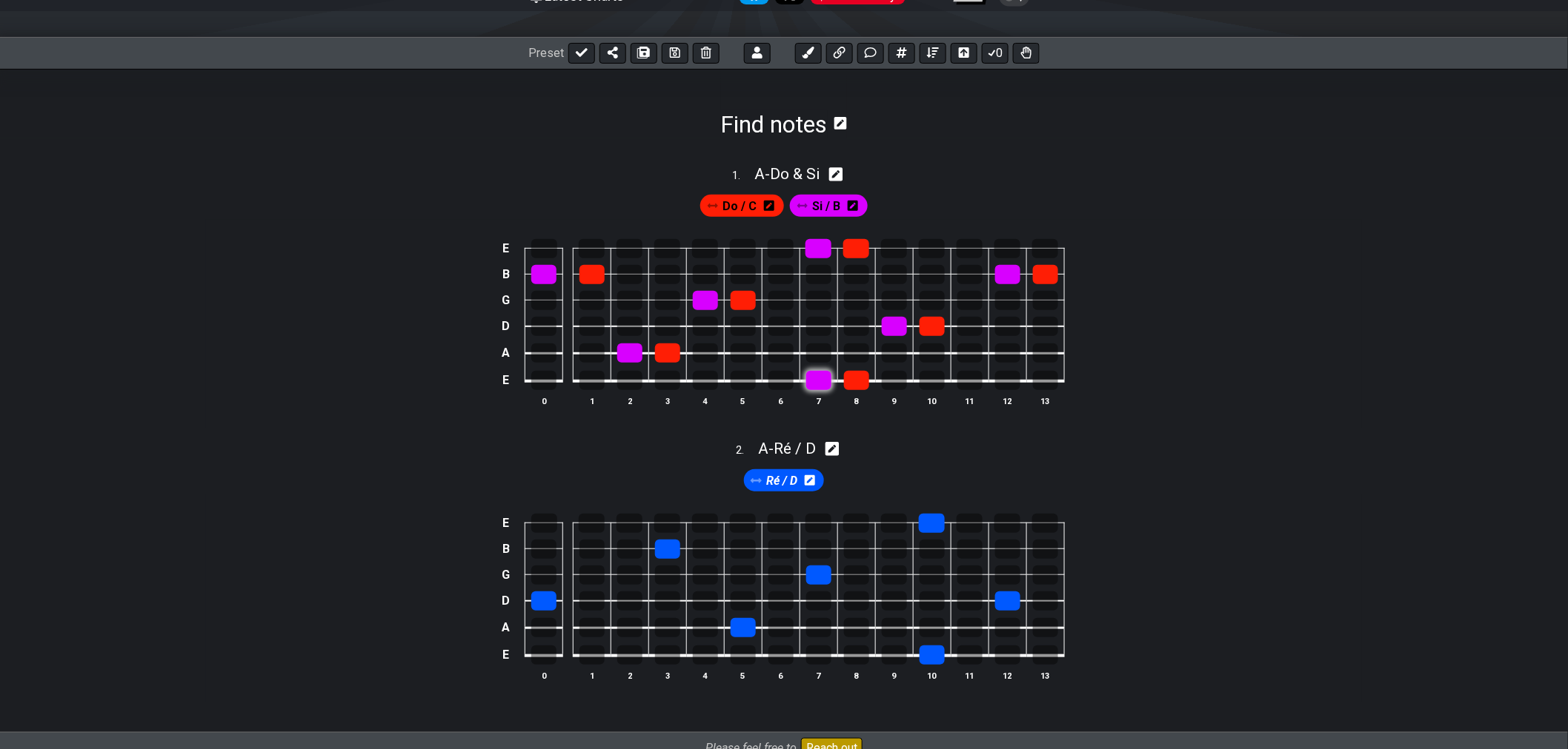
scroll to position [139, 0]
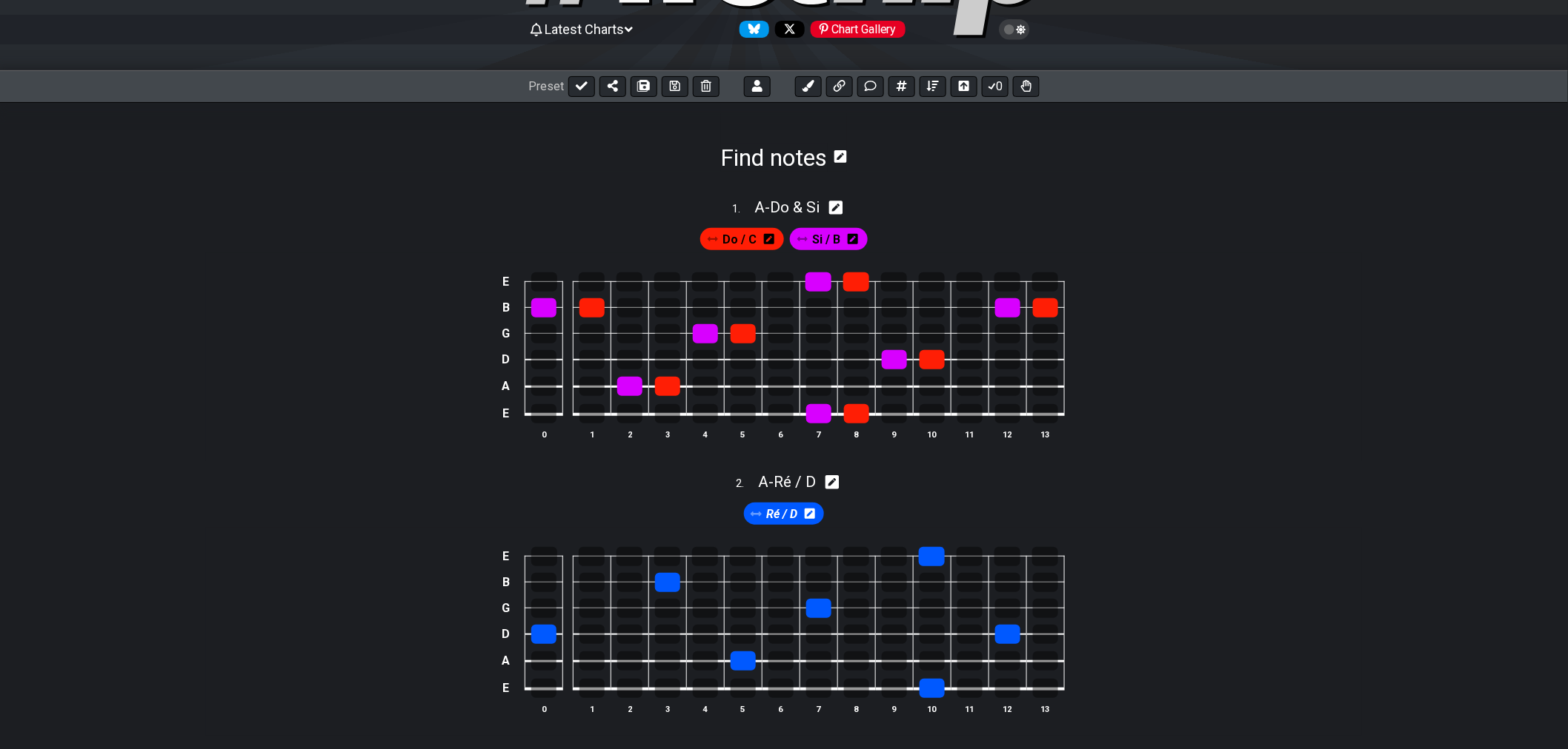
click at [819, 240] on span "Si / B" at bounding box center [826, 239] width 28 height 22
click at [856, 239] on icon at bounding box center [852, 238] width 10 height 10
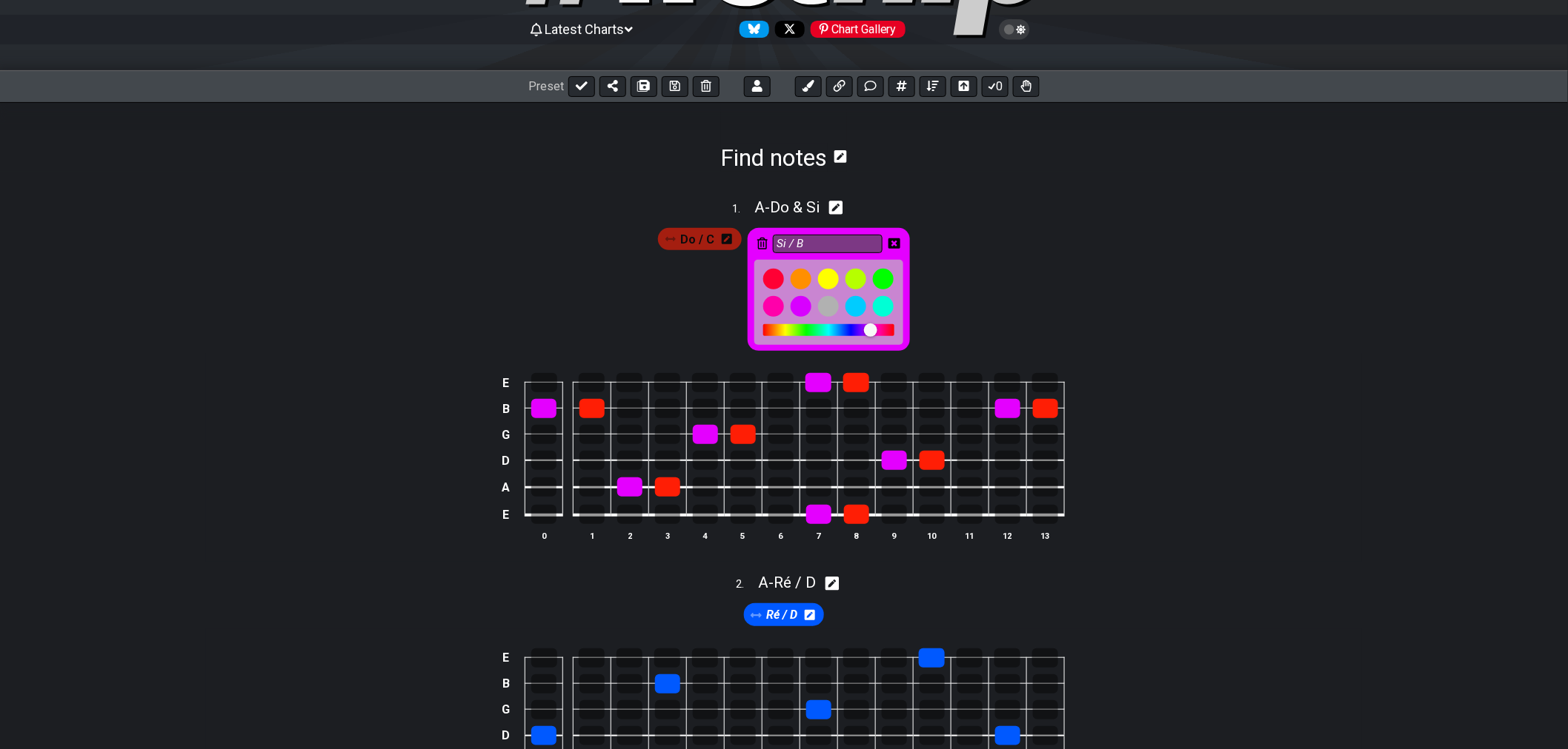
click at [873, 335] on div at bounding box center [870, 330] width 13 height 13
drag, startPoint x: 873, startPoint y: 334, endPoint x: 881, endPoint y: 333, distance: 8.1
click at [881, 333] on div at bounding box center [880, 331] width 13 height 13
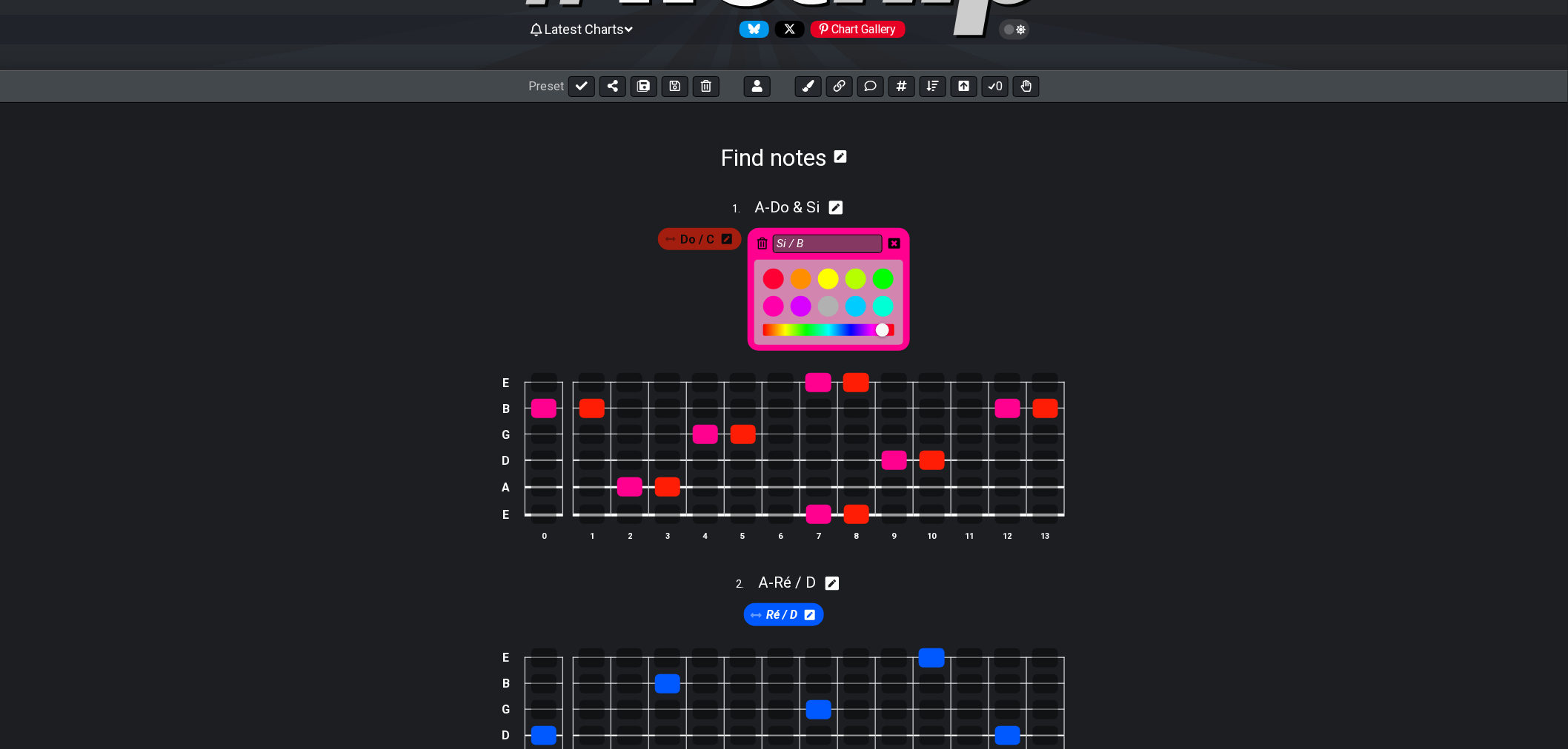
click at [877, 334] on div at bounding box center [882, 330] width 13 height 13
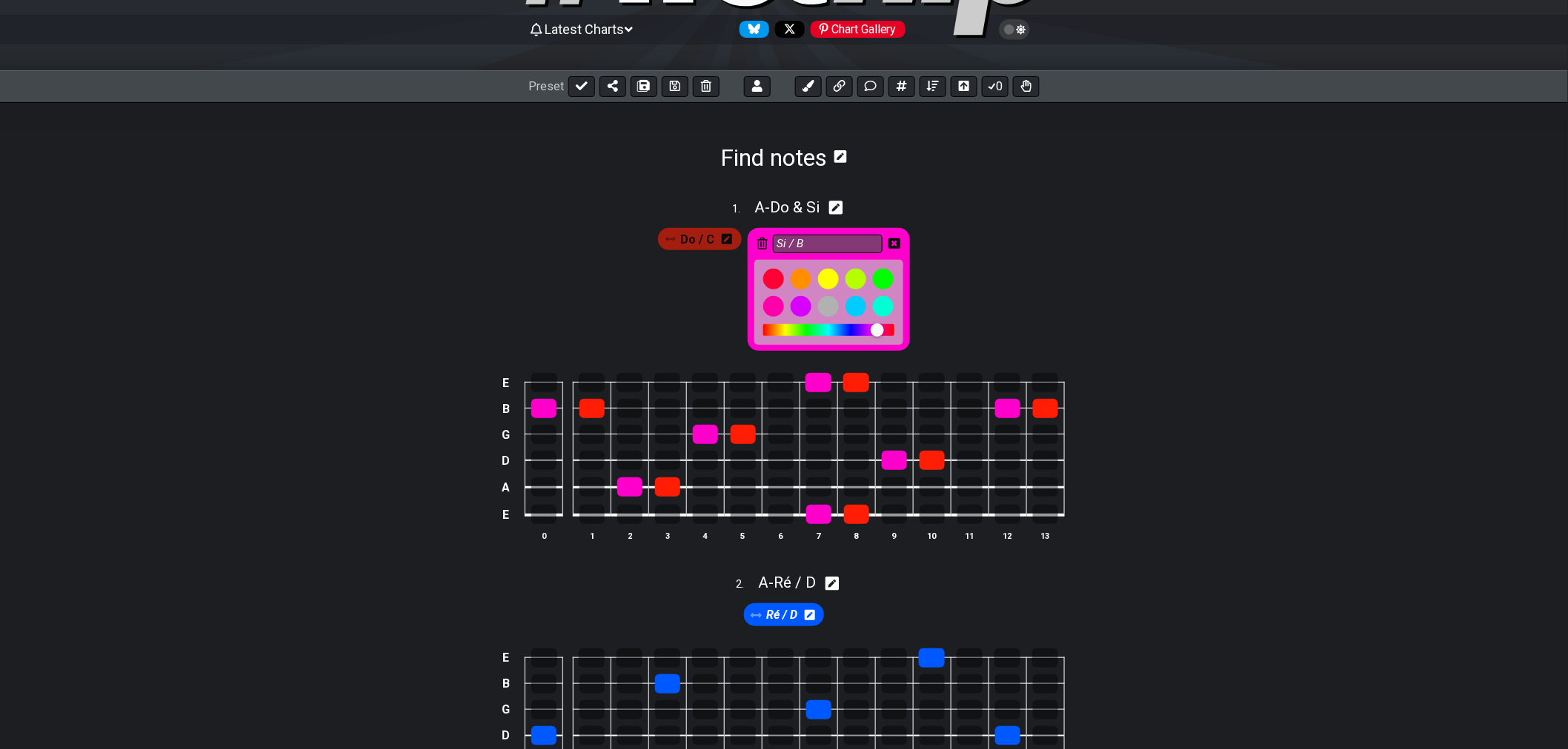
click at [878, 334] on div at bounding box center [877, 330] width 13 height 13
drag, startPoint x: 877, startPoint y: 334, endPoint x: 864, endPoint y: 334, distance: 13.0
click at [864, 334] on div at bounding box center [829, 330] width 131 height 12
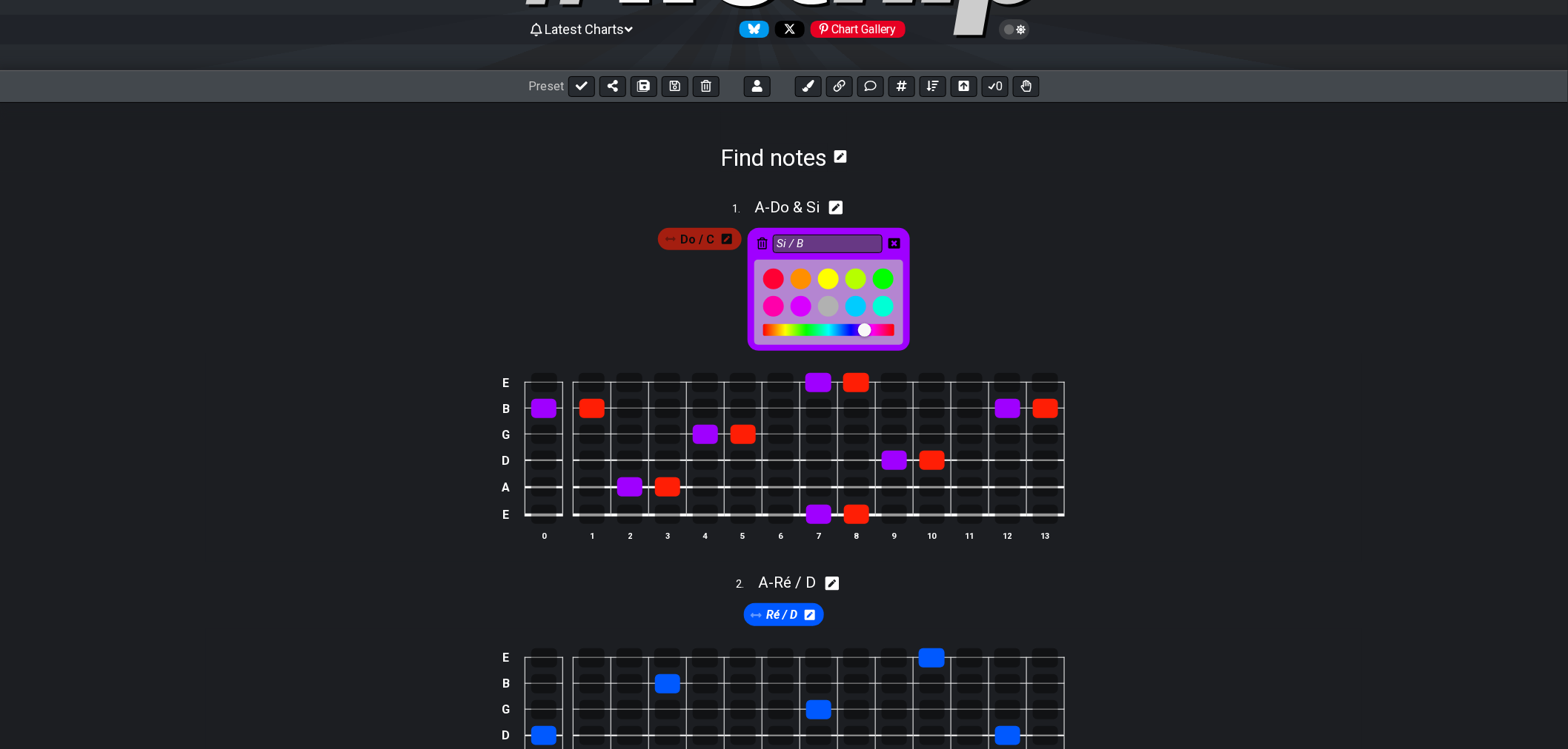
click at [867, 335] on div at bounding box center [864, 330] width 13 height 13
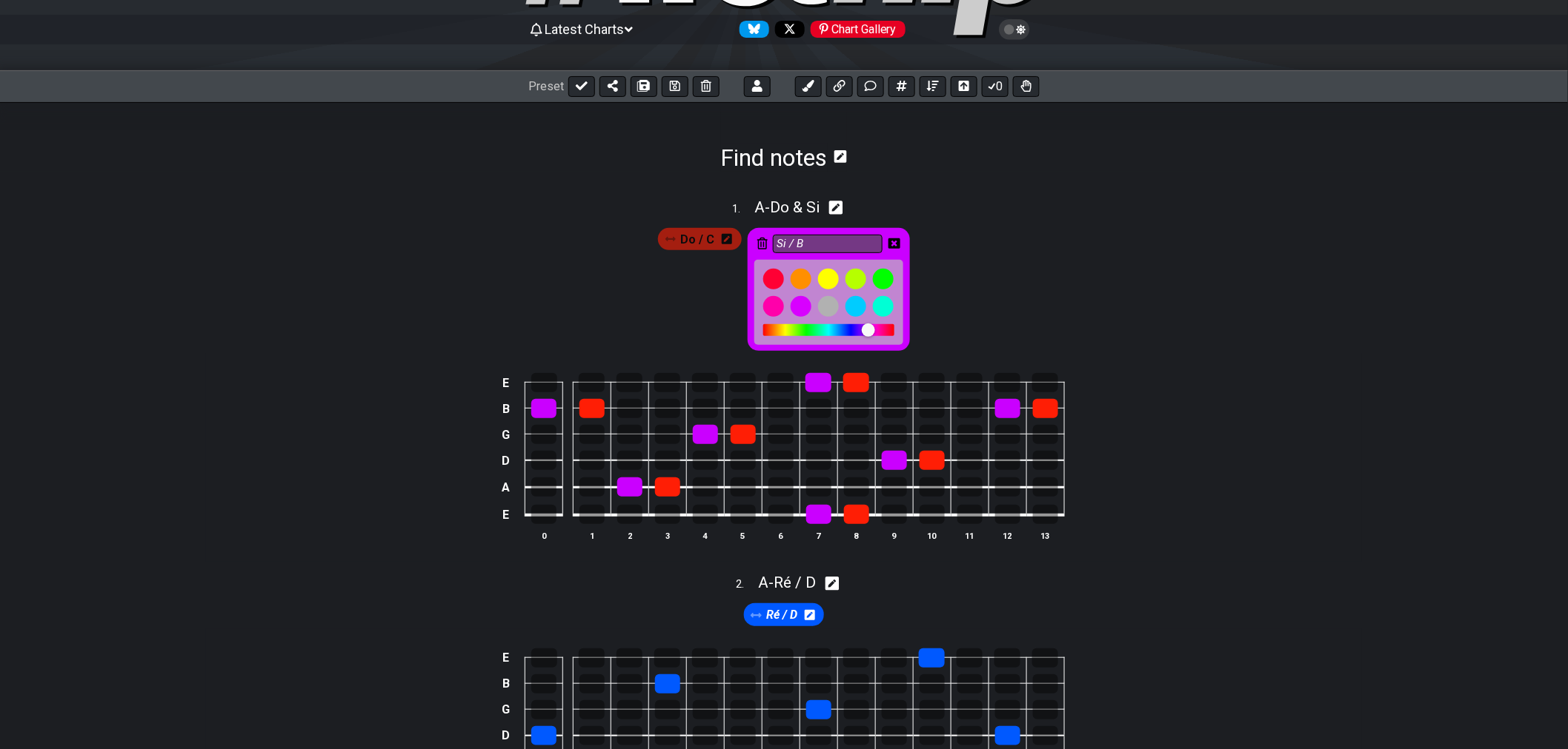
click at [864, 335] on div at bounding box center [868, 330] width 13 height 13
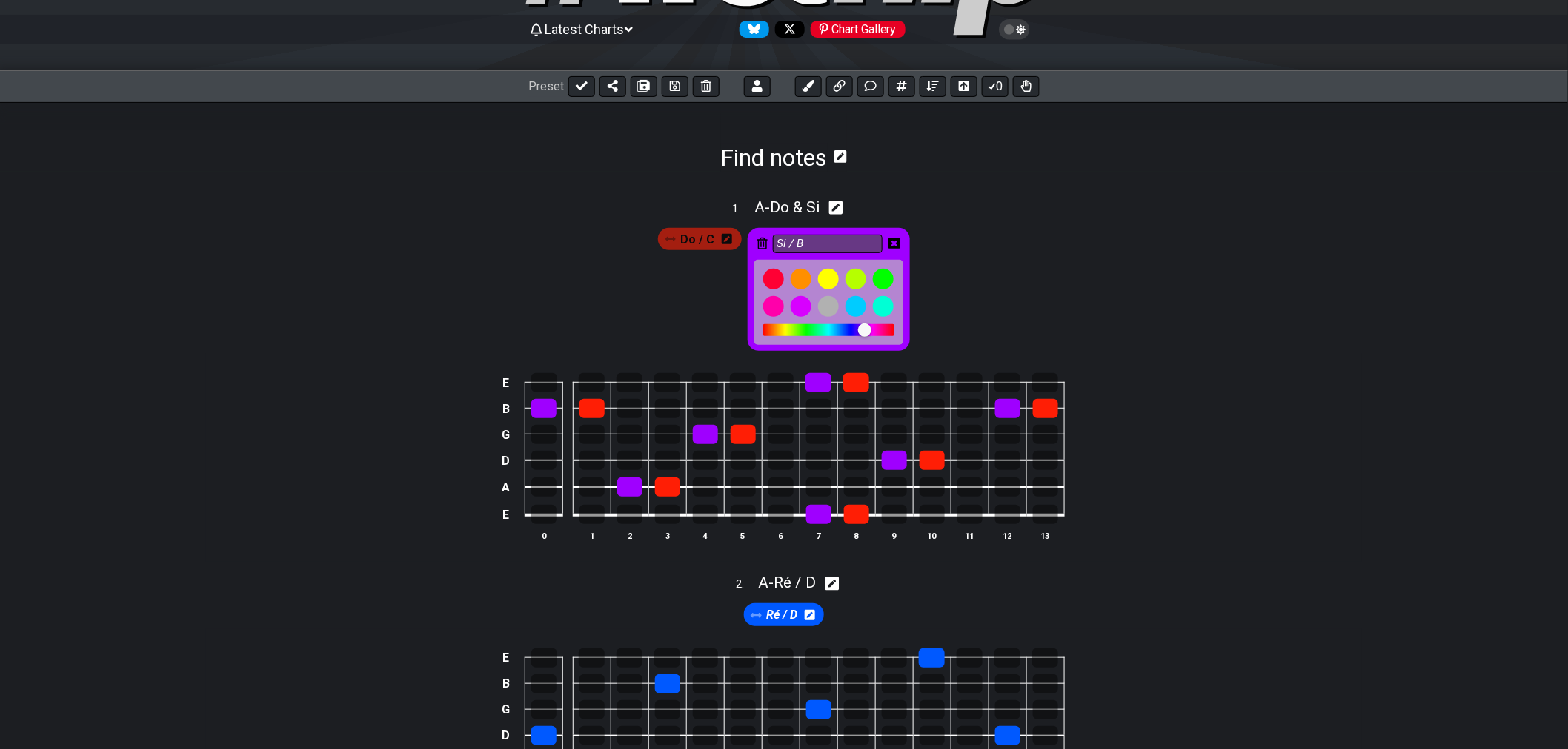
click at [868, 335] on div at bounding box center [871, 331] width 13 height 13
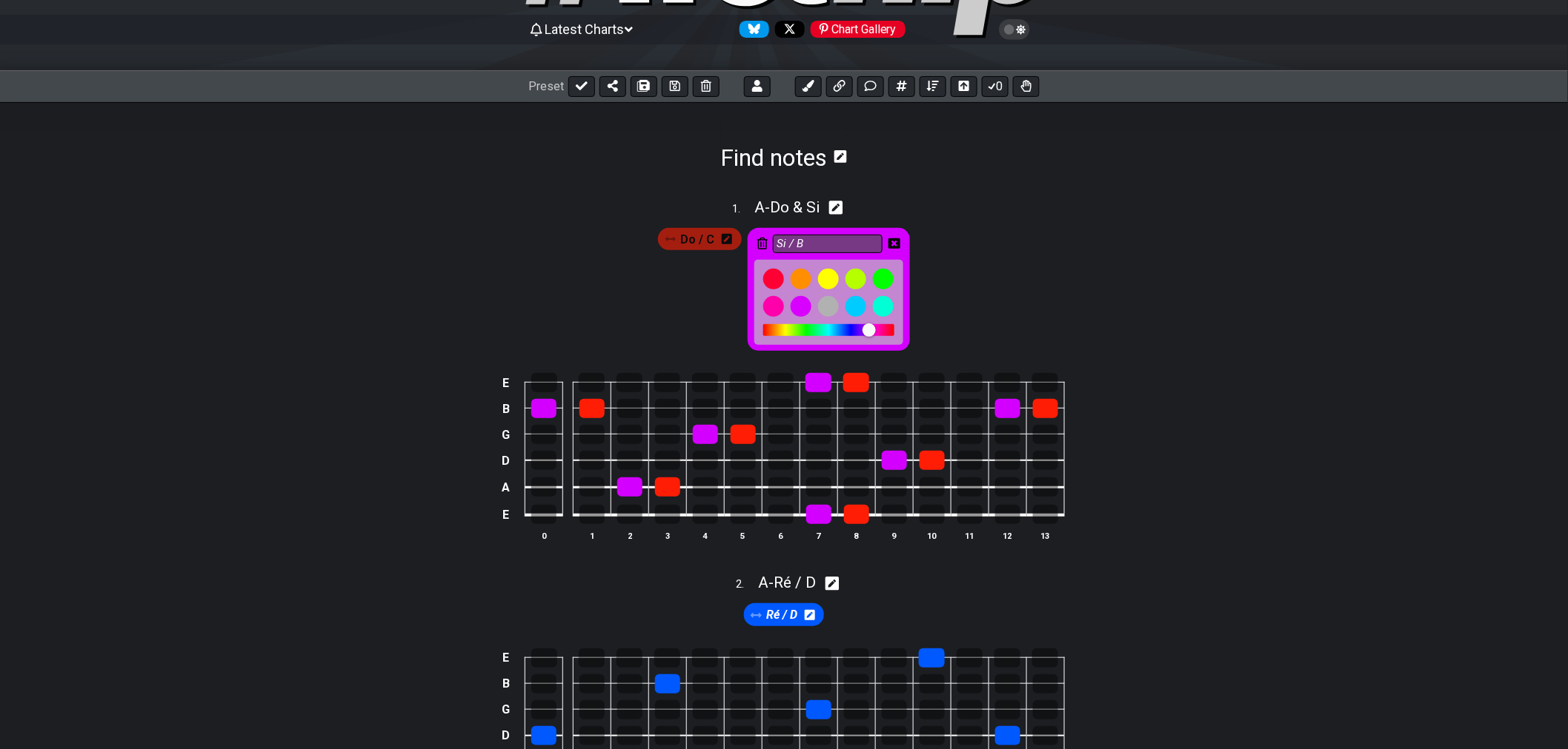
click at [864, 335] on div at bounding box center [869, 330] width 13 height 13
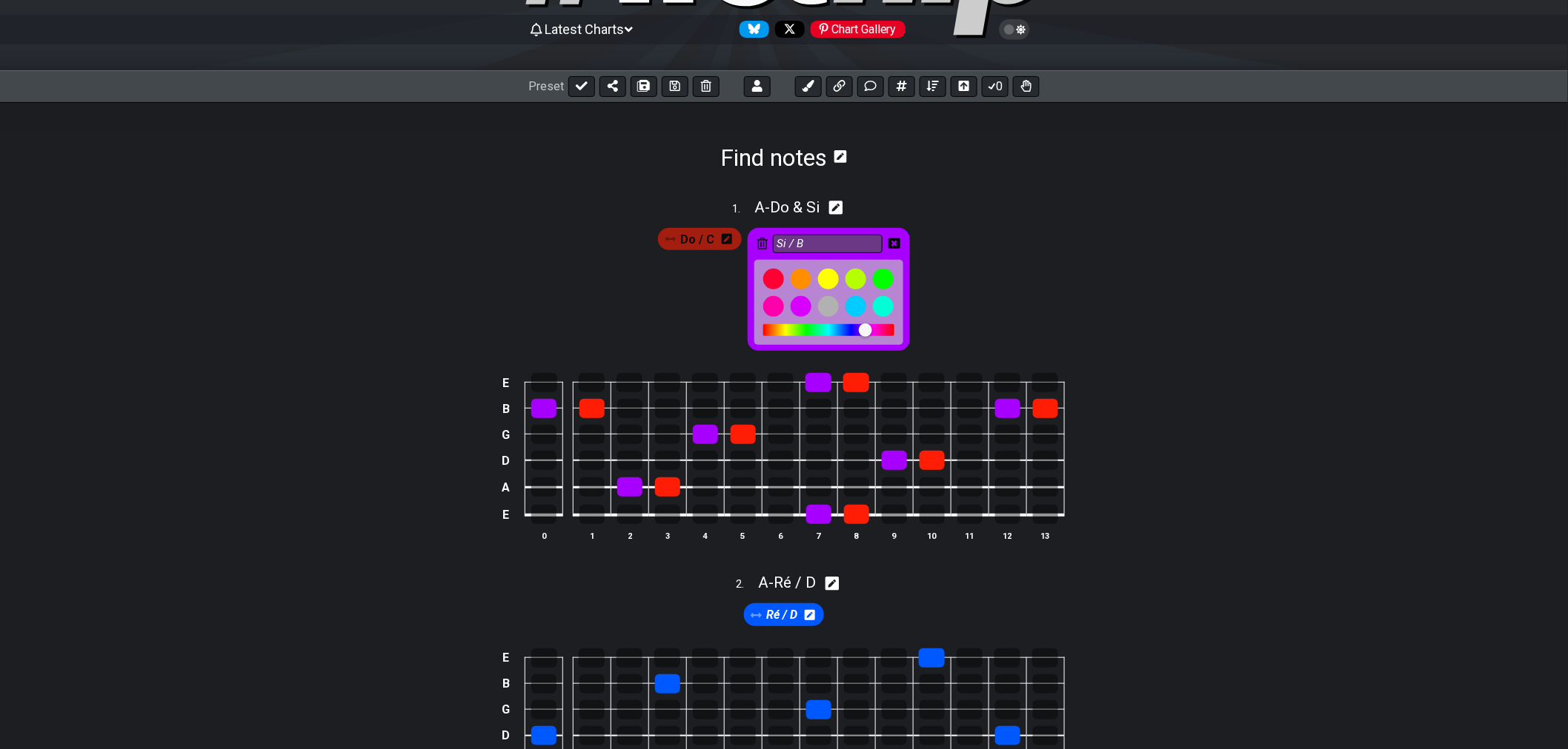
click at [896, 238] on icon at bounding box center [893, 243] width 12 height 12
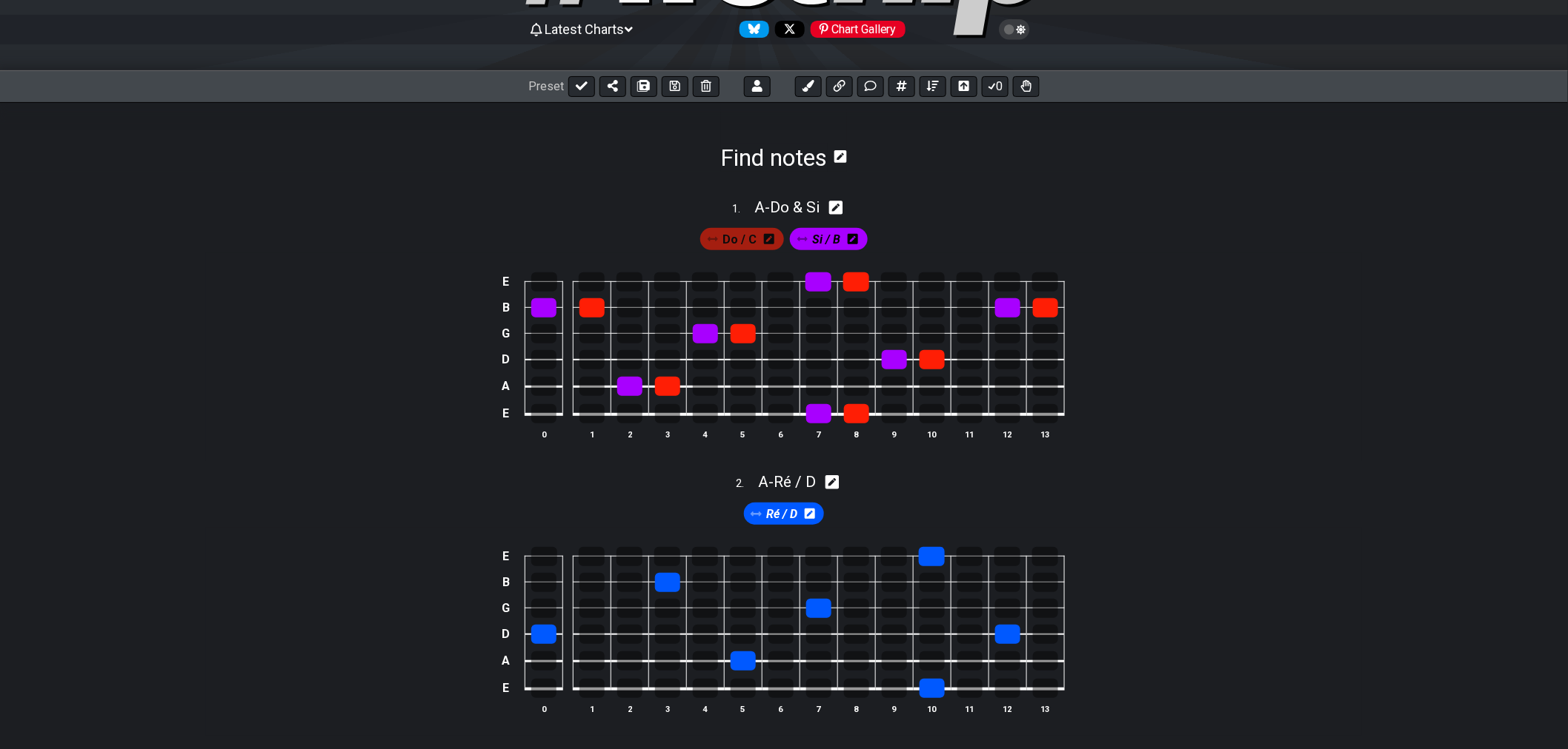
click at [739, 243] on span "Do / C" at bounding box center [740, 239] width 34 height 22
click at [769, 240] on icon at bounding box center [768, 238] width 10 height 10
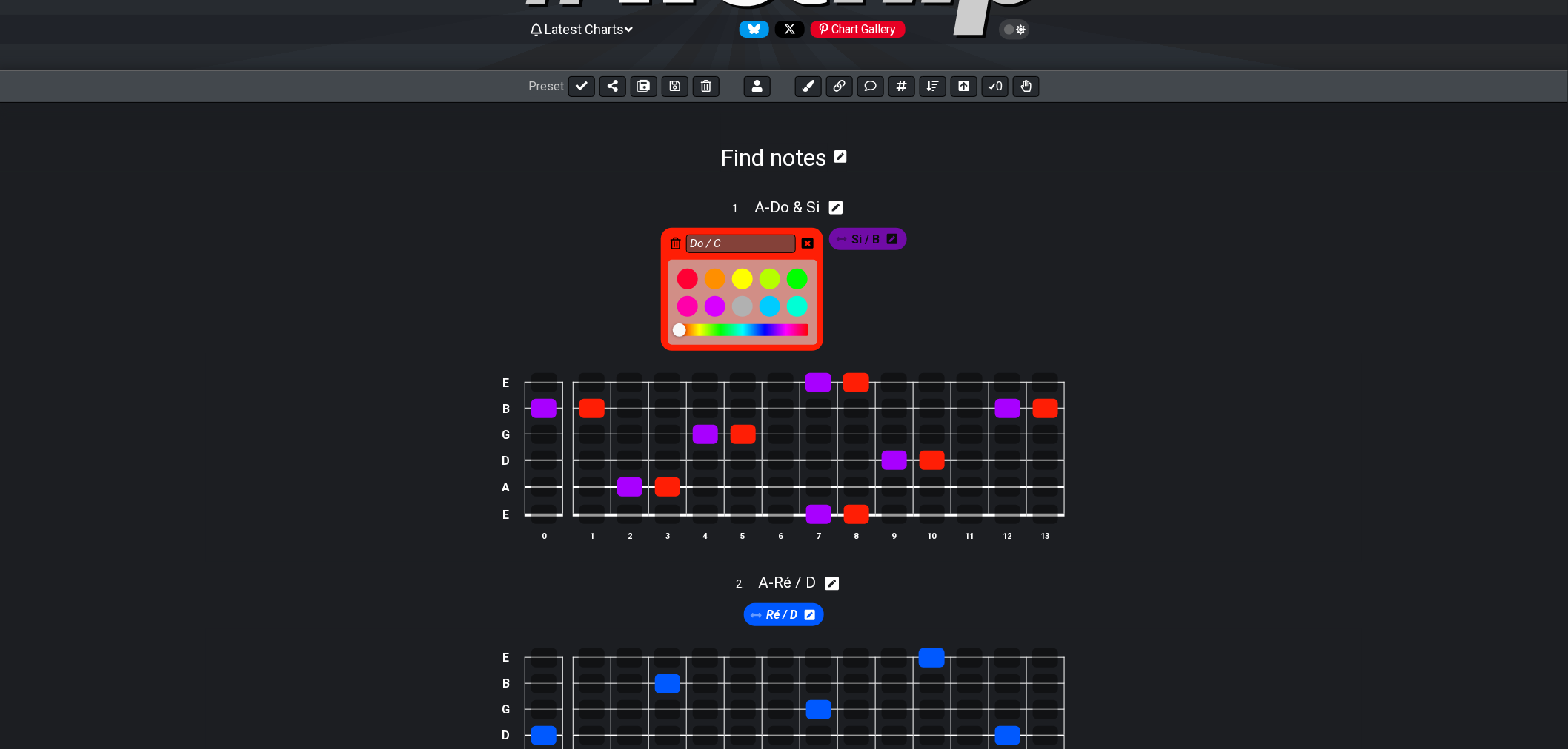
click at [685, 330] on div at bounding box center [686, 331] width 13 height 13
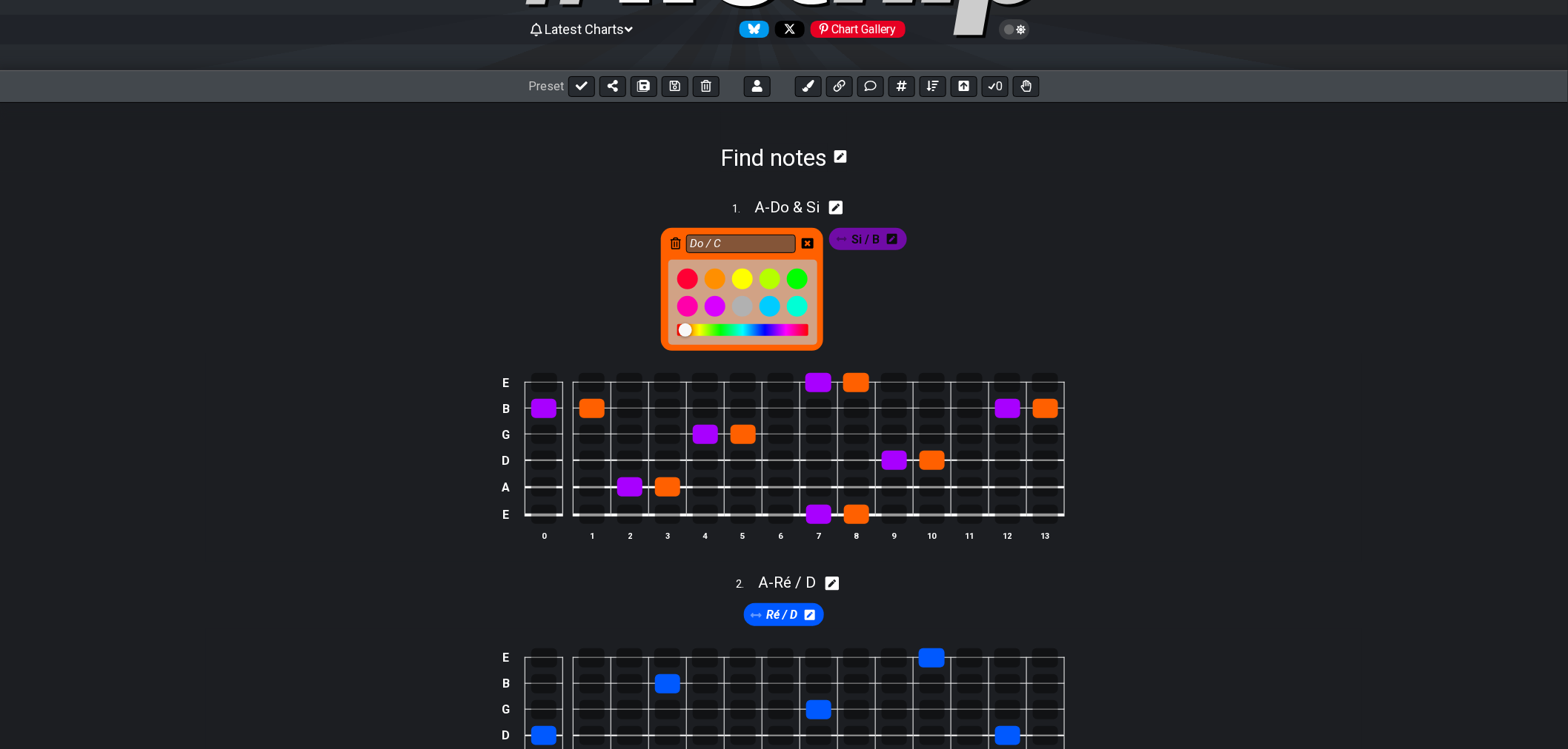
click at [682, 331] on div at bounding box center [685, 330] width 13 height 13
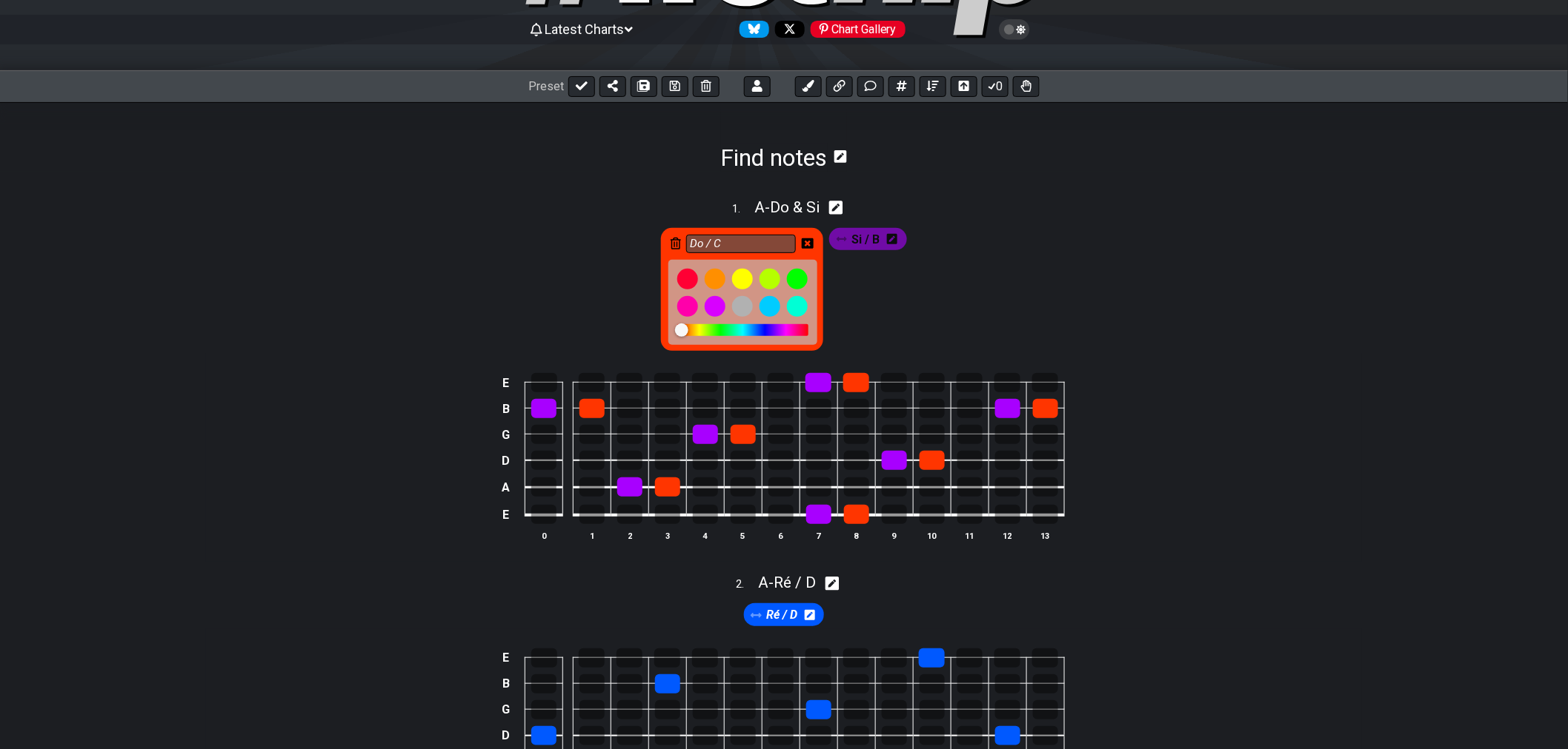
click at [808, 245] on icon at bounding box center [807, 243] width 12 height 10
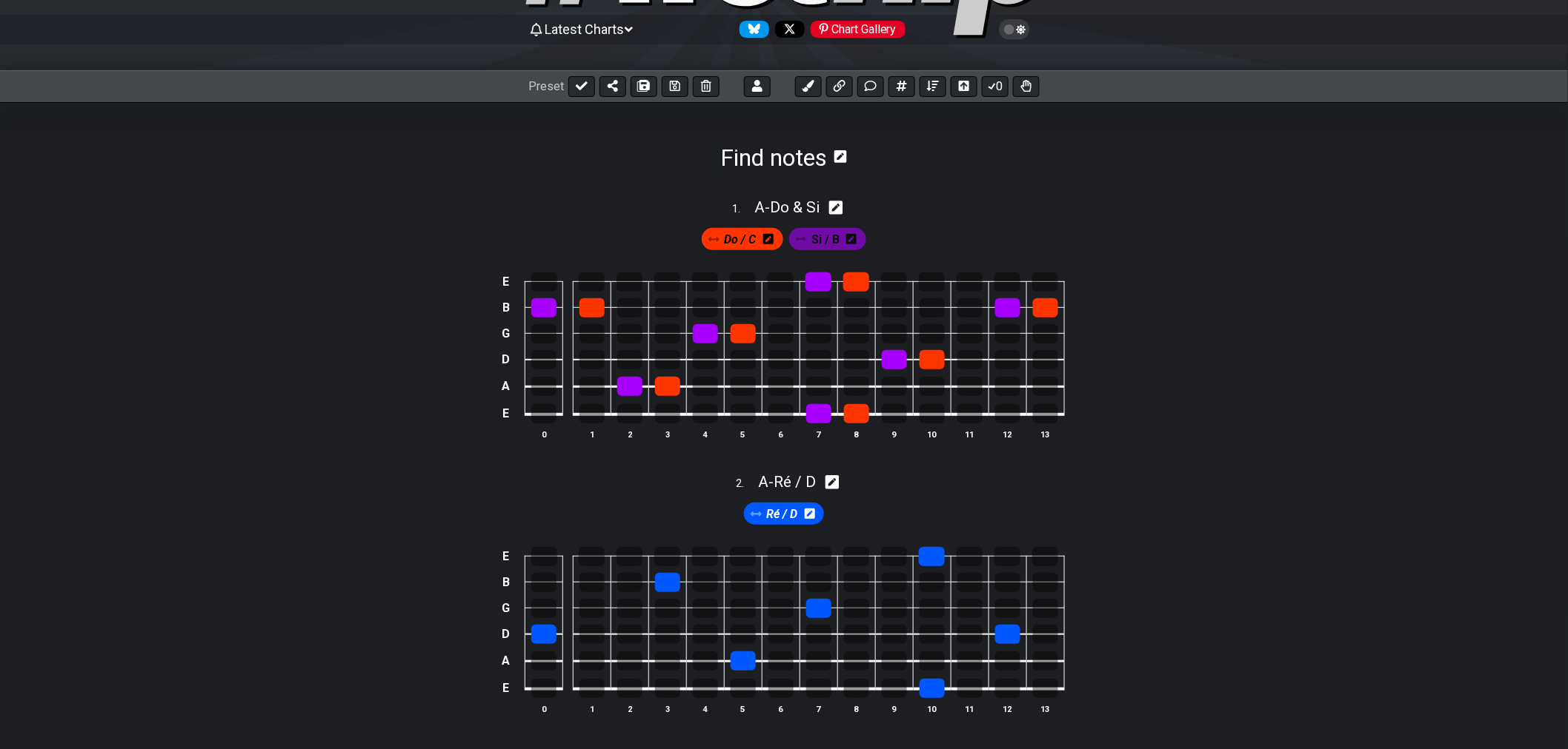
click at [852, 242] on icon at bounding box center [850, 238] width 10 height 10
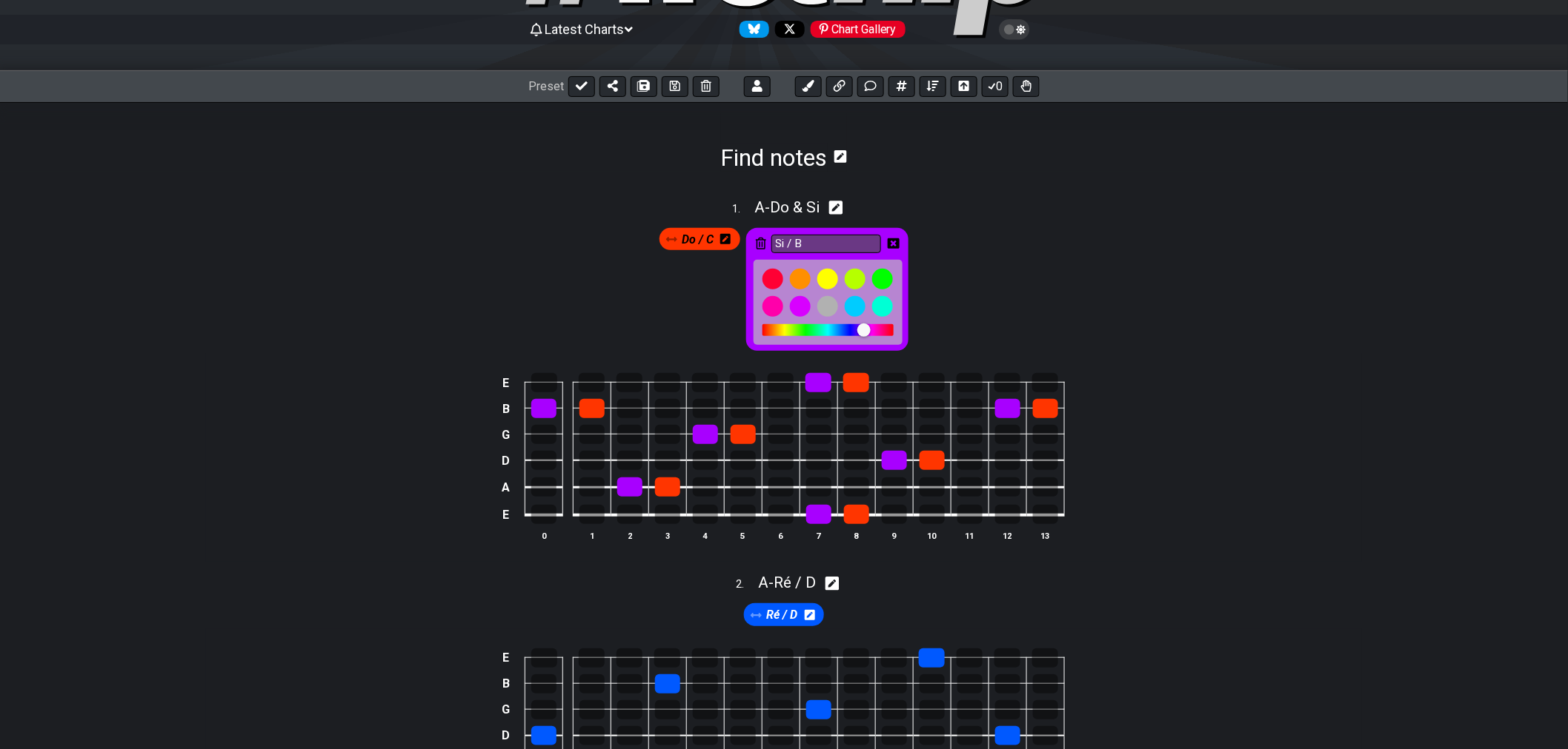
click at [781, 331] on div at bounding box center [828, 330] width 131 height 12
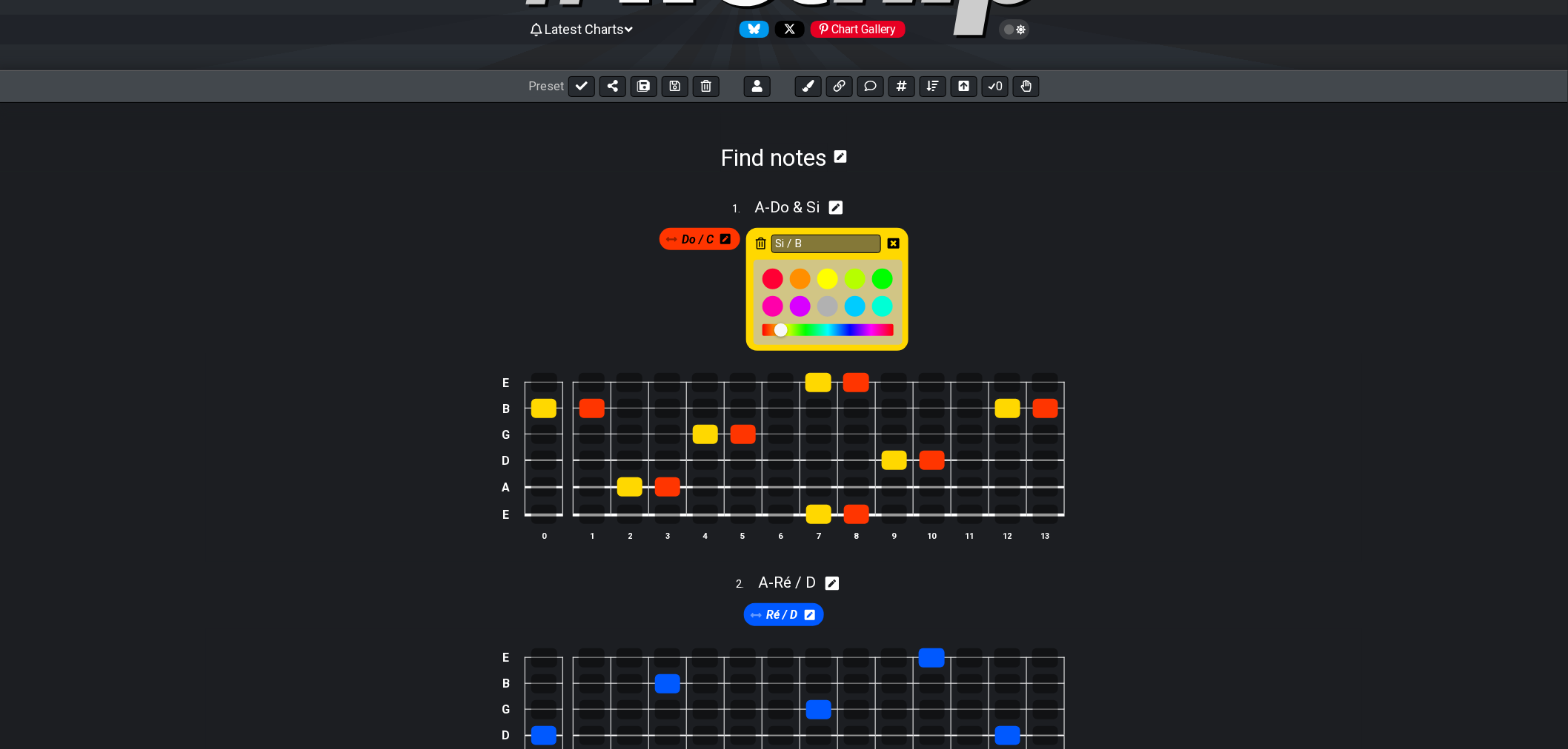
click at [783, 331] on div at bounding box center [781, 330] width 13 height 13
click at [777, 330] on div at bounding box center [783, 330] width 13 height 13
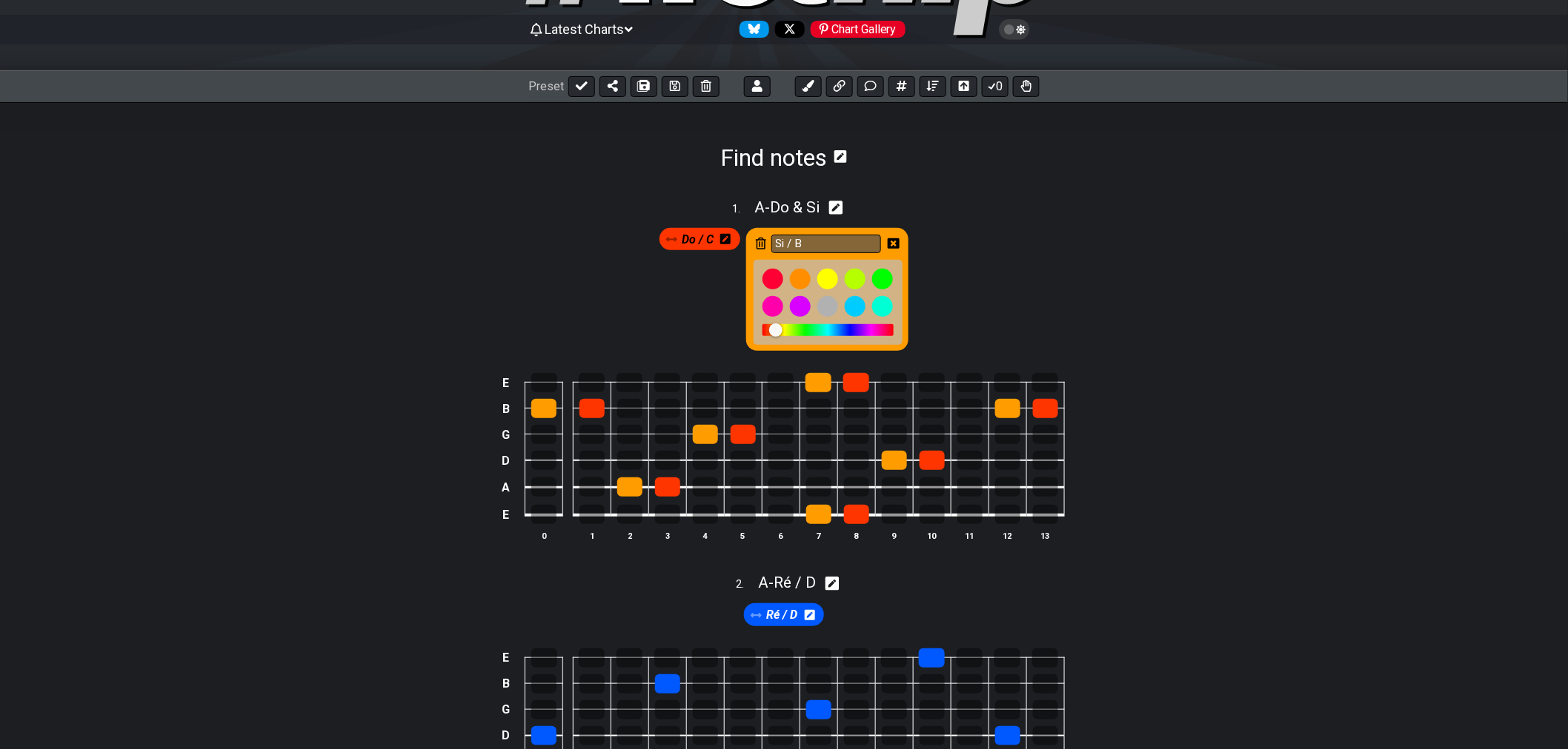
click at [863, 334] on div at bounding box center [828, 330] width 131 height 12
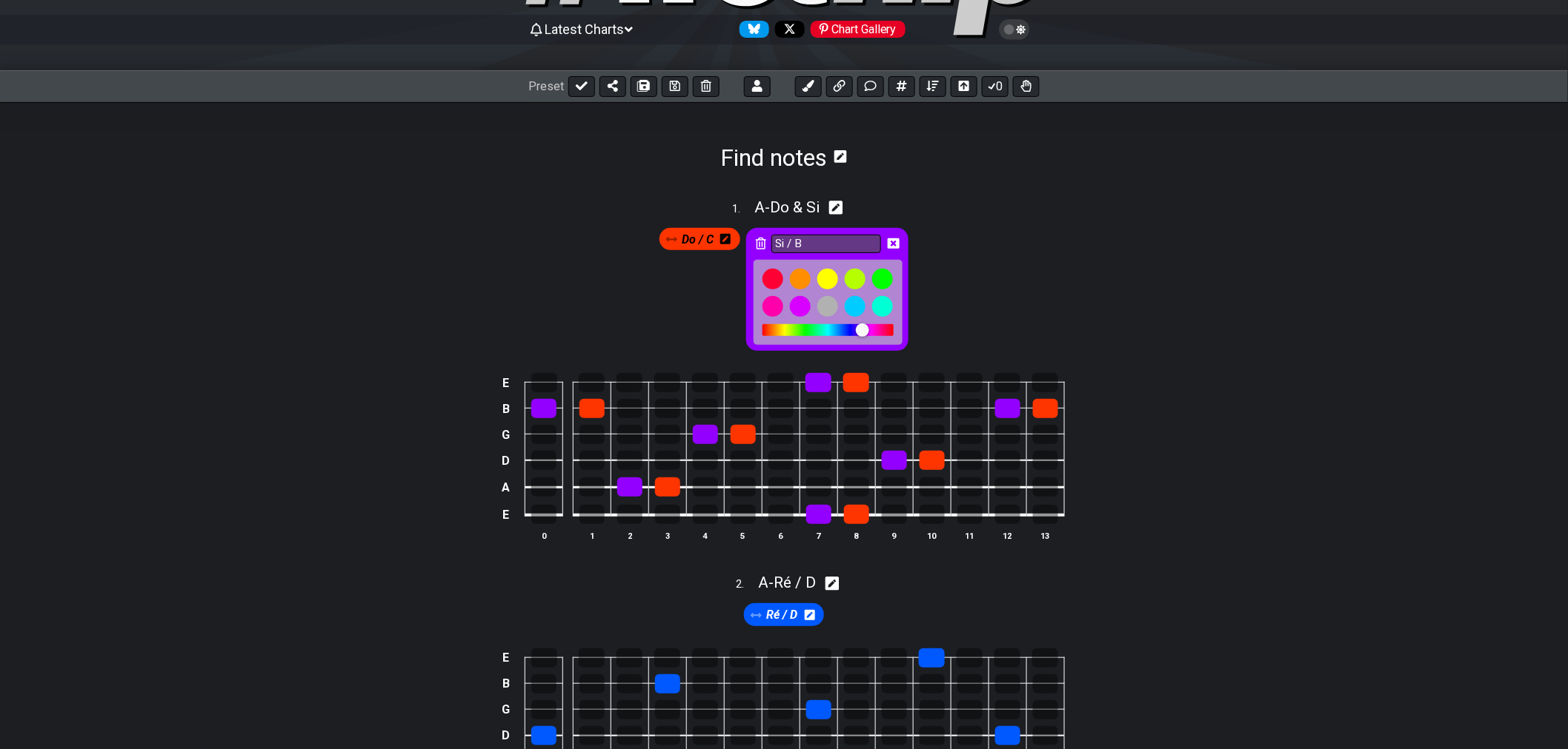
click at [869, 329] on div at bounding box center [869, 331] width 13 height 13
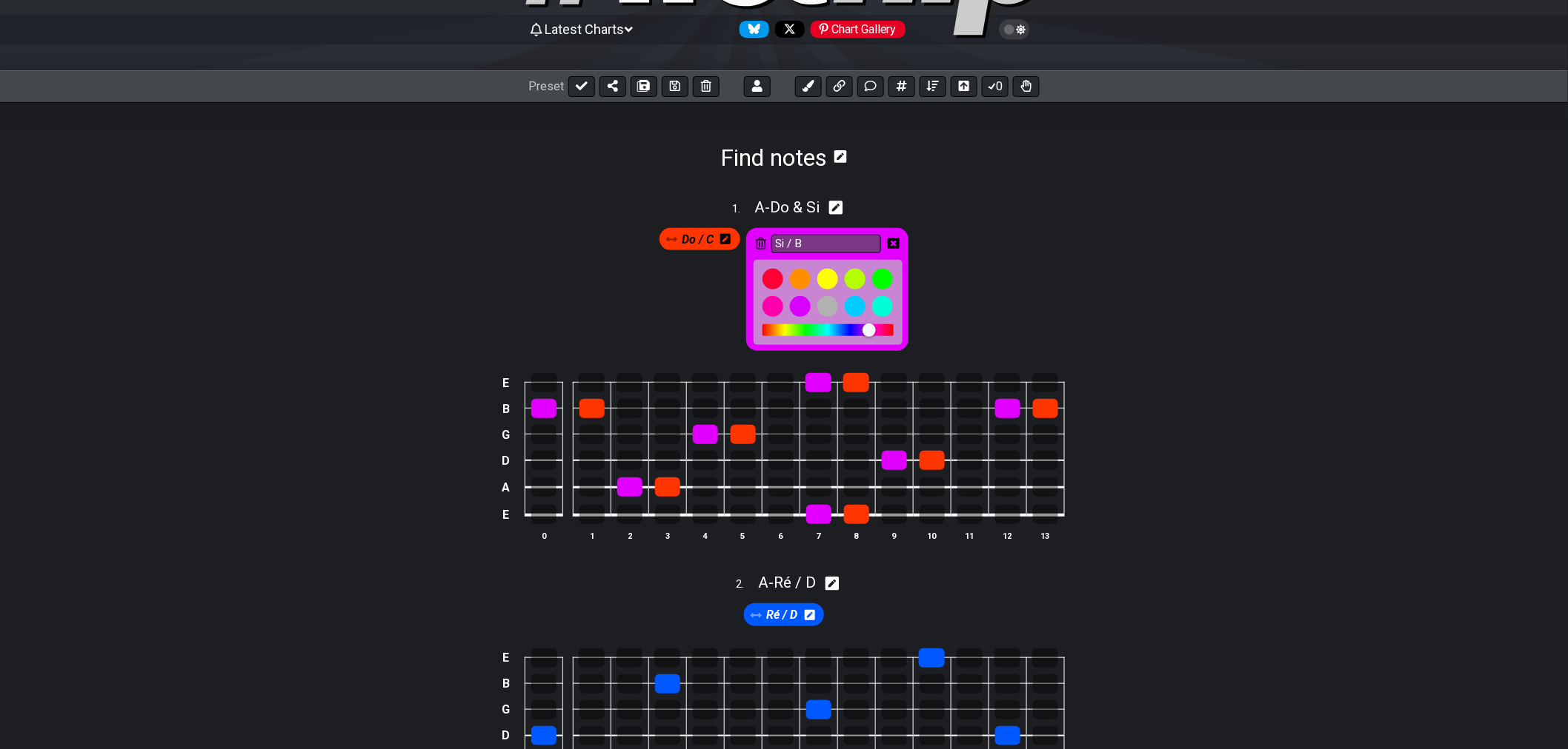
click at [864, 329] on div at bounding box center [869, 330] width 13 height 13
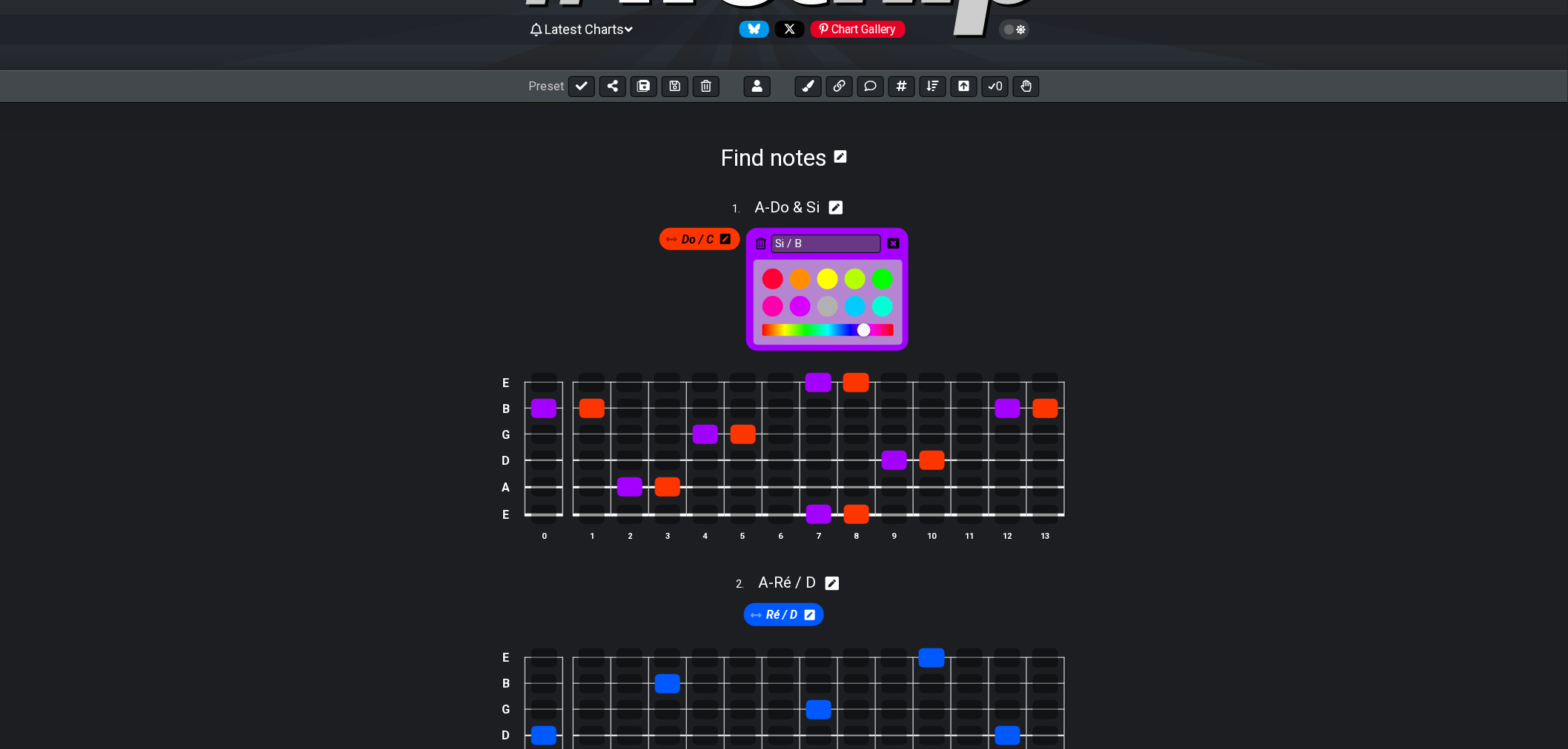
click at [858, 329] on div at bounding box center [864, 330] width 13 height 13
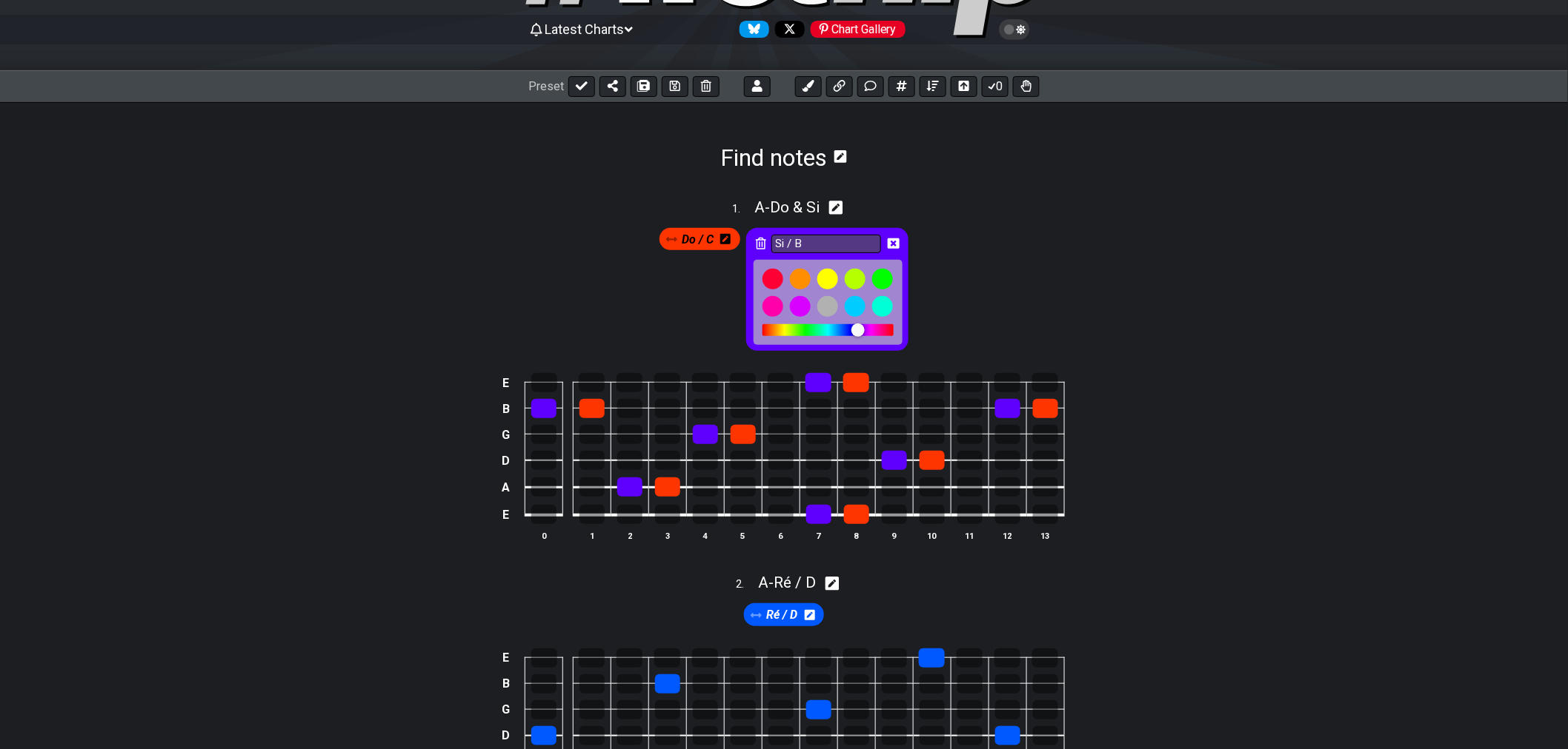
click at [865, 329] on div at bounding box center [864, 331] width 13 height 13
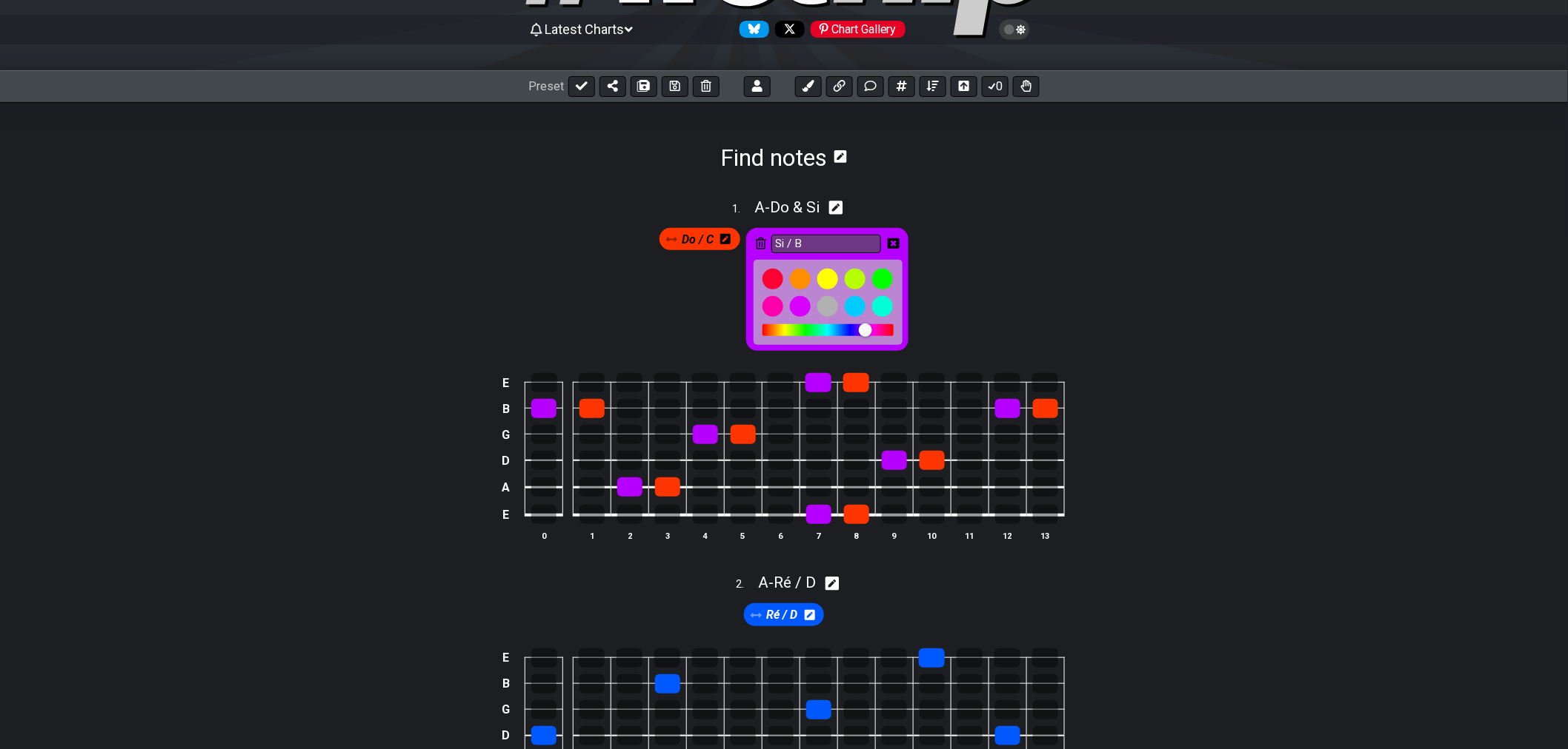
click at [869, 329] on div at bounding box center [865, 330] width 13 height 13
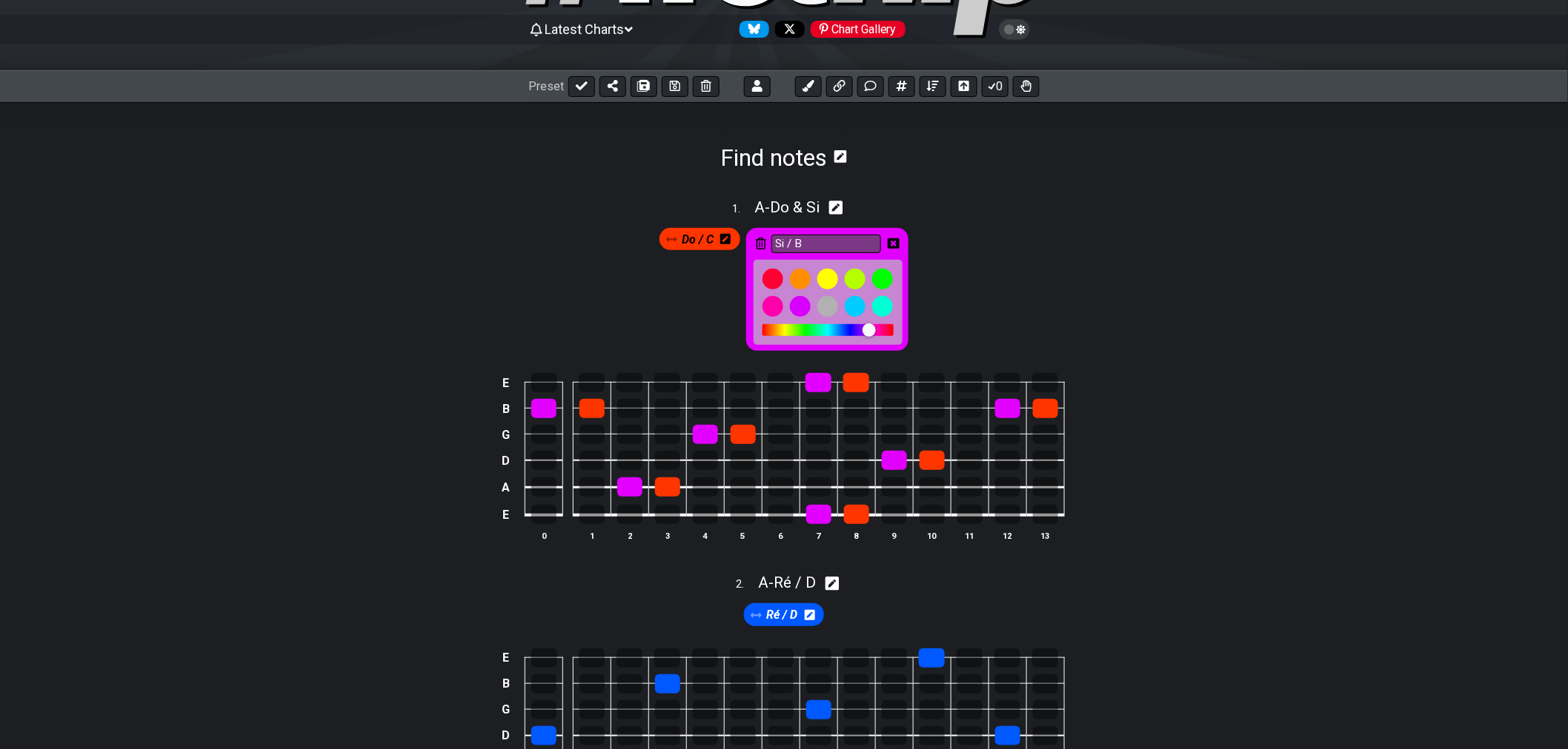
click at [864, 329] on div at bounding box center [869, 330] width 13 height 13
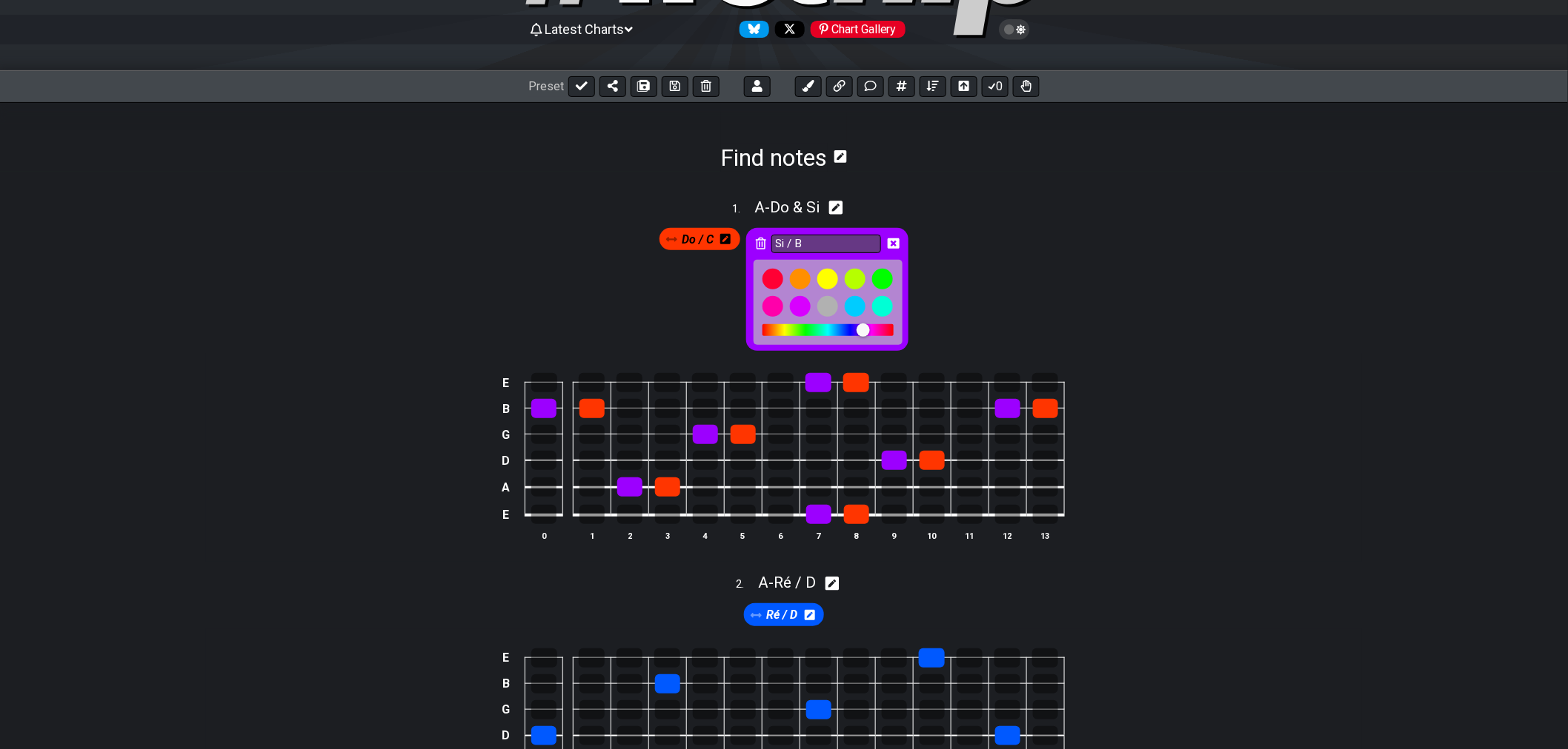
click at [861, 329] on div at bounding box center [863, 330] width 13 height 13
click at [856, 329] on div at bounding box center [861, 330] width 13 height 13
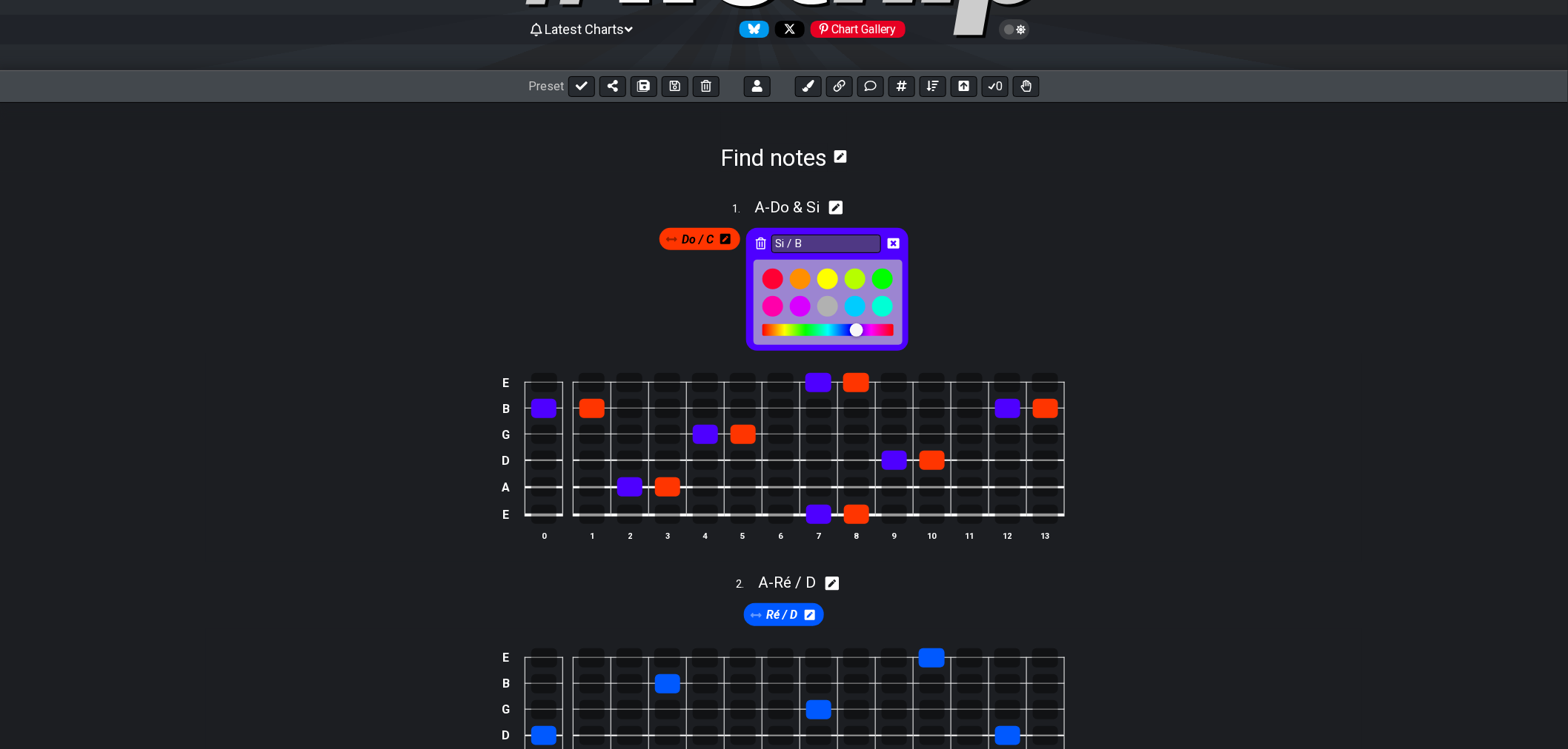
click at [864, 330] on div at bounding box center [863, 331] width 13 height 13
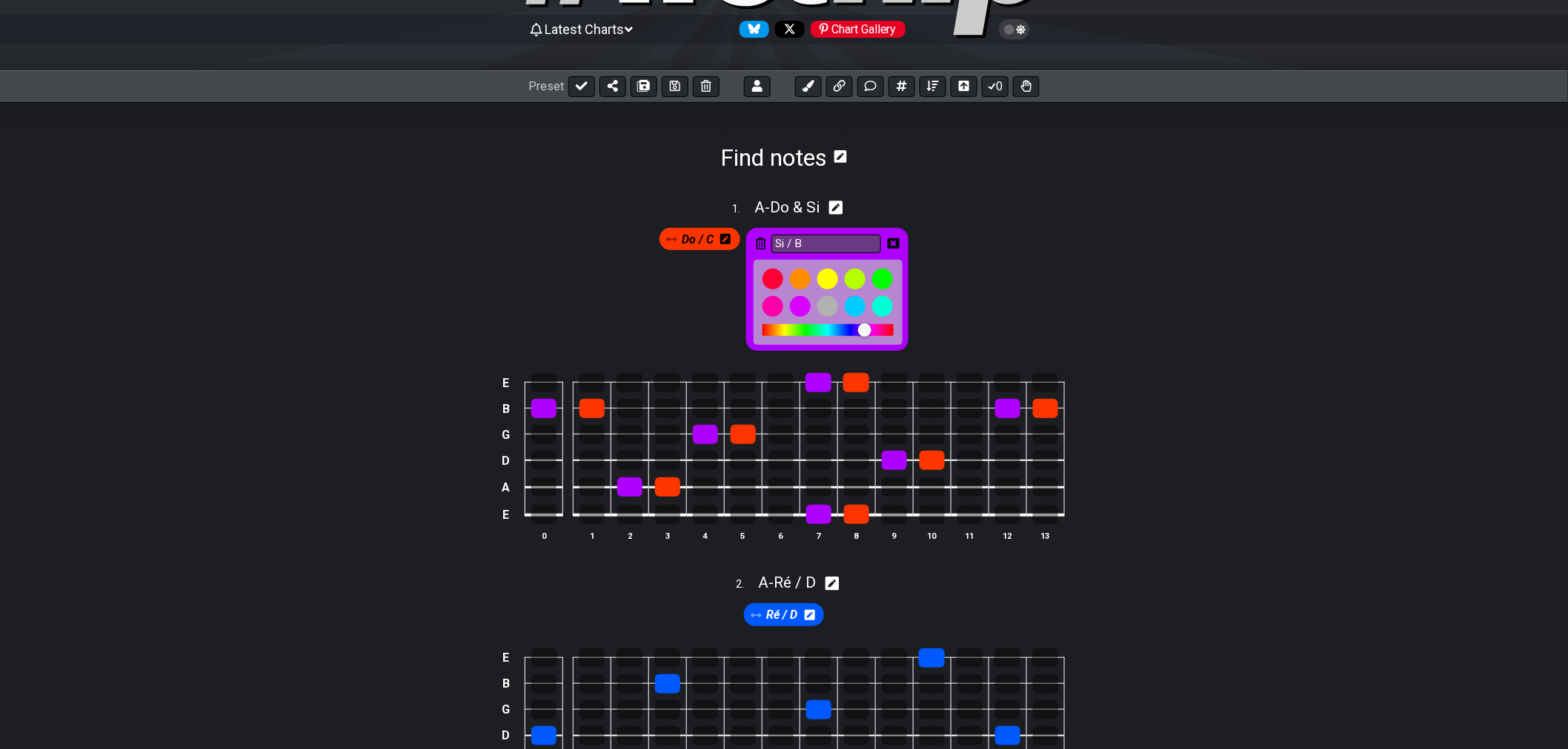
click at [835, 331] on div at bounding box center [828, 330] width 131 height 12
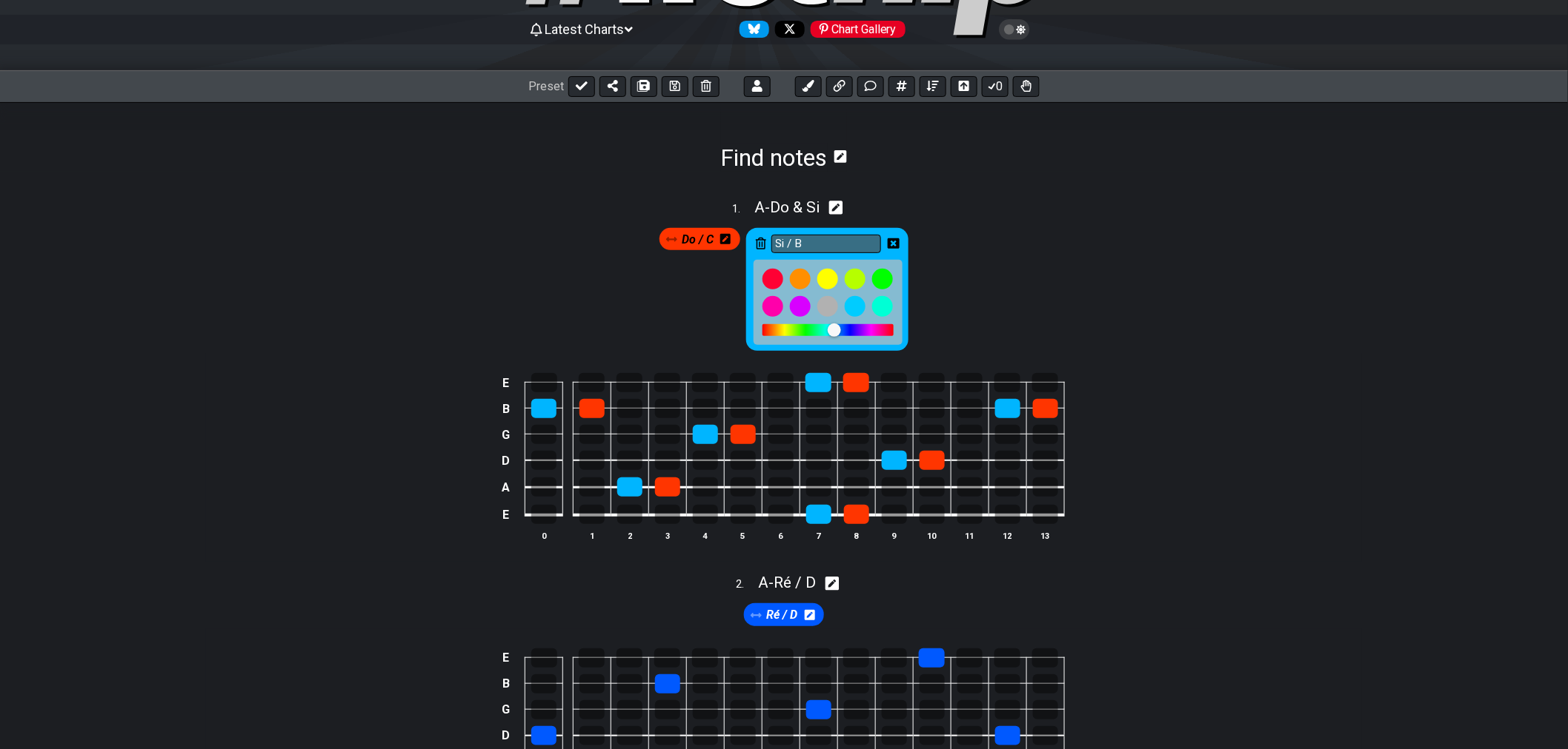
click at [831, 331] on div at bounding box center [835, 330] width 13 height 13
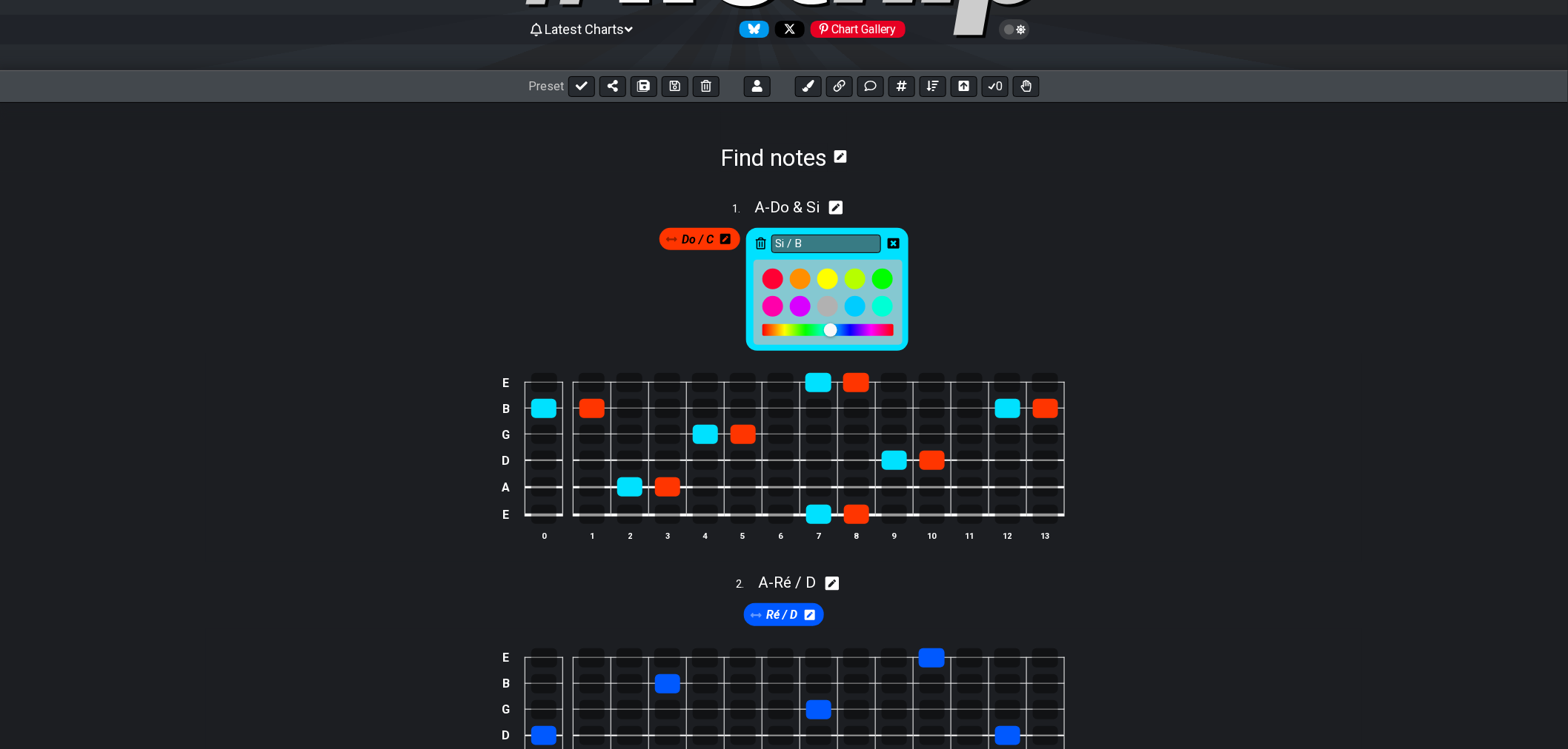
click at [830, 331] on div at bounding box center [831, 330] width 13 height 13
click at [828, 331] on div at bounding box center [830, 330] width 13 height 13
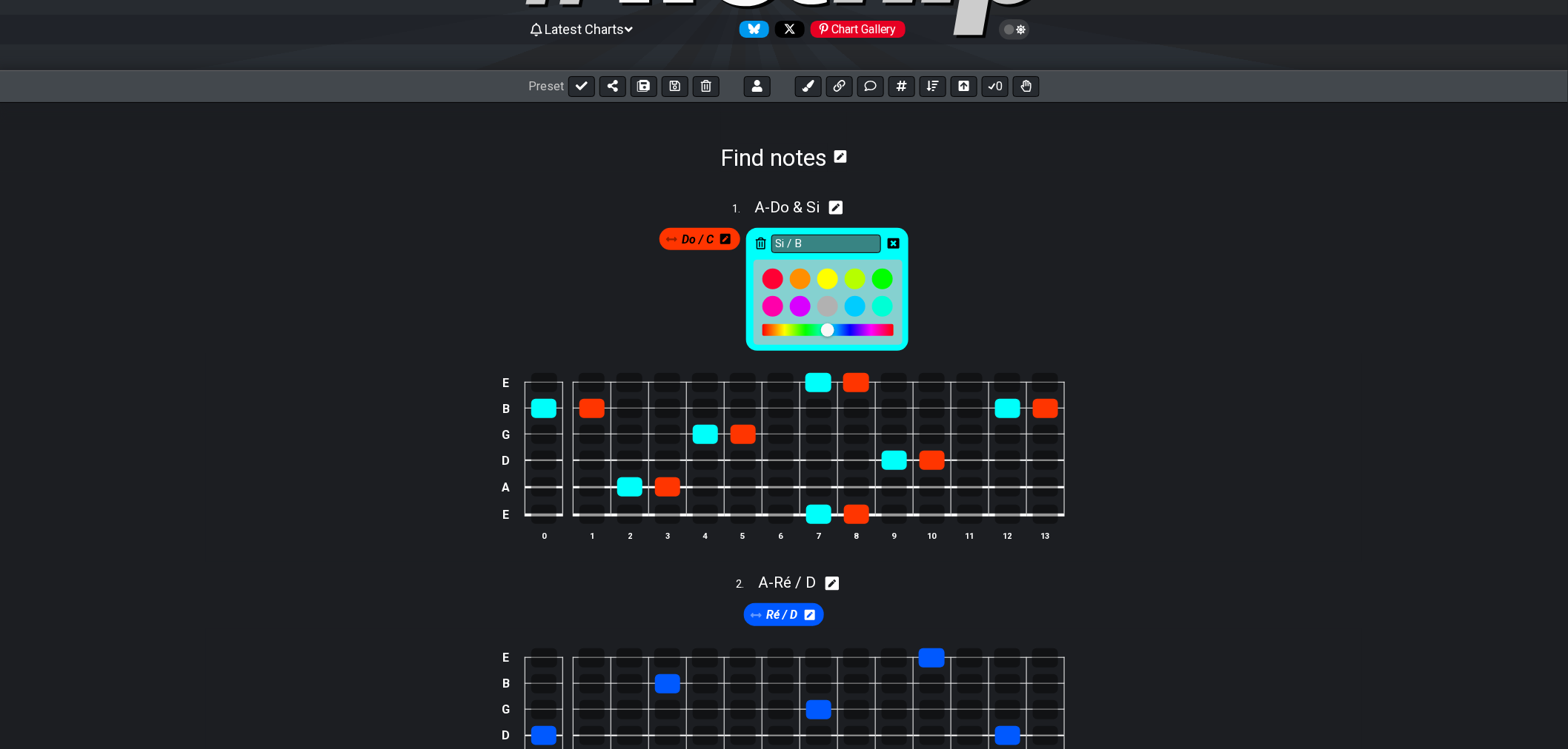
click at [830, 335] on div at bounding box center [827, 330] width 13 height 13
click at [835, 334] on div at bounding box center [836, 331] width 13 height 13
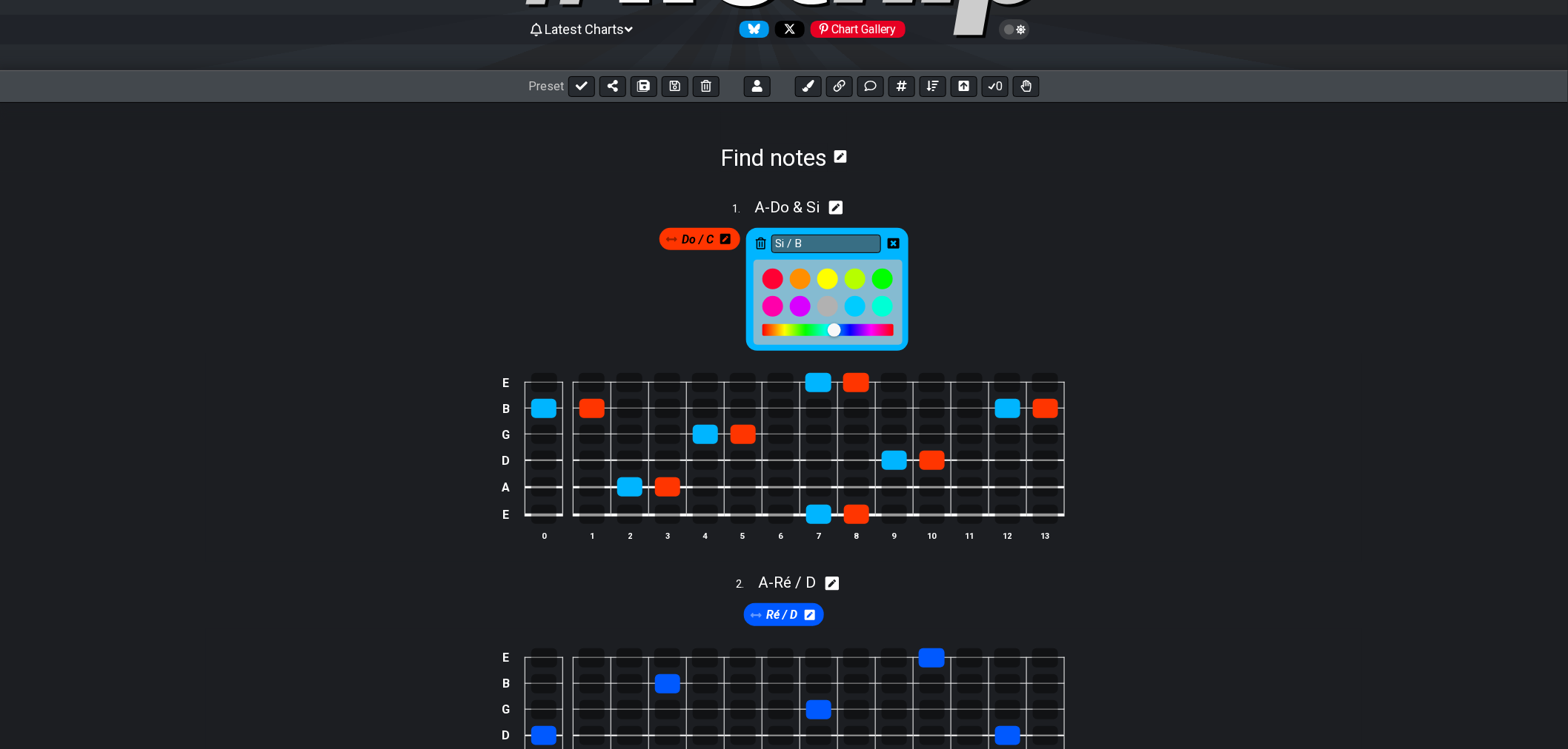
click at [837, 333] on div at bounding box center [835, 330] width 13 height 13
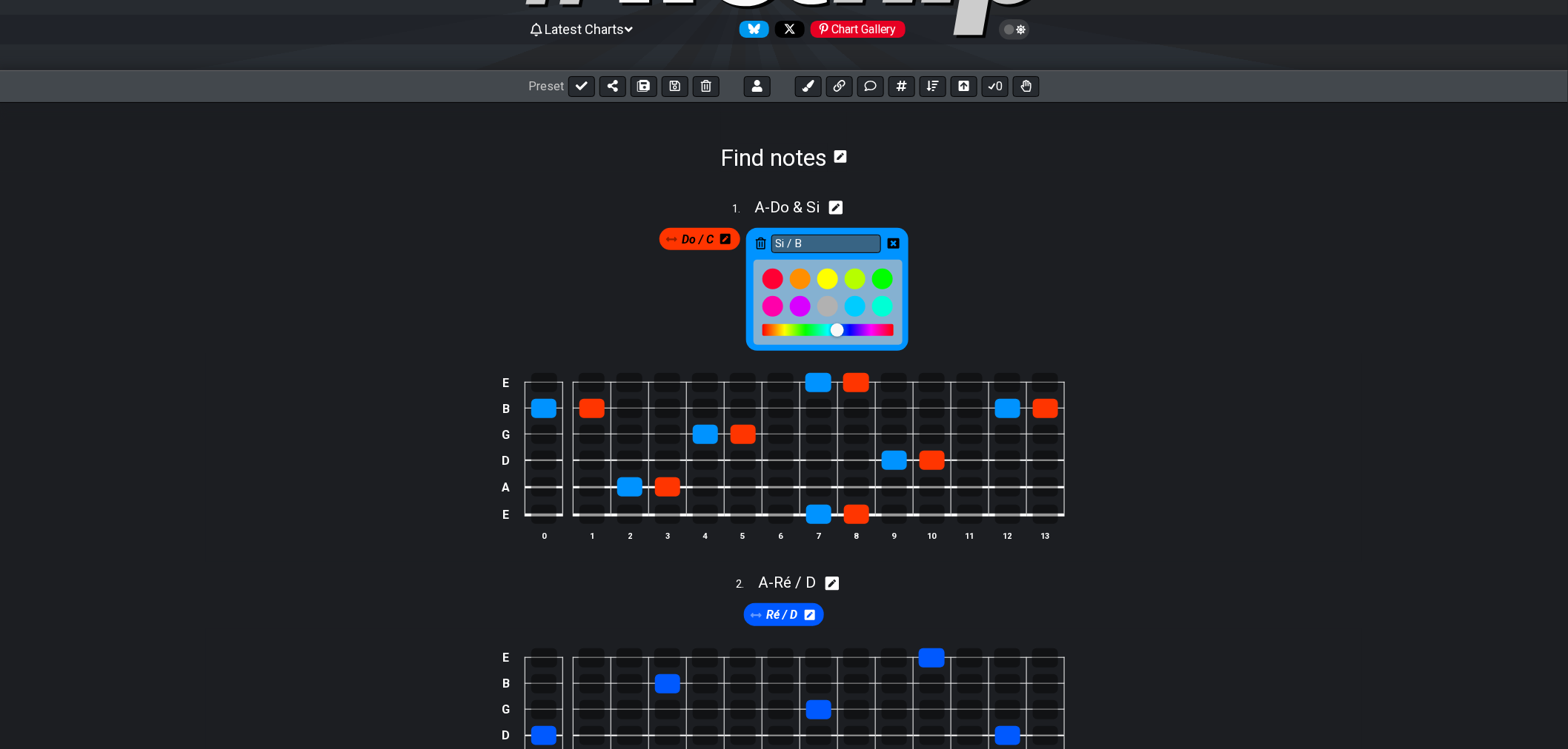
click at [838, 333] on div at bounding box center [837, 330] width 13 height 13
click at [842, 333] on div at bounding box center [838, 330] width 13 height 13
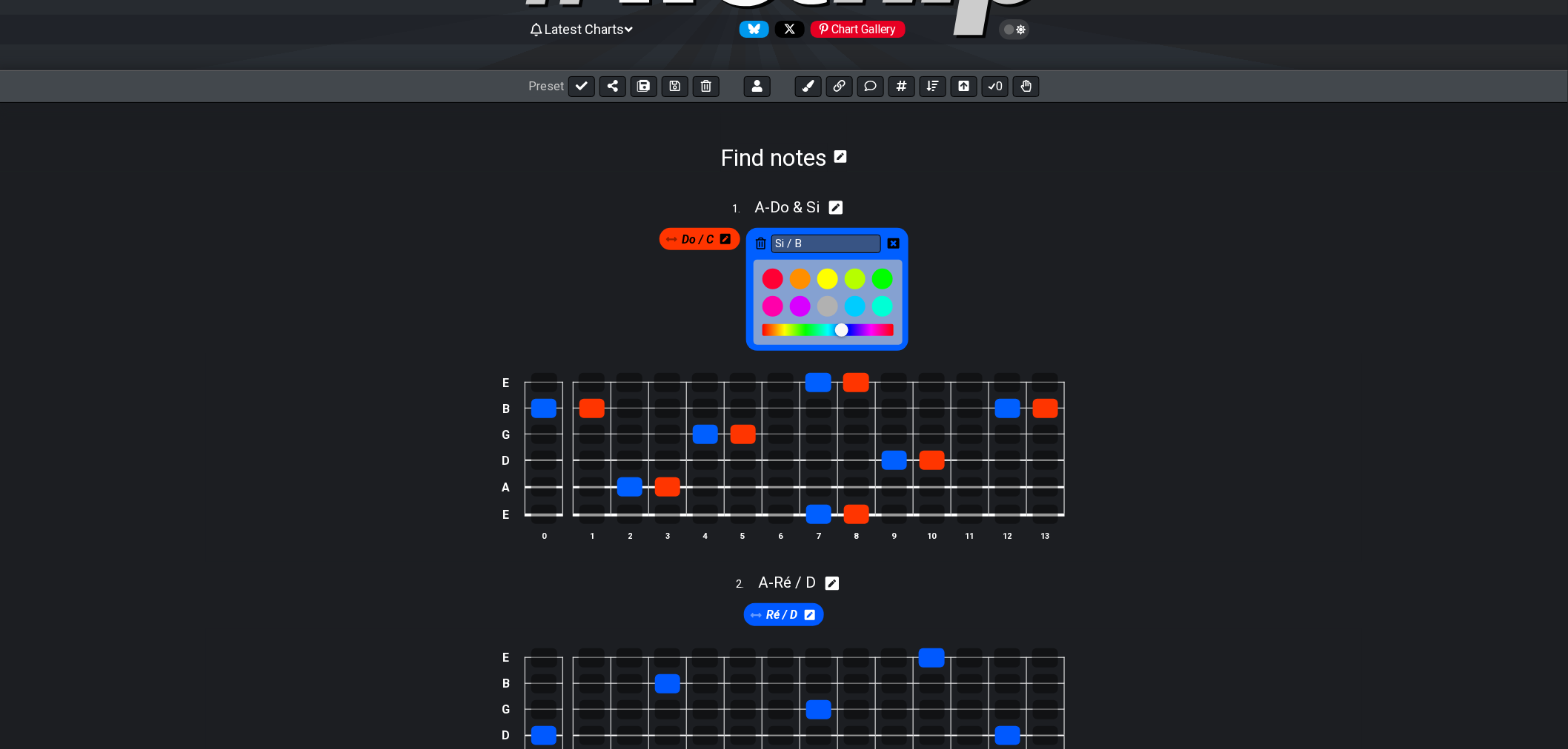
click at [866, 332] on div at bounding box center [828, 330] width 131 height 12
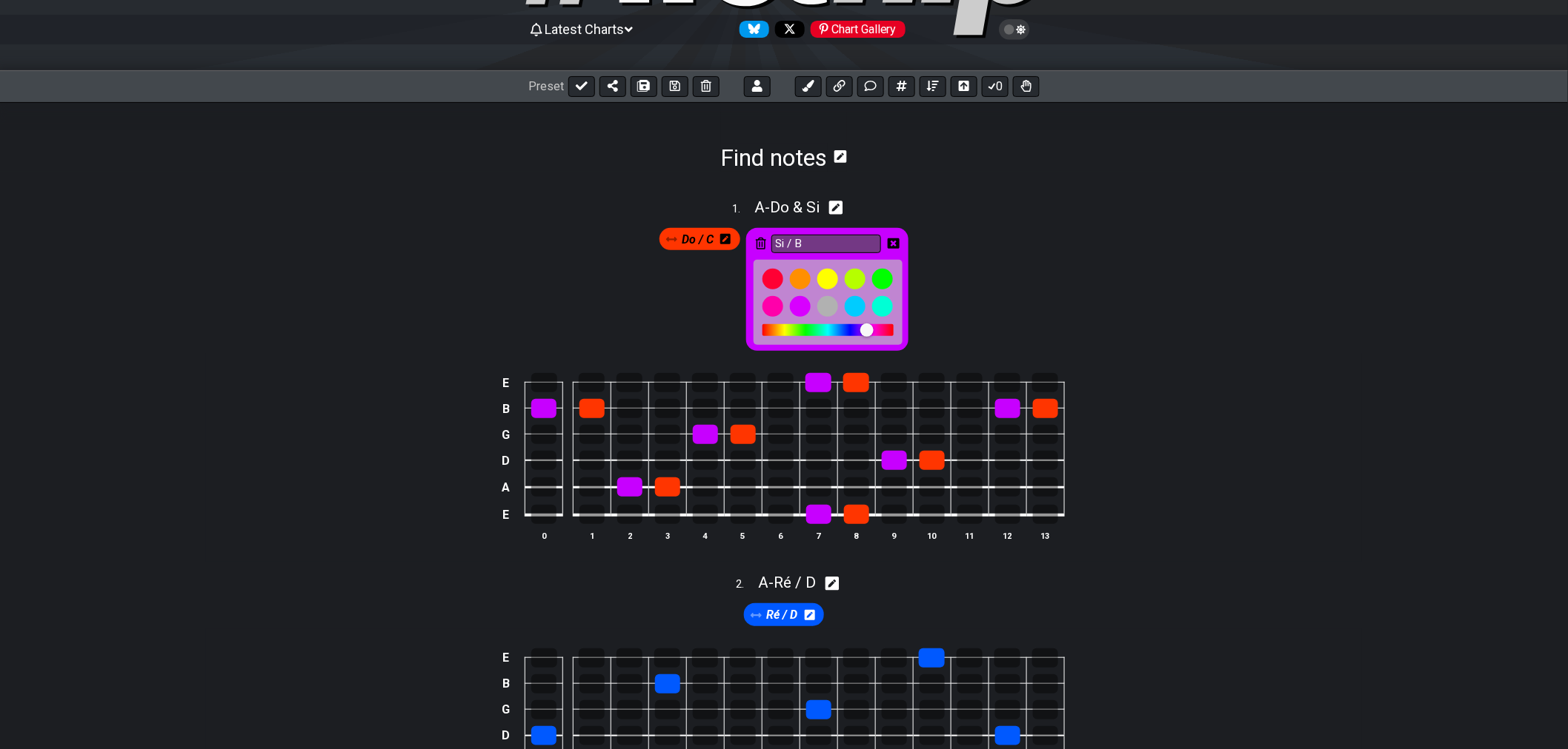
click at [874, 332] on div at bounding box center [873, 331] width 13 height 13
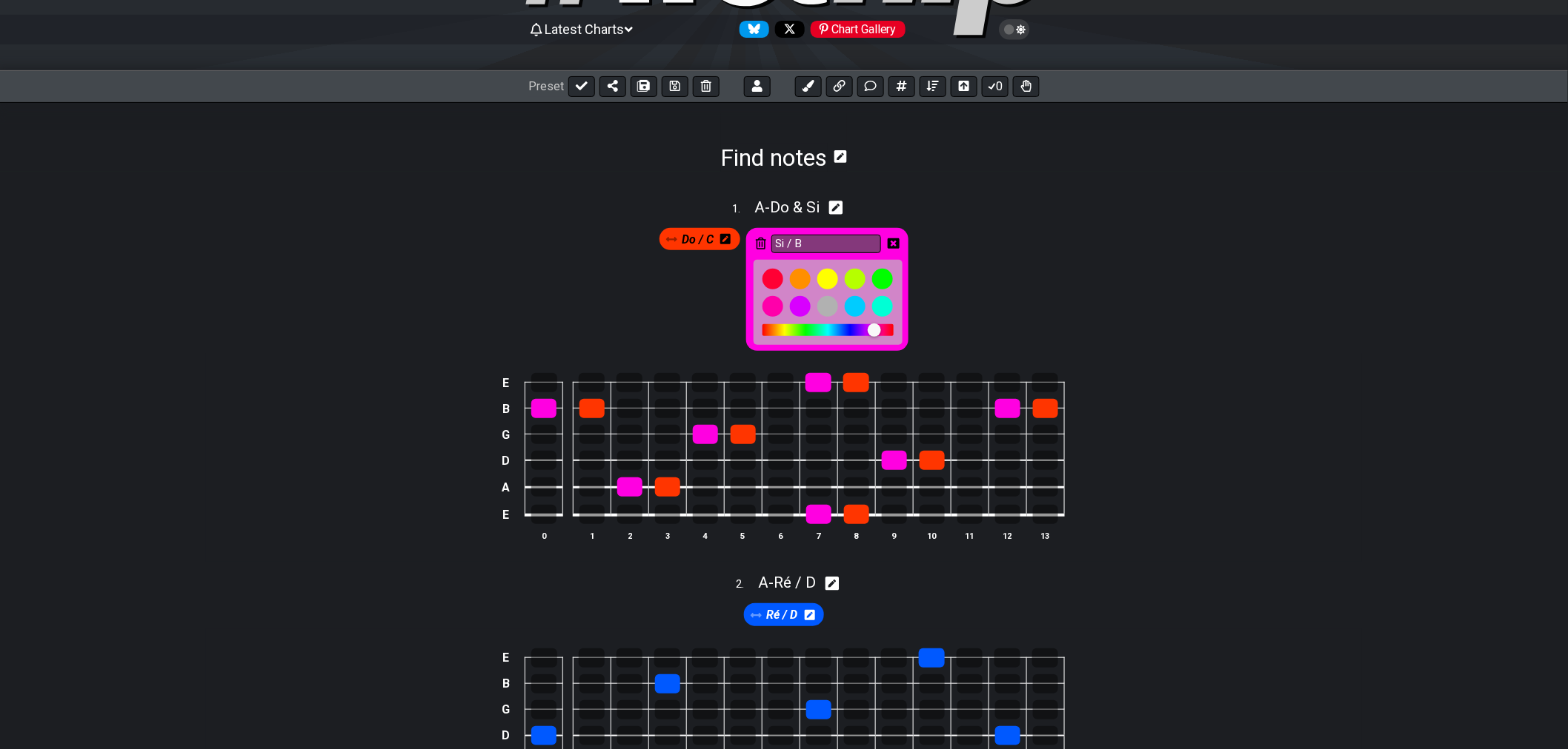
click at [866, 333] on div at bounding box center [828, 330] width 131 height 12
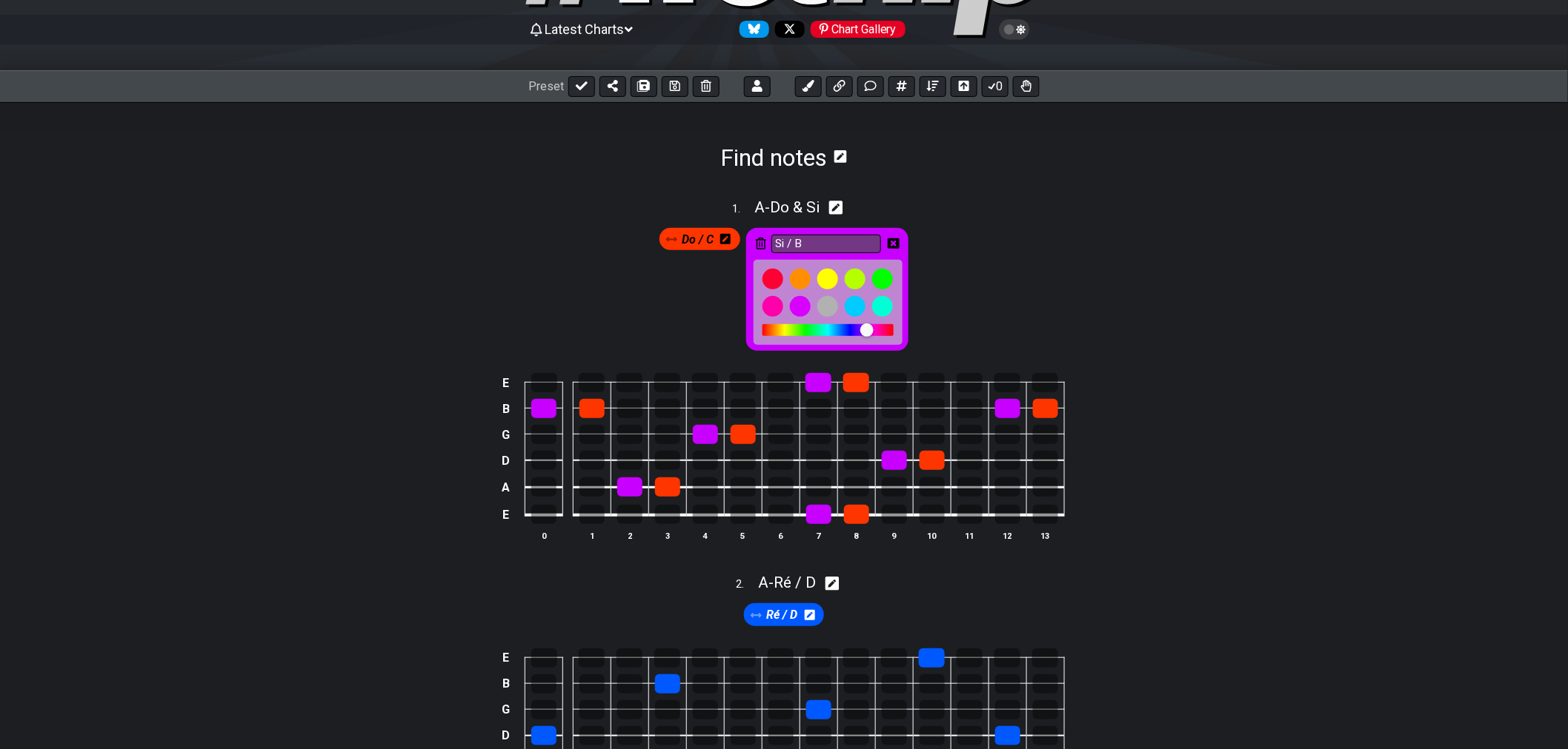
click at [874, 332] on div at bounding box center [873, 331] width 13 height 13
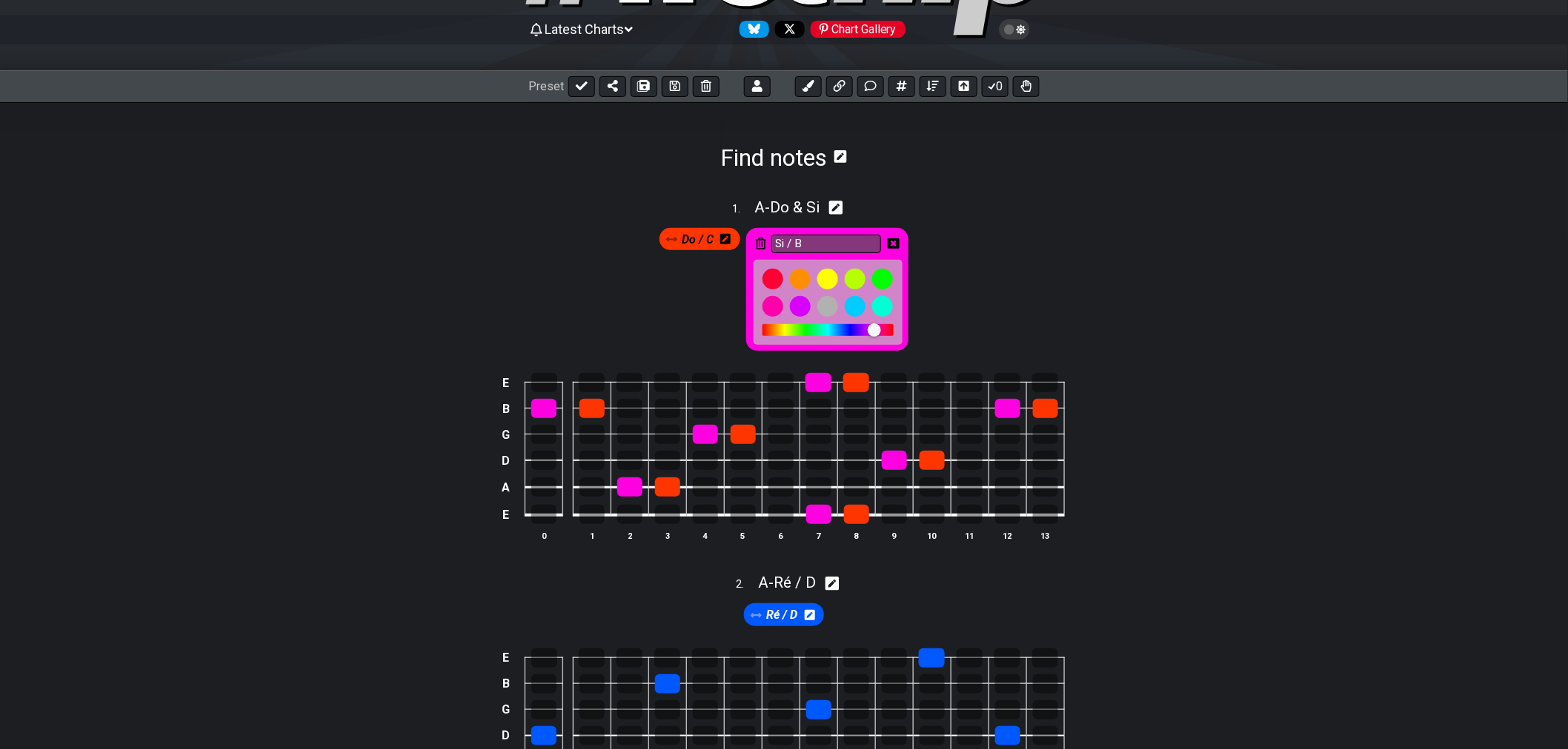
click at [882, 331] on div at bounding box center [880, 331] width 13 height 13
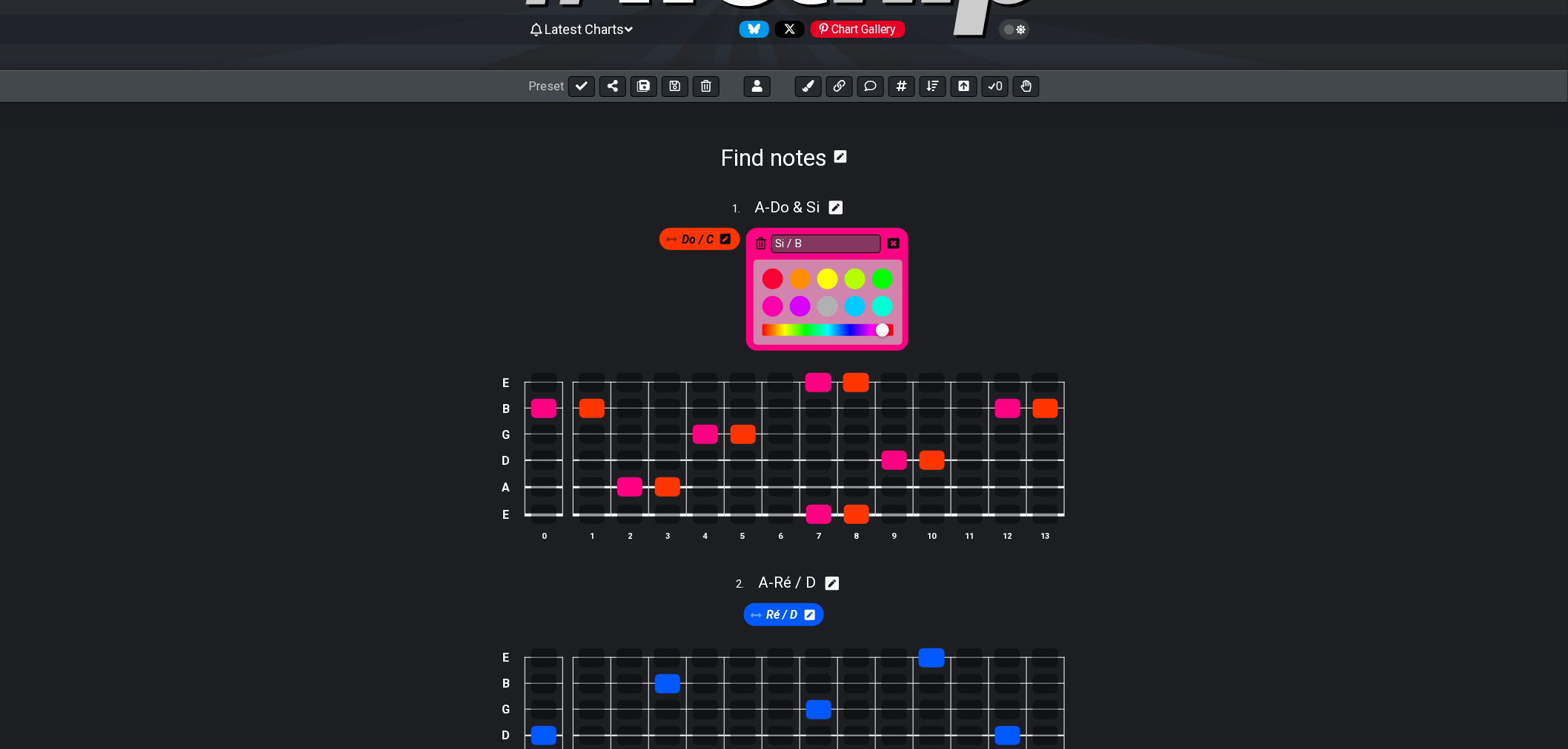
click at [871, 331] on div at bounding box center [828, 330] width 131 height 12
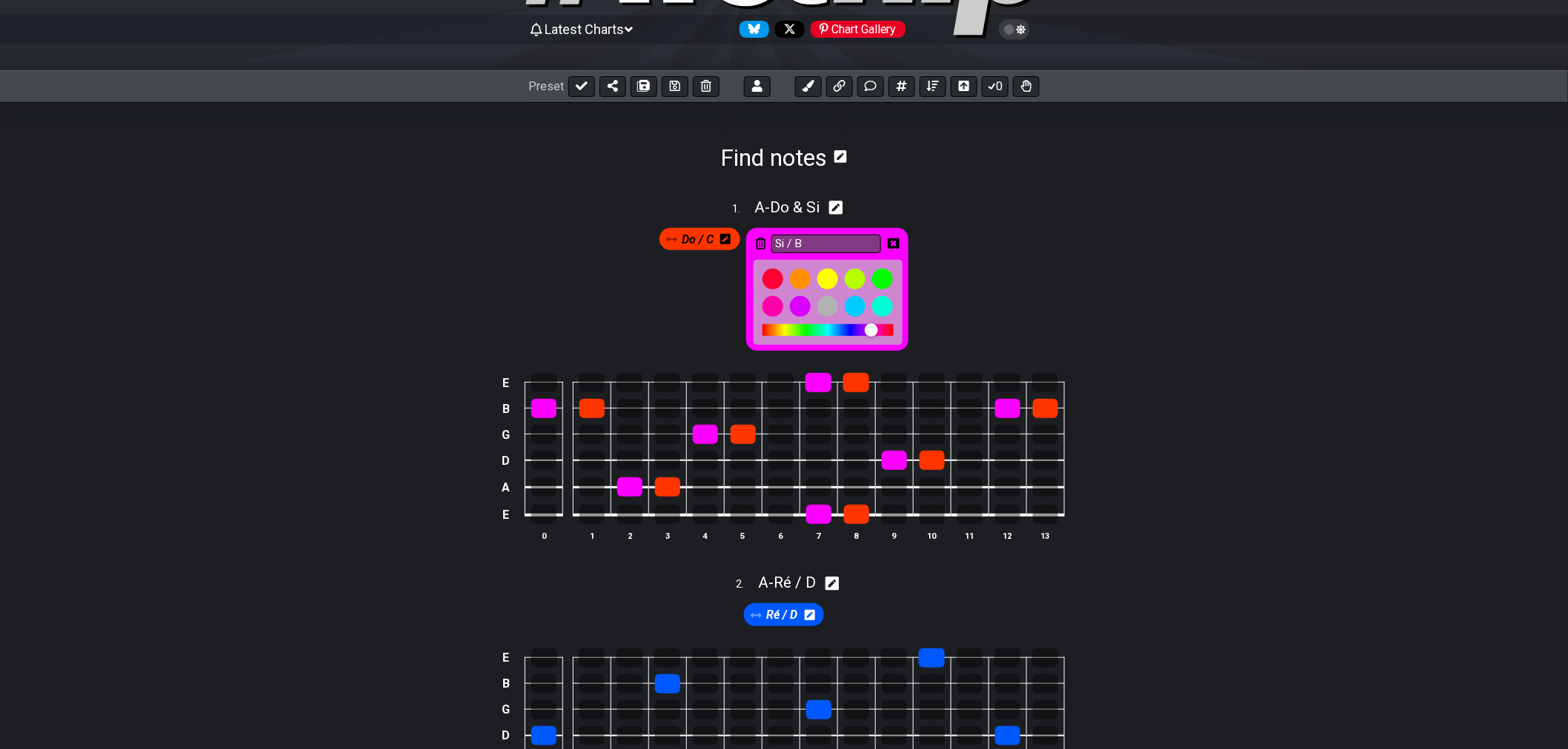
click at [869, 331] on div at bounding box center [871, 330] width 13 height 13
click at [870, 331] on div at bounding box center [869, 330] width 13 height 13
click at [871, 331] on div at bounding box center [870, 330] width 13 height 13
click at [776, 332] on div at bounding box center [828, 330] width 131 height 12
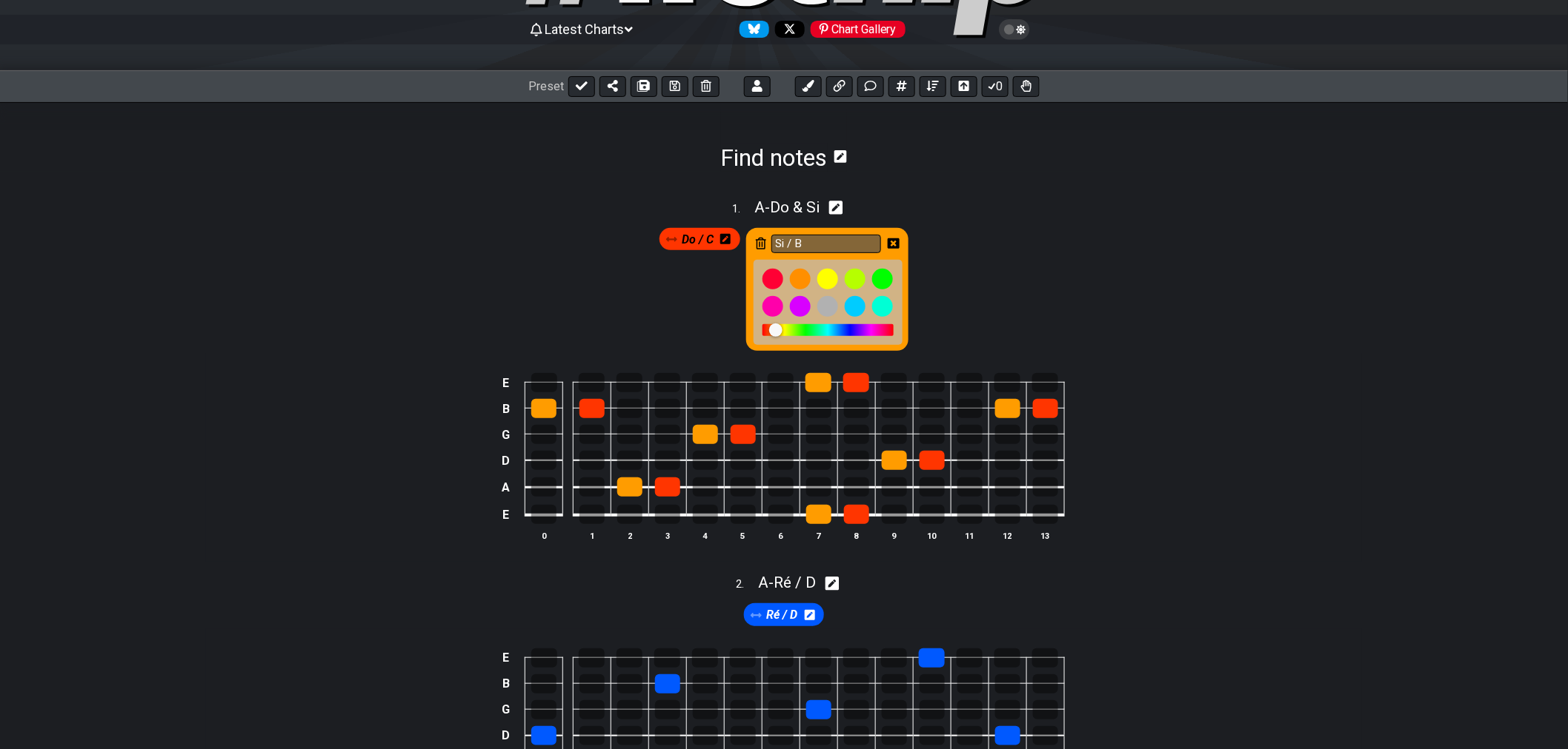
click at [775, 333] on div at bounding box center [776, 330] width 13 height 13
click at [862, 332] on div at bounding box center [828, 330] width 131 height 12
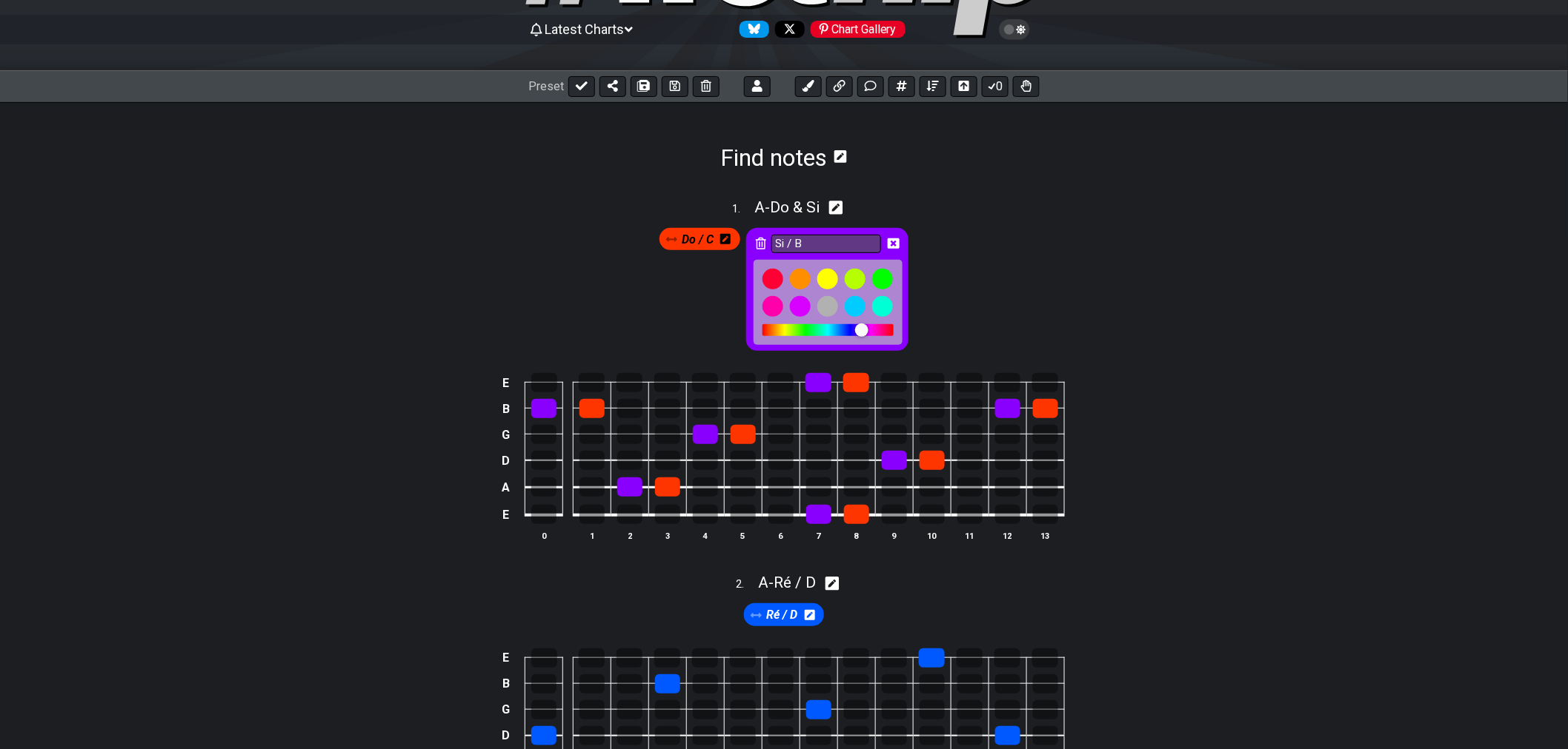
click at [865, 331] on div at bounding box center [862, 330] width 13 height 13
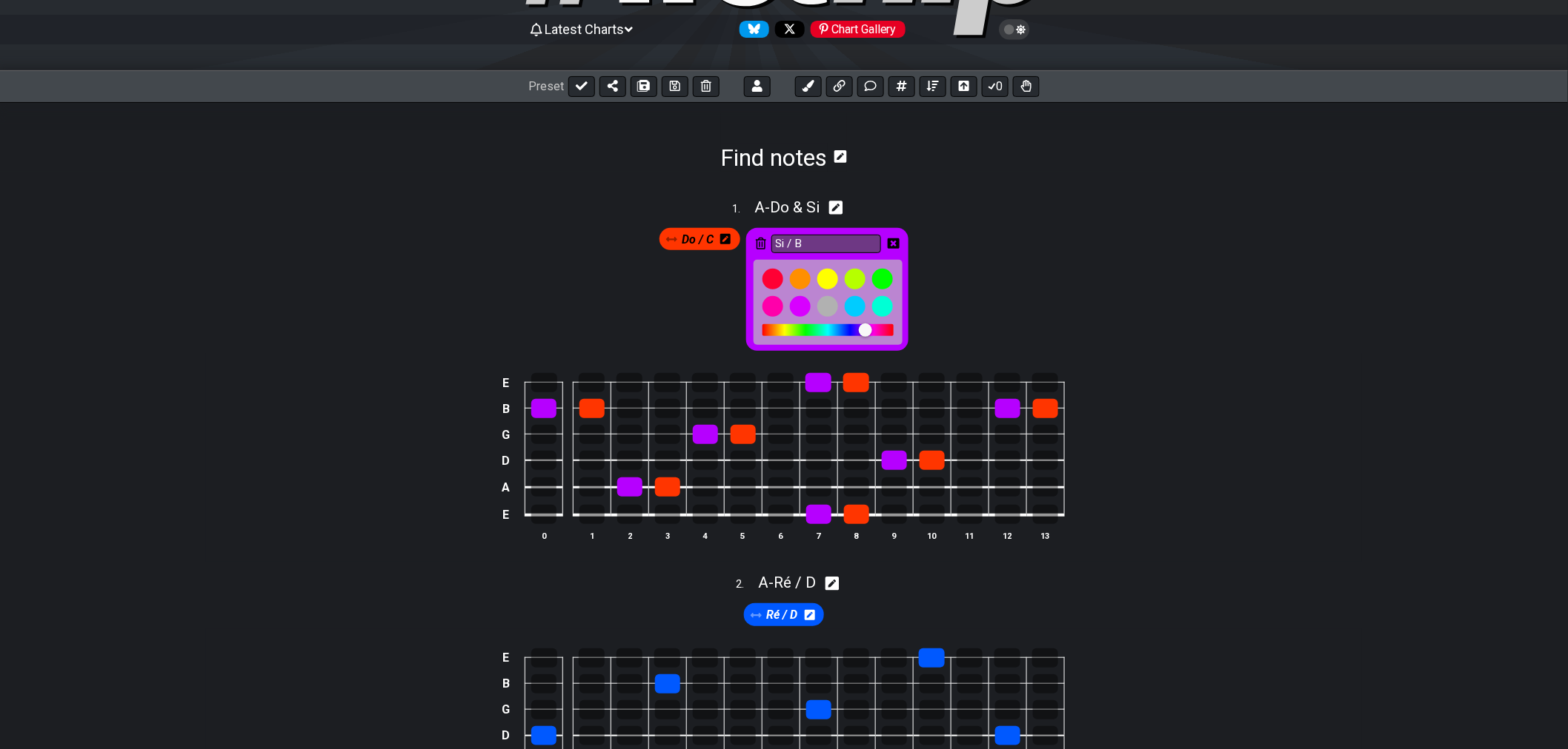
click at [862, 335] on div at bounding box center [865, 330] width 13 height 13
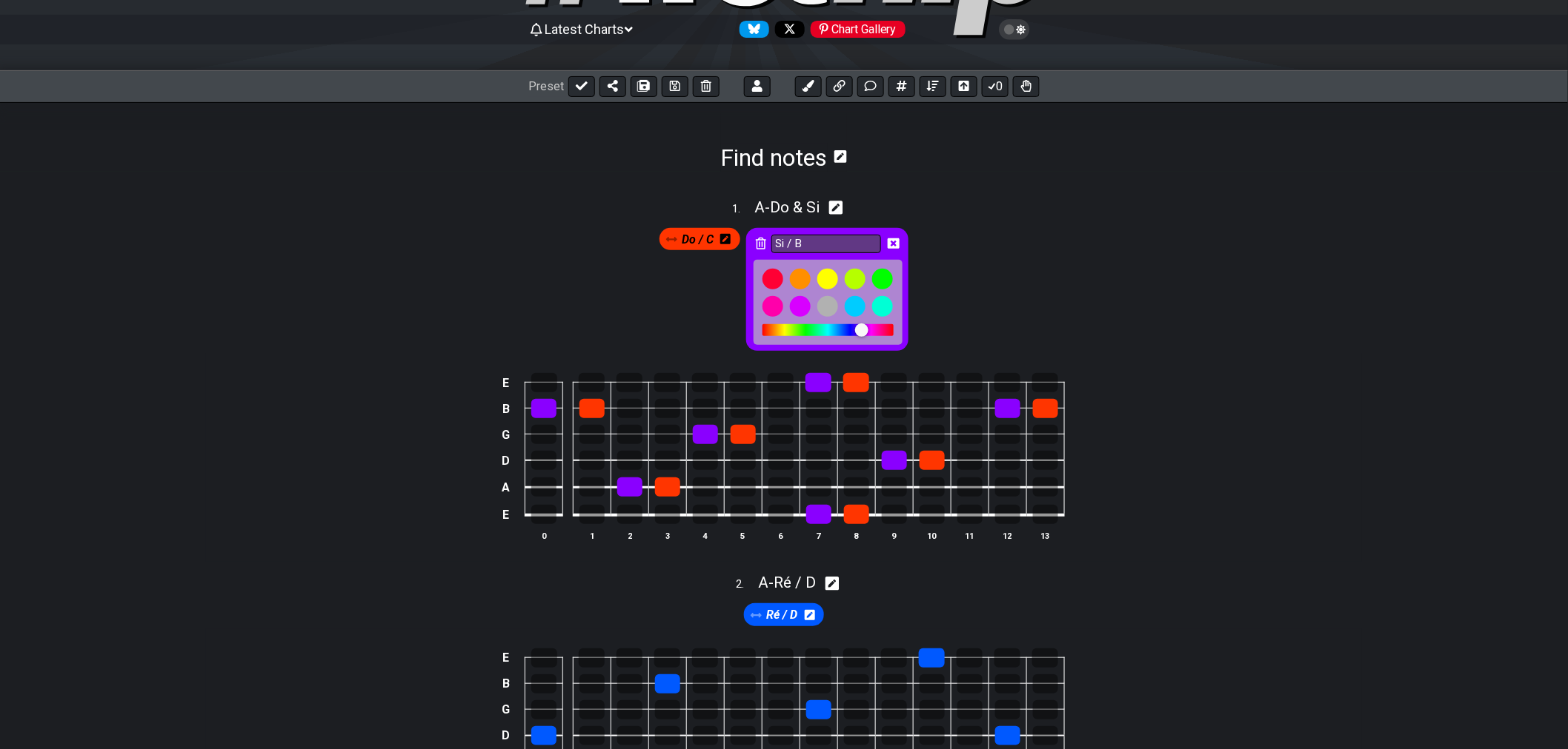
click at [806, 332] on div at bounding box center [828, 330] width 131 height 12
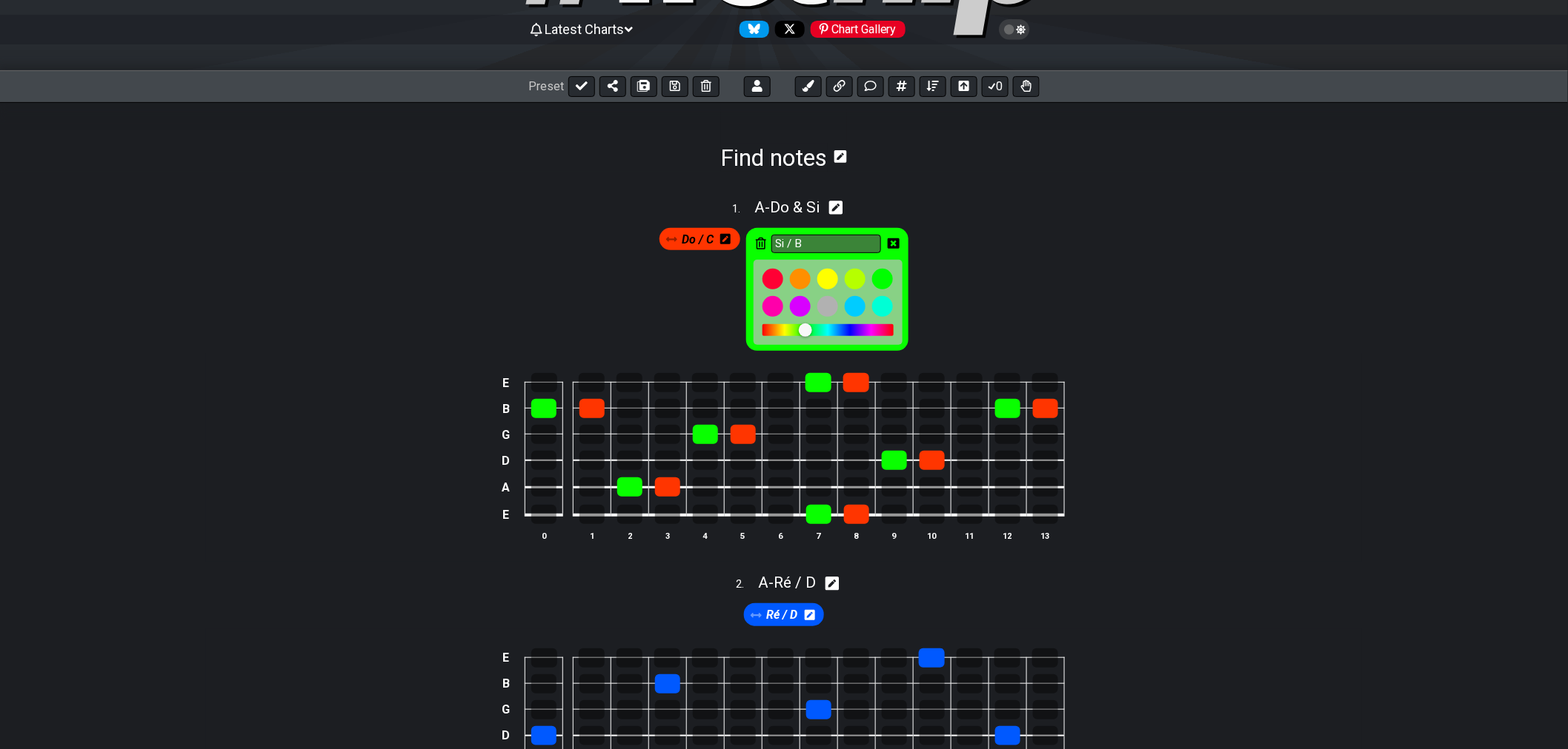
click at [810, 329] on div at bounding box center [806, 330] width 13 height 13
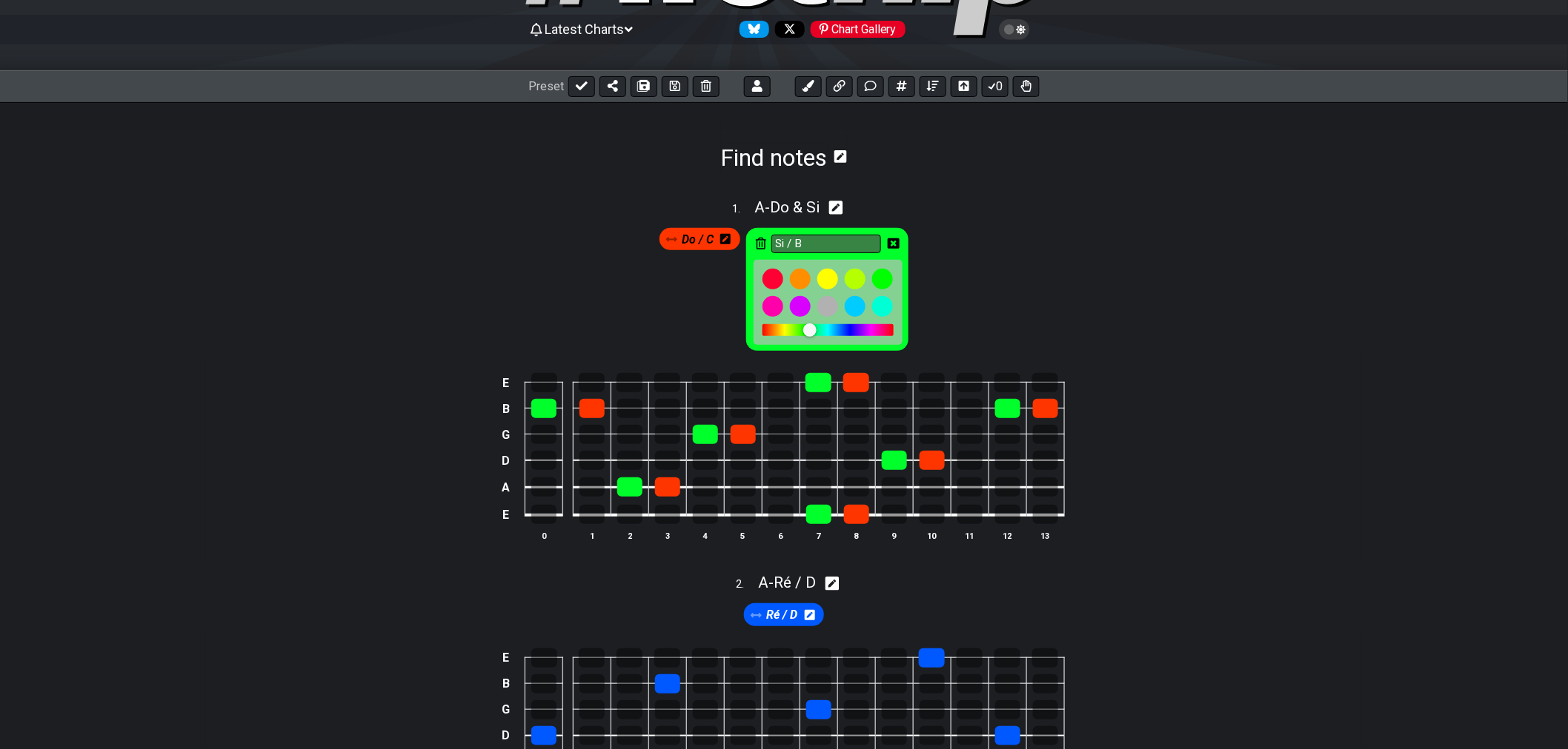
click at [811, 329] on div at bounding box center [809, 330] width 13 height 13
click at [815, 329] on div at bounding box center [811, 330] width 13 height 13
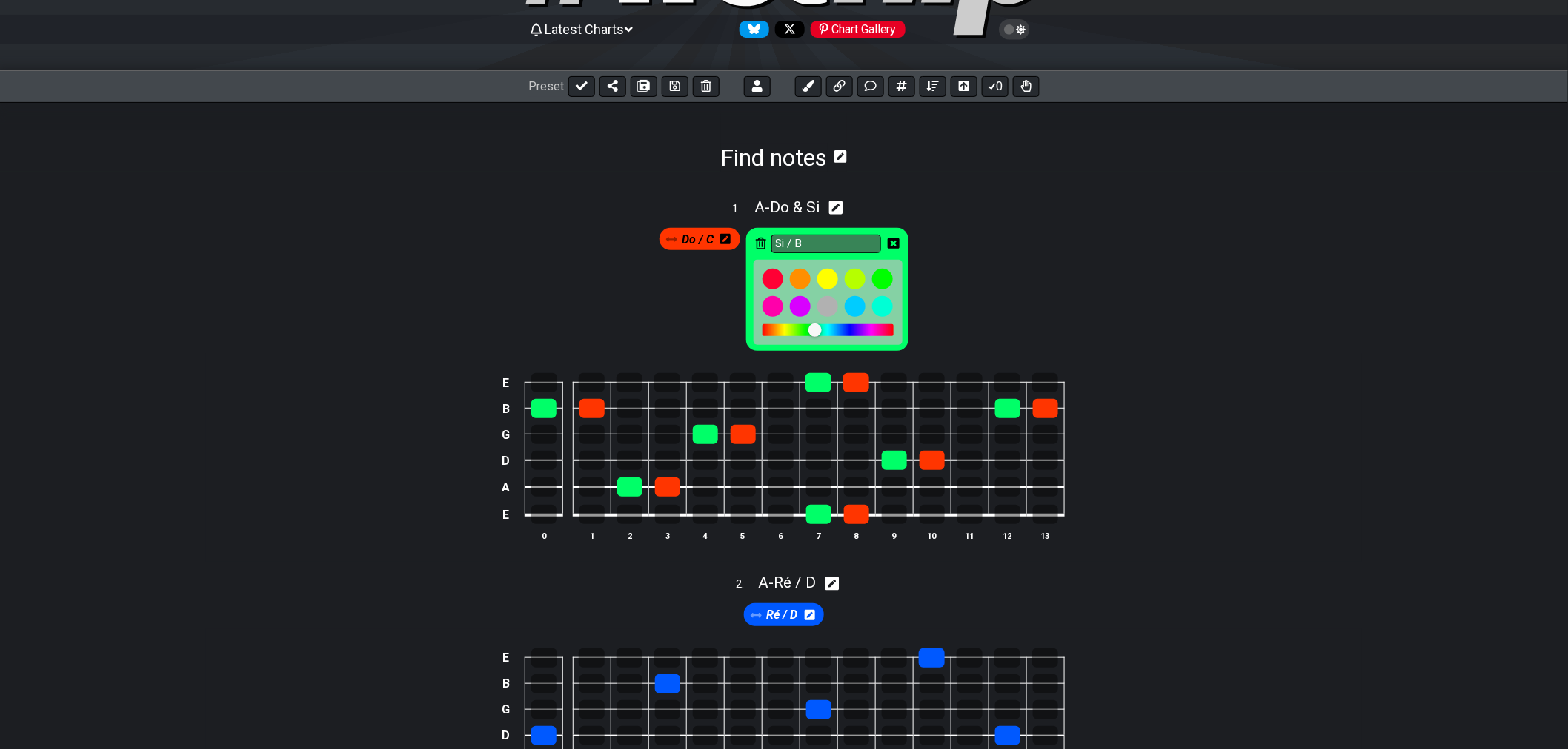
click at [805, 332] on div at bounding box center [828, 330] width 131 height 12
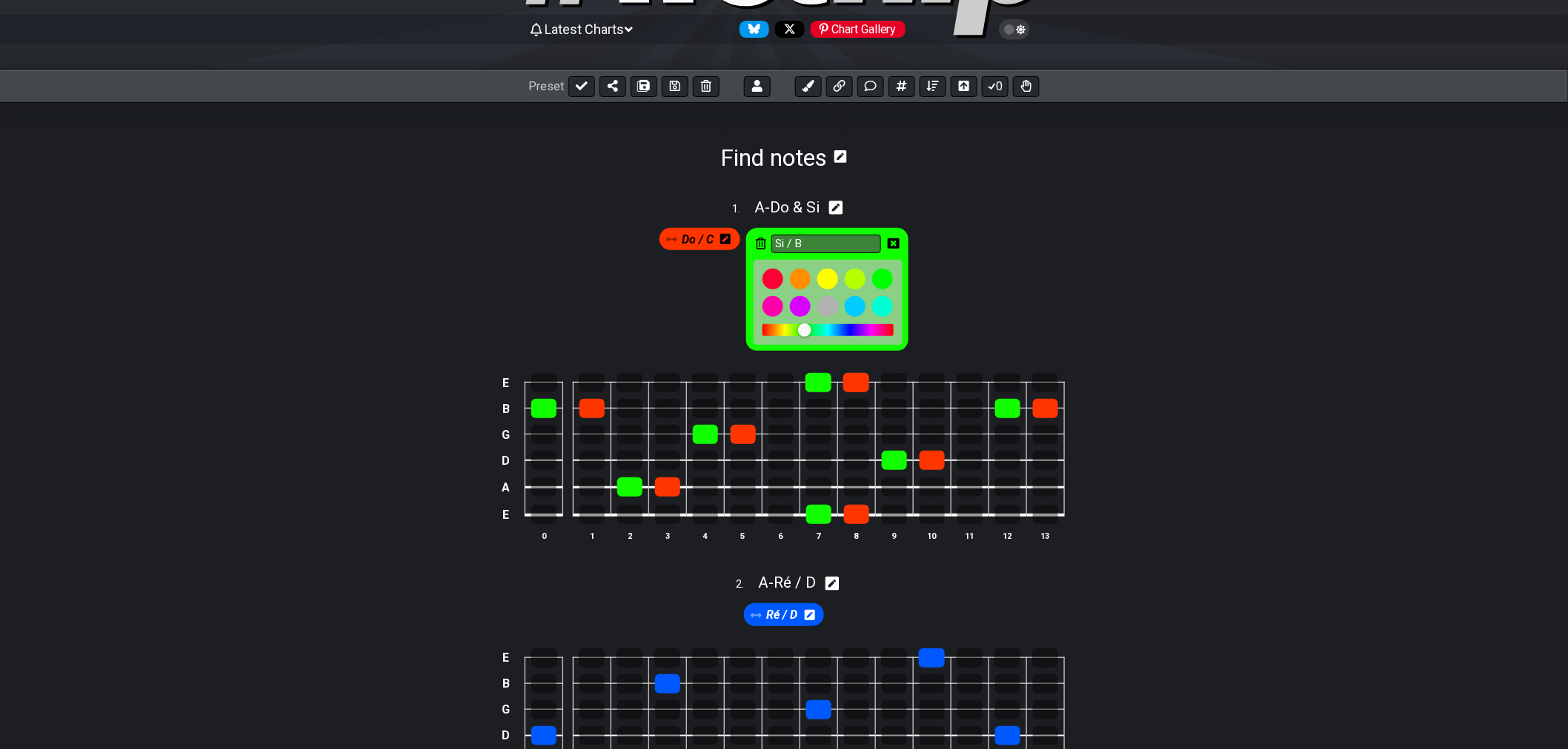
click at [812, 330] on div at bounding box center [811, 331] width 13 height 13
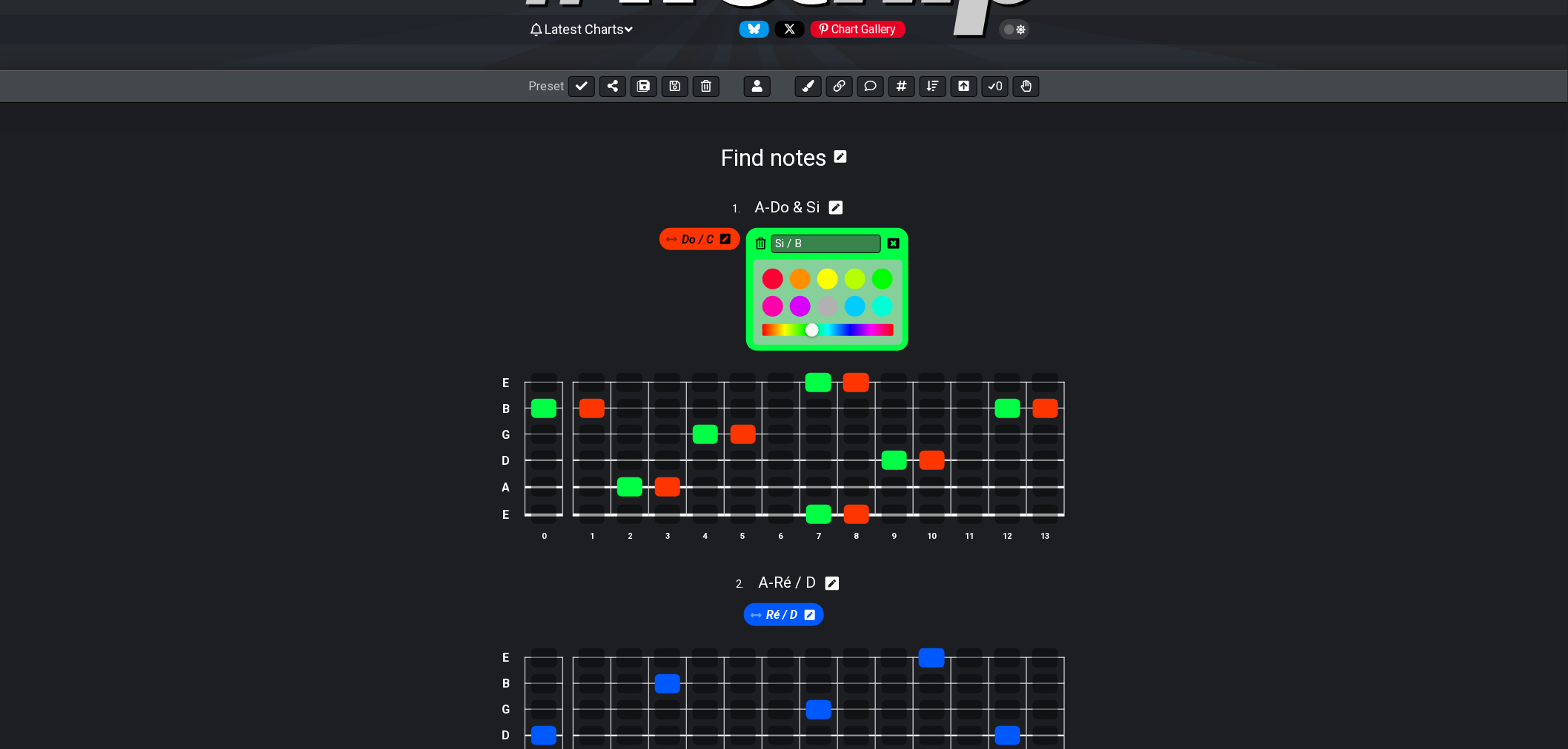
click at [807, 330] on div at bounding box center [812, 330] width 13 height 13
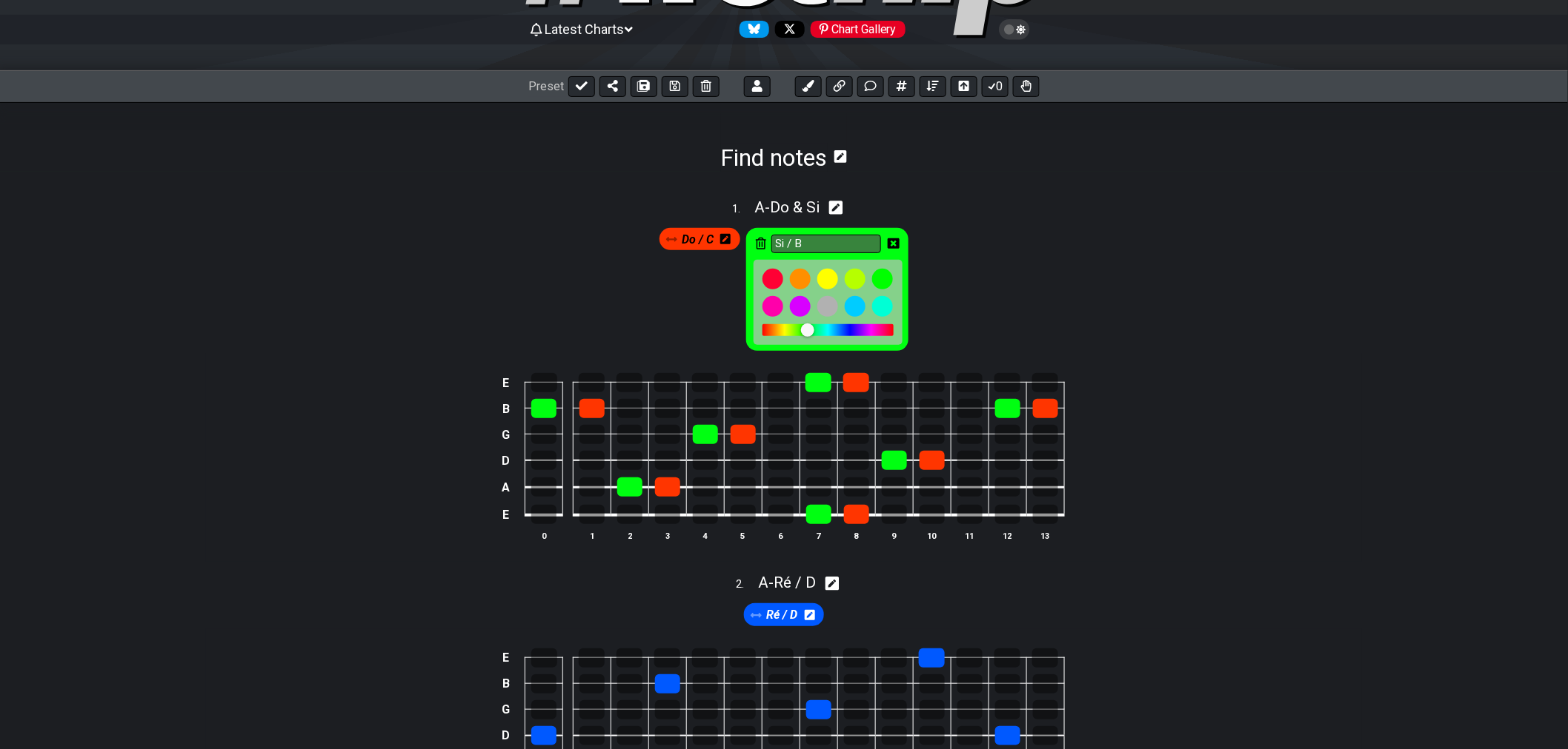
click at [856, 337] on div at bounding box center [827, 302] width 149 height 85
click at [842, 332] on div at bounding box center [828, 330] width 131 height 12
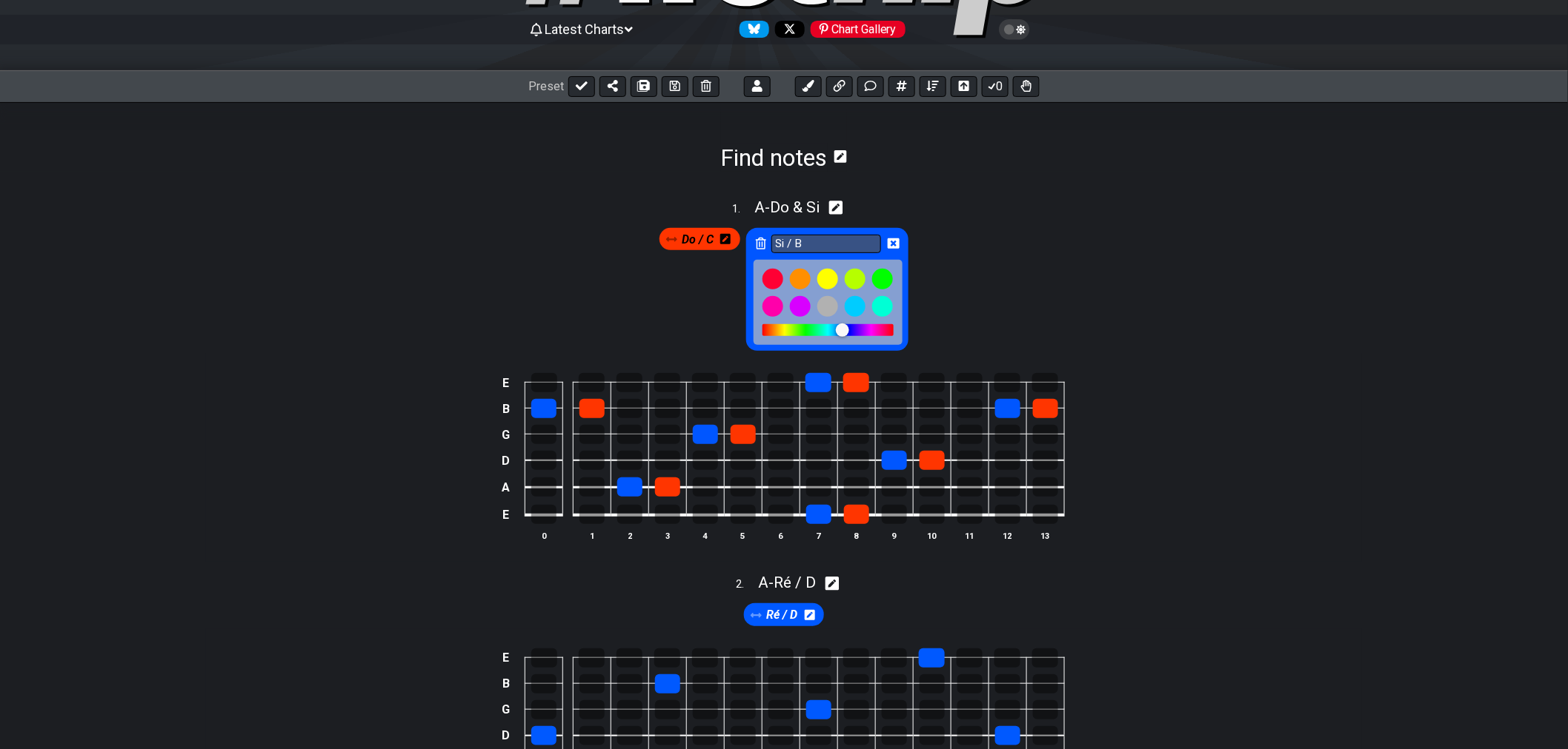
click at [863, 330] on div at bounding box center [828, 330] width 131 height 12
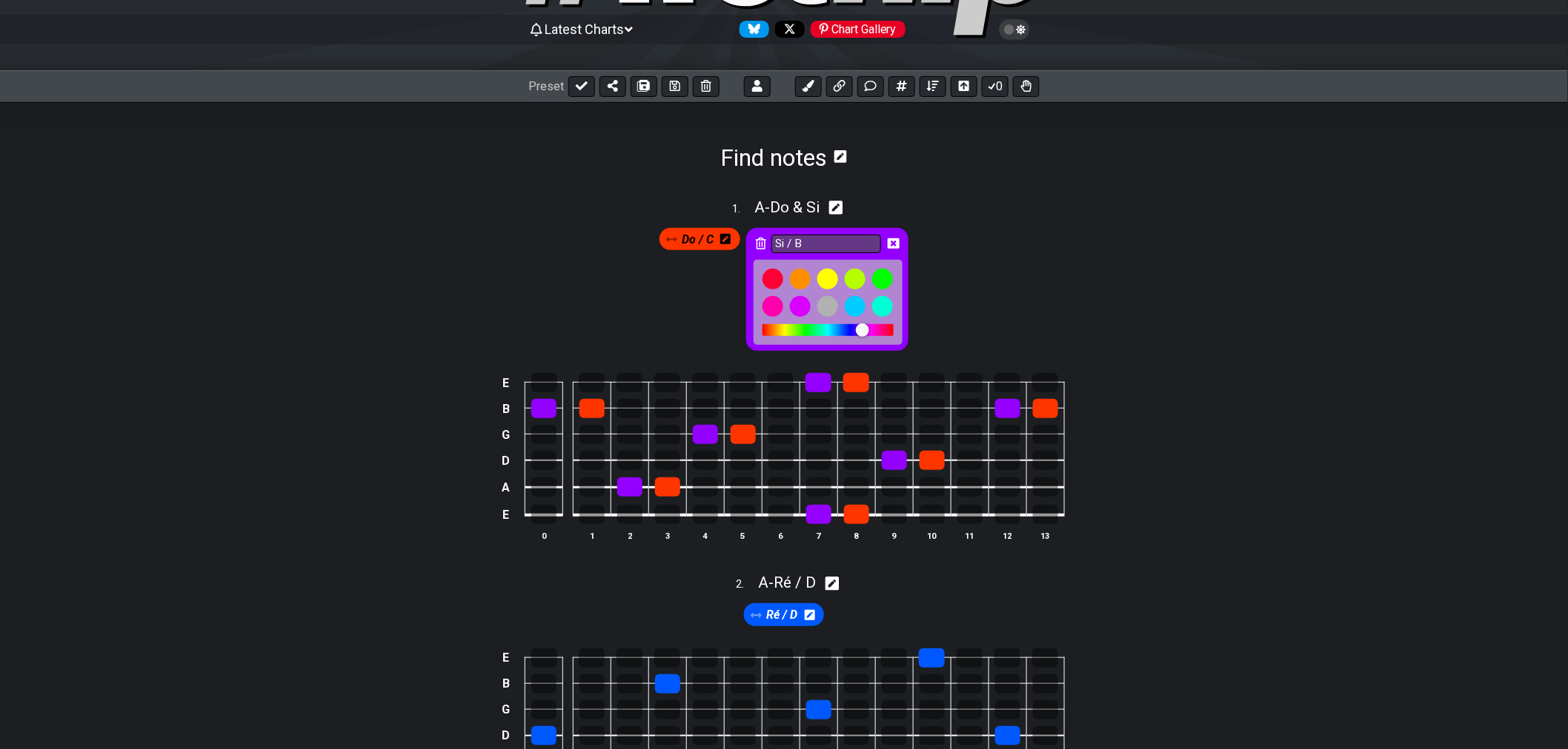
click at [865, 330] on div at bounding box center [863, 330] width 13 height 13
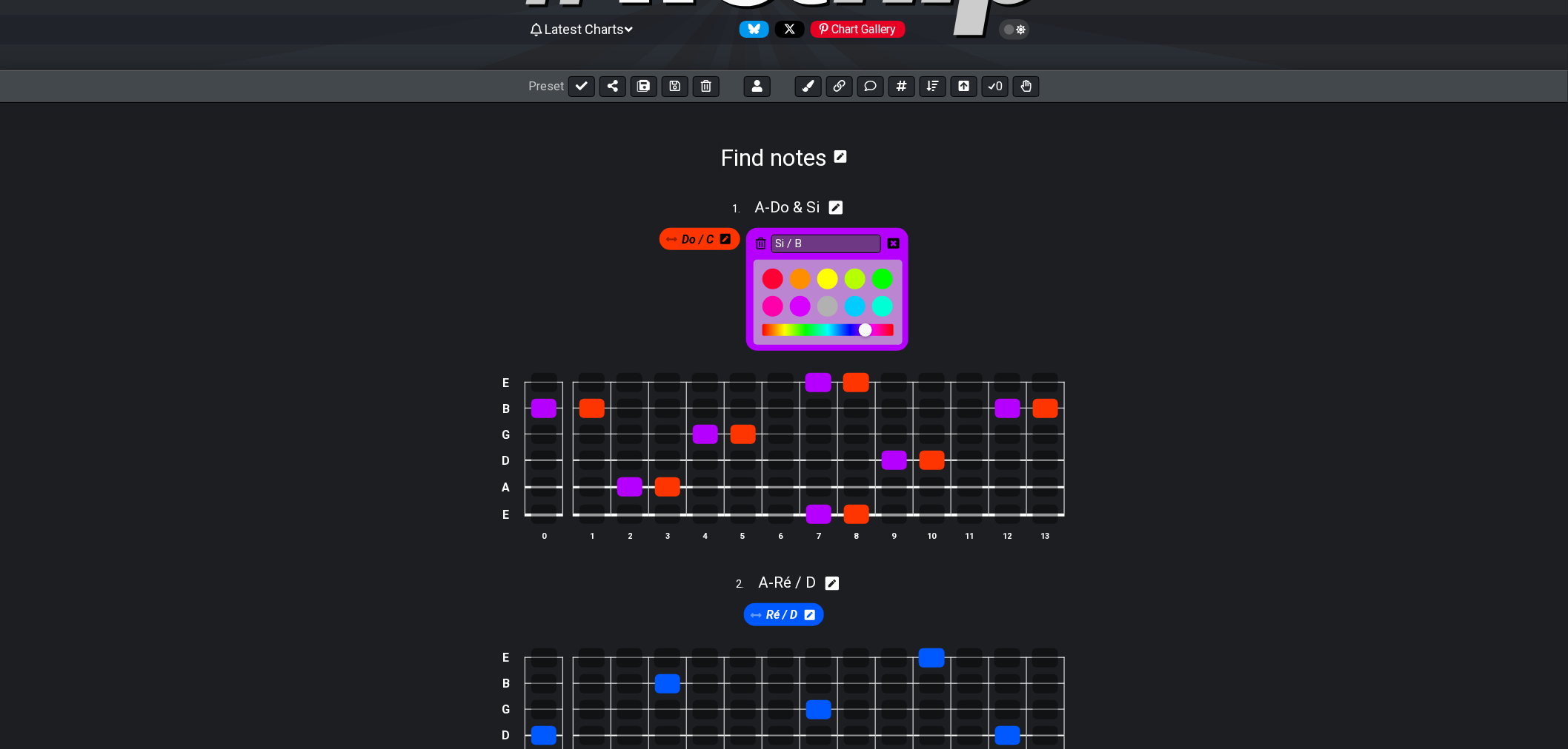
click at [891, 245] on icon at bounding box center [893, 243] width 12 height 10
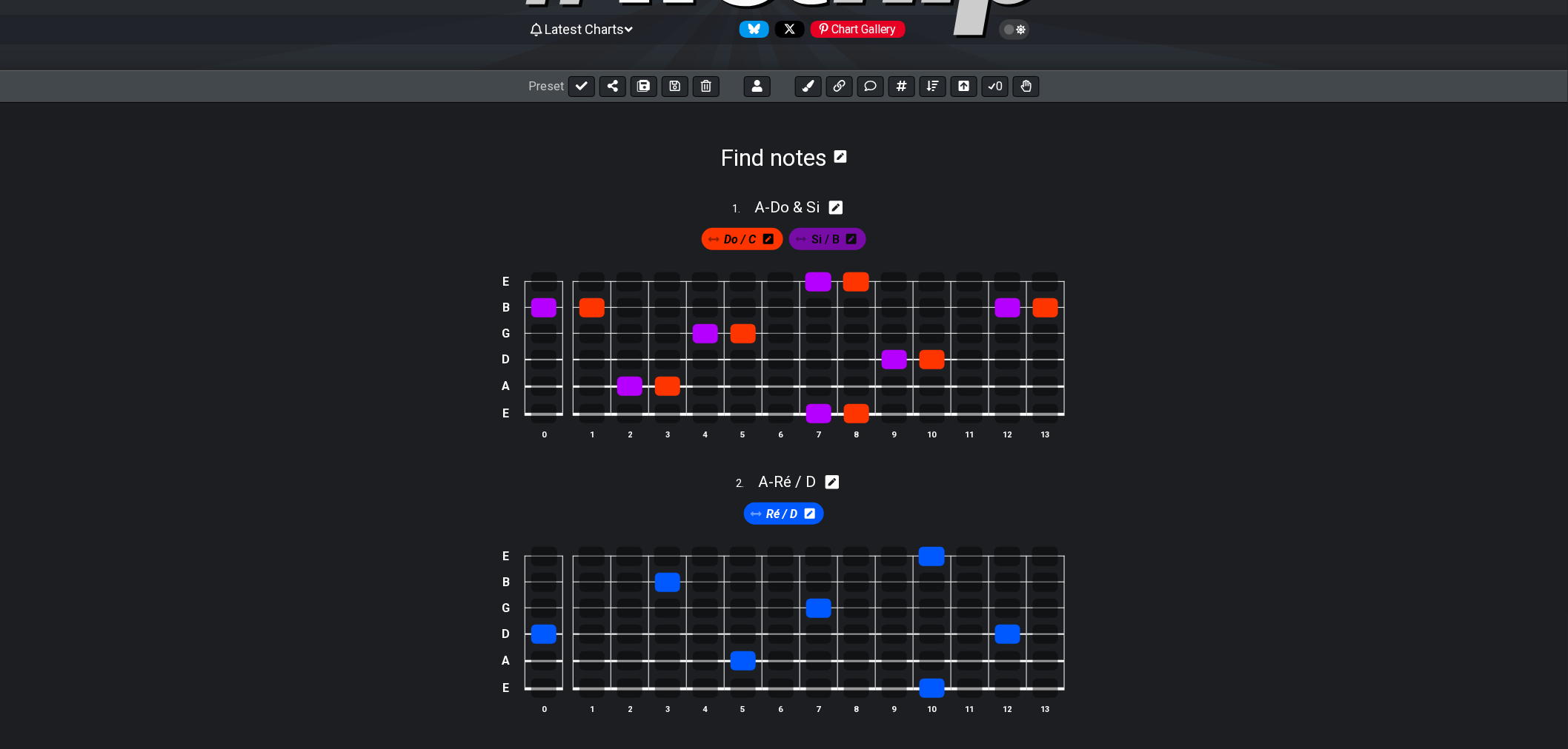
click at [746, 235] on span "Do / C" at bounding box center [740, 239] width 32 height 22
click at [767, 240] on icon at bounding box center [768, 238] width 10 height 12
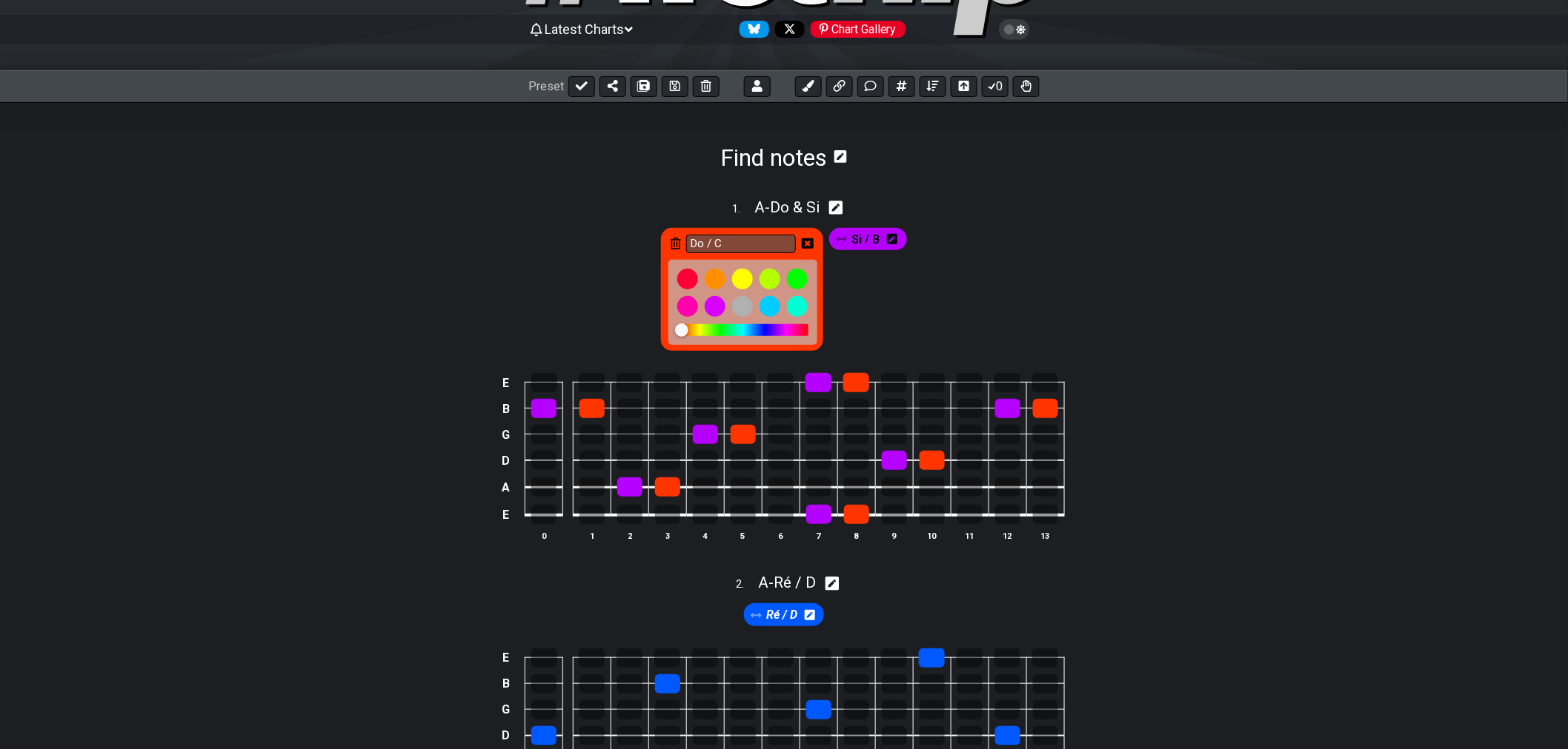
click at [720, 329] on div at bounding box center [743, 330] width 131 height 12
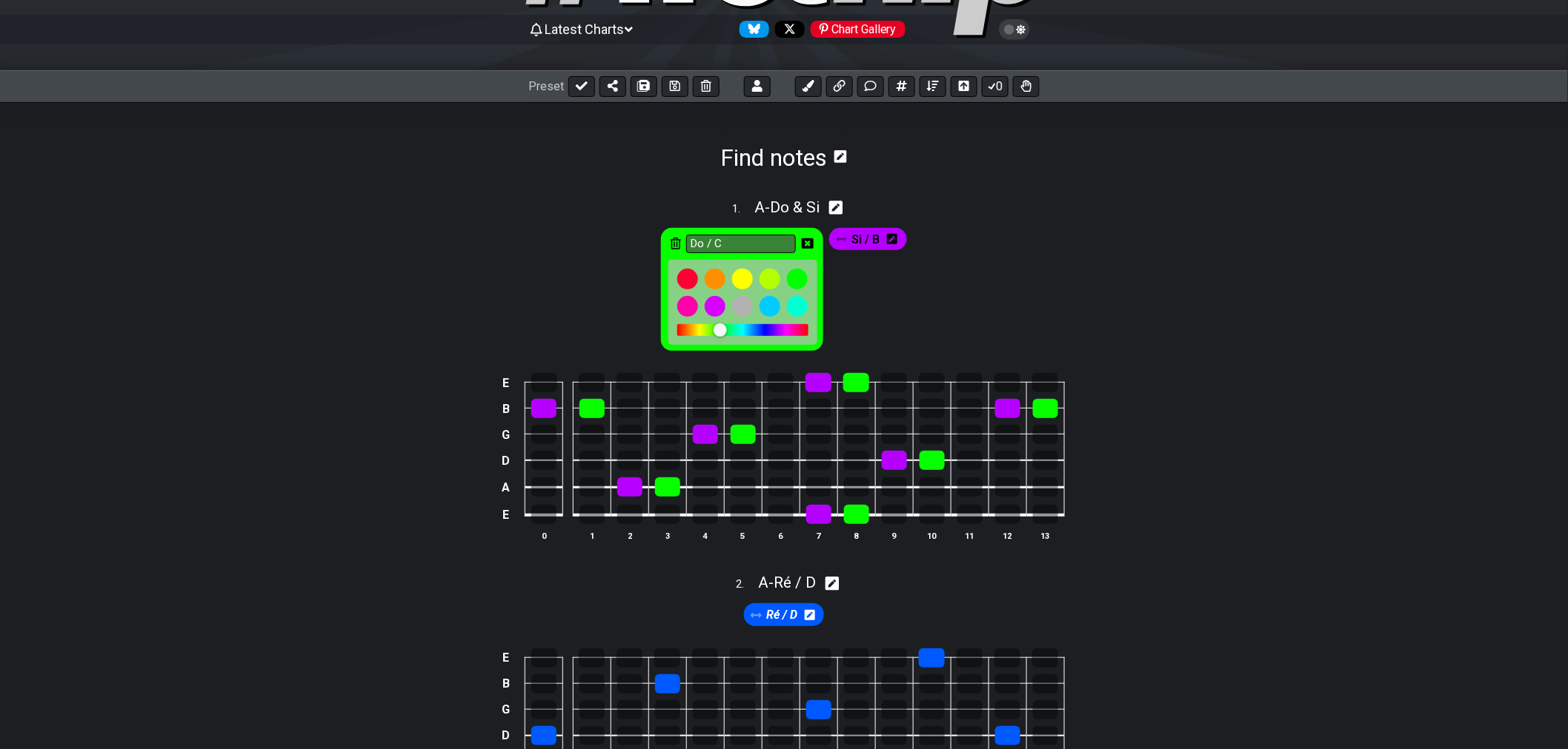
click at [720, 330] on div at bounding box center [720, 330] width 13 height 13
click at [724, 337] on div at bounding box center [727, 331] width 13 height 13
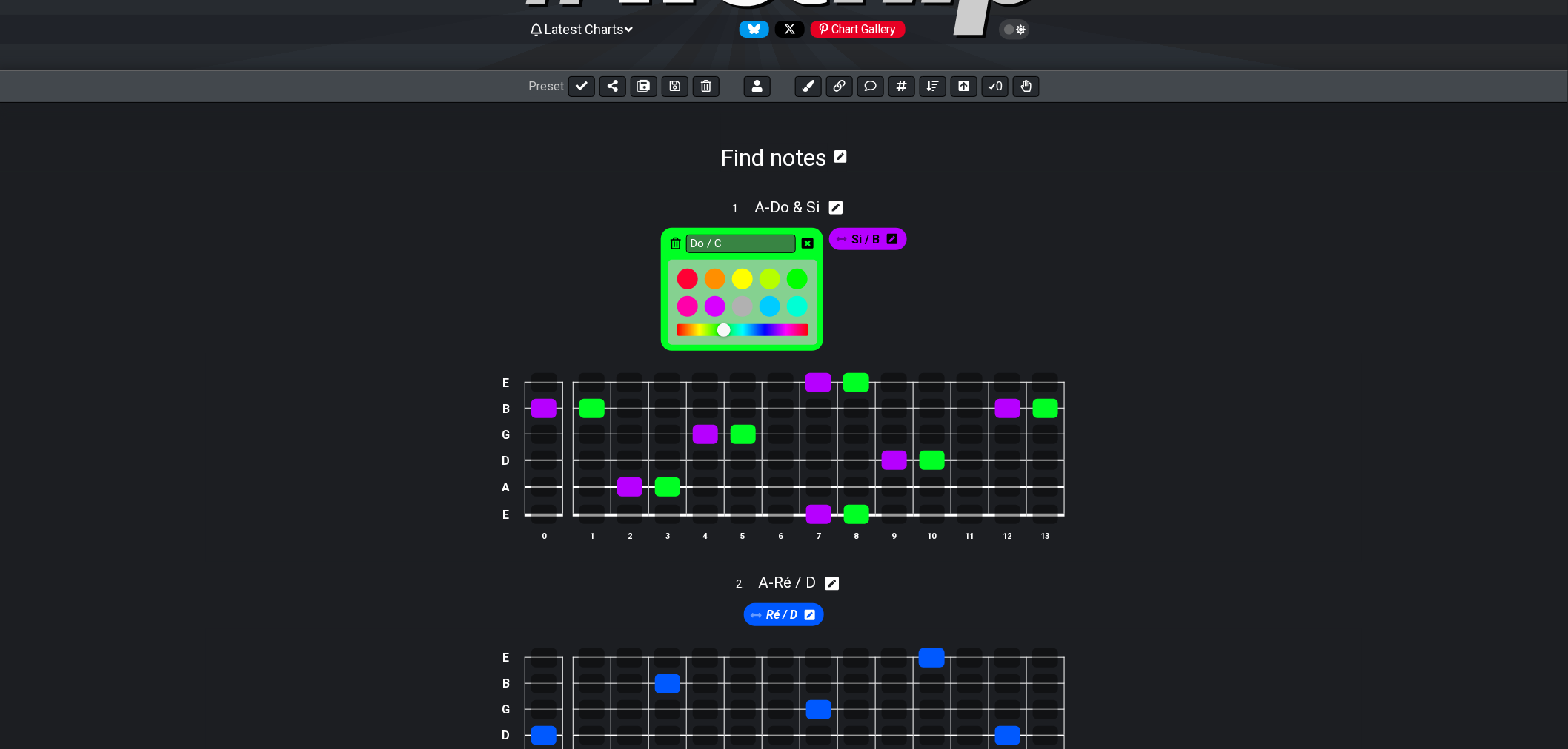
click at [713, 333] on div at bounding box center [743, 330] width 131 height 12
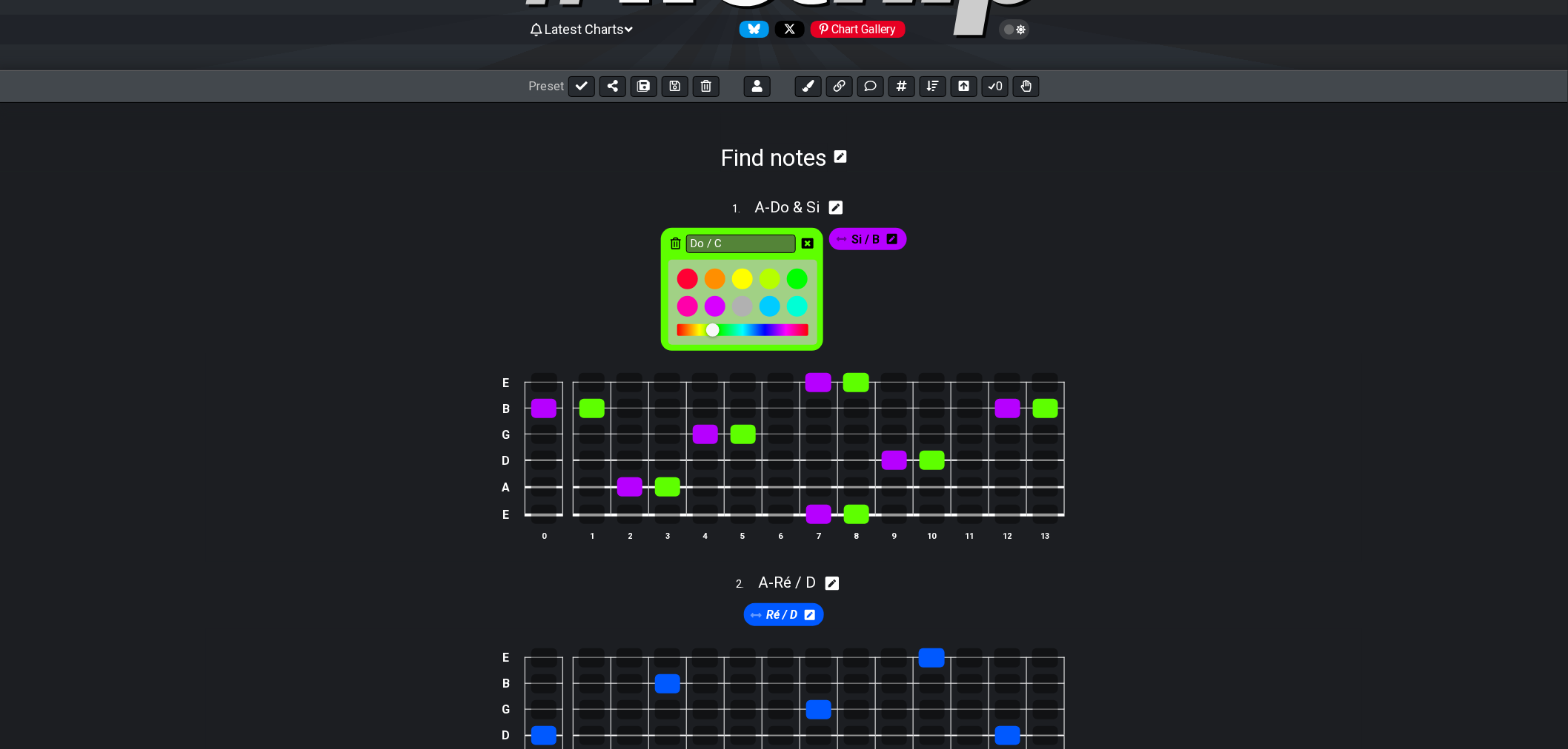
click at [714, 333] on div at bounding box center [713, 330] width 13 height 13
click at [720, 333] on div at bounding box center [720, 331] width 13 height 13
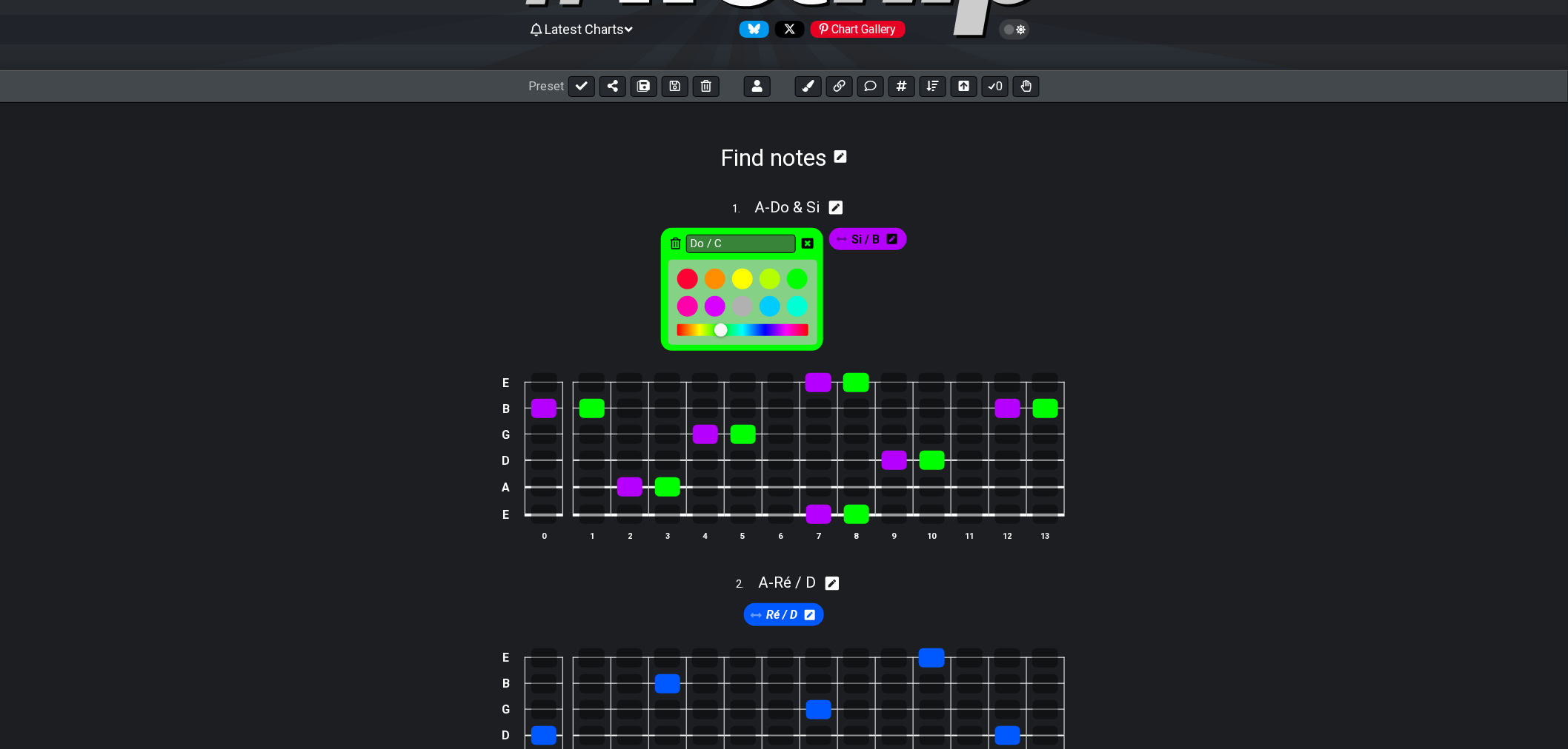
click at [803, 246] on icon at bounding box center [807, 243] width 12 height 10
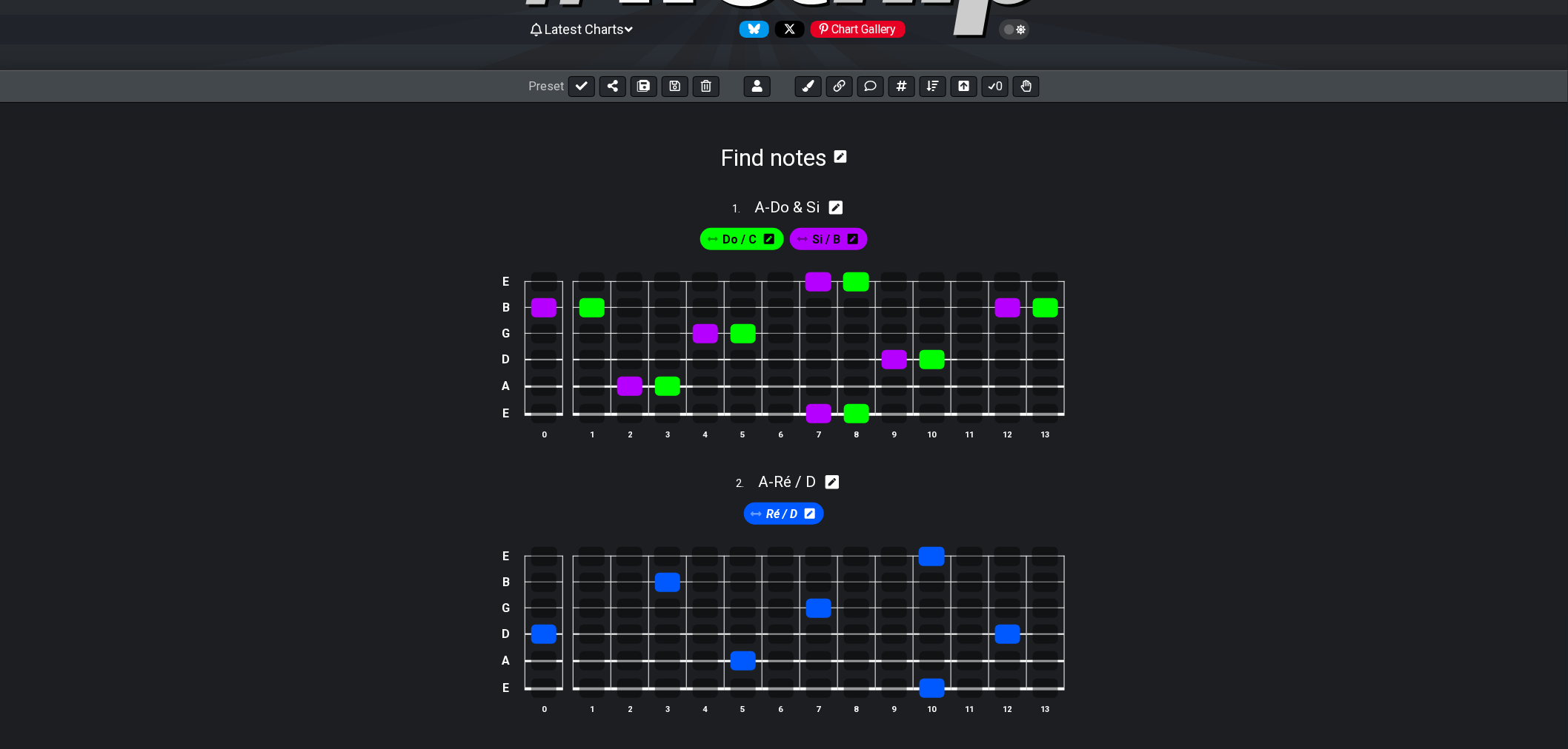
click at [852, 242] on icon at bounding box center [852, 238] width 10 height 10
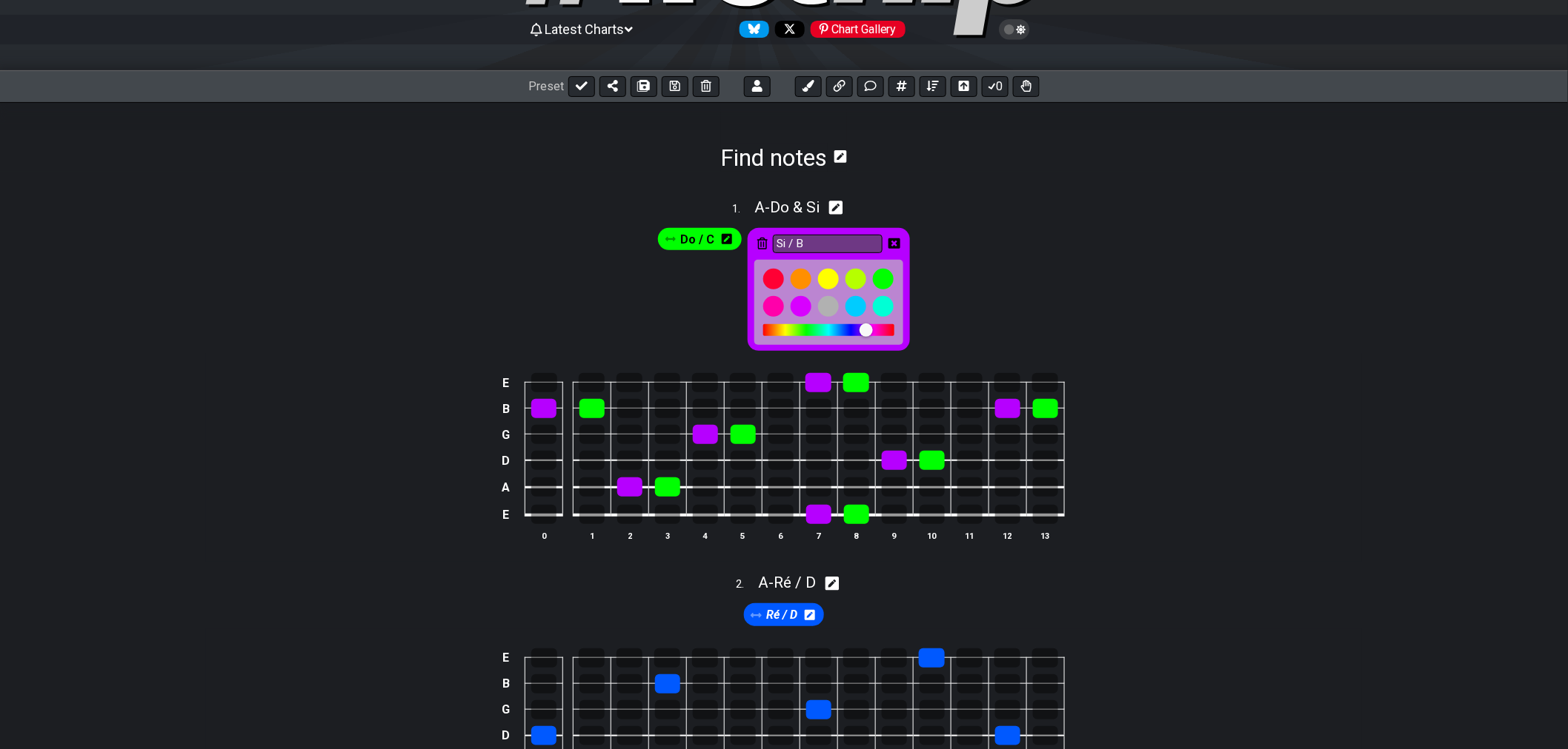
click at [887, 333] on div at bounding box center [829, 330] width 131 height 12
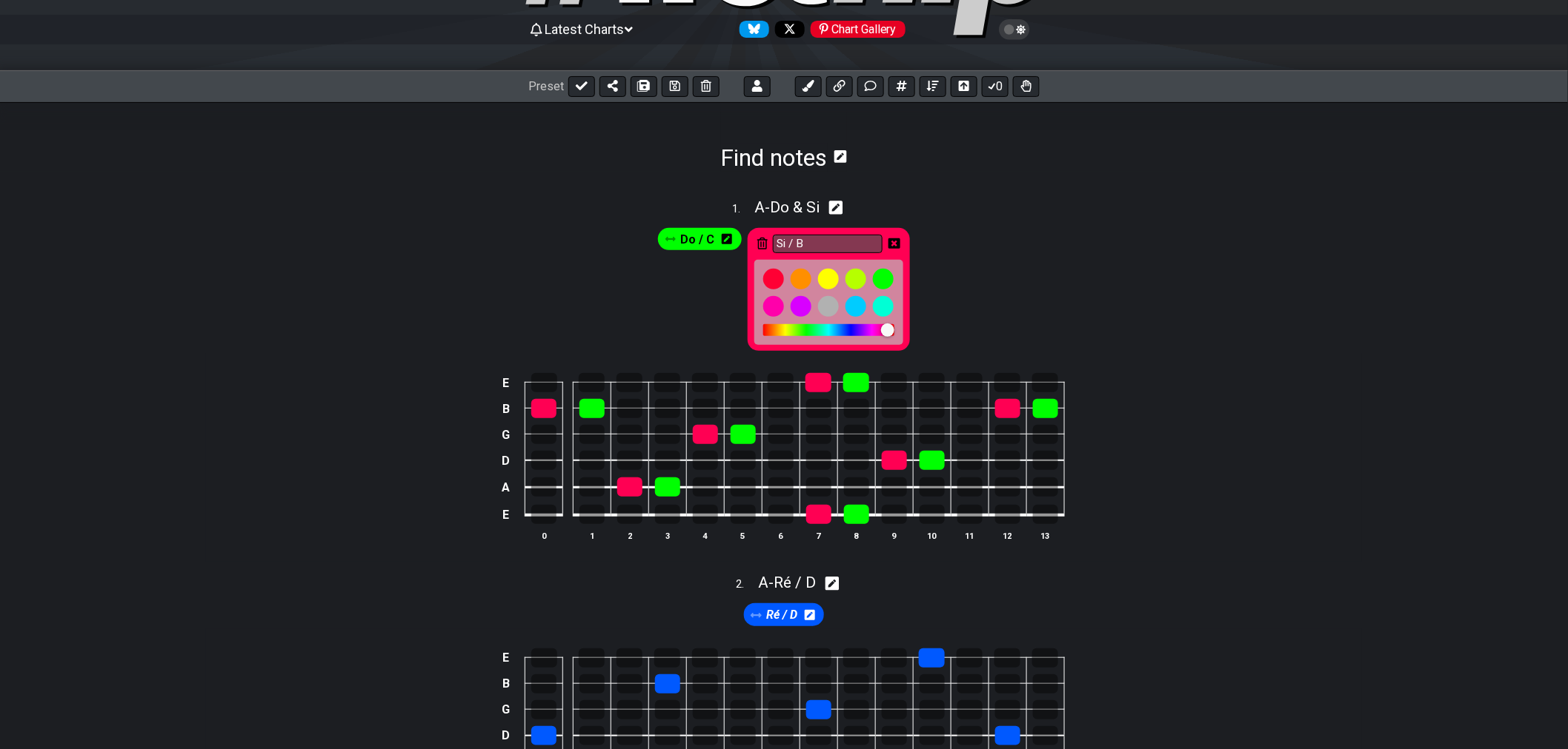
click at [875, 333] on div at bounding box center [829, 330] width 131 height 12
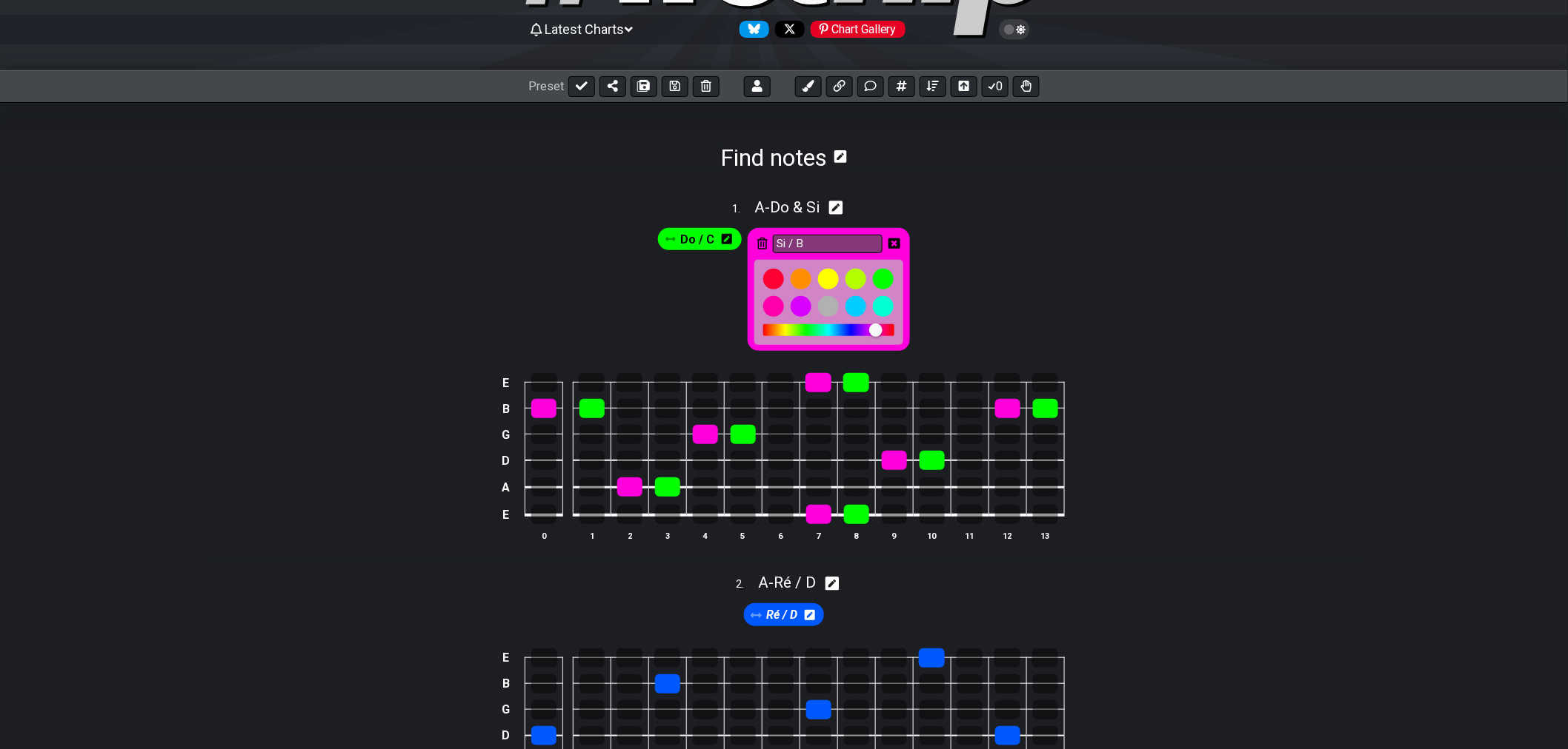
click at [881, 332] on div at bounding box center [882, 331] width 13 height 13
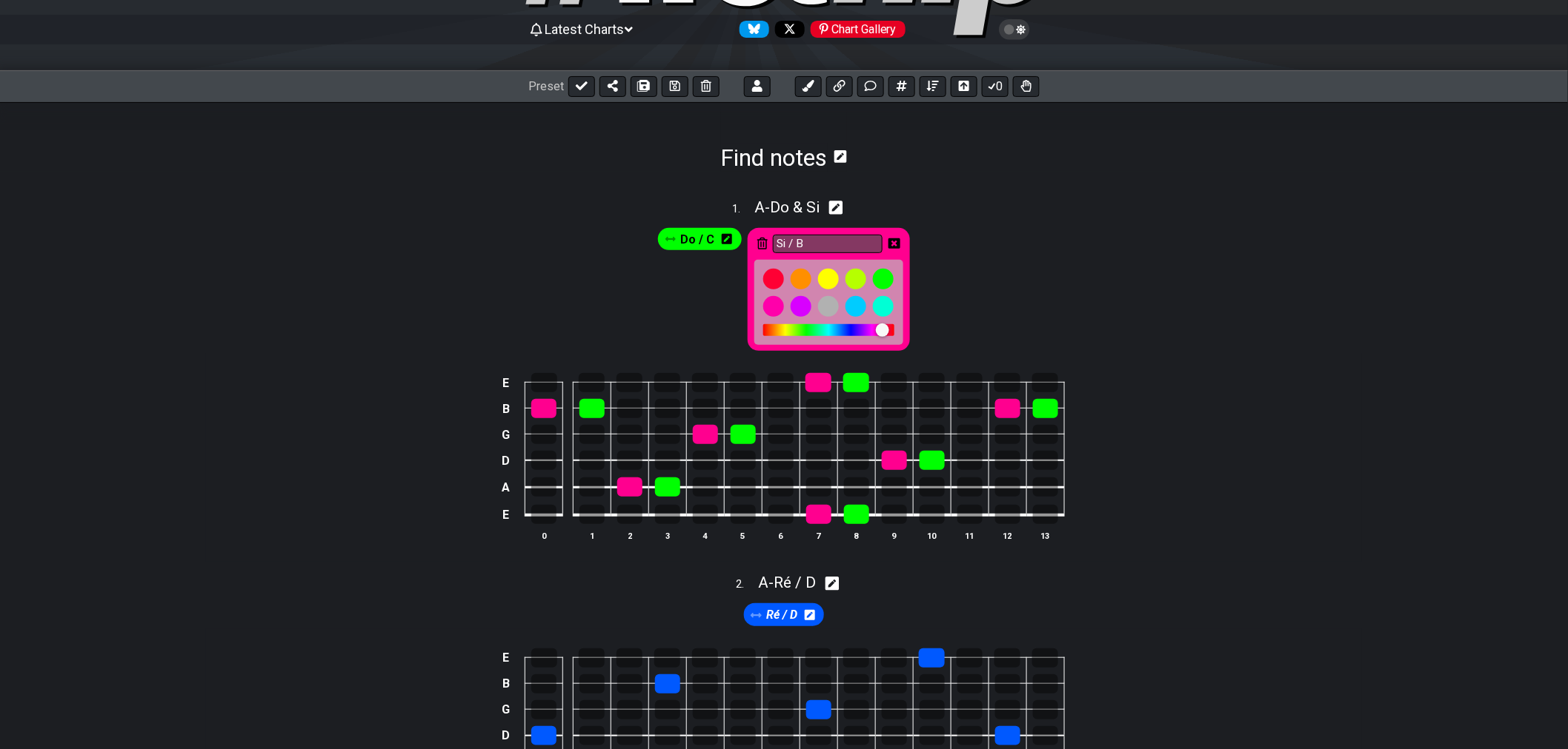
click at [872, 331] on div at bounding box center [829, 330] width 131 height 12
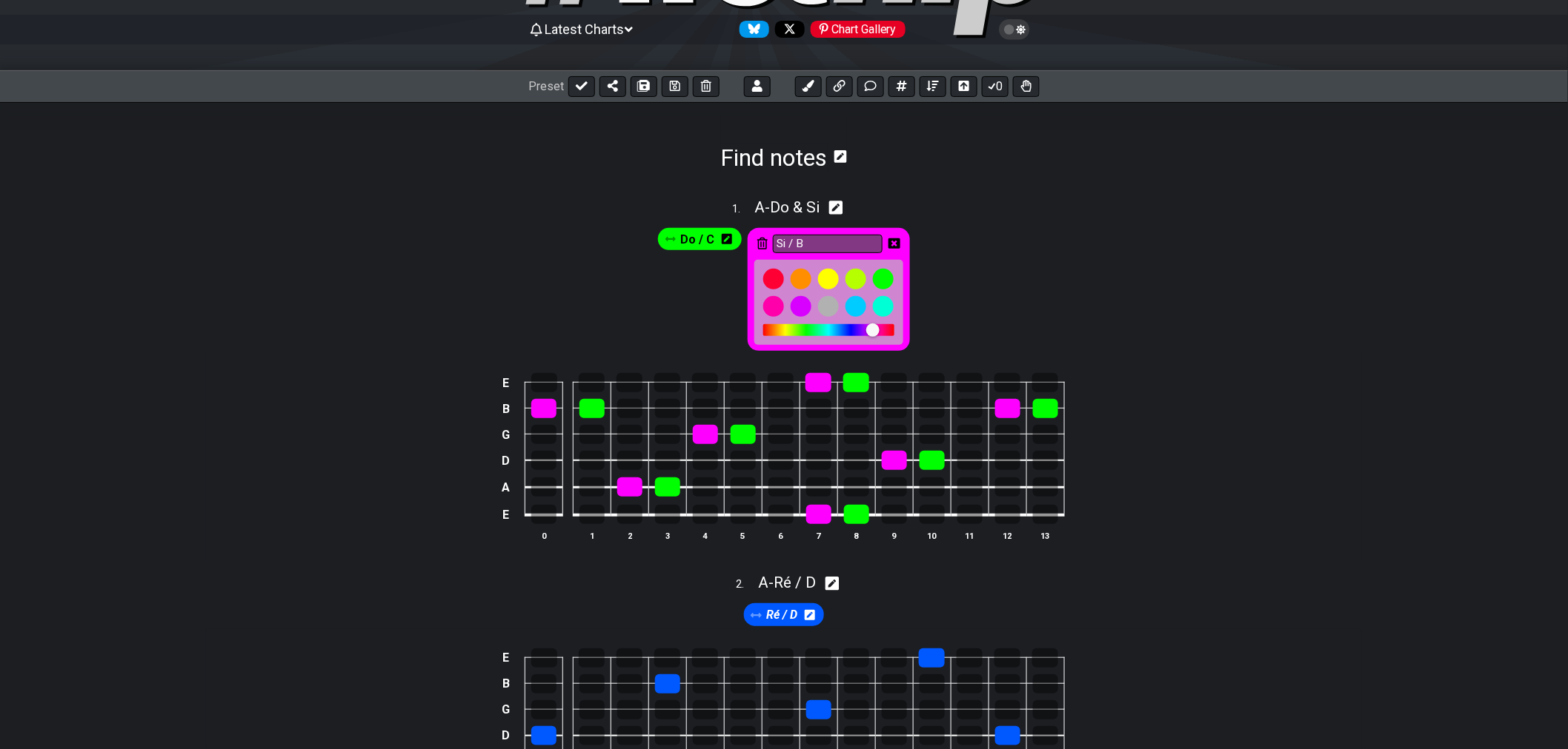
click at [873, 330] on div at bounding box center [873, 330] width 13 height 13
click at [877, 330] on div at bounding box center [873, 330] width 13 height 13
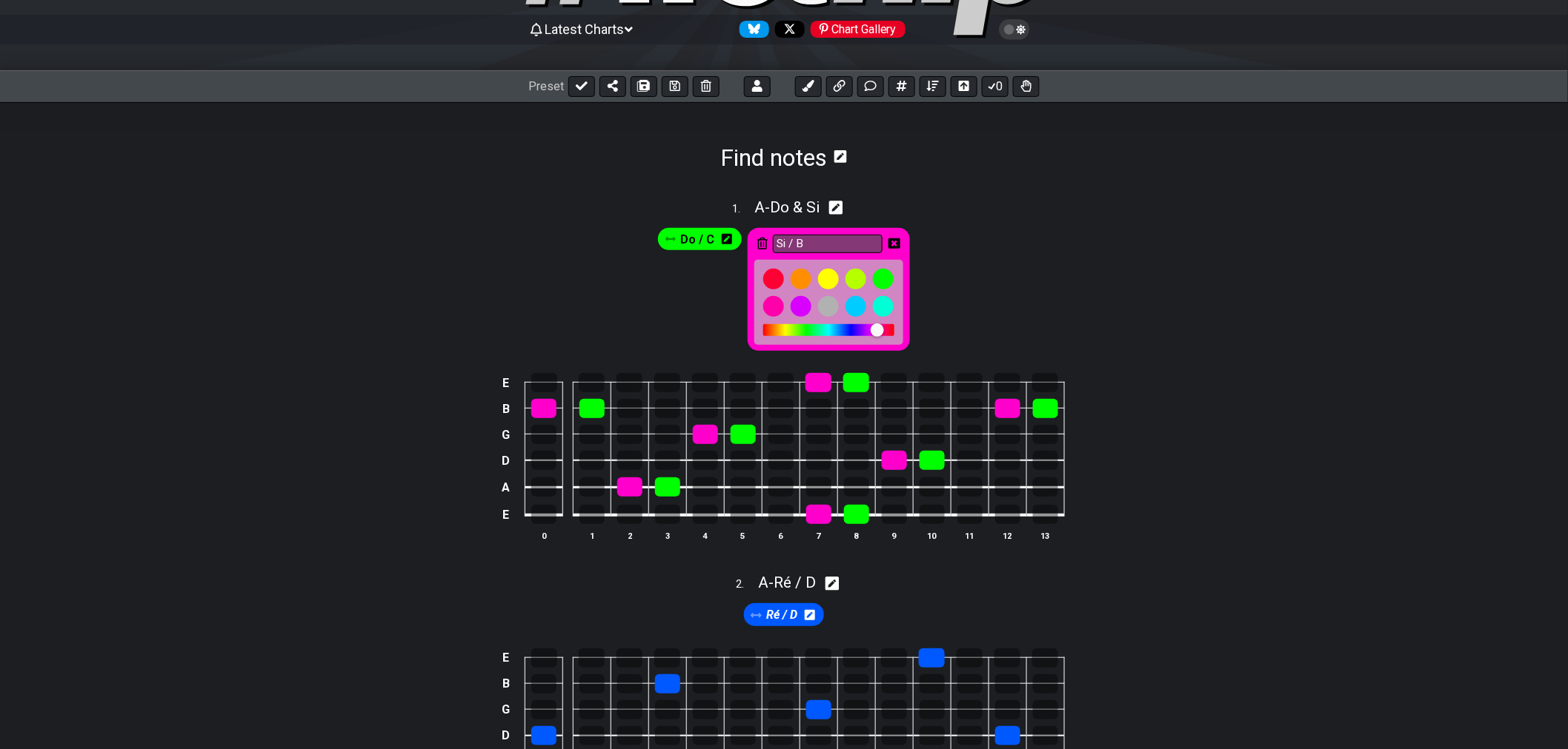
click at [890, 241] on icon at bounding box center [893, 243] width 12 height 10
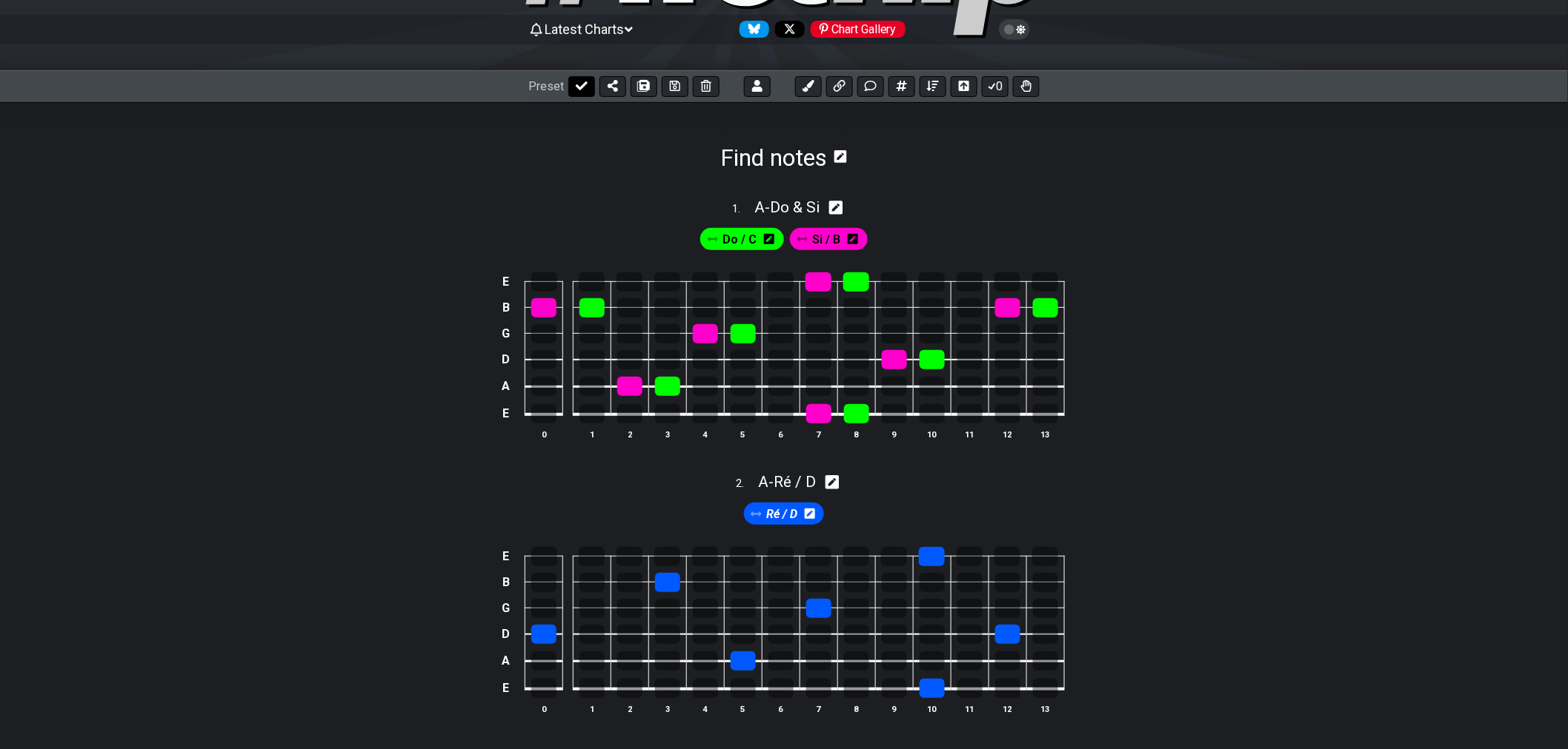
click at [579, 90] on icon at bounding box center [581, 86] width 12 height 12
select select "/02SXFW8H"
click at [790, 209] on span "A - Do & Si" at bounding box center [794, 207] width 65 height 18
select select "Do & Si"
select select "A"
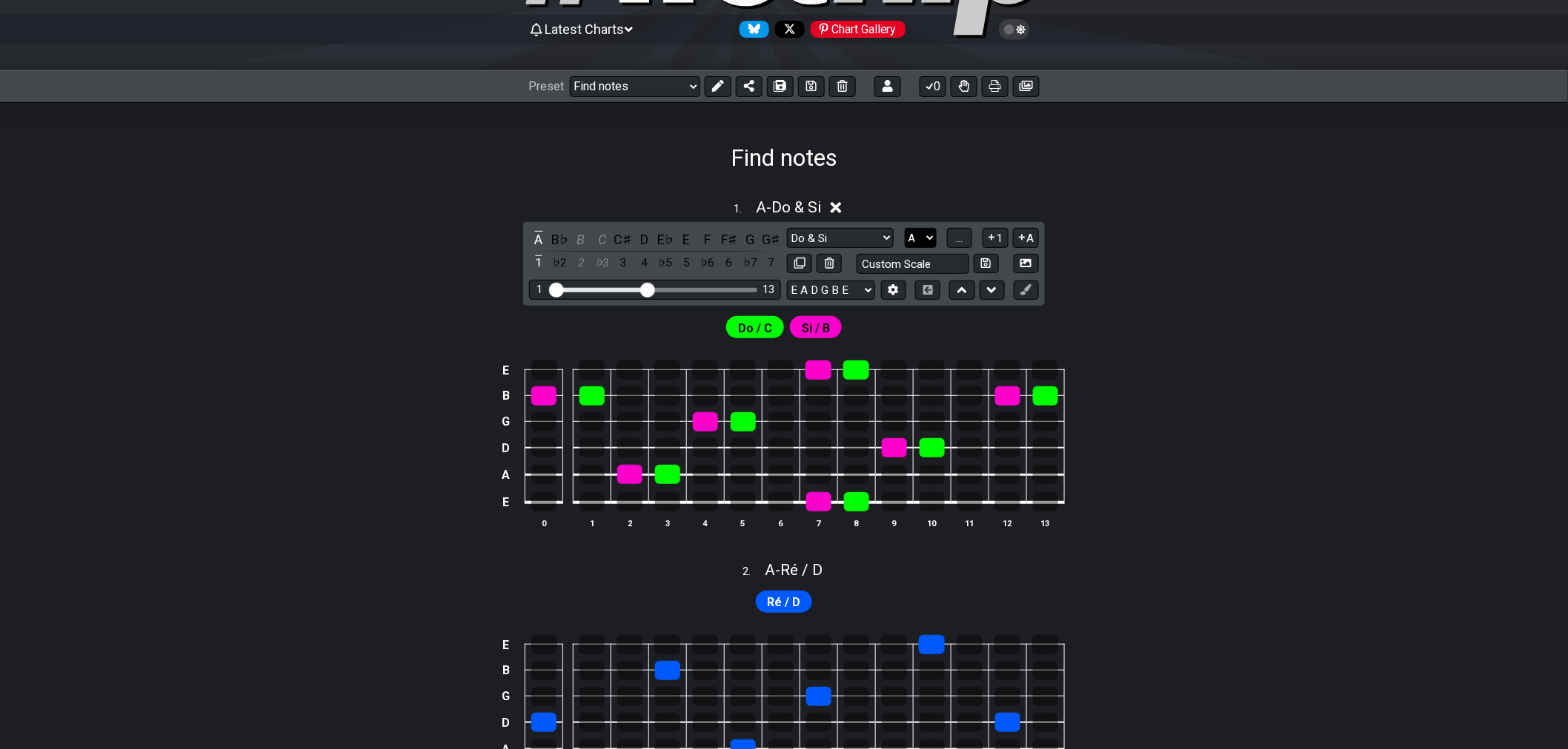
click at [921, 238] on select "A♭ A A♯ B♭ B C C♯ D♭ D D♯ E♭ E F F♯ G♭ G G♯" at bounding box center [921, 238] width 32 height 20
click at [924, 235] on select "A♭ A A♯ B♭ B C C♯ D♭ D D♯ E♭ E F F♯ G♭ G G♯" at bounding box center [921, 238] width 32 height 20
click at [839, 206] on icon at bounding box center [836, 208] width 11 height 11
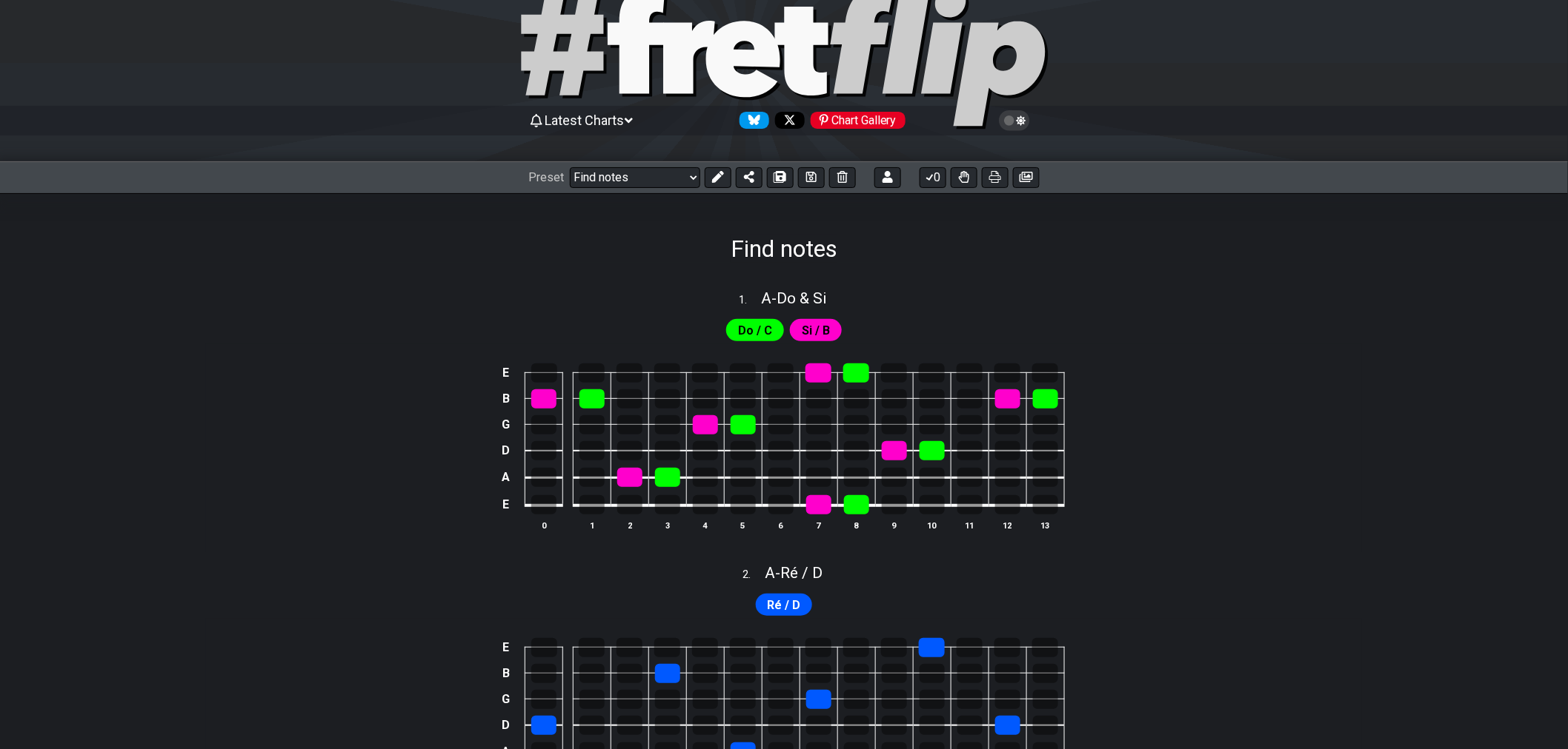
scroll to position [165, 0]
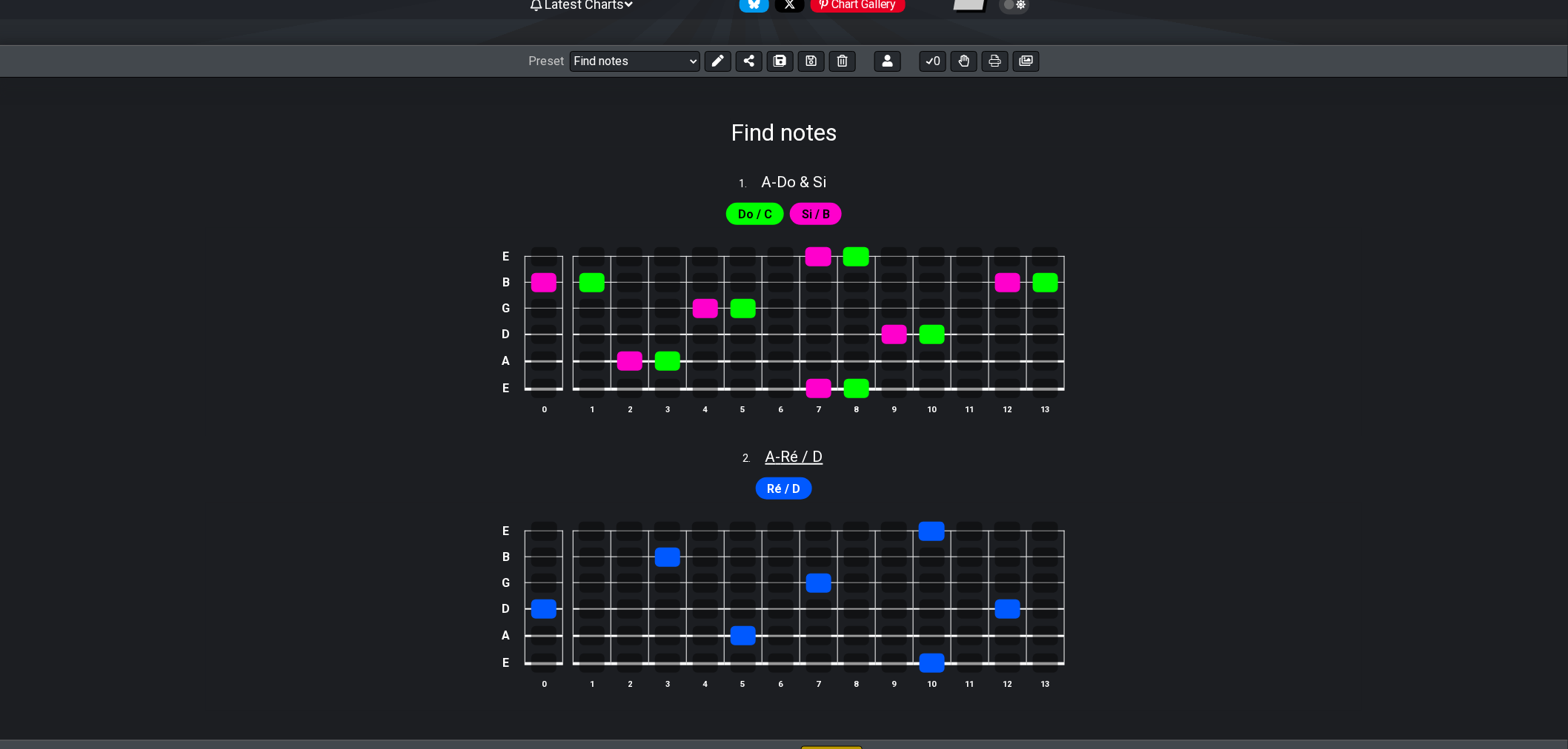
click at [805, 454] on span "A - Ré / D" at bounding box center [794, 456] width 58 height 18
select select "Ré / D"
select select "A"
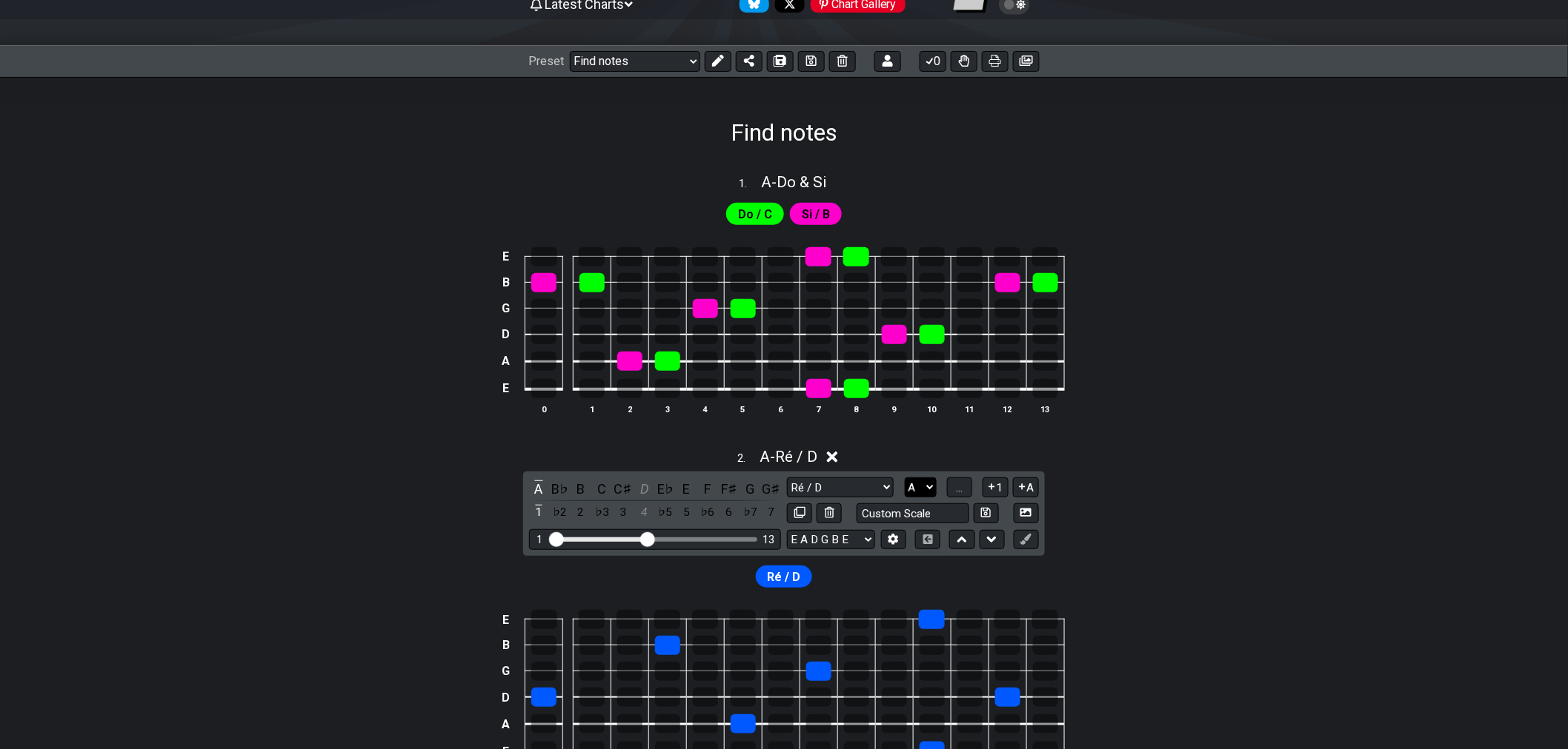
click at [917, 489] on select "A♭ A A♯ B♭ B C C♯ D♭ D D♯ E♭ E F F♯ G♭ G G♯" at bounding box center [921, 487] width 32 height 20
click at [834, 461] on icon at bounding box center [833, 457] width 11 height 11
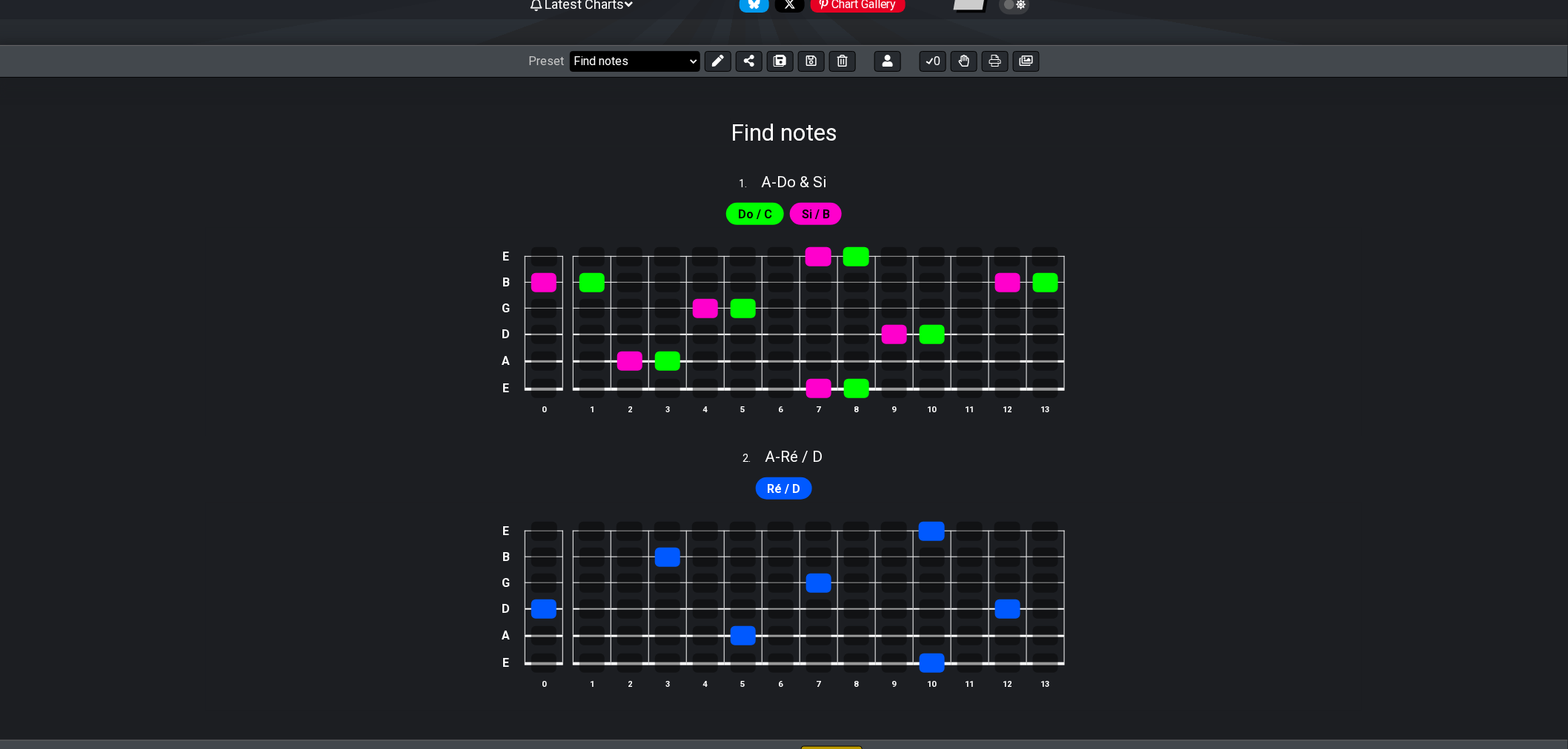
click at [685, 61] on select "Welcome to #fretflip! Initial Preset Custom Preset Find notes Minor Pentatonic …" at bounding box center [634, 62] width 130 height 21
click at [570, 51] on select "Welcome to #fretflip! Initial Preset Custom Preset Find notes Minor Pentatonic …" at bounding box center [634, 62] width 130 height 21
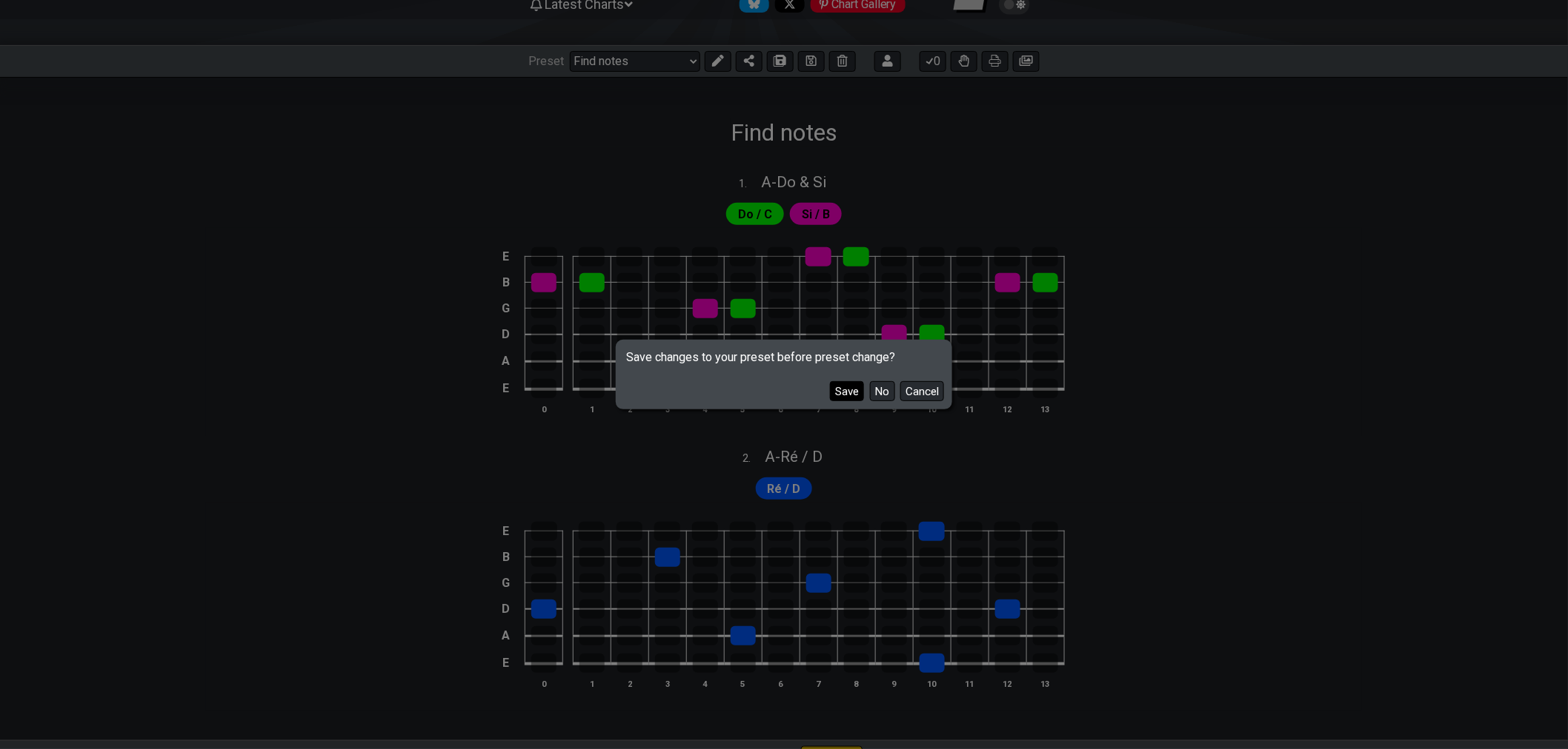
click at [846, 390] on button "Save" at bounding box center [847, 391] width 34 height 20
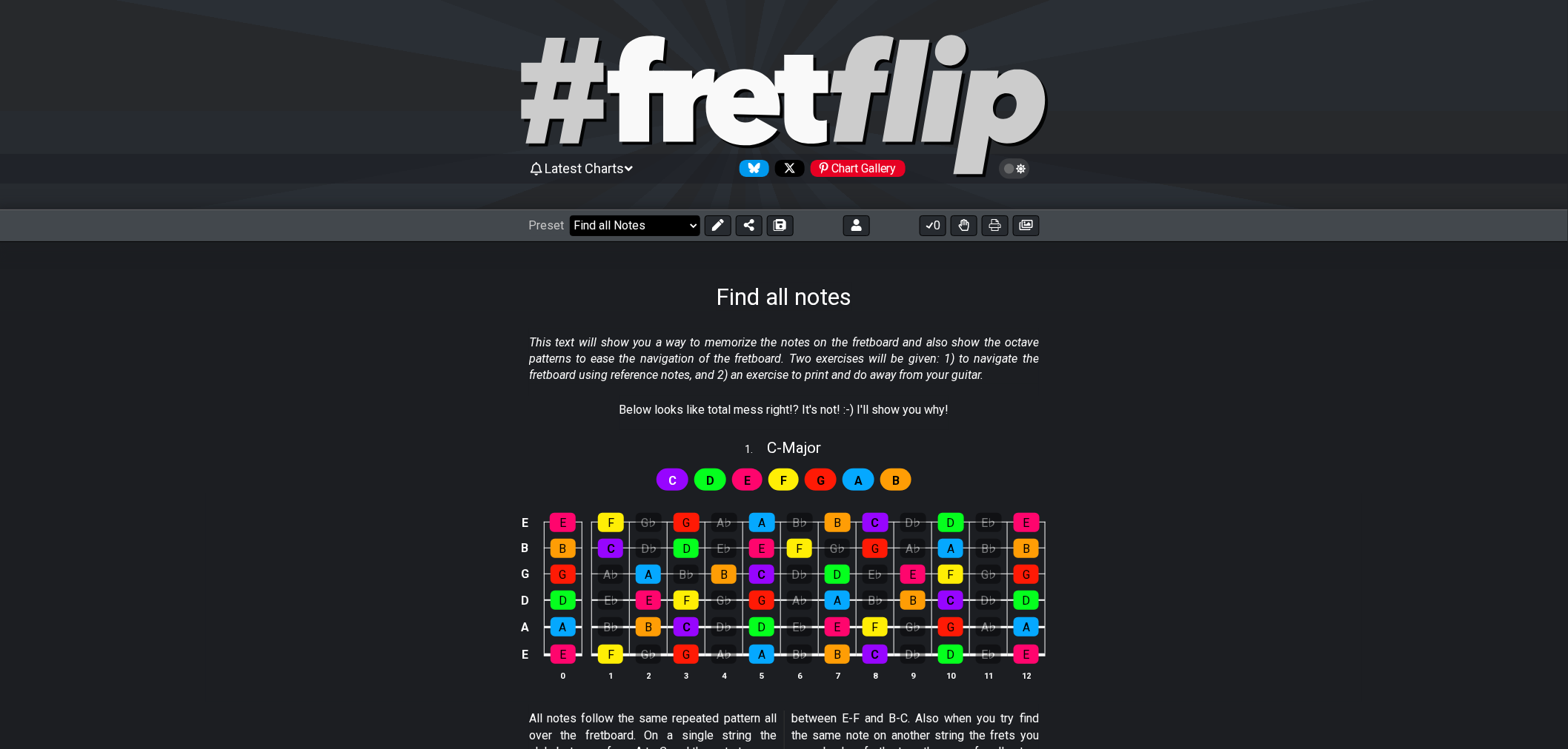
click at [632, 227] on select "Welcome to #fretflip! Initial Preset Custom Preset Find notes Minor Pentatonic …" at bounding box center [634, 225] width 130 height 21
click at [570, 215] on select "Welcome to #fretflip! Initial Preset Custom Preset Find notes Minor Pentatonic …" at bounding box center [634, 225] width 130 height 21
select select "/02SXFW8H"
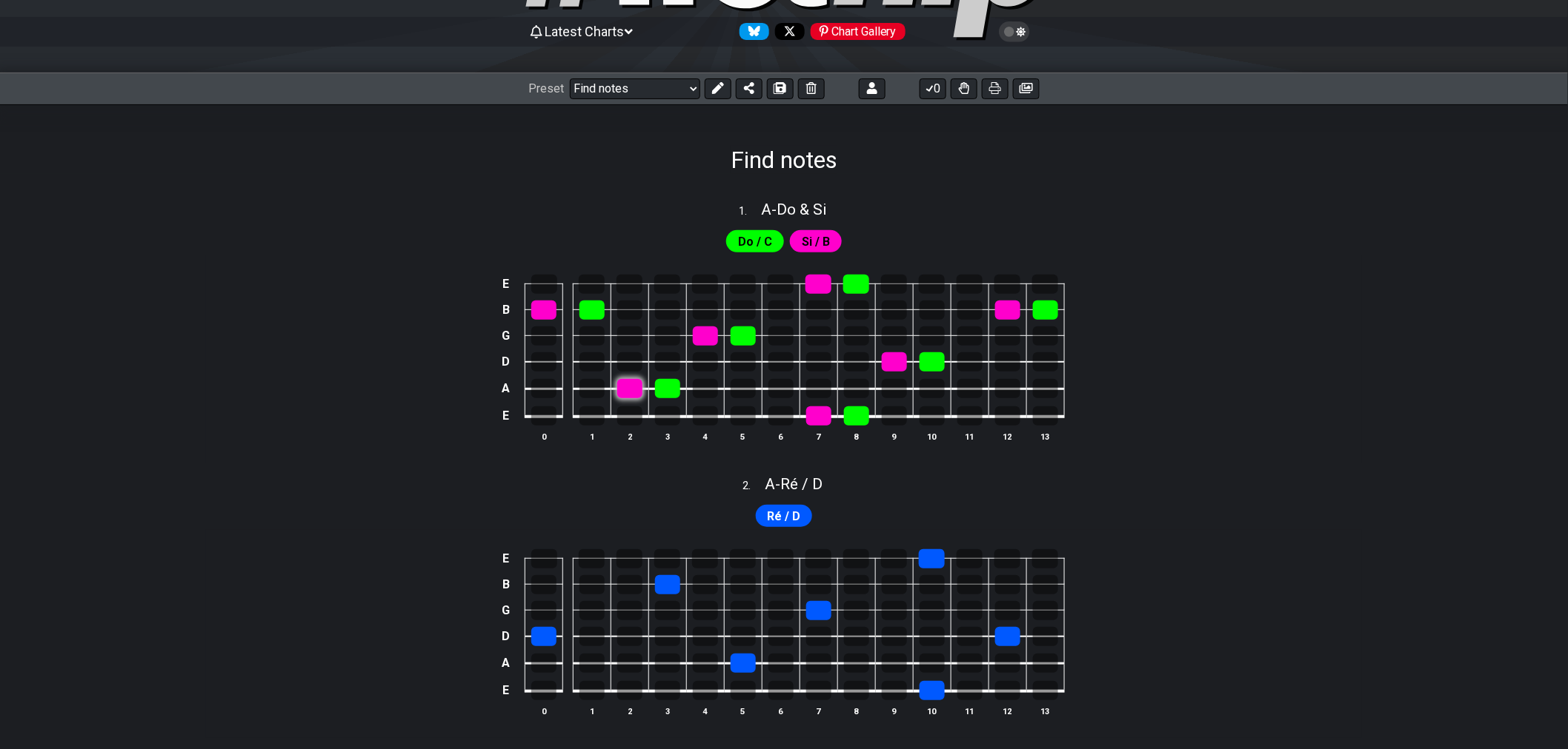
scroll to position [165, 0]
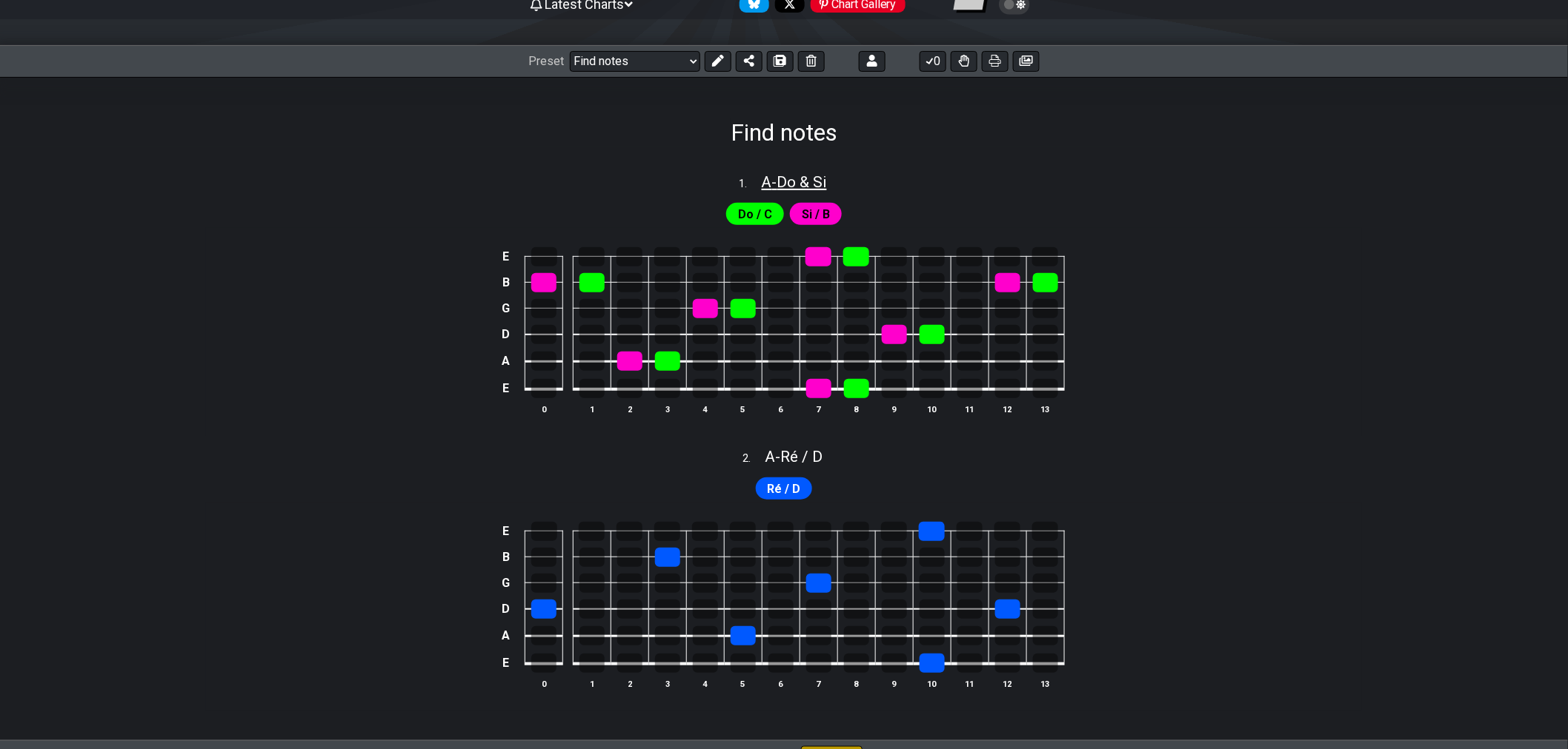
click at [810, 183] on span "A - Do & Si" at bounding box center [794, 181] width 65 height 18
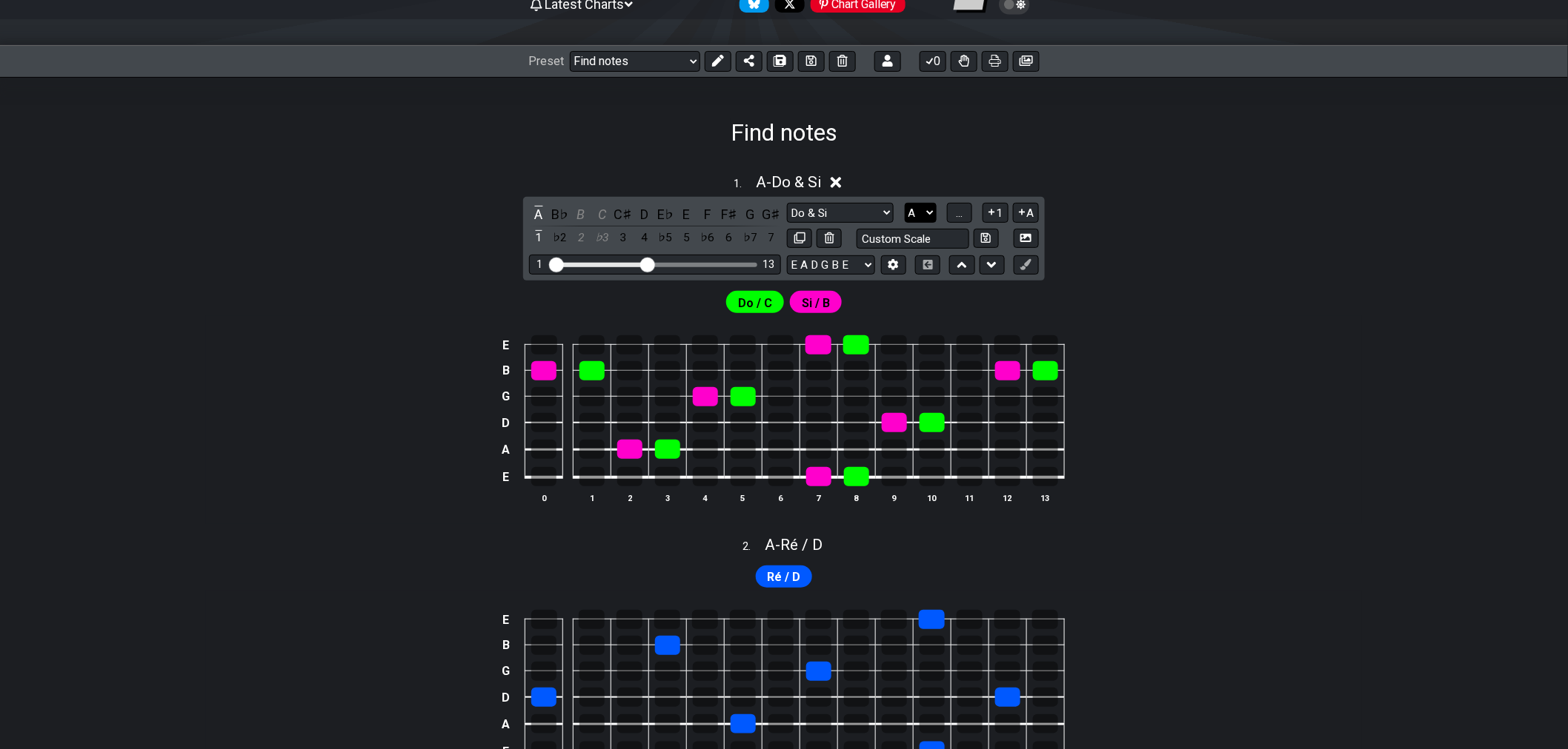
click at [915, 211] on select "A♭ A A♯ B♭ B C C♯ D♭ D D♯ E♭ E F F♯ G♭ G G♯" at bounding box center [921, 212] width 32 height 20
click at [905, 203] on select "A♭ A A♯ B♭ B C C♯ D♭ D D♯ E♭ E F F♯ G♭ G G♯" at bounding box center [921, 212] width 32 height 20
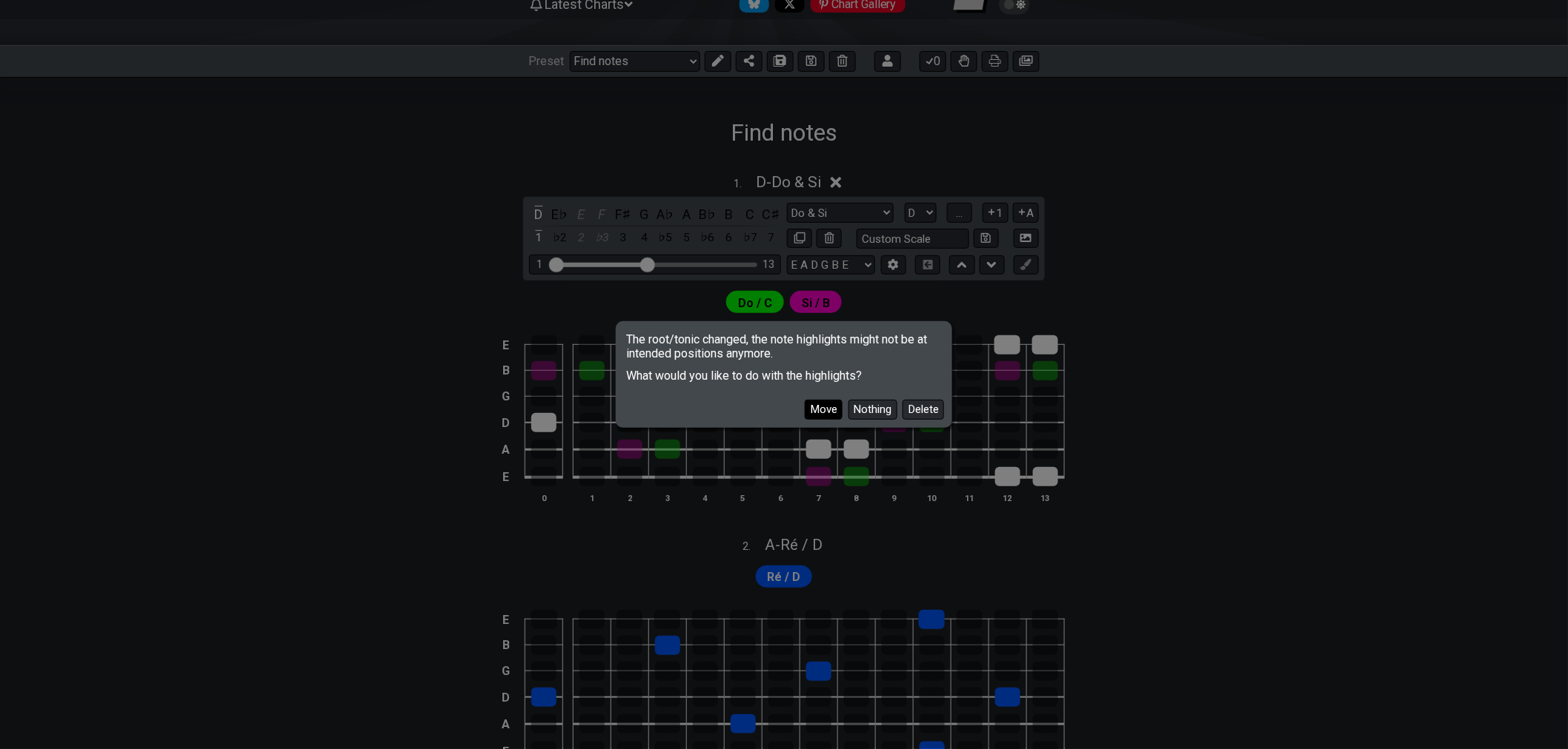
click at [824, 411] on button "Move" at bounding box center [823, 410] width 37 height 20
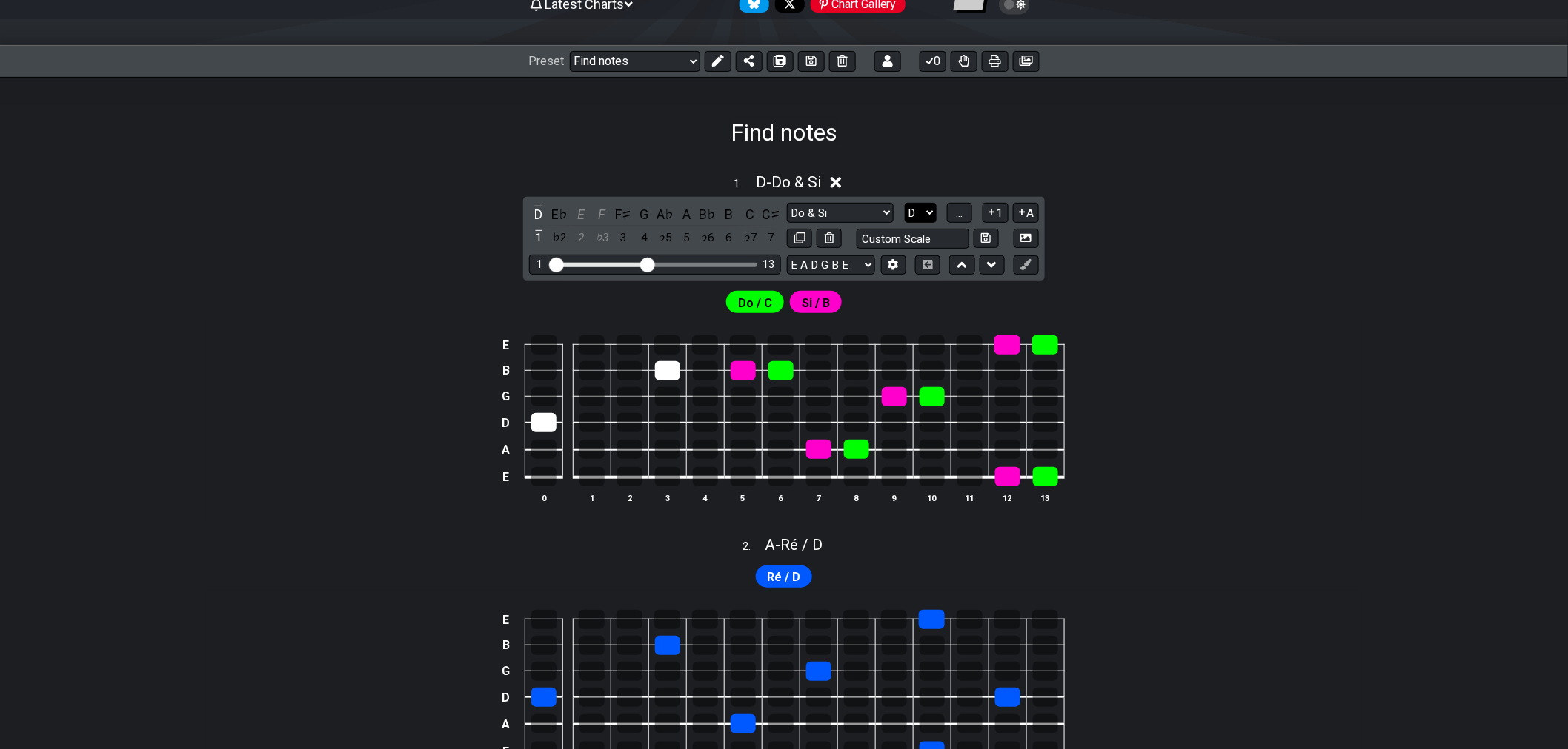
click at [913, 211] on select "A♭ A A♯ B♭ B C C♯ D♭ D D♯ E♭ E F F♯ G♭ G G♯" at bounding box center [921, 212] width 32 height 20
click at [905, 203] on select "A♭ A A♯ B♭ B C C♯ D♭ D D♯ E♭ E F F♯ G♭ G G♯" at bounding box center [921, 212] width 32 height 20
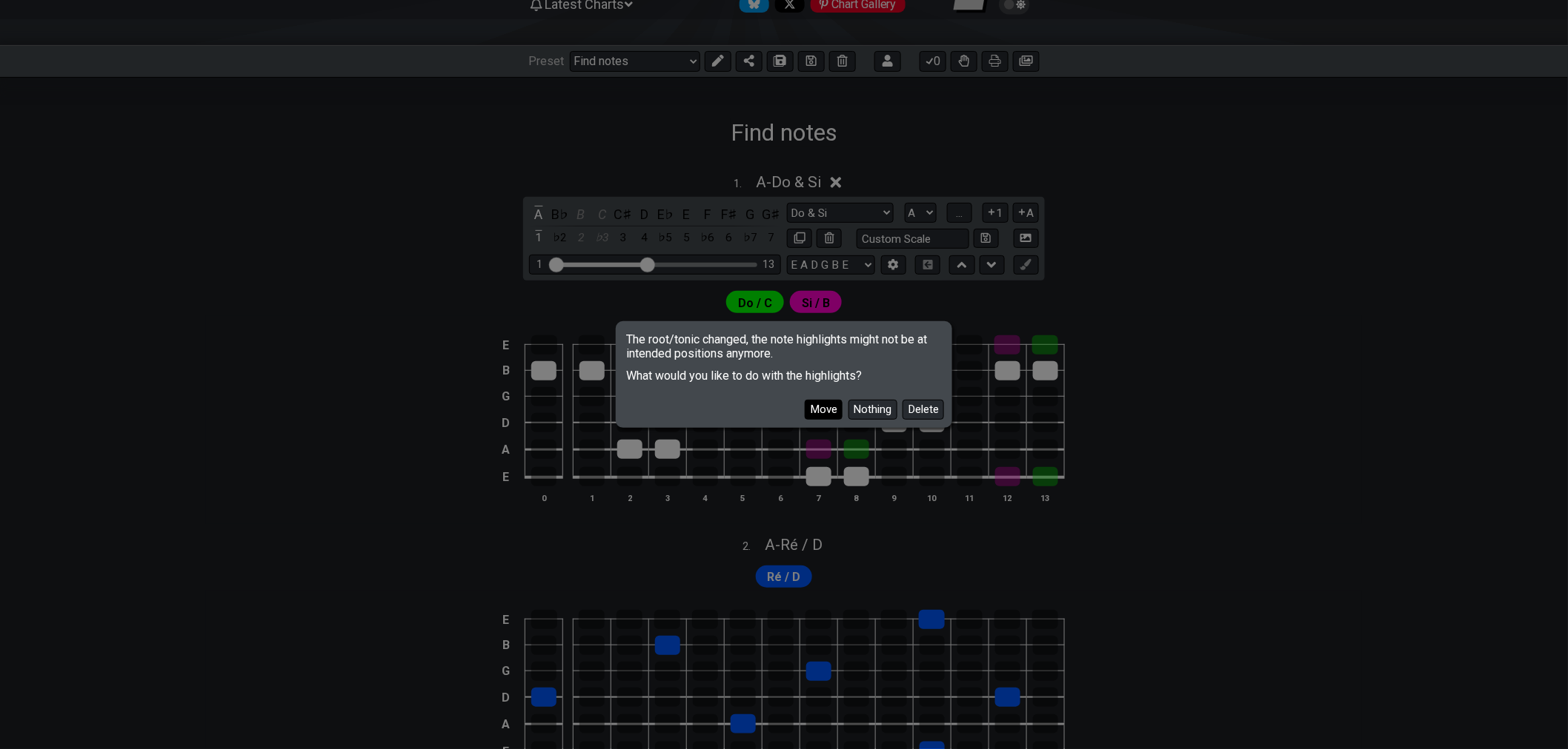
click at [824, 411] on button "Move" at bounding box center [823, 410] width 37 height 20
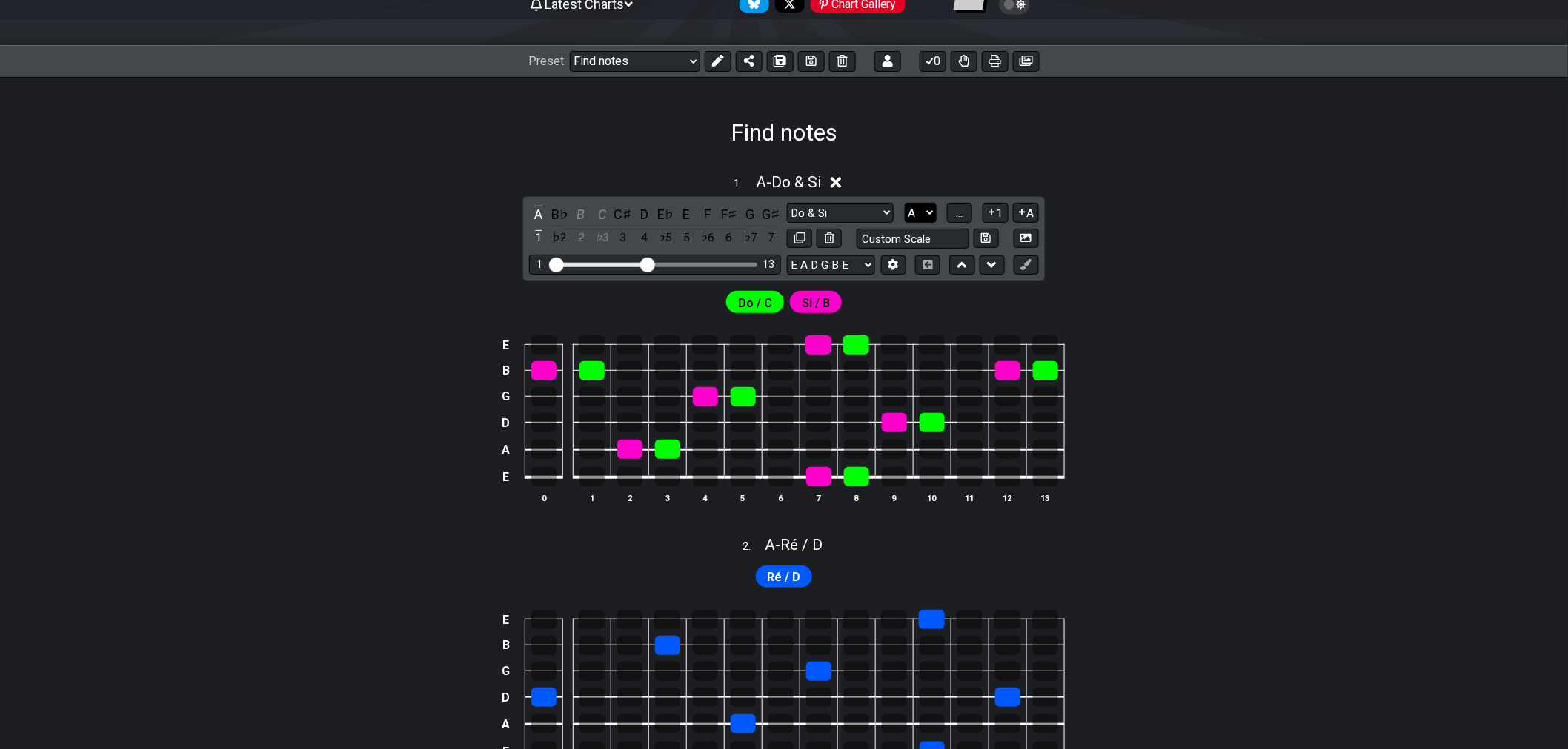
click at [914, 215] on select "A♭ A A♯ B♭ B C C♯ D♭ D D♯ E♭ E F F♯ G♭ G G♯" at bounding box center [921, 212] width 32 height 20
click at [905, 203] on select "A♭ A A♯ B♭ B C C♯ D♭ D D♯ E♭ E F F♯ G♭ G G♯" at bounding box center [921, 212] width 32 height 20
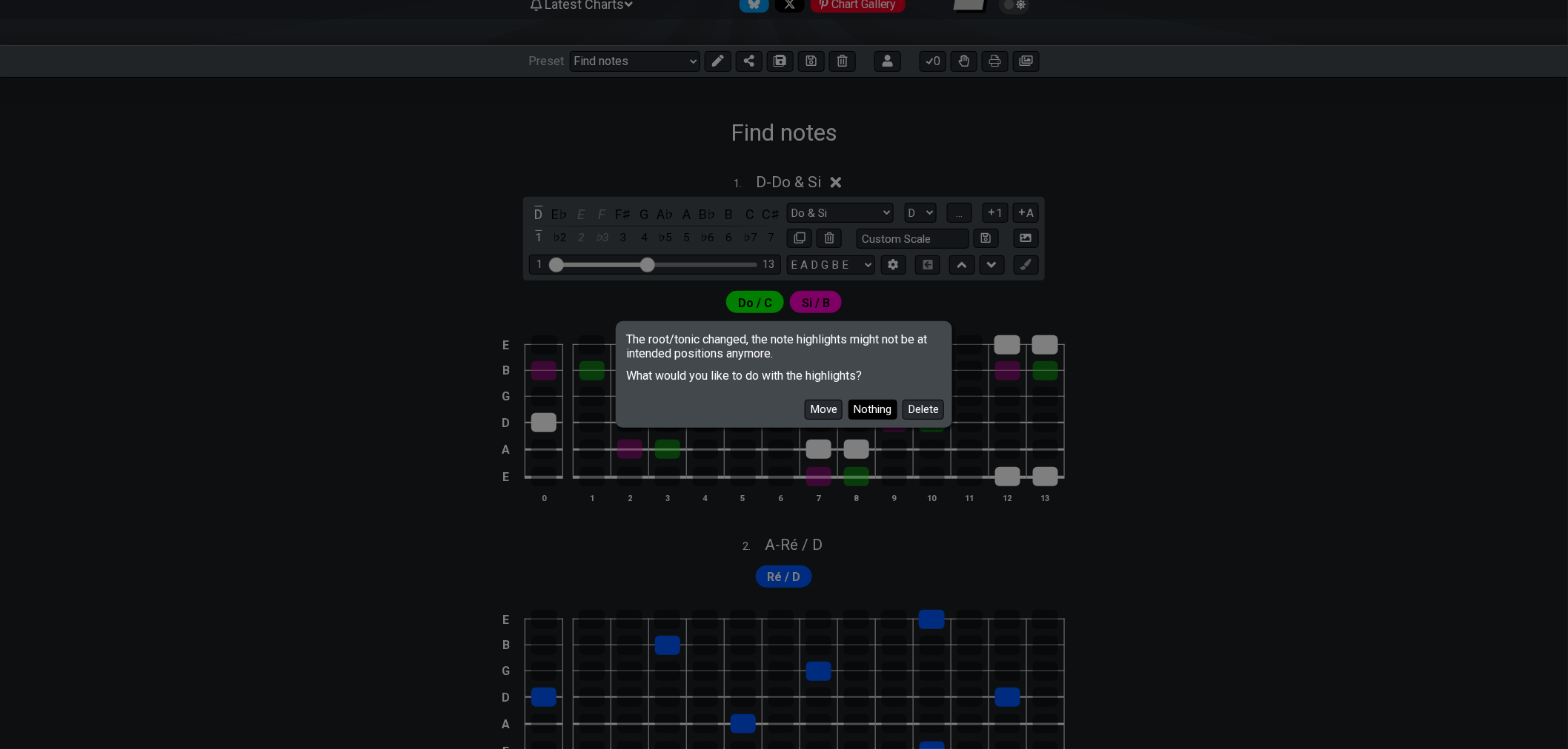
click at [870, 410] on button "Nothing" at bounding box center [873, 410] width 49 height 20
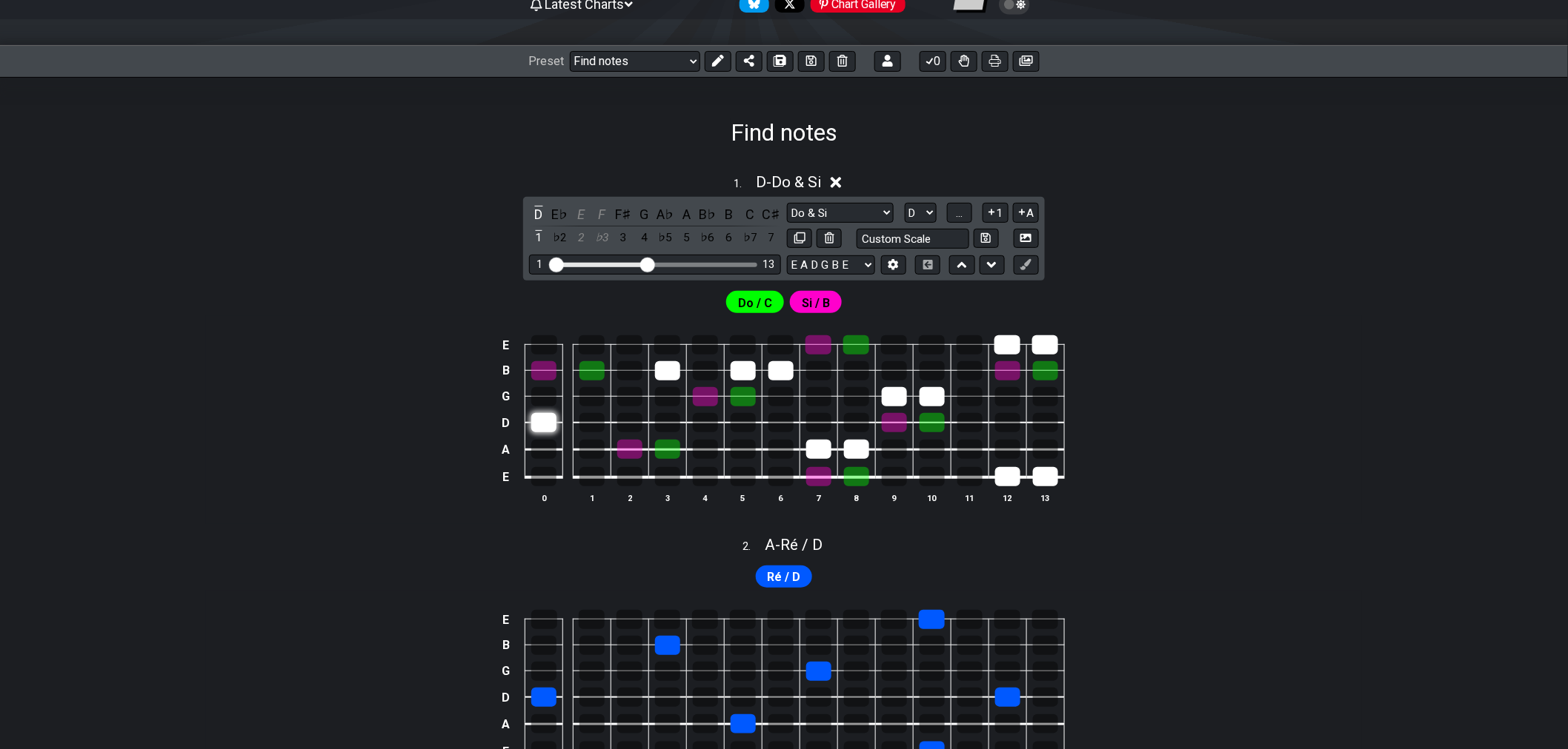
click at [548, 431] on div at bounding box center [544, 423] width 25 height 20
click at [543, 427] on div at bounding box center [544, 423] width 25 height 20
click at [921, 212] on select "A♭ A A♯ B♭ B C C♯ D♭ D D♯ E♭ E F F♯ G♭ G G♯" at bounding box center [921, 212] width 32 height 20
click at [905, 203] on select "A♭ A A♯ B♭ B C C♯ D♭ D D♯ E♭ E F F♯ G♭ G G♯" at bounding box center [921, 212] width 32 height 20
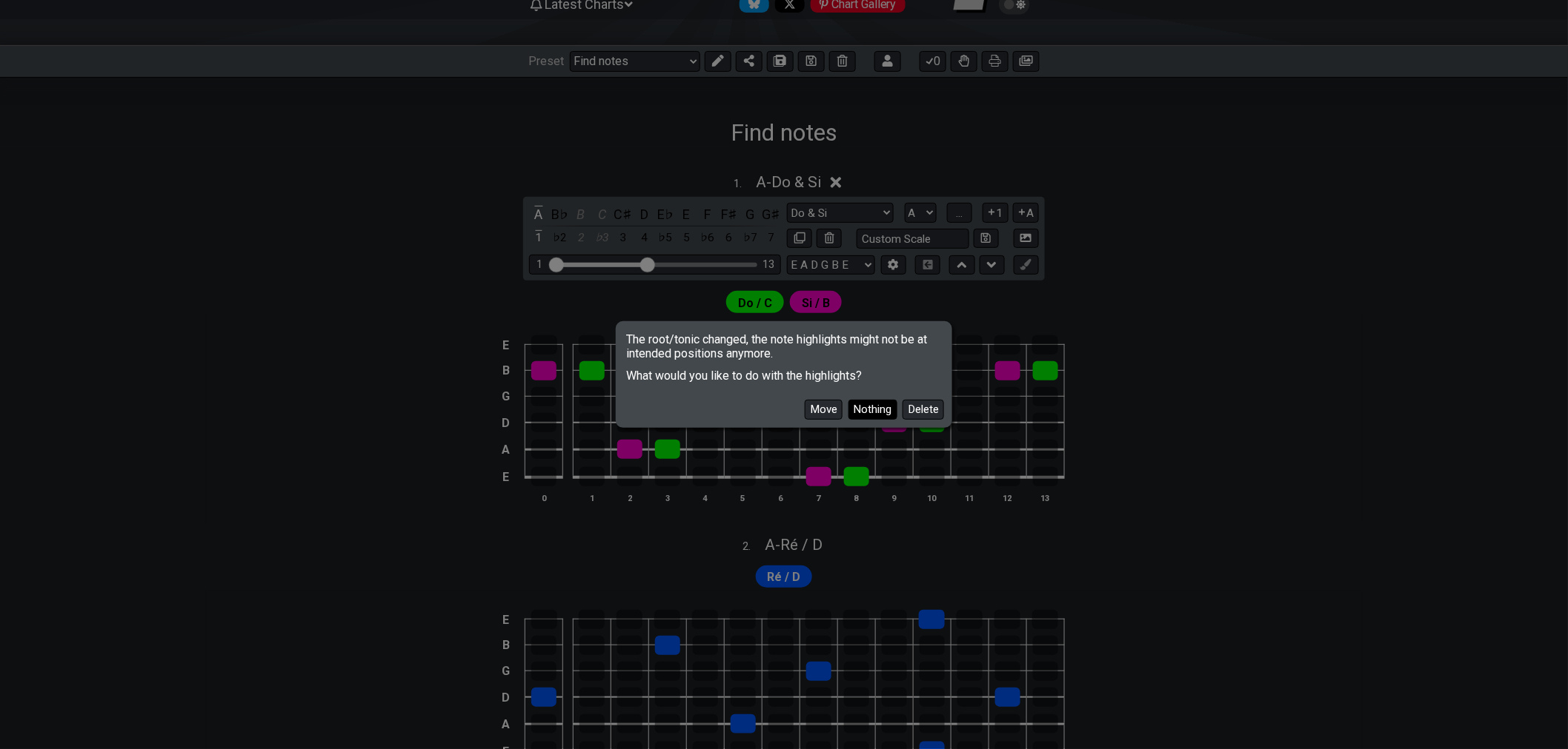
click at [884, 409] on button "Nothing" at bounding box center [873, 410] width 49 height 20
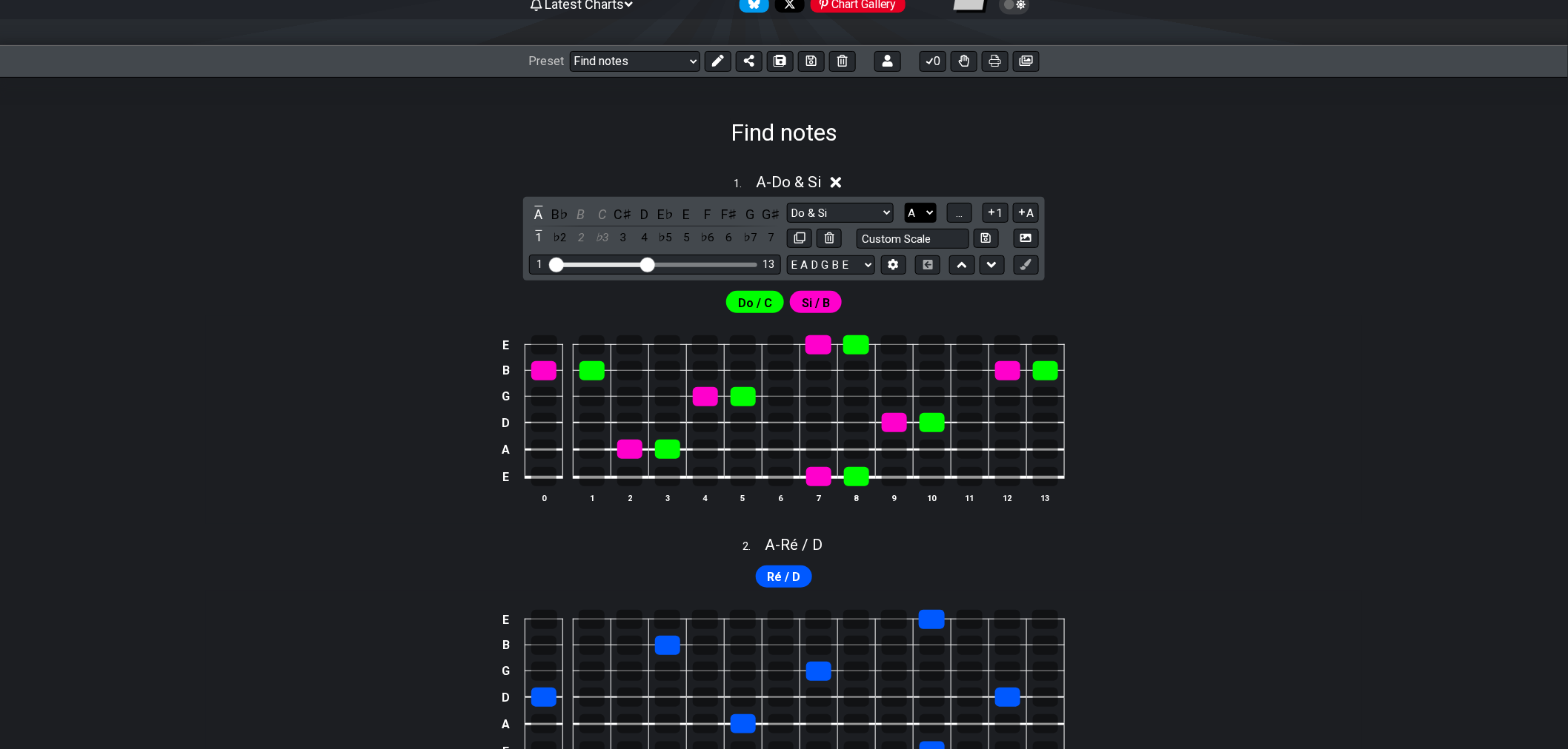
click at [922, 216] on select "A♭ A A♯ B♭ B C C♯ D♭ D D♯ E♭ E F F♯ G♭ G G♯" at bounding box center [921, 212] width 32 height 20
click at [905, 203] on select "A♭ A A♯ B♭ B C C♯ D♭ D D♯ E♭ E F F♯ G♭ G G♯" at bounding box center [921, 212] width 32 height 20
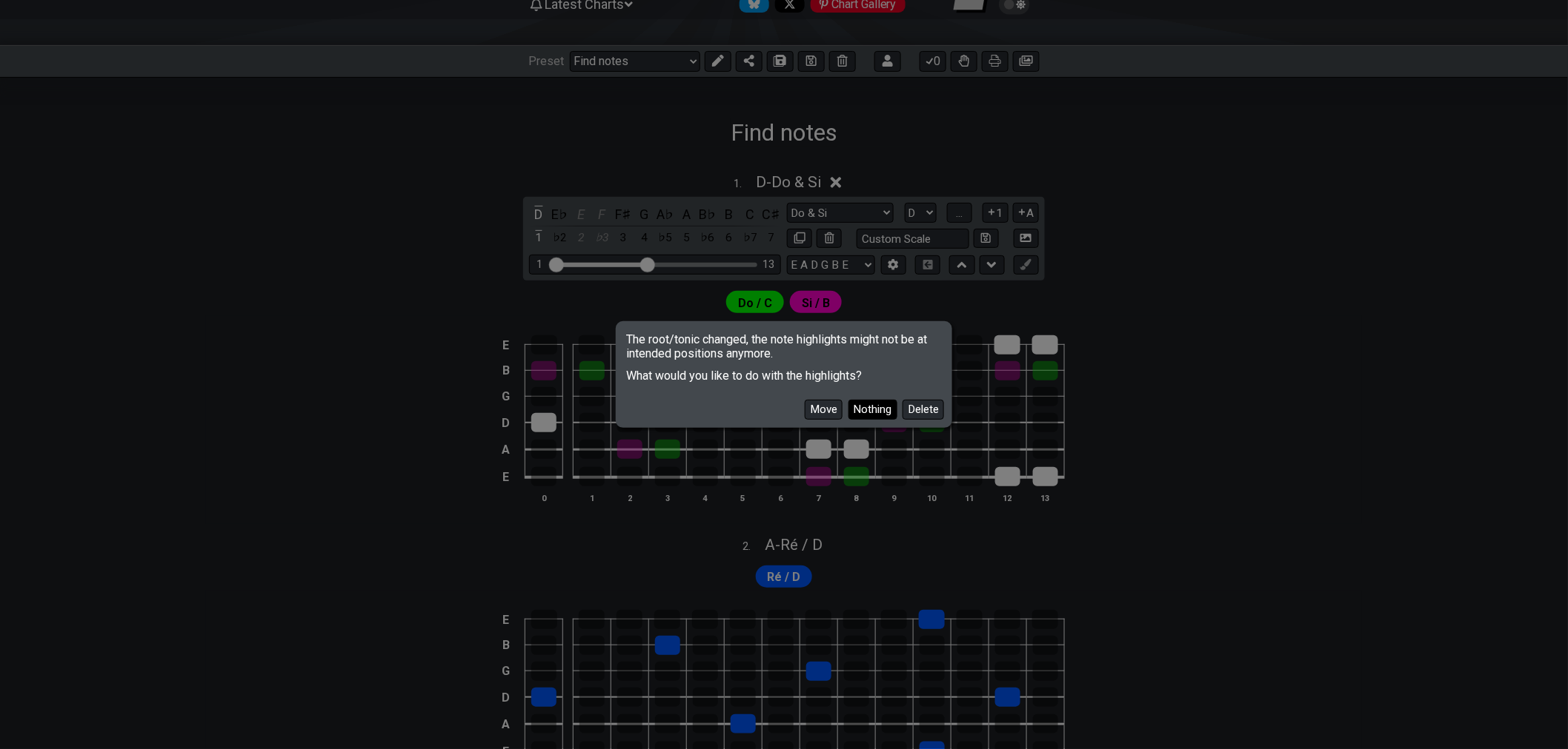
click at [880, 413] on button "Nothing" at bounding box center [873, 410] width 49 height 20
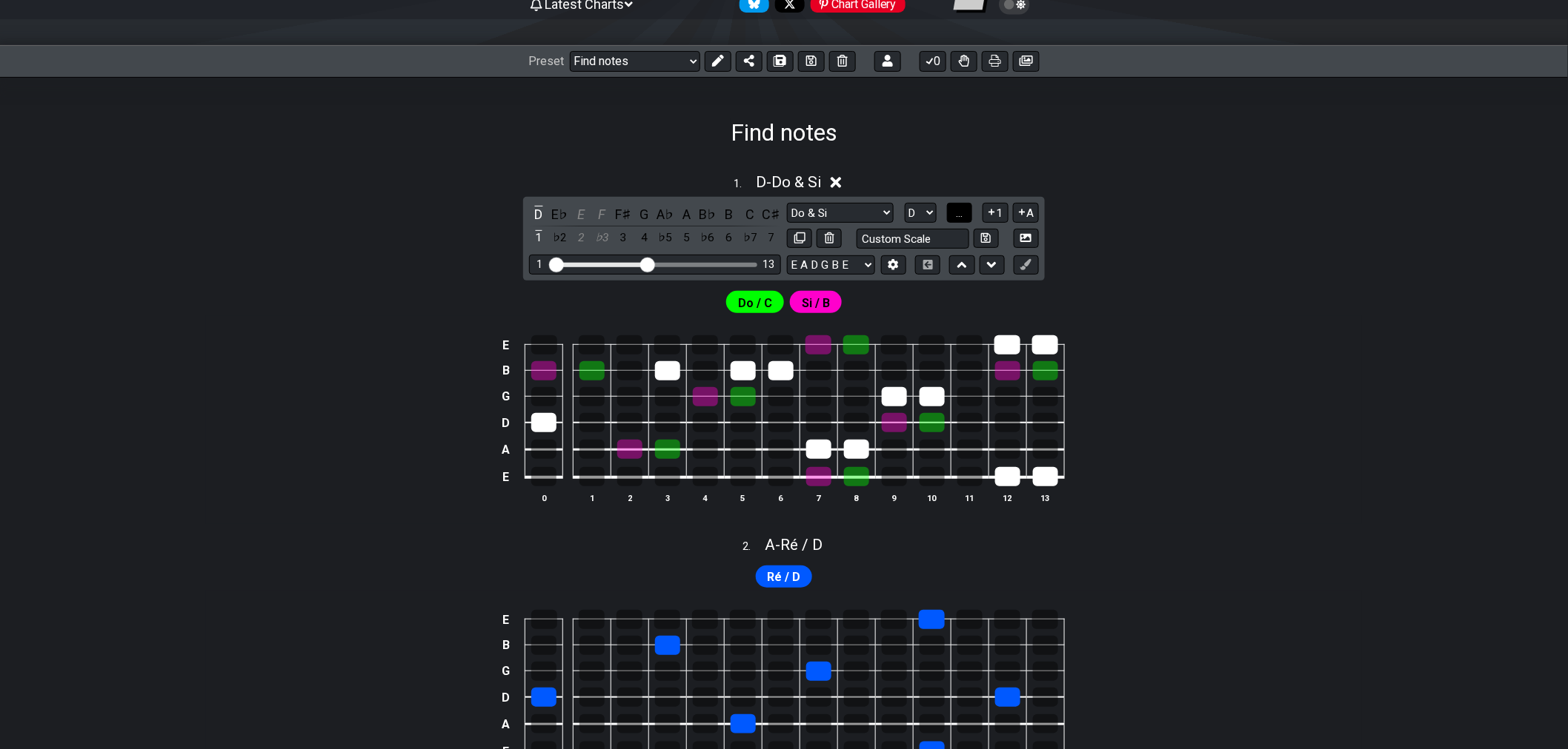
click at [963, 211] on span "..." at bounding box center [959, 213] width 7 height 13
click at [926, 215] on select "A♭ A A♯ B♭ B C C♯ D♭ D D♯ E♭ E F F♯ G♭ G G♯" at bounding box center [921, 212] width 32 height 20
click at [905, 203] on select "A♭ A A♯ B♭ B C C♯ D♭ D D♯ E♭ E F F♯ G♭ G G♯" at bounding box center [921, 212] width 32 height 20
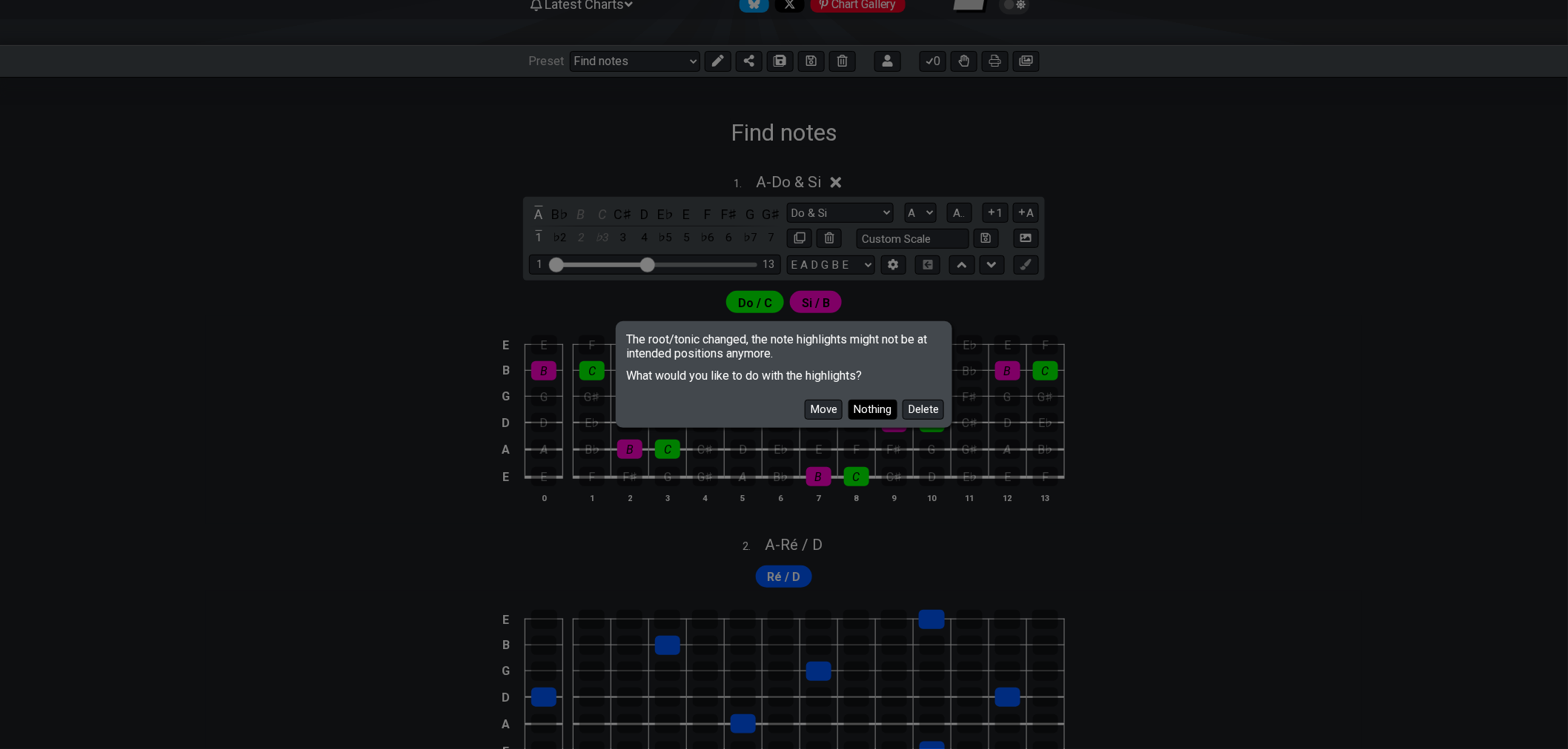
click at [886, 409] on button "Nothing" at bounding box center [873, 410] width 49 height 20
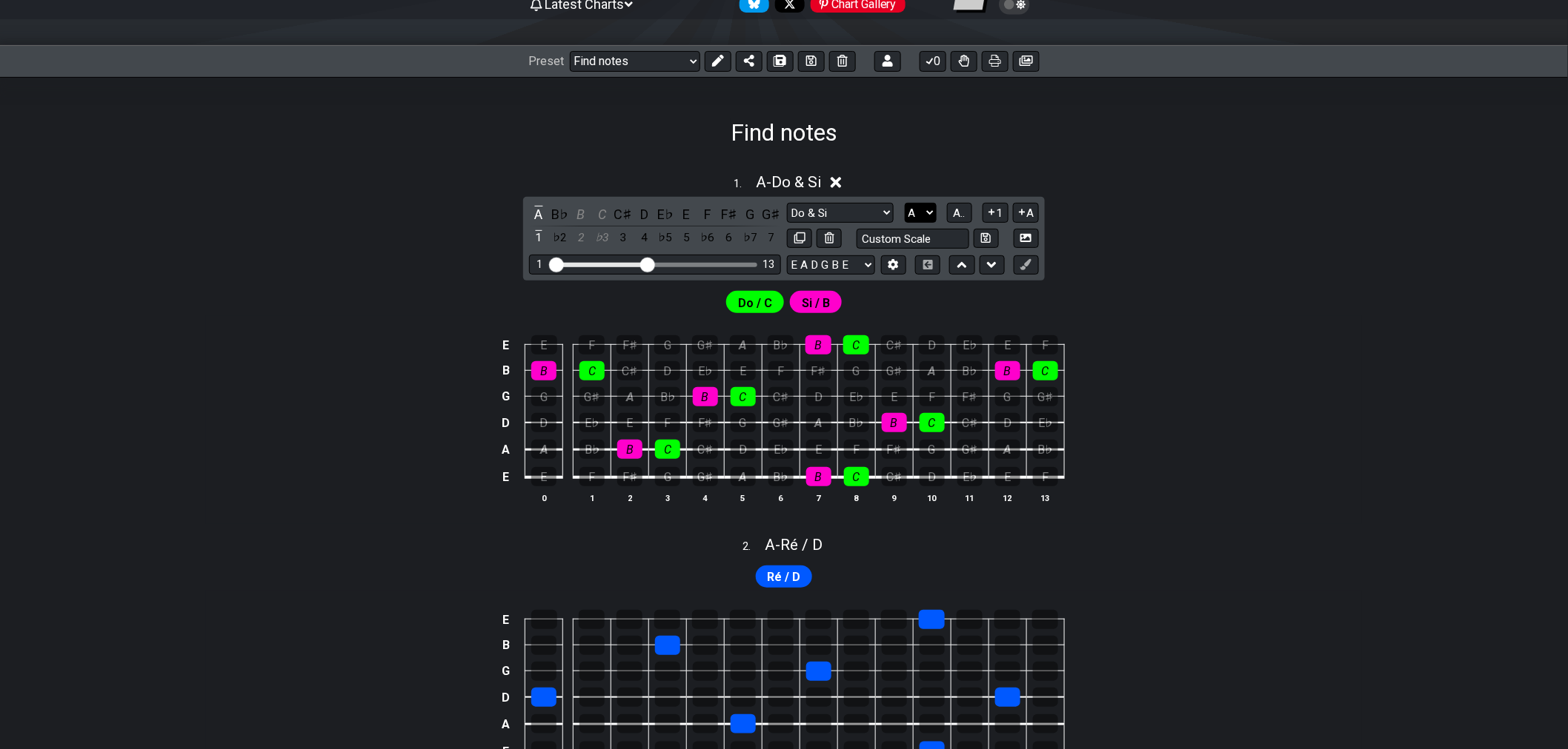
click at [922, 211] on select "A♭ A A♯ B♭ B C C♯ D♭ D D♯ E♭ E F F♯ G♭ G G♯" at bounding box center [921, 212] width 32 height 20
click at [905, 203] on select "A♭ A A♯ B♭ B C C♯ D♭ D D♯ E♭ E F F♯ G♭ G G♯" at bounding box center [921, 212] width 32 height 20
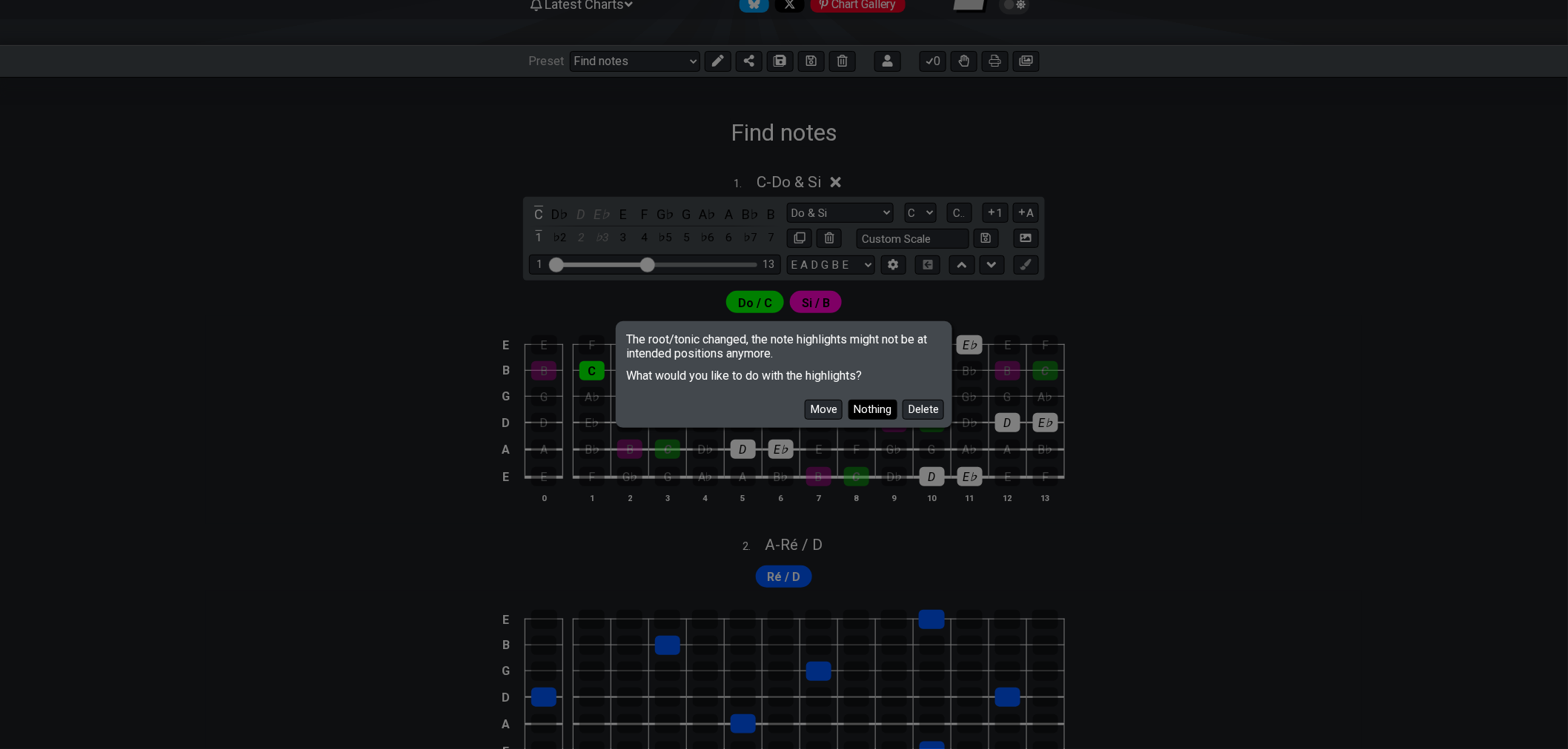
click at [891, 412] on button "Nothing" at bounding box center [873, 410] width 49 height 20
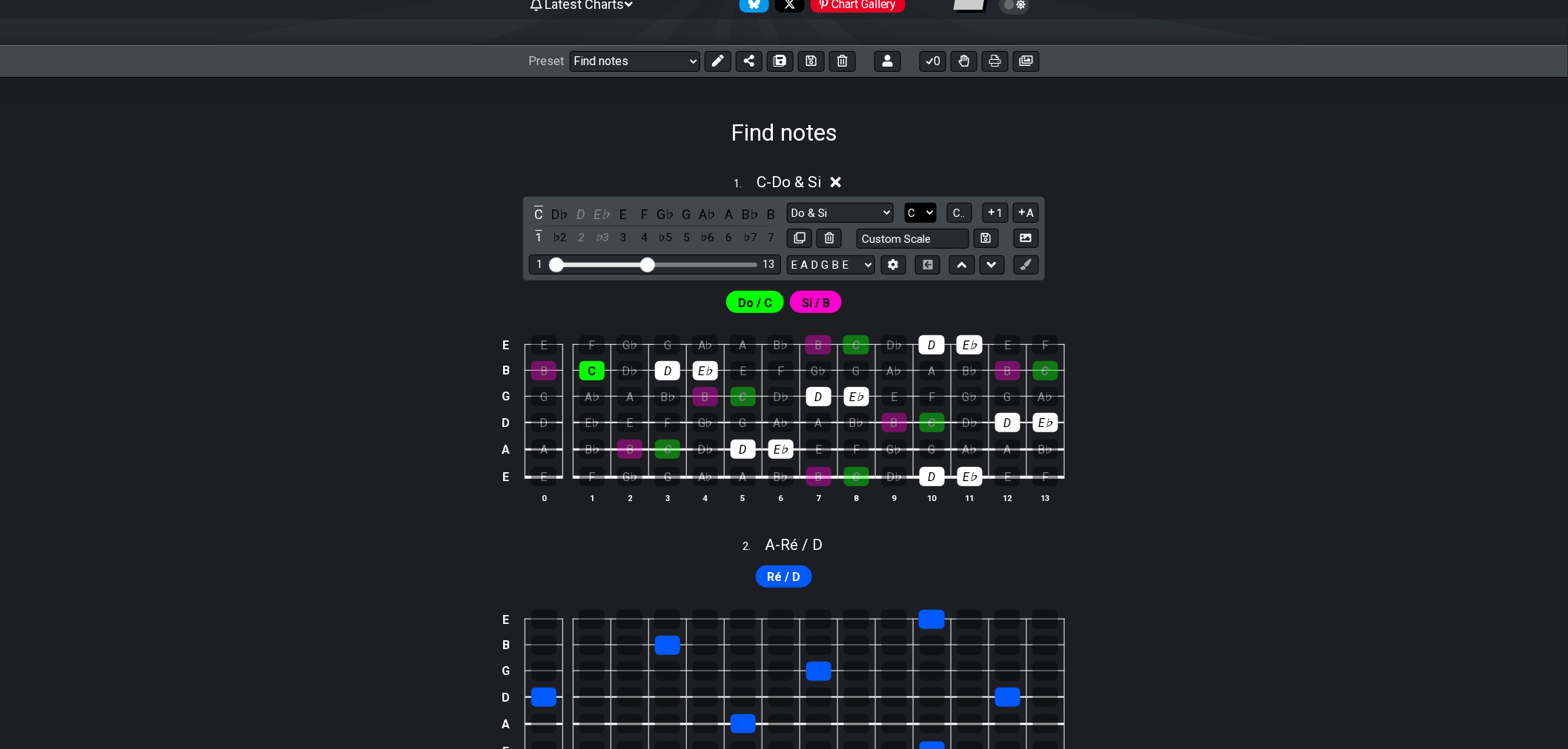
click at [926, 217] on select "A♭ A A♯ B♭ B C C♯ D♭ D D♯ E♭ E F F♯ G♭ G G♯" at bounding box center [921, 212] width 32 height 20
click at [905, 203] on select "A♭ A A♯ B♭ B C C♯ D♭ D D♯ E♭ E F F♯ G♭ G G♯" at bounding box center [921, 212] width 32 height 20
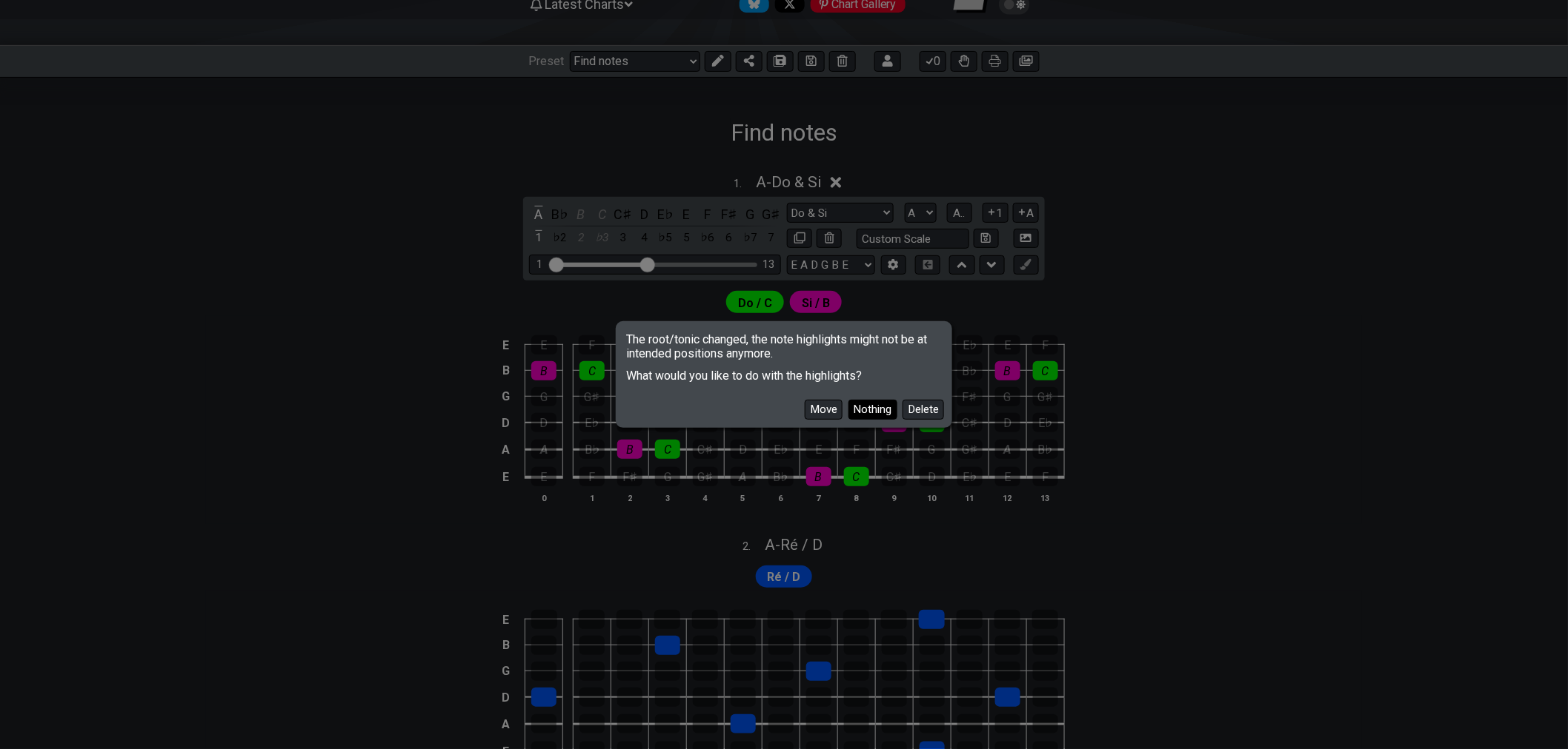
click at [872, 411] on button "Nothing" at bounding box center [873, 410] width 49 height 20
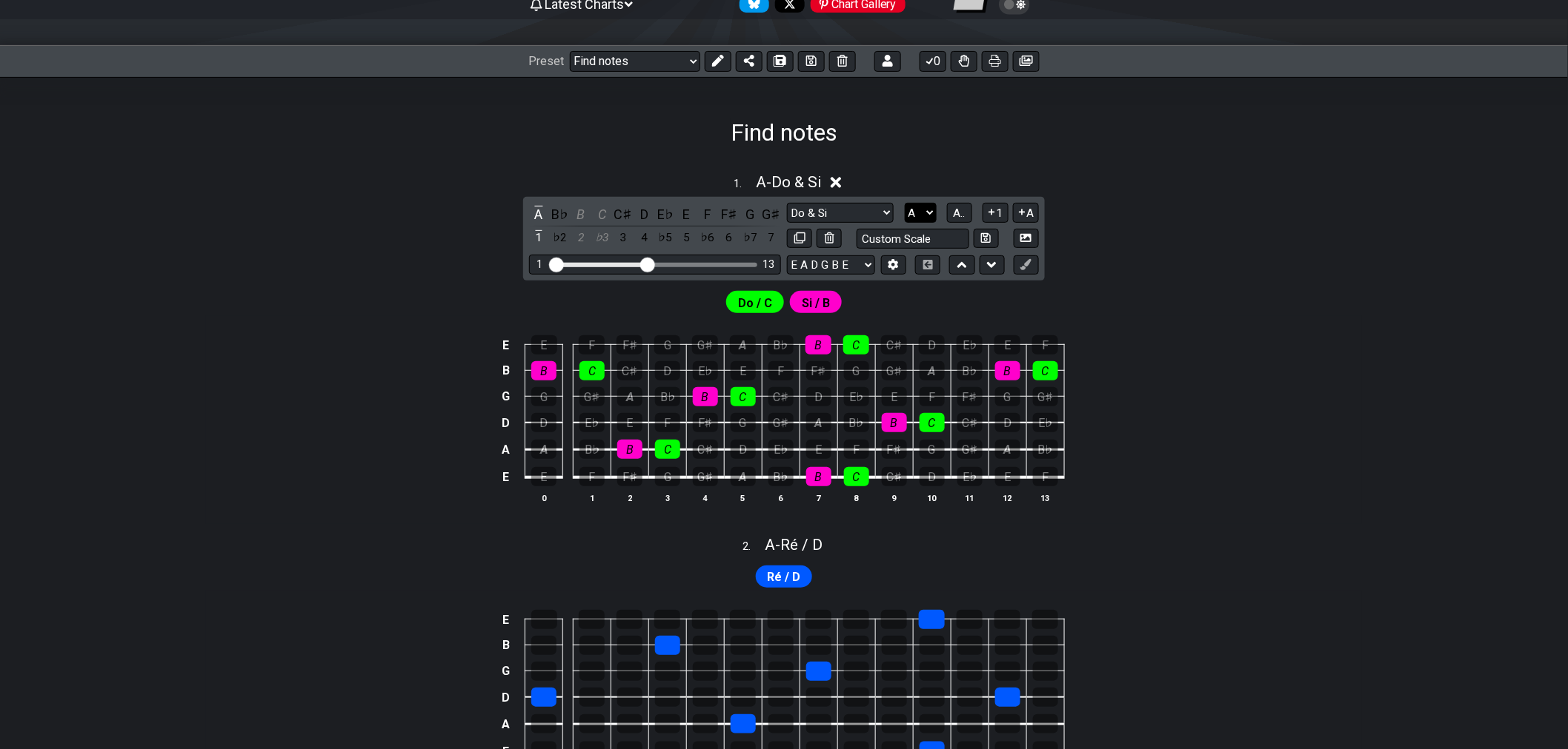
click at [916, 215] on select "A♭ A A♯ B♭ B C C♯ D♭ D D♯ E♭ E F F♯ G♭ G G♯" at bounding box center [921, 212] width 32 height 20
click at [905, 203] on select "A♭ A A♯ B♭ B C C♯ D♭ D D♯ E♭ E F F♯ G♭ G G♯" at bounding box center [921, 212] width 32 height 20
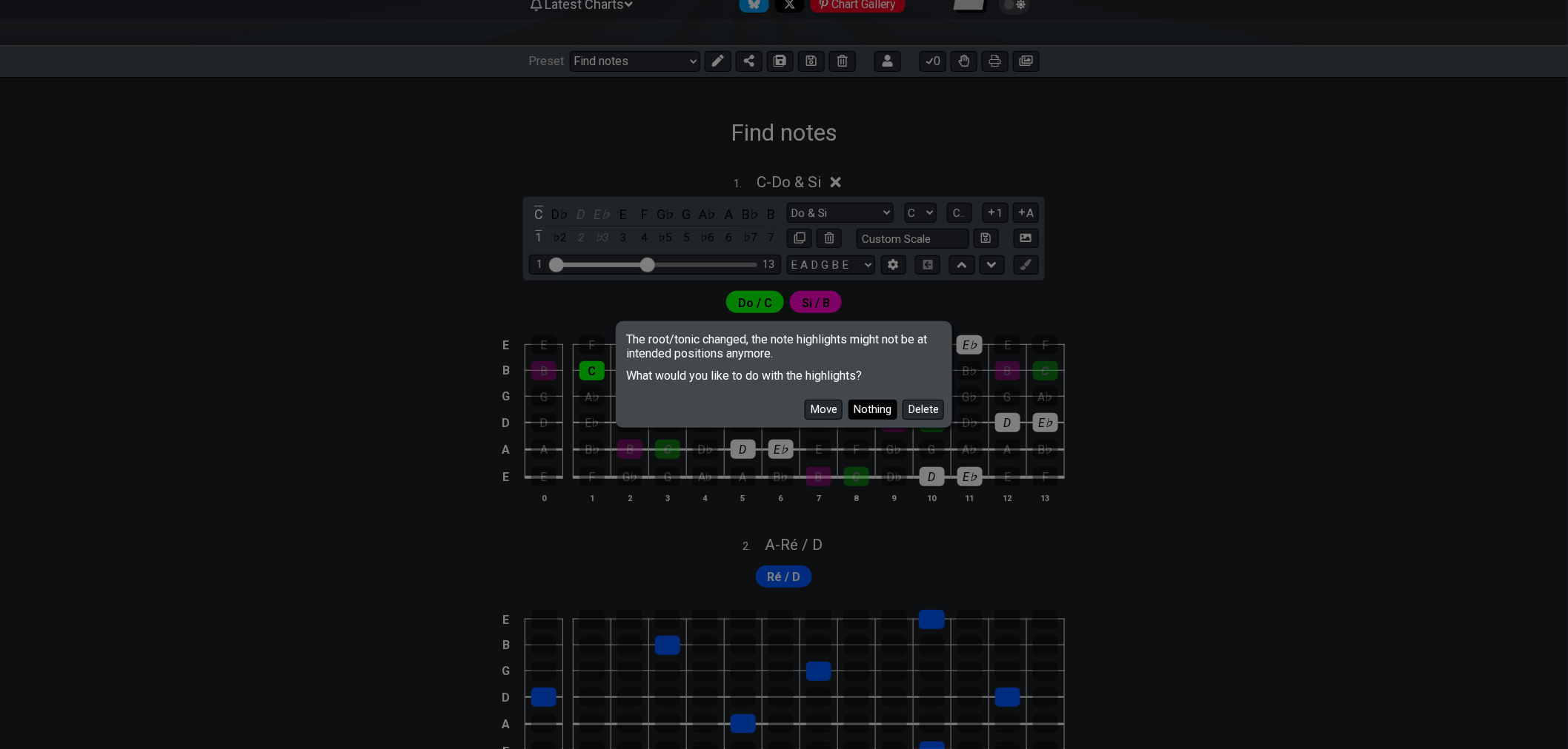
click at [870, 413] on button "Nothing" at bounding box center [873, 410] width 49 height 20
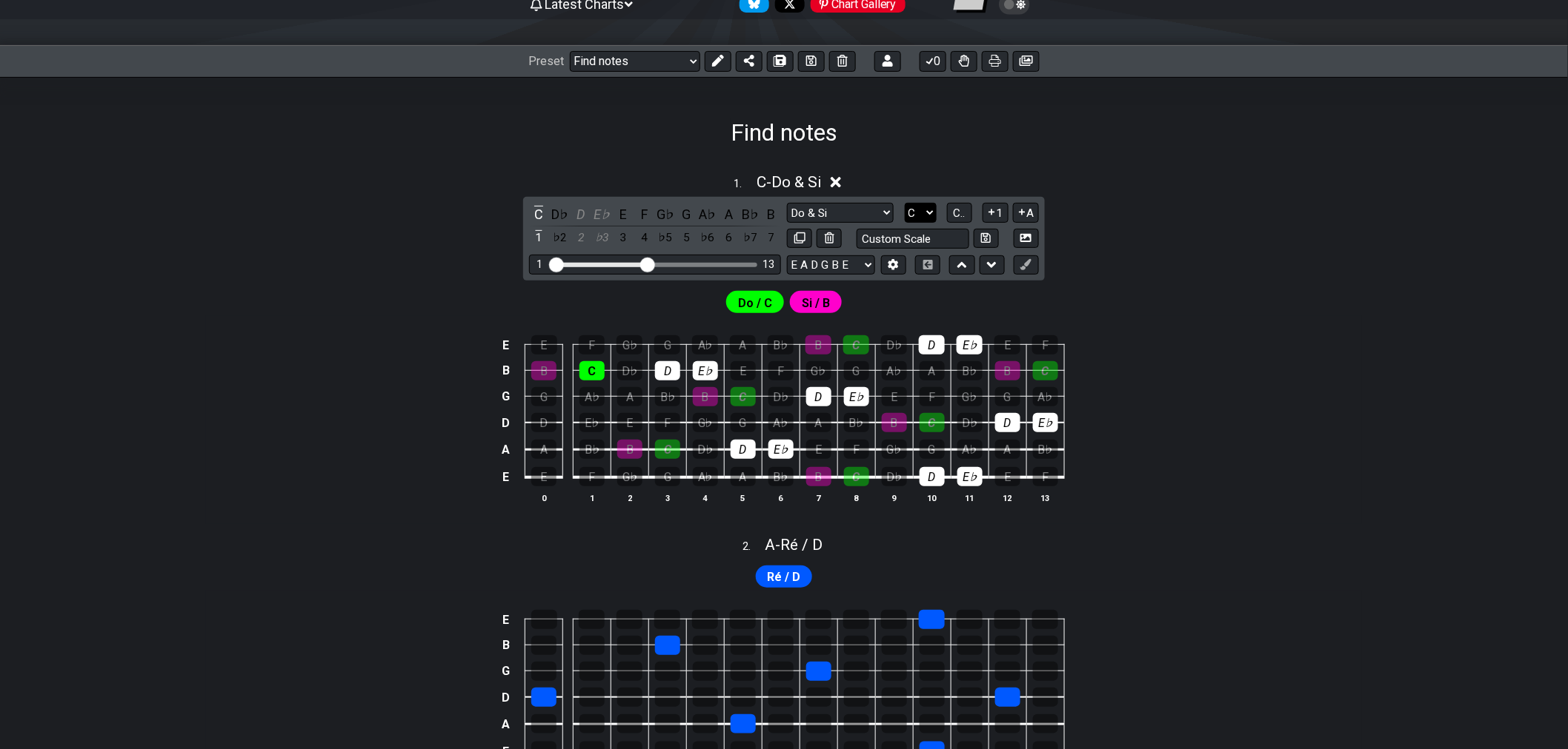
click at [926, 219] on select "A♭ A A♯ B♭ B C C♯ D♭ D D♯ E♭ E F F♯ G♭ G G♯" at bounding box center [921, 212] width 32 height 20
click at [905, 203] on select "A♭ A A♯ B♭ B C C♯ D♭ D D♯ E♭ E F F♯ G♭ G G♯" at bounding box center [921, 212] width 32 height 20
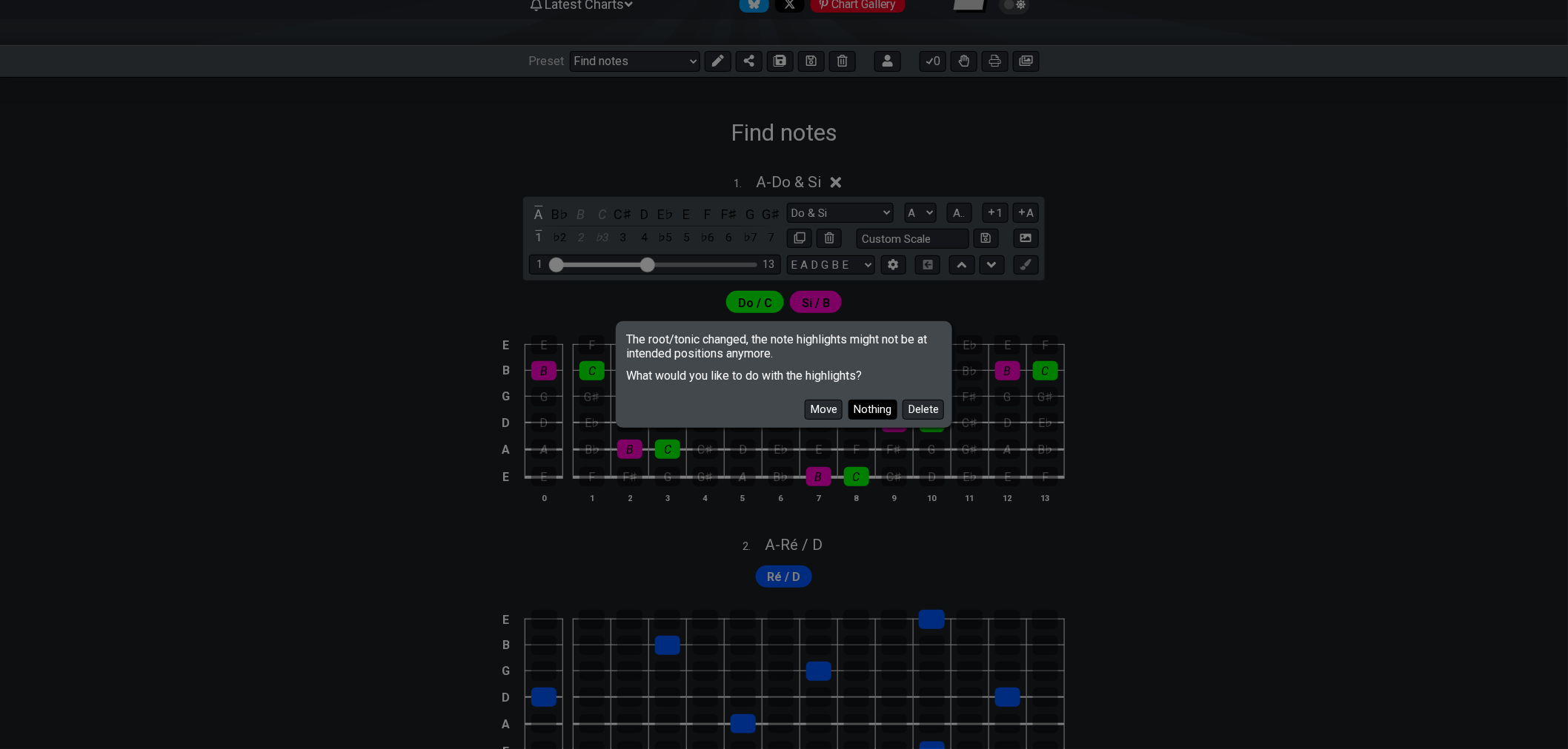
click at [879, 411] on button "Nothing" at bounding box center [873, 410] width 49 height 20
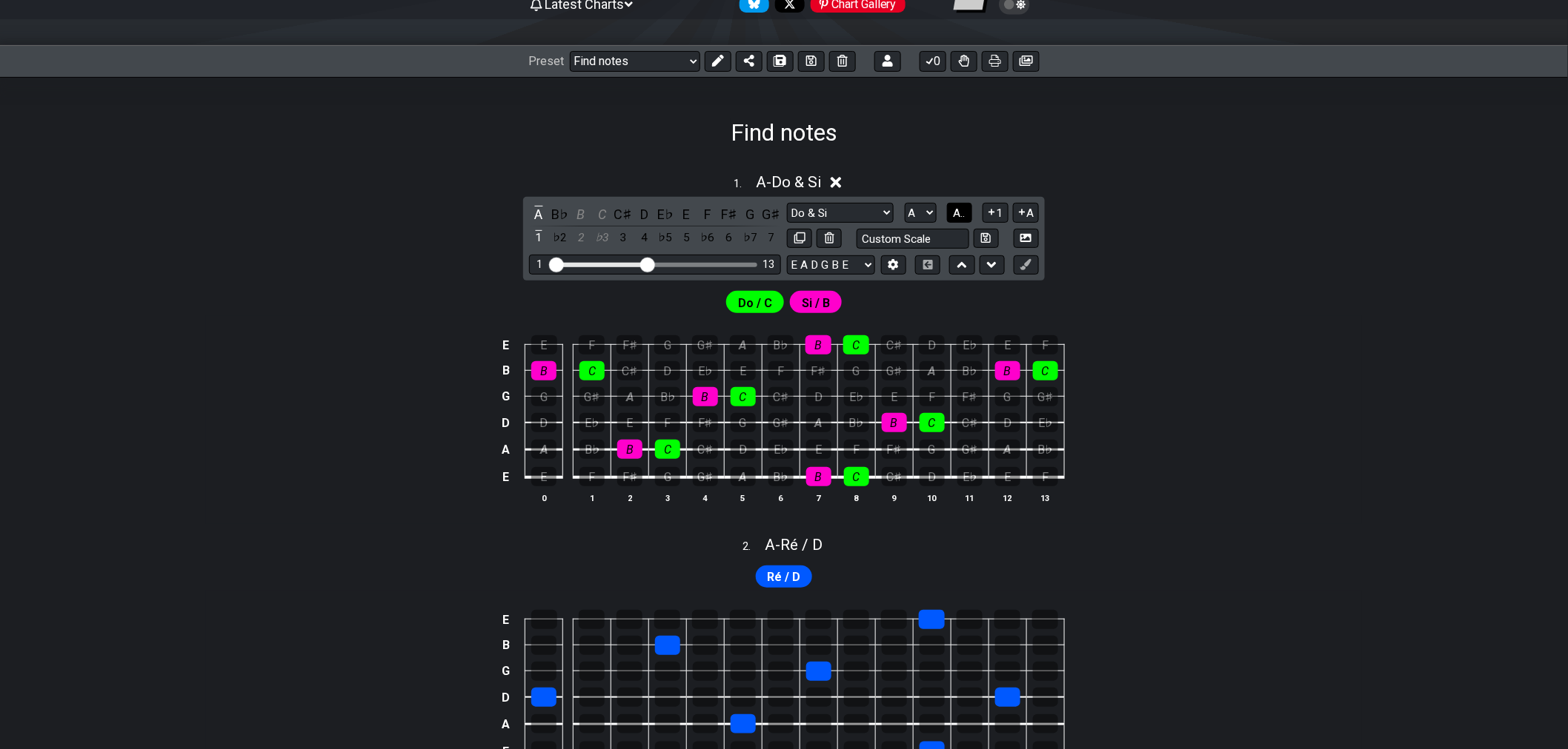
click at [959, 213] on span "A.." at bounding box center [959, 213] width 12 height 13
click at [959, 213] on span "1..7" at bounding box center [958, 213] width 18 height 13
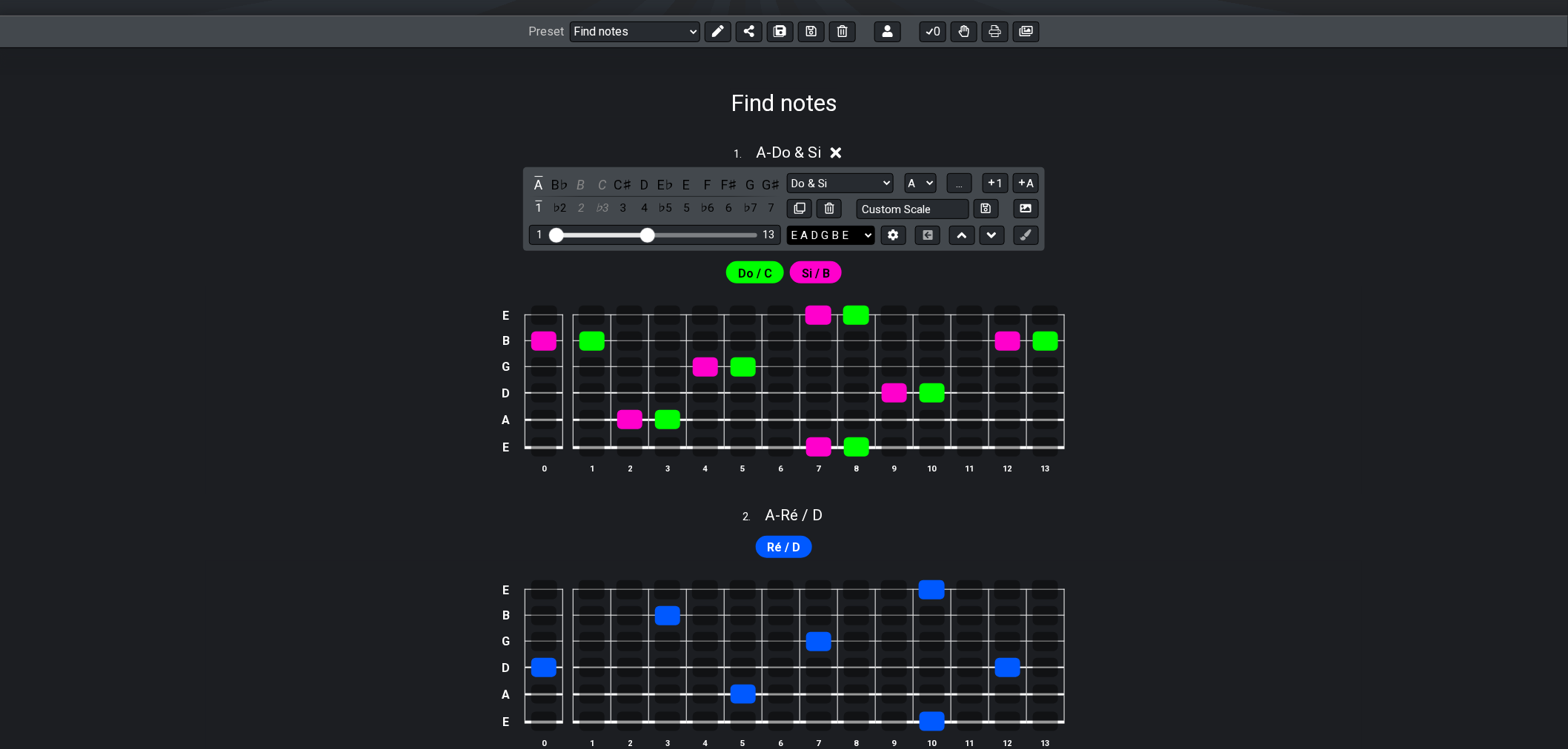
scroll to position [165, 0]
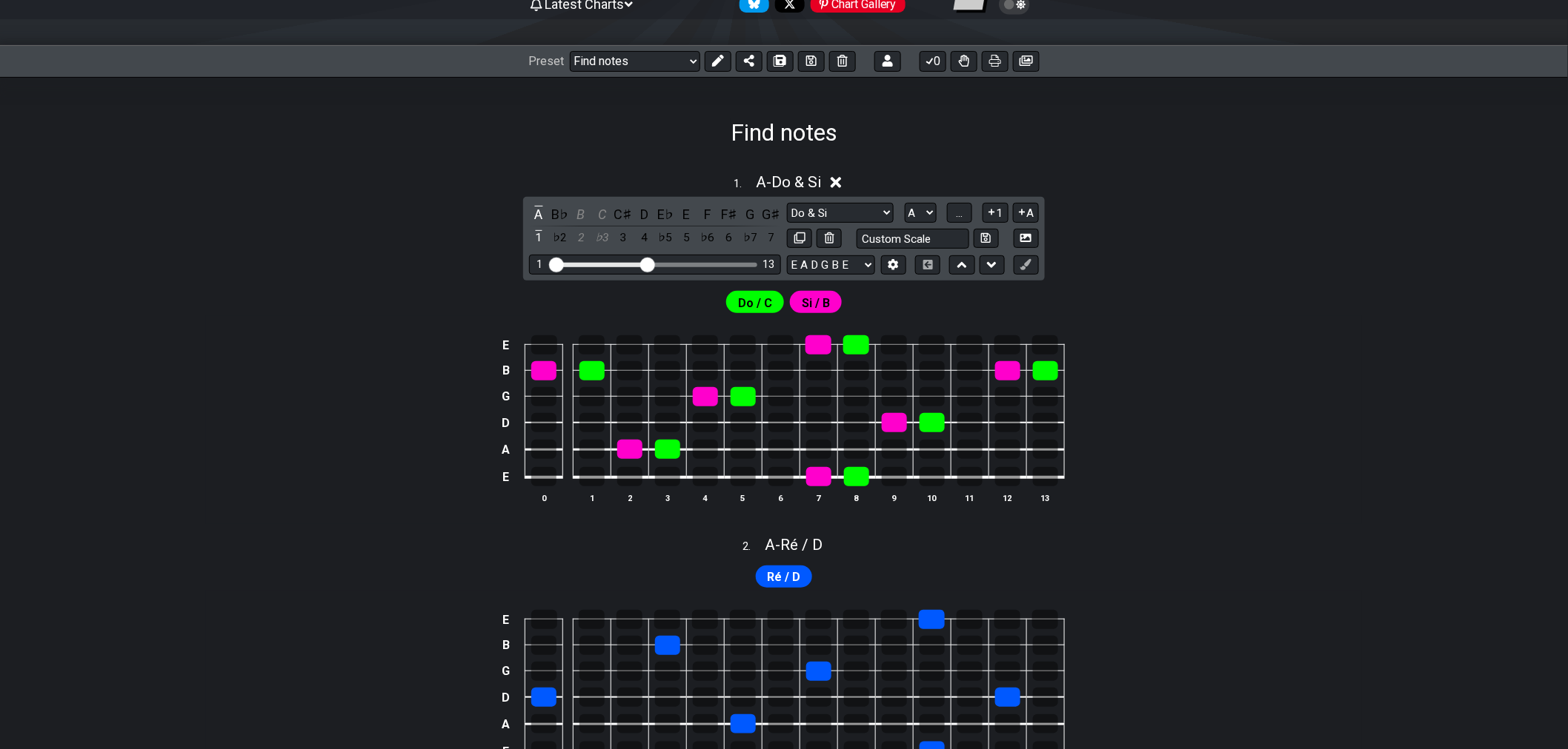
click at [769, 308] on span "Do / C" at bounding box center [755, 303] width 34 height 22
click at [827, 310] on span "Si / B" at bounding box center [816, 303] width 28 height 22
click at [922, 215] on select "A♭ A A♯ B♭ B C C♯ D♭ D D♯ E♭ E F F♯ G♭ G G♯" at bounding box center [921, 212] width 32 height 20
click at [905, 203] on select "A♭ A A♯ B♭ B C C♯ D♭ D D♯ E♭ E F F♯ G♭ G G♯" at bounding box center [921, 212] width 32 height 20
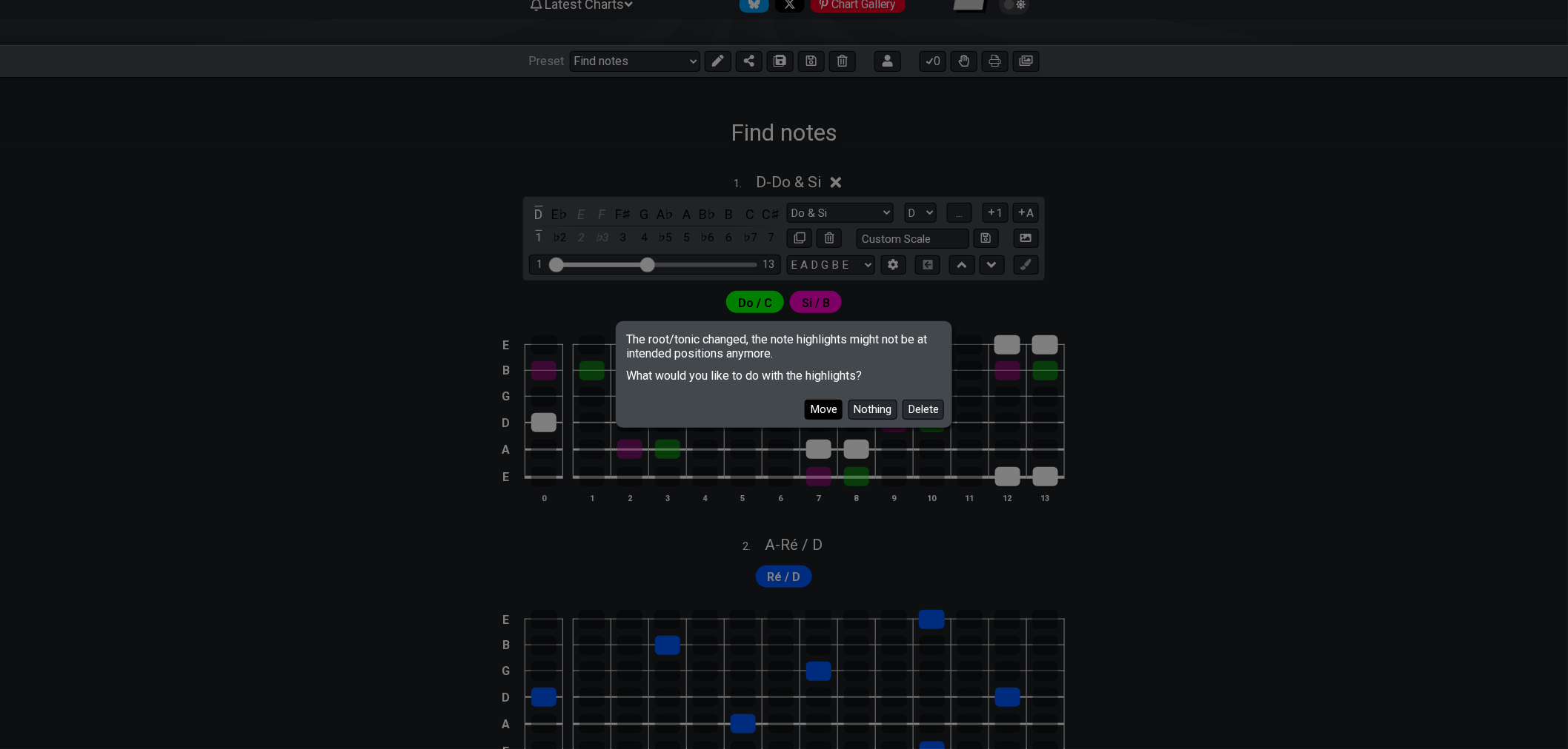
click at [825, 411] on button "Move" at bounding box center [823, 410] width 37 height 20
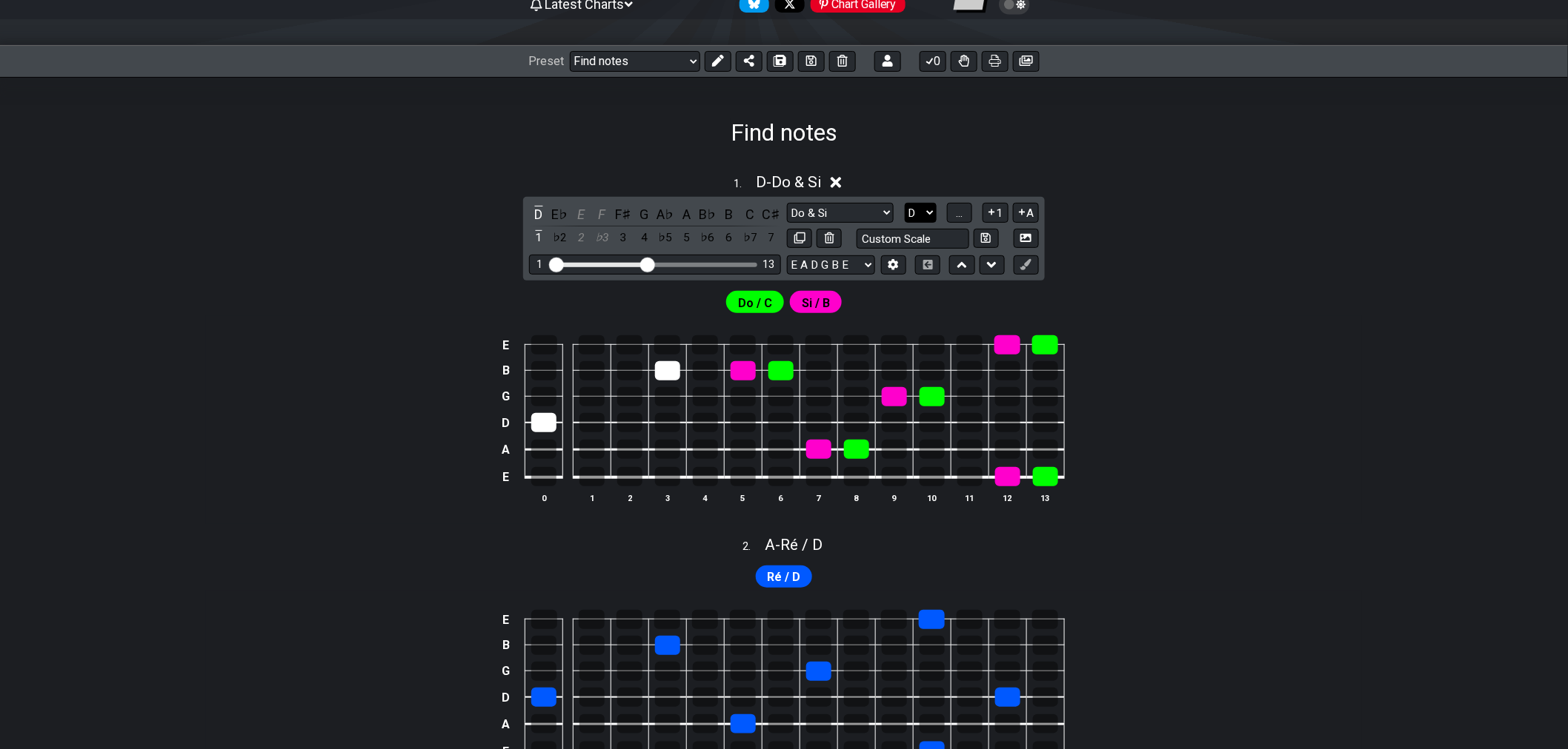
click at [926, 212] on select "A♭ A A♯ B♭ B C C♯ D♭ D D♯ E♭ E F F♯ G♭ G G♯" at bounding box center [921, 212] width 32 height 20
select select "A"
click at [905, 203] on select "A♭ A A♯ B♭ B C C♯ D♭ D D♯ E♭ E F F♯ G♭ G G♯" at bounding box center [921, 212] width 32 height 20
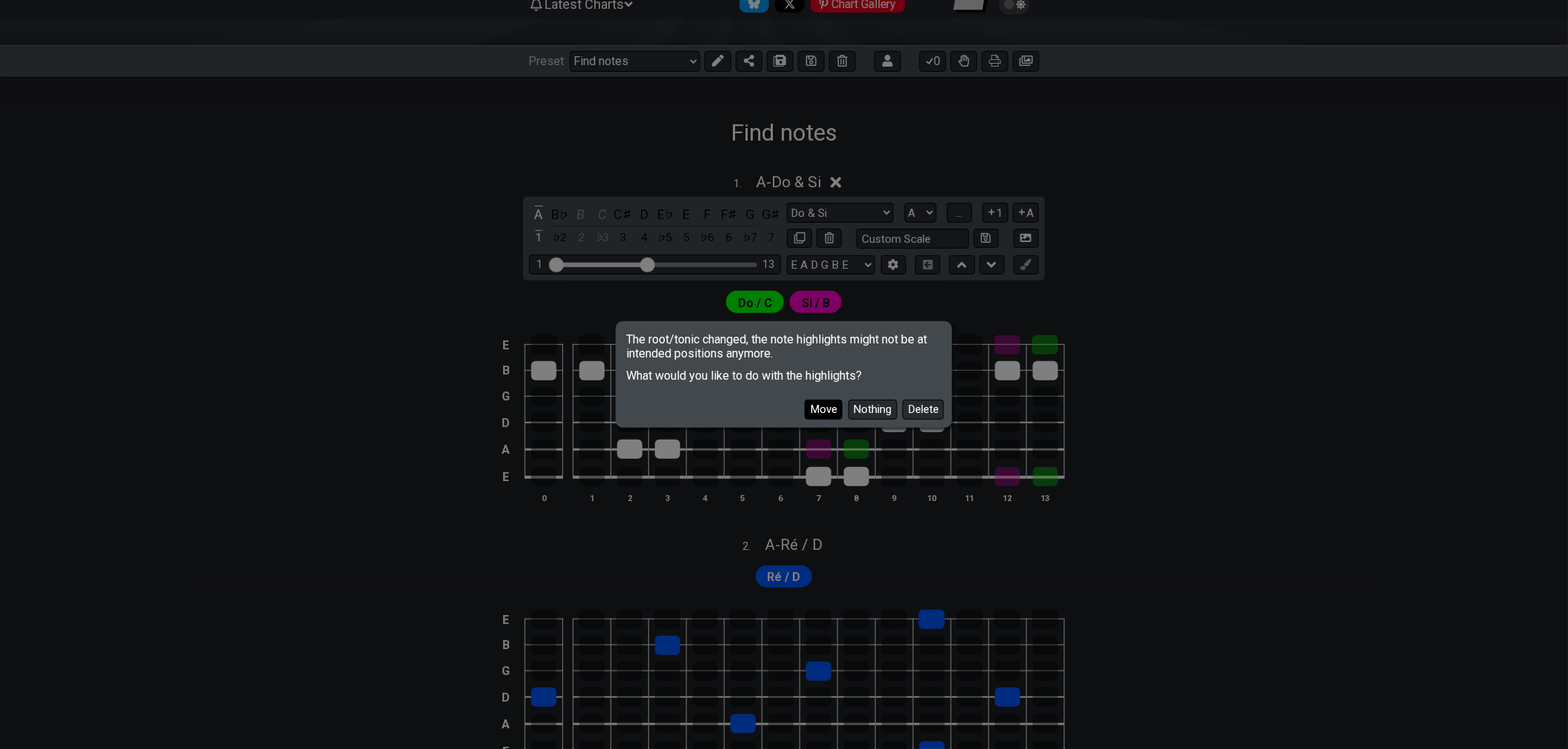
click at [832, 414] on button "Move" at bounding box center [823, 410] width 37 height 20
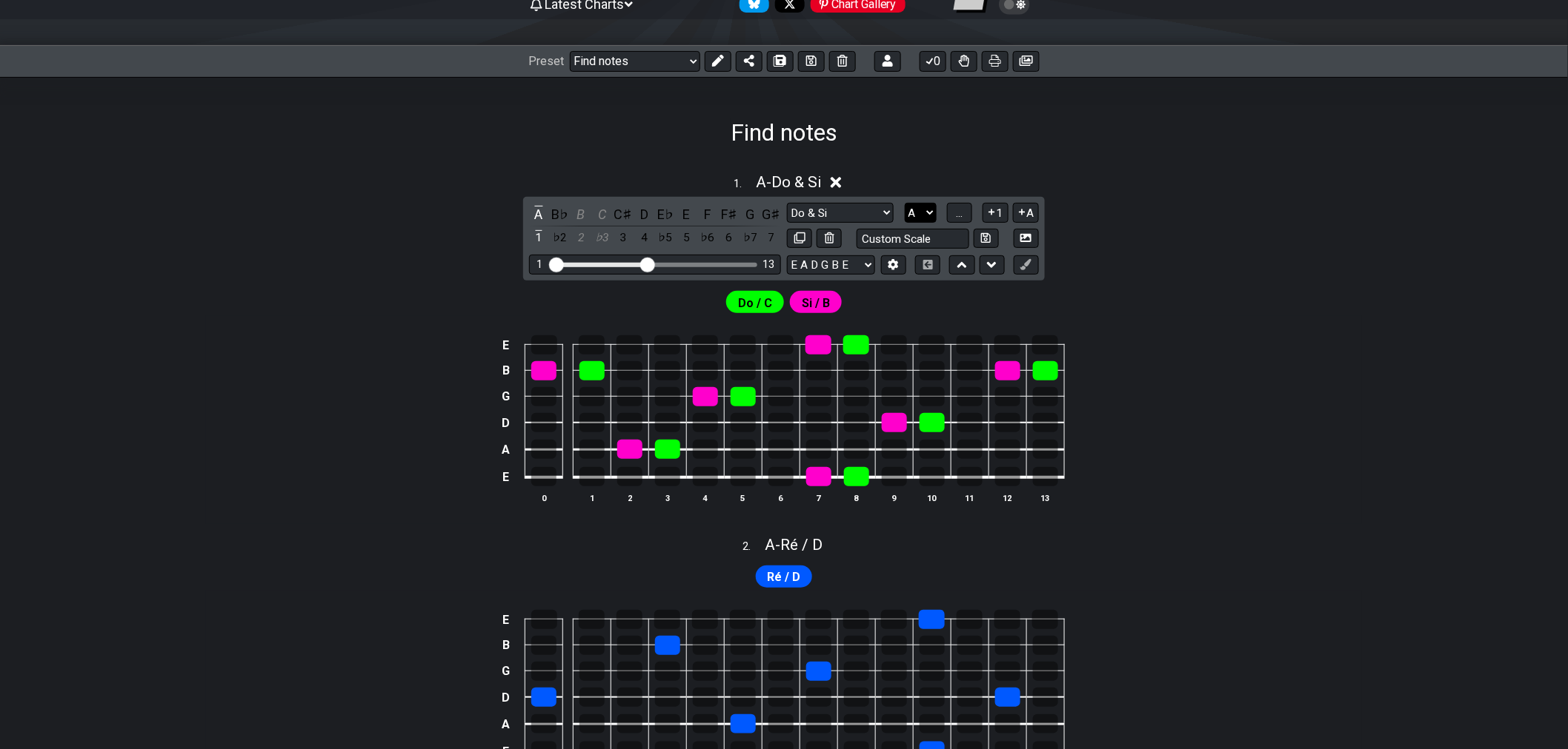
click at [919, 209] on select "A♭ A A♯ B♭ B C C♯ D♭ D D♯ E♭ E F F♯ G♭ G G♯" at bounding box center [921, 212] width 32 height 20
click at [924, 211] on select "A♭ A A♯ B♭ B C C♯ D♭ D D♯ E♭ E F F♯ G♭ G G♯" at bounding box center [921, 212] width 32 height 20
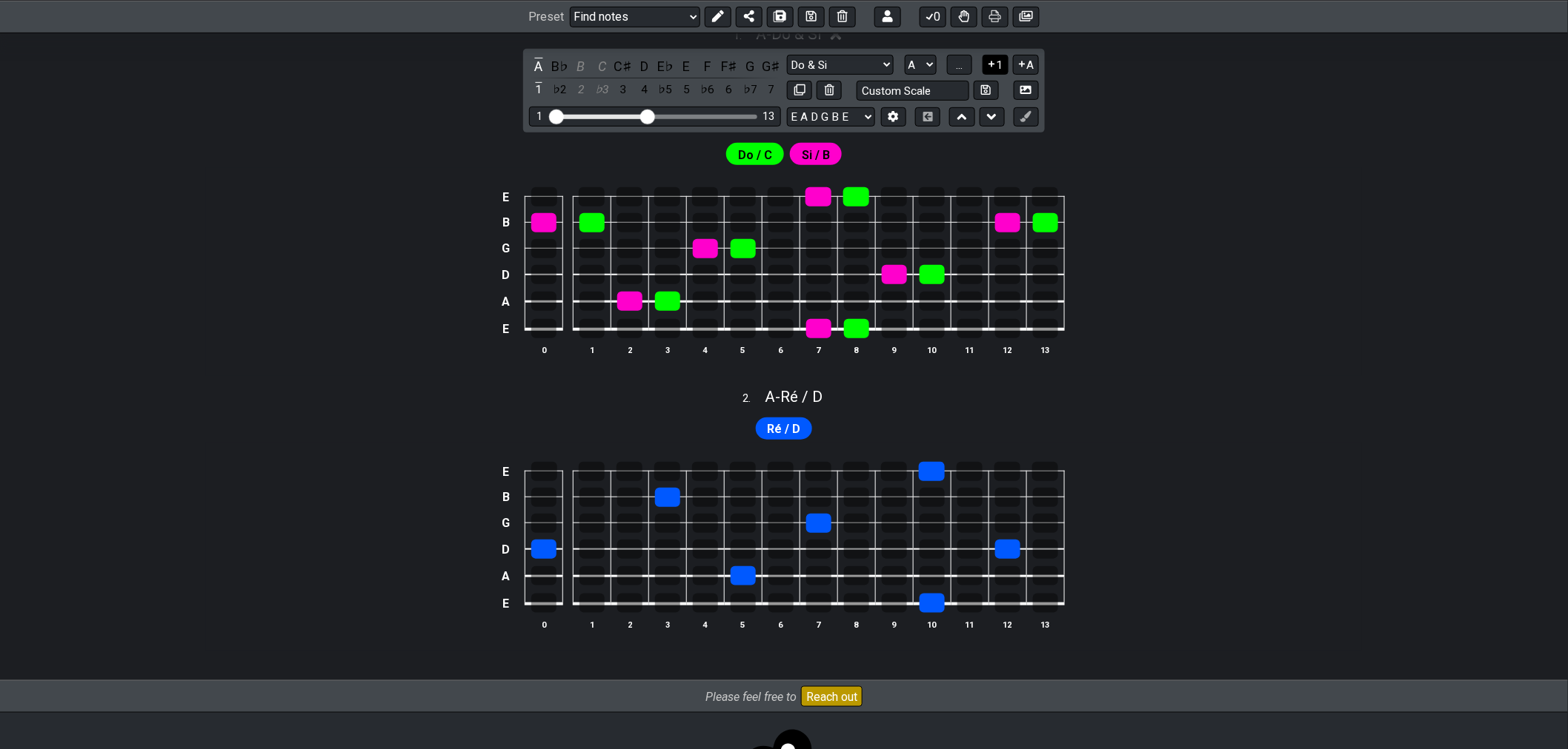
scroll to position [64, 0]
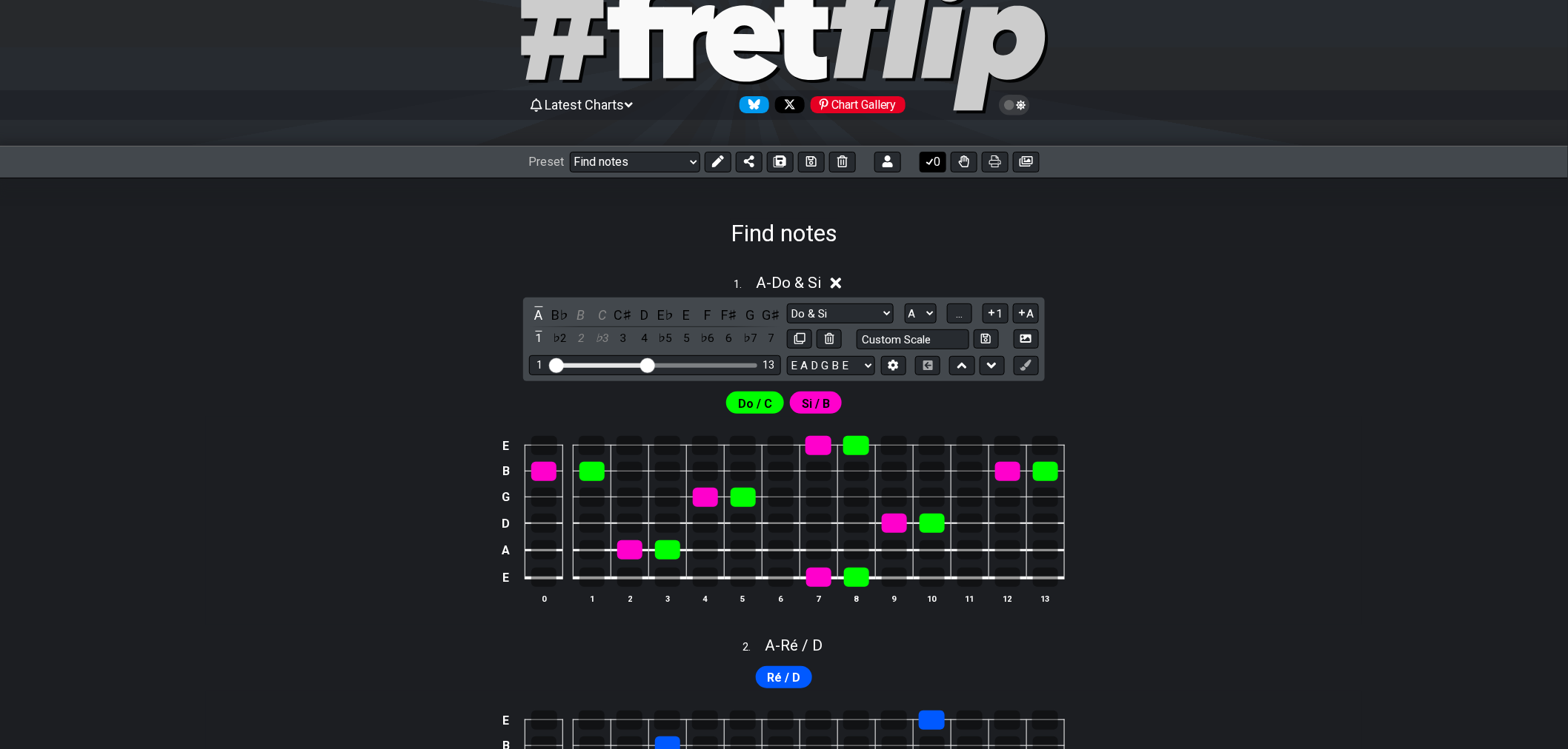
click at [937, 166] on button "0" at bounding box center [933, 162] width 27 height 21
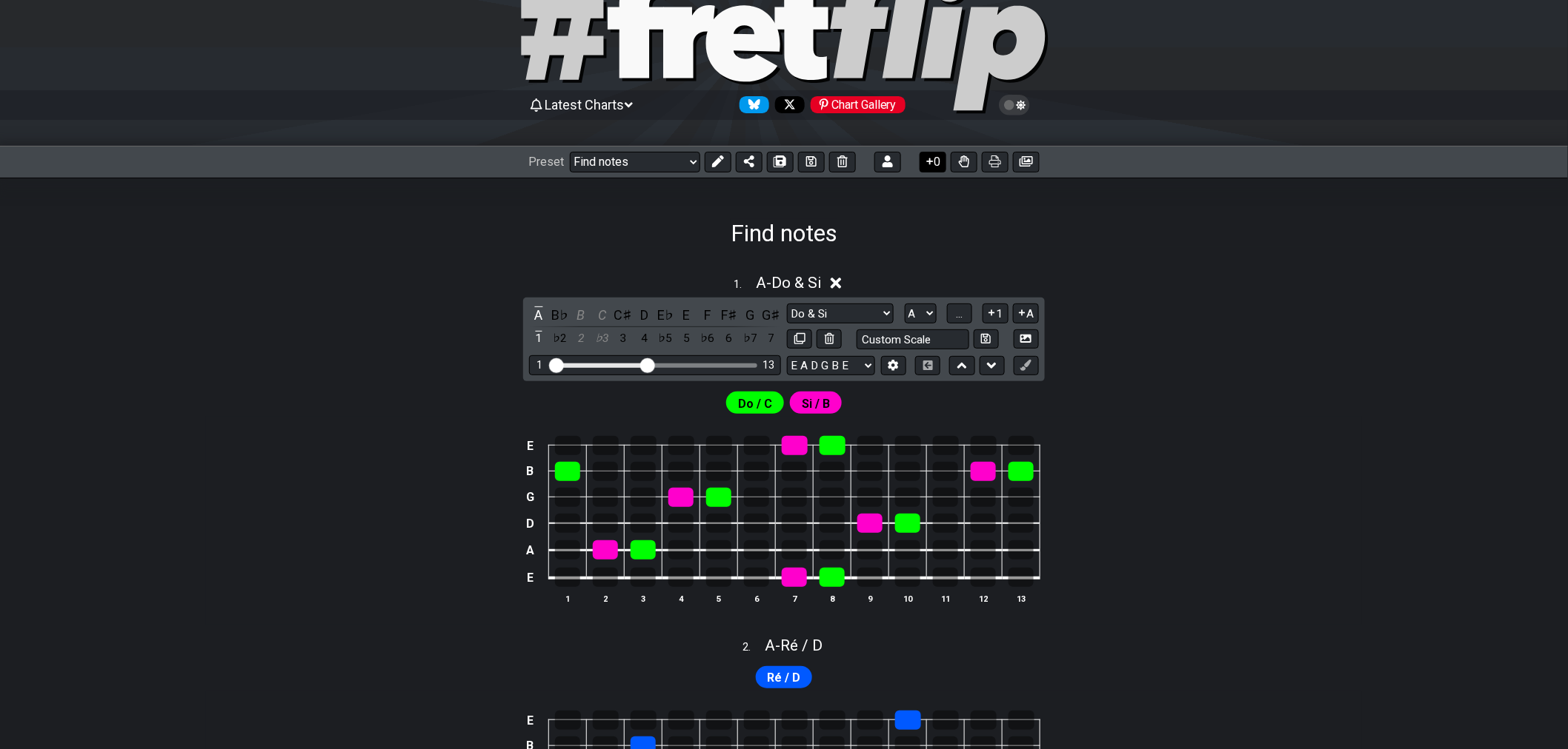
click at [937, 166] on button "0" at bounding box center [933, 162] width 27 height 21
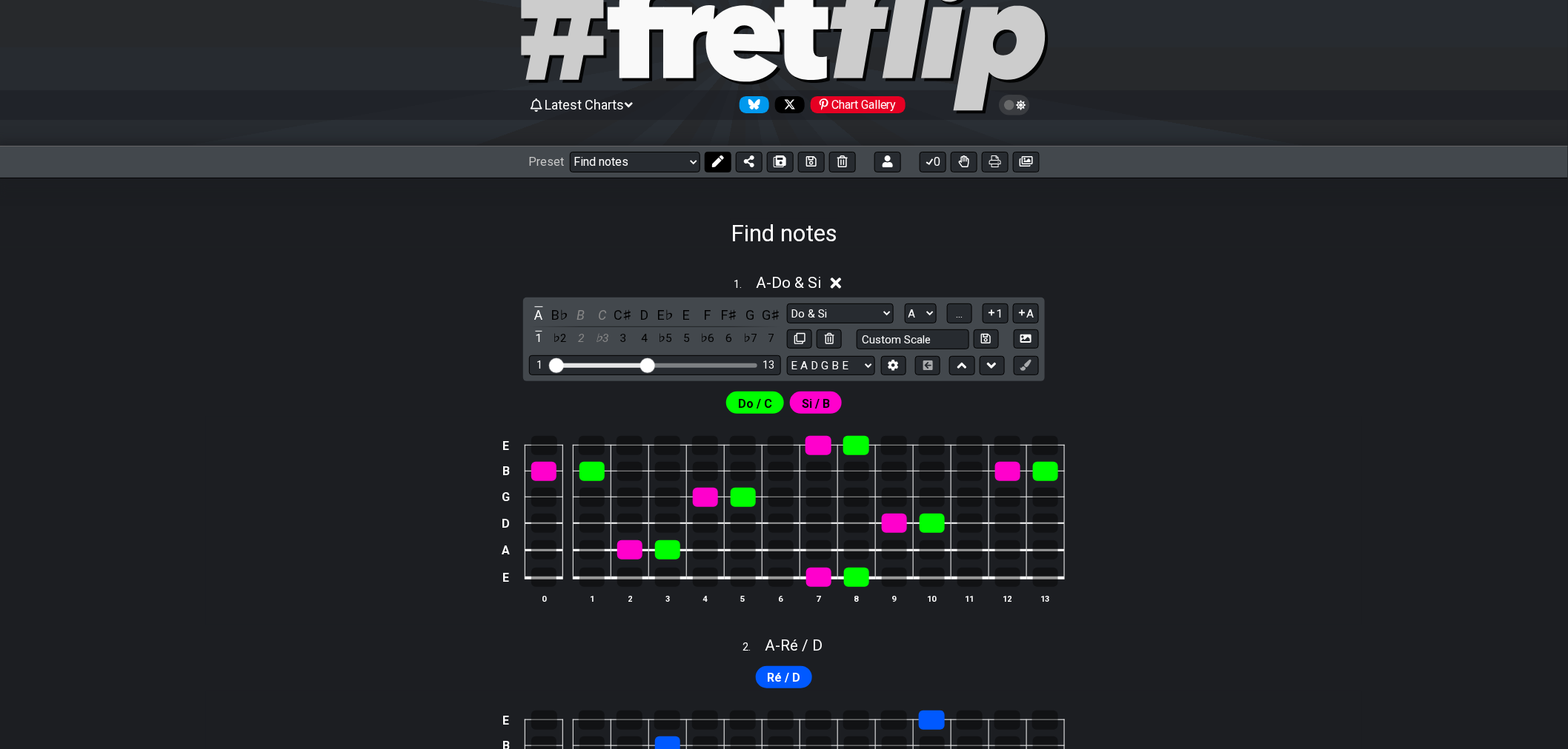
click at [720, 162] on icon at bounding box center [718, 161] width 12 height 12
click at [965, 166] on icon at bounding box center [964, 161] width 10 height 12
click at [963, 165] on icon at bounding box center [964, 161] width 10 height 10
click at [1015, 109] on icon at bounding box center [1014, 105] width 13 height 13
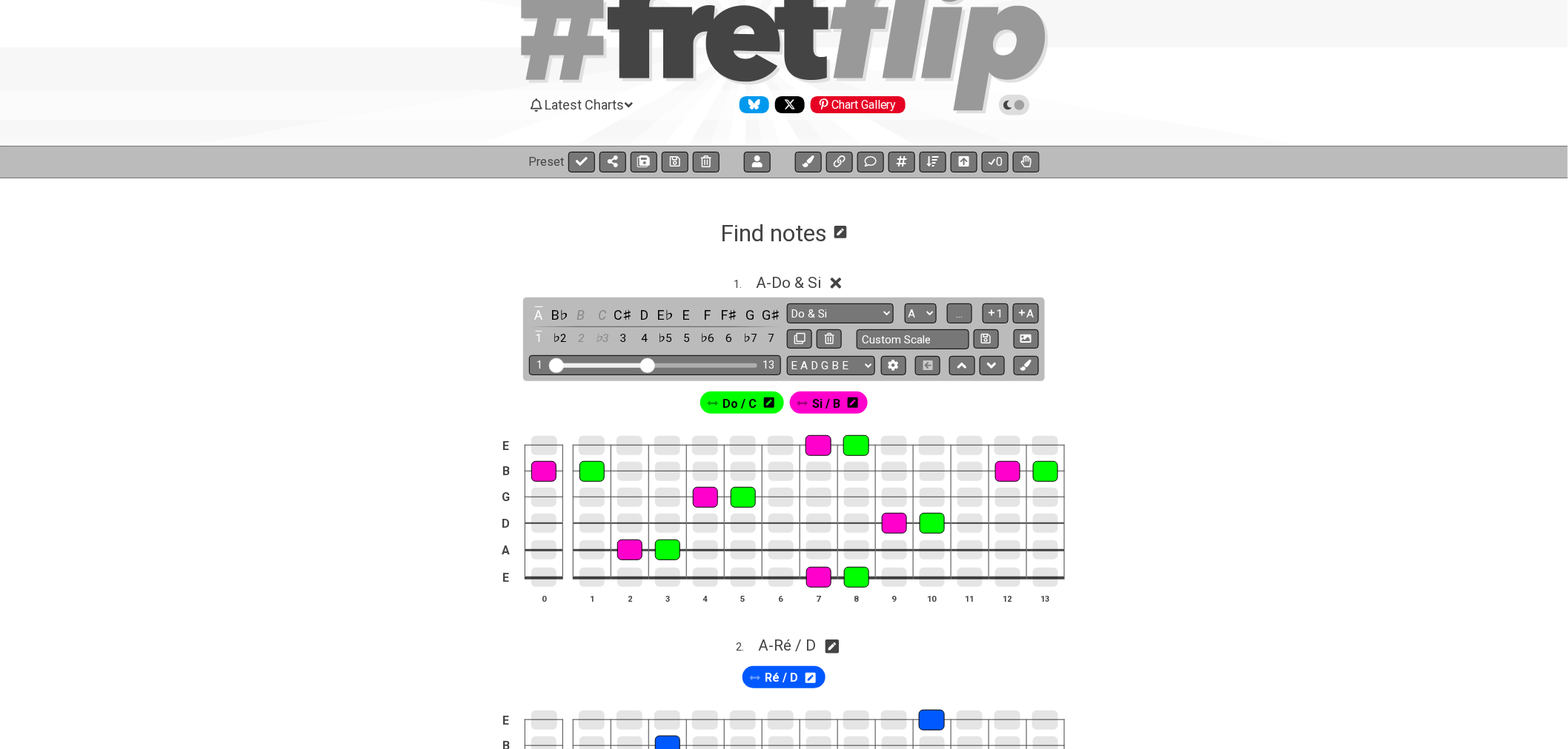
click at [1016, 107] on icon at bounding box center [1014, 105] width 13 height 13
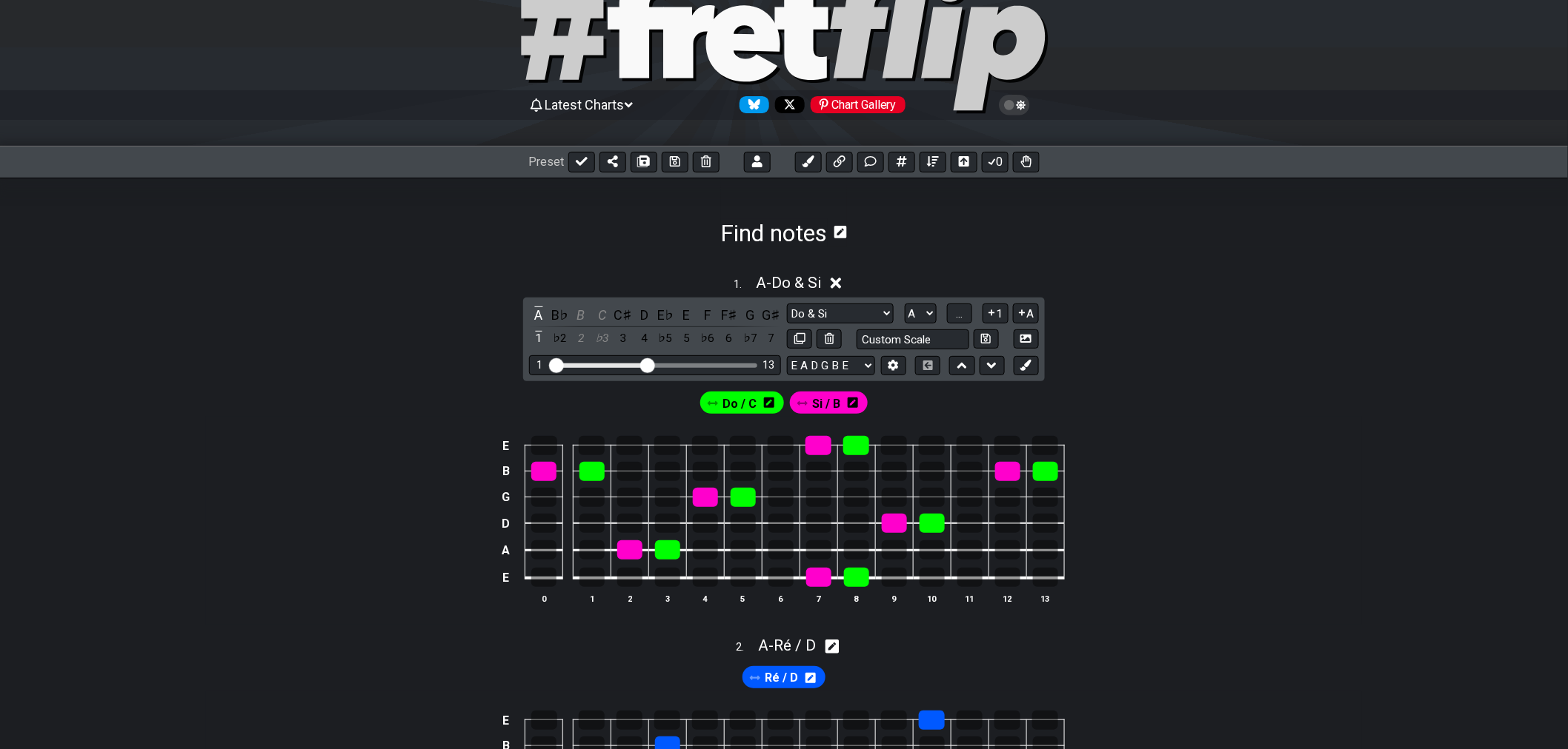
click at [1025, 99] on icon at bounding box center [1013, 105] width 31 height 21
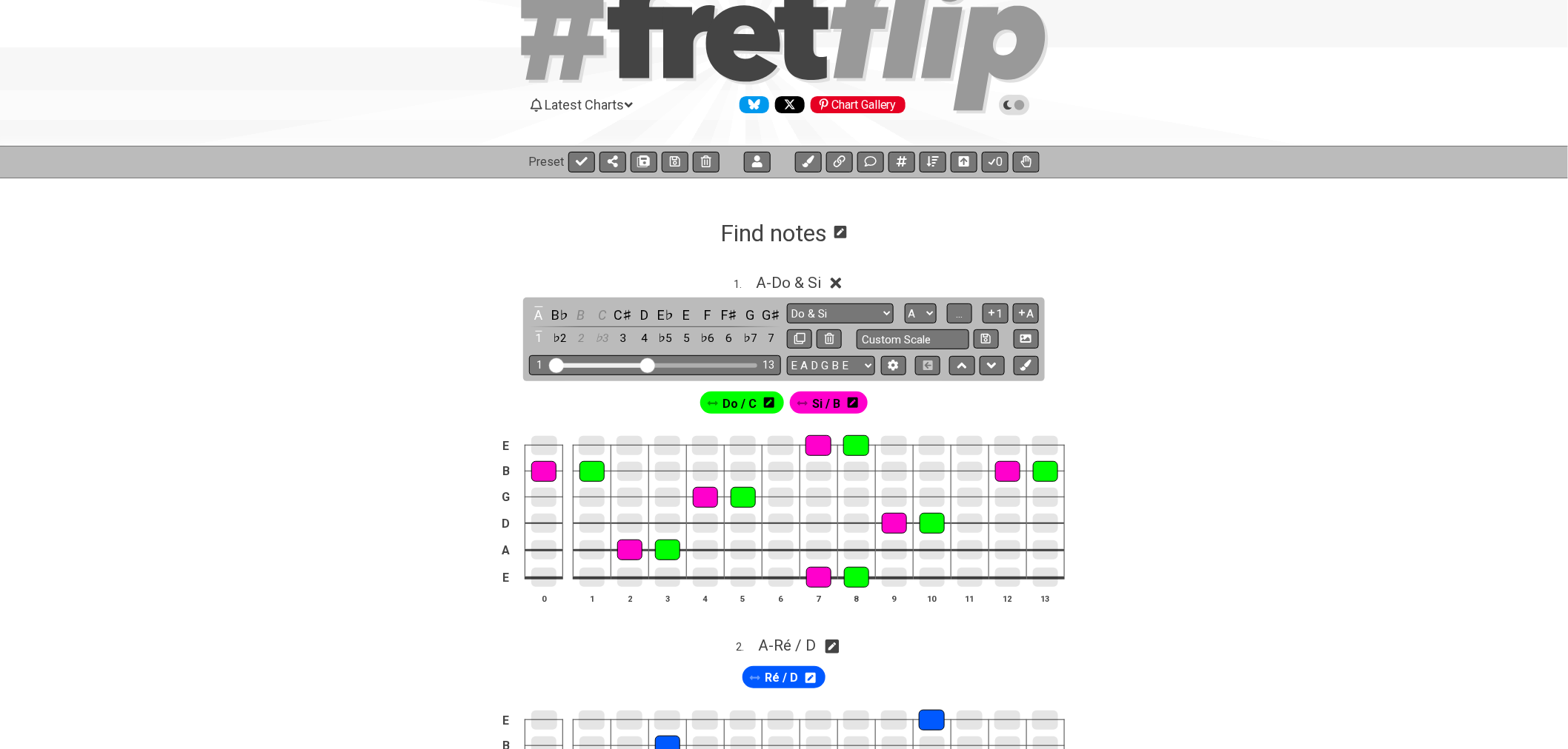
click at [1017, 106] on icon at bounding box center [1014, 105] width 13 height 13
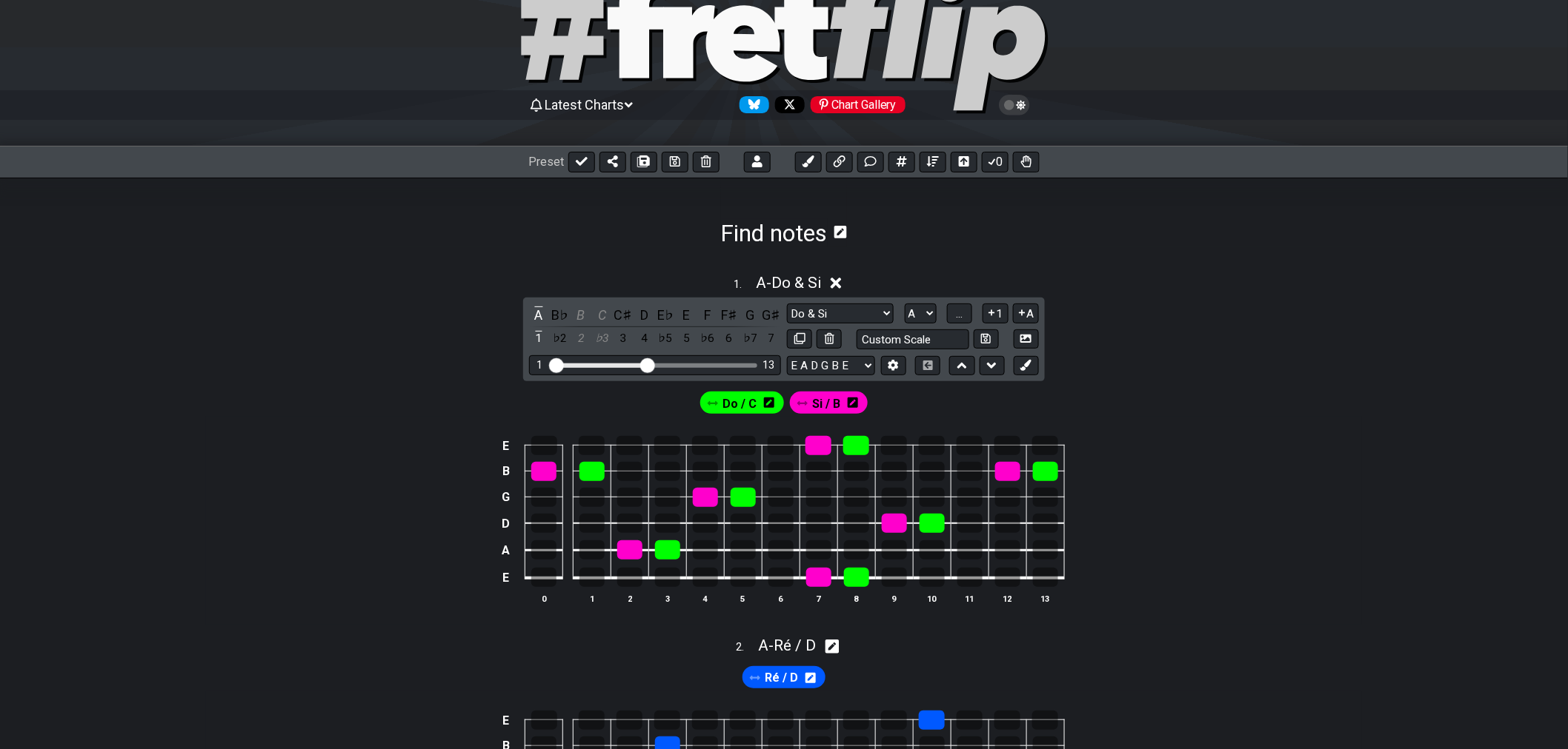
click at [1017, 106] on icon at bounding box center [1014, 105] width 13 height 13
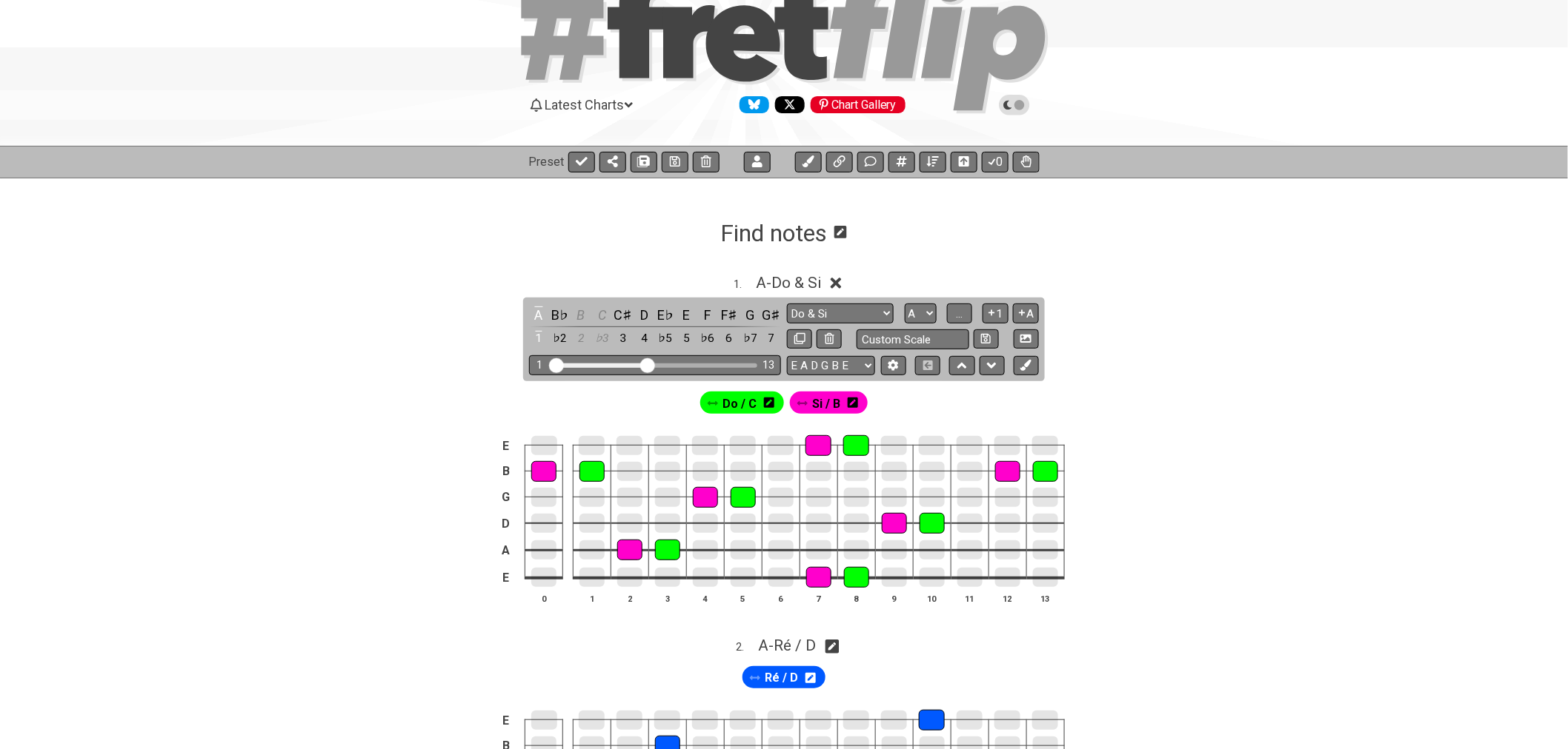
click at [1017, 106] on icon at bounding box center [1014, 105] width 13 height 13
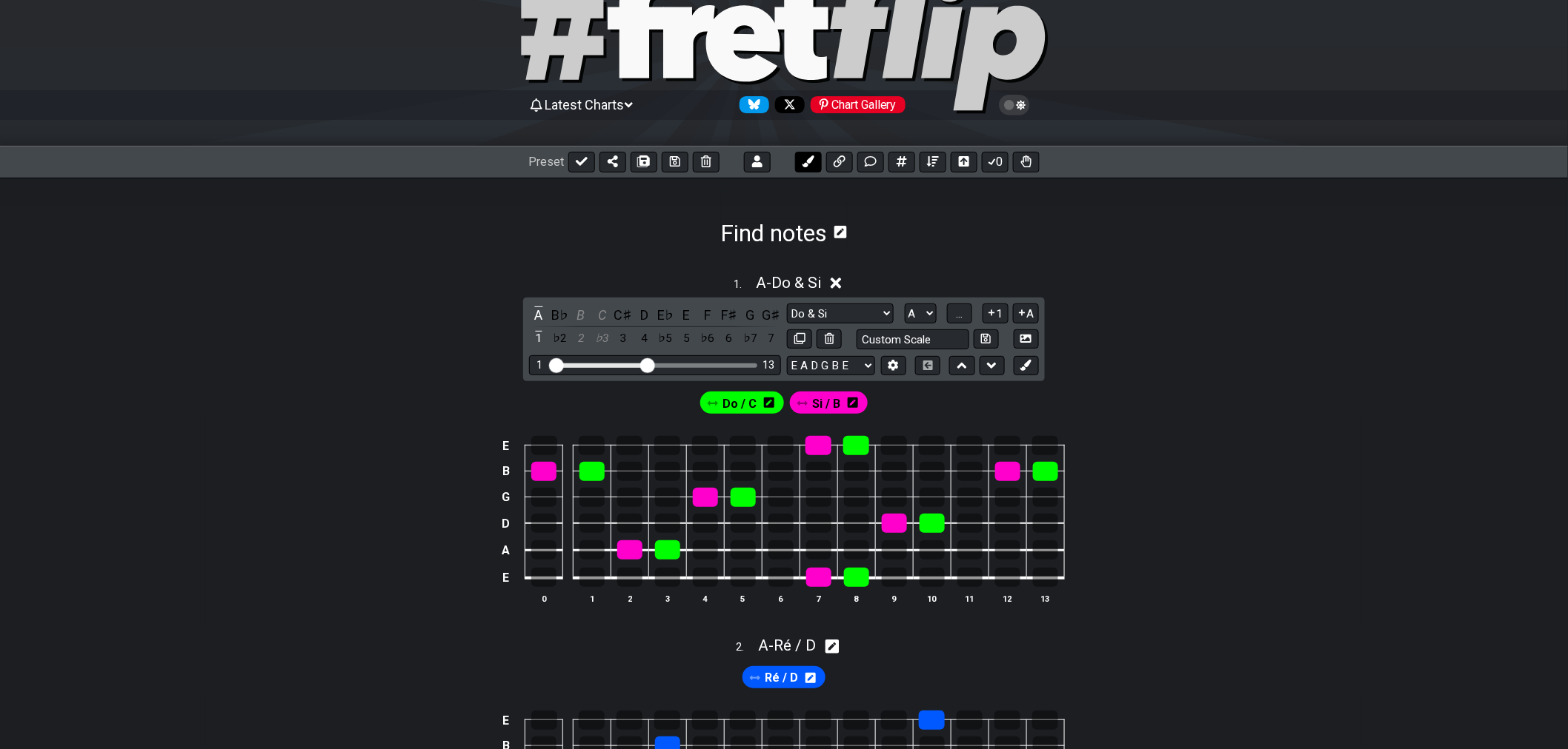
click at [809, 166] on icon at bounding box center [808, 161] width 12 height 12
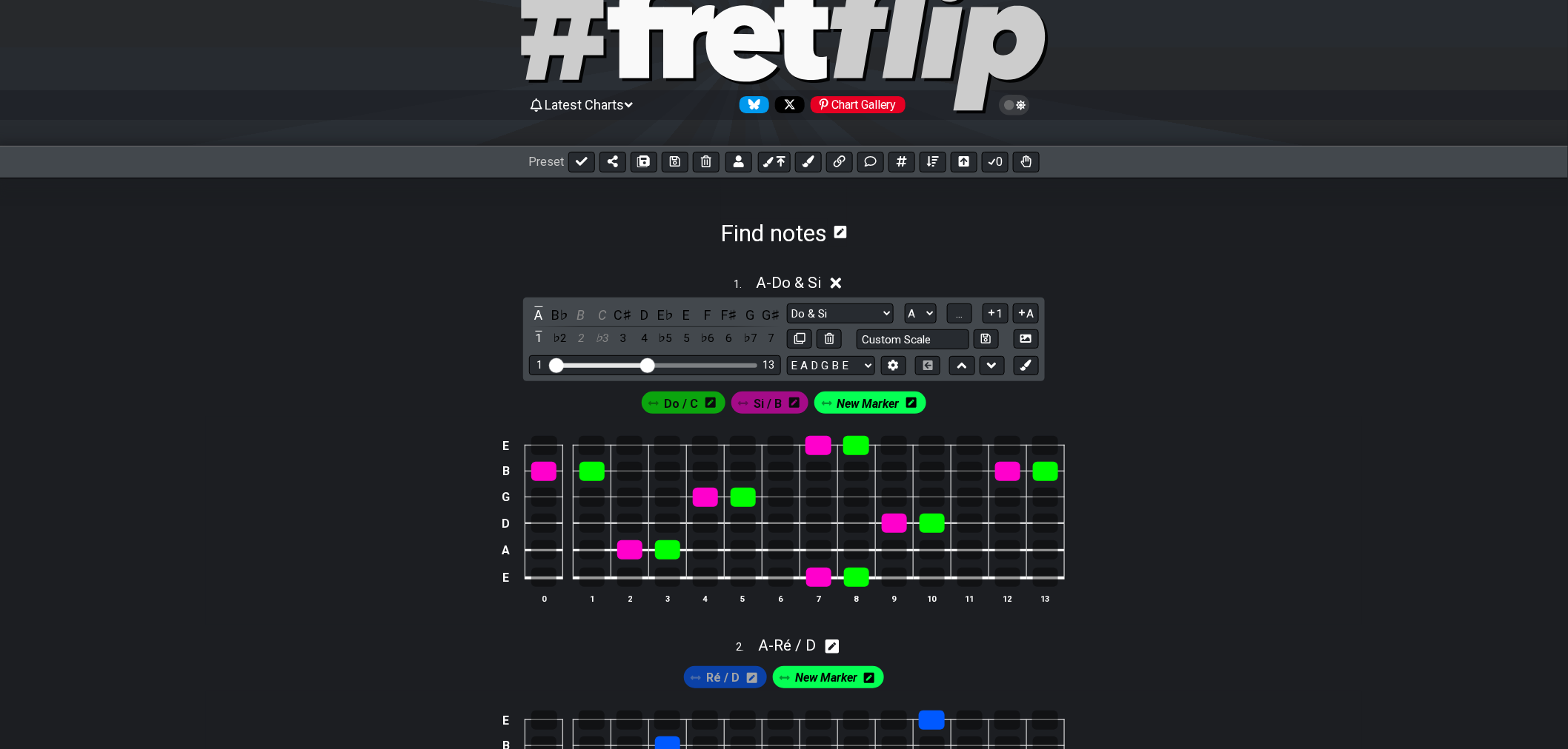
click at [913, 406] on icon at bounding box center [910, 402] width 10 height 10
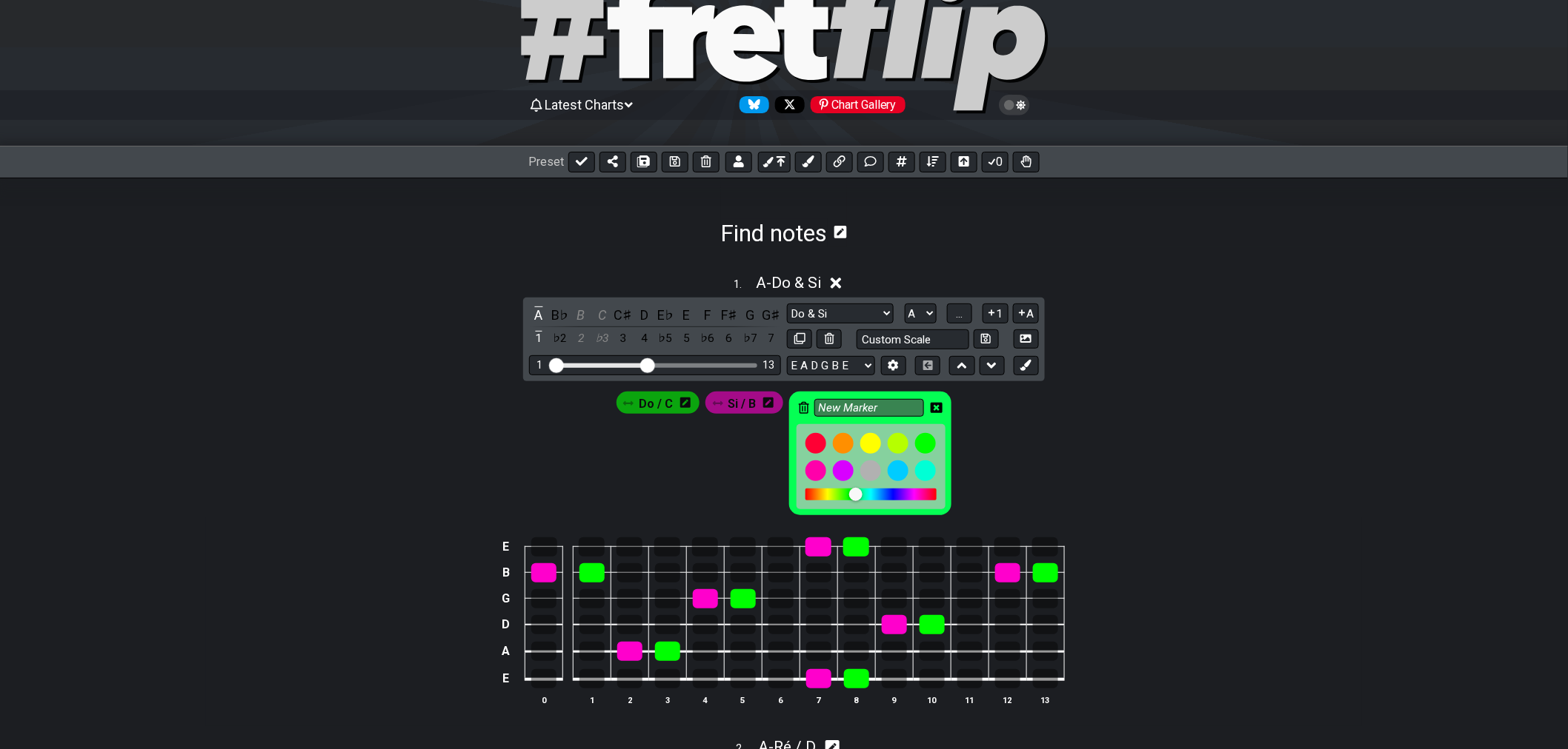
click at [807, 408] on icon at bounding box center [804, 408] width 10 height 12
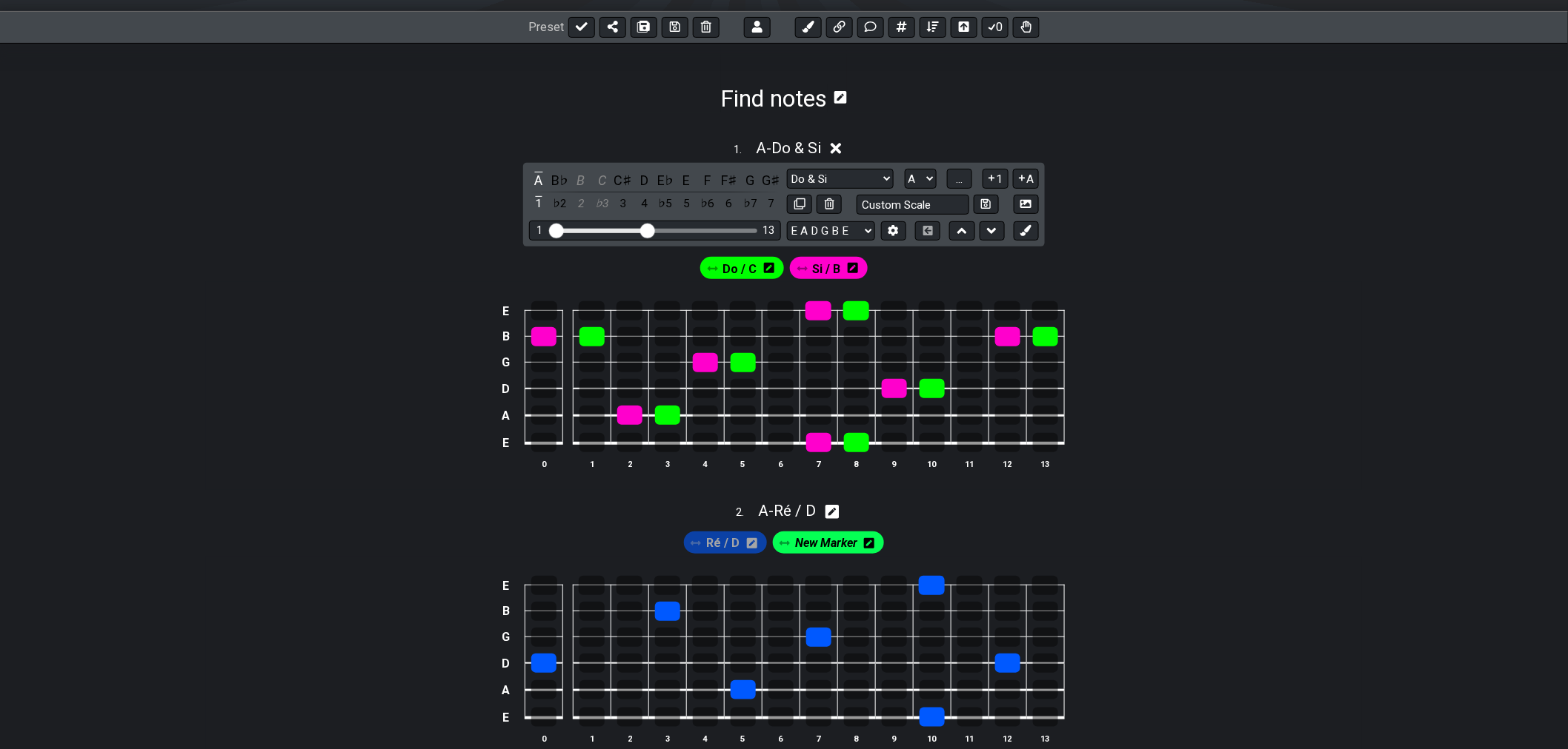
scroll to position [228, 0]
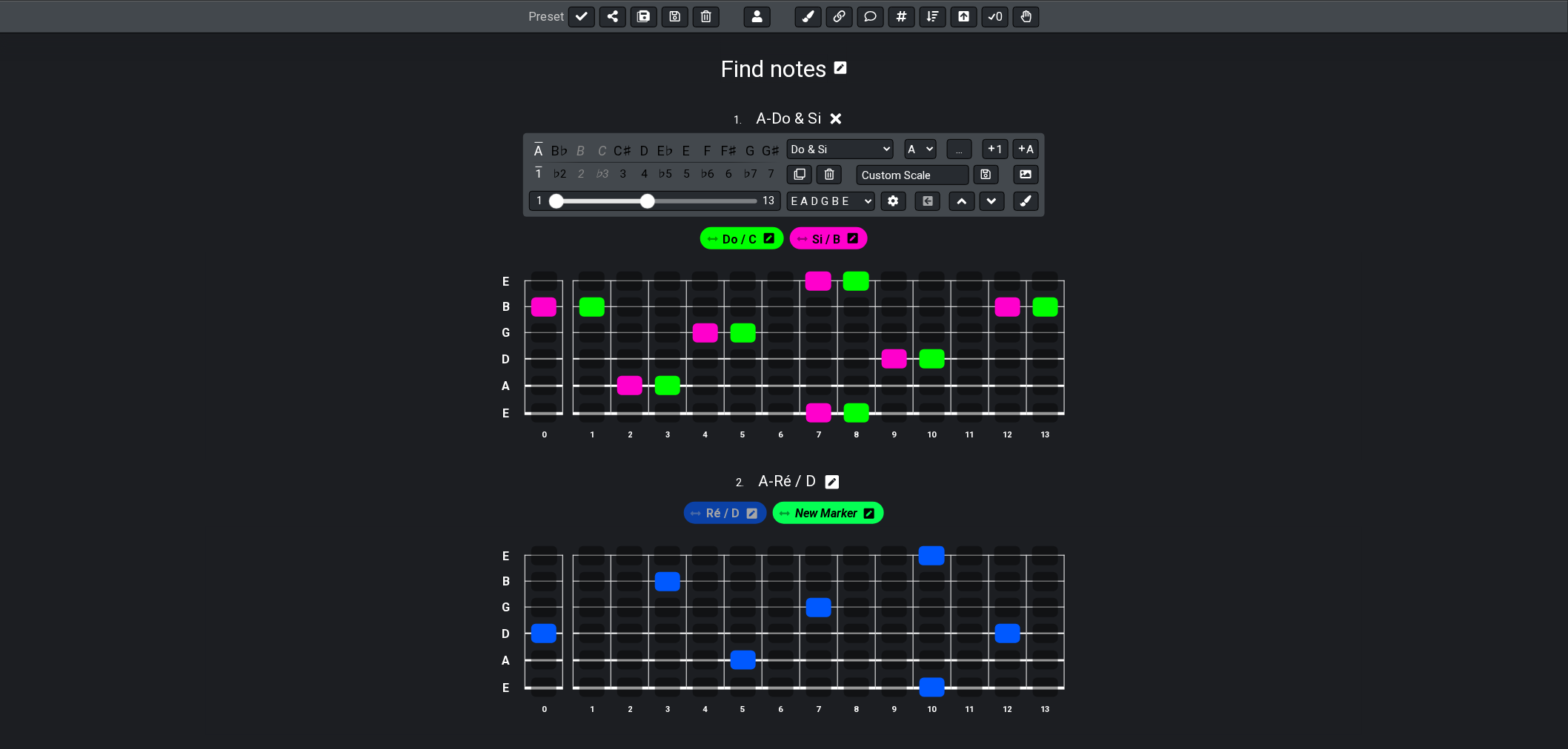
click at [867, 515] on icon at bounding box center [868, 513] width 10 height 12
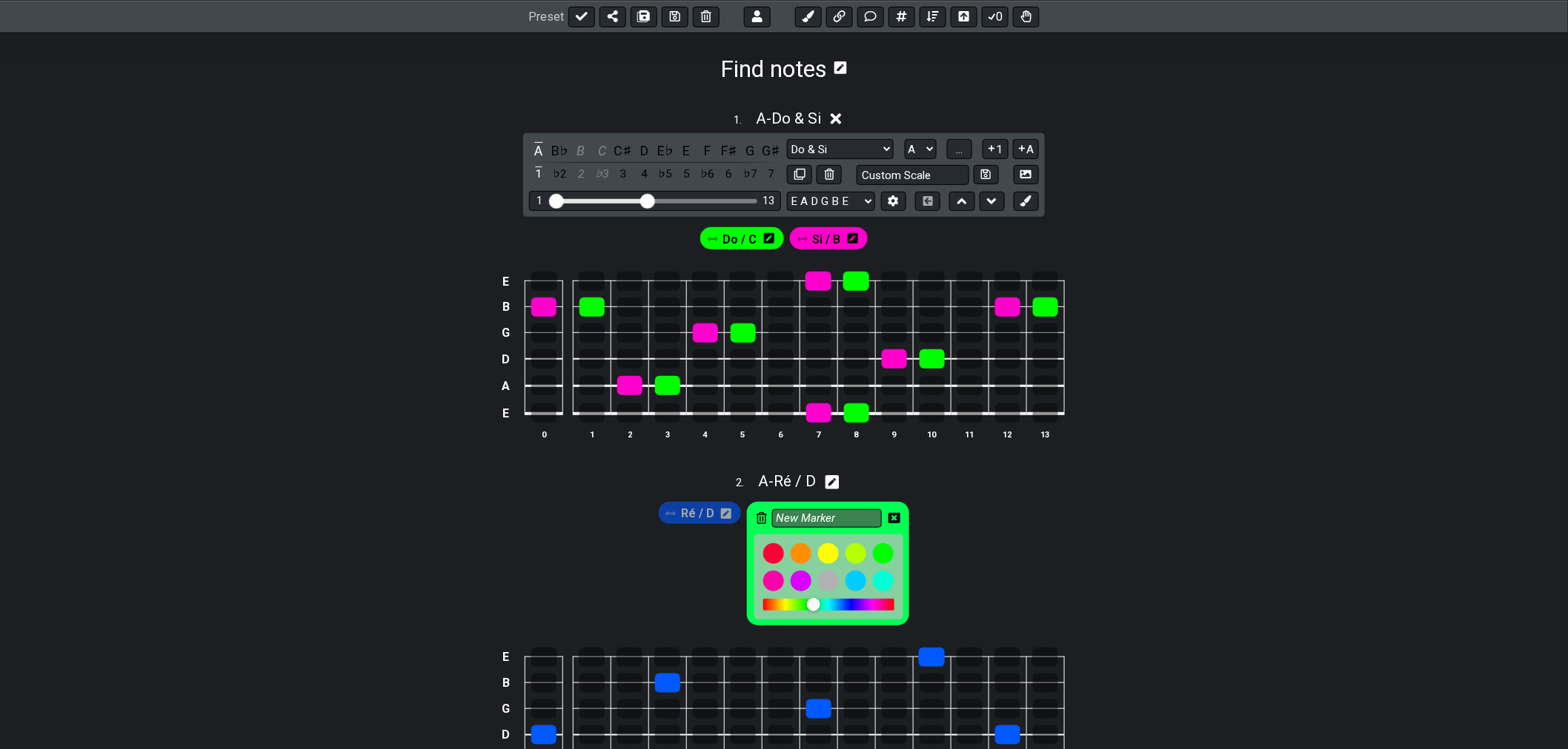
click at [760, 518] on icon at bounding box center [762, 518] width 10 height 12
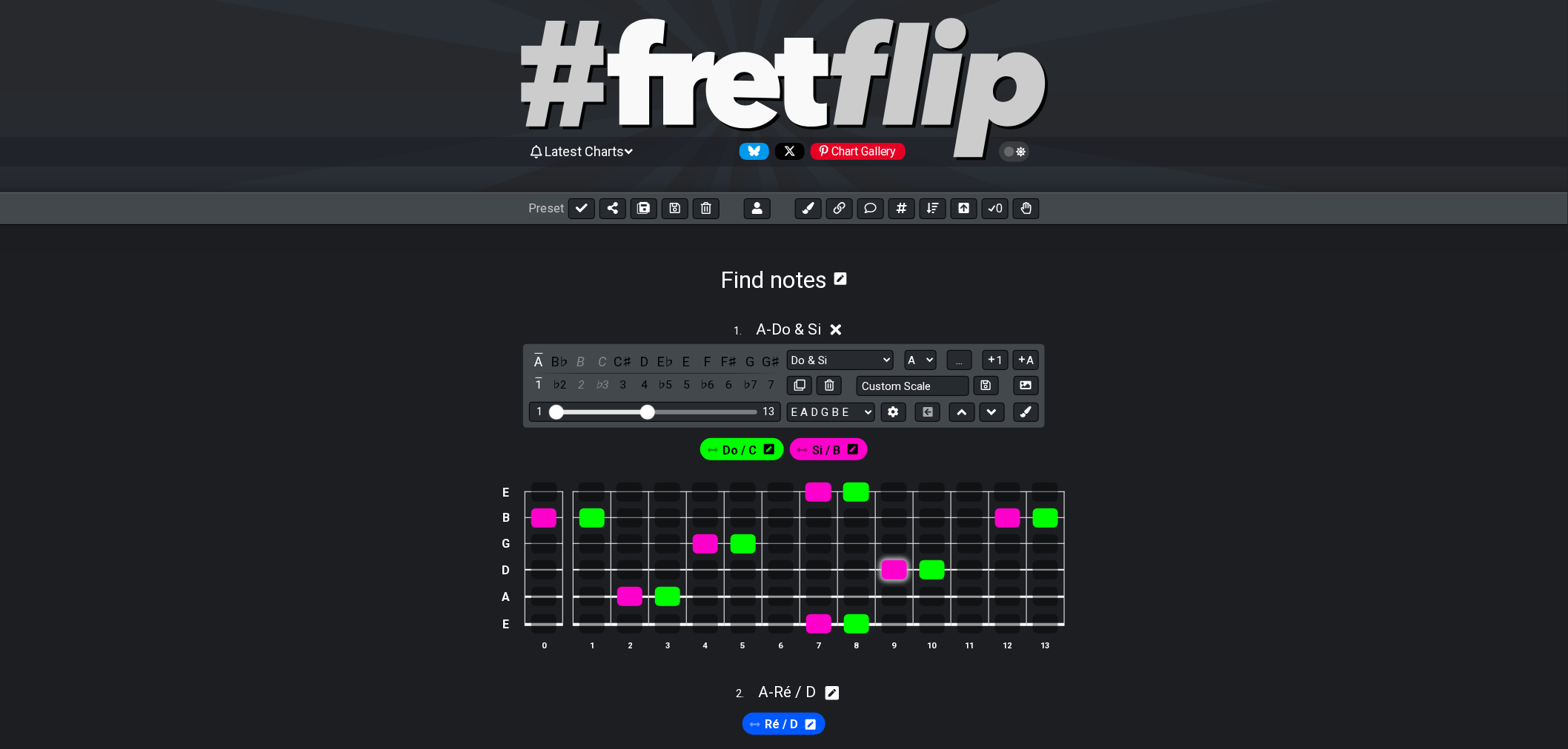
scroll to position [0, 0]
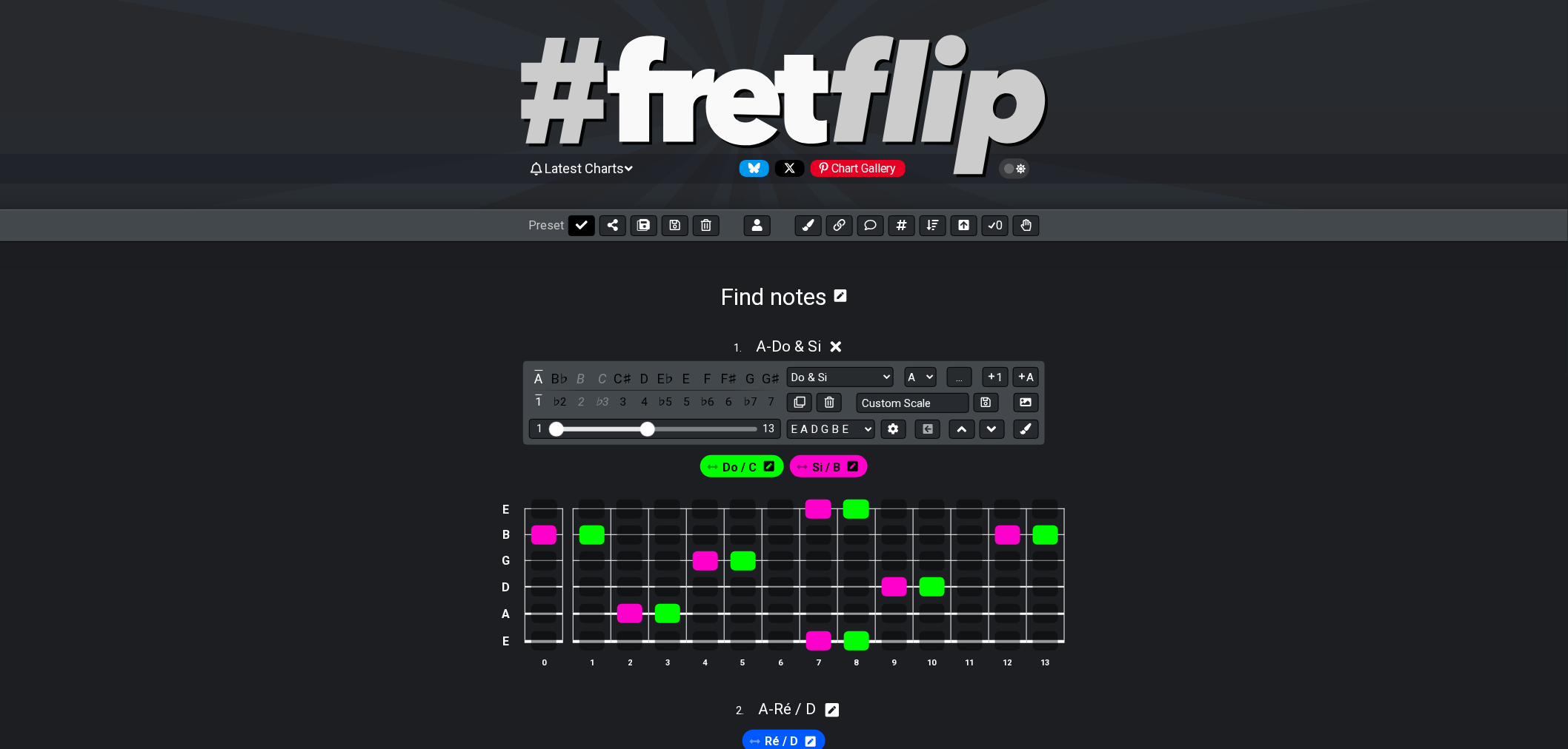
click at [575, 228] on icon at bounding box center [581, 224] width 12 height 12
select select "/02SXFW8H"
click at [682, 234] on select "Welcome to #fretflip! Initial Preset Custom Preset Find notes Minor Pentatonic …" at bounding box center [634, 225] width 130 height 21
click at [682, 232] on select "Welcome to #fretflip! Initial Preset Custom Preset Find notes Minor Pentatonic …" at bounding box center [634, 225] width 130 height 21
click at [724, 232] on button at bounding box center [718, 225] width 27 height 21
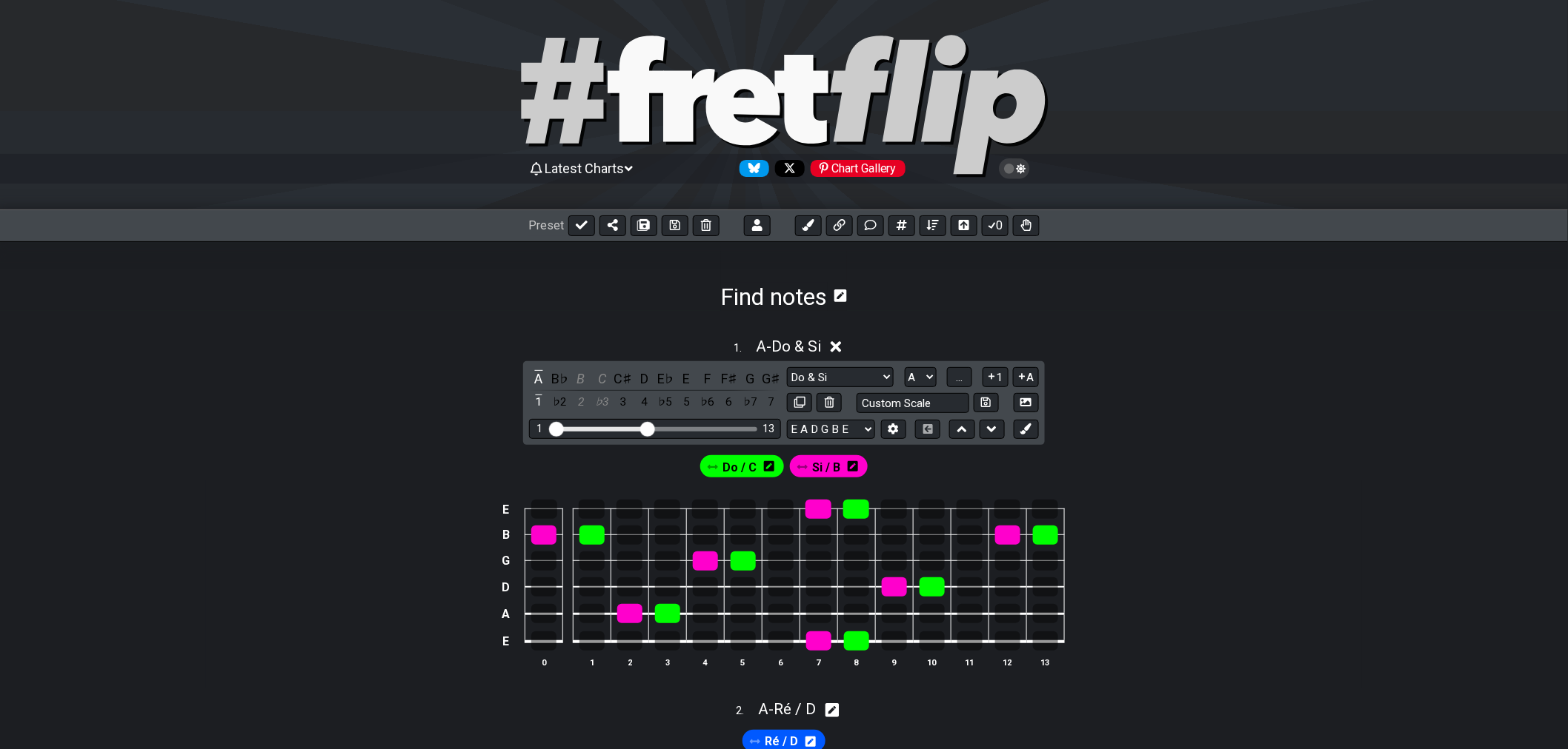
click at [847, 301] on icon at bounding box center [840, 295] width 12 height 12
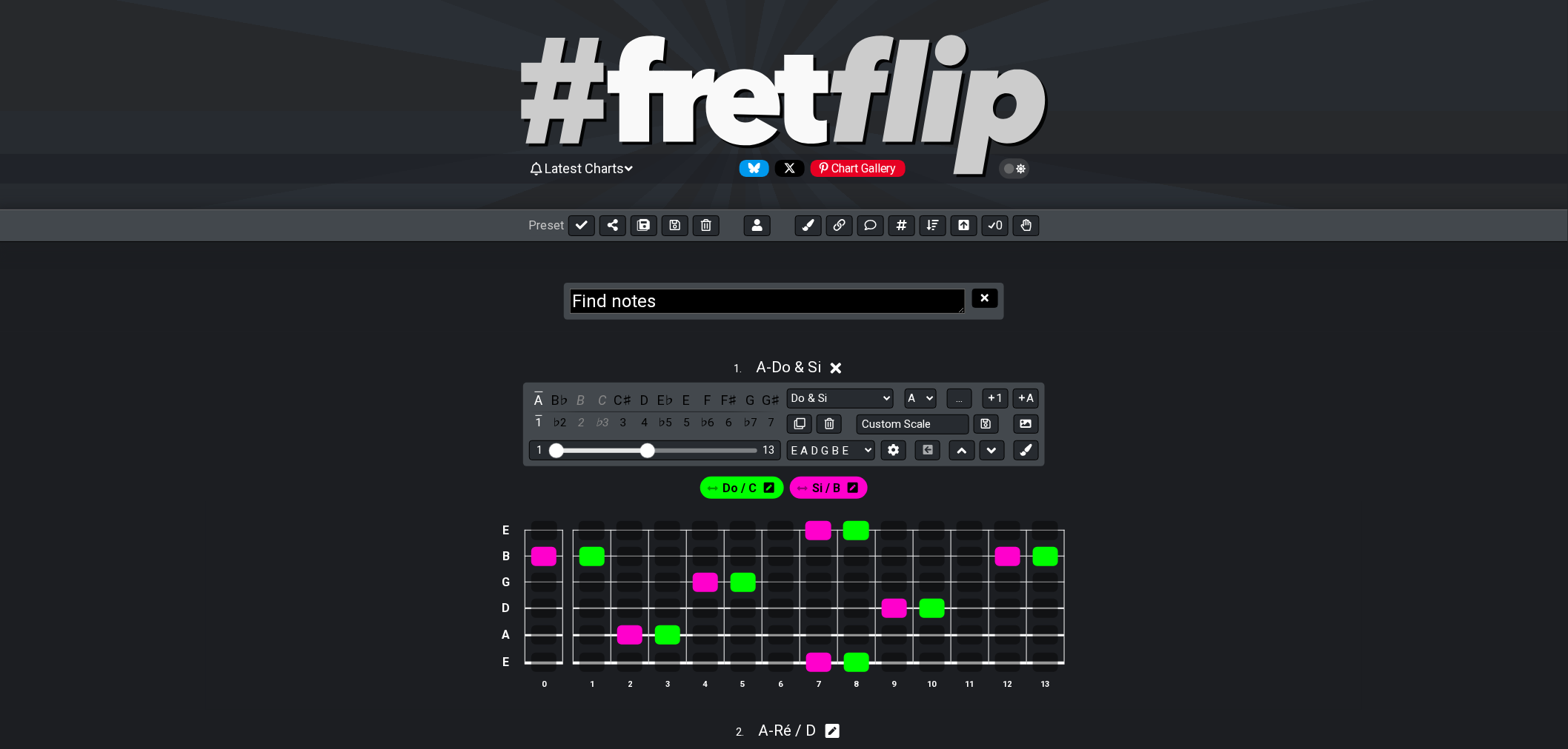
click at [985, 297] on icon at bounding box center [984, 298] width 7 height 11
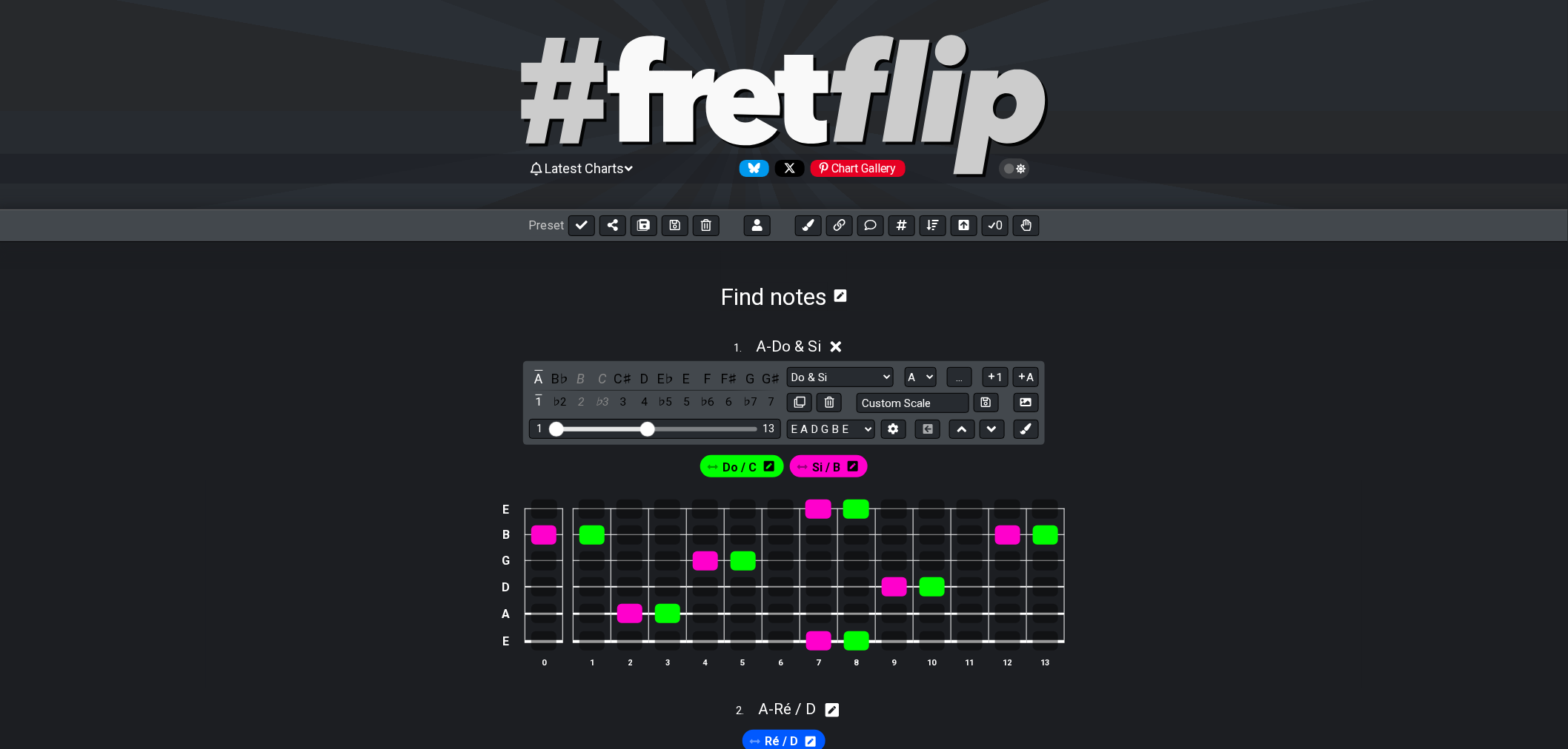
click at [840, 350] on icon at bounding box center [836, 347] width 11 height 11
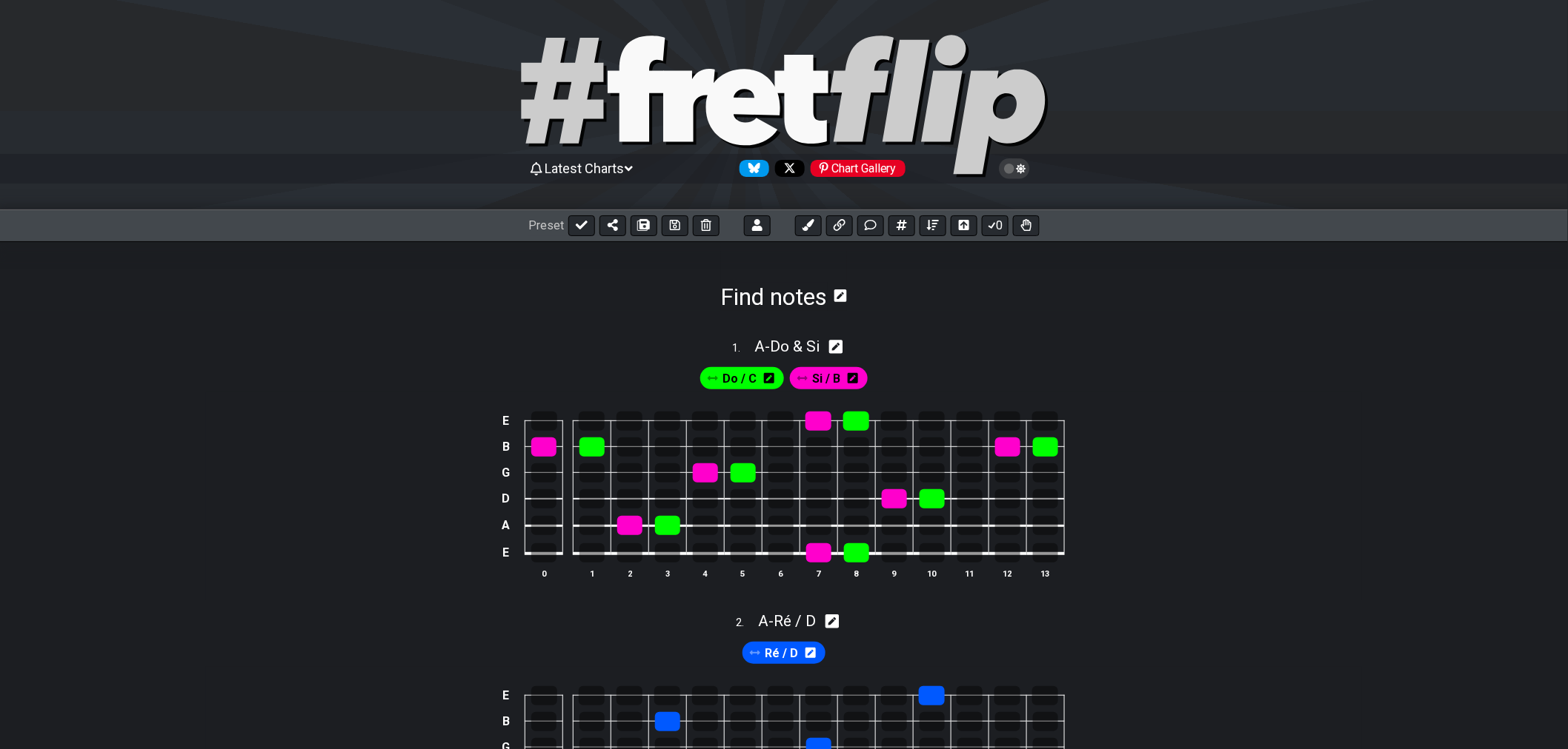
click at [839, 350] on icon at bounding box center [835, 346] width 14 height 14
select select "A"
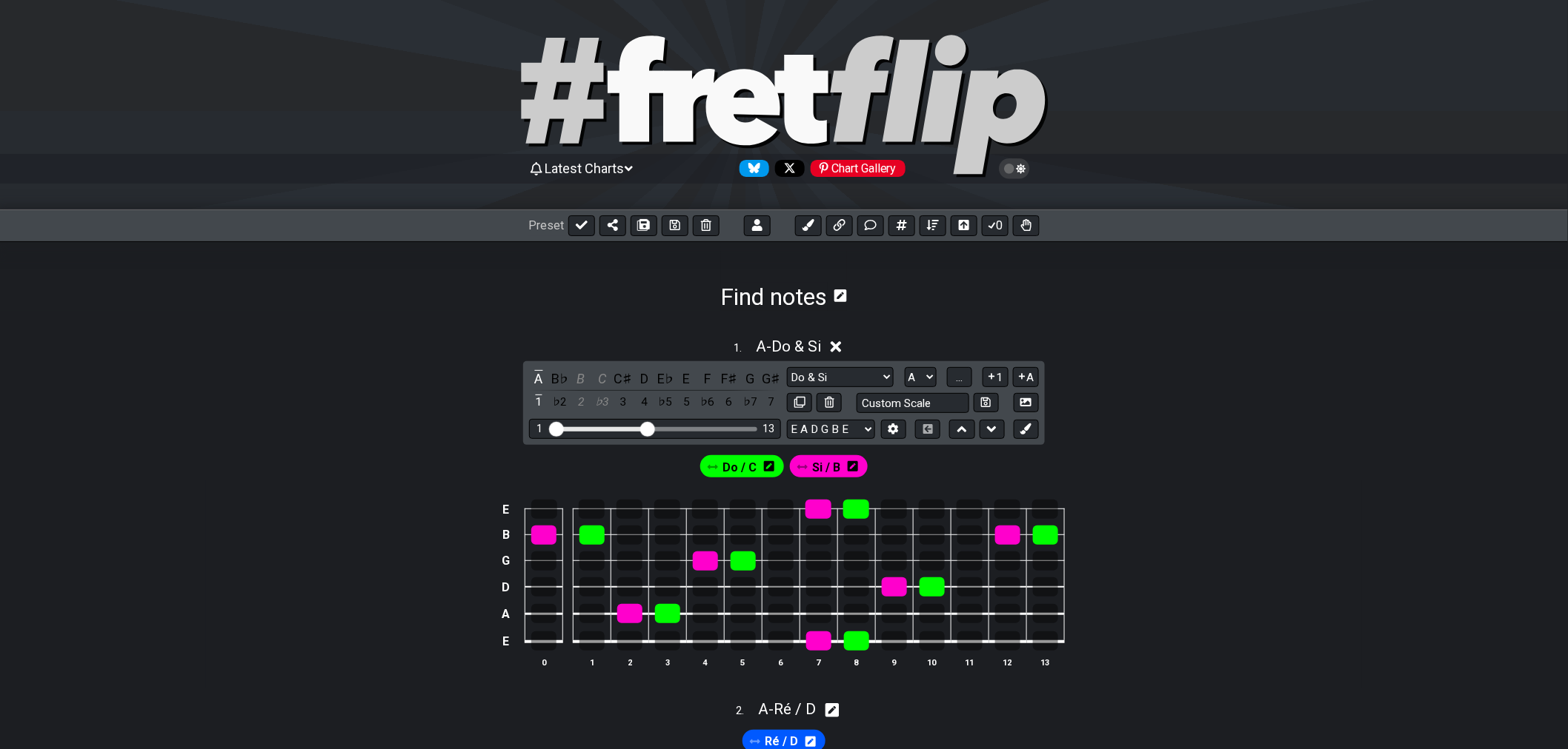
click at [838, 353] on icon at bounding box center [836, 347] width 11 height 16
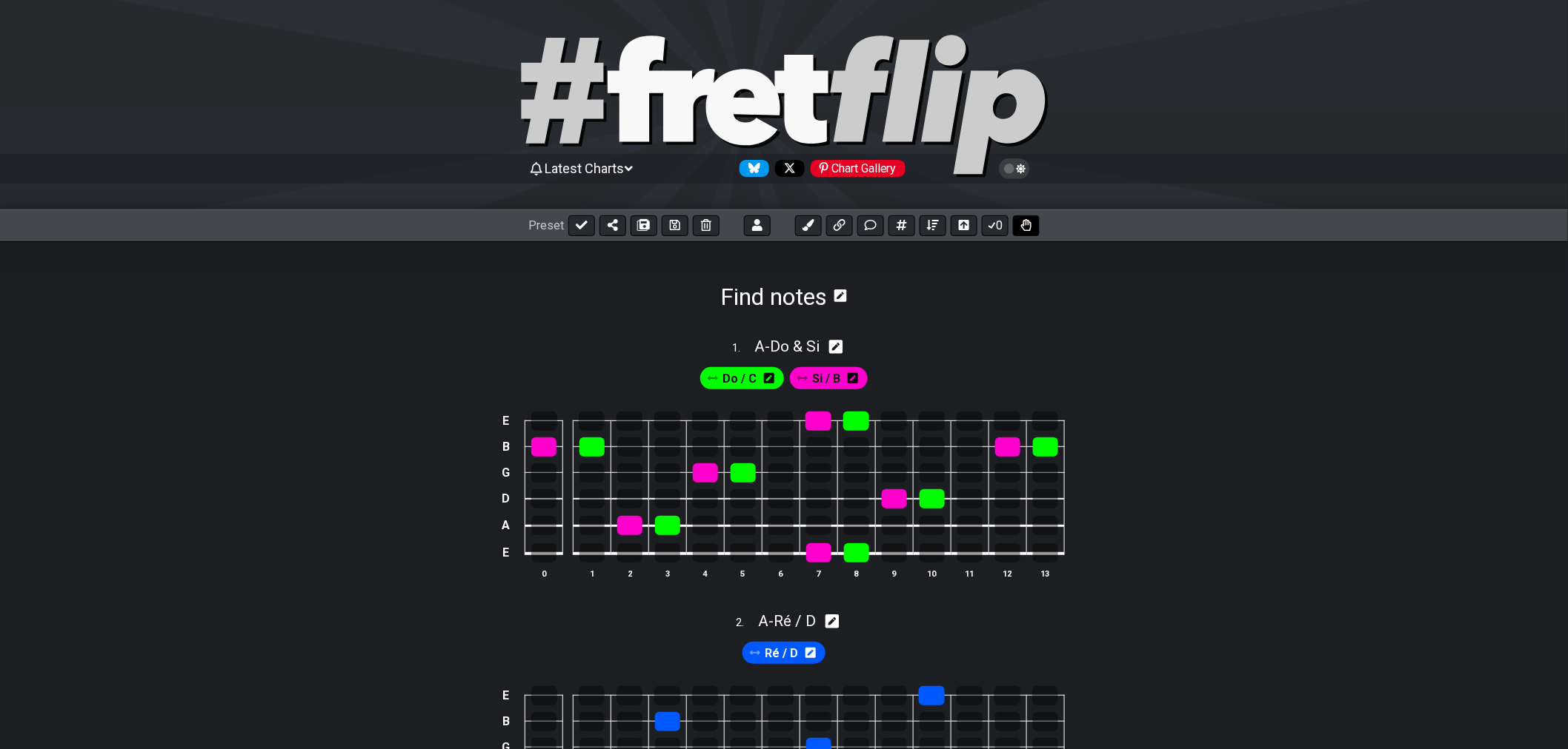
click at [1026, 226] on icon at bounding box center [1025, 224] width 10 height 12
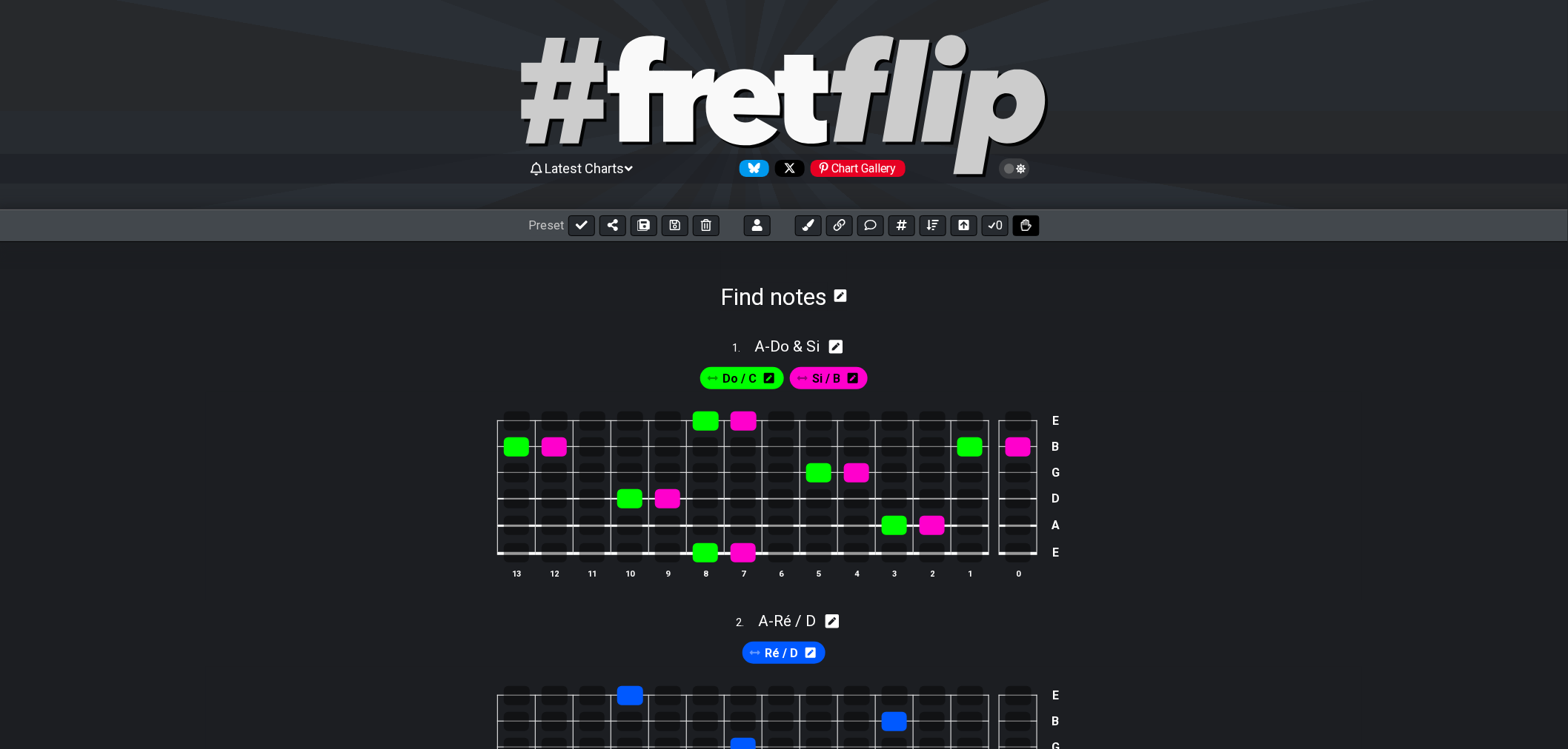
click at [1026, 226] on icon at bounding box center [1025, 224] width 10 height 12
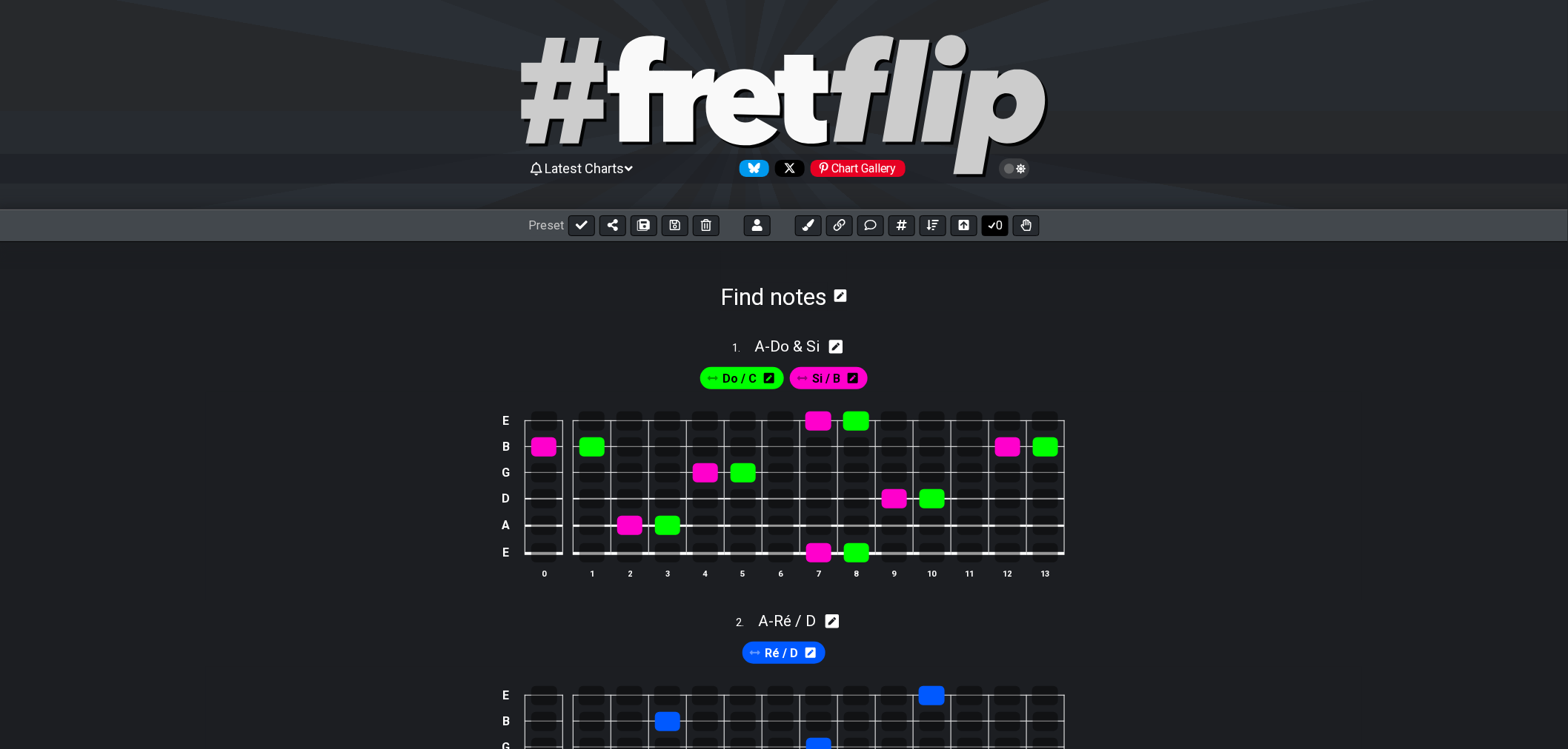
click at [1003, 228] on button "0" at bounding box center [995, 225] width 27 height 21
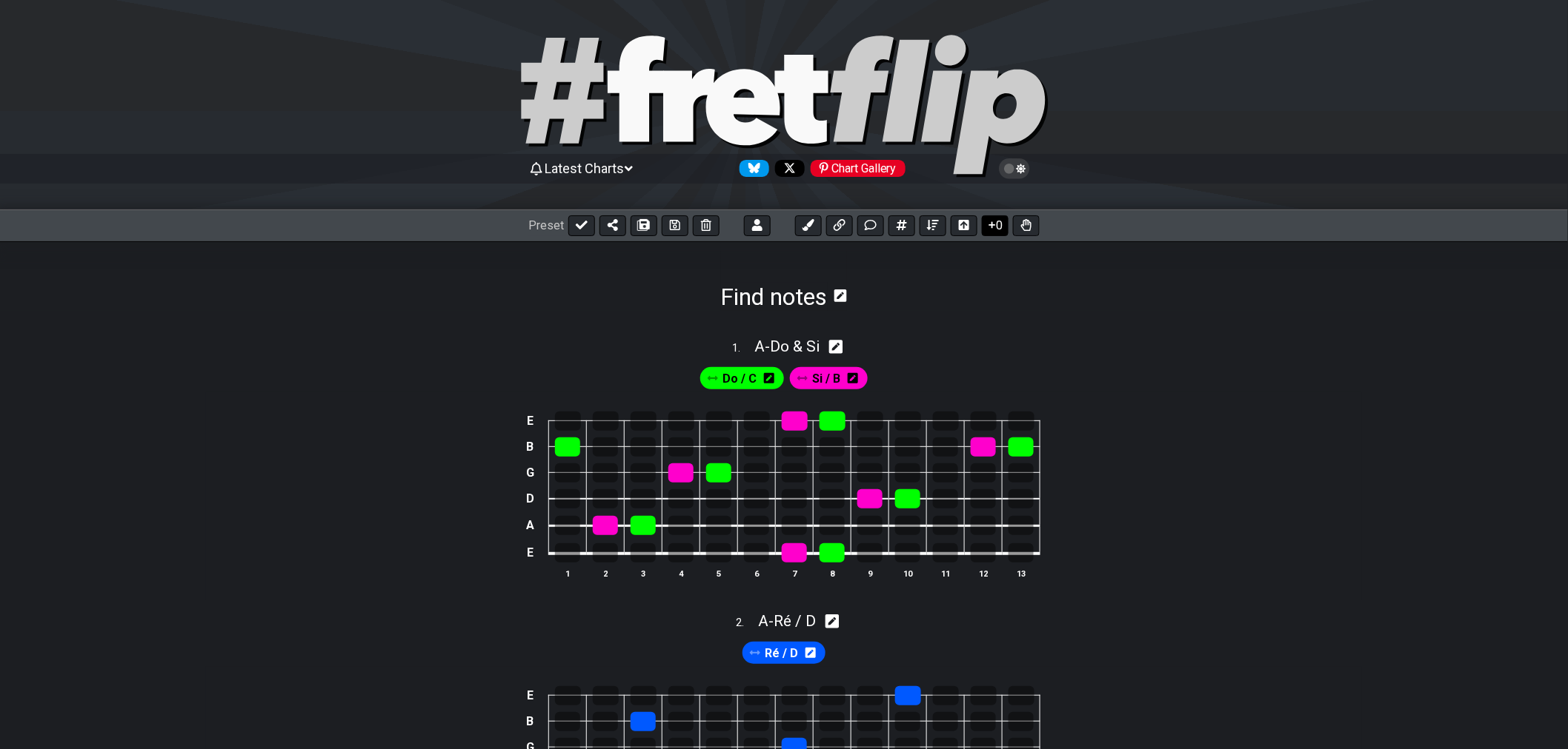
click at [1000, 228] on button "0" at bounding box center [995, 225] width 27 height 21
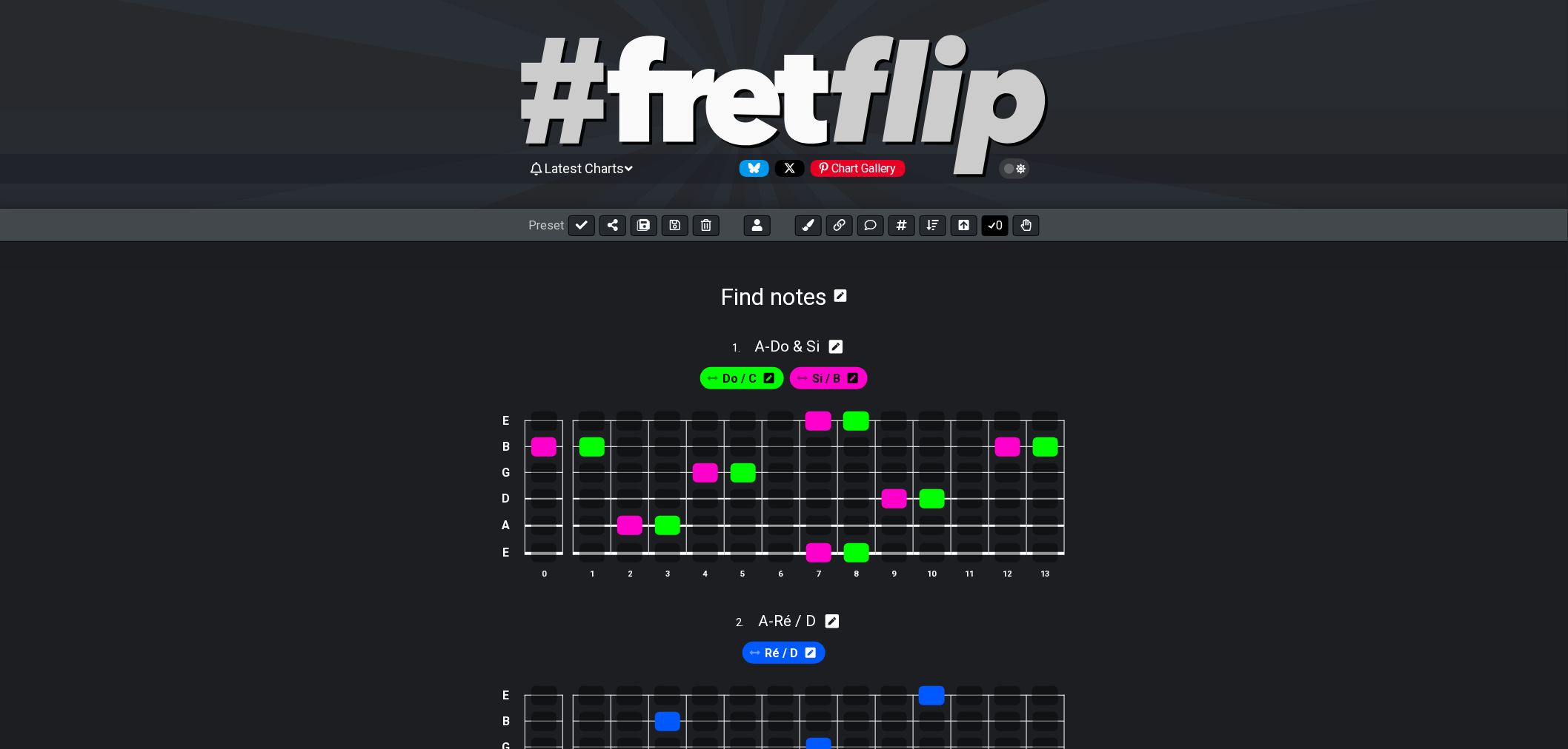
click at [990, 233] on button "0" at bounding box center [995, 225] width 27 height 21
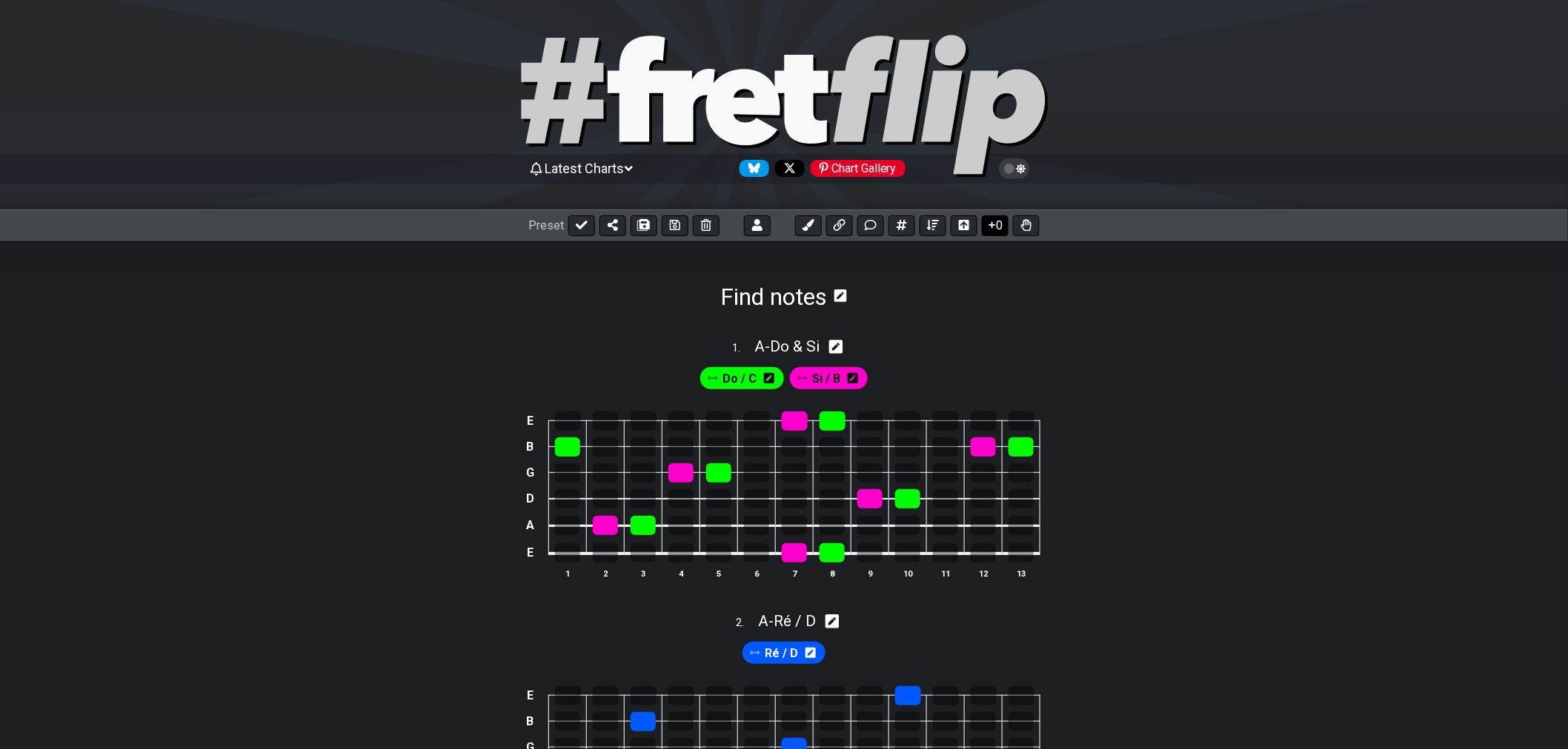
click at [995, 230] on icon at bounding box center [992, 224] width 15 height 12
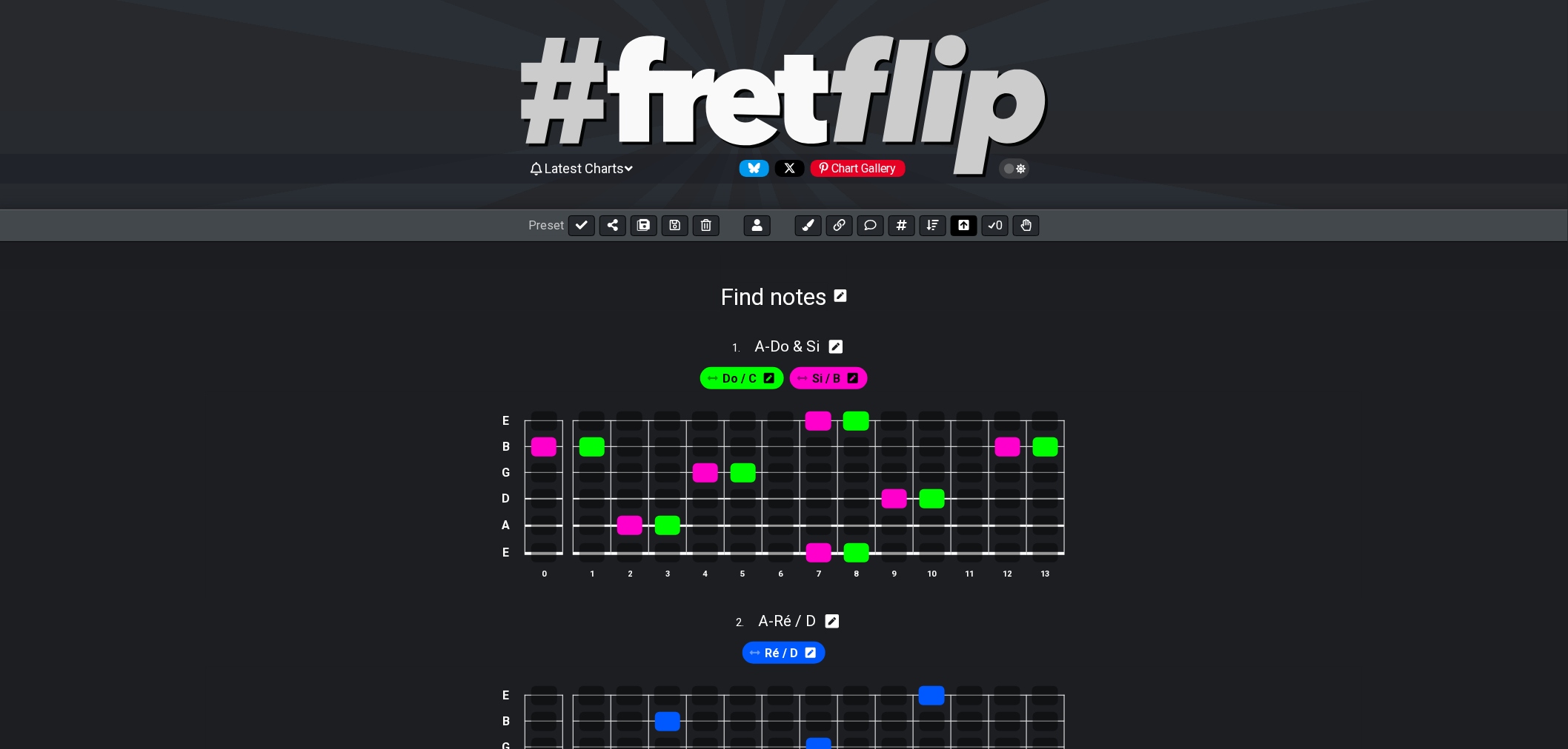
click at [966, 229] on icon at bounding box center [964, 224] width 10 height 10
click at [938, 227] on button at bounding box center [933, 225] width 27 height 21
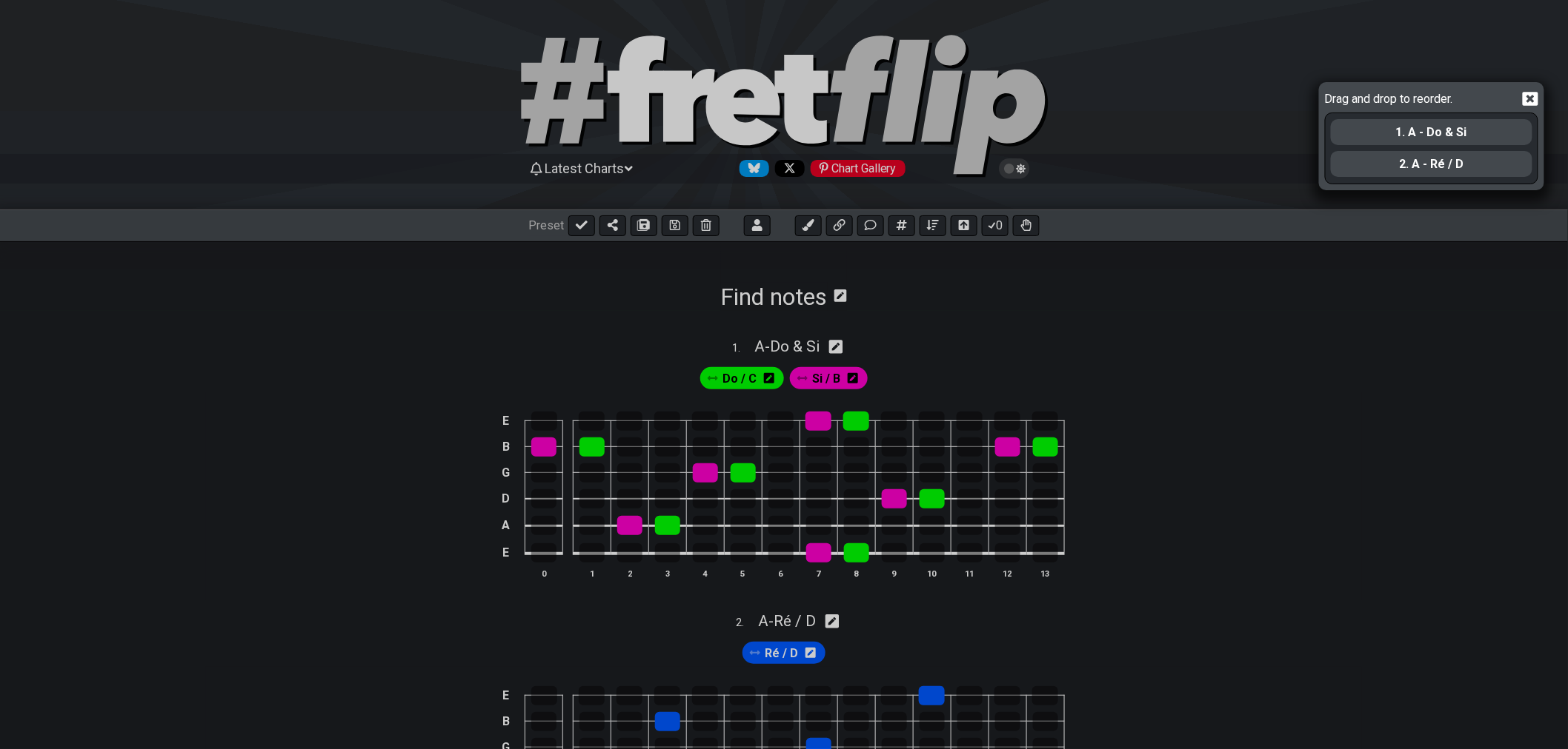
click at [928, 230] on div "Drag and drop to reorder. 1. A - Do & Si 2. A - Ré / D" at bounding box center [784, 374] width 1568 height 749
click at [1531, 98] on icon at bounding box center [1530, 98] width 16 height 16
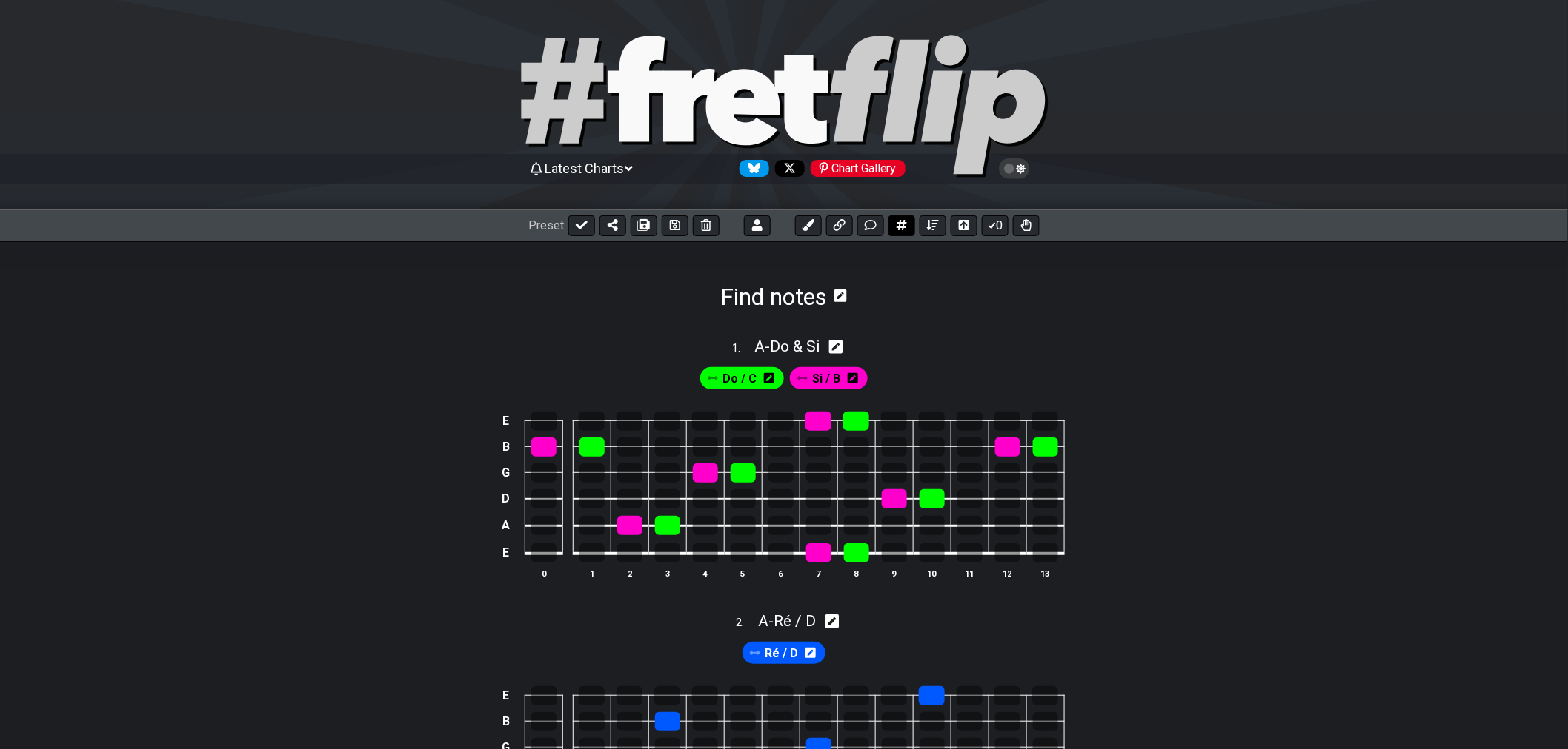
click at [903, 227] on icon at bounding box center [901, 224] width 10 height 10
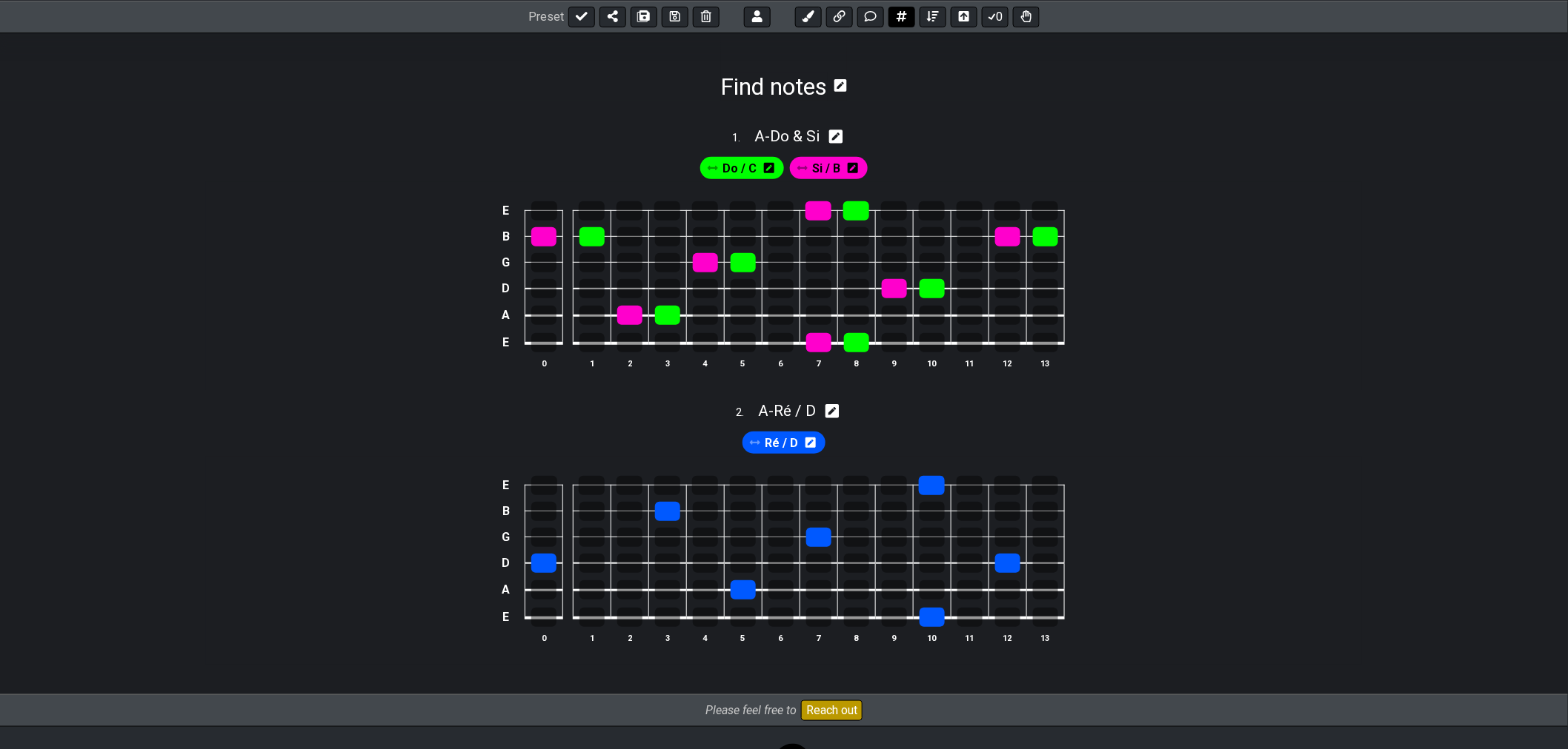
select select "A"
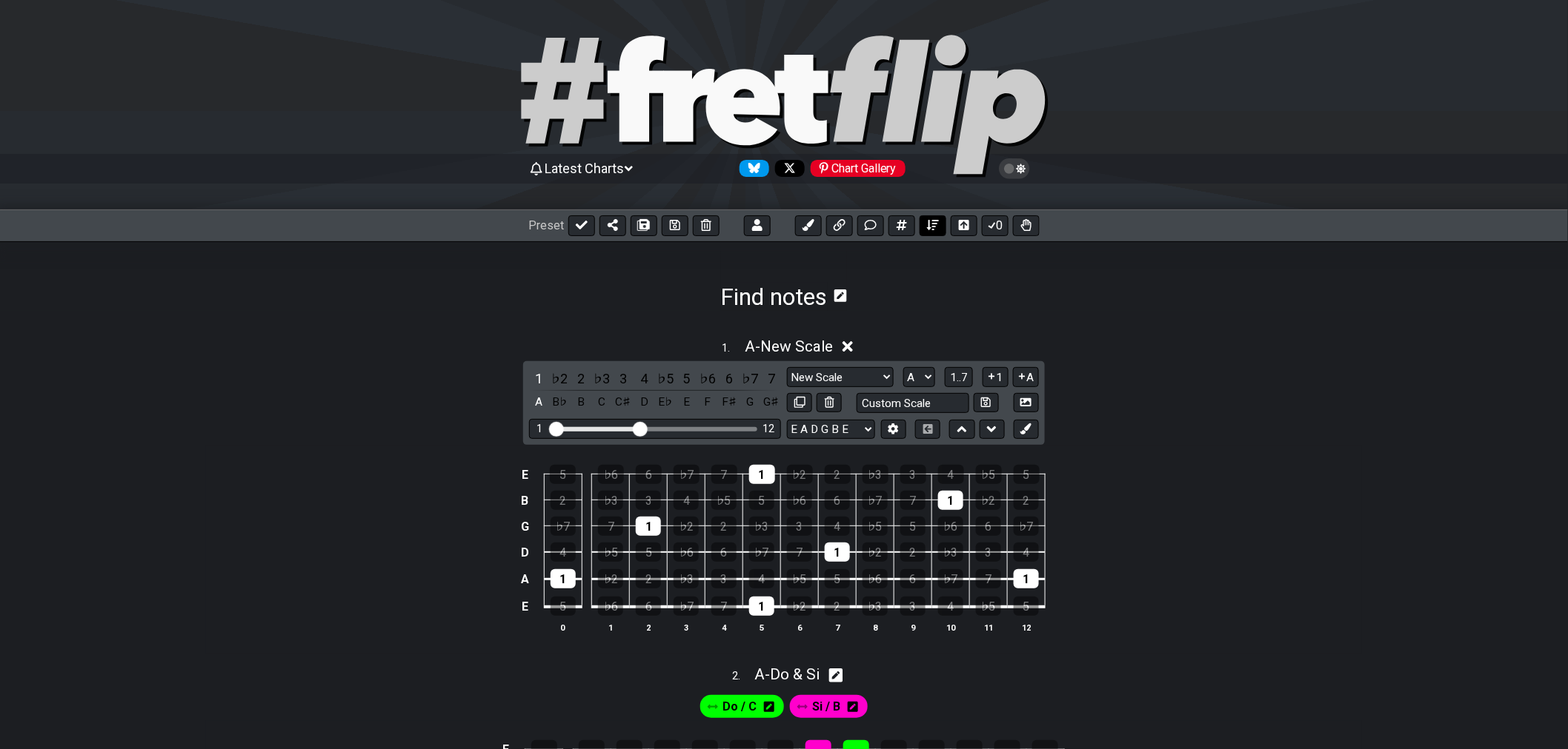
click at [941, 227] on button at bounding box center [933, 225] width 27 height 21
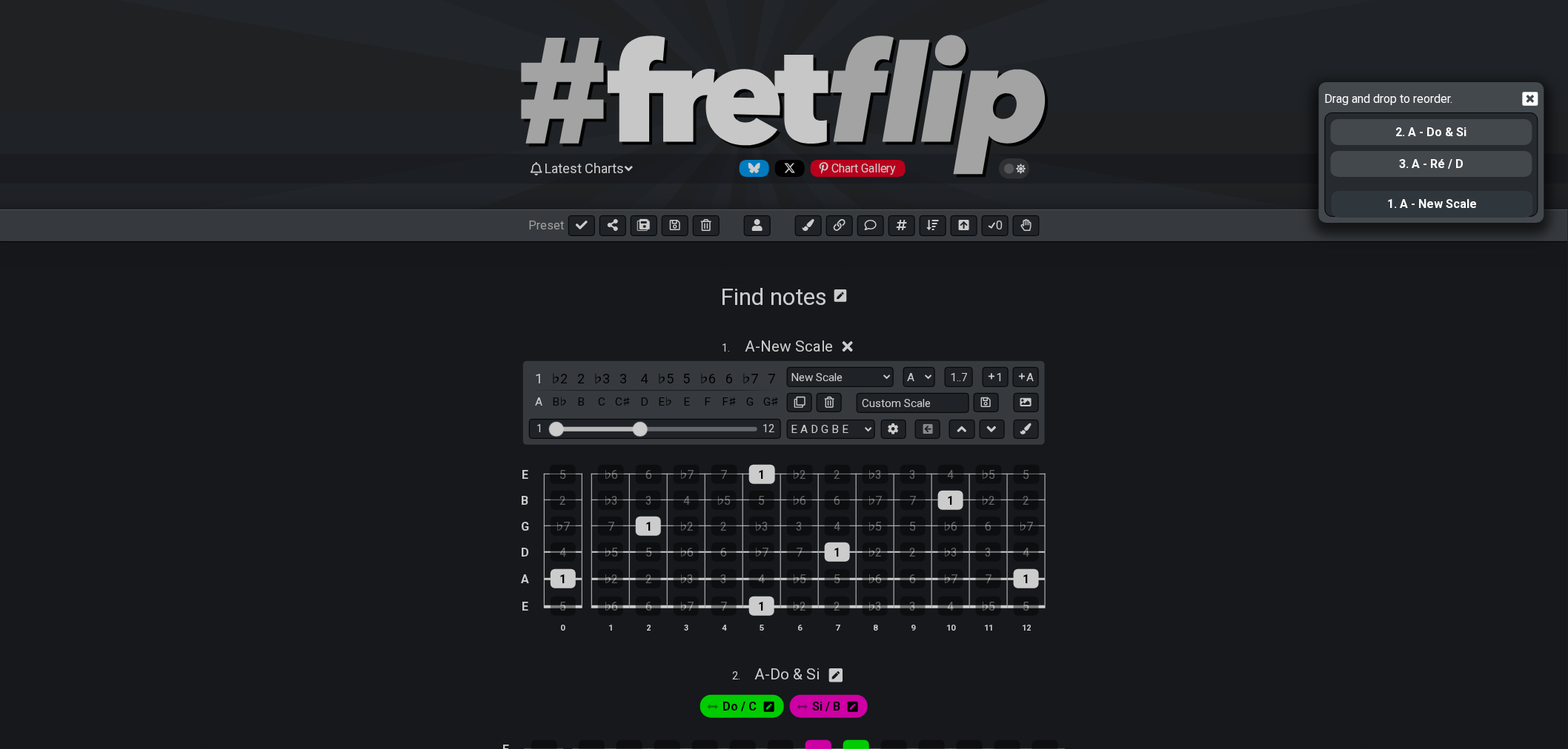
drag, startPoint x: 1440, startPoint y: 141, endPoint x: 1439, endPoint y: 218, distance: 77.0
click at [1440, 218] on div "1. A - New Scale 2. A - Do & Si 3. A - Ré / D" at bounding box center [1431, 165] width 213 height 105
select select "A"
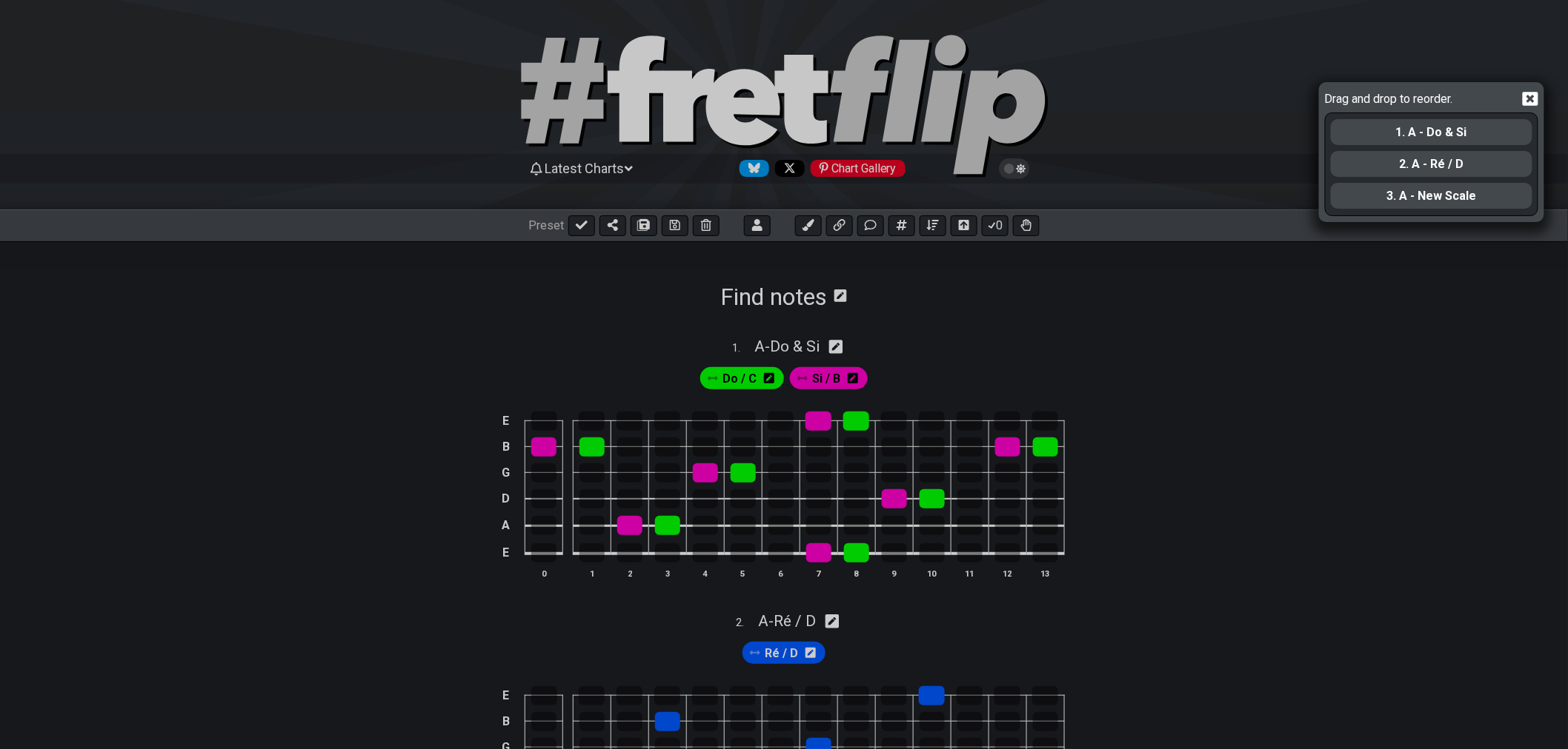
click at [1525, 108] on div at bounding box center [1515, 100] width 46 height 24
click at [1528, 102] on icon at bounding box center [1530, 98] width 16 height 14
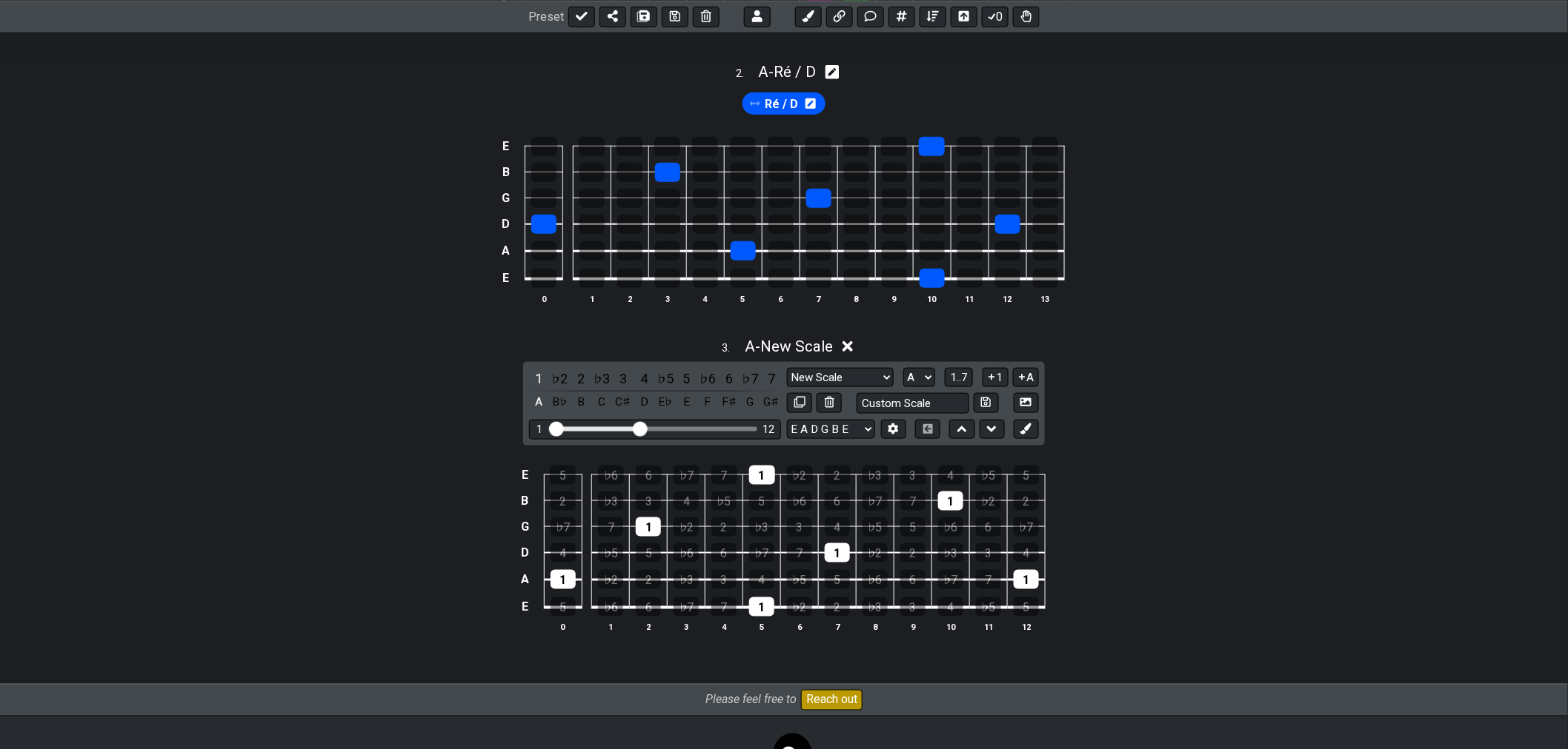
scroll to position [633, 0]
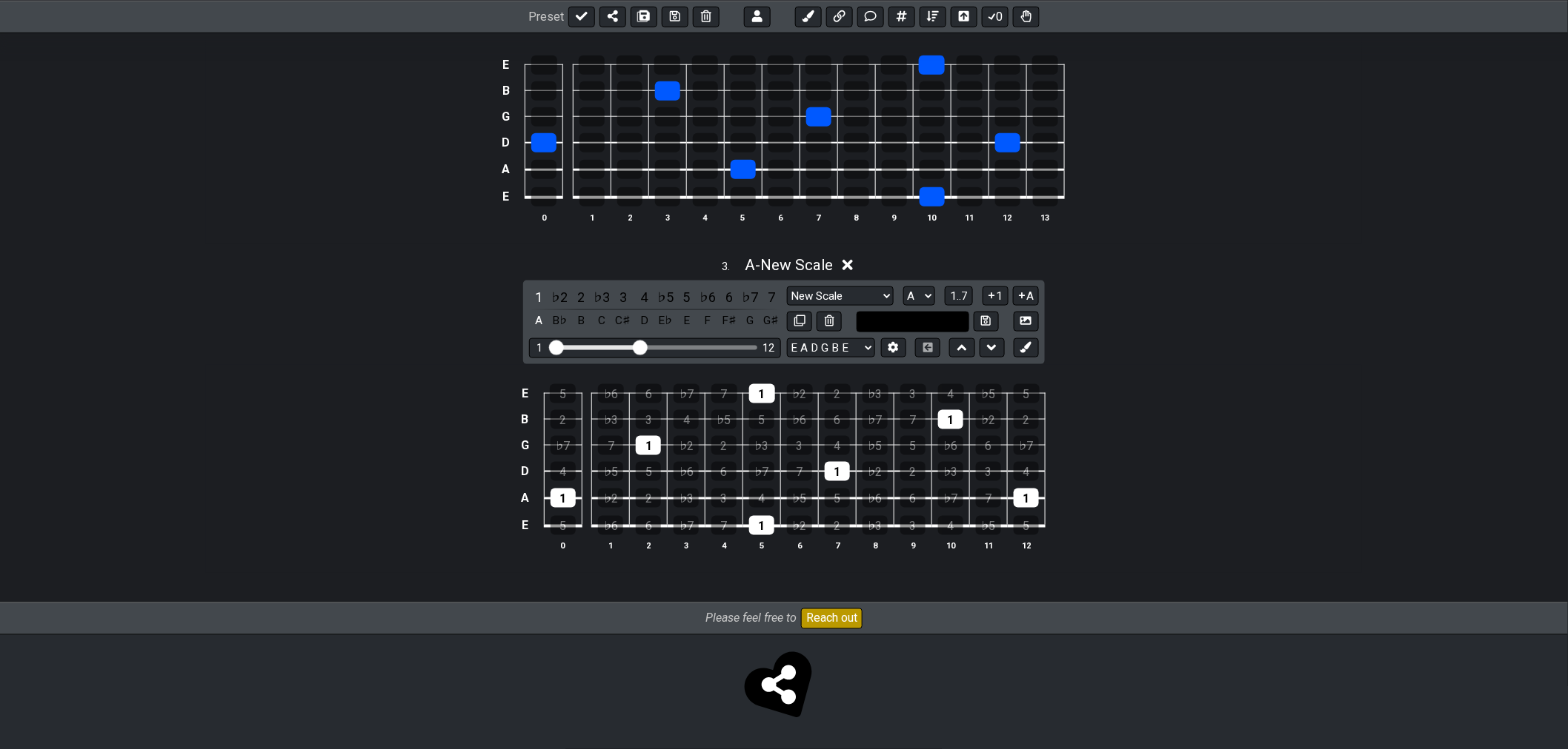
click at [934, 324] on input "text" at bounding box center [912, 321] width 112 height 20
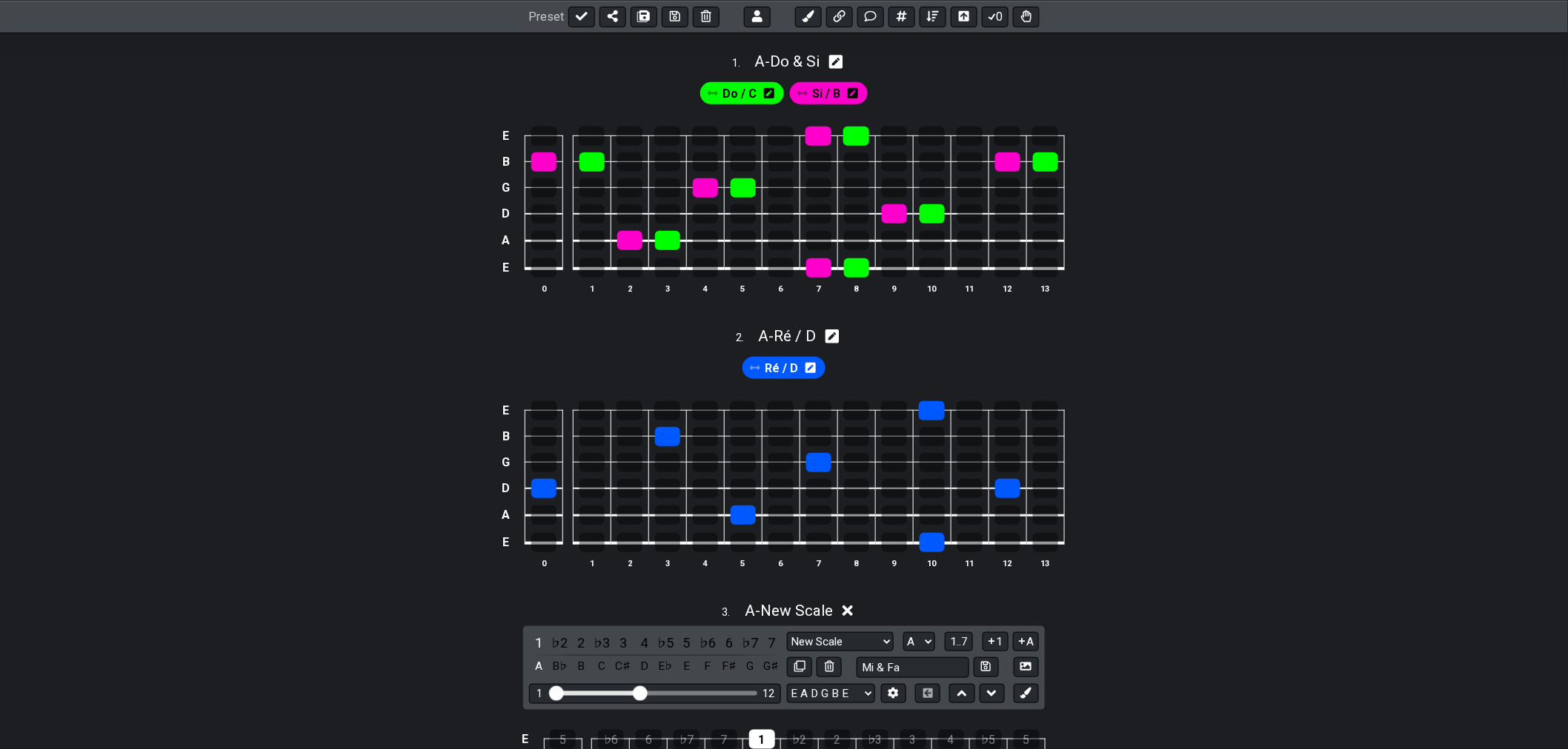
scroll to position [329, 0]
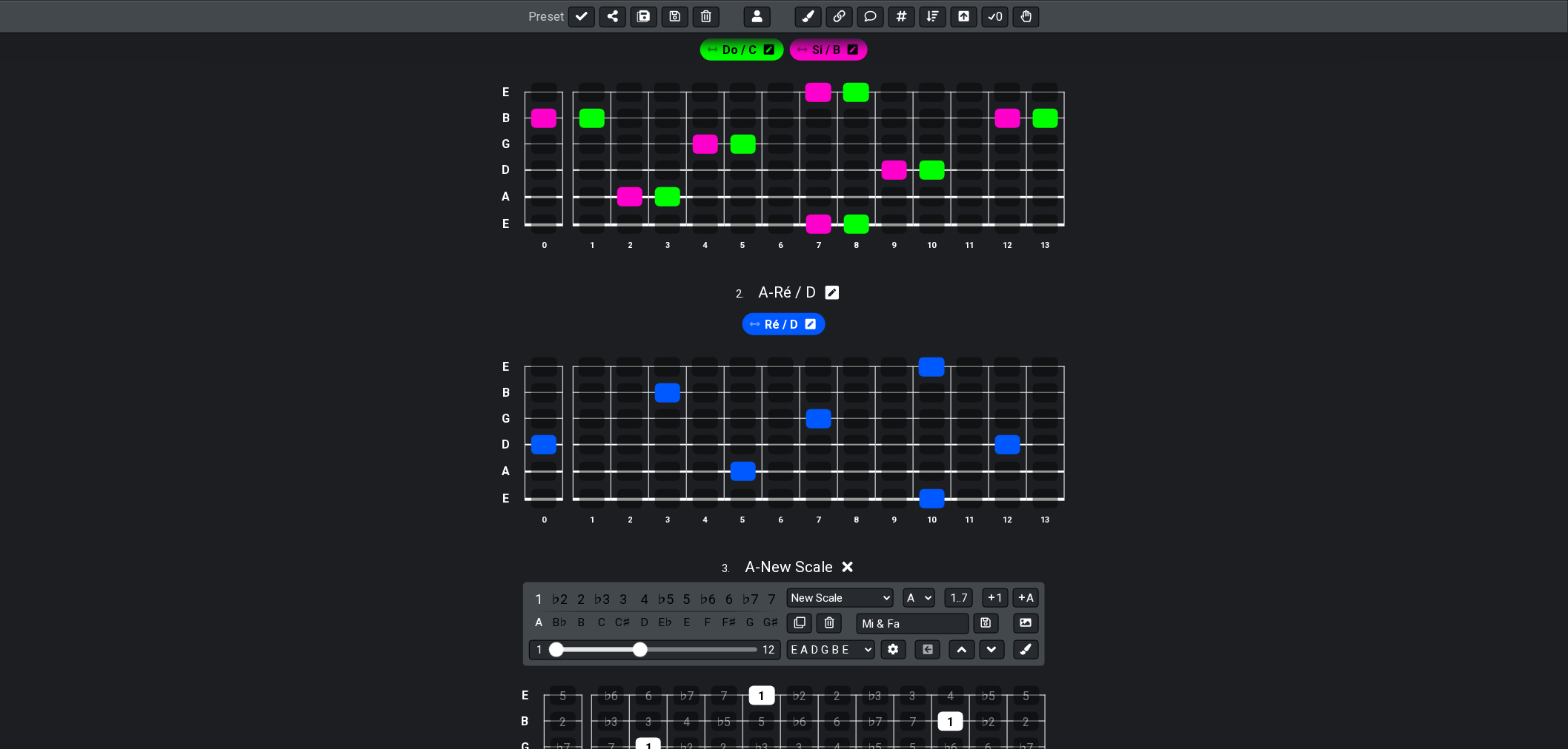
type input "Mi & Fa"
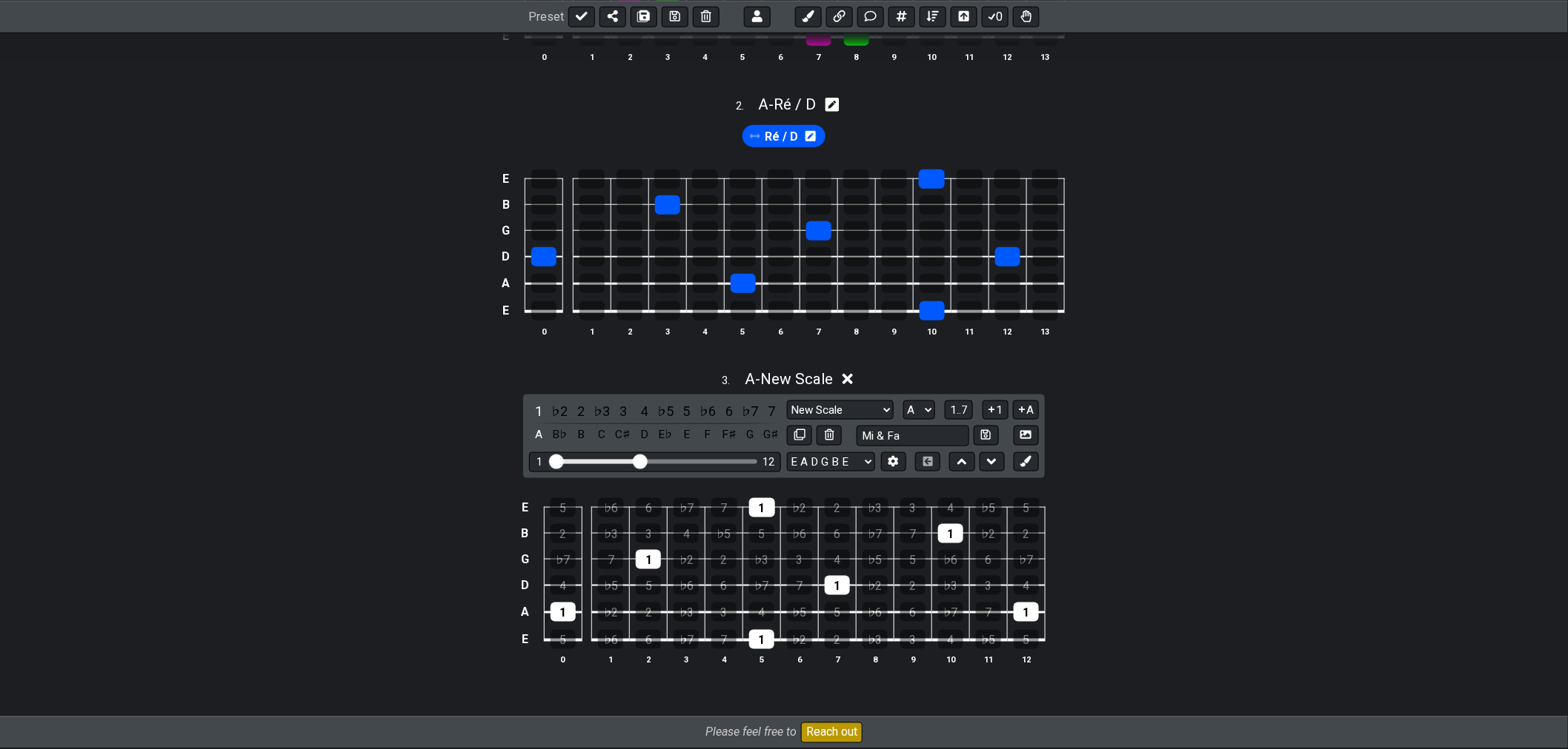
scroll to position [633, 0]
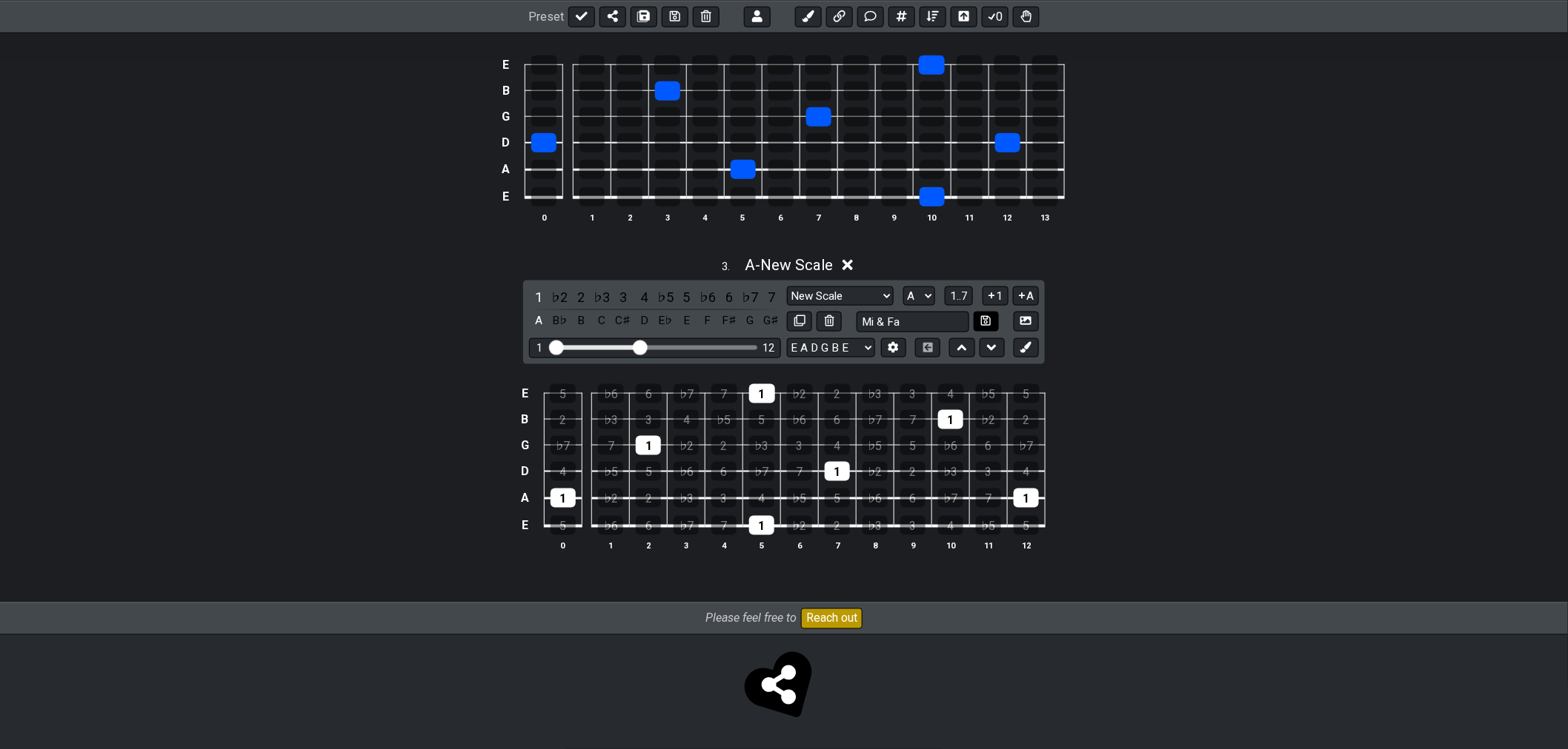
click at [986, 320] on icon at bounding box center [985, 321] width 9 height 11
select select "Mi & Fa"
click at [1031, 349] on icon at bounding box center [1025, 348] width 11 height 11
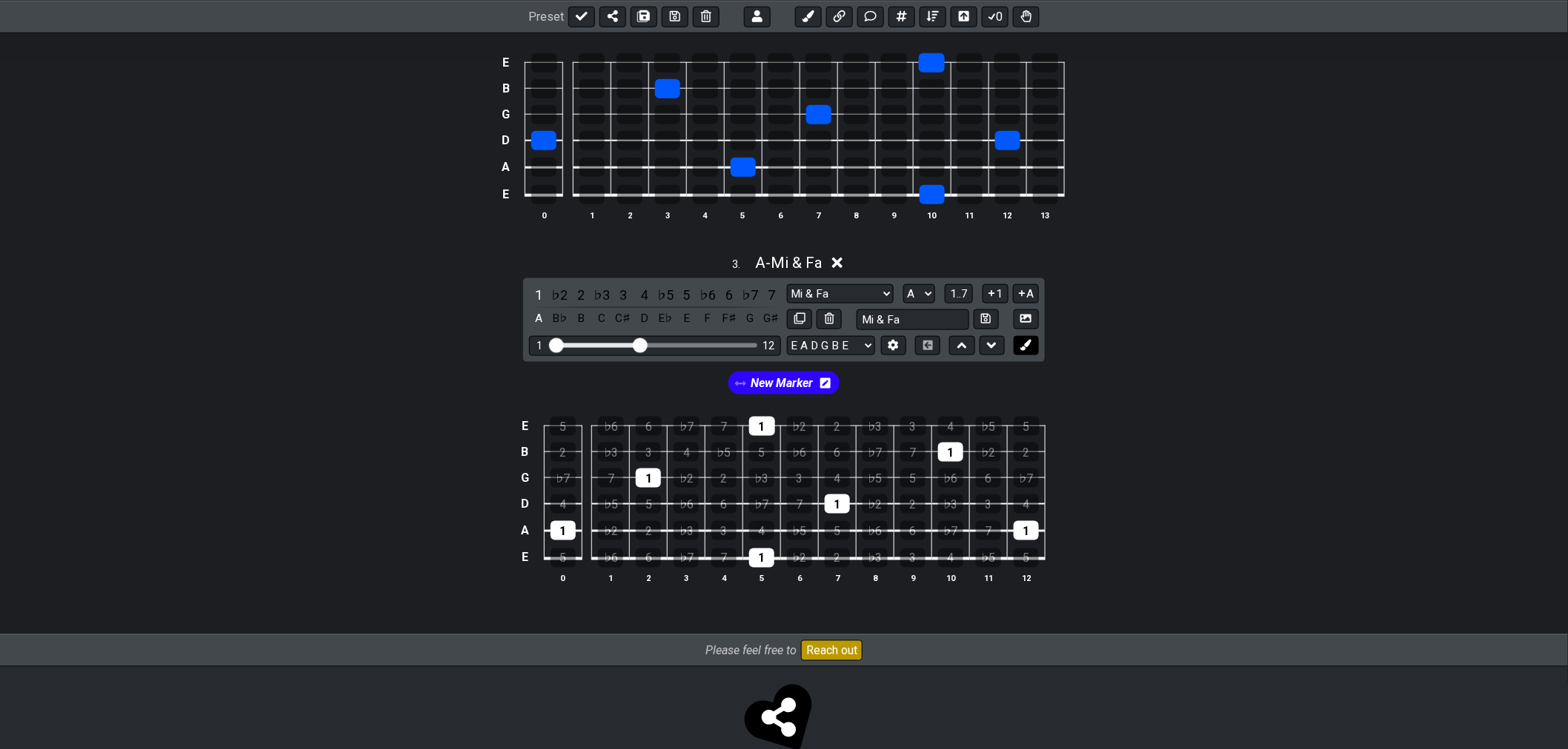
click at [1027, 347] on icon at bounding box center [1025, 345] width 11 height 11
click at [716, 386] on span "New Marker" at bounding box center [723, 383] width 69 height 22
click at [767, 388] on icon at bounding box center [762, 383] width 10 height 10
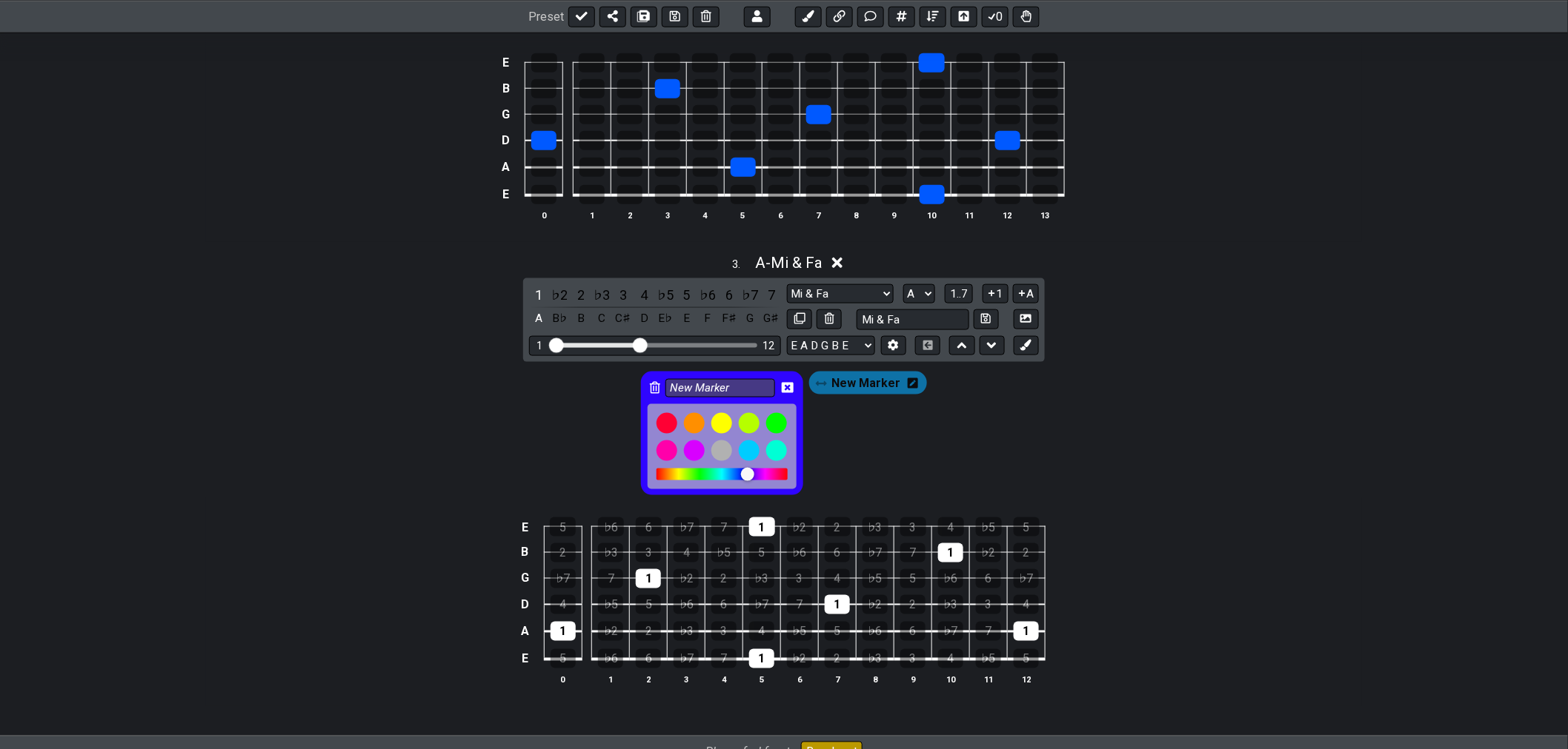
click at [793, 385] on icon at bounding box center [787, 387] width 12 height 10
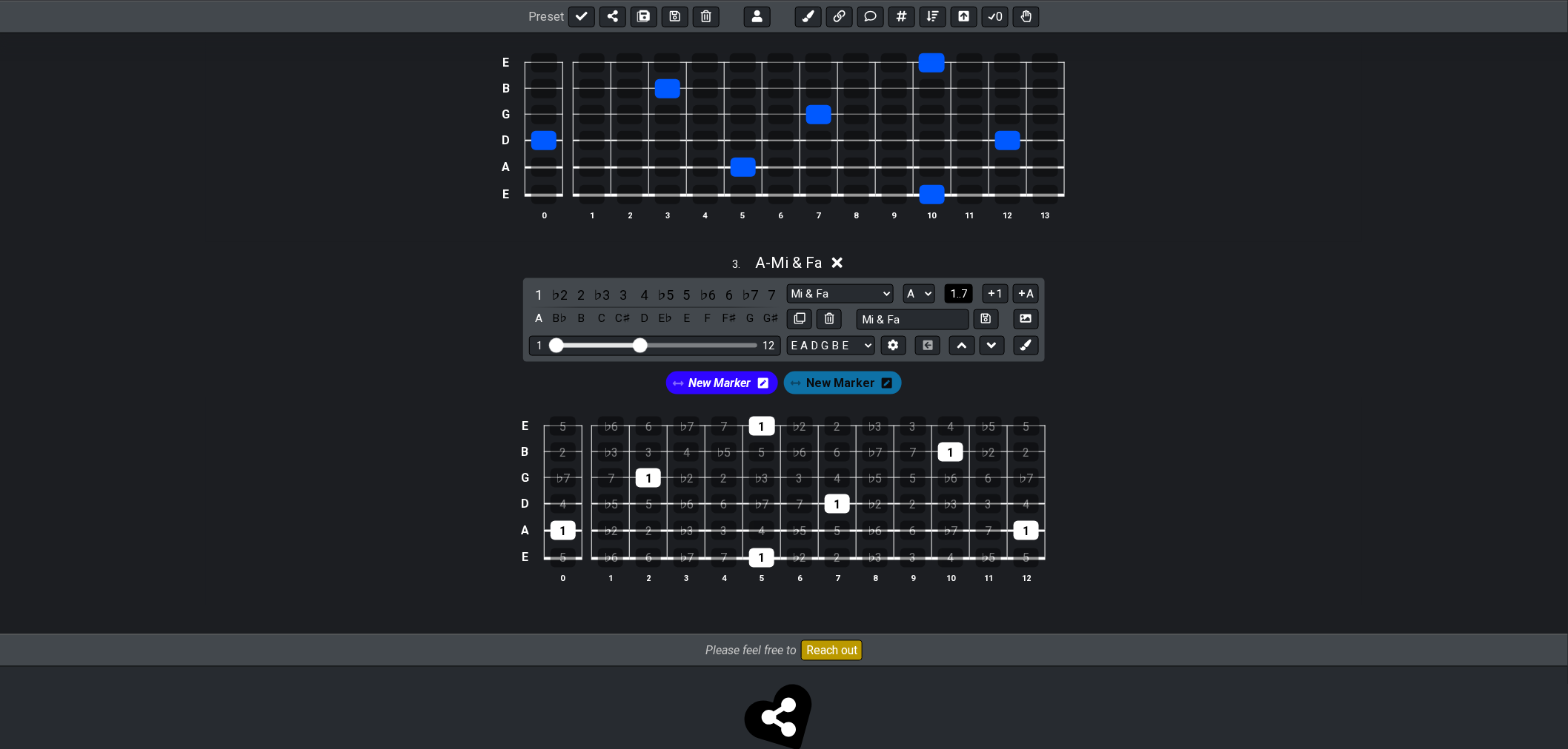
click at [952, 296] on span "1..7" at bounding box center [958, 294] width 18 height 13
click at [704, 299] on div "F" at bounding box center [707, 295] width 20 height 20
click at [684, 298] on div "E" at bounding box center [687, 295] width 20 height 20
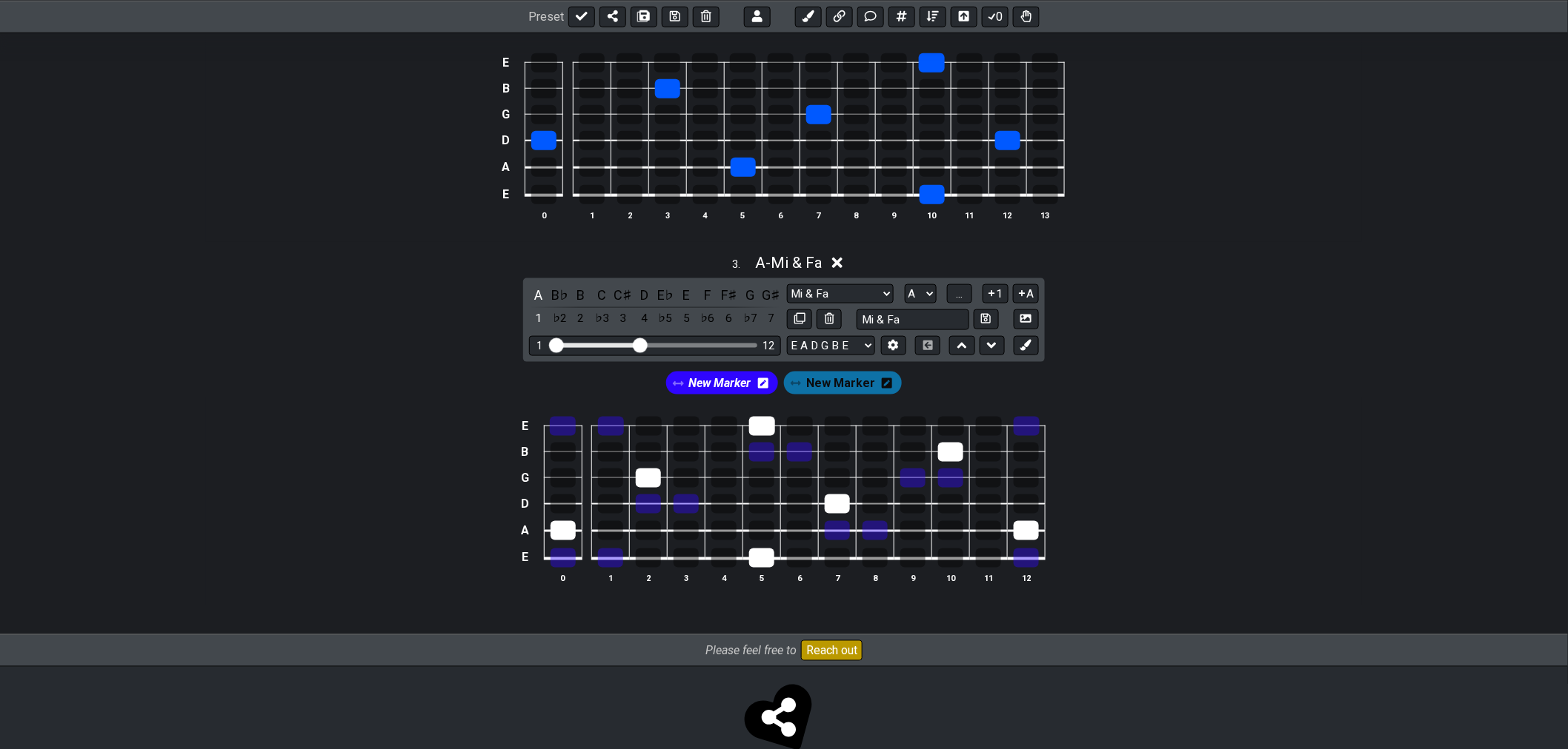
click at [855, 393] on span "New Marker" at bounding box center [841, 383] width 69 height 22
click at [682, 298] on div "E" at bounding box center [687, 295] width 20 height 20
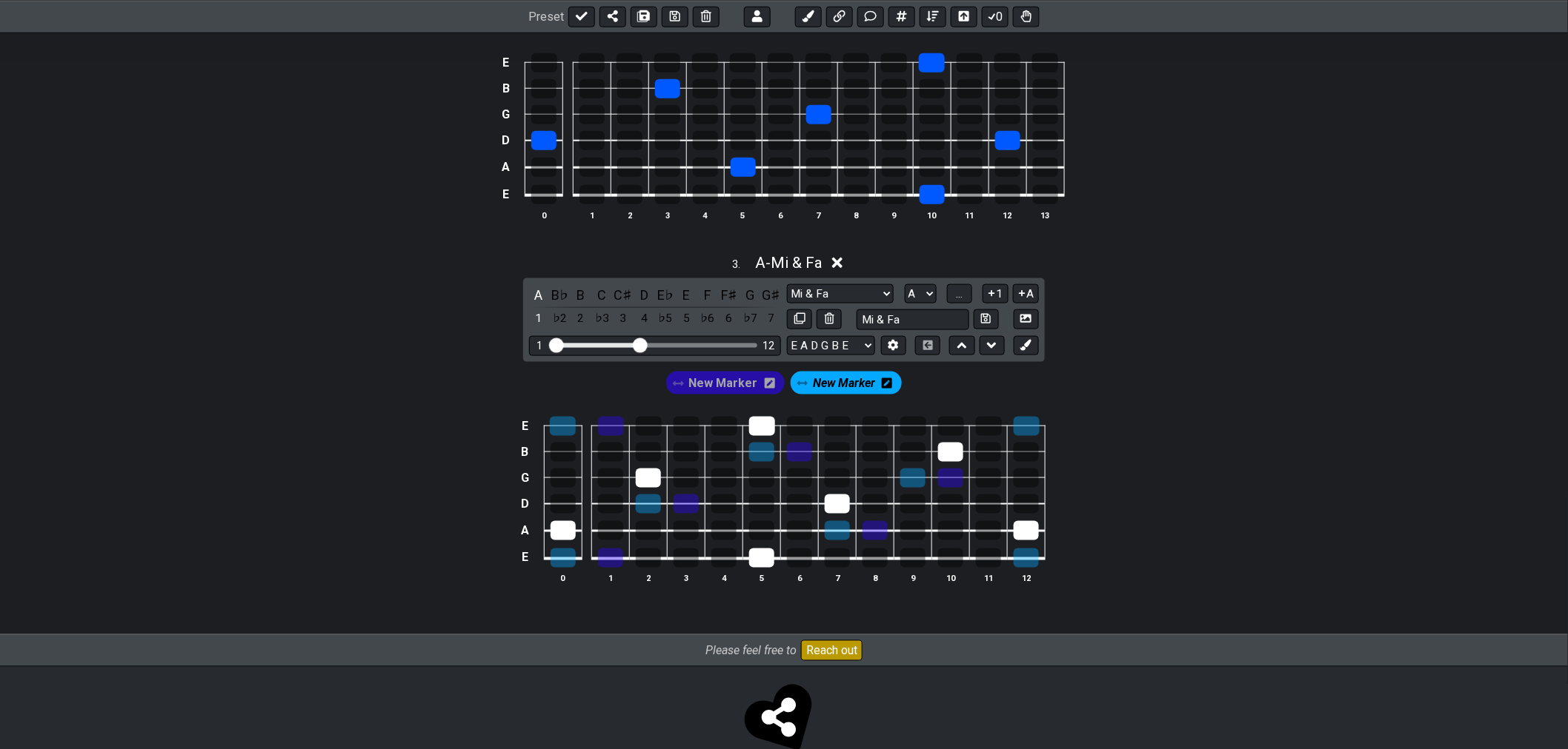
click at [849, 391] on span "New Marker" at bounding box center [844, 383] width 63 height 22
click at [885, 386] on icon at bounding box center [890, 383] width 10 height 12
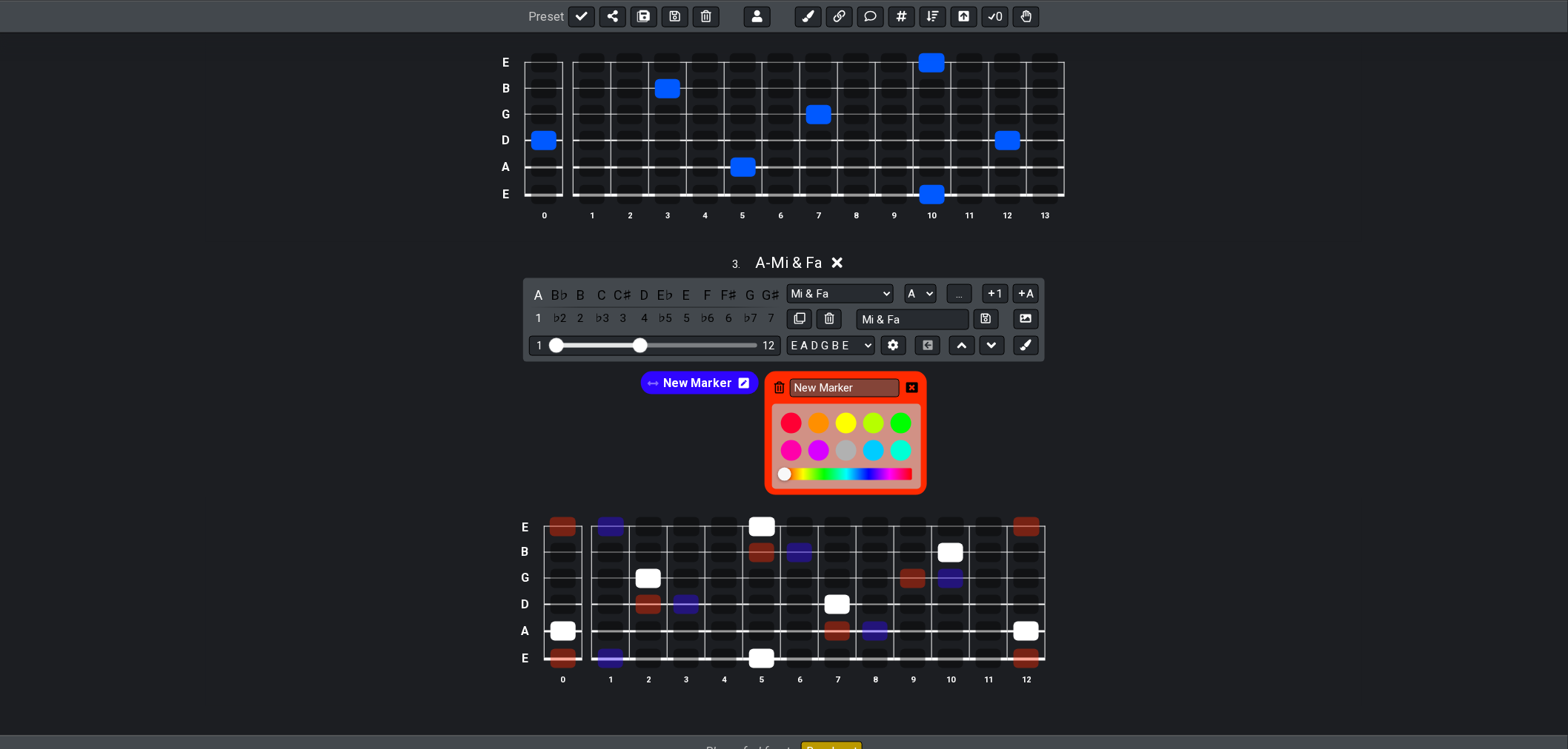
click at [782, 481] on div at bounding box center [847, 474] width 131 height 12
drag, startPoint x: 781, startPoint y: 479, endPoint x: 745, endPoint y: 476, distance: 36.1
click at [746, 476] on div "New Marker New Marker" at bounding box center [784, 433] width 293 height 130
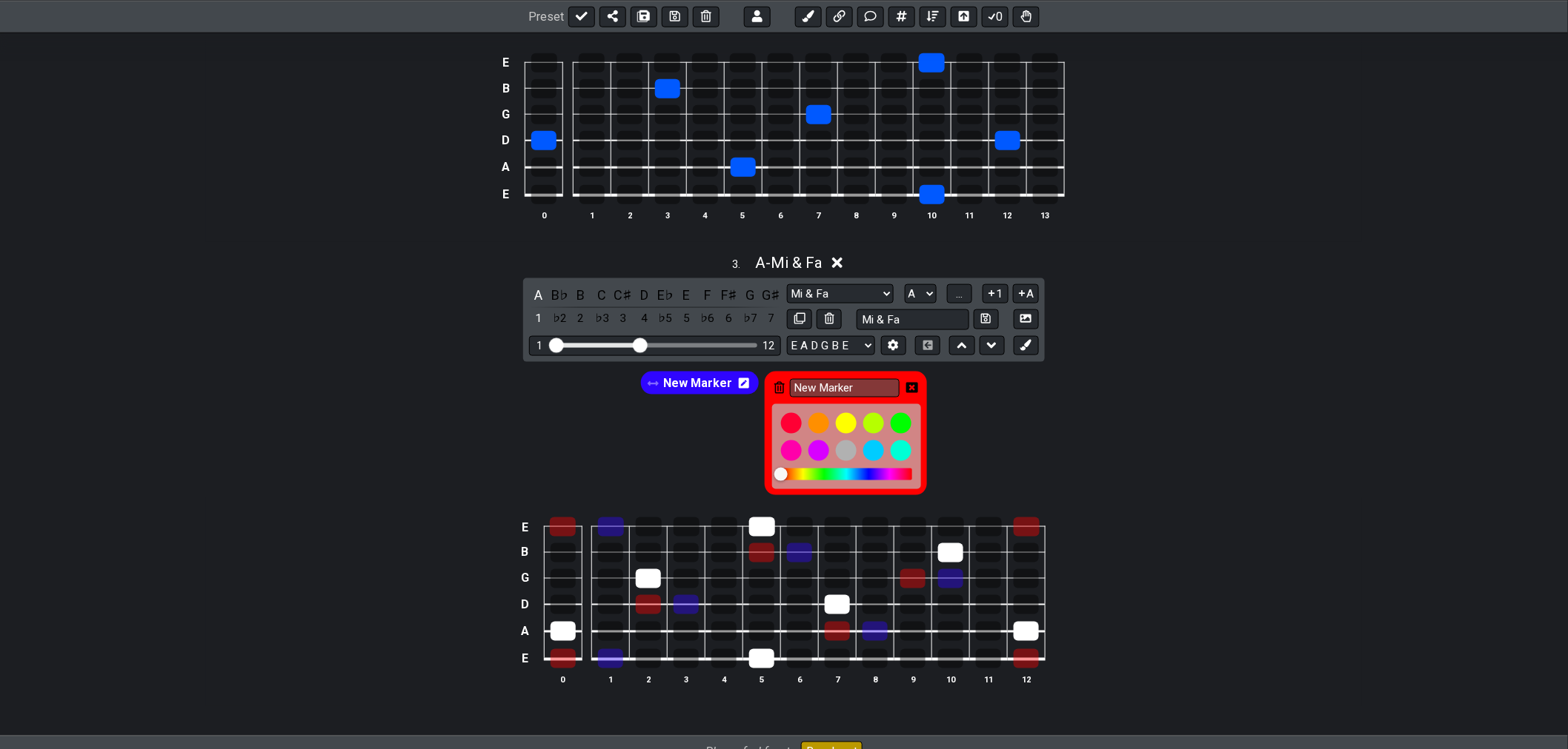
click at [913, 391] on icon at bounding box center [911, 387] width 12 height 10
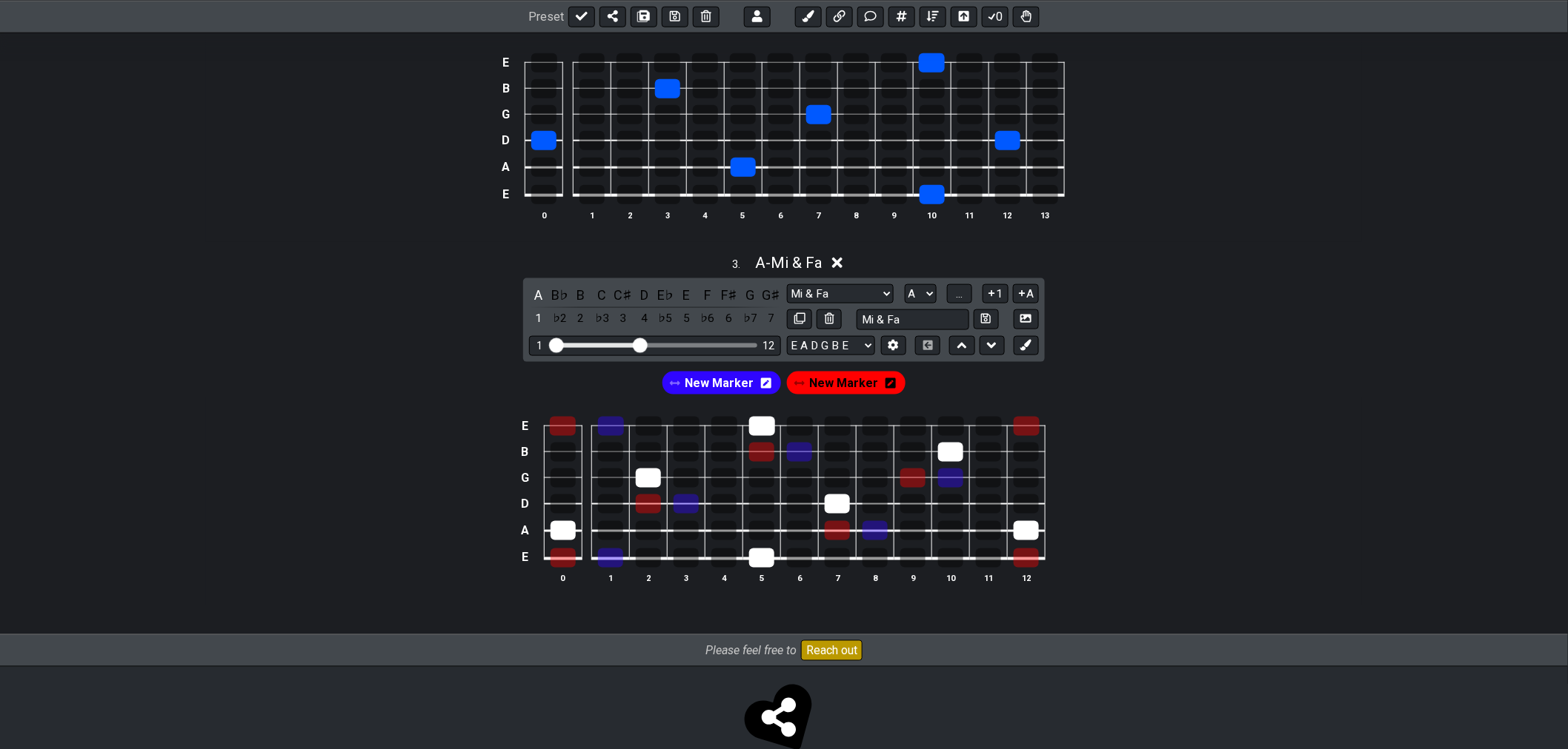
click at [729, 389] on span "New Marker" at bounding box center [719, 383] width 69 height 22
click at [767, 383] on icon at bounding box center [762, 383] width 10 height 12
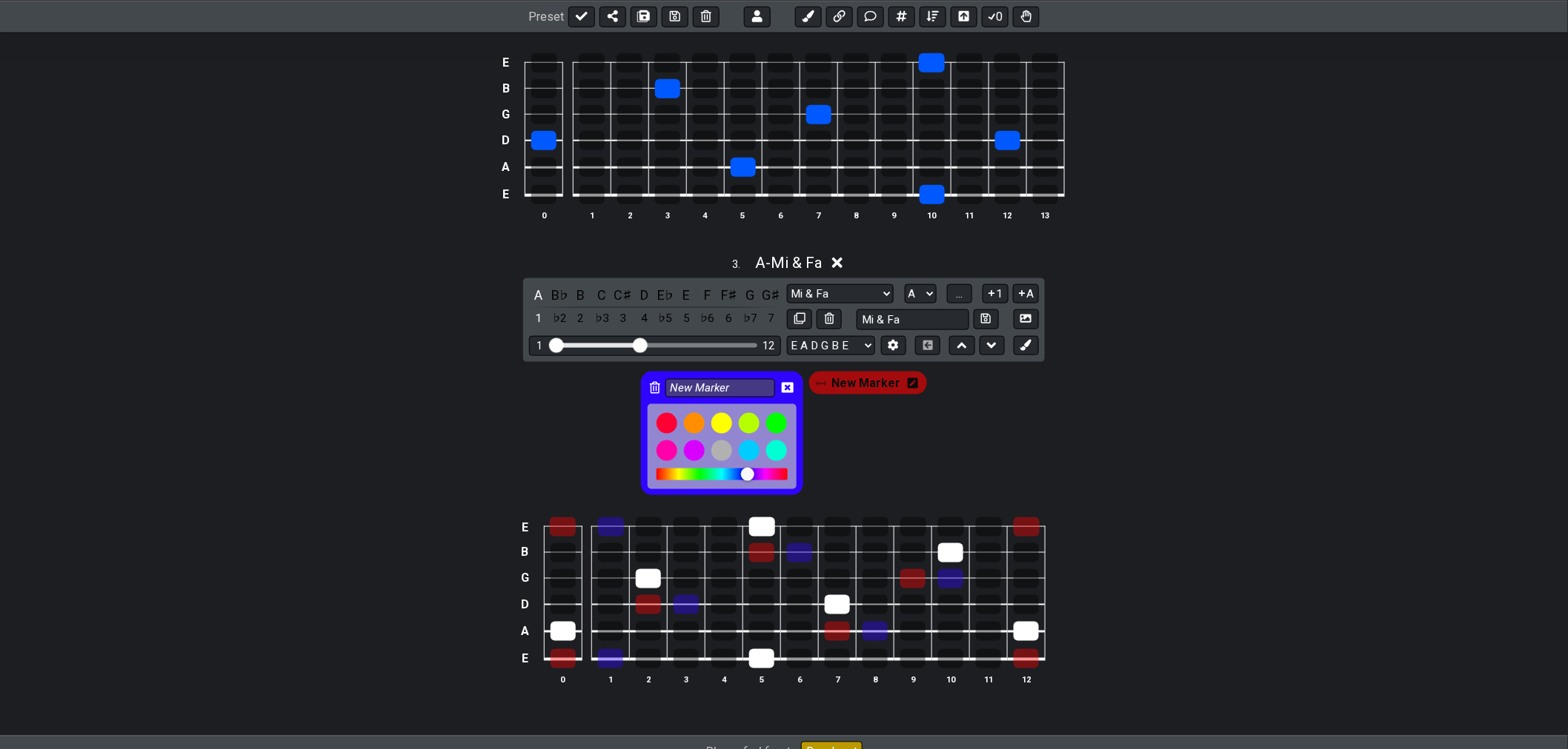
click at [761, 482] on div at bounding box center [754, 475] width 13 height 13
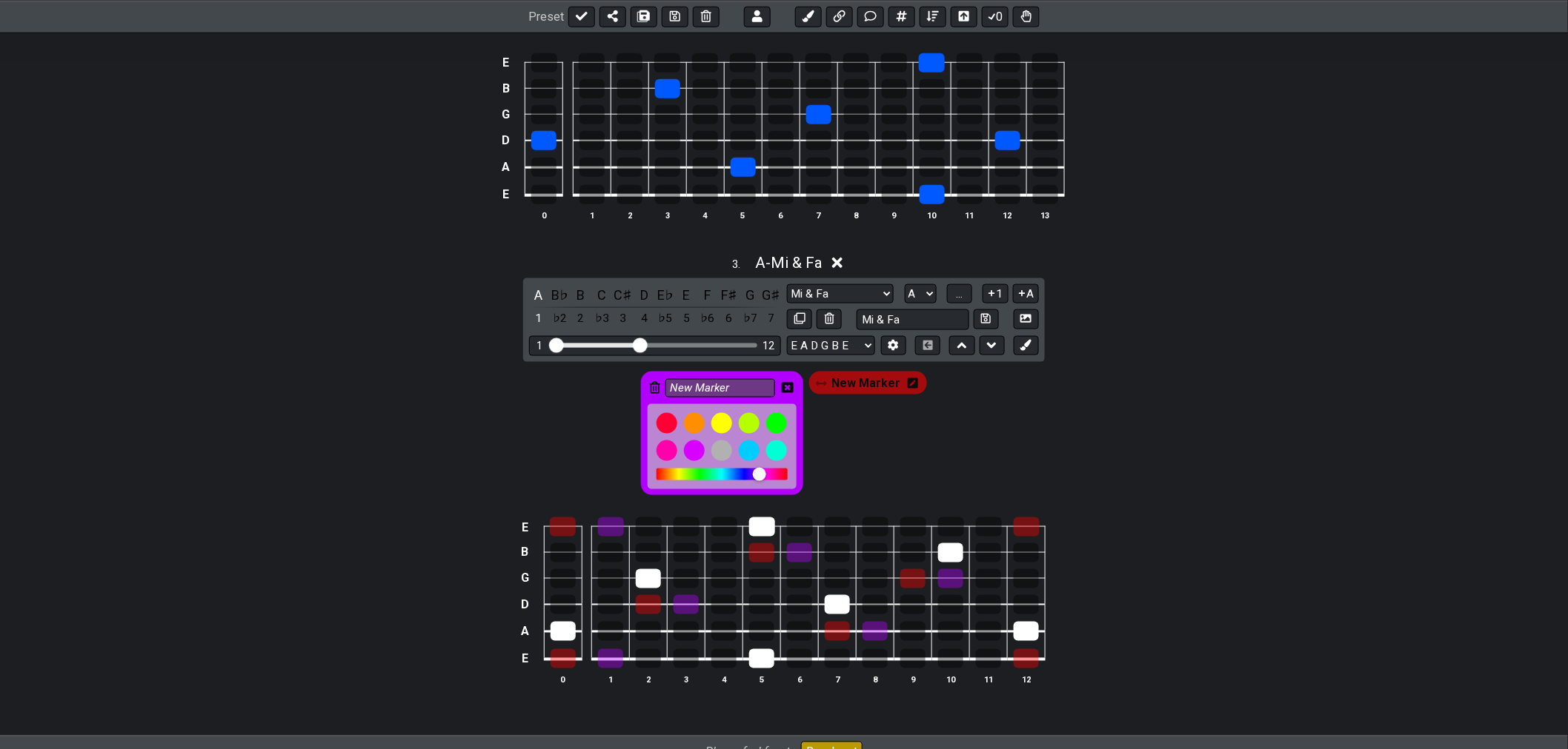
click at [758, 482] on div at bounding box center [760, 474] width 13 height 13
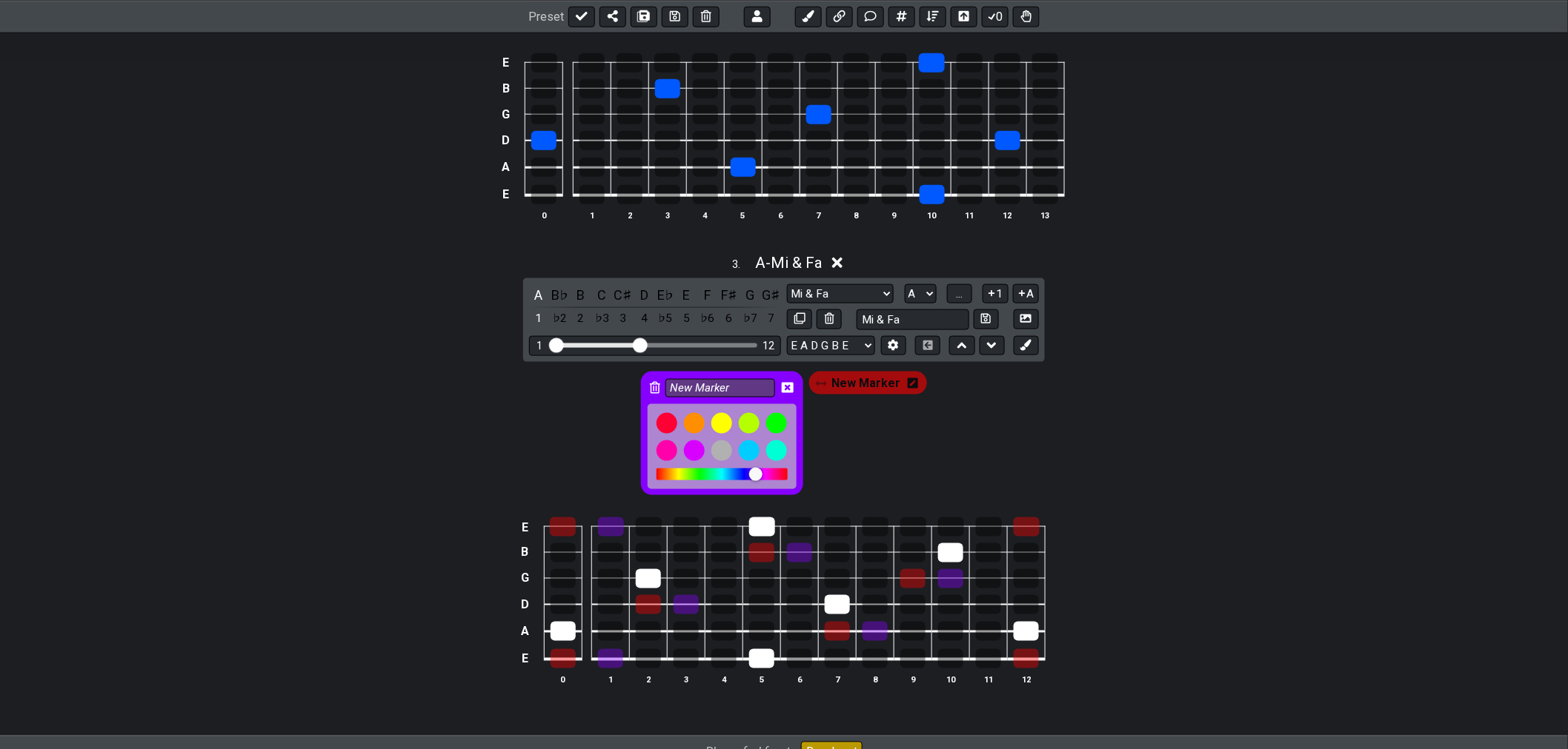
click at [754, 482] on div at bounding box center [756, 474] width 13 height 13
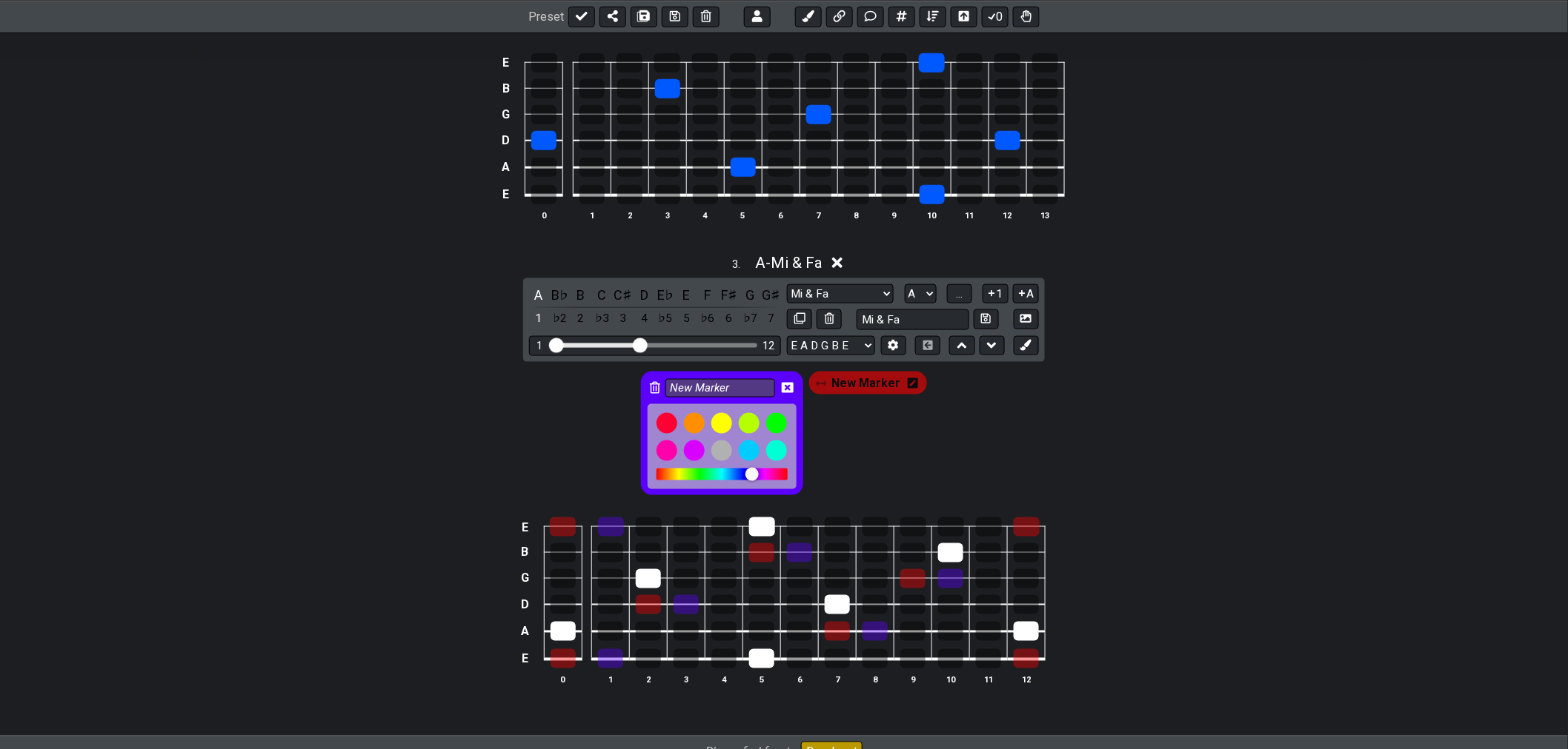
click at [684, 479] on div at bounding box center [722, 474] width 131 height 12
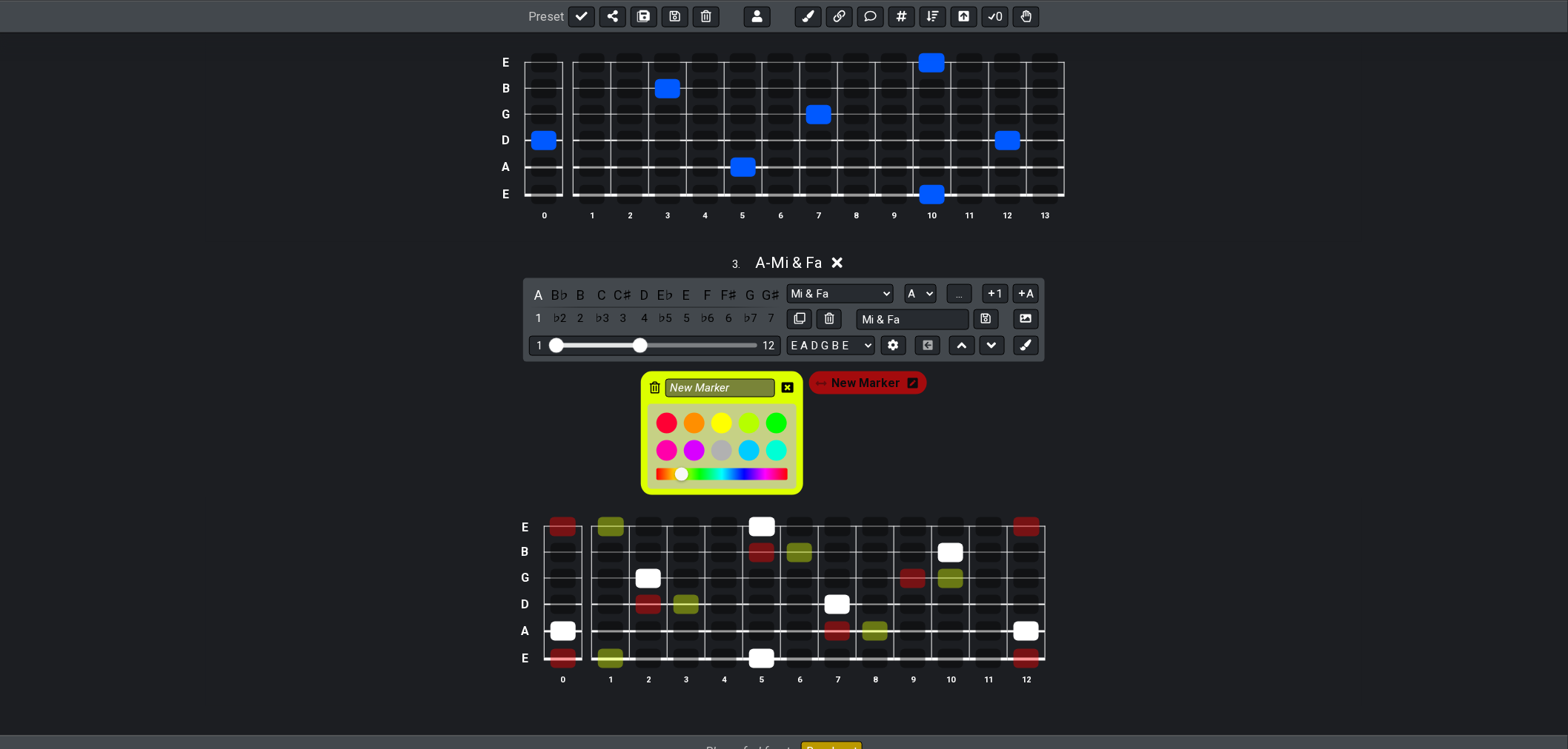
click at [682, 482] on div at bounding box center [681, 474] width 13 height 13
click at [682, 482] on div at bounding box center [680, 474] width 13 height 13
click at [680, 482] on div at bounding box center [679, 474] width 13 height 13
click at [678, 482] on div at bounding box center [677, 474] width 13 height 13
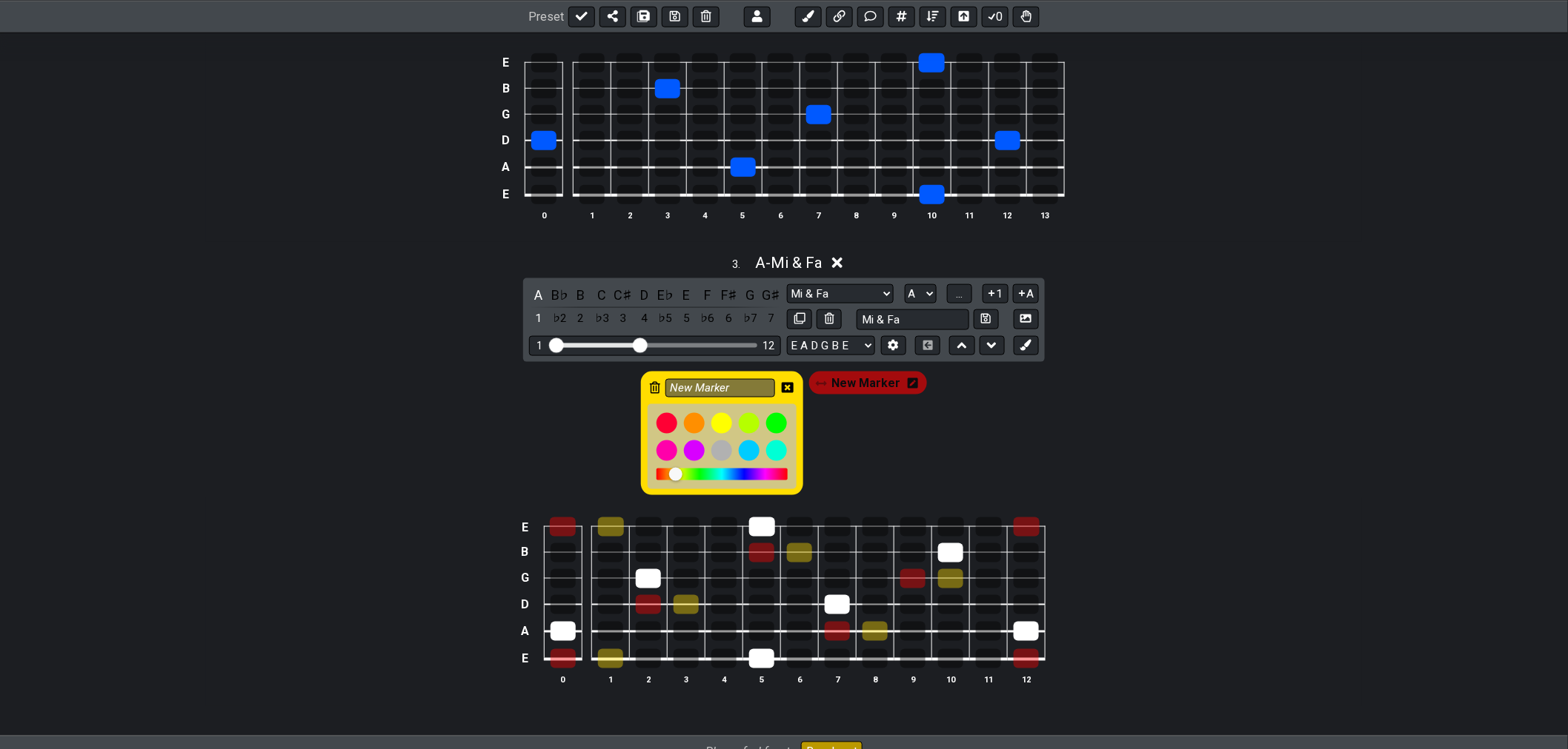
click at [686, 480] on div at bounding box center [682, 475] width 13 height 13
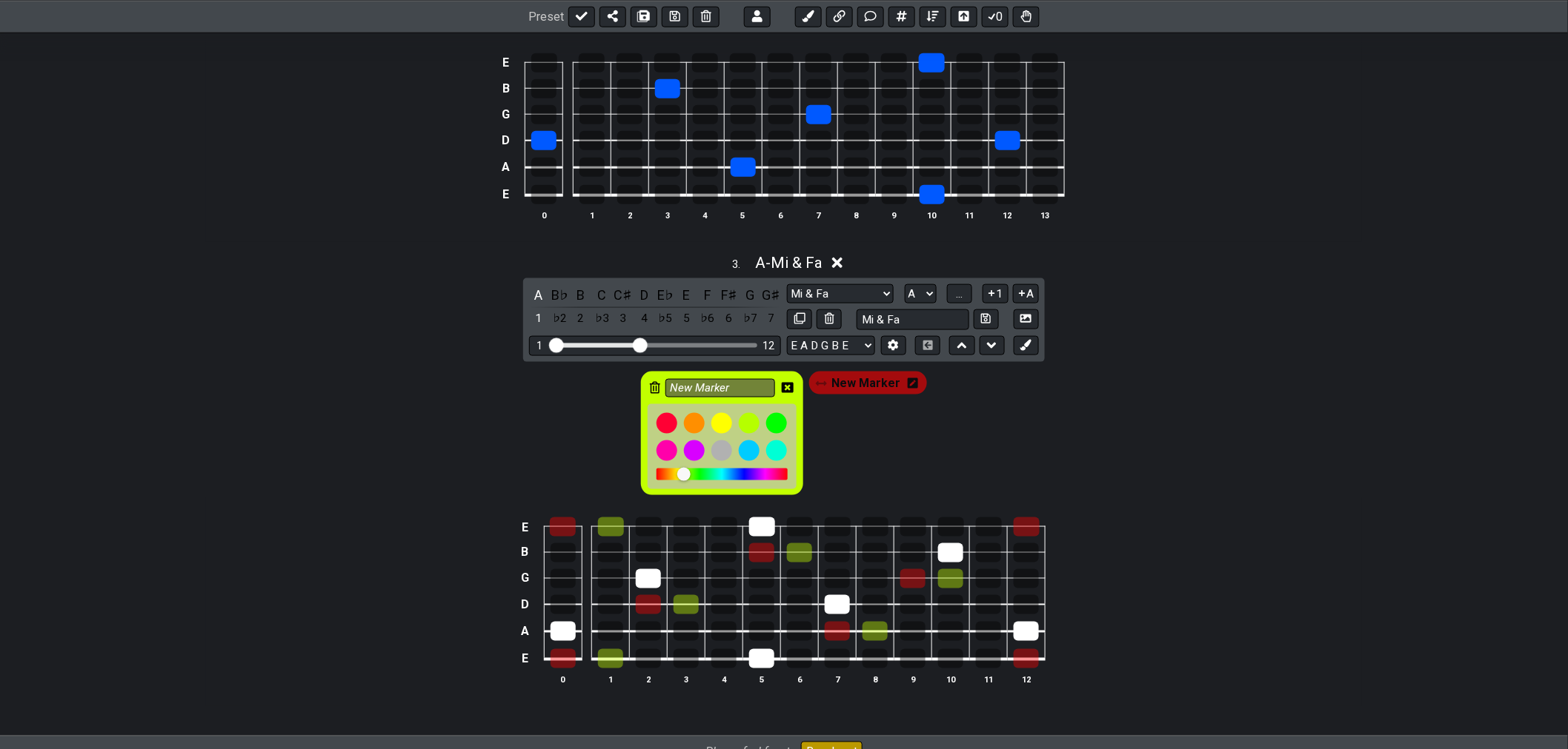
click at [690, 479] on div at bounding box center [684, 474] width 13 height 13
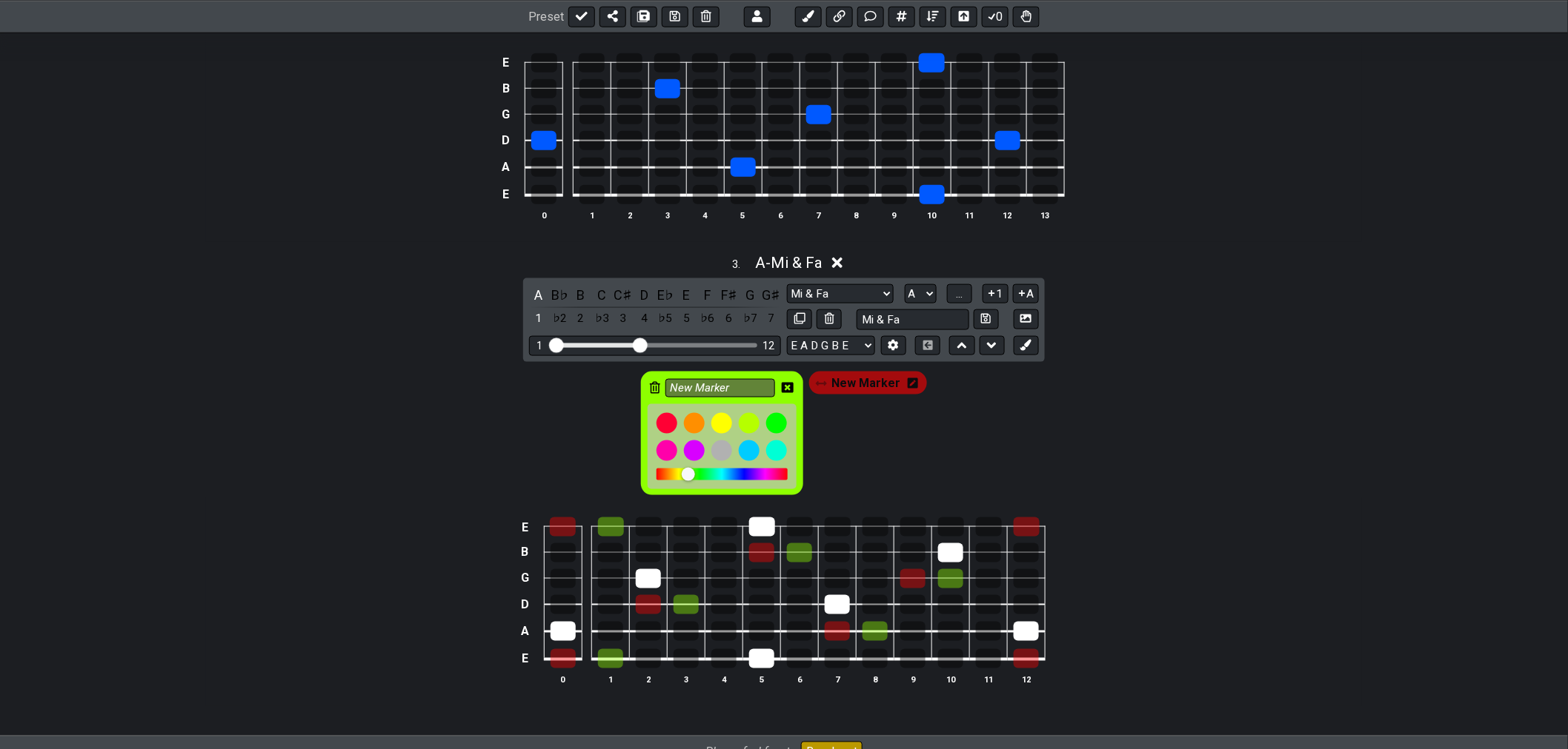
click at [693, 479] on div at bounding box center [689, 474] width 13 height 13
click at [696, 479] on div at bounding box center [691, 474] width 13 height 13
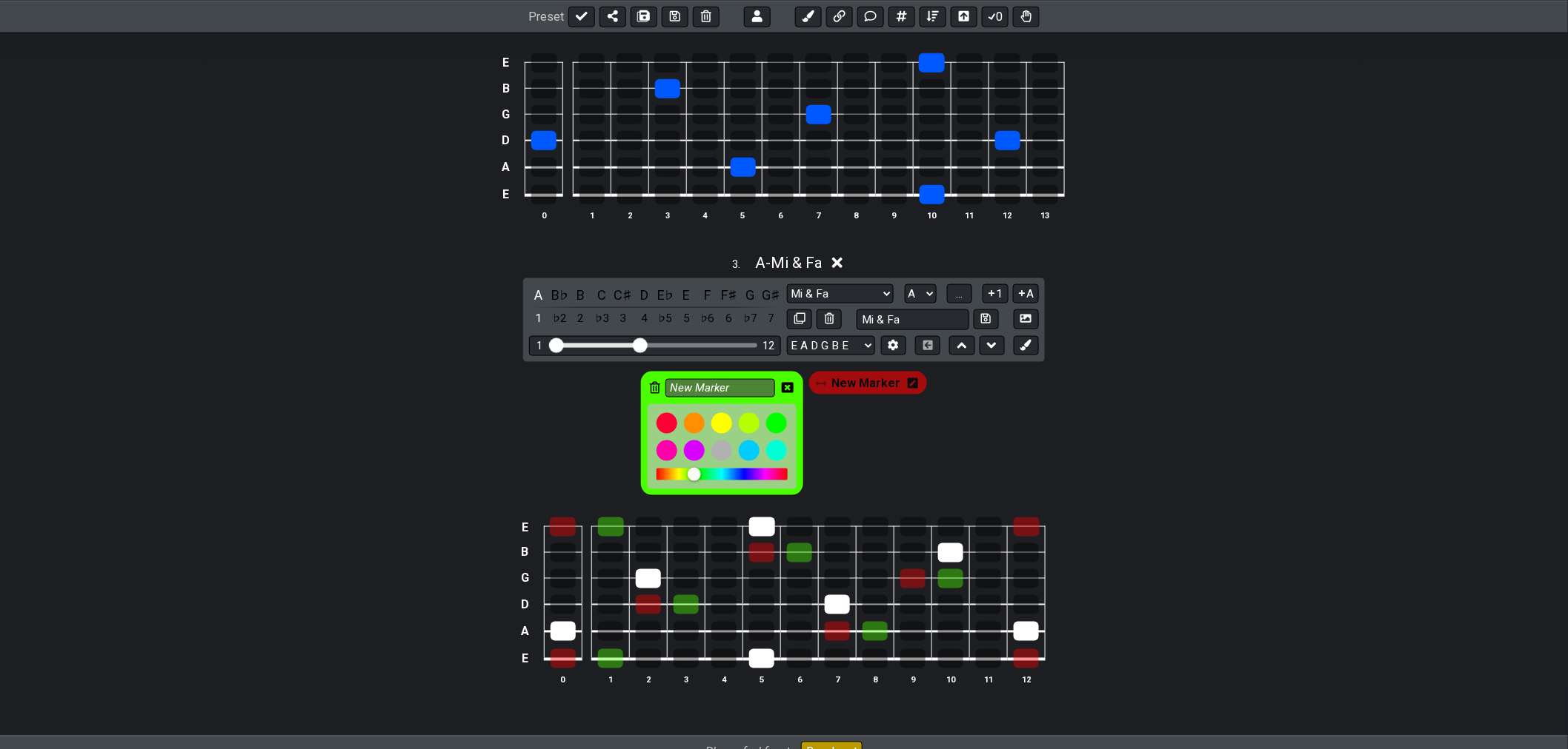
click at [704, 482] on div at bounding box center [701, 475] width 13 height 13
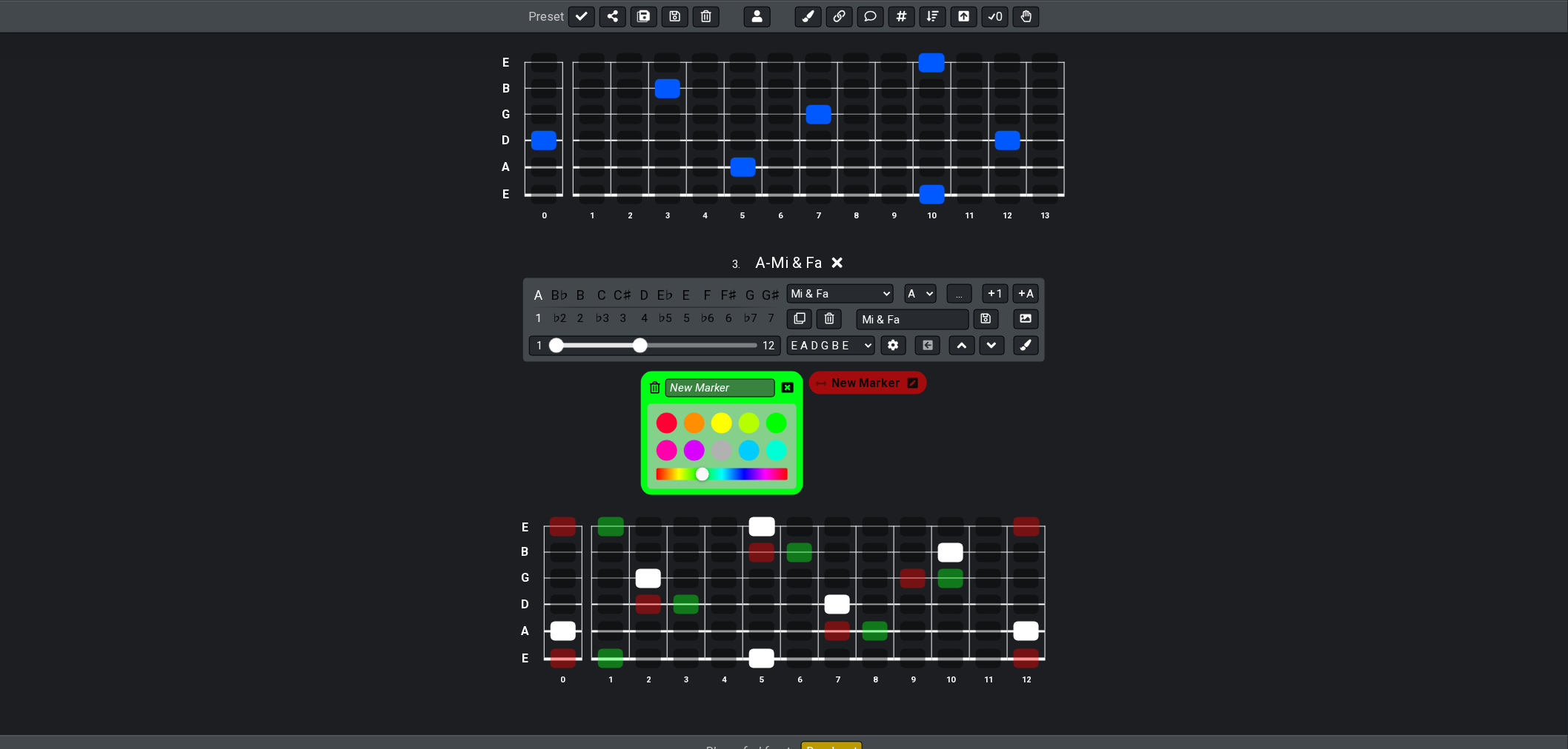
click at [720, 477] on div at bounding box center [722, 474] width 131 height 12
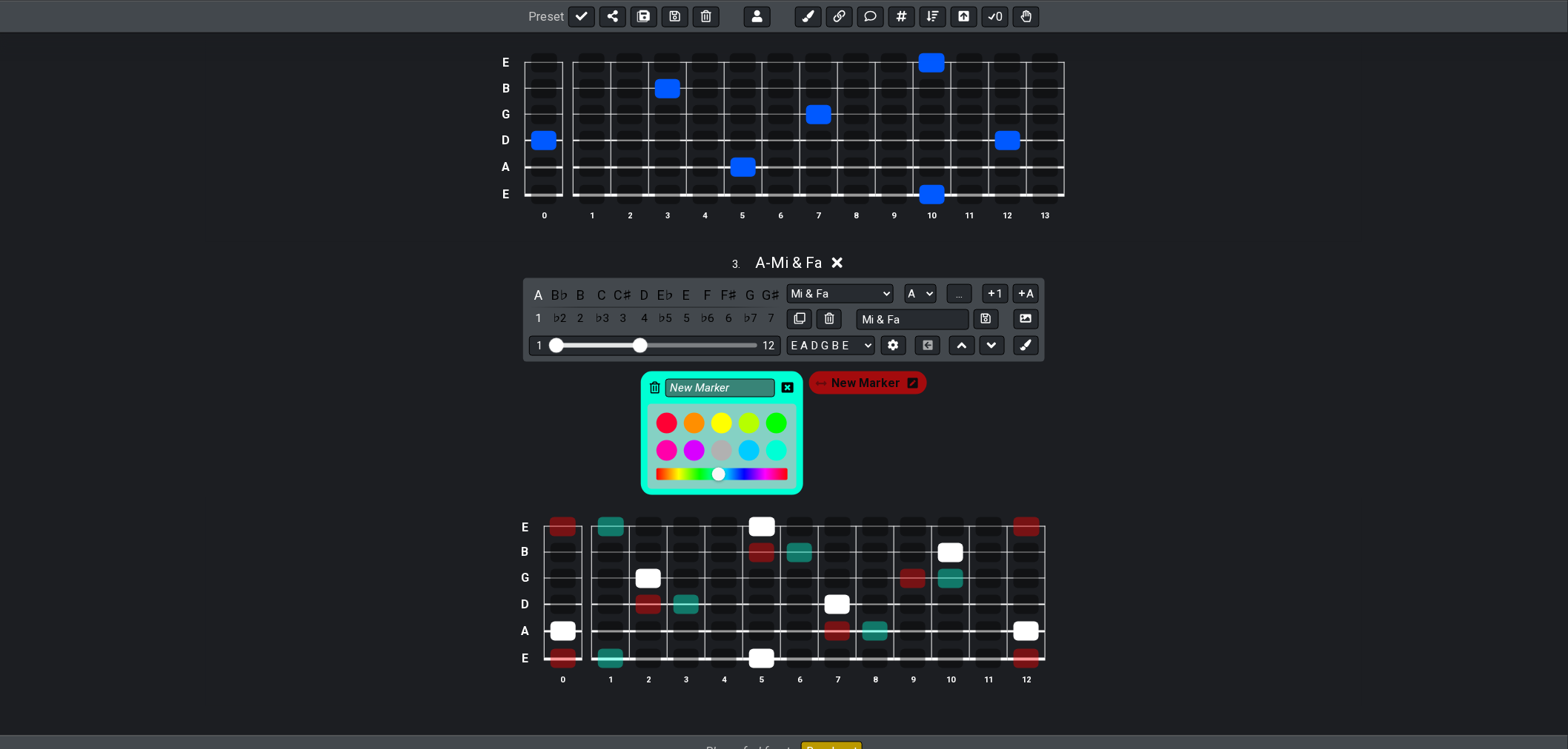
click at [728, 480] on div at bounding box center [725, 475] width 13 height 13
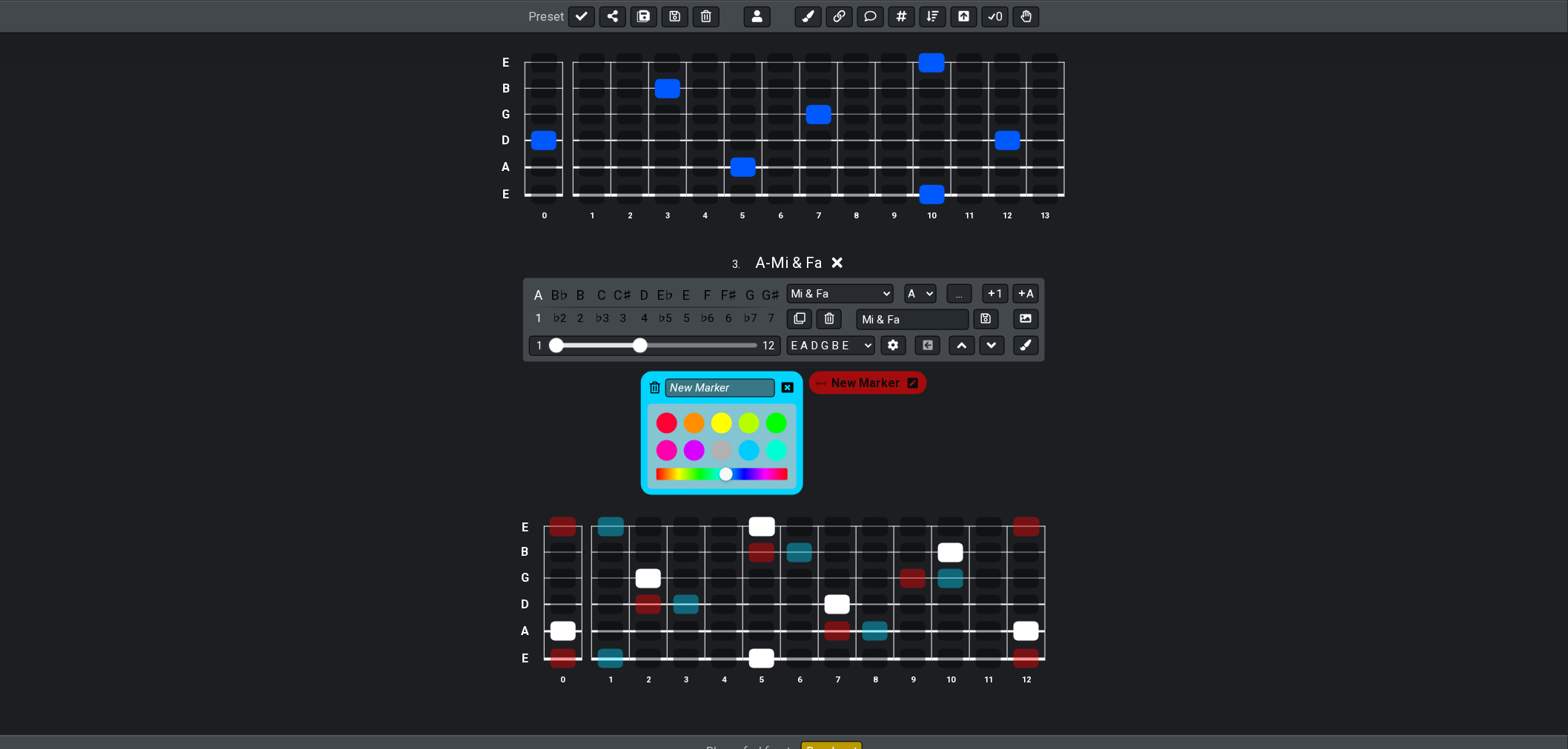
click at [733, 476] on div at bounding box center [726, 474] width 13 height 13
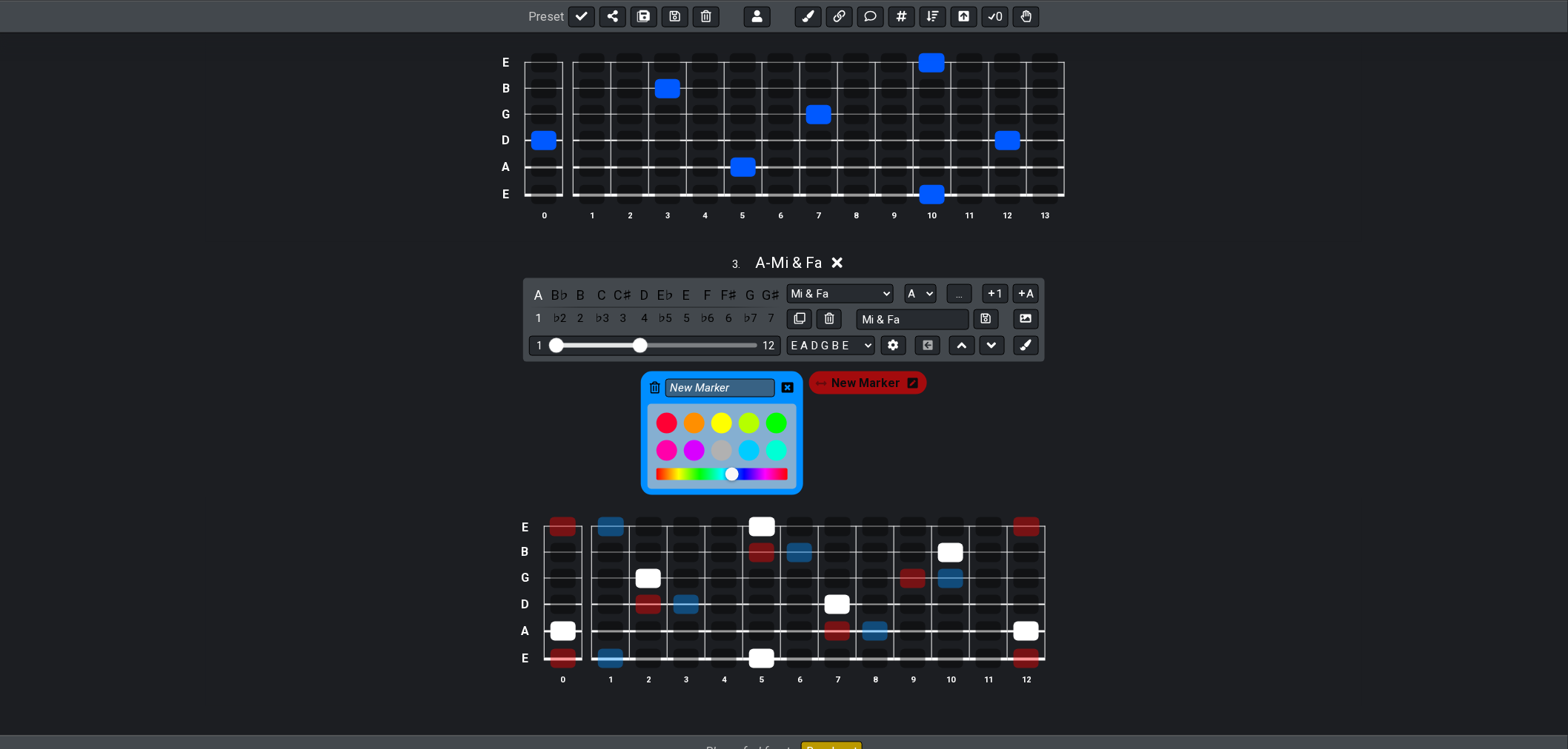
click at [738, 477] on div at bounding box center [732, 474] width 13 height 13
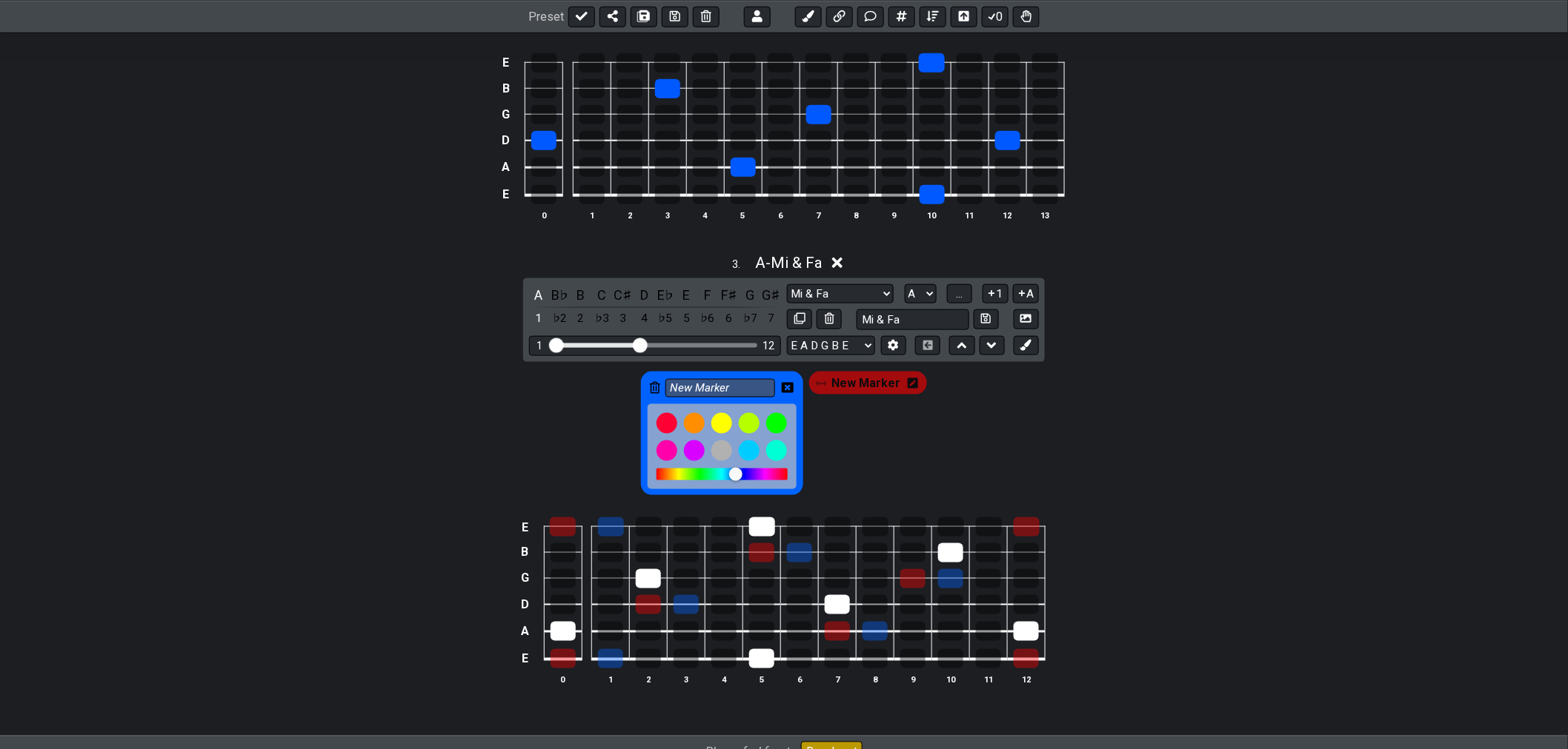
click at [787, 479] on div at bounding box center [722, 474] width 131 height 12
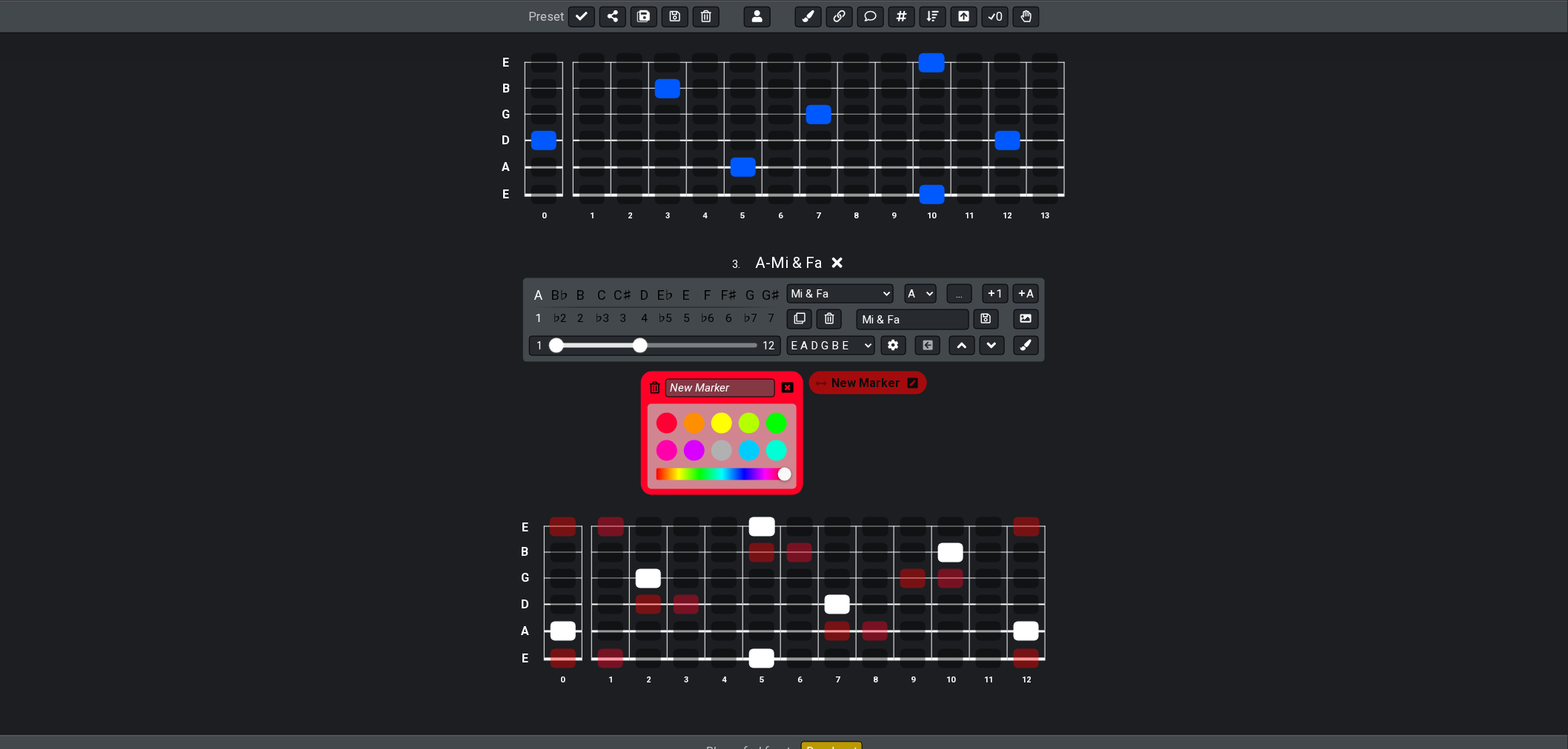
click at [761, 481] on div at bounding box center [722, 474] width 131 height 12
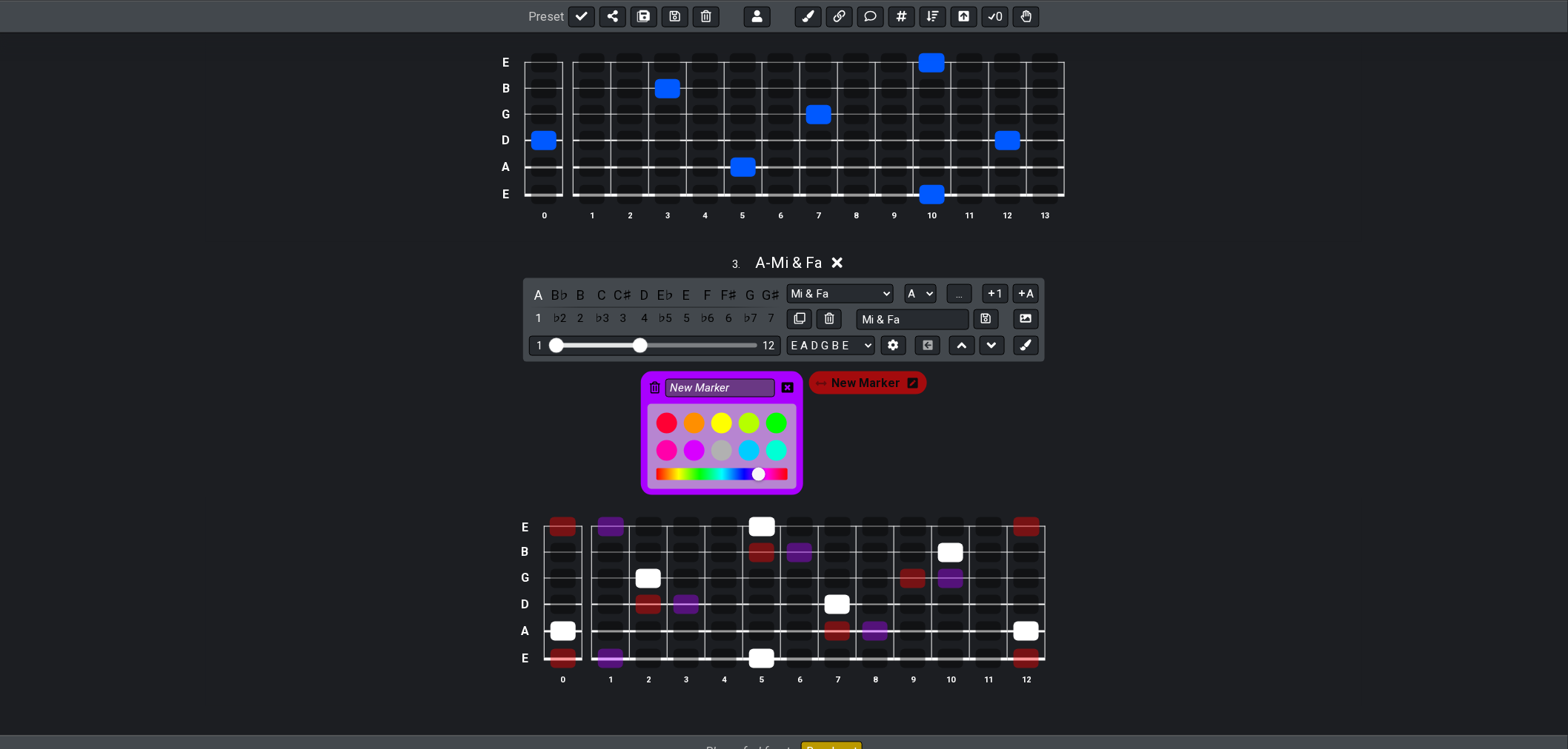
click at [735, 481] on div at bounding box center [722, 474] width 131 height 12
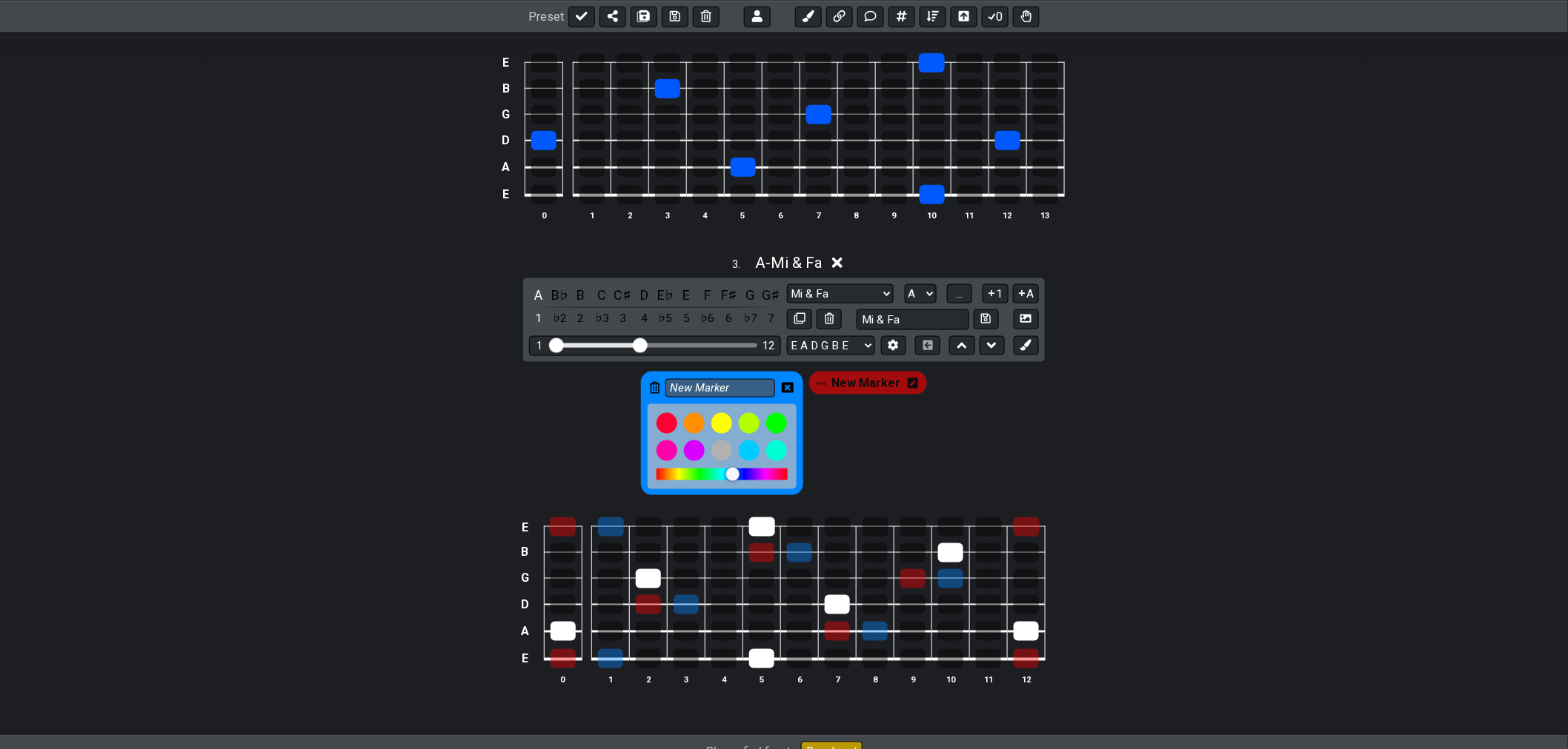
click at [709, 479] on div at bounding box center [722, 474] width 131 height 12
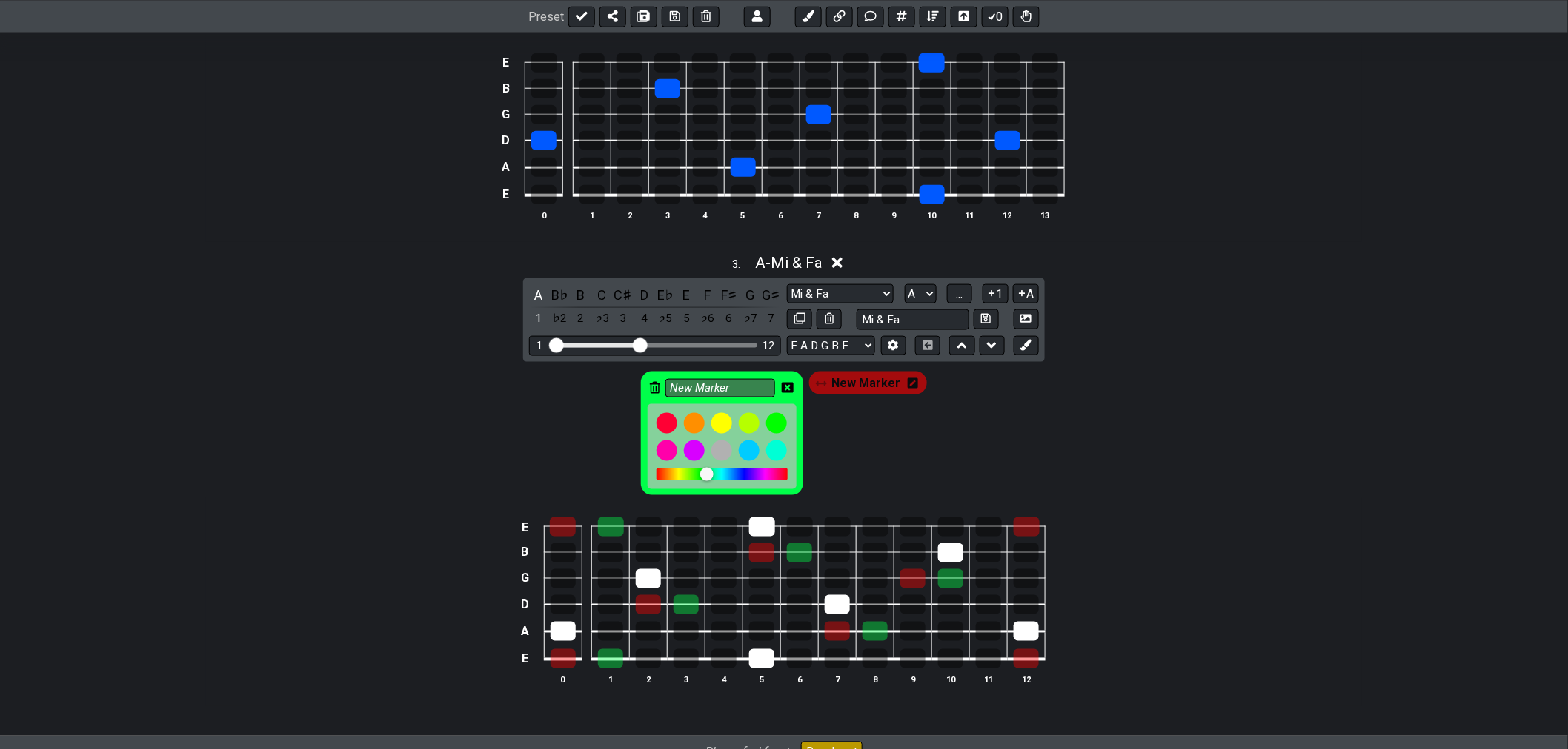
click at [727, 481] on div at bounding box center [722, 474] width 131 height 12
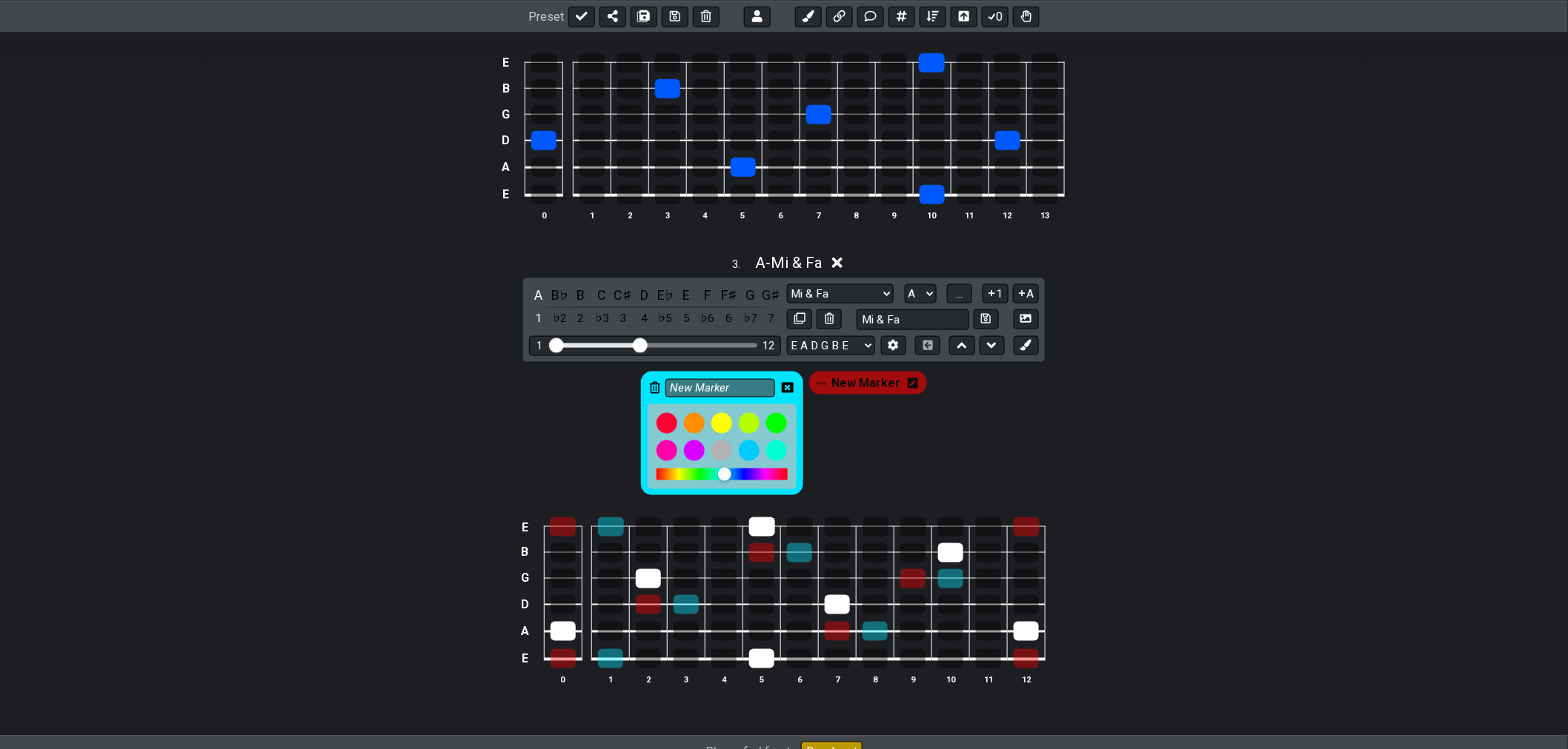
click at [710, 479] on div at bounding box center [722, 474] width 131 height 12
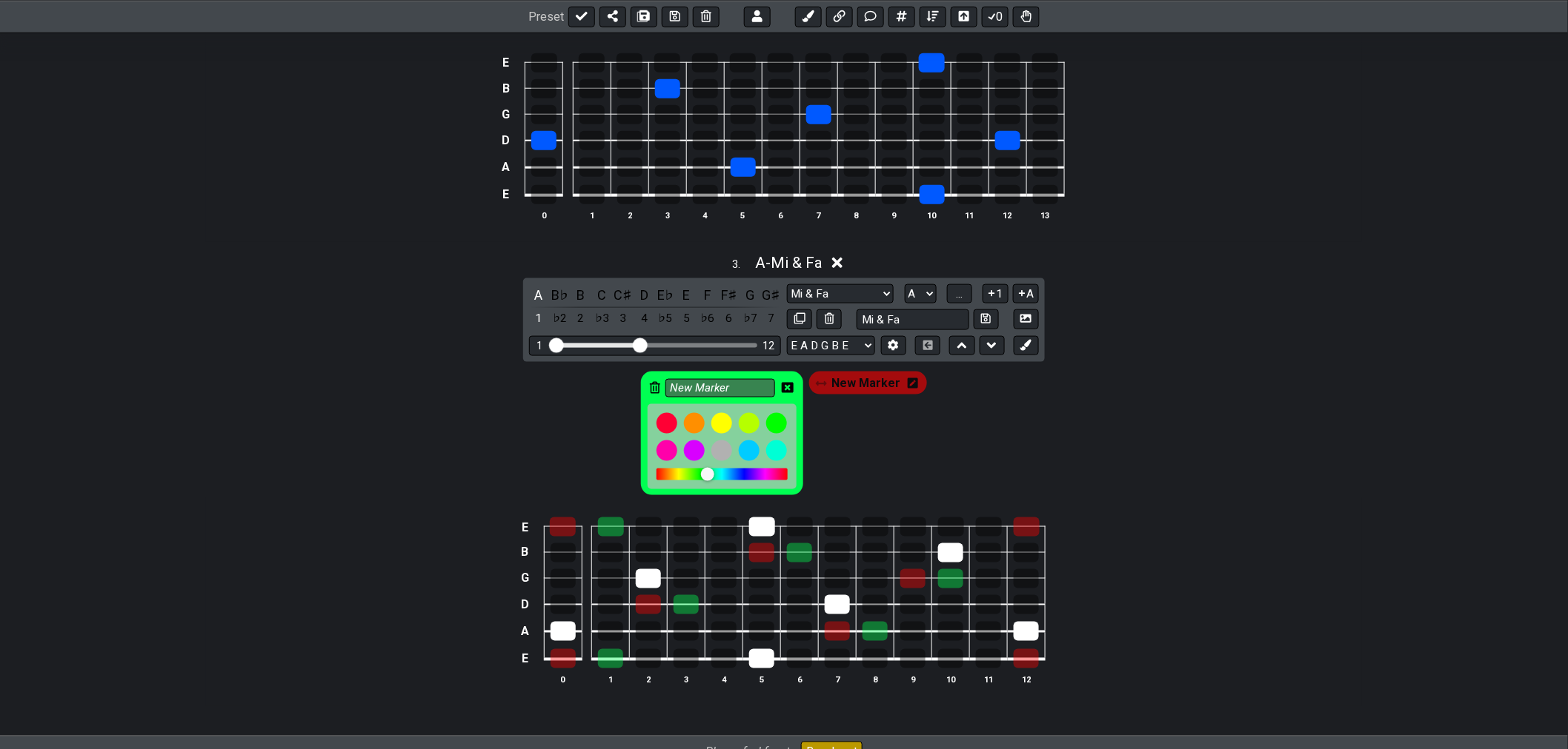
click at [791, 393] on icon at bounding box center [787, 387] width 12 height 10
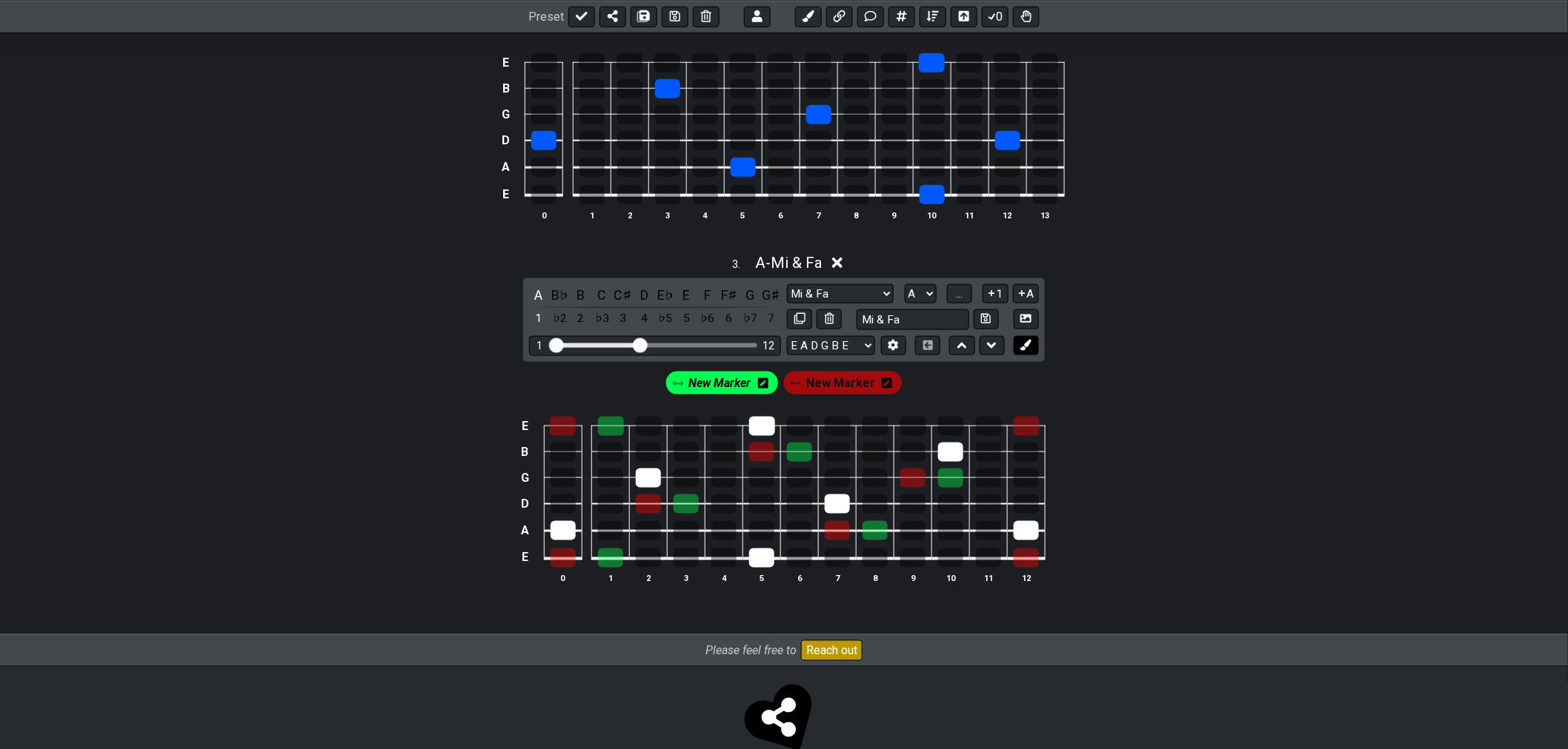
click at [1026, 354] on button at bounding box center [1025, 346] width 25 height 20
click at [945, 385] on icon at bounding box center [949, 383] width 10 height 12
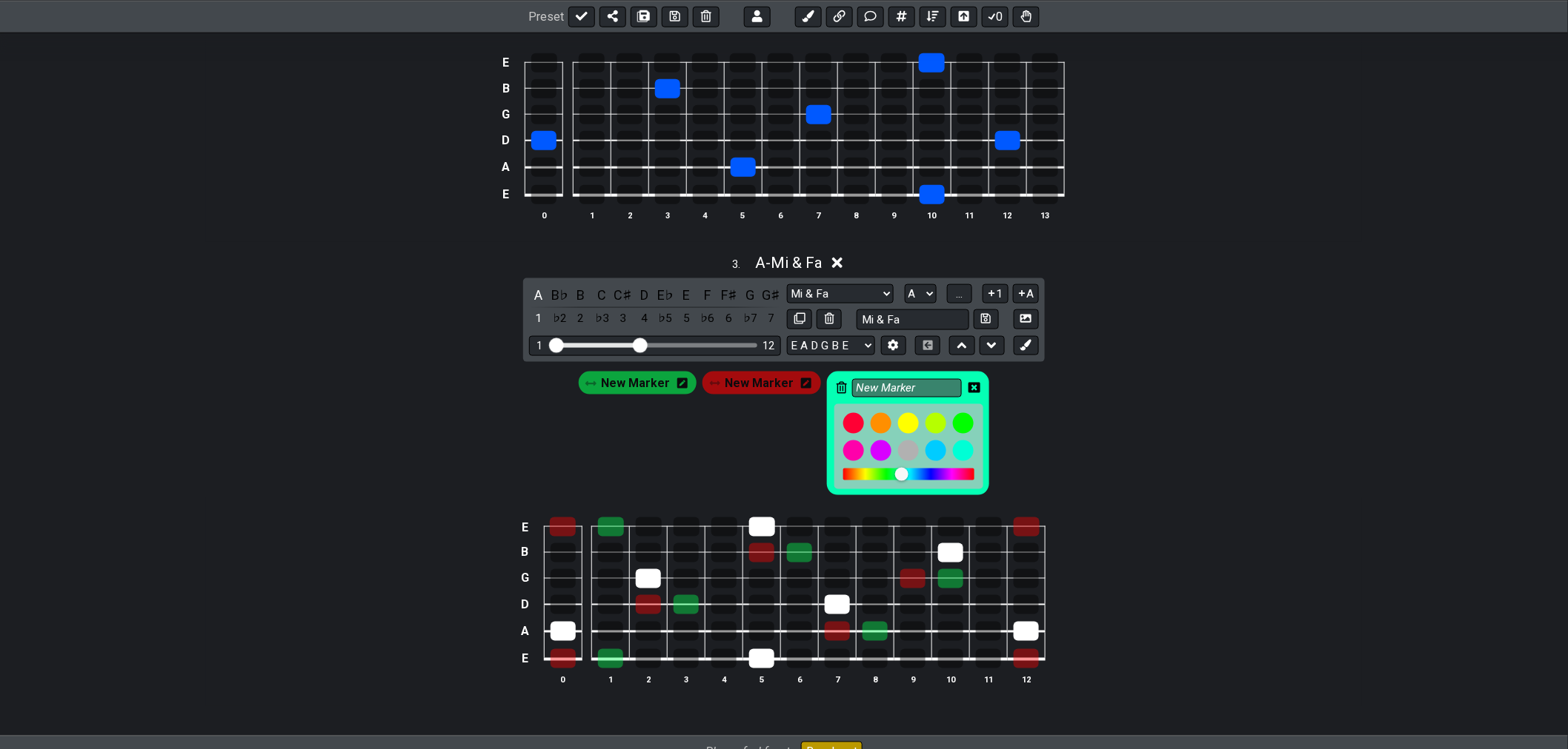
click at [838, 389] on icon at bounding box center [841, 388] width 10 height 12
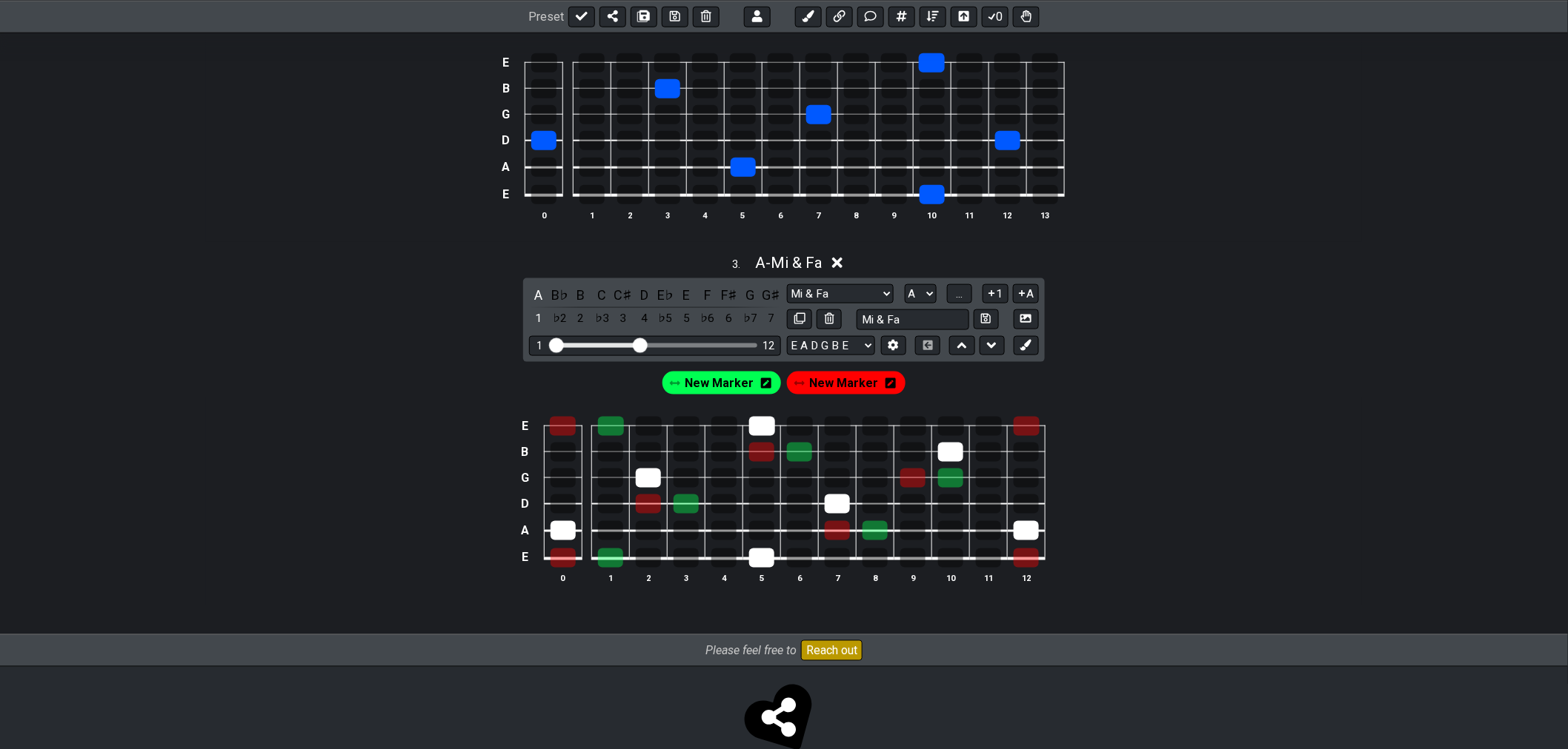
click at [843, 267] on icon at bounding box center [837, 264] width 11 height 11
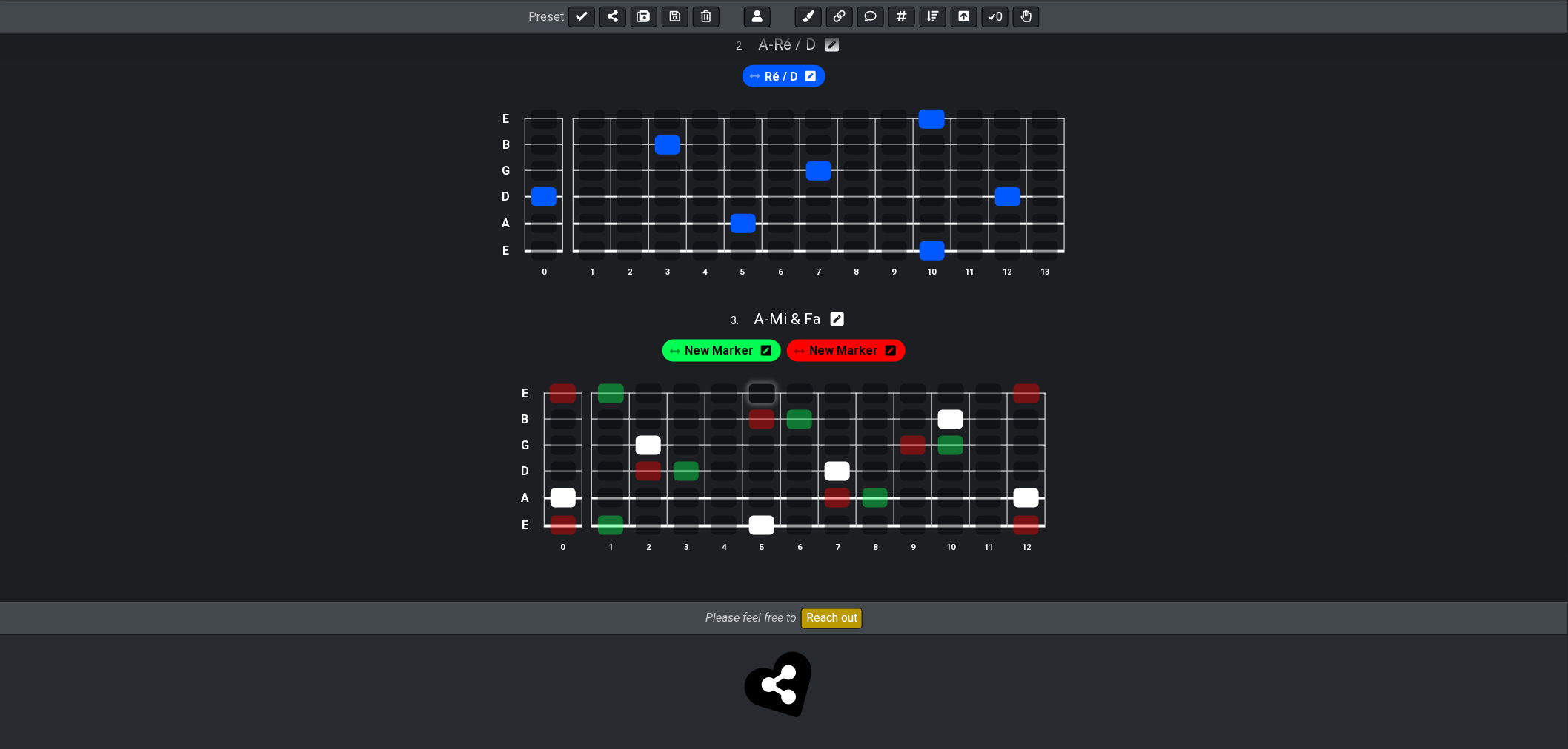
click at [767, 397] on div at bounding box center [762, 394] width 26 height 20
click at [824, 474] on div at bounding box center [836, 471] width 25 height 20
click at [764, 521] on div at bounding box center [762, 526] width 25 height 20
click at [639, 446] on div at bounding box center [647, 445] width 25 height 20
click at [568, 495] on div at bounding box center [562, 498] width 25 height 20
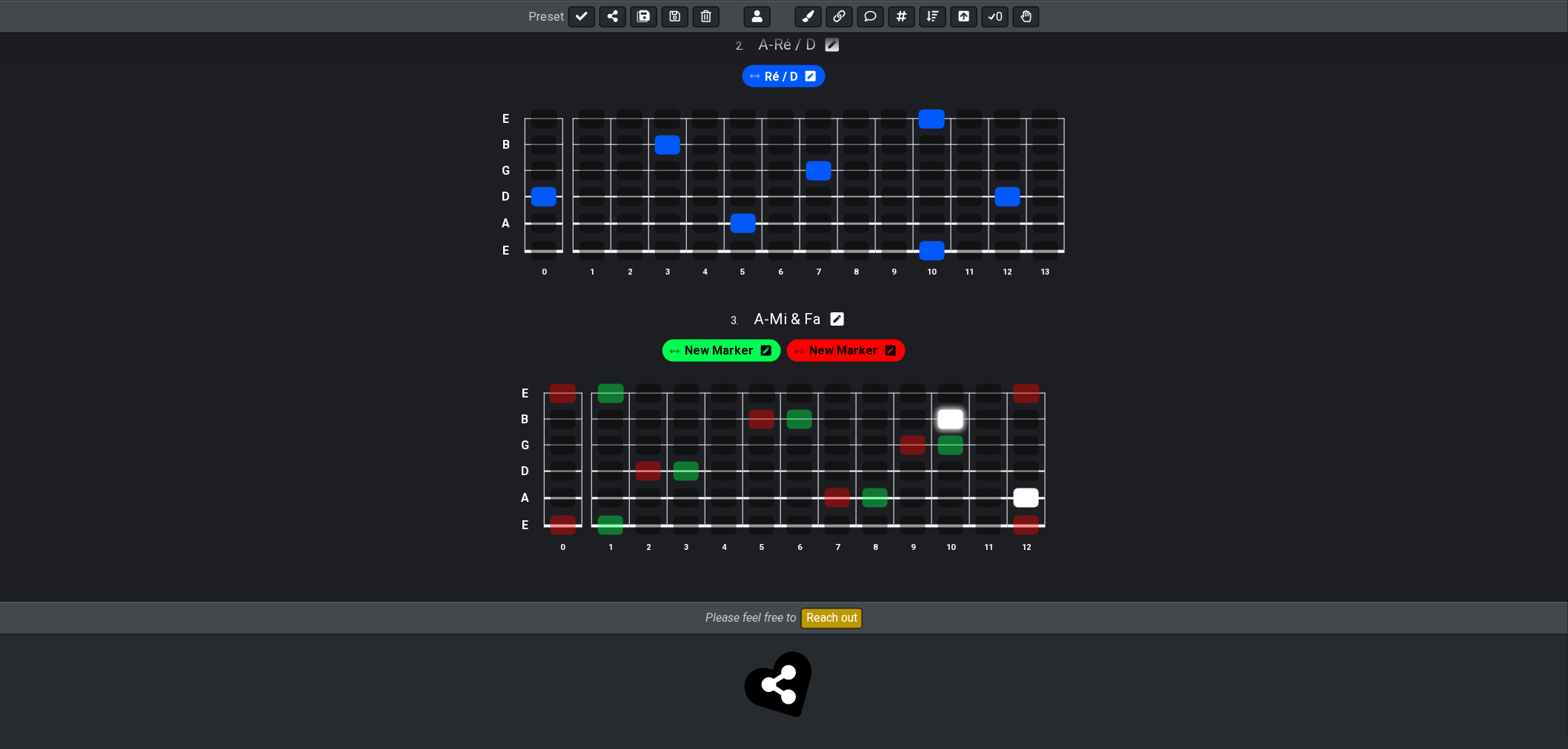
click at [947, 417] on div at bounding box center [951, 420] width 25 height 20
click at [1026, 500] on div at bounding box center [1025, 498] width 25 height 20
click at [672, 468] on td at bounding box center [686, 459] width 37 height 27
click at [687, 475] on div at bounding box center [686, 471] width 25 height 20
click at [660, 477] on div at bounding box center [647, 471] width 25 height 20
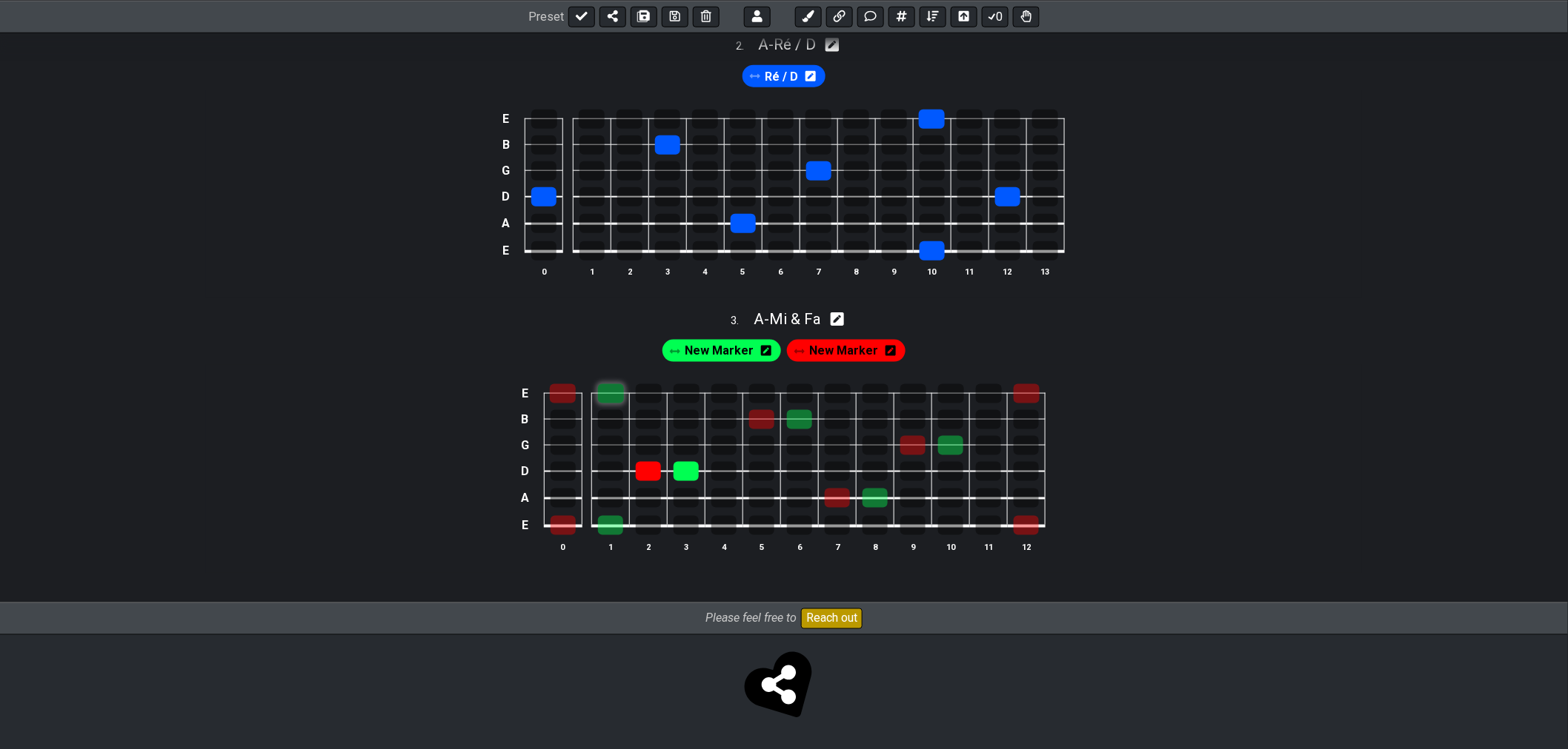
click at [611, 393] on div at bounding box center [611, 394] width 26 height 20
click at [574, 393] on div at bounding box center [563, 394] width 26 height 20
drag, startPoint x: 615, startPoint y: 517, endPoint x: 598, endPoint y: 524, distance: 18.4
click at [615, 518] on div at bounding box center [610, 526] width 25 height 20
click at [573, 527] on div at bounding box center [562, 526] width 25 height 20
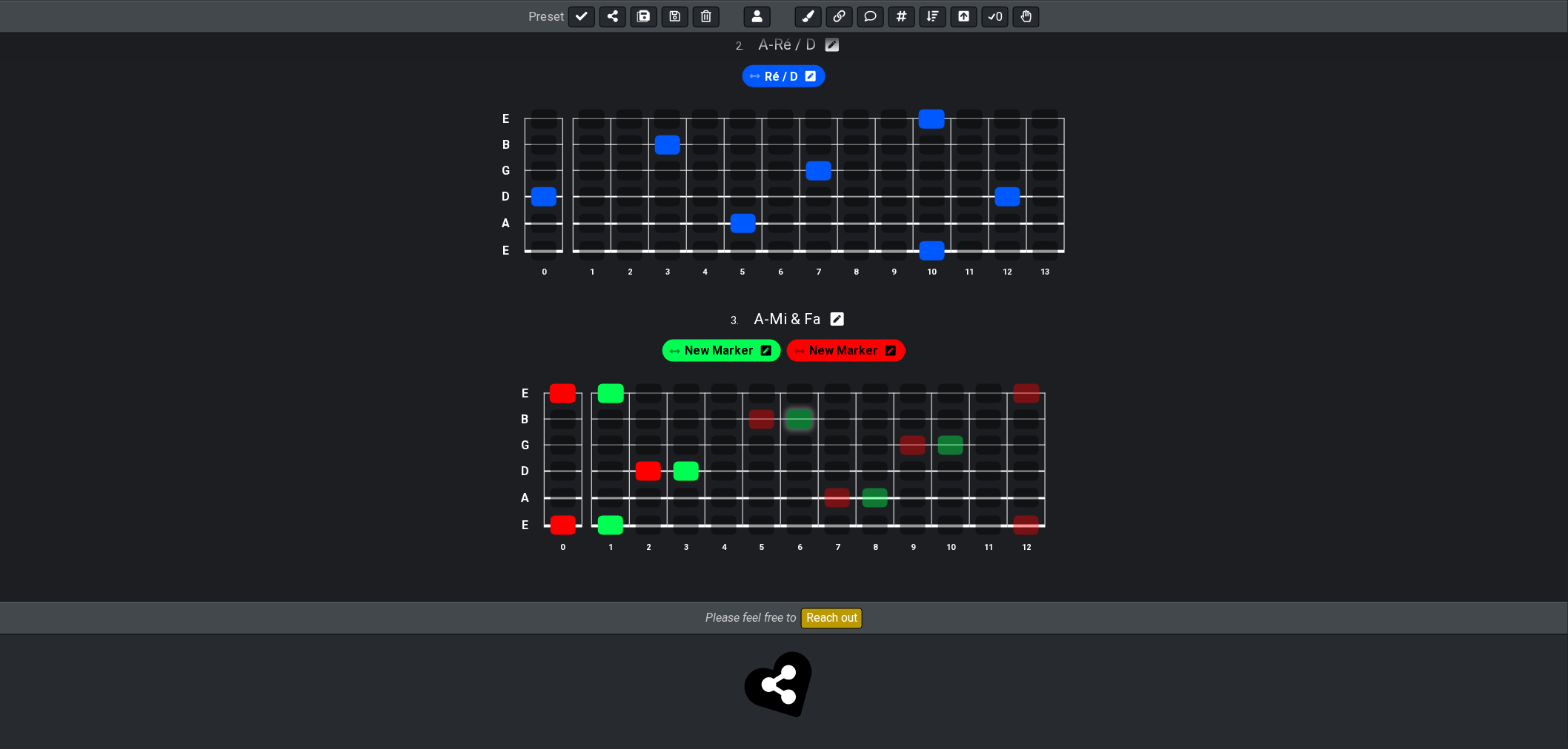
click at [802, 419] on div at bounding box center [799, 420] width 25 height 20
click at [762, 419] on div at bounding box center [762, 420] width 25 height 20
click at [828, 503] on div at bounding box center [836, 498] width 25 height 20
click at [870, 504] on div at bounding box center [875, 498] width 25 height 20
click at [913, 452] on div at bounding box center [912, 445] width 25 height 20
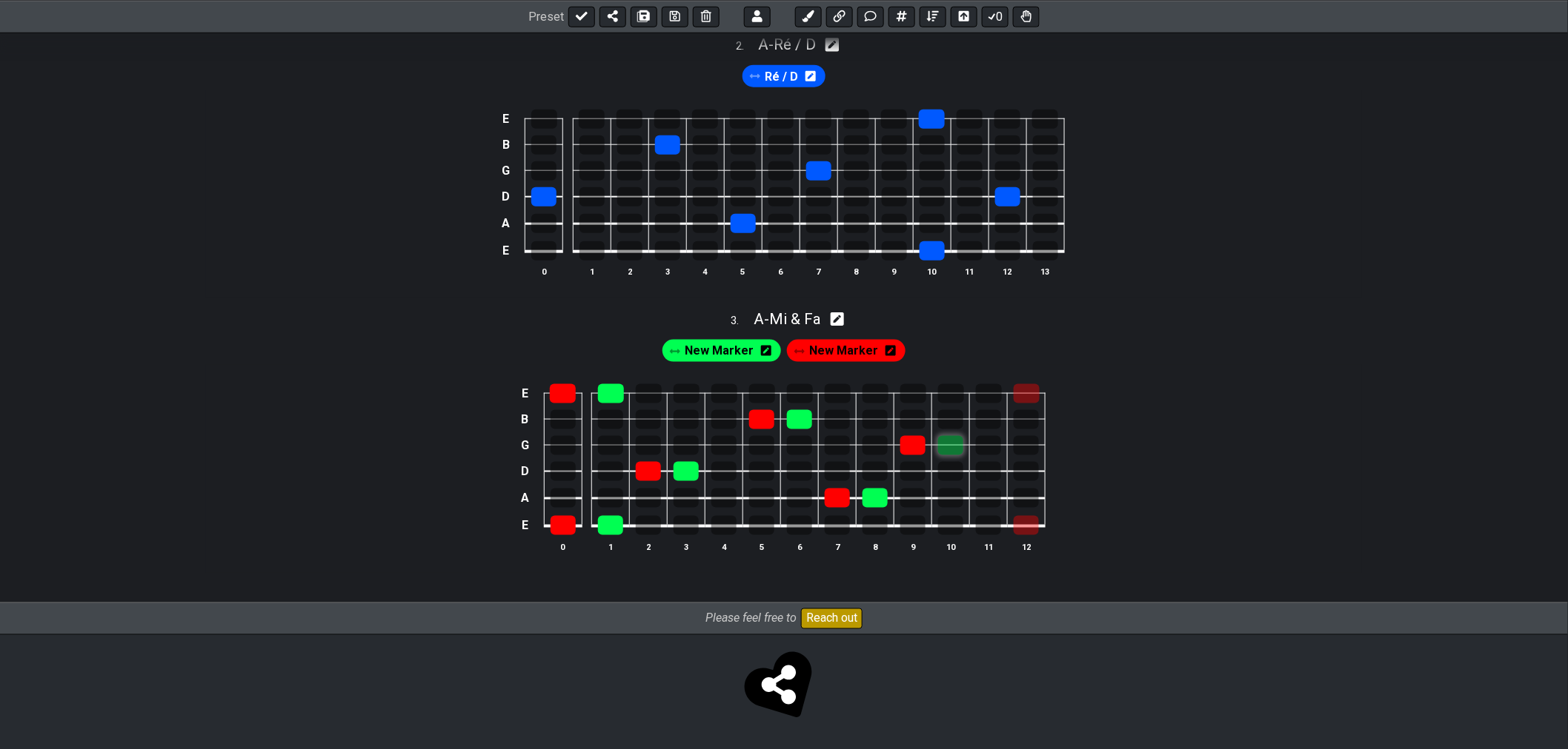
click at [946, 450] on div at bounding box center [951, 445] width 25 height 20
click at [1027, 397] on div at bounding box center [1026, 394] width 26 height 20
click at [1034, 526] on div at bounding box center [1025, 526] width 25 height 20
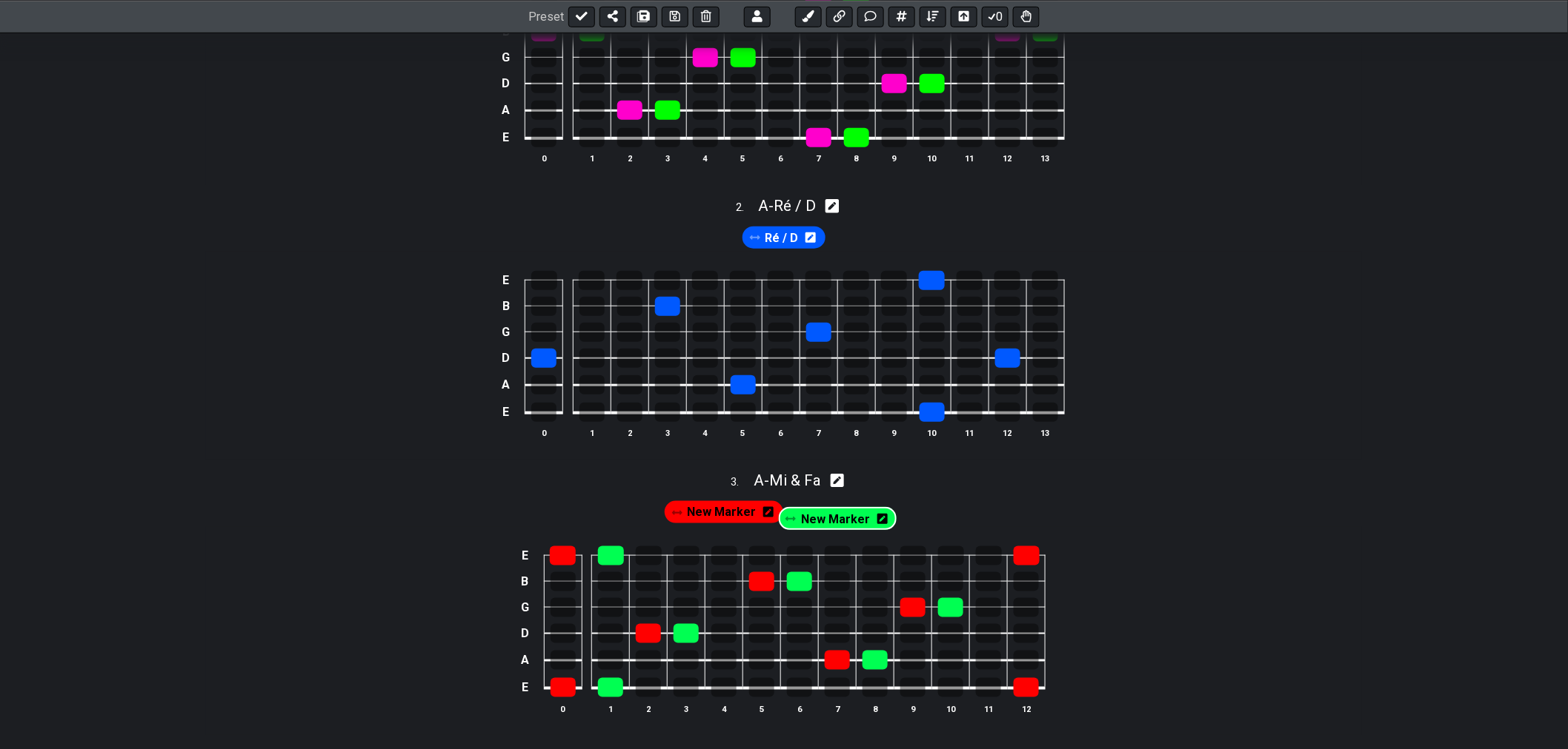
drag, startPoint x: 720, startPoint y: 514, endPoint x: 870, endPoint y: 514, distance: 150.0
click at [870, 514] on div "New Marker New Marker" at bounding box center [783, 512] width 244 height 29
click at [726, 517] on span "New Marker" at bounding box center [719, 512] width 69 height 22
click at [763, 518] on icon at bounding box center [762, 511] width 10 height 10
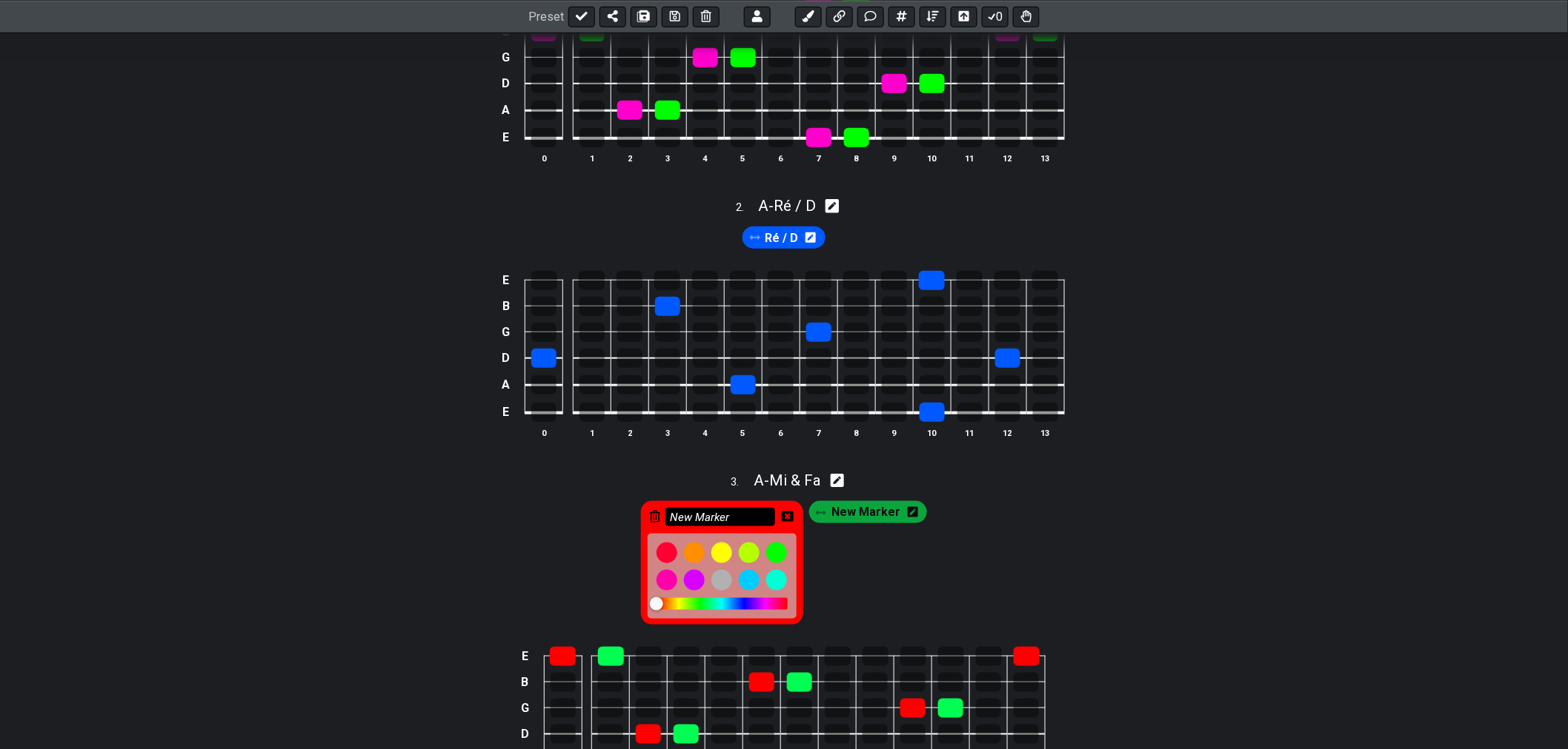
click at [741, 524] on input "New Marker" at bounding box center [719, 517] width 109 height 19
drag, startPoint x: 667, startPoint y: 511, endPoint x: 626, endPoint y: 508, distance: 41.1
click at [632, 510] on div "New Marker New Marker" at bounding box center [783, 559] width 1155 height 137
type input "Mi / E"
drag, startPoint x: 791, startPoint y: 518, endPoint x: 790, endPoint y: 526, distance: 8.1
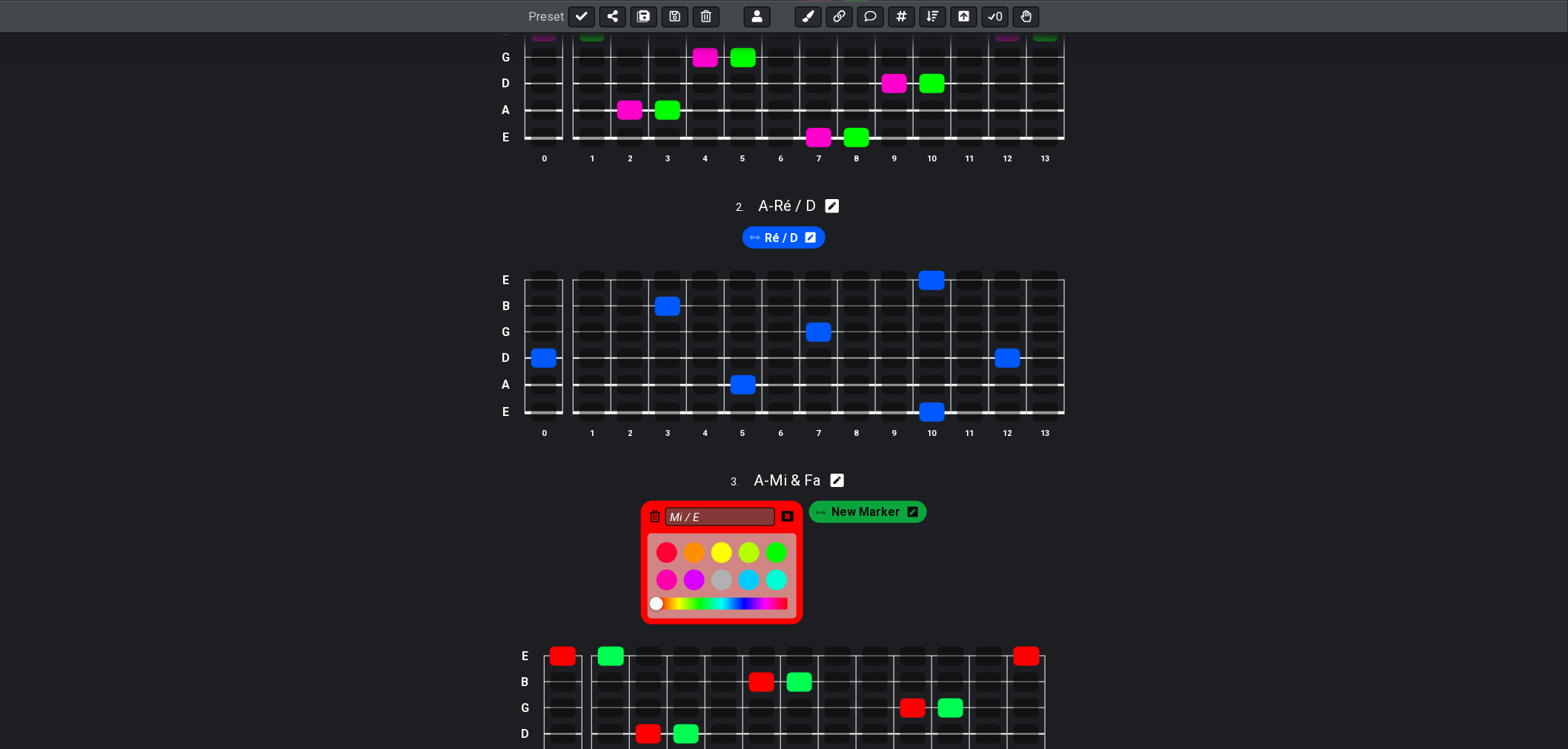
click at [791, 518] on icon at bounding box center [787, 516] width 12 height 12
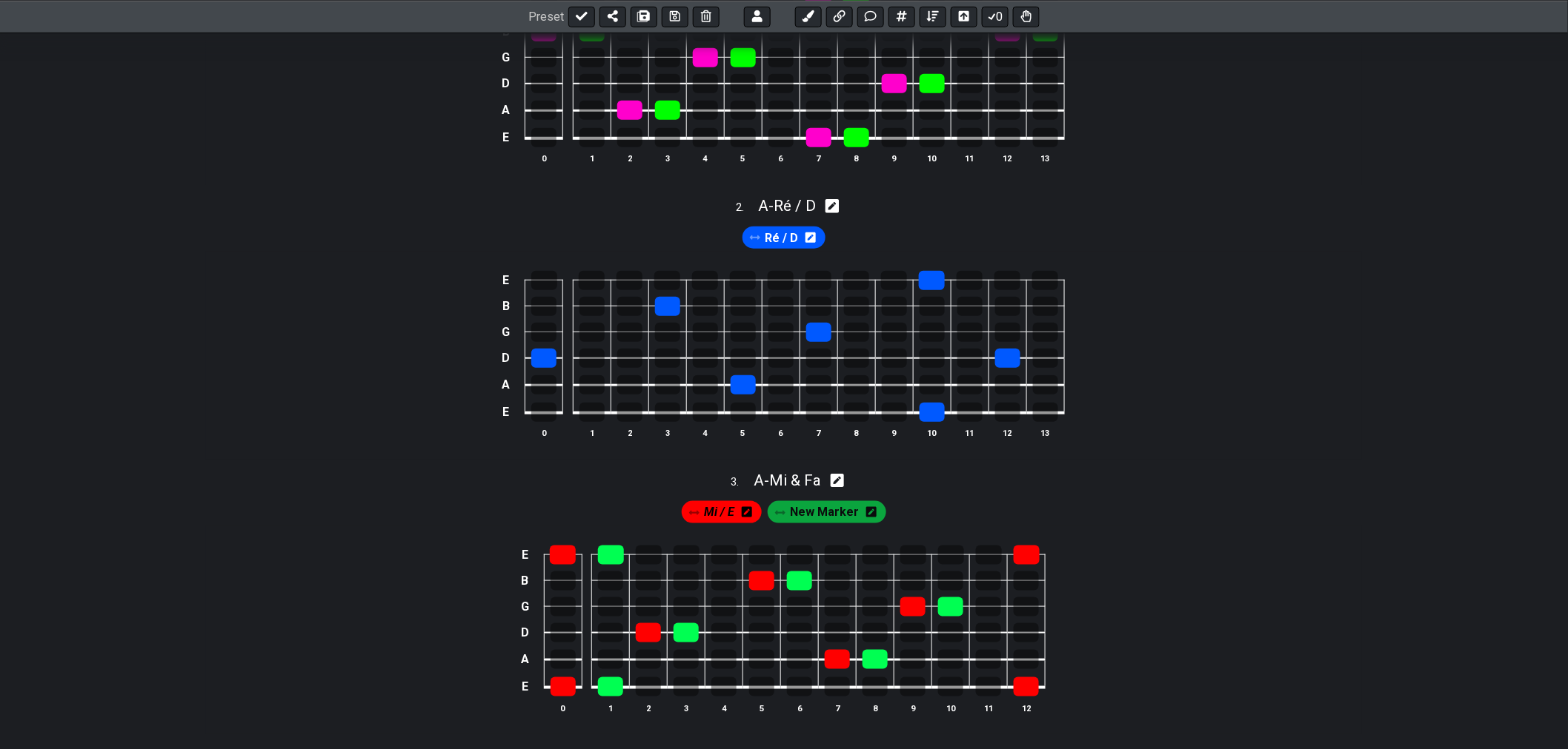
click at [866, 514] on icon at bounding box center [871, 511] width 10 height 10
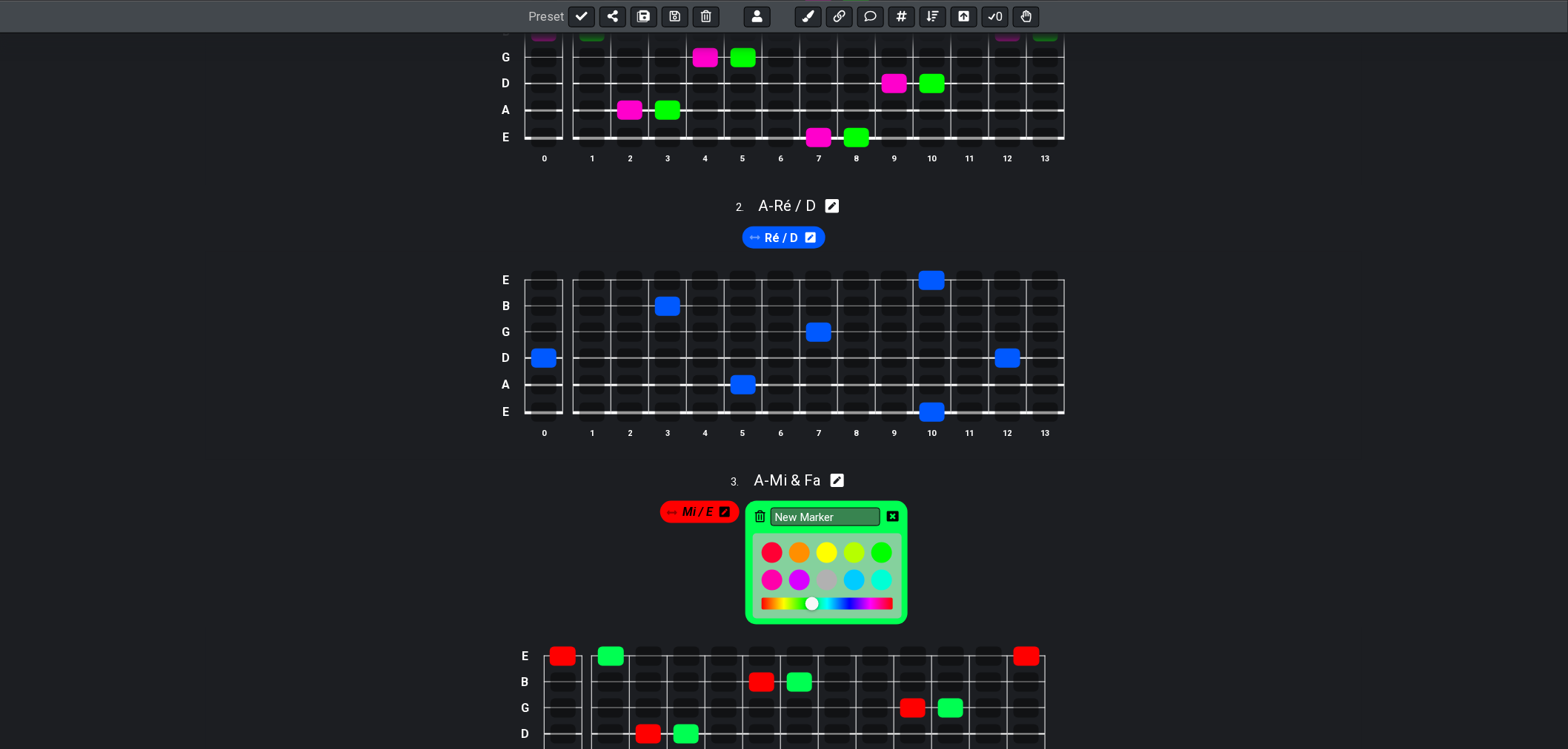
drag, startPoint x: 848, startPoint y: 521, endPoint x: 746, endPoint y: 521, distance: 102.0
click at [746, 521] on div "New Marker" at bounding box center [826, 563] width 162 height 123
type input "Fa / F"
click at [892, 521] on icon at bounding box center [893, 516] width 12 height 10
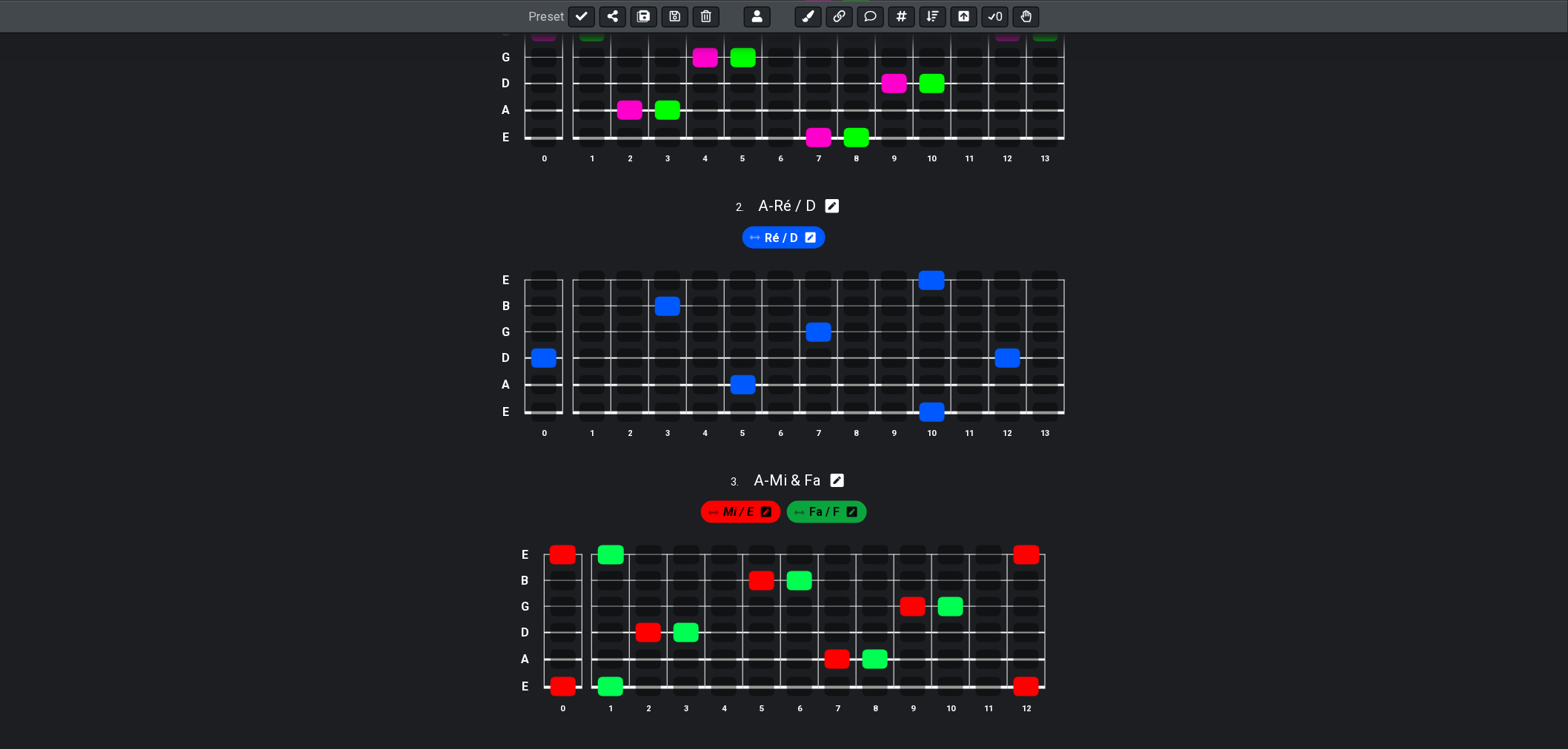
click at [983, 528] on div "E B G D A E 0 1 2 3 4 5 6 7 8 9 10 11 12" at bounding box center [783, 630] width 1155 height 209
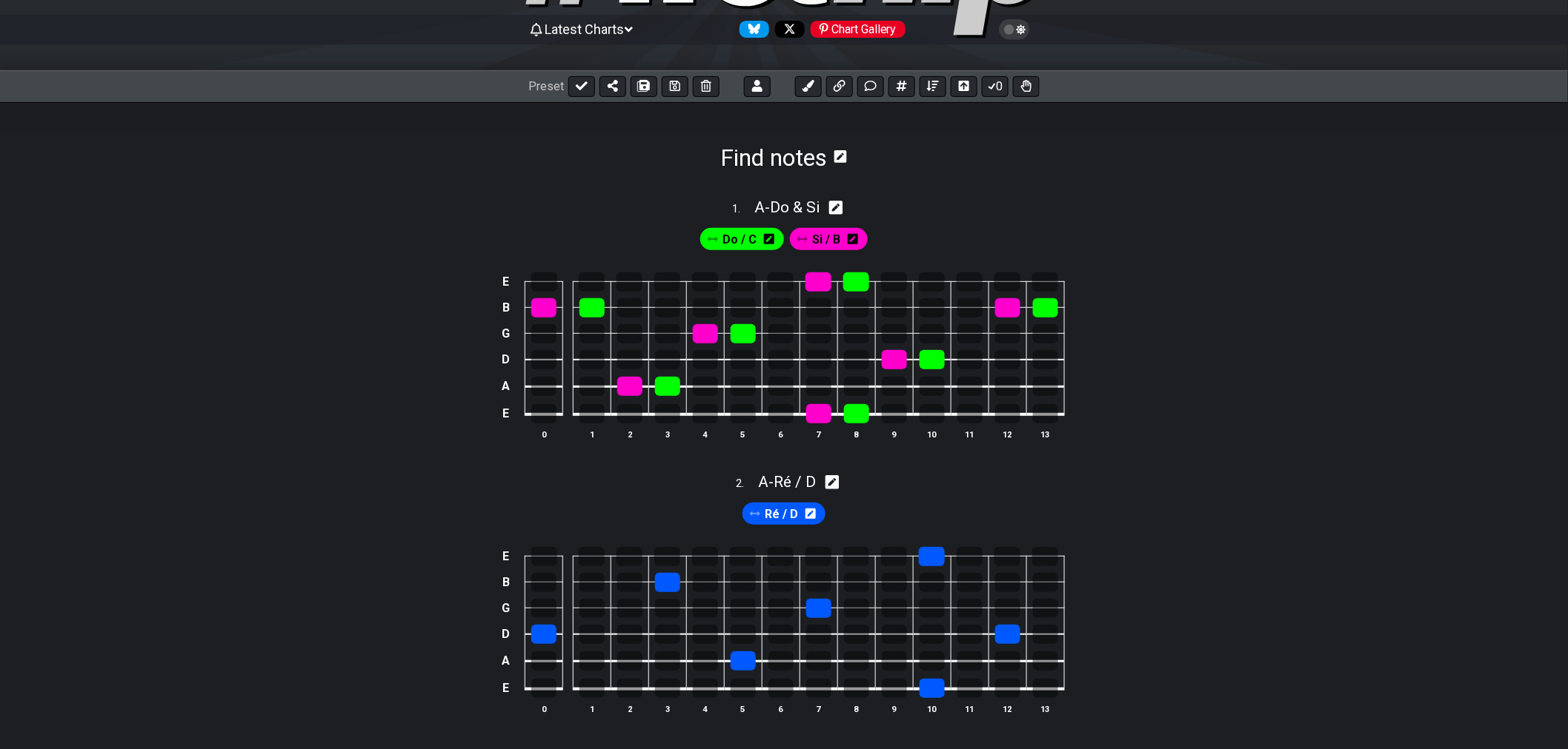
scroll to position [86, 0]
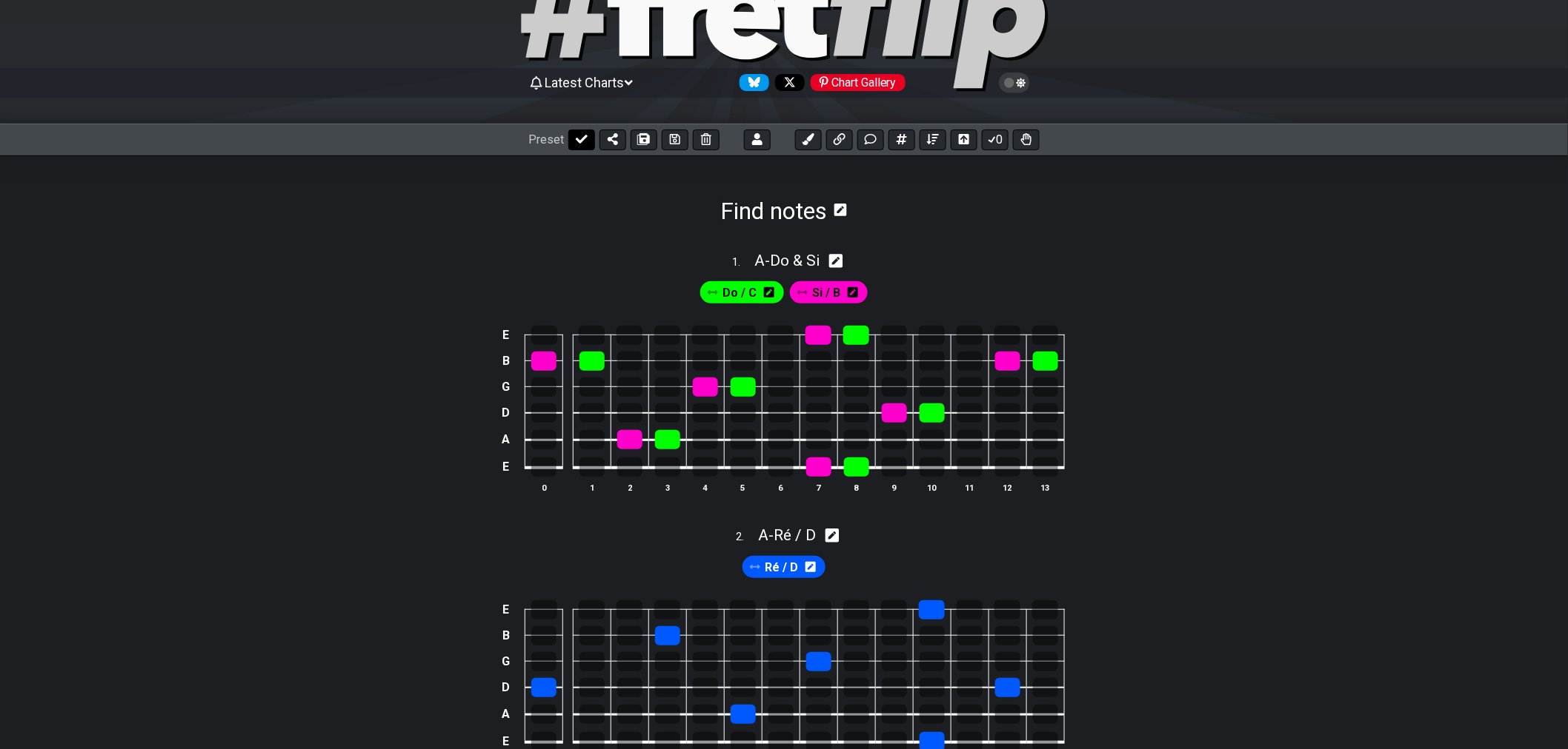
click at [580, 145] on button at bounding box center [581, 140] width 27 height 21
select select "/02SXFW8H"
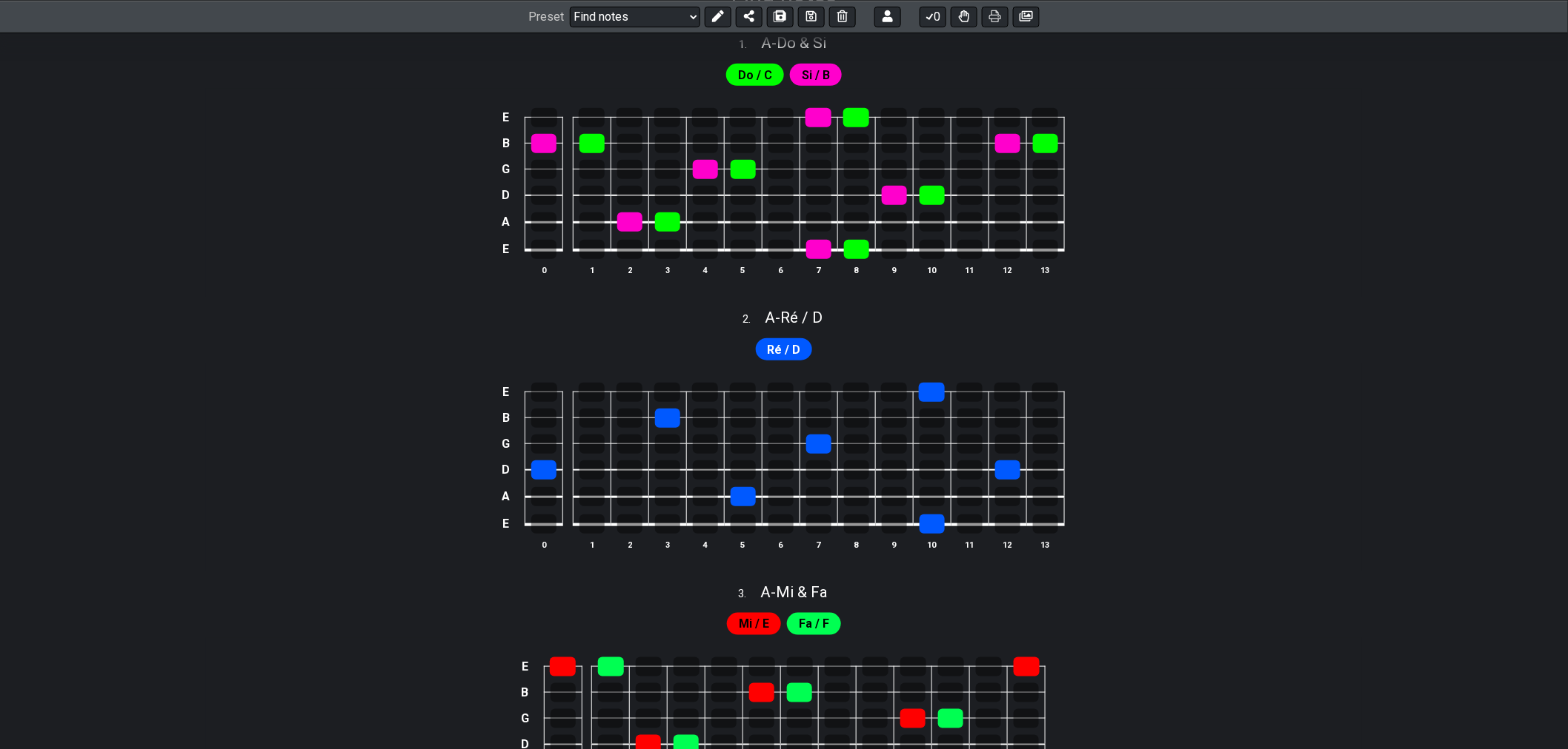
scroll to position [251, 0]
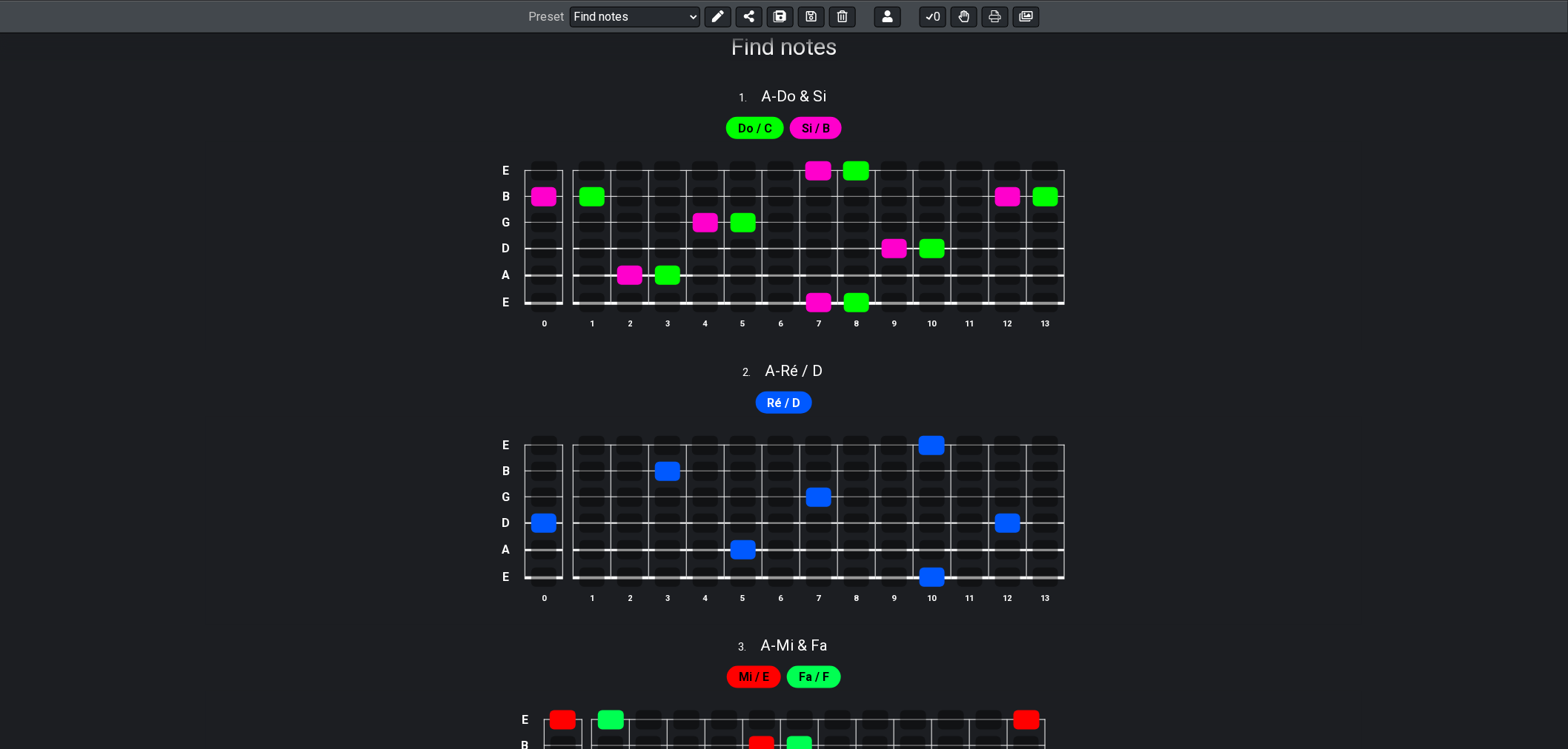
click at [761, 130] on span "Do / C" at bounding box center [755, 128] width 34 height 22
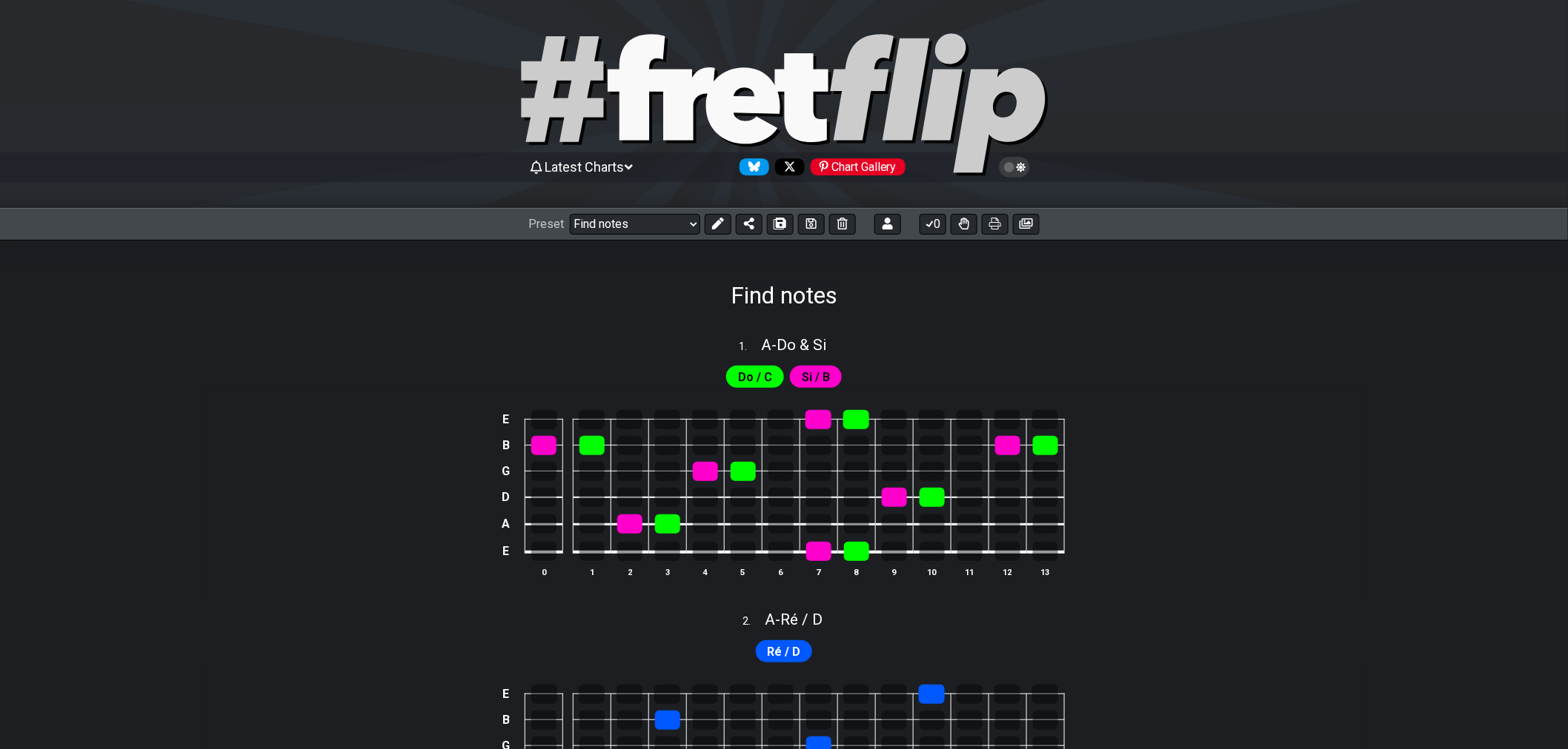
scroll to position [0, 0]
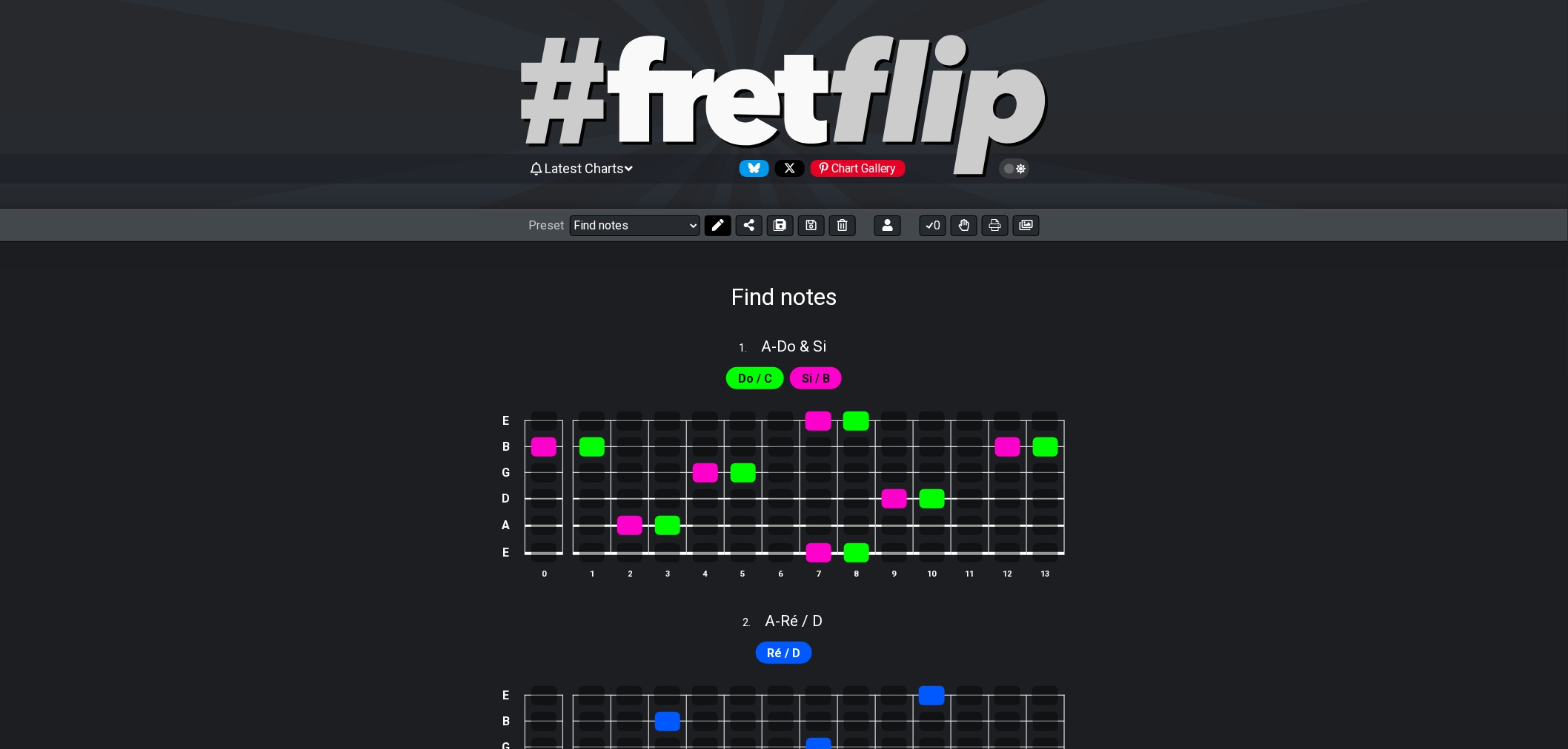
click at [714, 232] on button at bounding box center [718, 225] width 27 height 21
click at [767, 385] on icon at bounding box center [768, 379] width 10 height 22
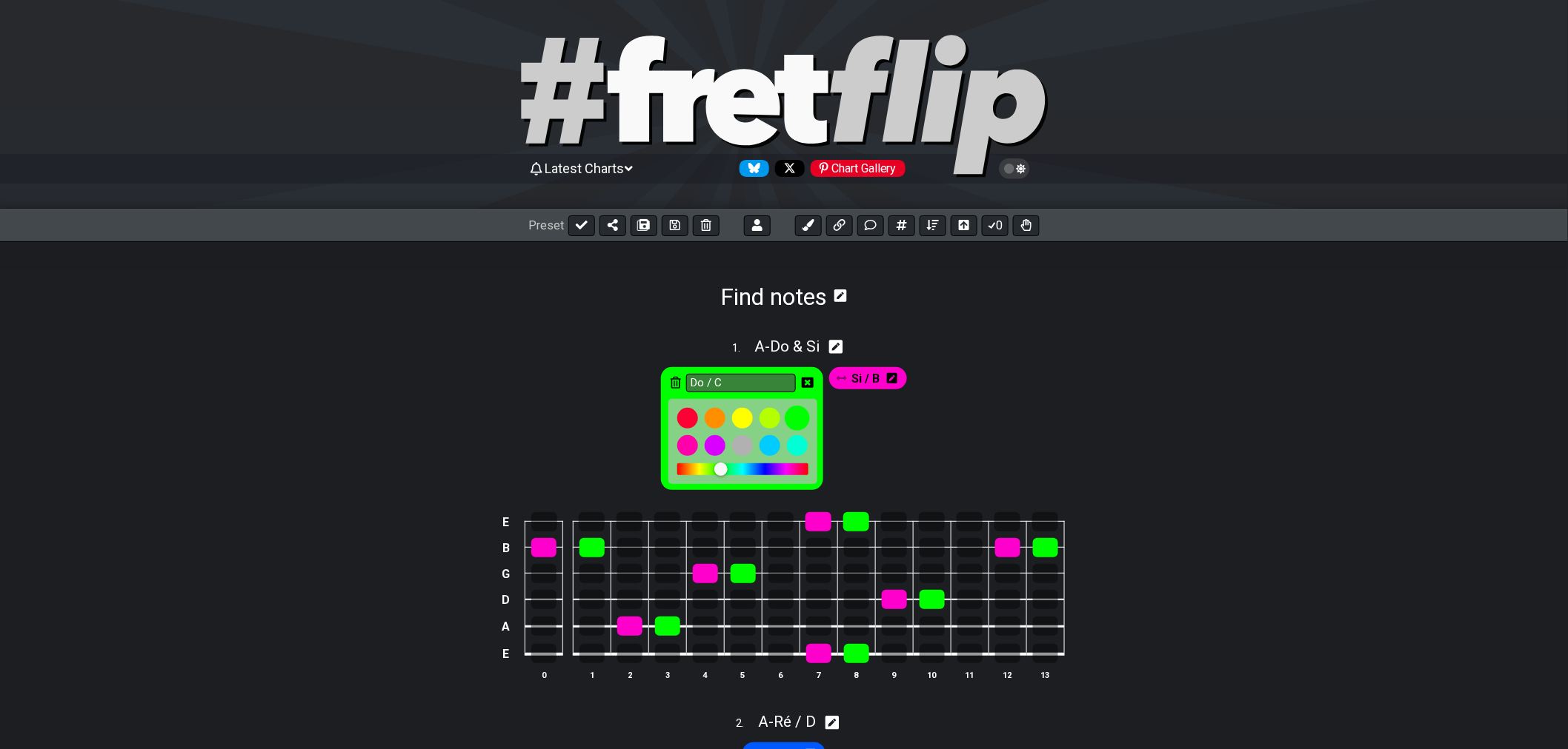
click at [797, 425] on div at bounding box center [797, 419] width 25 height 25
click at [813, 385] on div "Do / C" at bounding box center [741, 429] width 162 height 123
click at [807, 382] on icon at bounding box center [807, 382] width 12 height 12
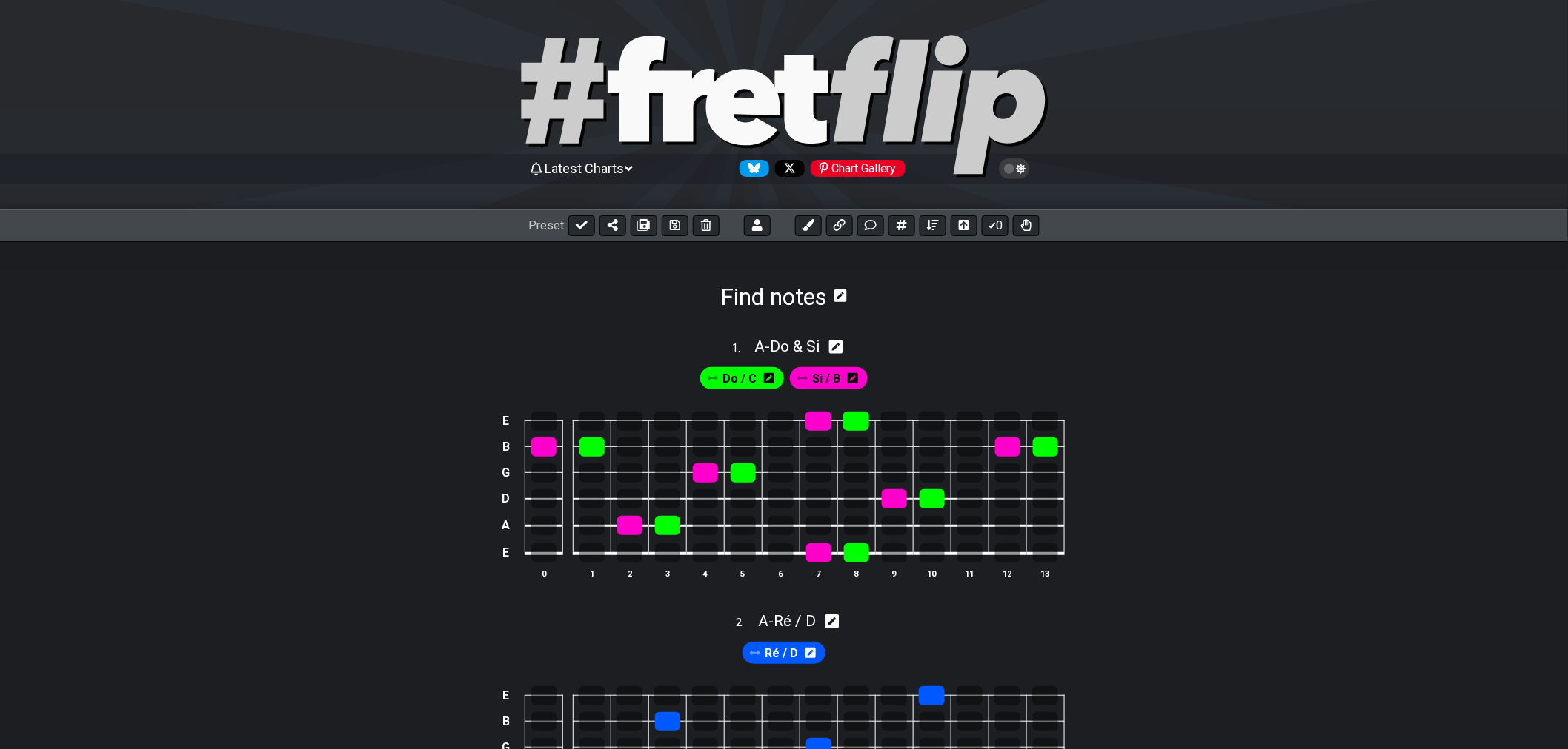
click at [853, 381] on icon at bounding box center [852, 378] width 10 height 10
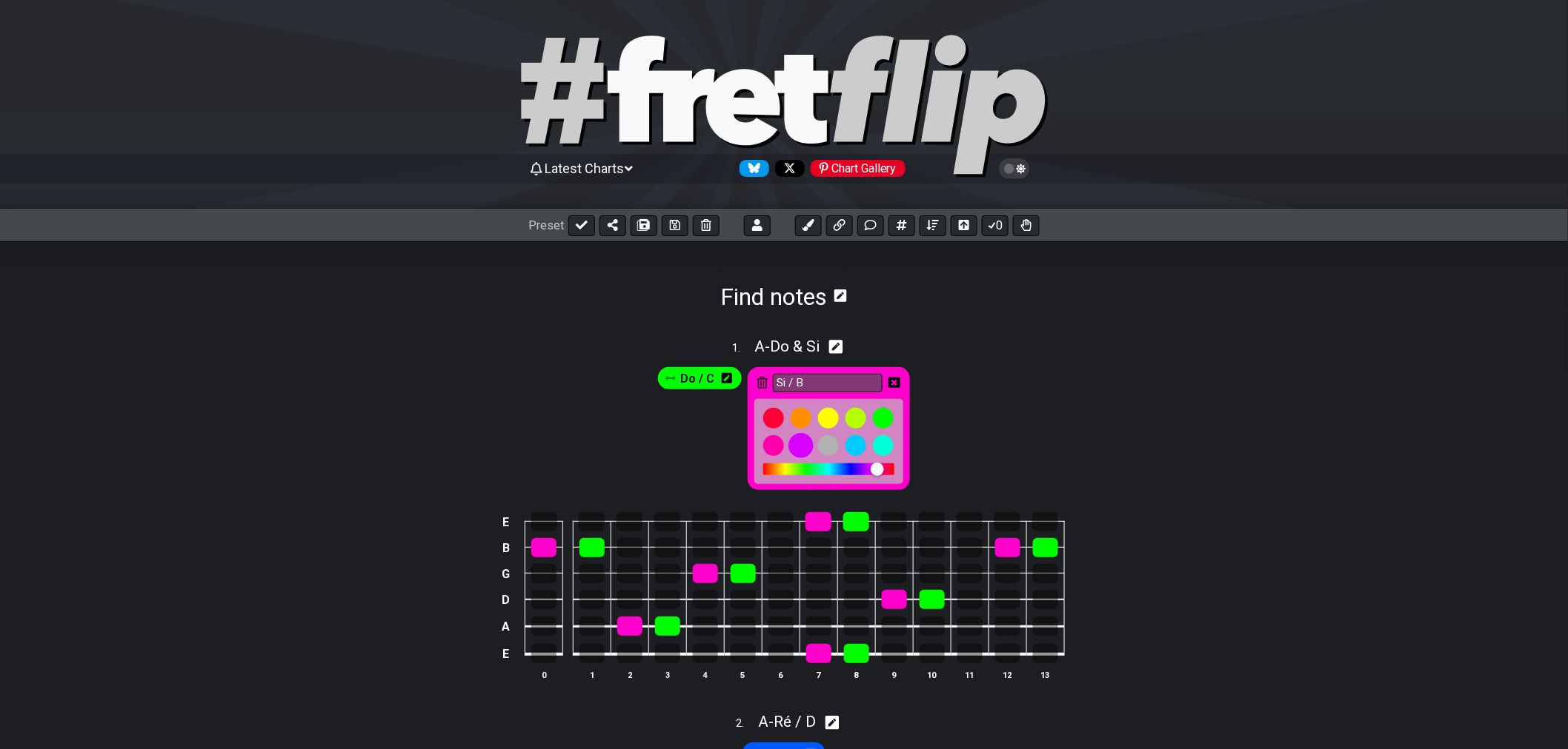
click at [803, 447] on div at bounding box center [801, 446] width 25 height 25
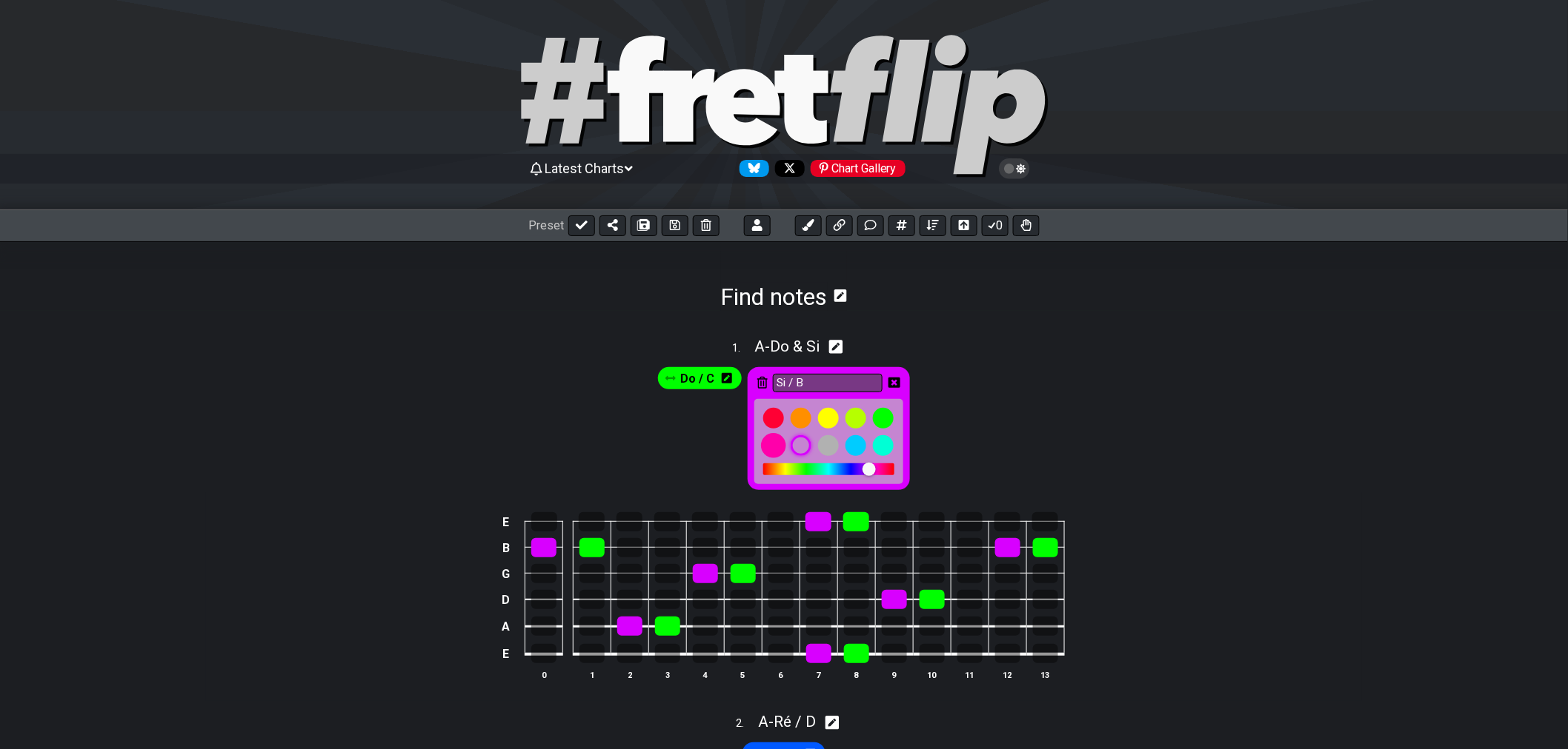
click at [780, 447] on div at bounding box center [774, 446] width 25 height 25
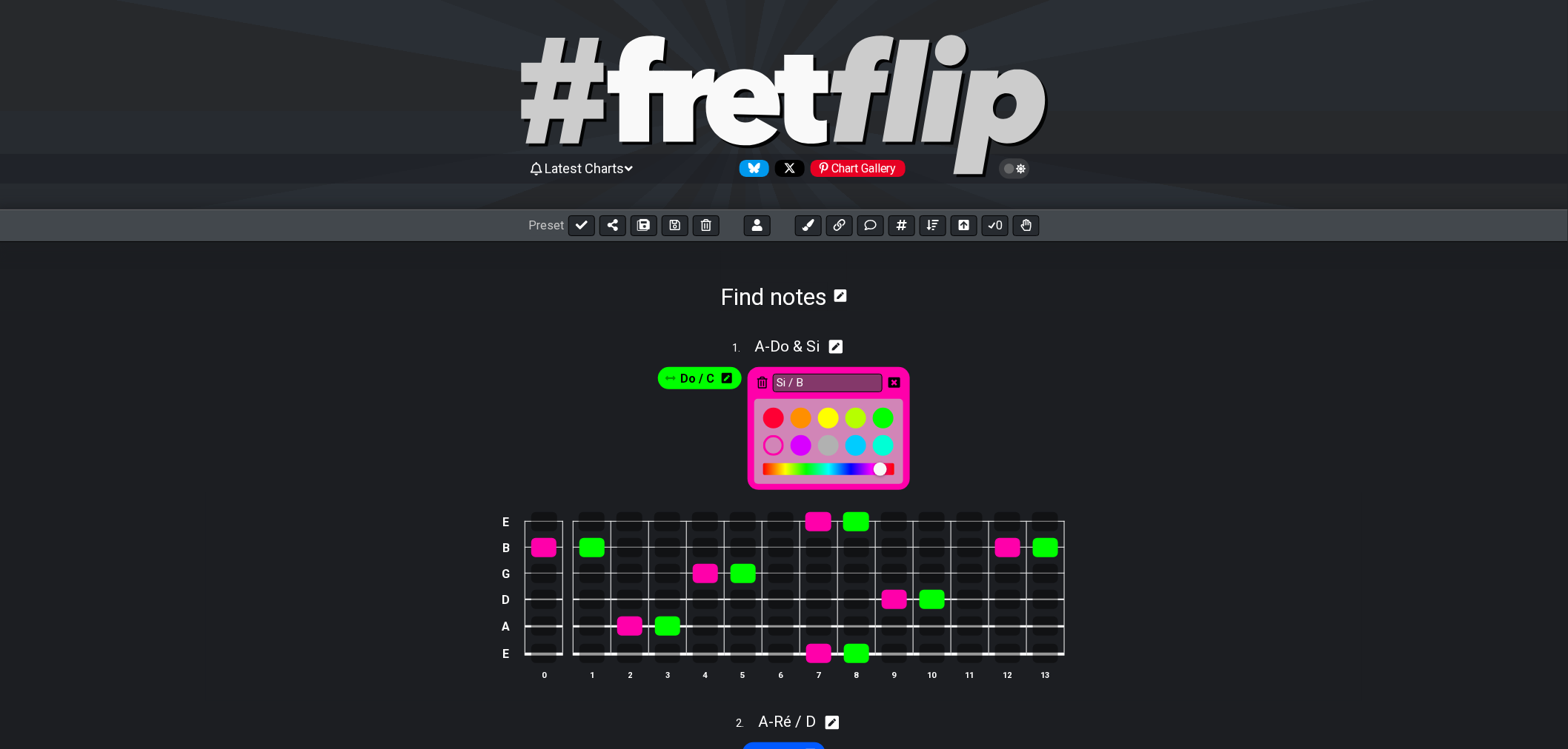
click at [899, 382] on icon at bounding box center [893, 382] width 12 height 10
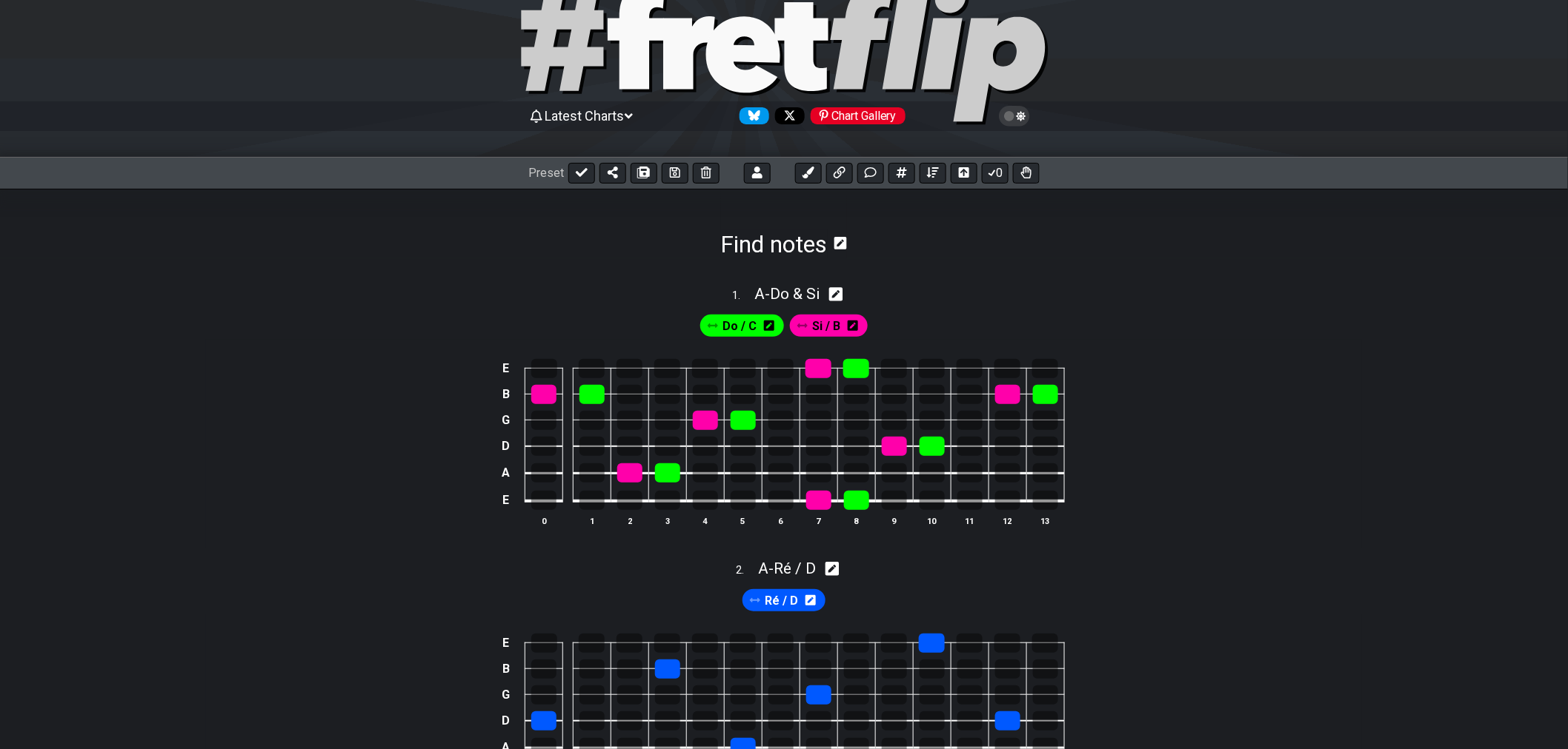
scroll to position [165, 0]
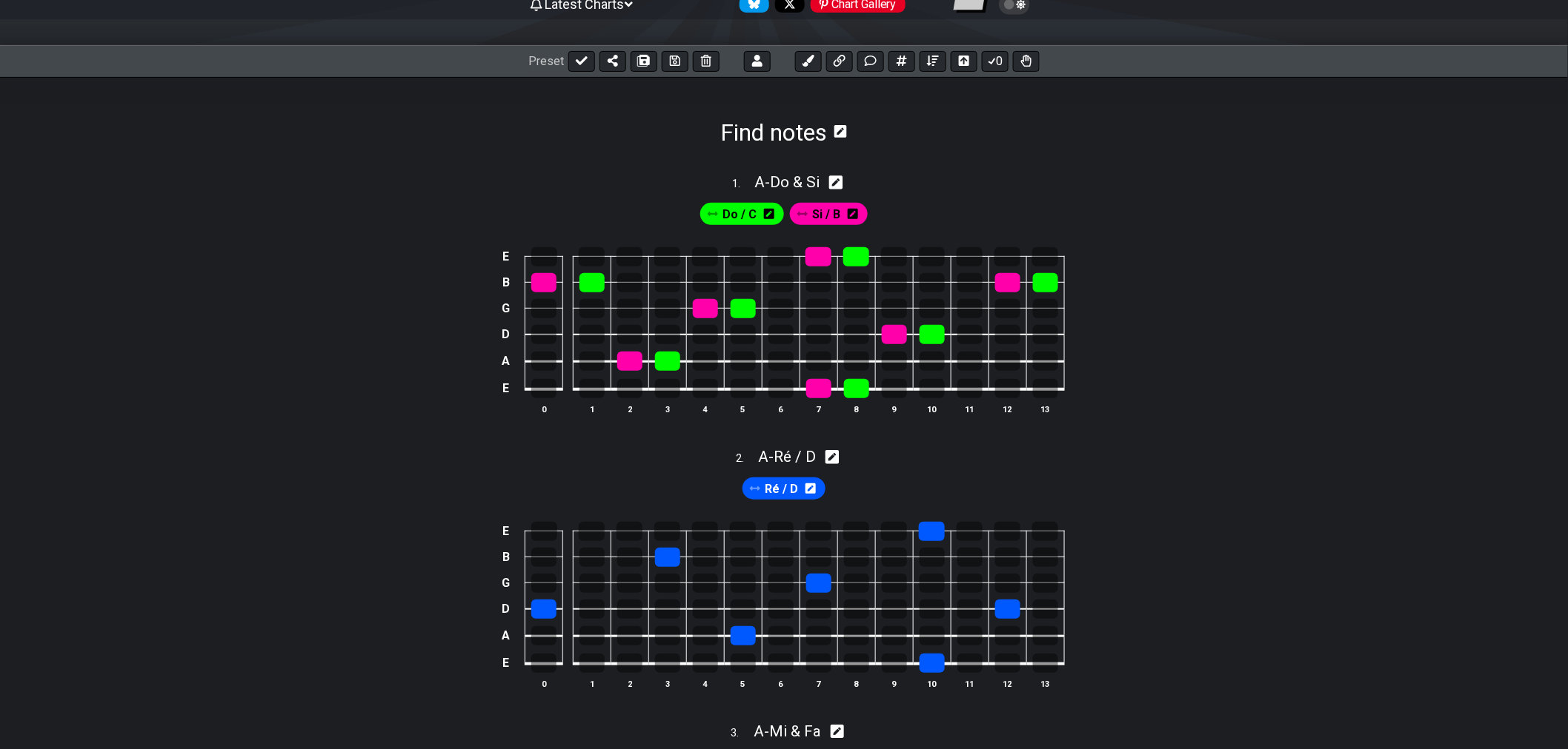
click at [813, 491] on icon at bounding box center [810, 488] width 10 height 10
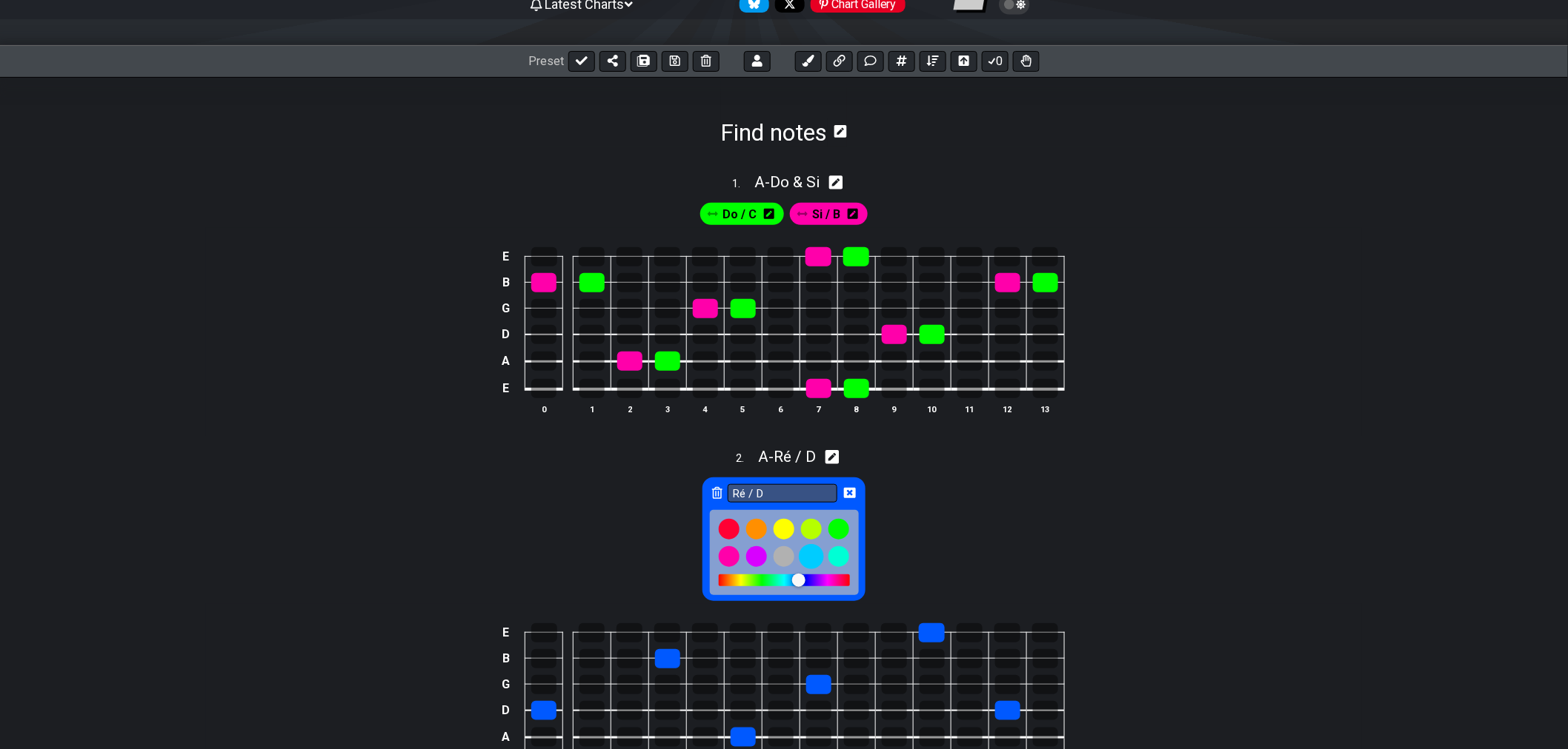
click at [813, 560] on div at bounding box center [811, 556] width 25 height 25
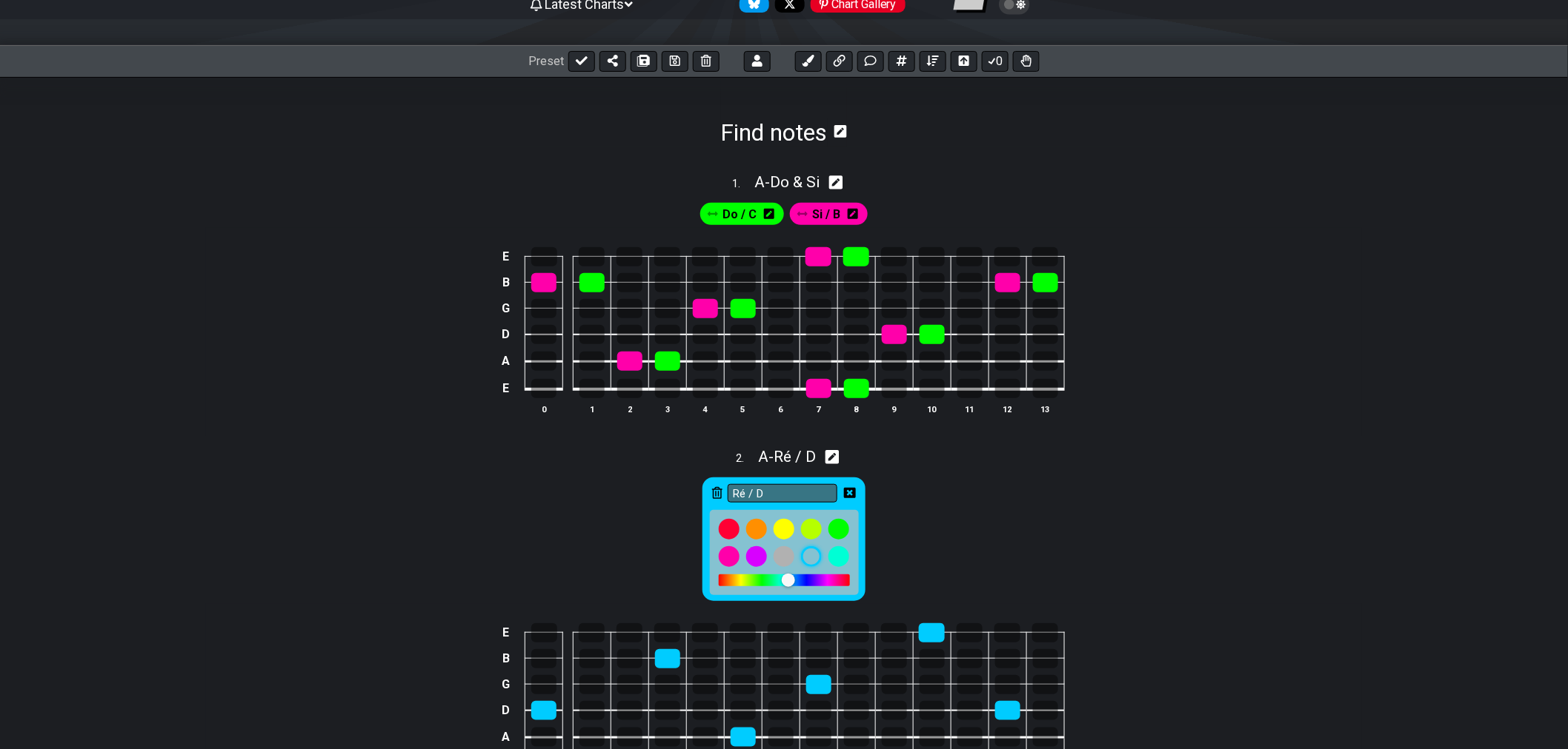
click at [852, 493] on icon at bounding box center [849, 493] width 12 height 12
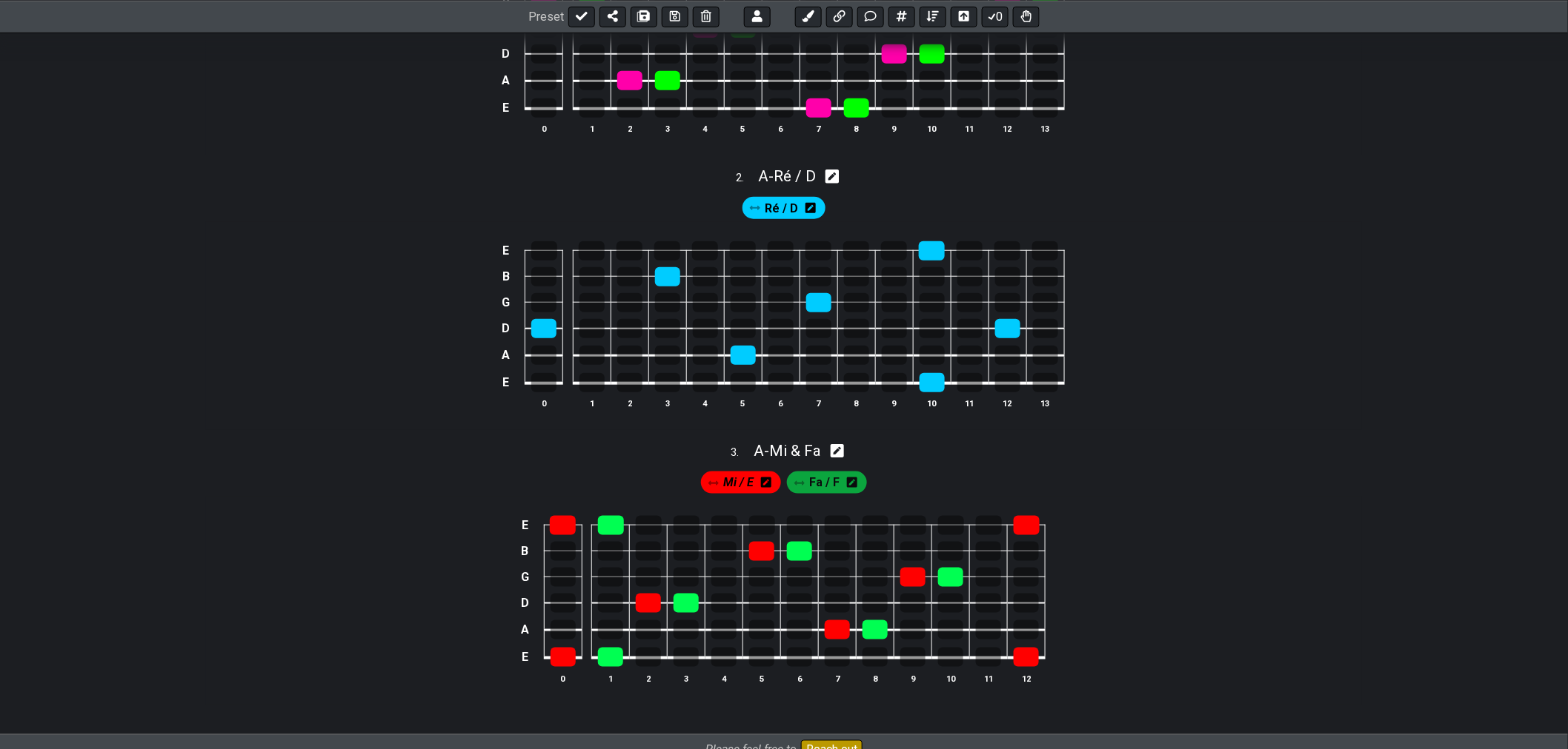
scroll to position [493, 0]
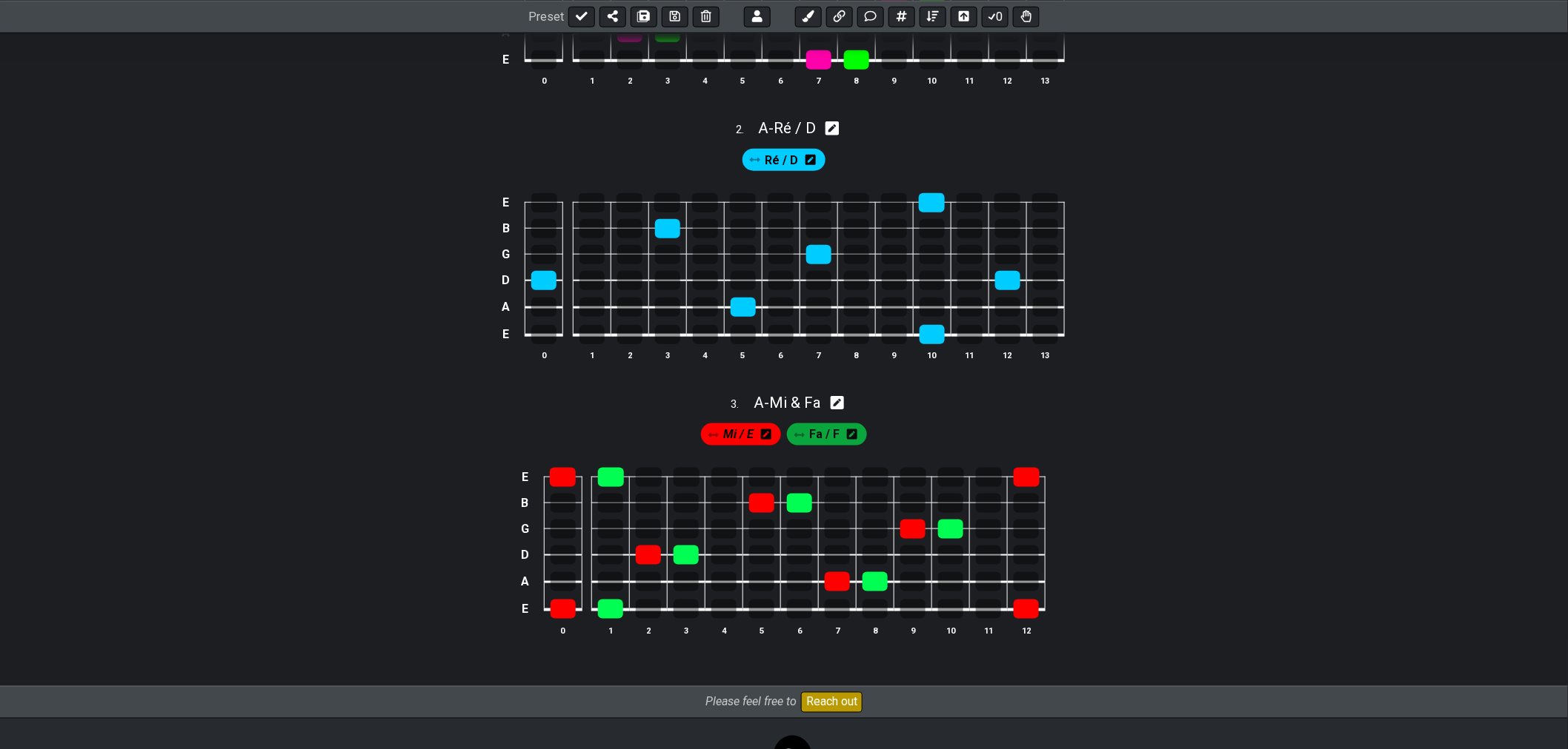
click at [771, 439] on icon at bounding box center [765, 434] width 10 height 10
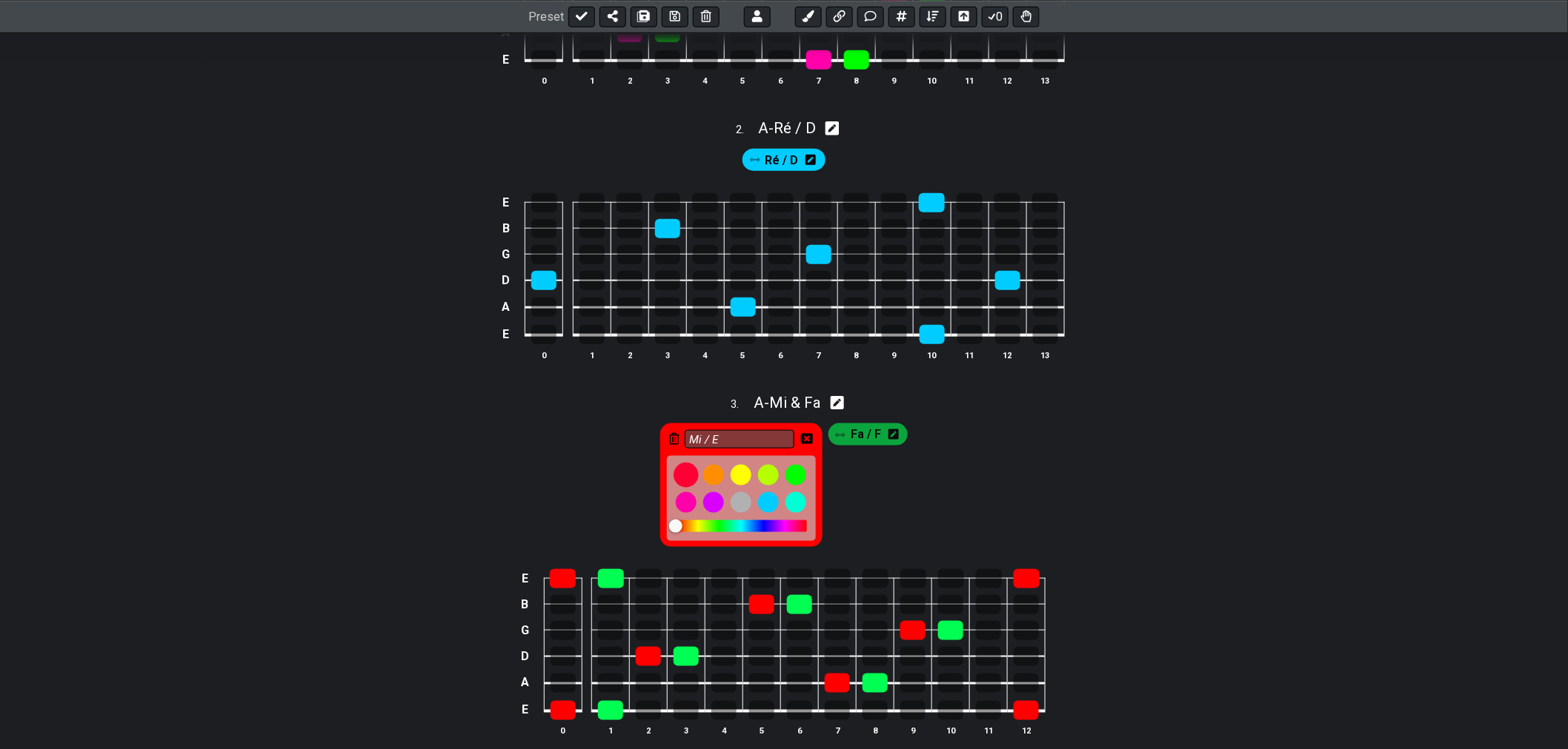
click at [690, 479] on div at bounding box center [686, 475] width 25 height 25
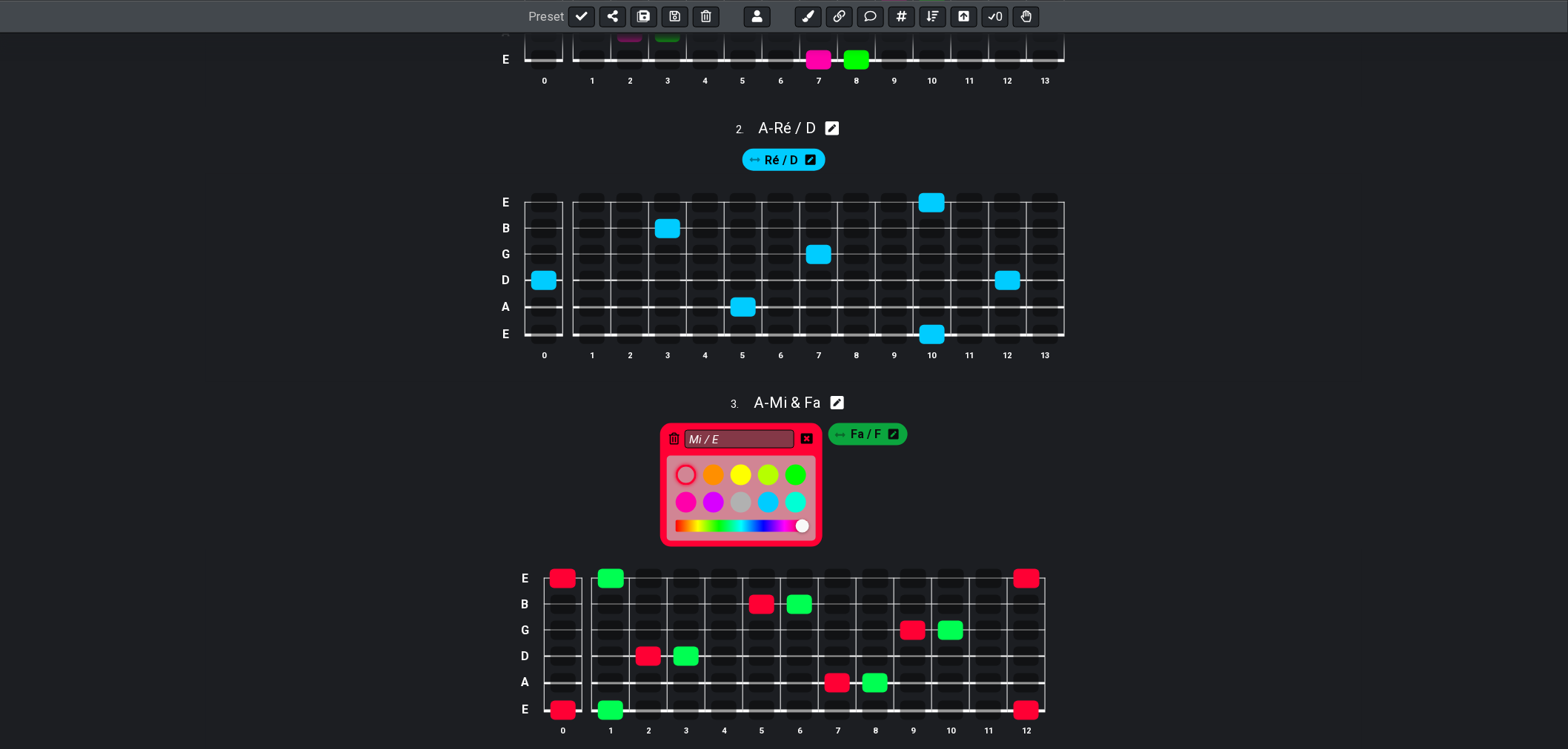
click at [809, 442] on icon at bounding box center [806, 439] width 12 height 12
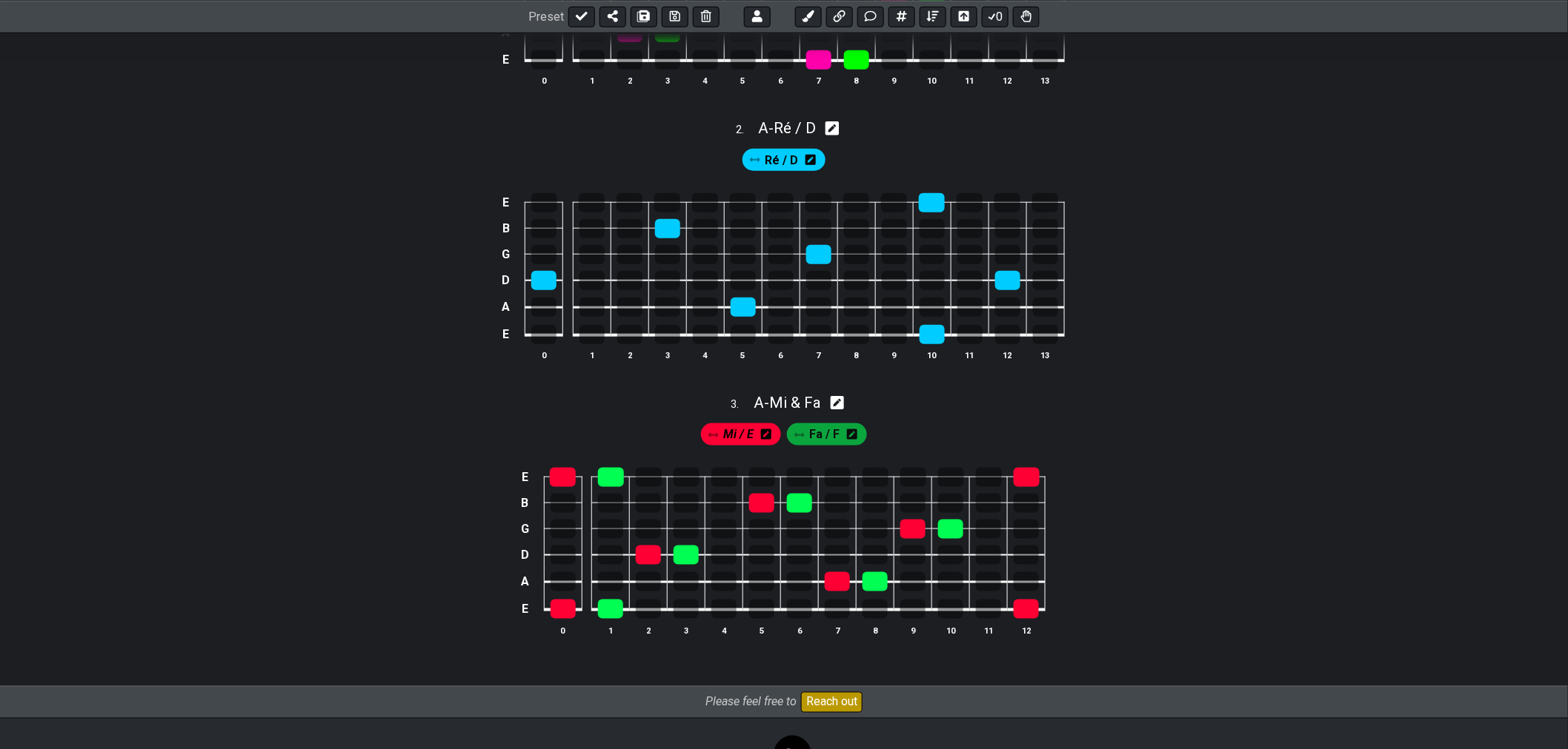
click at [850, 439] on icon at bounding box center [851, 434] width 10 height 10
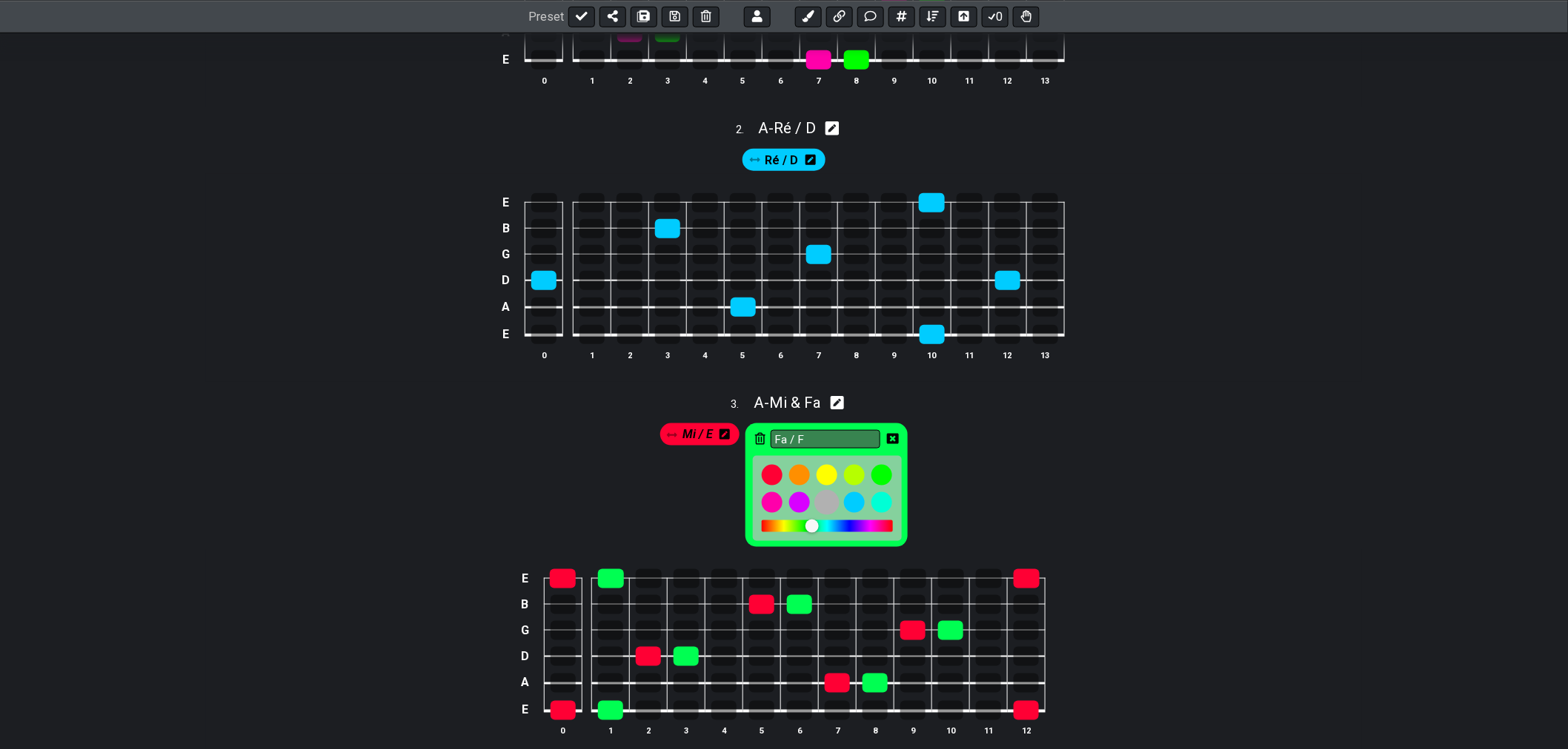
click at [827, 510] on div at bounding box center [826, 502] width 25 height 25
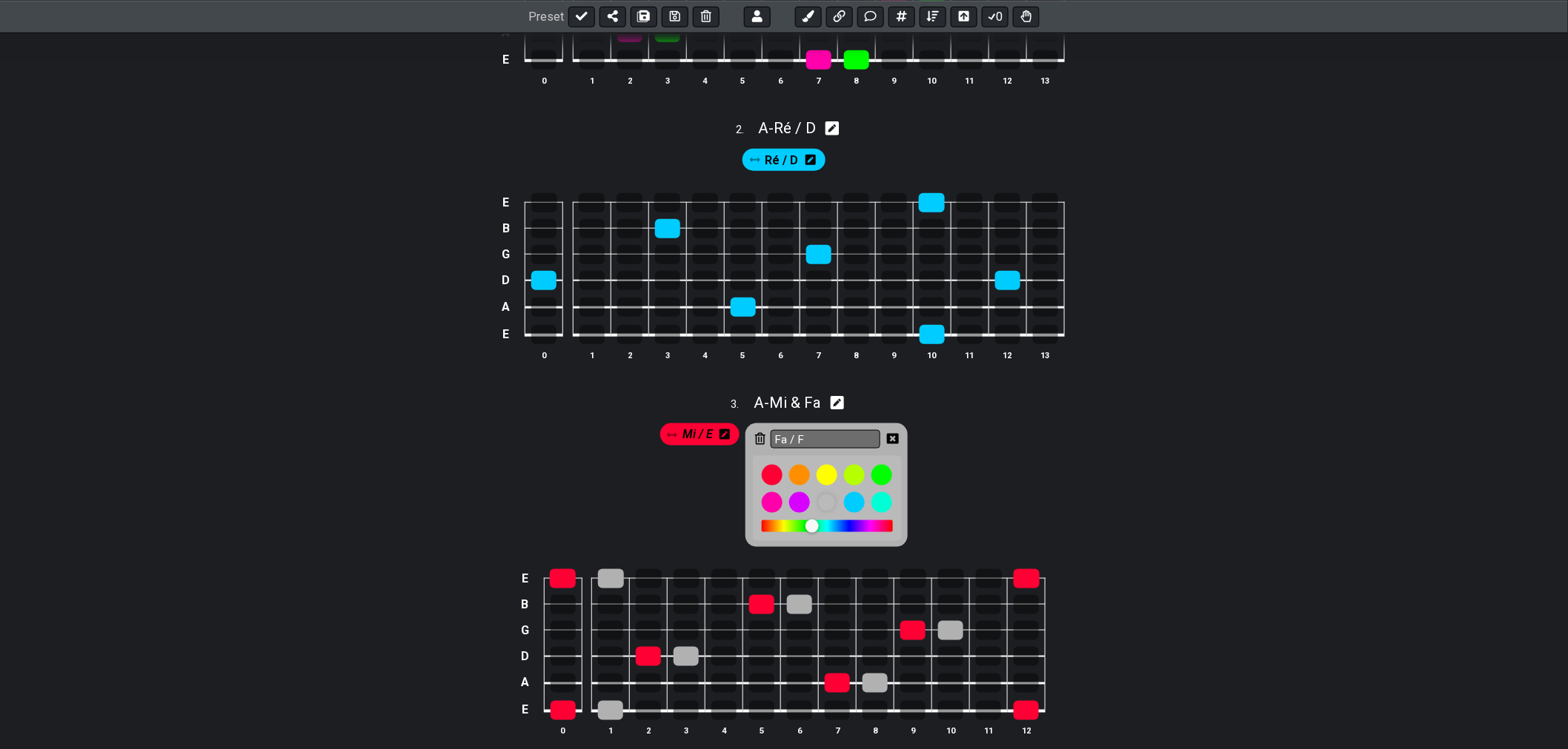
click at [894, 439] on icon at bounding box center [893, 439] width 12 height 10
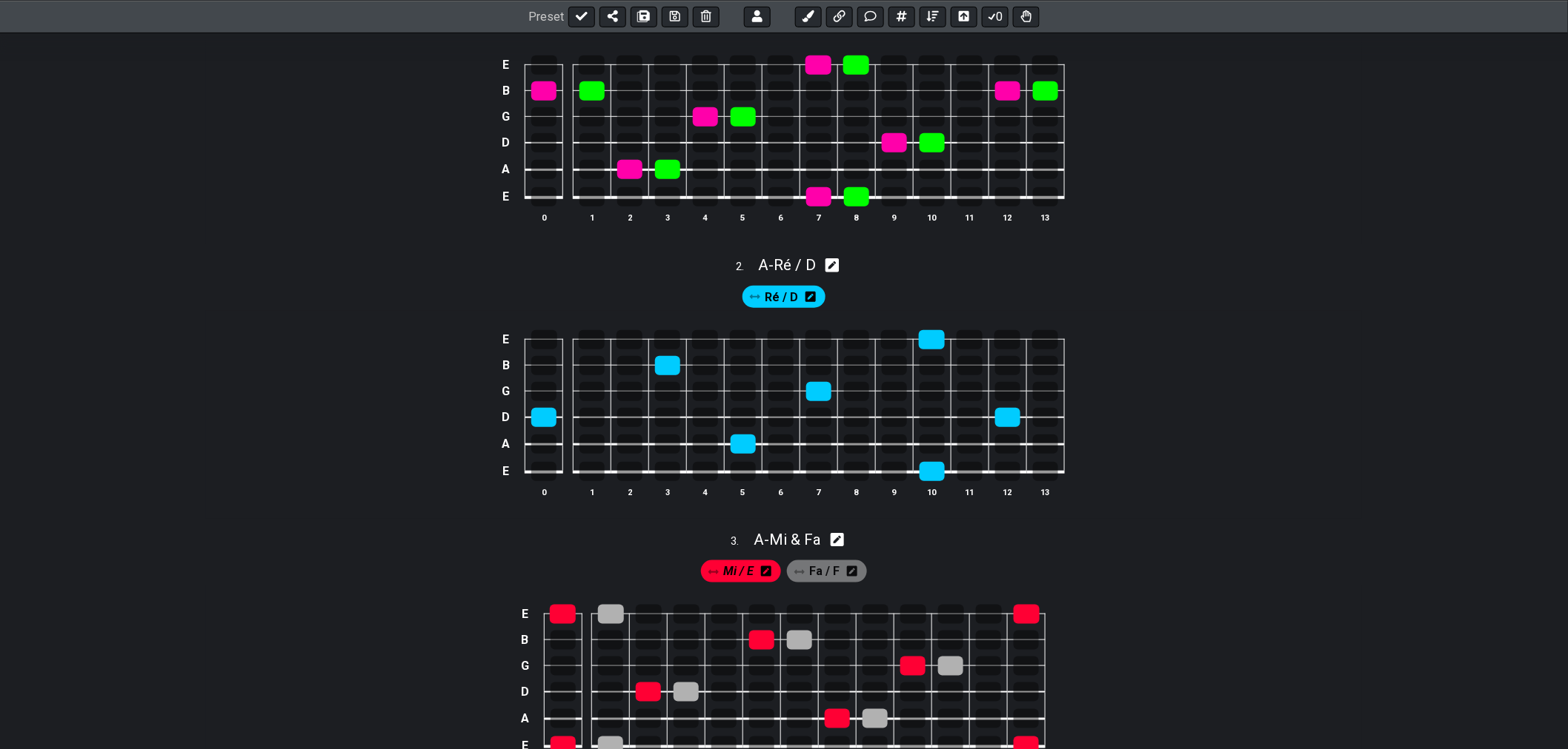
scroll to position [329, 0]
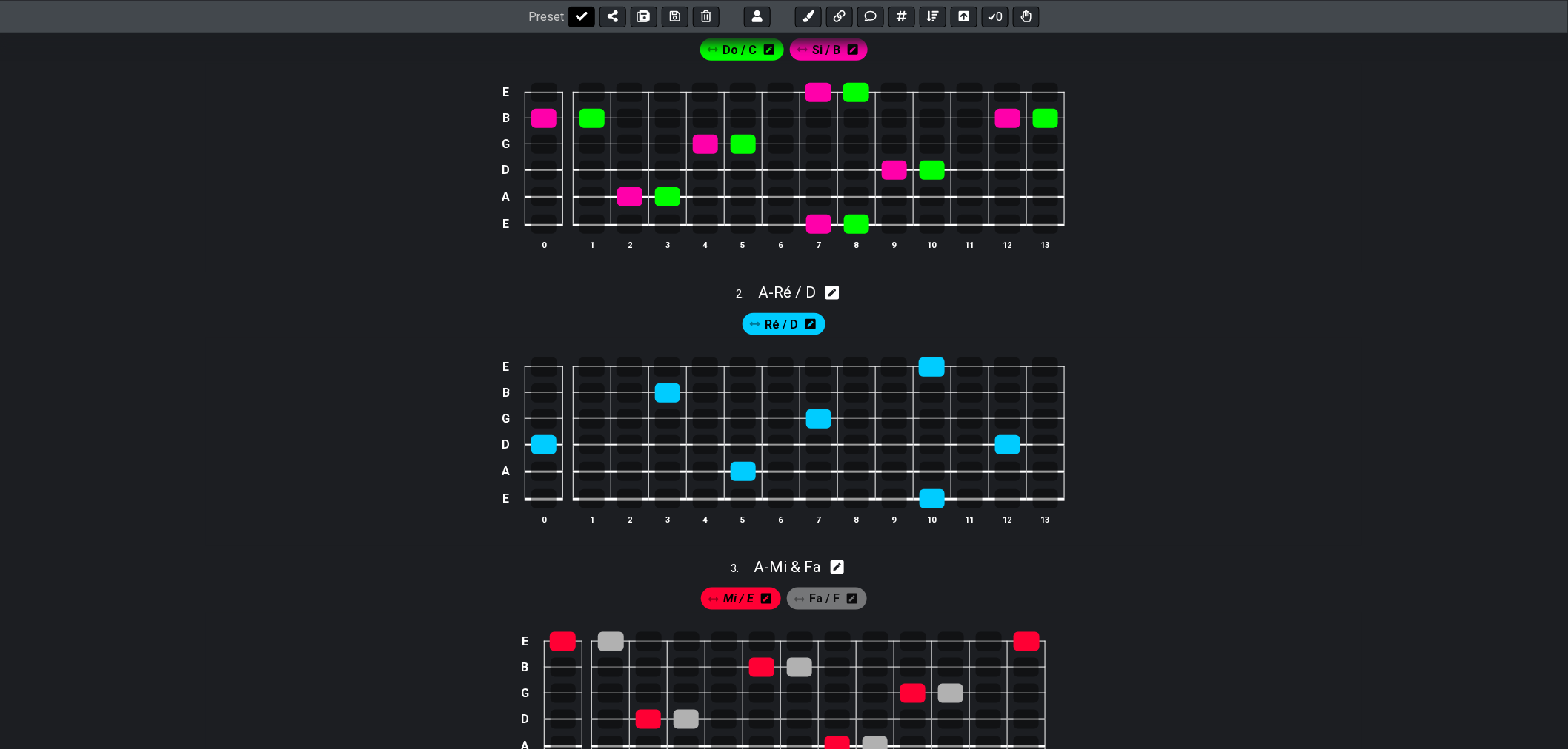
click at [583, 13] on icon at bounding box center [581, 17] width 12 height 9
select select "/02SXFW8H"
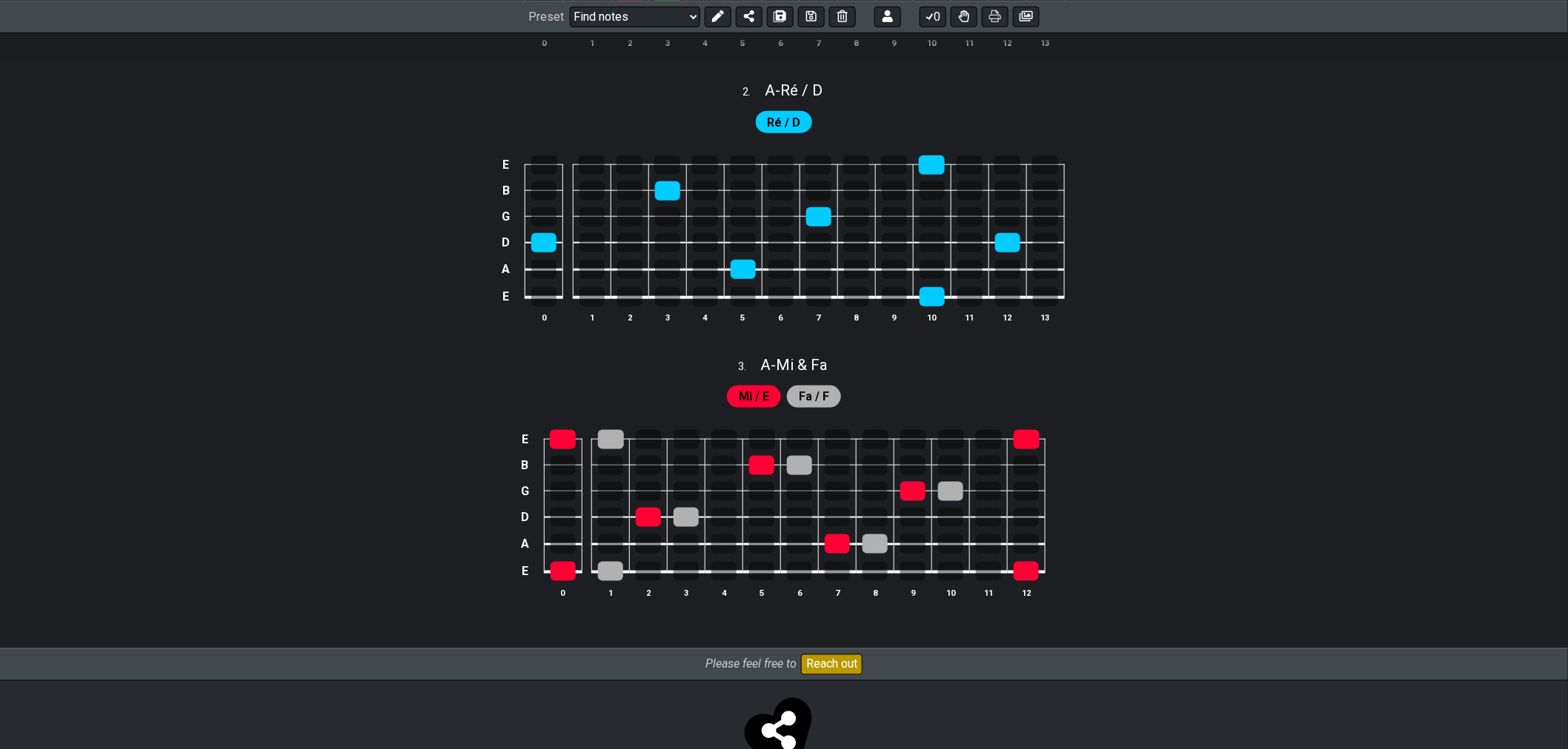
scroll to position [415, 0]
